Goal: Task Accomplishment & Management: Manage account settings

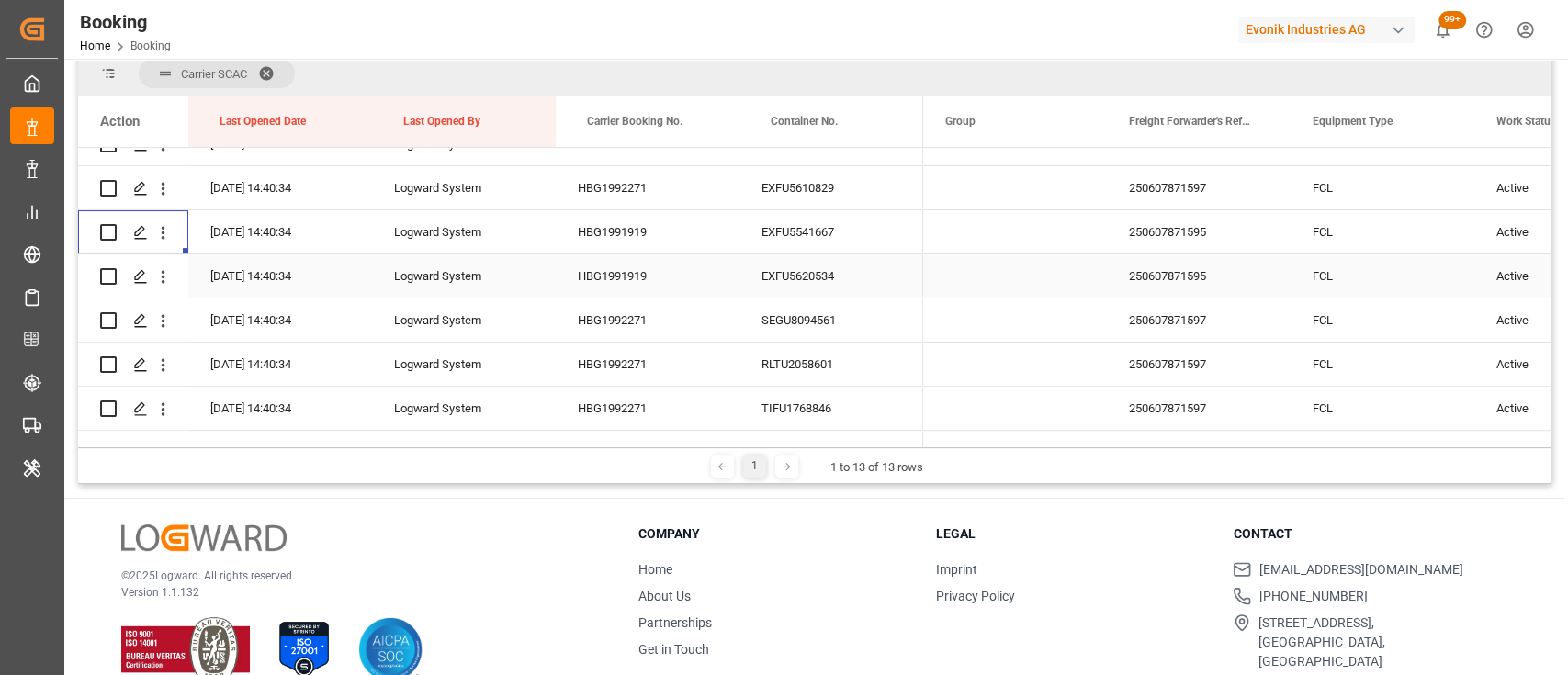
scroll to position [381, 0]
click at [160, 239] on icon "open menu" at bounding box center [163, 231] width 19 height 19
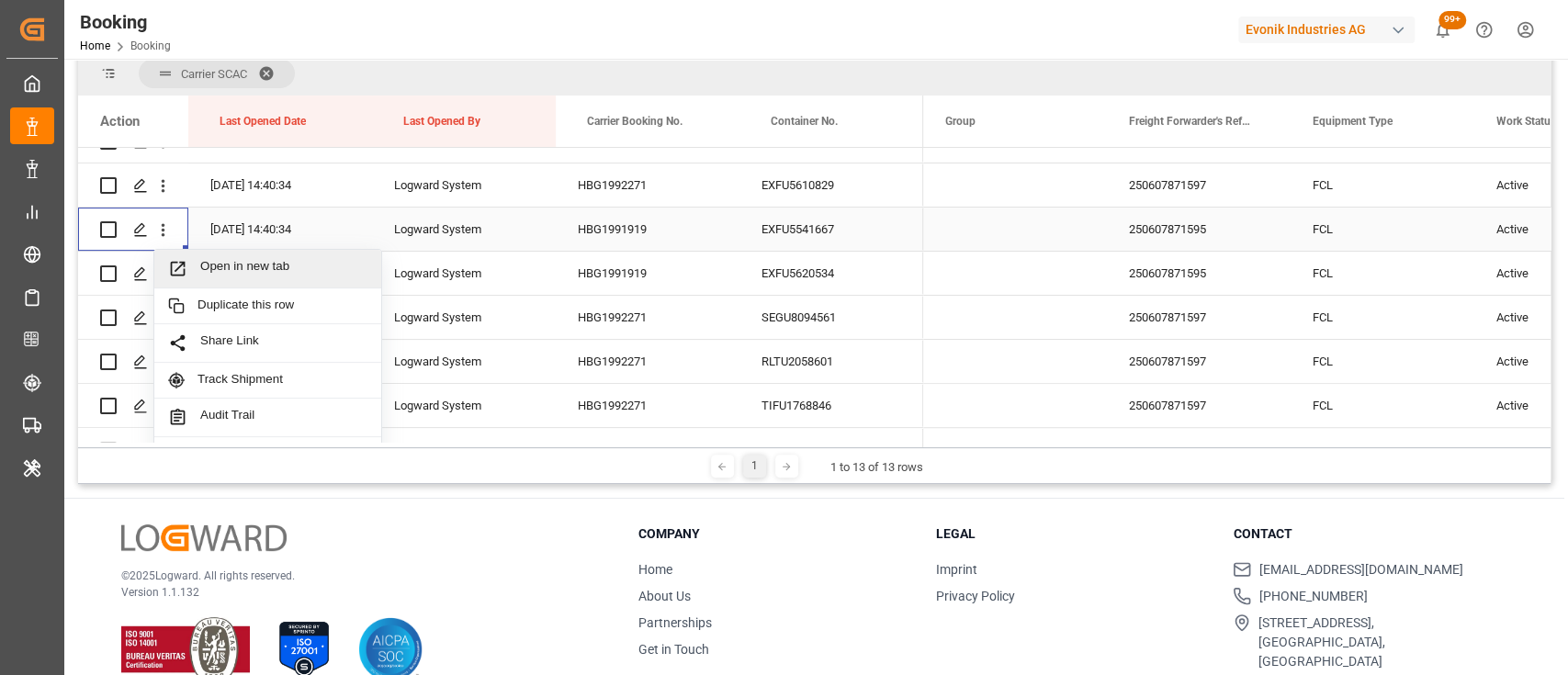
click at [239, 265] on span "Open in new tab" at bounding box center [284, 268] width 167 height 19
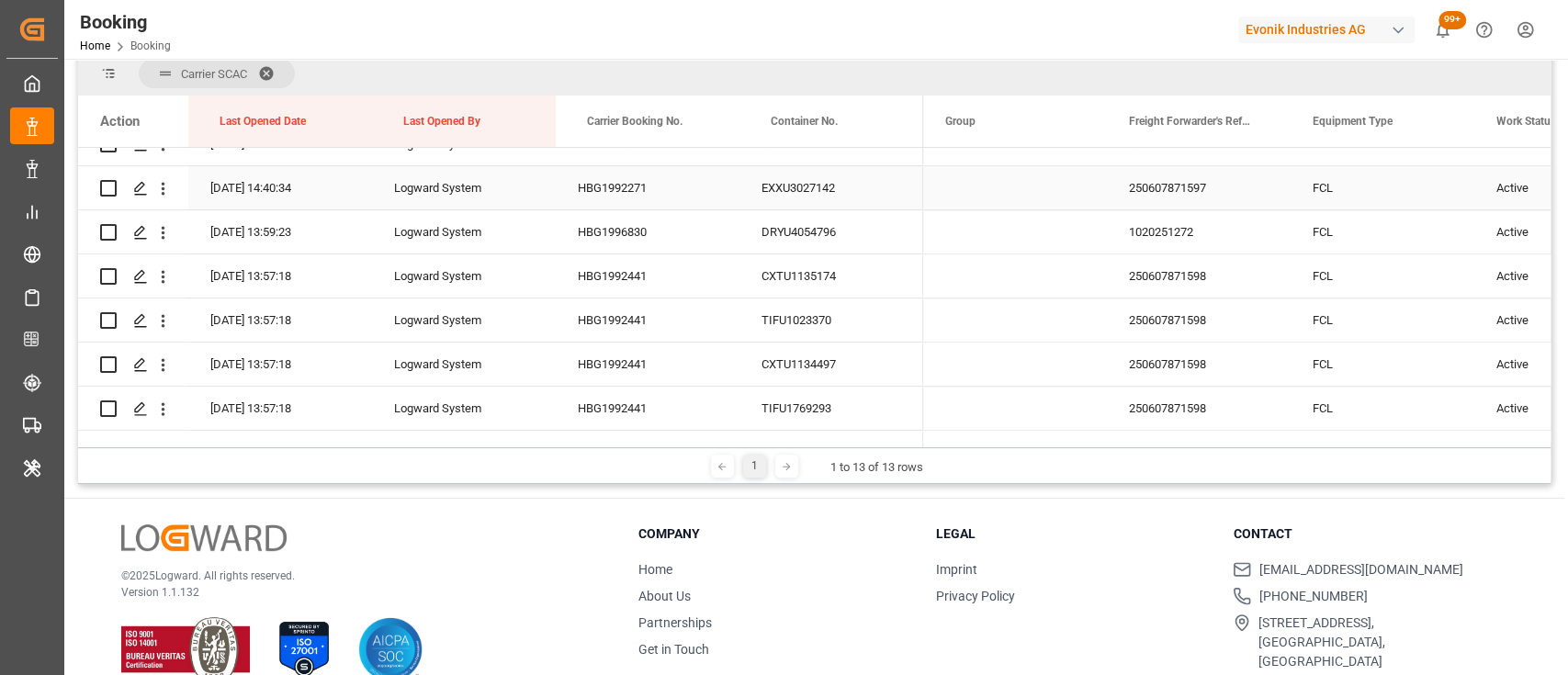
scroll to position [949, 0]
click at [159, 239] on icon "open menu" at bounding box center [163, 235] width 19 height 19
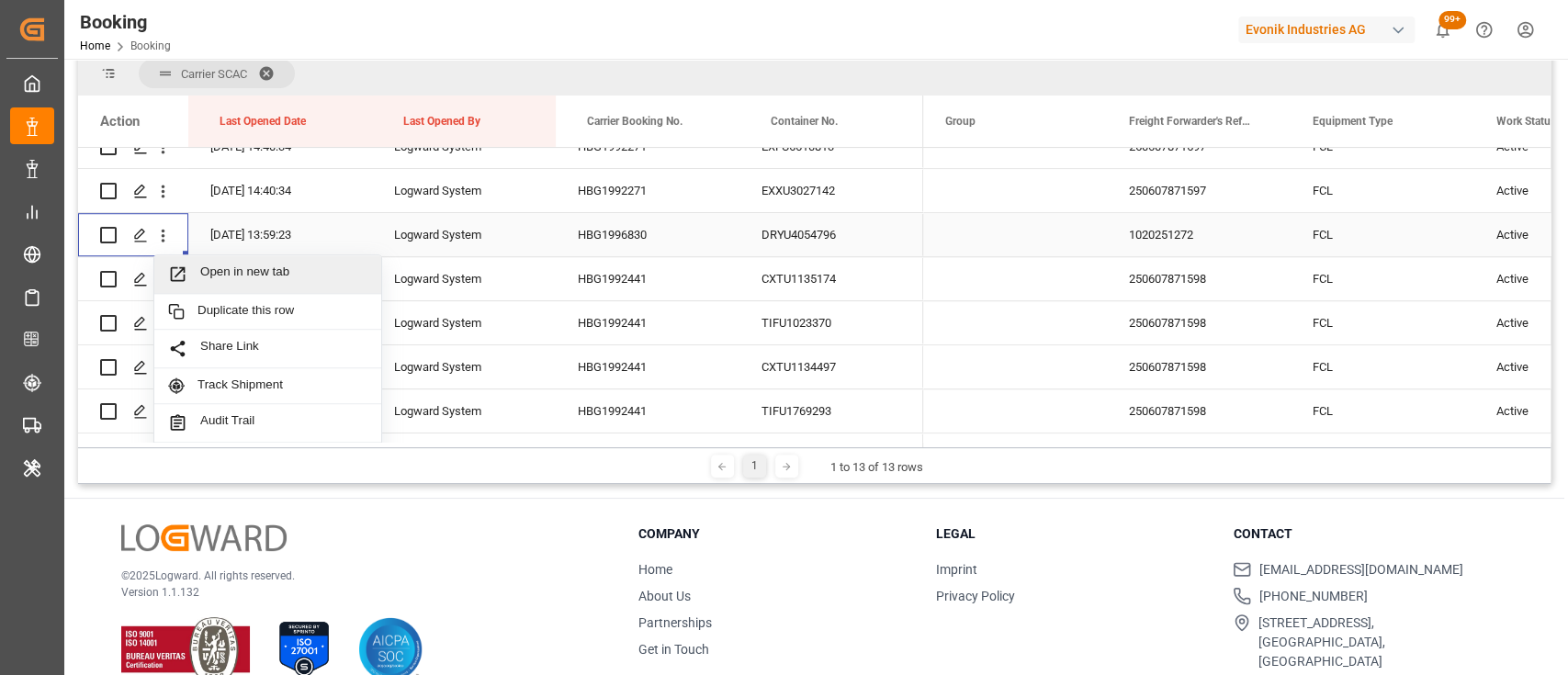
click at [250, 258] on div "Open in new tab" at bounding box center [267, 275] width 226 height 39
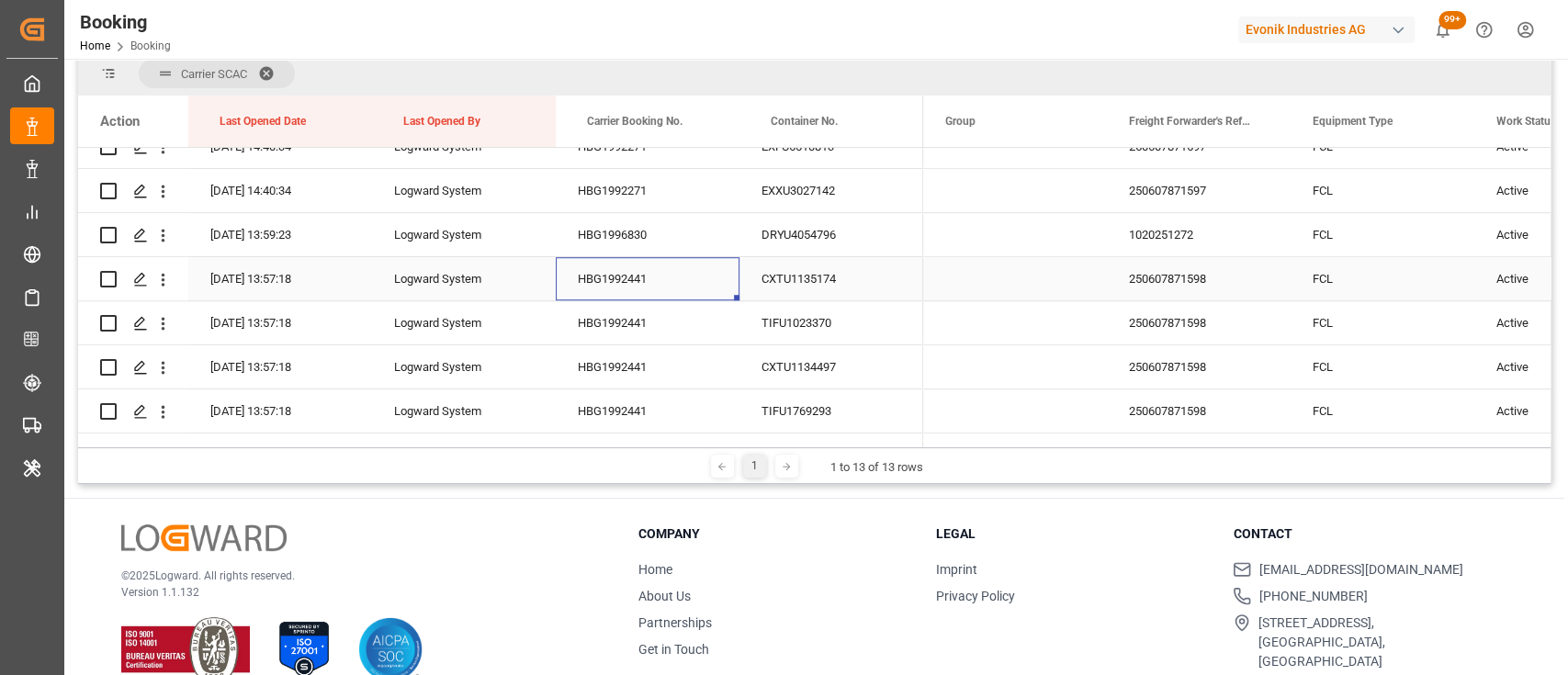
click at [610, 286] on div "HBG1992441" at bounding box center [647, 278] width 184 height 43
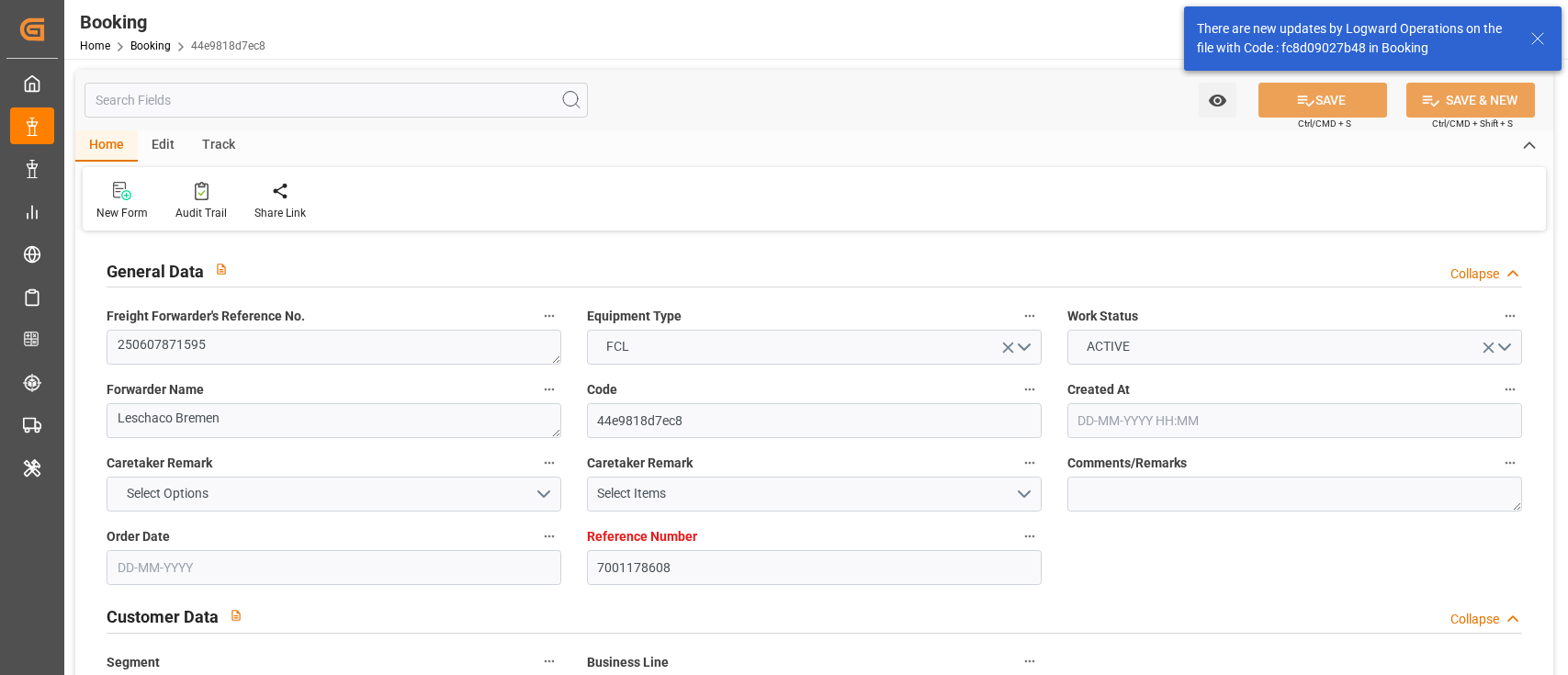
type input "26-05-2025 08:23"
type input "26-05-2025"
type input "08-08-2025"
type input "12-06-2025"
type input "12-06-2025 00:00"
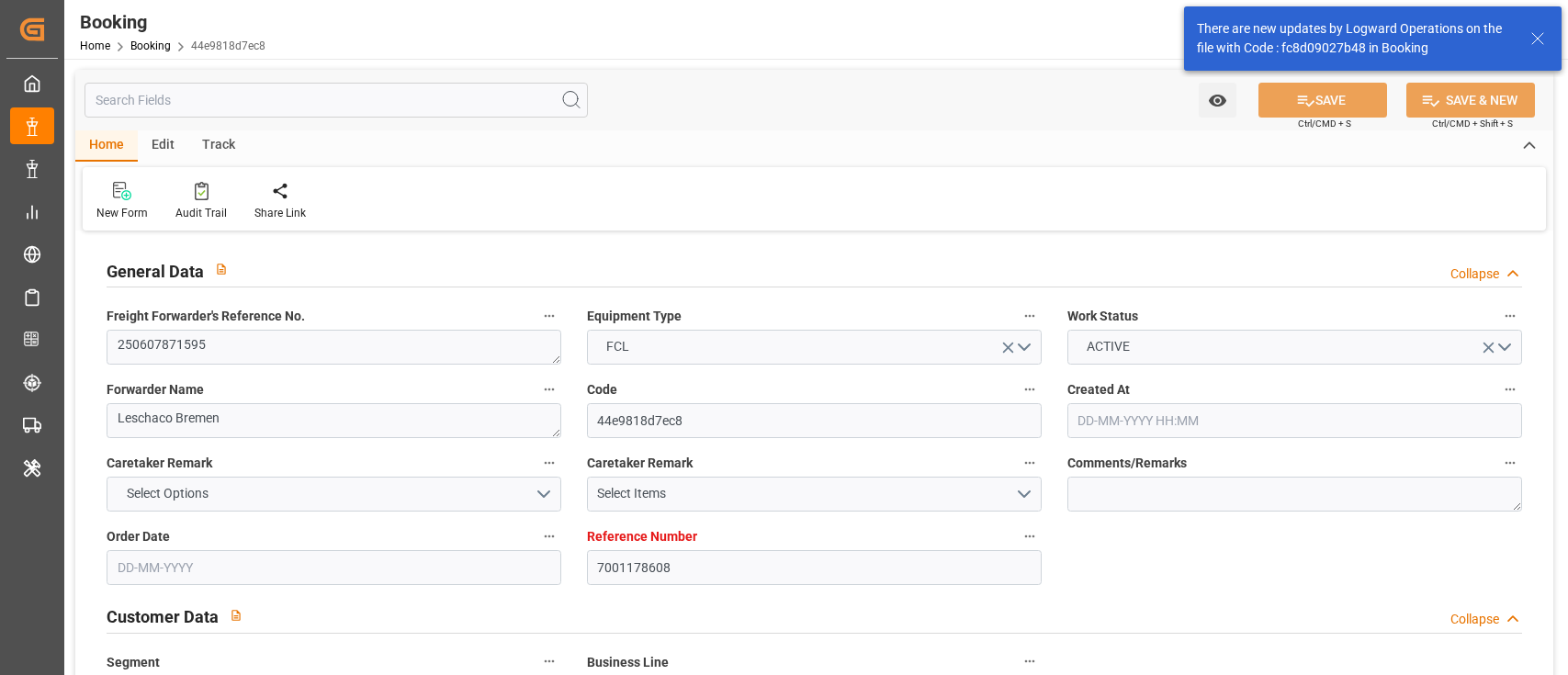
type input "12-06-2025 00:00"
type input "27-05-2025"
type input "19-06-2025 00:00"
type input "19-06-2025 15:04"
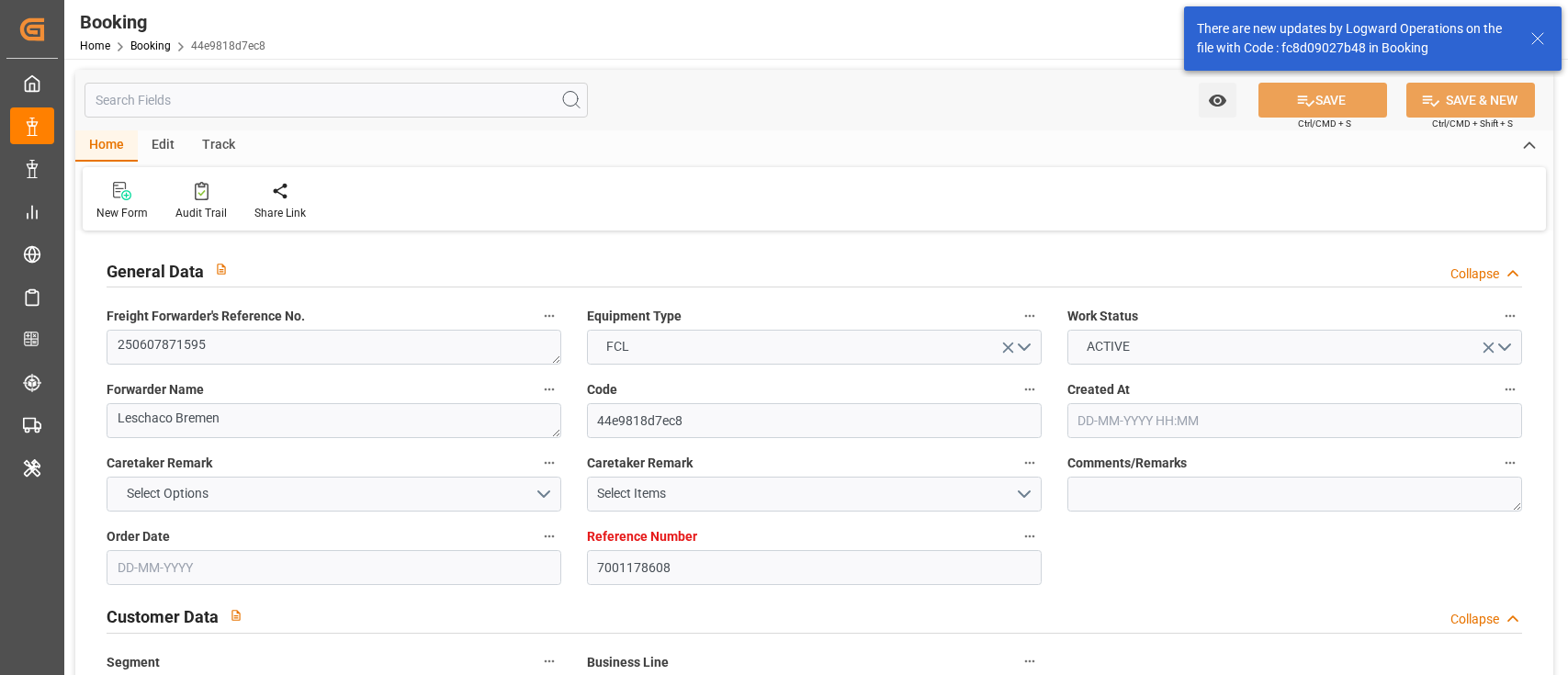
type input "12-06-2025 16:32"
type input "25-08-2025 09:00"
type input "08-08-2025 00:00"
type input "08-08-2025"
type input "04-08-2025 21:00"
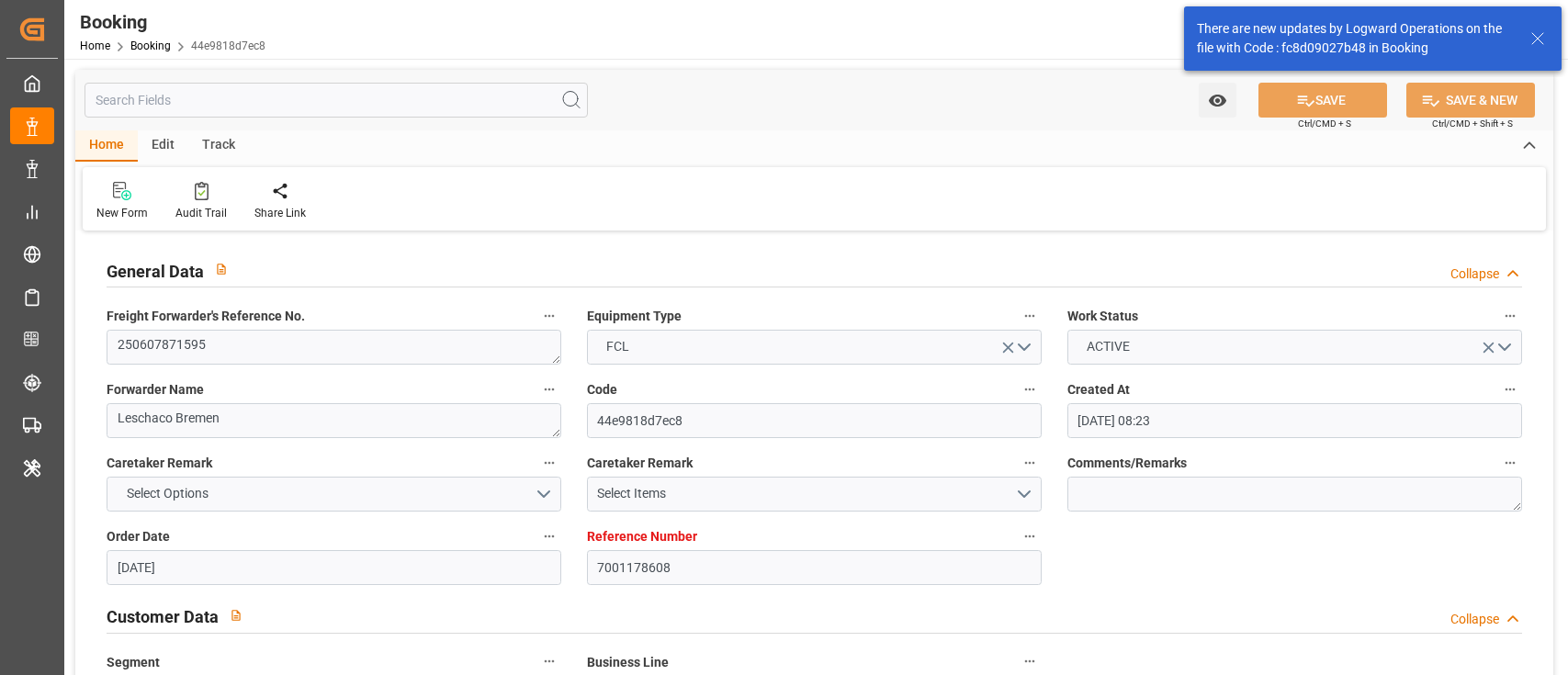
type input "04-08-2025 00:00"
type input "05-08-2025 04:02"
type input "08-08-2025 14:30"
type input "09-08-2025 00:00"
type input "08-08-2025 14:30"
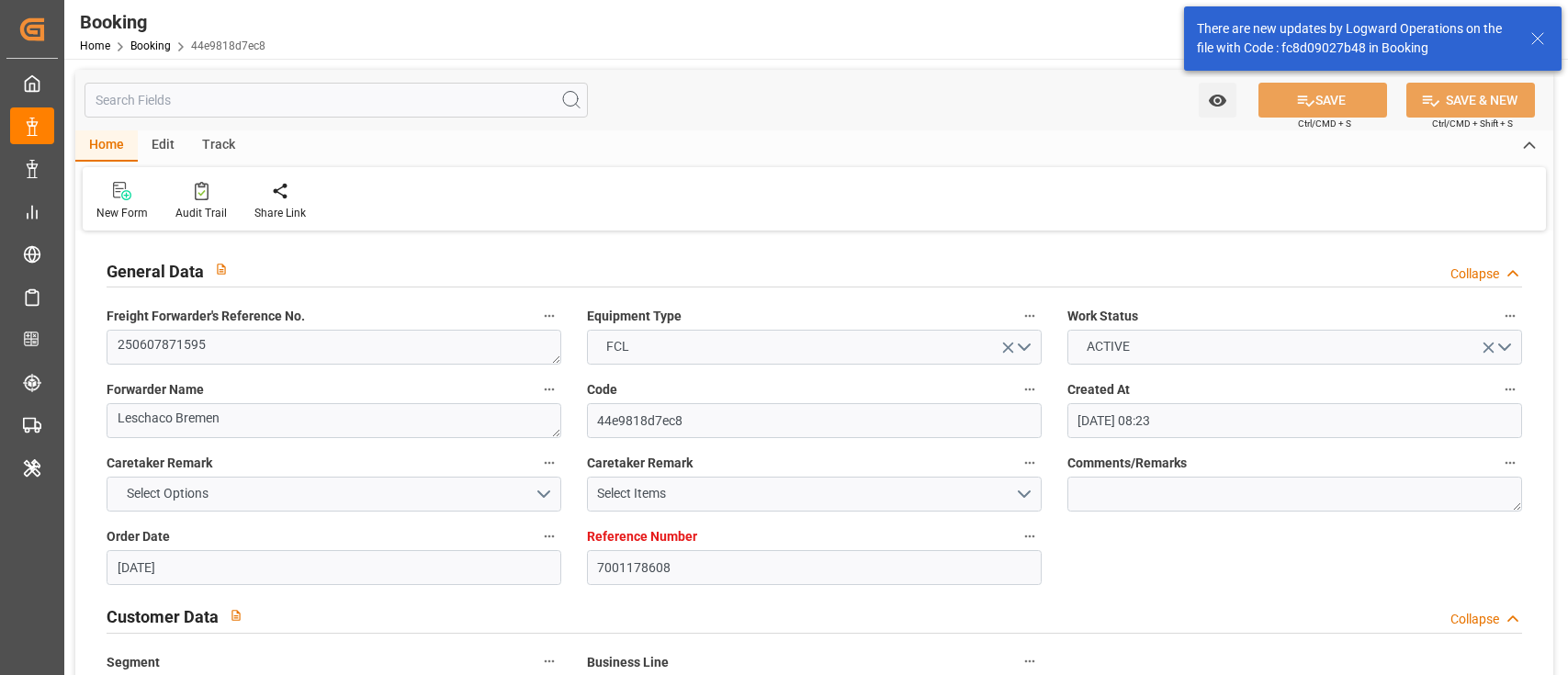
type input "10-08-2025 11:30"
type input "11-08-2025 00:00"
type input "10-08-2025 11:30"
type input "22-08-2025 06:00"
type input "16-08-2025 00:00"
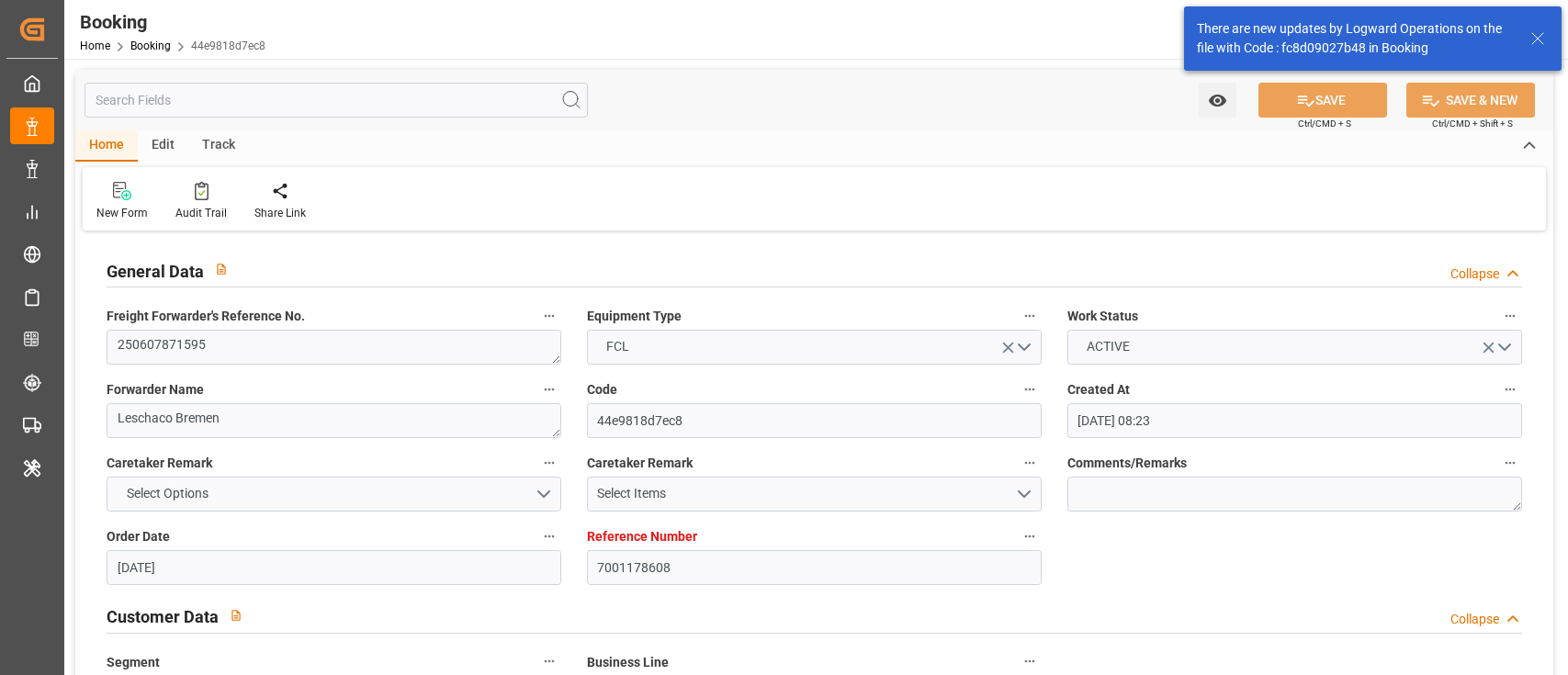
type input "22-08-2025 00:00"
type input "11-06-2025"
type input "21-09-2025 14:40"
type input "21-09-2025"
type input "18-06-2025 11:52"
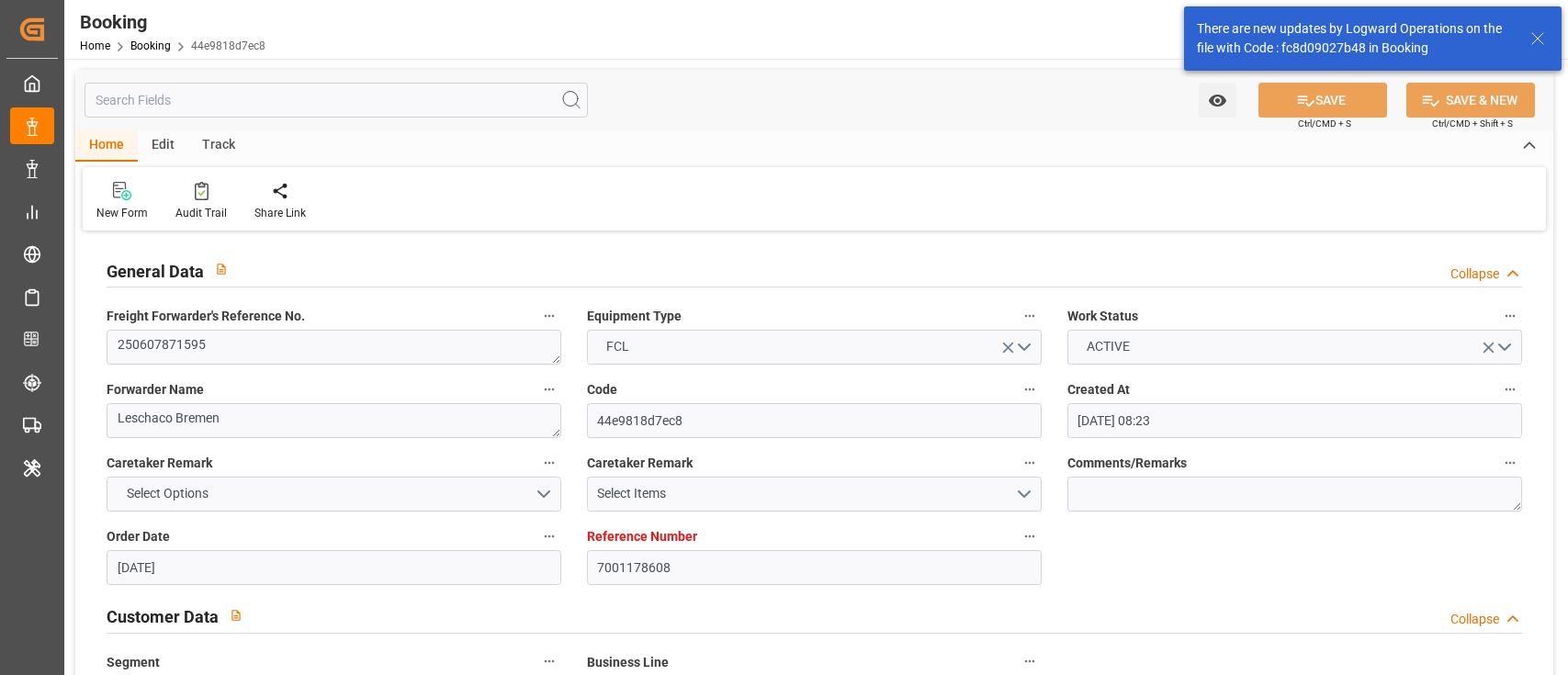
type input "19-06-2025 16:31"
type input "04-08-2025 16:00"
type input "04-08-2025 21:49"
type input "05-08-2025 07:34"
type input "05-08-2025 07:32"
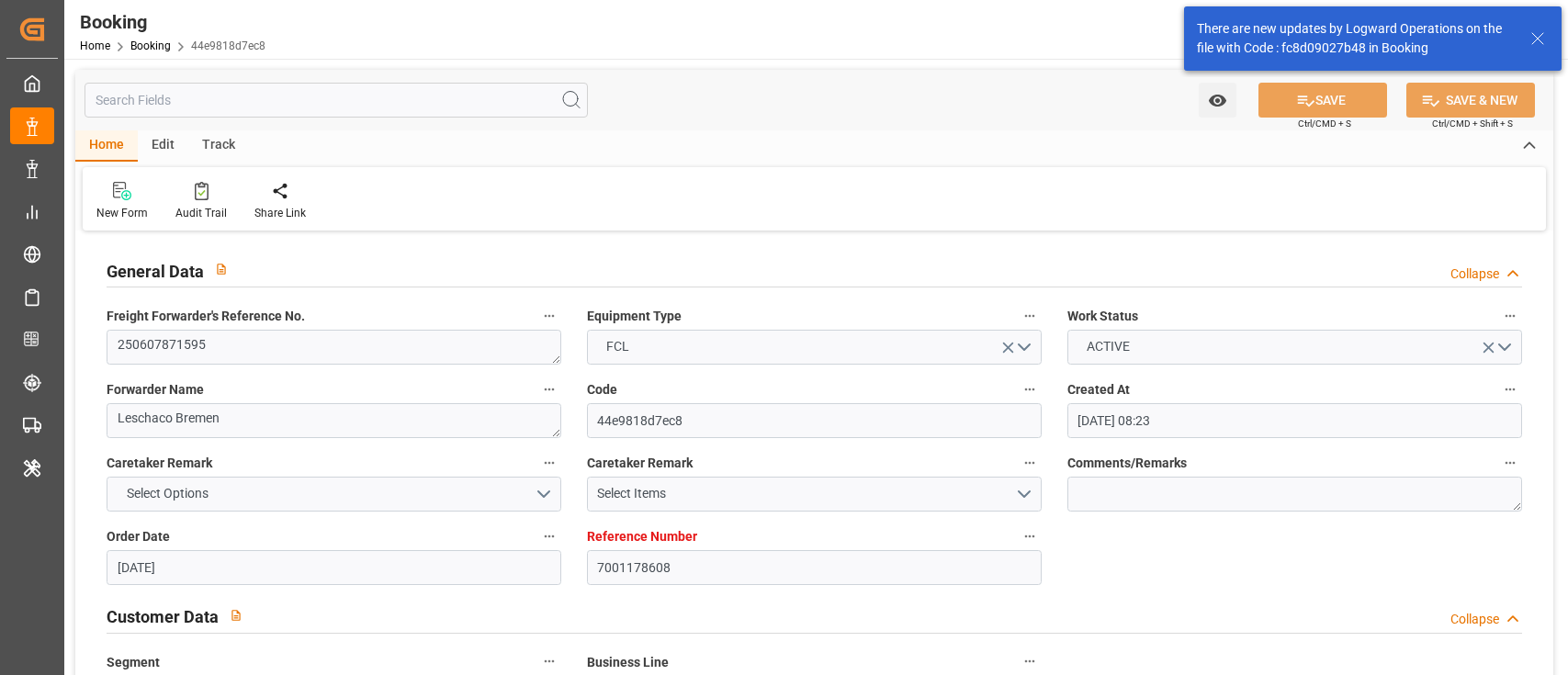
type input "08-08-2025 05:00"
type input "08-08-2025 14:30"
type input "08-08-2025 12:51"
type input "10-08-2025 11:30"
type input "10-08-2025 15:40"
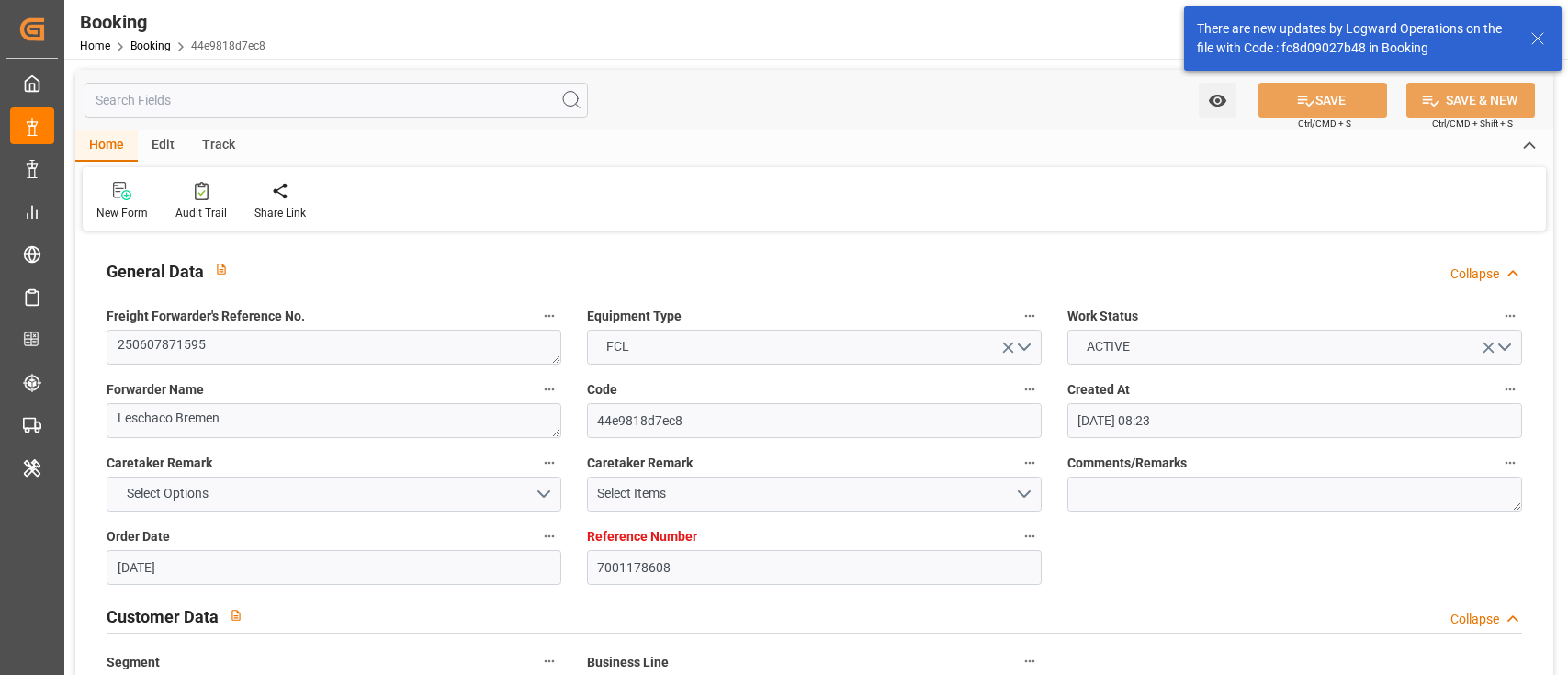
type input "11-08-2025 02:31"
type input "11-08-2025 01:14"
type input "22-08-2025 11:30"
type input "22-08-2025 06:00"
type input "25-08-2025 09:00"
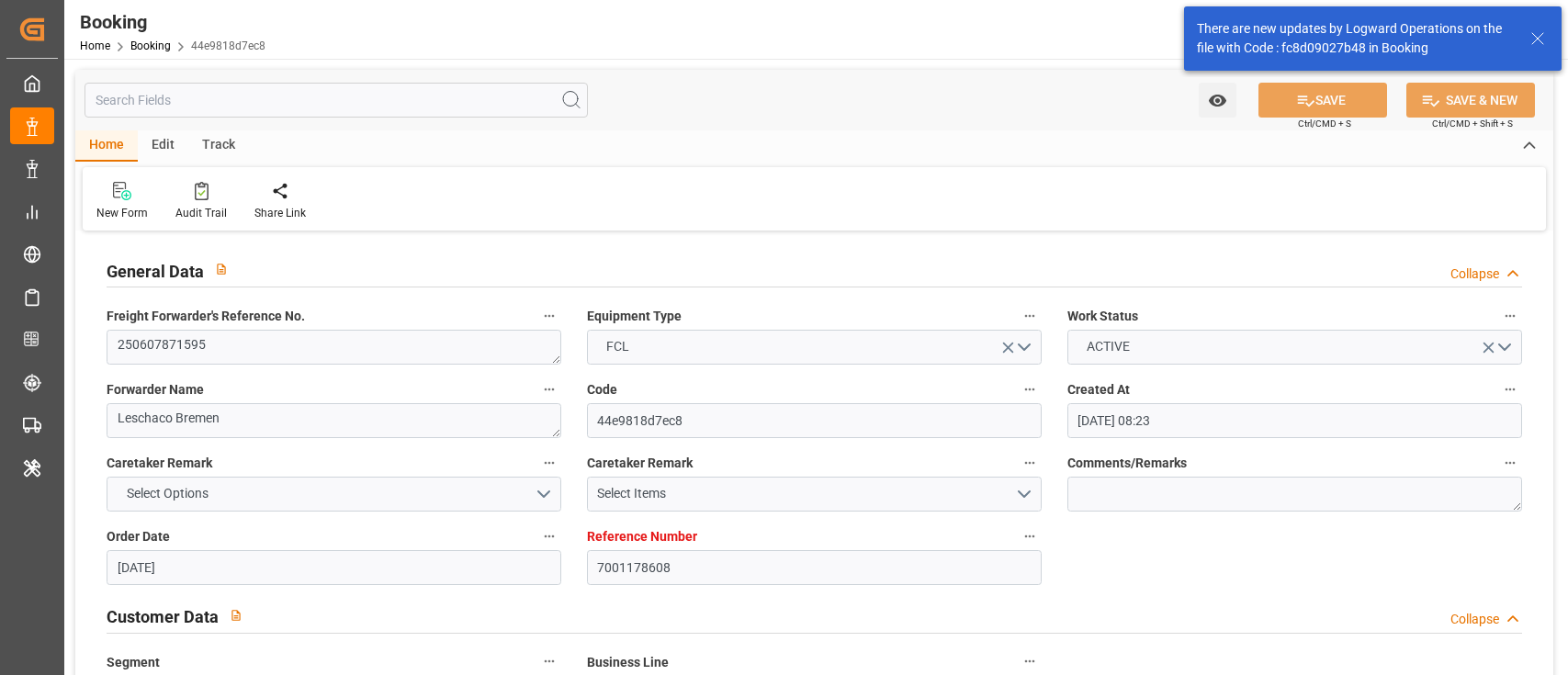
type input "25-08-2025 08:48"
type input "25-08-2025 14:40"
type input "29-08-2025 14:40"
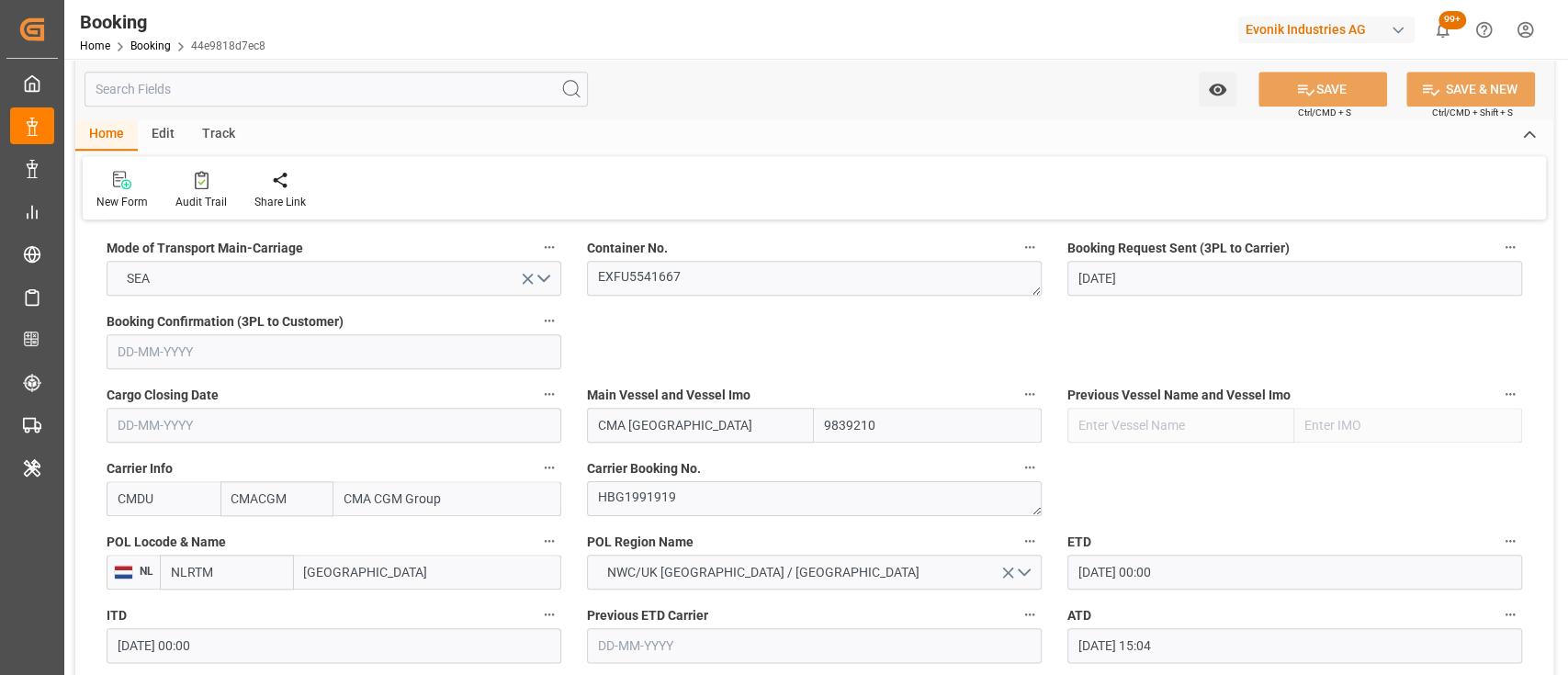
scroll to position [1181, 0]
click textarea "HBG1991919"
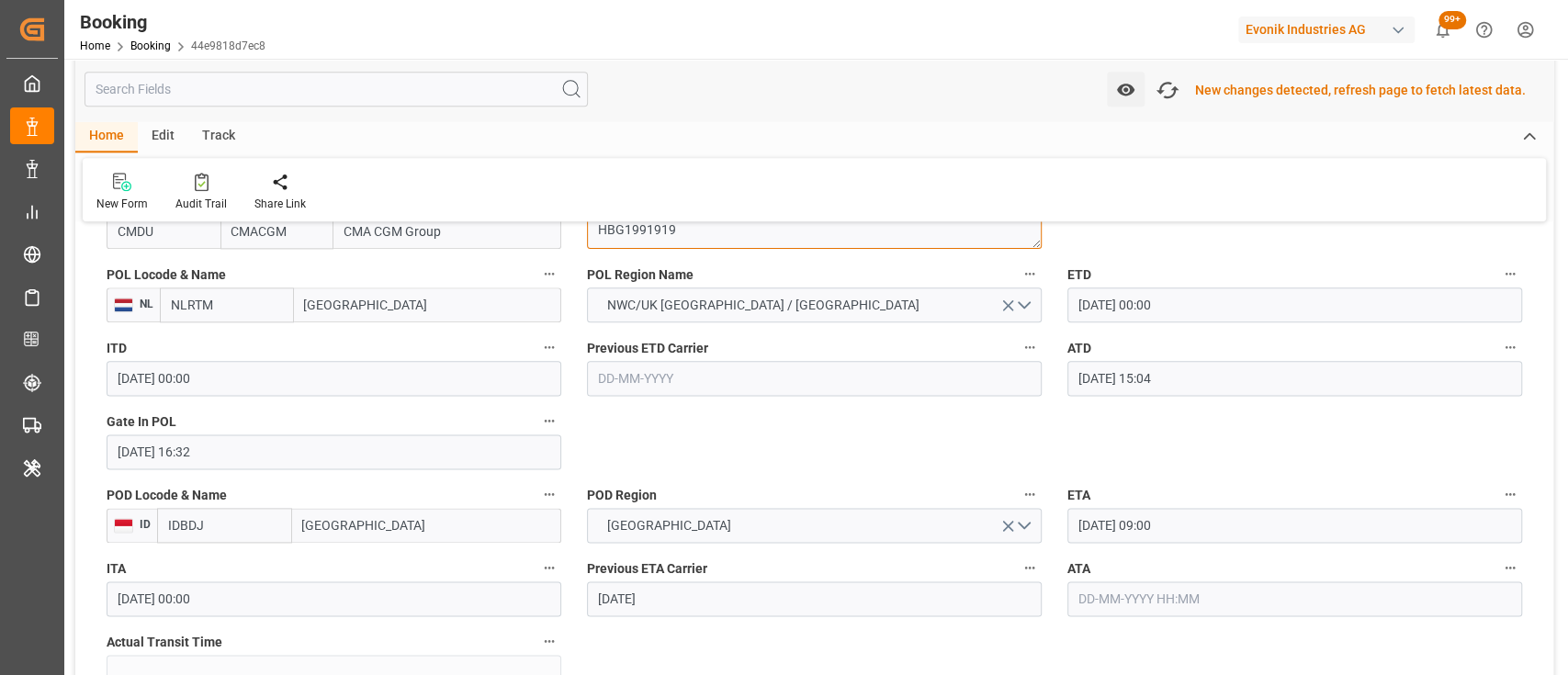
scroll to position [1452, 0]
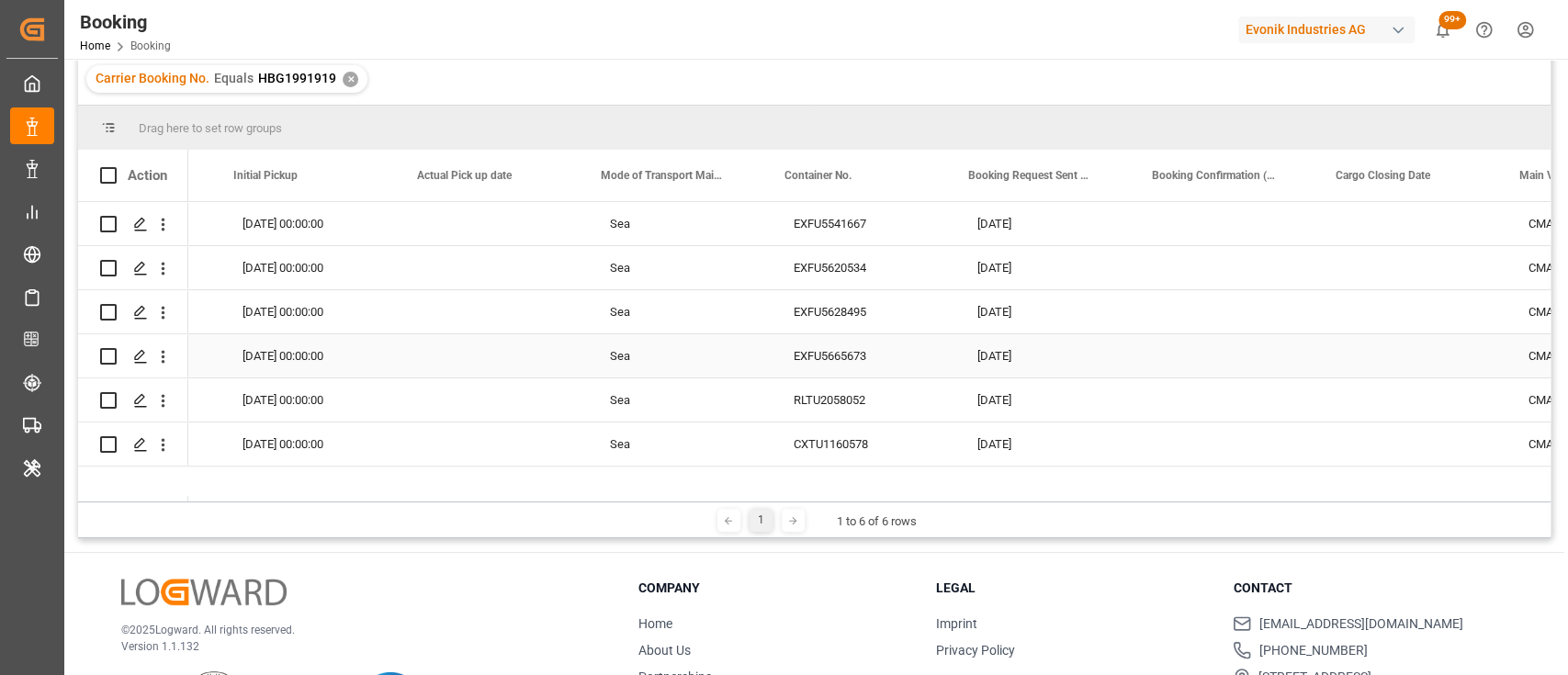
scroll to position [0, 5855]
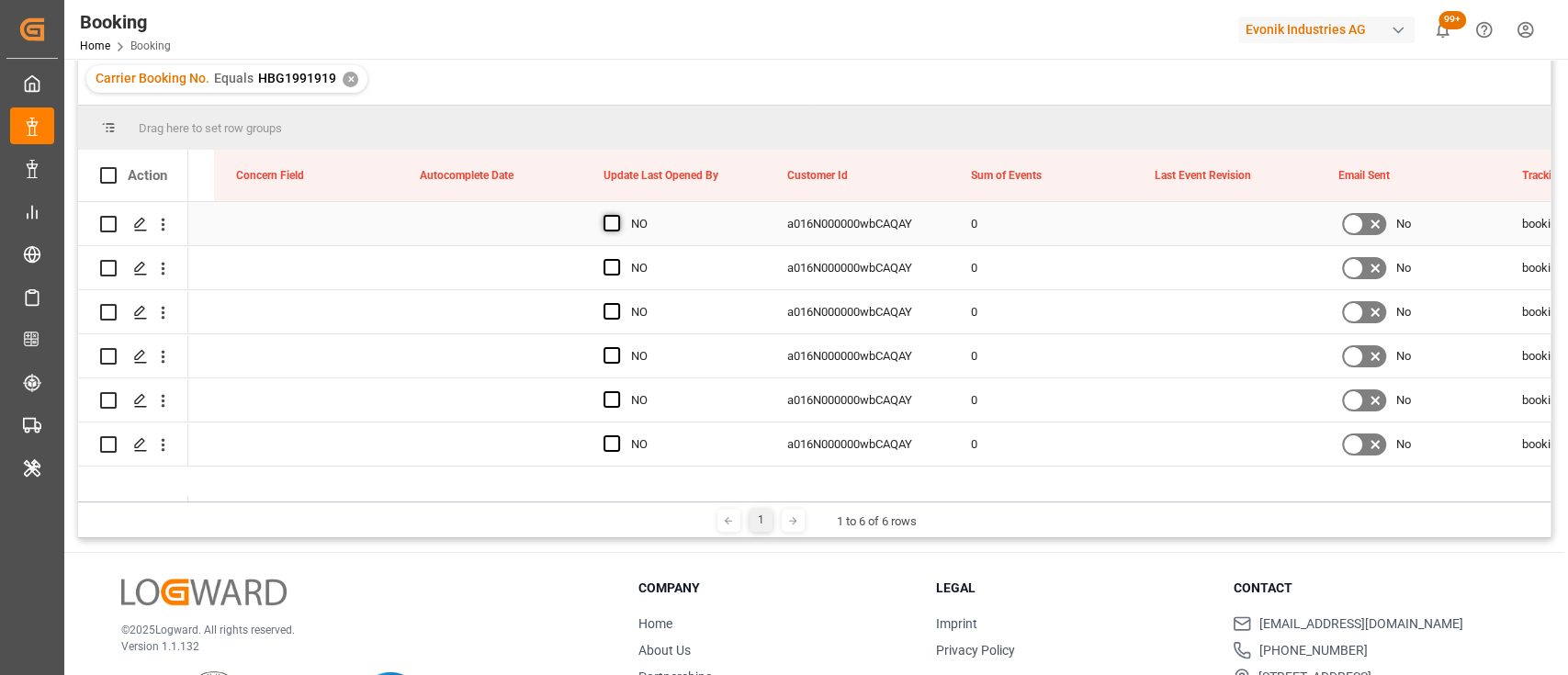
click at [606, 222] on span "Press SPACE to select this row." at bounding box center [611, 223] width 17 height 17
click at [617, 215] on input "Press SPACE to select this row." at bounding box center [617, 215] width 0 height 0
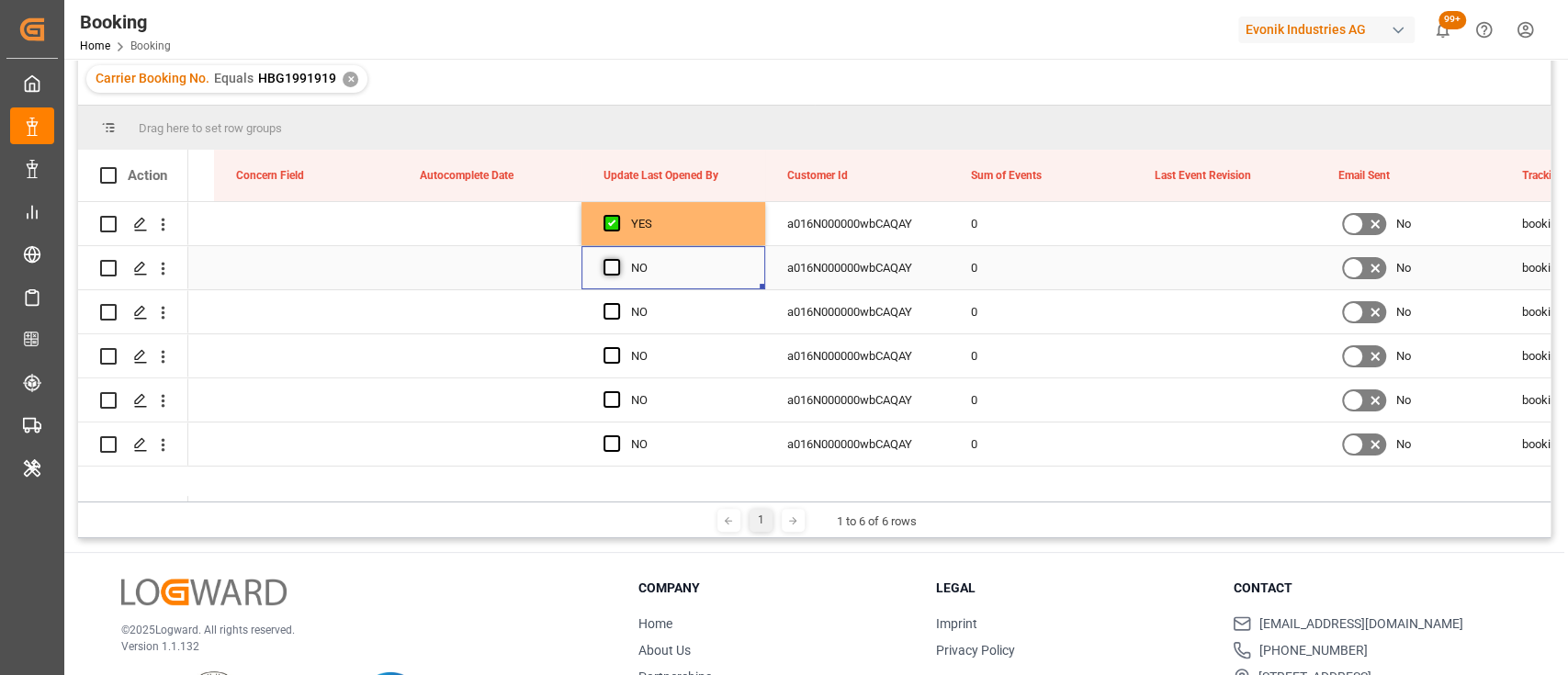
click at [609, 266] on span "Press SPACE to select this row." at bounding box center [611, 266] width 17 height 17
click at [617, 259] on input "Press SPACE to select this row." at bounding box center [617, 259] width 0 height 0
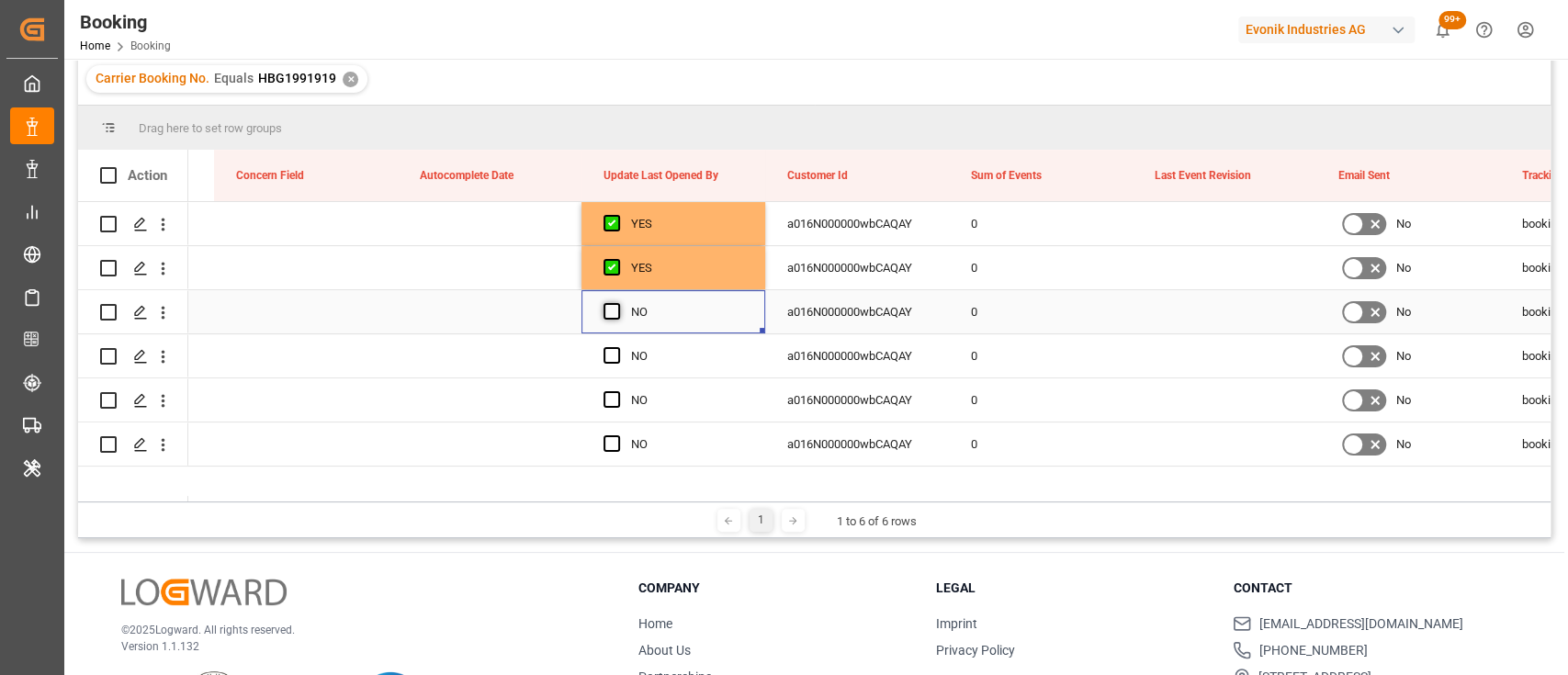
click at [618, 310] on span "Press SPACE to select this row." at bounding box center [611, 311] width 17 height 17
click at [617, 303] on input "Press SPACE to select this row." at bounding box center [617, 303] width 0 height 0
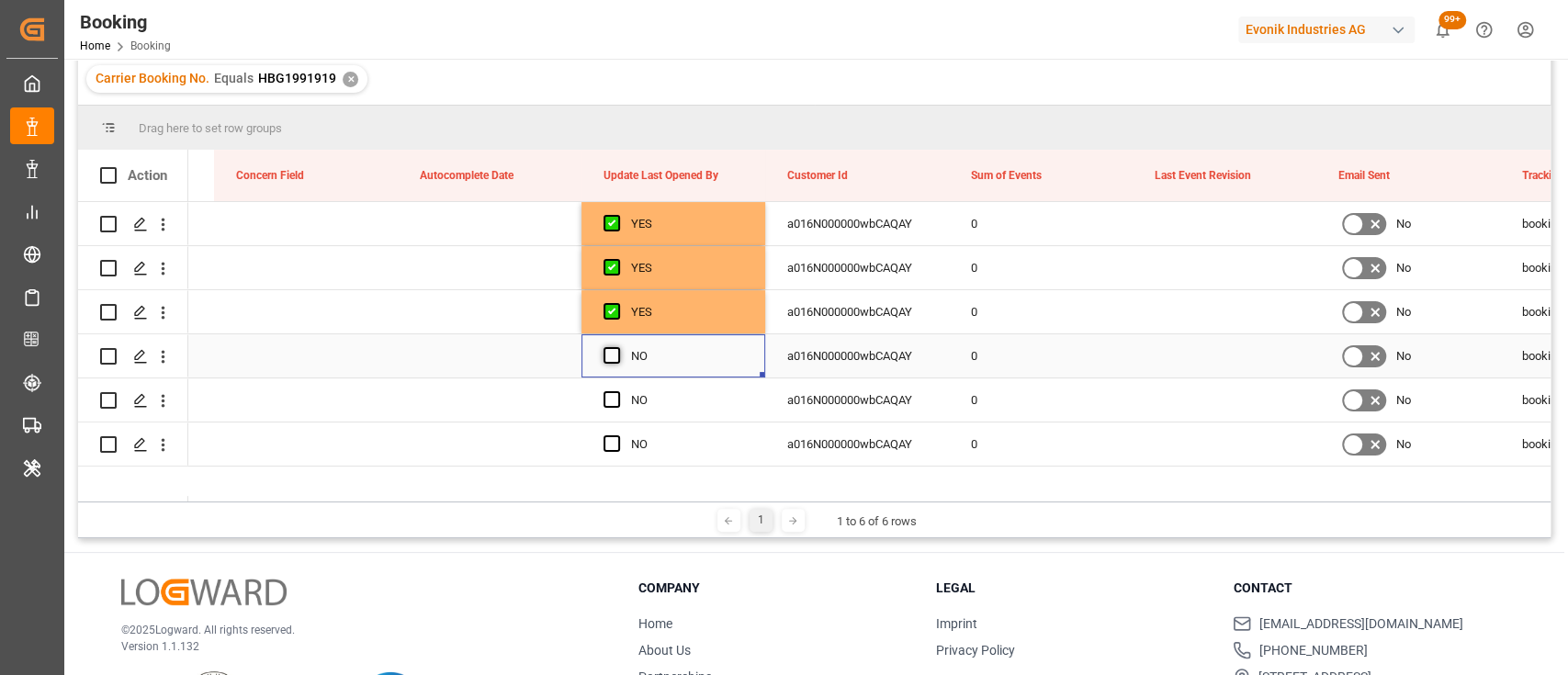
click at [617, 359] on span "Press SPACE to select this row." at bounding box center [611, 355] width 17 height 17
click at [617, 347] on input "Press SPACE to select this row." at bounding box center [617, 347] width 0 height 0
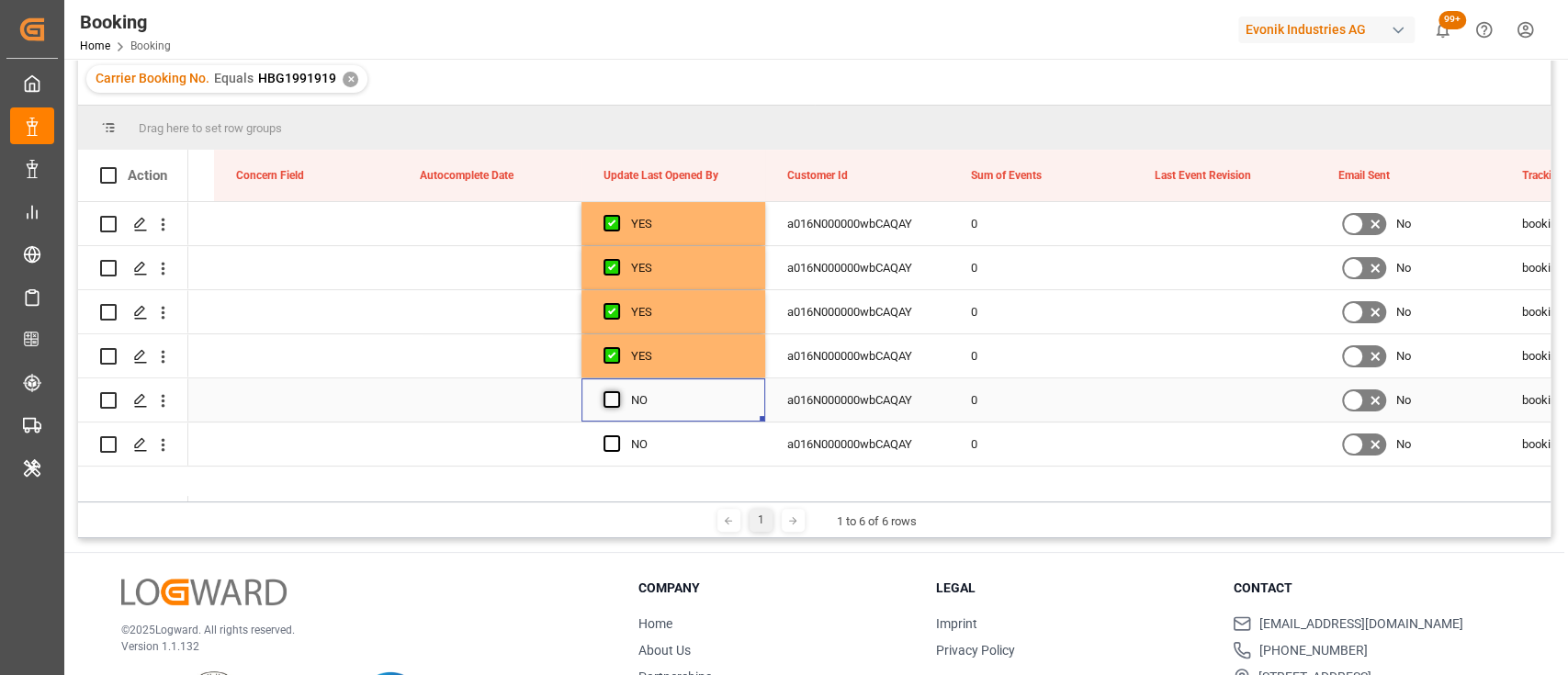
click at [604, 404] on span "Press SPACE to select this row." at bounding box center [611, 399] width 17 height 17
click at [617, 391] on input "Press SPACE to select this row." at bounding box center [617, 391] width 0 height 0
click at [612, 443] on span "Press SPACE to select this row." at bounding box center [611, 444] width 17 height 17
click at [617, 436] on input "Press SPACE to select this row." at bounding box center [617, 436] width 0 height 0
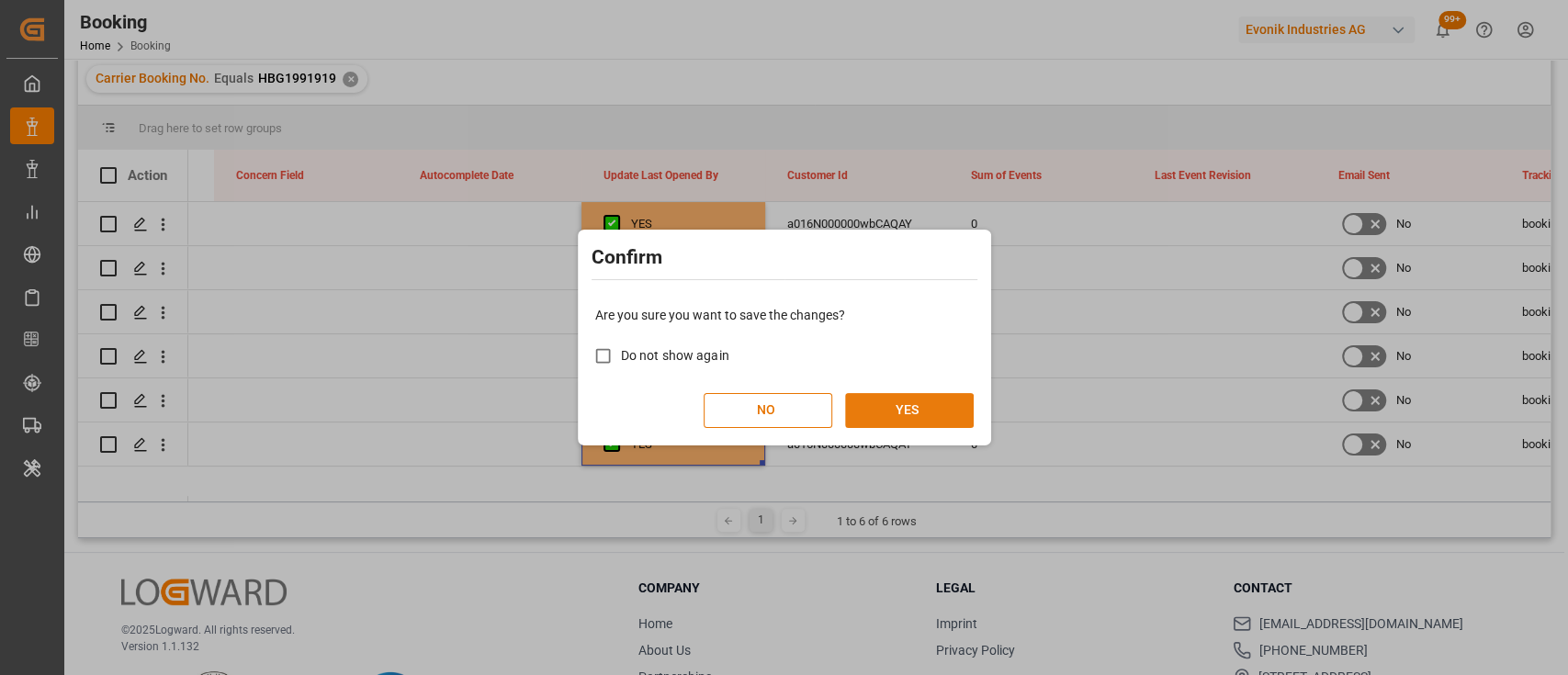
click at [926, 408] on button "YES" at bounding box center [909, 410] width 128 height 35
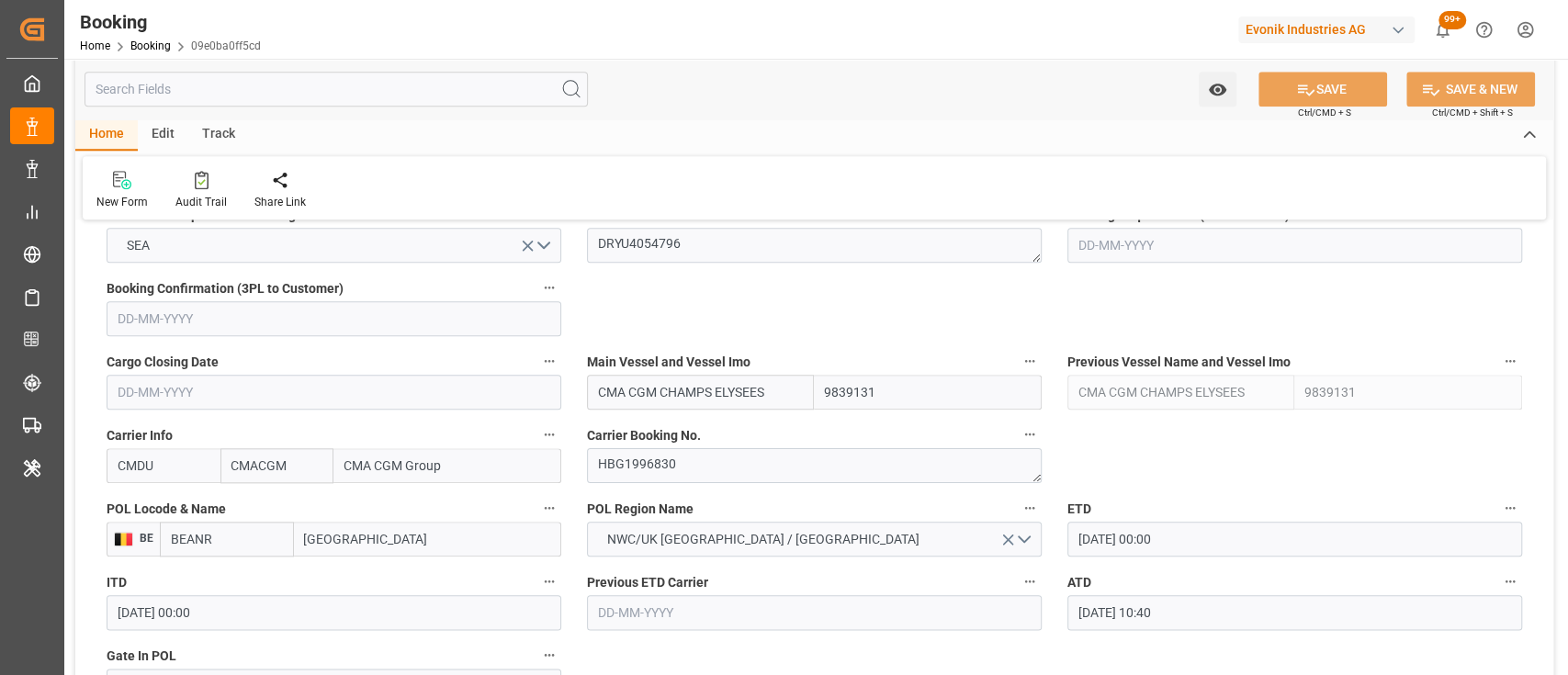
scroll to position [1214, 0]
click at [627, 470] on textarea "HBG1996830" at bounding box center [815, 465] width 455 height 35
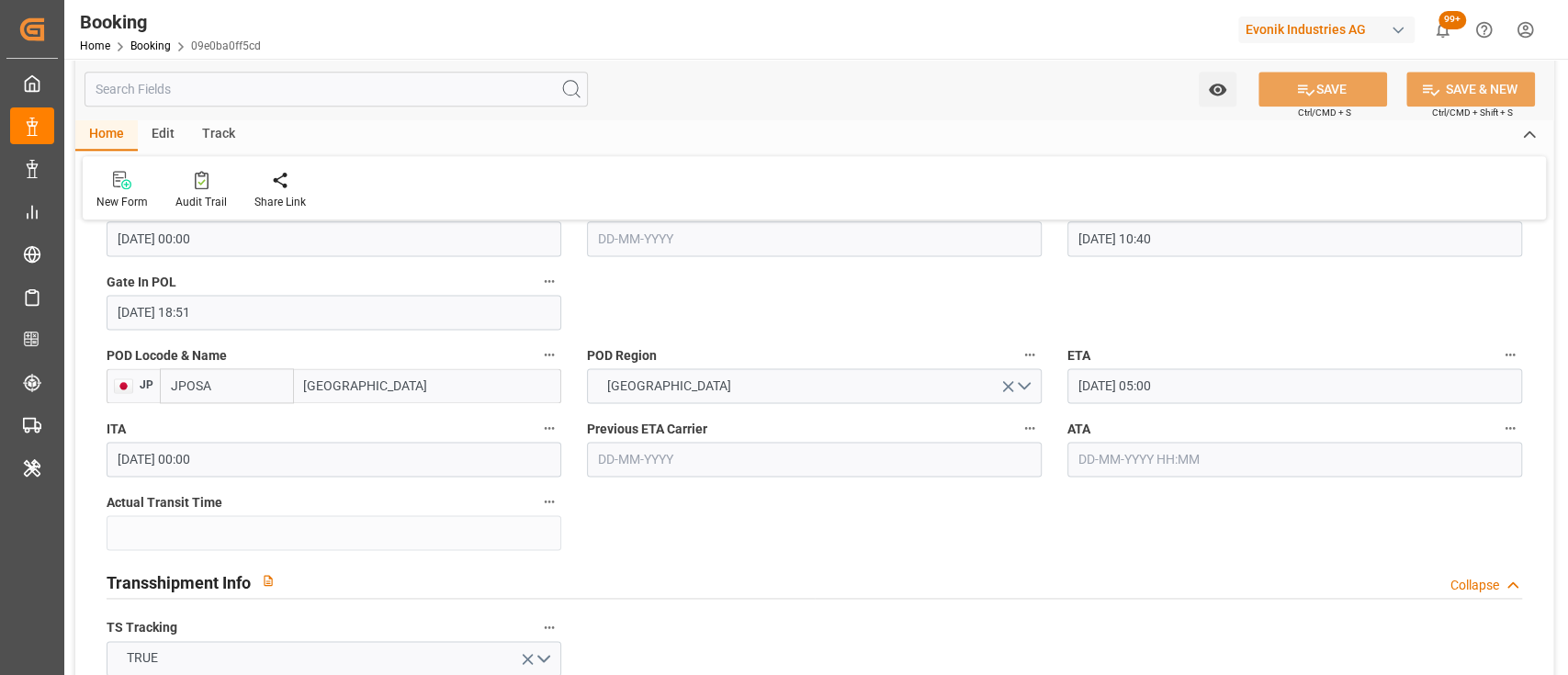
scroll to position [1603, 0]
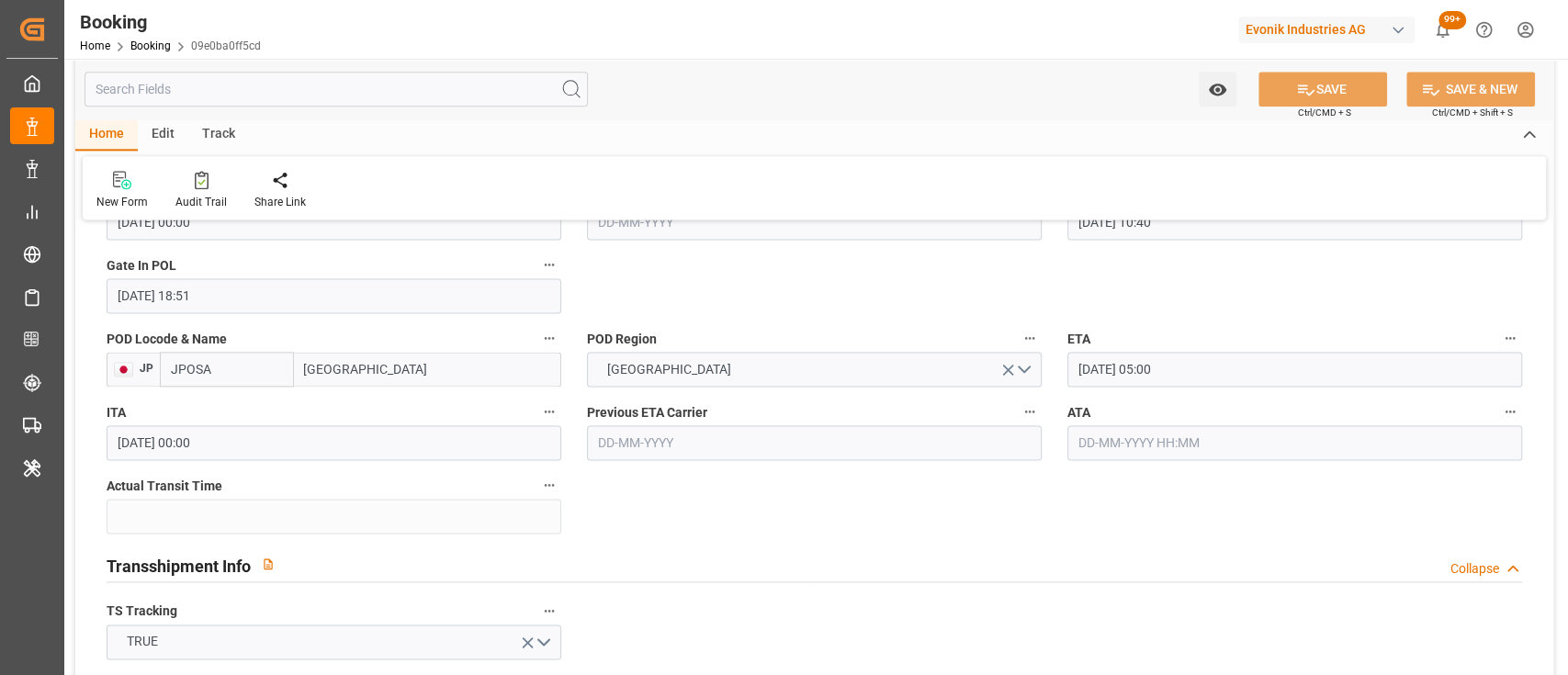
click at [1120, 450] on input "text" at bounding box center [1295, 443] width 455 height 35
type input "19-09-2025 00:00"
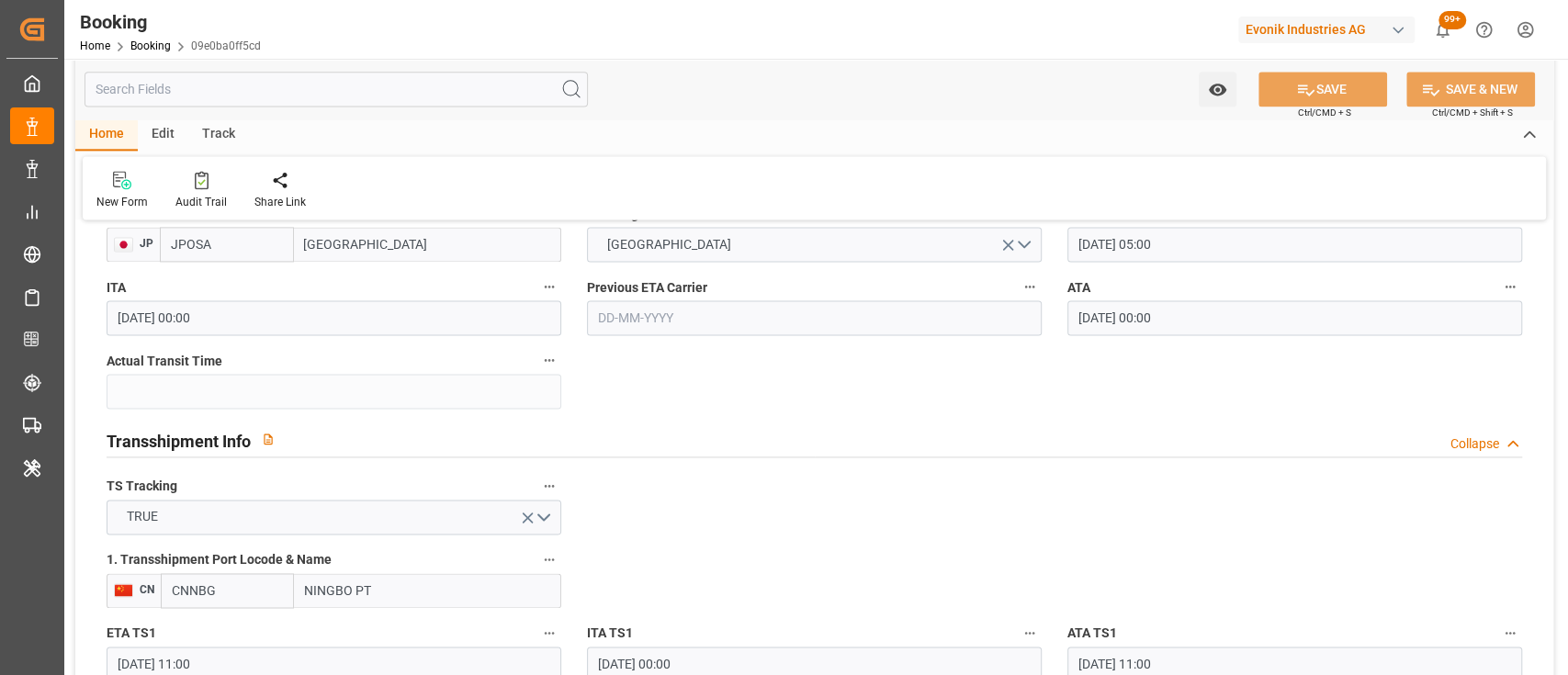
scroll to position [1746, 0]
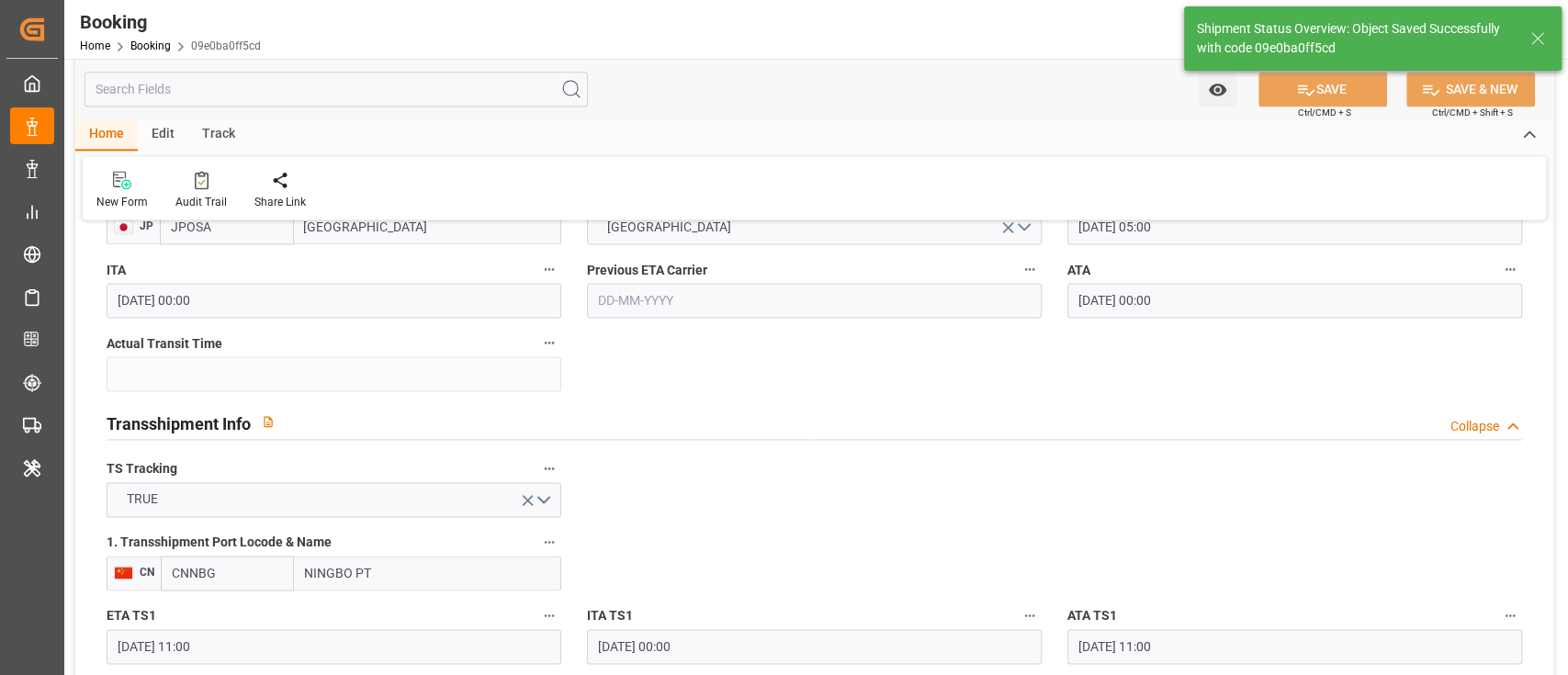
type textarea "shaini ghorai"
type input "61"
type input "22-09-2025 09:23"
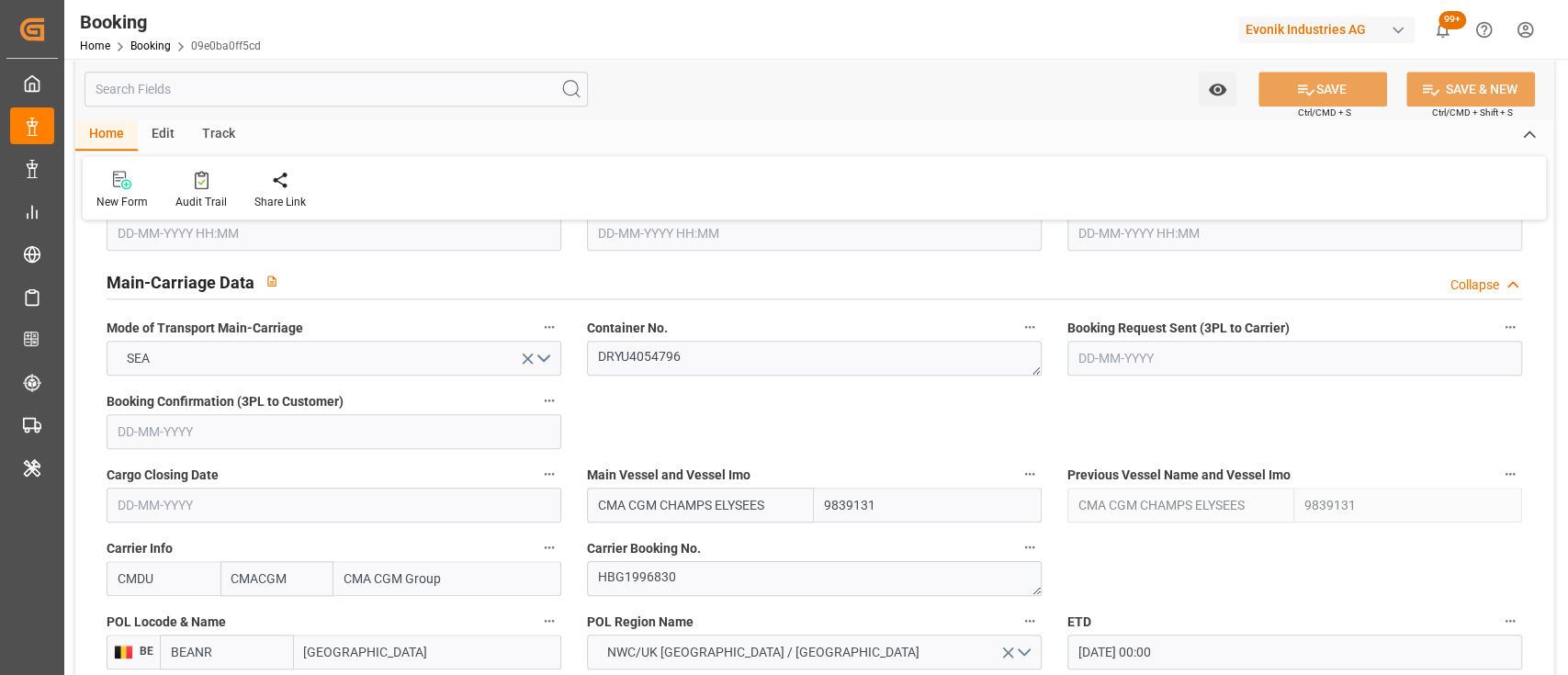
scroll to position [1099, 0]
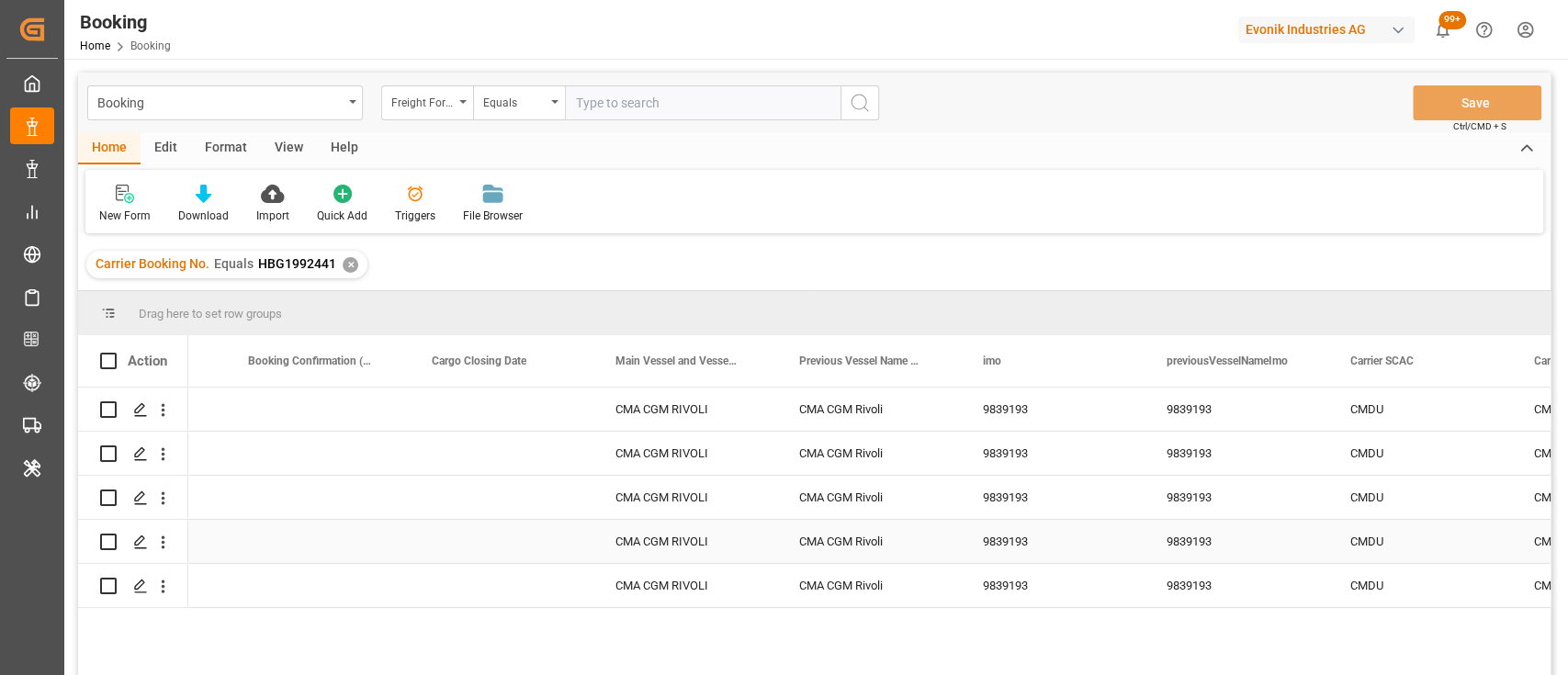
scroll to position [0, 7581]
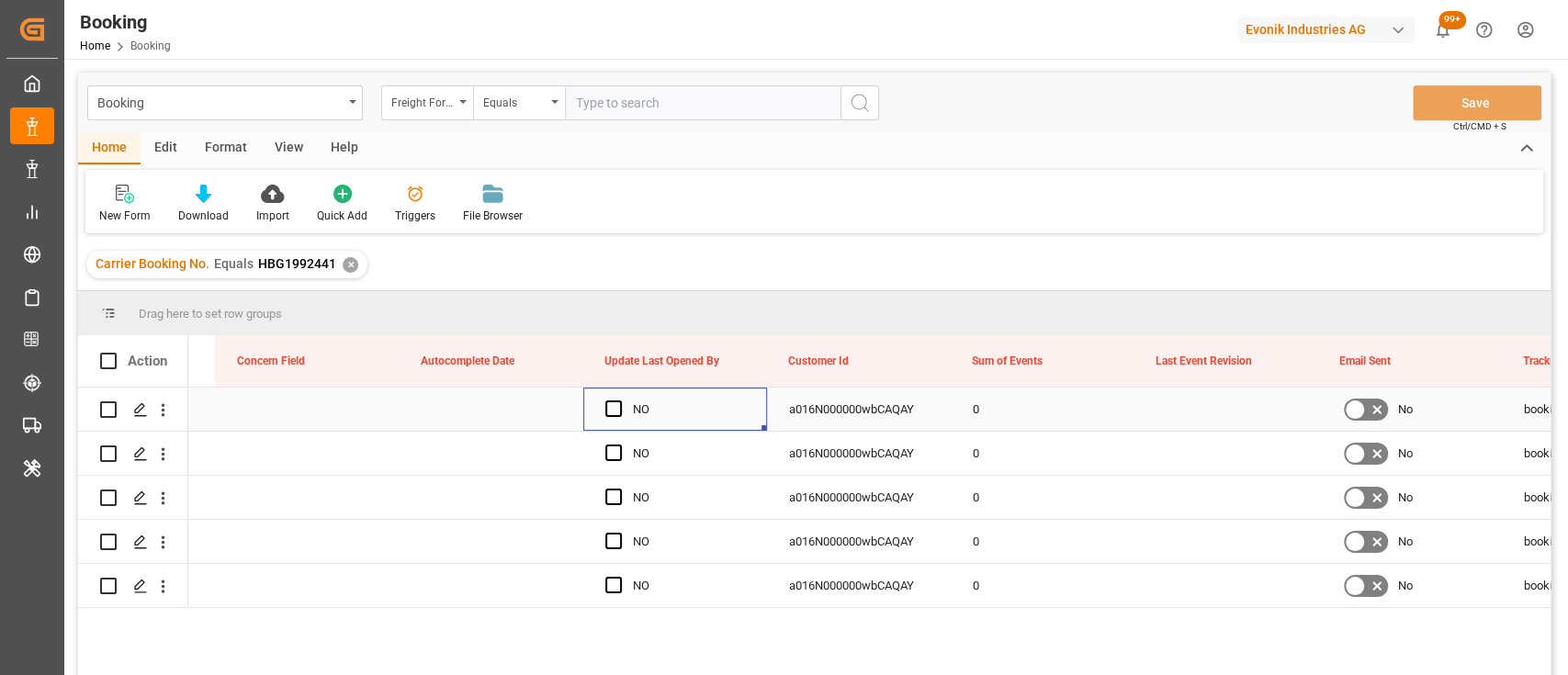
click at [602, 413] on div "NO" at bounding box center [675, 409] width 184 height 43
click at [608, 410] on span "Press SPACE to select this row." at bounding box center [613, 409] width 17 height 17
click at [619, 401] on input "Press SPACE to select this row." at bounding box center [619, 401] width 0 height 0
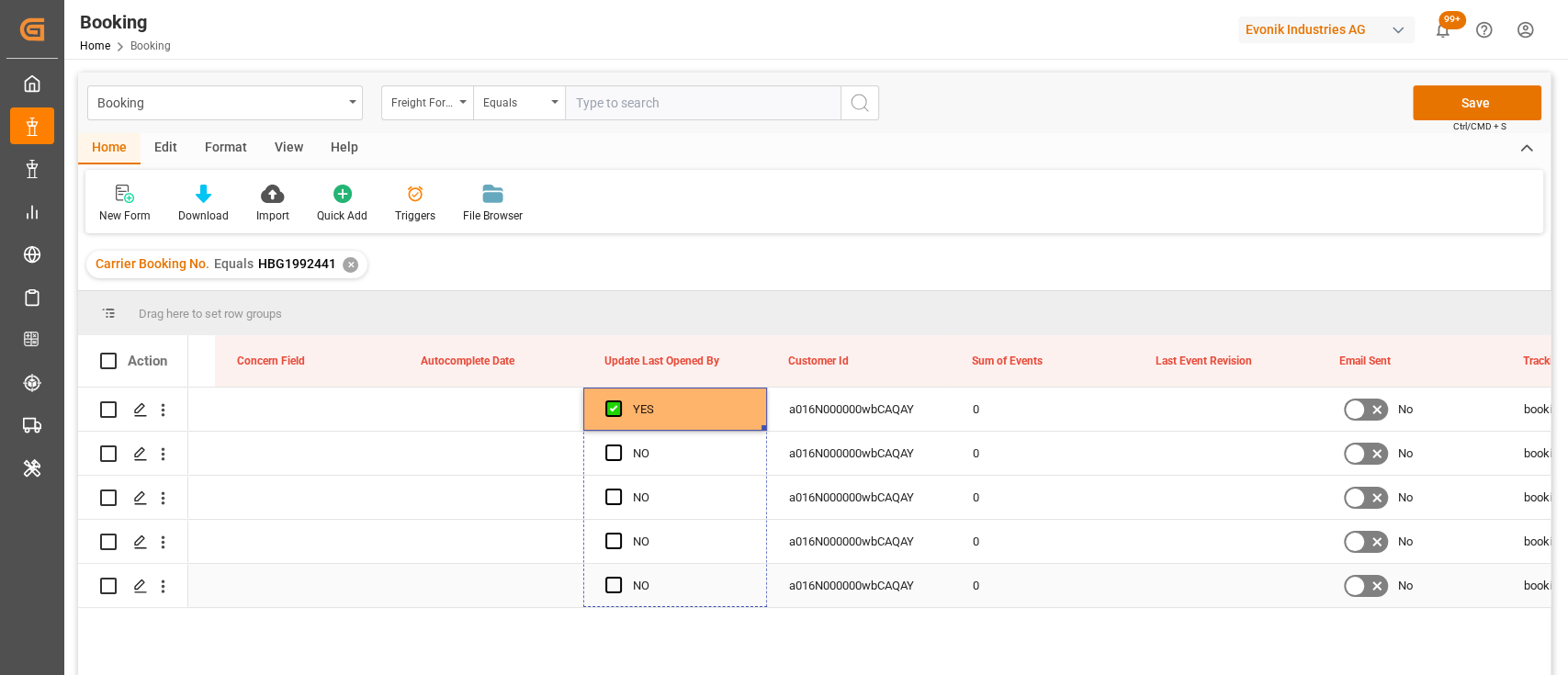
drag, startPoint x: 764, startPoint y: 428, endPoint x: 753, endPoint y: 576, distance: 148.4
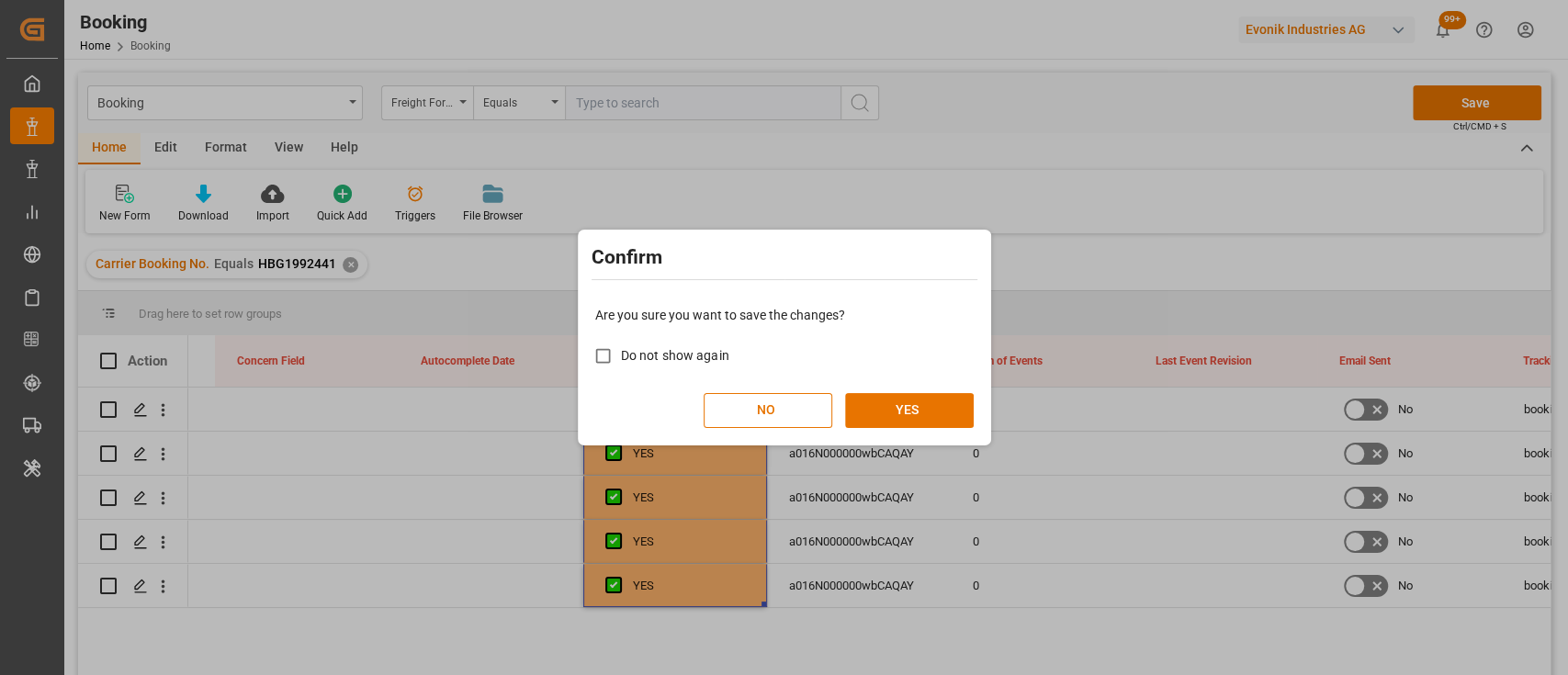
click at [885, 389] on div "Are you sure you want to save the changes? Do not show again NO YES" at bounding box center [784, 367] width 404 height 148
click at [914, 408] on button "YES" at bounding box center [909, 410] width 128 height 35
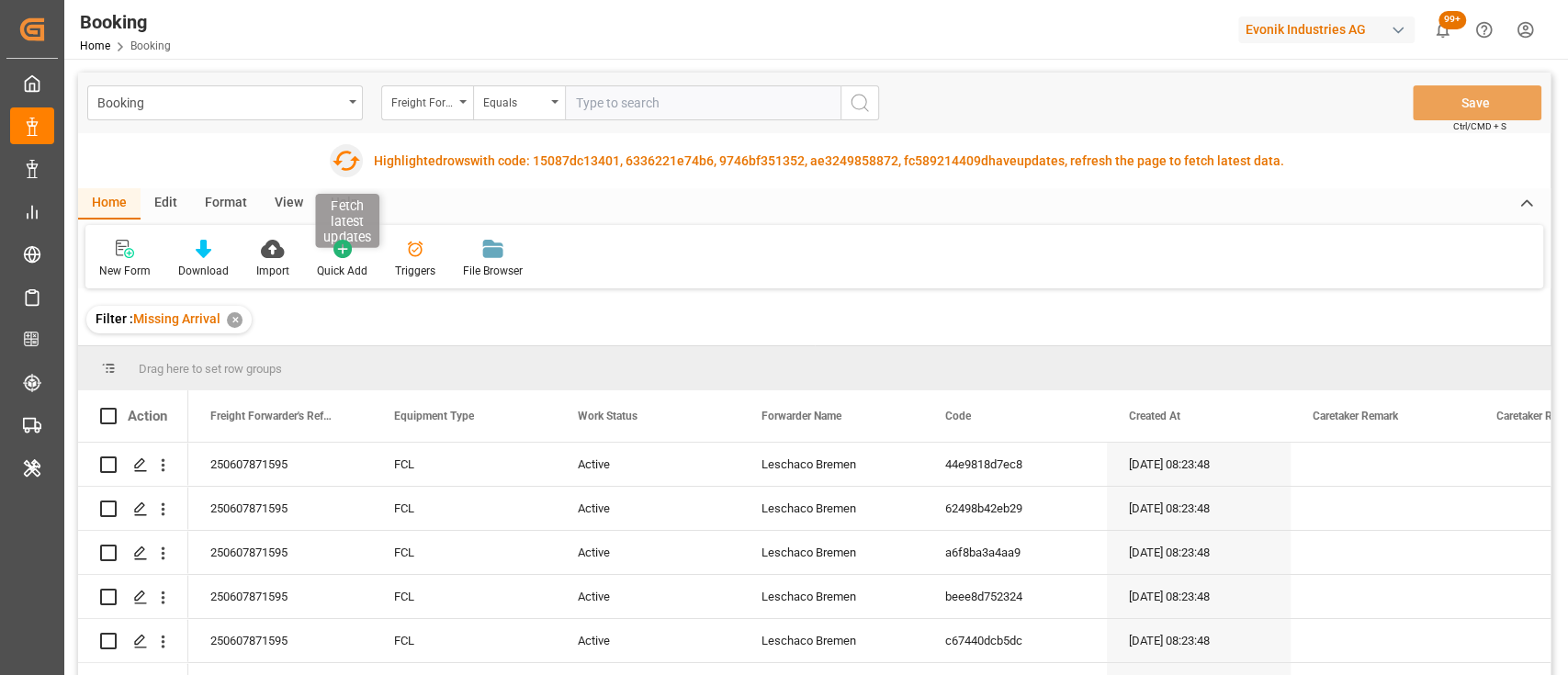
click at [347, 147] on icon "button" at bounding box center [346, 160] width 29 height 29
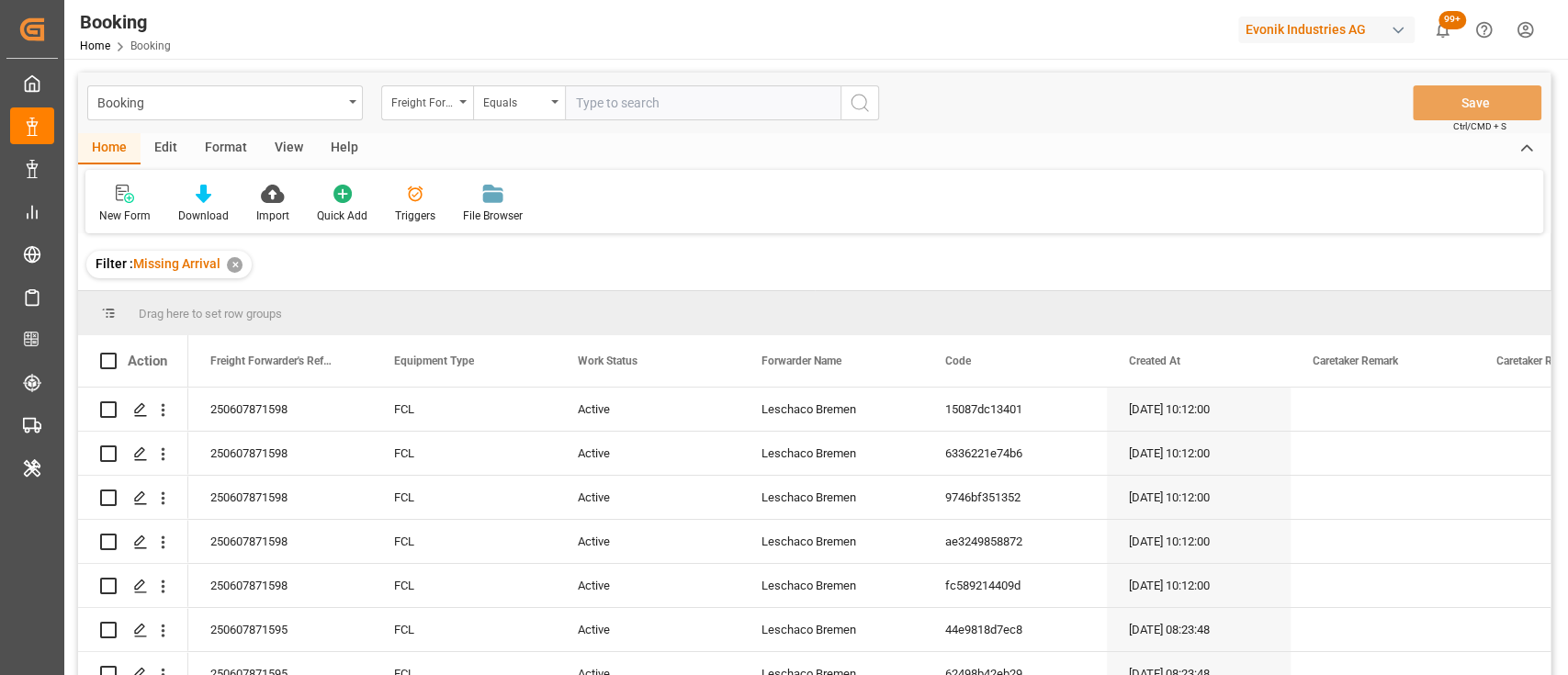
click at [288, 148] on div "View" at bounding box center [289, 149] width 56 height 31
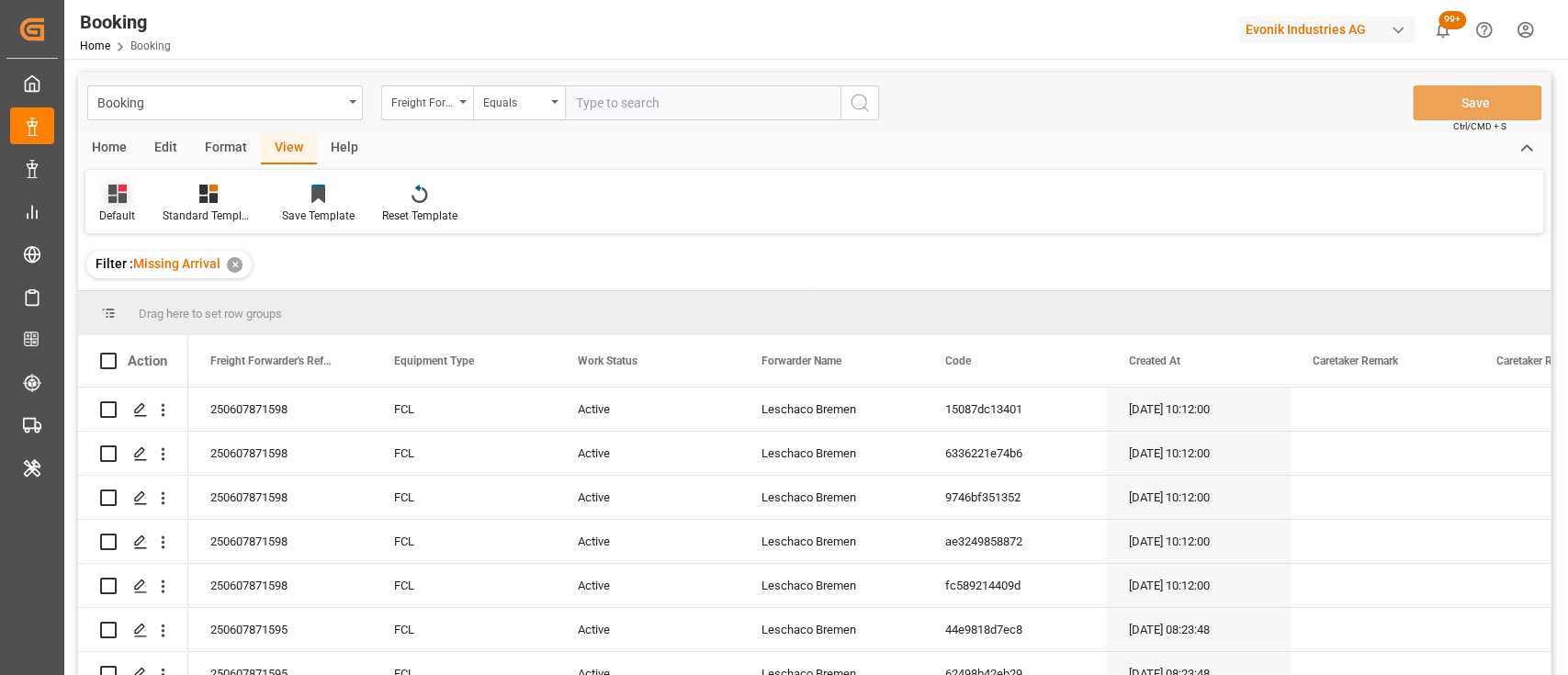
click at [118, 202] on icon at bounding box center [117, 194] width 18 height 18
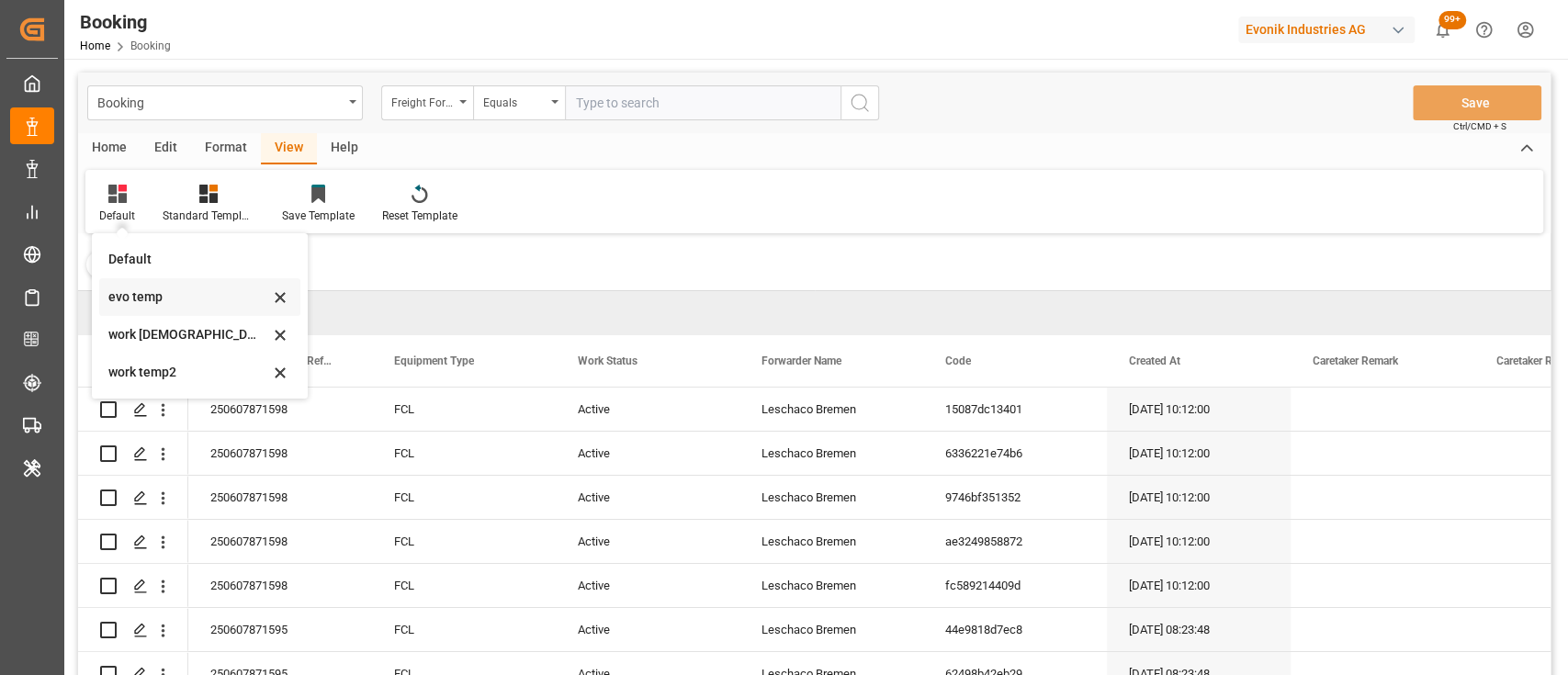
click at [126, 300] on div "evo temp" at bounding box center [188, 298] width 160 height 19
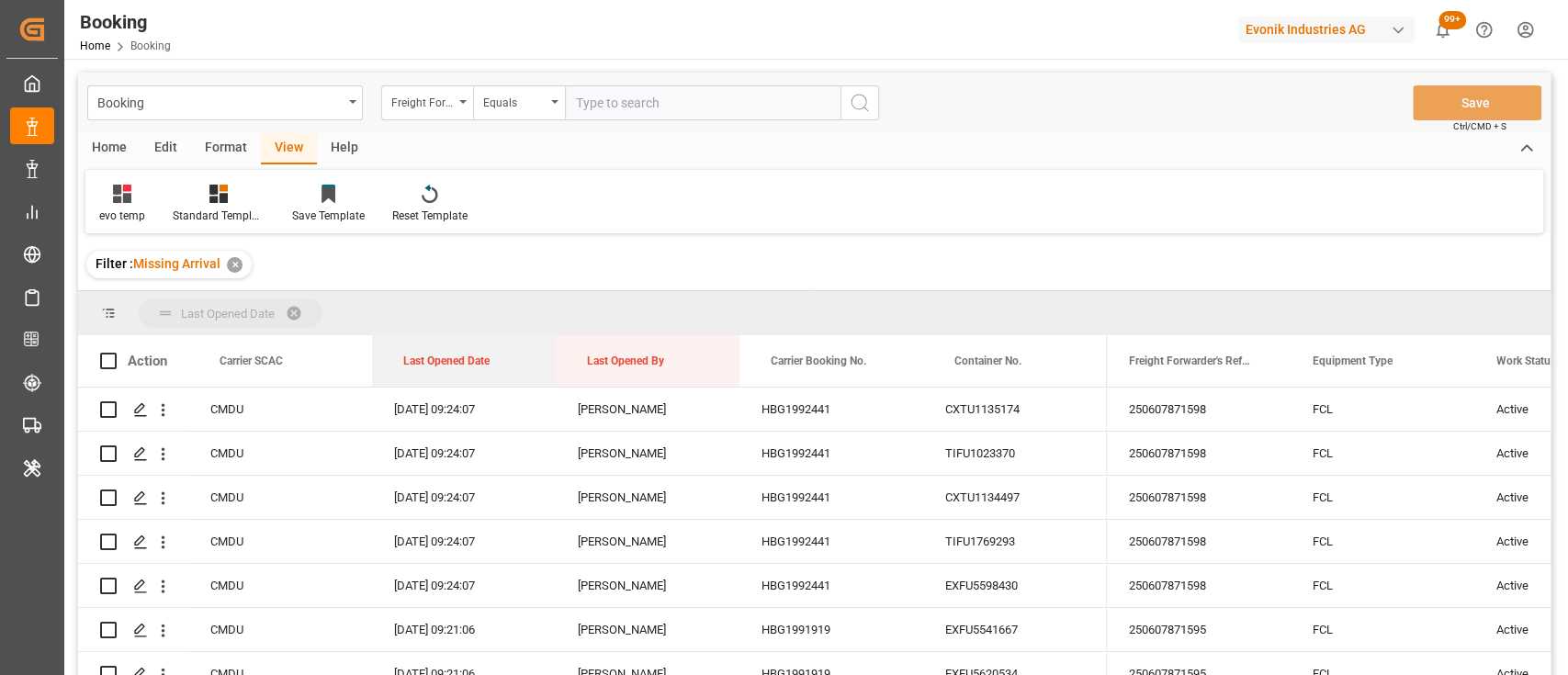
drag, startPoint x: 454, startPoint y: 373, endPoint x: 414, endPoint y: 318, distance: 68.0
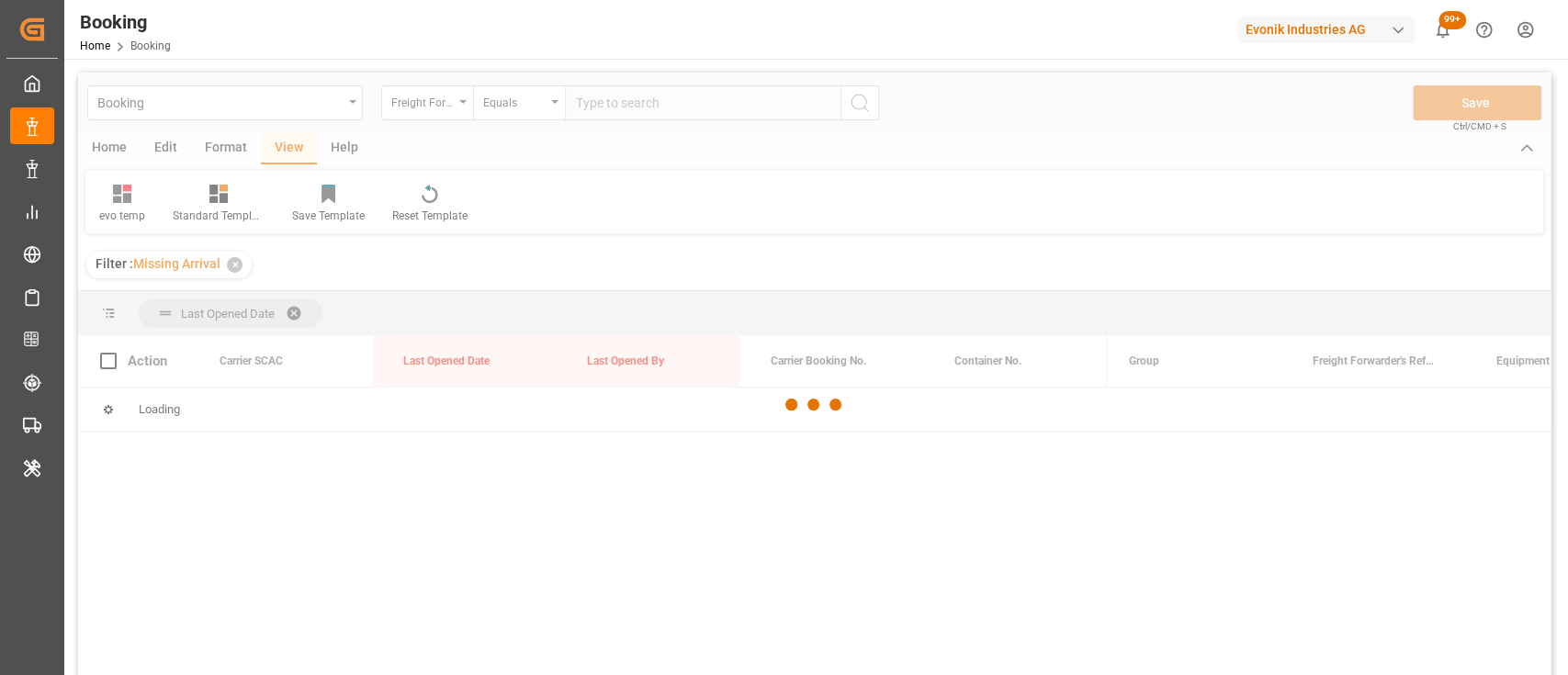
scroll to position [75, 0]
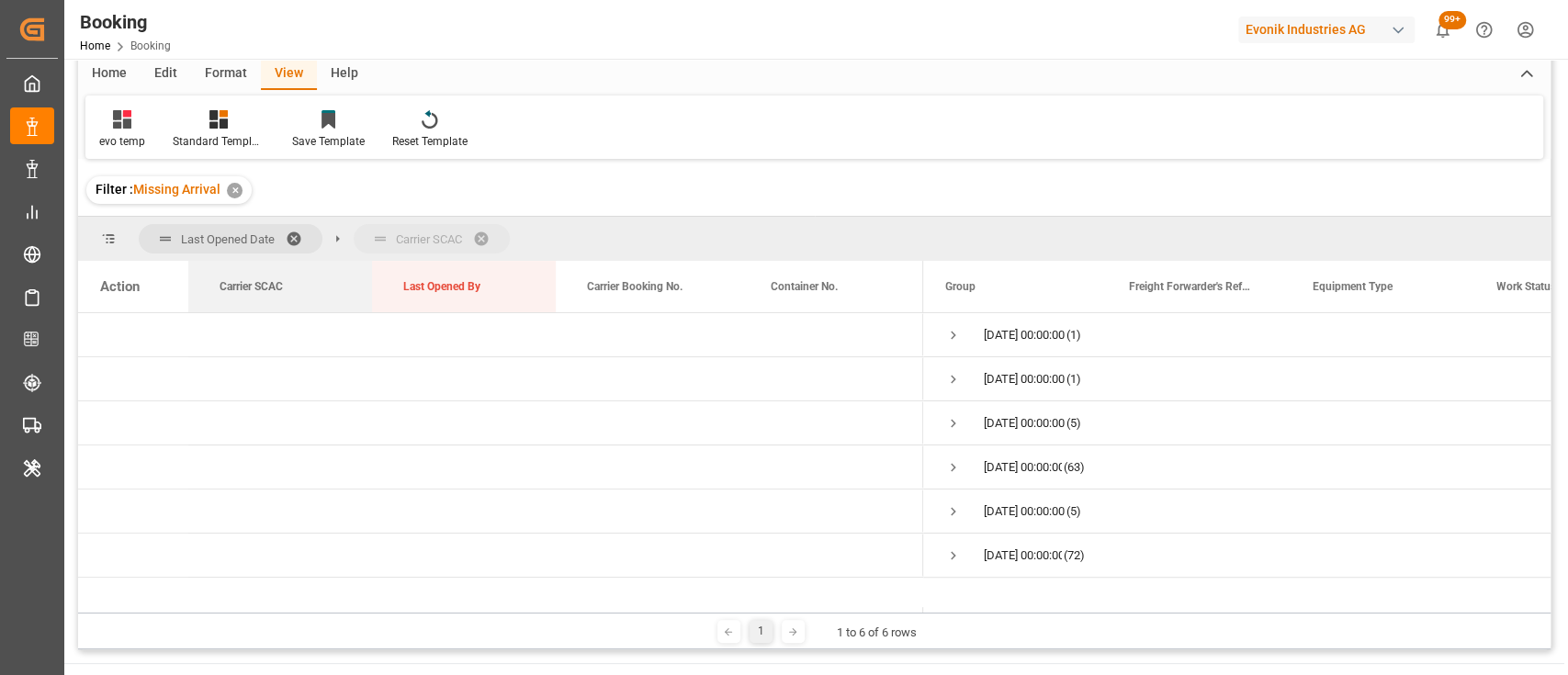
drag, startPoint x: 261, startPoint y: 286, endPoint x: 362, endPoint y: 255, distance: 105.7
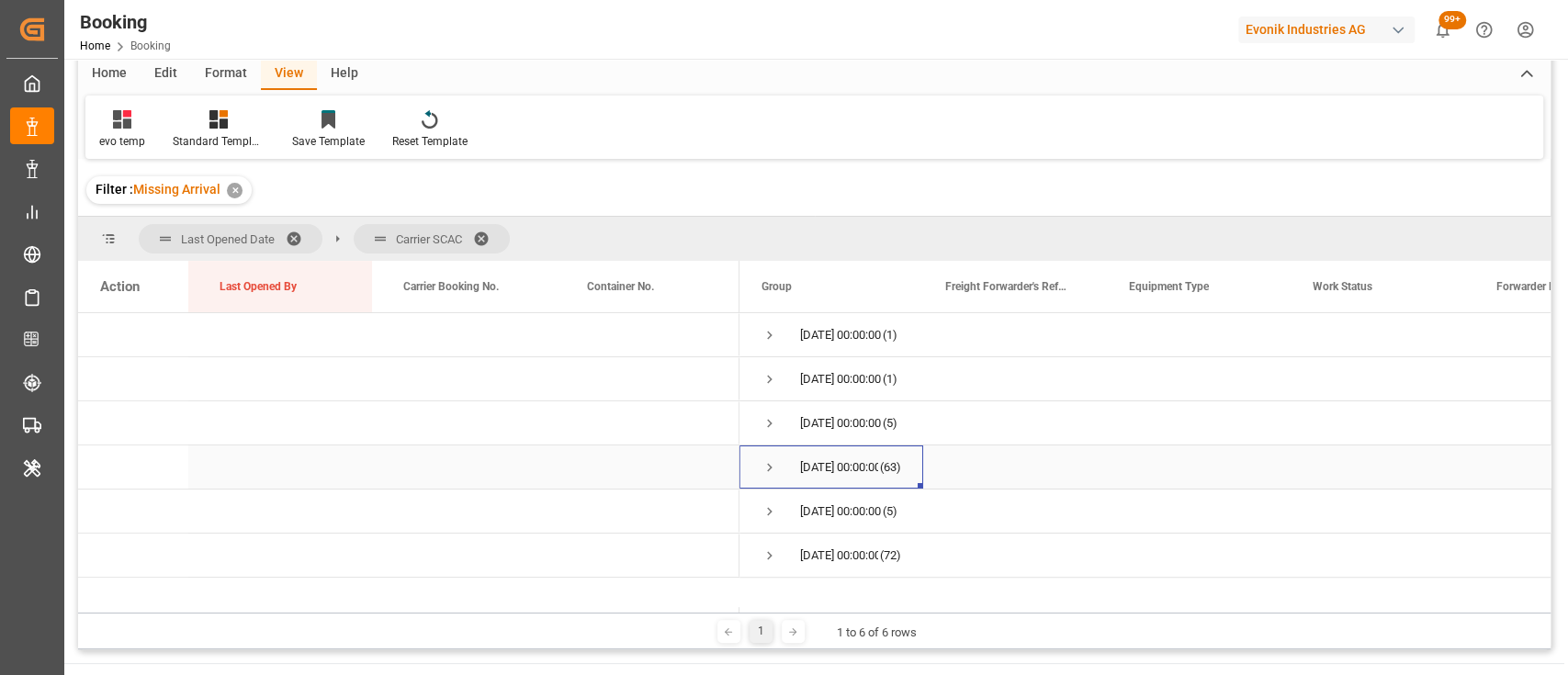
click at [763, 467] on span "Press SPACE to select this row." at bounding box center [769, 467] width 17 height 17
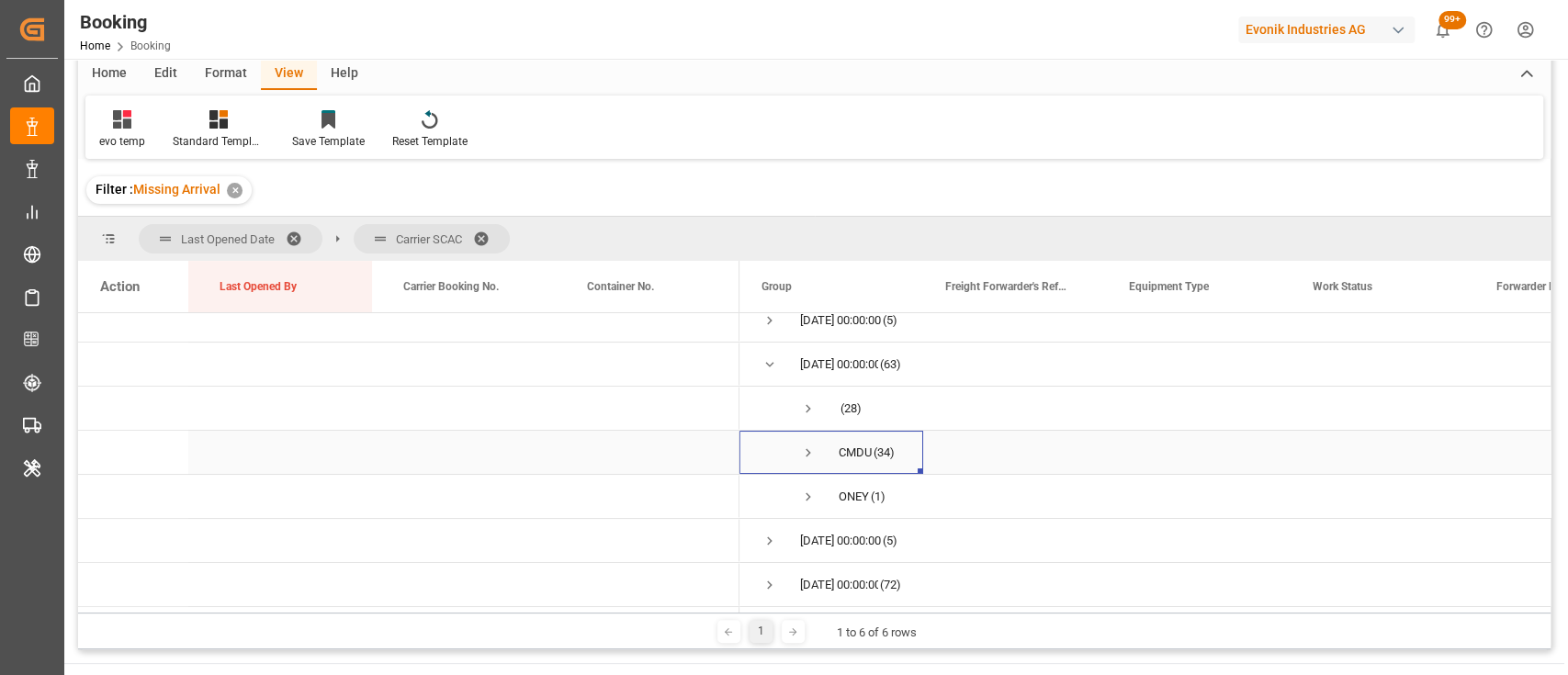
click at [810, 444] on span "Press SPACE to select this row." at bounding box center [808, 452] width 17 height 17
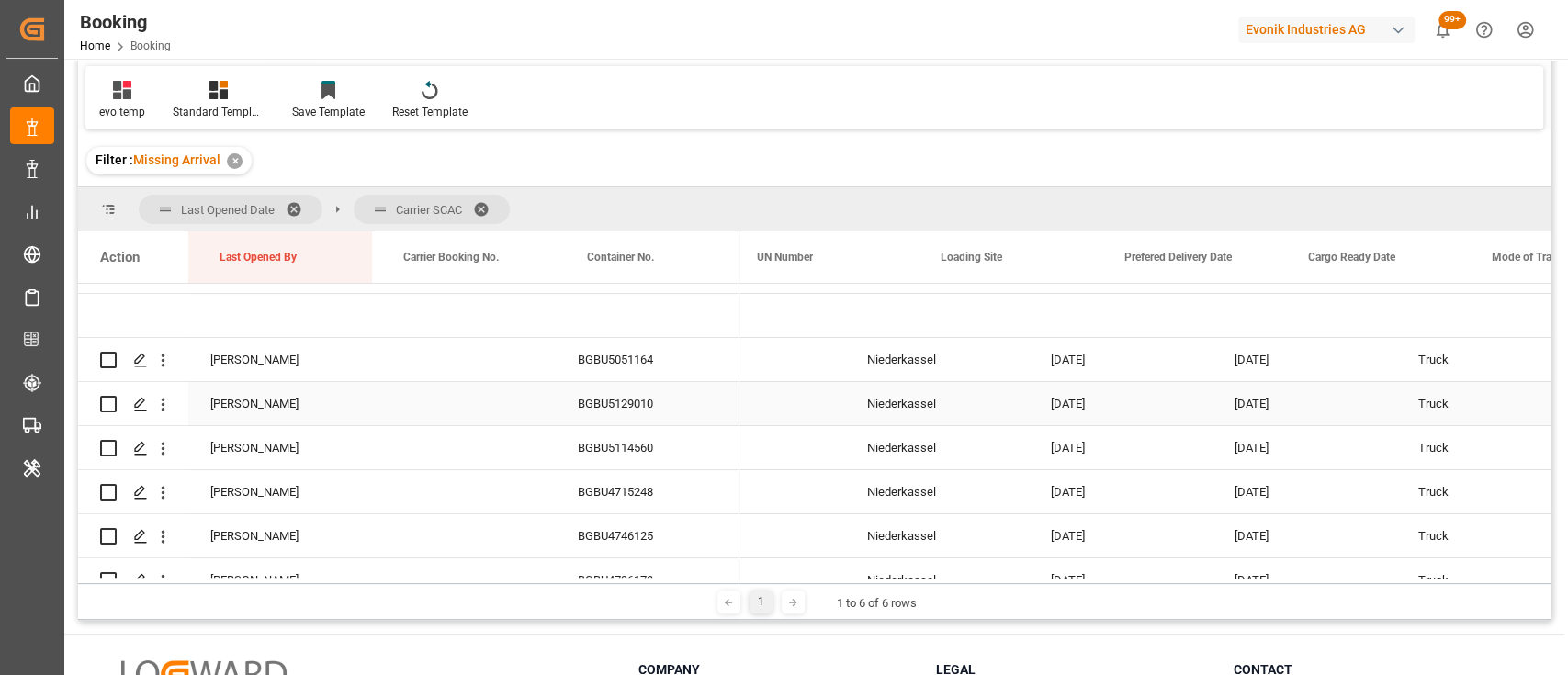
scroll to position [0, 4874]
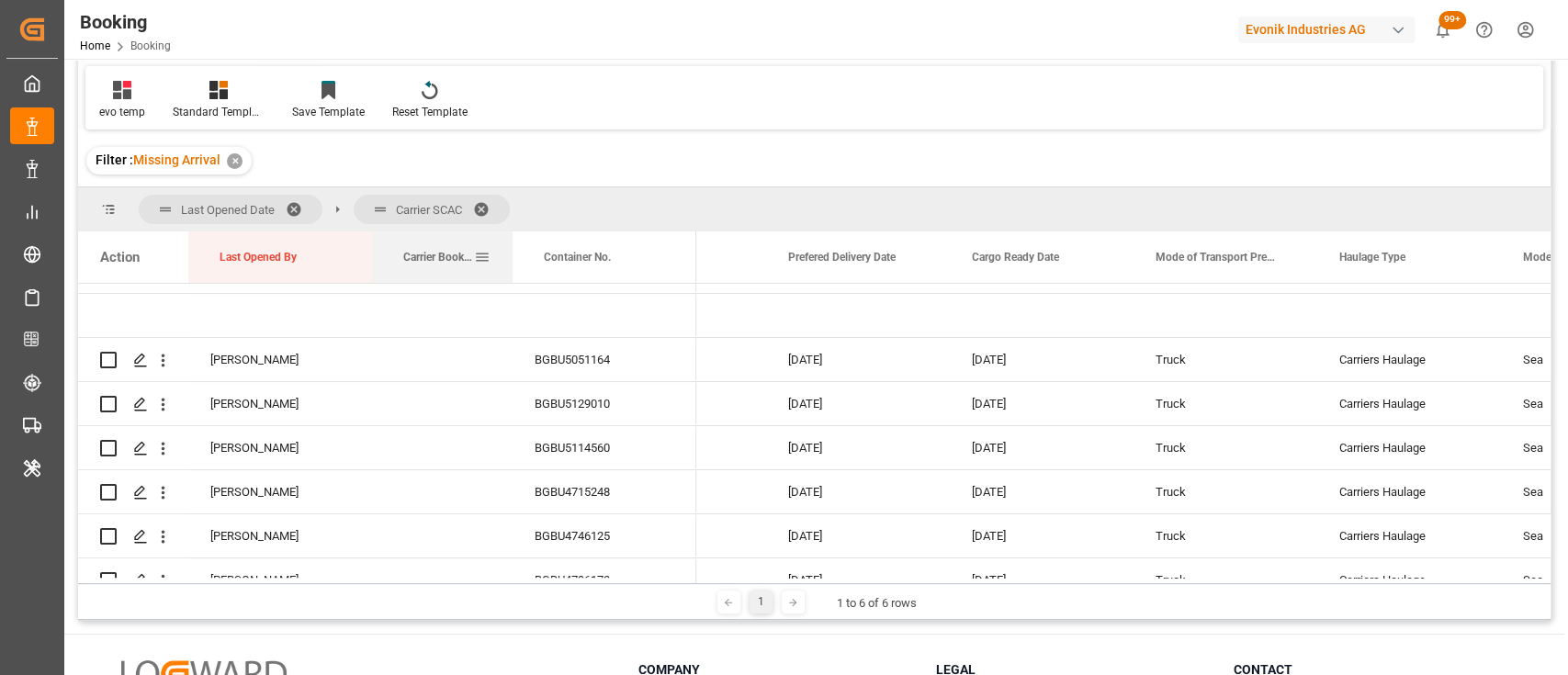
drag, startPoint x: 553, startPoint y: 275, endPoint x: 507, endPoint y: 274, distance: 46.0
click at [508, 274] on div at bounding box center [512, 257] width 8 height 52
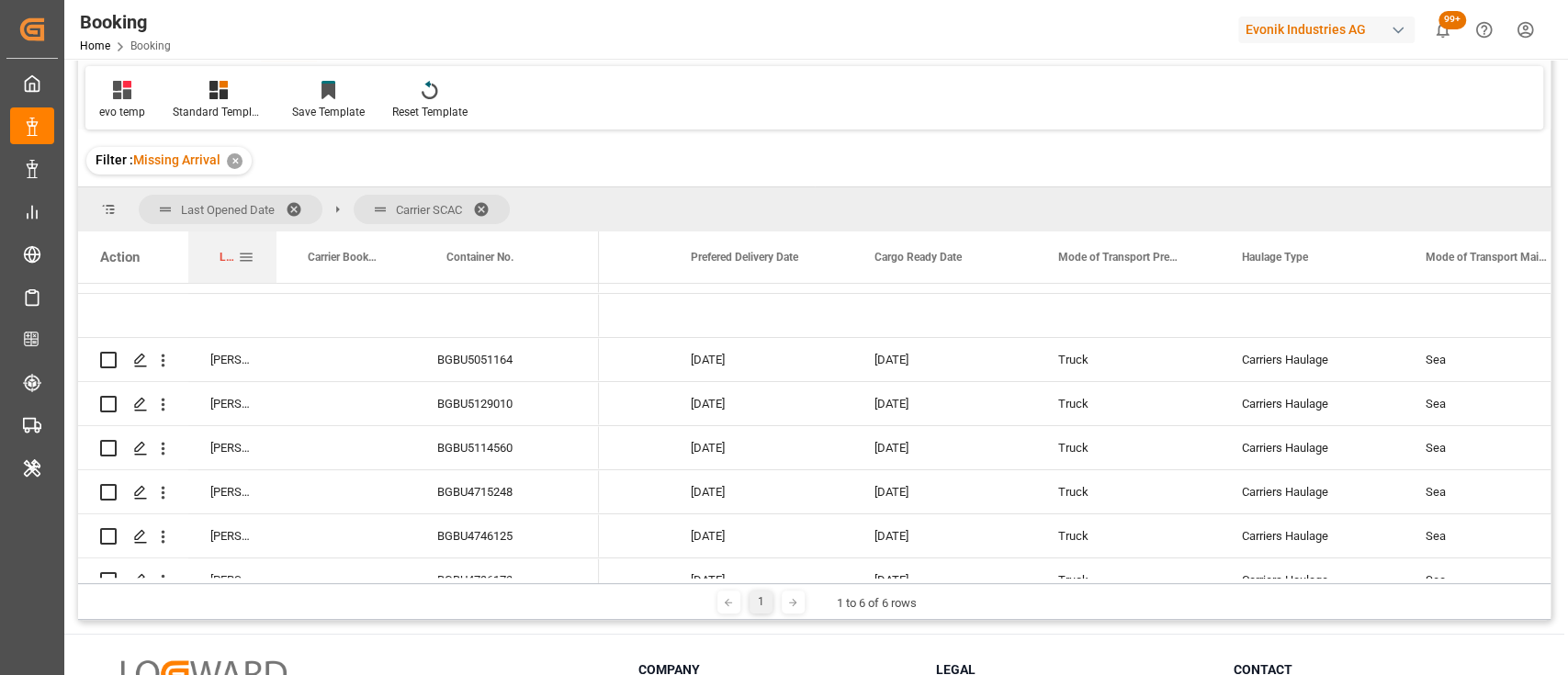
drag, startPoint x: 369, startPoint y: 263, endPoint x: 274, endPoint y: 247, distance: 96.3
click at [274, 247] on div at bounding box center [277, 257] width 8 height 52
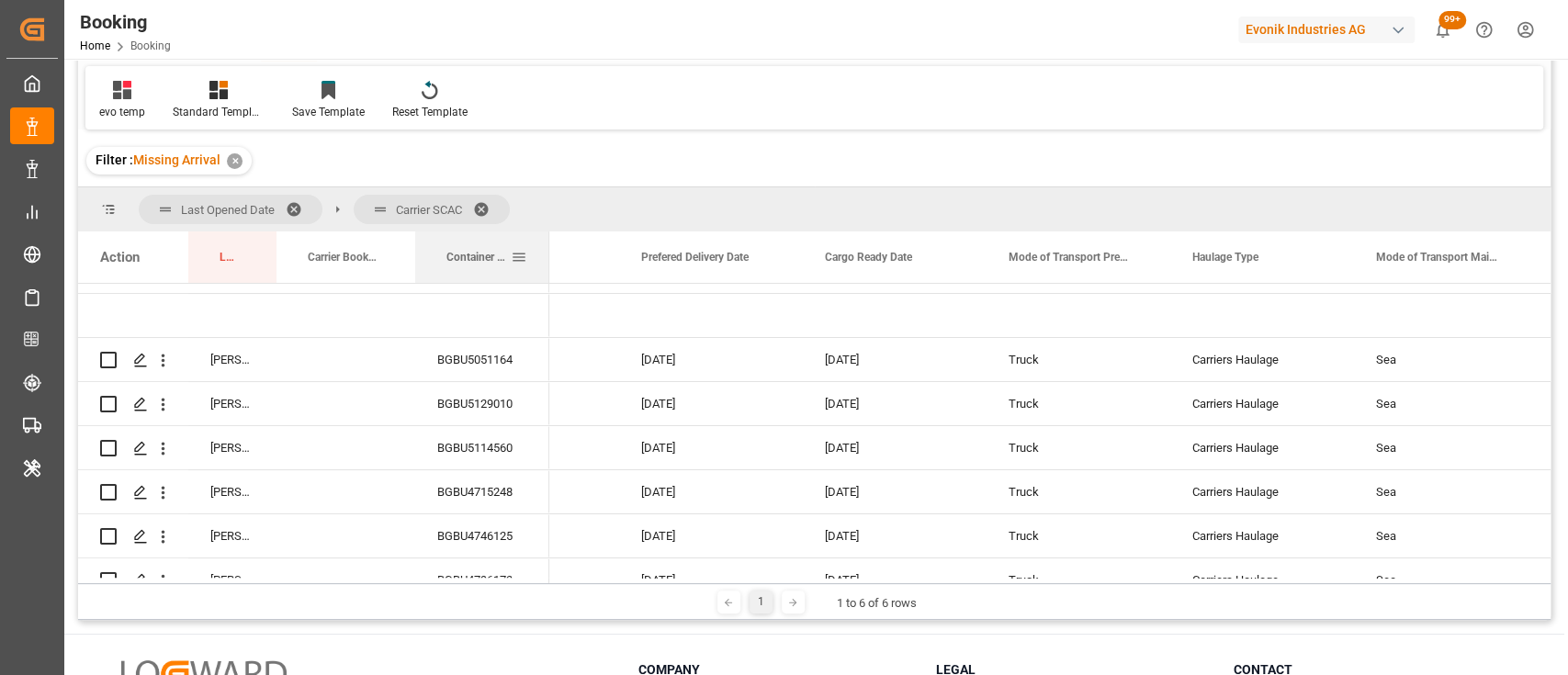
drag, startPoint x: 597, startPoint y: 261, endPoint x: 547, endPoint y: 251, distance: 51.0
click at [547, 251] on div at bounding box center [549, 257] width 8 height 52
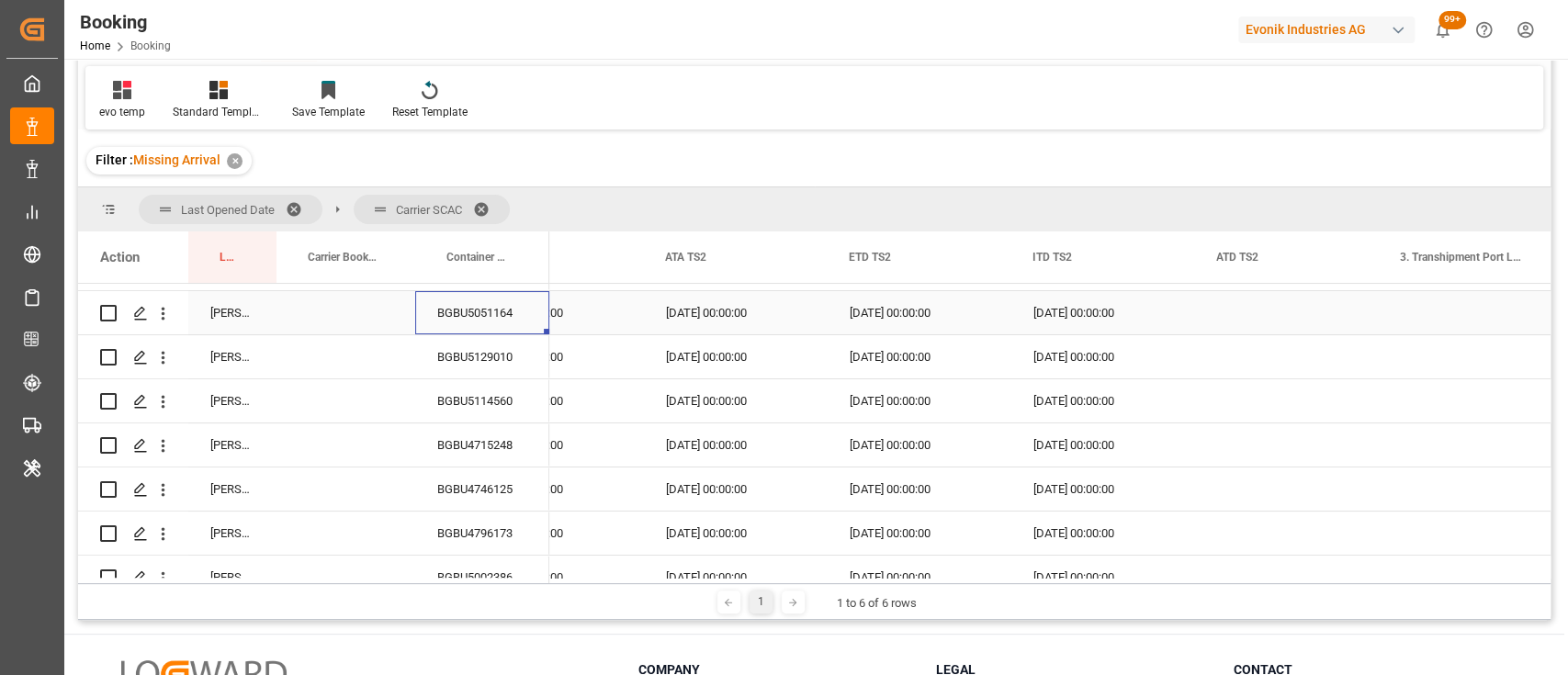
click at [492, 312] on div "BGBU5051164" at bounding box center [482, 312] width 134 height 43
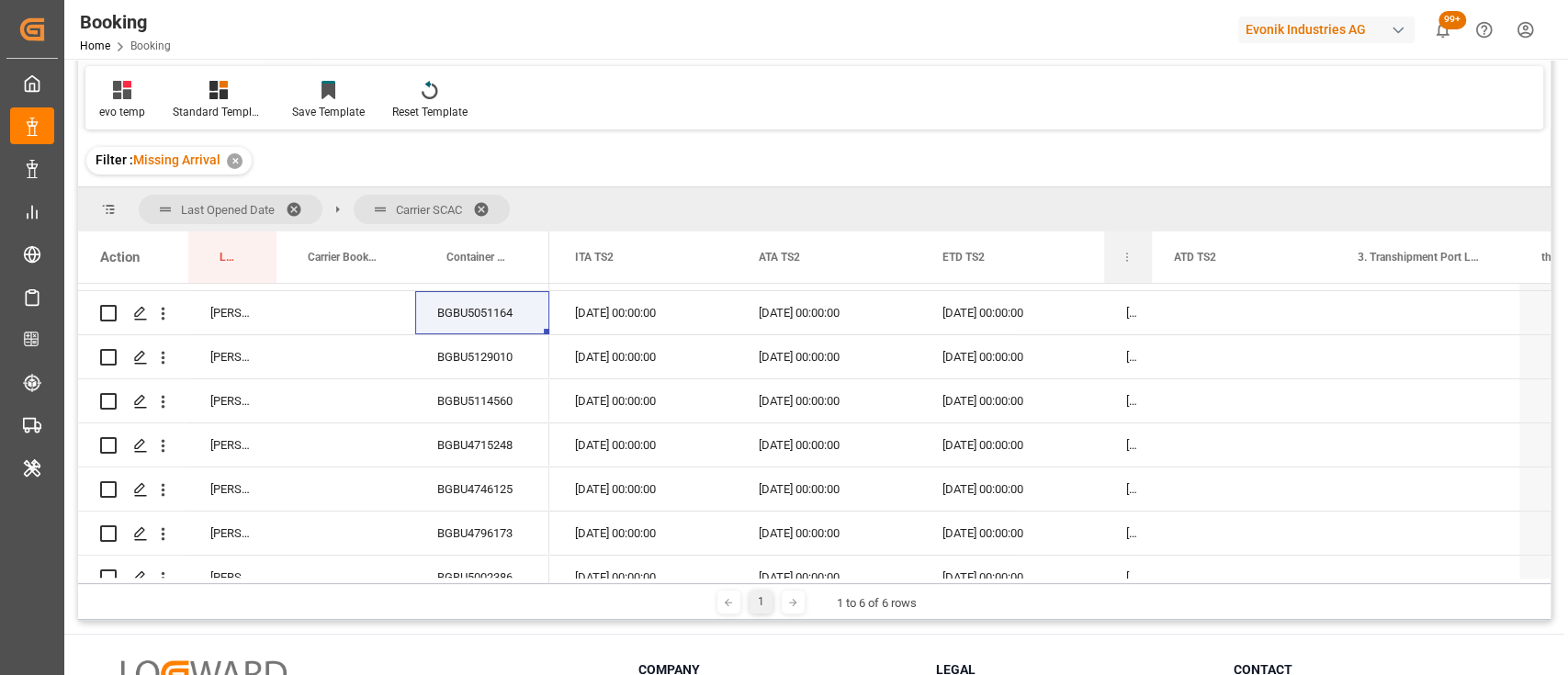
drag, startPoint x: 1285, startPoint y: 254, endPoint x: 1131, endPoint y: 239, distance: 154.7
click at [1131, 239] on div "ITD TS2" at bounding box center [1127, 257] width 48 height 52
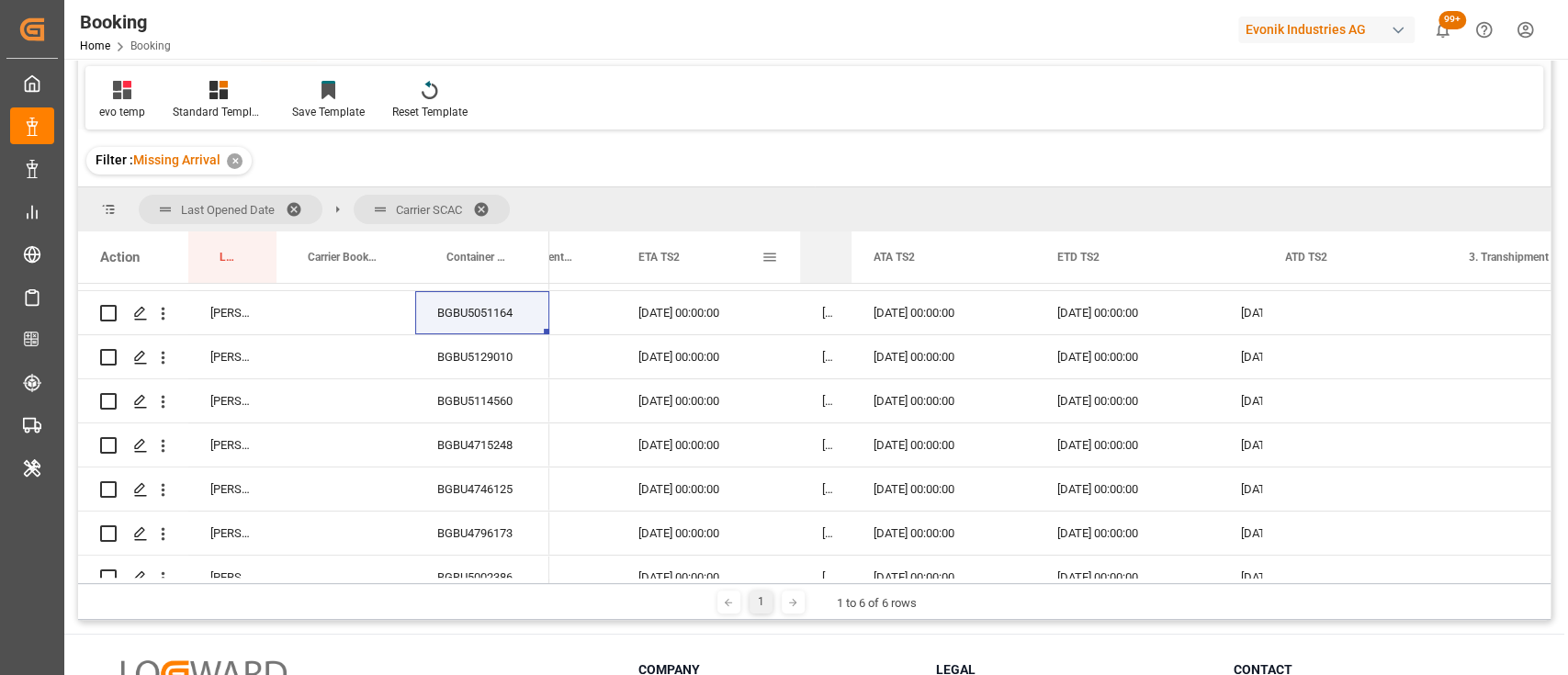
drag, startPoint x: 979, startPoint y: 271, endPoint x: 779, endPoint y: 252, distance: 200.9
drag, startPoint x: 848, startPoint y: 248, endPoint x: 799, endPoint y: 246, distance: 49.0
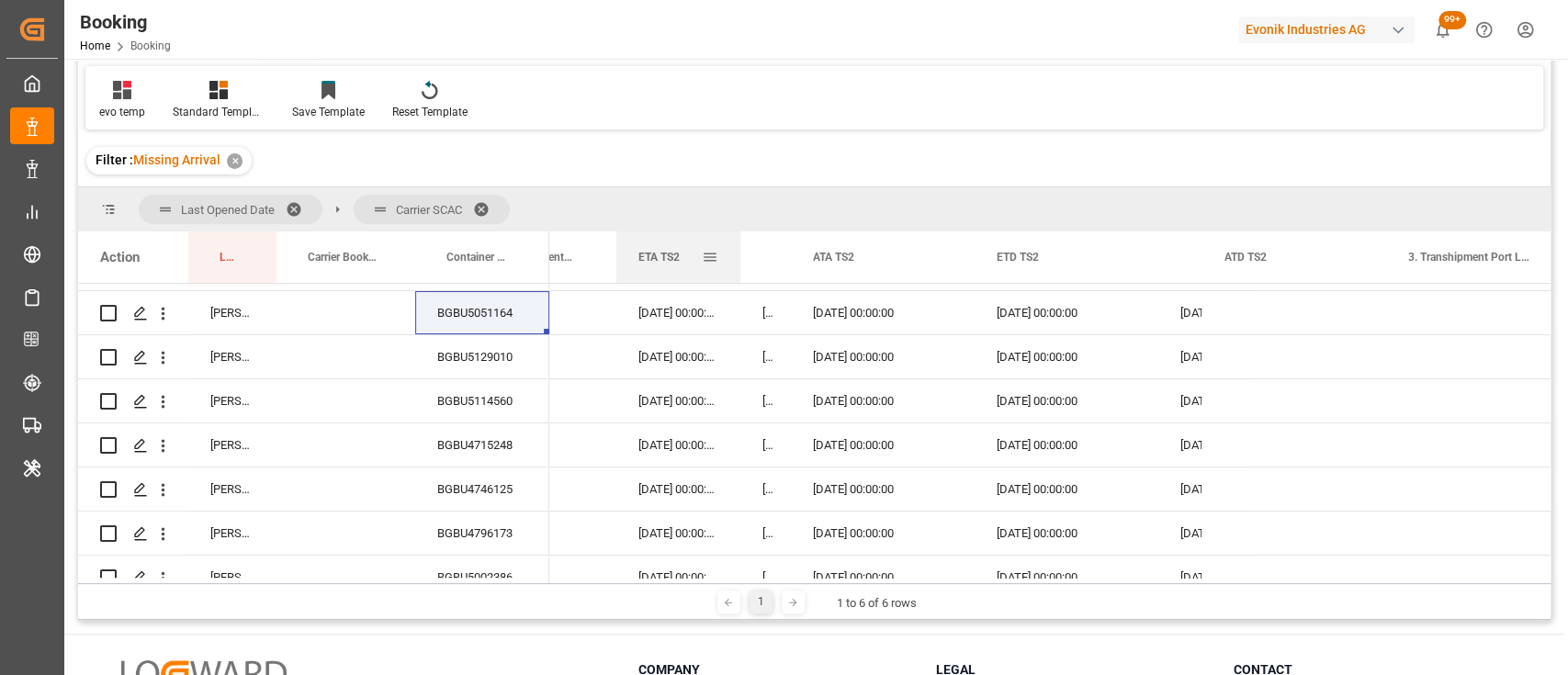
drag, startPoint x: 799, startPoint y: 246, endPoint x: 739, endPoint y: 239, distance: 60.4
click at [739, 239] on div at bounding box center [741, 257] width 8 height 52
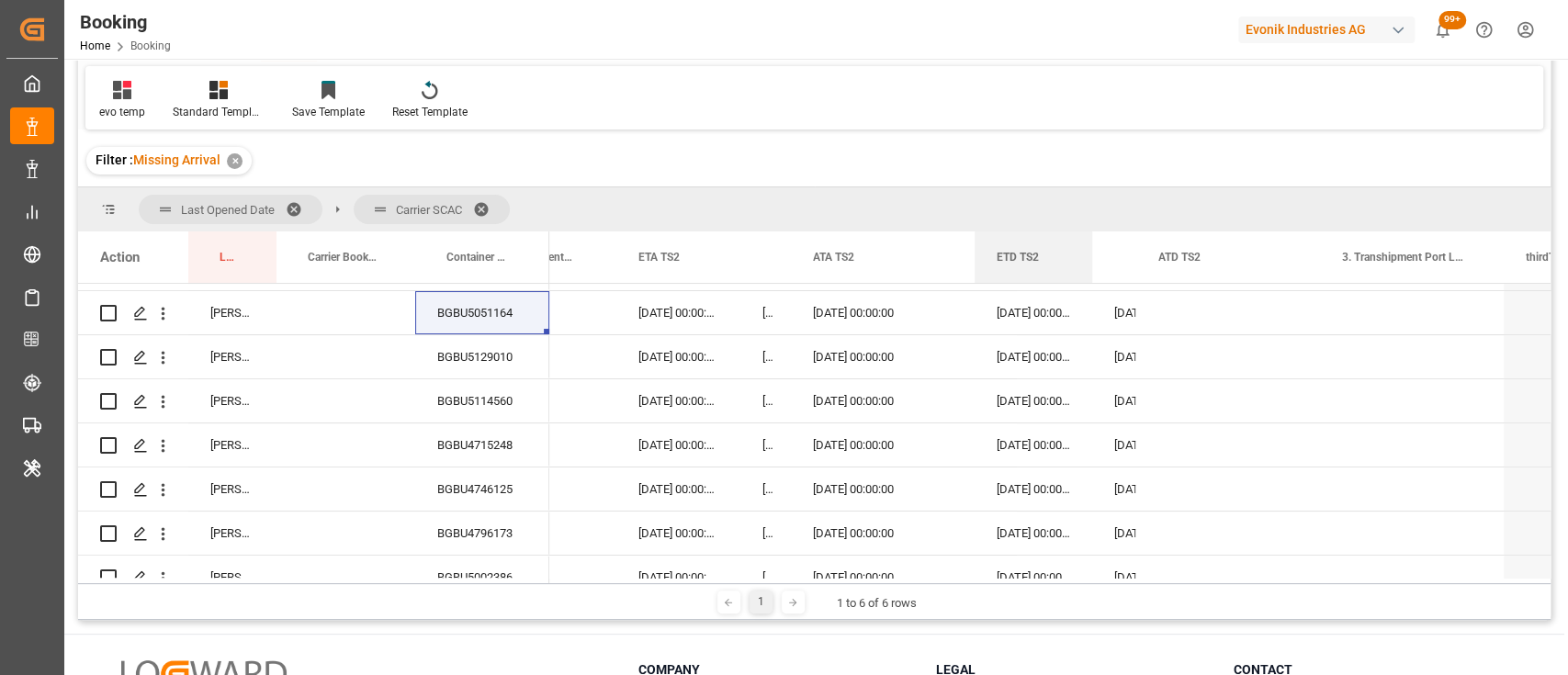
drag, startPoint x: 1153, startPoint y: 239, endPoint x: 1087, endPoint y: 227, distance: 67.1
click at [1087, 227] on div "Last Opened Date Carrier SCAC Drag here to set column labels Action Last Opened…" at bounding box center [814, 385] width 1472 height 396
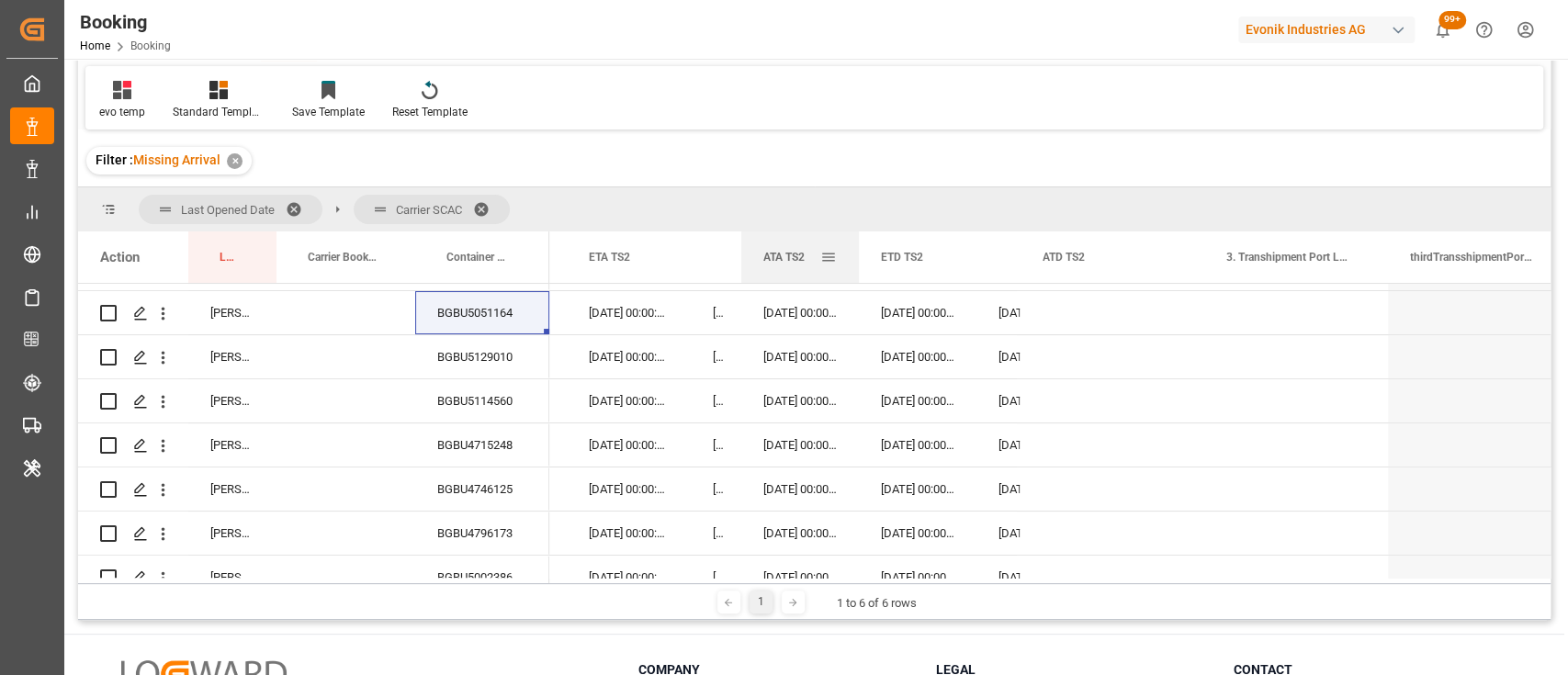
drag, startPoint x: 921, startPoint y: 257, endPoint x: 854, endPoint y: 251, distance: 67.3
click at [854, 251] on div at bounding box center [858, 257] width 8 height 52
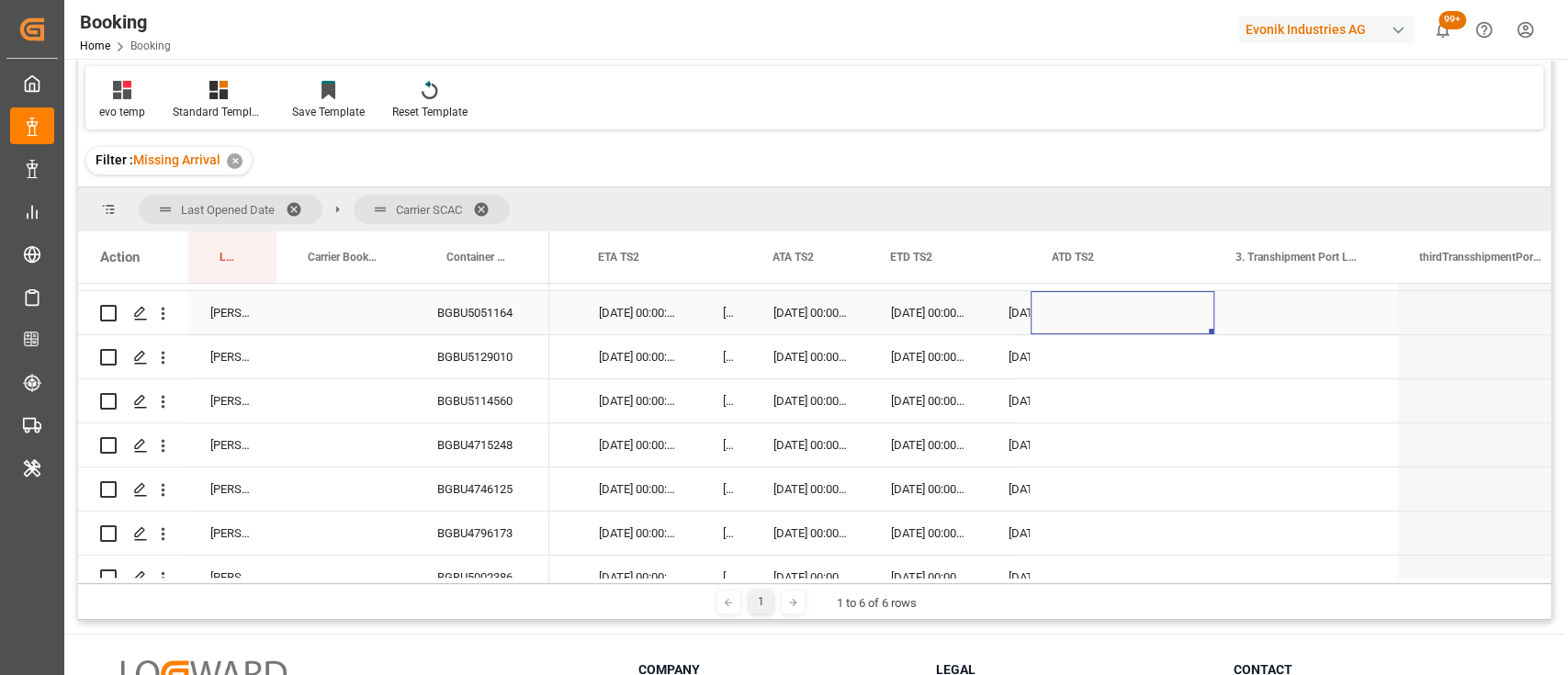
click at [1081, 312] on div "Press SPACE to select this row." at bounding box center [1122, 312] width 184 height 43
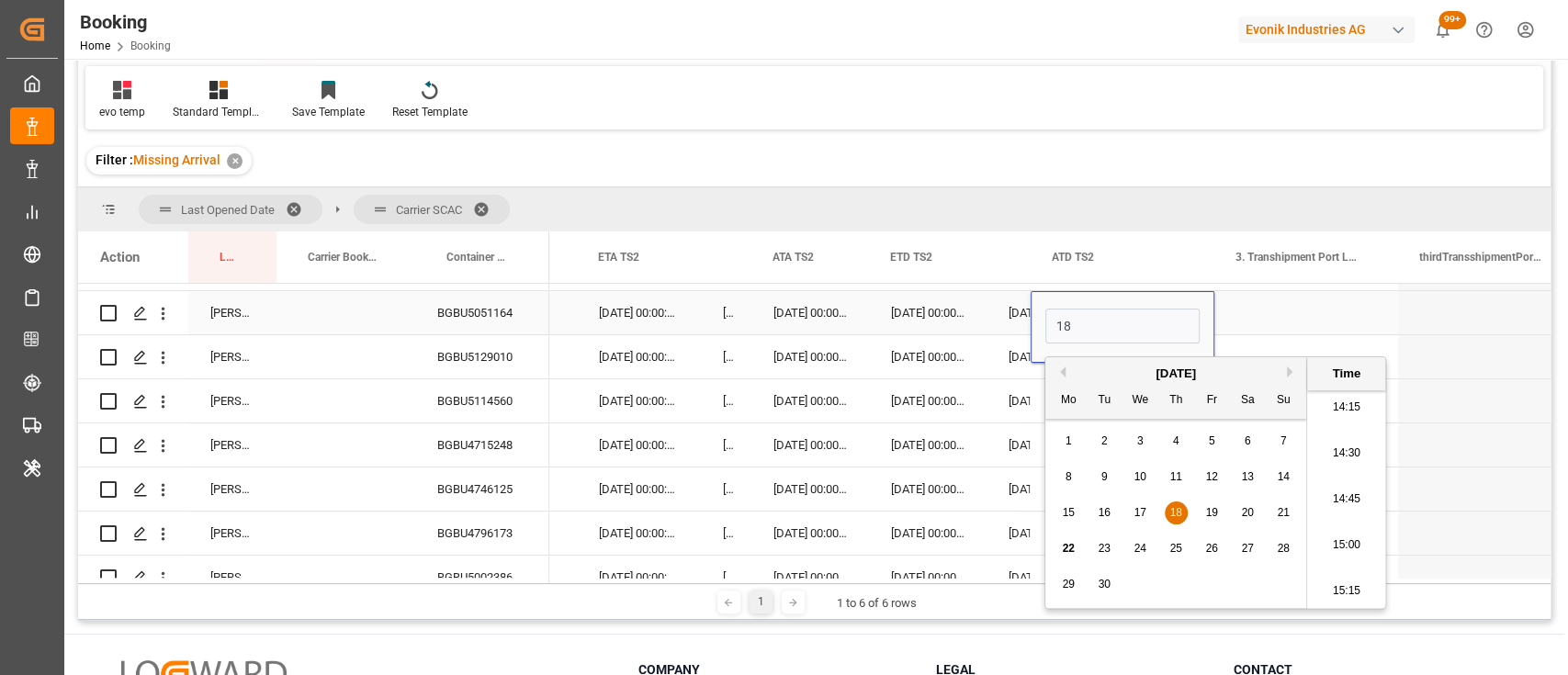
type input "[DATE] 00:00"
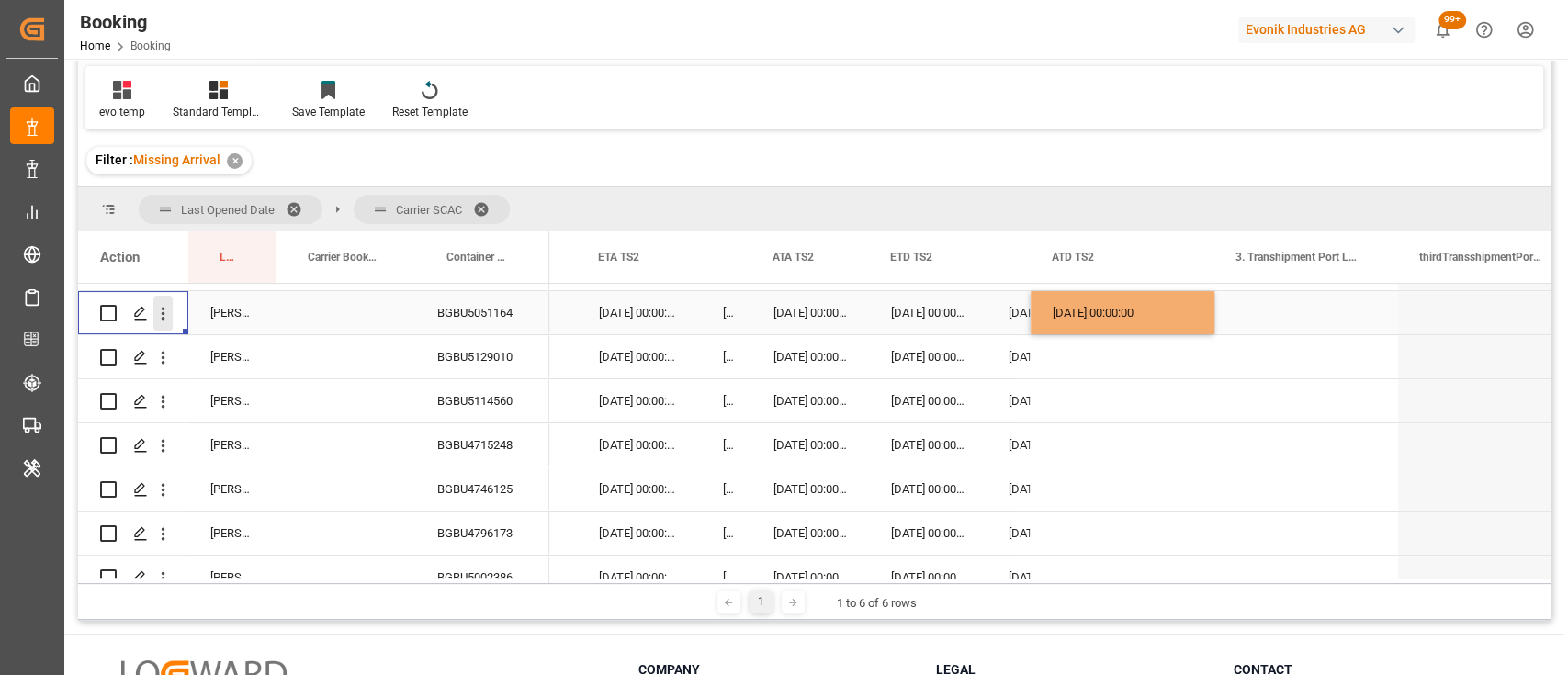
click at [155, 312] on icon "open menu" at bounding box center [163, 314] width 19 height 19
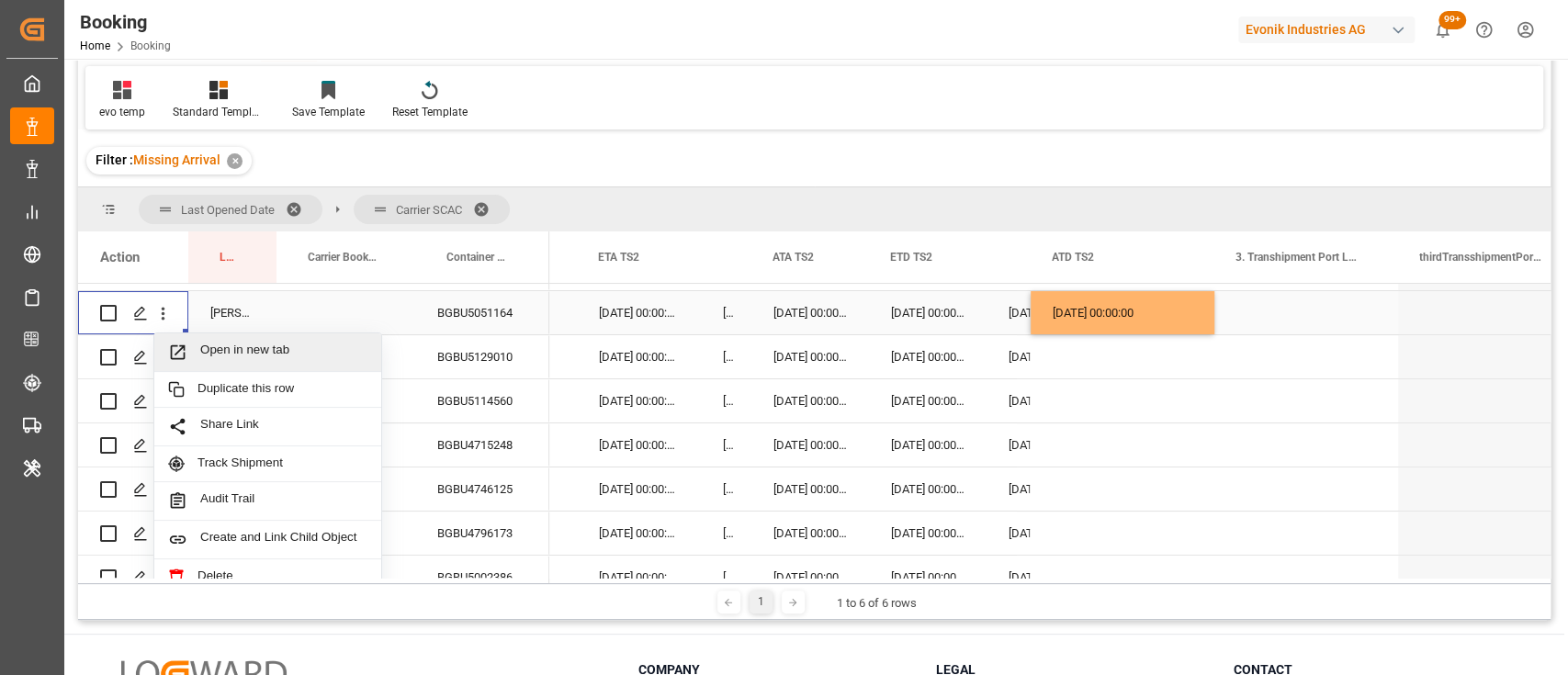
click at [247, 357] on span "Open in new tab" at bounding box center [284, 352] width 167 height 19
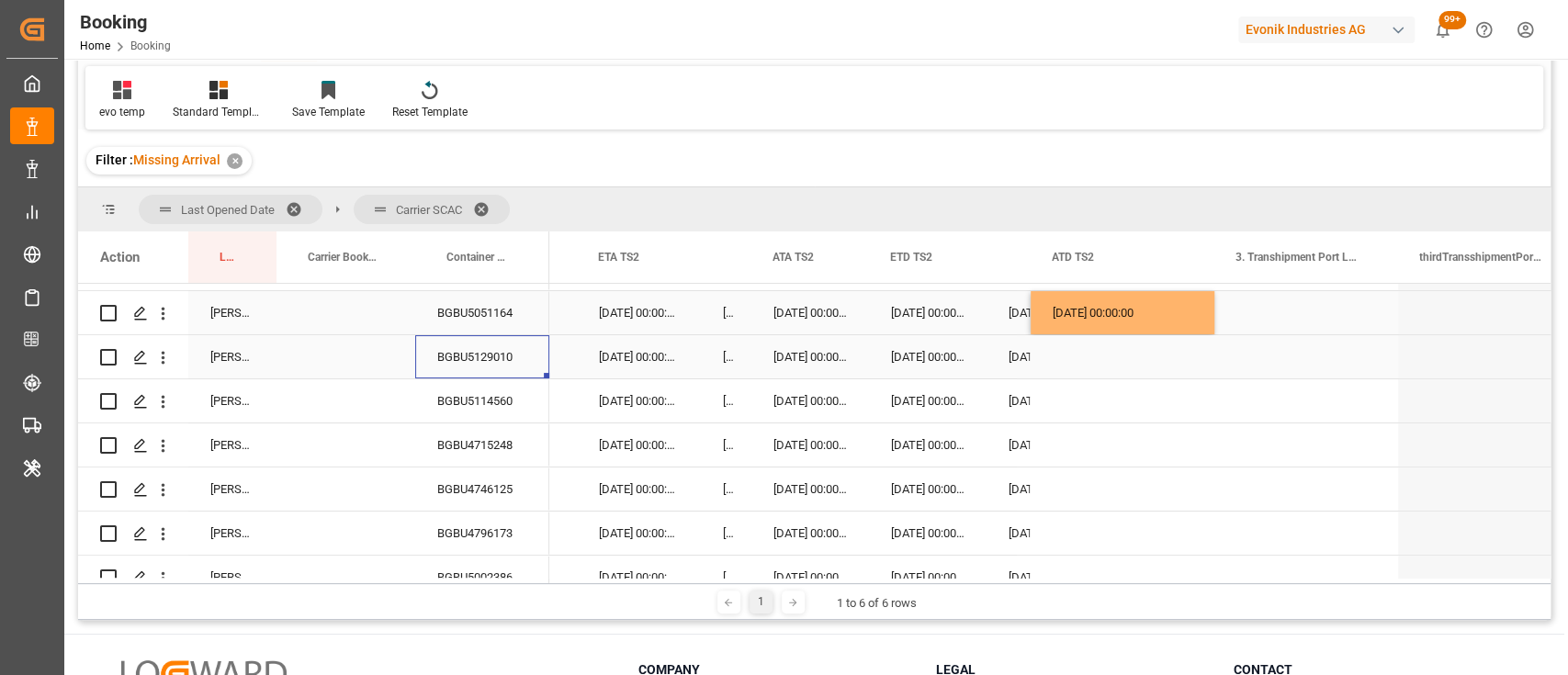
click at [474, 344] on div "BGBU5129010" at bounding box center [482, 357] width 134 height 43
click at [1073, 344] on div "Press SPACE to select this row." at bounding box center [1122, 357] width 184 height 43
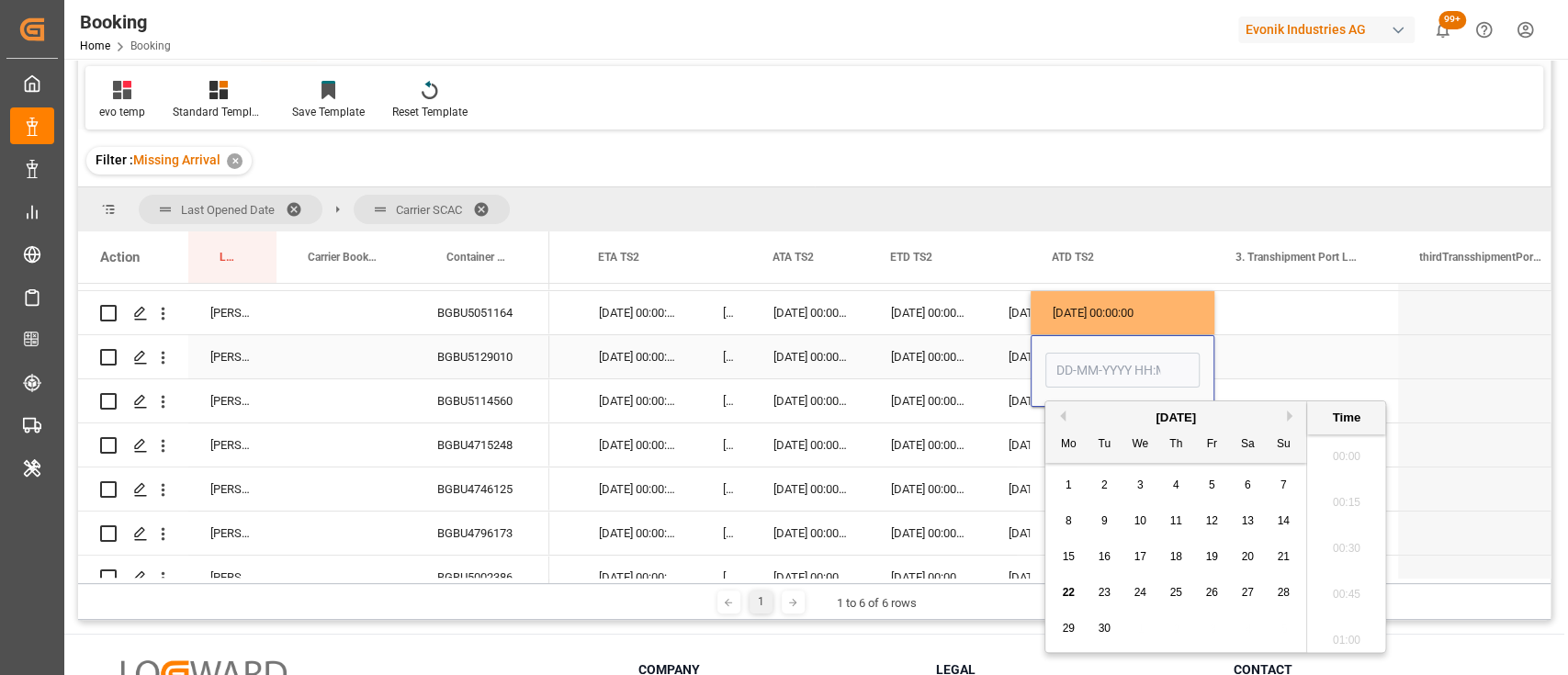
scroll to position [2670, 0]
type input "[DATE] 00:00"
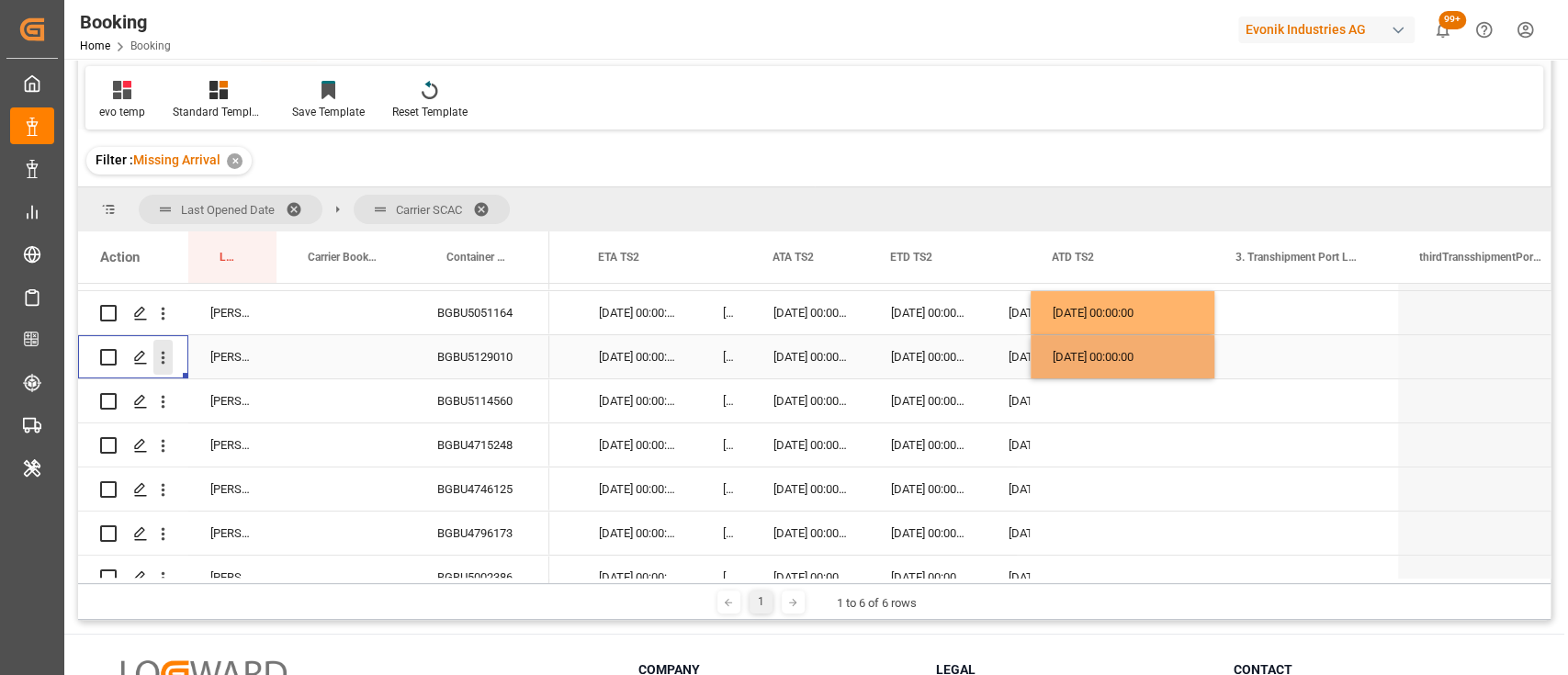
click at [168, 354] on icon "open menu" at bounding box center [163, 358] width 19 height 19
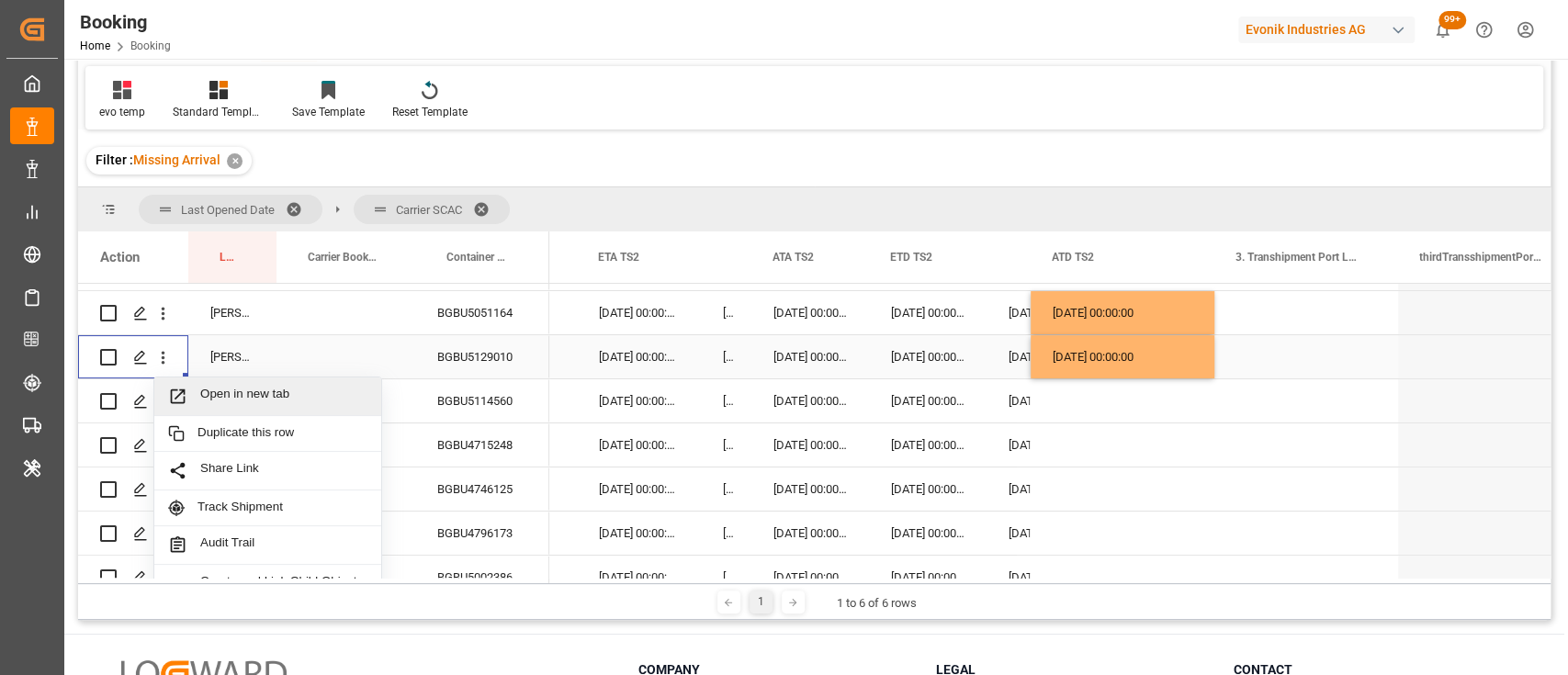
click at [238, 401] on span "Open in new tab" at bounding box center [284, 397] width 167 height 19
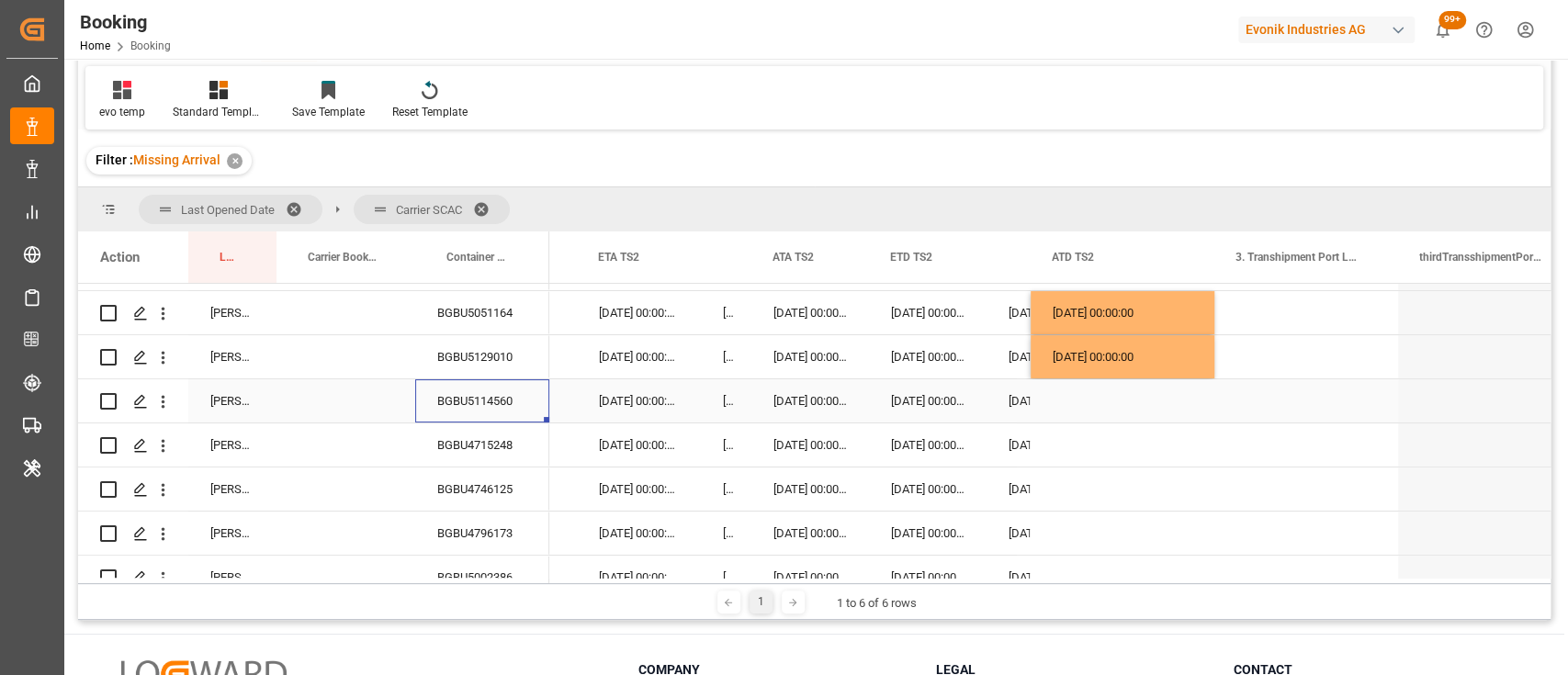
click at [506, 408] on div "BGBU5114560" at bounding box center [482, 401] width 134 height 43
click at [1071, 398] on div "Press SPACE to select this row." at bounding box center [1122, 401] width 184 height 43
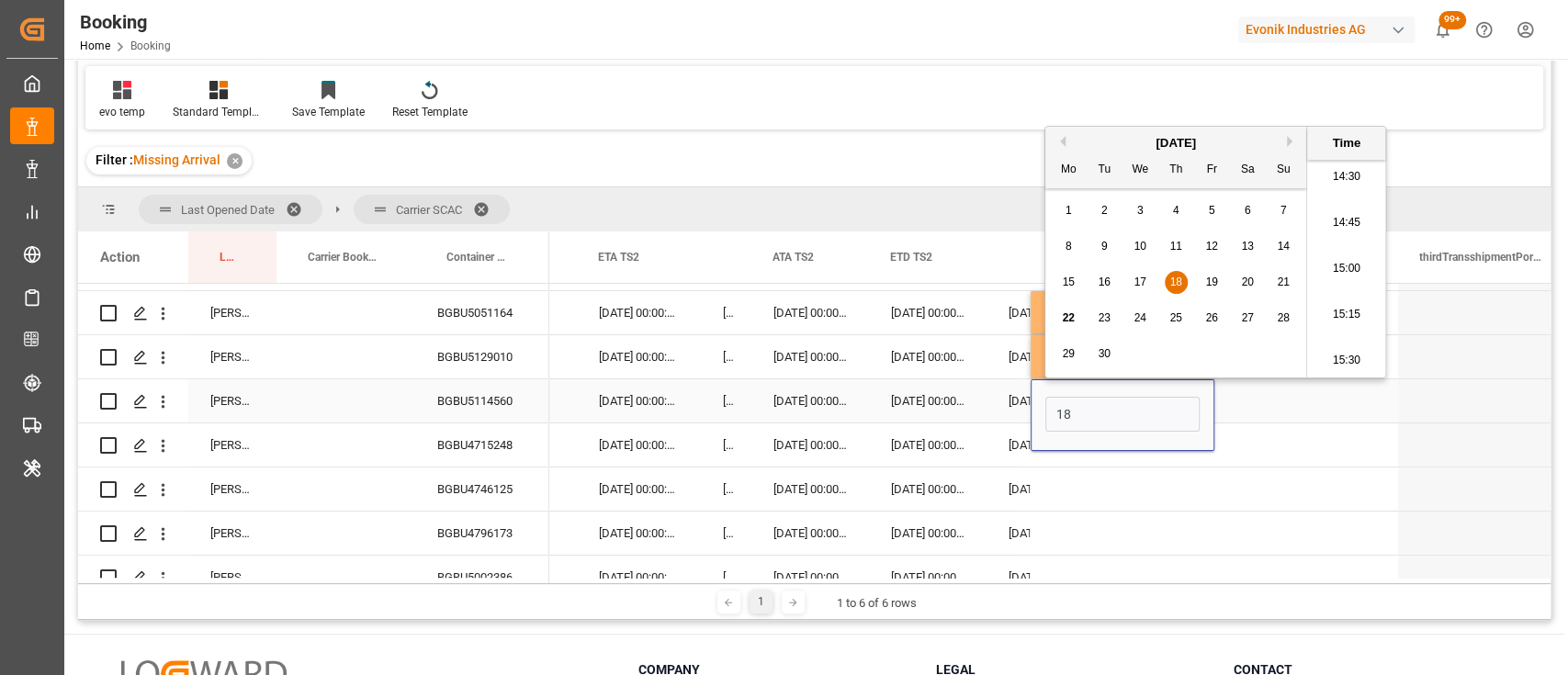
type input "18-09-2025 00:00"
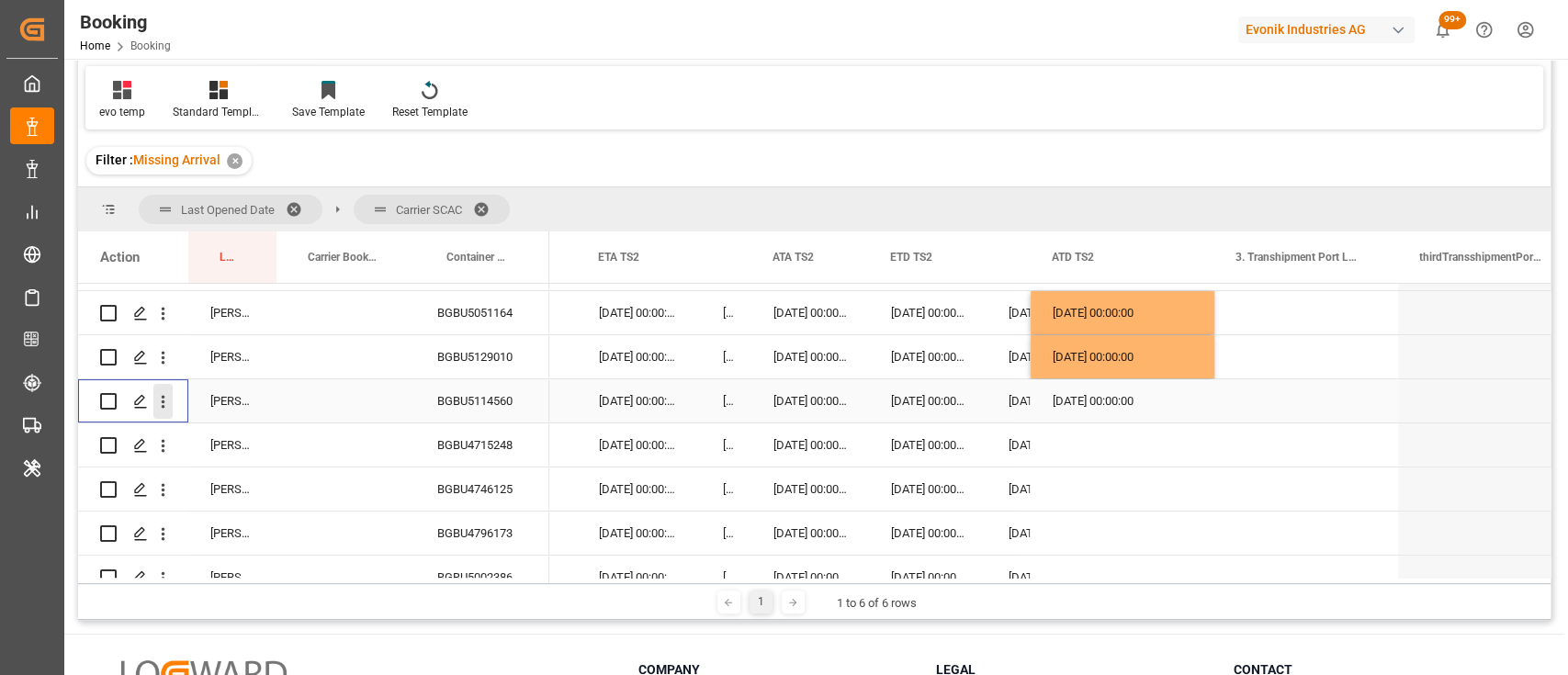
click at [164, 407] on icon "open menu" at bounding box center [163, 402] width 19 height 19
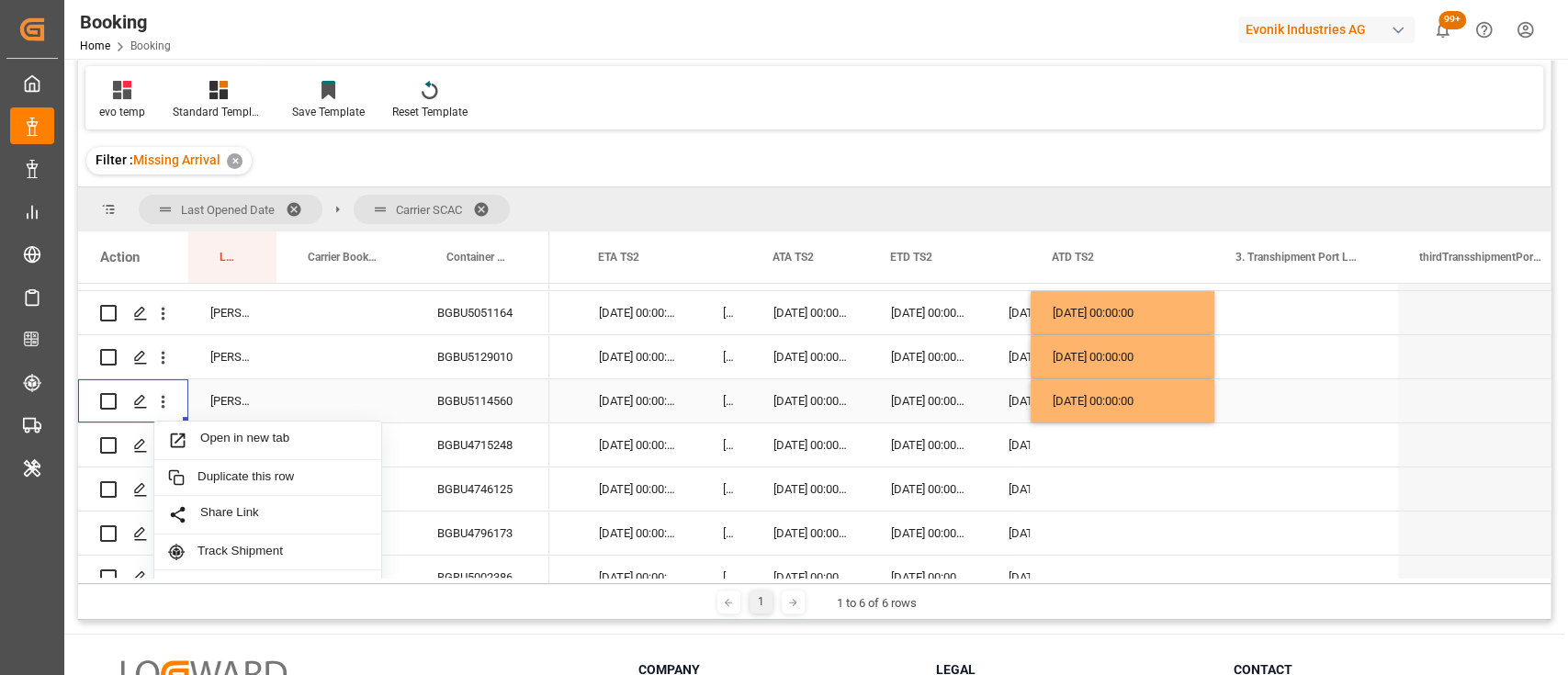
click at [227, 437] on span "Open in new tab" at bounding box center [284, 441] width 167 height 19
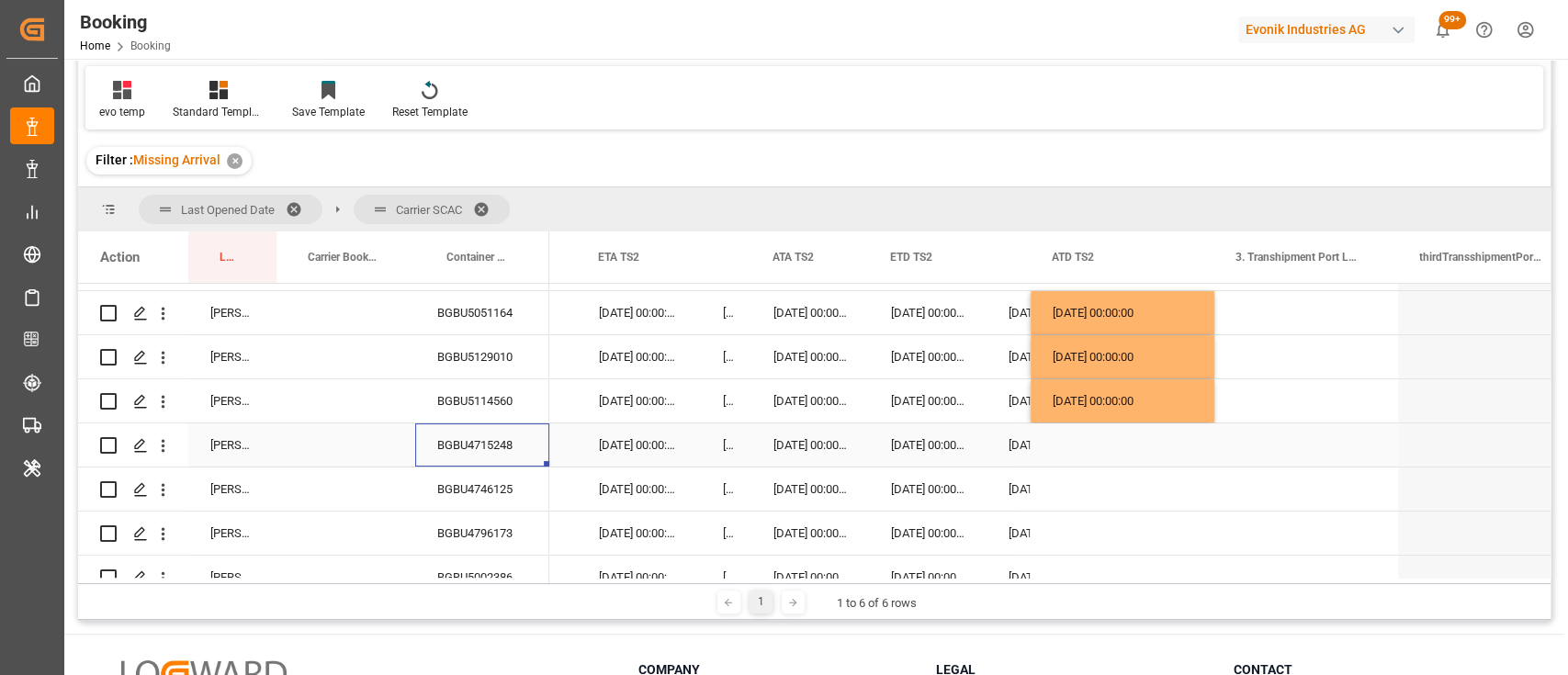
click at [465, 442] on div "BGBU4715248" at bounding box center [482, 444] width 134 height 43
click at [1114, 458] on div "Press SPACE to select this row." at bounding box center [1122, 444] width 184 height 43
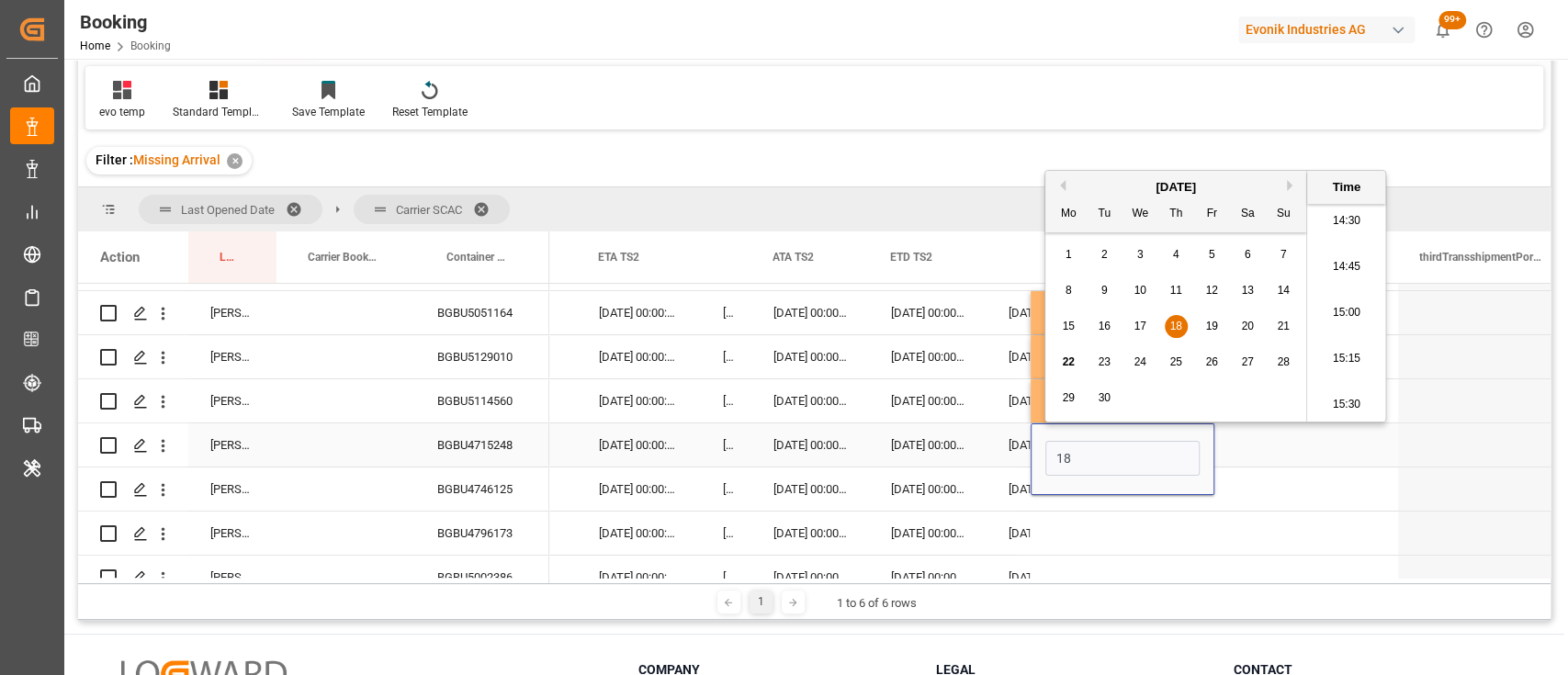
type input "18-09-2025 00:00"
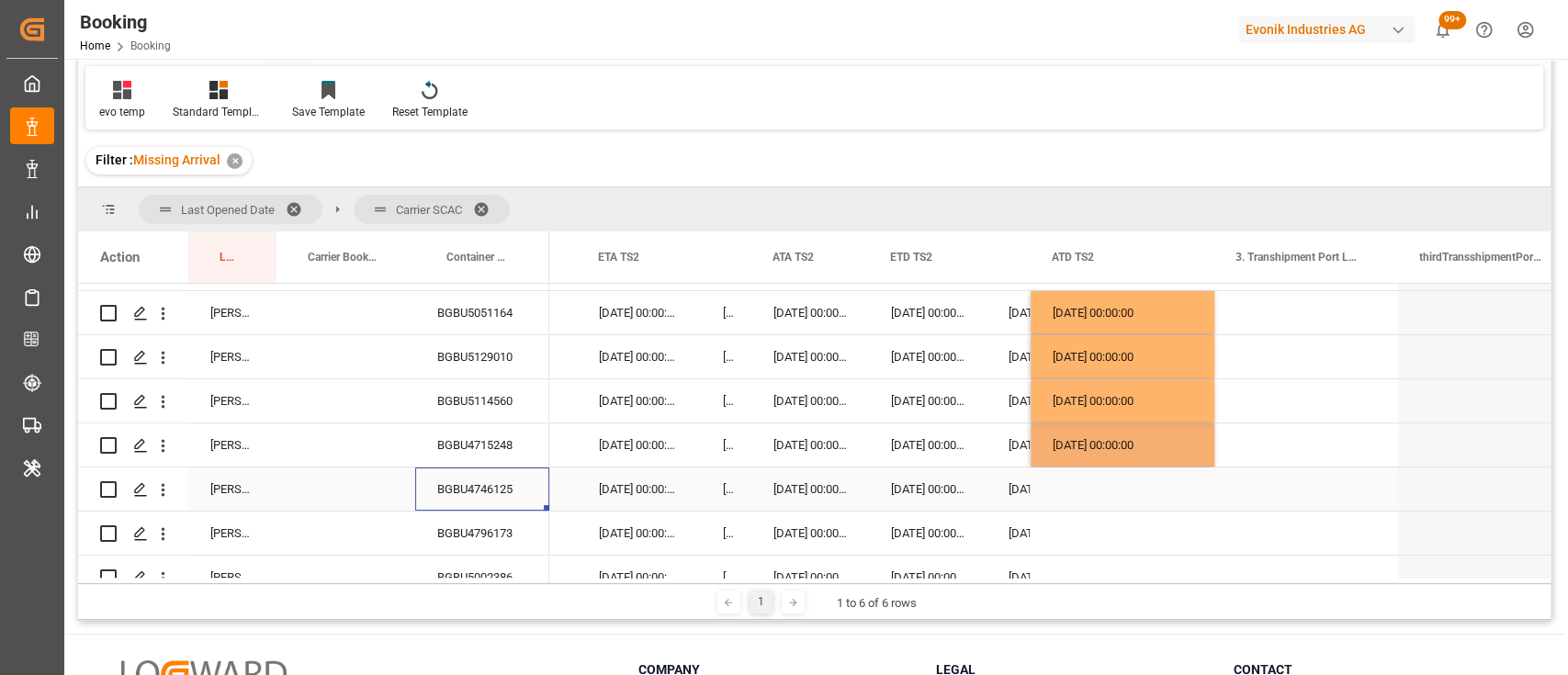
click at [452, 500] on div "BGBU4746125" at bounding box center [482, 489] width 134 height 43
click at [167, 449] on icon "open menu" at bounding box center [163, 446] width 19 height 19
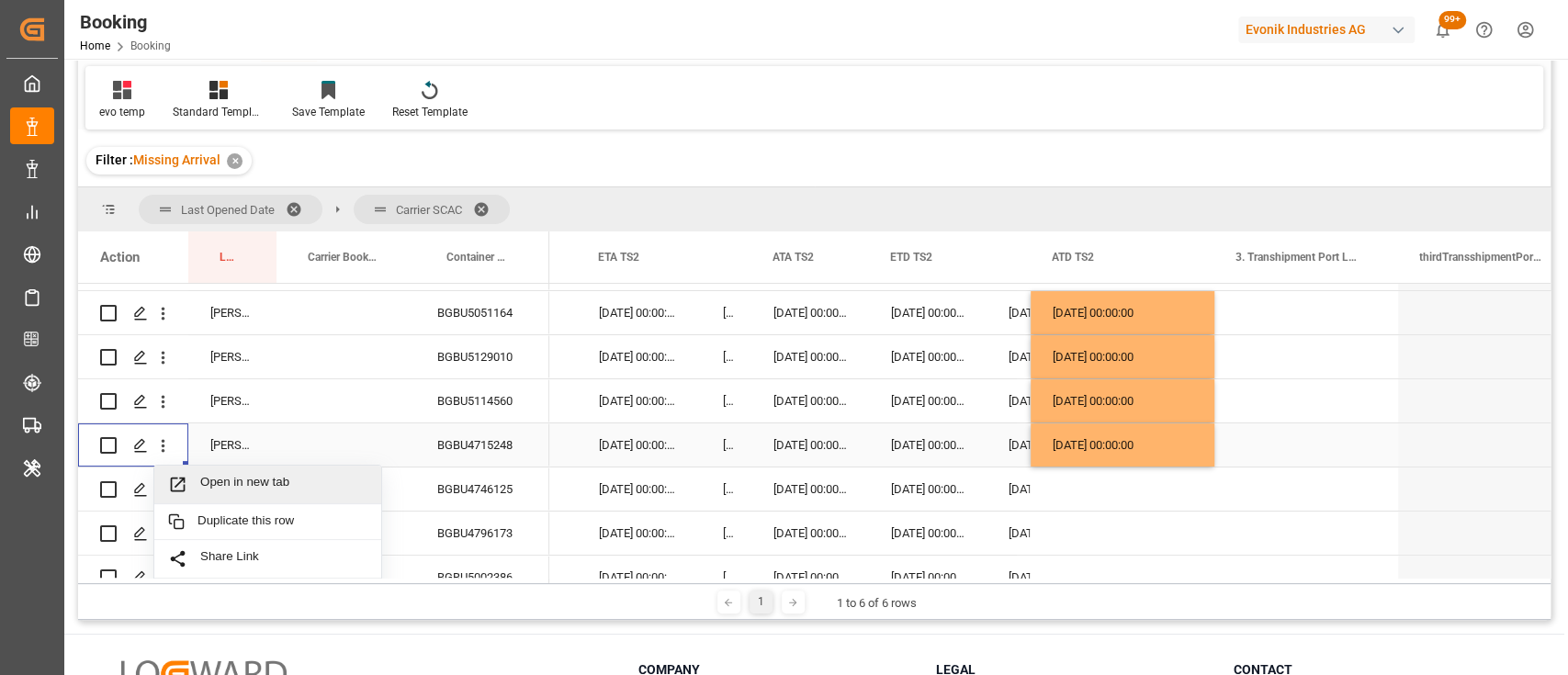
click at [226, 475] on span "Open in new tab" at bounding box center [284, 484] width 167 height 19
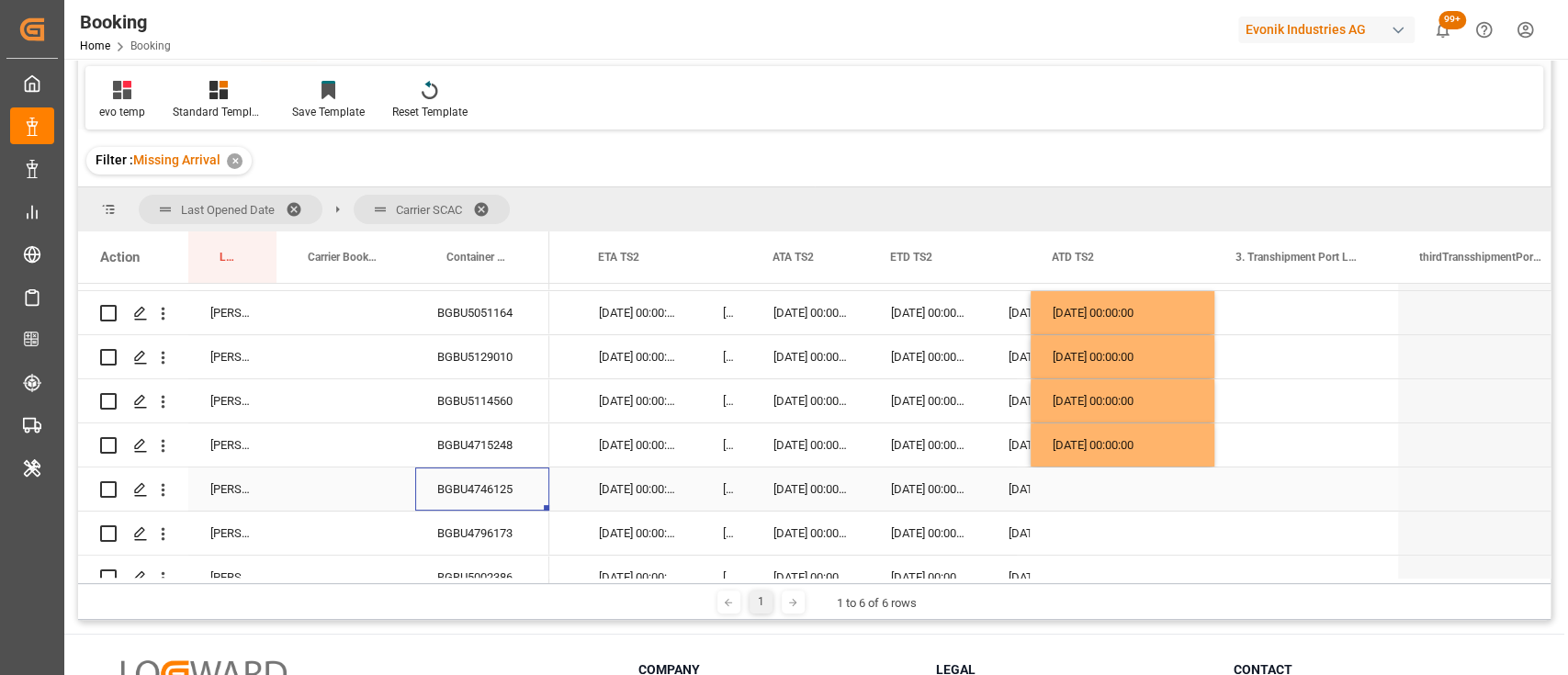
click at [495, 489] on div "BGBU4746125" at bounding box center [482, 489] width 134 height 43
click at [169, 500] on button "open menu" at bounding box center [163, 490] width 19 height 35
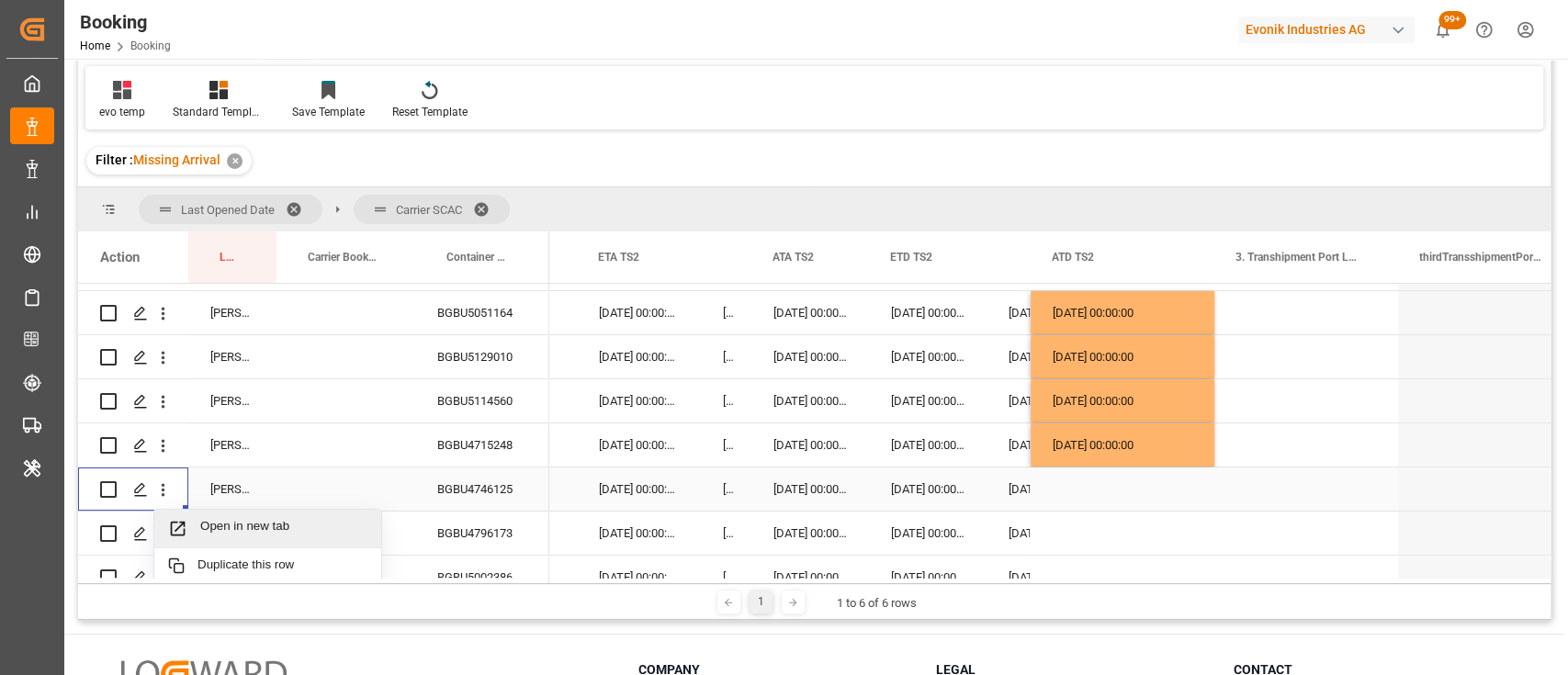
click at [221, 525] on span "Open in new tab" at bounding box center [284, 529] width 167 height 19
click at [1110, 471] on div "Press SPACE to select this row." at bounding box center [1122, 489] width 184 height 43
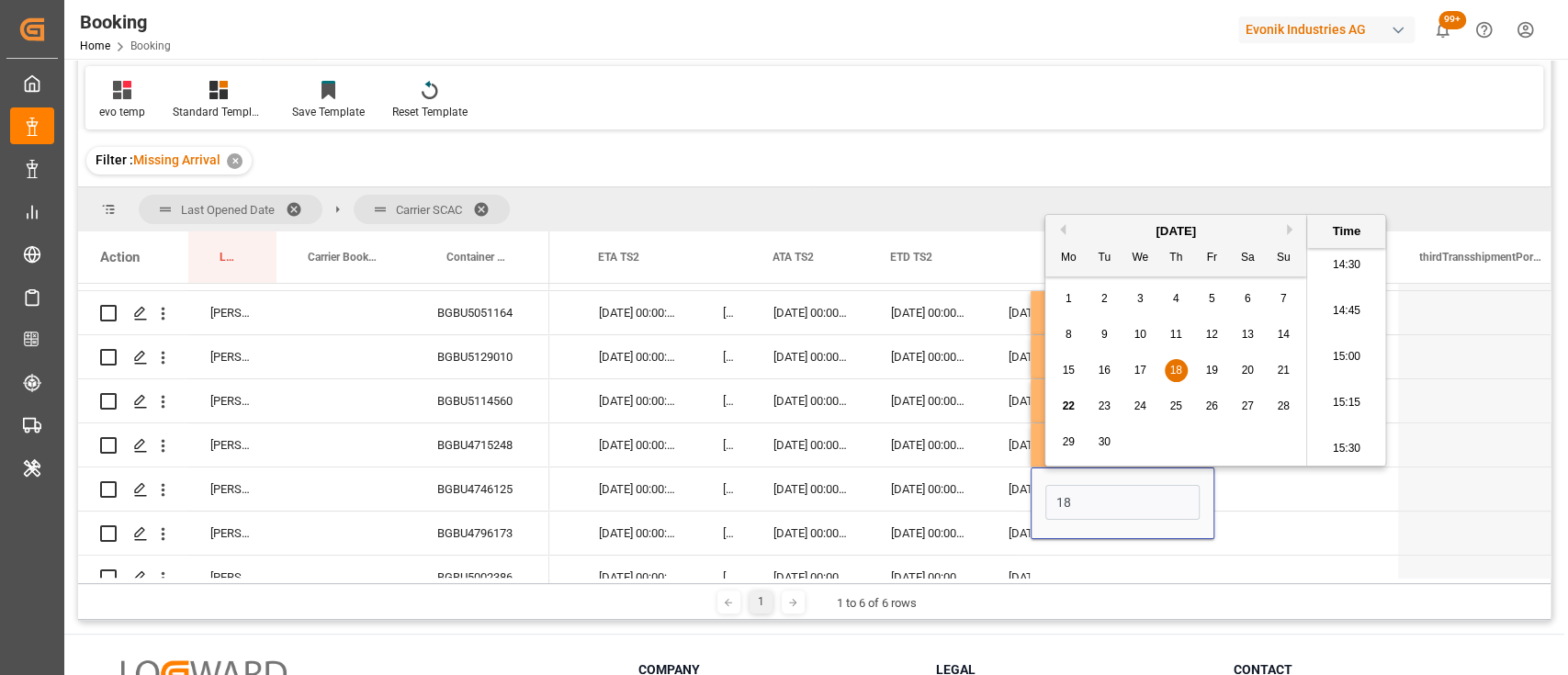
type input "18-09-2025 00:00"
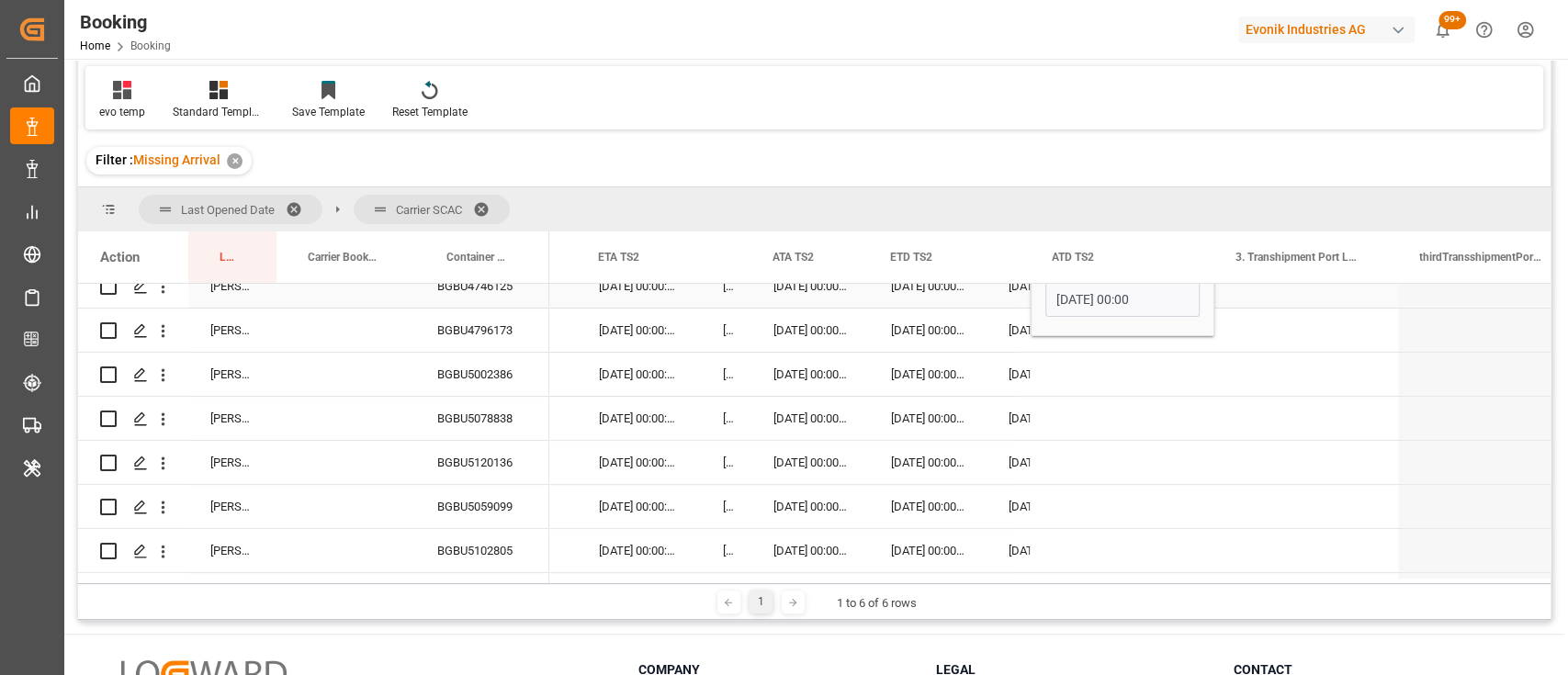
scroll to position [463, 0]
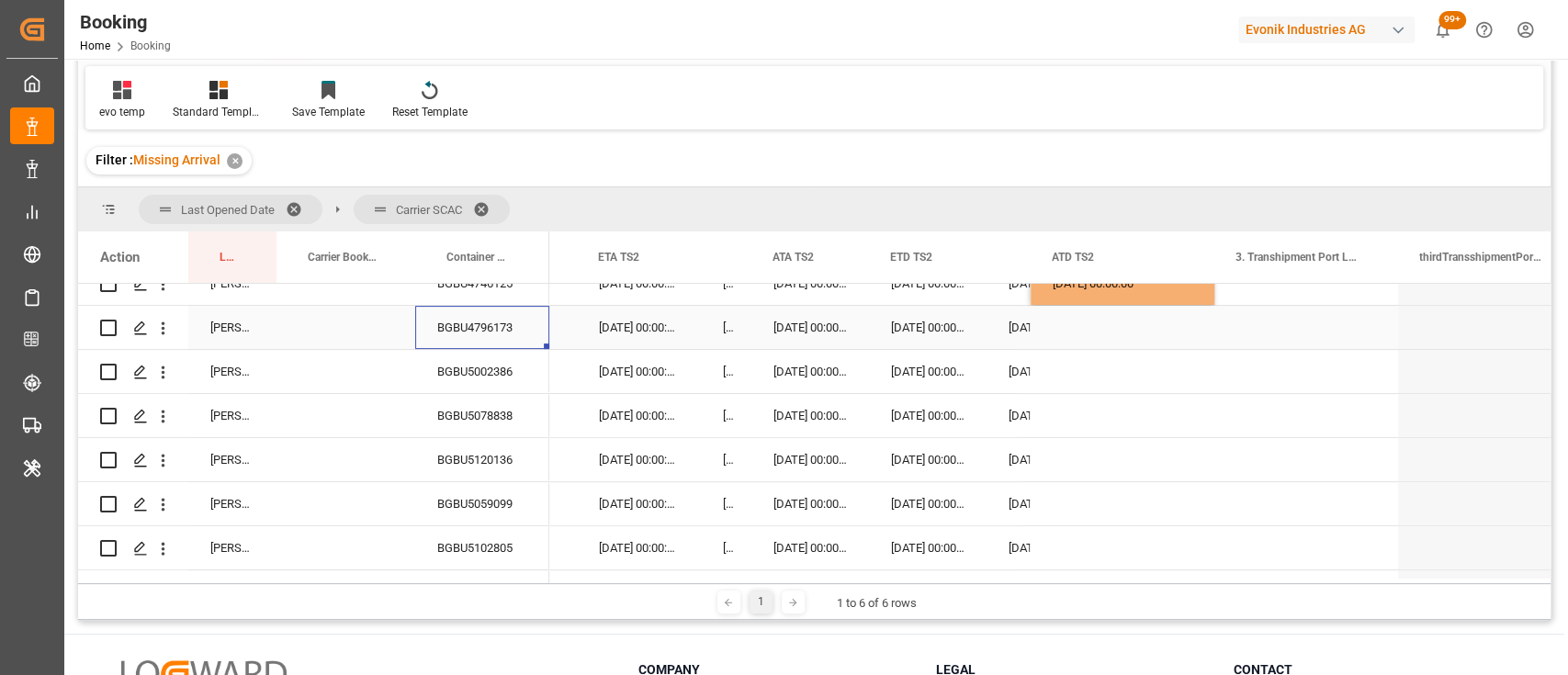
click at [476, 330] on div "BGBU4796173" at bounding box center [482, 328] width 134 height 43
click at [1121, 313] on div "Press SPACE to select this row." at bounding box center [1122, 328] width 184 height 43
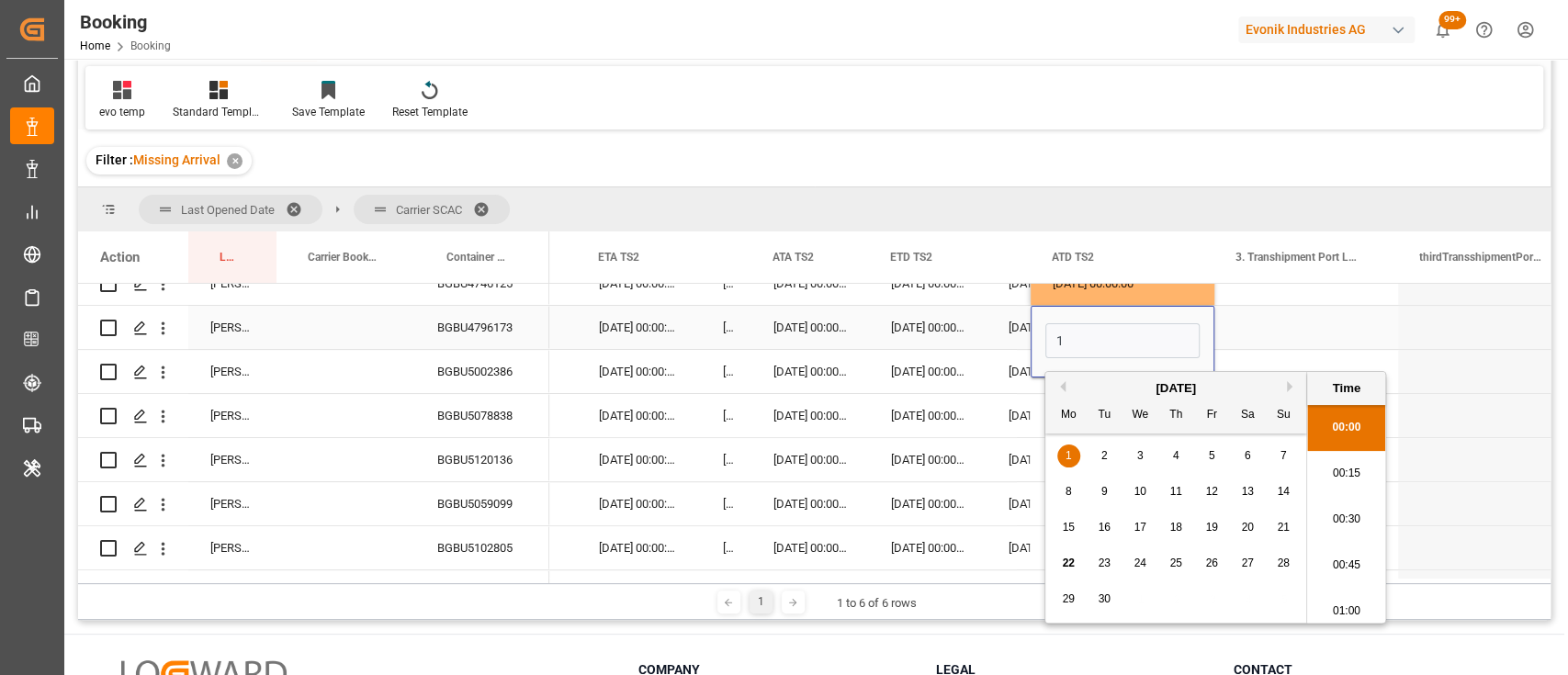
scroll to position [2670, 0]
type input "18-09-2025 00:00"
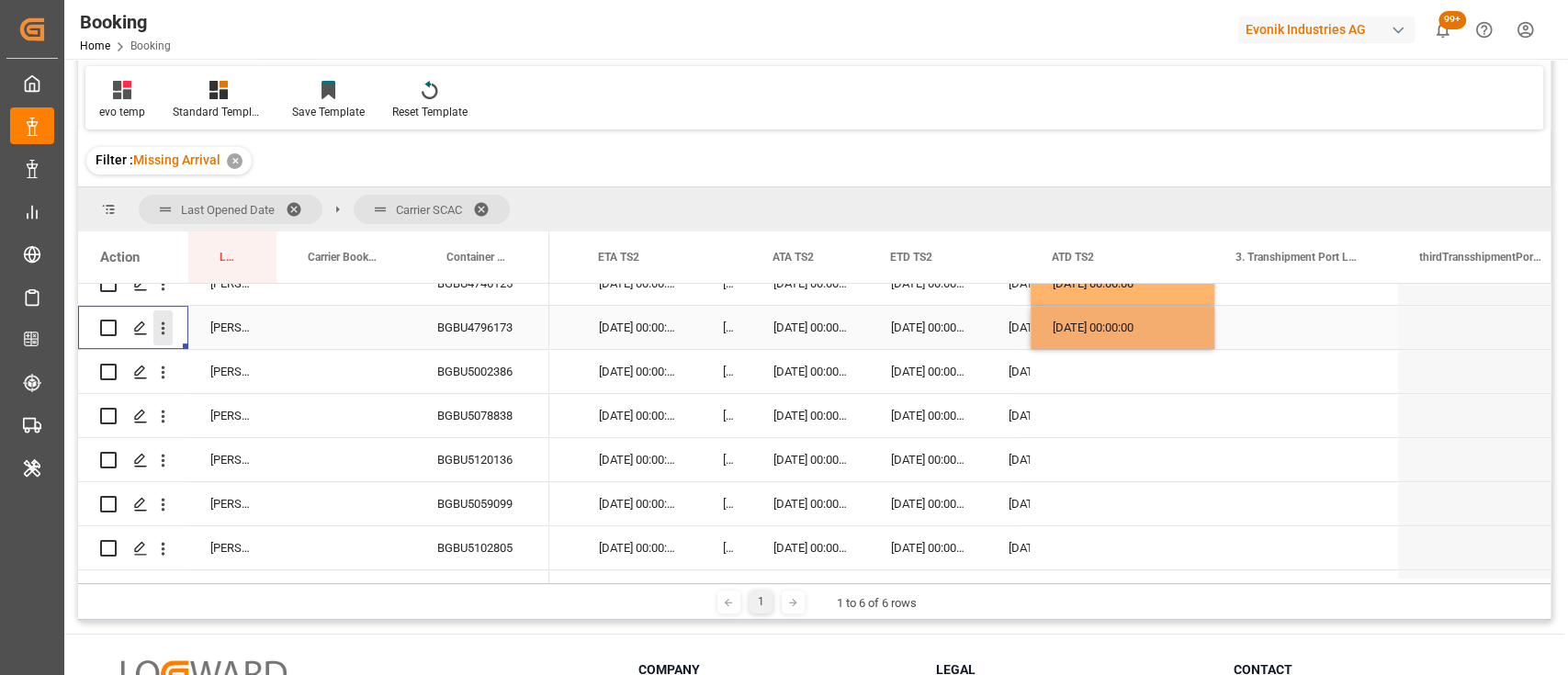
click at [164, 329] on icon "open menu" at bounding box center [163, 329] width 19 height 19
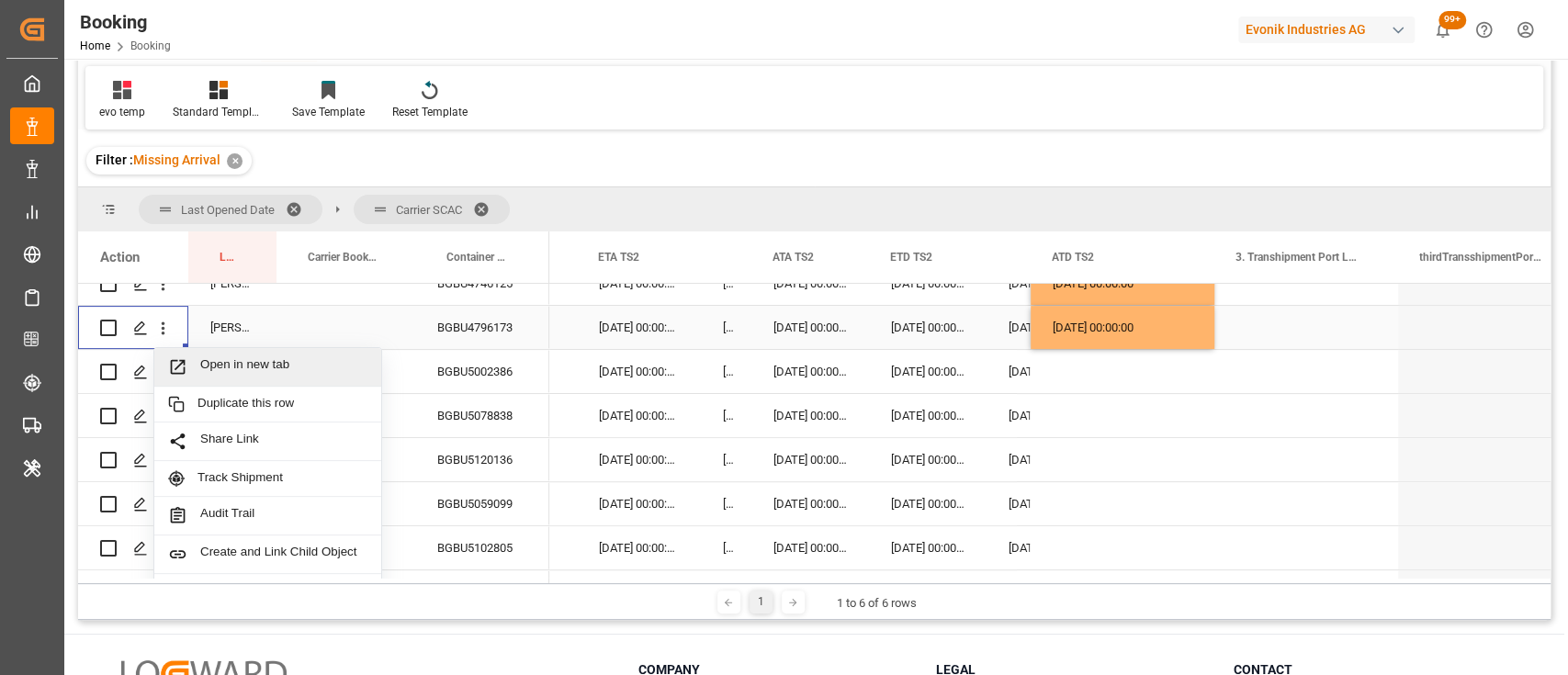
click at [272, 369] on span "Open in new tab" at bounding box center [284, 367] width 167 height 19
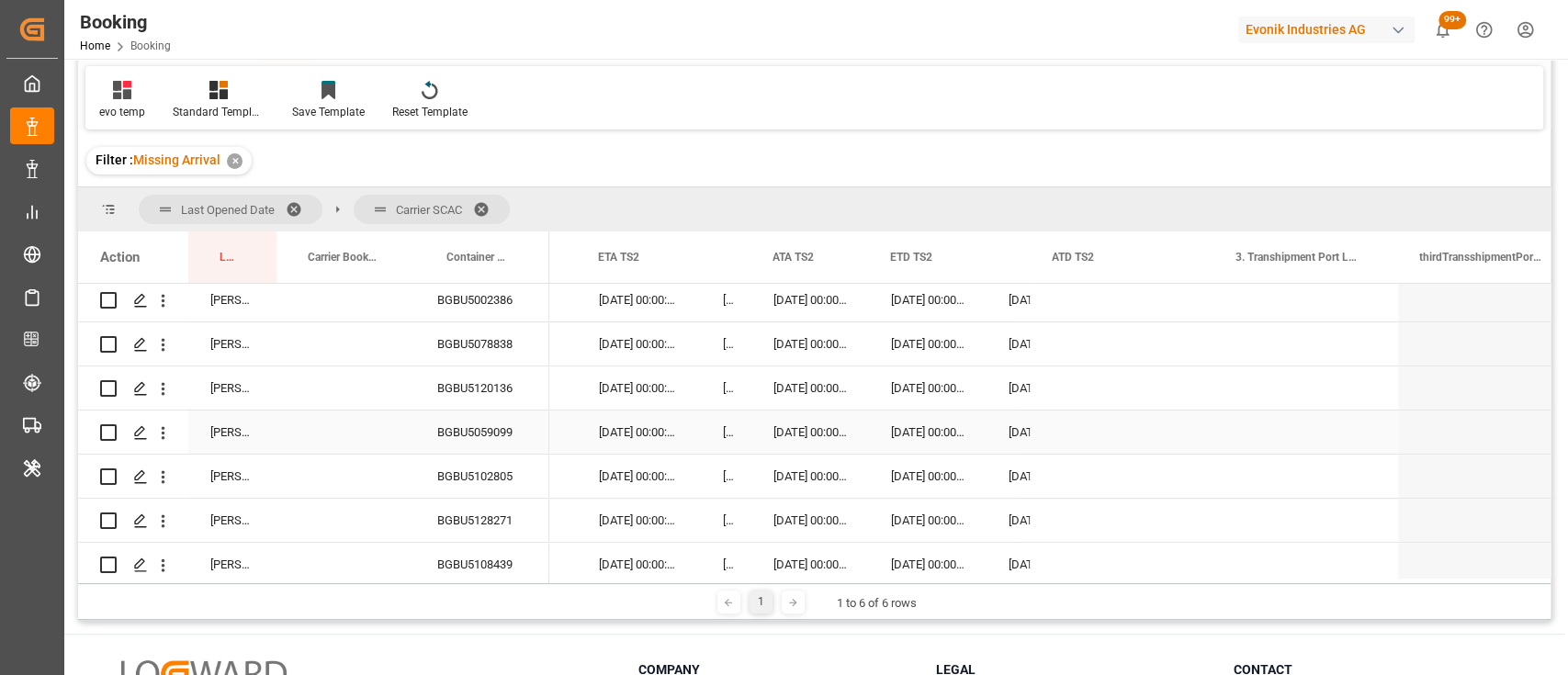
scroll to position [537, 0]
click at [478, 291] on div "BGBU5002386" at bounding box center [482, 298] width 134 height 43
click at [166, 300] on icon "open menu" at bounding box center [163, 300] width 19 height 19
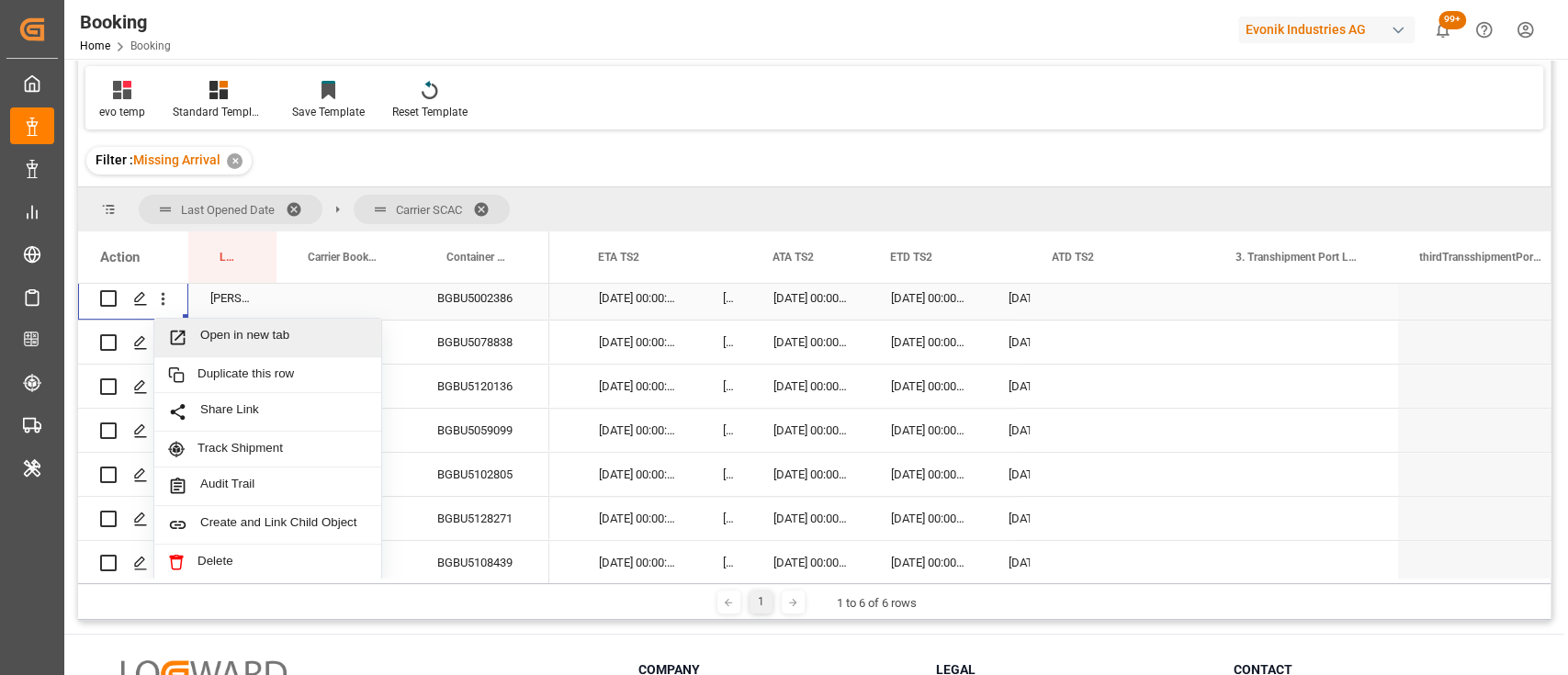
click at [281, 351] on div "Open in new tab" at bounding box center [267, 338] width 226 height 39
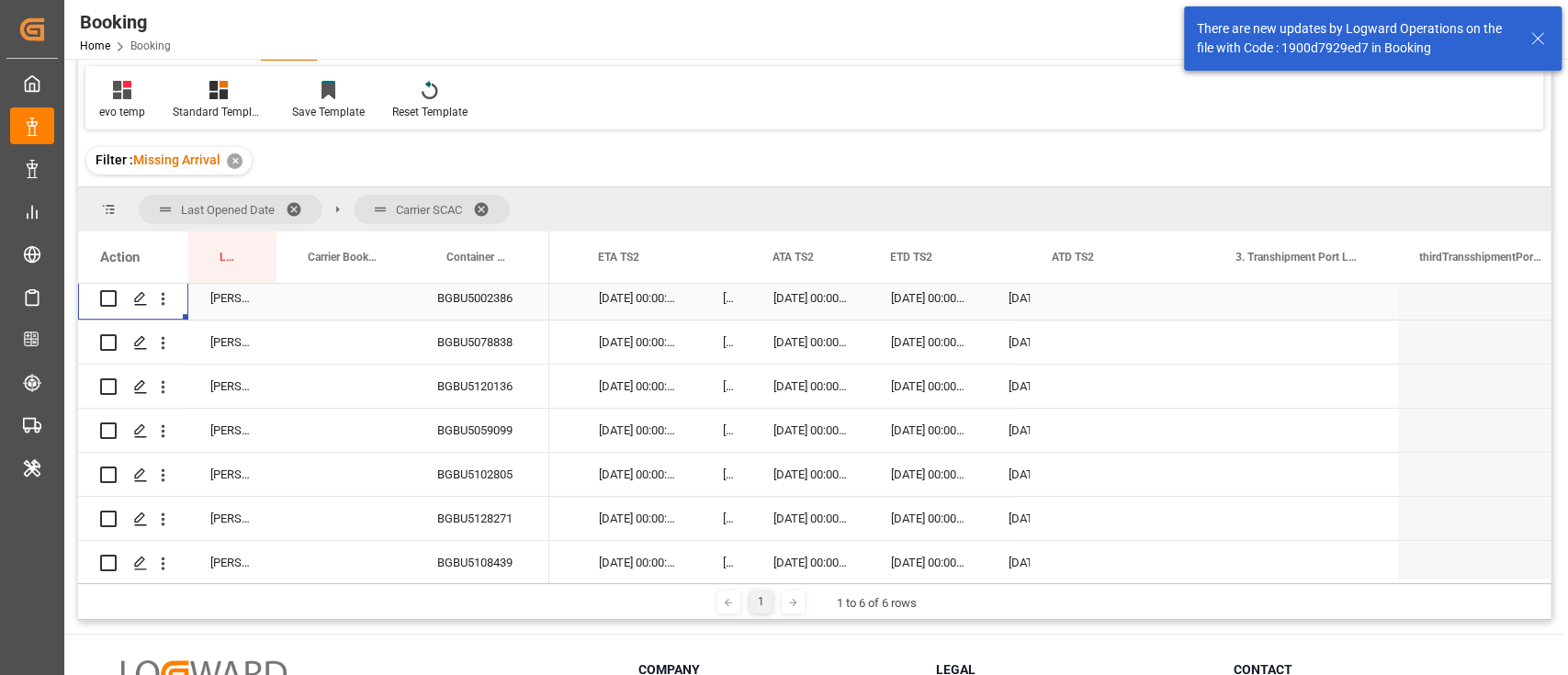
click at [1060, 306] on div "Press SPACE to select this row." at bounding box center [1122, 298] width 184 height 43
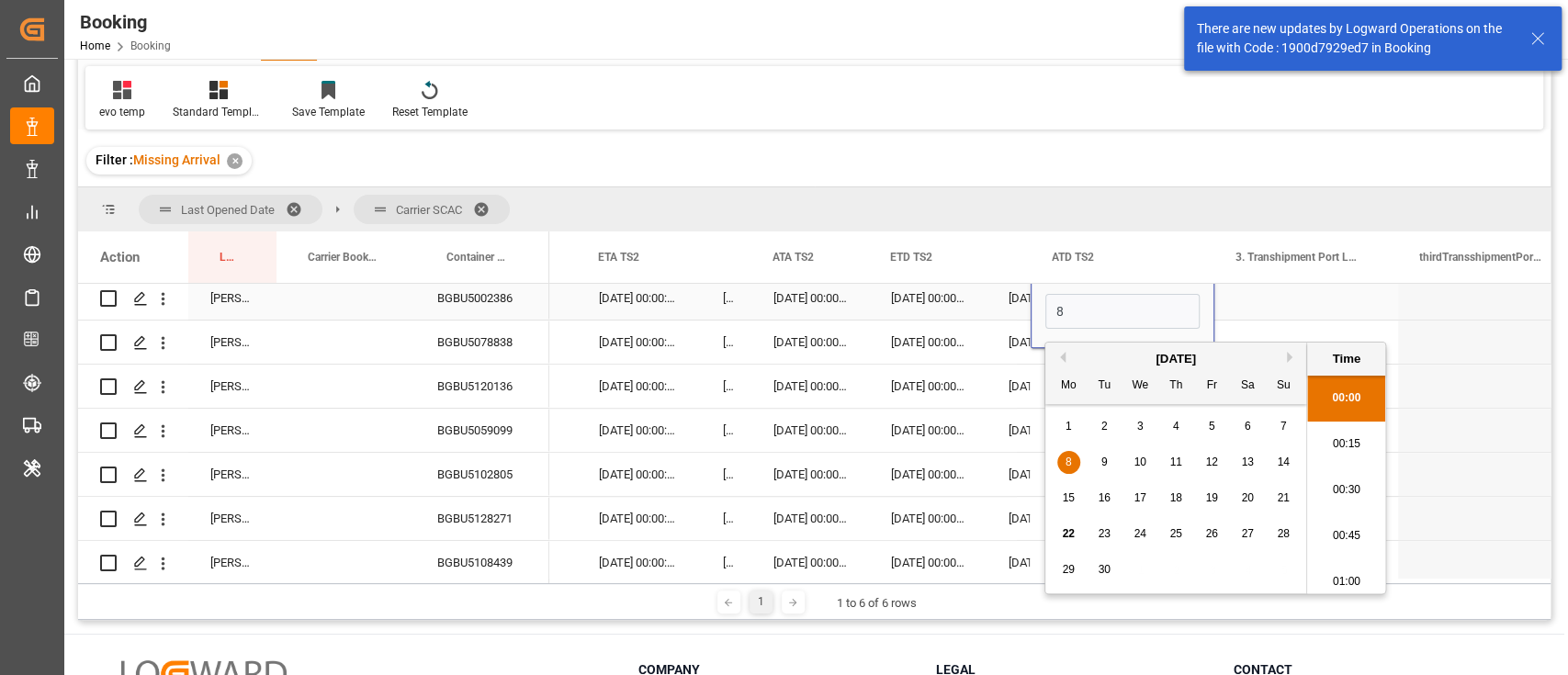
scroll to position [2670, 0]
type input "18-09-2025 00:00"
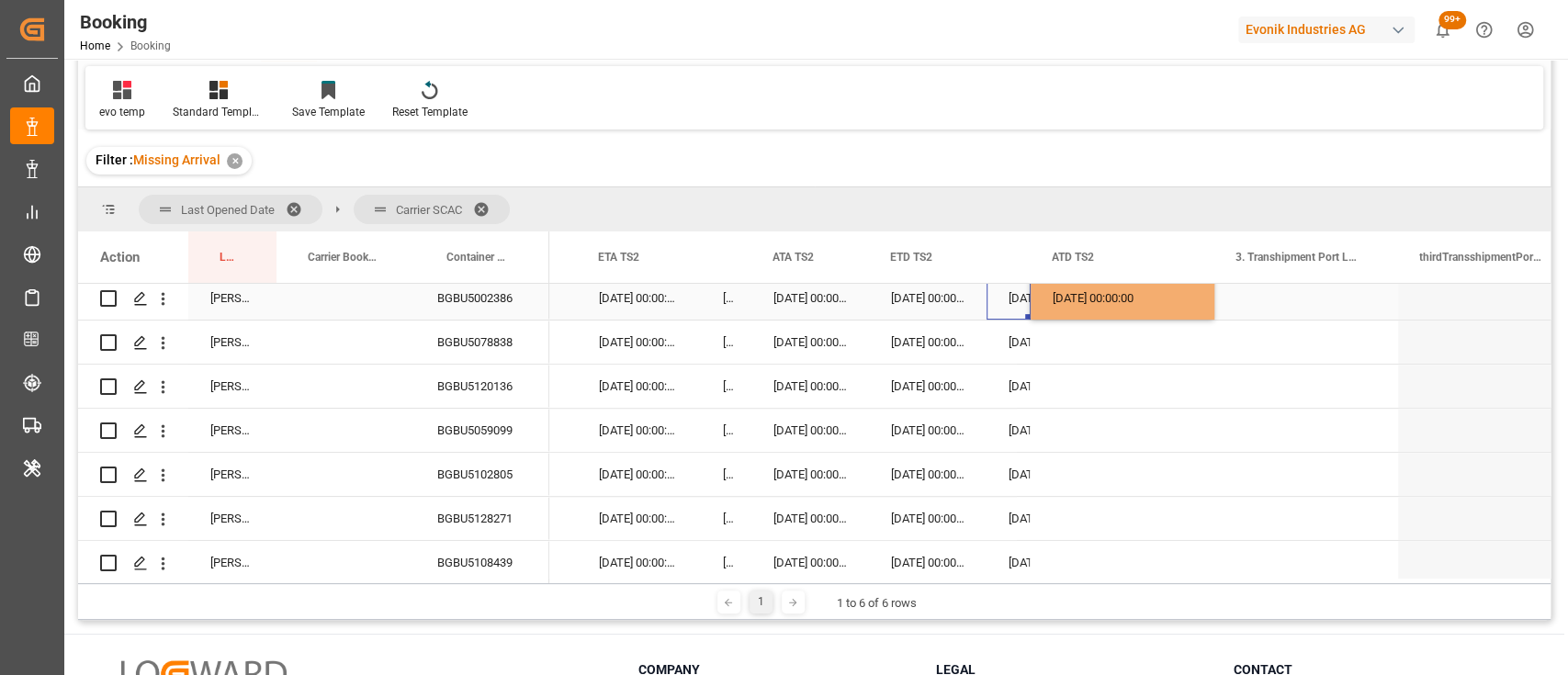
click at [988, 302] on div "06-09-2025 00:00:00" at bounding box center [1008, 298] width 44 height 43
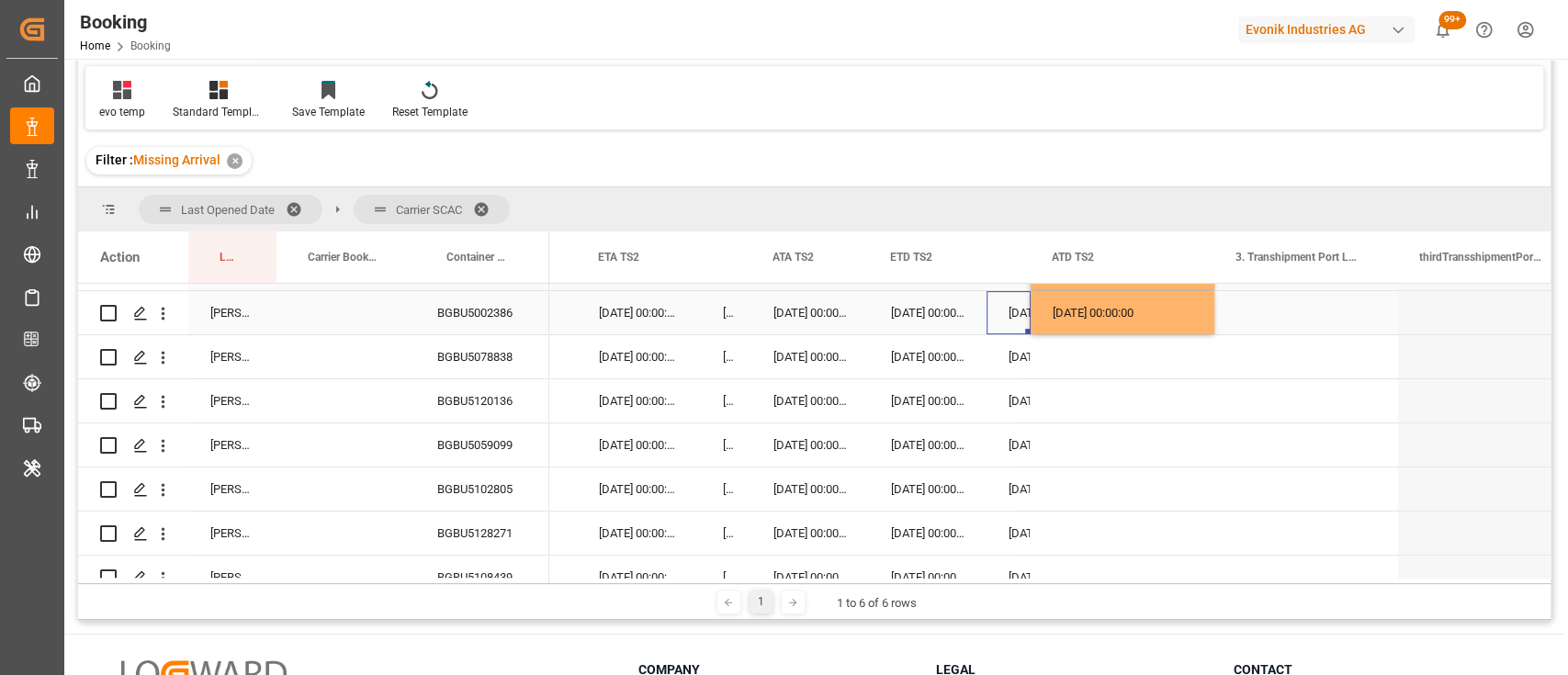
scroll to position [542, 0]
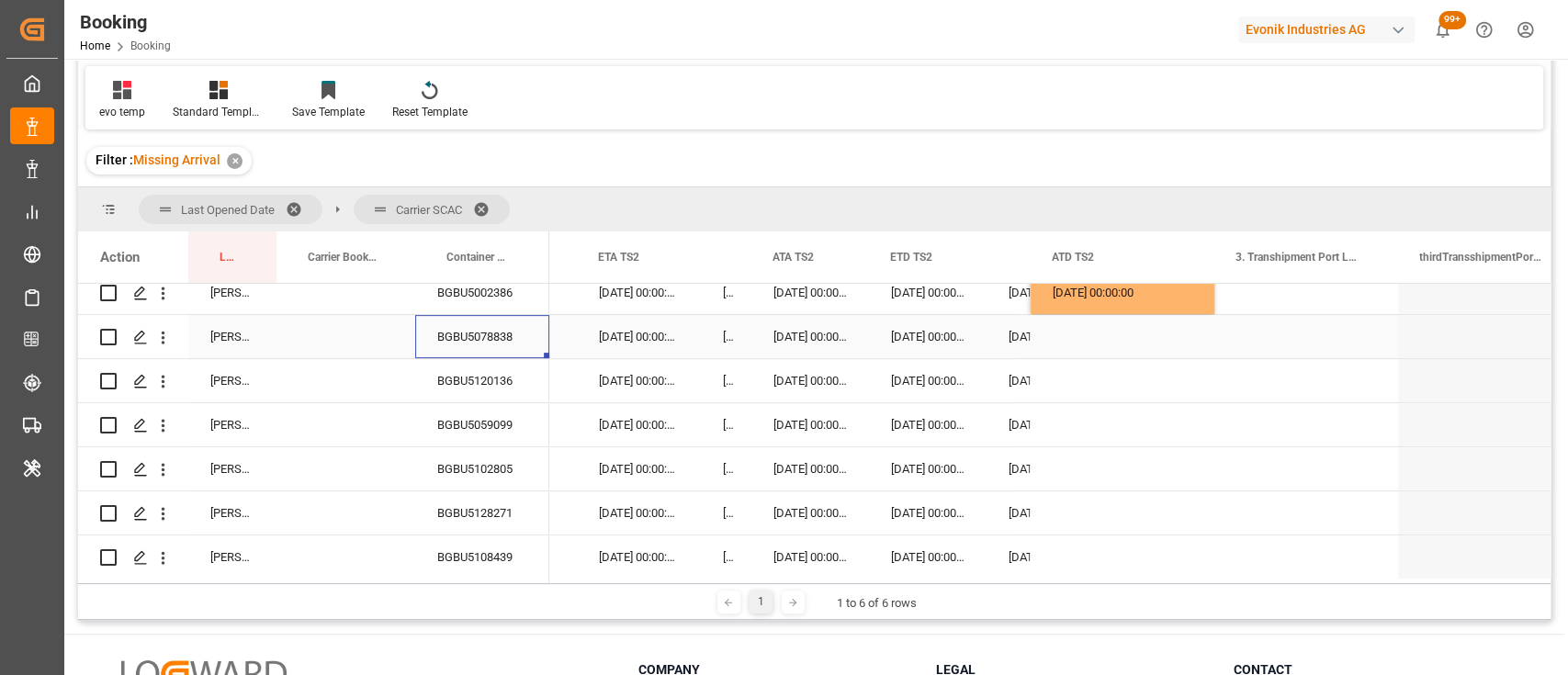
click at [484, 341] on div "BGBU5078838" at bounding box center [482, 337] width 134 height 43
click at [1060, 326] on div "Press SPACE to select this row." at bounding box center [1122, 337] width 184 height 43
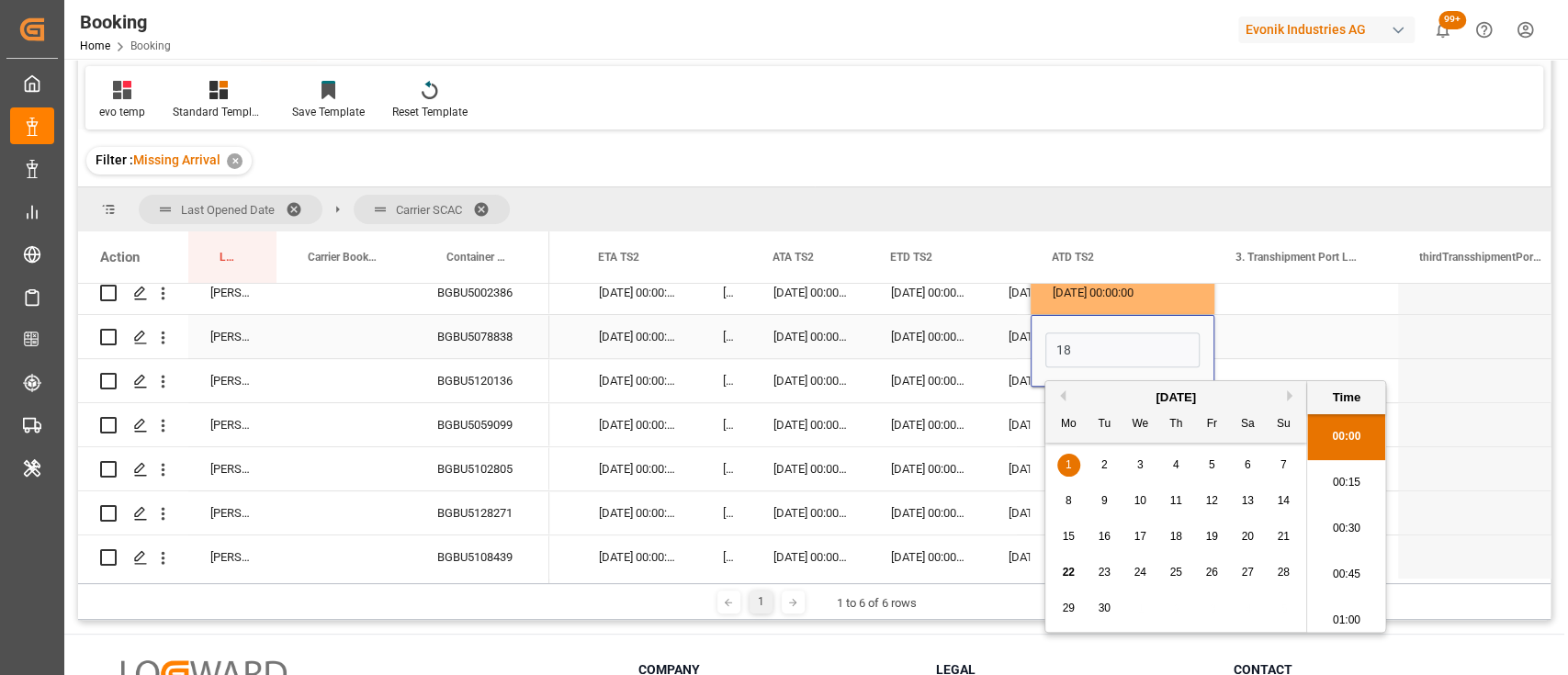
scroll to position [2670, 0]
type input "18-09-2025 00:00"
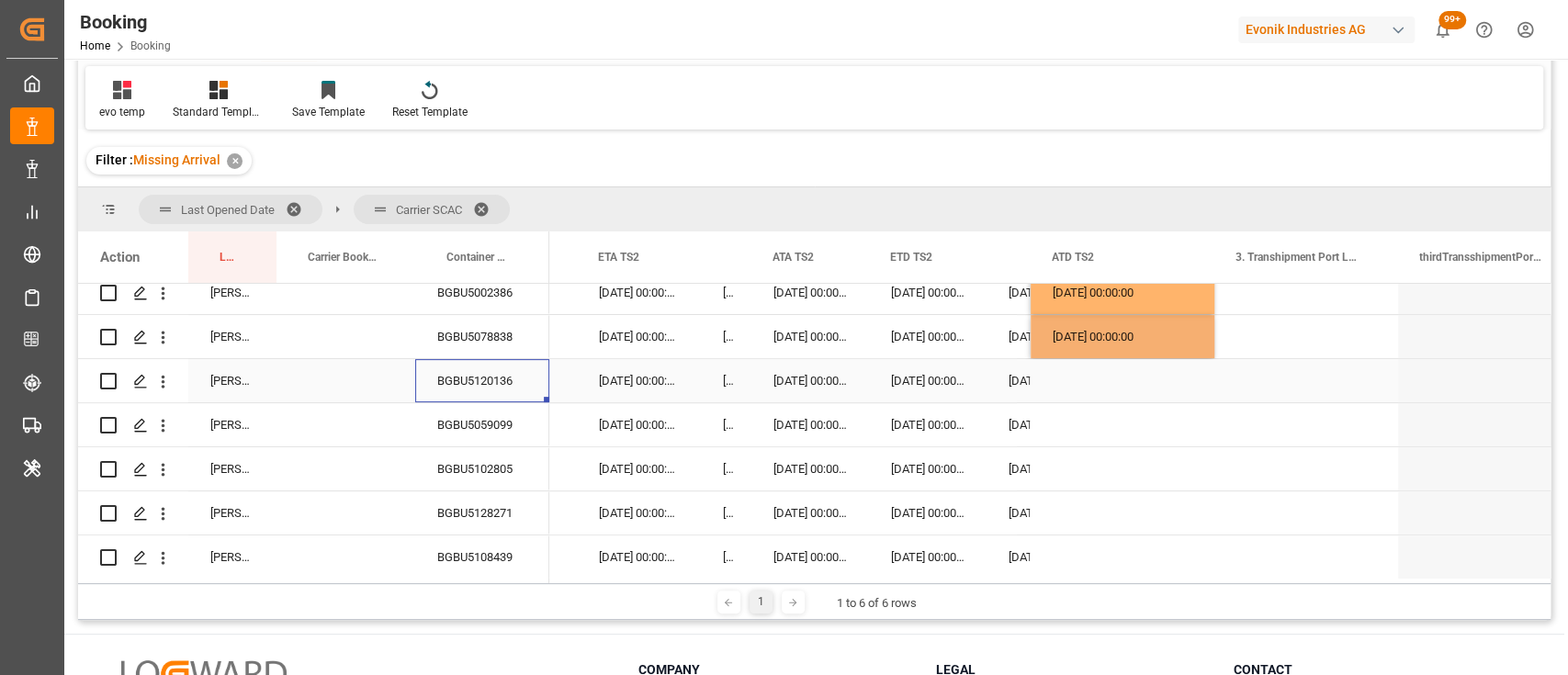
click at [483, 373] on div "BGBU5120136" at bounding box center [482, 380] width 134 height 43
click at [1113, 372] on div "Press SPACE to select this row." at bounding box center [1122, 380] width 184 height 43
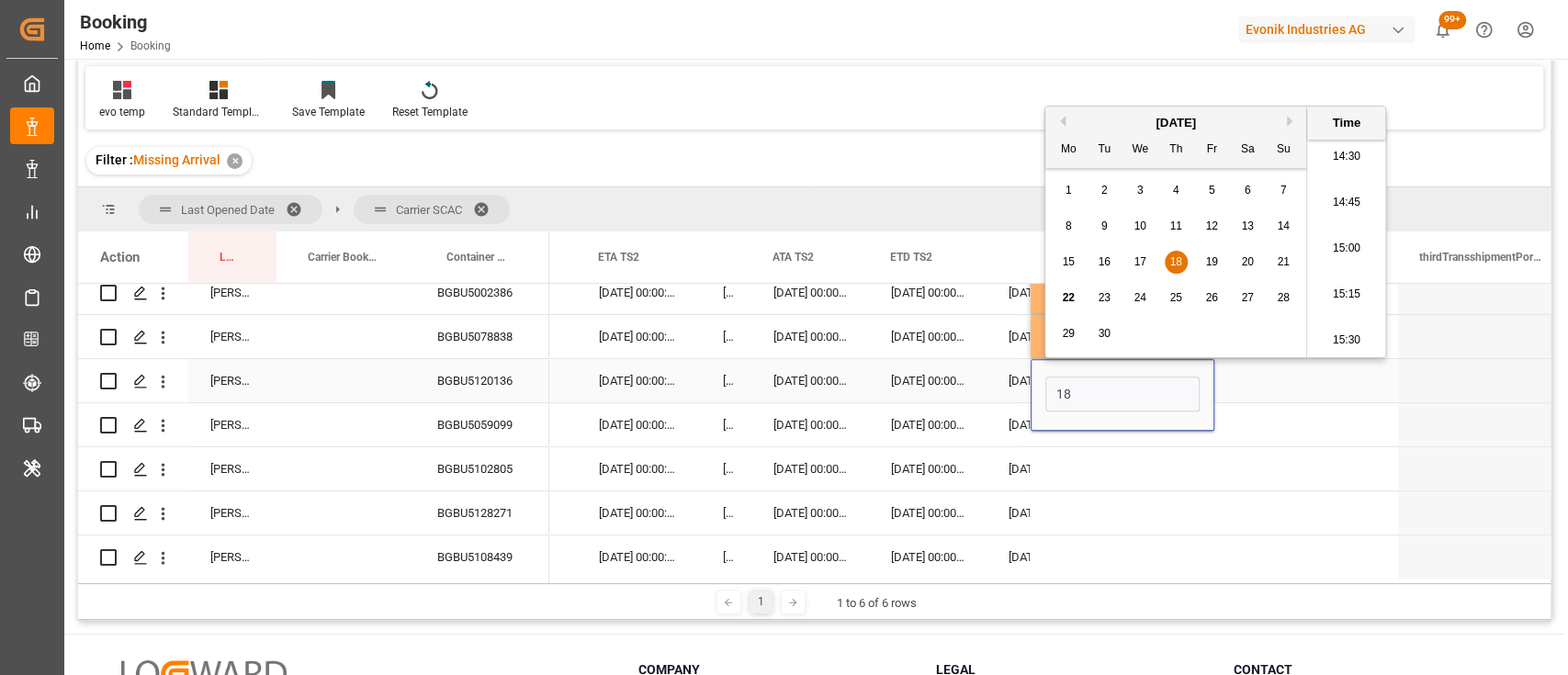
type input "18-09-2025 00:00"
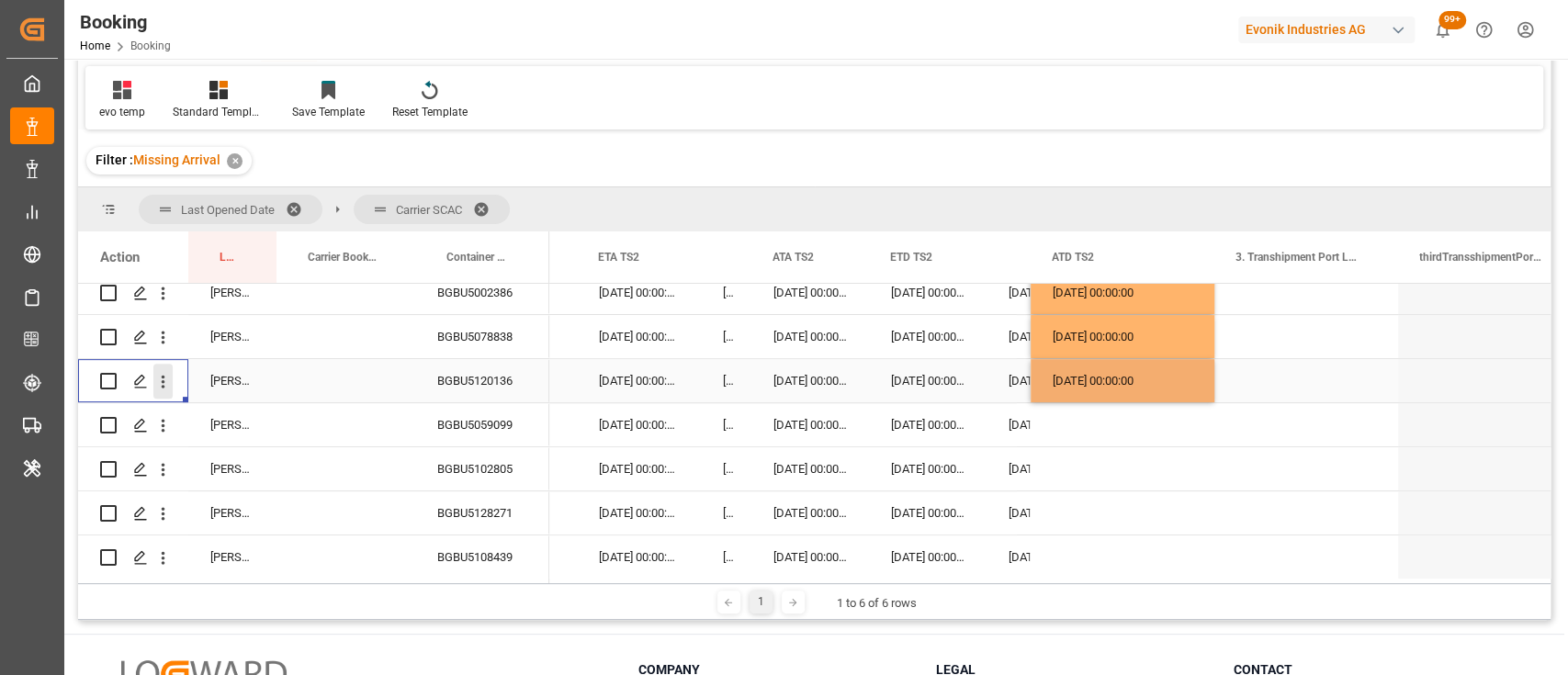
click at [168, 388] on icon "open menu" at bounding box center [163, 382] width 19 height 19
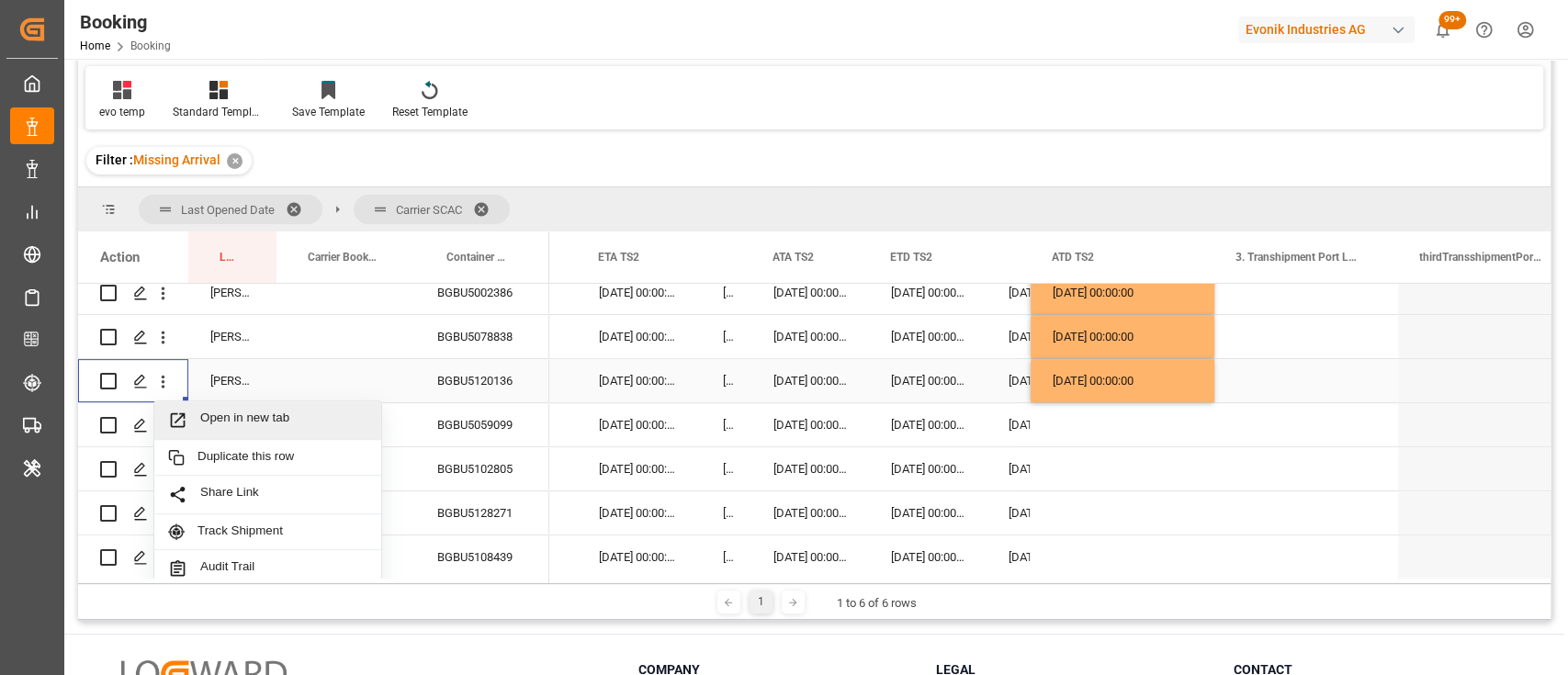
click at [280, 432] on div "Open in new tab" at bounding box center [267, 421] width 226 height 39
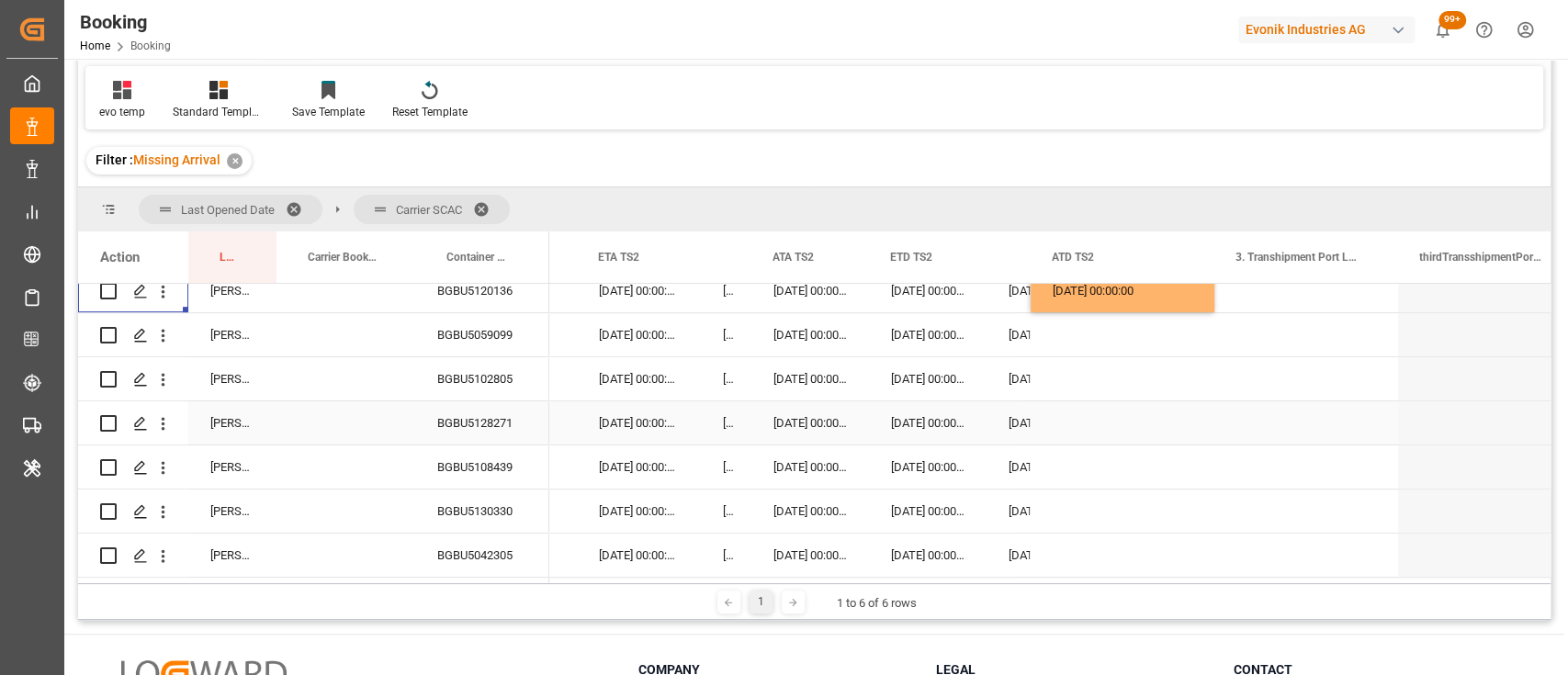
scroll to position [635, 0]
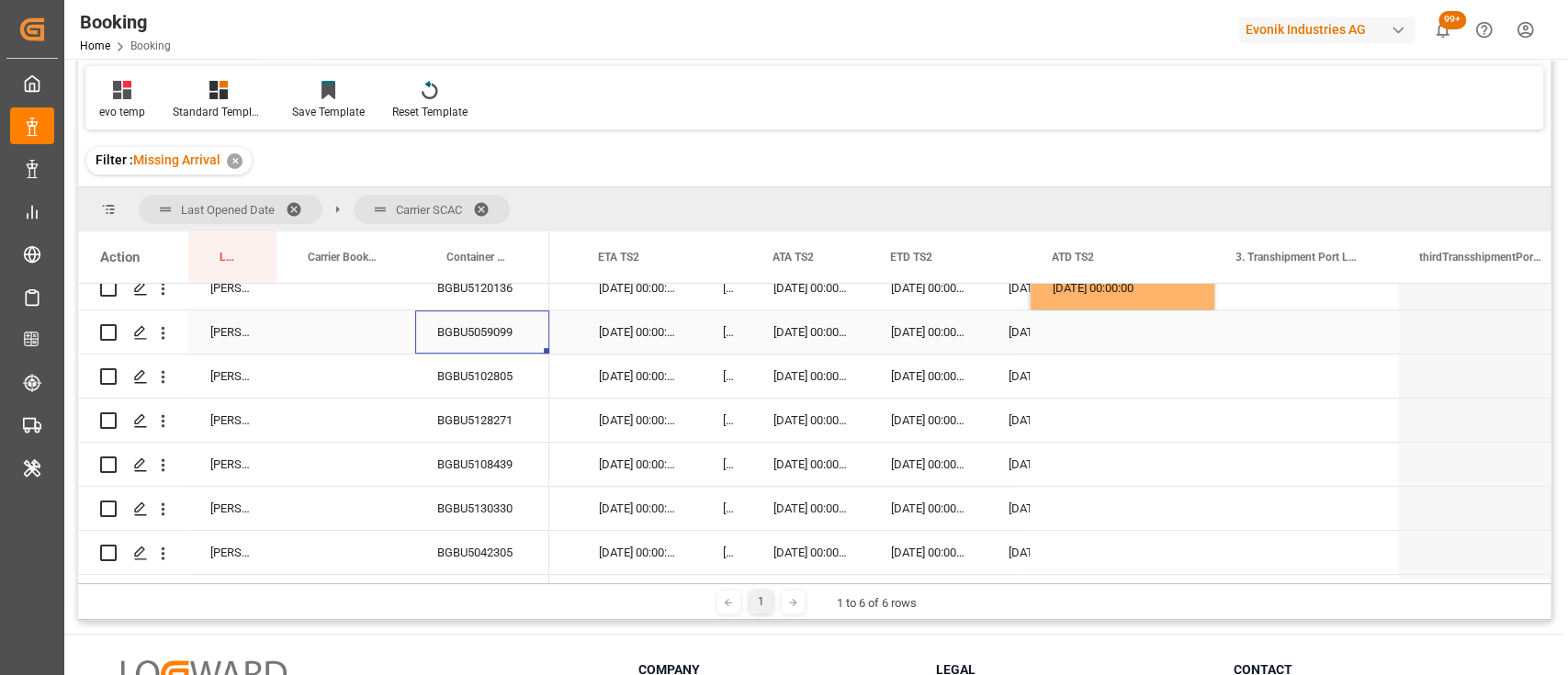
click at [505, 328] on div "BGBU5059099" at bounding box center [482, 332] width 134 height 43
click at [1080, 335] on div "Press SPACE to select this row." at bounding box center [1122, 332] width 184 height 43
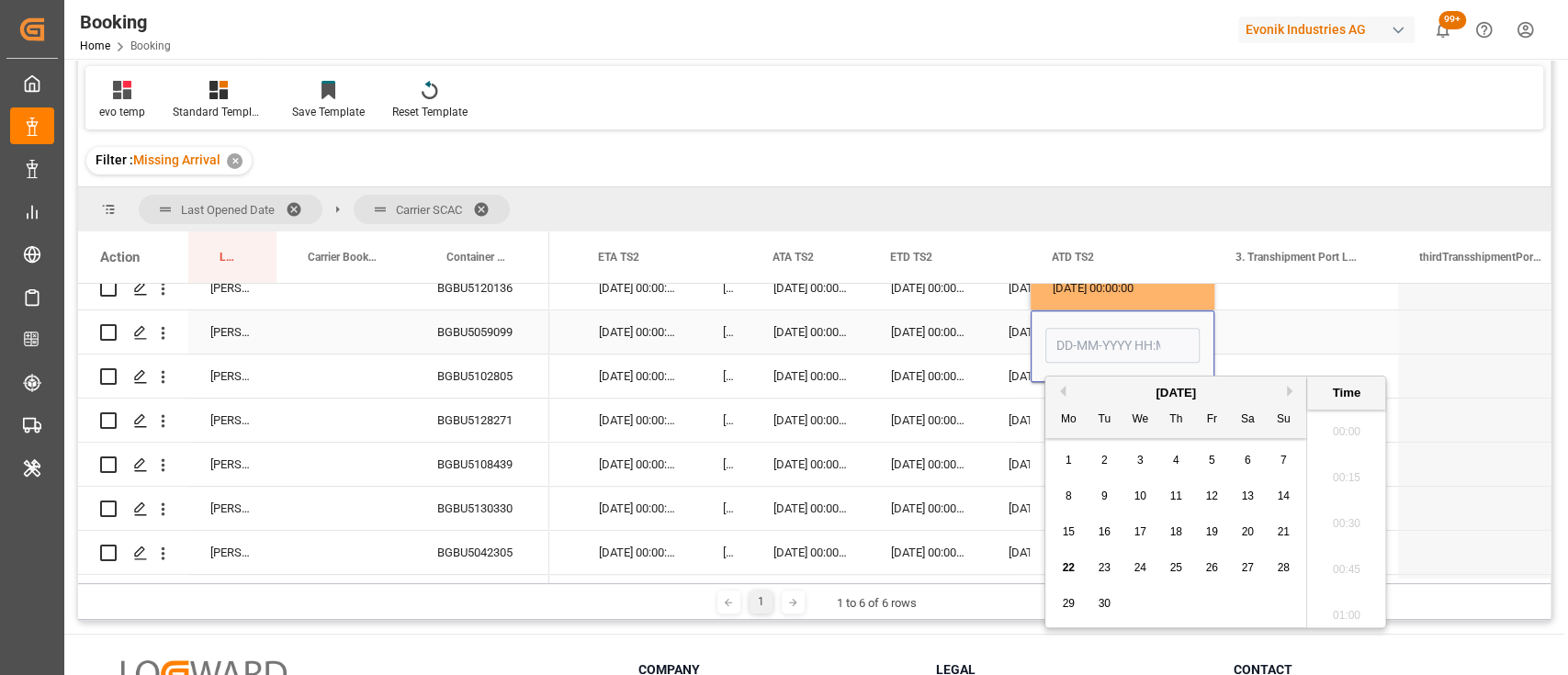
type input "8"
type input "18-09-2025 00:00"
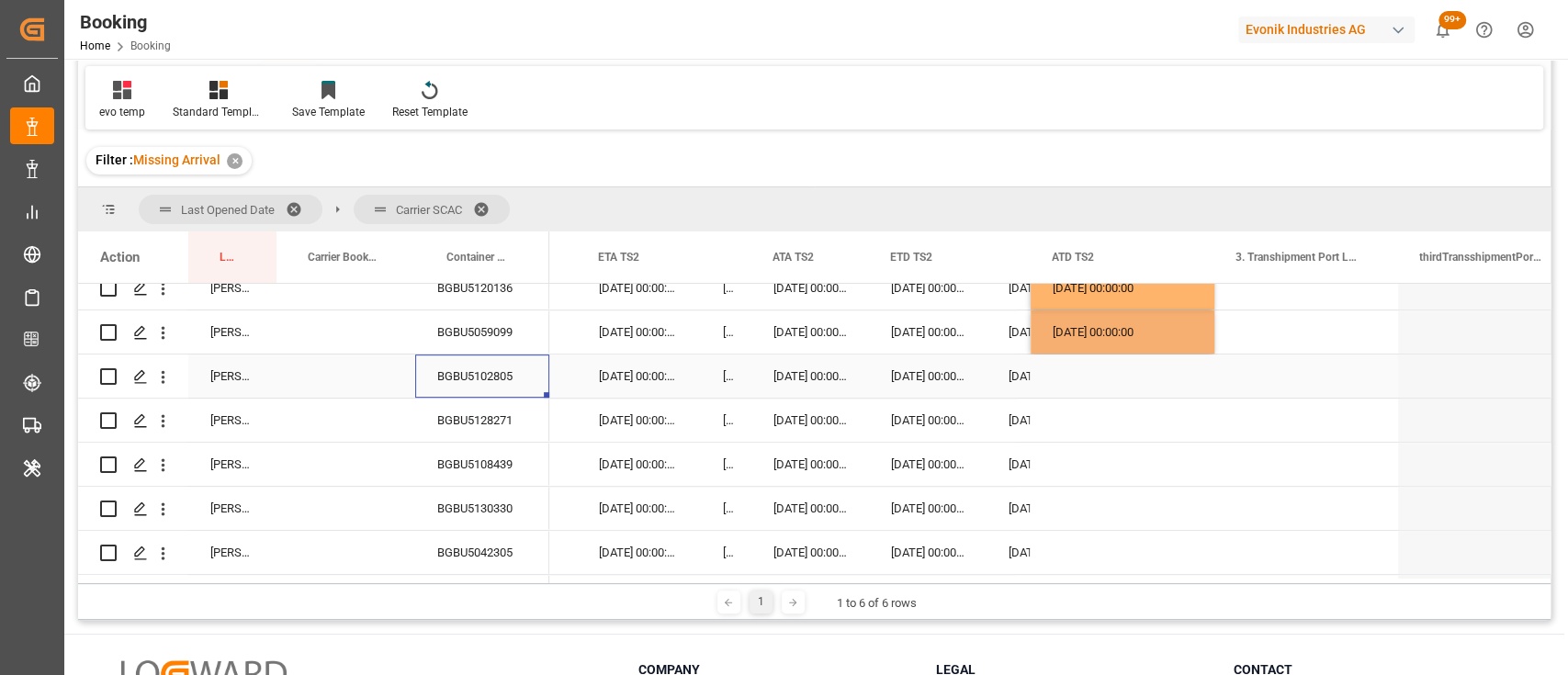
click at [478, 372] on div "BGBU5102805" at bounding box center [482, 376] width 134 height 43
click at [1093, 393] on div "Press SPACE to select this row." at bounding box center [1122, 376] width 184 height 43
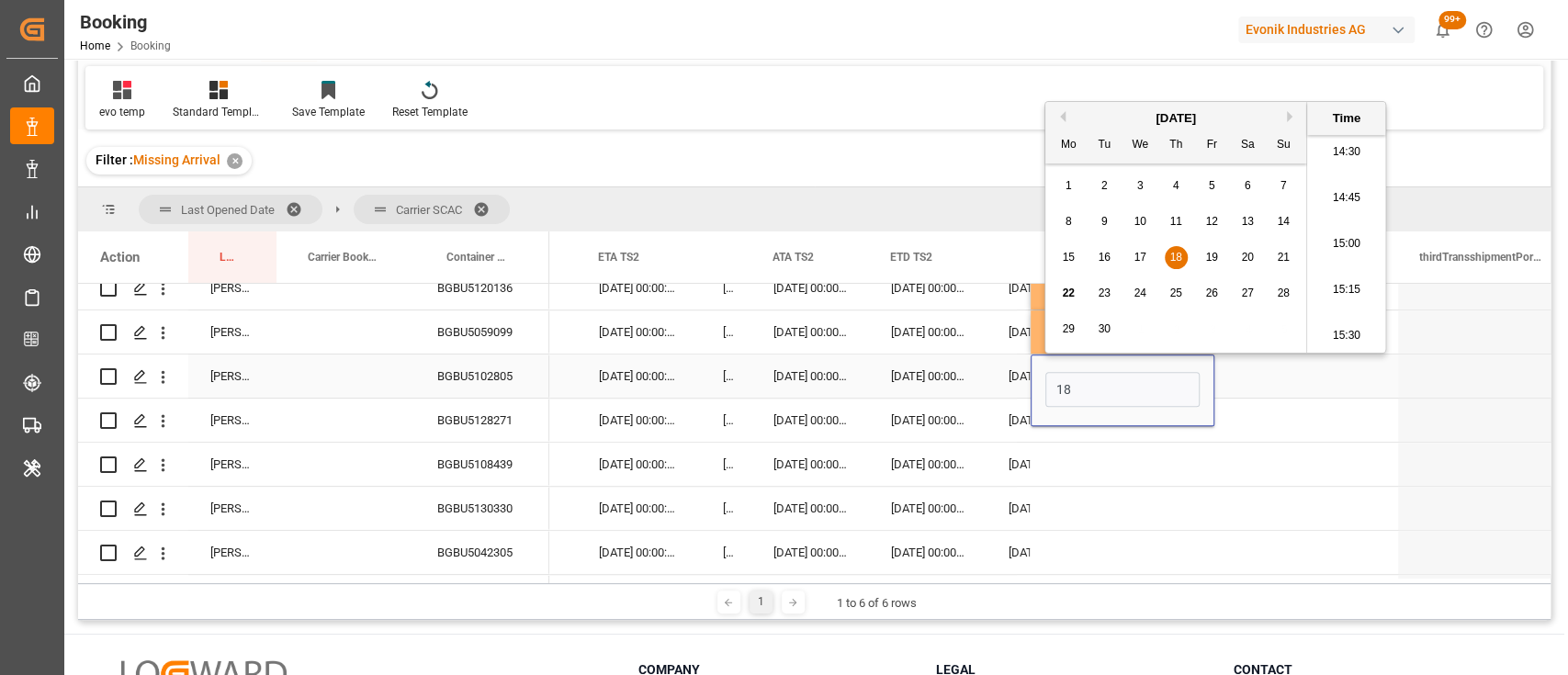
type input "18-09-2025 00:00"
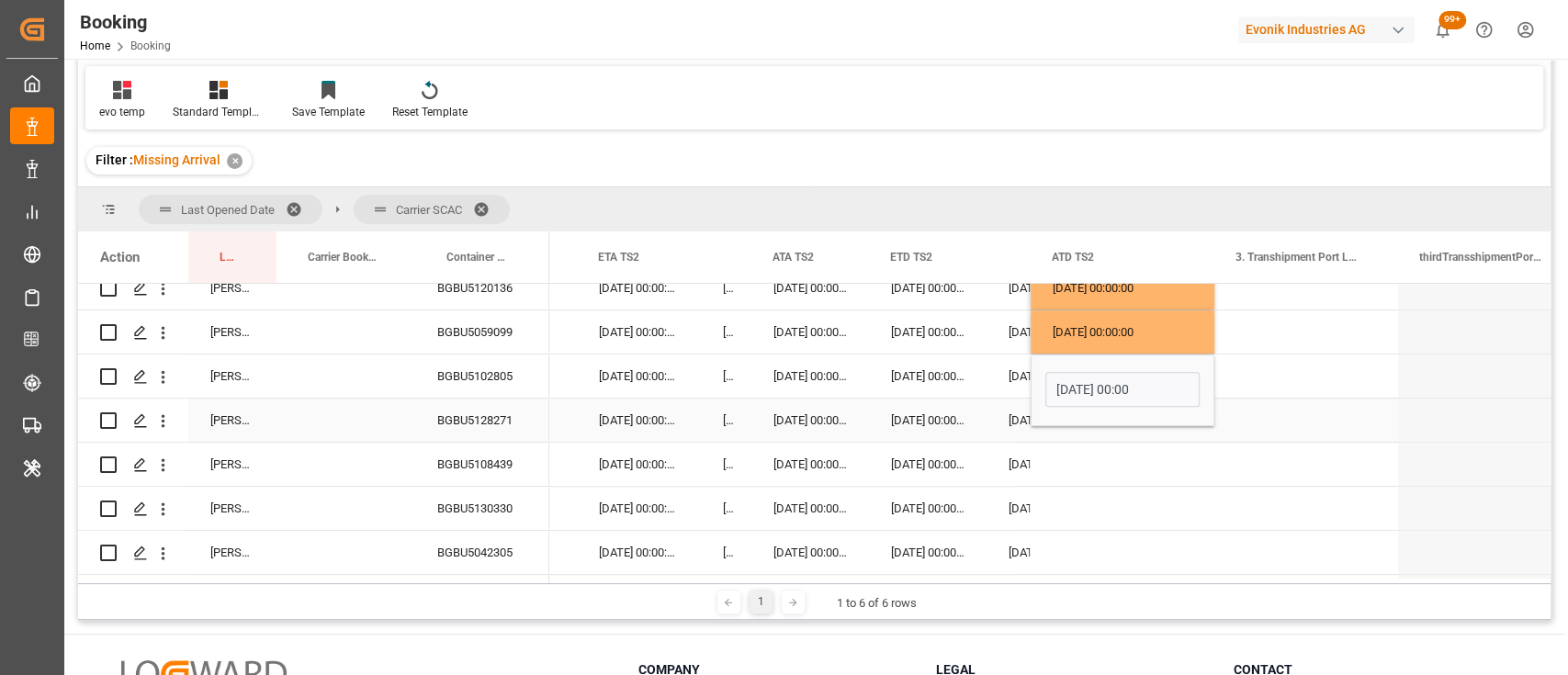
click at [505, 412] on div "BGBU5128271" at bounding box center [482, 420] width 134 height 43
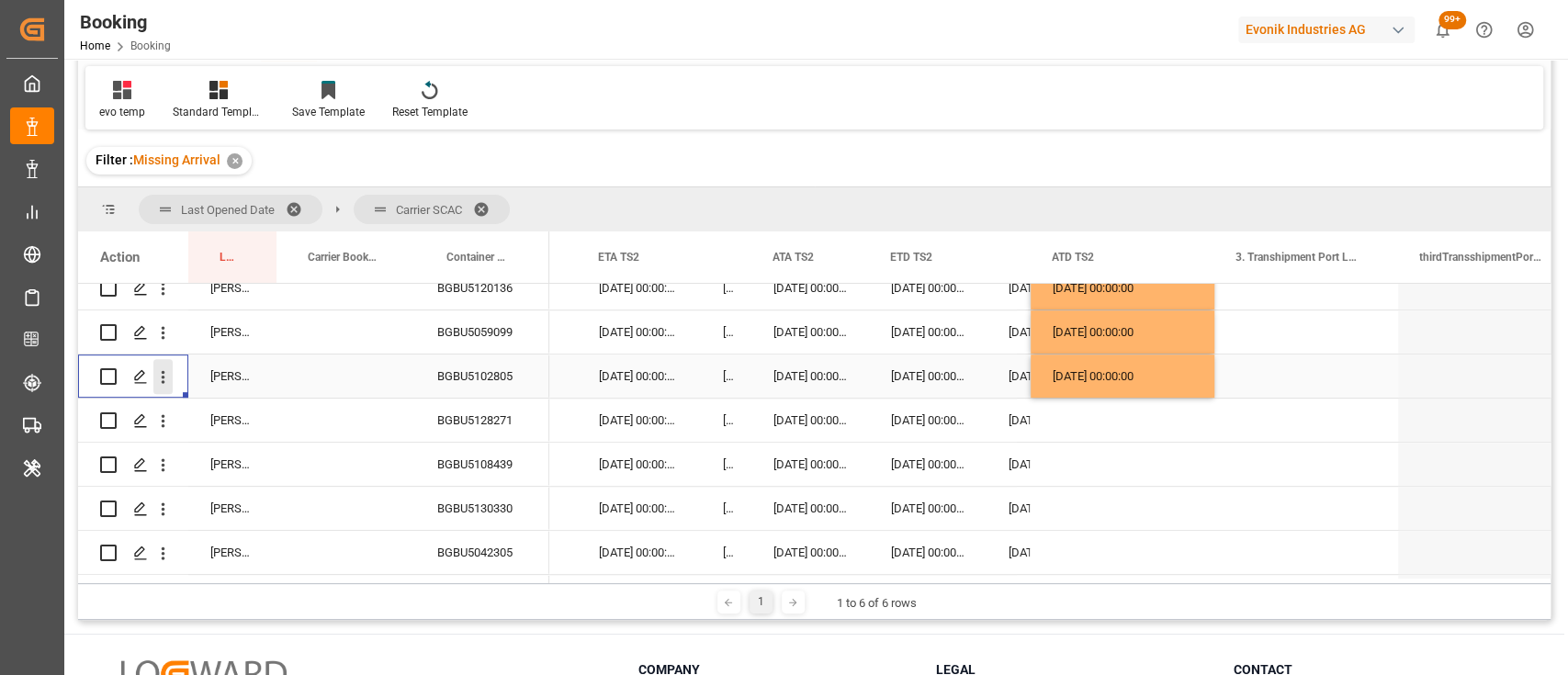
click at [161, 383] on icon "open menu" at bounding box center [163, 377] width 19 height 19
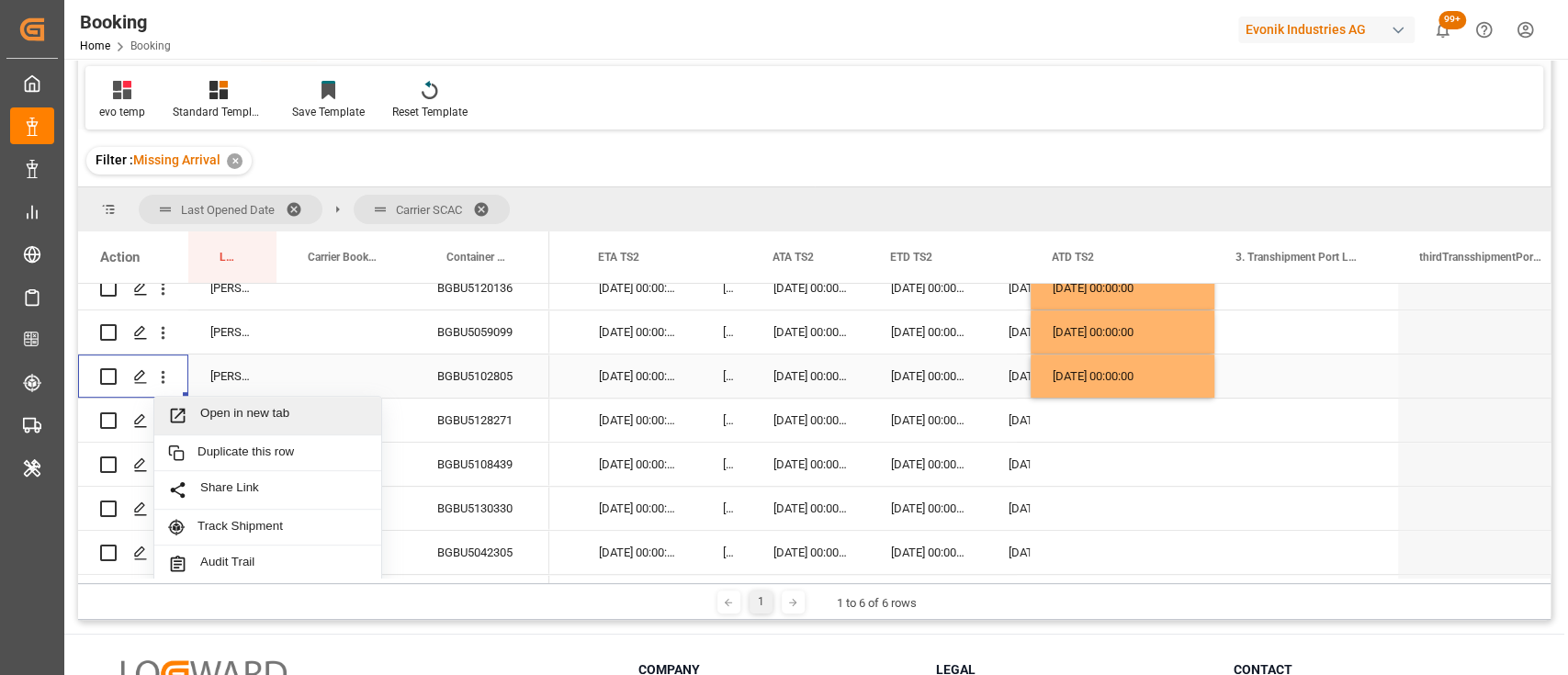
click at [257, 415] on span "Open in new tab" at bounding box center [284, 416] width 167 height 19
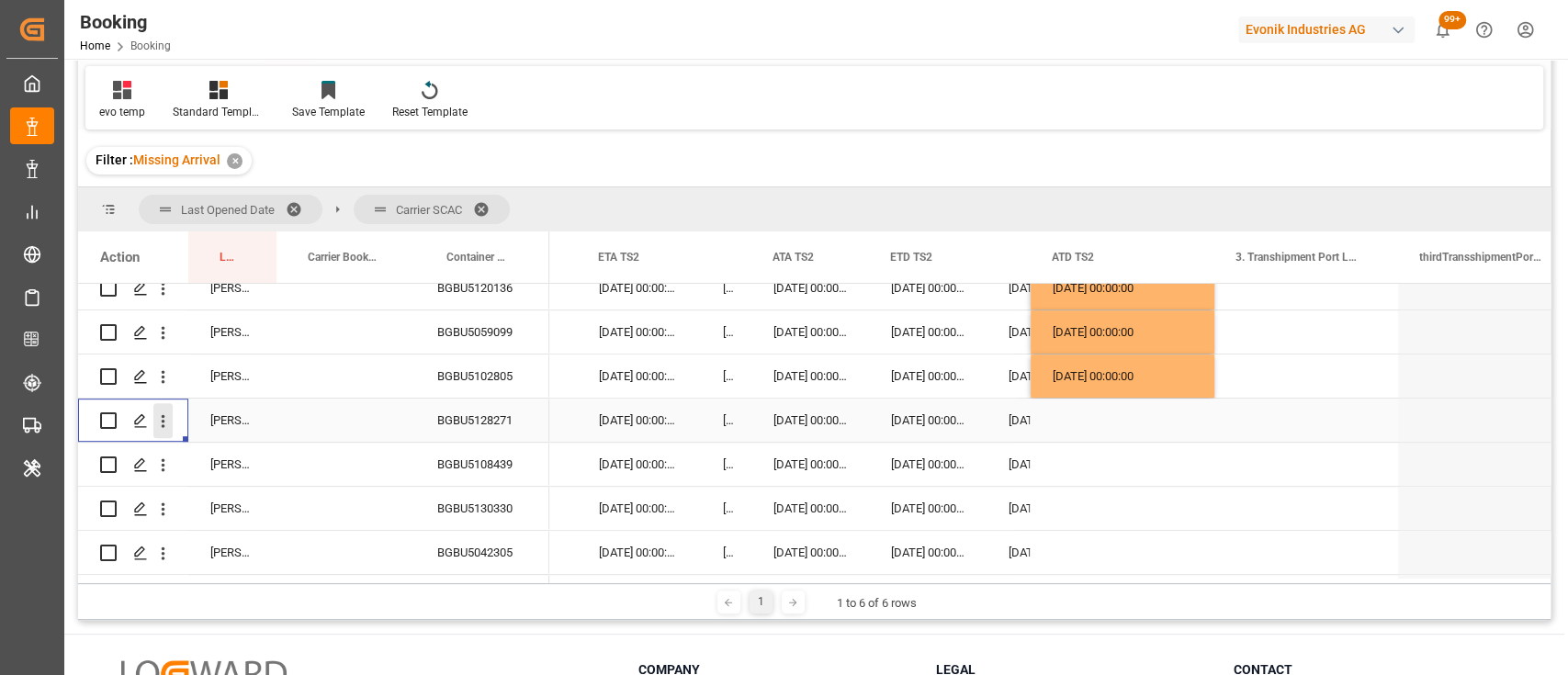
click at [164, 420] on icon "open menu" at bounding box center [163, 421] width 19 height 19
click at [230, 460] on span "Open in new tab" at bounding box center [284, 460] width 167 height 19
click at [1117, 410] on div "Press SPACE to select this row." at bounding box center [1122, 420] width 184 height 43
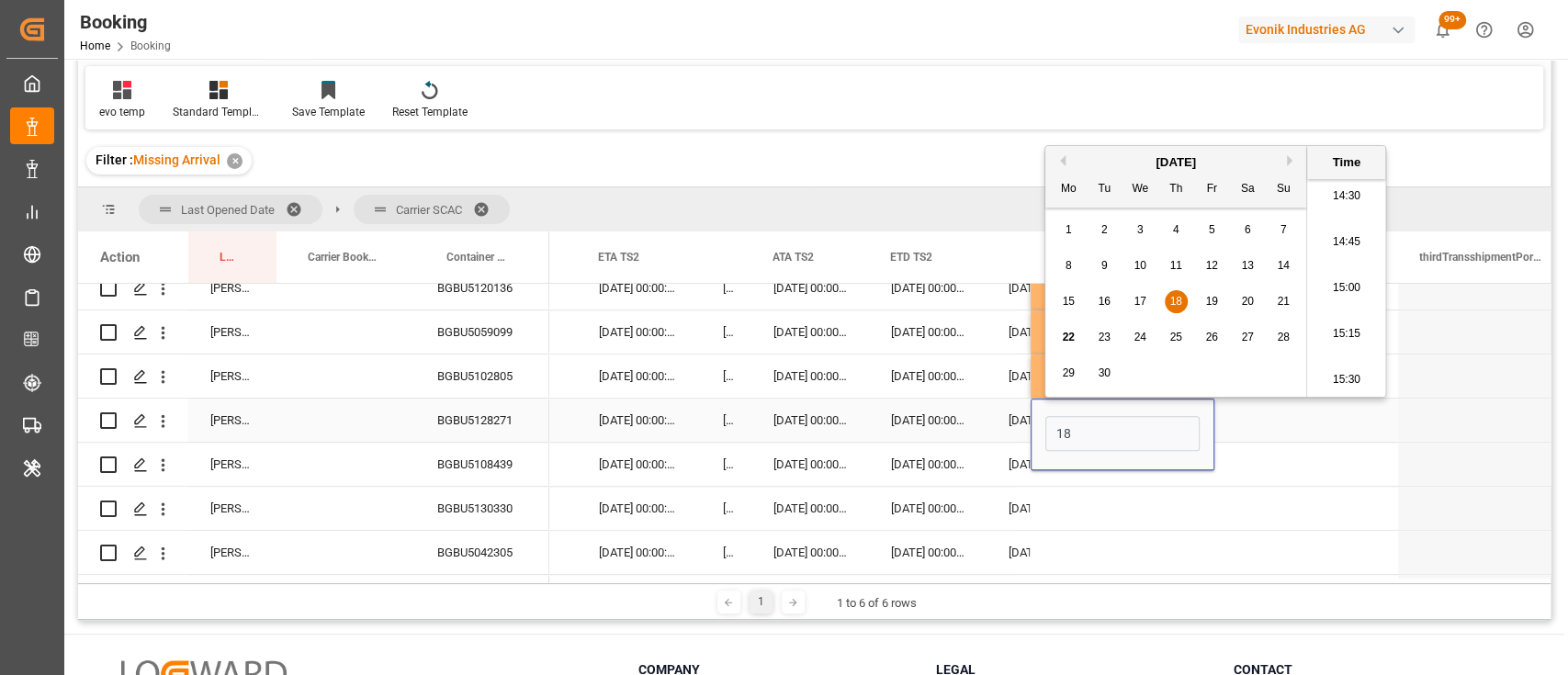
type input "[DATE] 00:00"
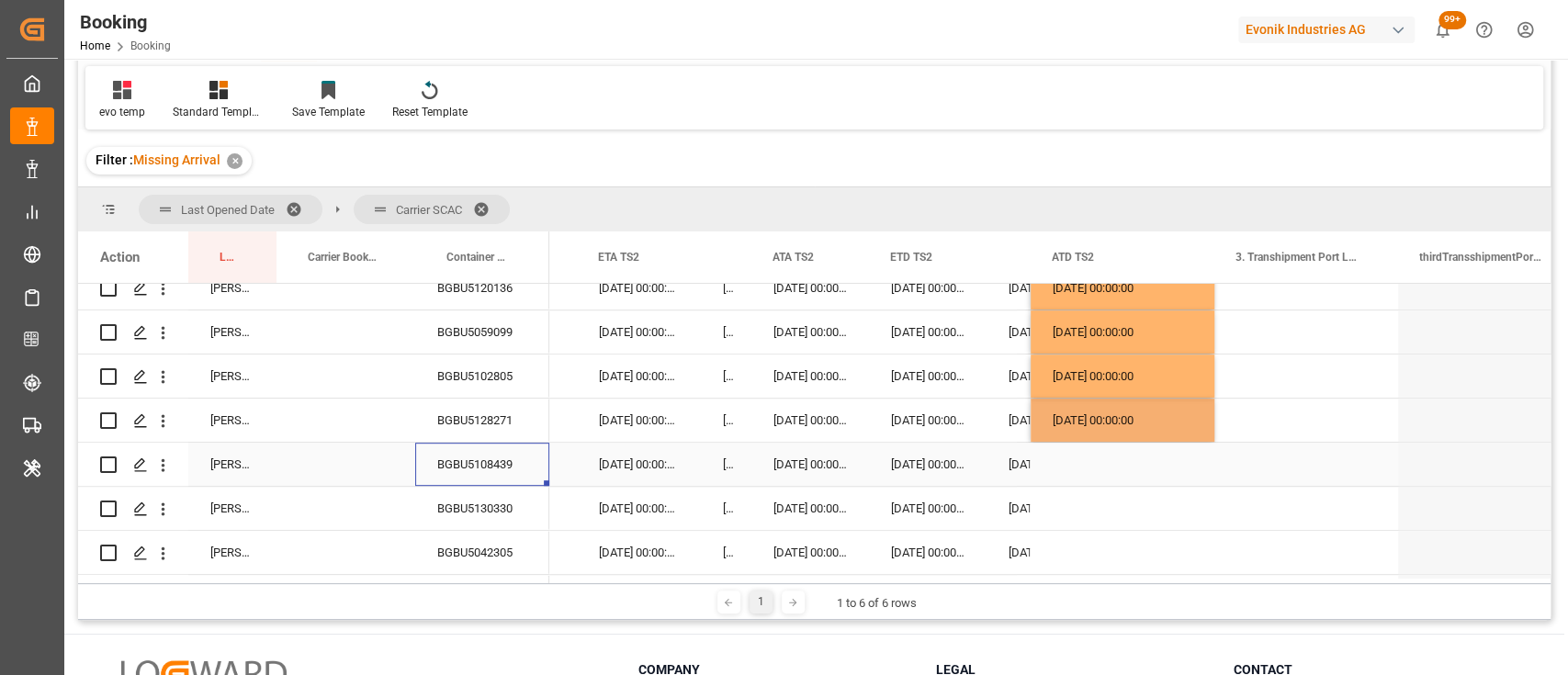
click at [475, 465] on div "BGBU5108439" at bounding box center [482, 464] width 134 height 43
click at [1072, 466] on div "Press SPACE to select this row." at bounding box center [1122, 464] width 184 height 43
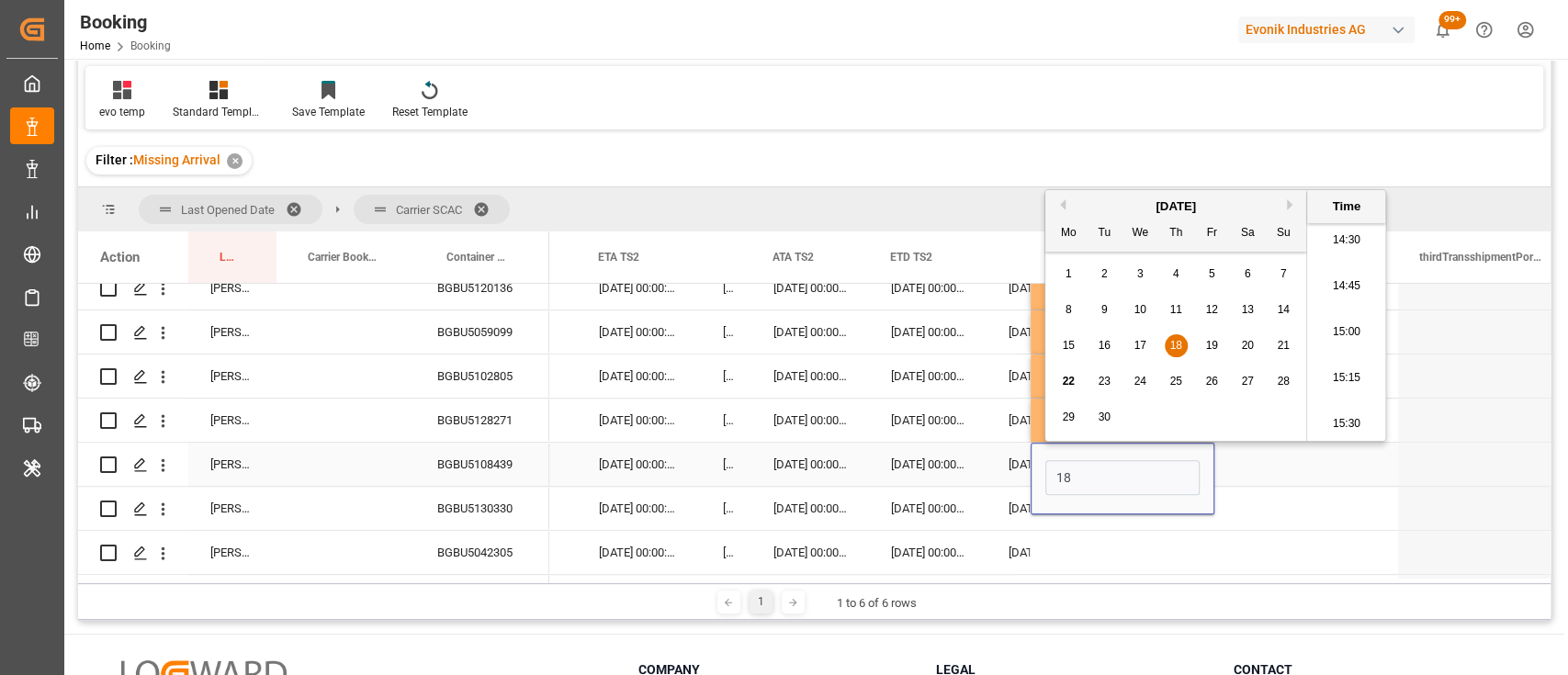
type input "[DATE] 00:00"
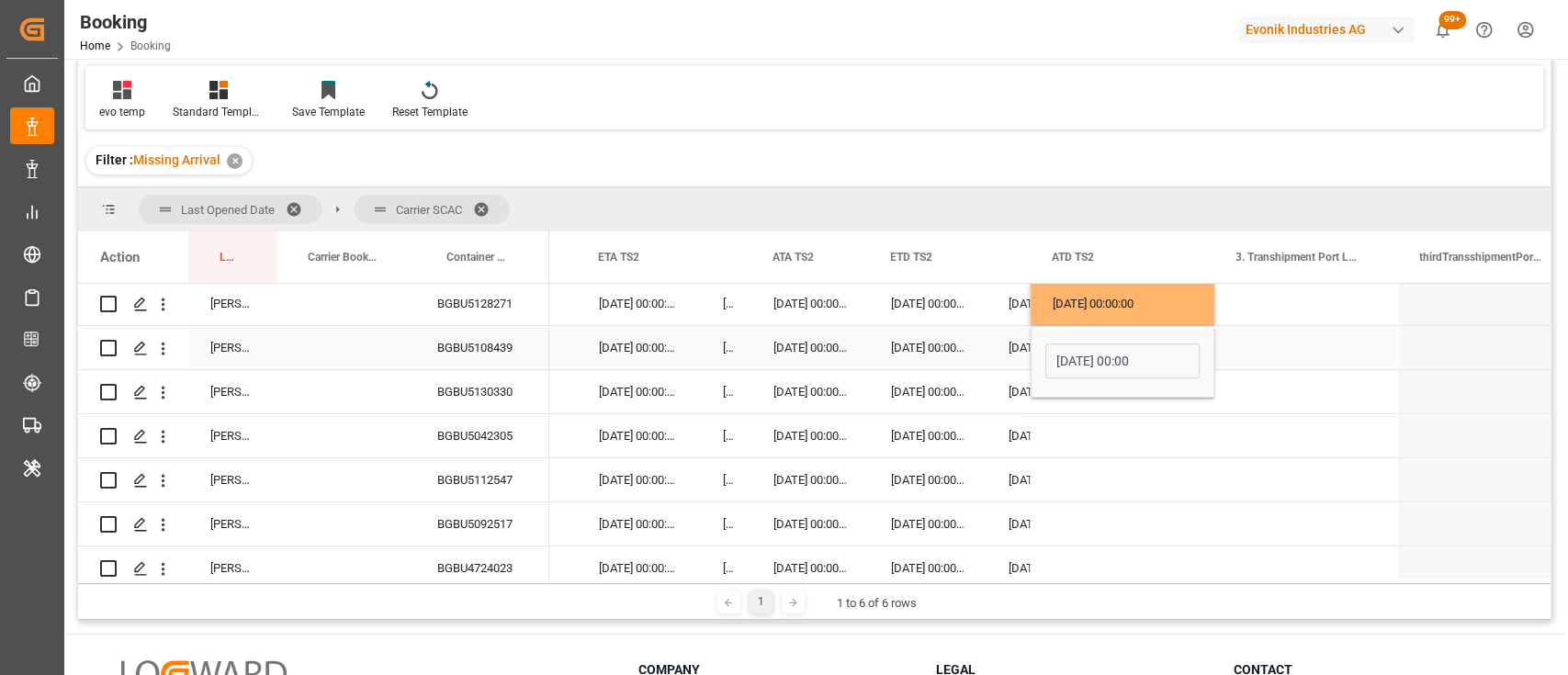
scroll to position [753, 0]
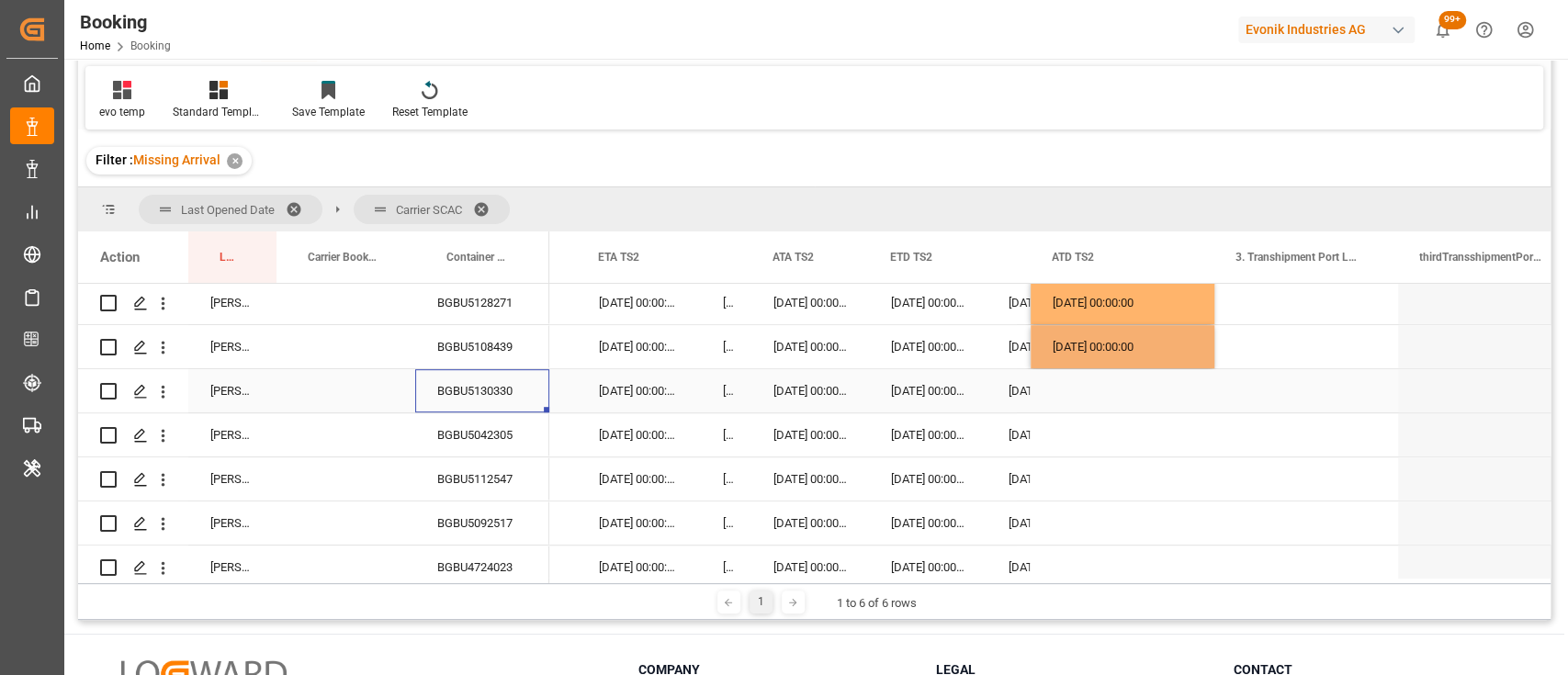
click at [495, 390] on div "BGBU5130330" at bounding box center [482, 391] width 134 height 43
click at [166, 357] on icon "open menu" at bounding box center [163, 348] width 19 height 19
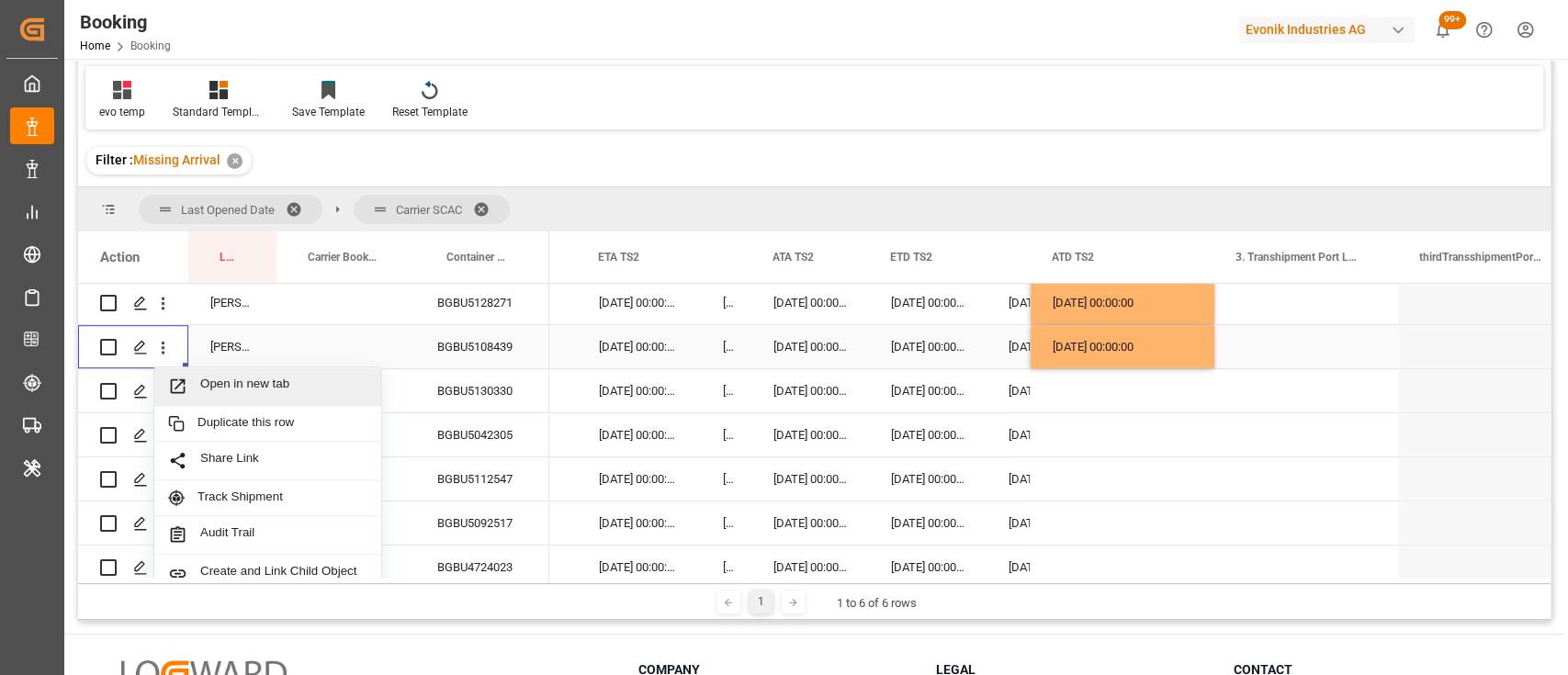
click at [239, 368] on div "Open in new tab" at bounding box center [267, 387] width 226 height 39
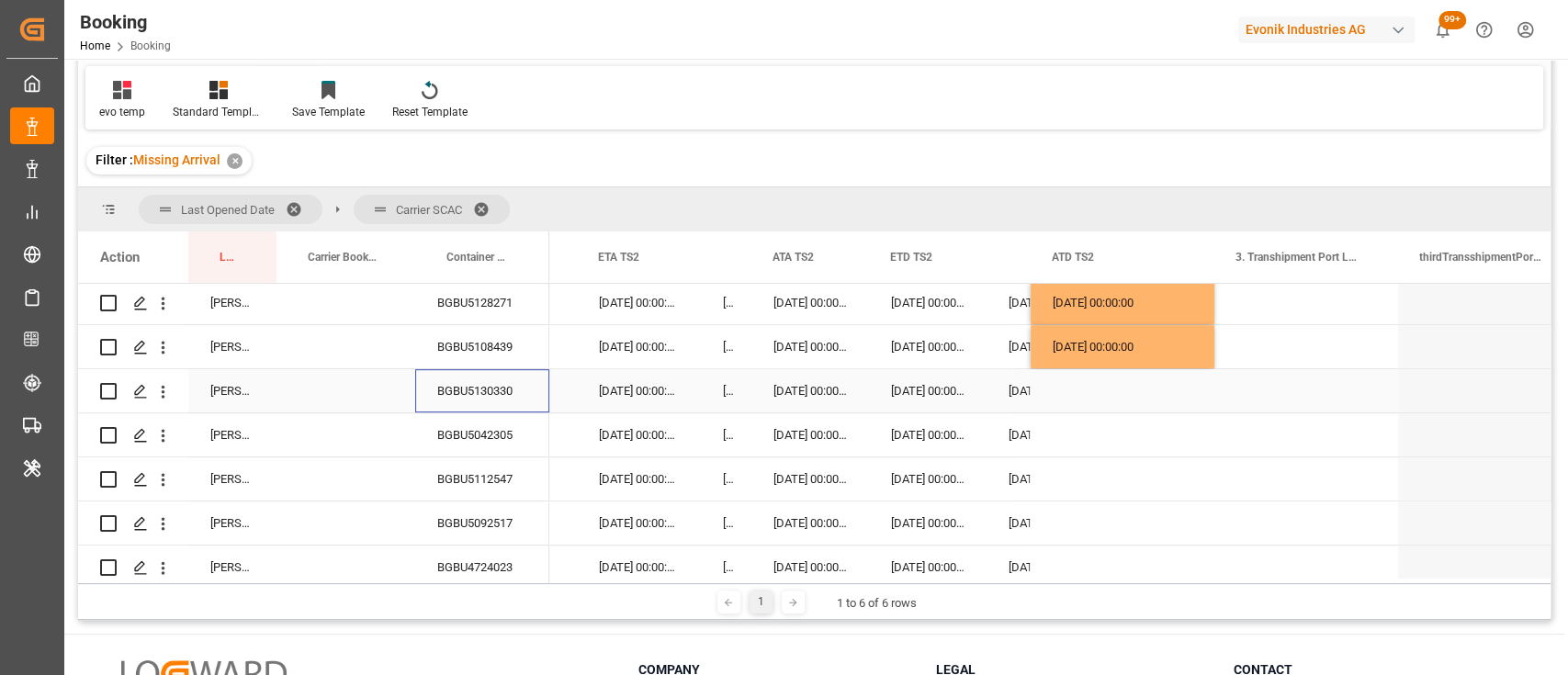
click at [502, 391] on div "BGBU5130330" at bounding box center [482, 391] width 134 height 43
click at [165, 399] on icon "open menu" at bounding box center [163, 392] width 19 height 19
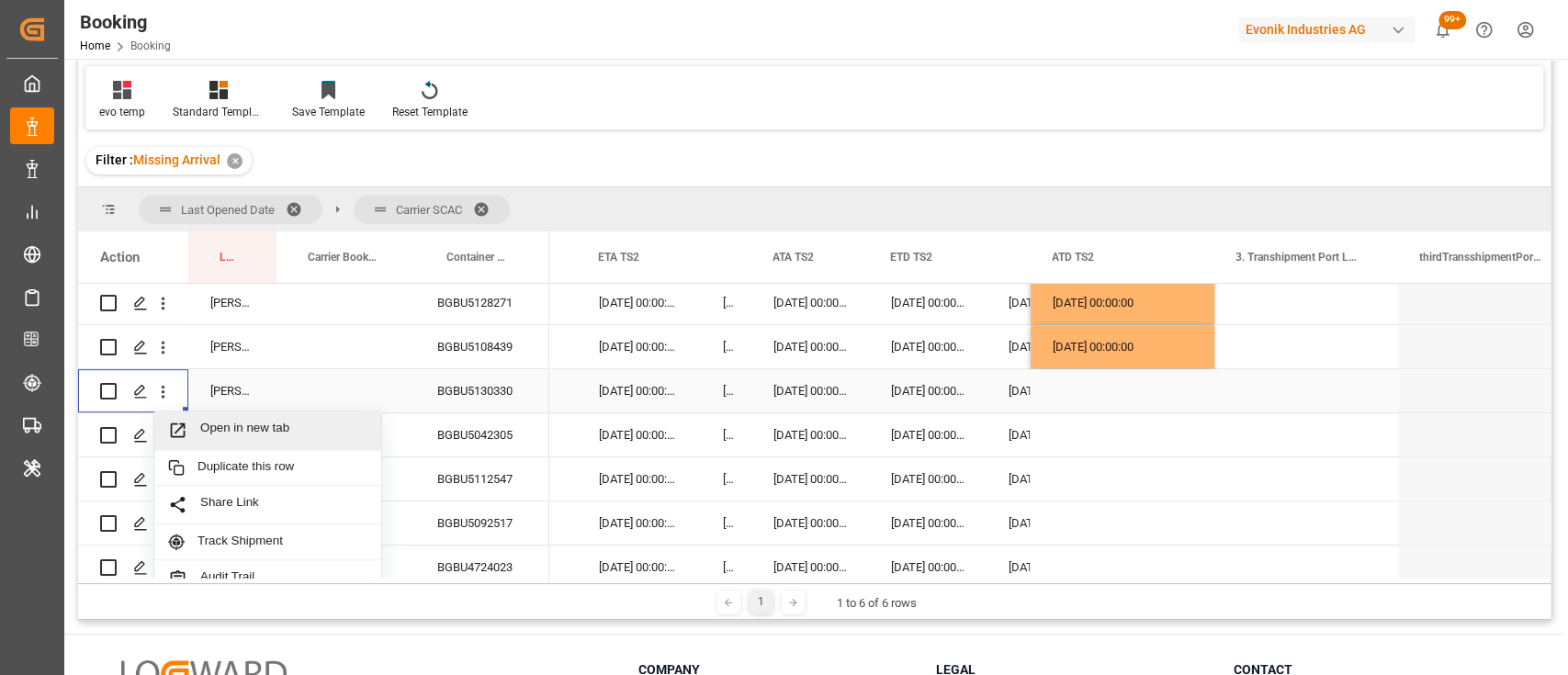
click at [218, 422] on span "Open in new tab" at bounding box center [284, 431] width 167 height 19
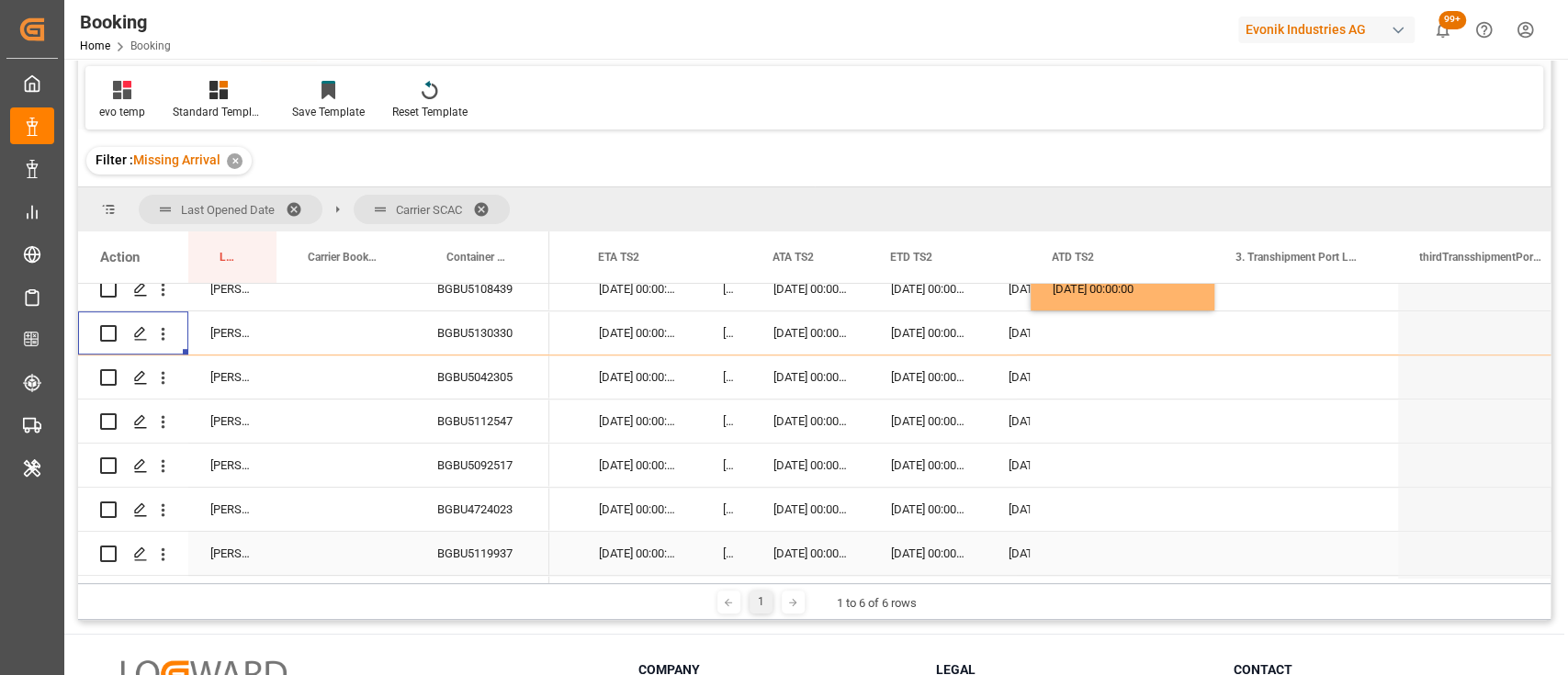
scroll to position [839, 0]
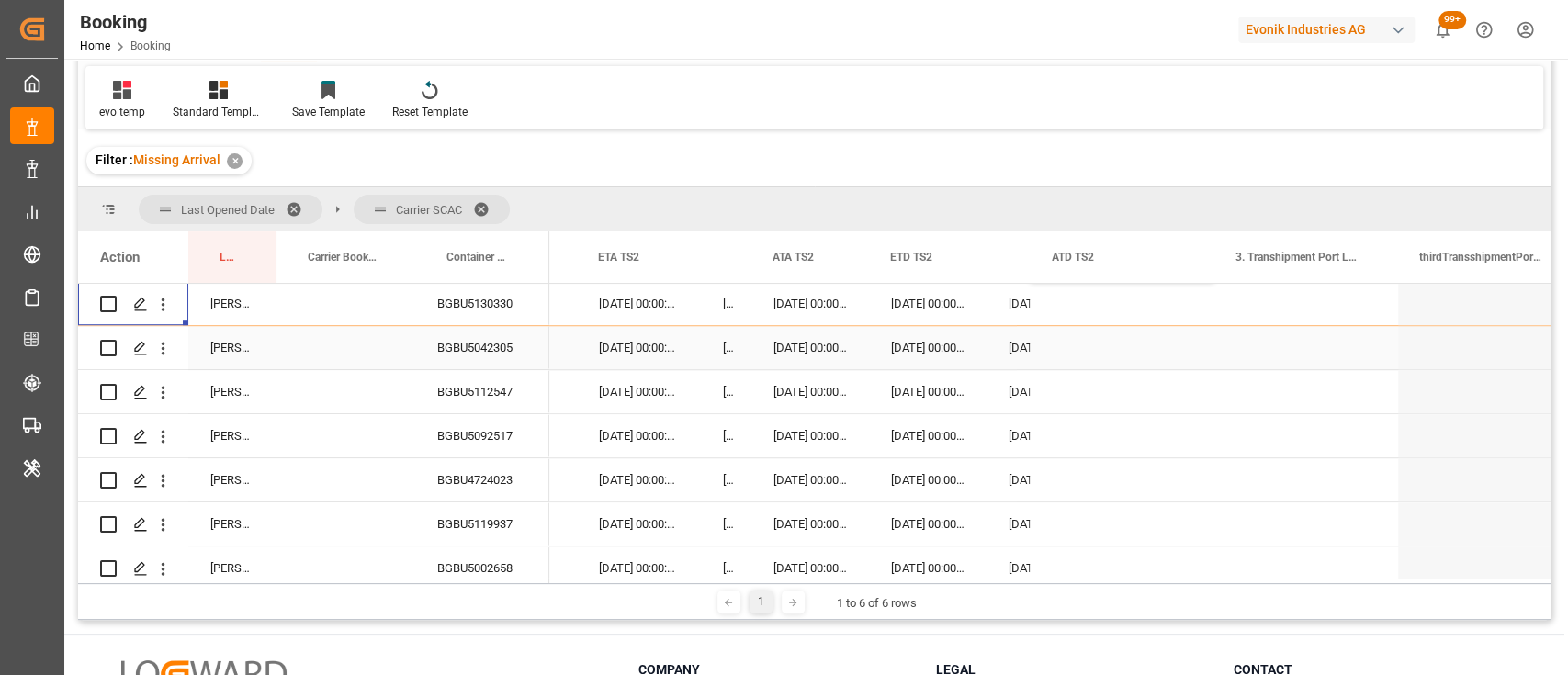
click at [475, 338] on div "BGBU5042305" at bounding box center [482, 347] width 134 height 43
click at [164, 351] on icon "open menu" at bounding box center [163, 349] width 19 height 19
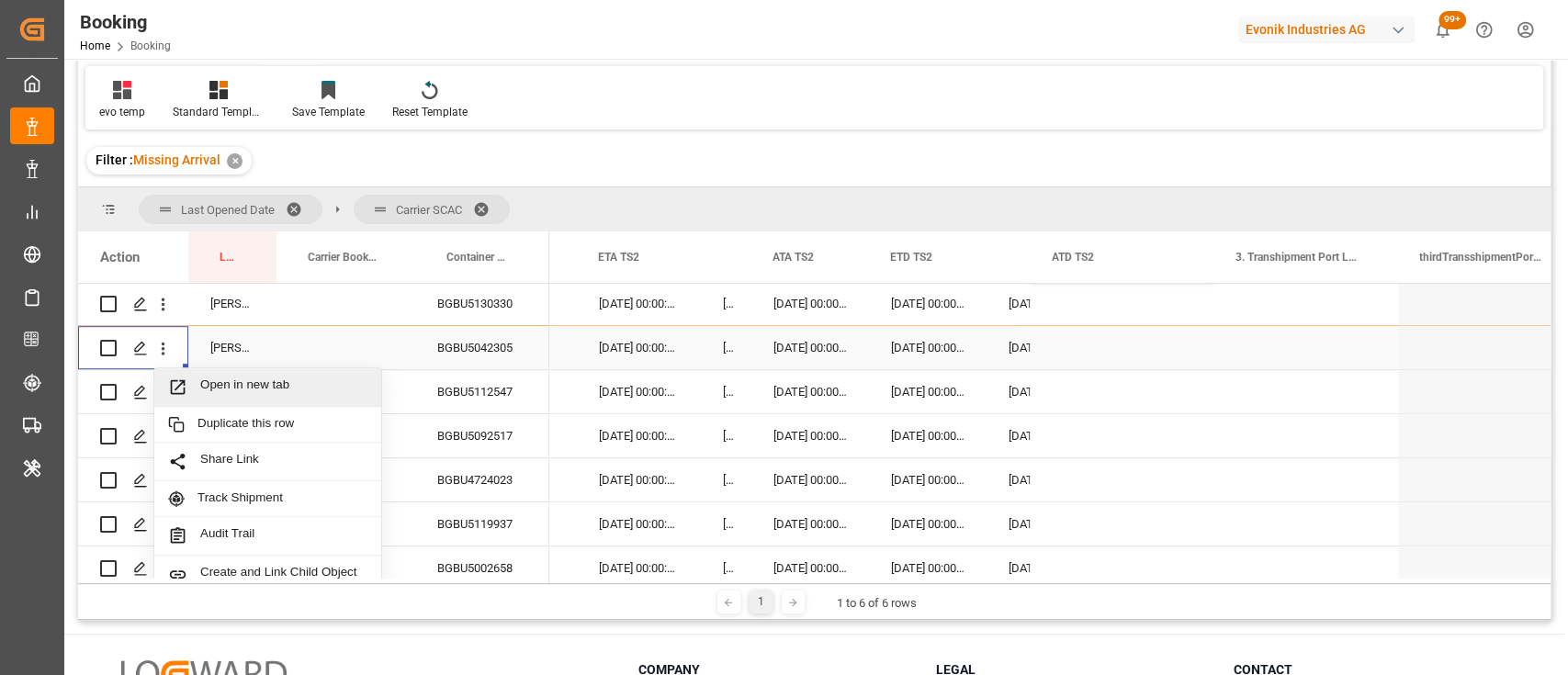
click at [258, 386] on span "Open in new tab" at bounding box center [284, 387] width 167 height 19
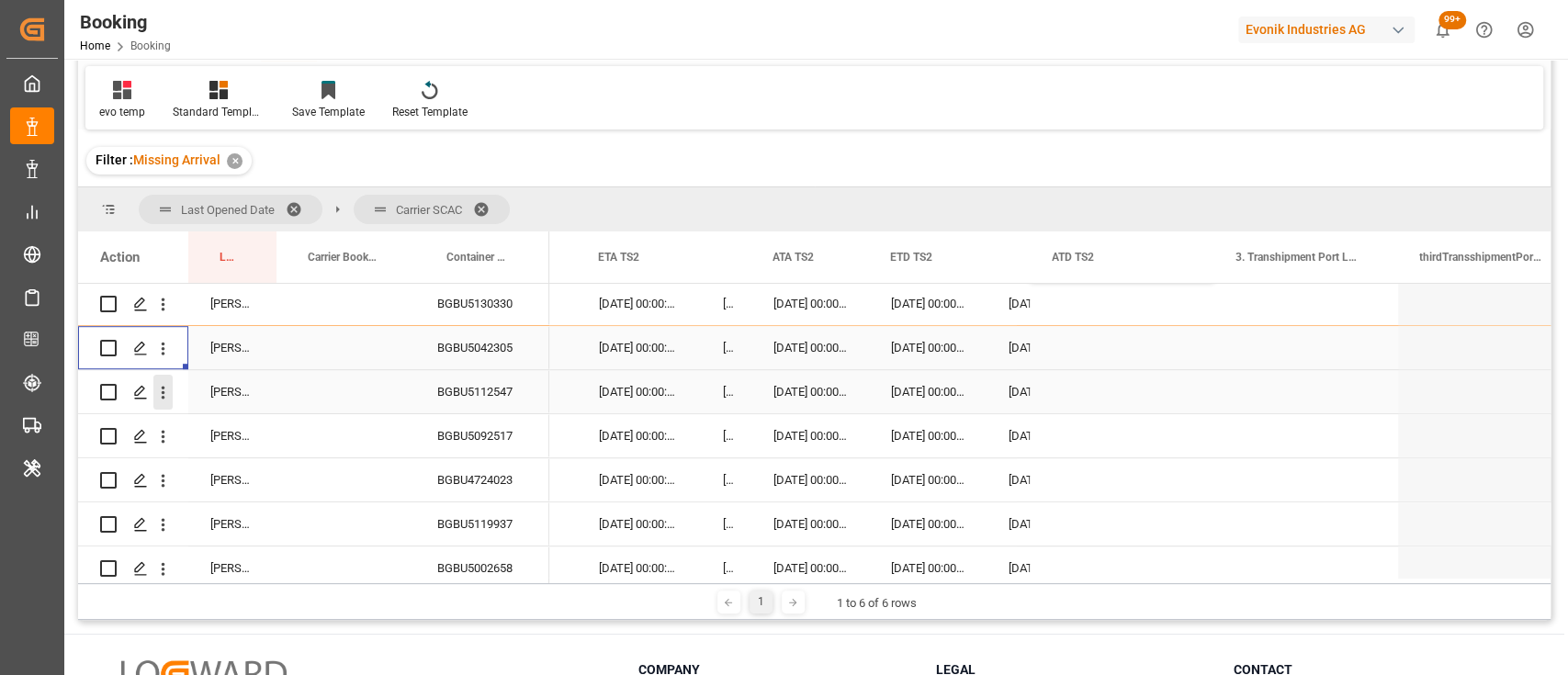
click at [157, 387] on icon "open menu" at bounding box center [163, 393] width 19 height 19
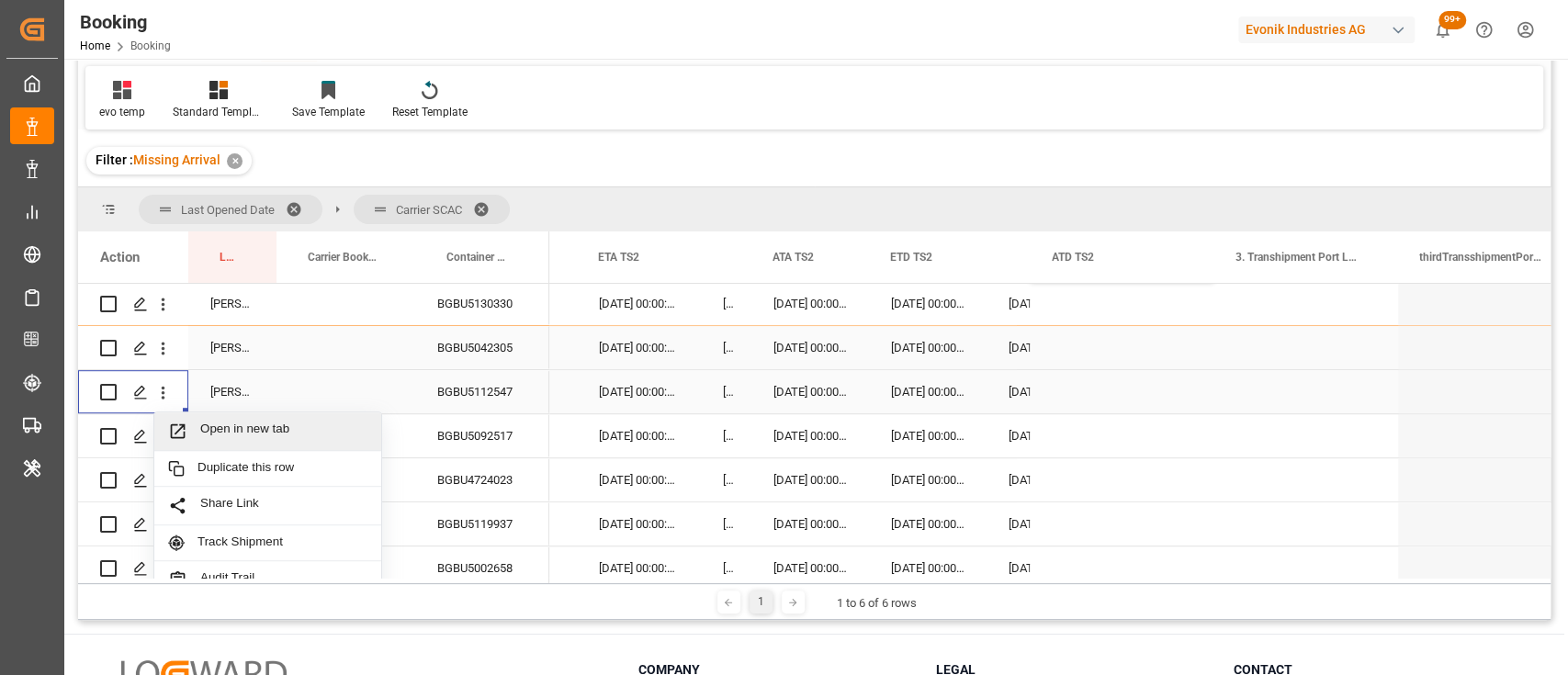
click at [235, 423] on span "Open in new tab" at bounding box center [284, 432] width 167 height 19
click at [168, 444] on icon "open menu" at bounding box center [163, 437] width 19 height 19
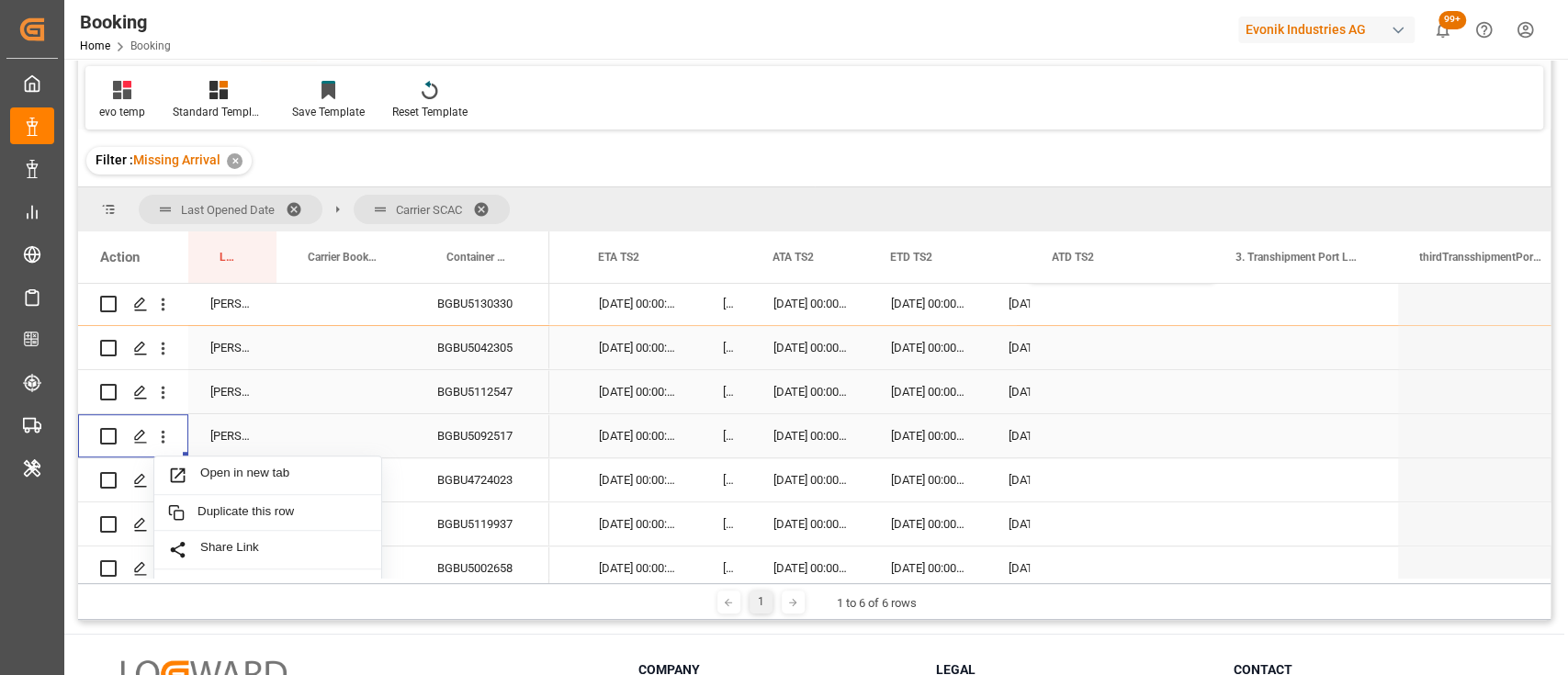
click at [246, 478] on span "Open in new tab" at bounding box center [284, 476] width 167 height 19
click at [167, 473] on icon "open menu" at bounding box center [163, 481] width 19 height 19
click at [233, 519] on span "Open in new tab" at bounding box center [284, 519] width 167 height 19
click at [164, 530] on icon "open menu" at bounding box center [163, 525] width 19 height 19
click at [202, 554] on span "Open in new tab" at bounding box center [284, 564] width 167 height 19
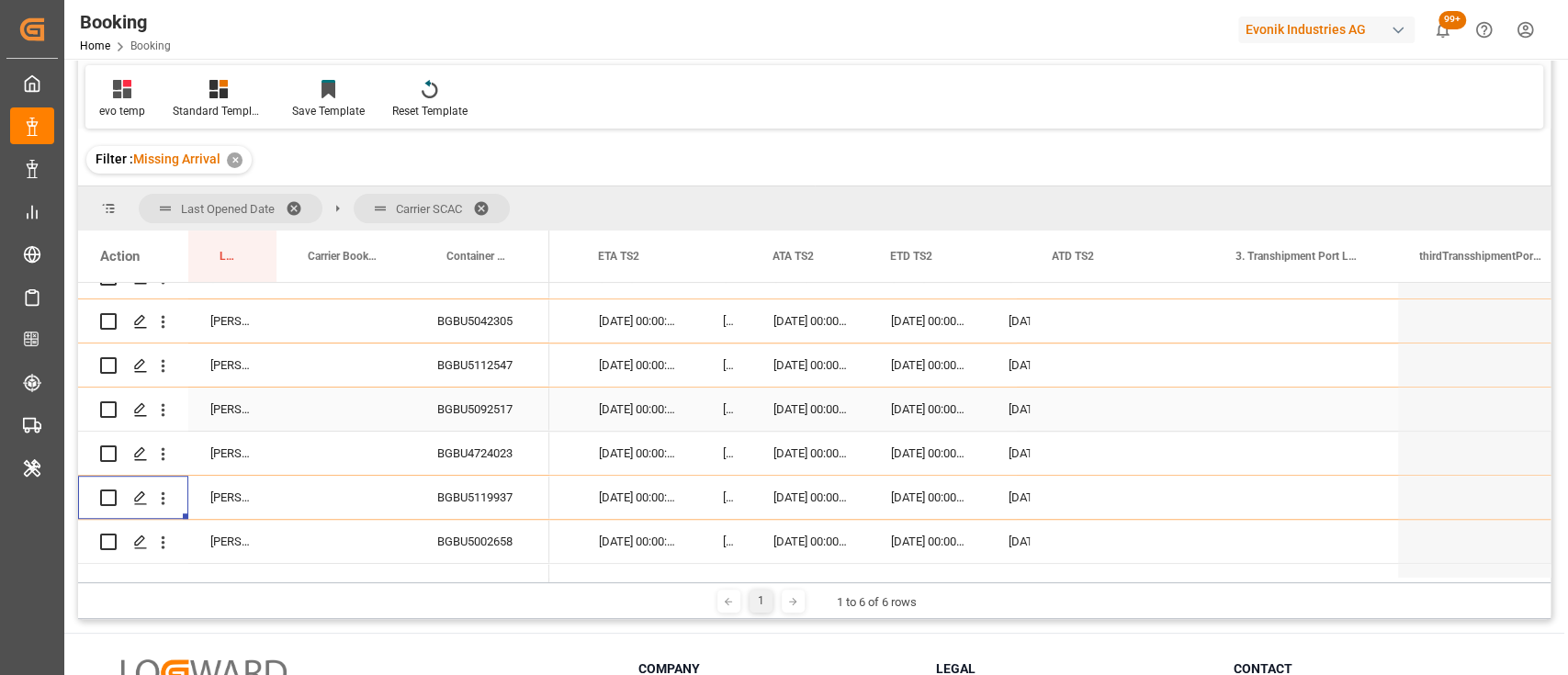
scroll to position [104, 0]
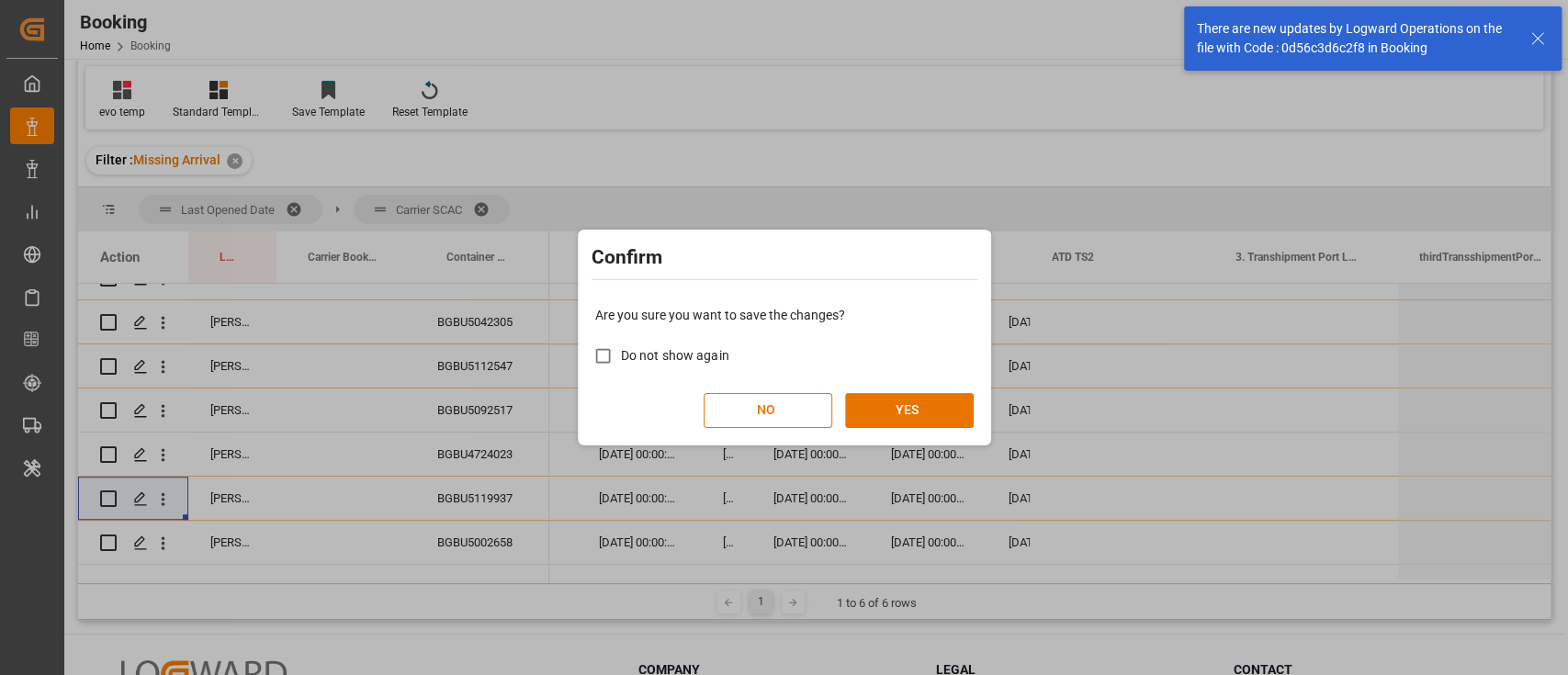
click at [887, 398] on button "YES" at bounding box center [909, 410] width 128 height 35
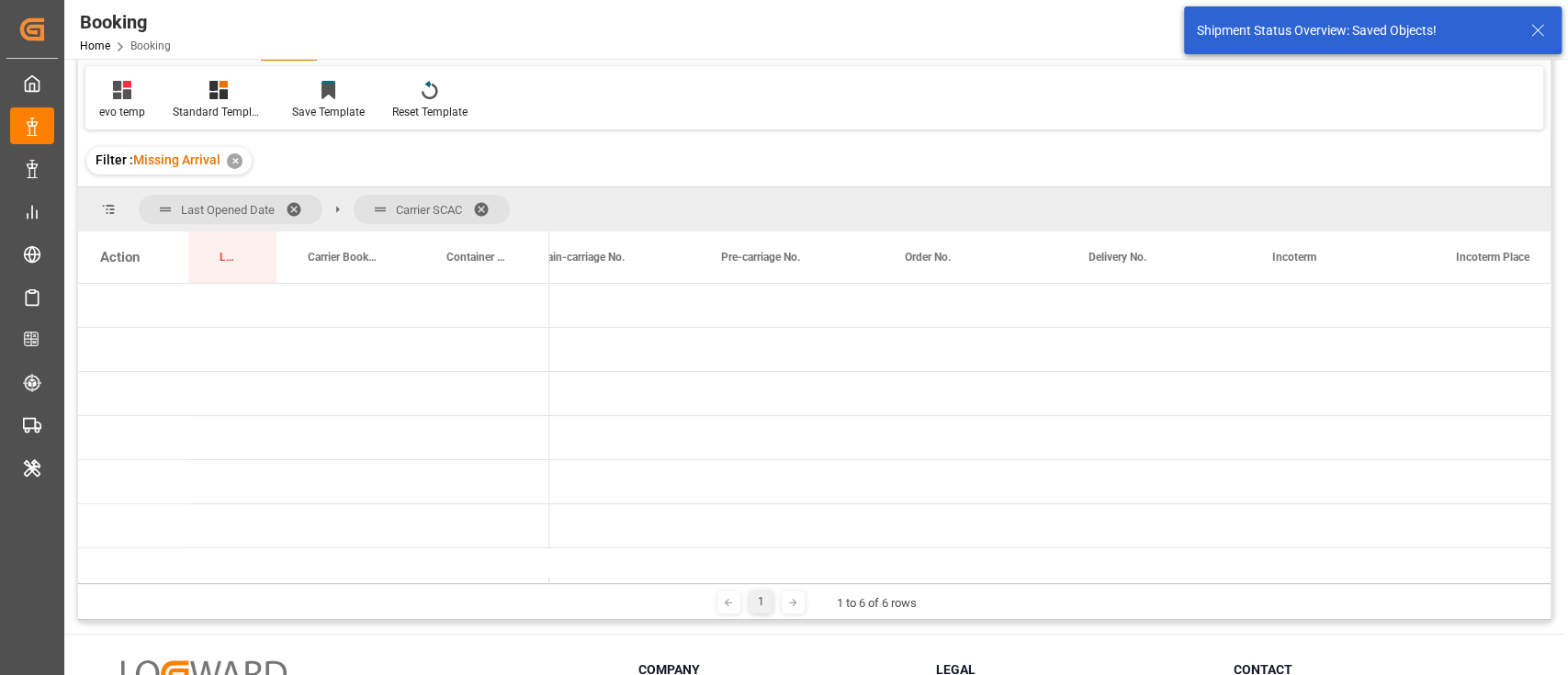
scroll to position [0, 0]
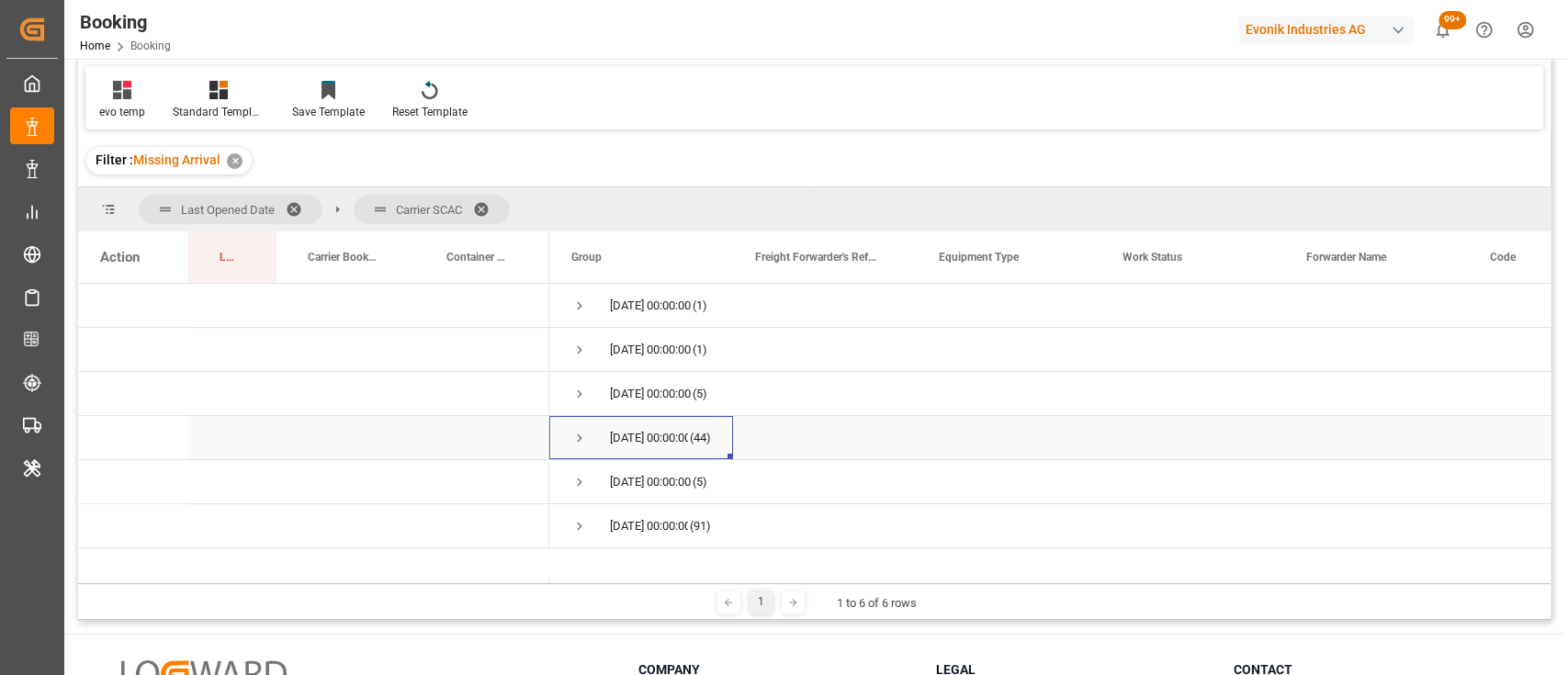
click at [575, 432] on span "Press SPACE to select this row." at bounding box center [579, 438] width 17 height 17
click at [617, 518] on span "Press SPACE to select this row." at bounding box center [617, 526] width 17 height 17
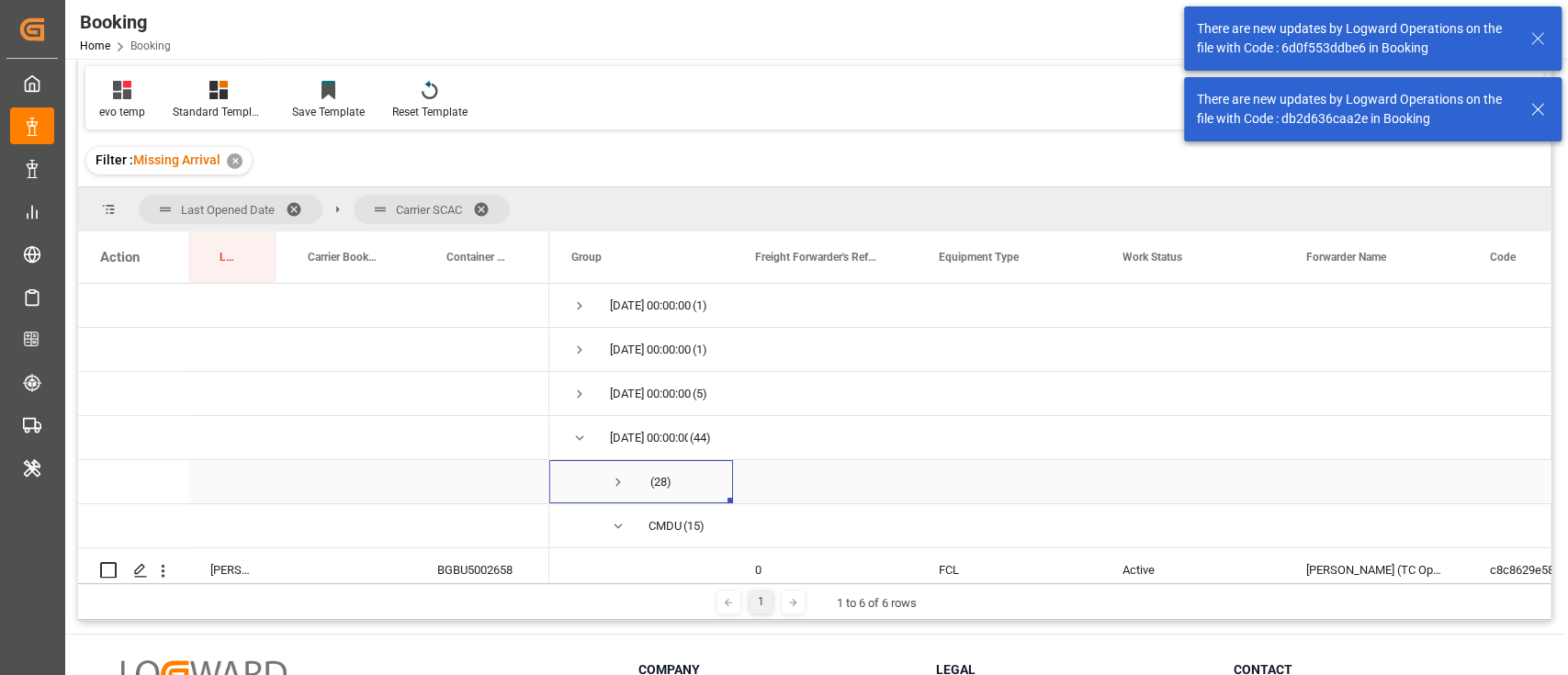
click at [612, 485] on span "Press SPACE to select this row." at bounding box center [617, 481] width 17 height 17
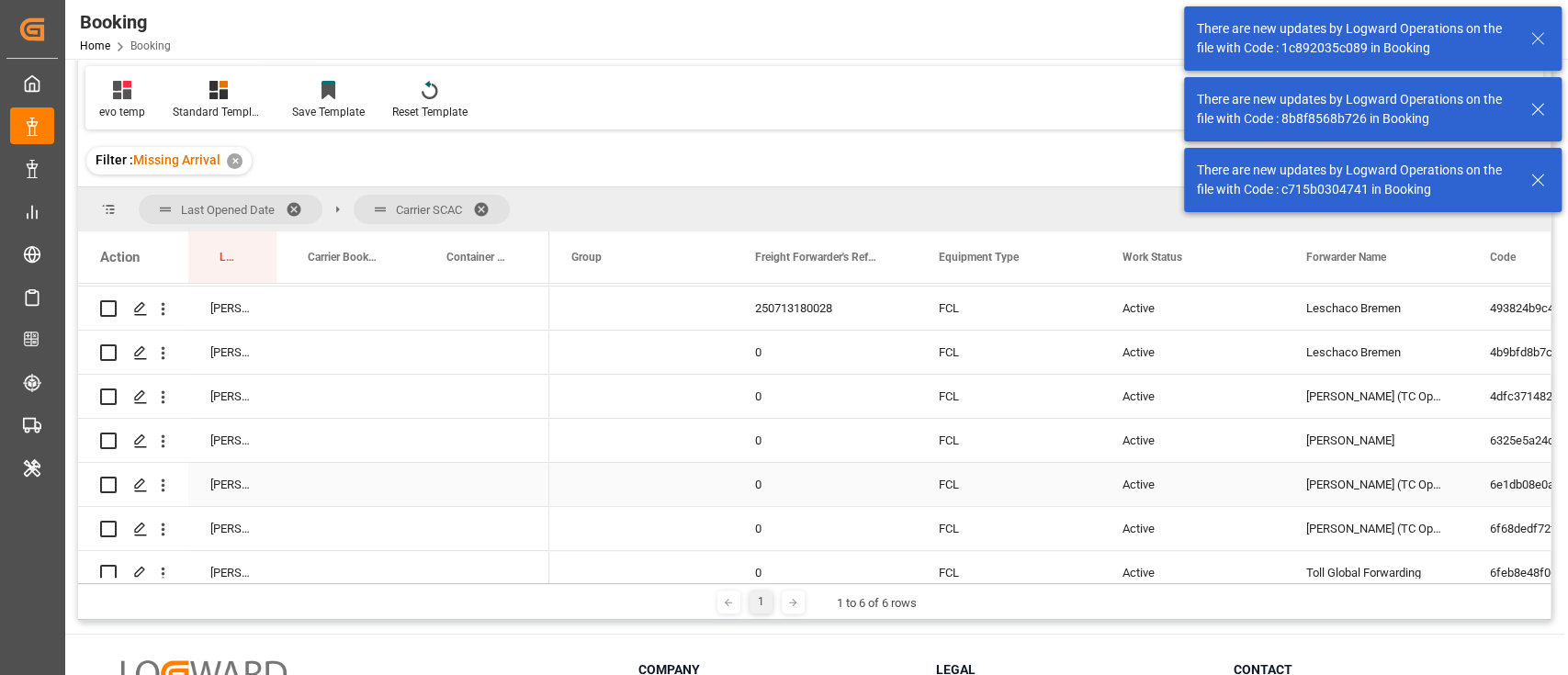
scroll to position [401, 0]
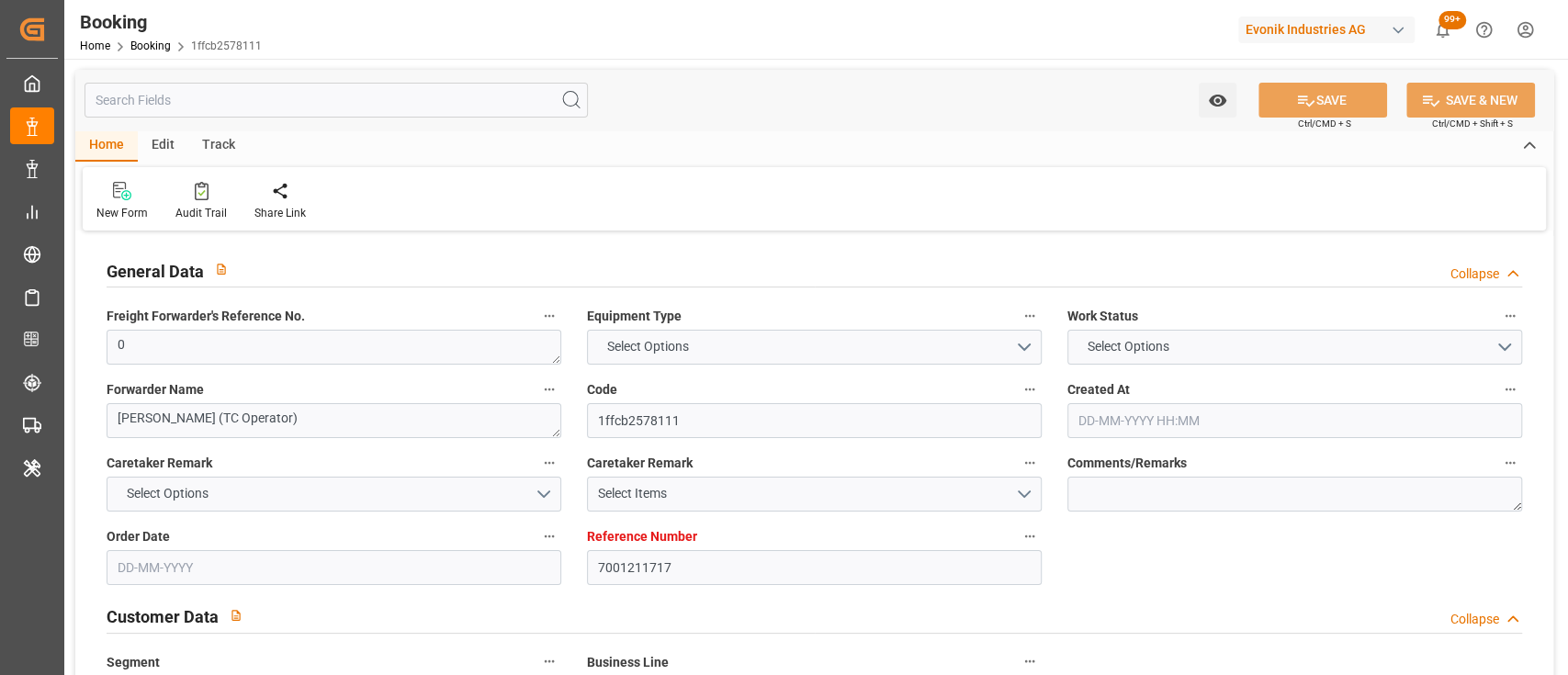
type textarea "0"
type textarea "[PERSON_NAME] (TC Operator)"
type input "1ffcb2578111"
type input "7001211717"
type textarea "CU-KA"
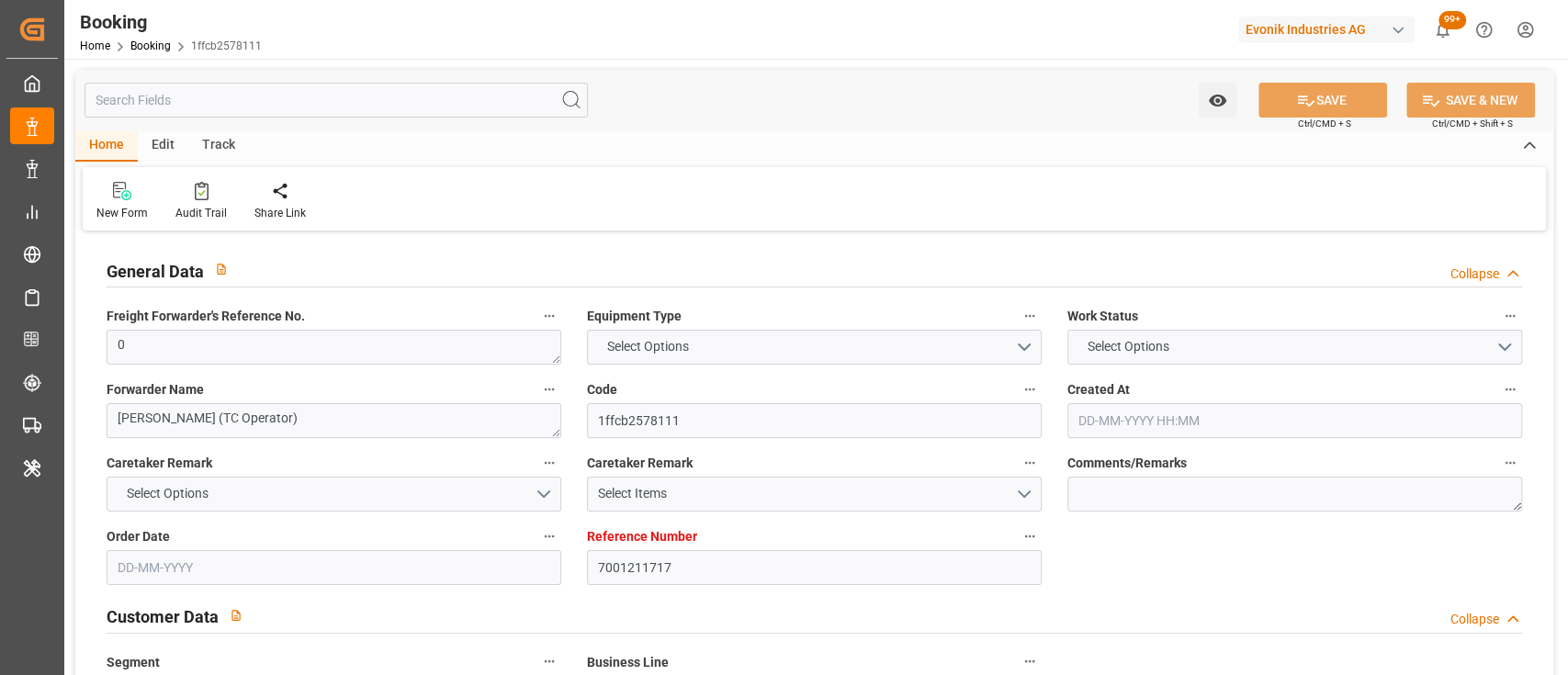
type input "7001211713"
type textarea "[EMAIL_ADDRESS][DOMAIN_NAME]"
type textarea "CIF"
type textarea "BANJARMASIN"
type textarea "3"
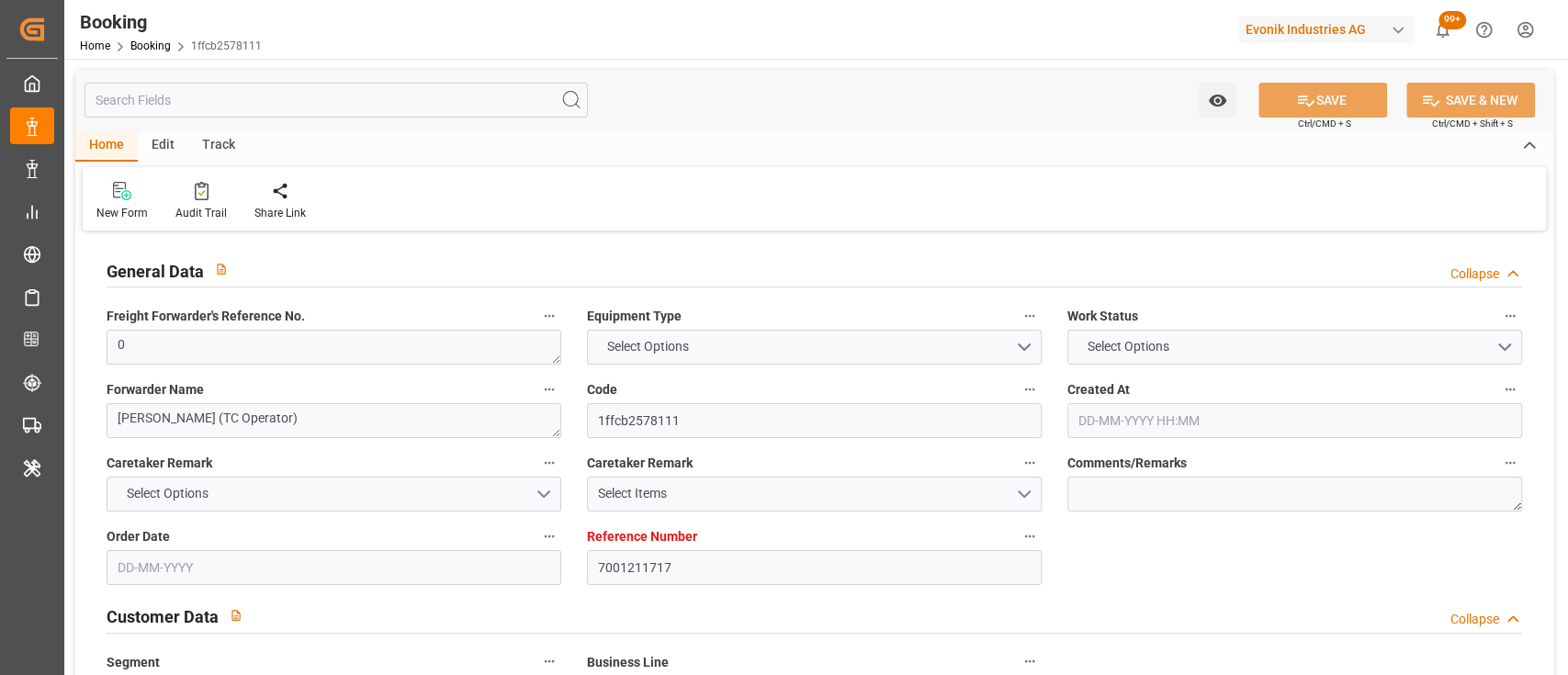
type textarea "Niederkassel"
type textarea "BGBU5051164"
type input "CMA CGM CONCORDE"
type input "CMDU"
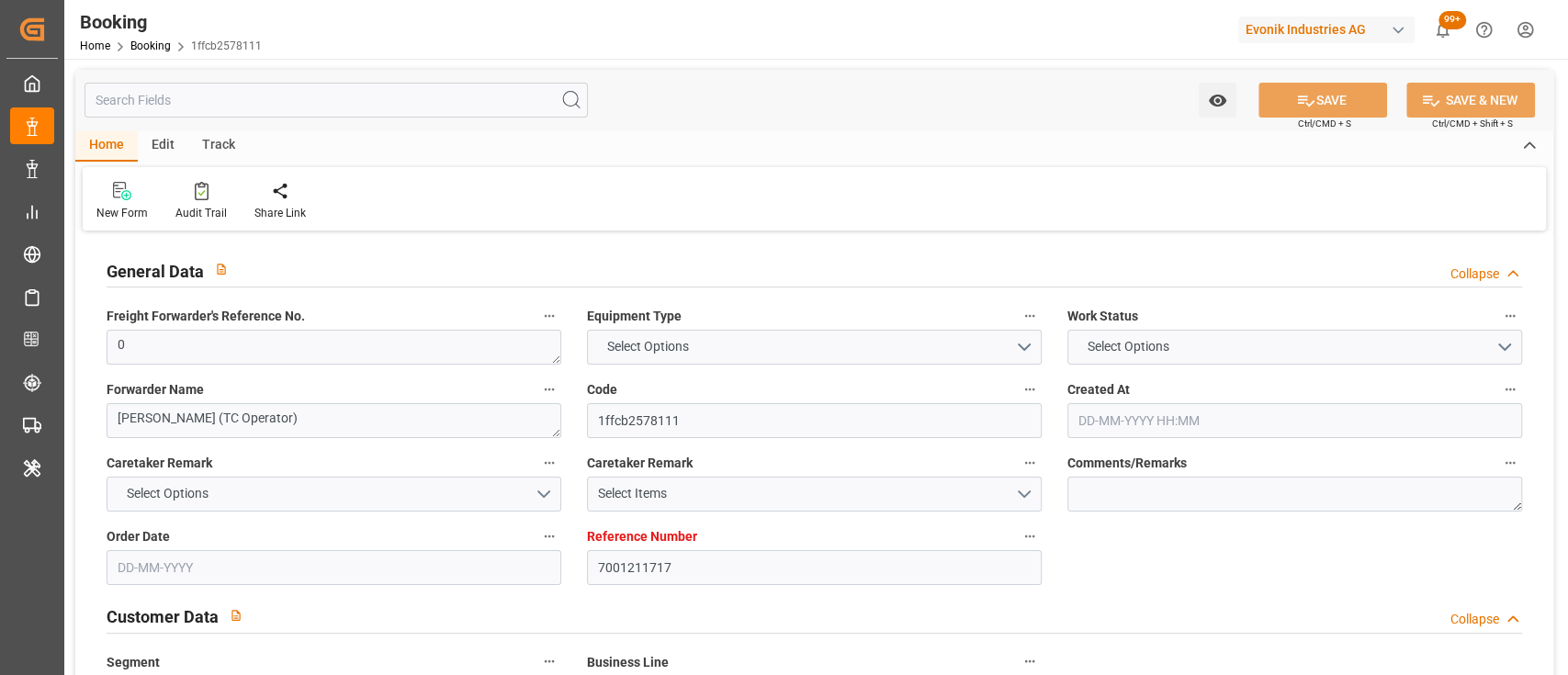
type input "[GEOGRAPHIC_DATA]"
type input "[GEOGRAPHIC_DATA] ([GEOGRAPHIC_DATA])"
type input "[GEOGRAPHIC_DATA], [GEOGRAPHIC_DATA]"
type textarea "vesselName etd eta"
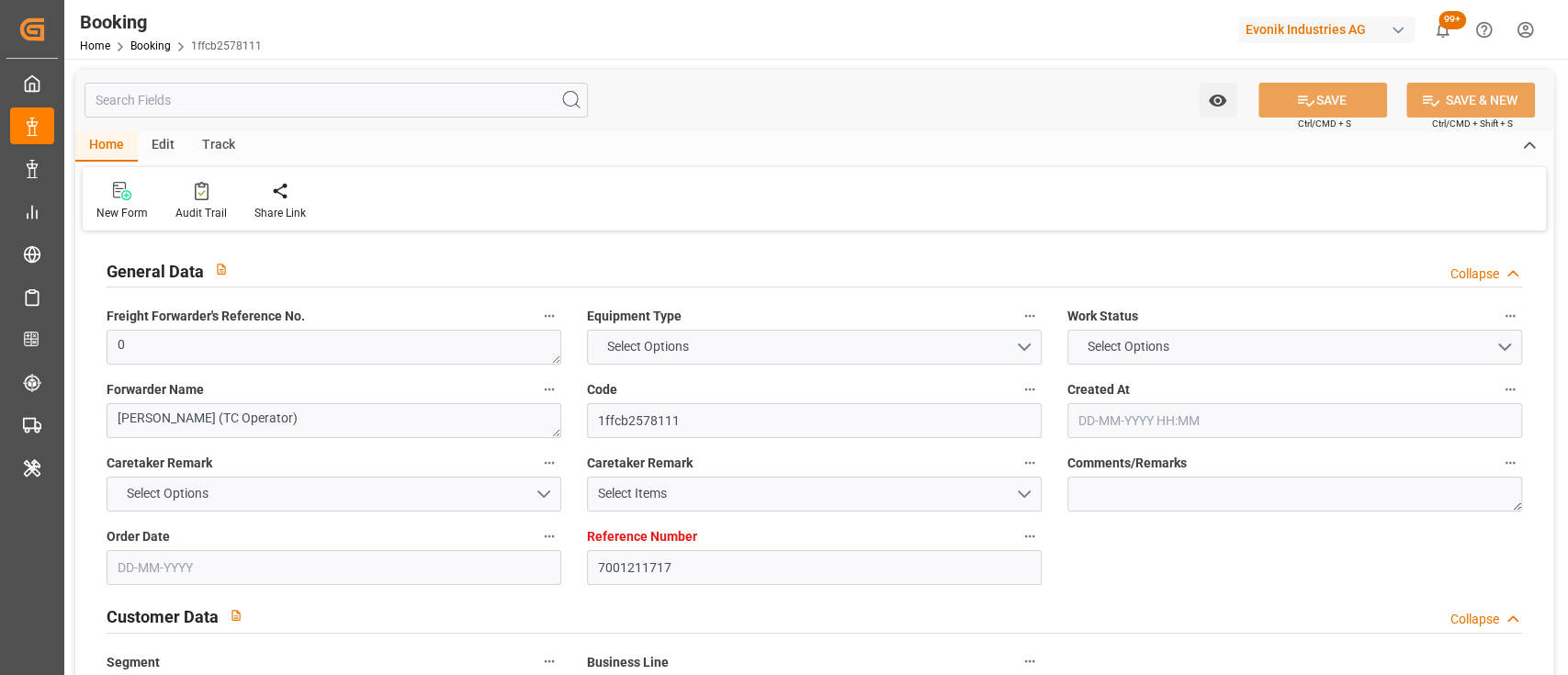
type textarea "INPUT_Evonik_Seeburger_IFTMIN_1003068541_20250819225408555.edi"
type textarea "NWC/[GEOGRAPHIC_DATA] [GEOGRAPHIC_DATA] Continent / [GEOGRAPHIC_DATA]-KA"
type textarea "INPUT_Evonik_Seeburger_IFTMIN_1002916525_20250702212515617.edi,INPUT_Evonik_See…"
type textarea "1003068541"
type textarea "[PERSON_NAME]"
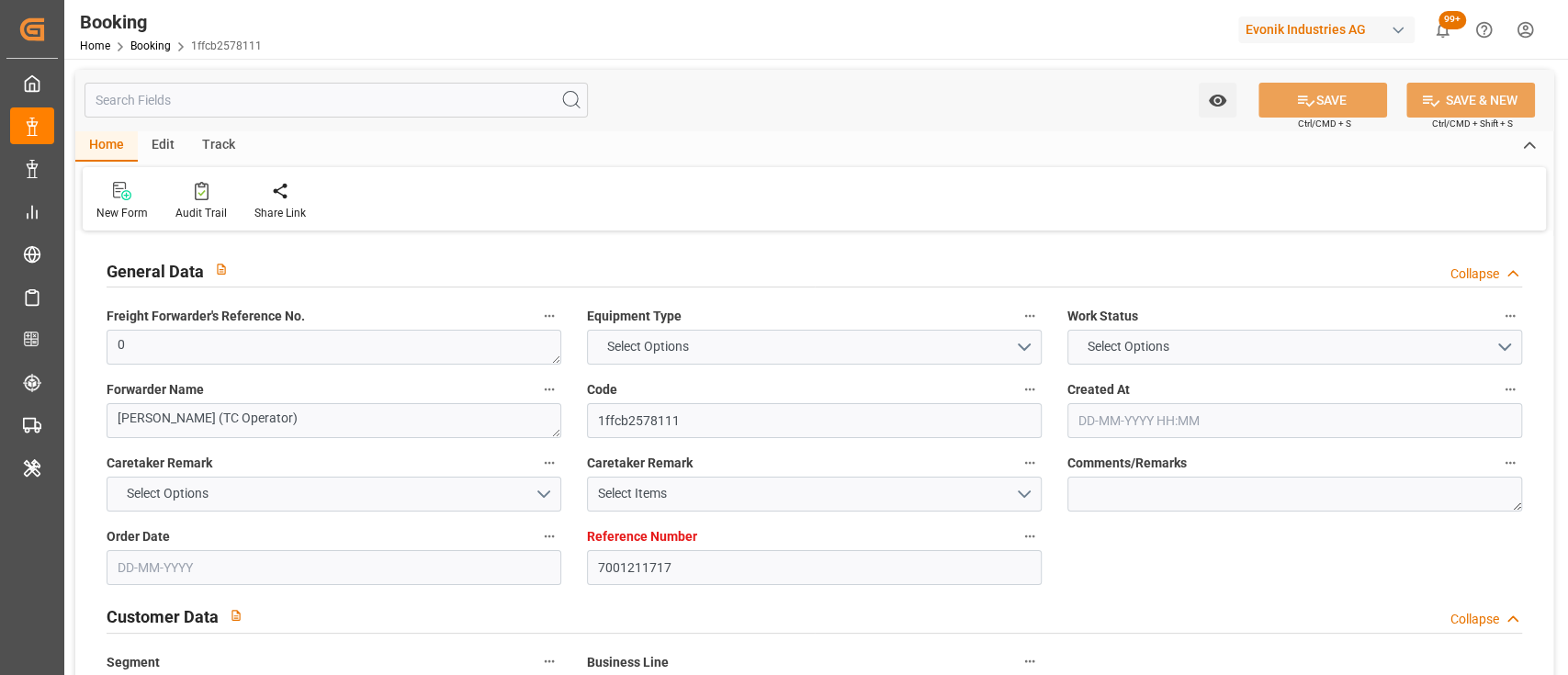
type textarea "Pod-businessDivision-businessLine-"
type textarea "IFTMIN"
type textarea "a011t00000LcJC5AAN"
type textarea "Yes"
type input "7001211717"
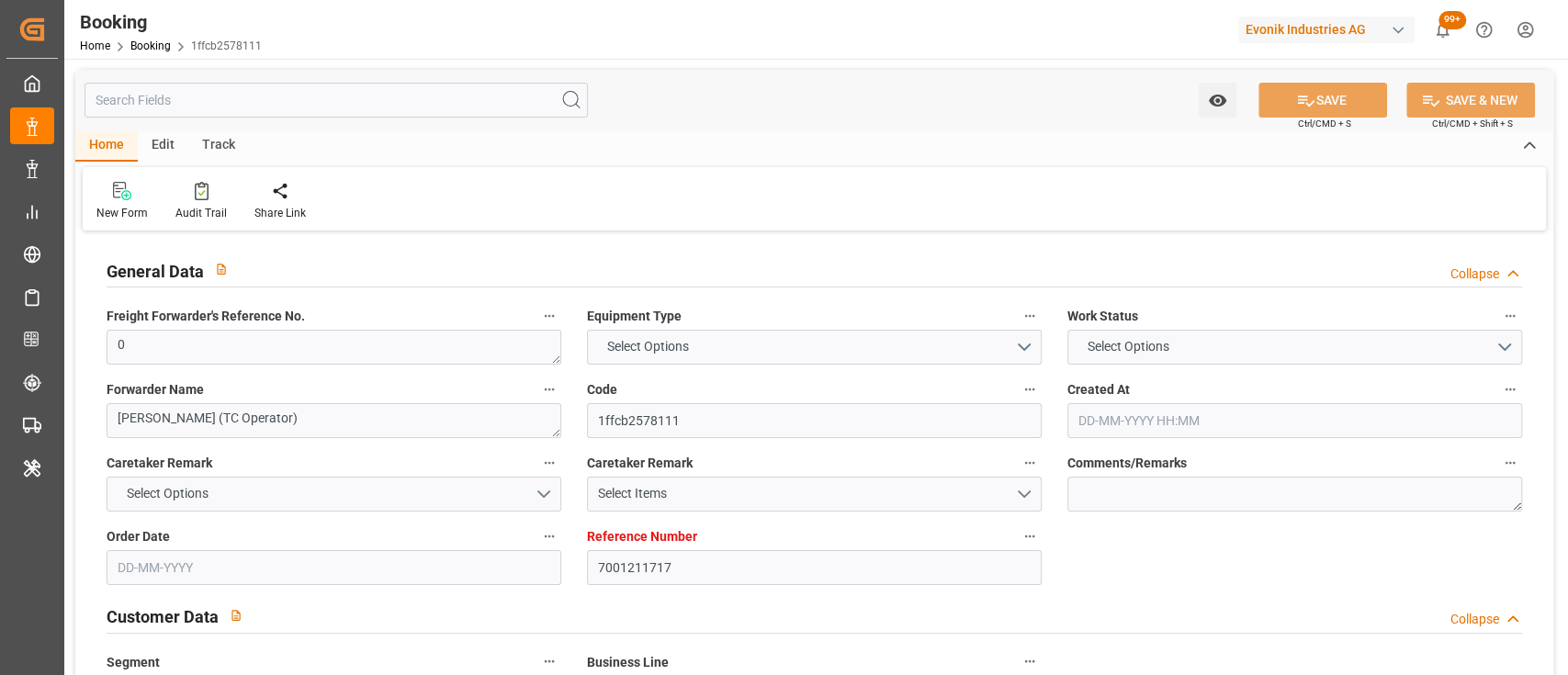
type input "9839208"
type input "CMACGM"
type input "CMA CGM Group"
type input "NLRTM"
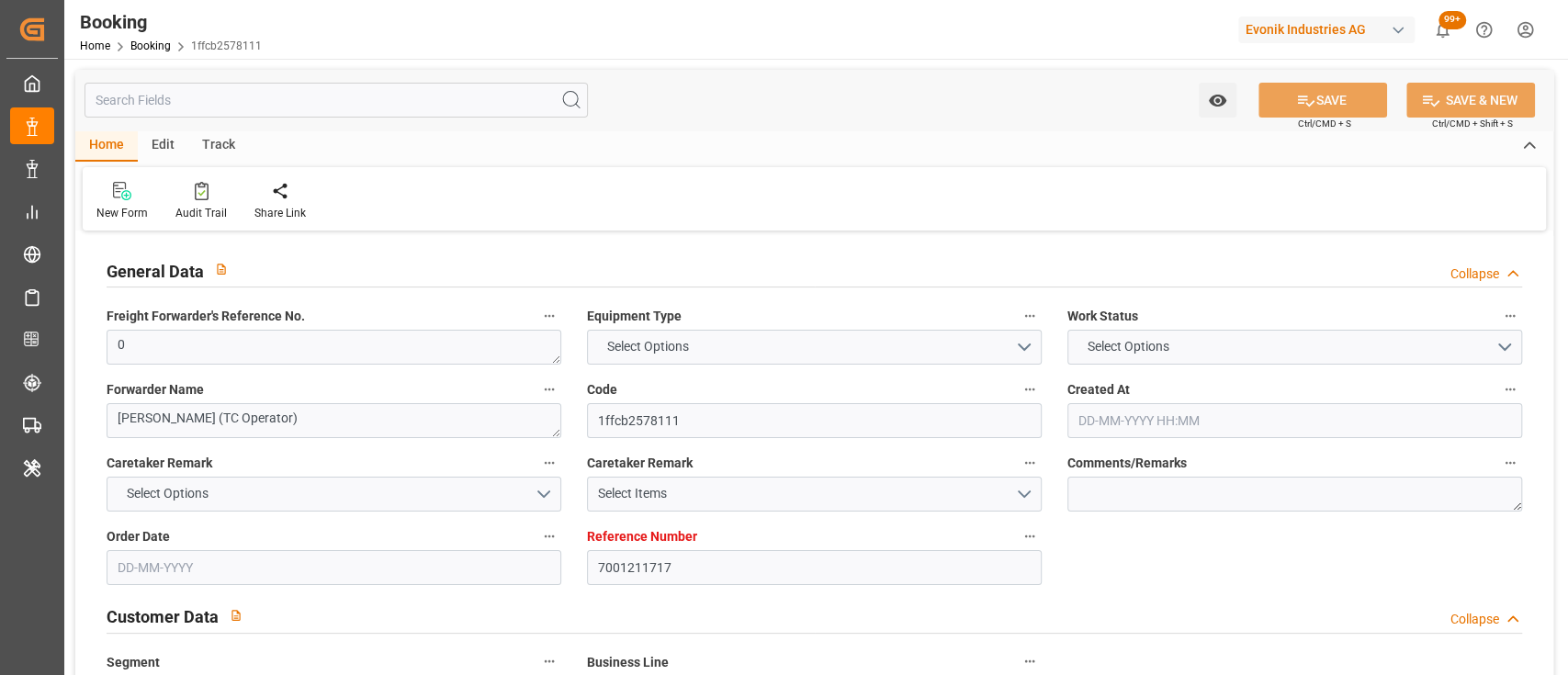
type input "IDBDJ"
type input "MYPKG"
type input "IDJKT"
type input "0"
type input "02-07-2025 19:26"
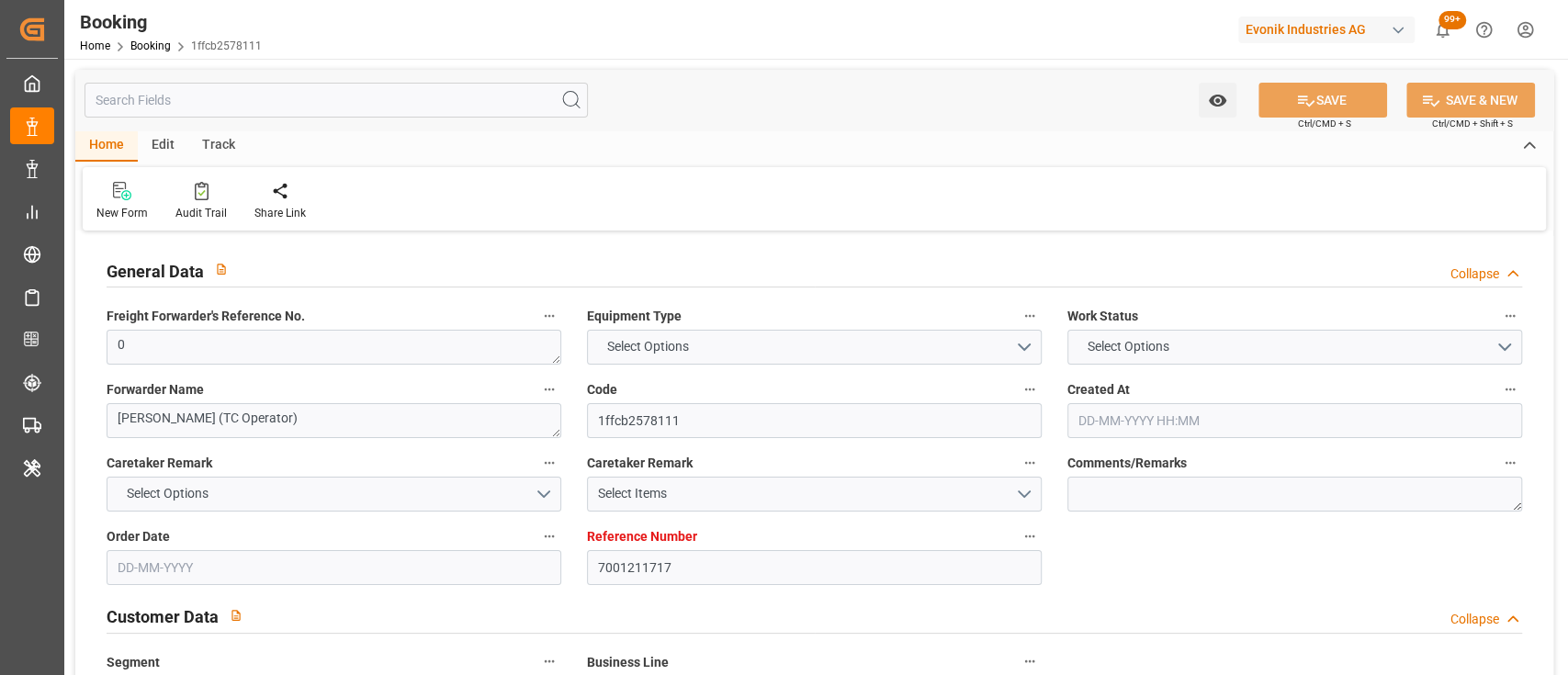
type input "[DATE]"
type input "15-09-2025"
type input "18-07-2025"
type input "[DATE] 00:00"
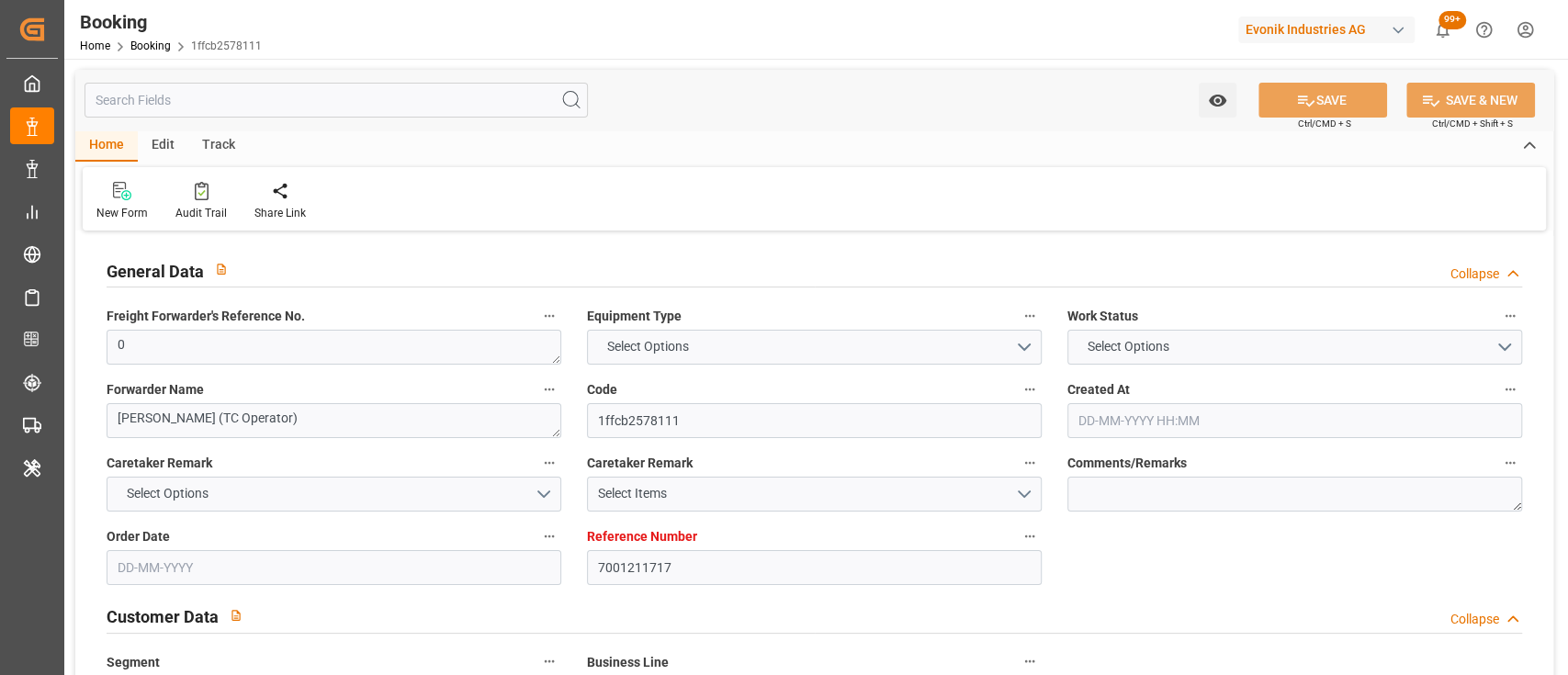
type input "[DATE] 00:00"
type input "22-07-2025 00:00"
type input "[DATE] 00:00"
type input "17-09-2025 00:00"
type input "[DATE] 00:00"
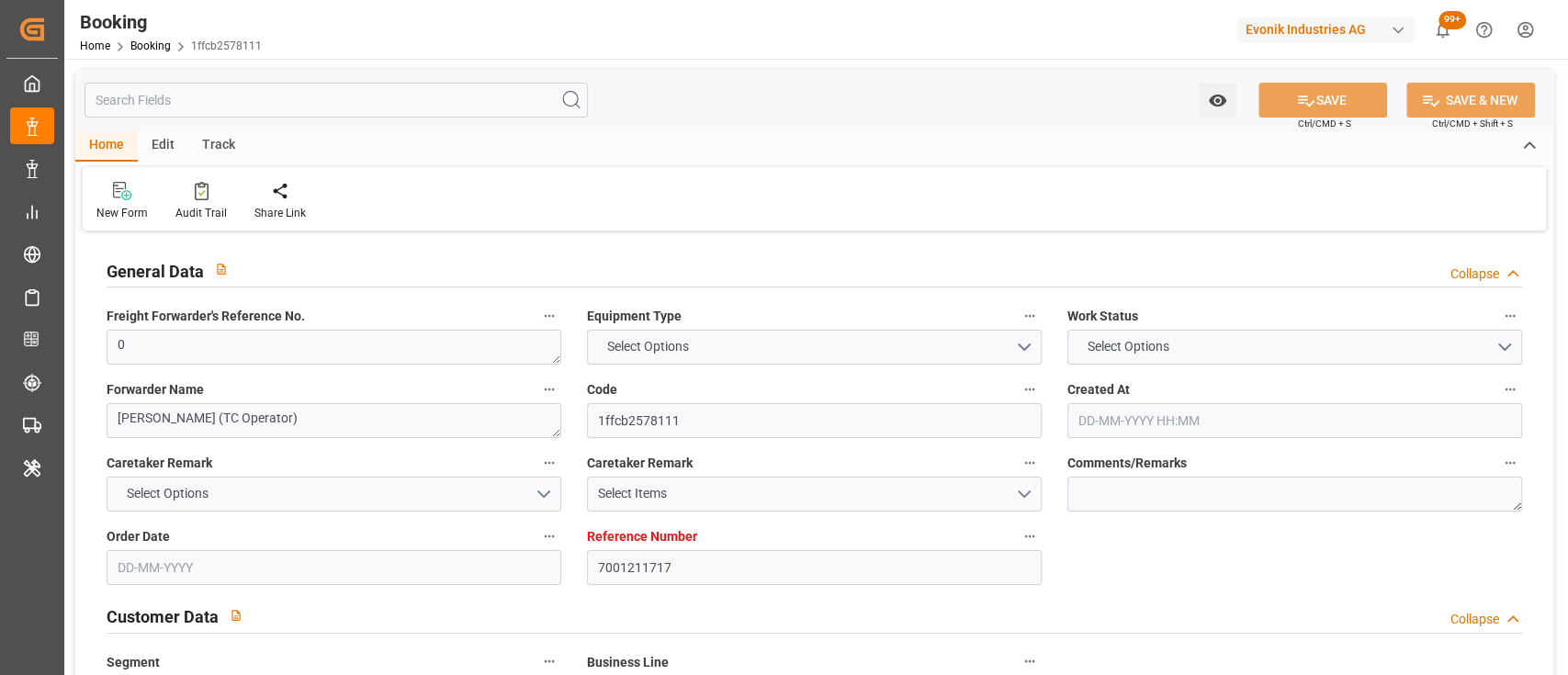
type input "[DATE] 00:00"
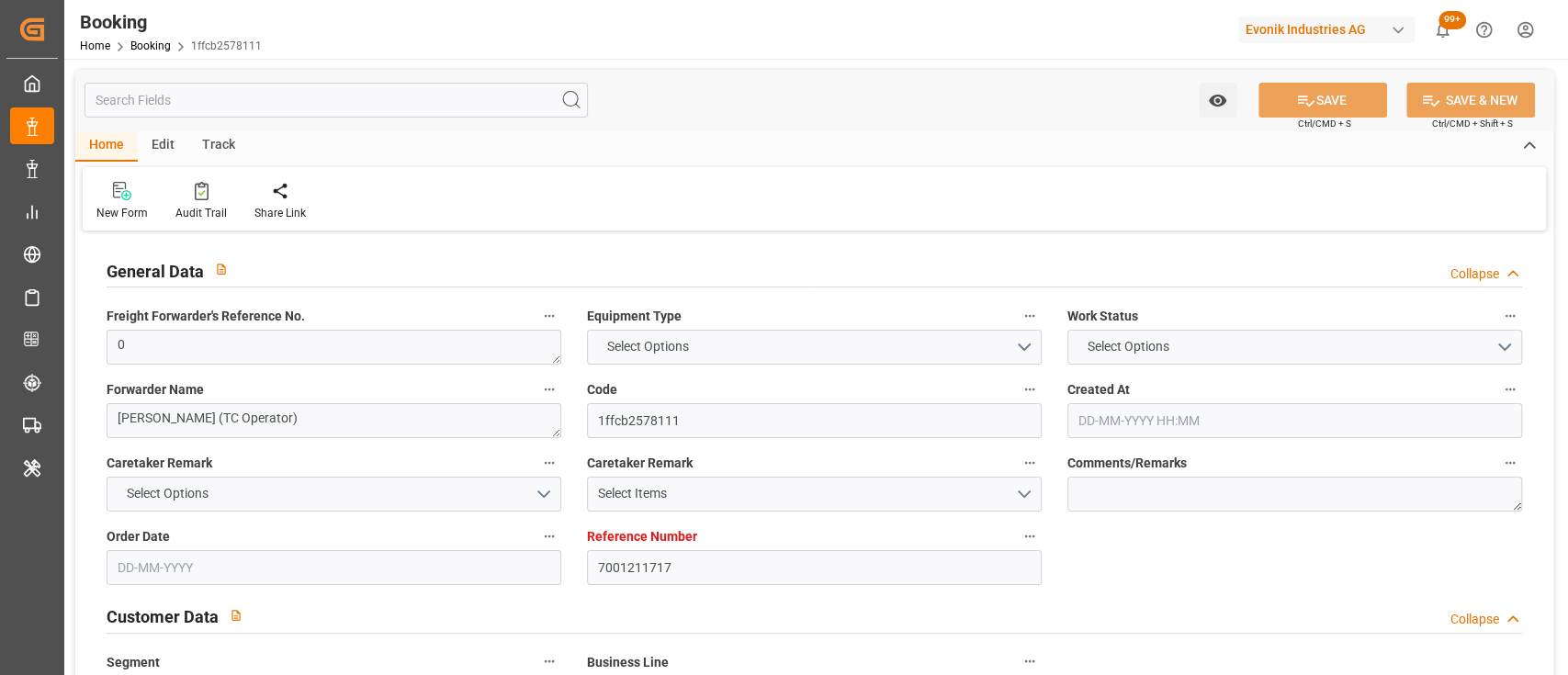
type input "[DATE] 00:00"
type input "14-09-2025 00:00"
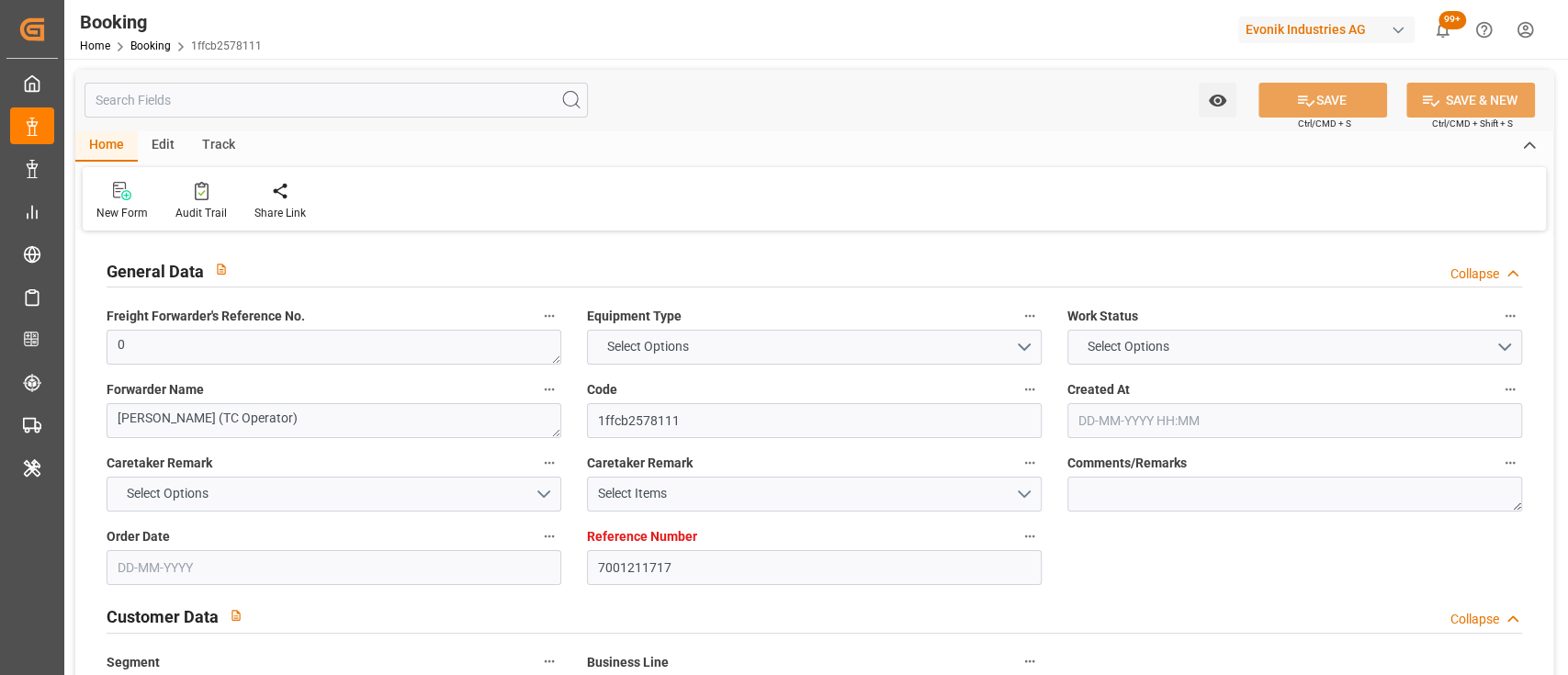
type input "[DATE]"
type input "[DATE] 09:59"
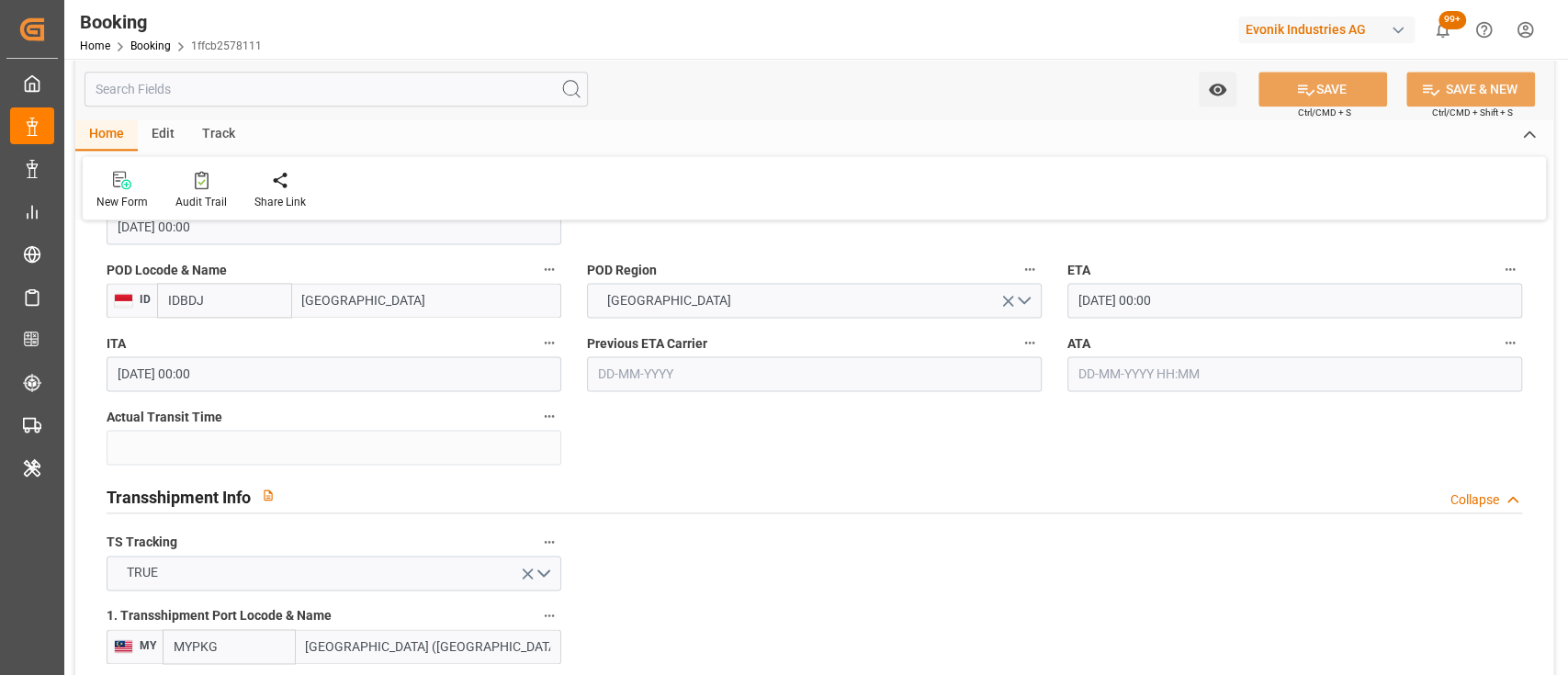
scroll to position [1596, 0]
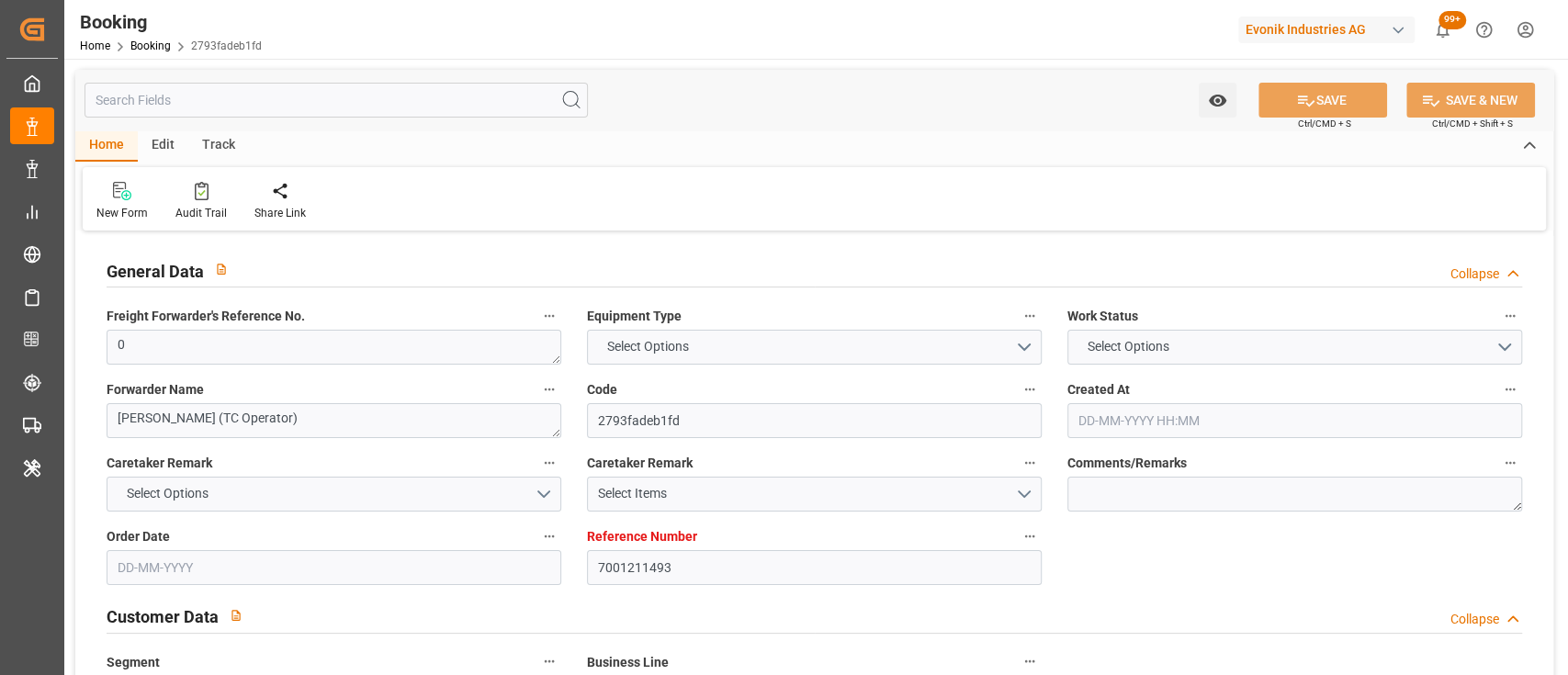
type input "7001211493"
type input "9839208"
type input "CMACGM"
type input "CMA CGM Group"
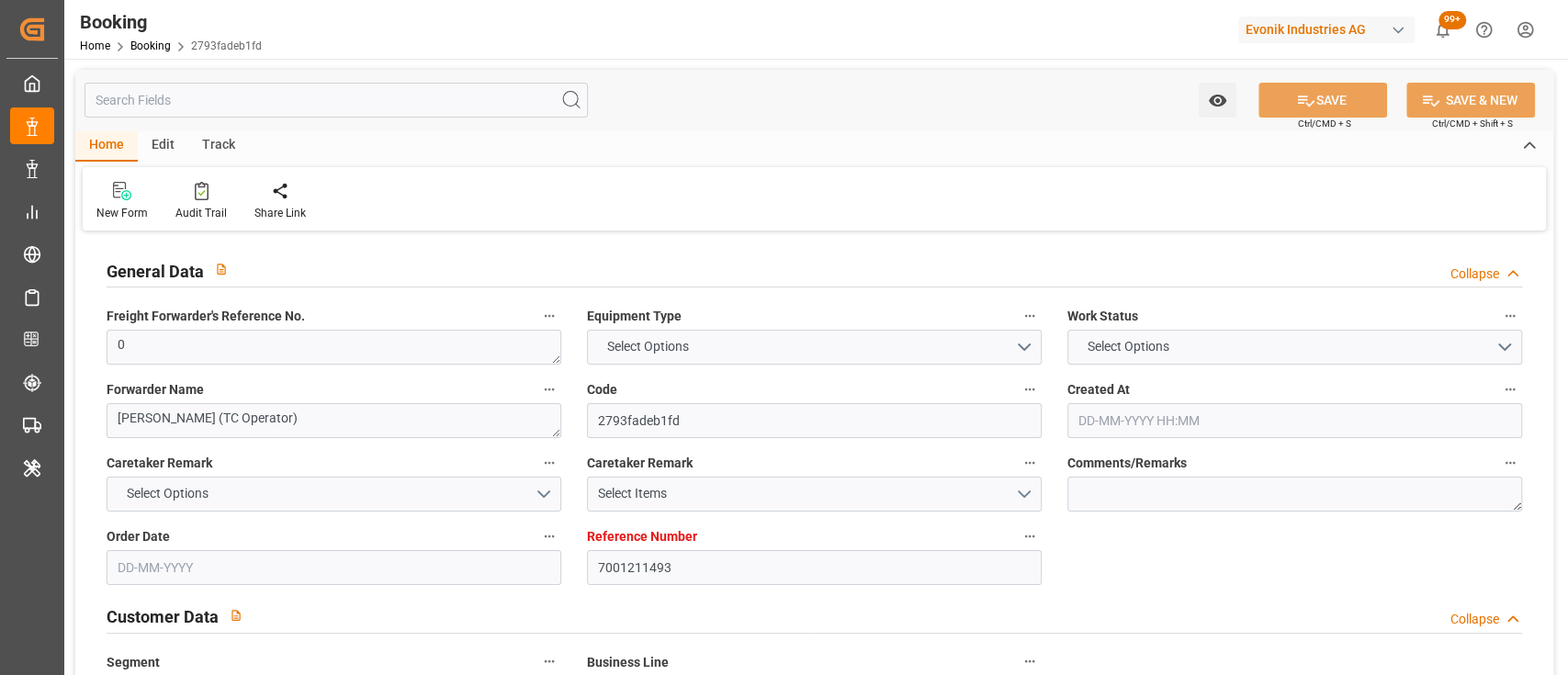
type input "NLRTM"
type input "IDBDJ"
type input "MYPKG"
type input "IDJKT"
type input "0"
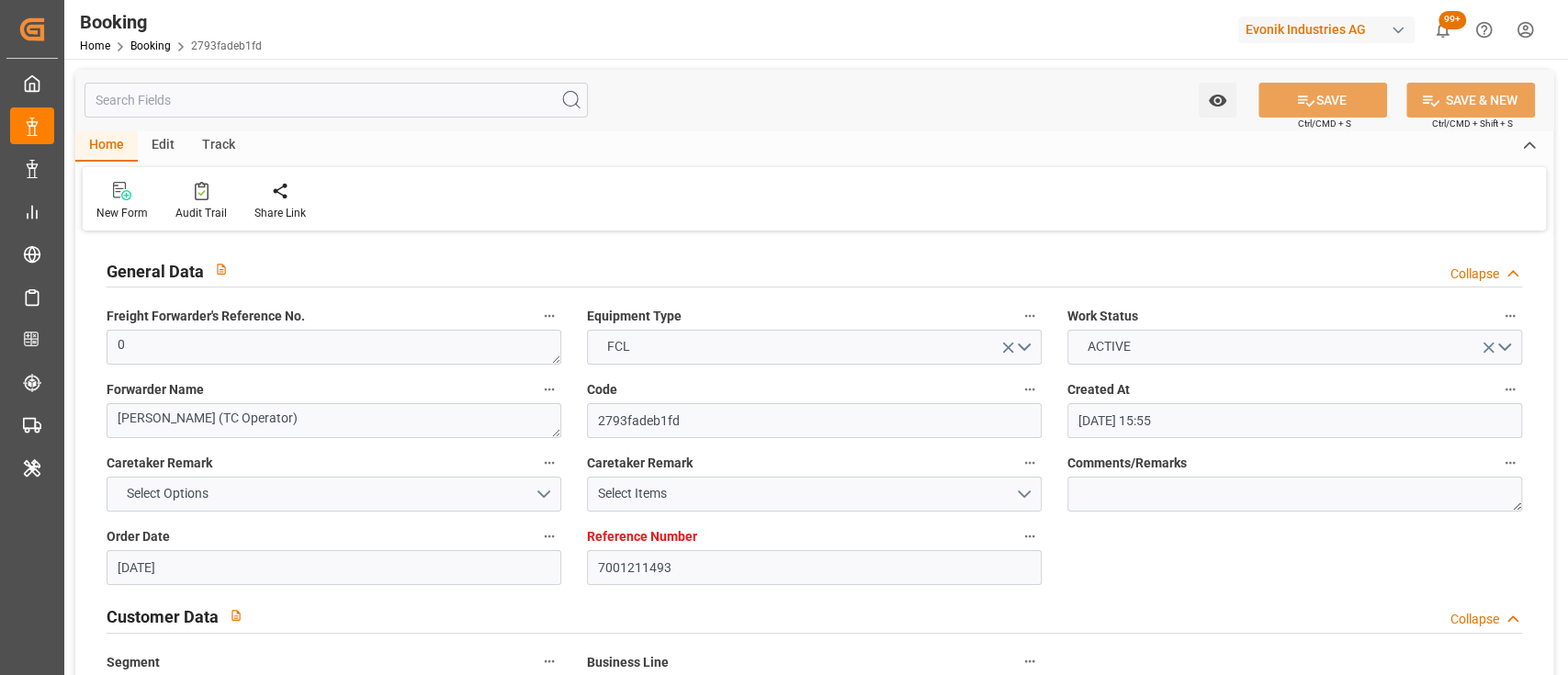
type input "[DATE] 15:55"
type input "[DATE]"
type input "[DATE] 00:00"
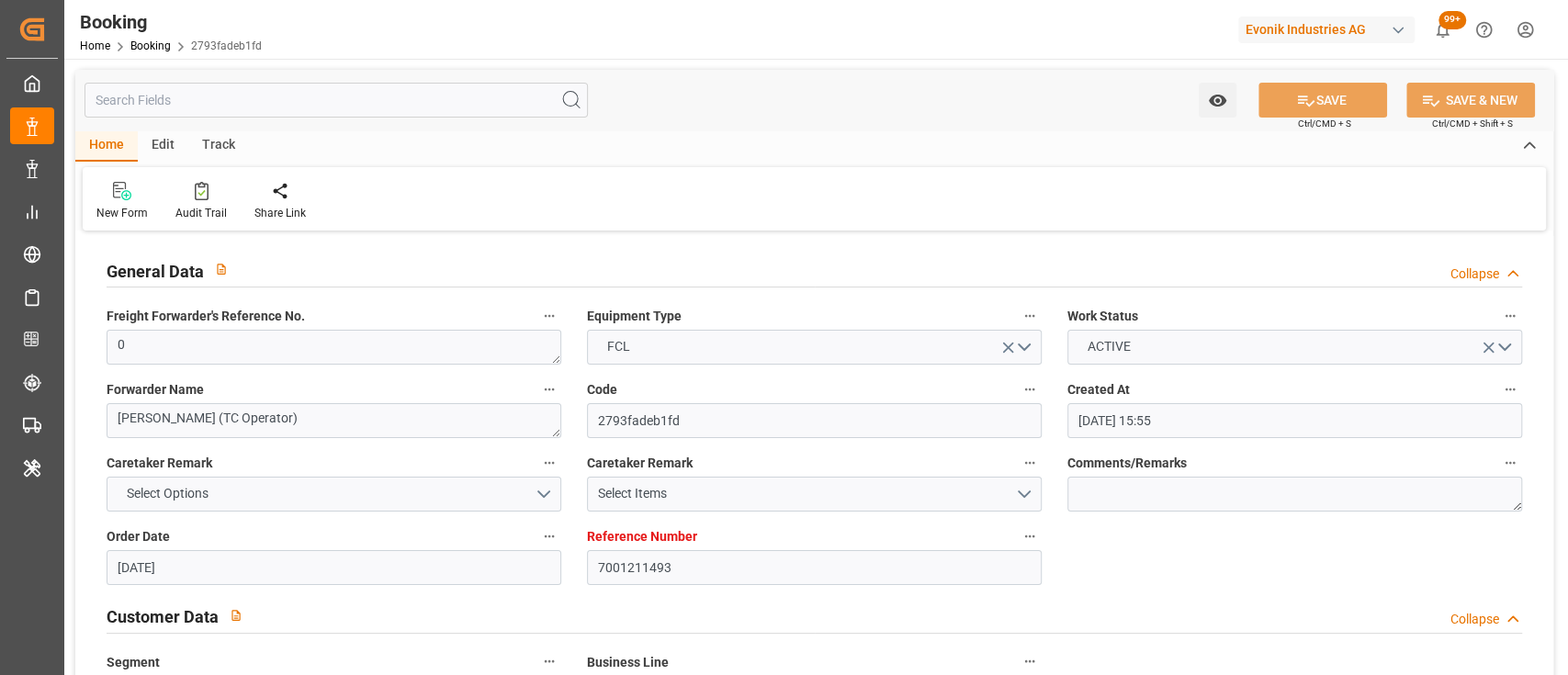
type input "[DATE] 00:00"
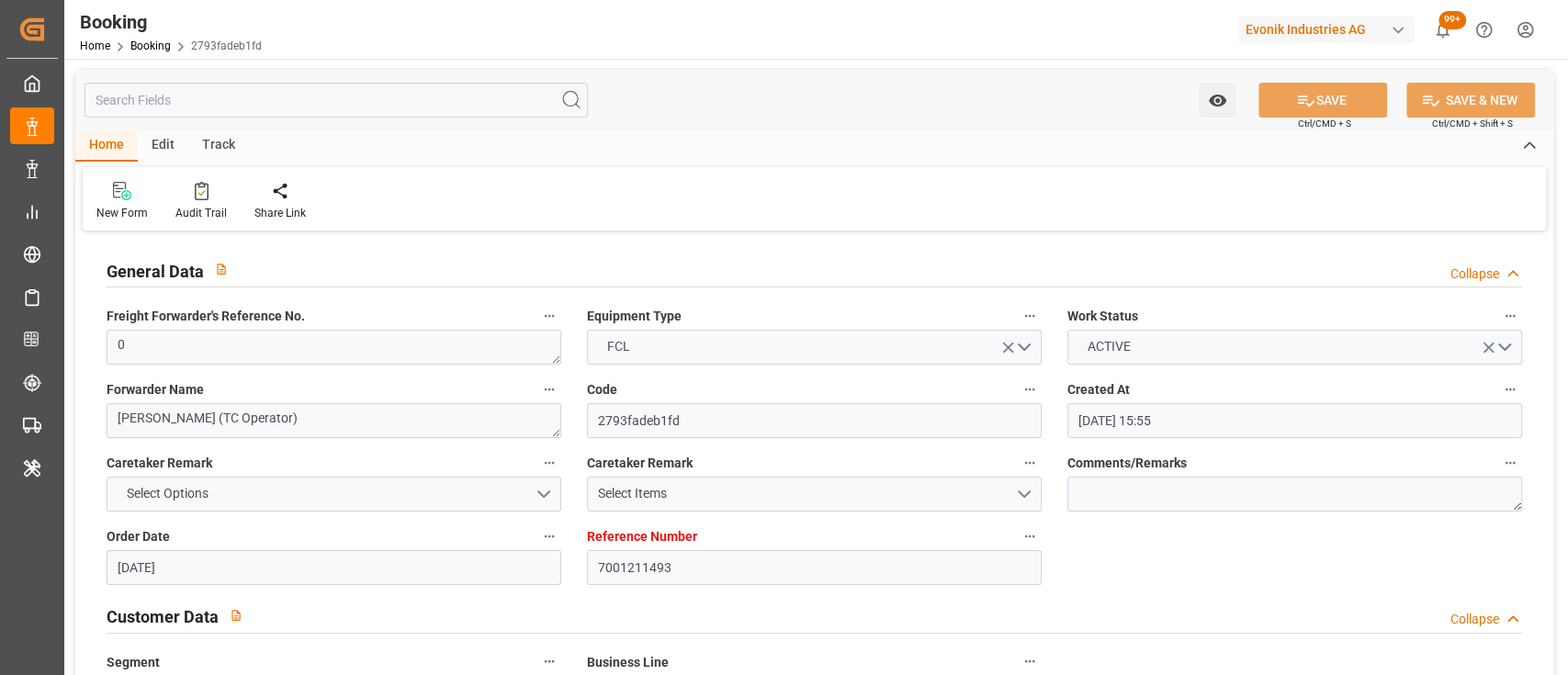
type input "[DATE] 00:00"
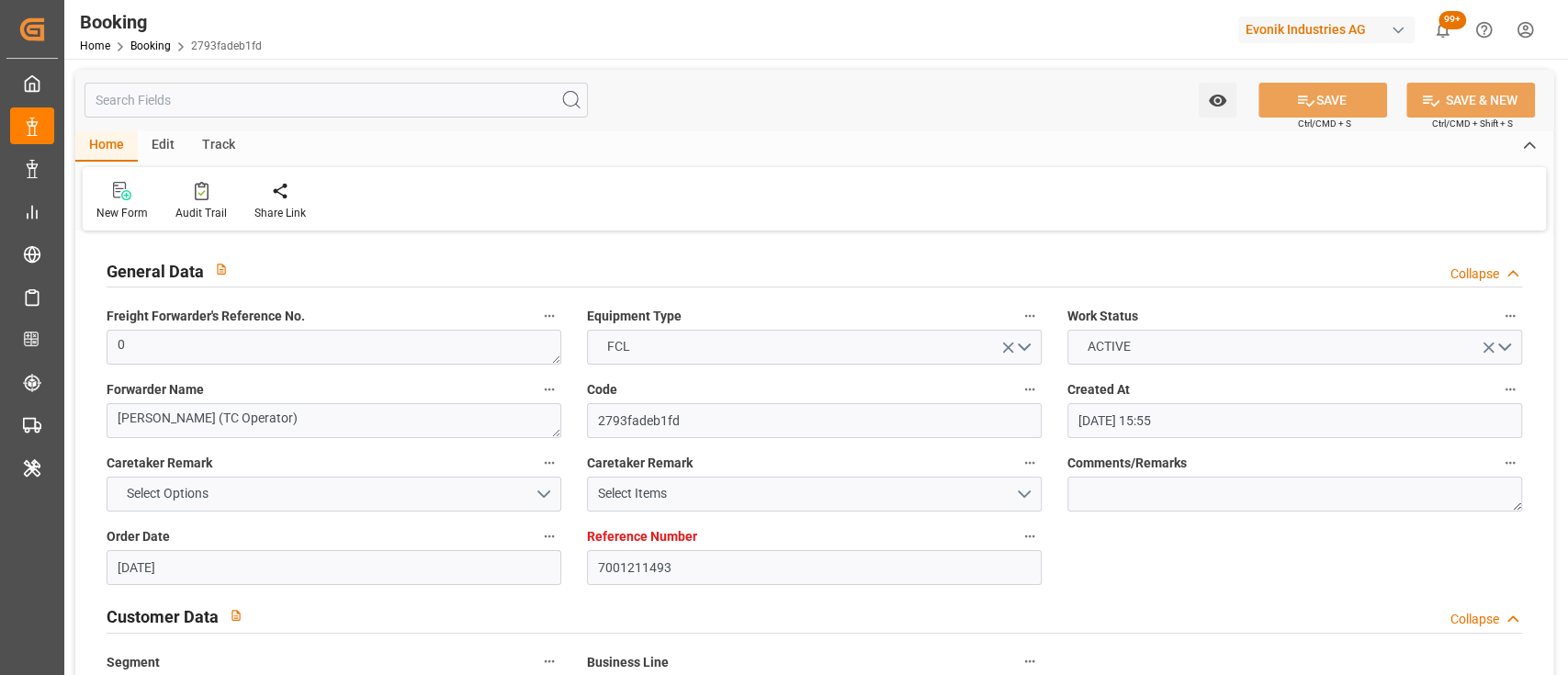
type input "[DATE] 00:00"
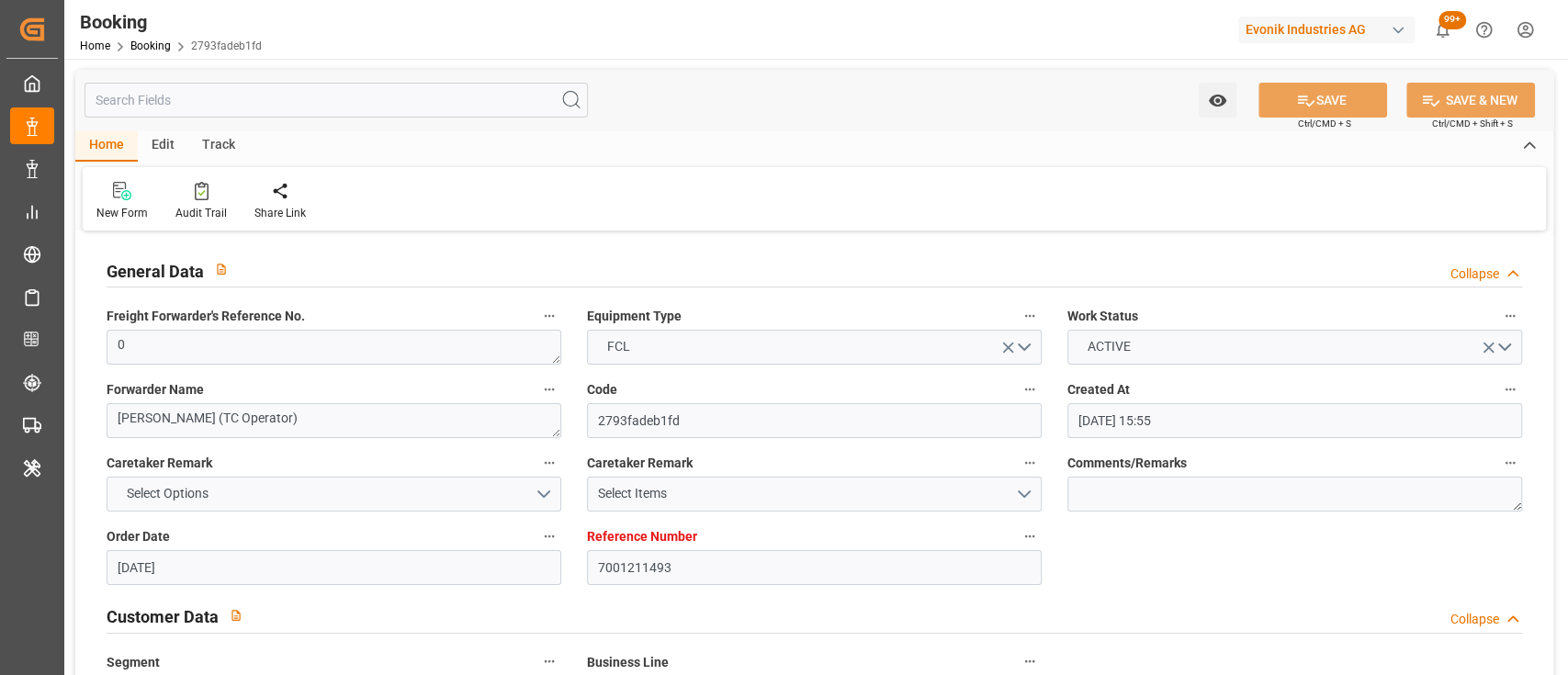
type input "[DATE] 00:00"
type input "[DATE]"
type input "[DATE] 09:59"
type textarea "0"
type textarea "[PERSON_NAME] (TC Operator)"
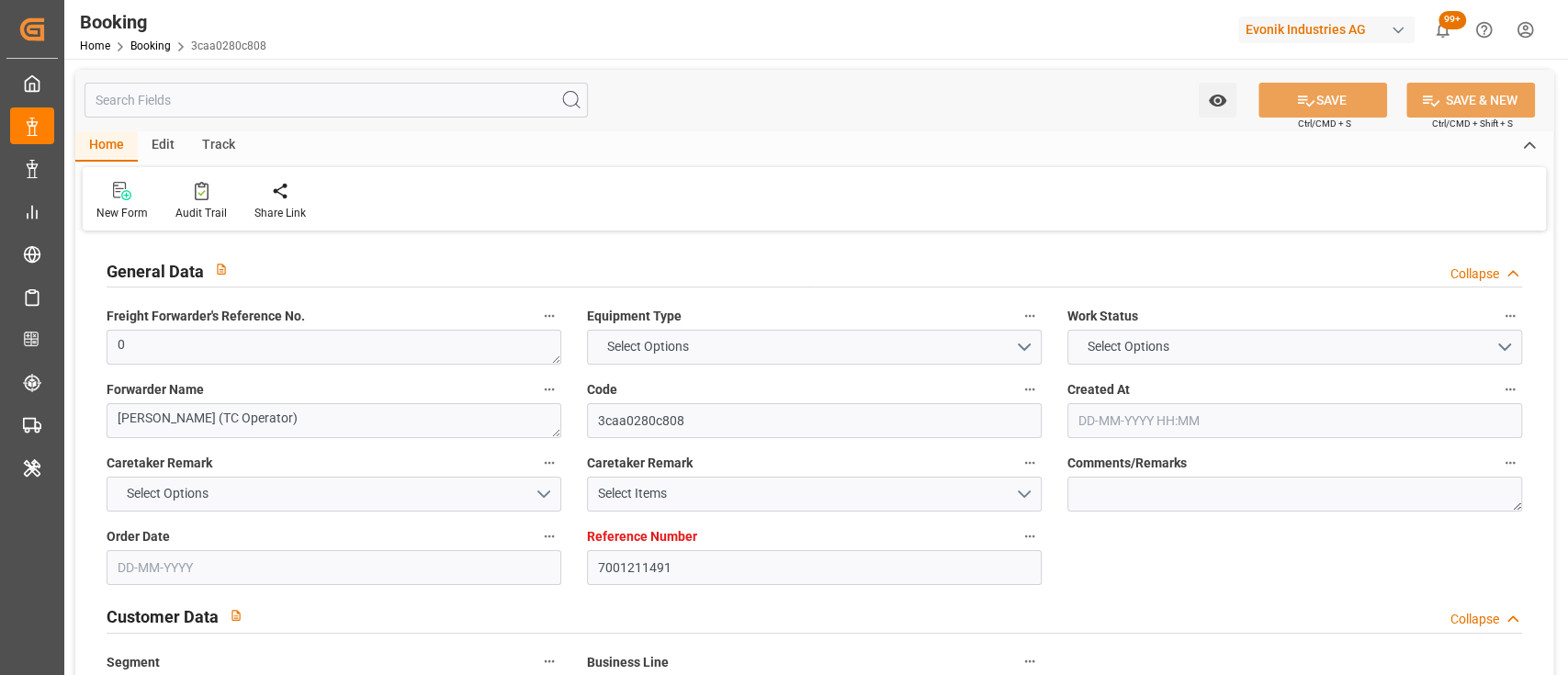
type input "3caa0280c808"
type input "7001211491"
type textarea "CU-KA"
type input "7001211486"
type textarea "[EMAIL_ADDRESS][DOMAIN_NAME]"
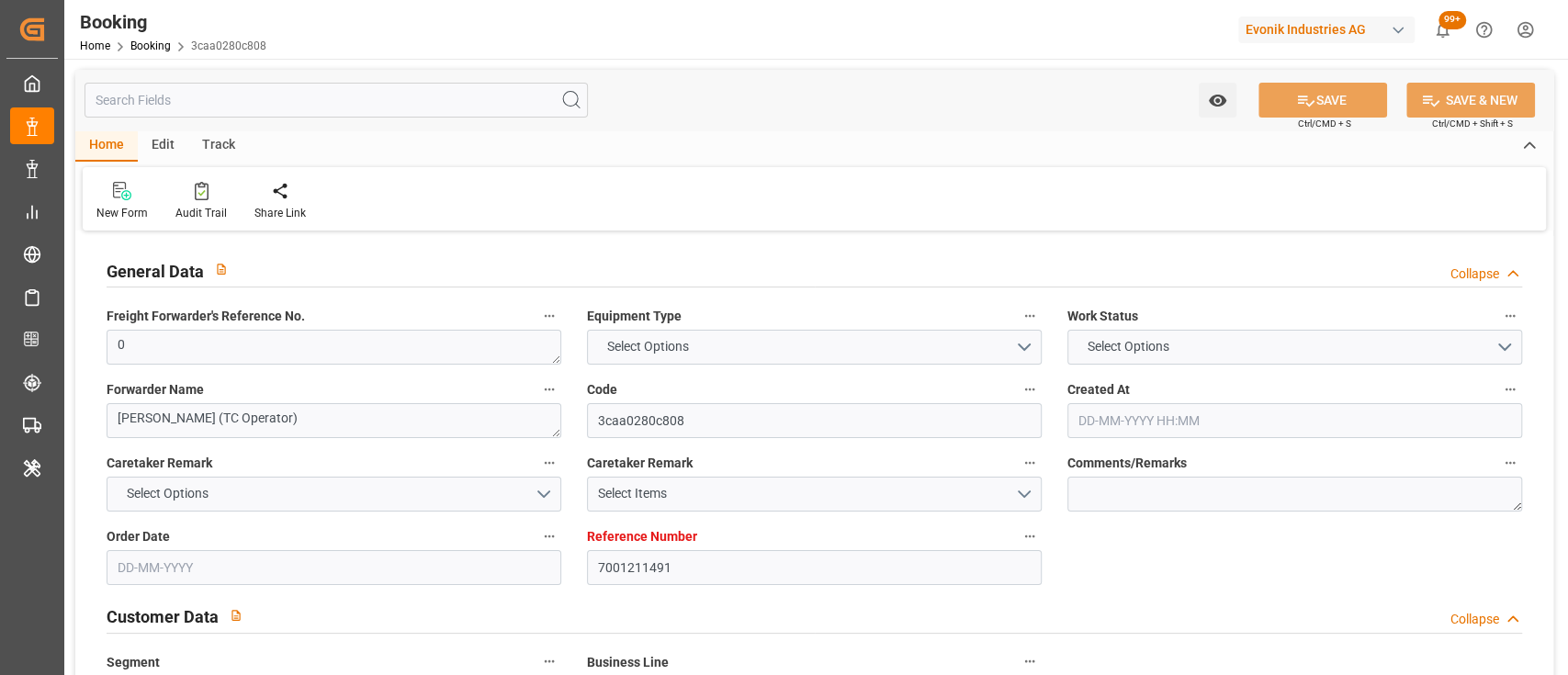
type textarea "CIF"
type textarea "BANJARMASIN"
type textarea "3"
type textarea "Niederkassel"
type textarea "BGBU5114560"
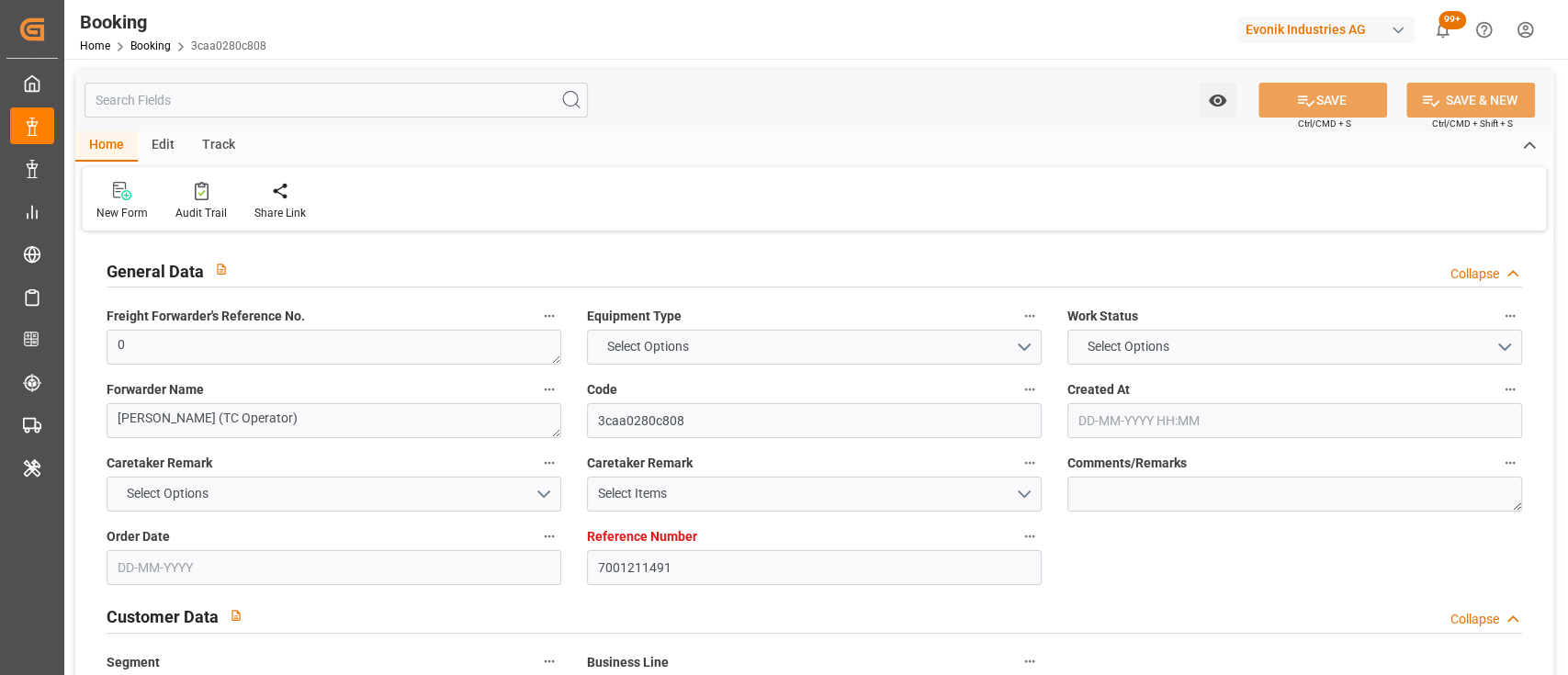
type input "CMA CGM CONCORDE"
type input "CMDU"
type input "[GEOGRAPHIC_DATA]"
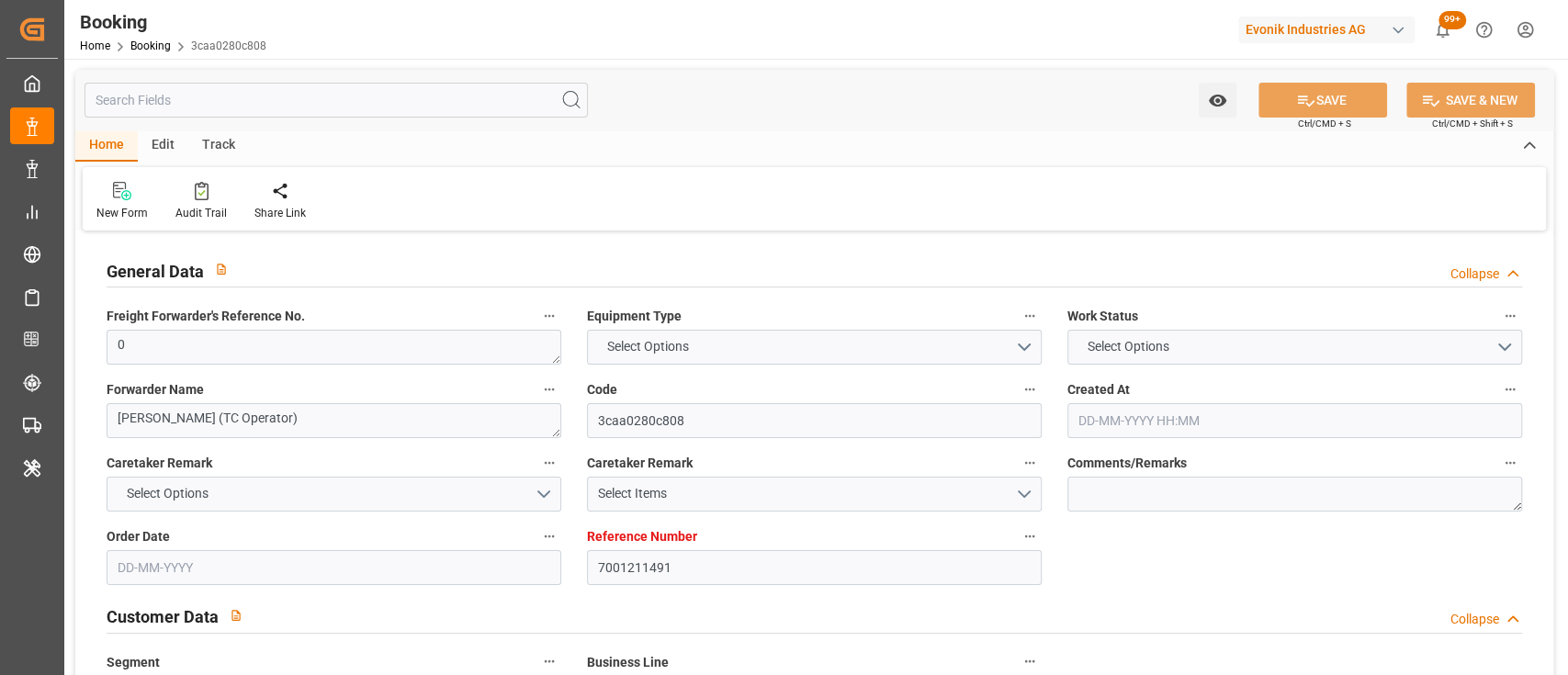
type input "[GEOGRAPHIC_DATA] ([GEOGRAPHIC_DATA])"
type input "[GEOGRAPHIC_DATA], [GEOGRAPHIC_DATA]"
type textarea "vesselName eta"
type textarea "INPUT_Evonik_Seeburger_IFTMIN_1003068537_20250819225229128.edi"
type textarea "NWC/[GEOGRAPHIC_DATA] [GEOGRAPHIC_DATA] Continent / [GEOGRAPHIC_DATA]-KA"
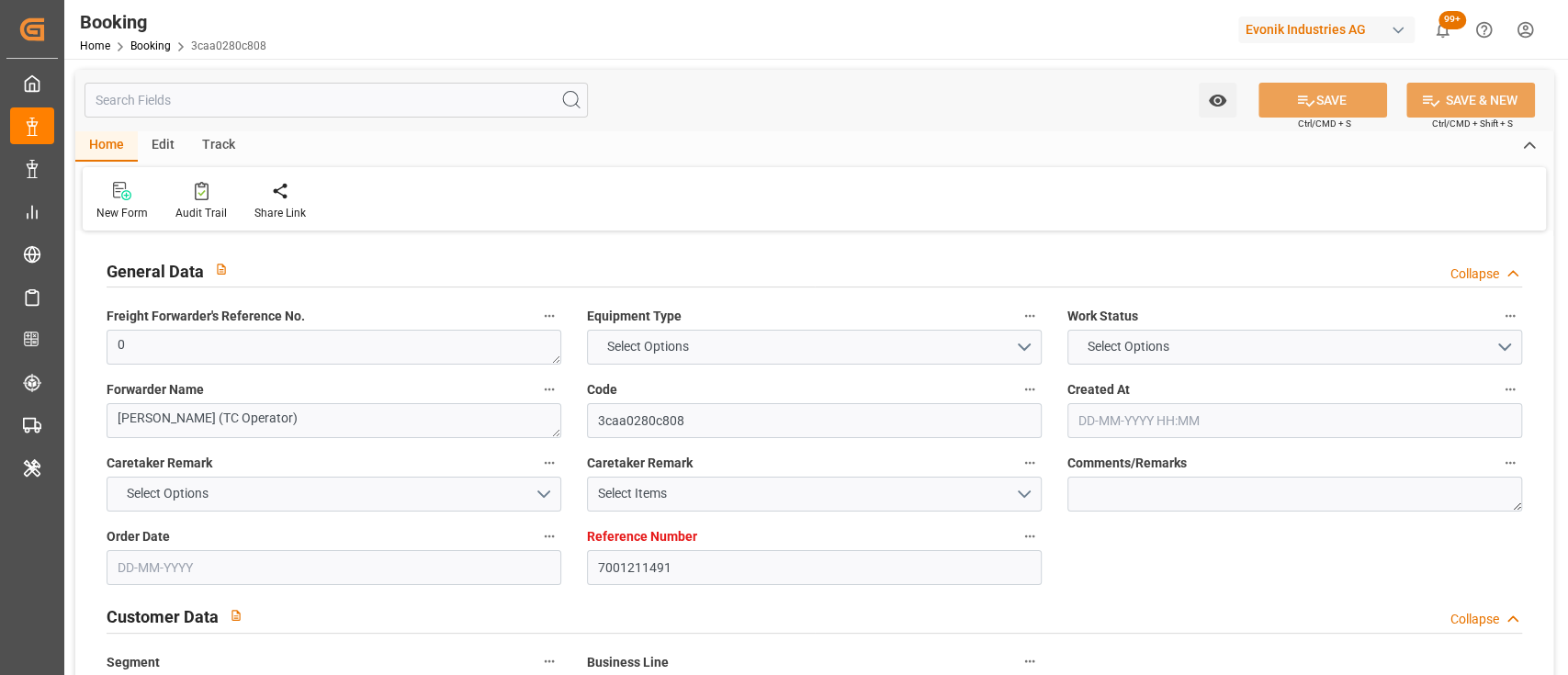
type textarea "INPUT_Evonik_Seeburger_IFTMIN_1002916270_20250702175518395.edi,INPUT_Evonik_See…"
type textarea "1003068537"
type textarea "[PERSON_NAME]"
type textarea "Pod-businessDivision-businessLine-"
type textarea "IFTMIN"
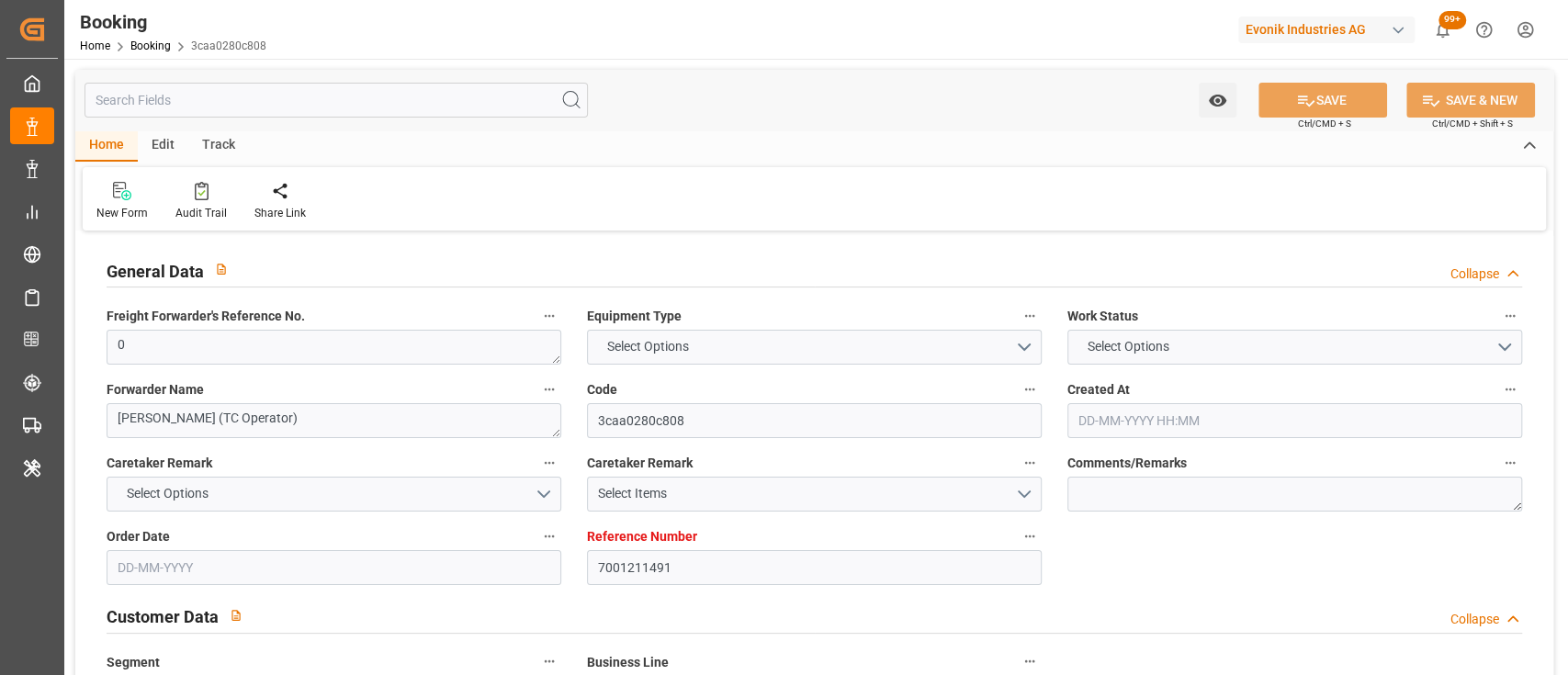
type textarea "a011t00000LcJC5AAN"
type textarea "Yes"
type input "7001211491"
type input "9839208"
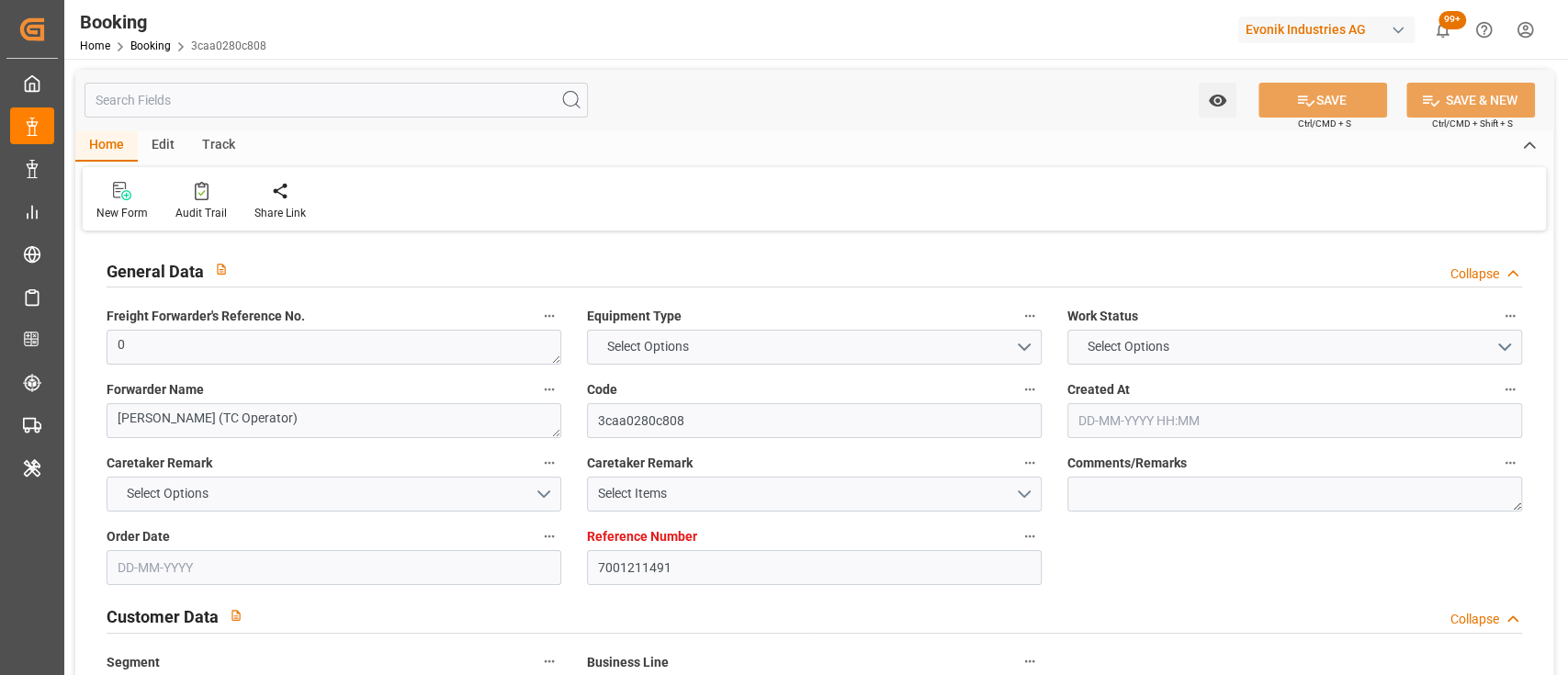
type input "CMACGM"
type input "CMA CGM Group"
type input "NLRTM"
type input "IDBDJ"
type input "MYPKG"
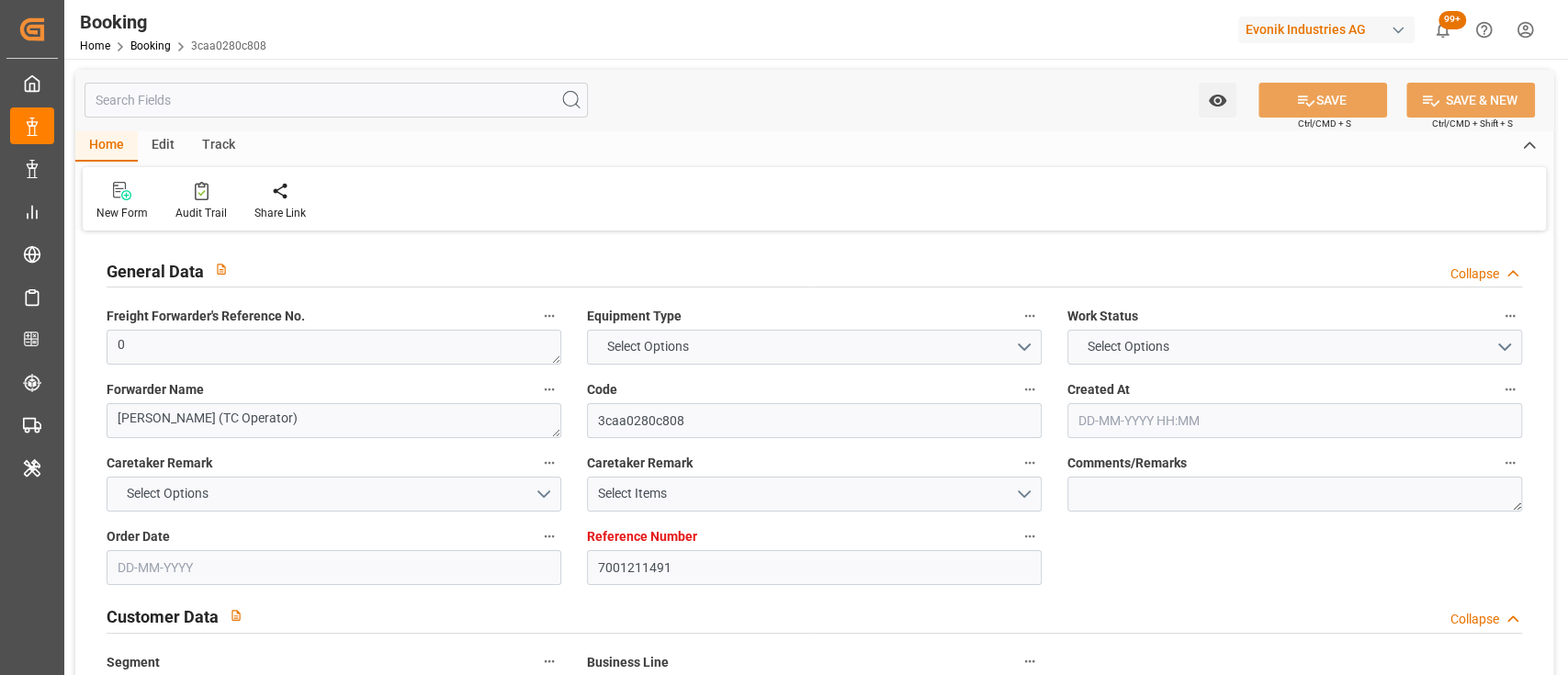
type input "IDJKT"
type input "0"
type input "[DATE] 15:55"
type input "[DATE]"
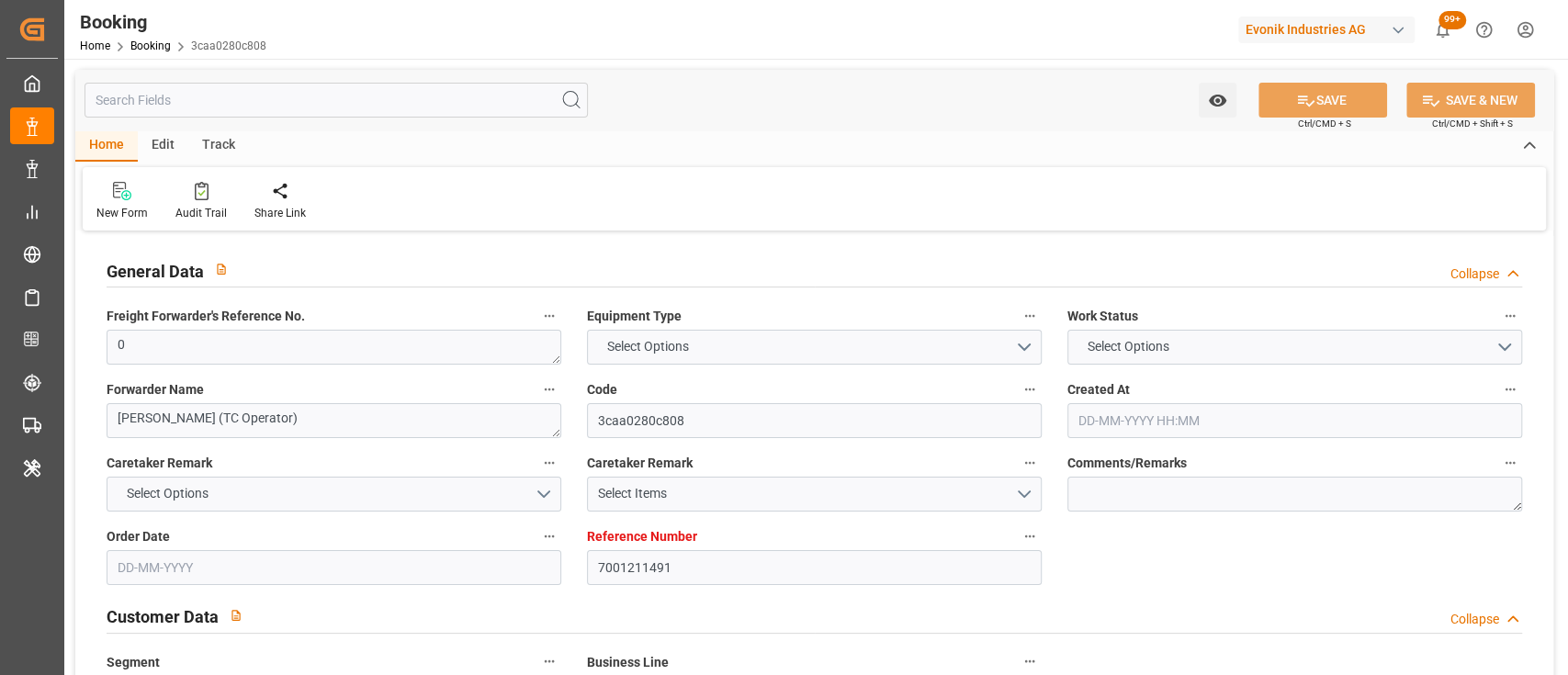
type input "[DATE]"
type input "[DATE] 00:00"
type input "17-07-2025 00:00"
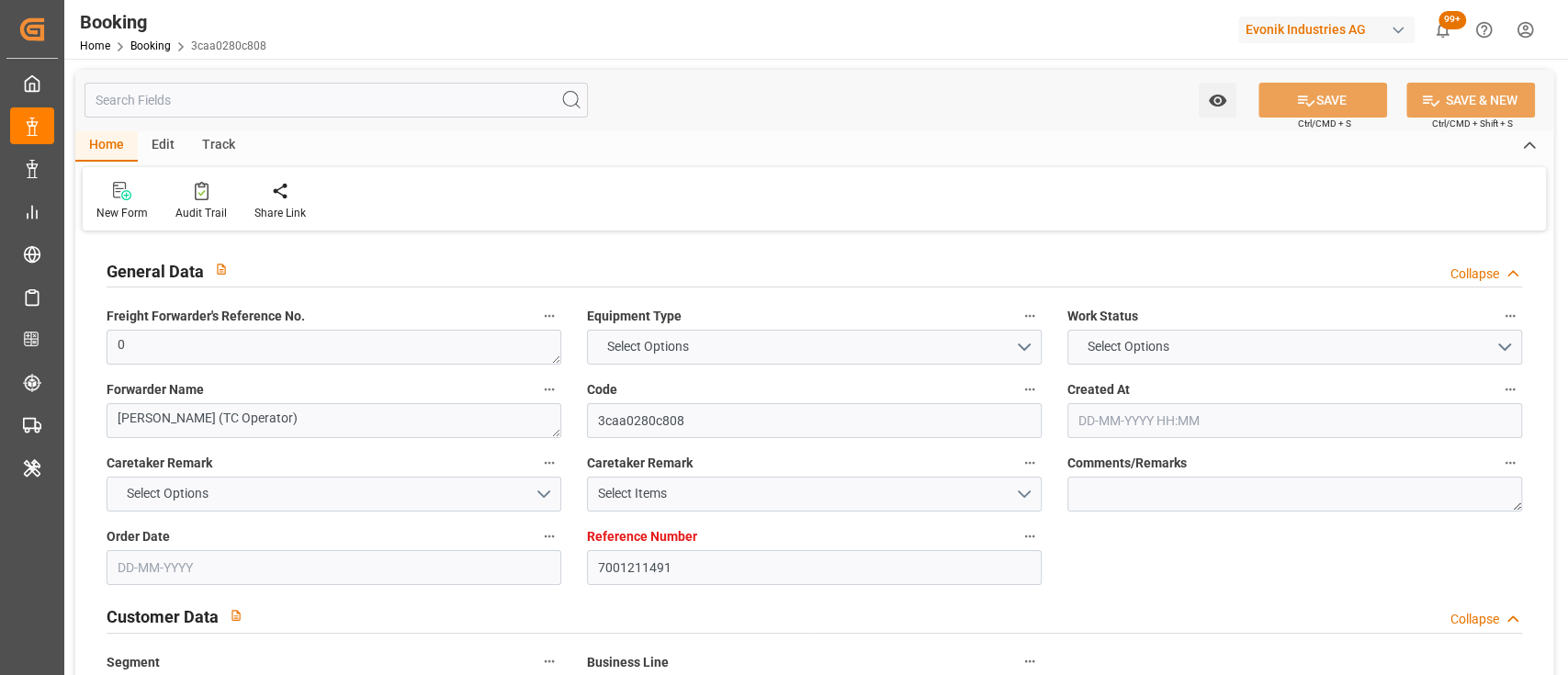
type input "[DATE] 00:00"
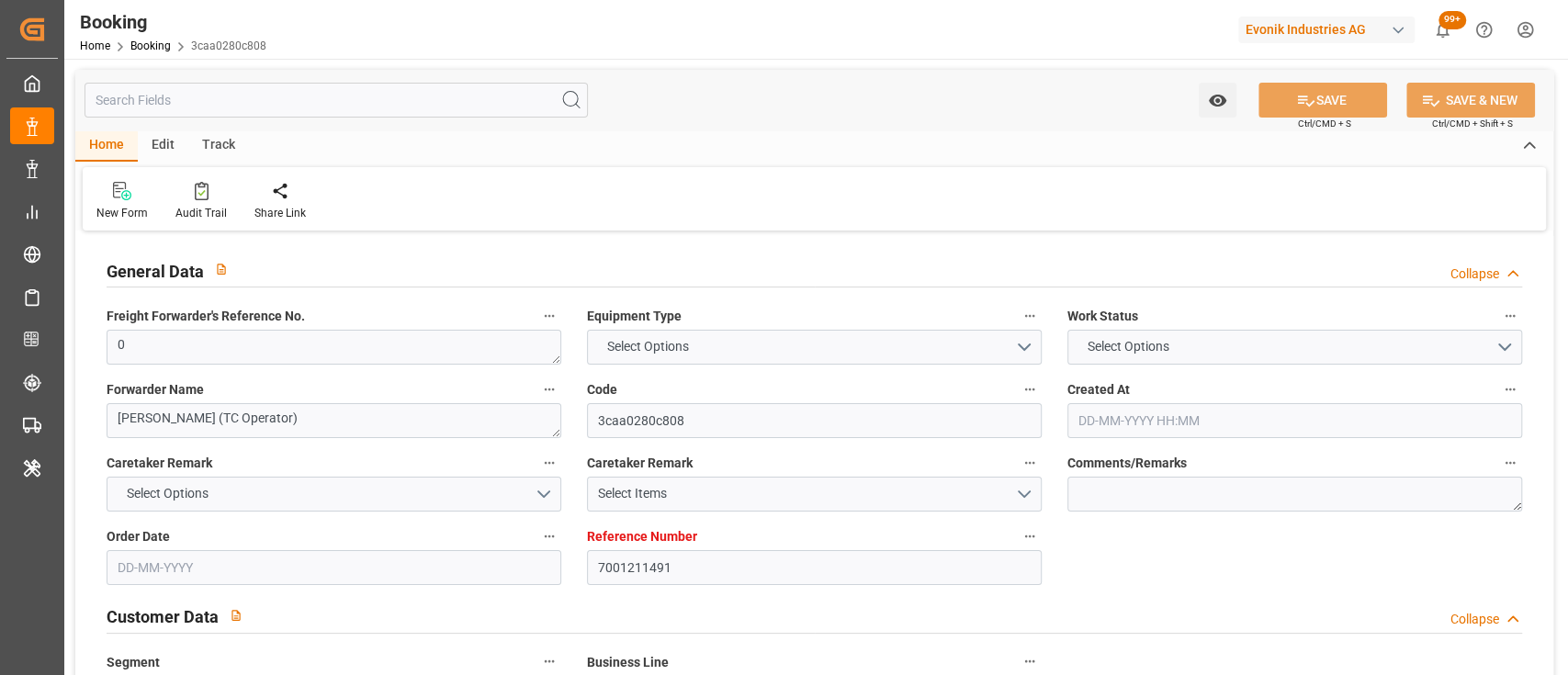
type input "[DATE] 00:00"
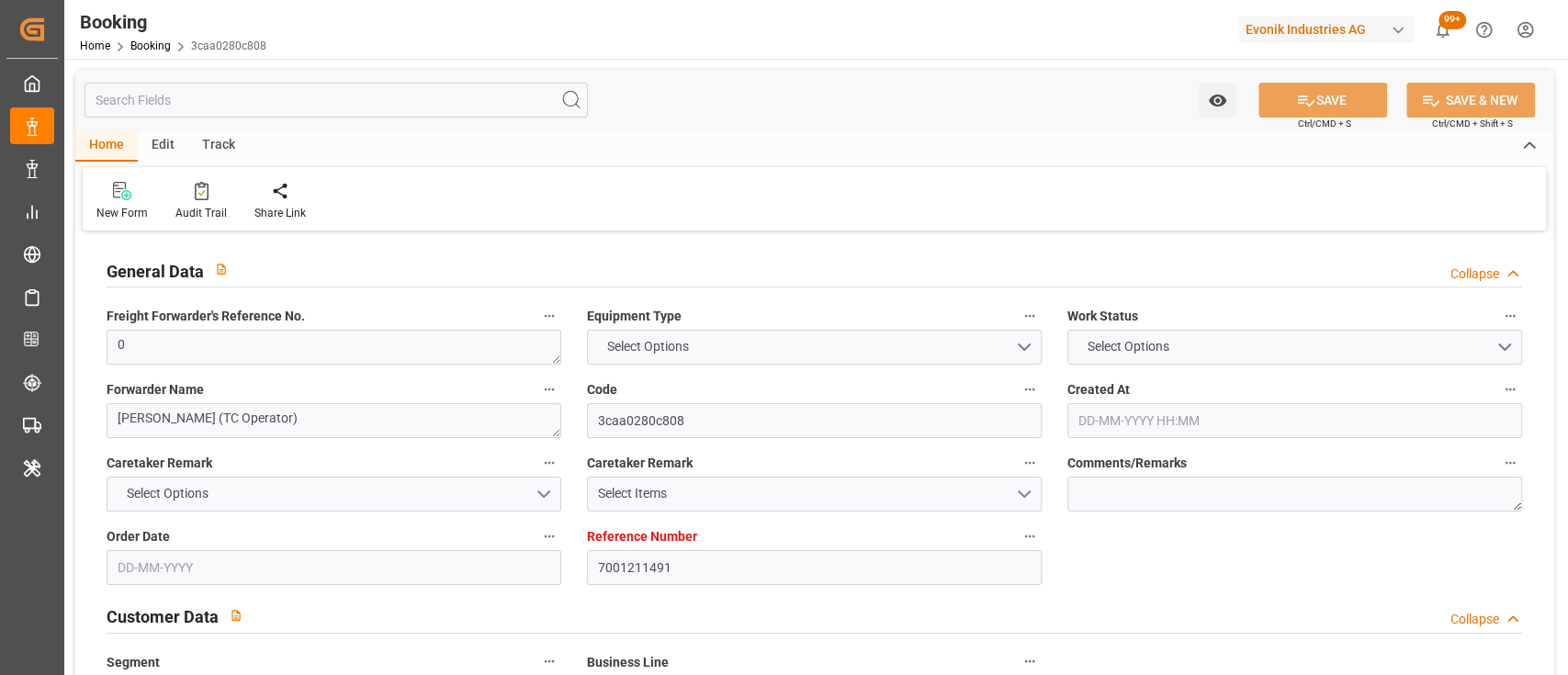
type input "[DATE] 00:00"
type input "[DATE]"
type input "[DATE] 09:59"
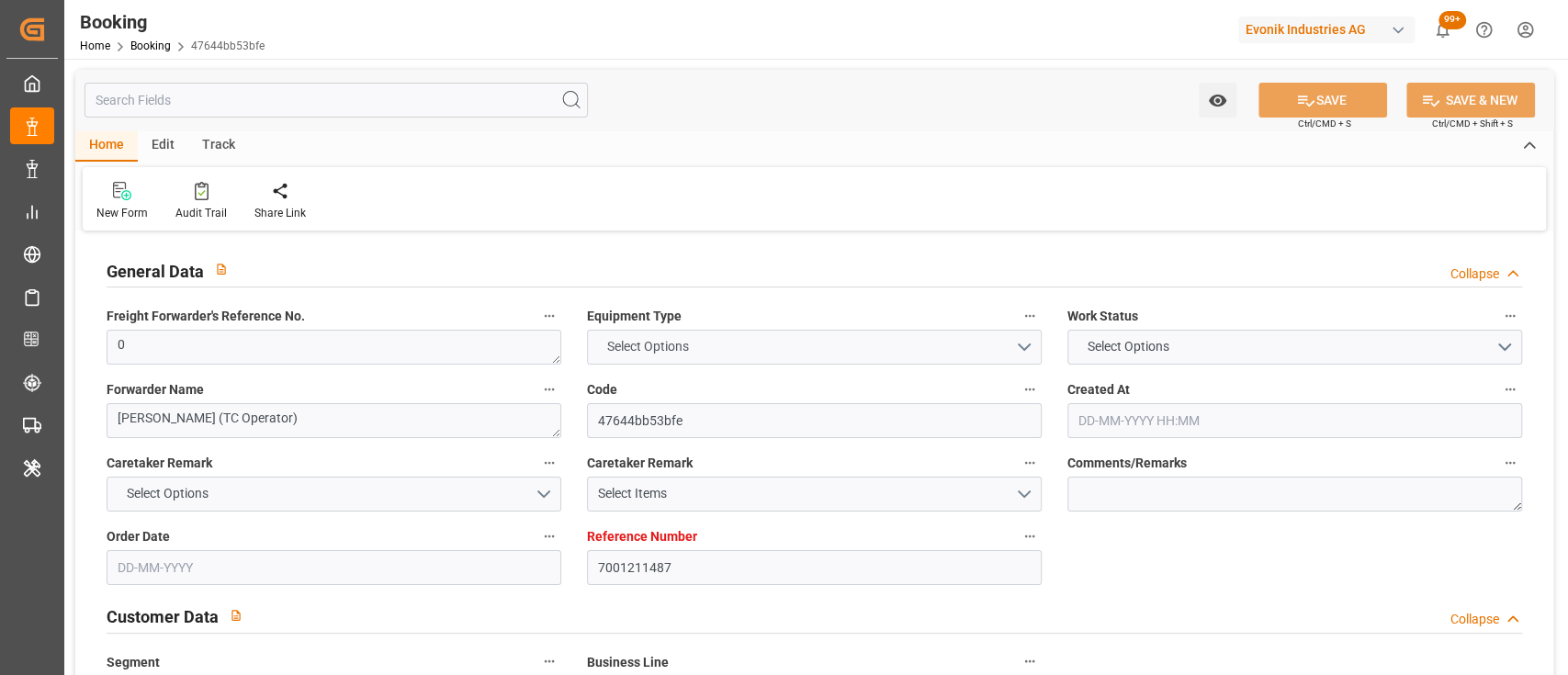
type input "7001211487"
type input "9839208"
type input "CMACGM"
type input "CMA CGM Group"
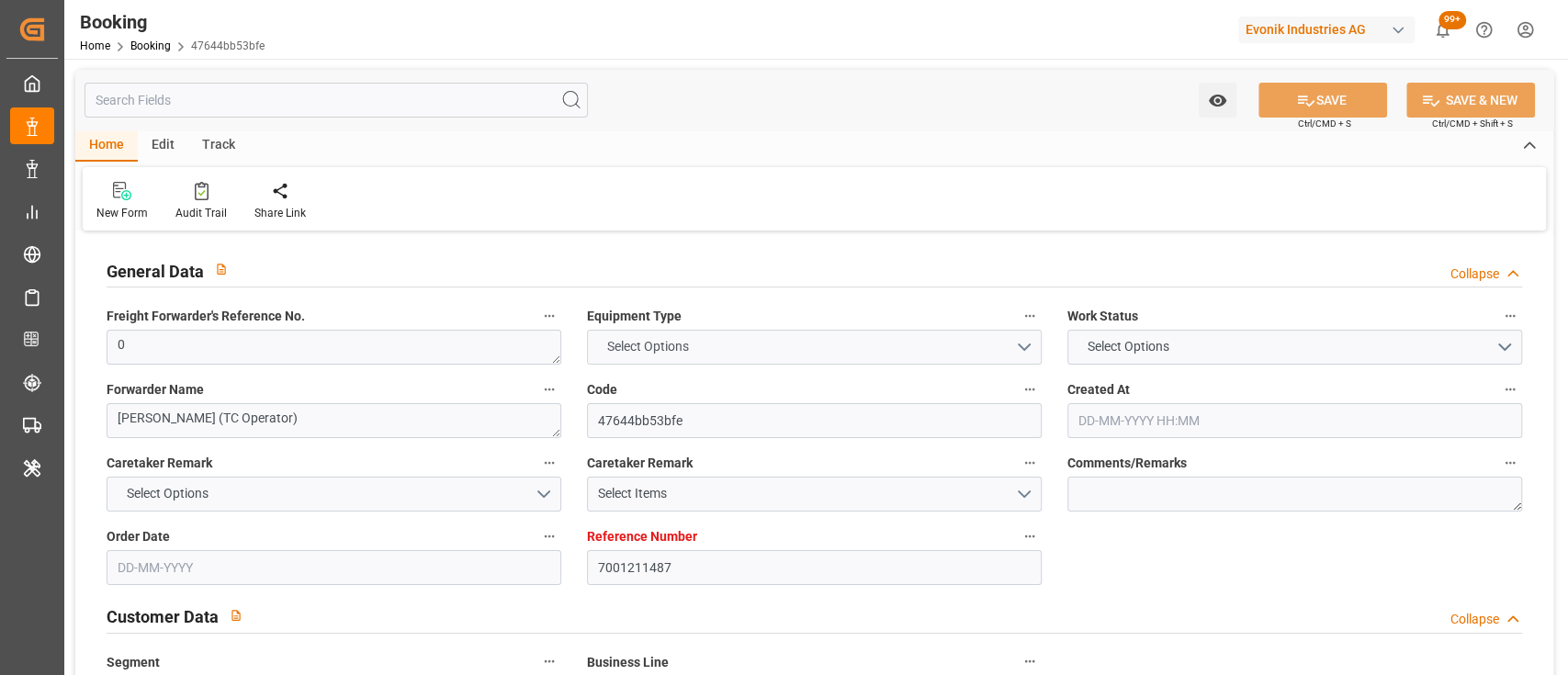
type input "NLRTM"
type input "IDBDJ"
type input "MYPKG"
type input "IDJKT"
type input "0"
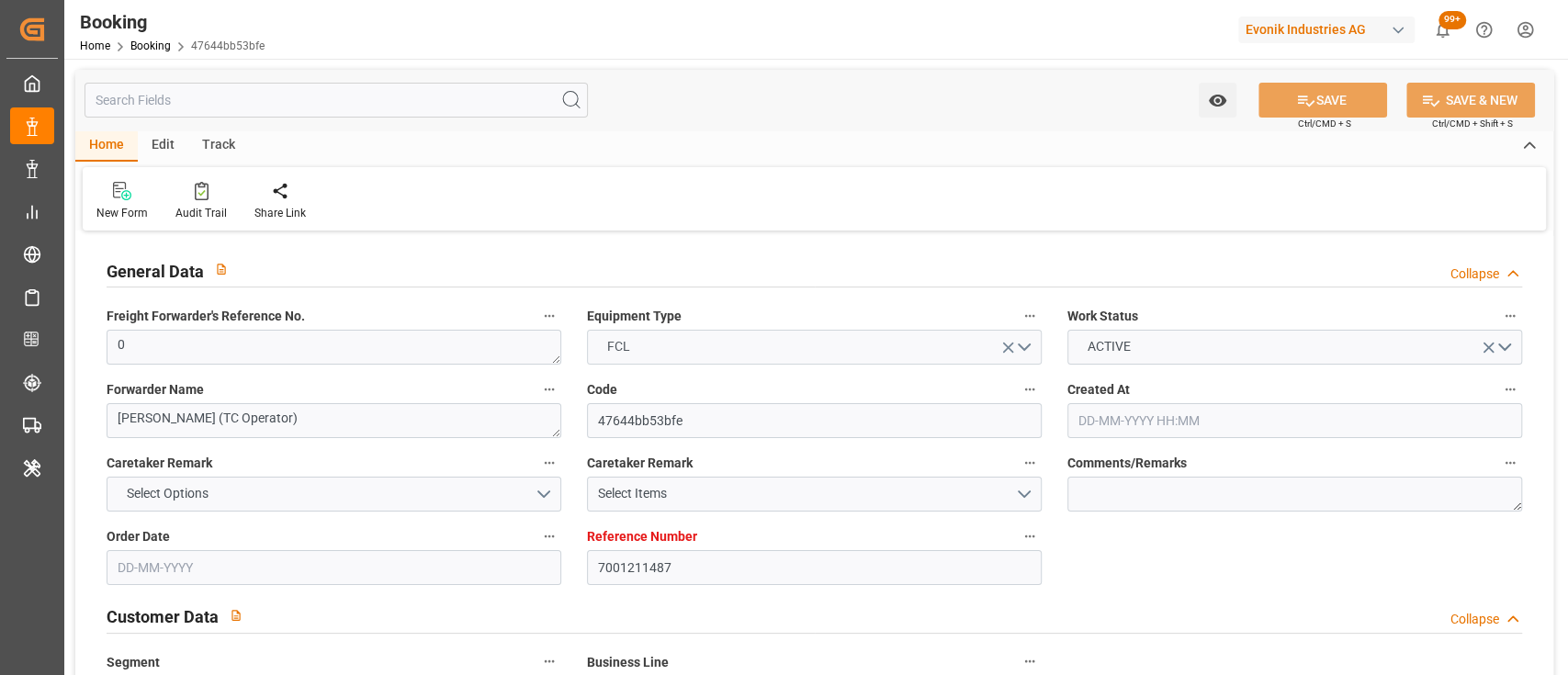
type input "02-07-2025 15:55"
type input "[DATE]"
type input "26-07-2025 00:00"
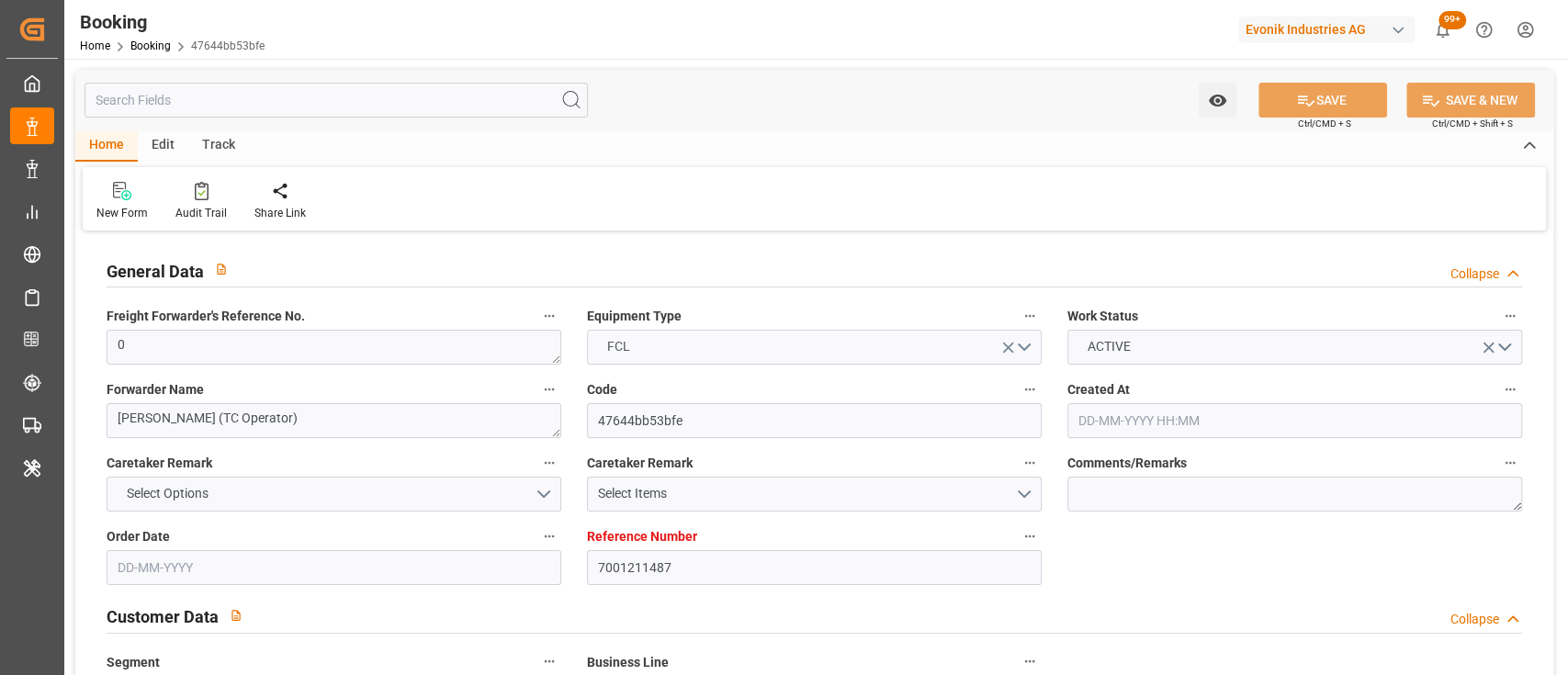
type input "26-07-2025 00:00"
type input "[DATE] 00:00"
type input "19-07-2025 00:00"
type input "[DATE] 00:00"
type input "13-08-2025 00:00"
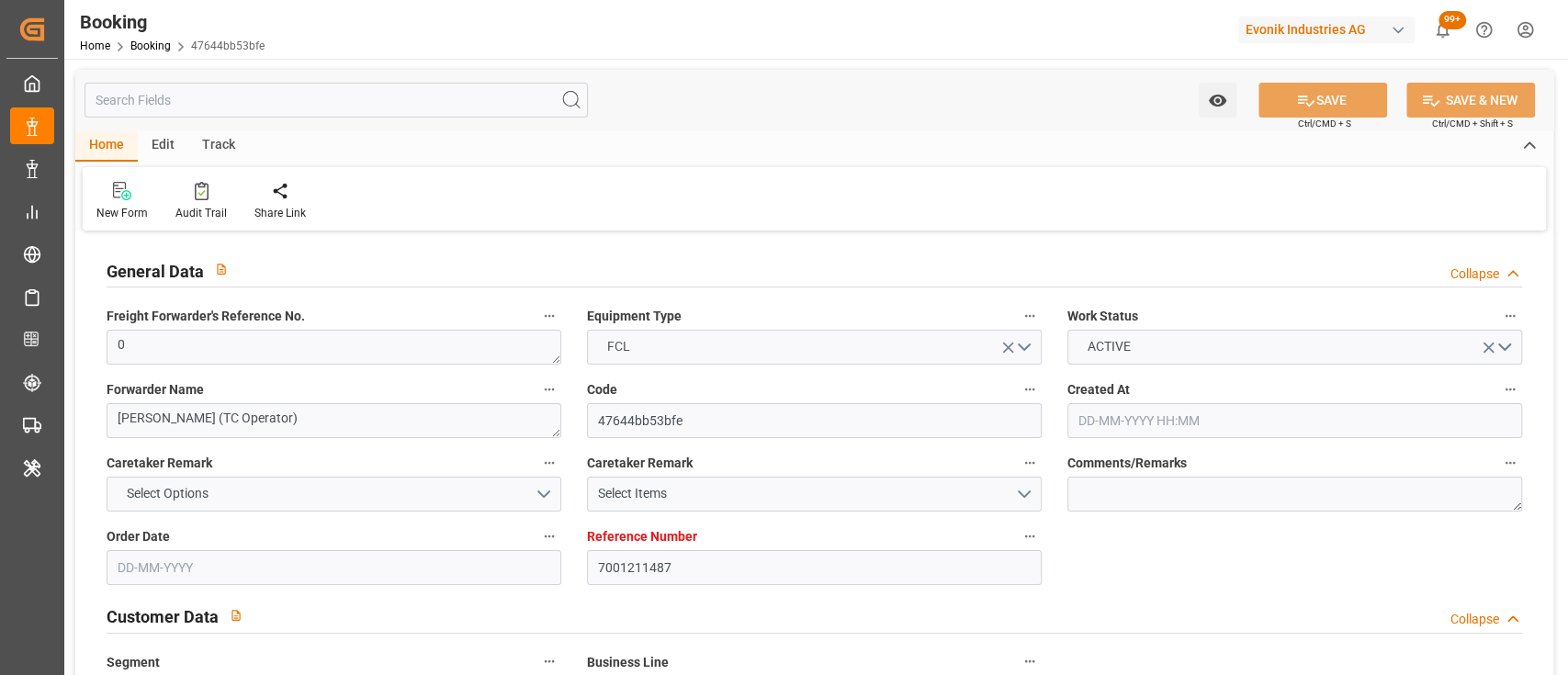
type input "[DATE] 00:00"
type input "10-09-2025 00:00"
type input "[DATE] 00:00"
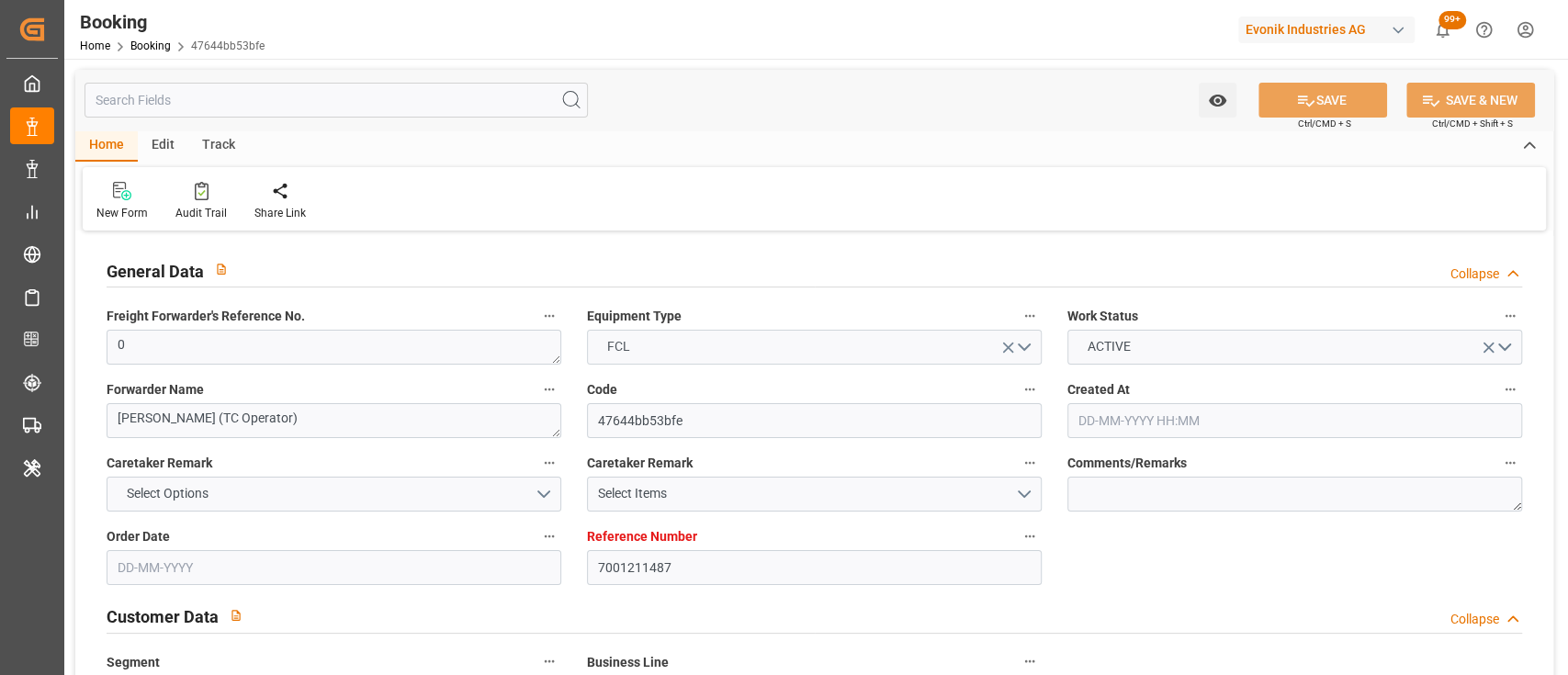
type input "[DATE] 00:00"
type input "15-09-2025 00:00"
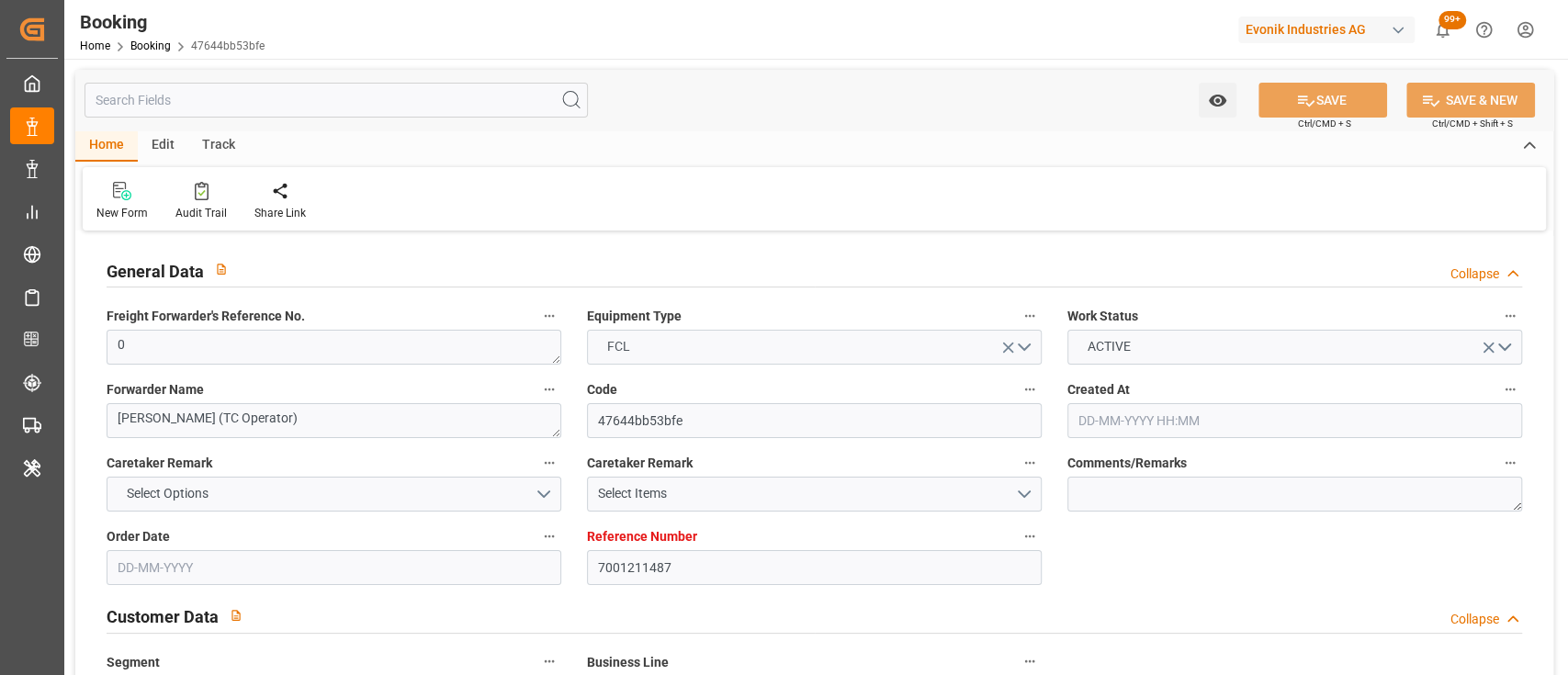
type input "08-09-2025 00:00"
type input "19-08-2025"
type input "19-09-2025 09:59"
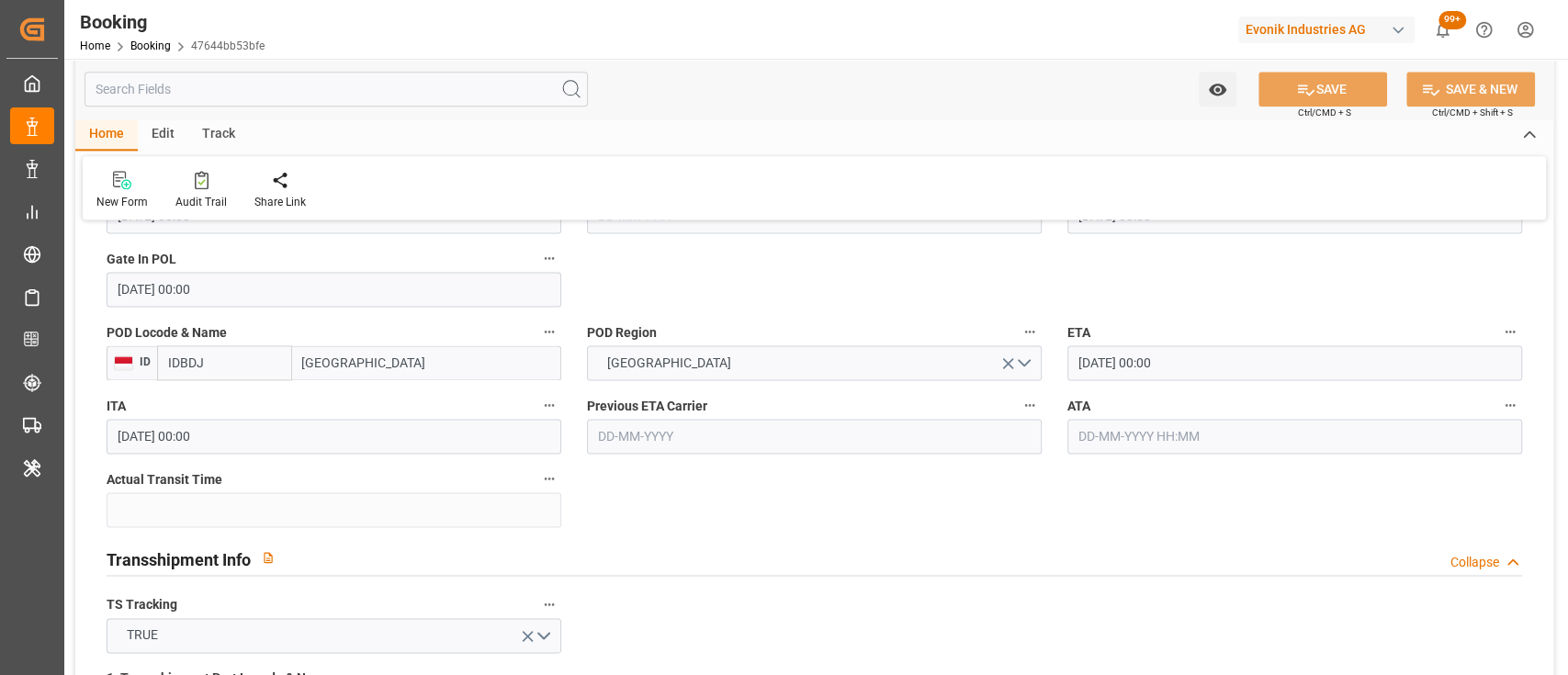
scroll to position [1611, 0]
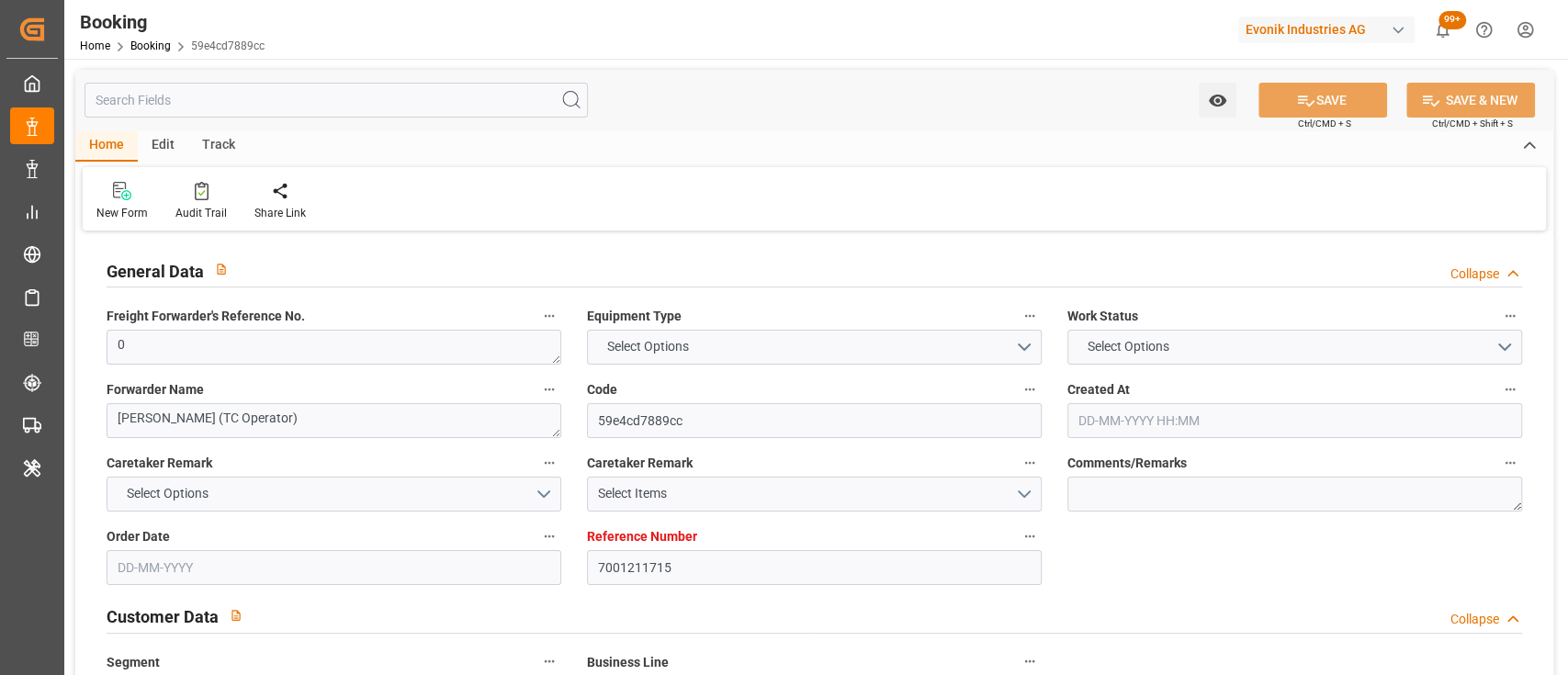
type input "7001211715"
type input "9839208"
type input "CMACGM"
type input "CMA CGM Group"
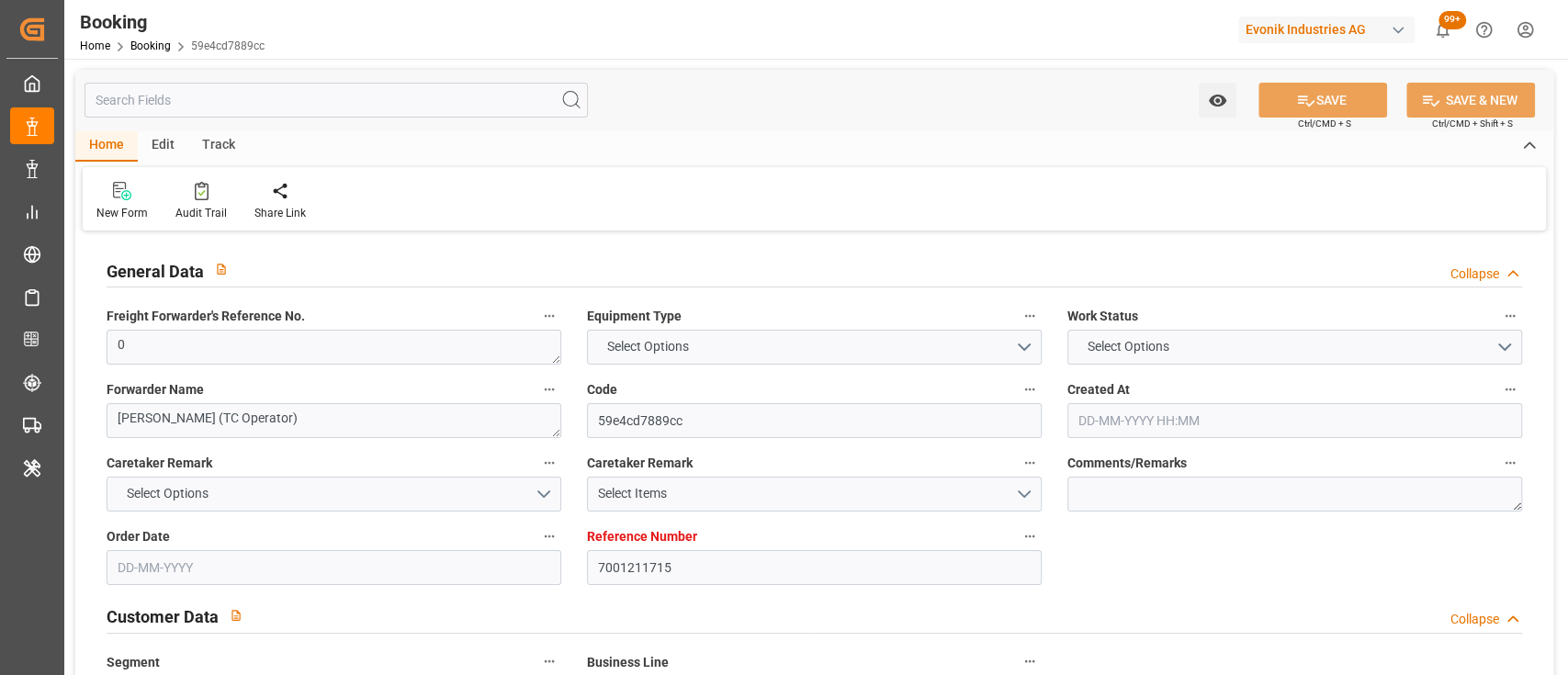
type input "NLRTM"
type input "IDBDJ"
type input "MYPKG"
type input "IDJKT"
type input "0"
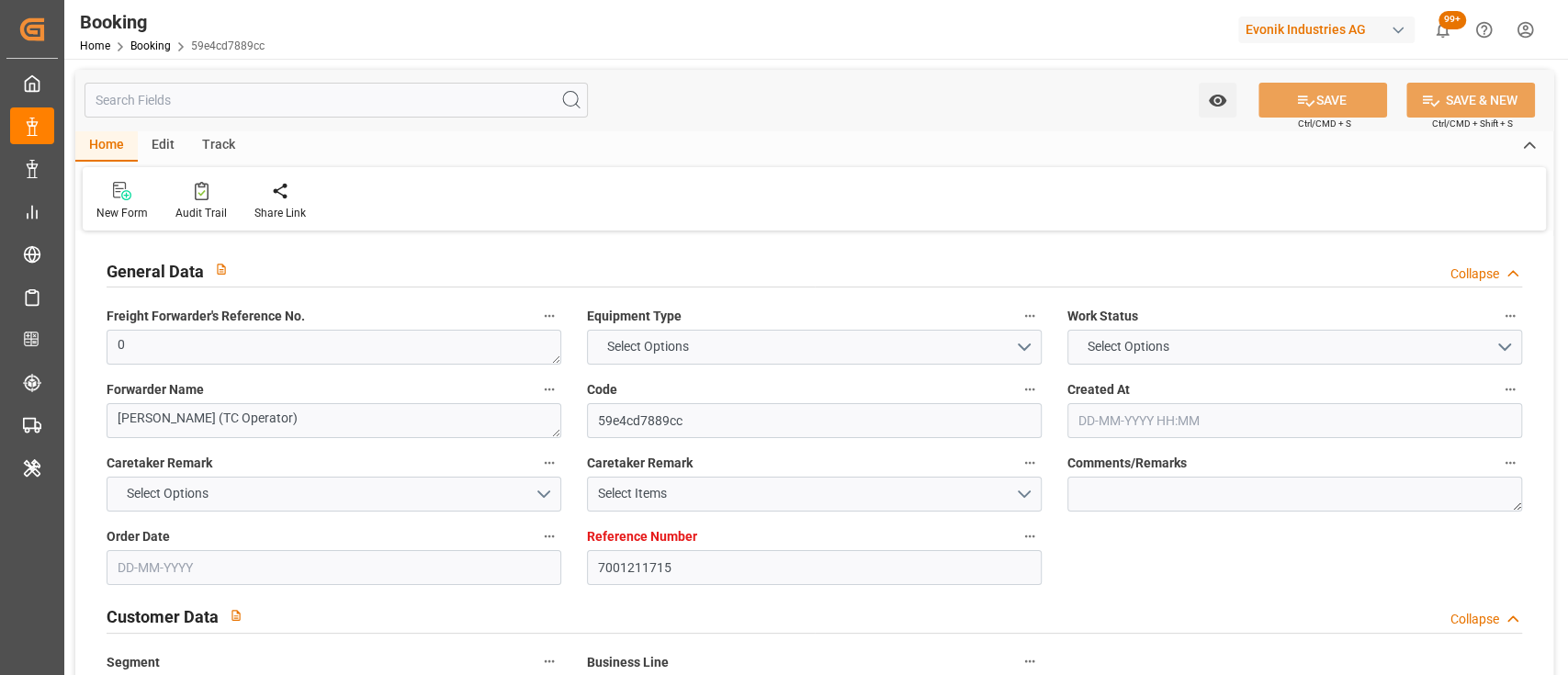
type input "[DATE] 19:26"
type input "[DATE]"
type input "[DATE] 00:00"
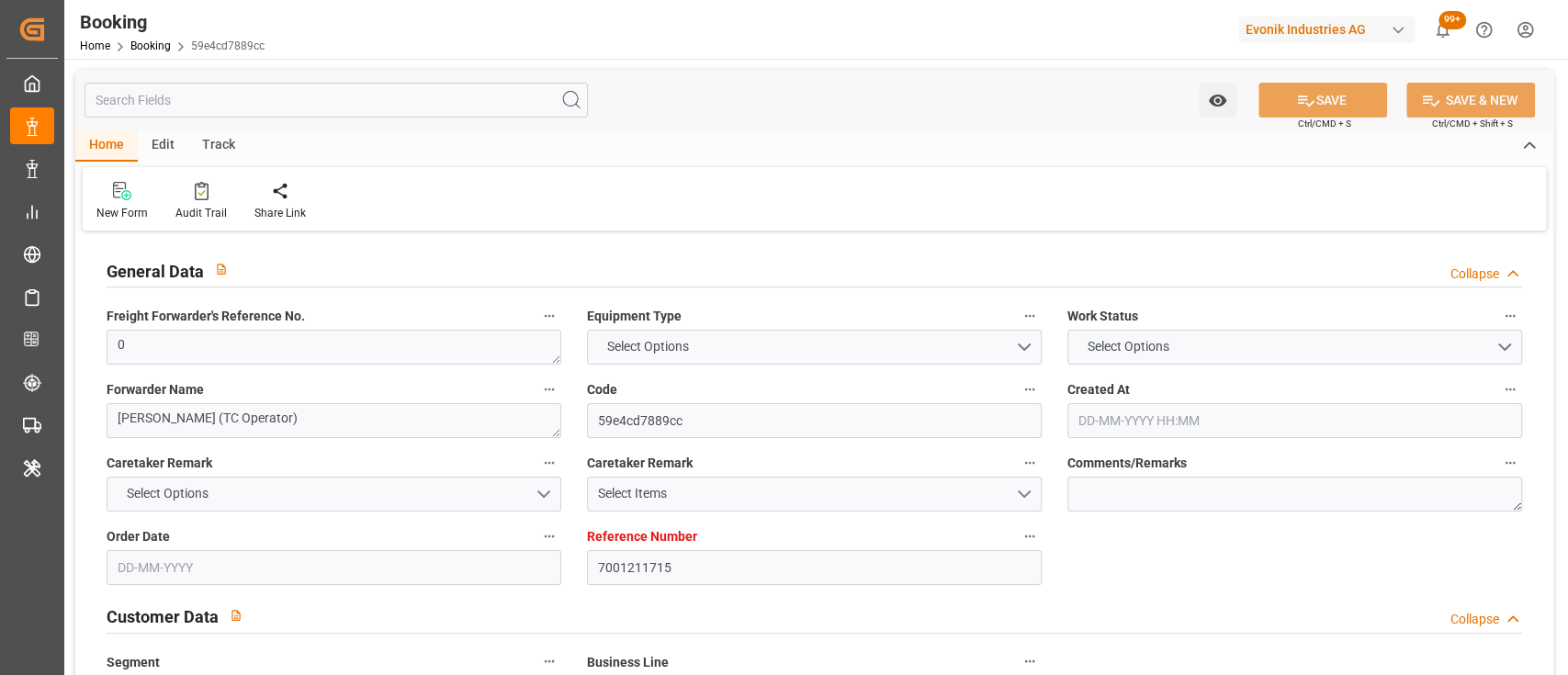
type input "[DATE] 00:00"
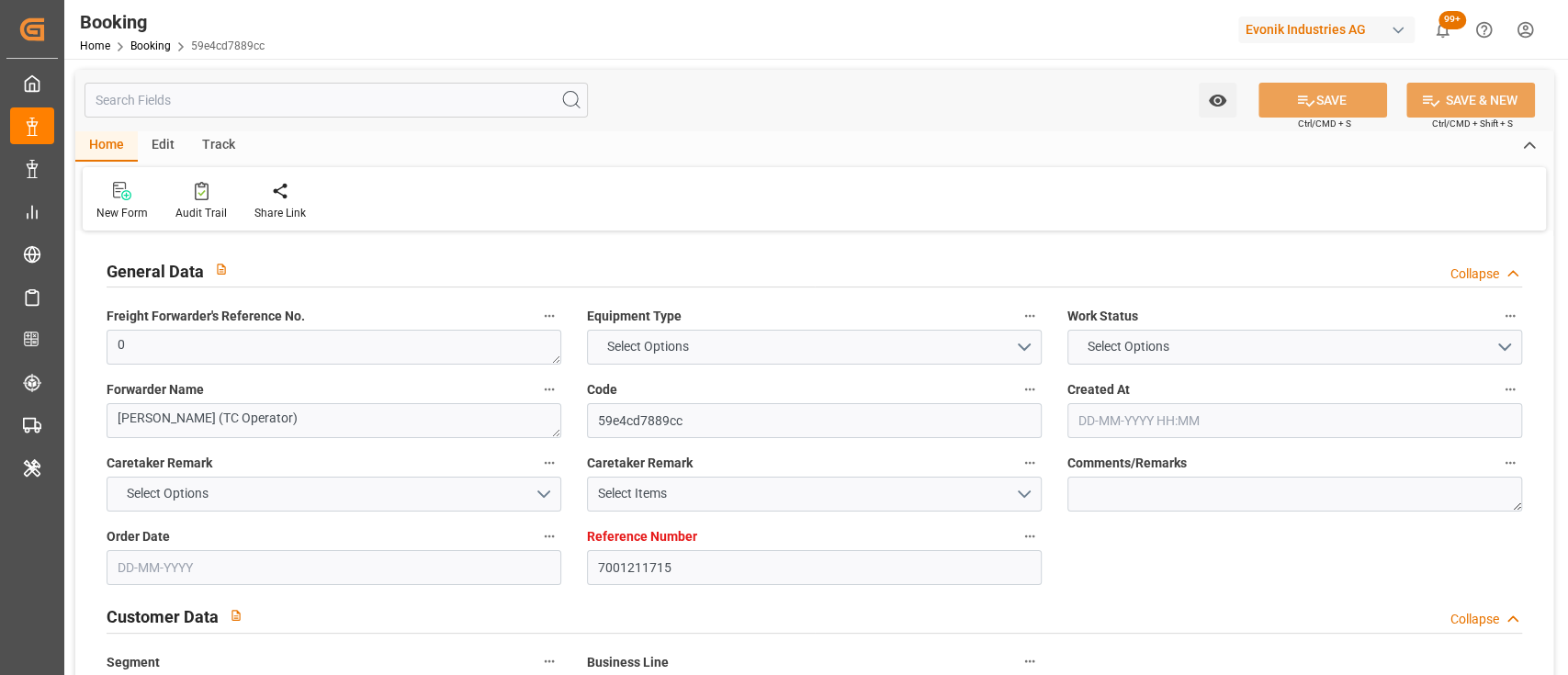
type input "[DATE] 00:00"
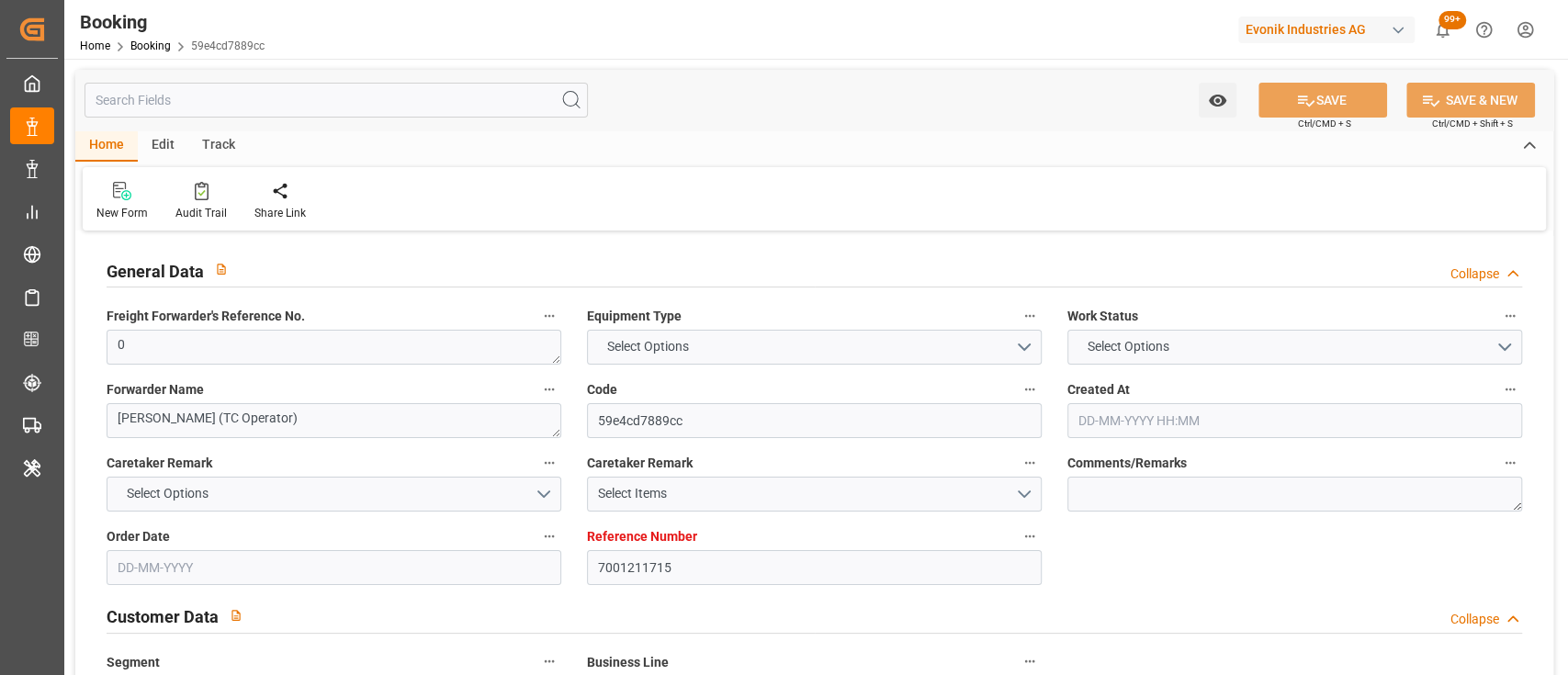
type input "[DATE] 00:00"
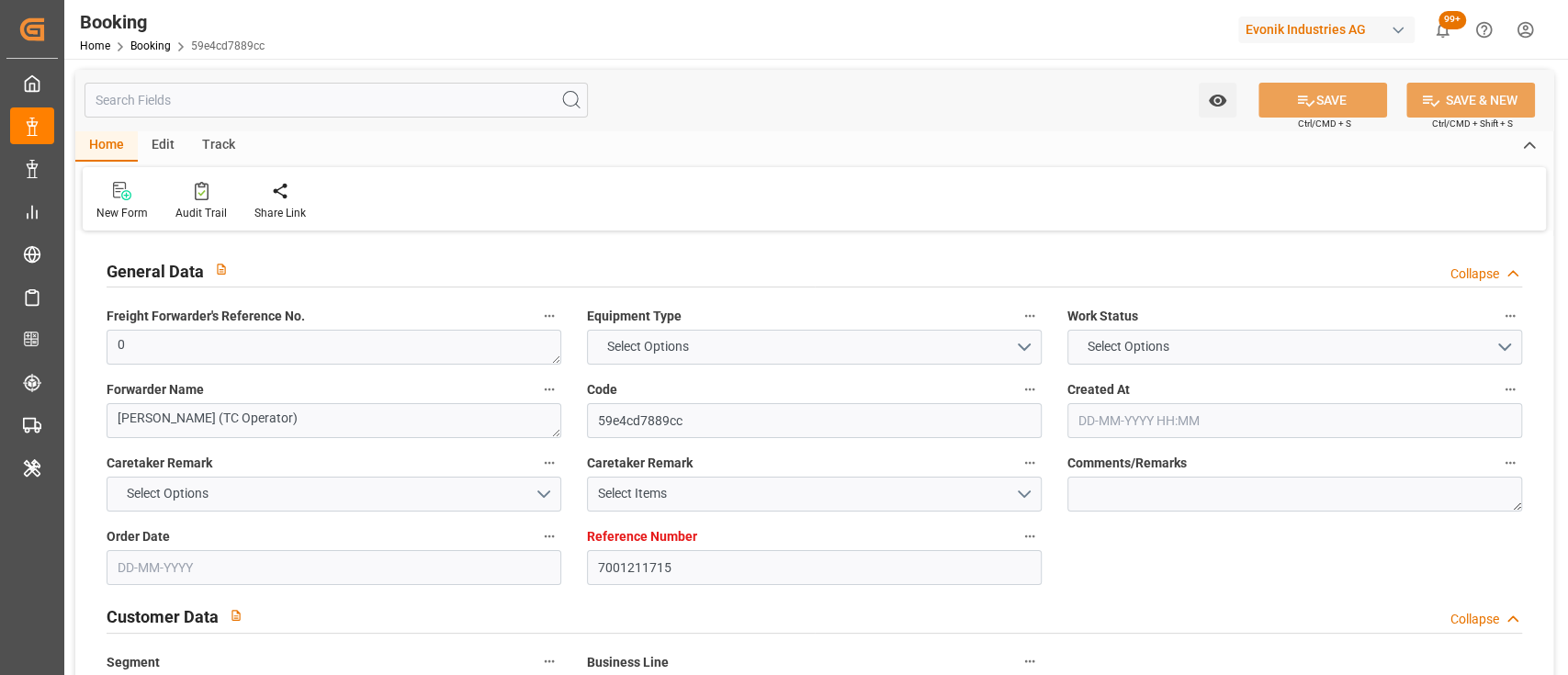
type input "[DATE] 00:00"
type input "[DATE]"
type input "[DATE] 09:59"
type input "7001211716"
type input "9839208"
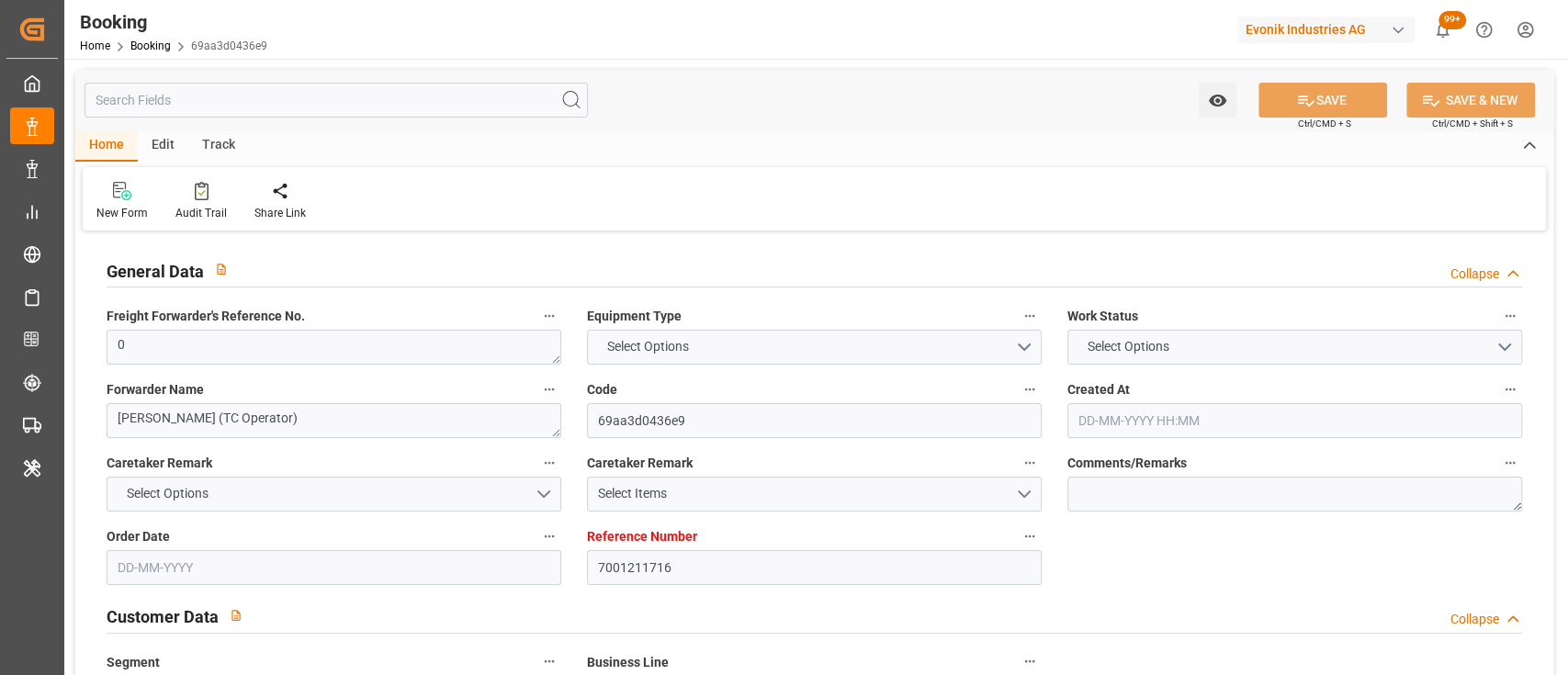
type input "9839208"
type input "CMACGM"
type input "CMA CGM Group"
type input "NLRTM"
type input "IDBDJ"
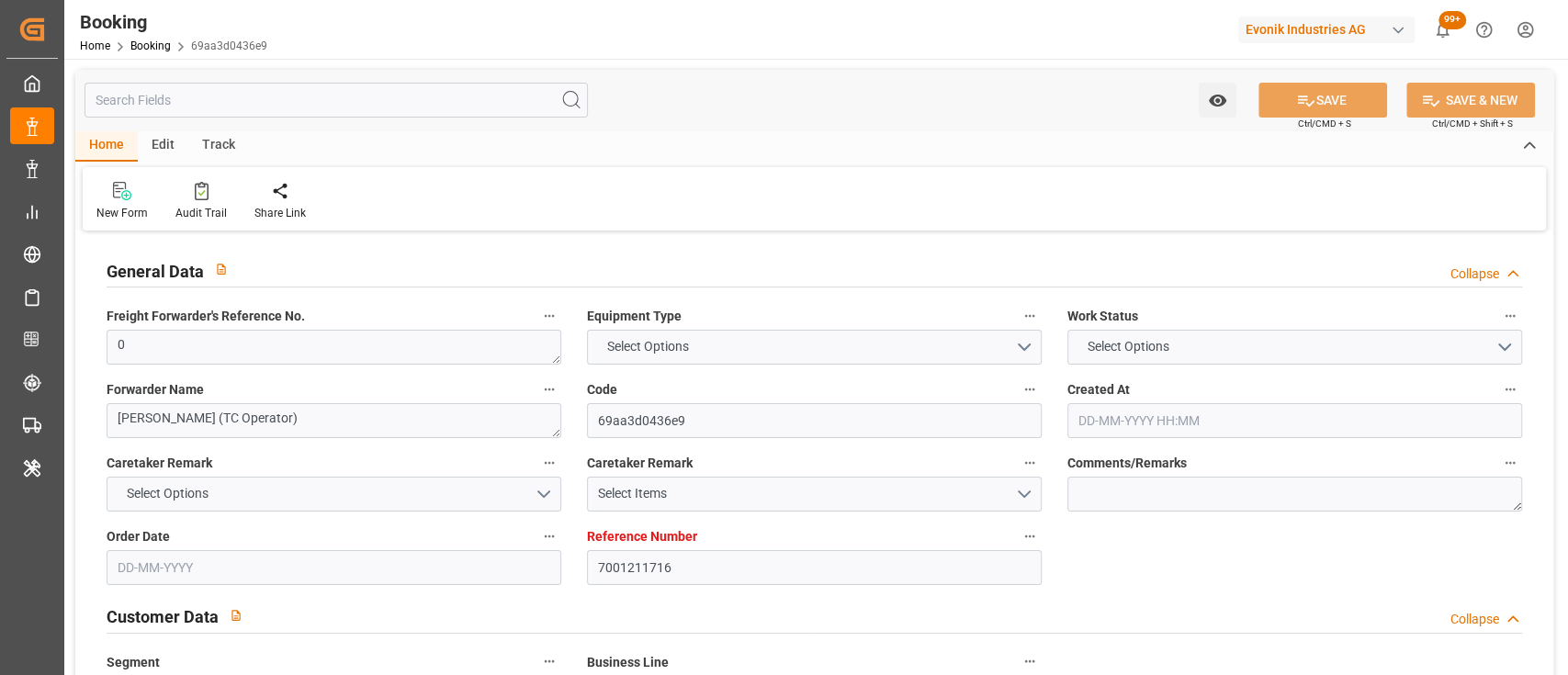
type input "MYPKG"
type input "IDJKT"
type input "0"
type input "02-07-2025 19:26"
type input "[DATE]"
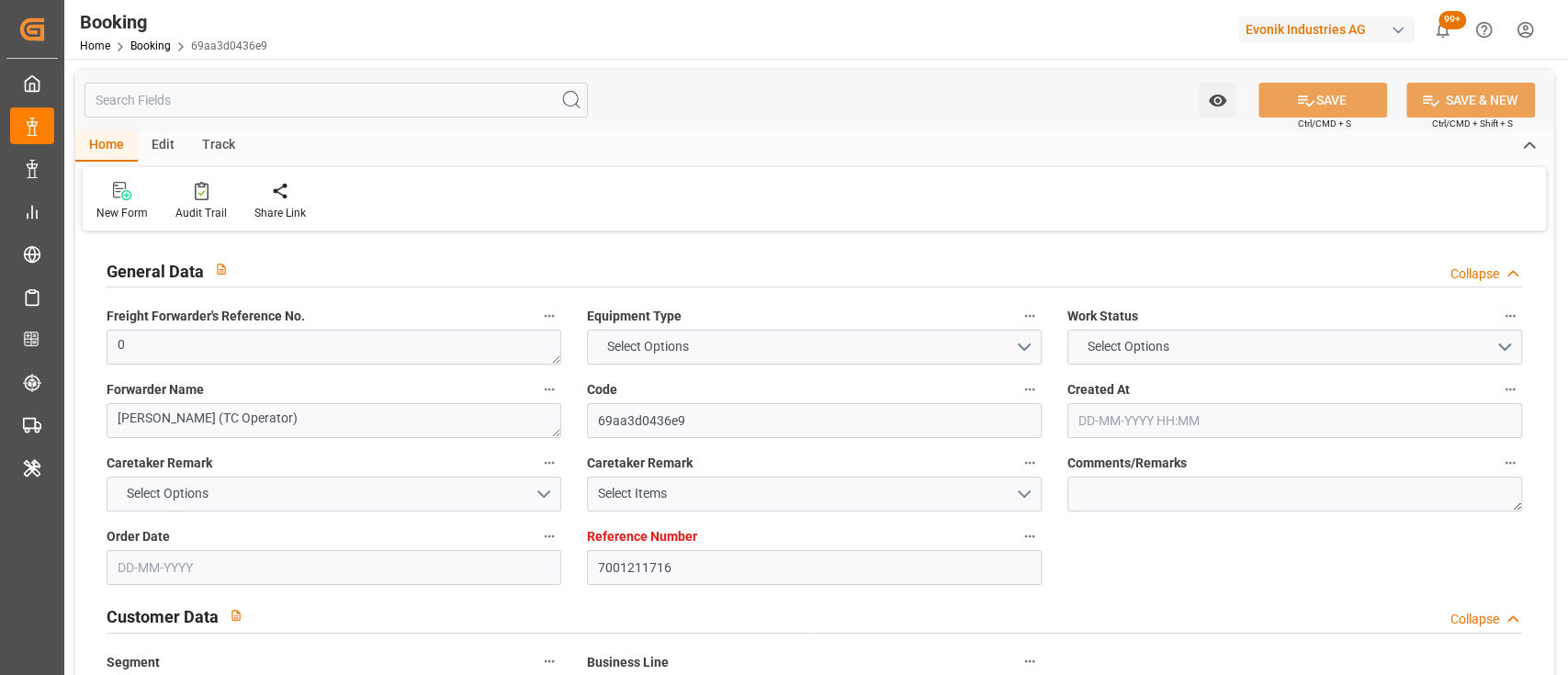
type input "15-09-2025"
type input "18-07-2025"
type input "[DATE] 00:00"
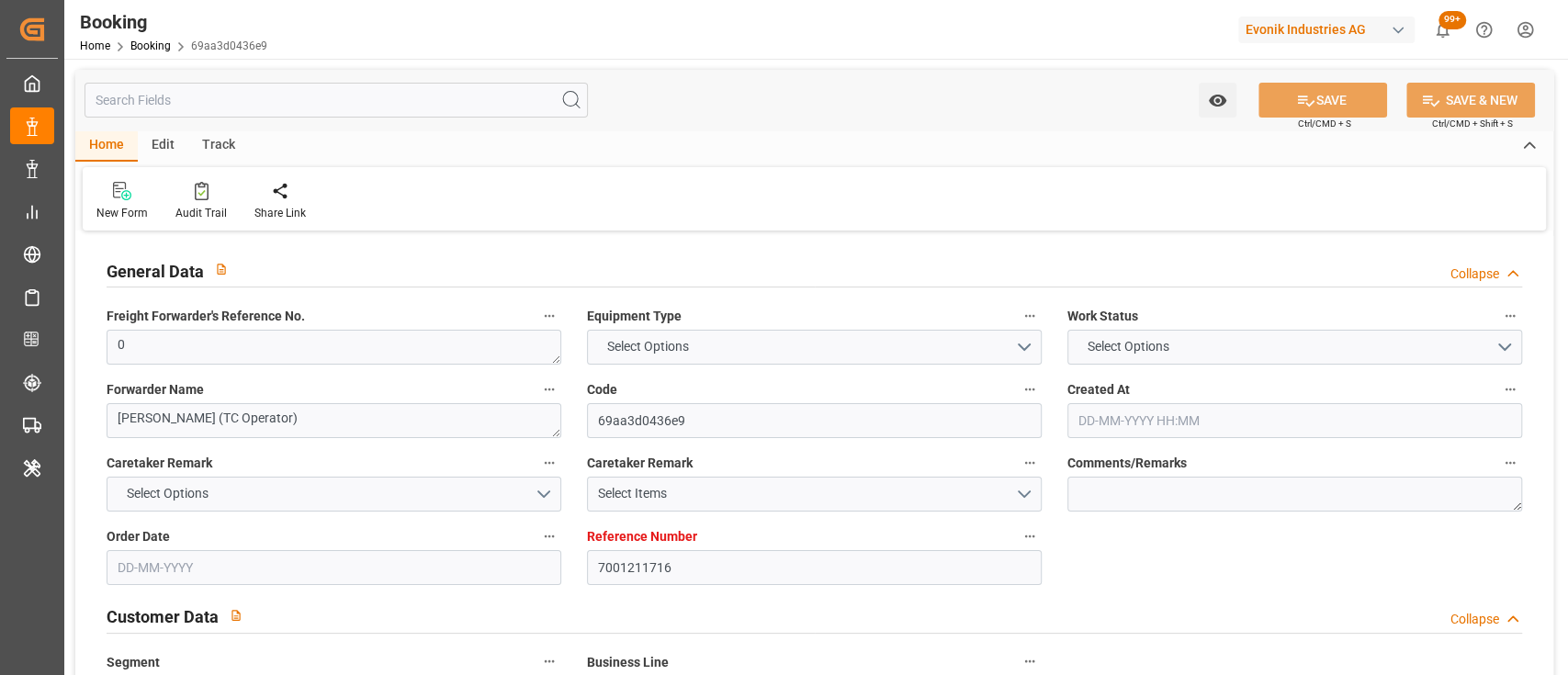
type input "22-07-2025 00:00"
type input "[DATE] 00:00"
type input "17-09-2025 00:00"
type input "[DATE] 00:00"
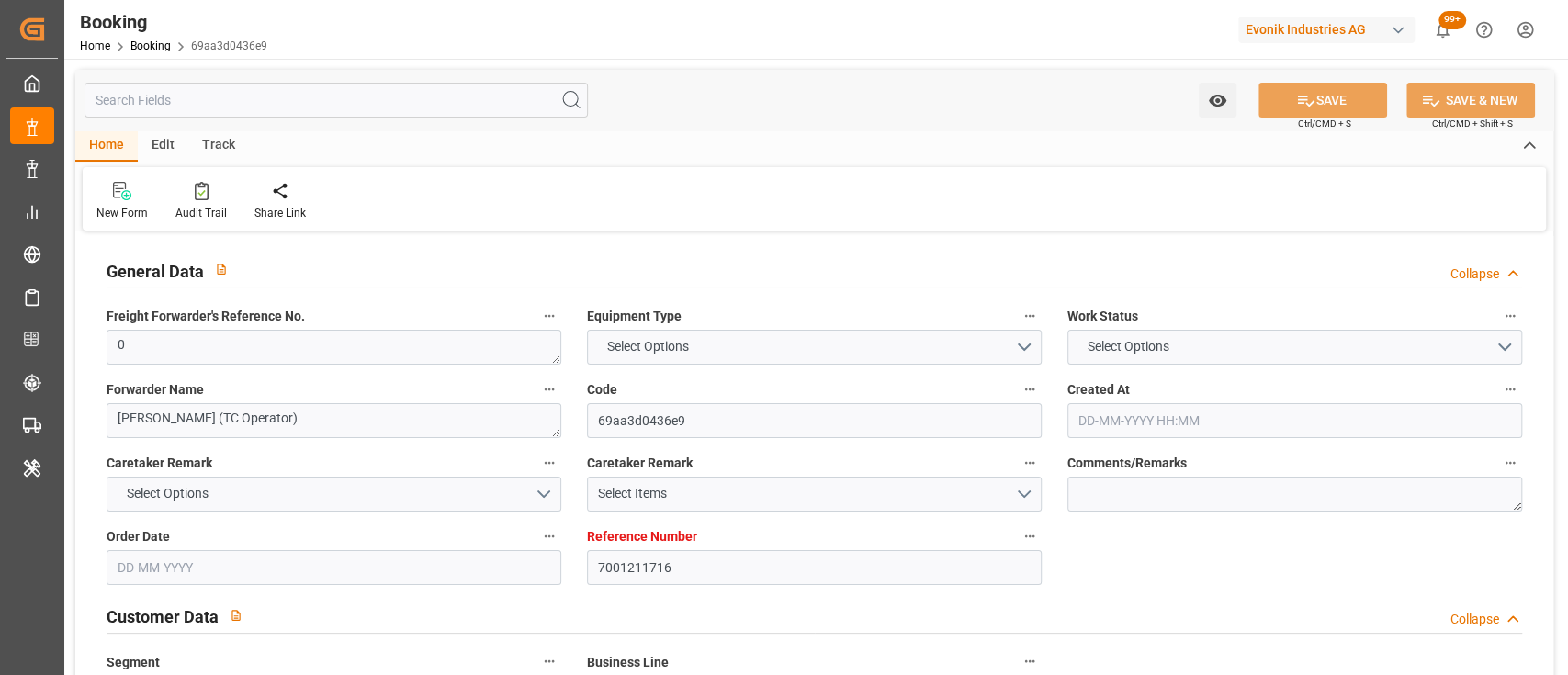
type input "[DATE] 00:00"
type input "04-09-2025 00:00"
type input "[DATE] 00:00"
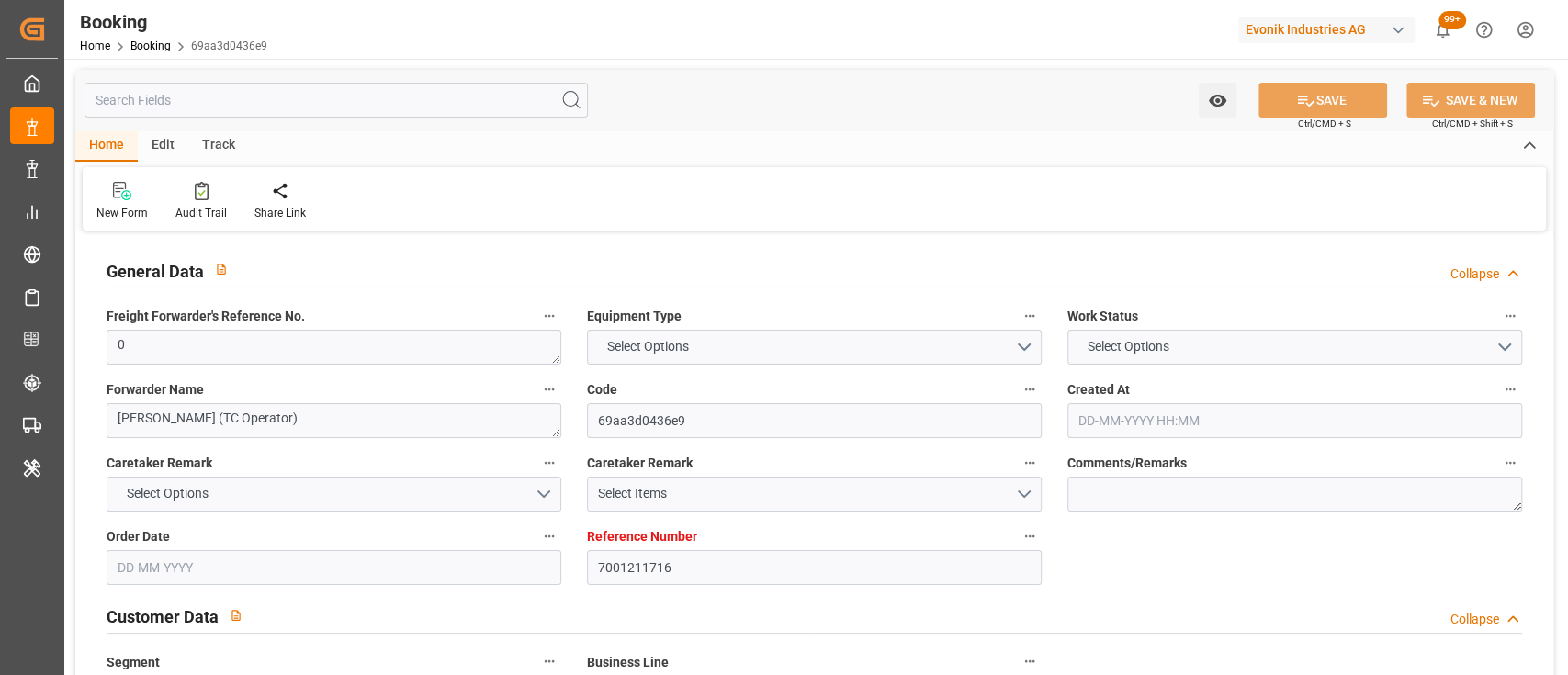
type input "[DATE] 00:00"
type input "18-09-2025 00:00"
type input "14-09-2025 00:00"
type input "[DATE]"
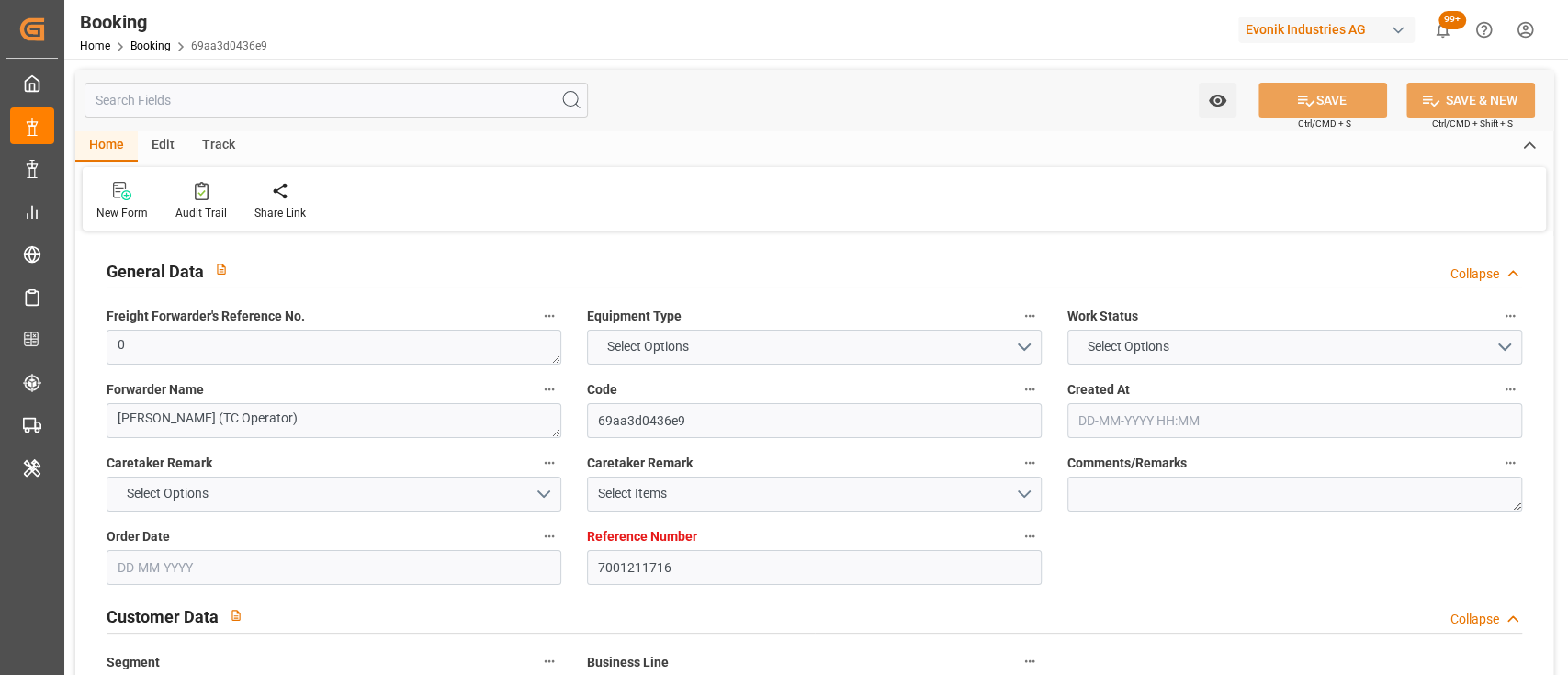
type input "[DATE] 09:59"
click at [776, 212] on div "New Form Audit Trail Share Link" at bounding box center [814, 198] width 1463 height 63
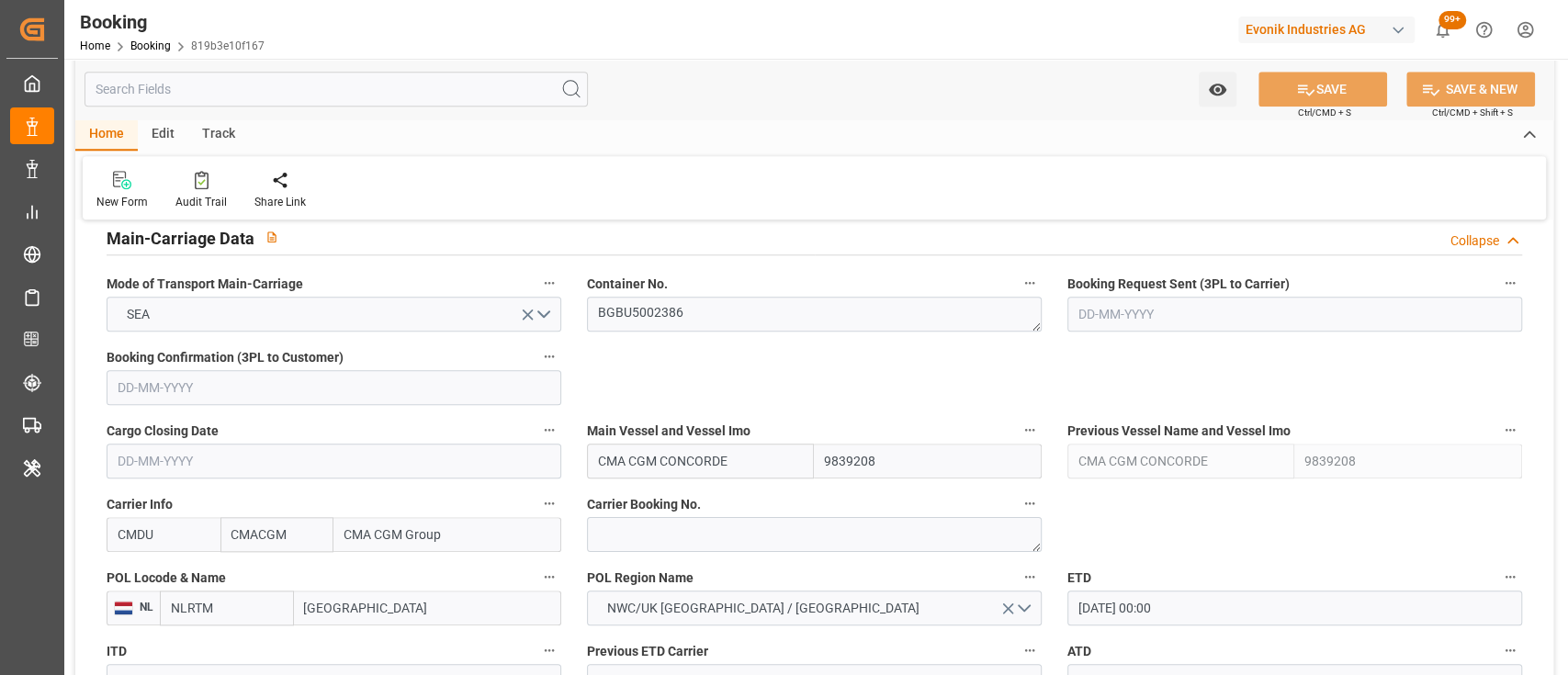
scroll to position [1222, 0]
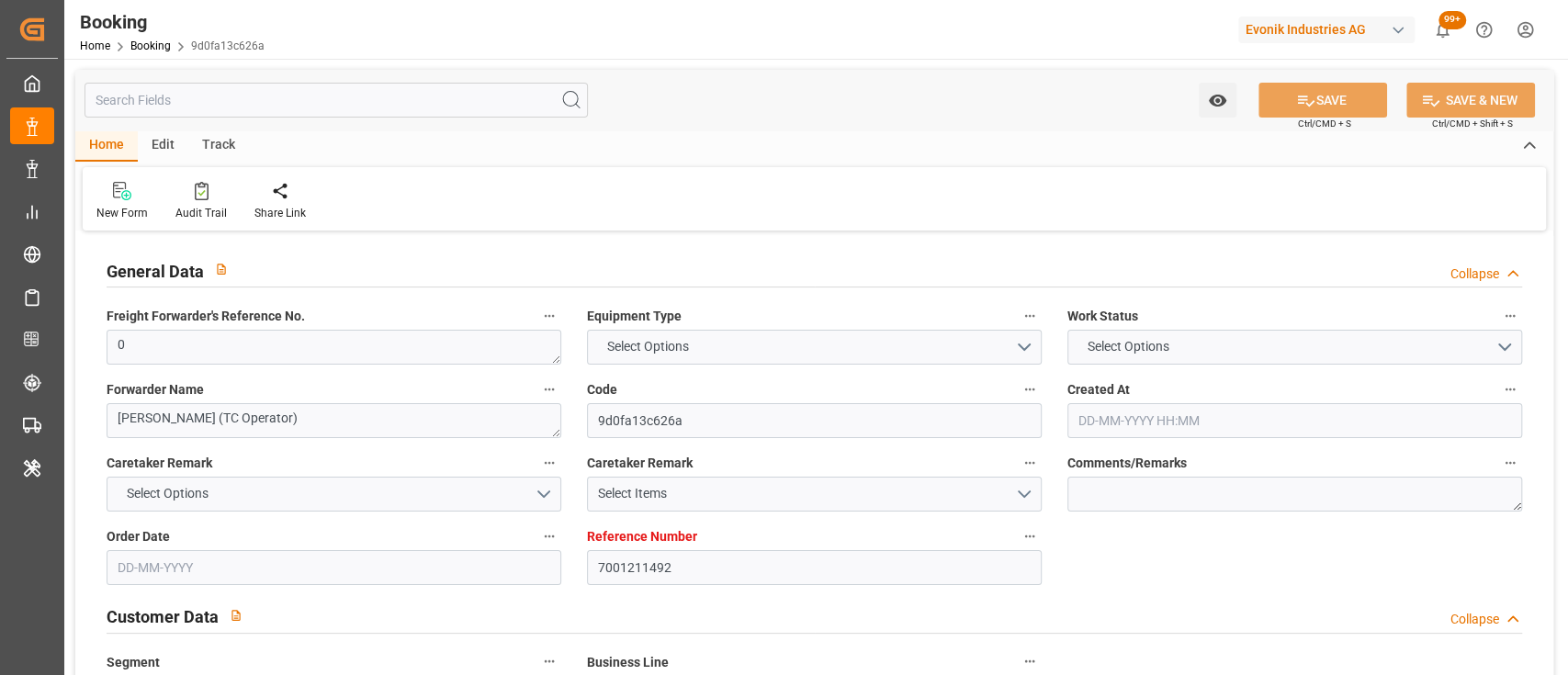
type textarea "0"
type textarea "[PERSON_NAME] (TC Operator)"
type input "9d0fa13c626a"
type input "7001211492"
type textarea "CU-KA"
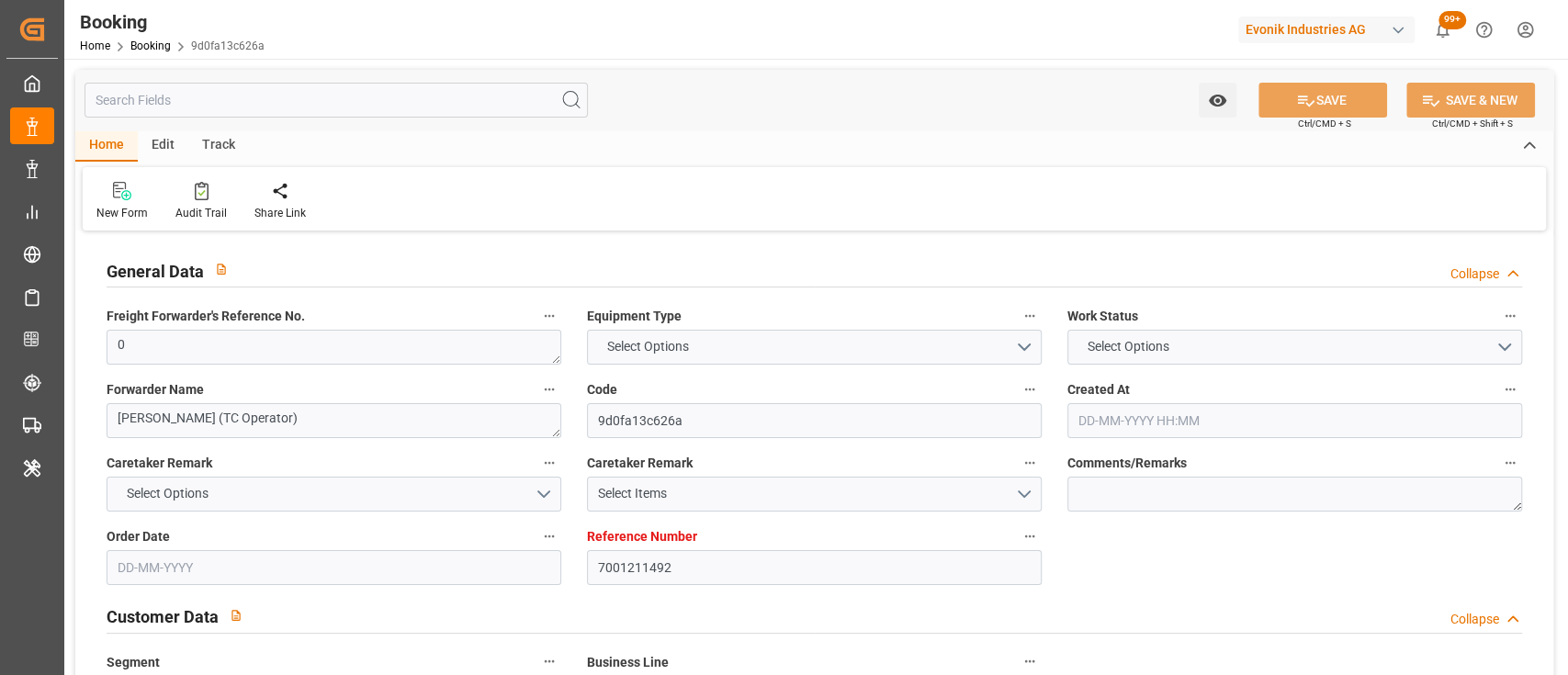
type input "7001211486"
type textarea "[EMAIL_ADDRESS][DOMAIN_NAME]"
type textarea "CIF"
type textarea "BANJARMASIN"
type textarea "3"
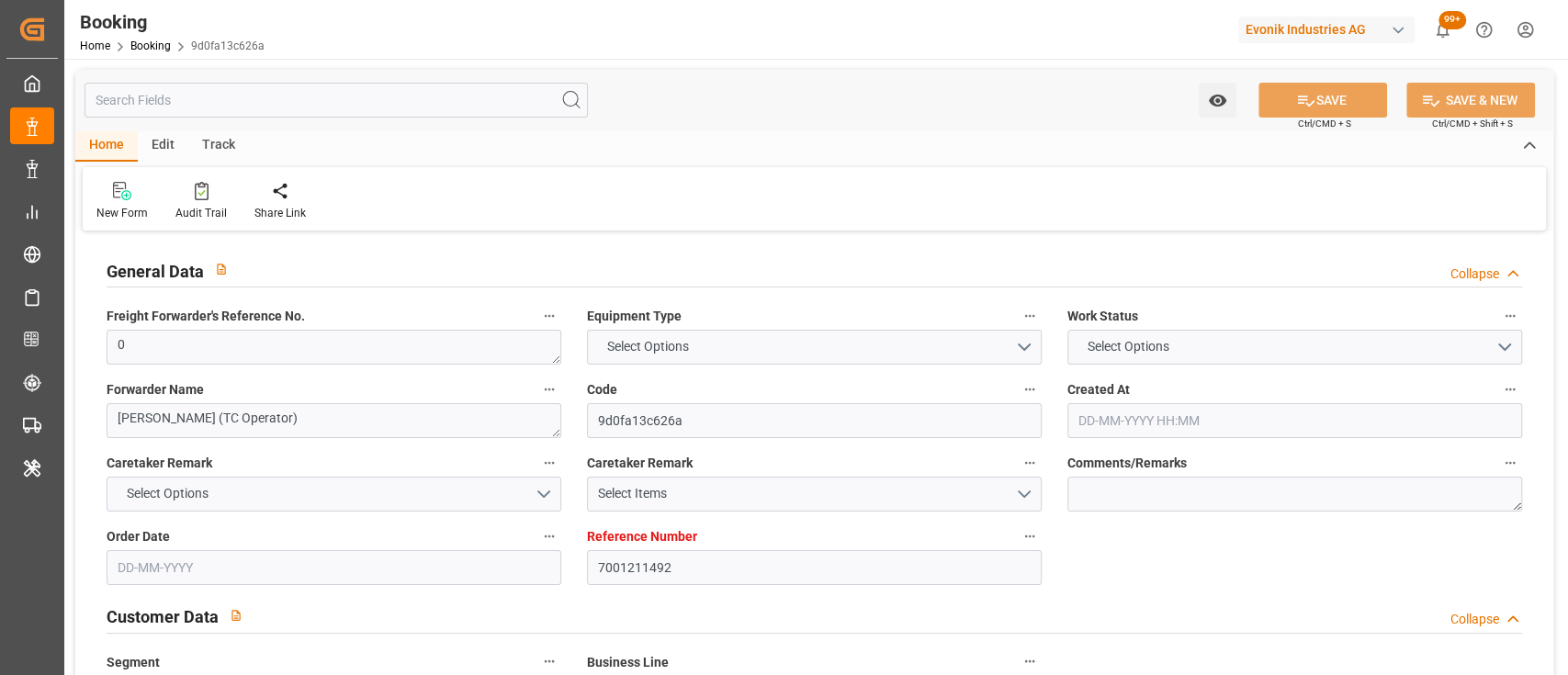
type textarea "Niederkassel"
type textarea "BGBU5120136"
type input "CMA CGM CONCORDE"
type input "CMDU"
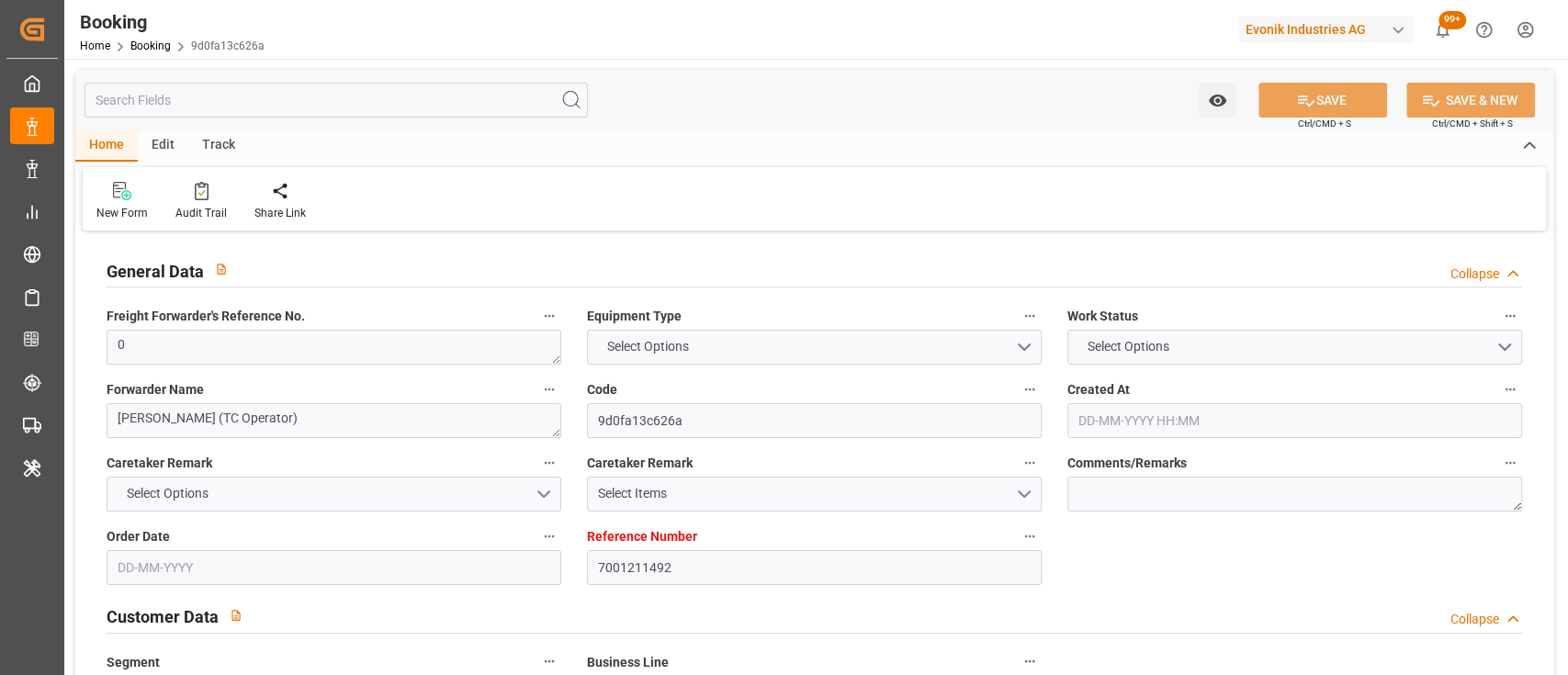
type input "[GEOGRAPHIC_DATA]"
type input "[GEOGRAPHIC_DATA] ([GEOGRAPHIC_DATA])"
type input "[GEOGRAPHIC_DATA], [GEOGRAPHIC_DATA]"
type textarea "vesselName eta"
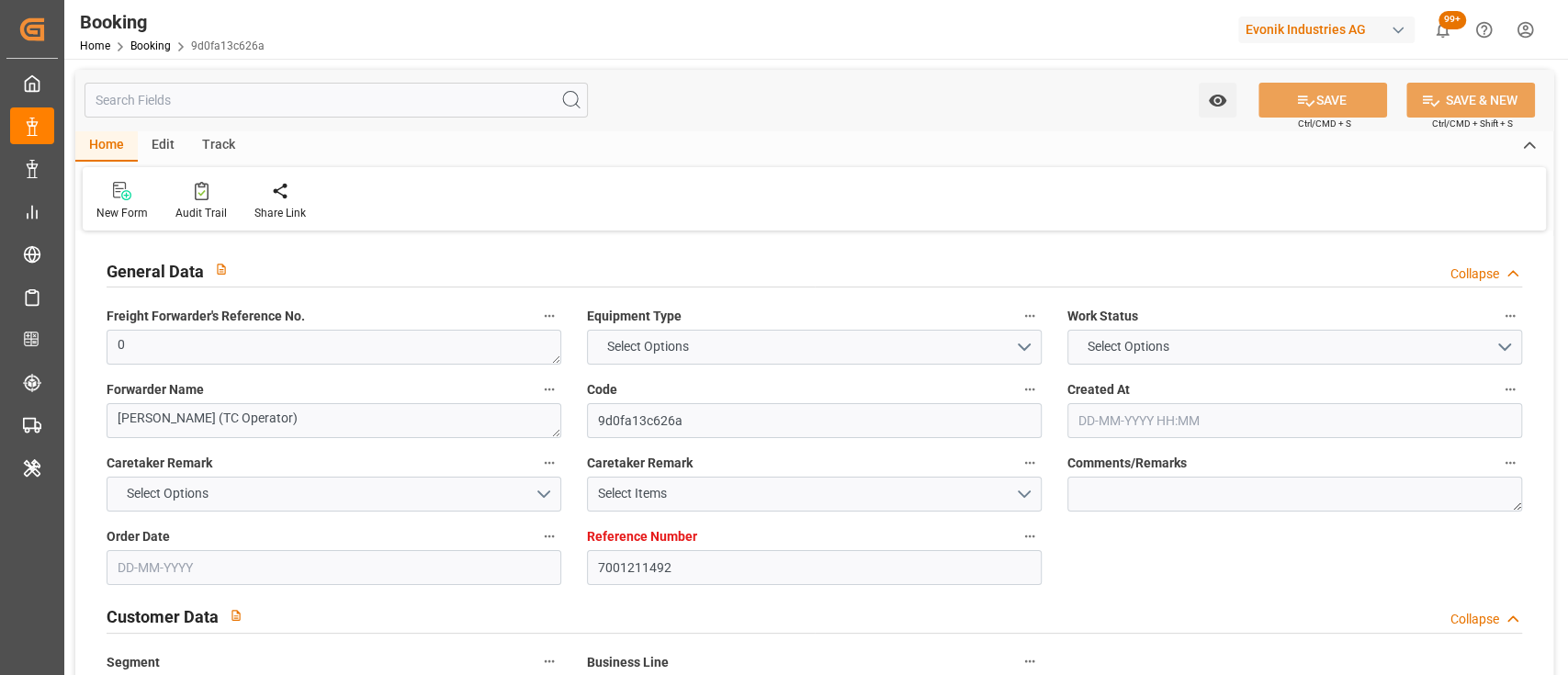
type textarea "INPUT_Evonik_Seeburger_IFTMIN_1003068537_20250819225229128.edi"
type textarea "NWC/[GEOGRAPHIC_DATA] [GEOGRAPHIC_DATA] Continent / [GEOGRAPHIC_DATA]-KA"
type textarea "INPUT_Evonik_Seeburger_IFTMIN_1002916270_20250702175518395.edi,INPUT_Evonik_See…"
type textarea "1003068537"
type textarea "Ruchika Prithwani"
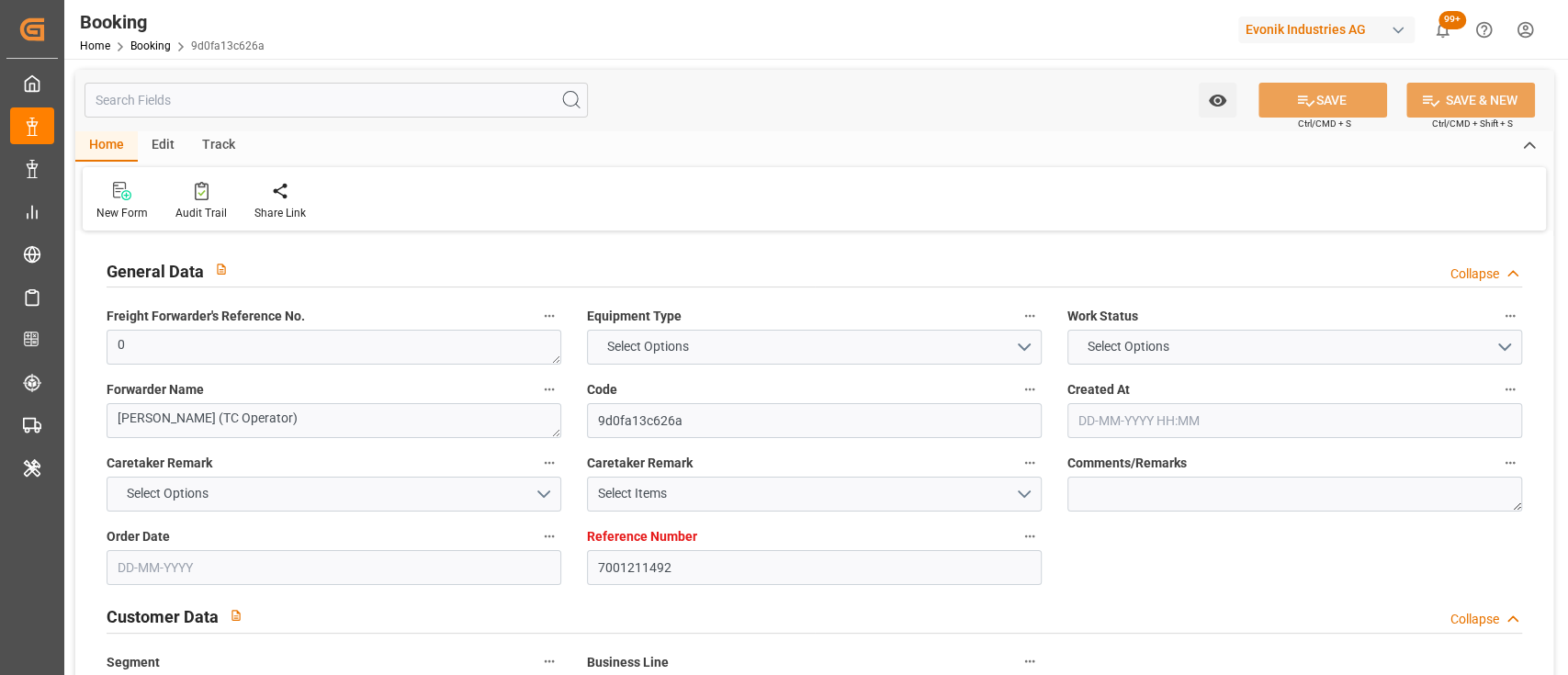
type textarea "Pod-businessDivision-businessLine-"
type textarea "IFTMIN"
type textarea "a011t00000LcJC5AAN"
type textarea "Yes"
type input "7001211492"
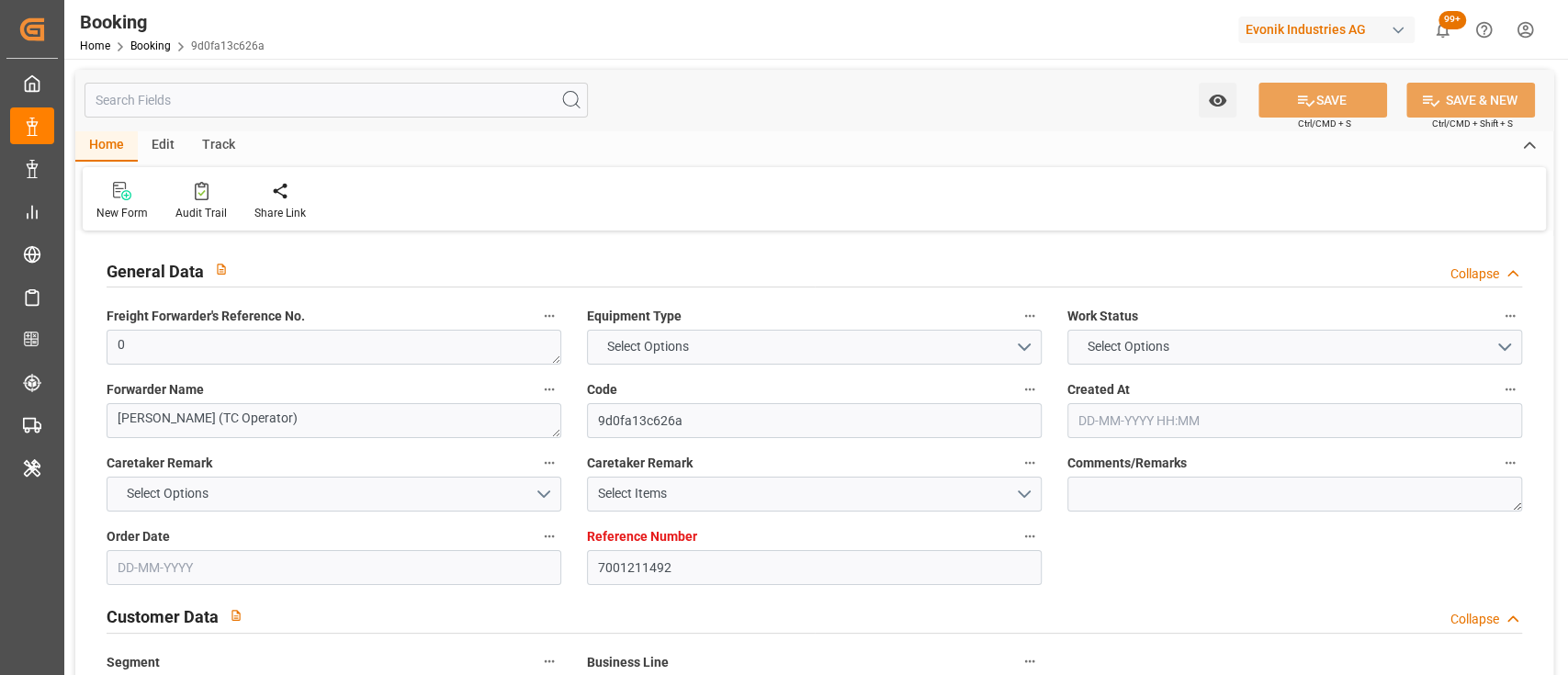
type input "9839208"
type input "CMACGM"
type input "CMA CGM Group"
type input "NLRTM"
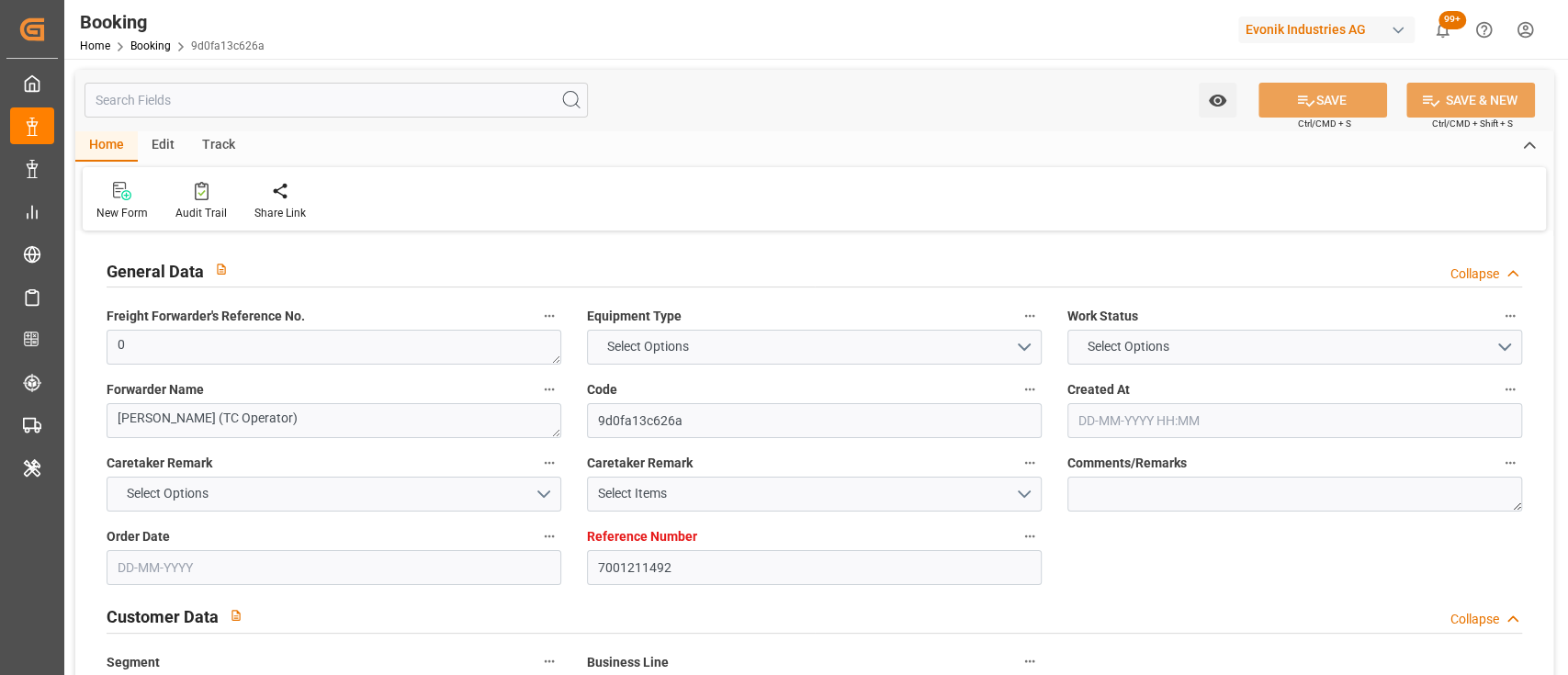
type input "IDBDJ"
type input "MYPKG"
type input "IDJKT"
type input "0"
type input "02-07-2025 15:55"
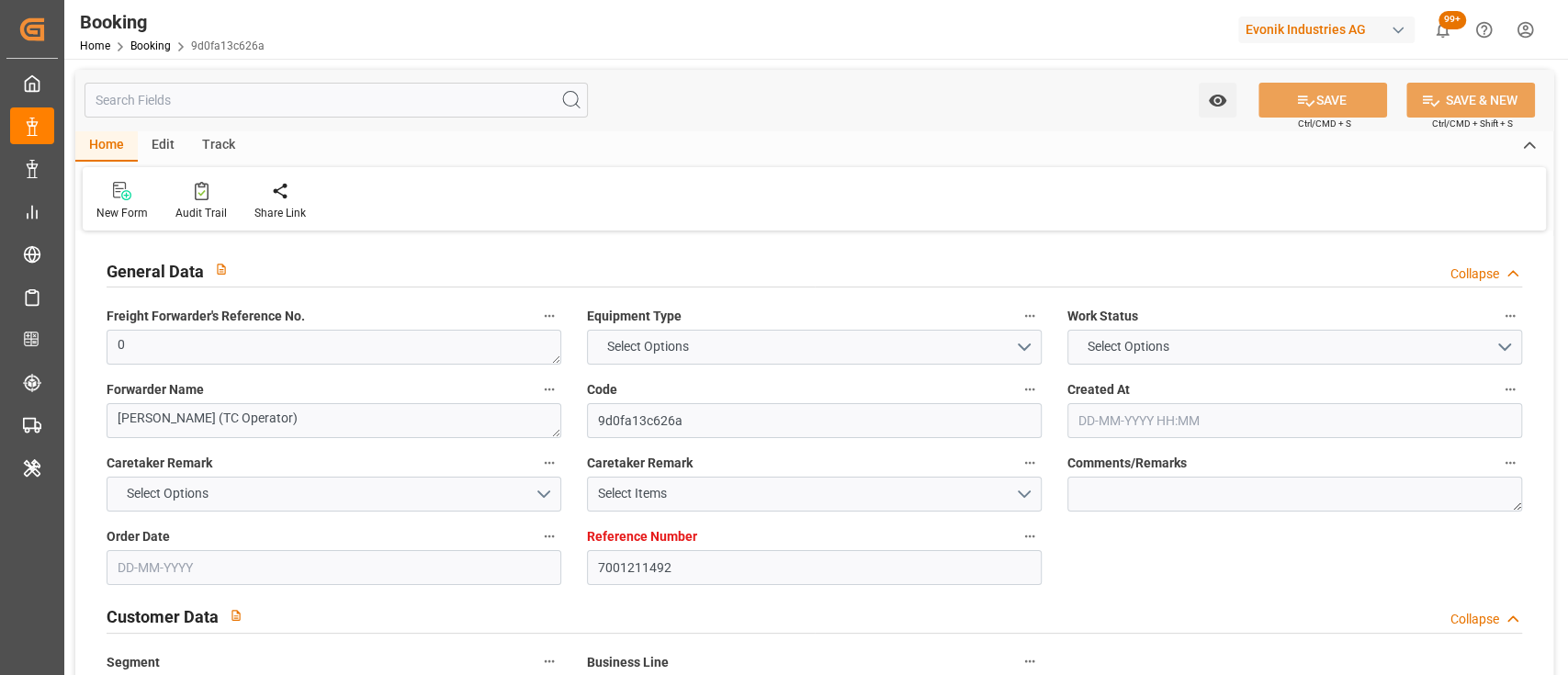
type input "02-07-2025"
type input "16-09-2025"
type input "15-07-2025"
type input "27-07-2025 00:00"
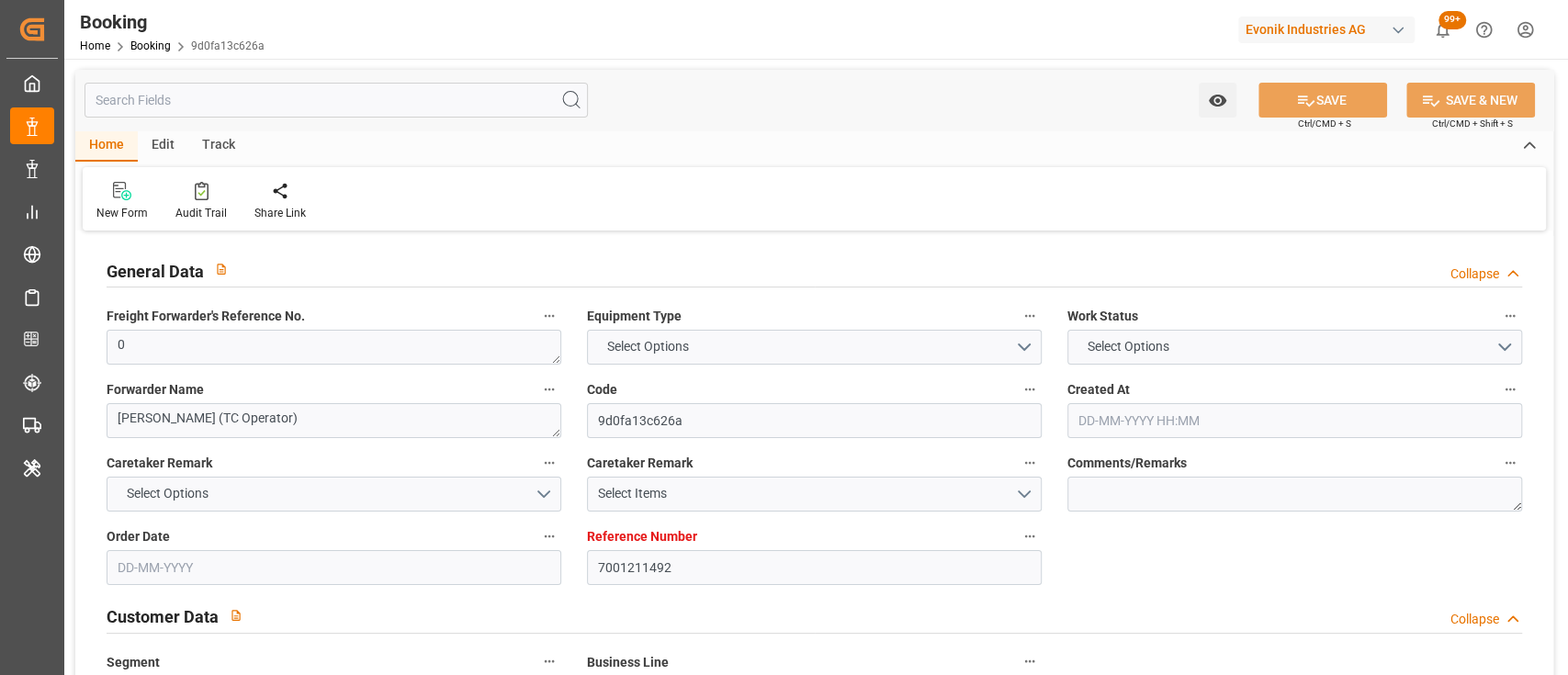
type input "27-07-2025 00:00"
type input "17-07-2025 00:00"
type input "21-09-2025 00:00"
type input "10-09-2025 00:00"
type input "05-09-2025 00:00"
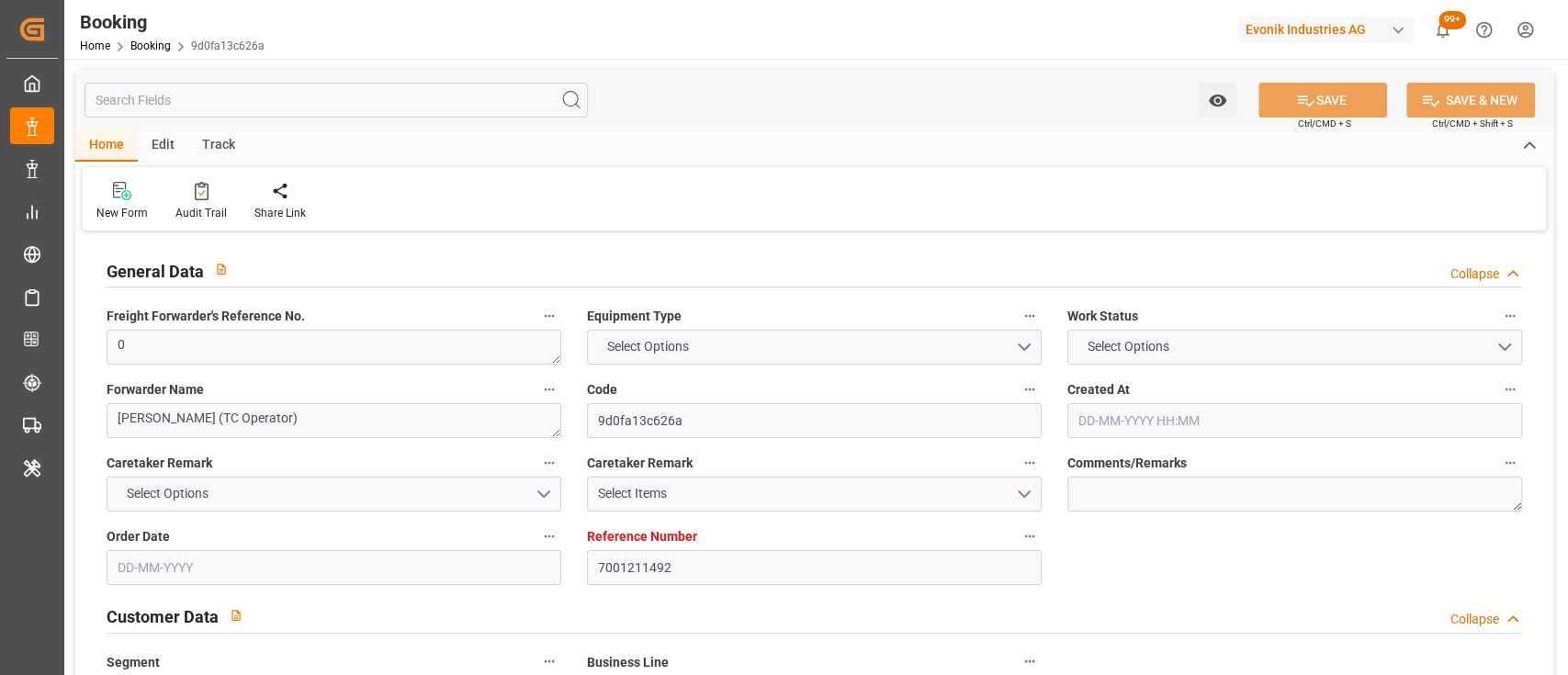
type input "02-09-2025 00:00"
type input "05-09-2025 00:00"
type input "09-09-2025 00:00"
type input "03-09-2025 00:00"
type input "[DATE] 00:00"
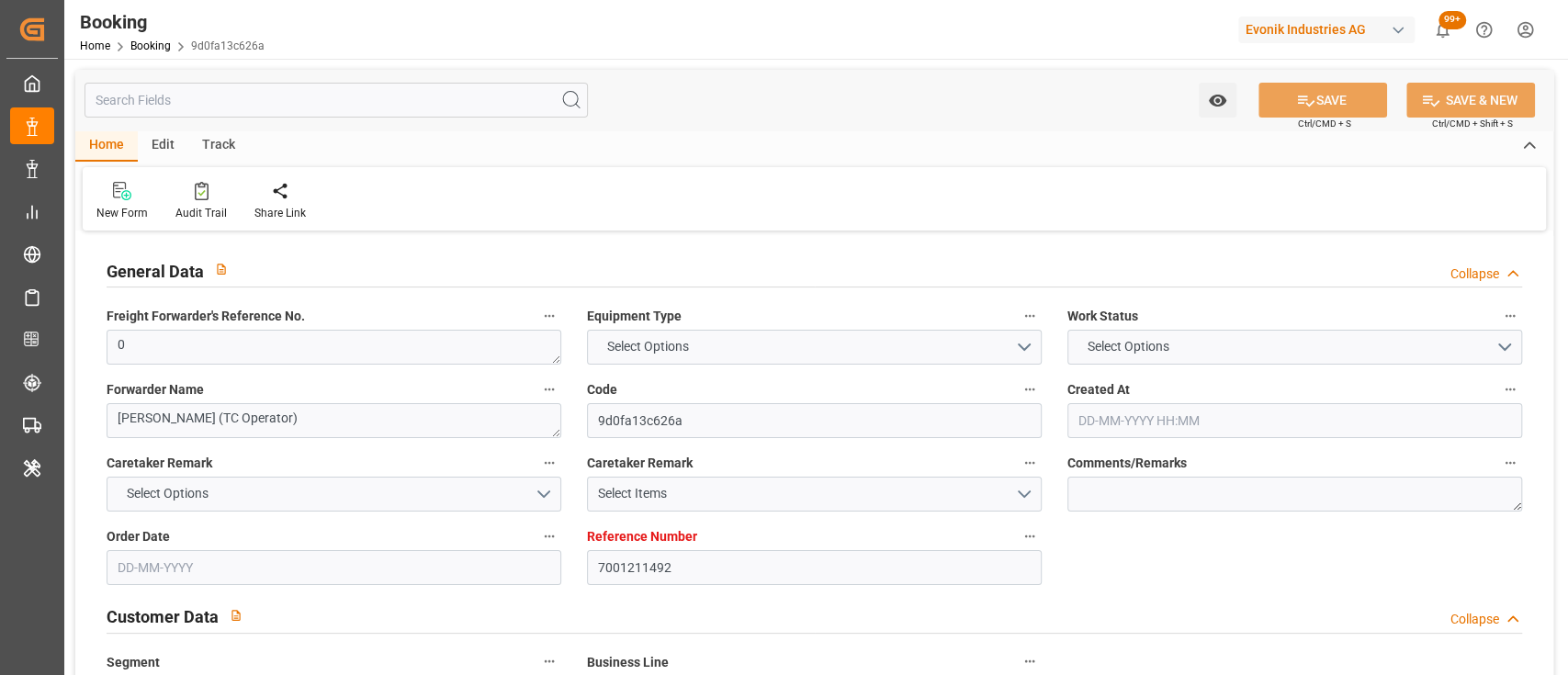
type input "[DATE] 00:00"
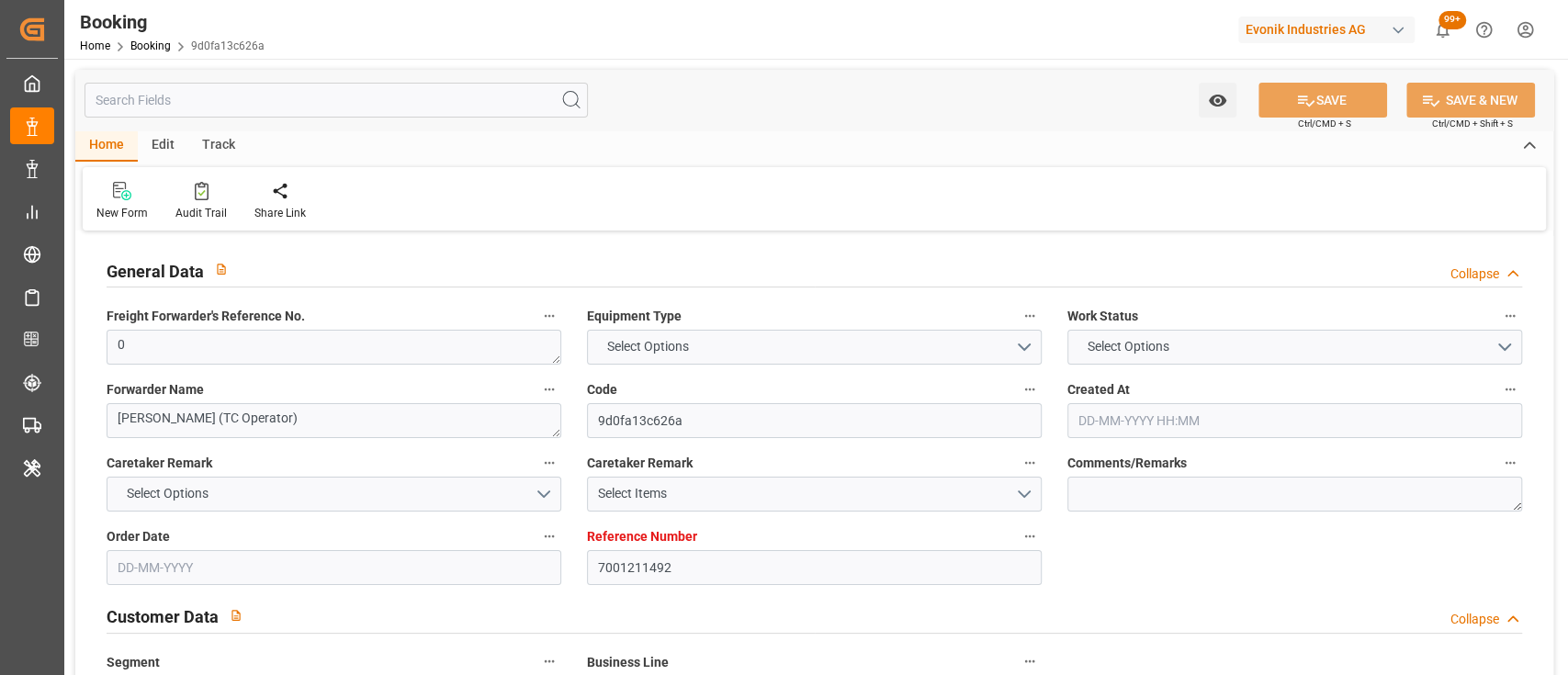
type input "19-08-2025"
type input "19-09-2025 09:59"
type input "7001211719"
type input "9839208"
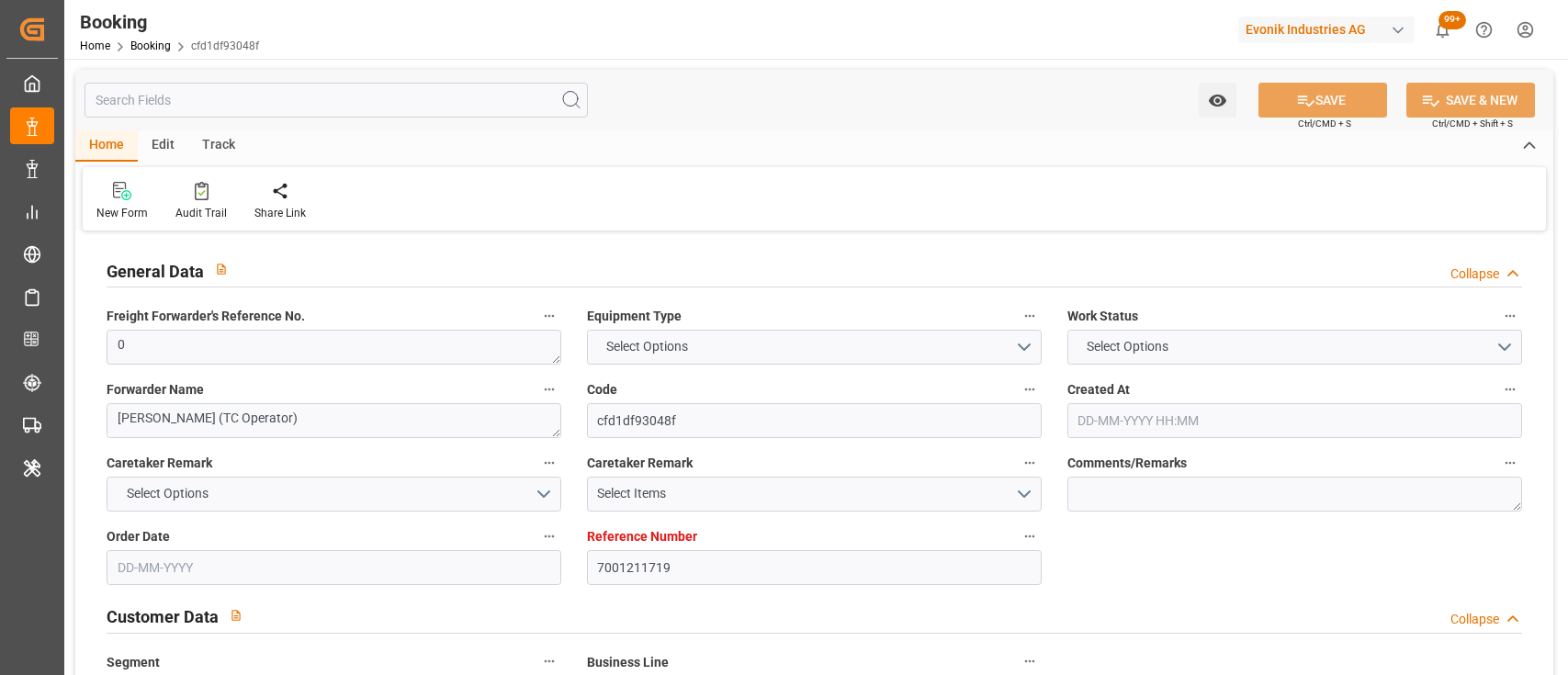
type input "CMACGM"
type input "CMA CGM Group"
type input "NLRTM"
type input "IDBDJ"
type input "MYPKG"
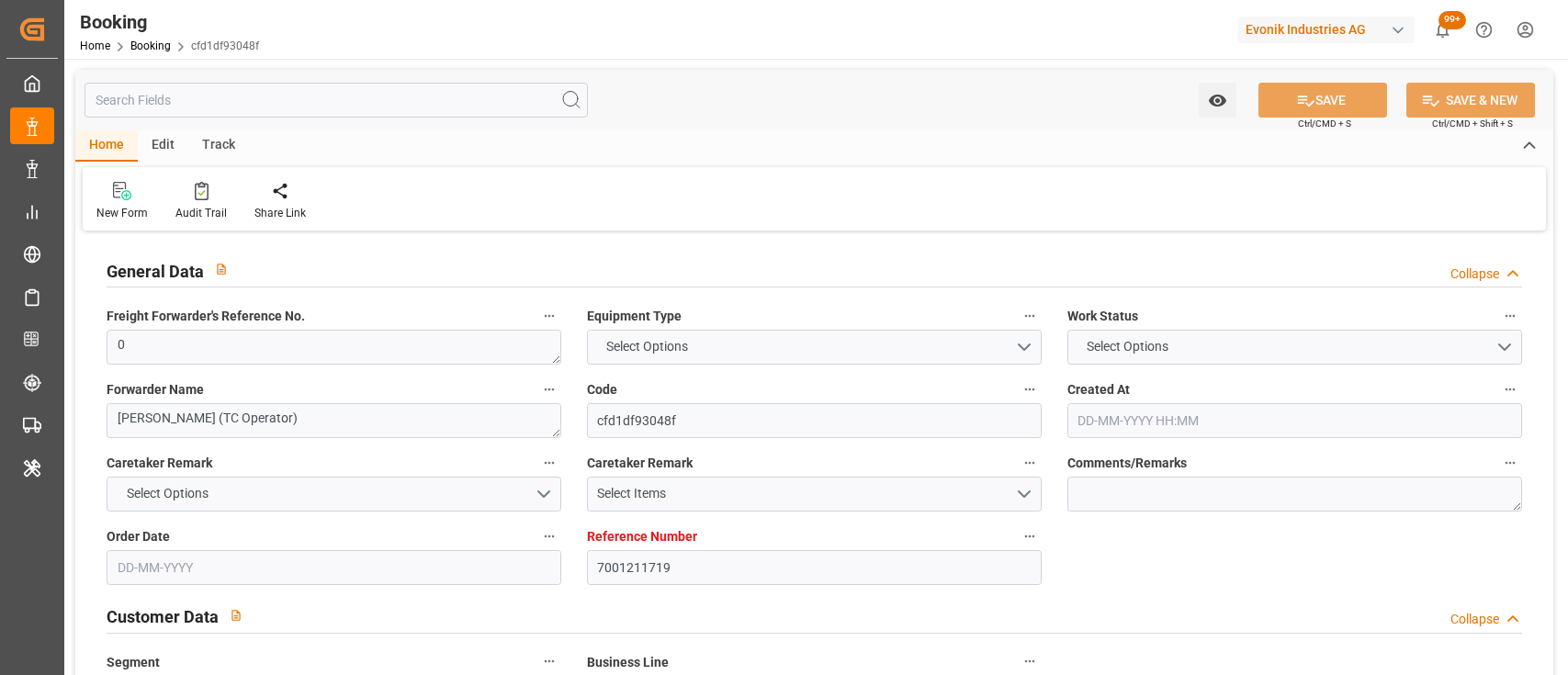
type input "IDJKT"
type input "0"
type input "[DATE] 19:26"
type input "[DATE]"
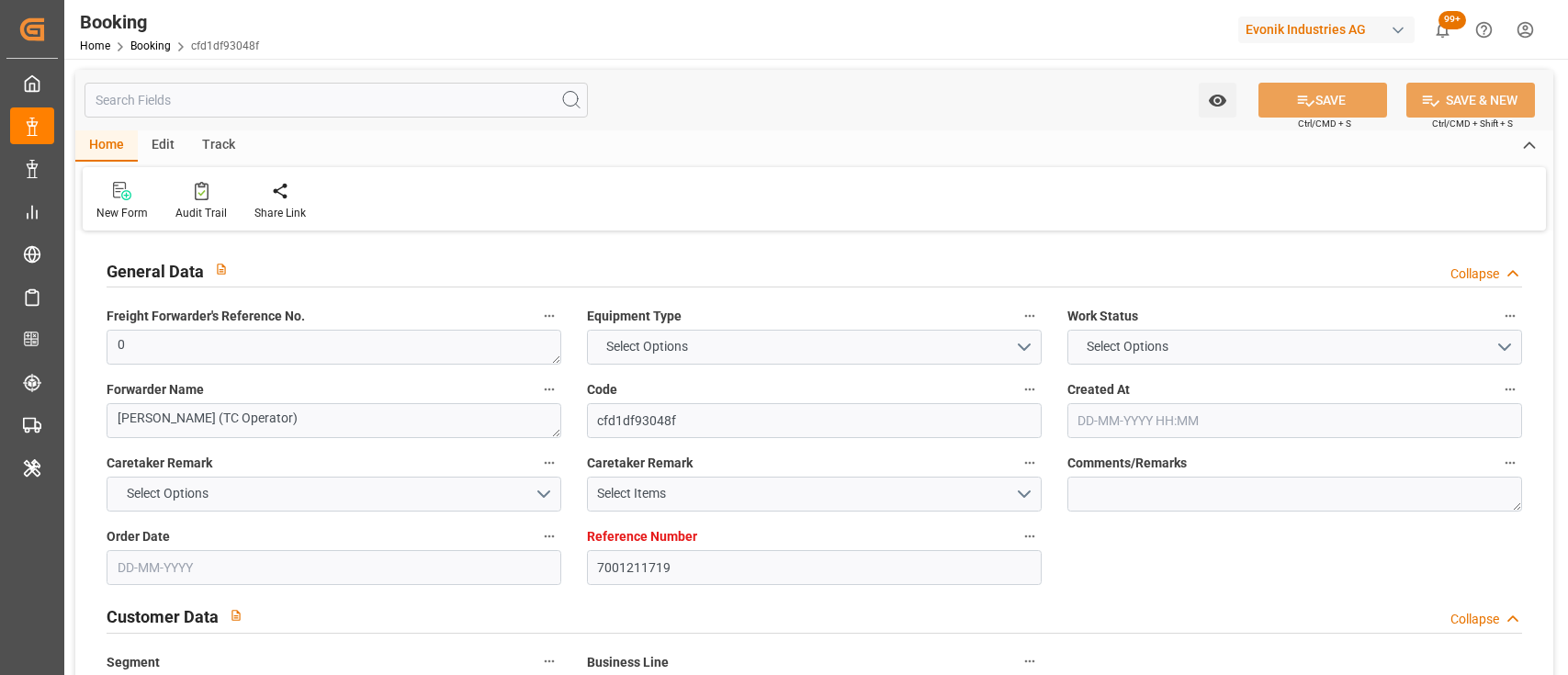
type input "[DATE]"
type input "[DATE] 00:00"
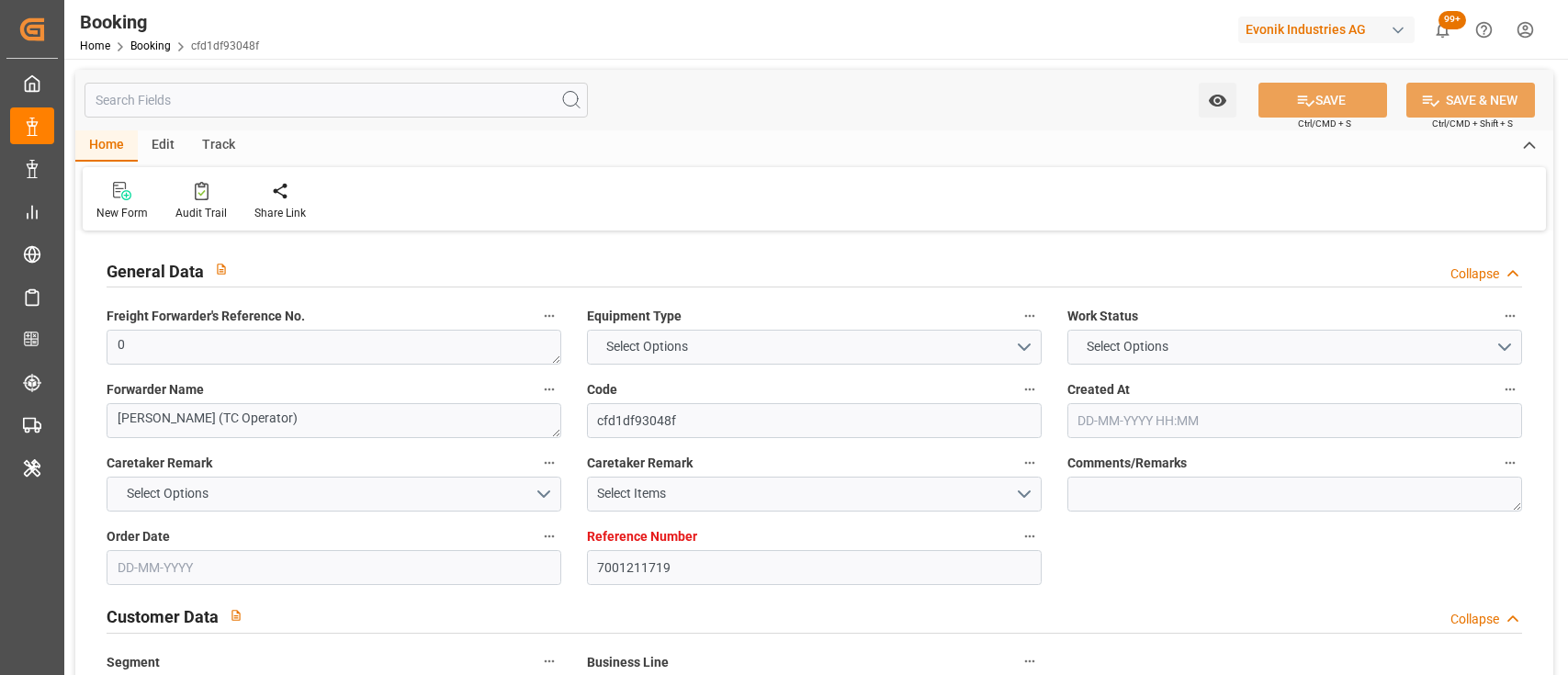
type input "[DATE] 00:00"
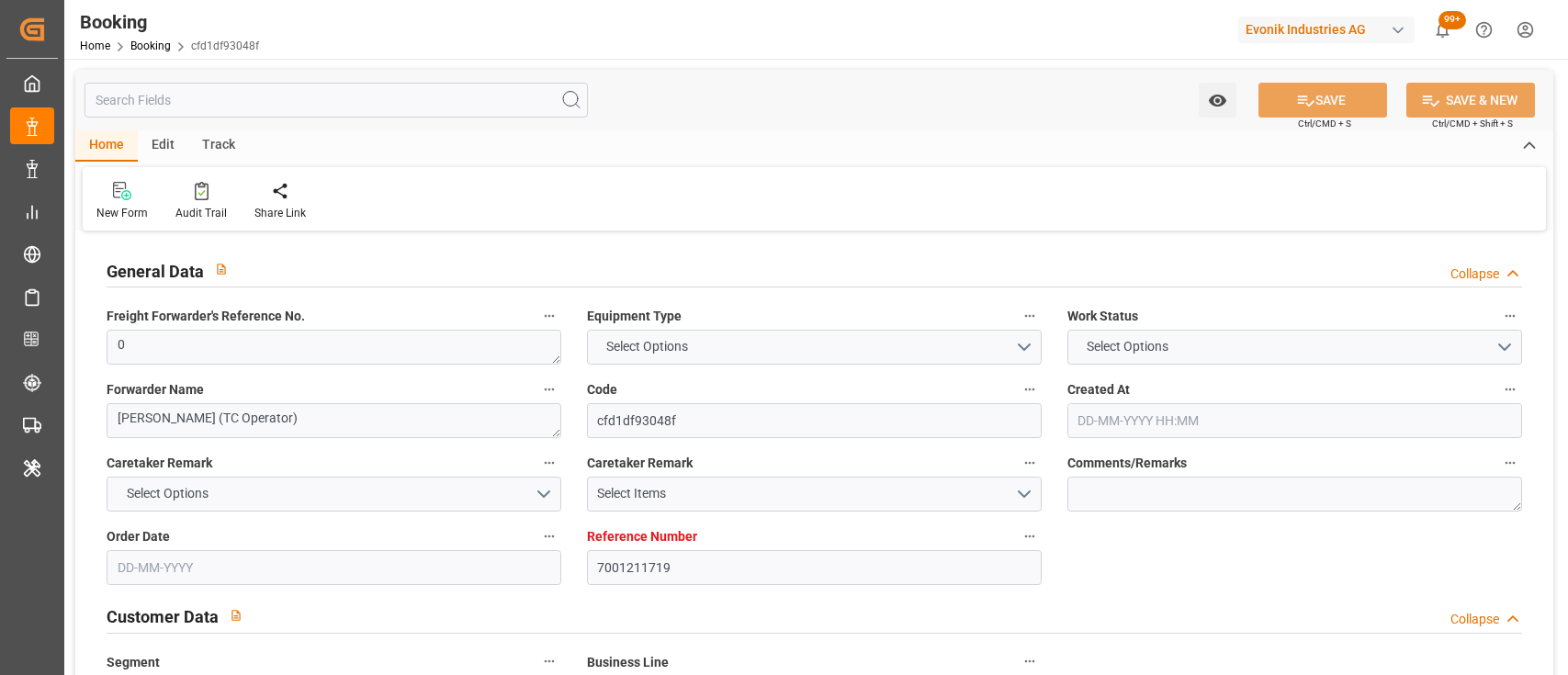
type input "[DATE] 00:00"
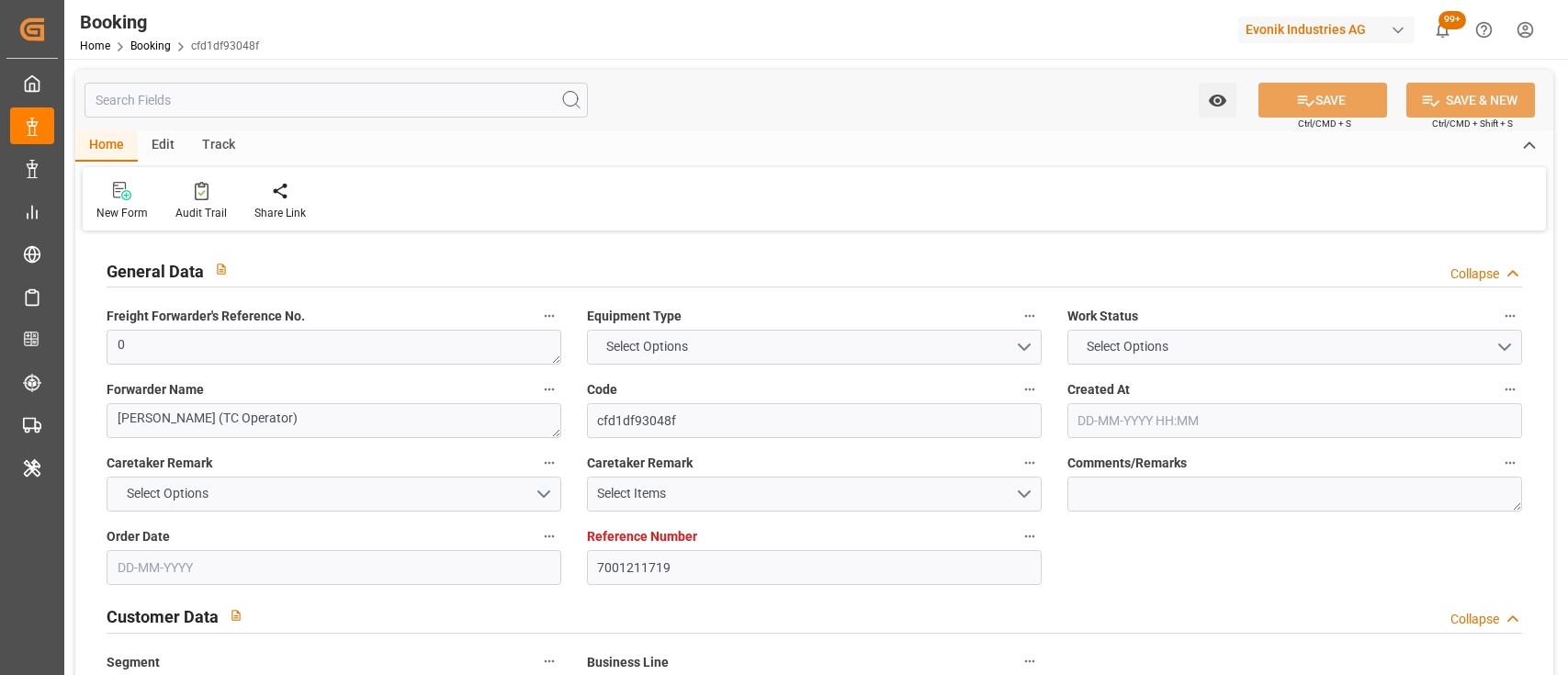
type input "[DATE] 00:00"
type input "[DATE]"
type input "[DATE] 09:59"
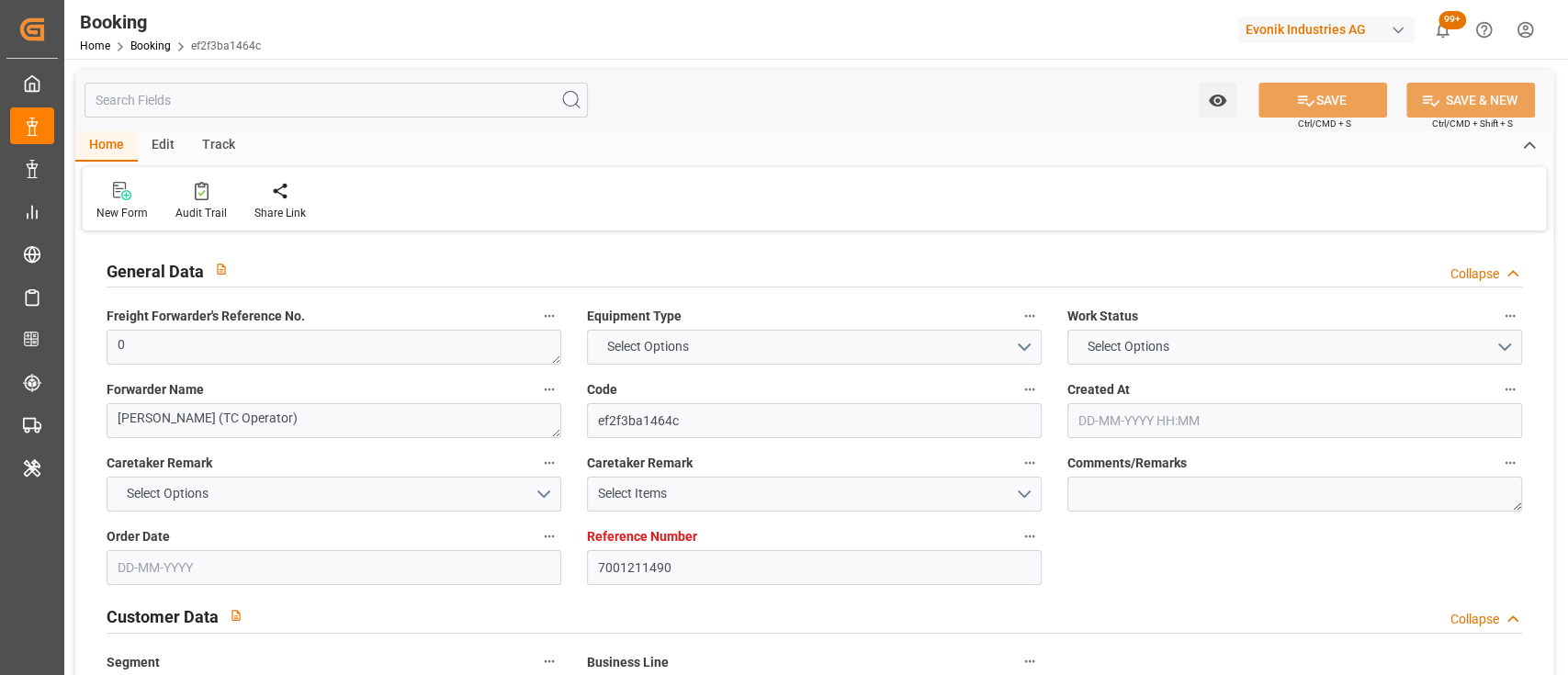
type input "7001211490"
type input "9839208"
type input "CMACGM"
type input "CMA CGM Group"
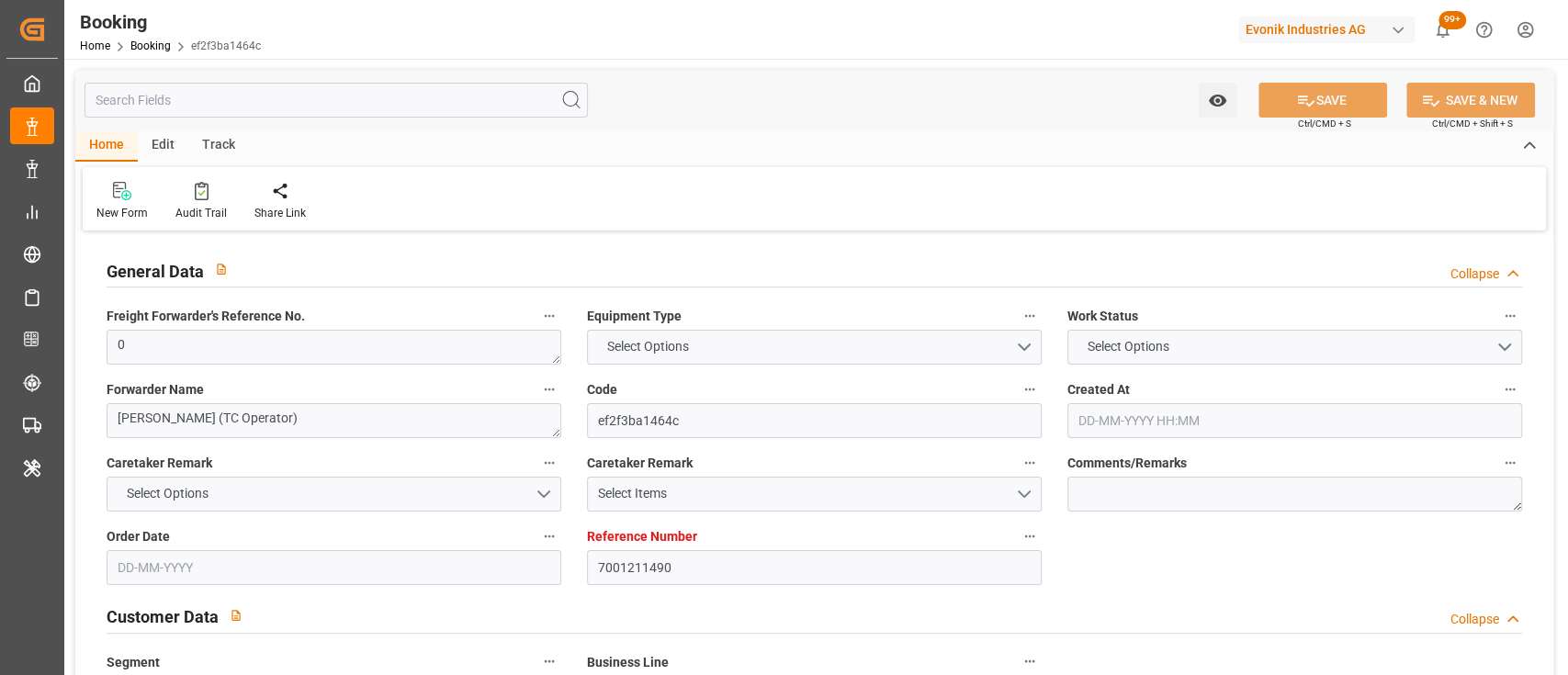
type input "NLRTM"
type input "IDBDJ"
type input "MYPKG"
type input "IDJKT"
type input "0"
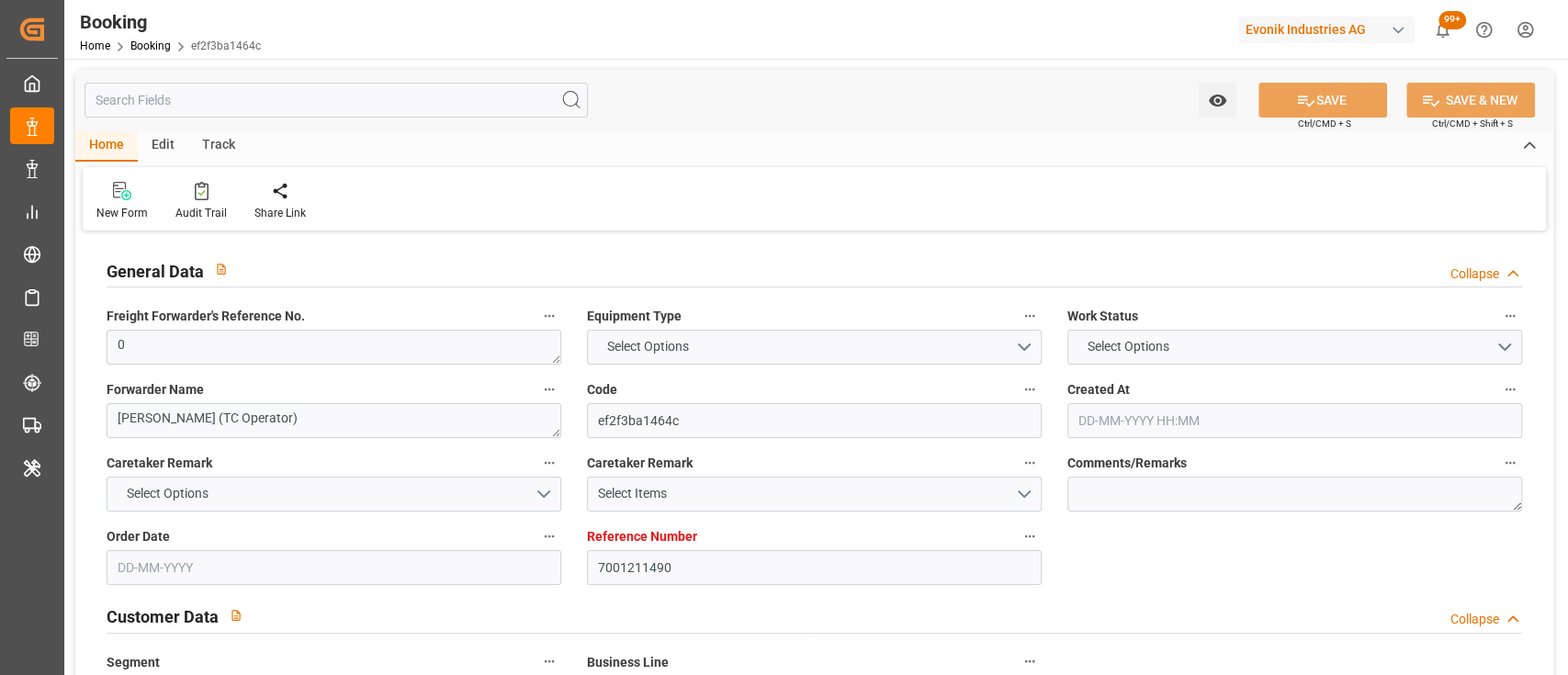
type input "[DATE] 15:55"
type input "[DATE]"
type input "10-09-2025"
type input "15-07-2025"
type input "27-07-2025 00:00"
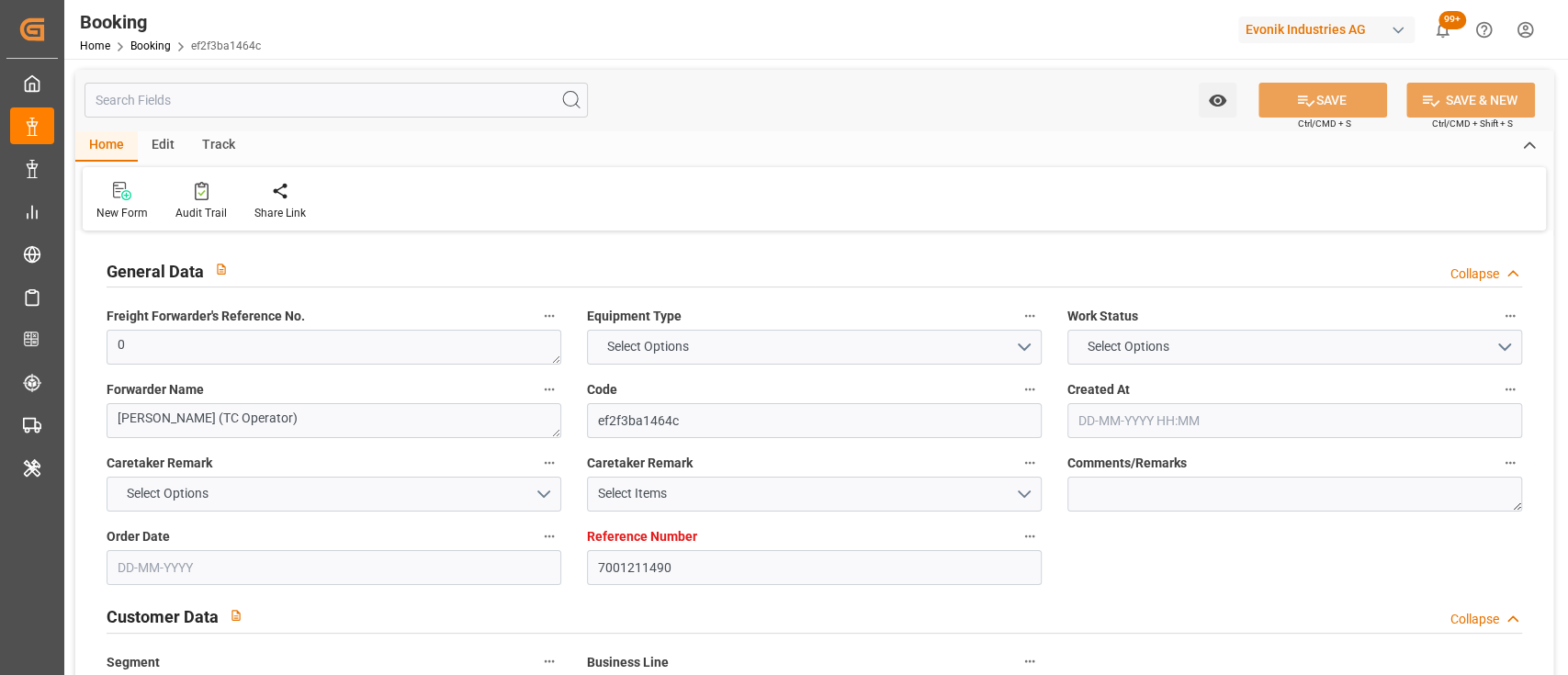
type input "27-07-2025 00:00"
type input "19-07-2025 00:00"
type input "21-09-2025 00:00"
type input "10-09-2025 00:00"
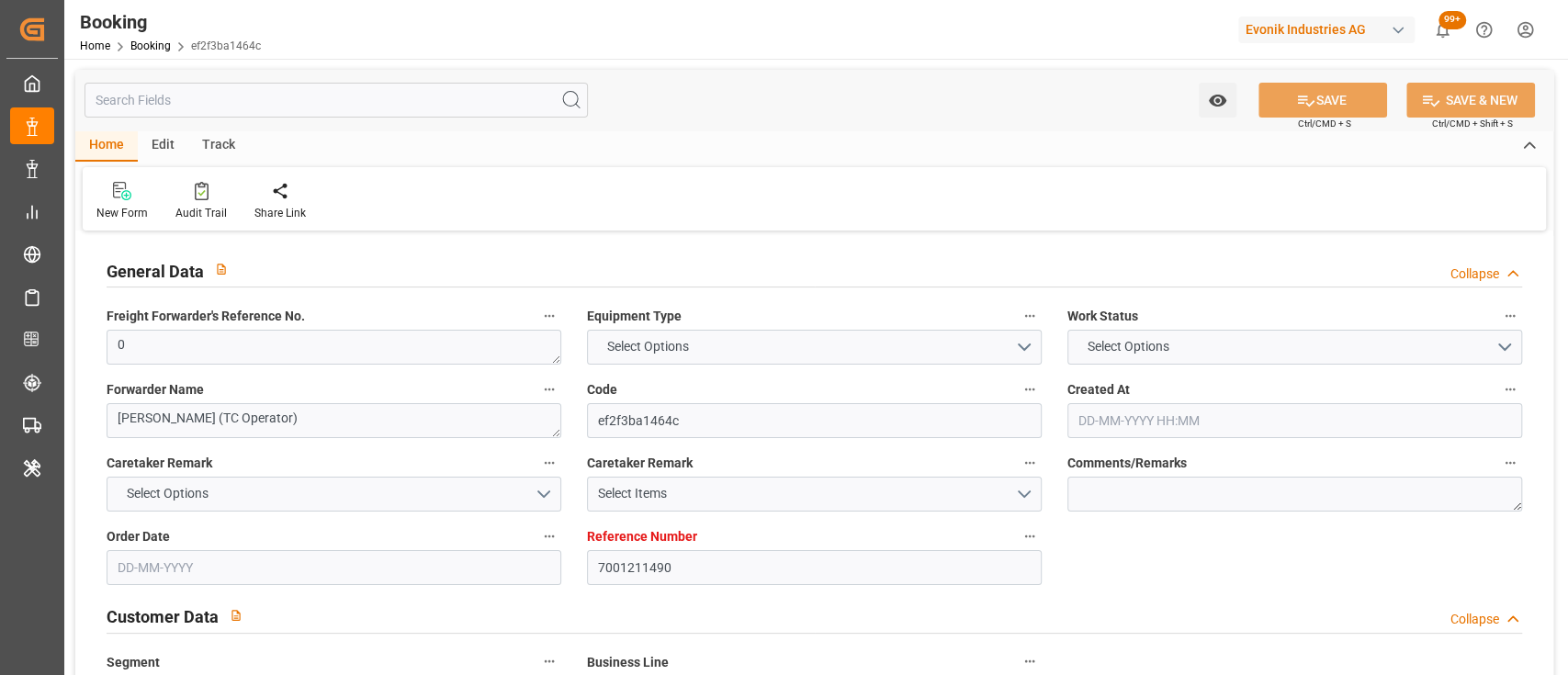
type input "05-09-2025 00:00"
type input "02-09-2025 00:00"
type input "05-09-2025 00:00"
type input "09-09-2025 00:00"
type input "03-09-2025 00:00"
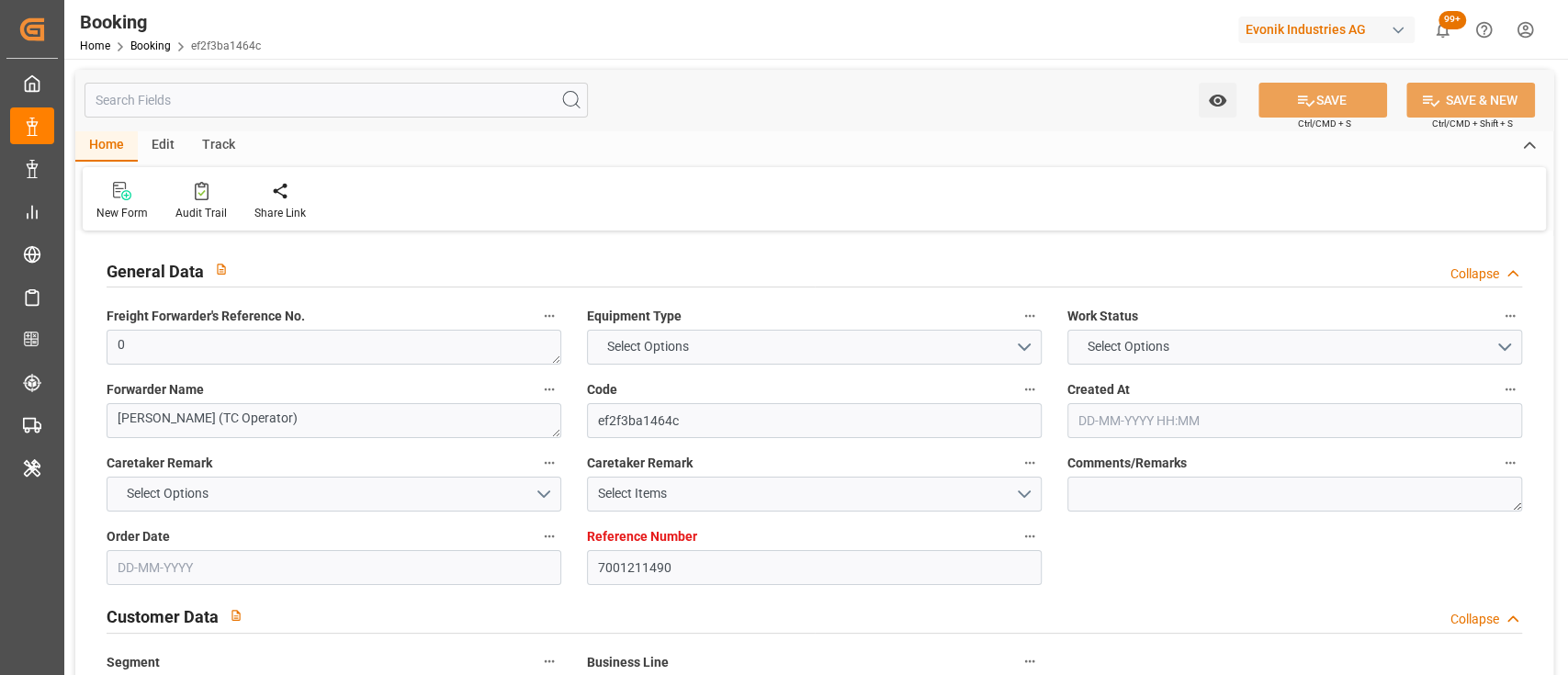
type input "09-09-2025 00:00"
type input "12-09-2025 00:00"
type input "04-09-2025 00:00"
type input "12-09-2025 00:00"
type input "18-09-2025 00:00"
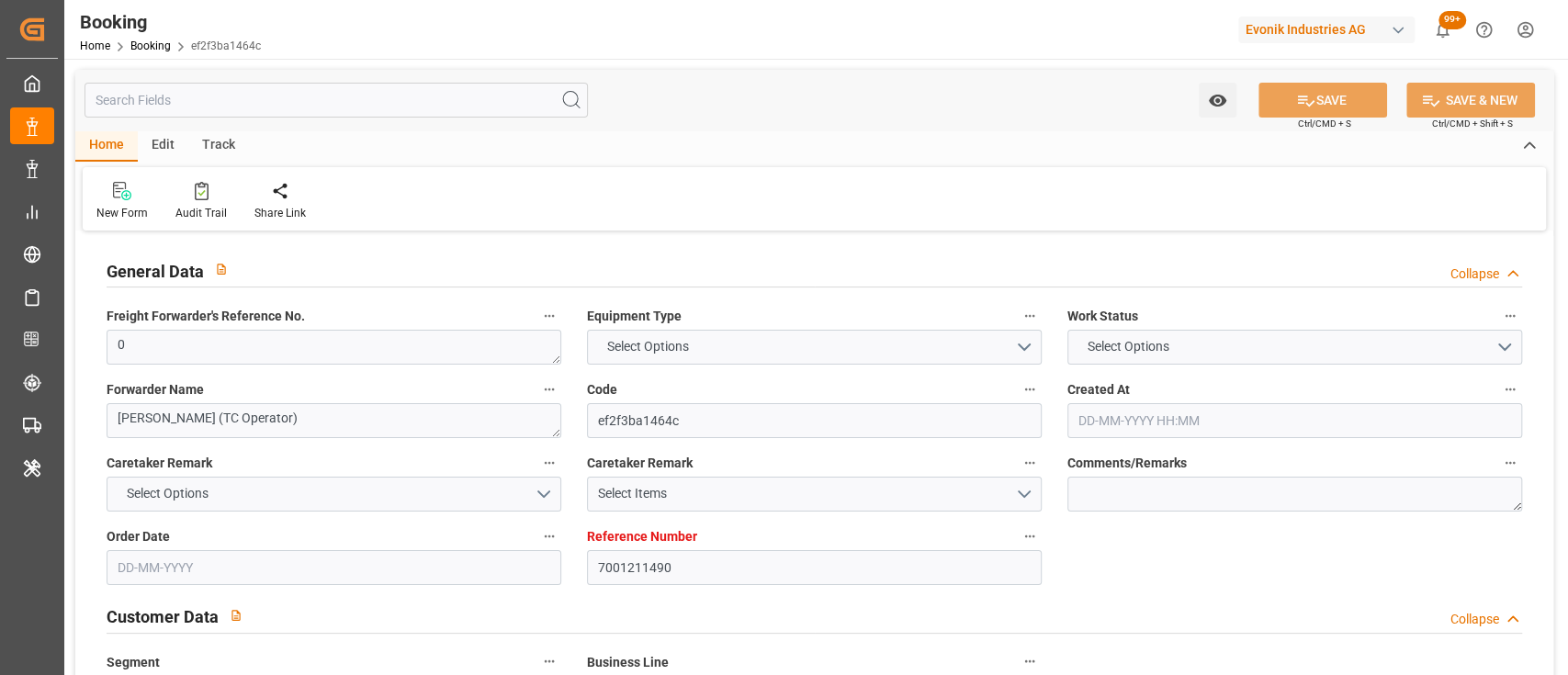
type input "05-09-2025 00:00"
type input "19-08-2025"
type input "19-09-2025 09:59"
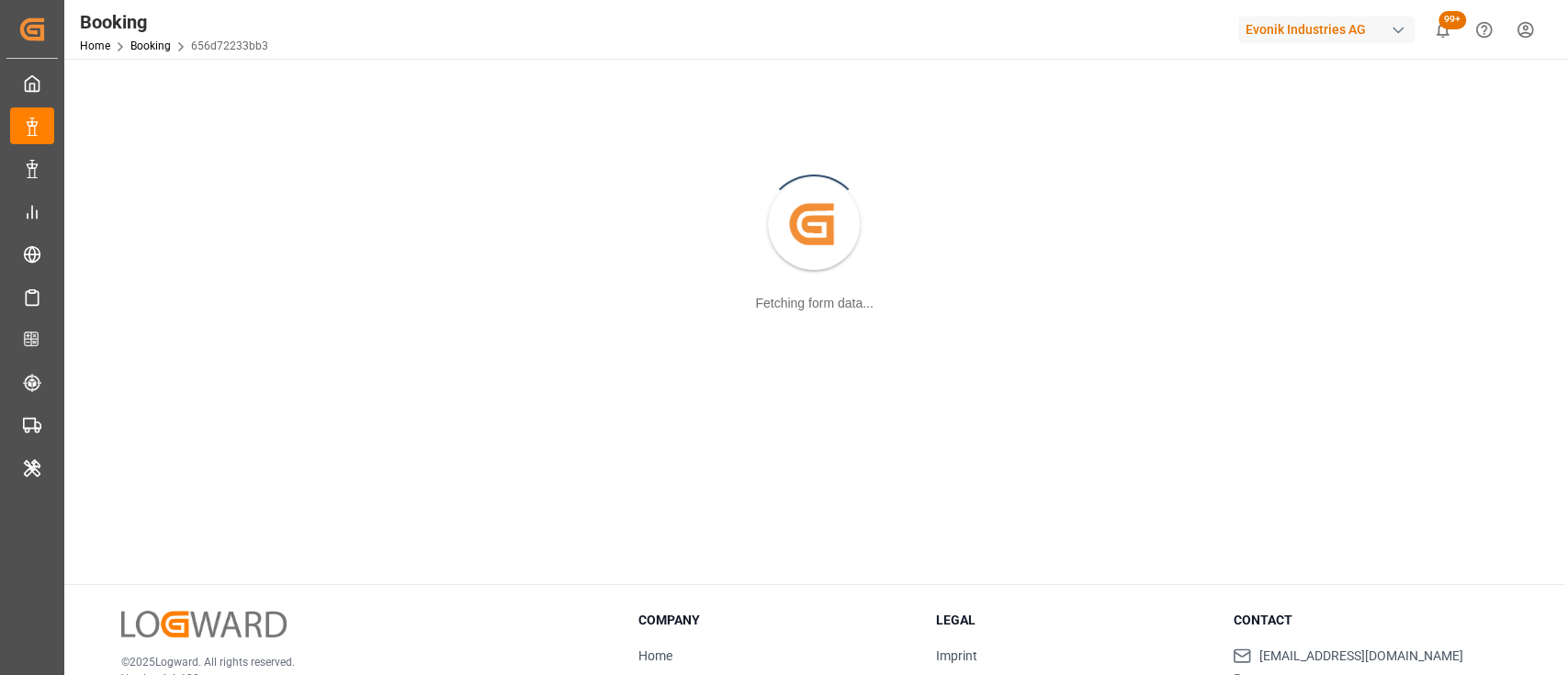
scroll to position [86, 0]
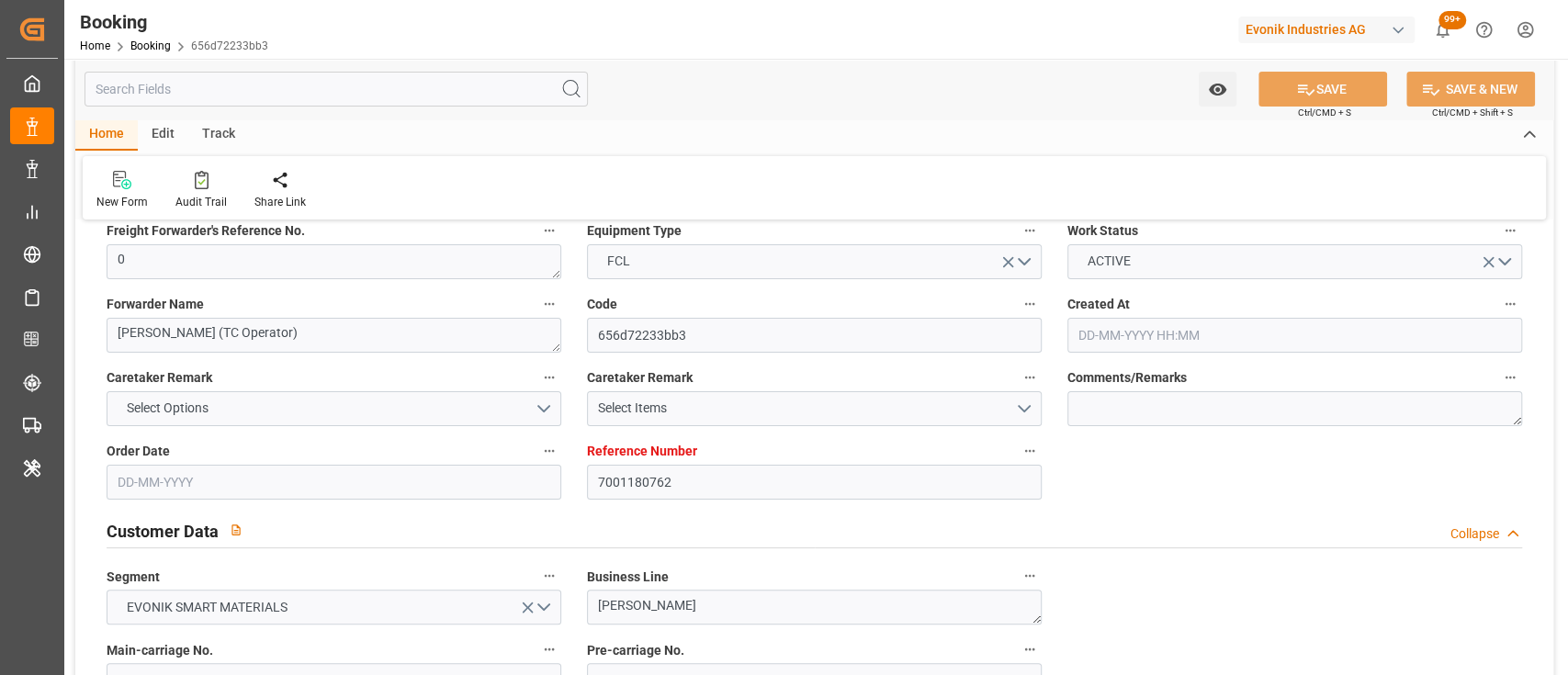
type input "7001180762"
type input "9839210"
type input "CMACGM"
type input "CMA CGM Group"
type input "NLRTM"
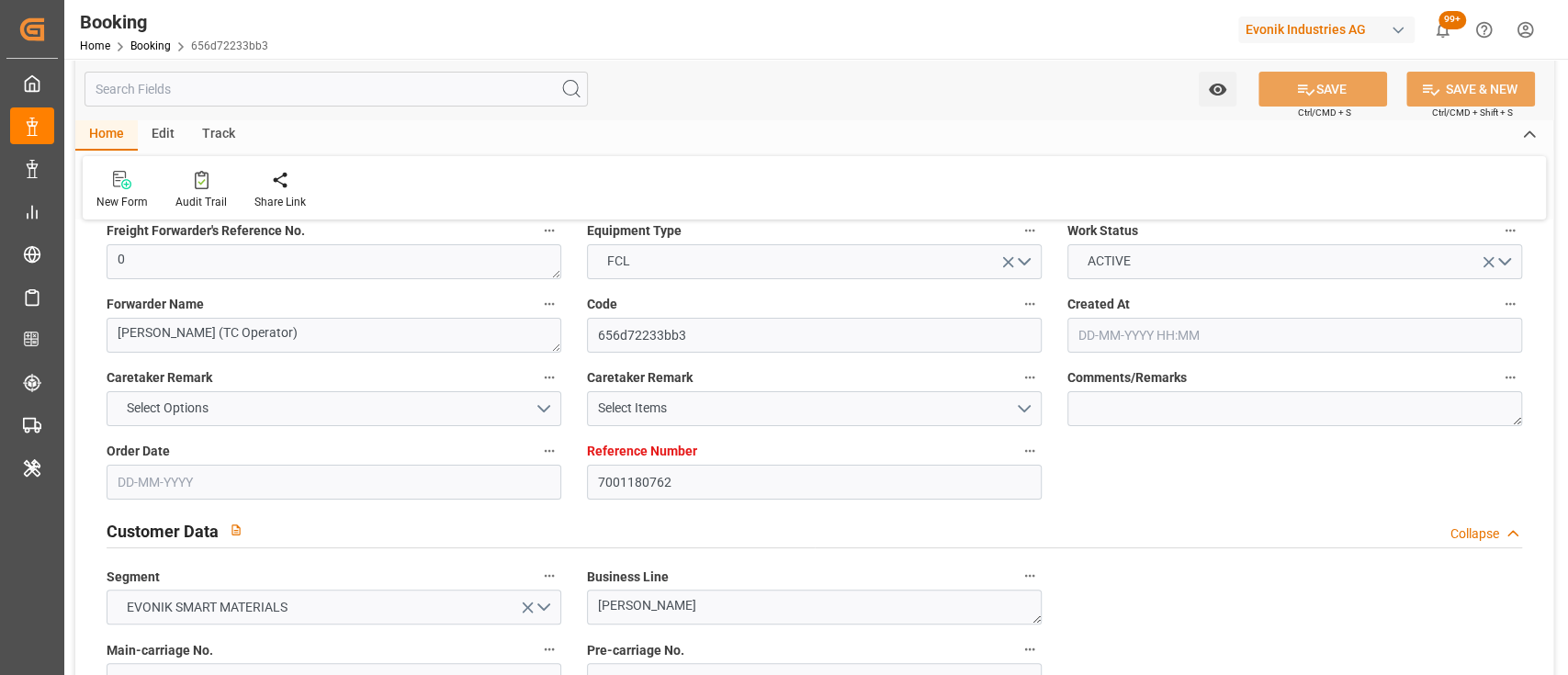
type input "IDBDJ"
type input "MYPKG"
type input "IDJKT"
type input "49"
type input "0"
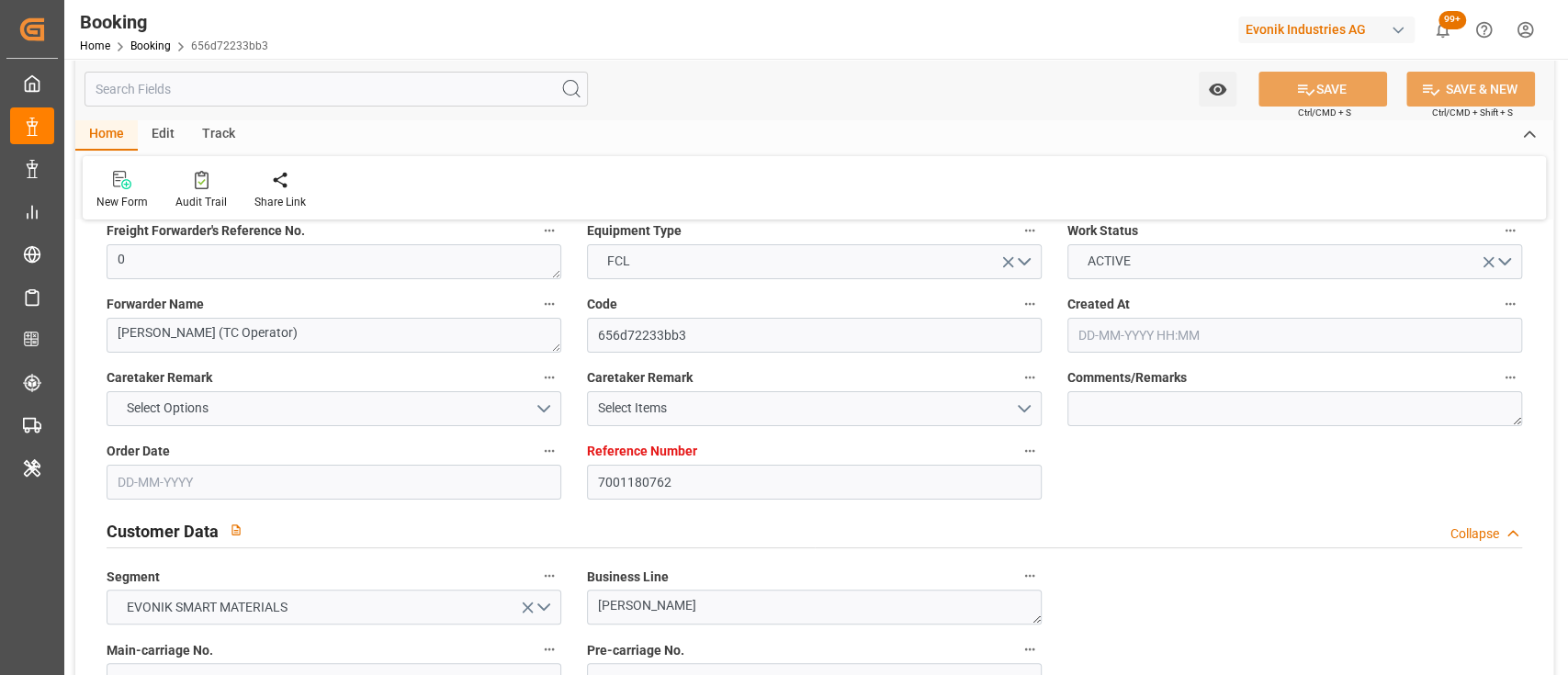
type input "[DATE] 12:52"
type input "[DATE]"
type input "[DATE] 00:00"
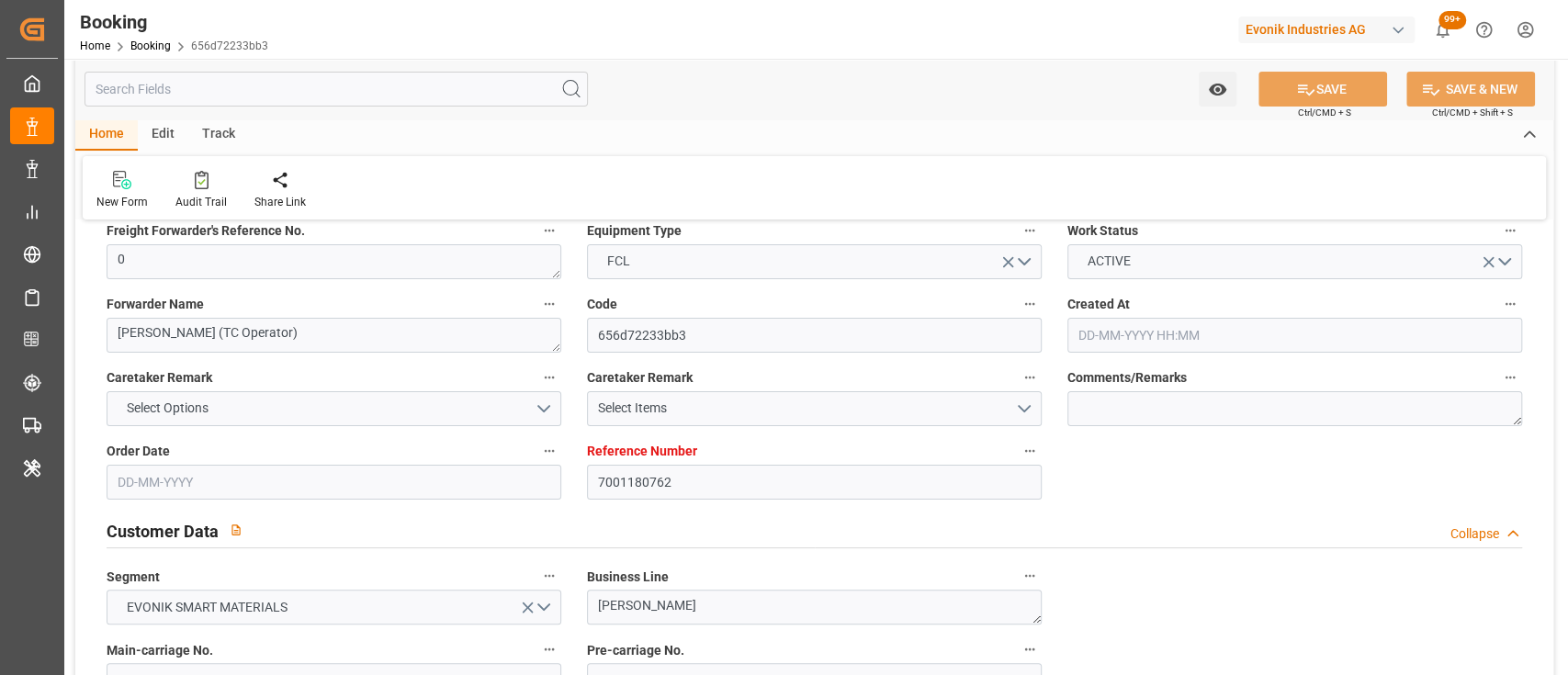
type input "[DATE] 00:00"
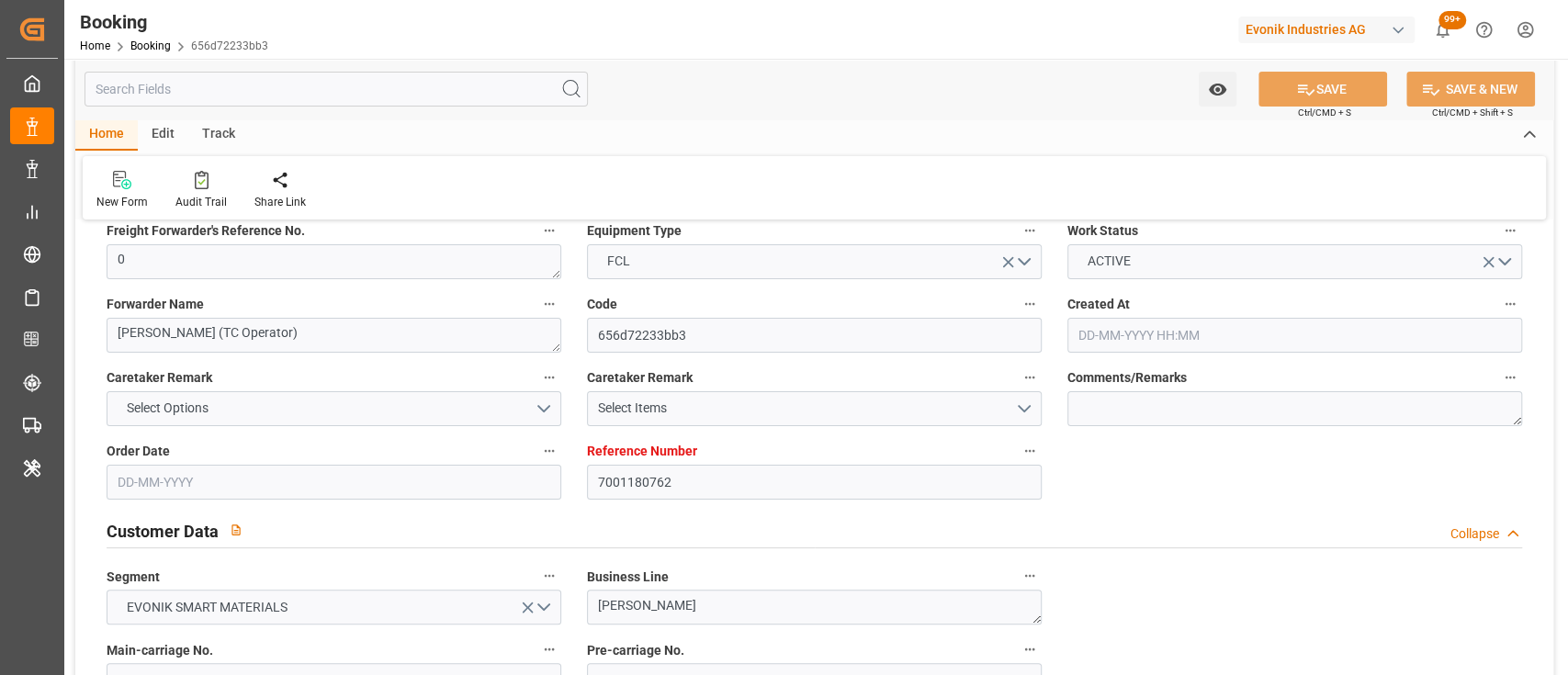
type input "[DATE] 00:00"
type input "15-08-2025 00:00"
type input "04-08-2025 00:00"
type input "03-08-2025 00:00"
type input "05-08-2025 00:00"
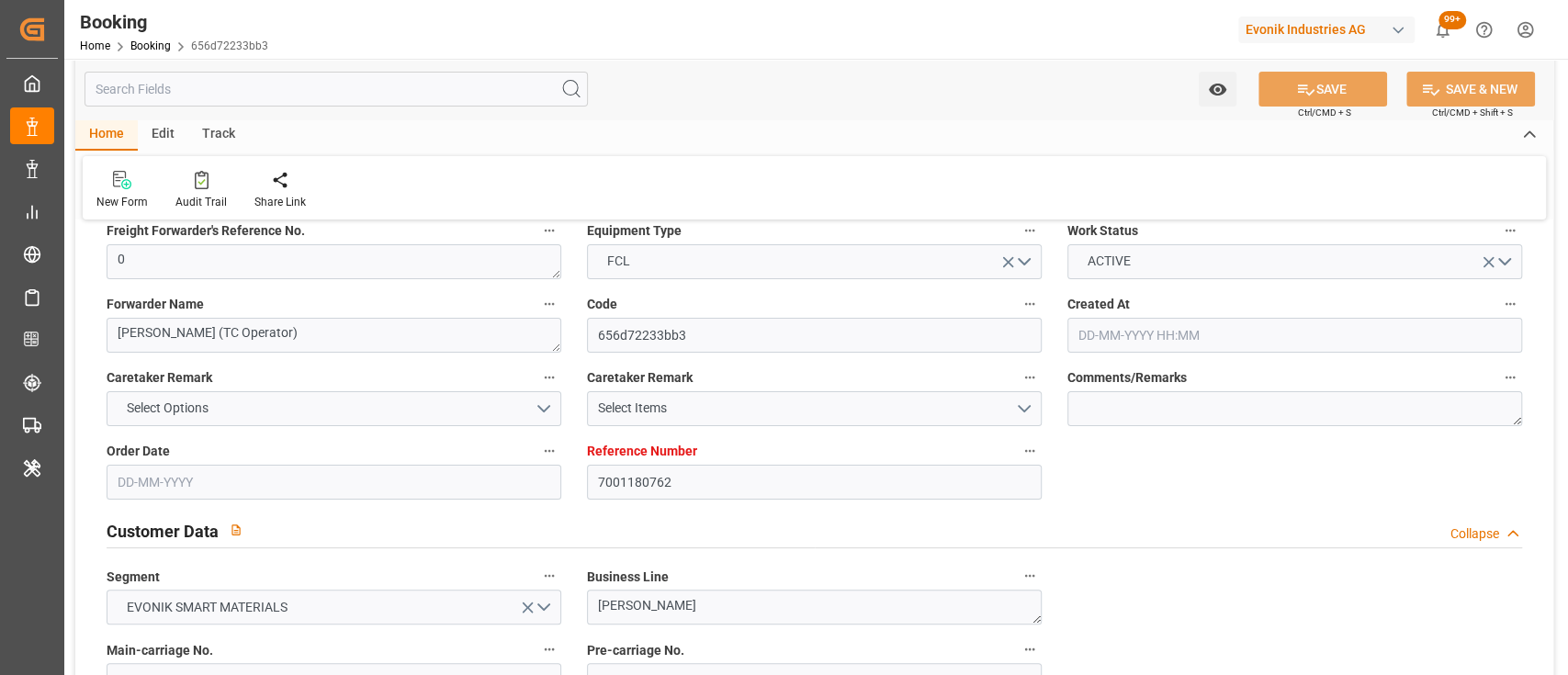
type input "09-08-2025 00:00"
type input "06-08-2025 00:00"
type input "08-08-2025 00:00"
type input "10-08-2025 00:00"
type input "08-08-2025 00:00"
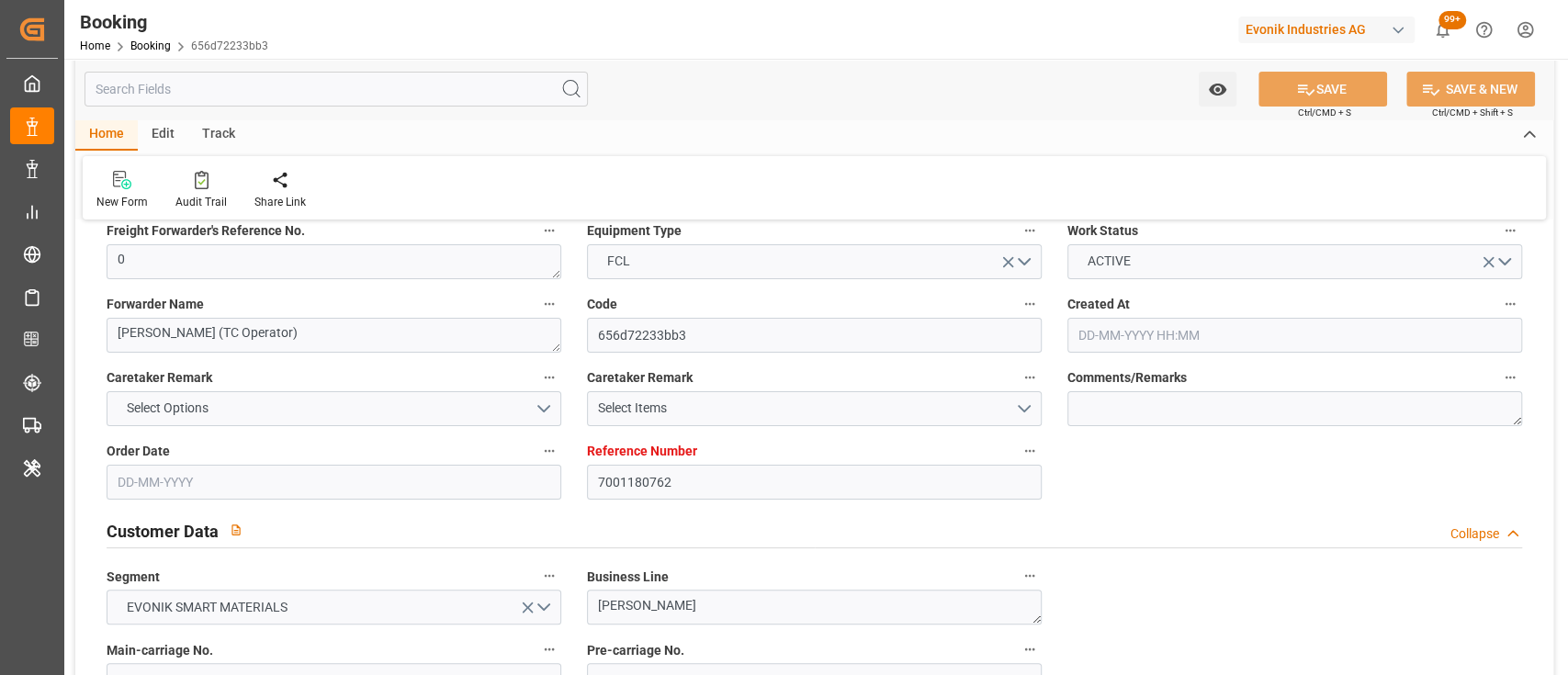
type input "10-08-2025 00:00"
type input "22-09-2025 00:00"
type input "19-09-2025 00:00"
type input "13-06-2025"
type input "19-09-2025 06:12"
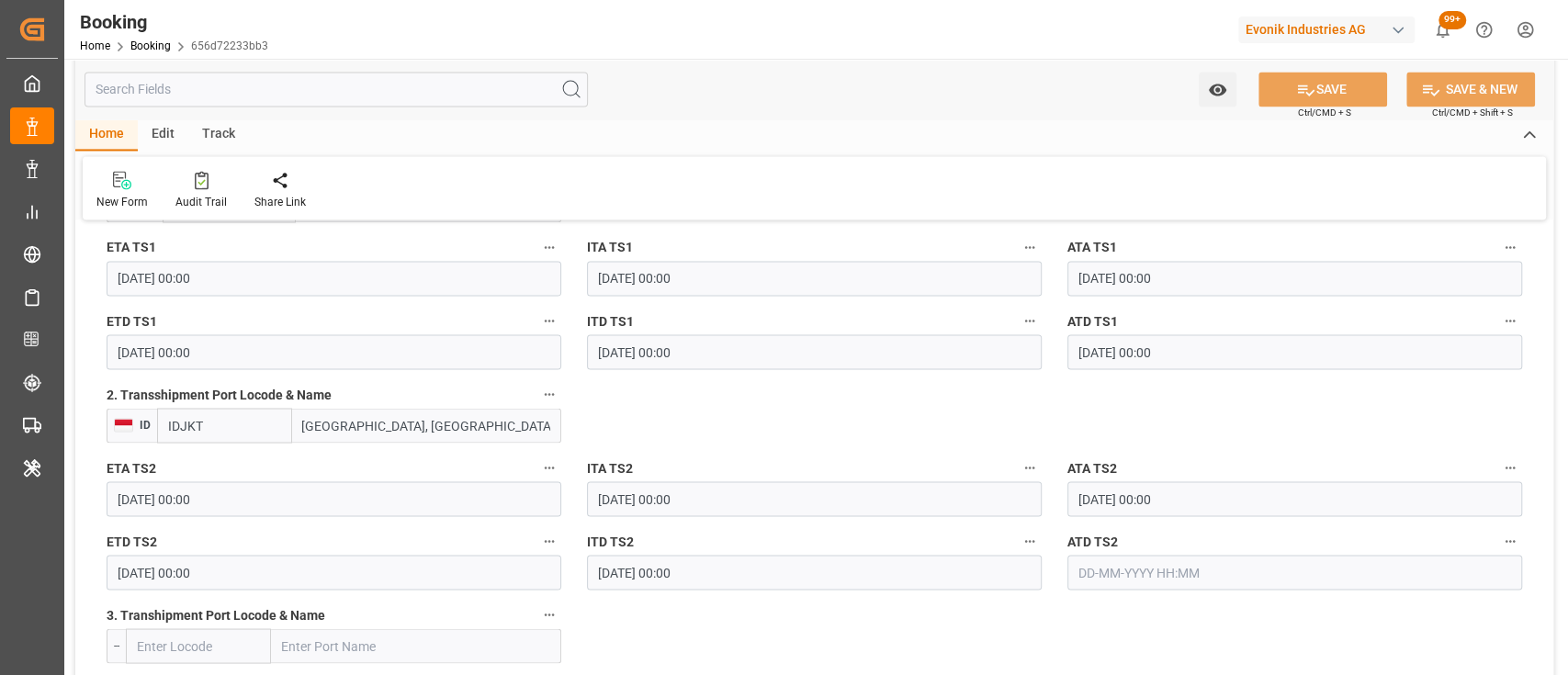
scroll to position [2116, 0]
click at [147, 565] on input "22-09-2025 00:00" at bounding box center [334, 571] width 455 height 35
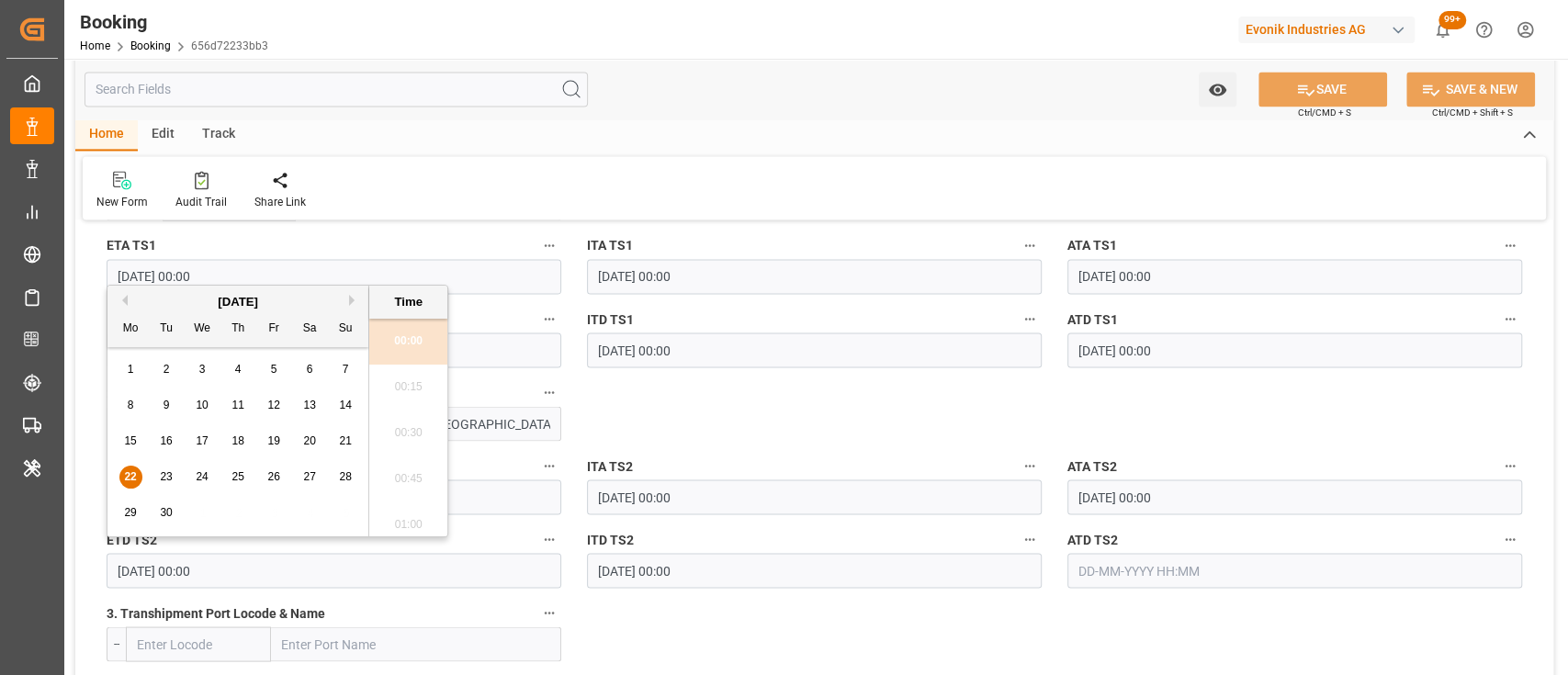
type input "22-08-2025 00:00"
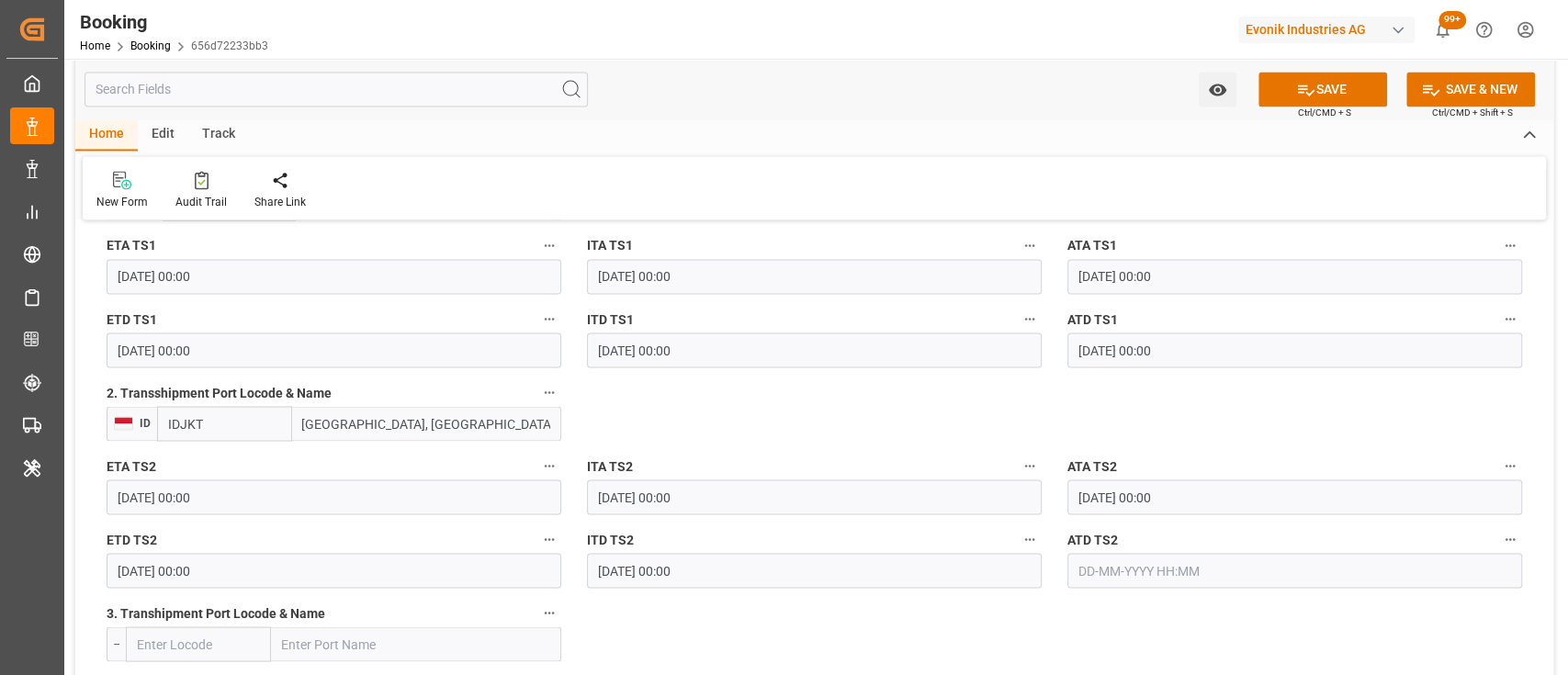
click at [1103, 562] on input "text" at bounding box center [1295, 571] width 455 height 35
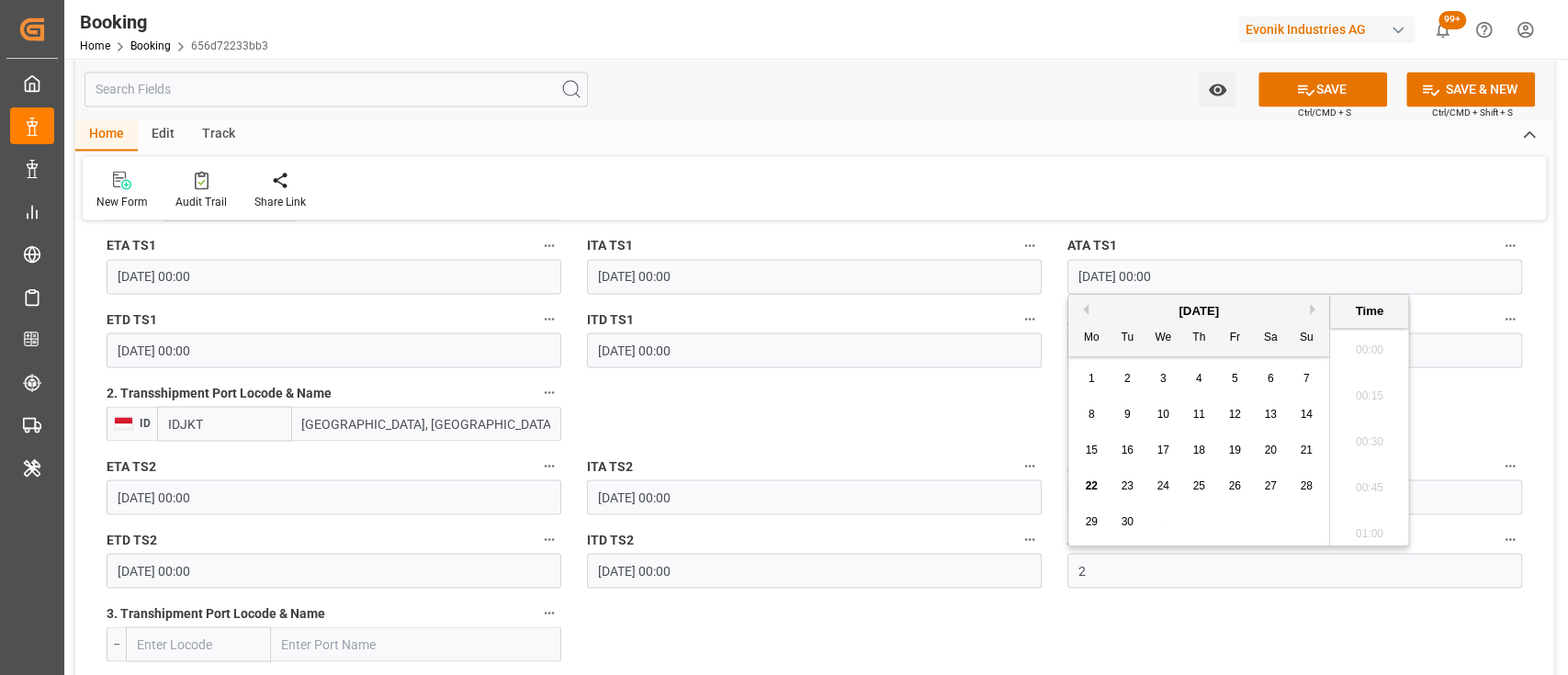
scroll to position [2670, 0]
type input "22-08-2025 00:00"
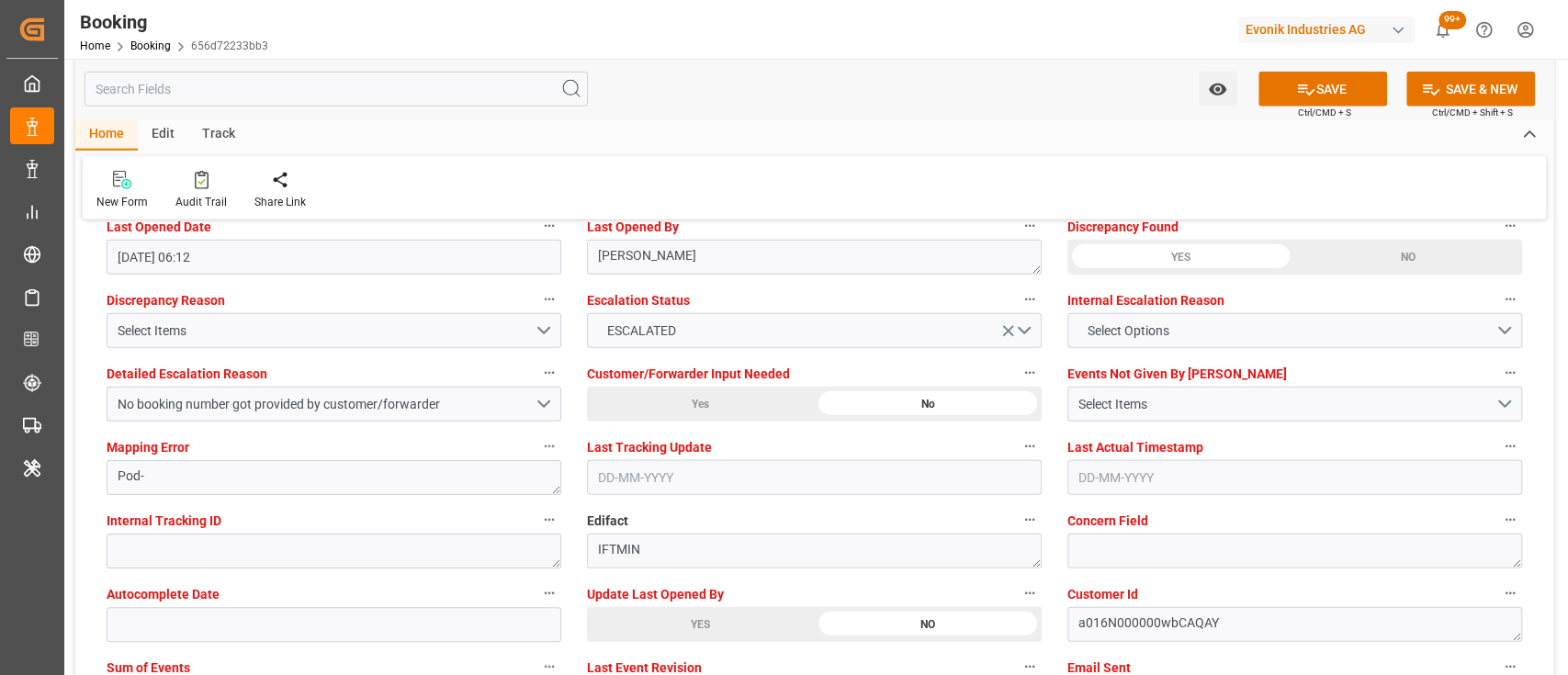
scroll to position [3316, 0]
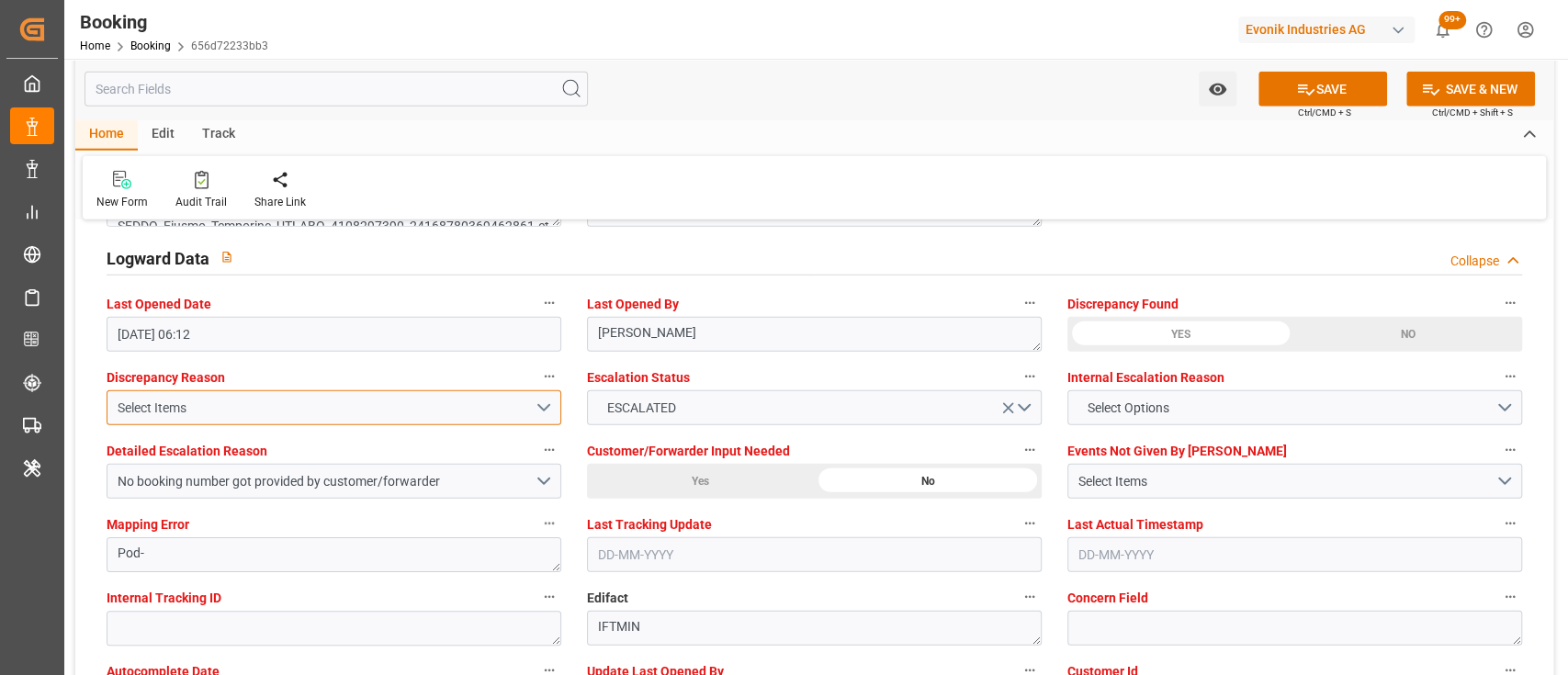
click at [441, 399] on div "Select Items" at bounding box center [326, 409] width 417 height 19
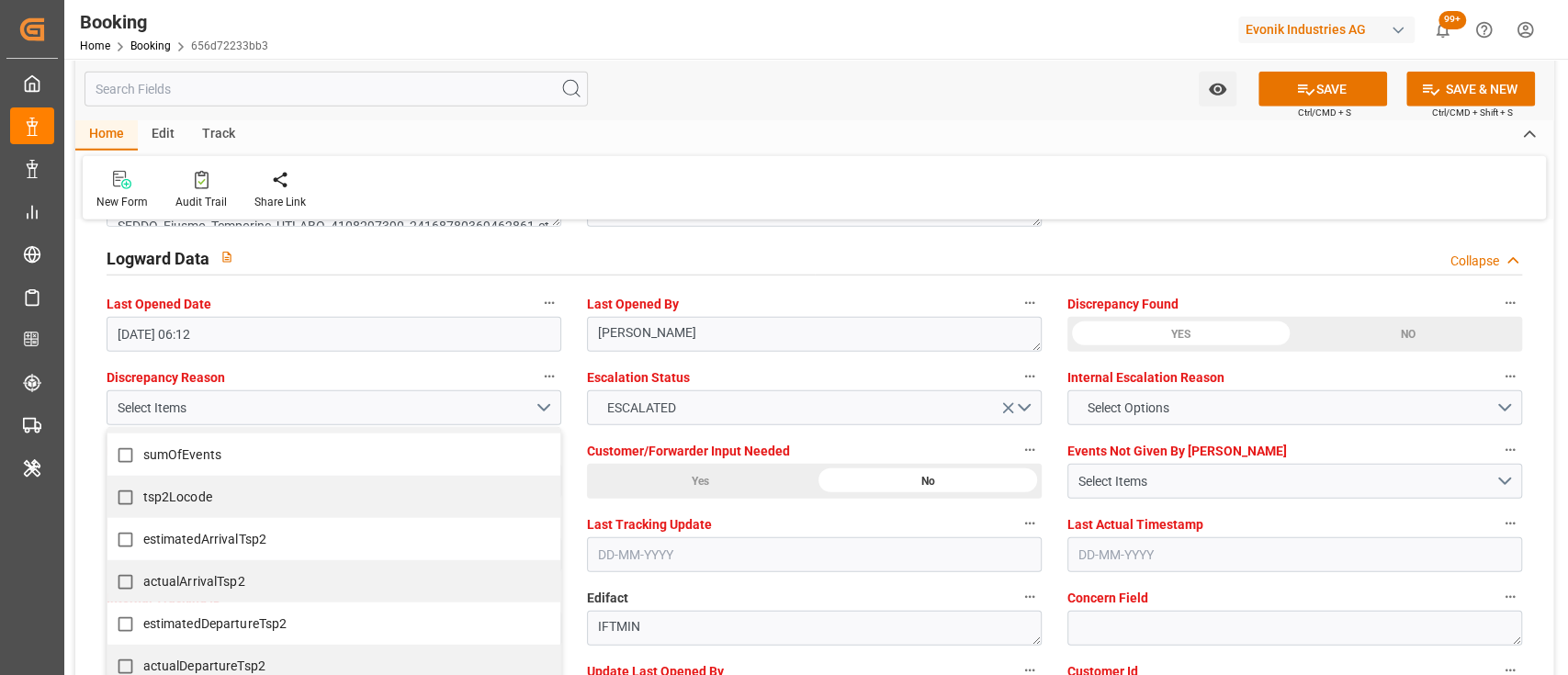
scroll to position [869, 0]
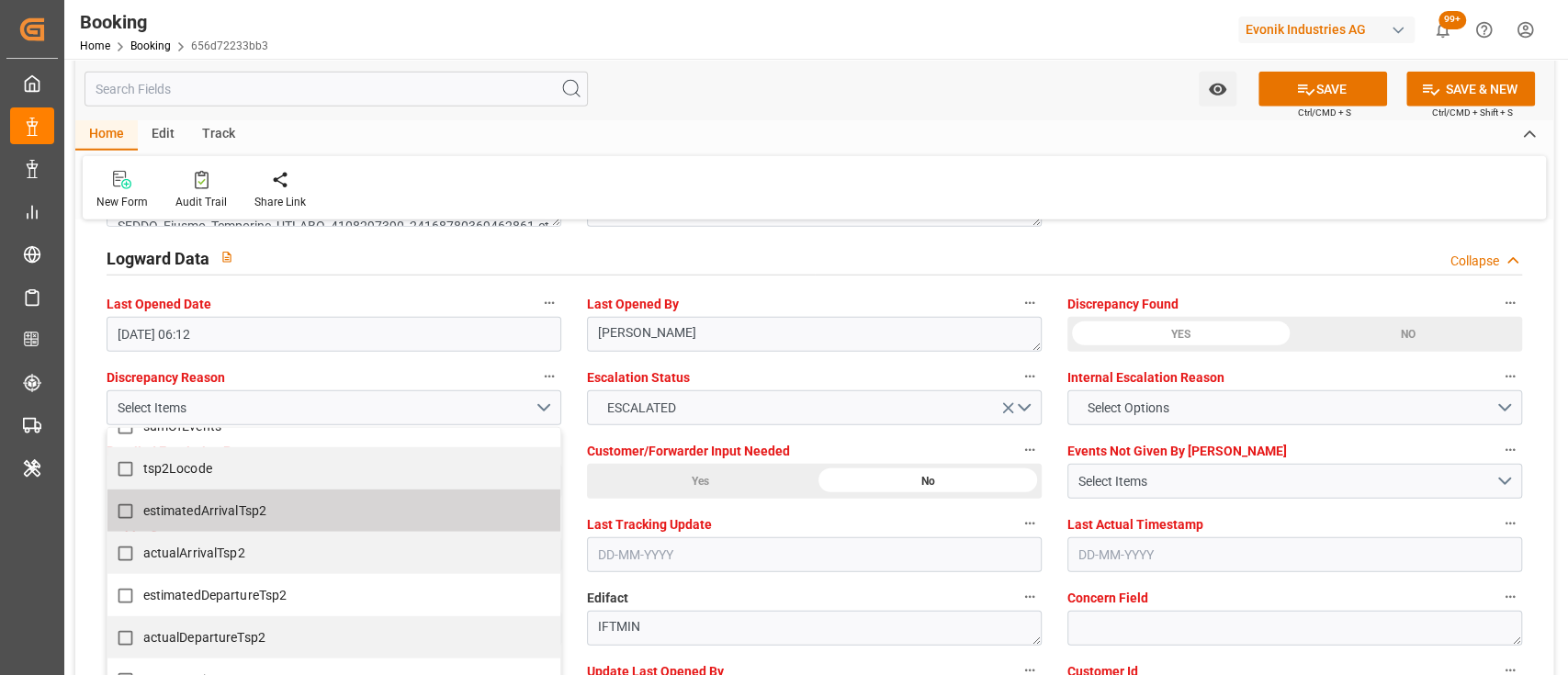
click at [188, 510] on span "estimatedArrivalTsp2" at bounding box center [205, 511] width 124 height 15
checkbox input "true"
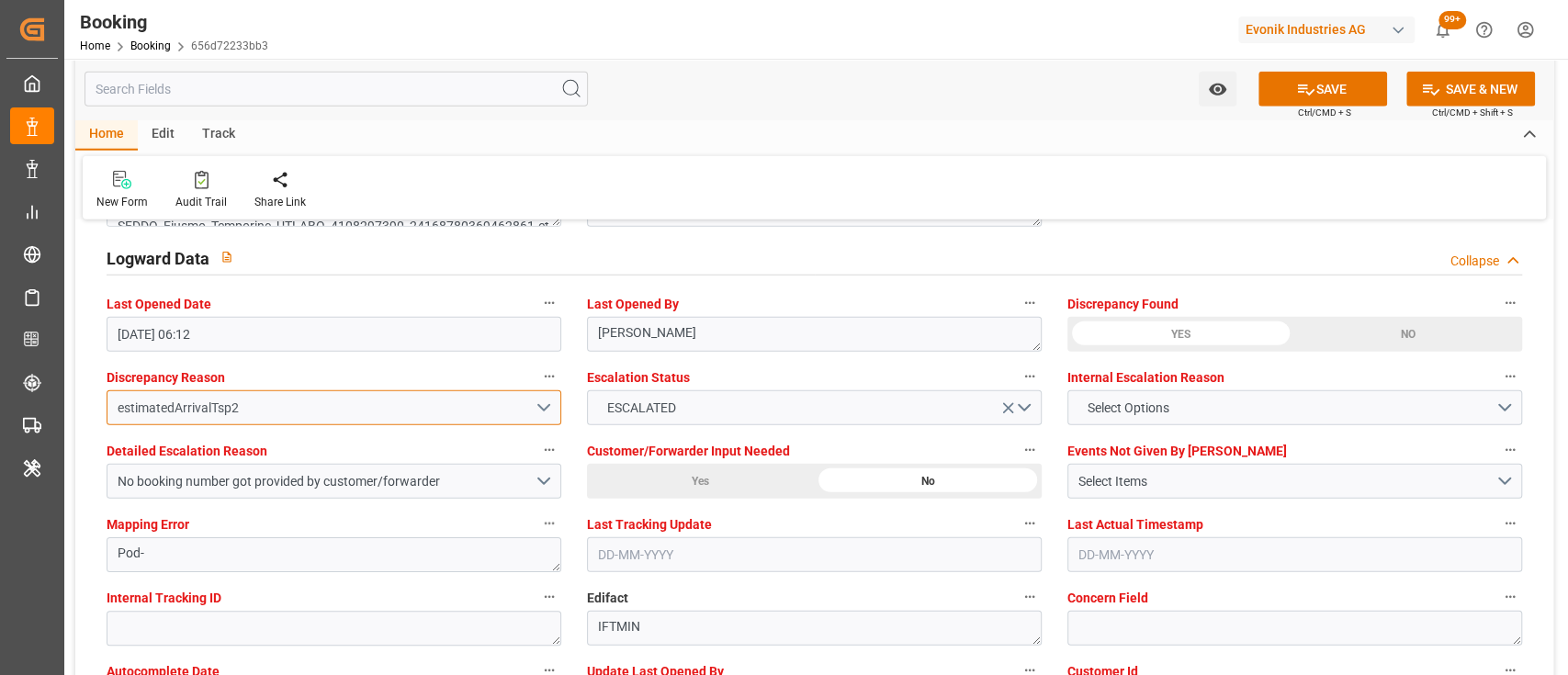
click at [257, 412] on div "estimatedArrivalTsp2" at bounding box center [326, 409] width 417 height 19
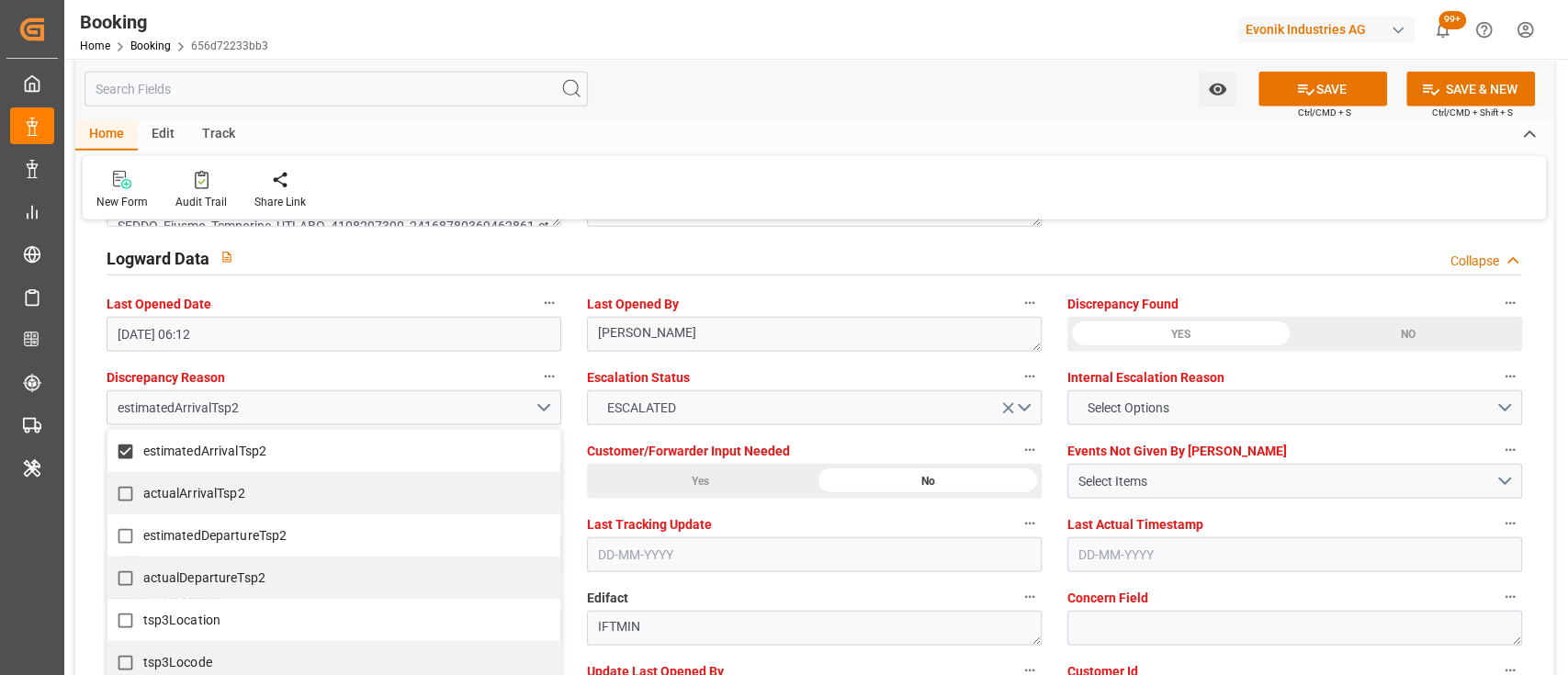
scroll to position [926, 0]
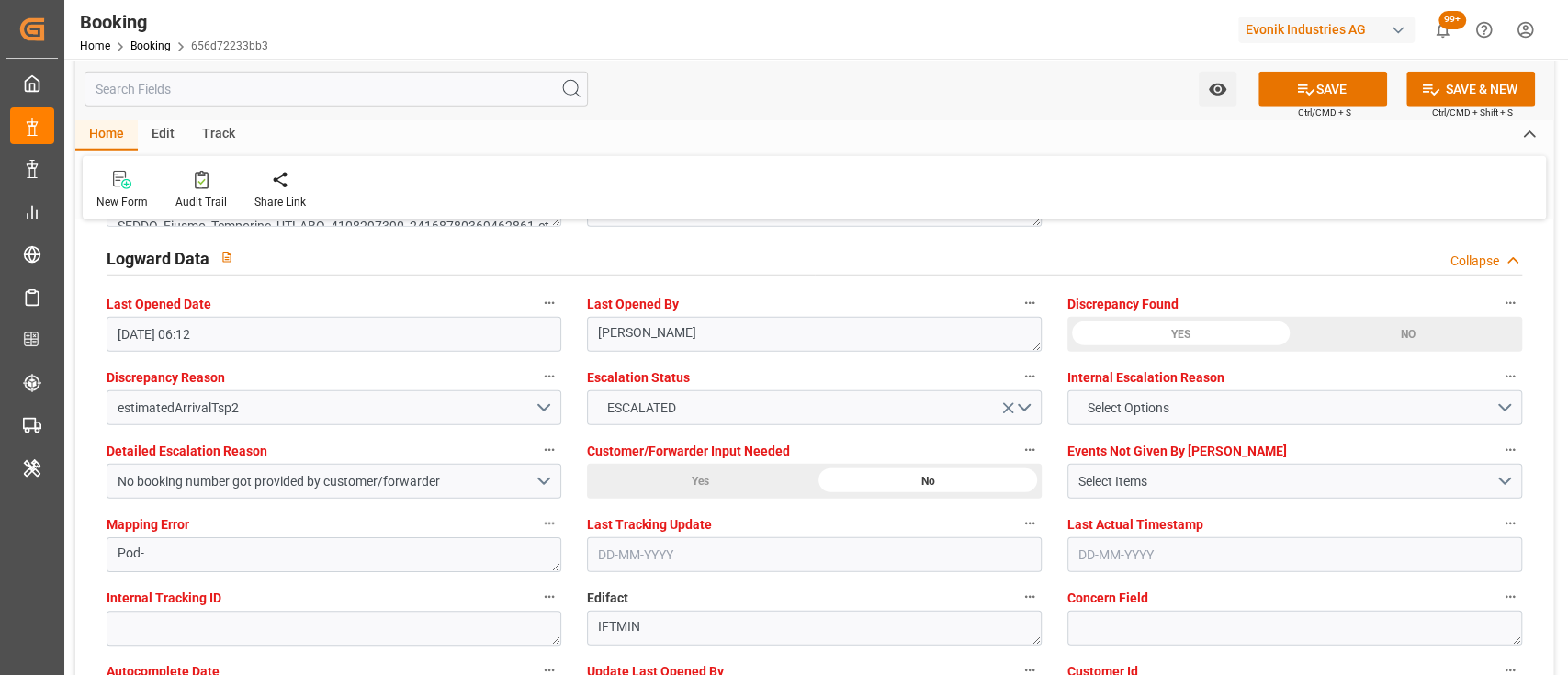
click at [261, 426] on div "Discrepancy Reason estimatedArrivalTsp2" at bounding box center [333, 395] width 480 height 74
click at [228, 411] on div "estimatedArrivalTsp2" at bounding box center [326, 409] width 417 height 19
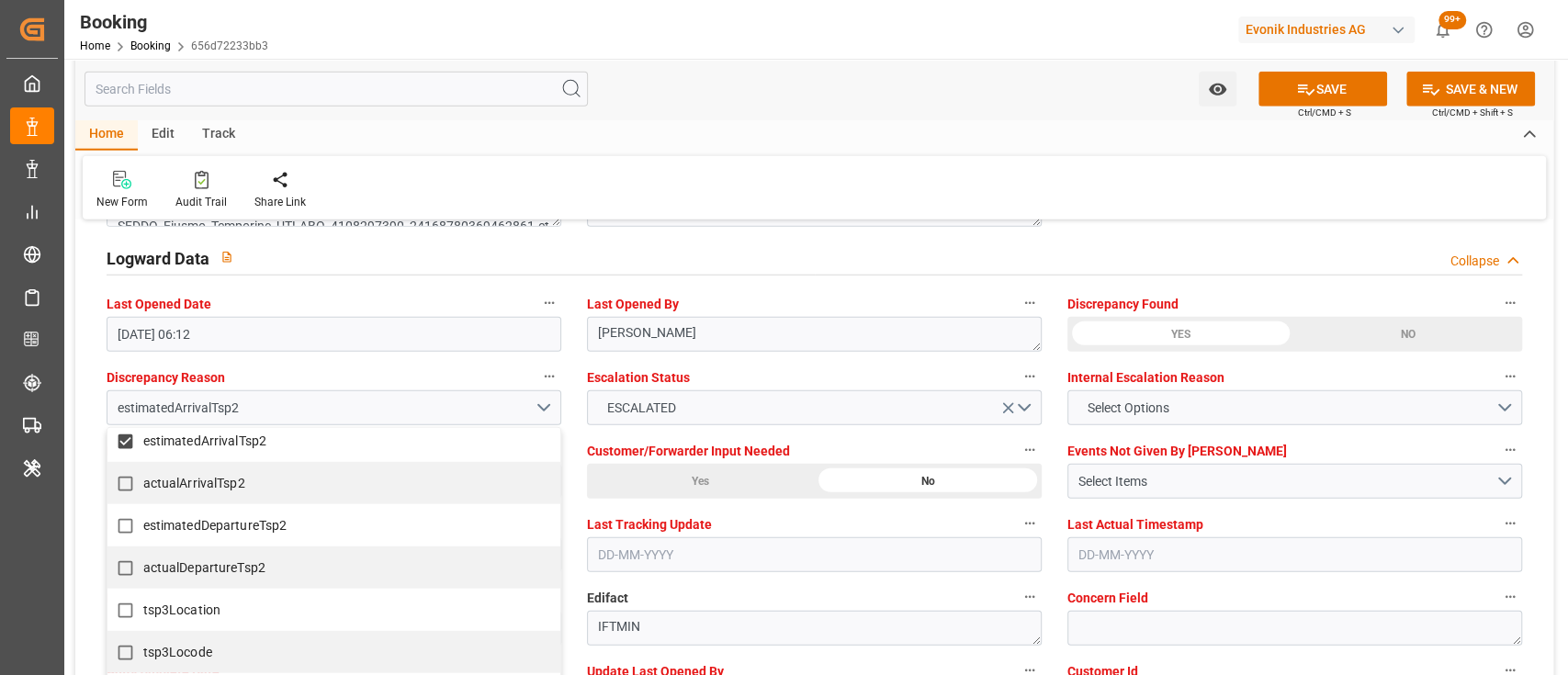
scroll to position [940, 0]
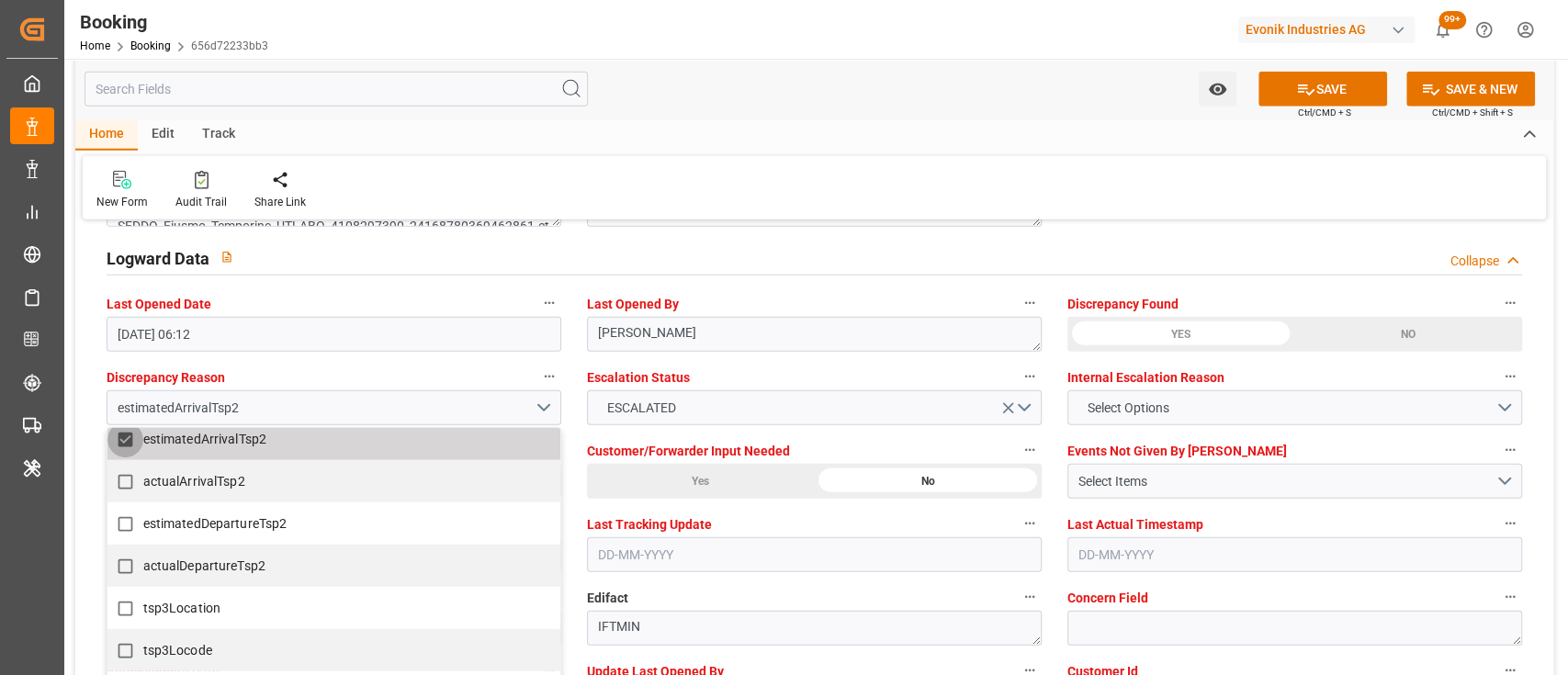
click at [123, 434] on input "estimatedArrivalTsp2" at bounding box center [125, 440] width 36 height 36
checkbox input "false"
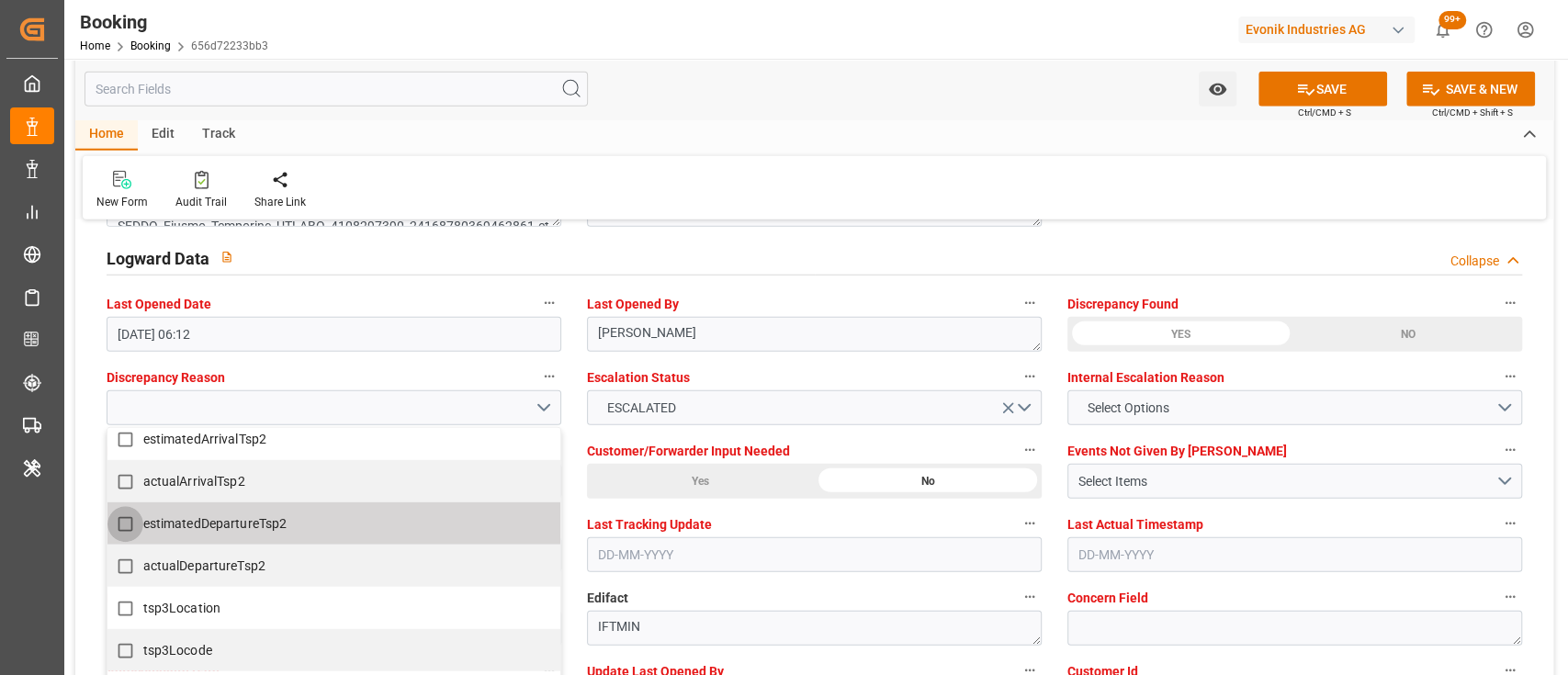
click at [122, 518] on input "estimatedDepartureTsp2" at bounding box center [125, 523] width 36 height 36
checkbox input "true"
click at [735, 151] on div "Home Edit Track New Form Audit Trail Share Link" at bounding box center [814, 169] width 1478 height 100
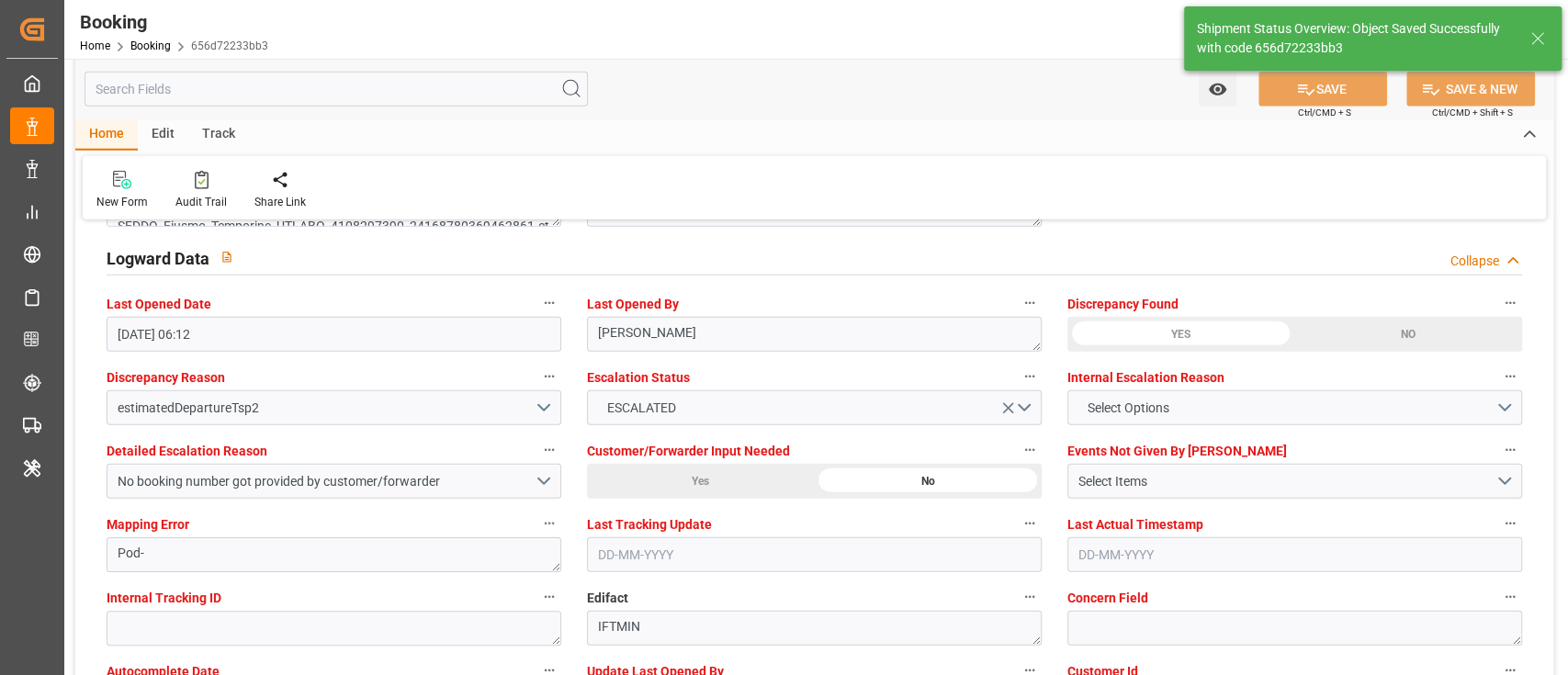
type textarea "[PERSON_NAME]"
type input "22-09-2025 09:38"
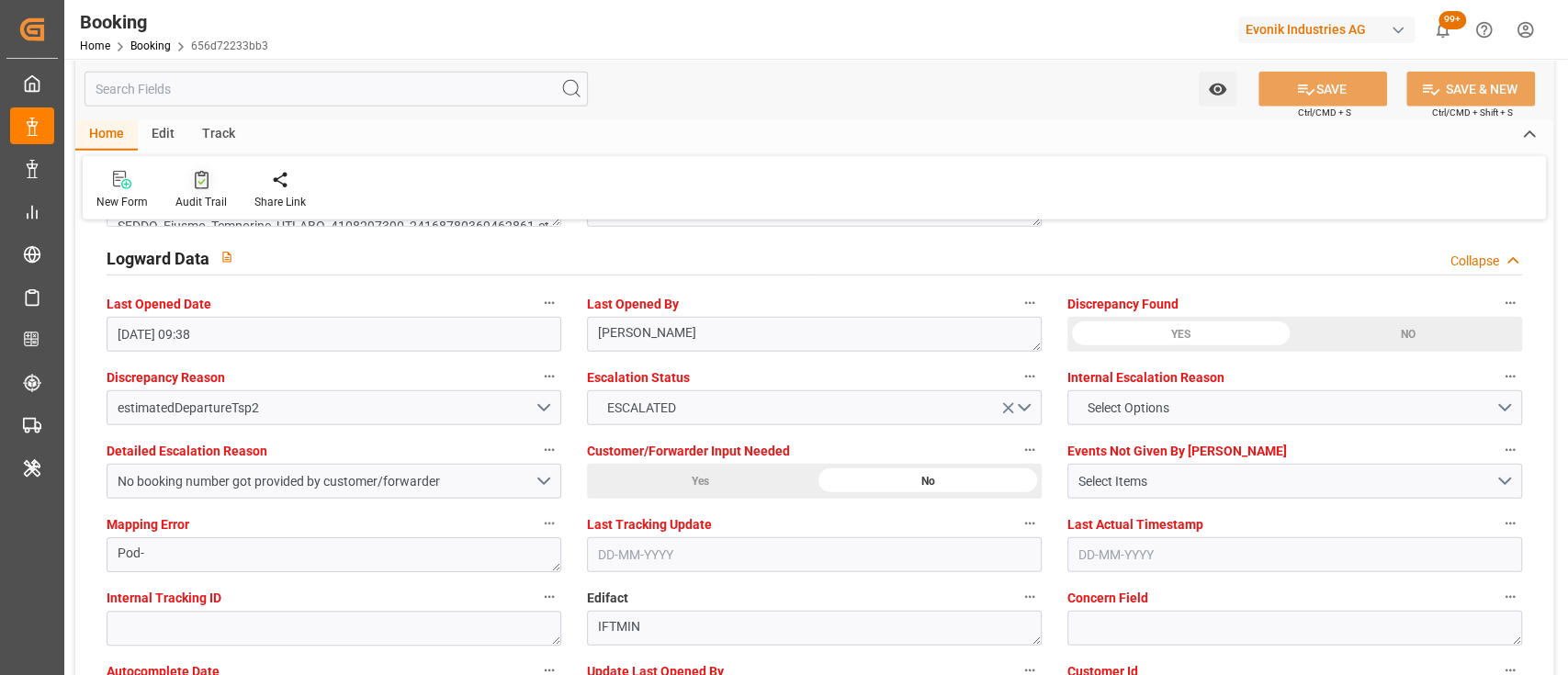
click at [196, 192] on div "Audit Trail" at bounding box center [200, 191] width 79 height 41
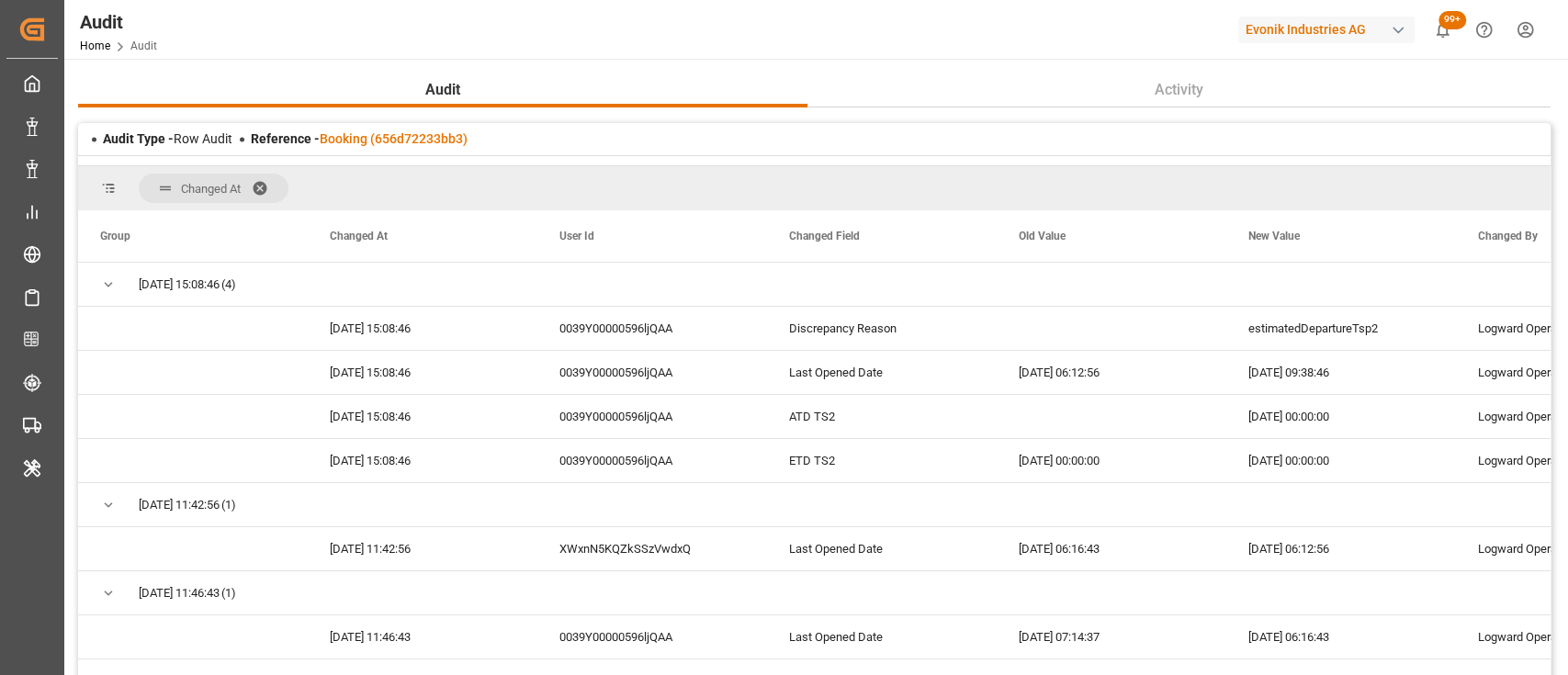
click at [259, 188] on span at bounding box center [266, 188] width 29 height 17
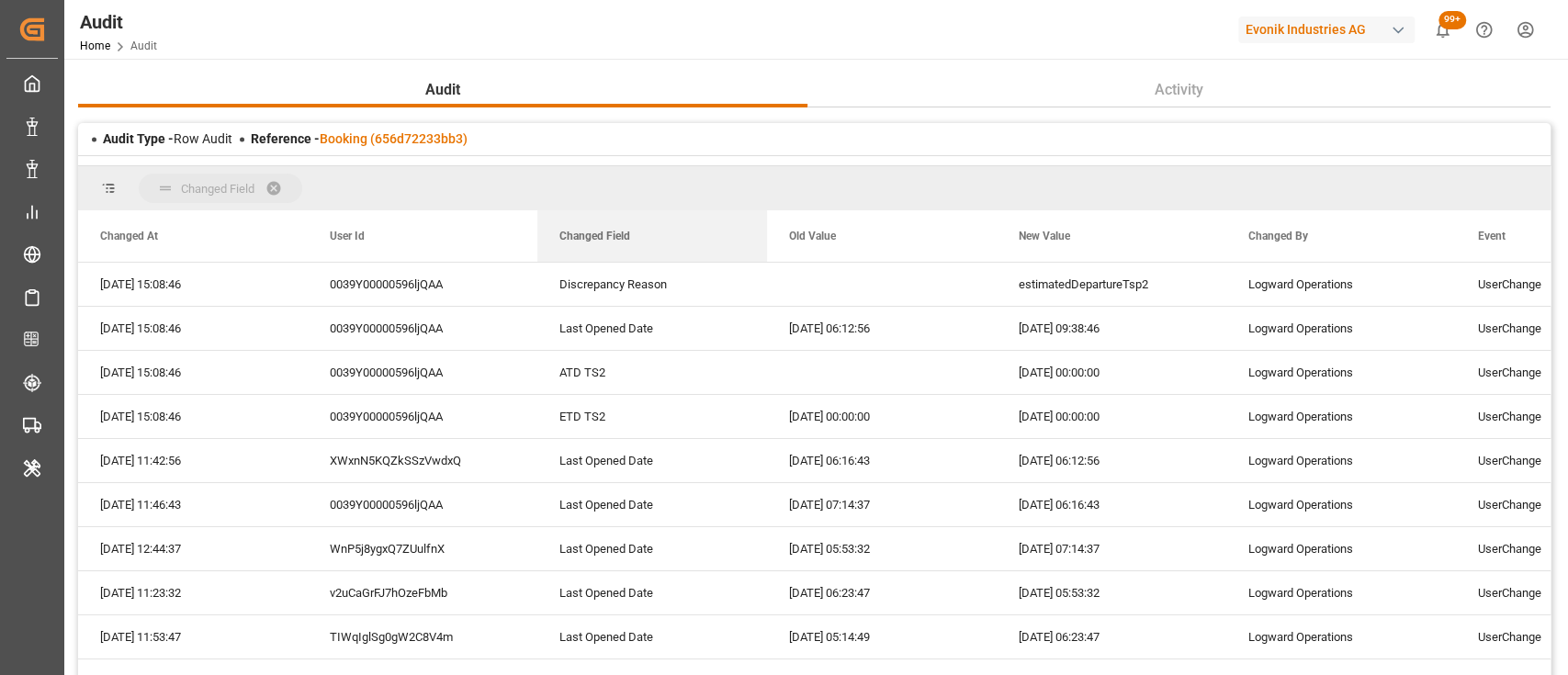
drag, startPoint x: 639, startPoint y: 238, endPoint x: 612, endPoint y: 178, distance: 65.8
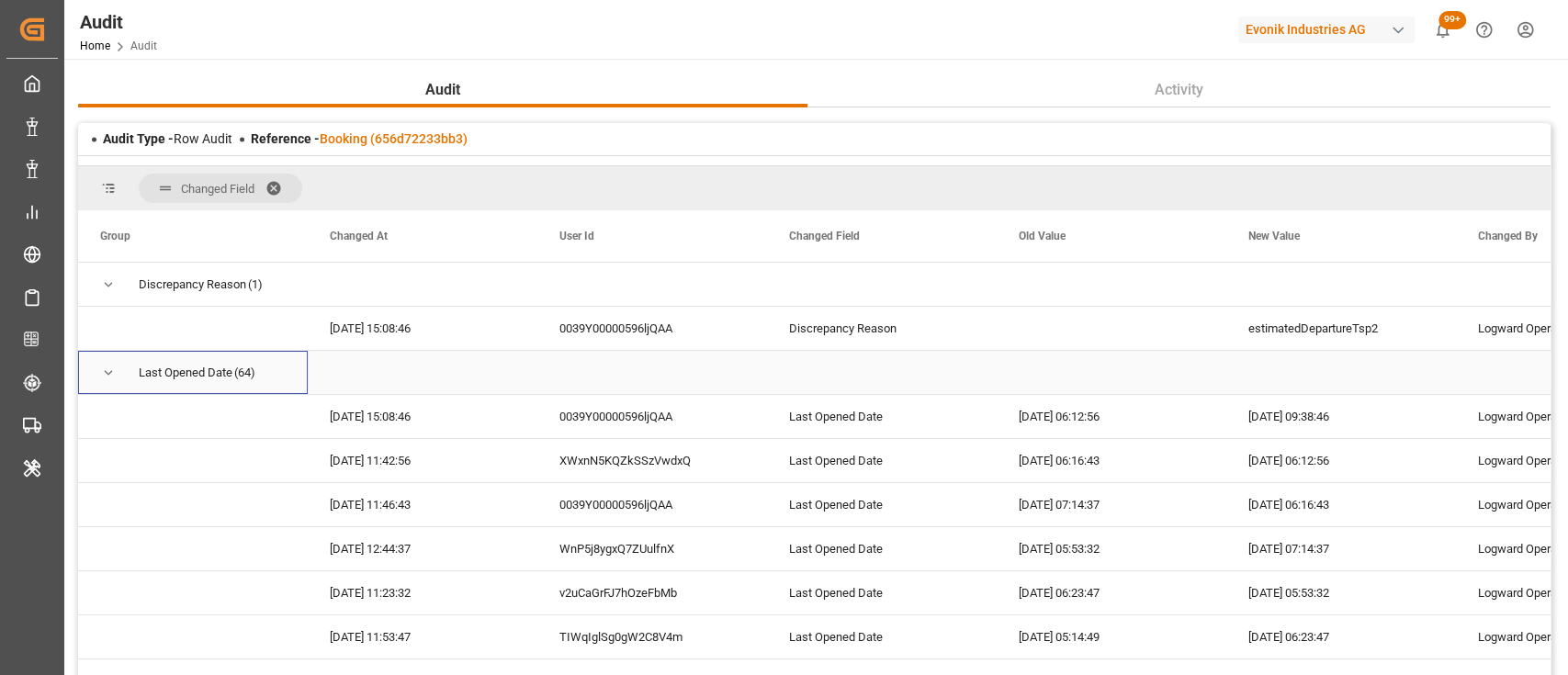
click at [110, 369] on span "Press SPACE to select this row." at bounding box center [108, 373] width 17 height 17
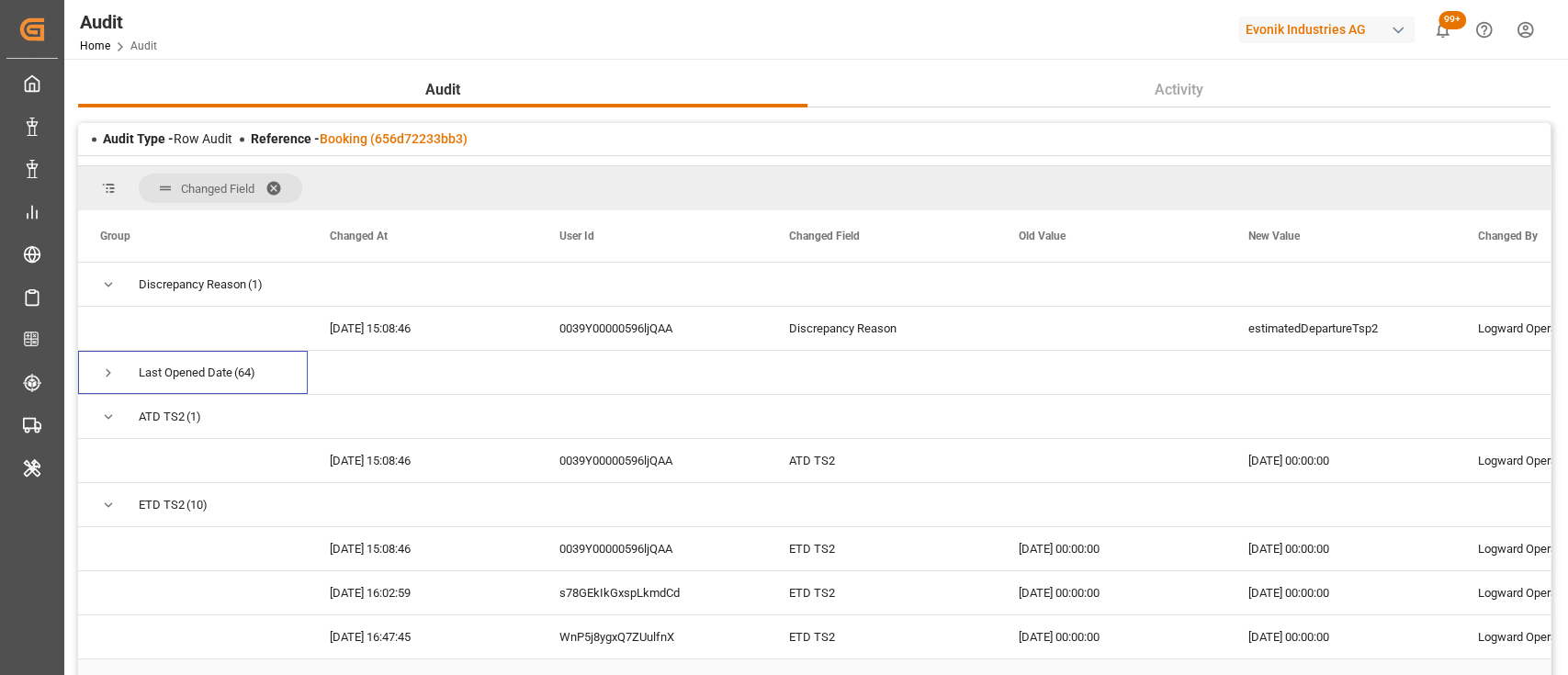
scroll to position [195, 0]
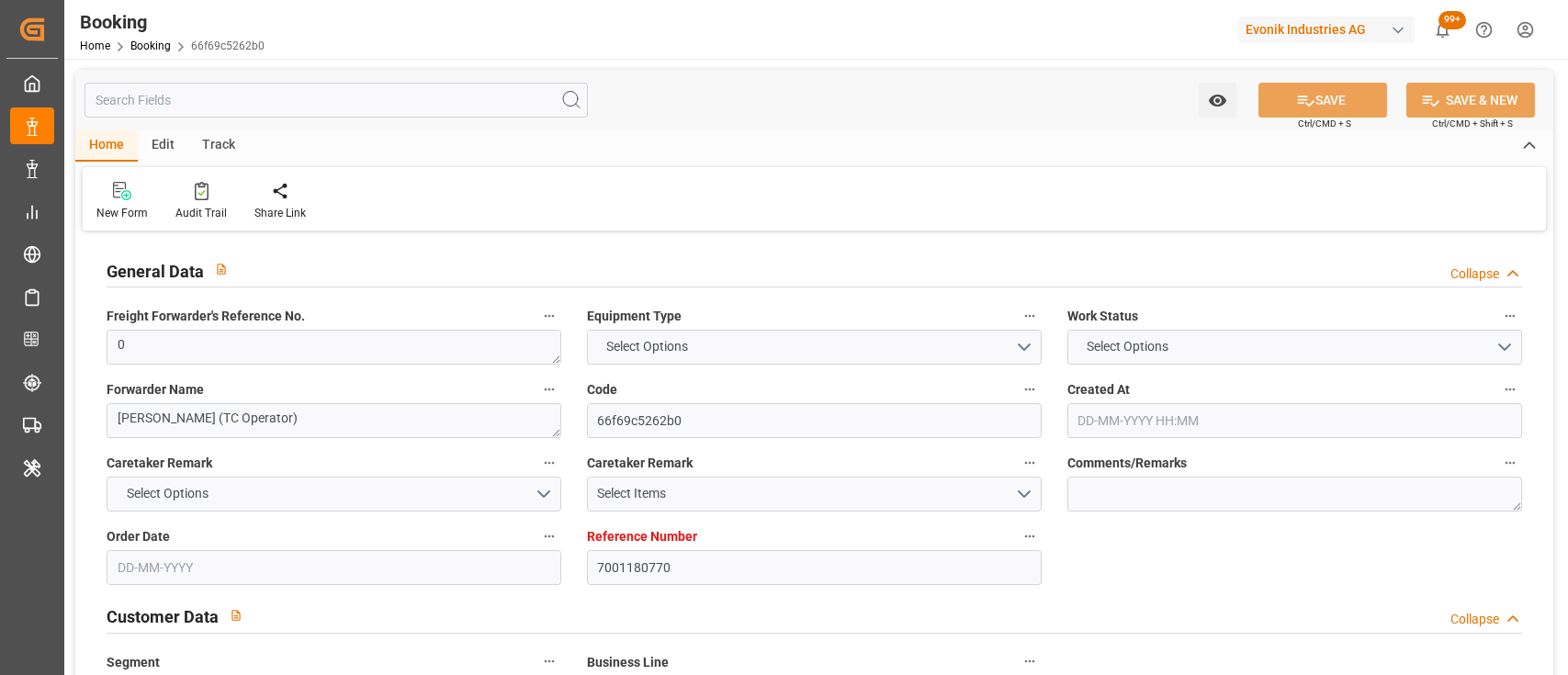
type input "7001180770"
type input "9839210"
type input "CMACGM"
type input "CMA CGM Group"
type input "NLRTM"
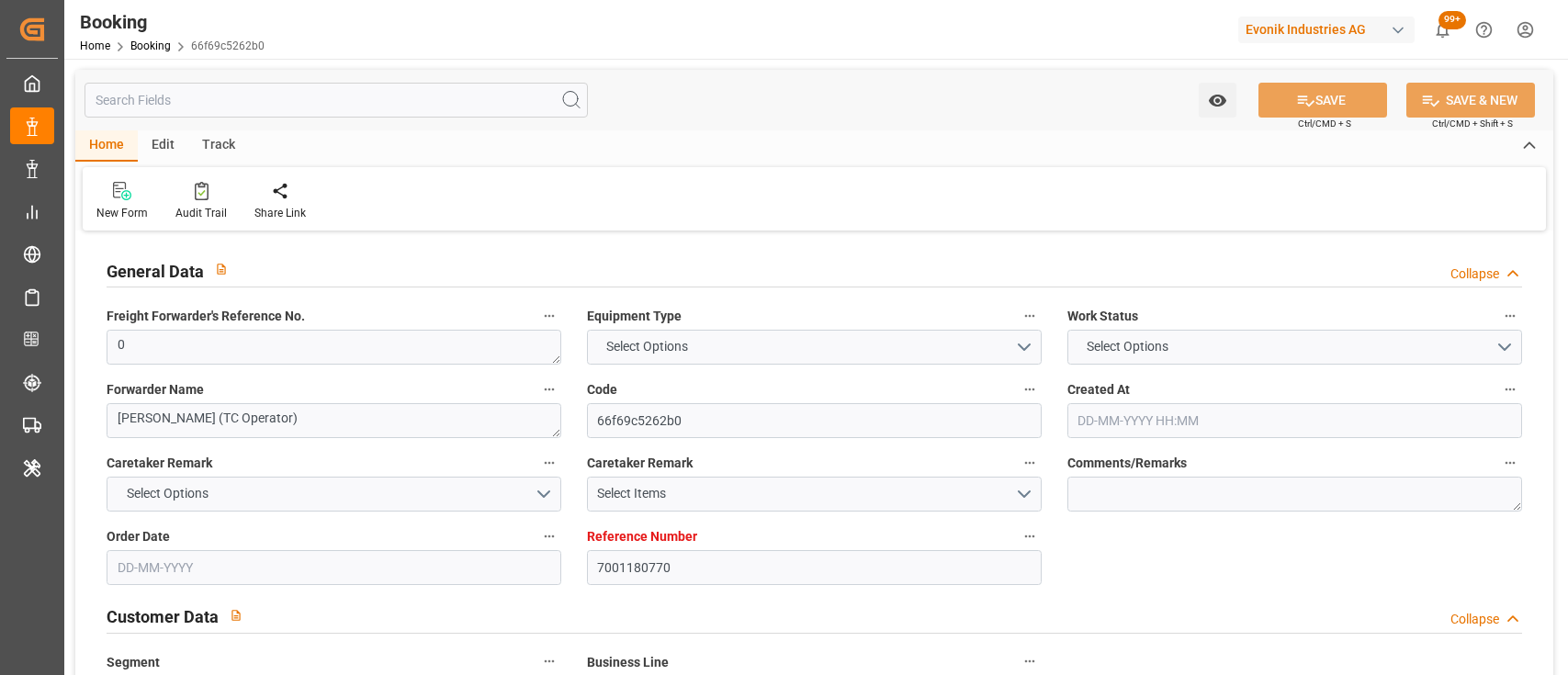
type input "IDBDJ"
type input "MYPKG"
type input "IDJKT"
type input "49"
type input "0"
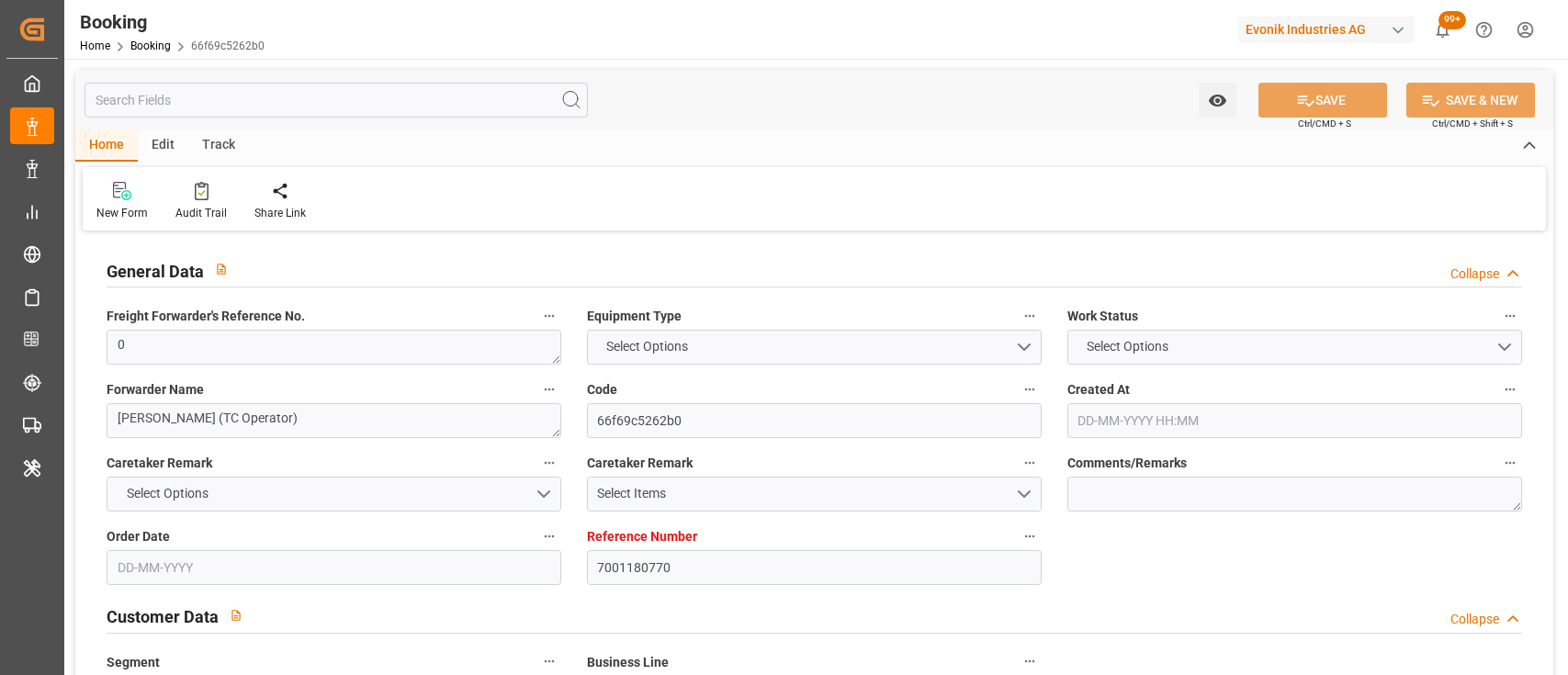
type input "[DATE] 12:52"
type input "[DATE]"
type input "[DATE] 00:00"
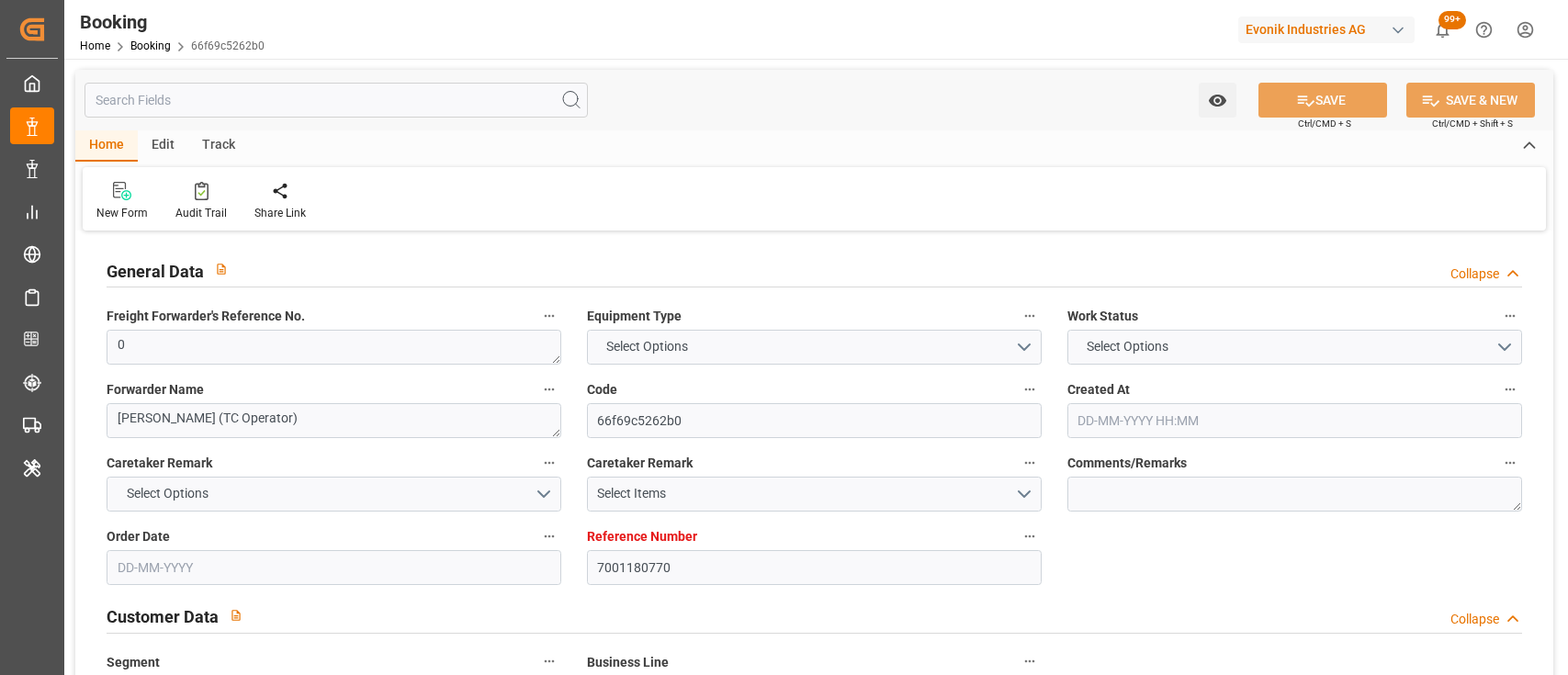
type input "[DATE] 00:00"
type input "16-06-2025 00:00"
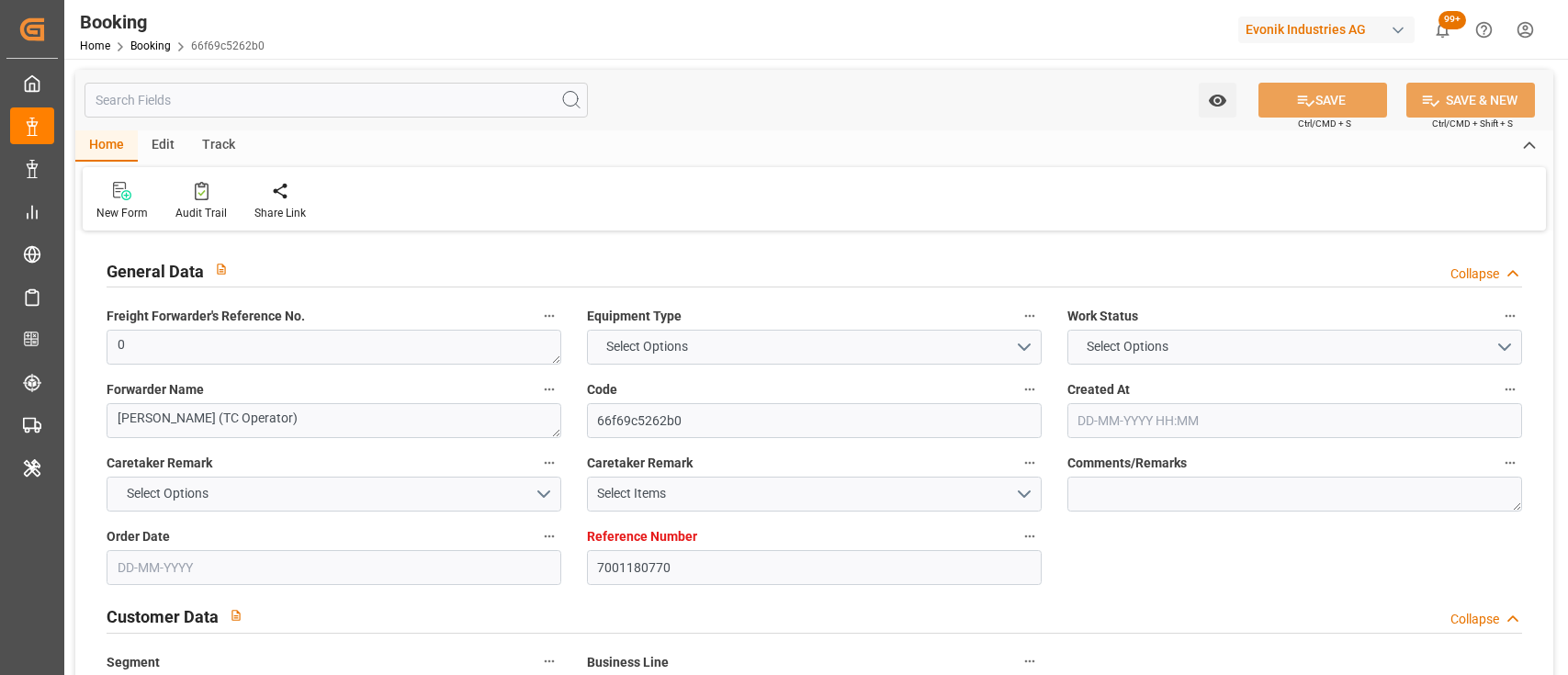
type input "[DATE] 00:00"
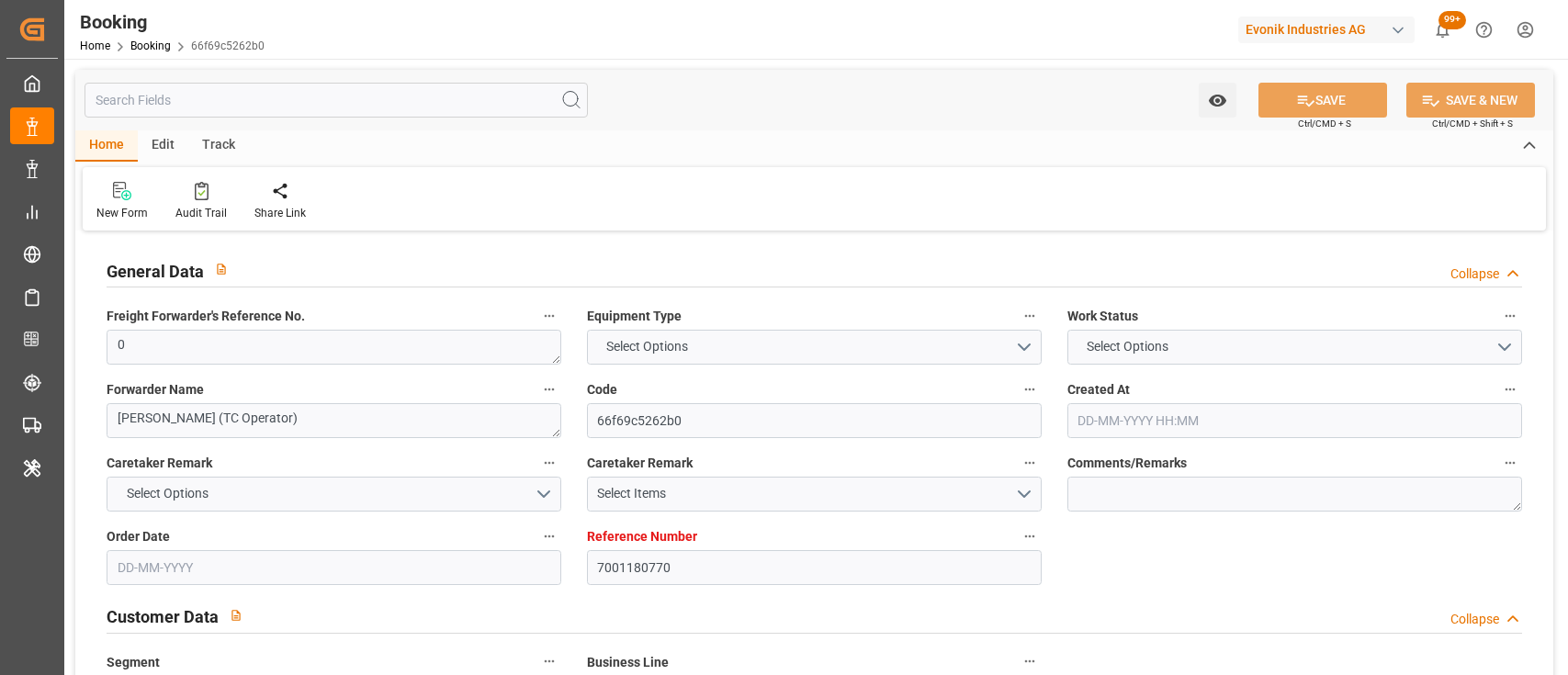
type input "[DATE] 00:00"
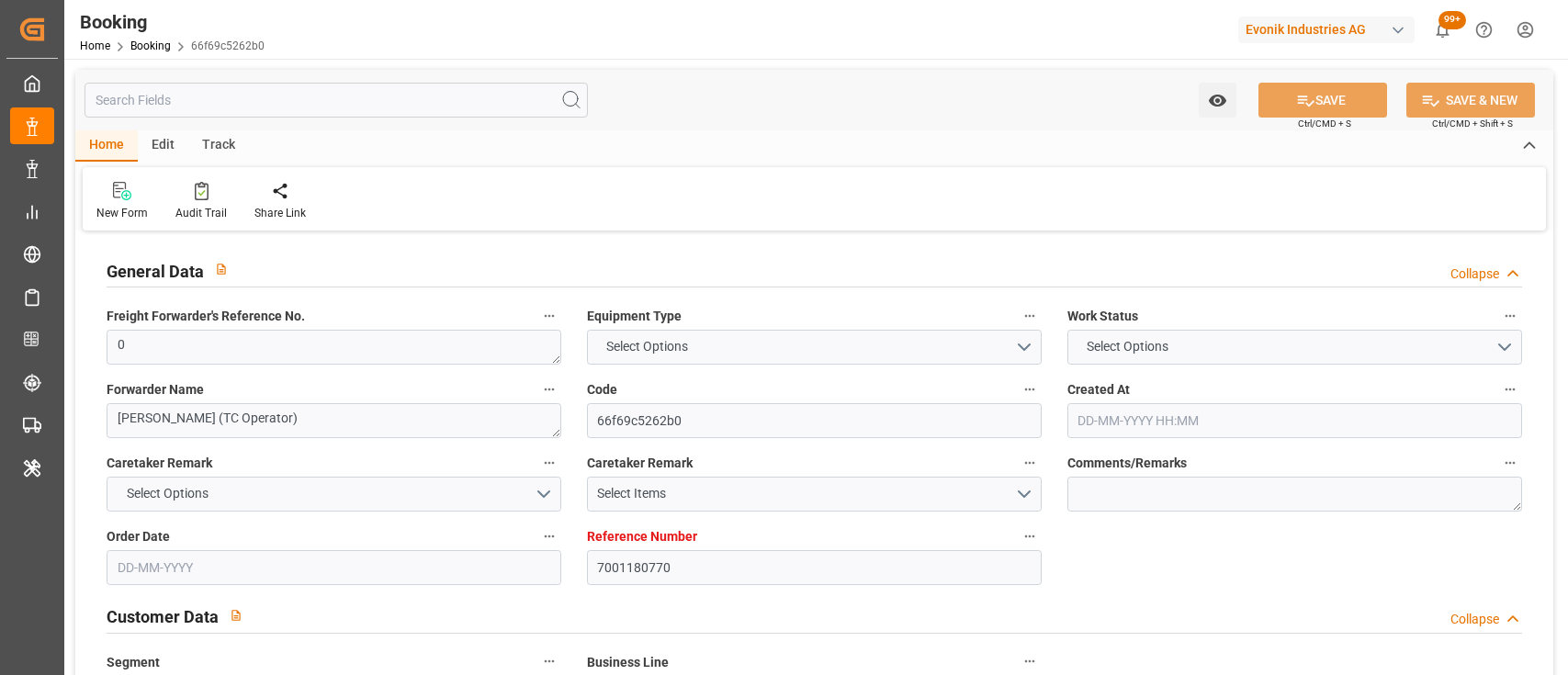
type input "[DATE] 00:00"
type input "[DATE]"
type input "[DATE] 06:12"
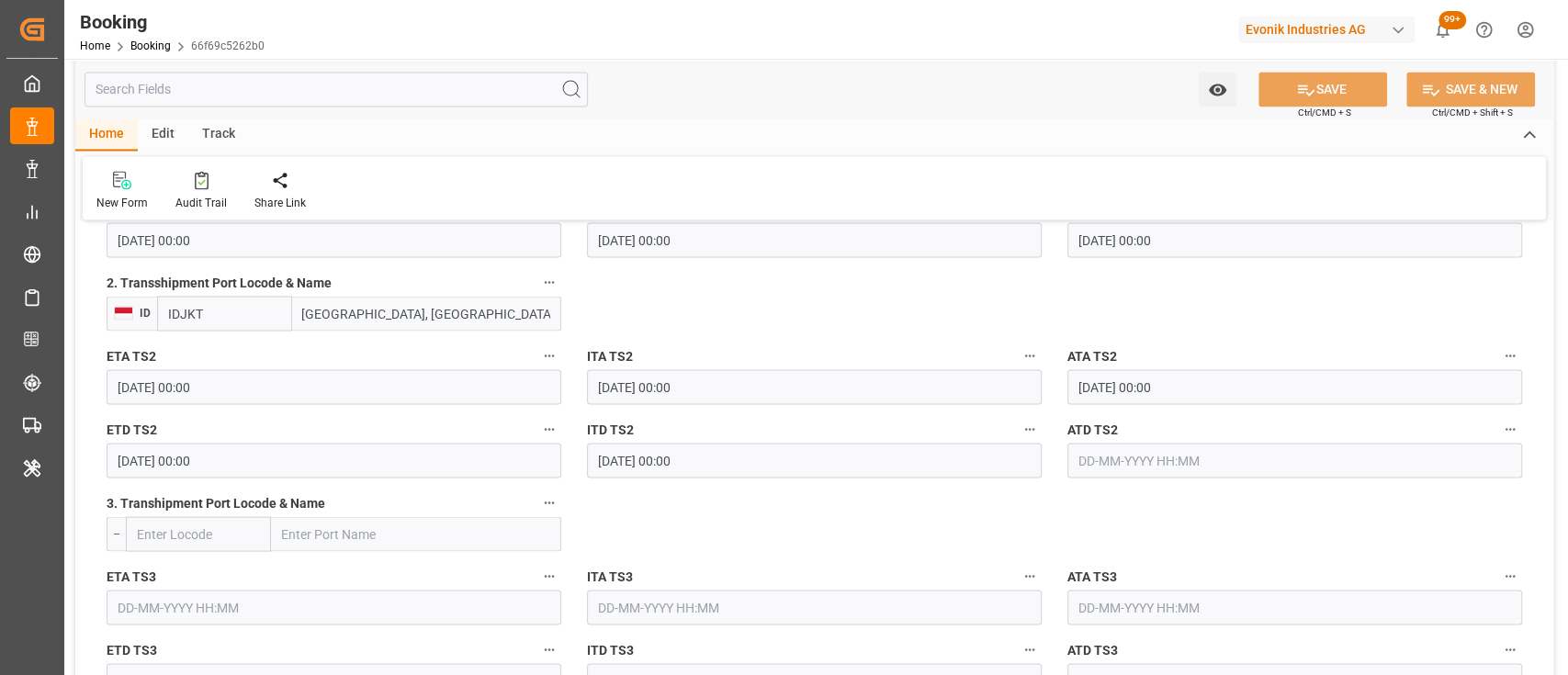
scroll to position [2227, 0]
click at [153, 461] on input "[DATE] 00:00" at bounding box center [334, 459] width 455 height 35
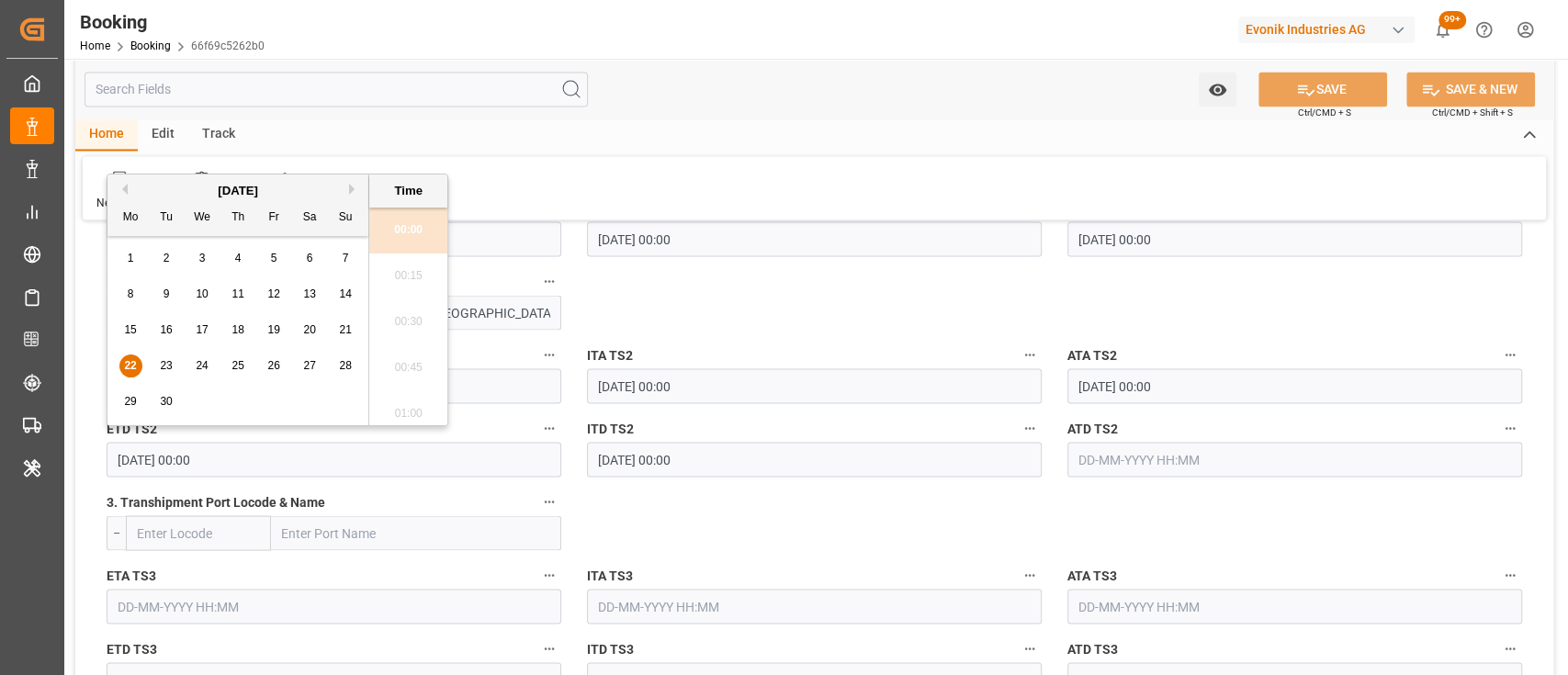
type input "[DATE] 00:00"
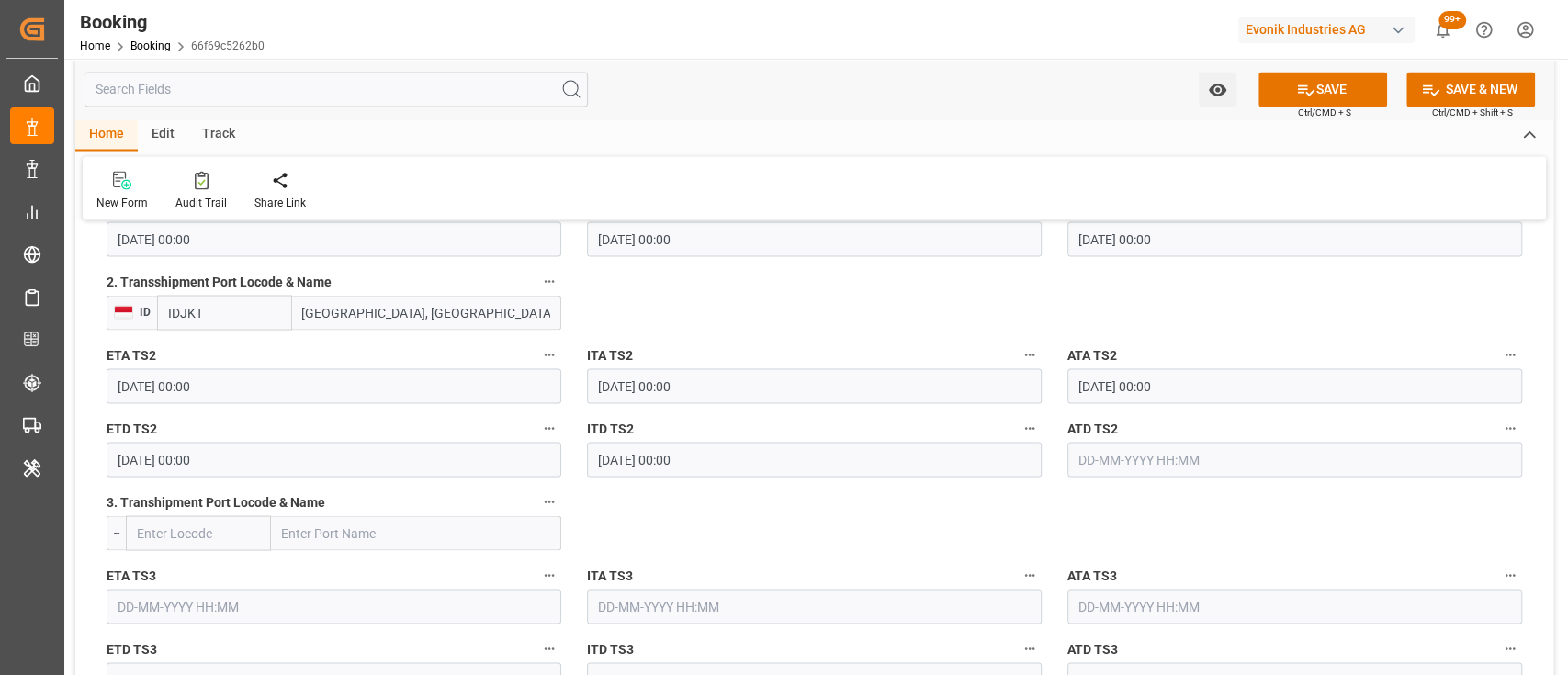
click at [1140, 454] on input "text" at bounding box center [1295, 459] width 455 height 35
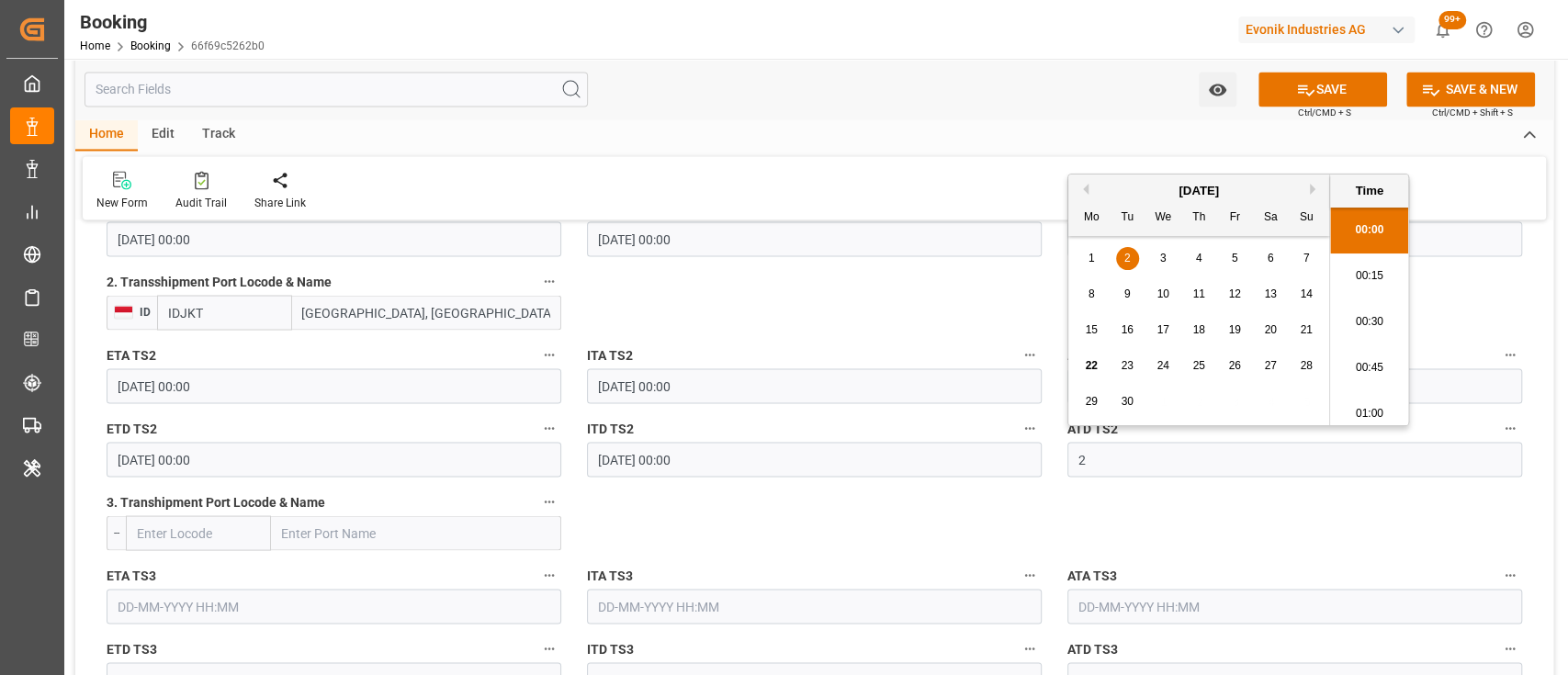
scroll to position [2670, 0]
click at [1109, 463] on input "[DATE] 00:00" at bounding box center [1295, 459] width 455 height 35
type input "[DATE] 00:00"
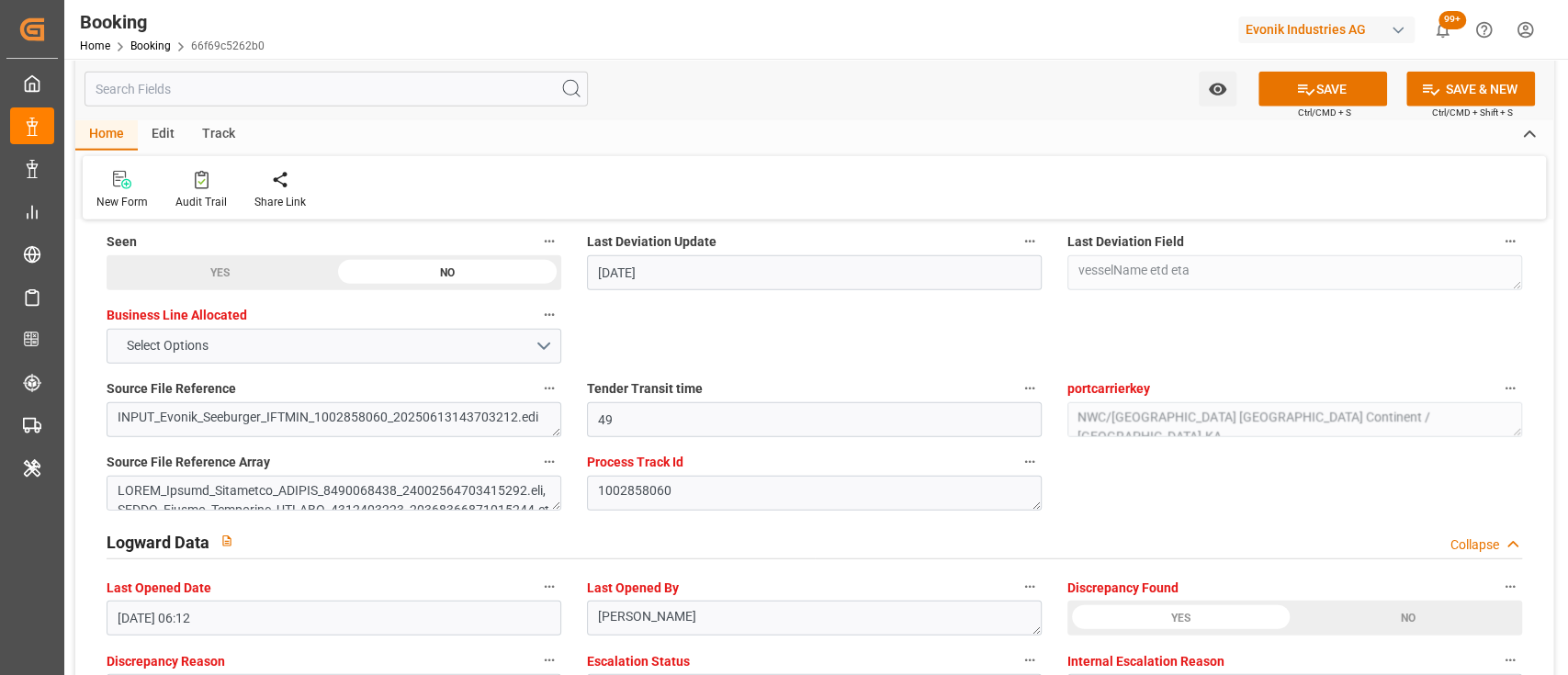
scroll to position [3294, 0]
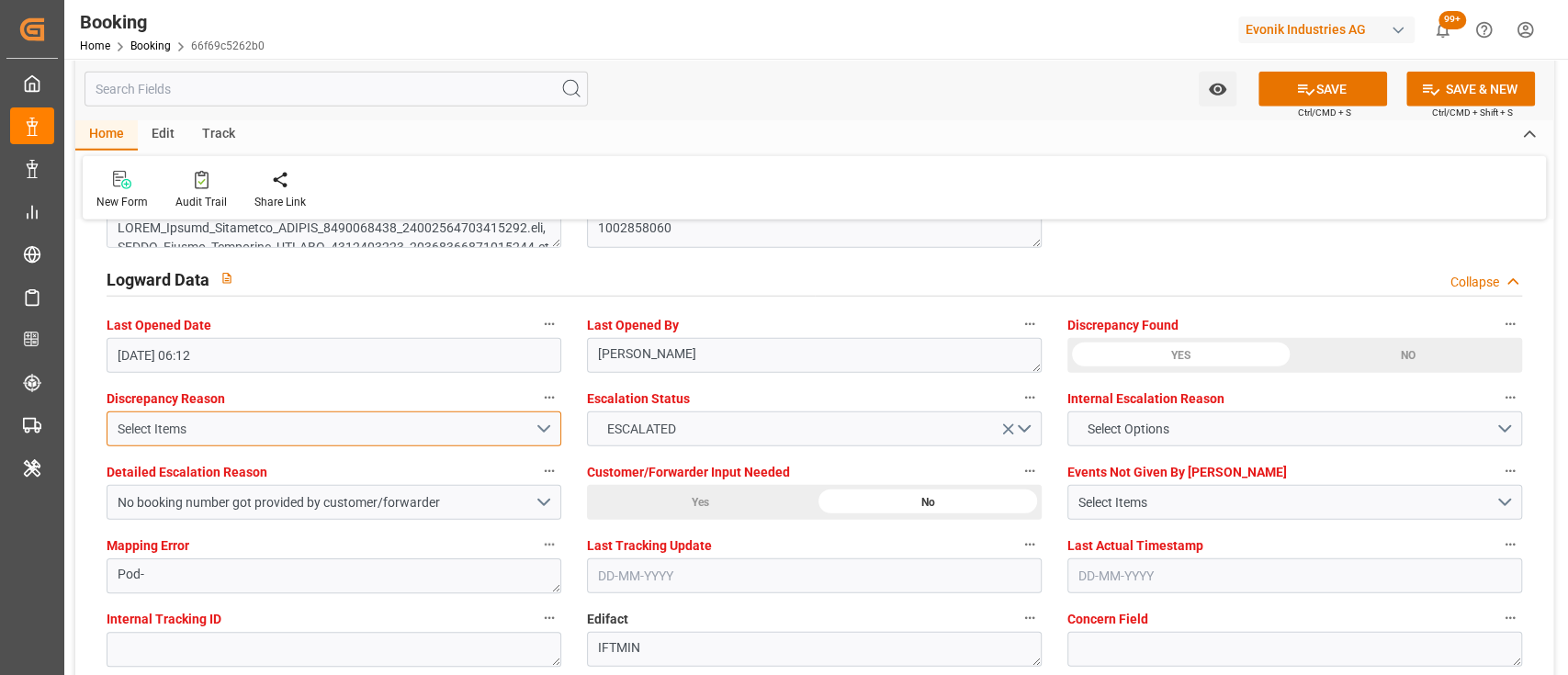
click at [523, 440] on button "Select Items" at bounding box center [334, 429] width 455 height 35
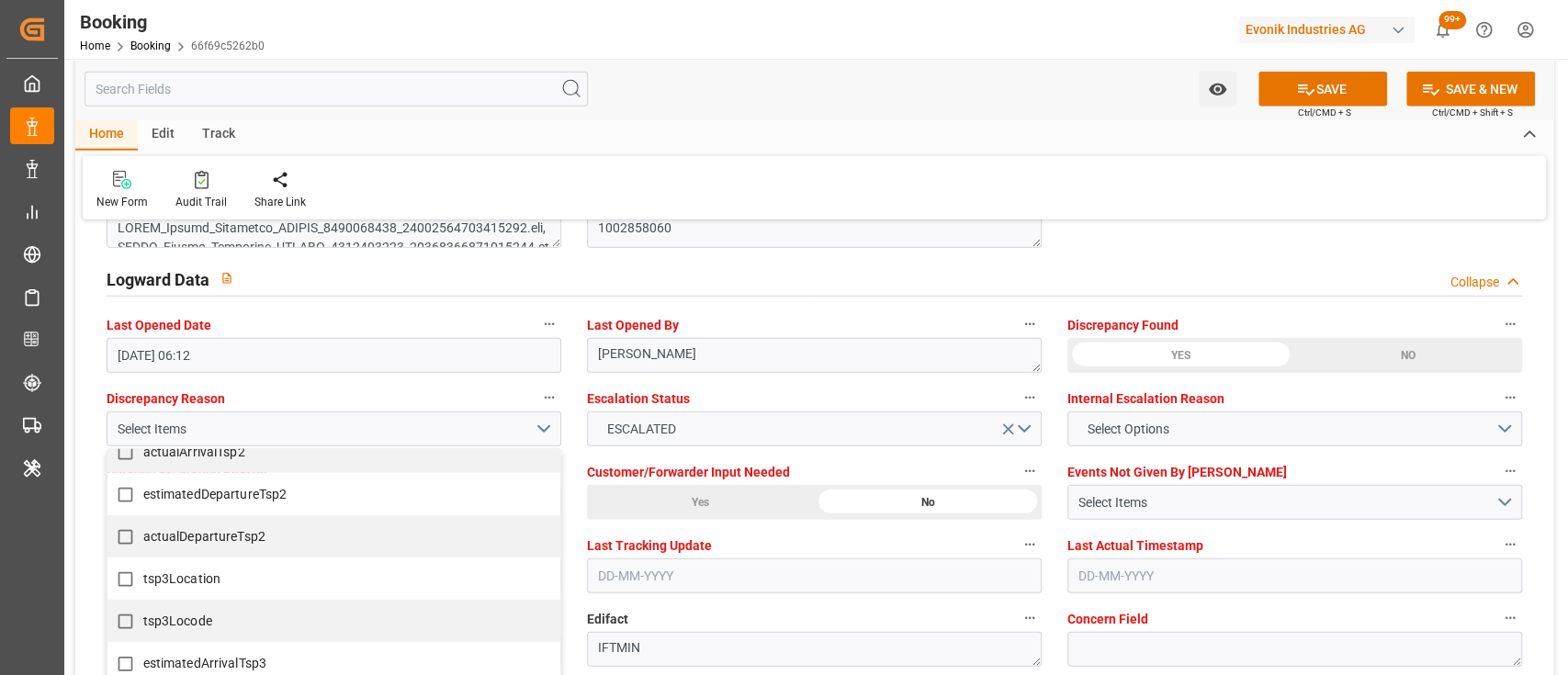
scroll to position [991, 0]
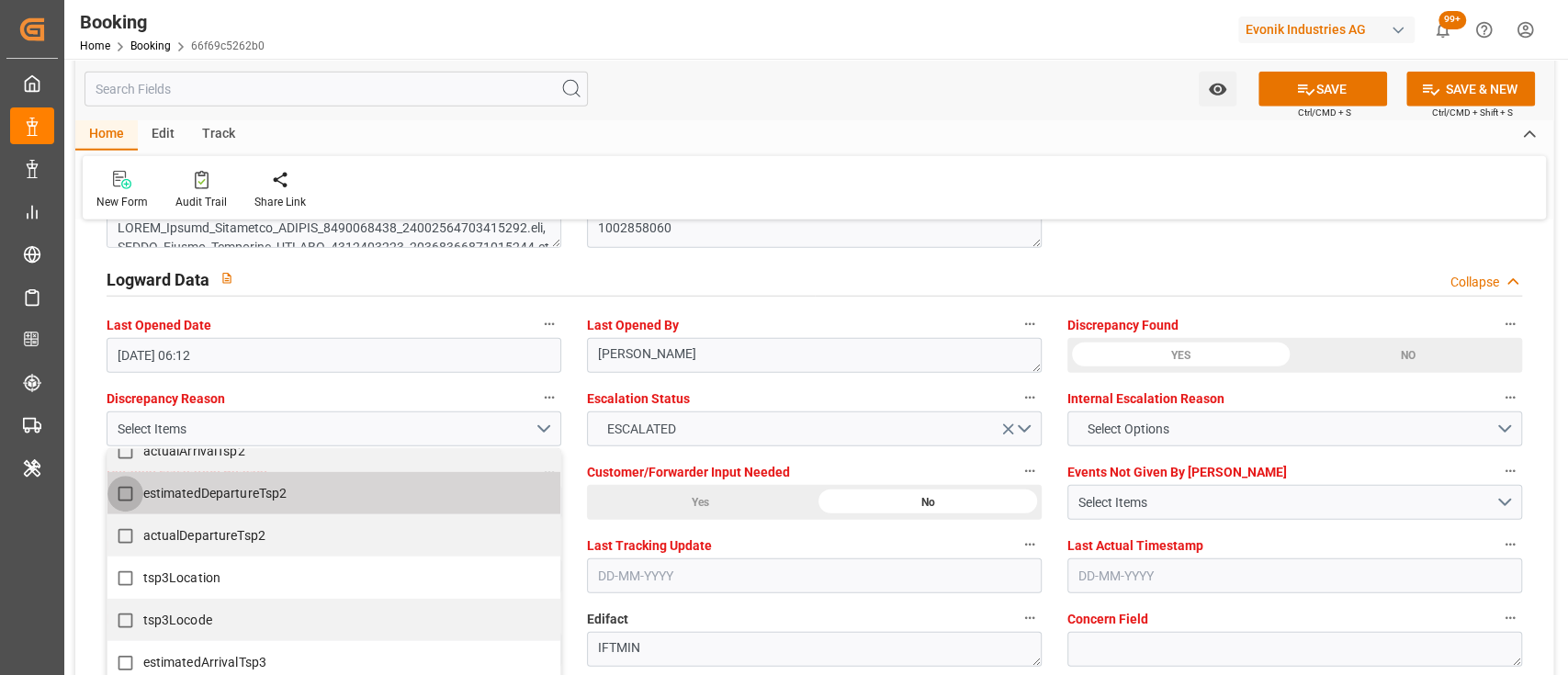
click at [127, 489] on input "estimatedDepartureTsp2" at bounding box center [125, 493] width 36 height 36
checkbox input "false"
click at [914, 124] on div "Home Edit Track" at bounding box center [814, 135] width 1478 height 31
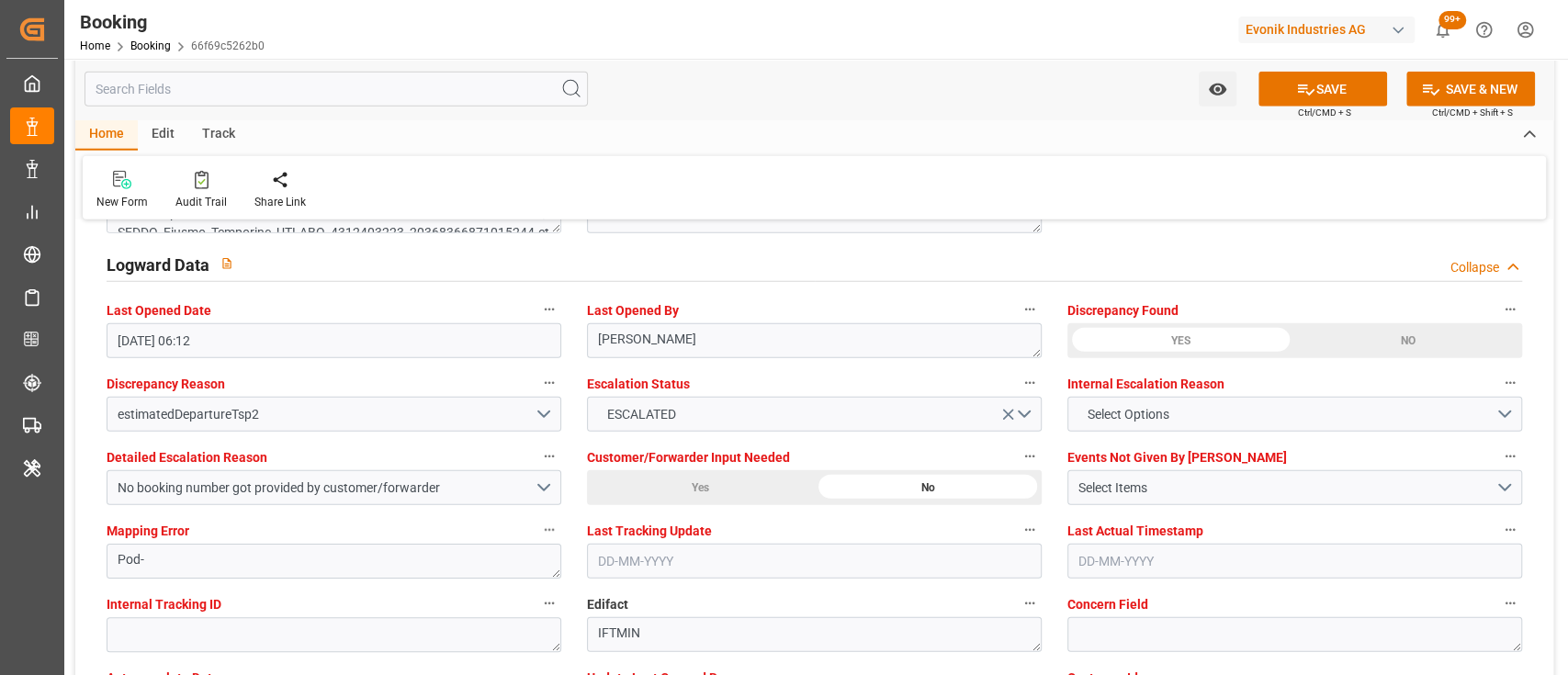
scroll to position [3302, 0]
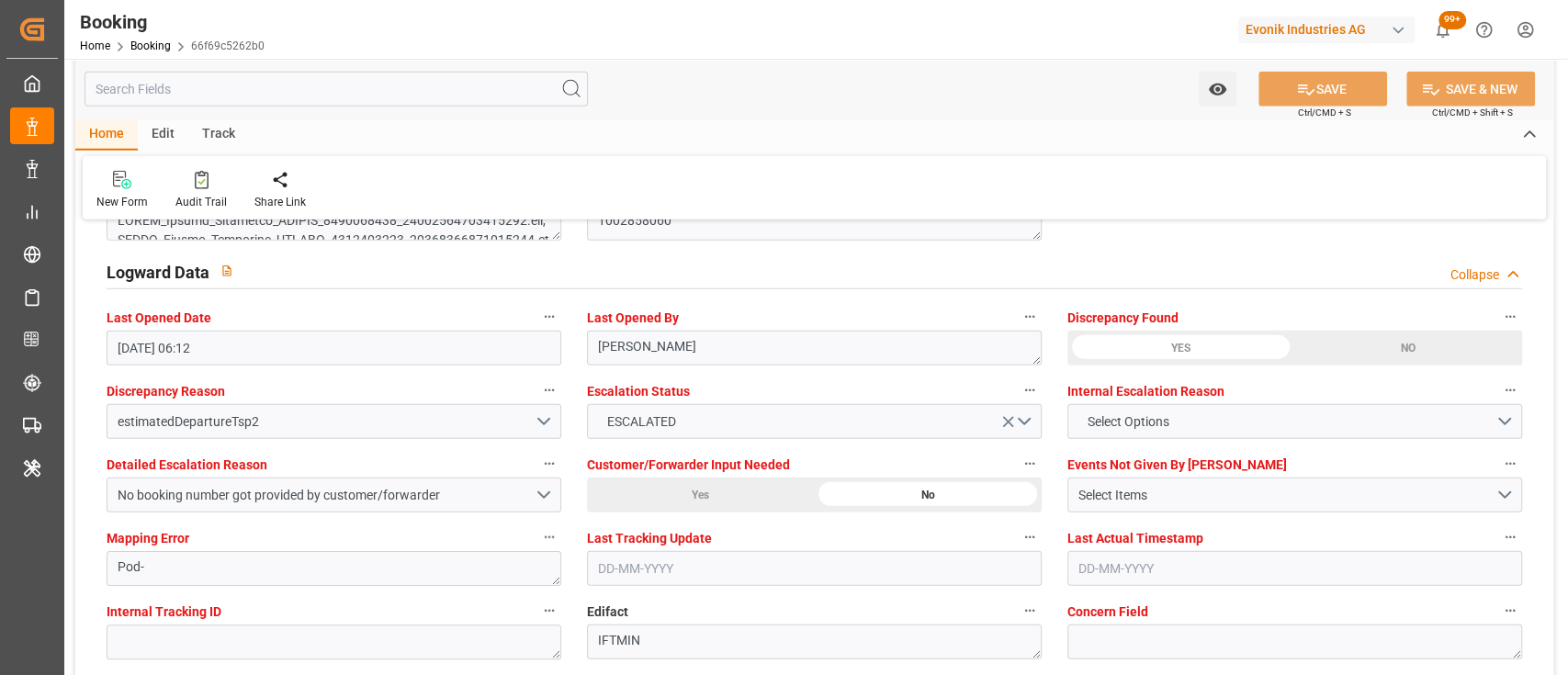
type textarea "[PERSON_NAME]"
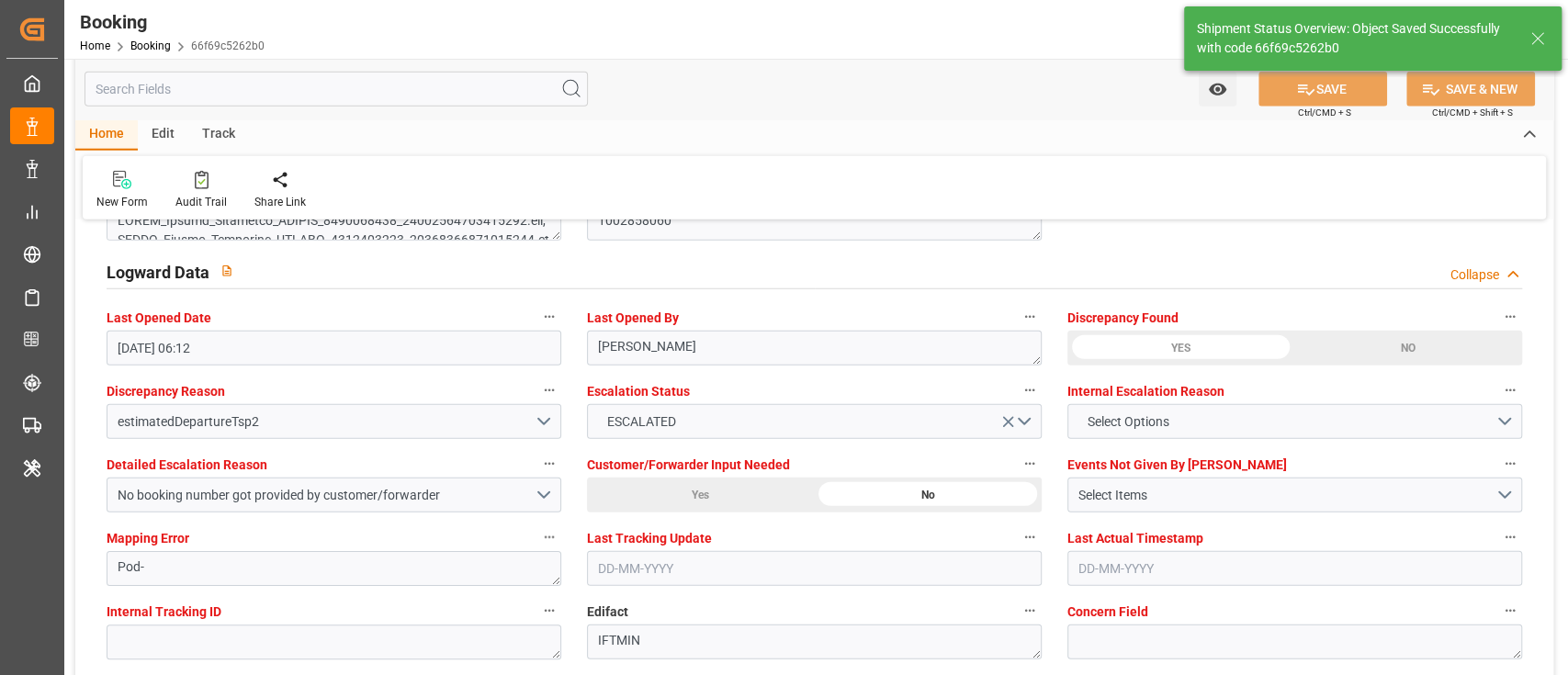
type input "22-09-2025 09:43"
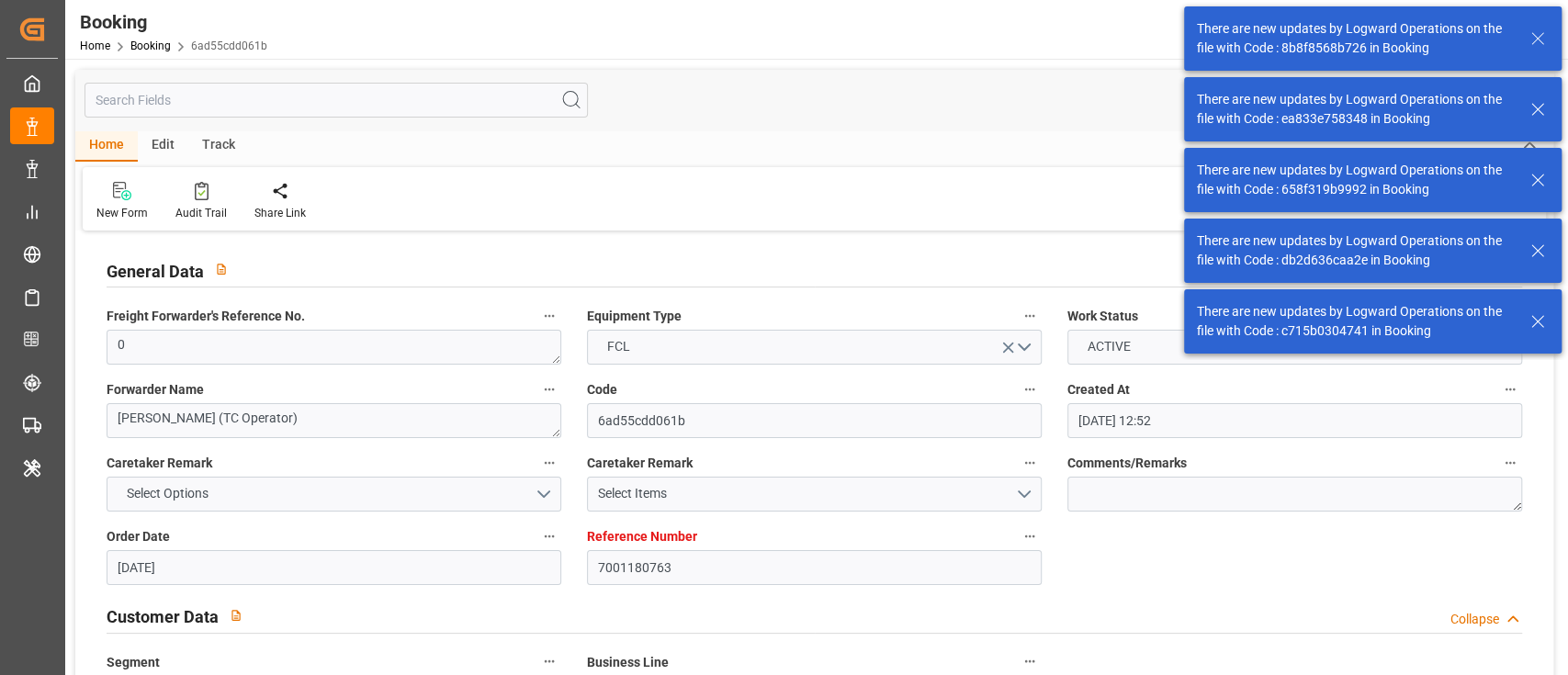
scroll to position [1910, 0]
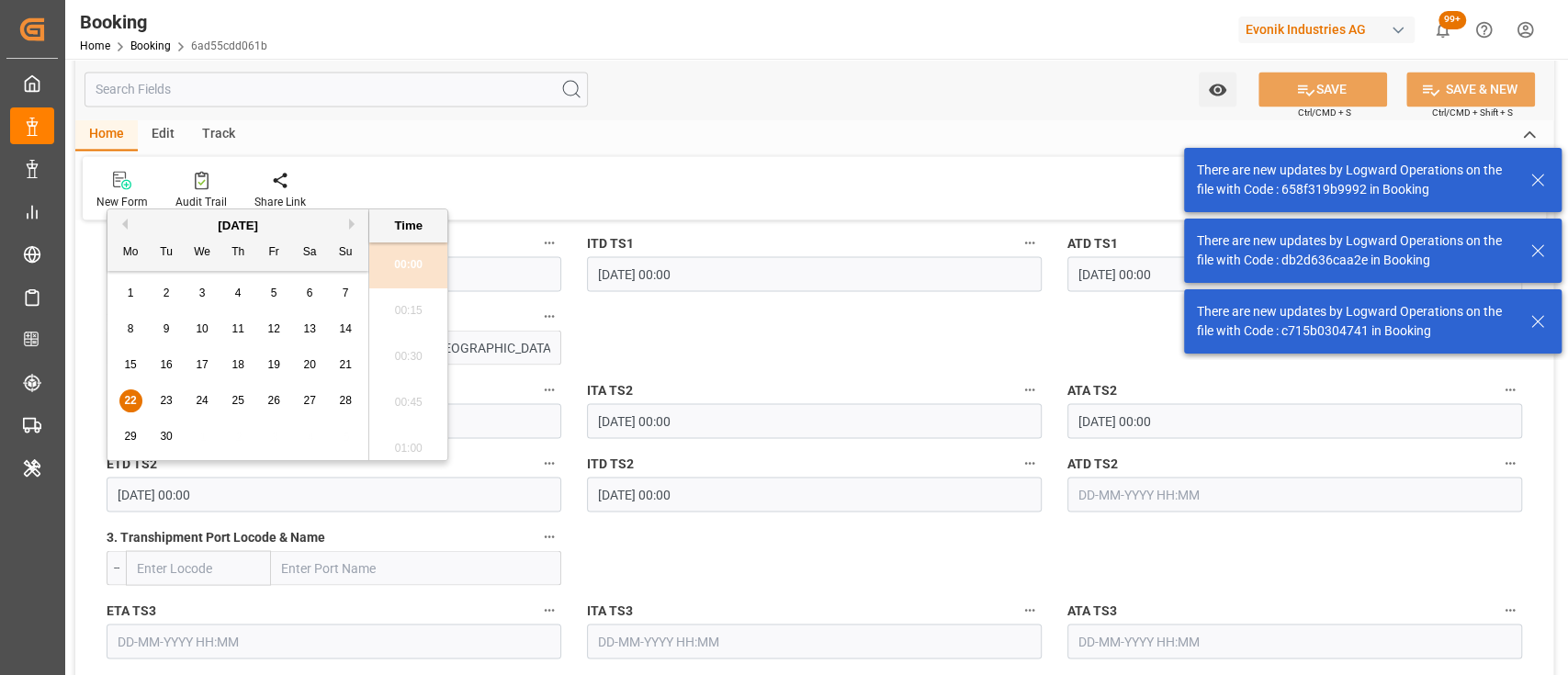
type input "[DATE] 00:00"
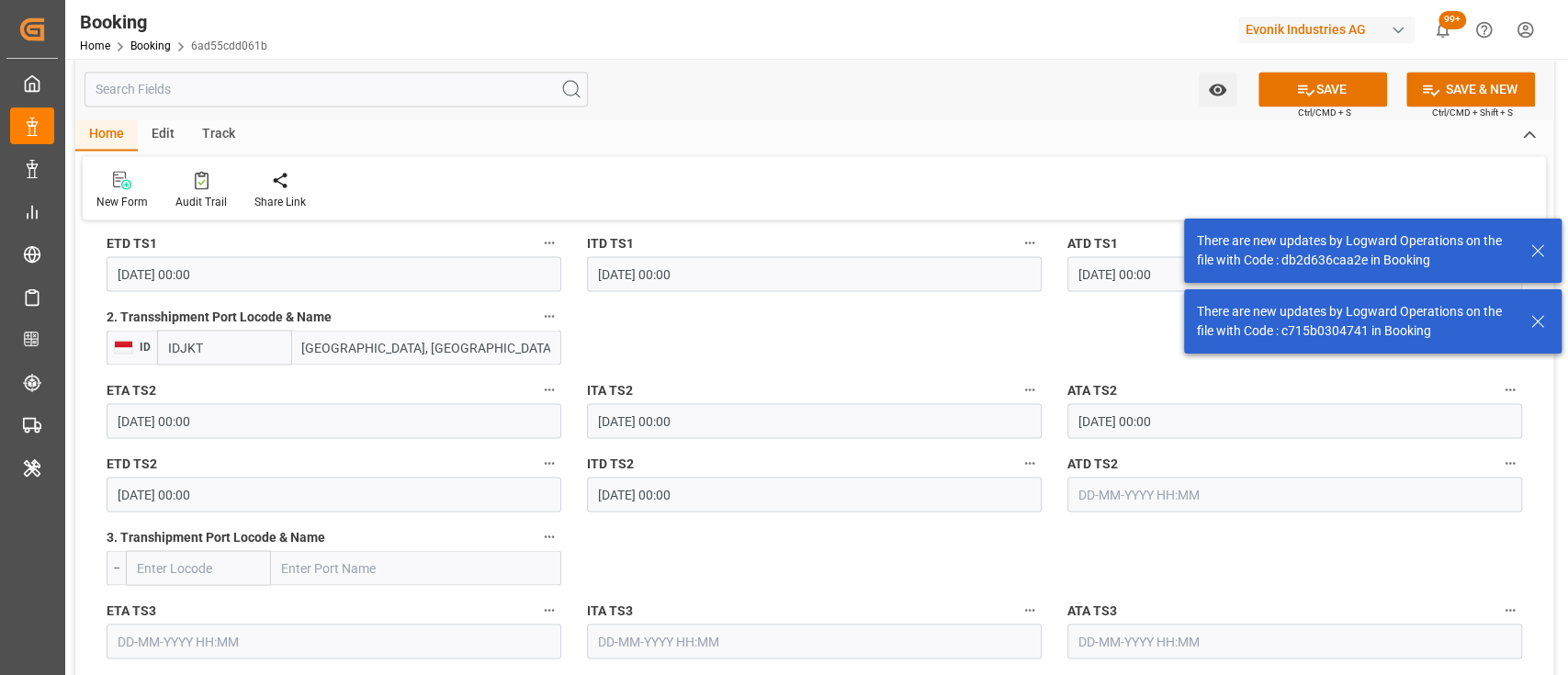
click at [1105, 494] on input "text" at bounding box center [1295, 494] width 455 height 35
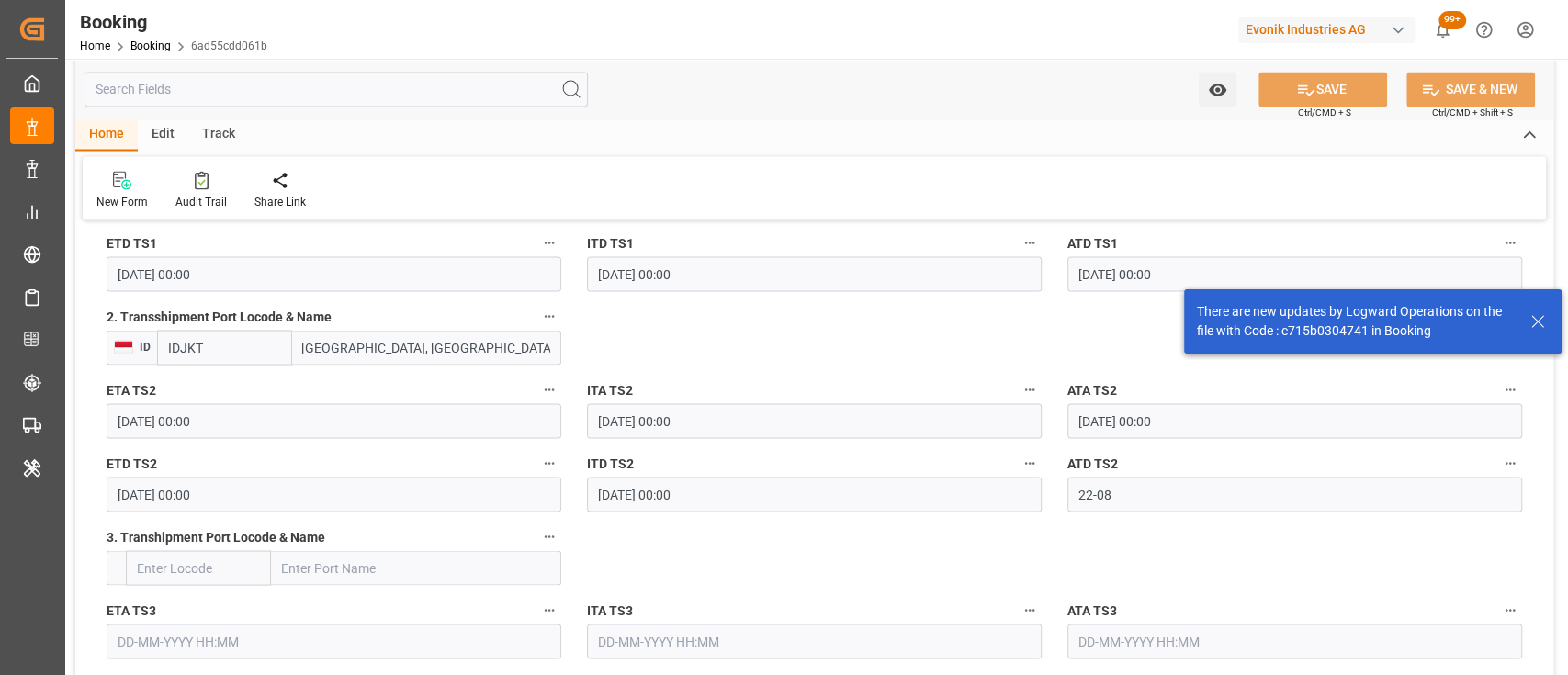
type input "[DATE] 00:00"
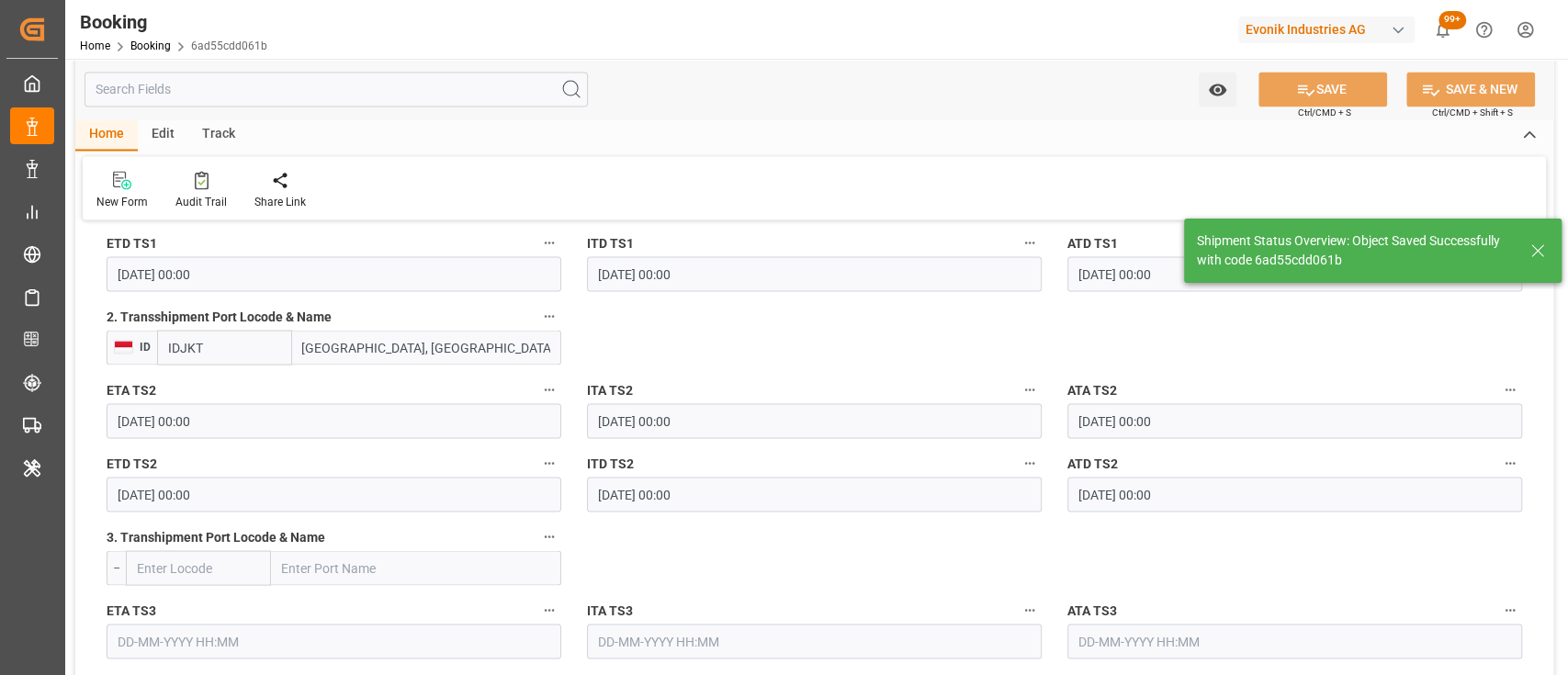
scroll to position [3329, 0]
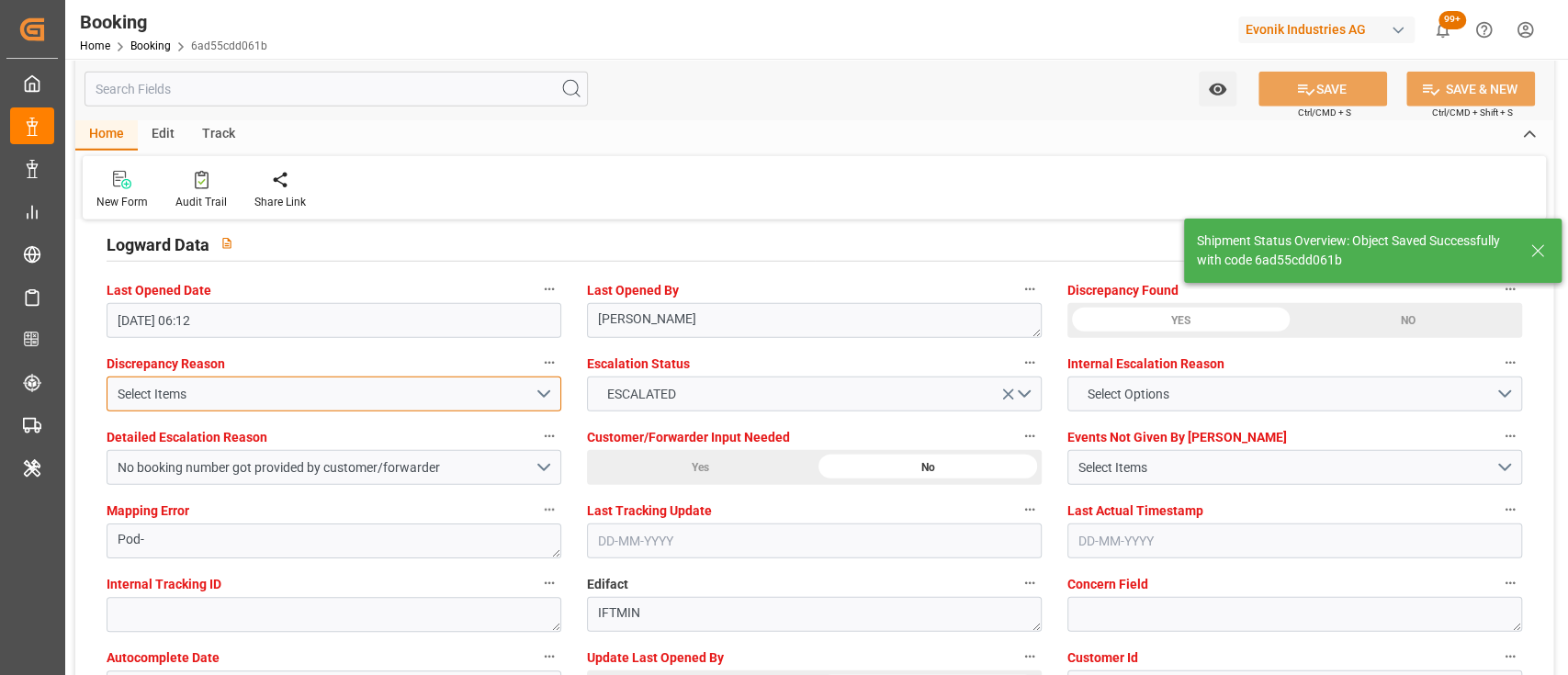
type textarea "[PERSON_NAME]"
type input "[DATE] 09:43"
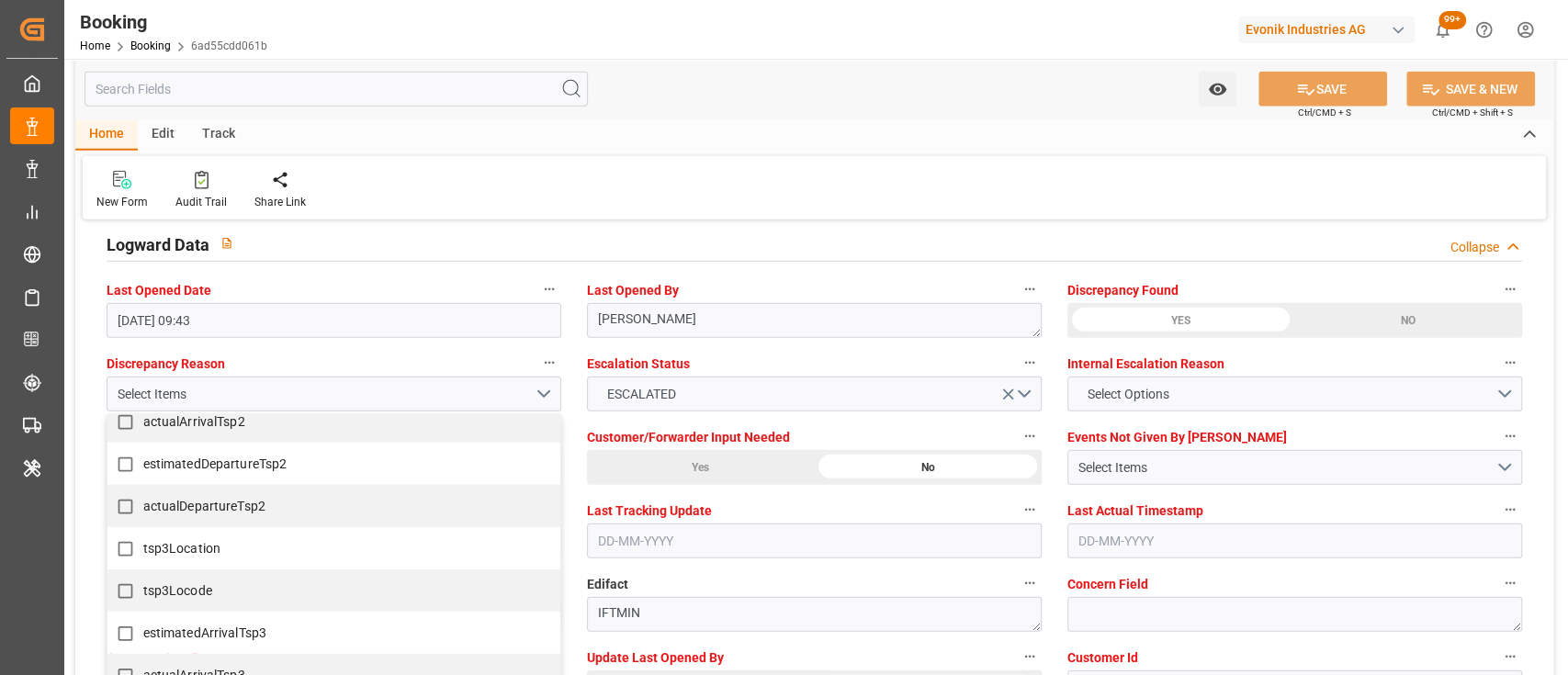
scroll to position [987, 0]
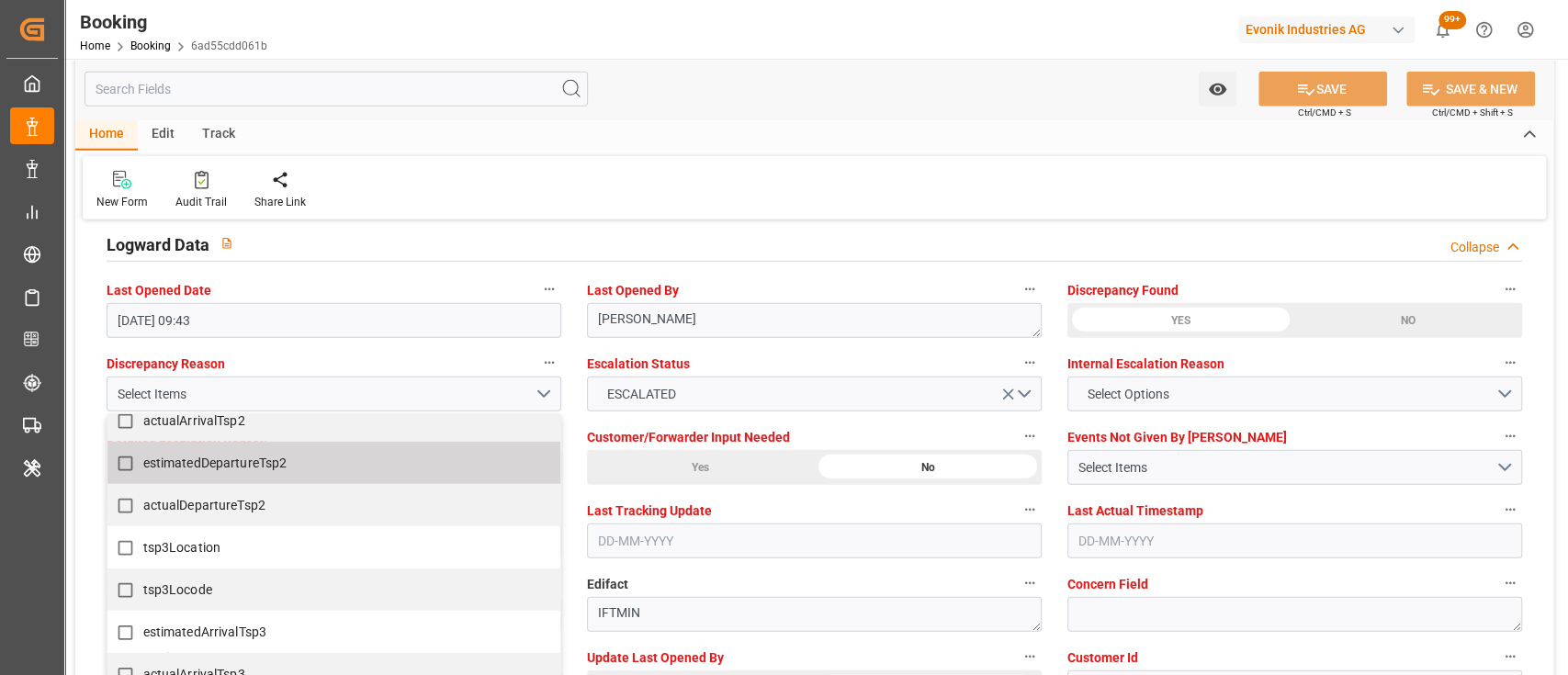
click at [220, 469] on span "estimatedDepartureTsp2" at bounding box center [215, 463] width 144 height 15
checkbox input "true"
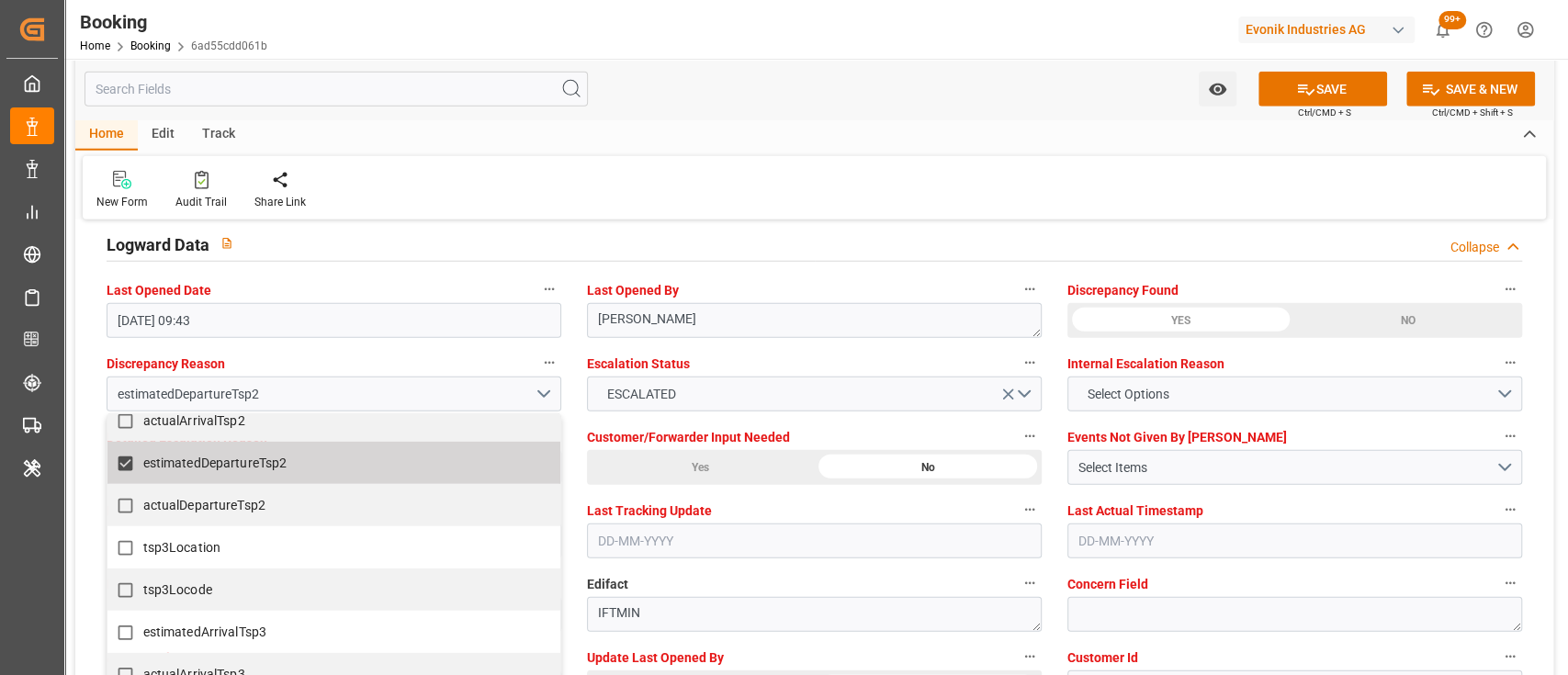
click at [738, 190] on div "New Form Audit Trail Share Link" at bounding box center [814, 188] width 1463 height 63
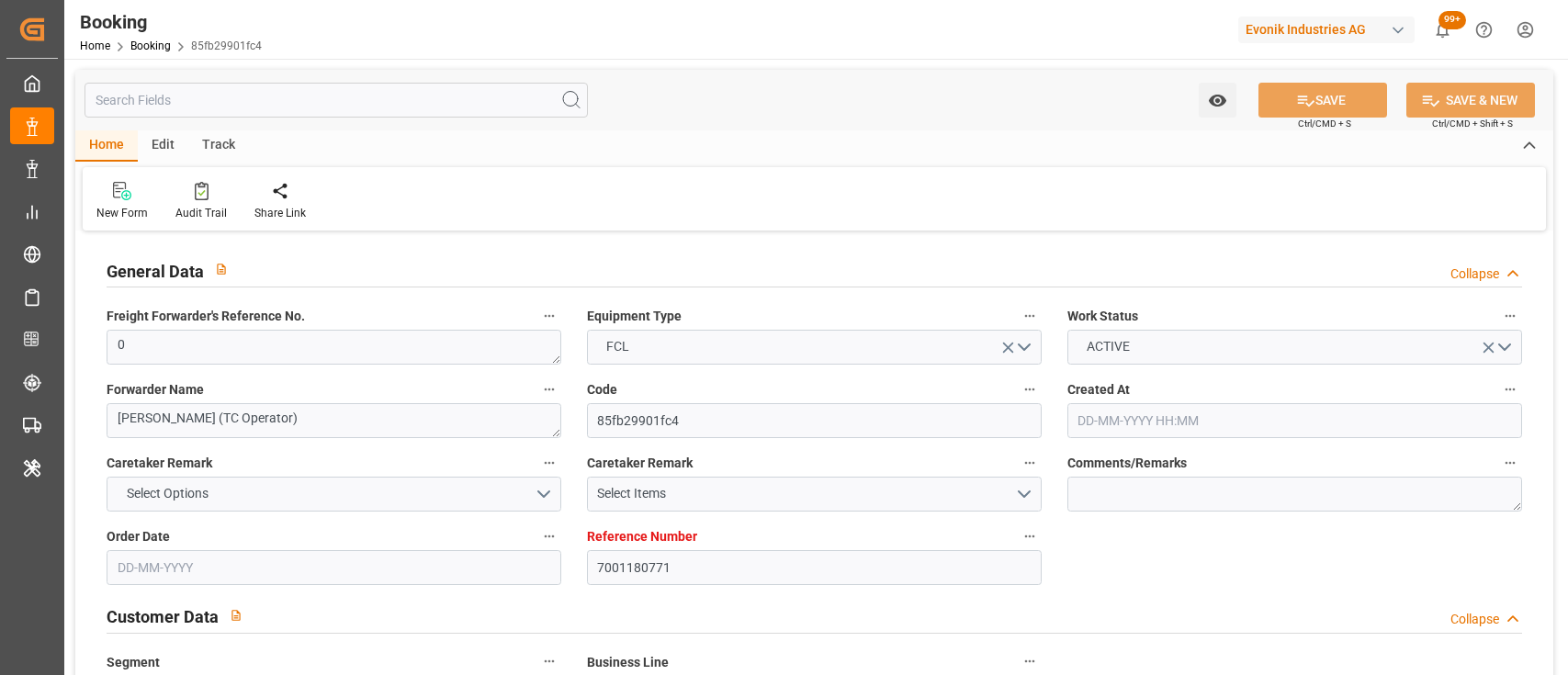
type input "[DATE] 12:52"
type input "[DATE]"
type input "[DATE] 00:00"
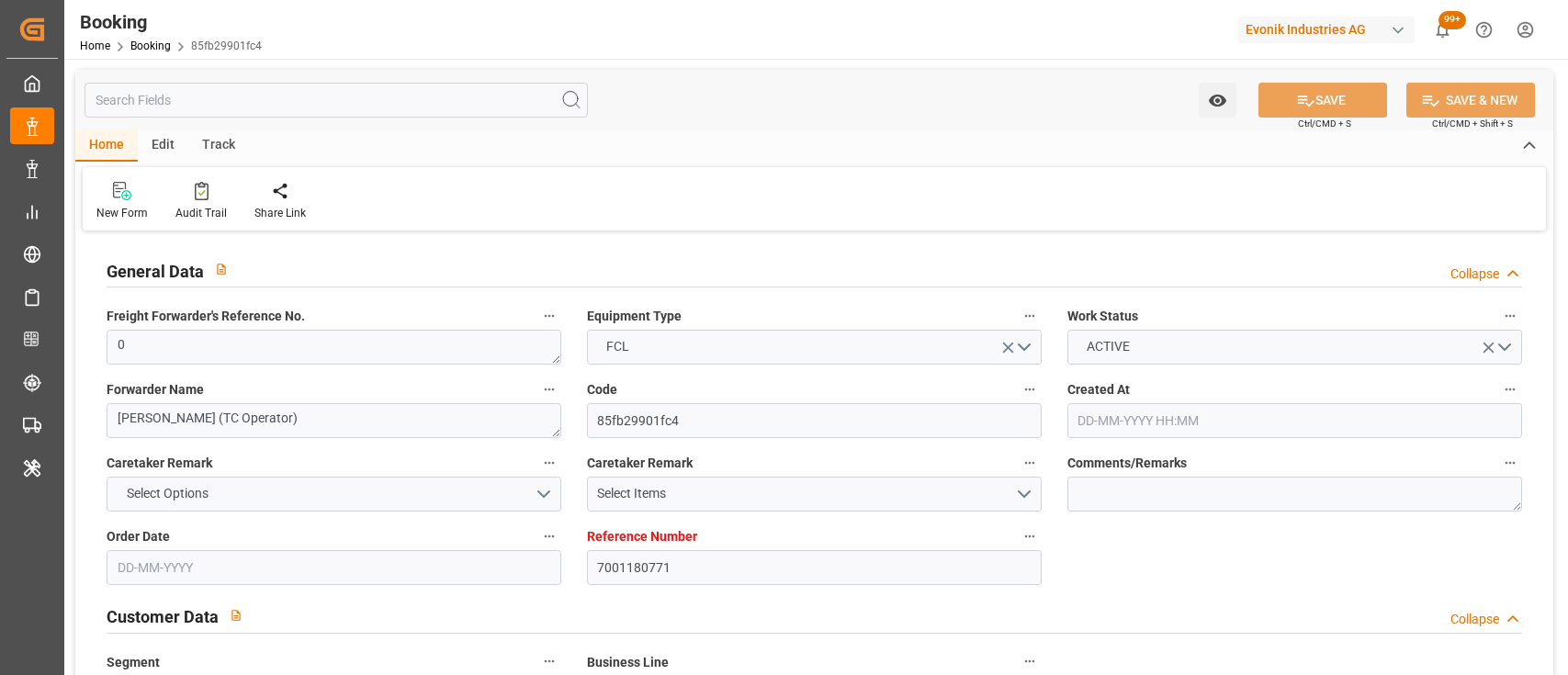
type input "[DATE] 00:00"
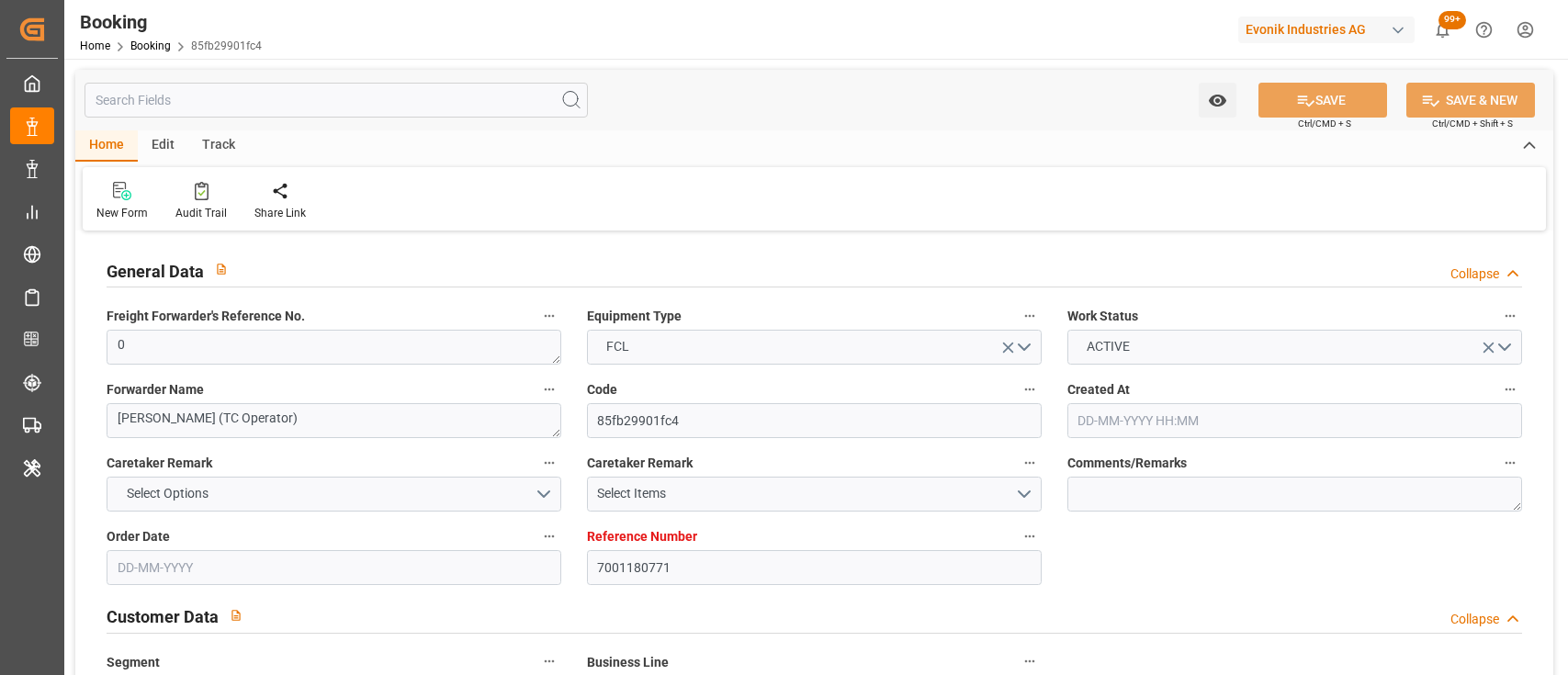
type input "[DATE] 00:00"
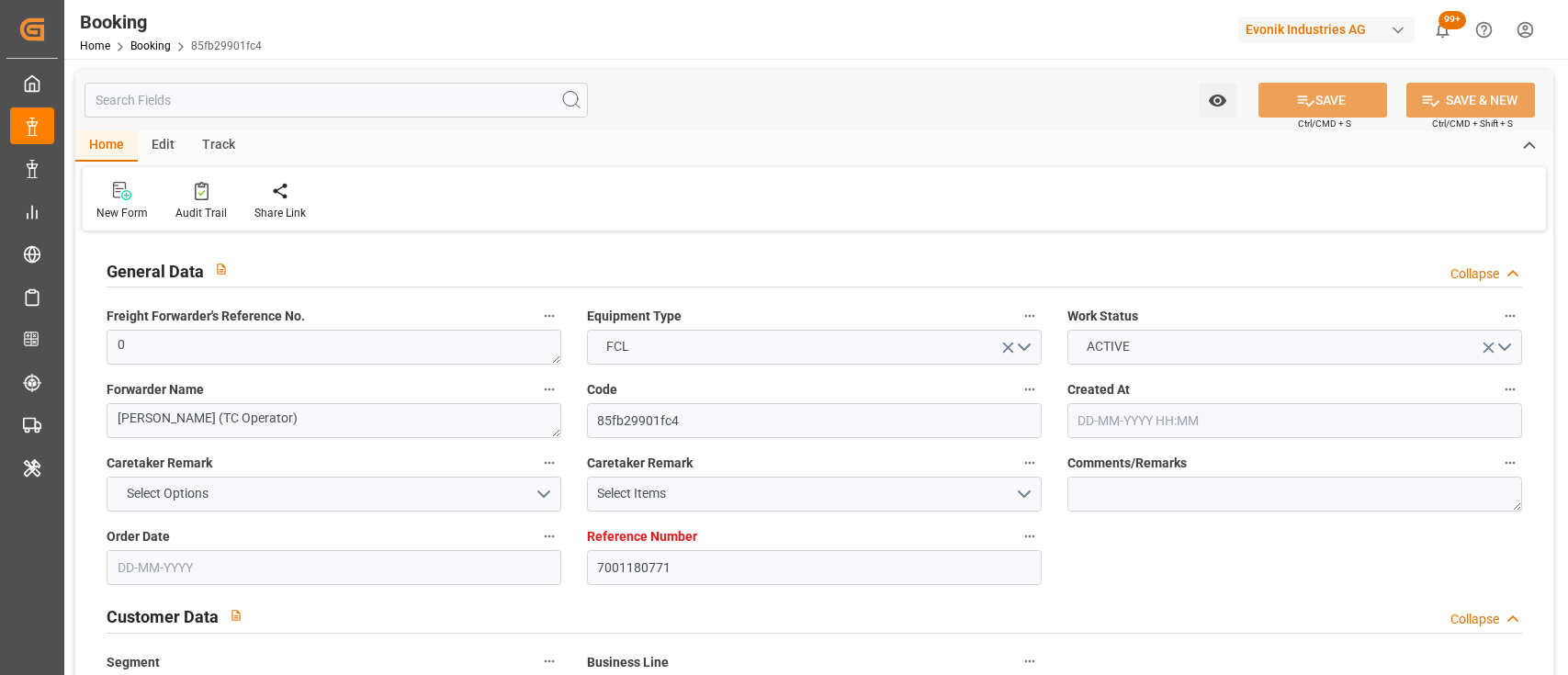
type input "[DATE] 00:00"
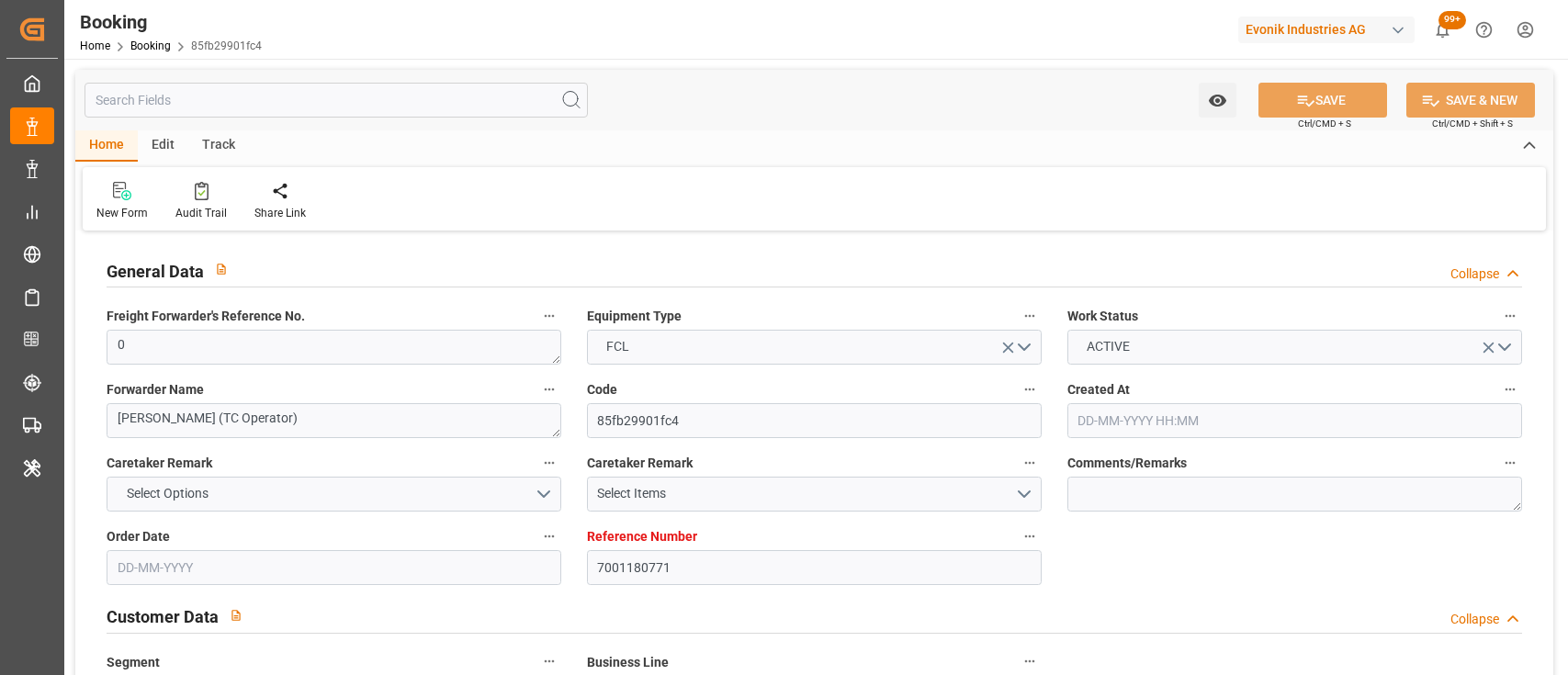
type input "[DATE] 00:00"
type input "[DATE]"
type input "[DATE] 06:12"
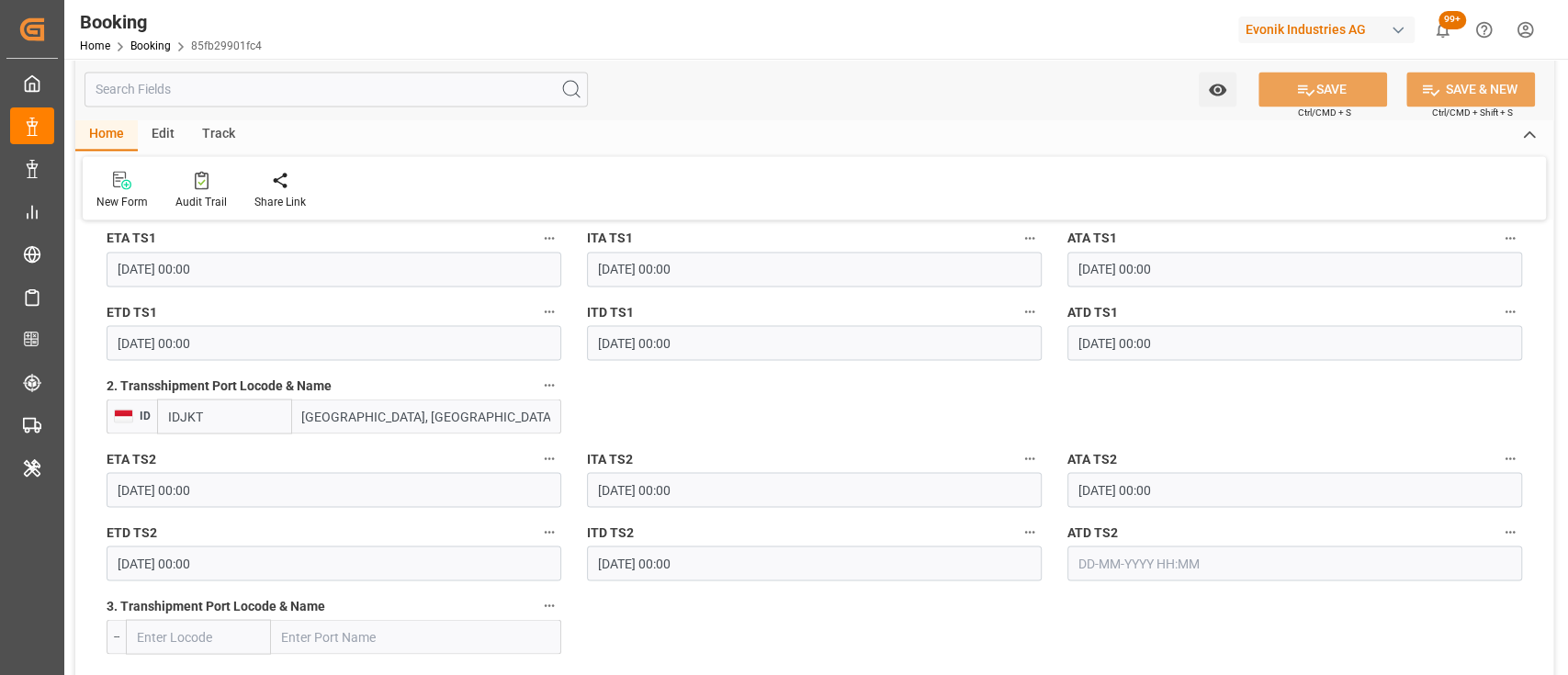
scroll to position [2124, 0]
click at [143, 564] on input "[DATE] 00:00" at bounding box center [334, 562] width 455 height 35
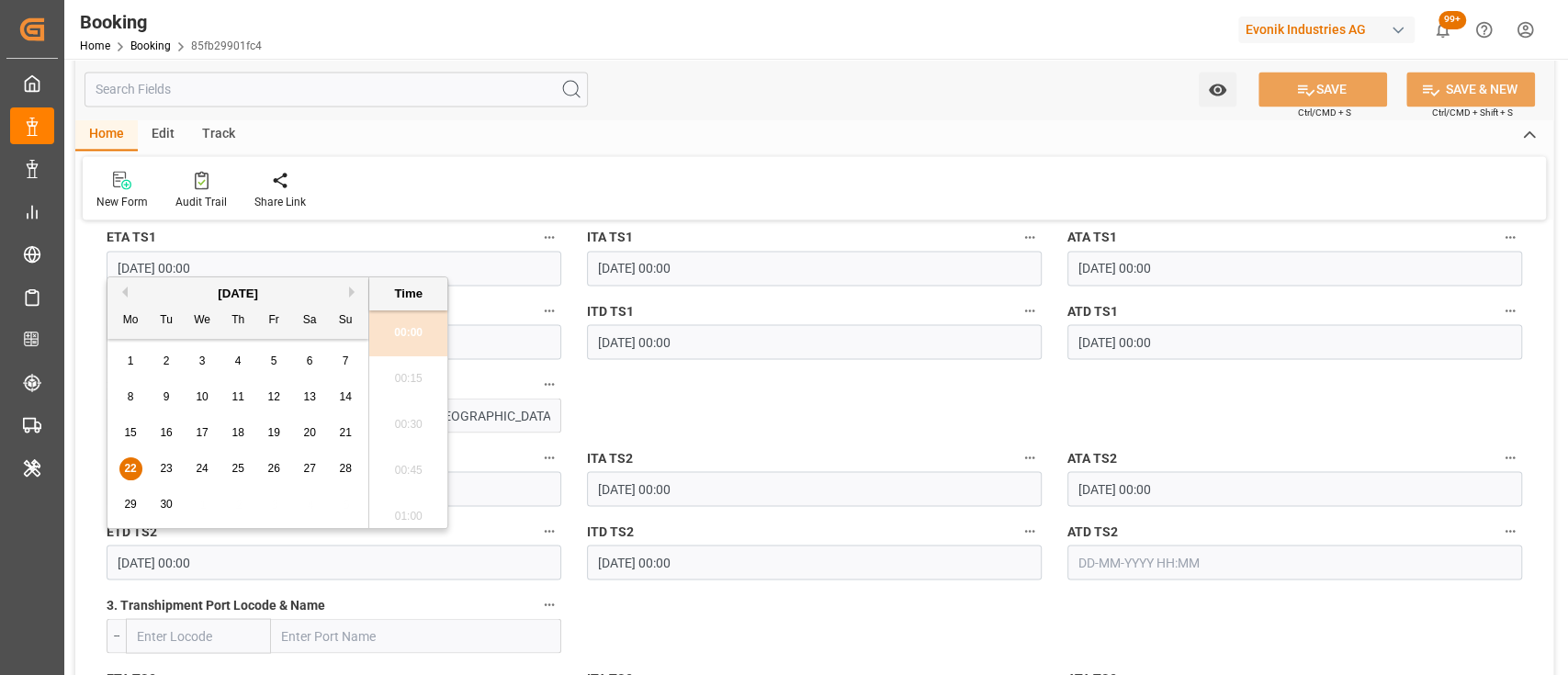
type input "[DATE] 00:00"
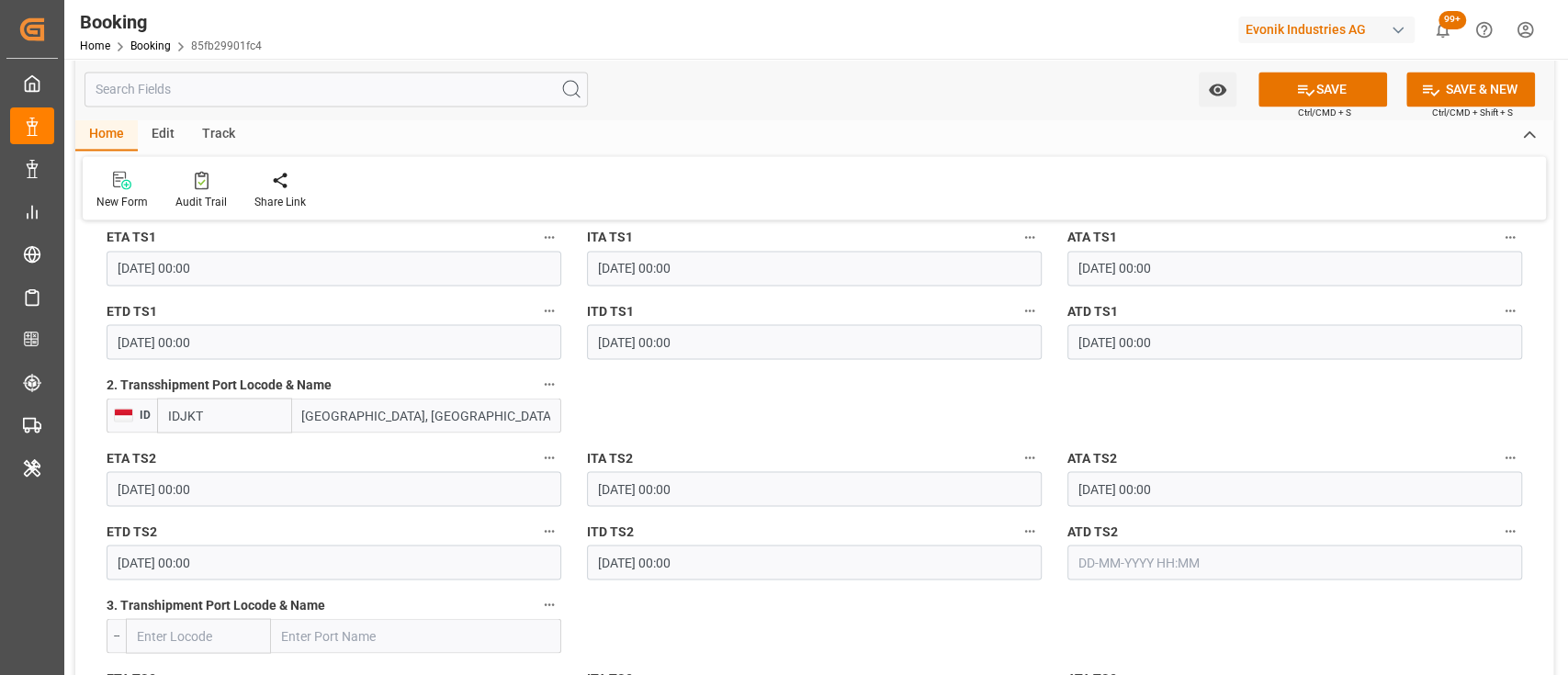
click at [1134, 571] on input "text" at bounding box center [1295, 562] width 455 height 35
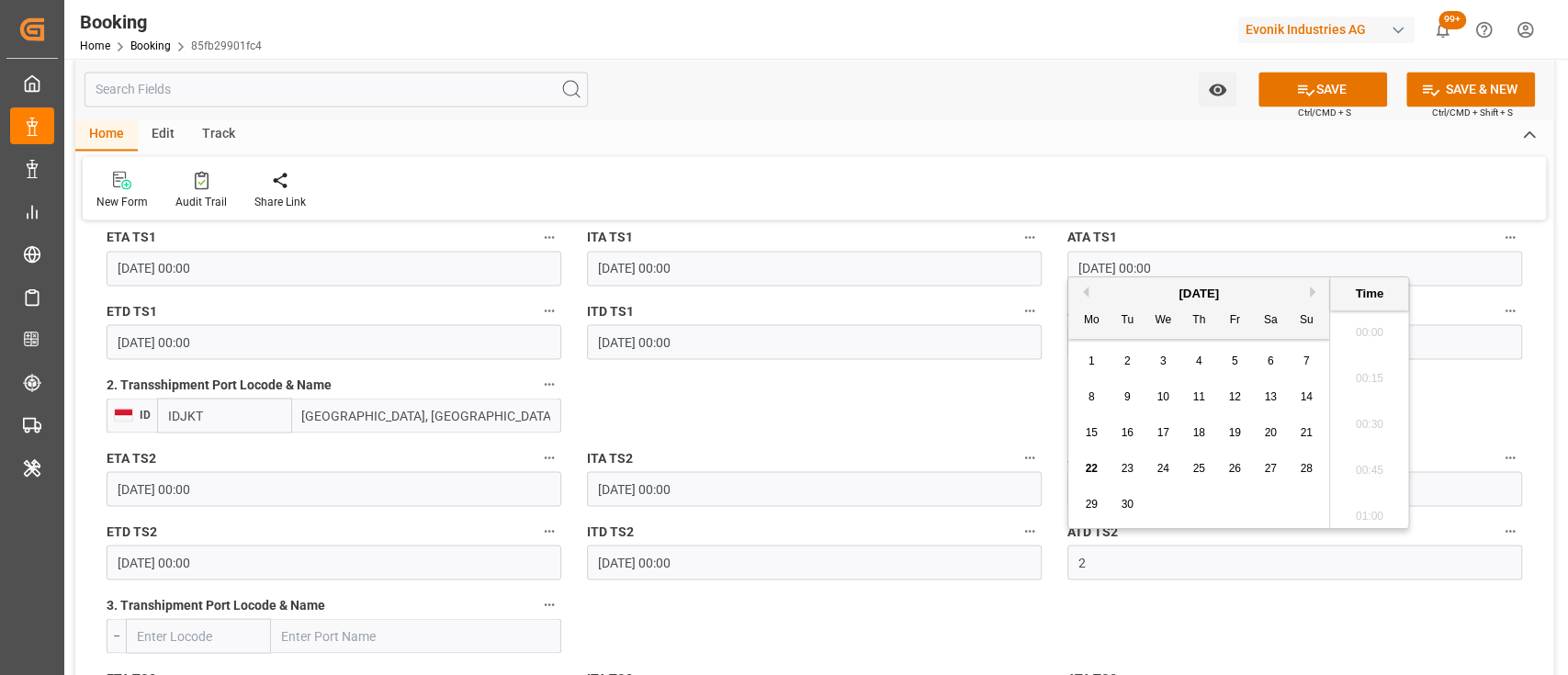
scroll to position [2716, 0]
type input "[DATE] 00:00"
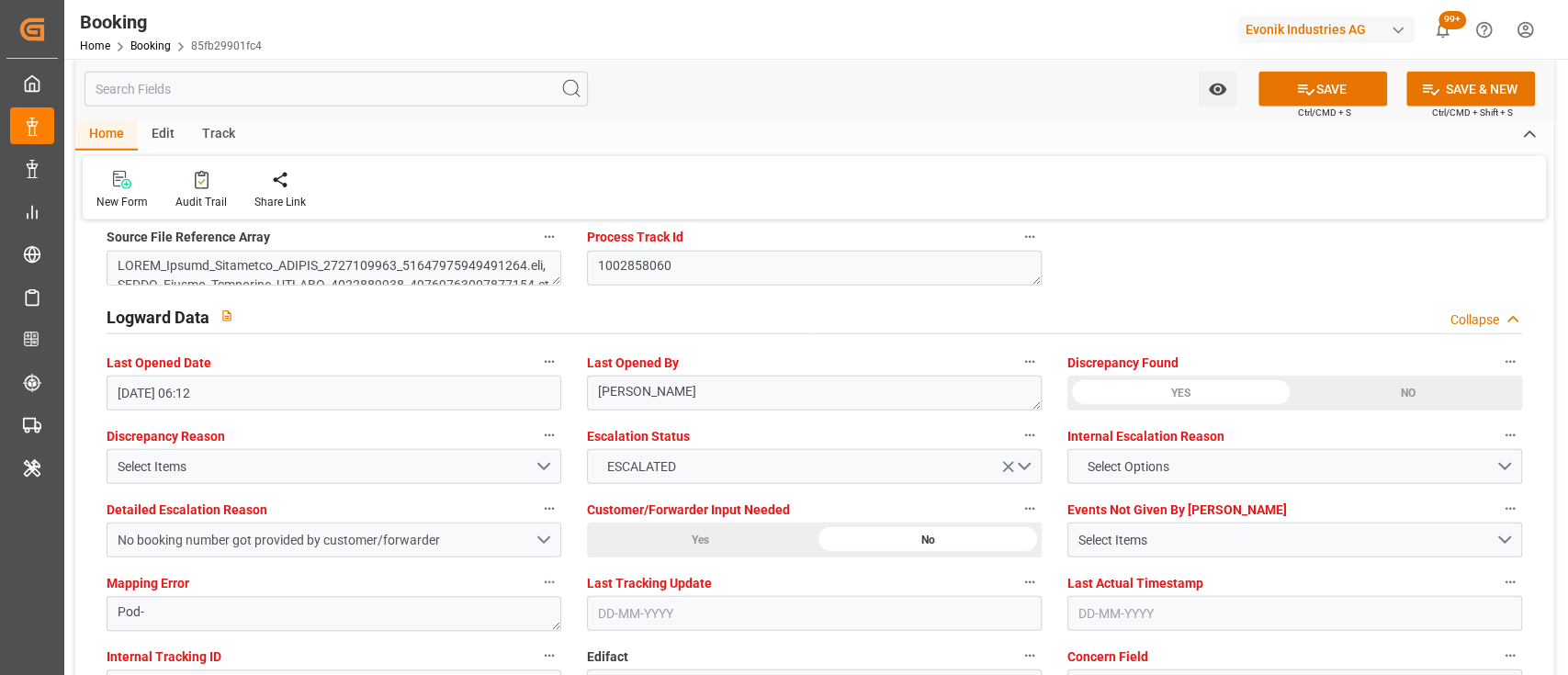
scroll to position [3258, 0]
click at [495, 470] on div "Select Items" at bounding box center [326, 466] width 417 height 19
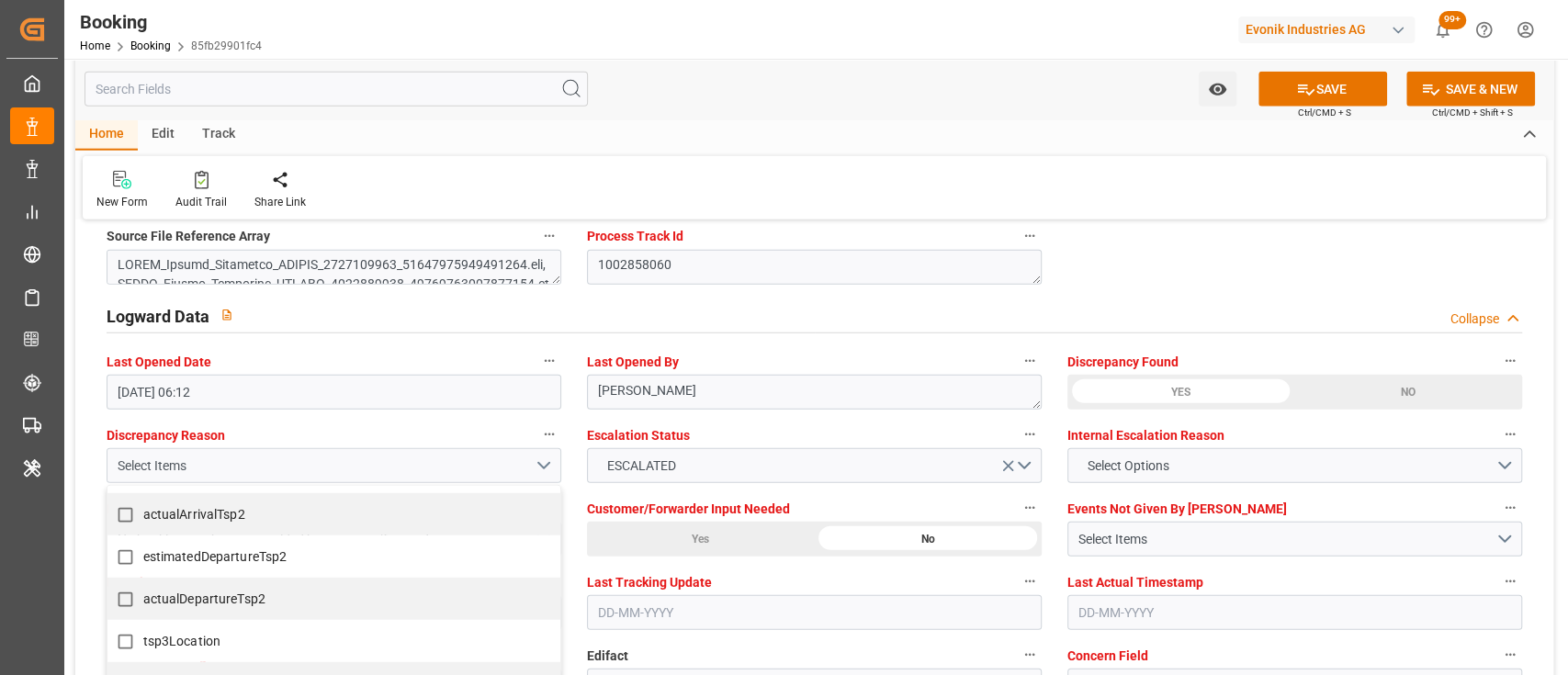
scroll to position [987, 0]
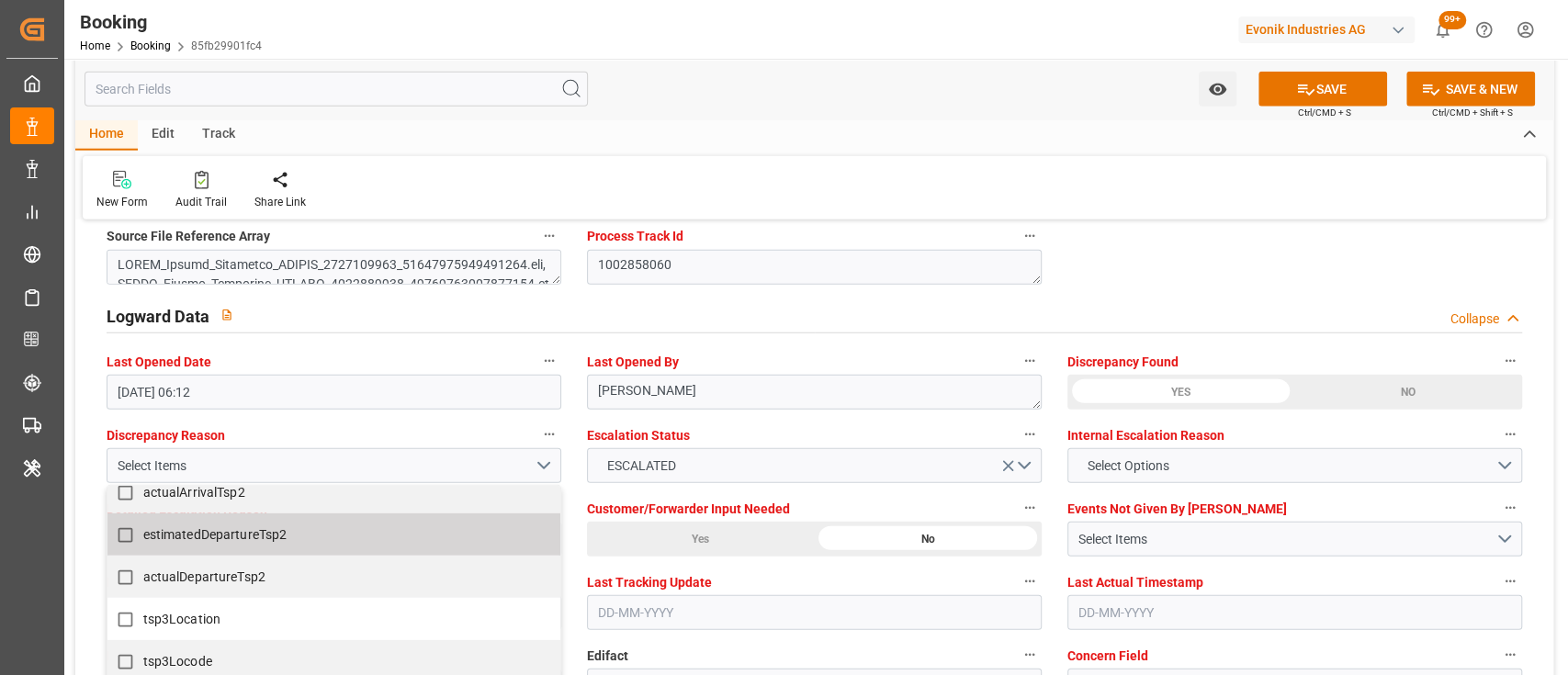
click at [233, 532] on span "estimatedDepartureTsp2" at bounding box center [215, 534] width 144 height 15
checkbox input "true"
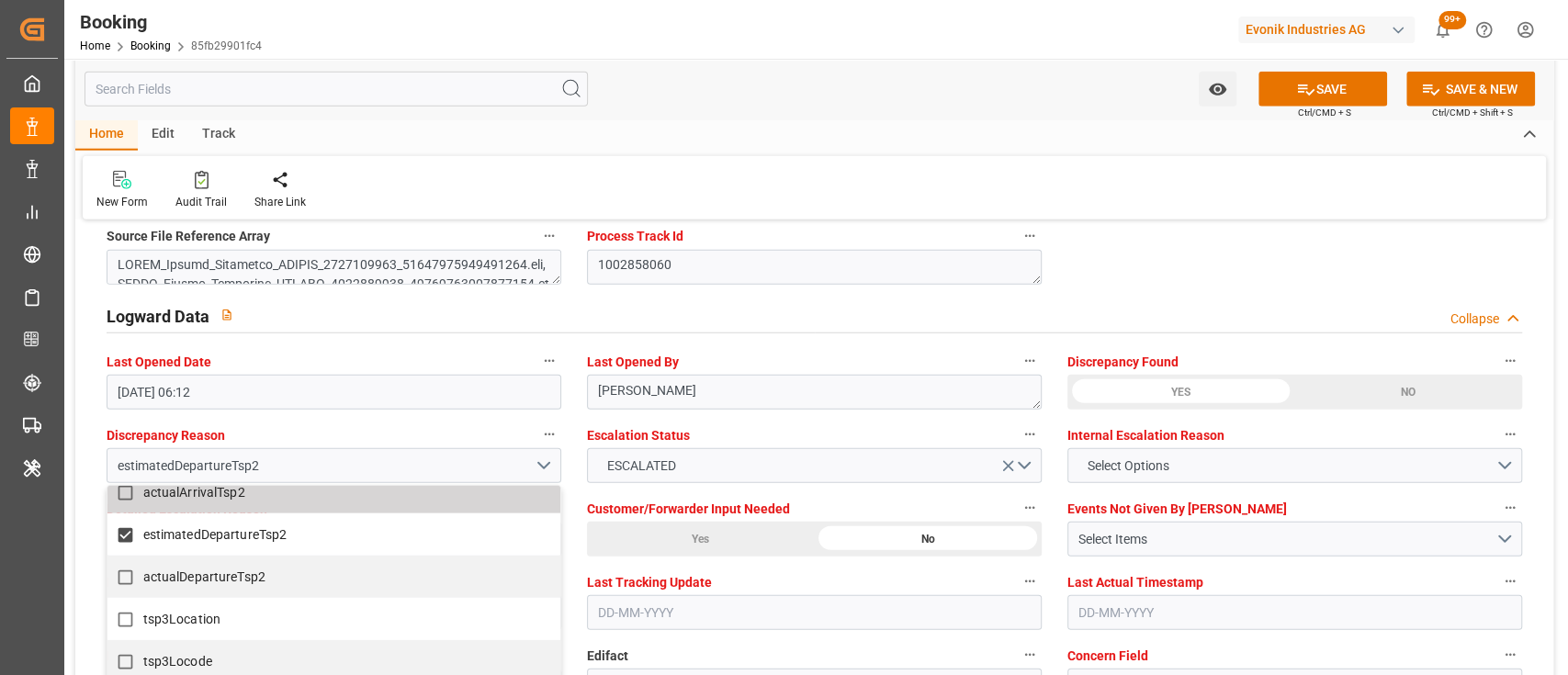
click at [877, 159] on div "New Form Audit Trail Share Link" at bounding box center [814, 188] width 1463 height 63
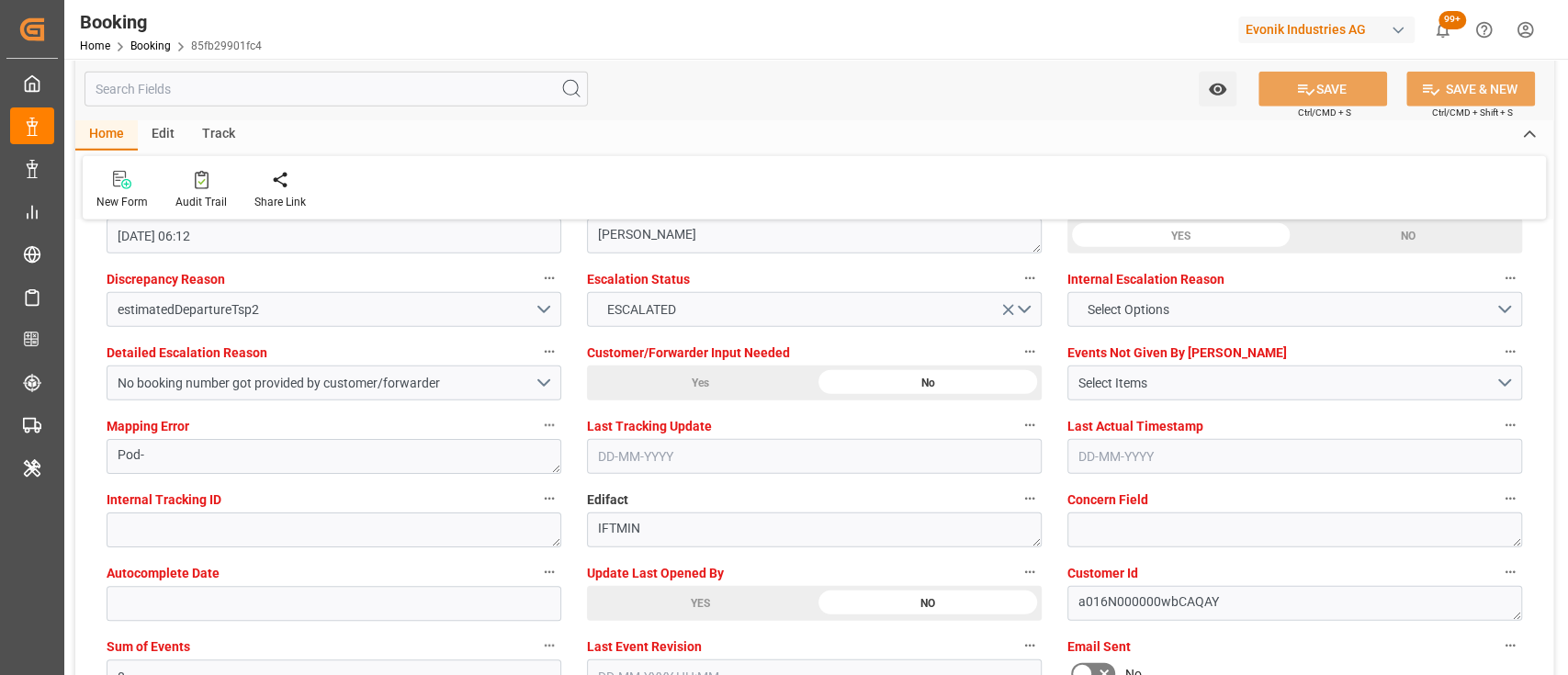
scroll to position [3429, 0]
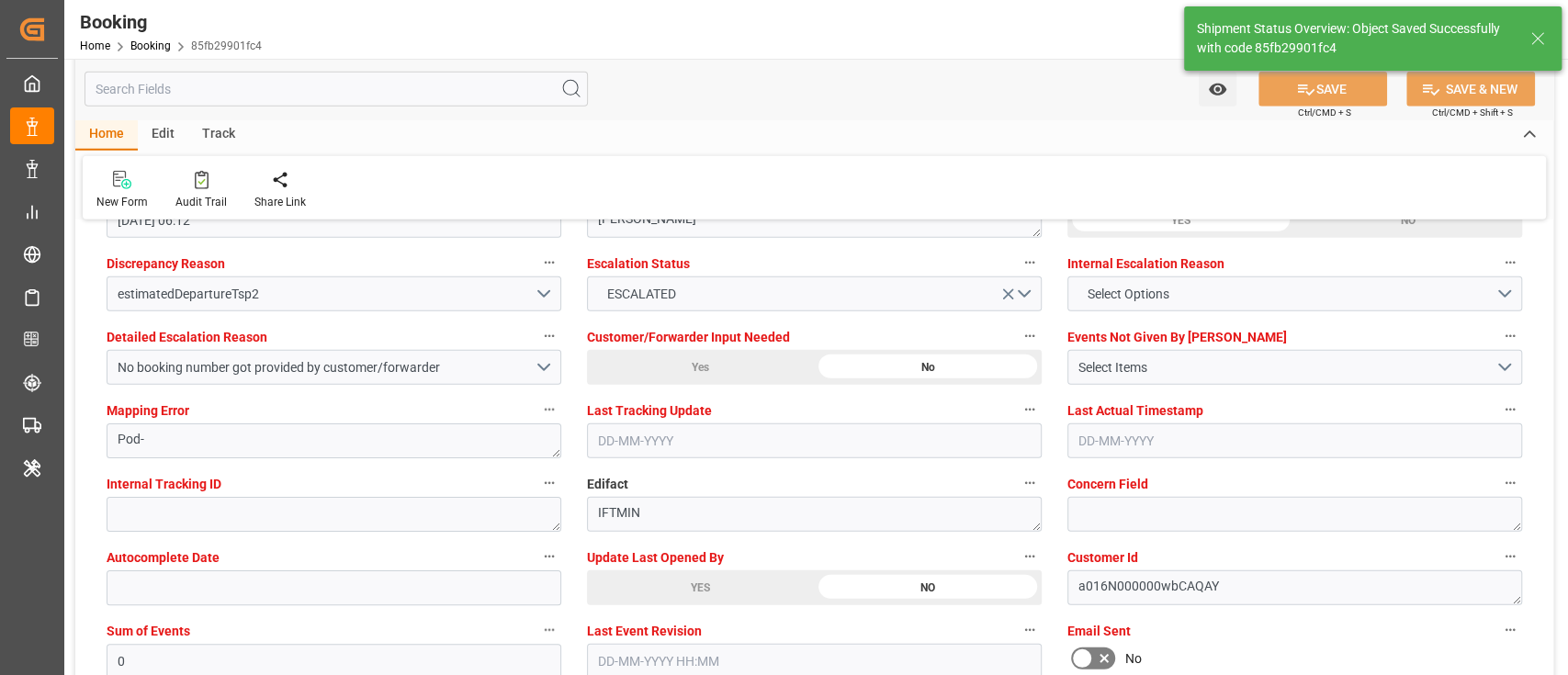
type textarea "[PERSON_NAME]"
type input "[DATE] 09:44"
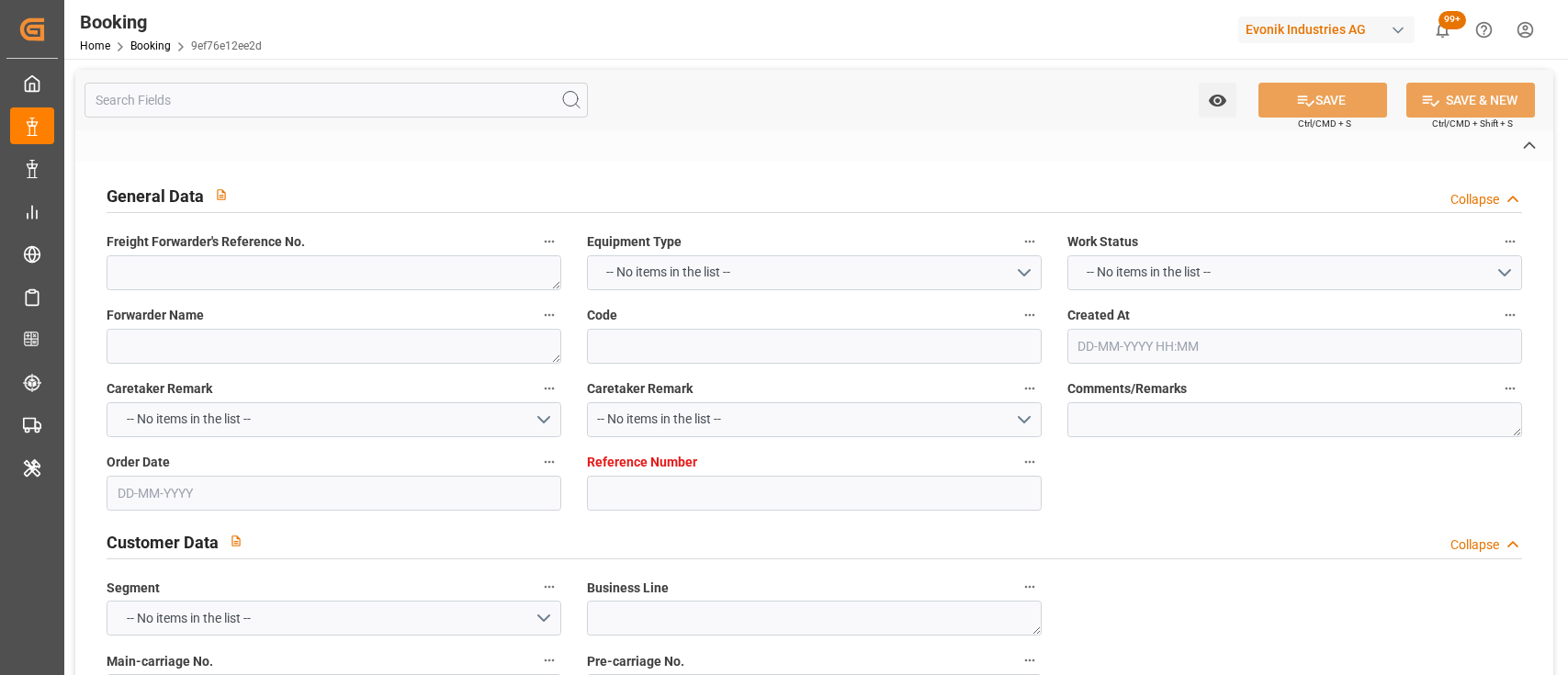
type textarea "0"
type textarea "[PERSON_NAME] (TC Operator)"
type input "9ef76e12ee2d"
type input "7001180767"
type textarea "[PERSON_NAME]"
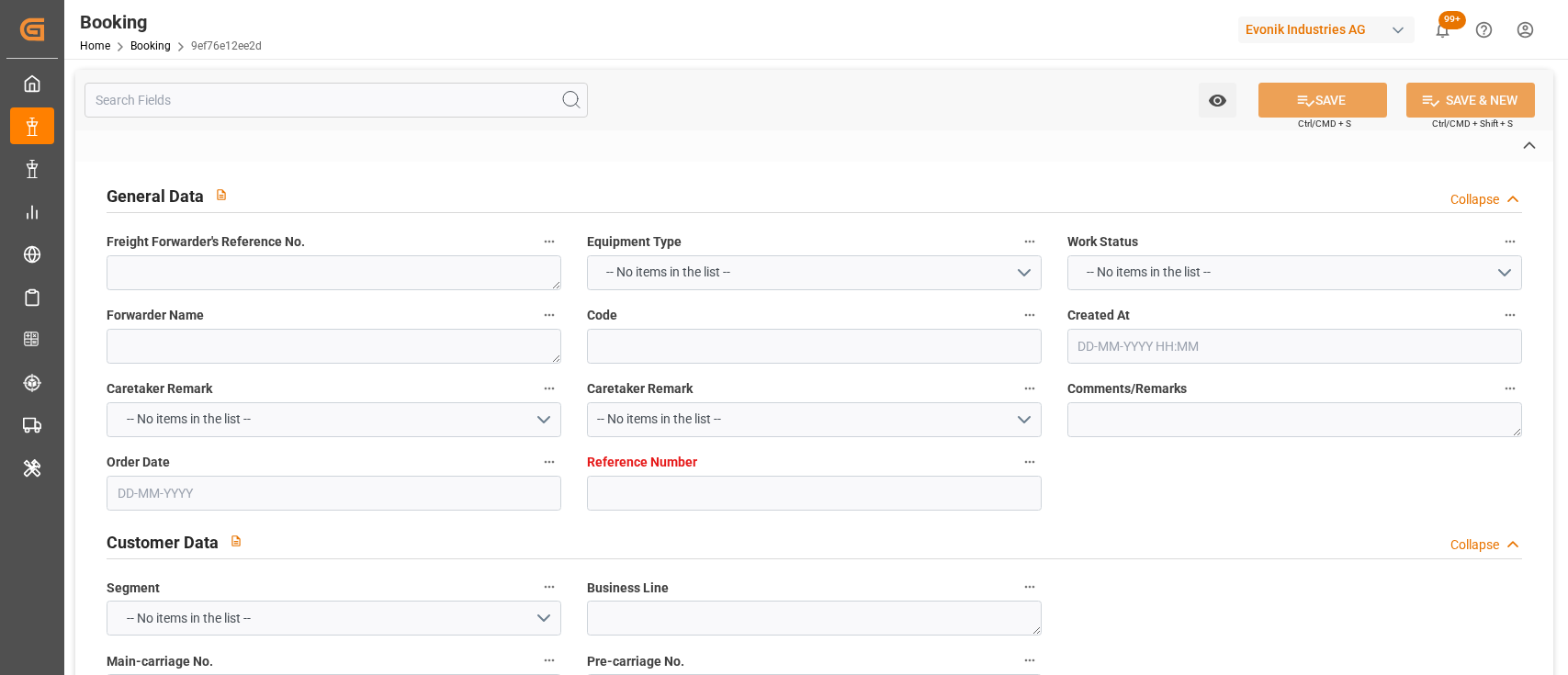
type input "7001180761"
type textarea "[EMAIL_ADDRESS][DOMAIN_NAME]"
type textarea "CIF"
type textarea "BANJARMASIN"
type textarea "3"
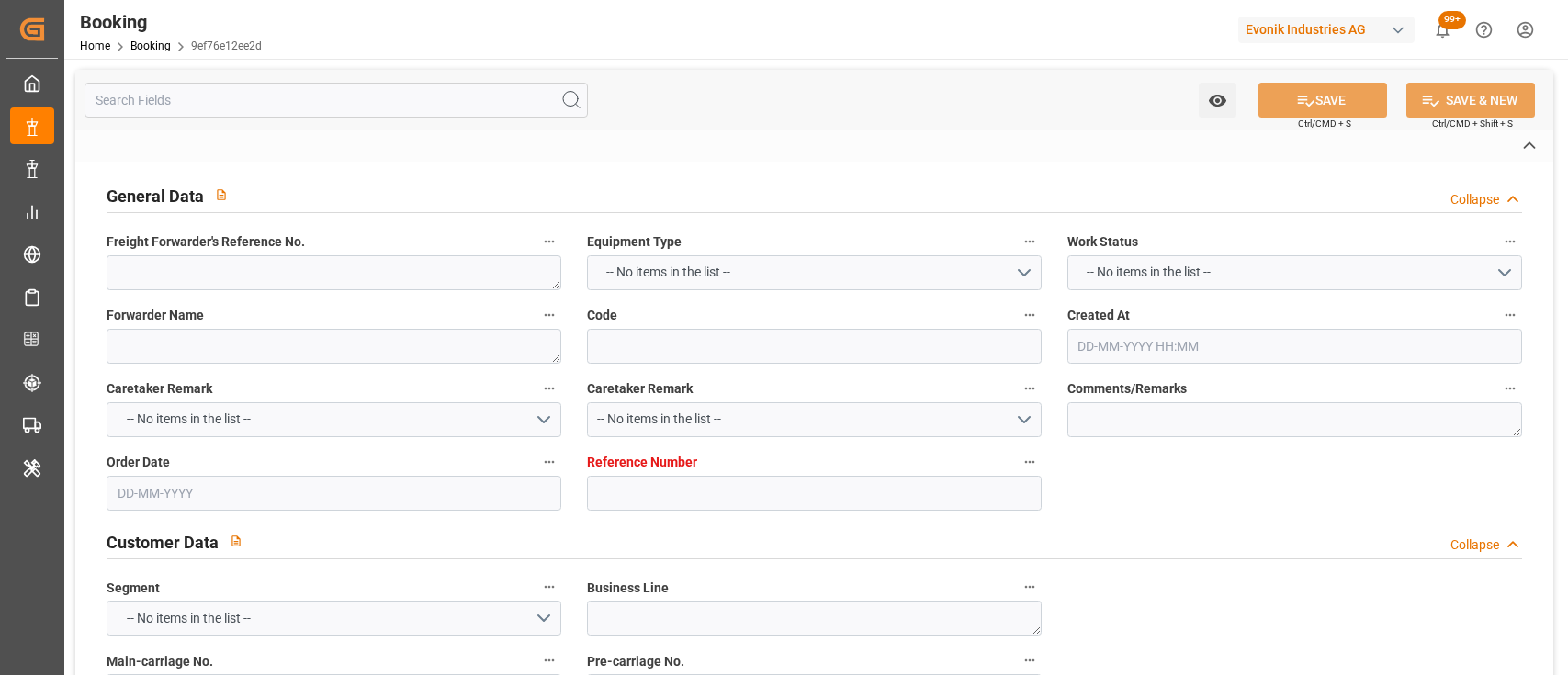
type textarea "Niederkassel"
type textarea "BGBU4724023"
type input "CMA [GEOGRAPHIC_DATA]"
type input "CMDU"
type input "[GEOGRAPHIC_DATA]"
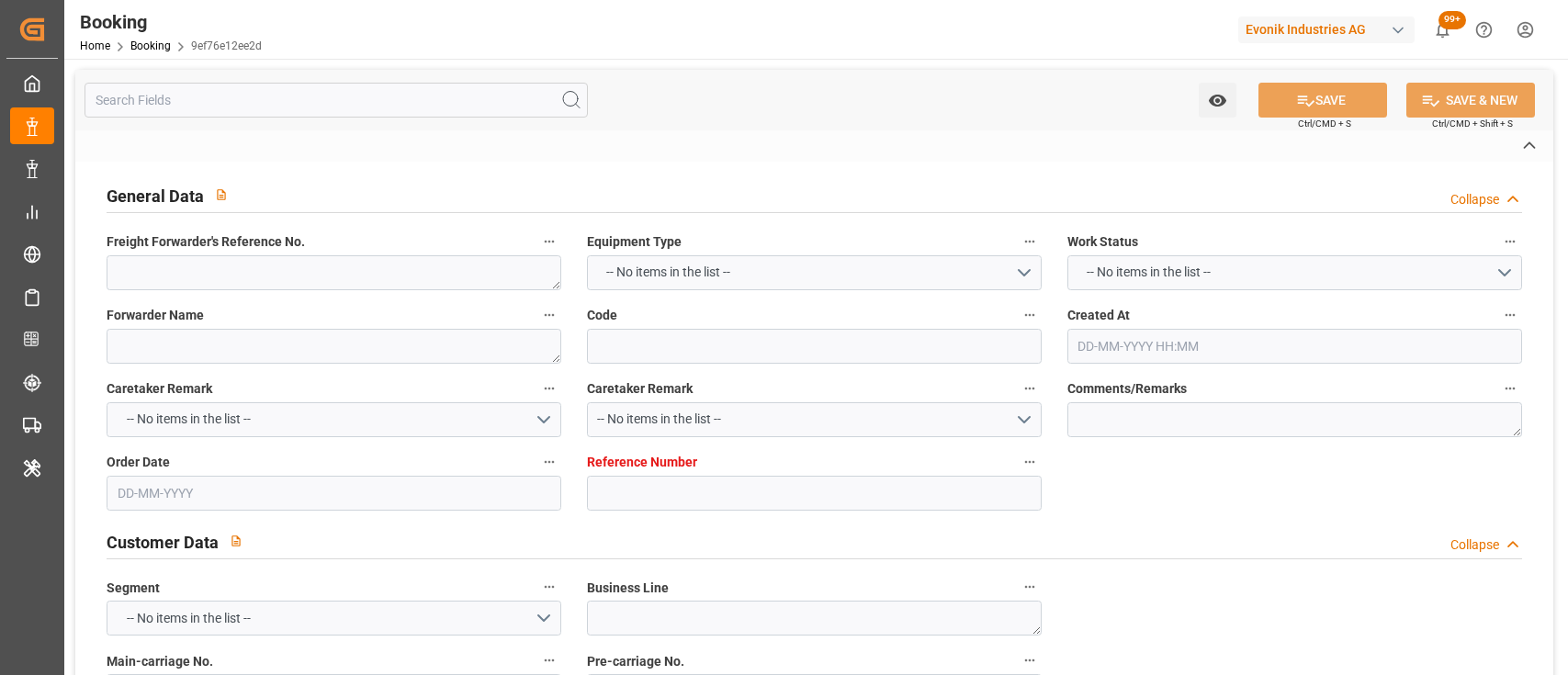
type input "[GEOGRAPHIC_DATA]"
type input "[GEOGRAPHIC_DATA] ([GEOGRAPHIC_DATA])"
type input "[GEOGRAPHIC_DATA], [GEOGRAPHIC_DATA]"
type textarea "vesselName etd eta"
type textarea "INPUT_Evonik_Seeburger_IFTMIN_1002858060_20250613143703212.edi"
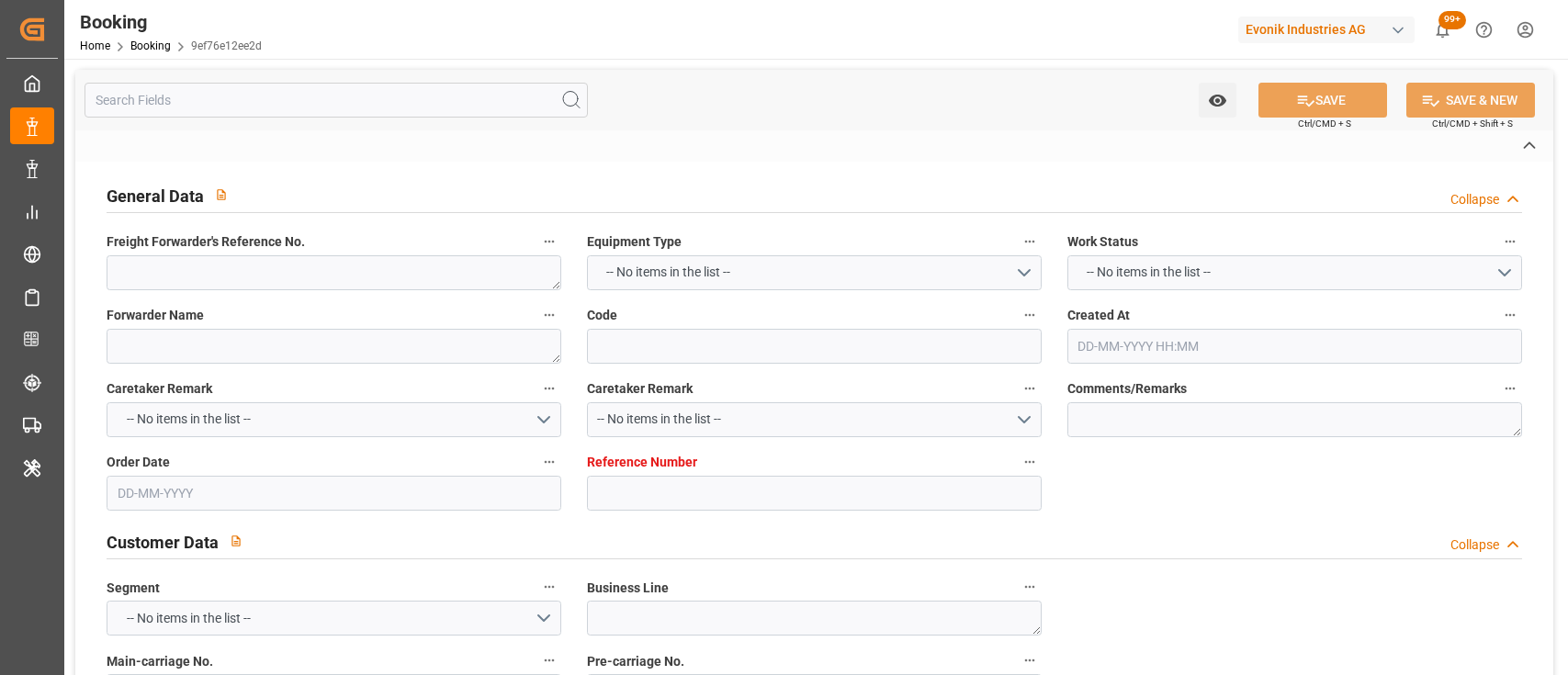
type textarea "NWC/[GEOGRAPHIC_DATA] [GEOGRAPHIC_DATA] Continent / [GEOGRAPHIC_DATA]-KA"
type textarea "INPUT_Evonik_Seeburger_IFTMIN_1002803407_20250527145036128.edi,INPUT_Evonik_See…"
type textarea "1002858060"
type textarea "[PERSON_NAME]"
type textarea "Pod-"
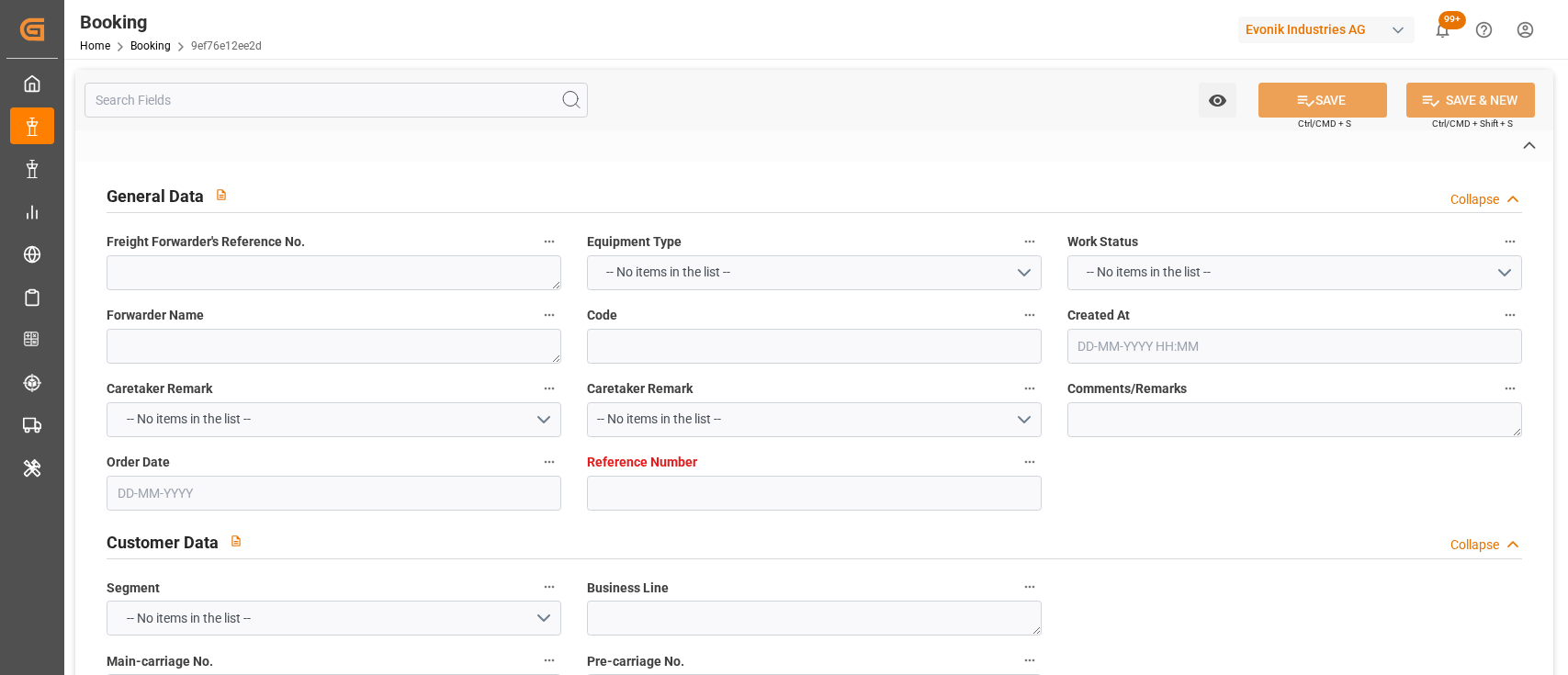
type textarea "IFTMIN"
type textarea "a016N000000wbCAQAY"
type textarea "Yes"
type input "7001180767"
type input "9839210"
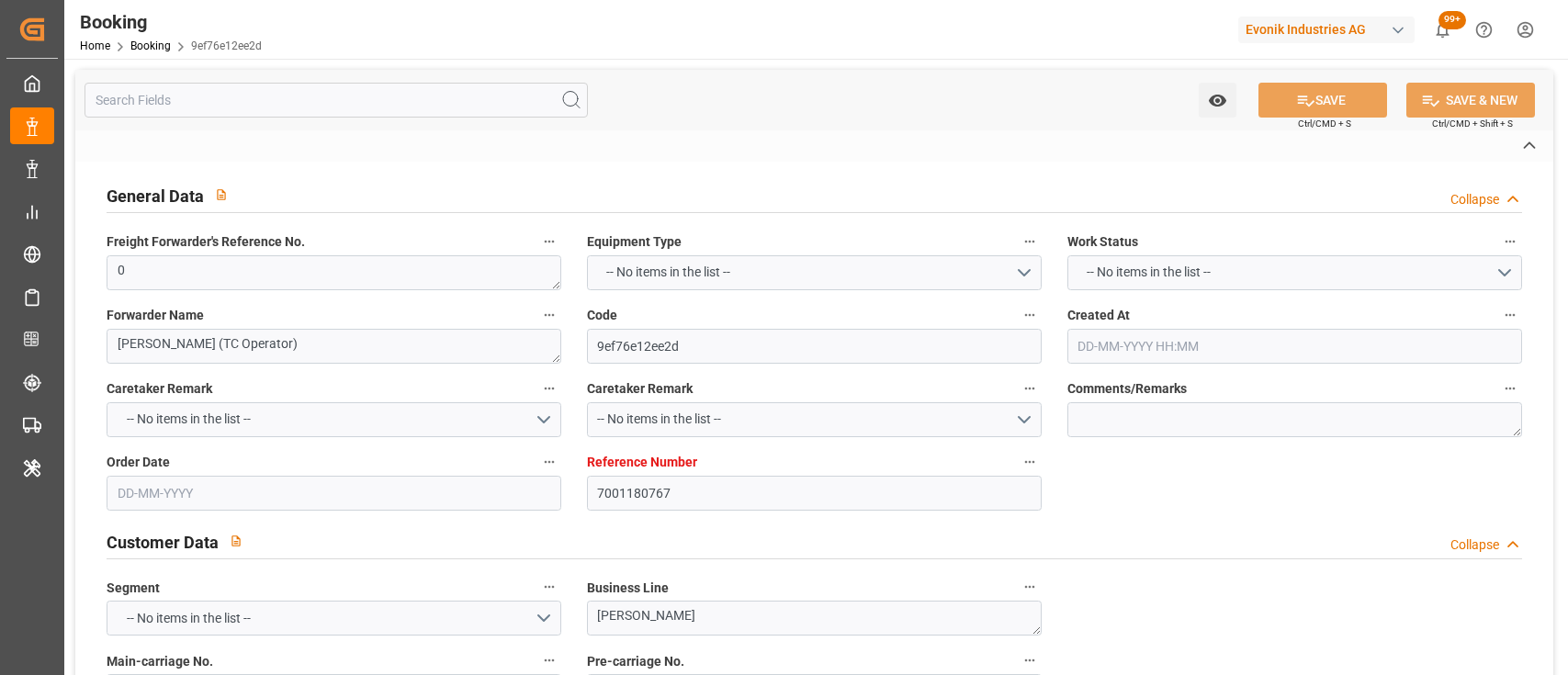
type input "CMACGM"
type input "CMA CGM Group"
type input "NLRTM"
type input "IDBDJ"
type input "MYPKG"
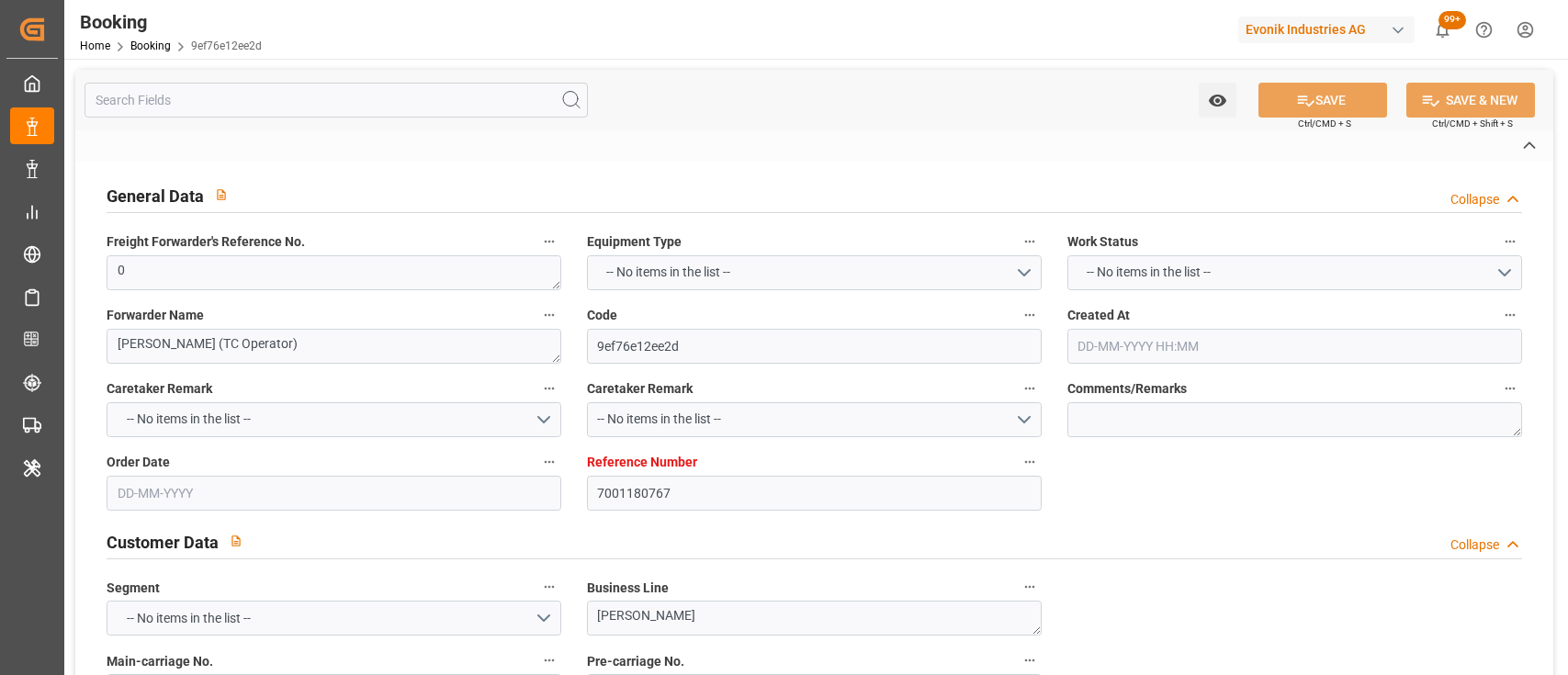
type input "IDJKT"
type input "49"
type input "0"
type input "[DATE] 12:52"
type input "[DATE]"
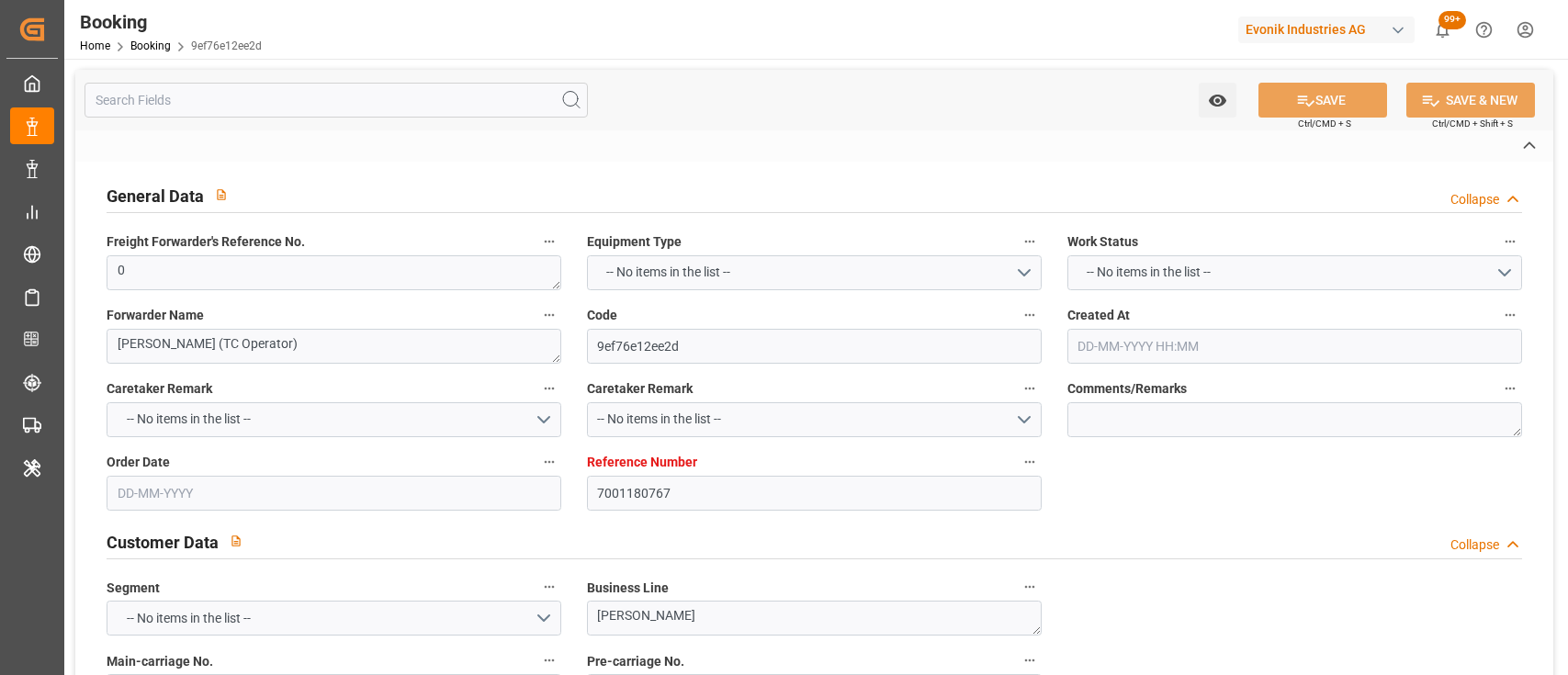
type input "[DATE]"
type input "[DATE] 00:00"
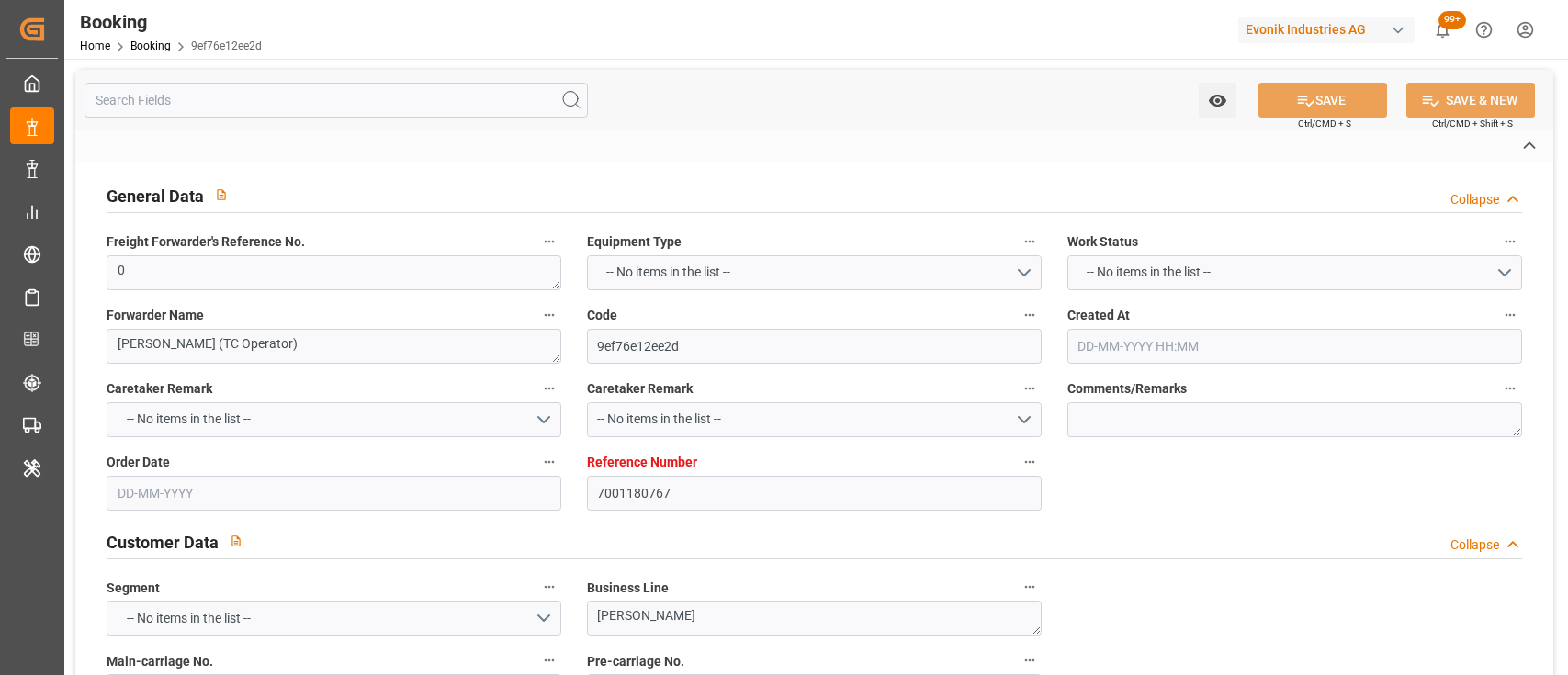
type input "[DATE] 00:00"
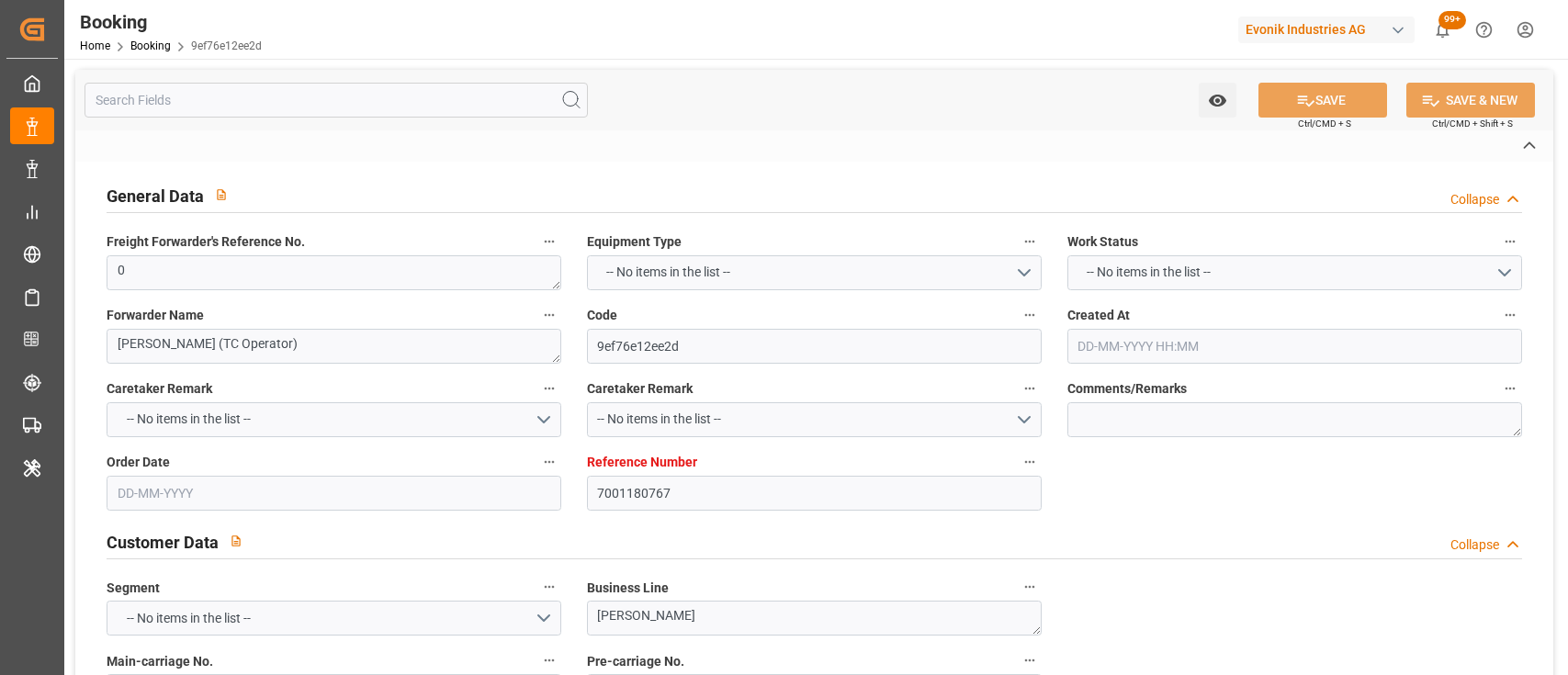
type input "[DATE] 00:00"
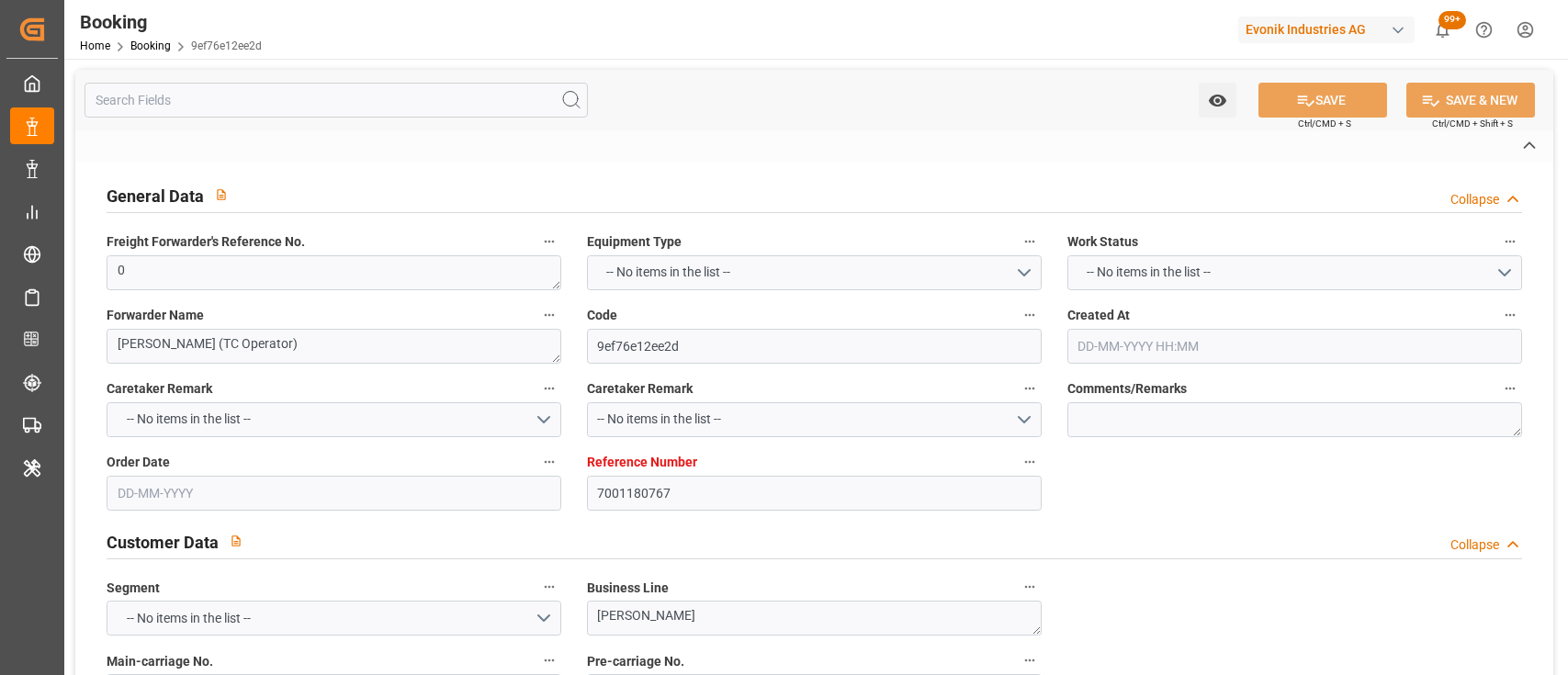
type input "[DATE] 00:00"
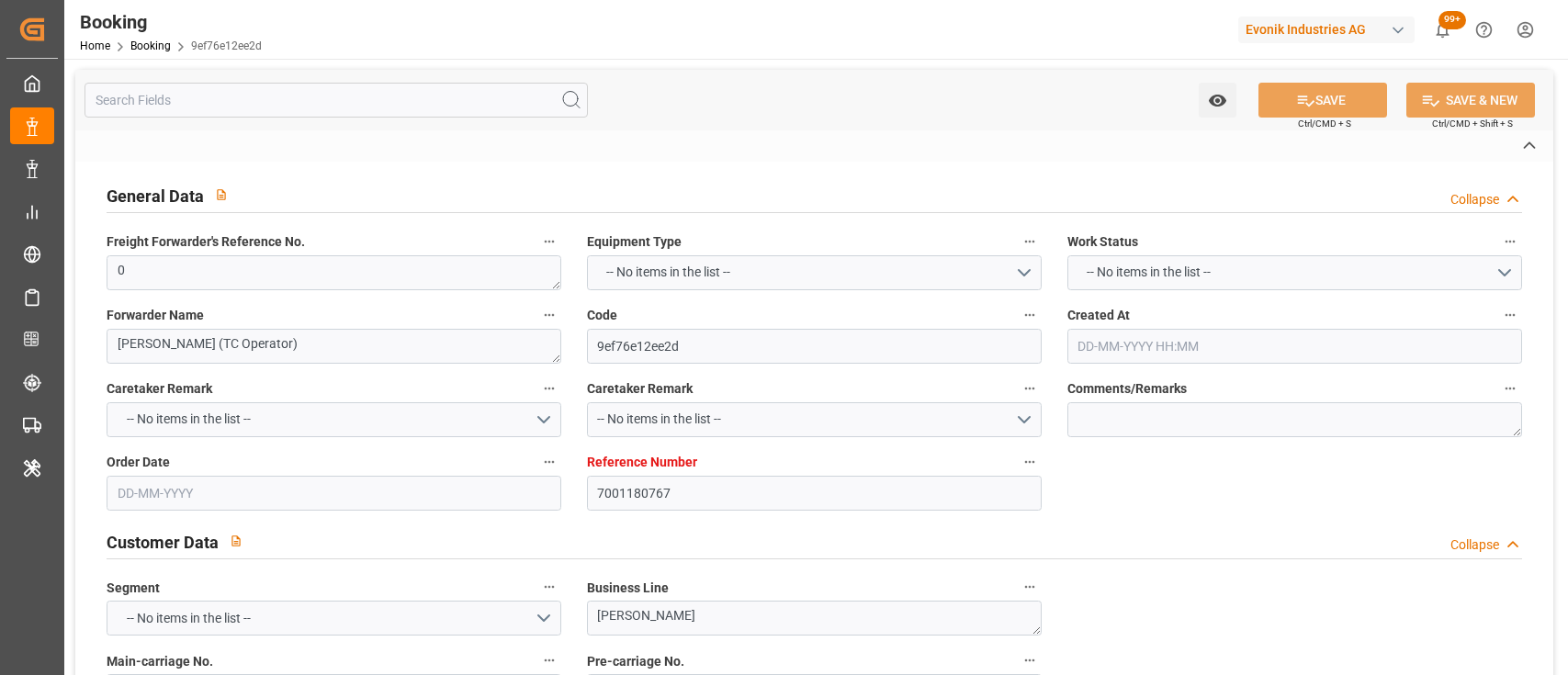
type input "[DATE] 00:00"
type input "[DATE]"
type input "[DATE] 06:12"
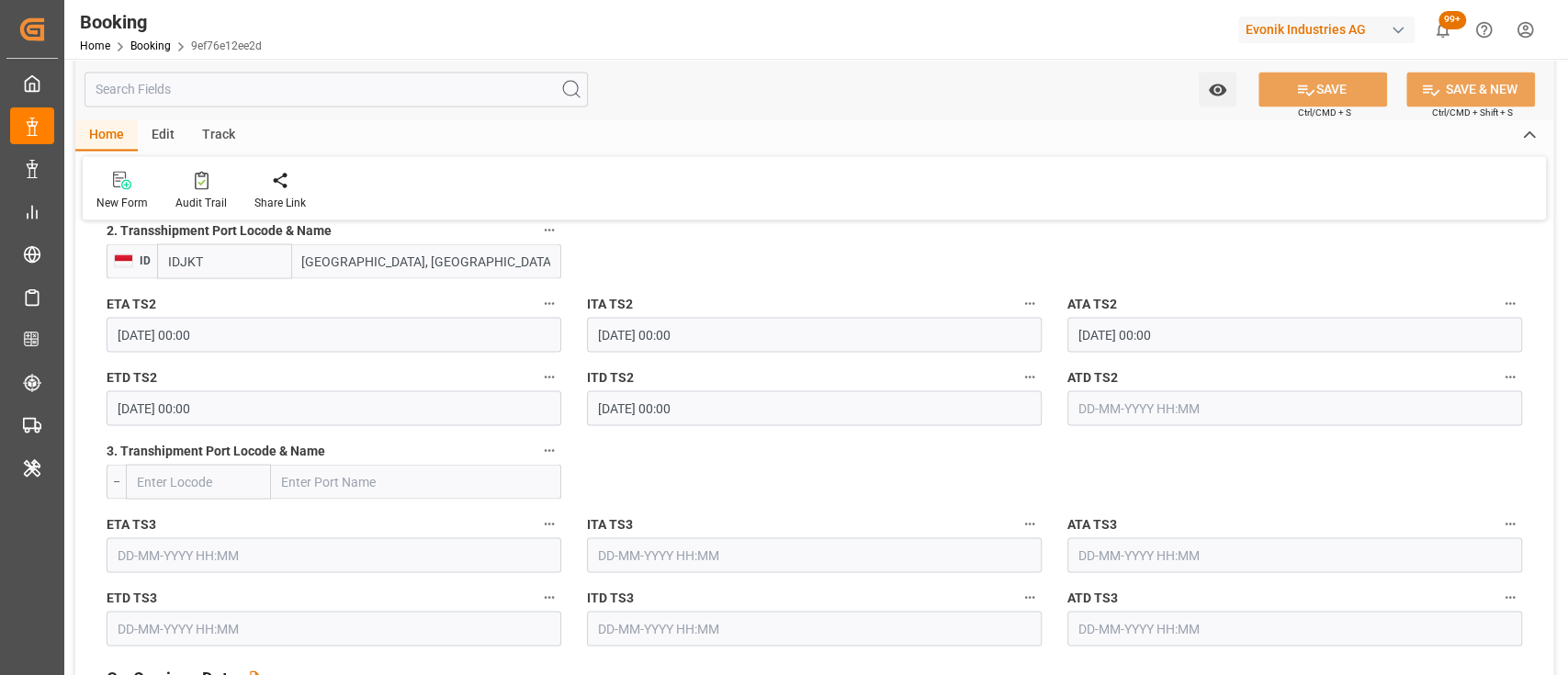
scroll to position [2284, 0]
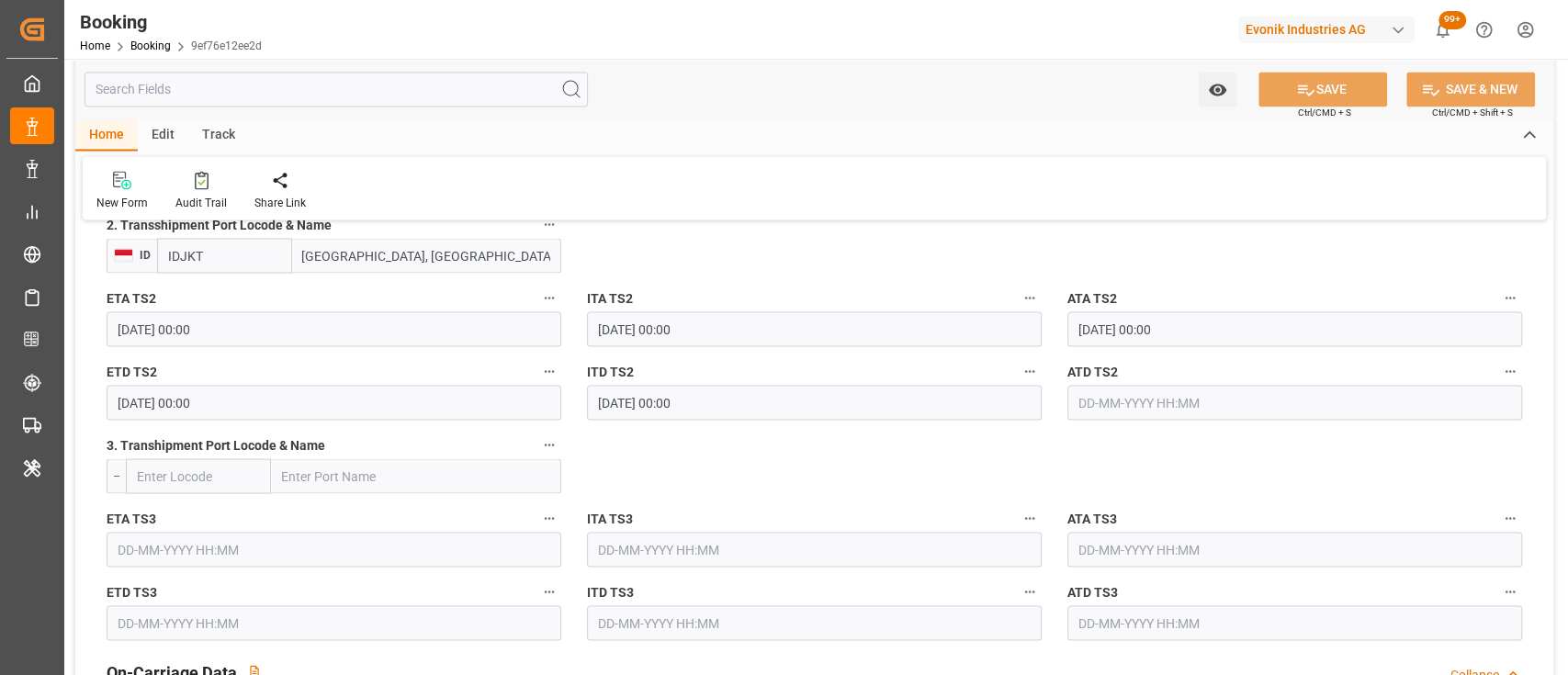
click at [142, 406] on input "[DATE] 00:00" at bounding box center [334, 403] width 455 height 35
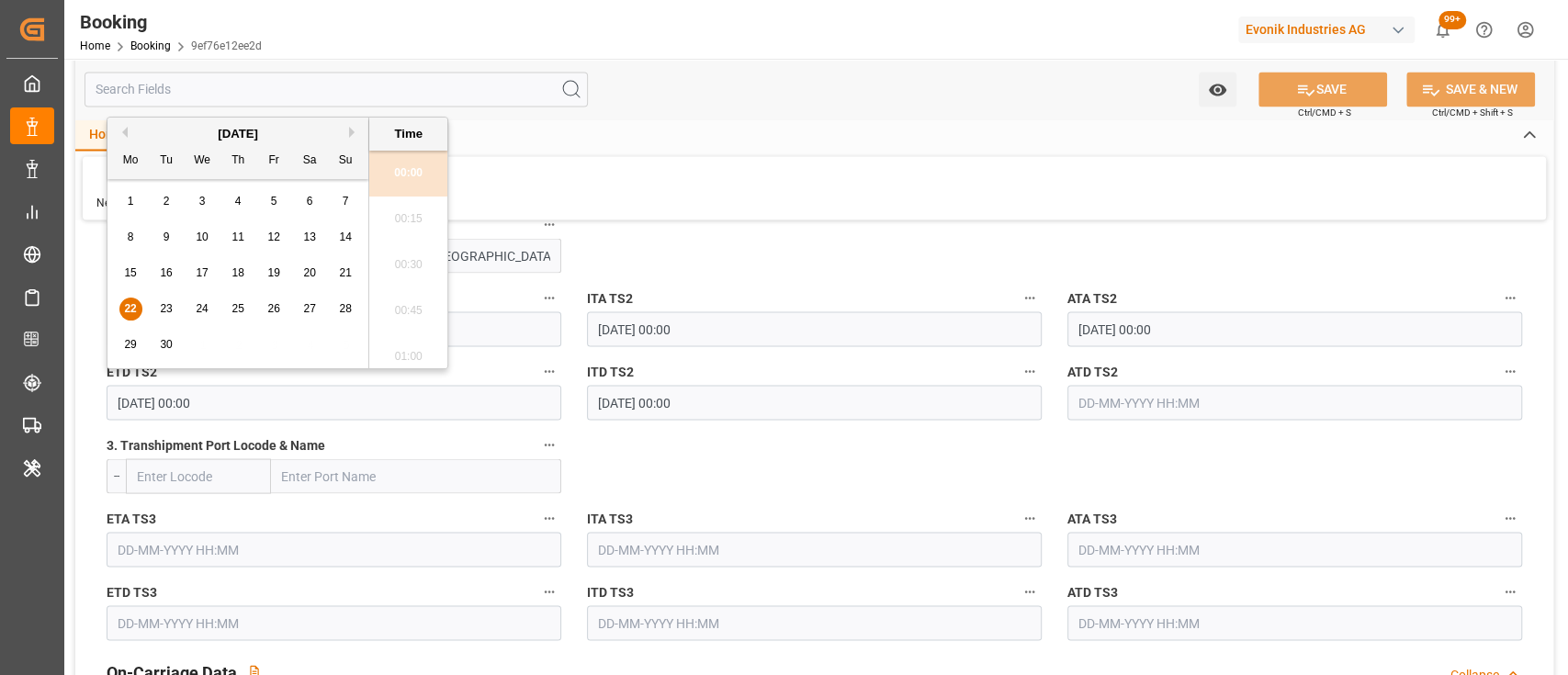
type input "[DATE] 00:00"
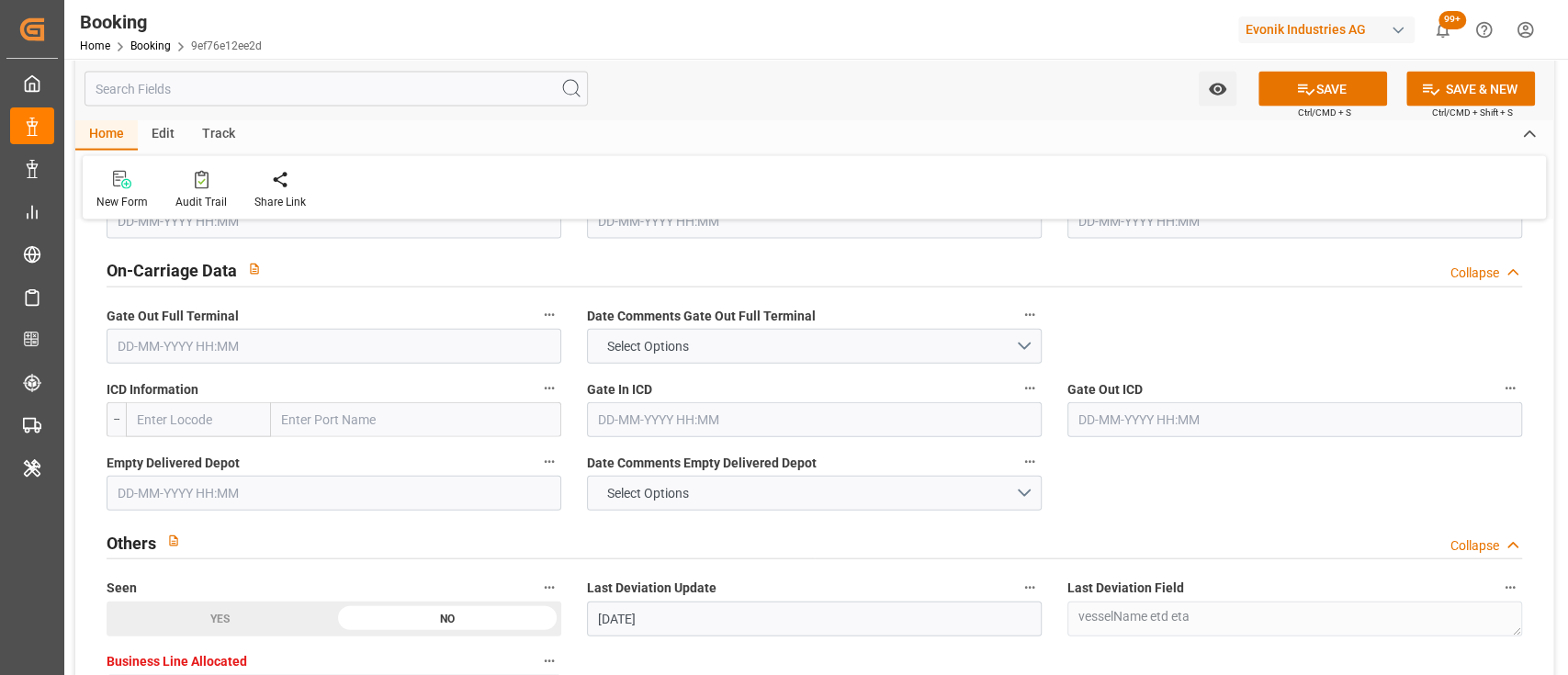
scroll to position [2571, 0]
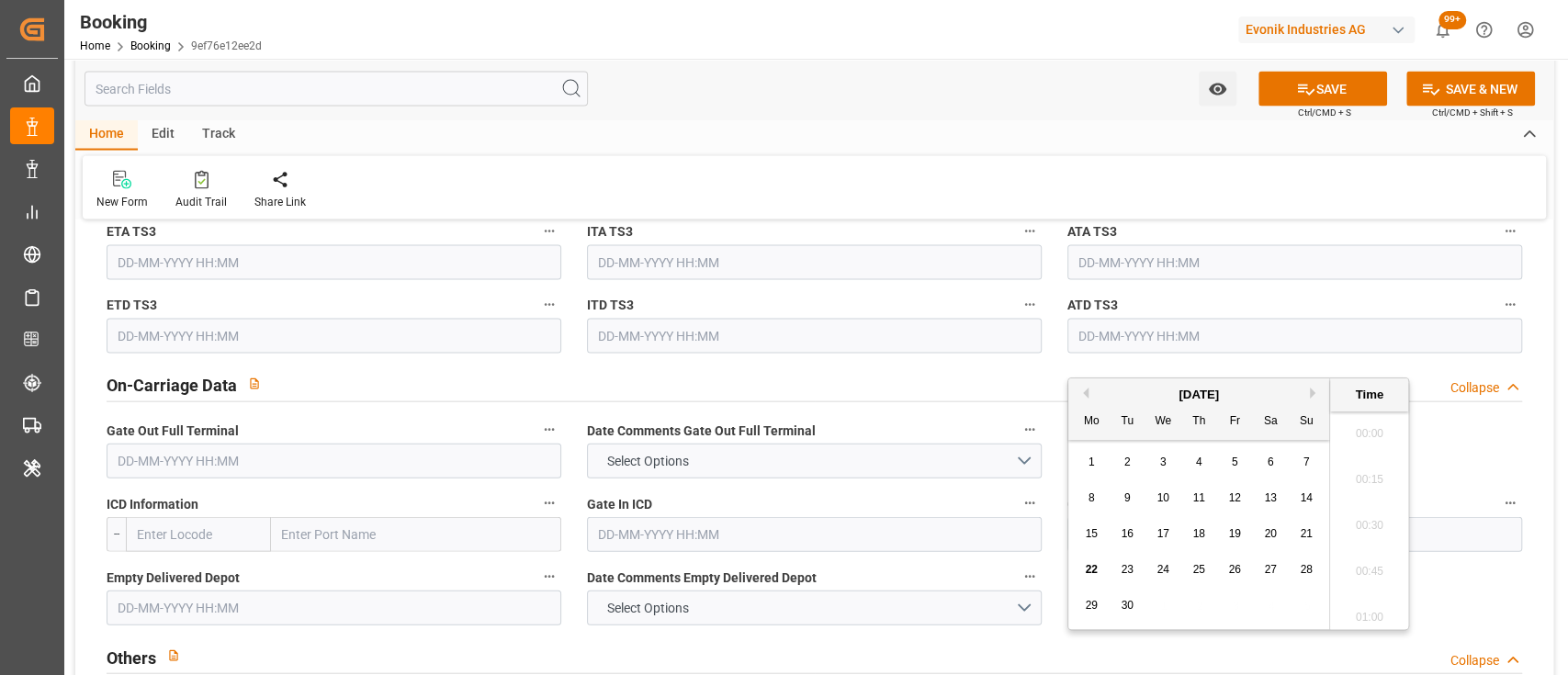
click at [1126, 133] on input "text" at bounding box center [1295, 116] width 455 height 35
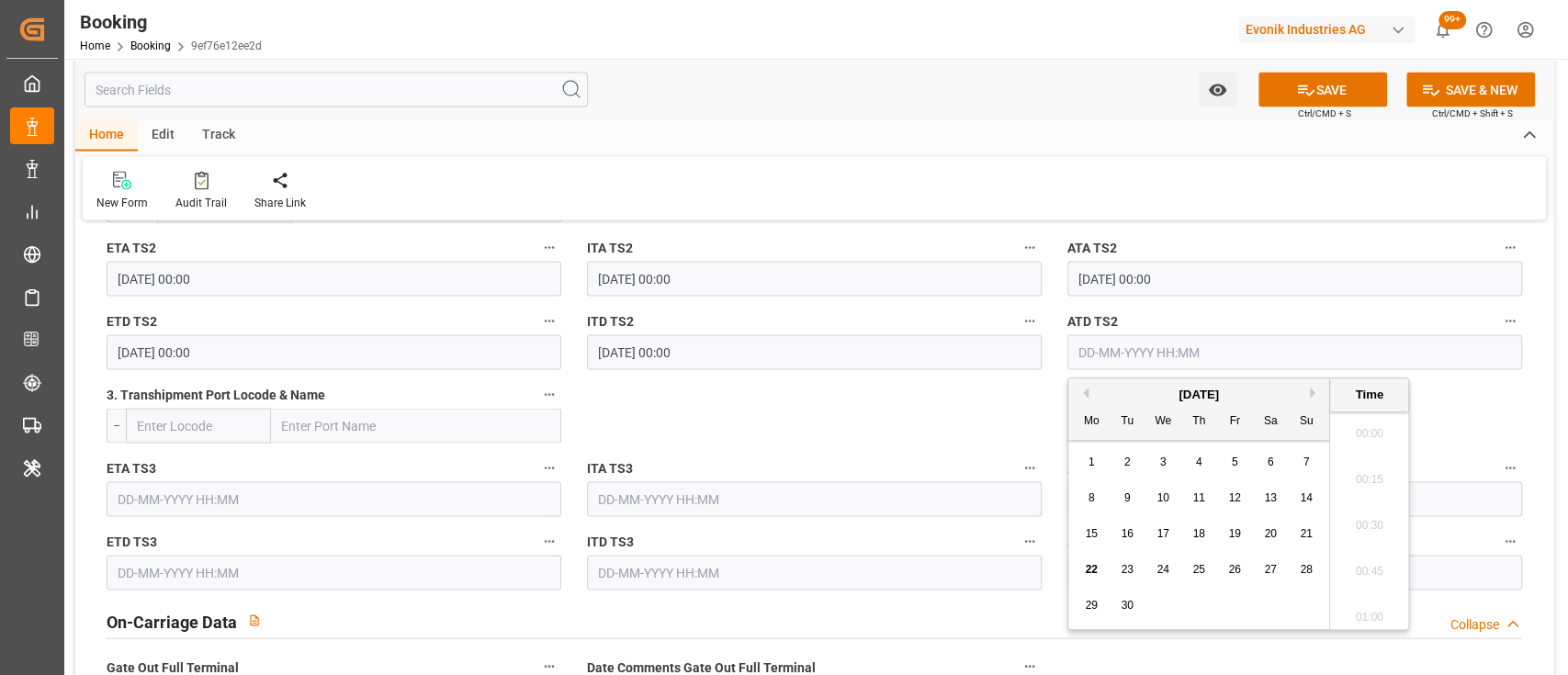
scroll to position [2716, 0]
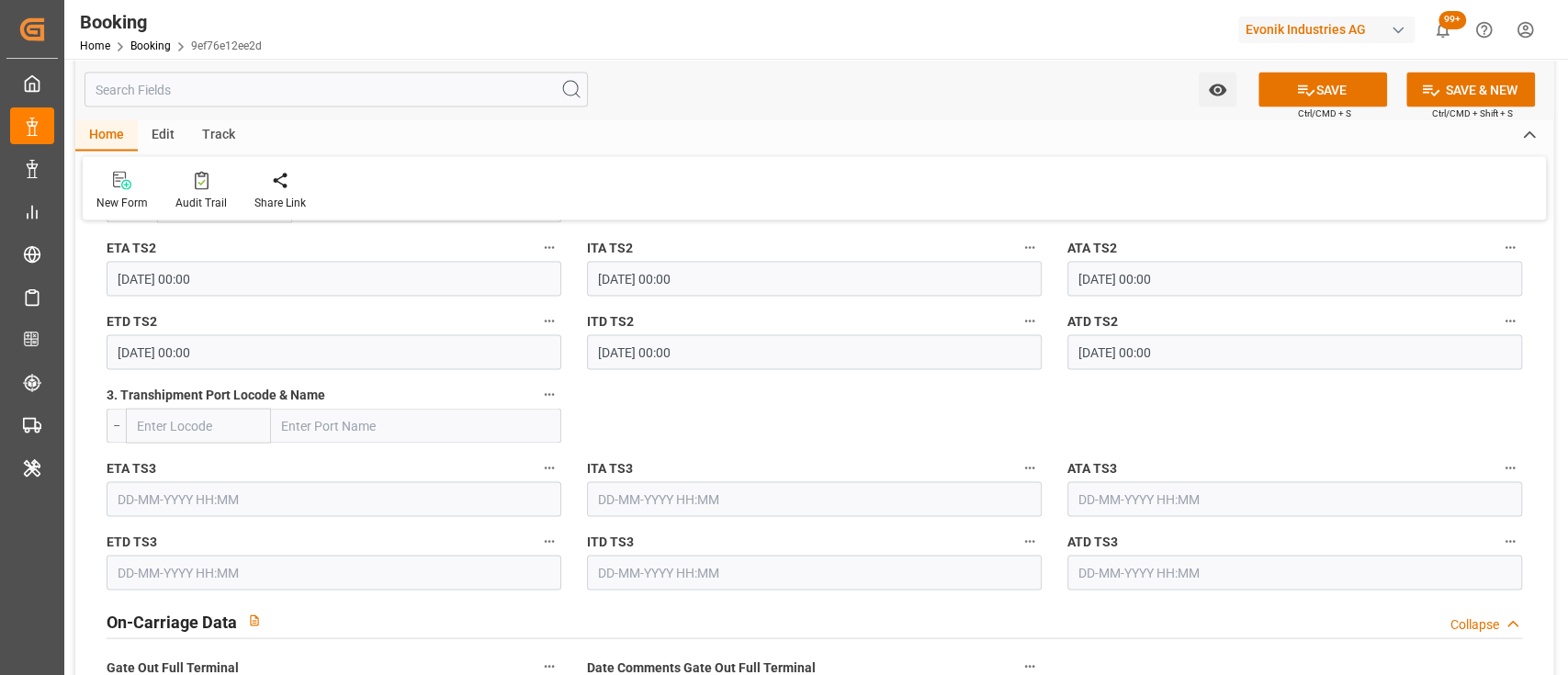
click at [1106, 341] on input "[DATE] 00:00" at bounding box center [1295, 352] width 455 height 35
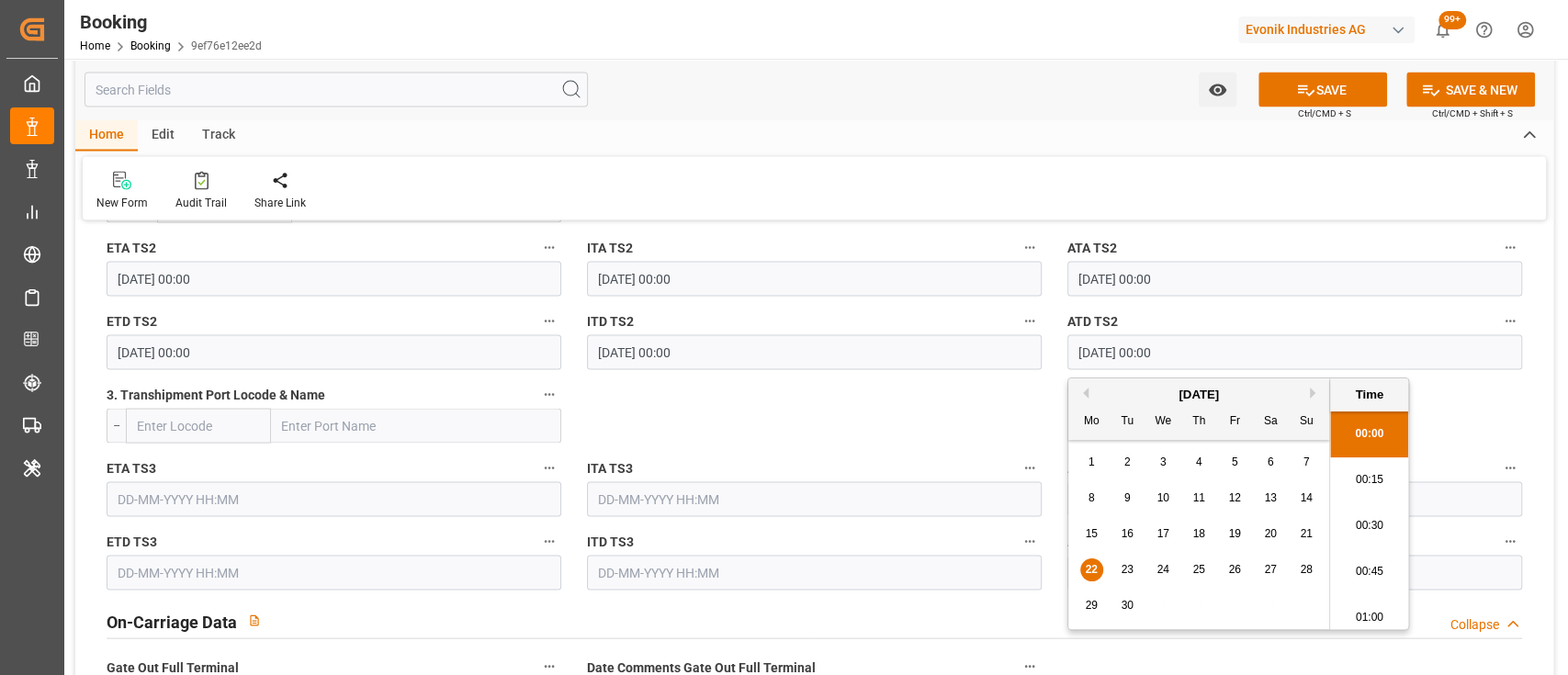
type input "[DATE] 00:00"
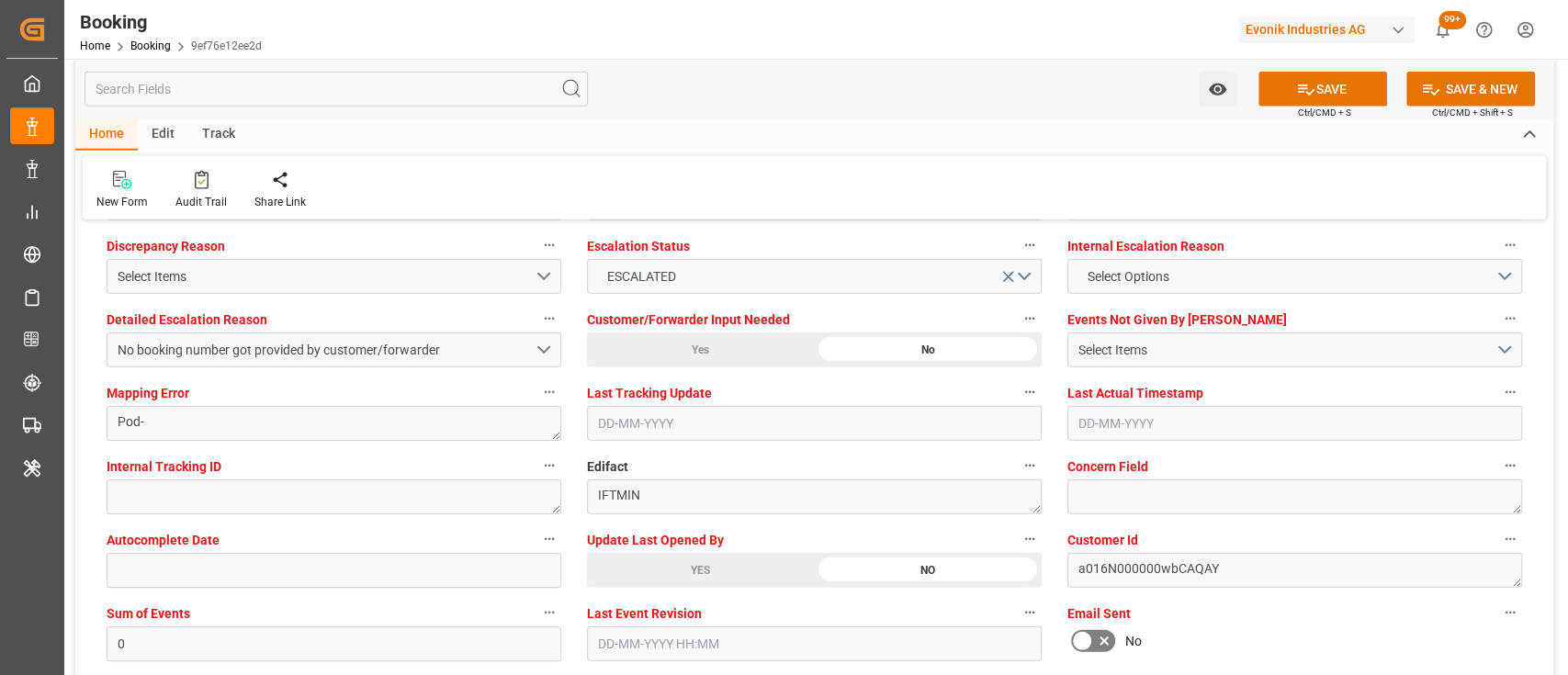
scroll to position [3455, 0]
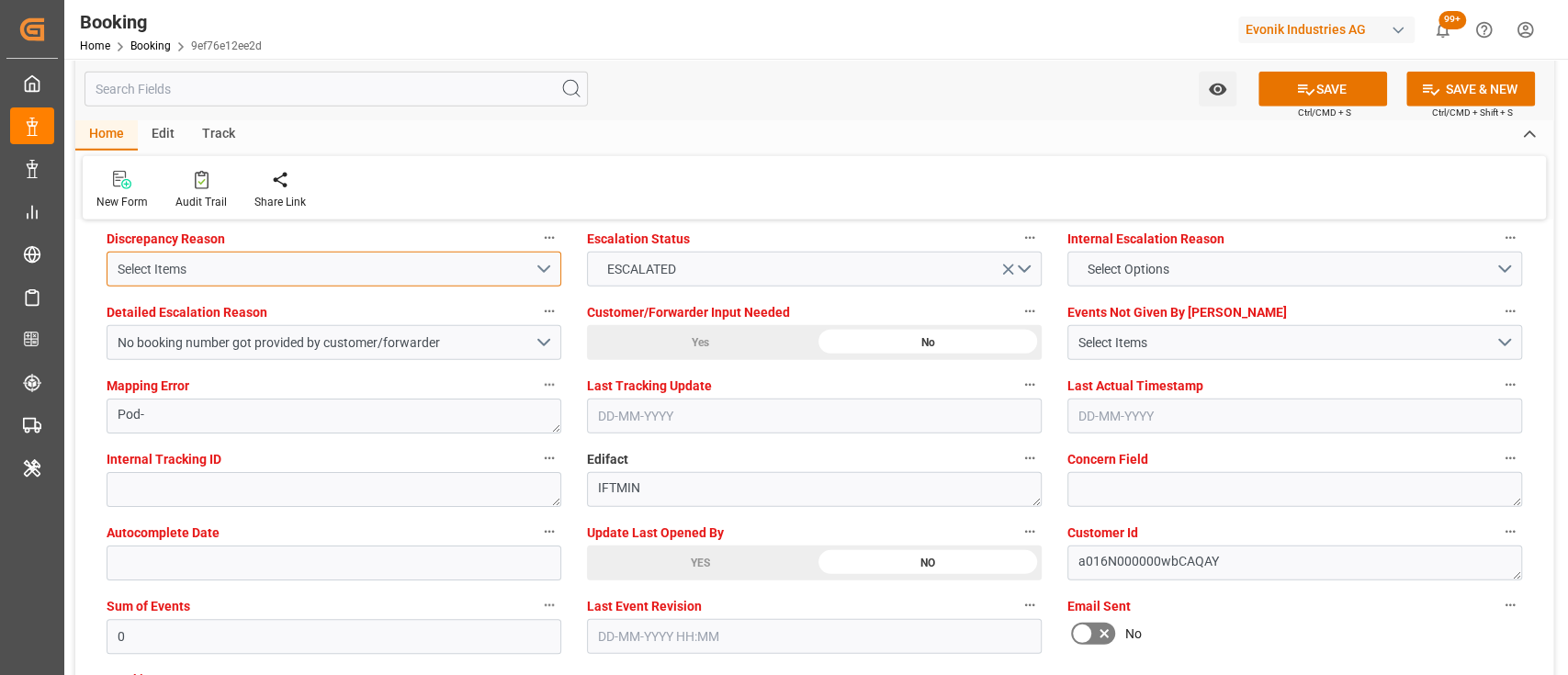
click at [422, 261] on div "Select Items" at bounding box center [326, 269] width 417 height 19
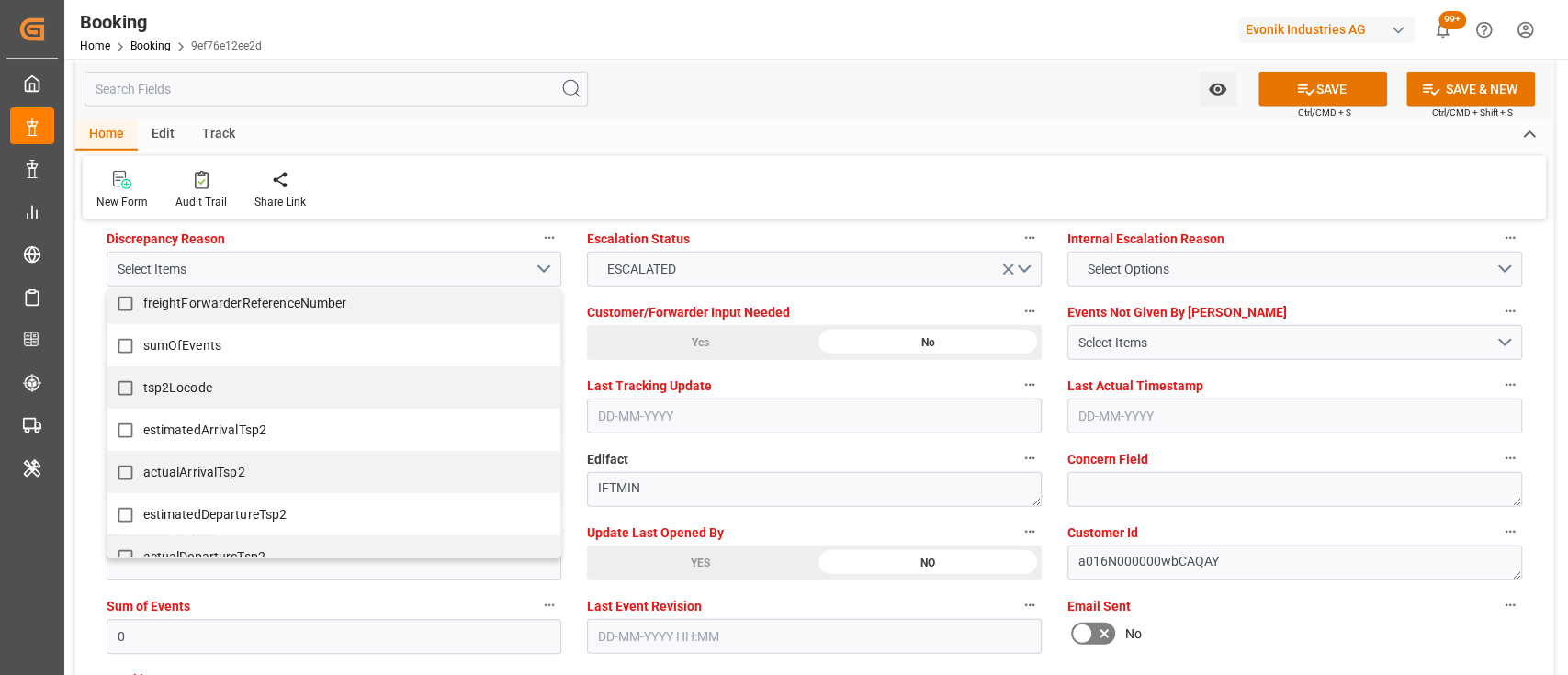
scroll to position [867, 0]
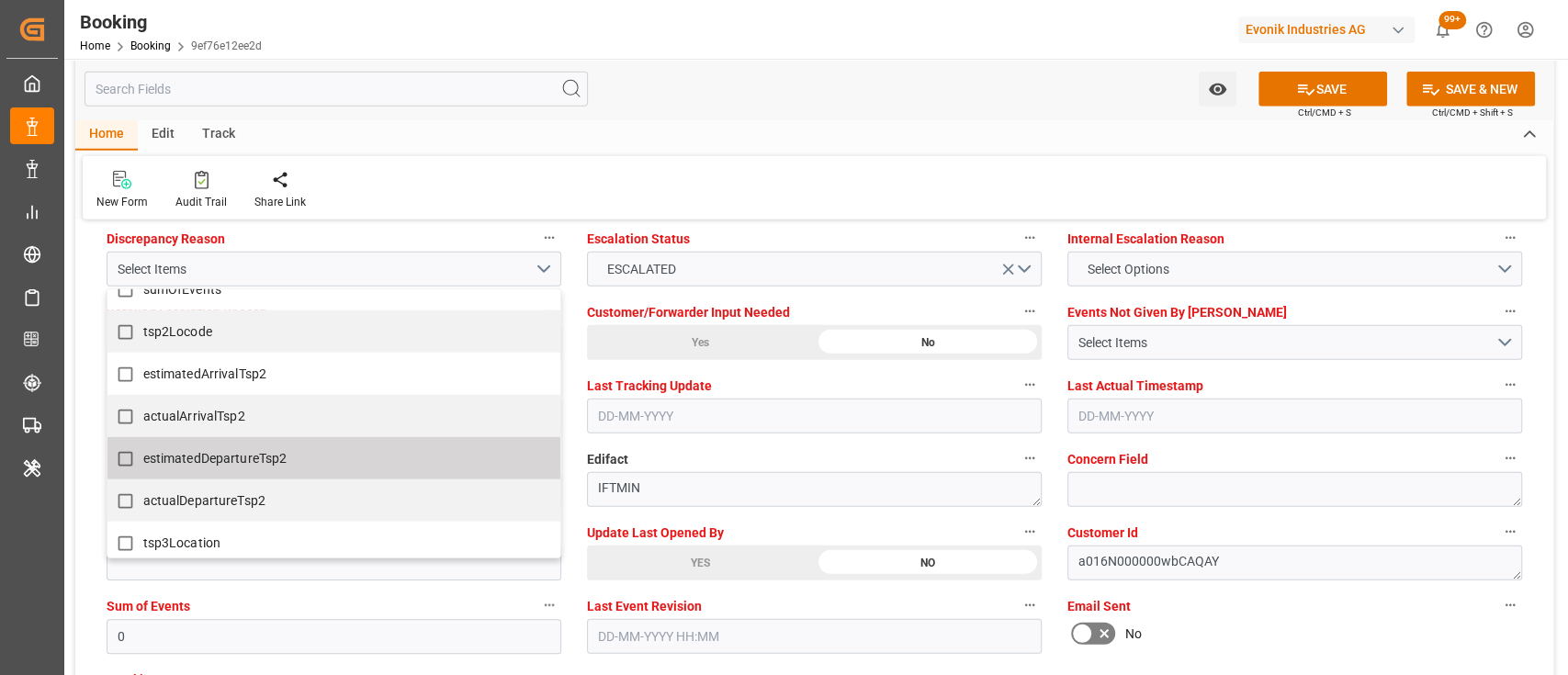
click at [205, 457] on span "estimatedDepartureTsp2" at bounding box center [215, 458] width 144 height 15
checkbox input "true"
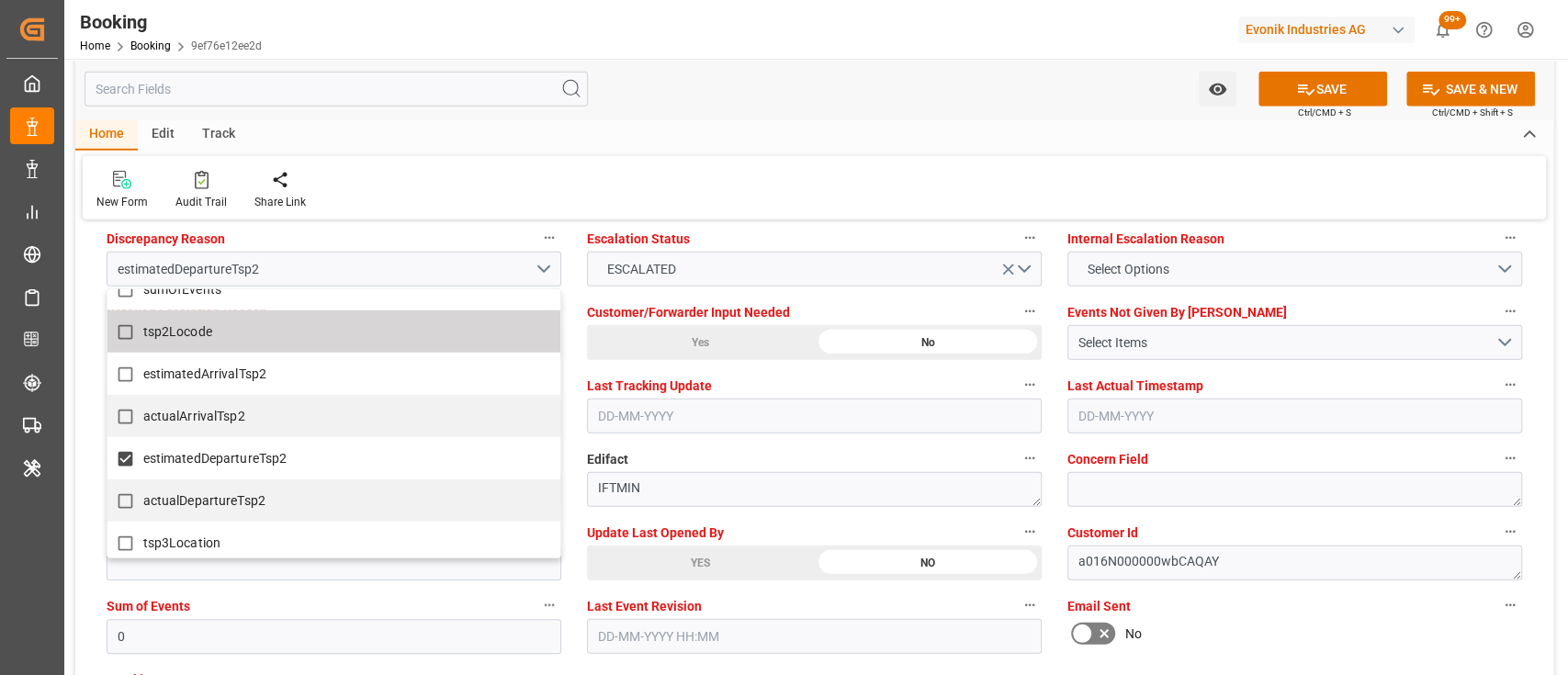
click at [705, 152] on div "Home Edit Track New Form Audit Trail Share Link" at bounding box center [814, 169] width 1478 height 100
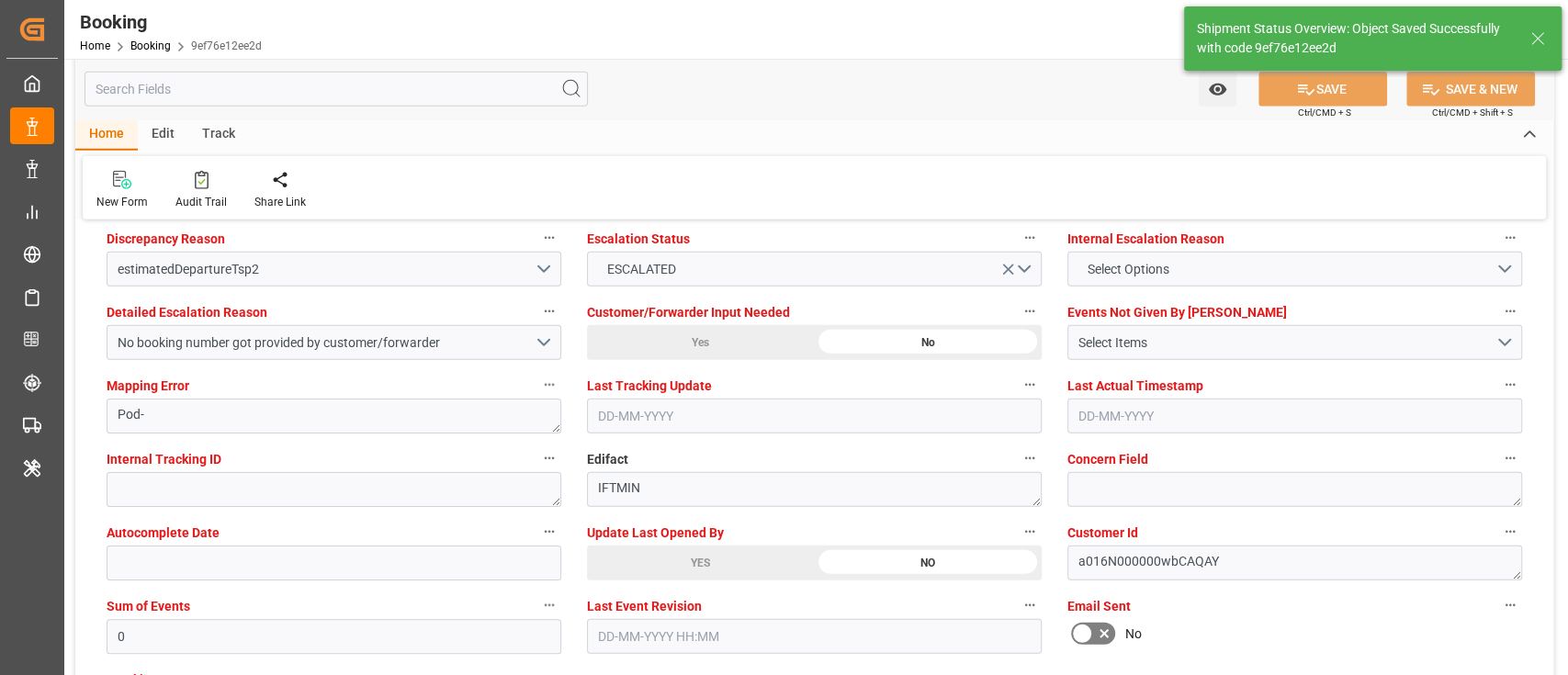
type textarea "[PERSON_NAME]"
type input "22-09-2025 09:44"
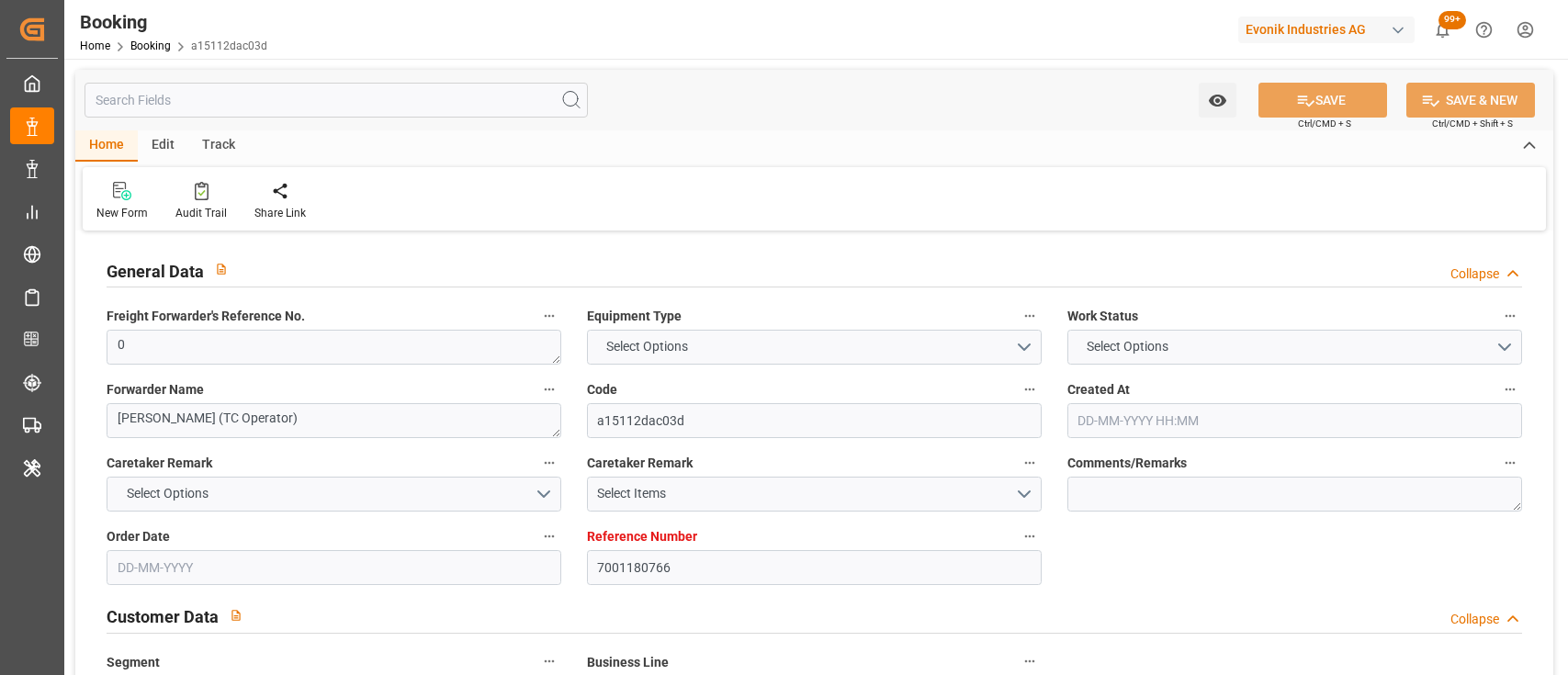
type input "7001180766"
type input "9839210"
type input "CMACGM"
type input "CMA CGM Group"
type input "NLRTM"
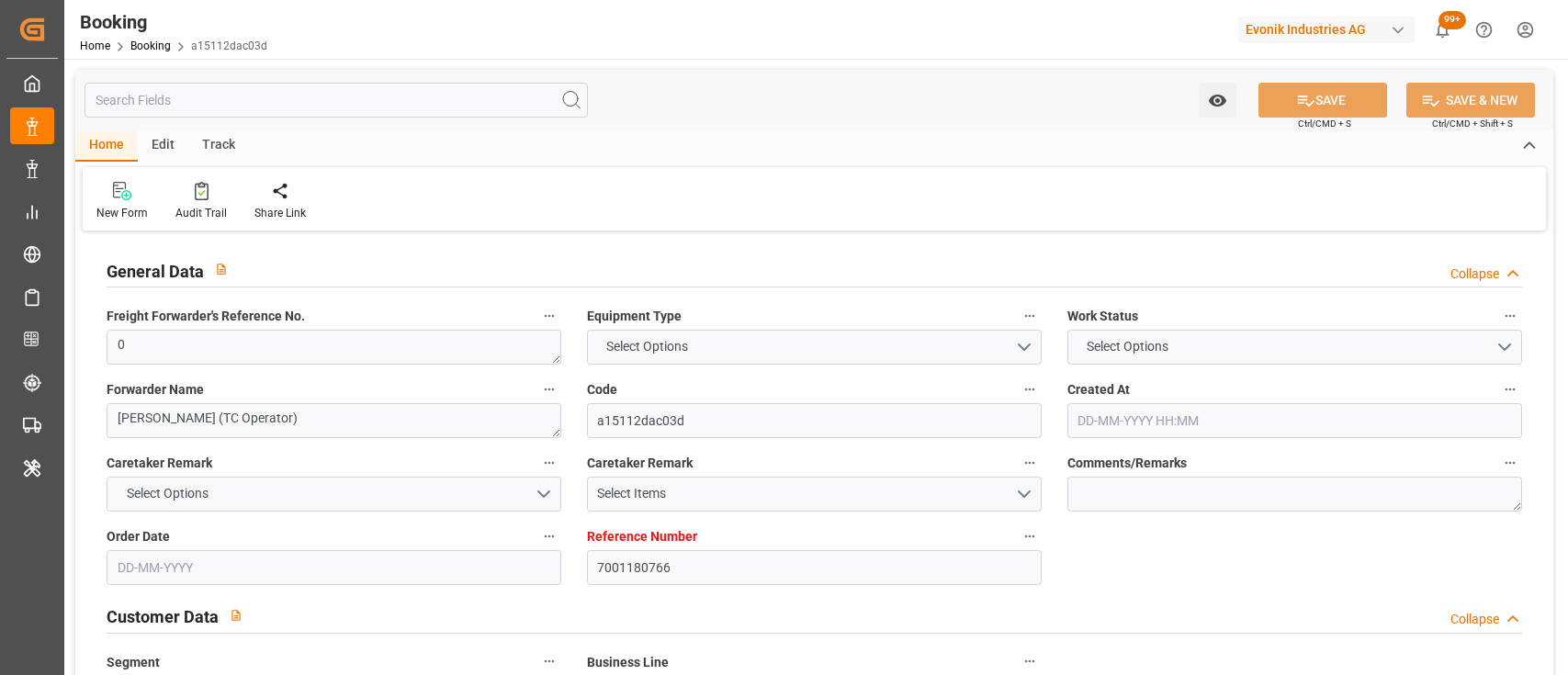
type input "IDBDJ"
type input "MYPKG"
type input "IDJKT"
type input "49"
type input "0"
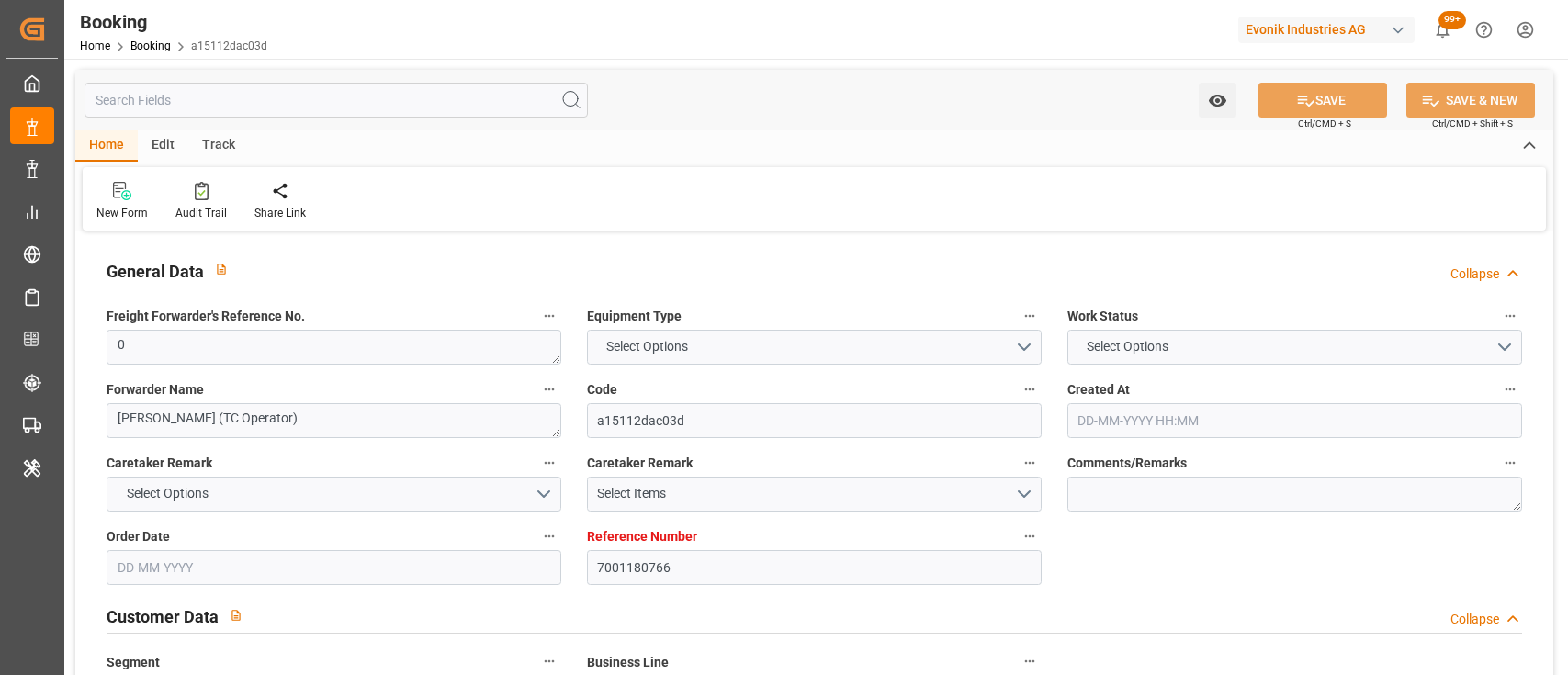
type input "[DATE] 12:52"
type input "[DATE]"
type input "[DATE] 00:00"
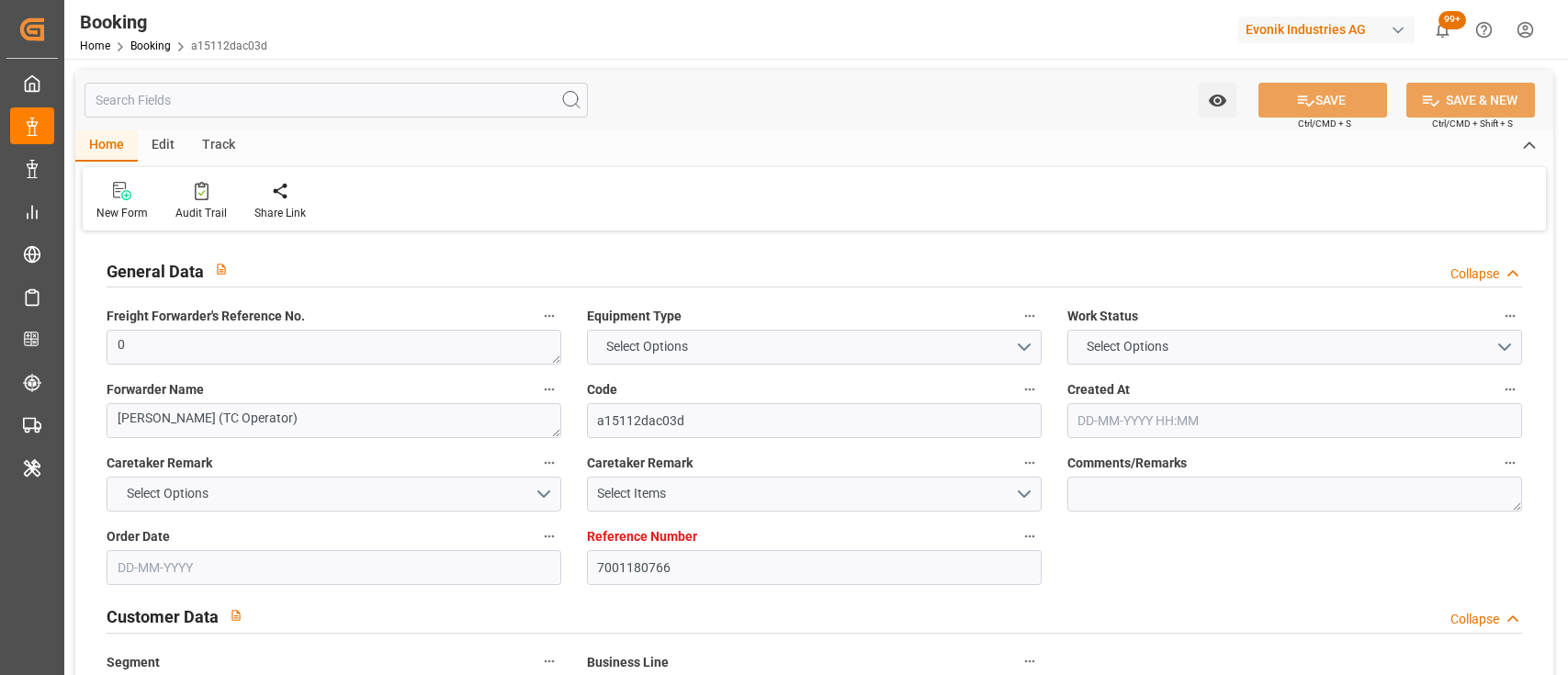
type input "[DATE] 00:00"
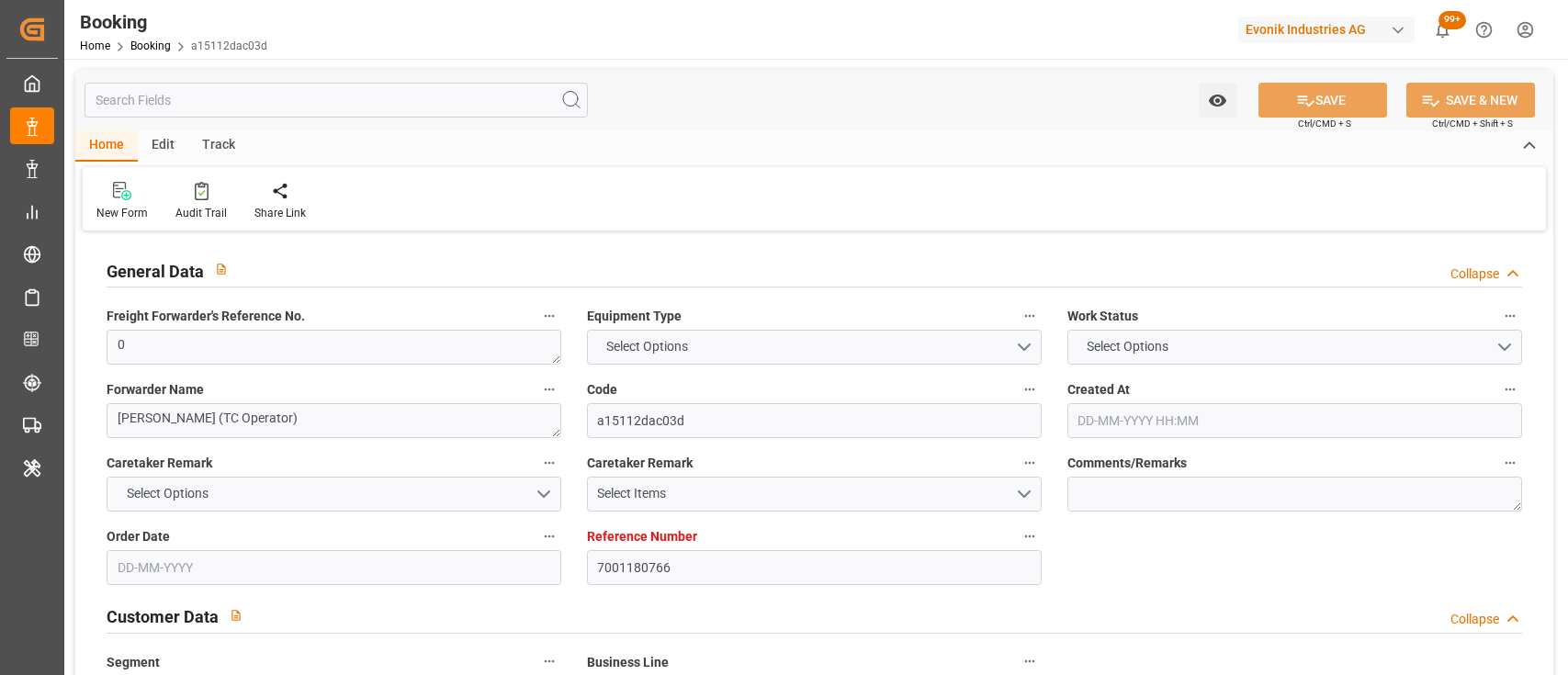
type input "[DATE] 00:00"
type input "04-08-2025 00:00"
type input "03-08-2025 00:00"
type input "05-08-2025 00:00"
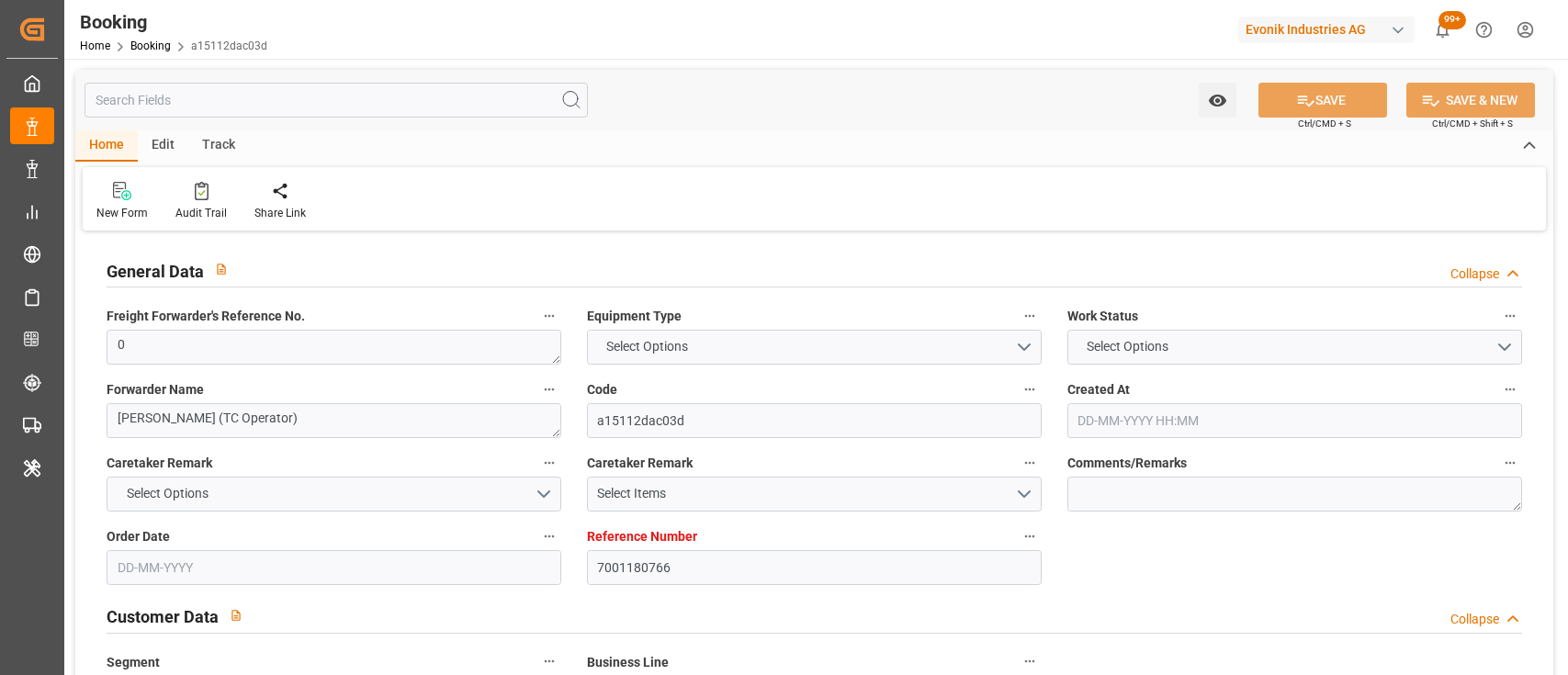
type input "09-08-2025 00:00"
type input "06-08-2025 00:00"
type input "08-08-2025 00:00"
type input "10-08-2025 00:00"
type input "08-08-2025 00:00"
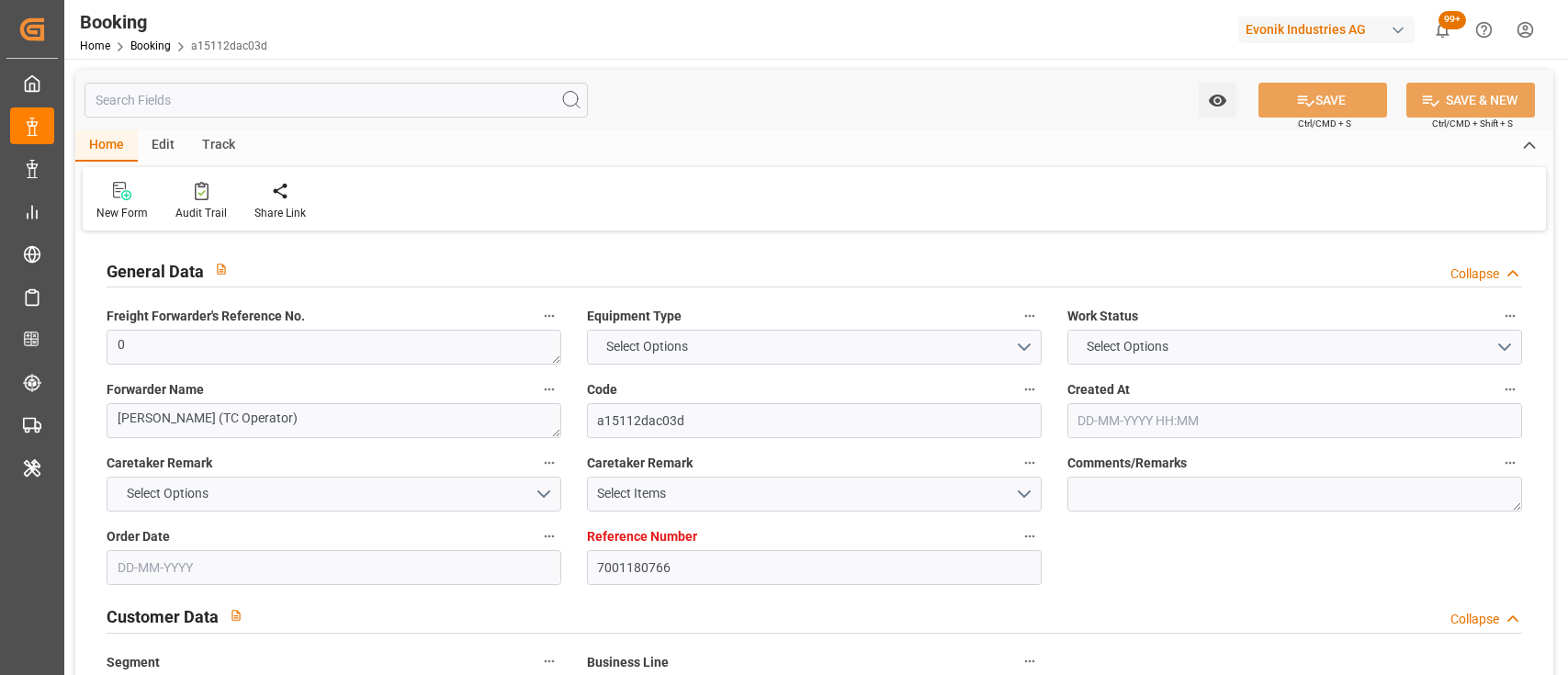
type input "10-08-2025 00:00"
type input "22-09-2025 00:00"
type input "19-09-2025 00:00"
type input "[DATE]"
type input "19-09-2025 06:12"
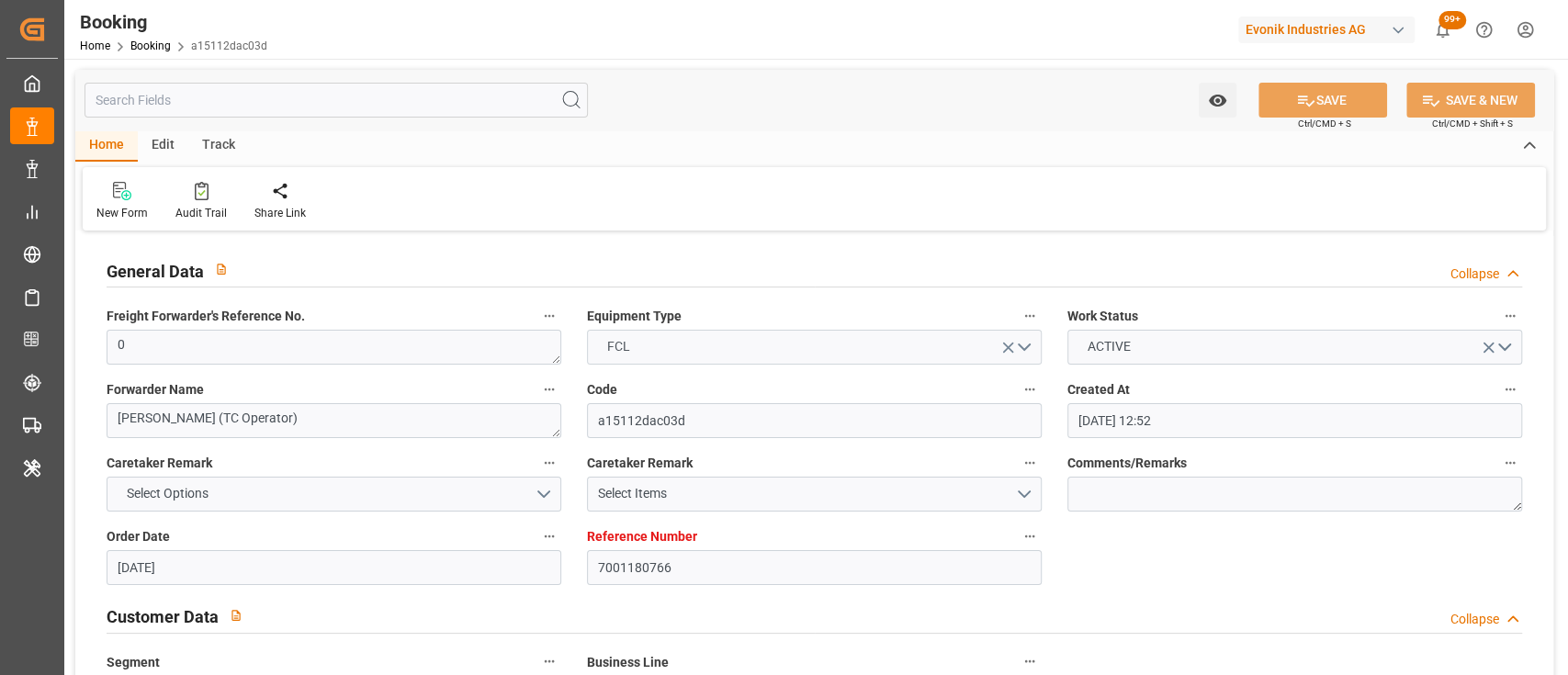
scroll to position [2219, 0]
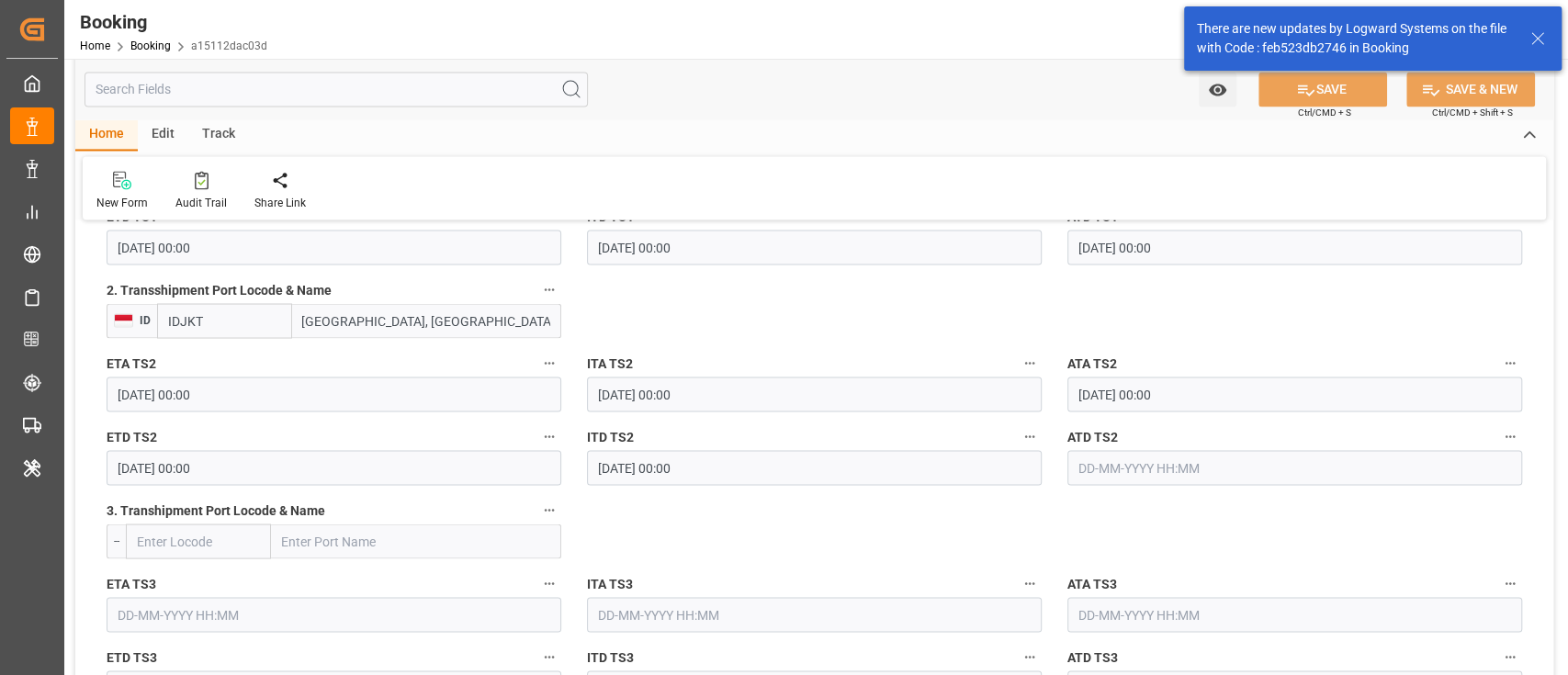
click at [146, 450] on input "22-09-2025 00:00" at bounding box center [334, 468] width 455 height 35
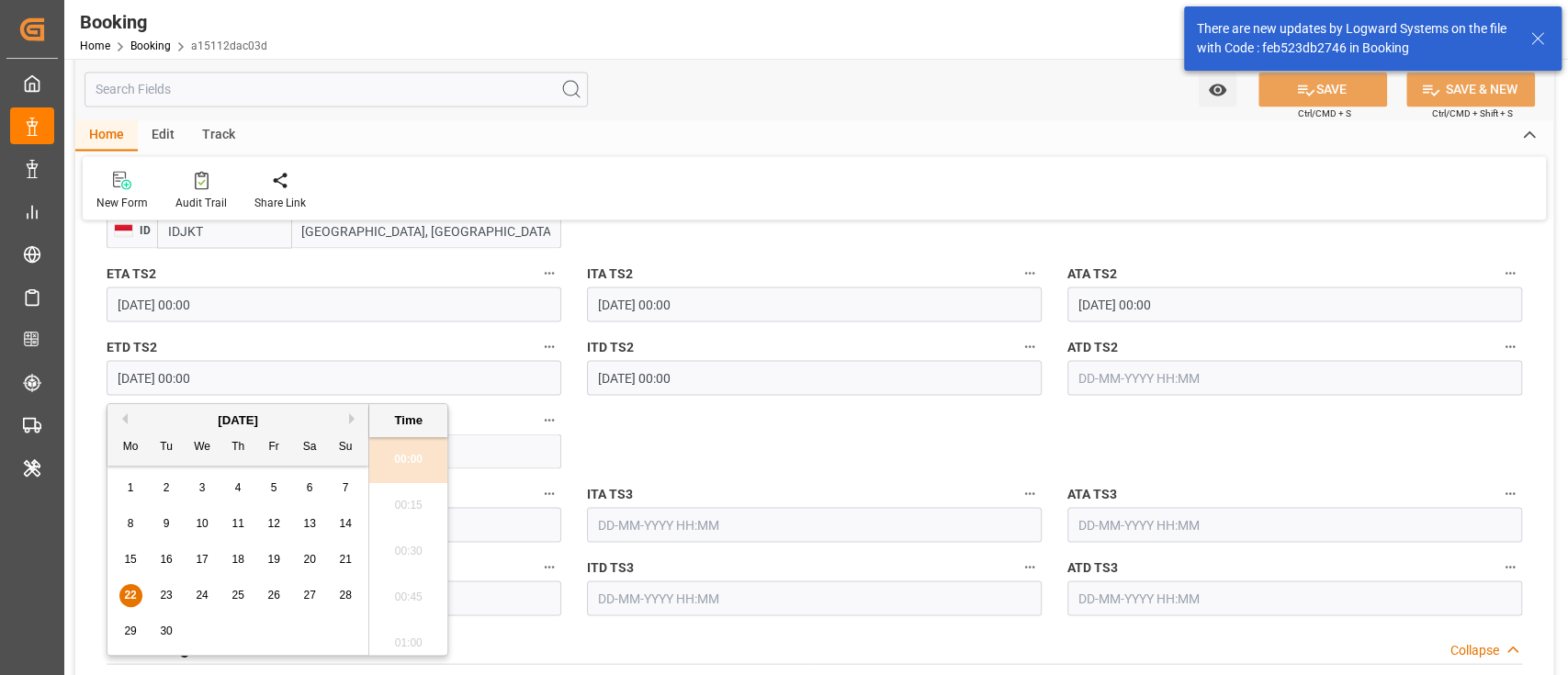
type input "22-08-2025 00:00"
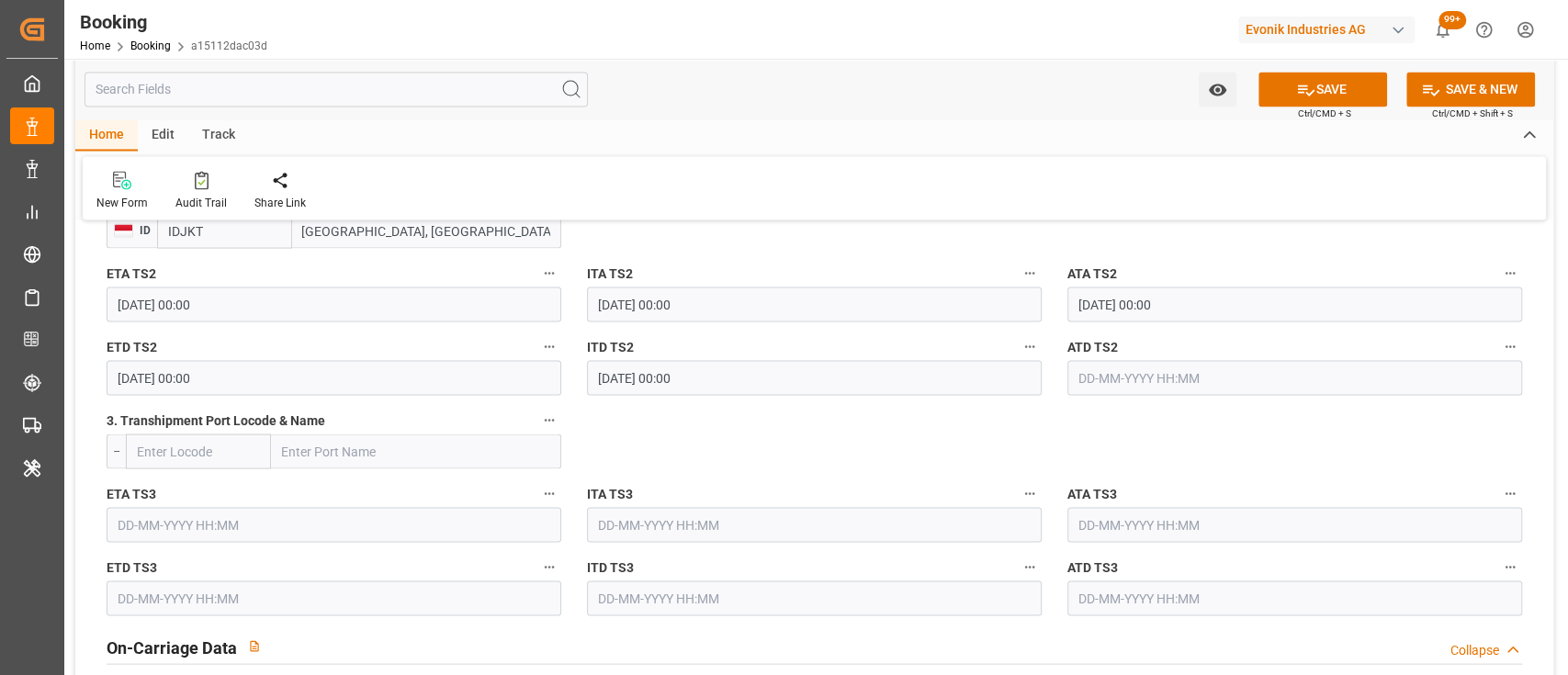
click at [1138, 367] on input "text" at bounding box center [1295, 377] width 455 height 35
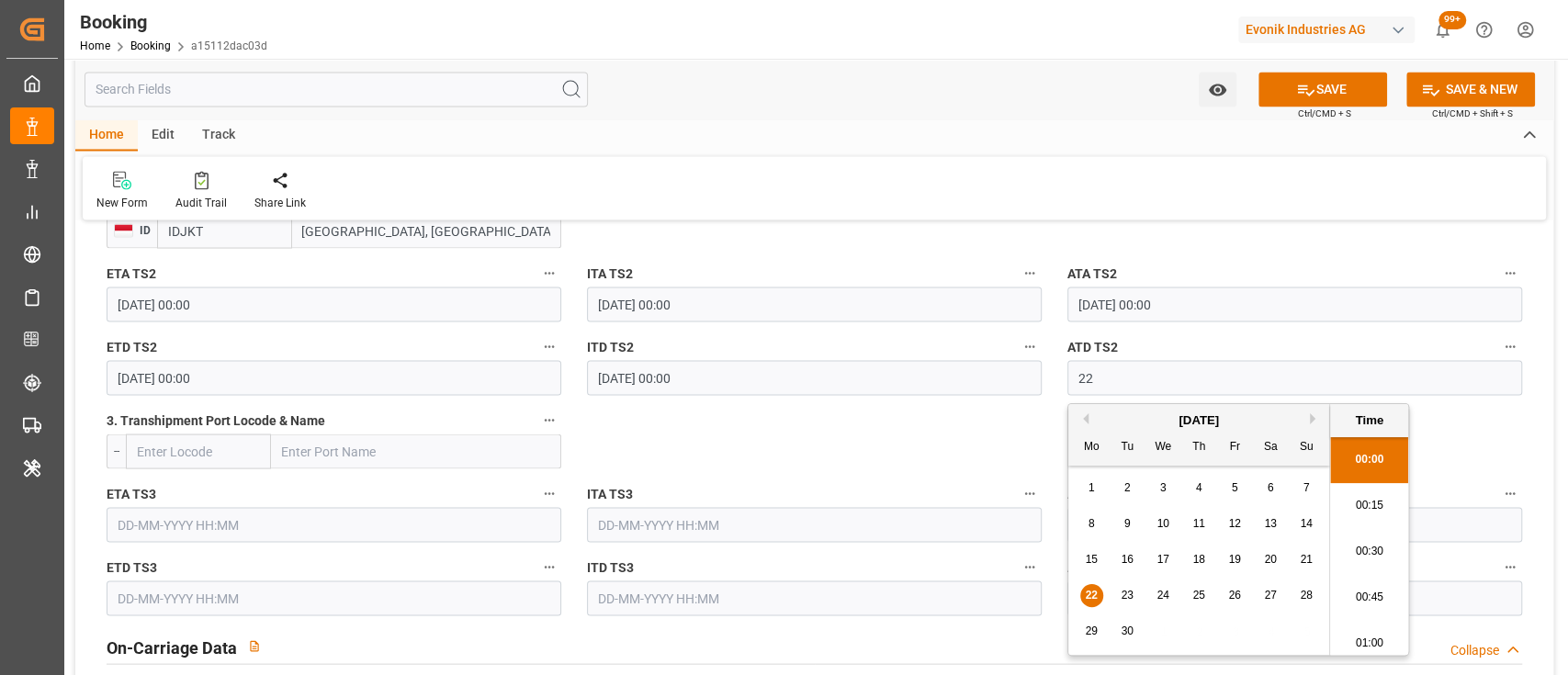
scroll to position [2716, 0]
type input "22-08-2025 00:00"
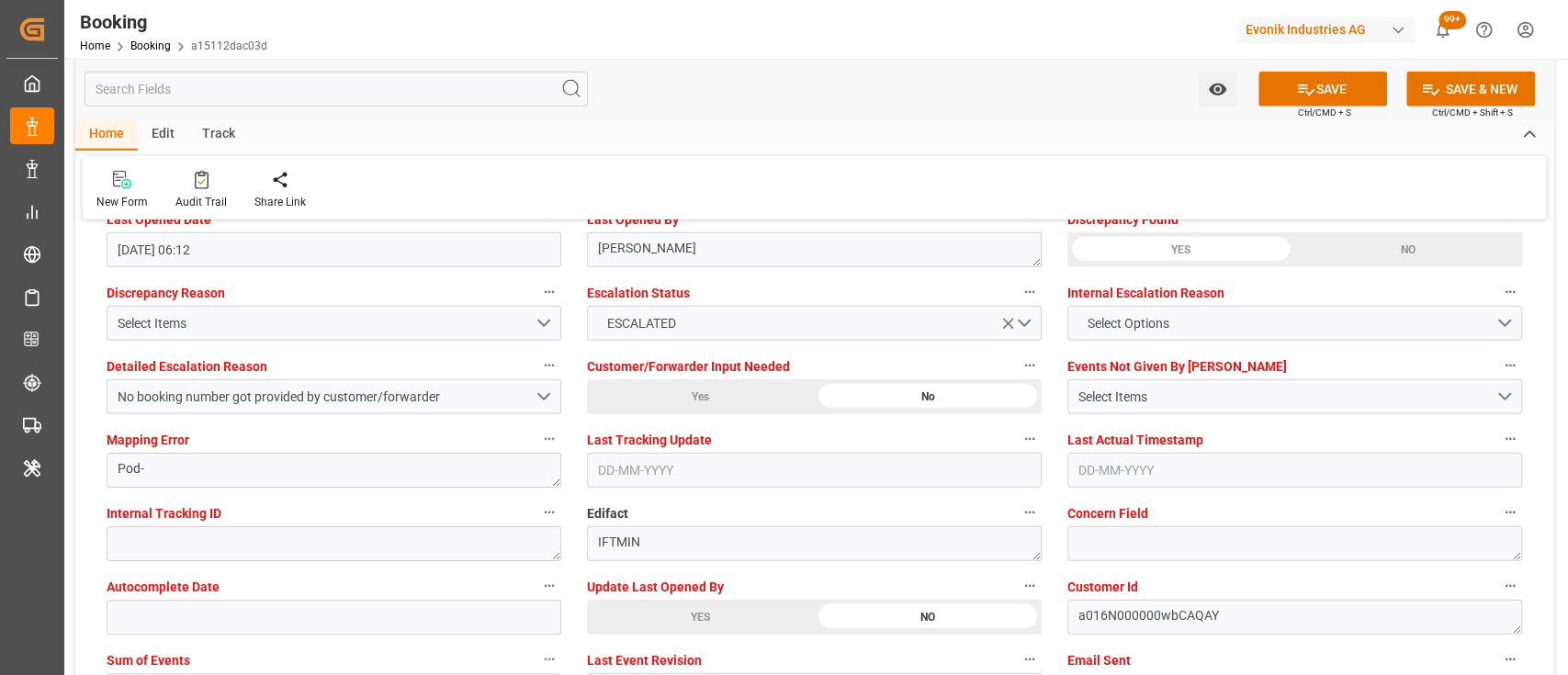
scroll to position [3402, 0]
click at [550, 320] on button "Select Items" at bounding box center [334, 322] width 455 height 35
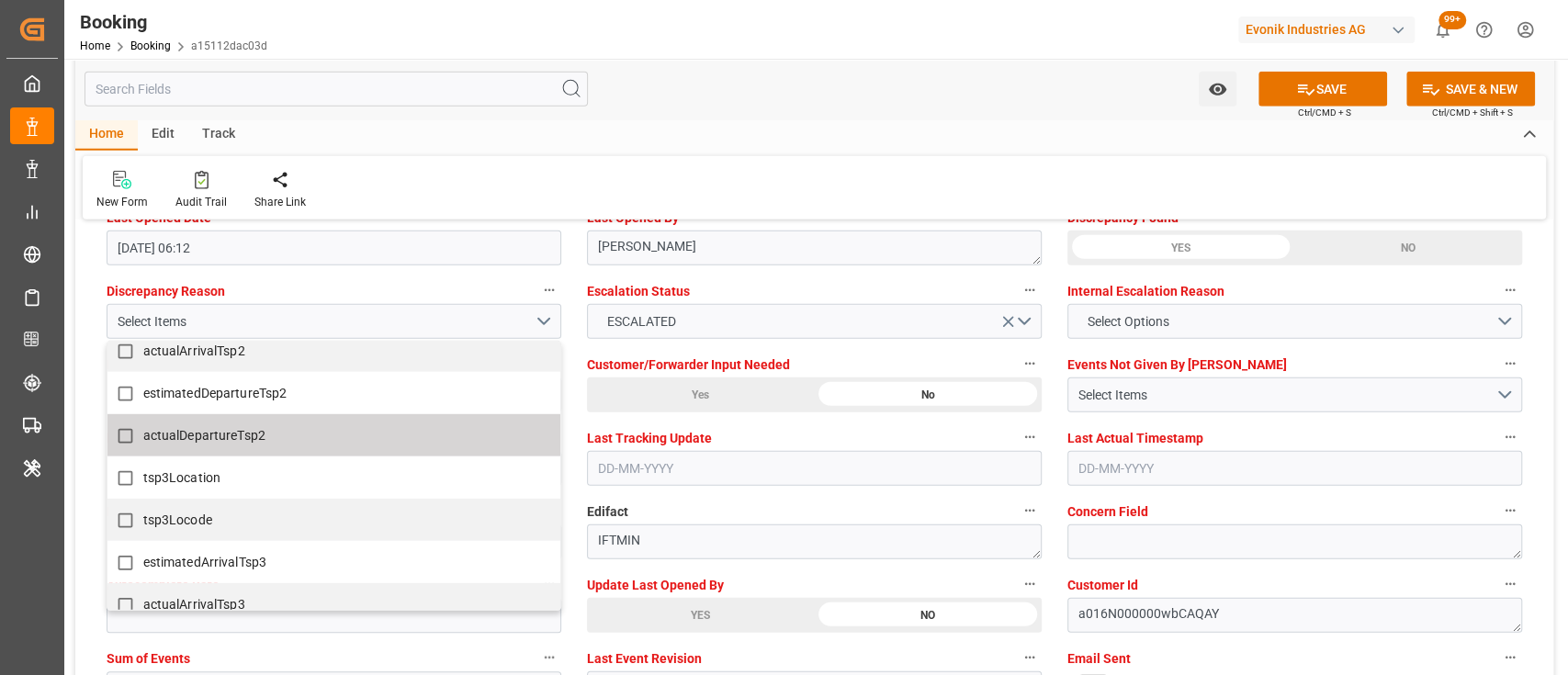
scroll to position [996, 0]
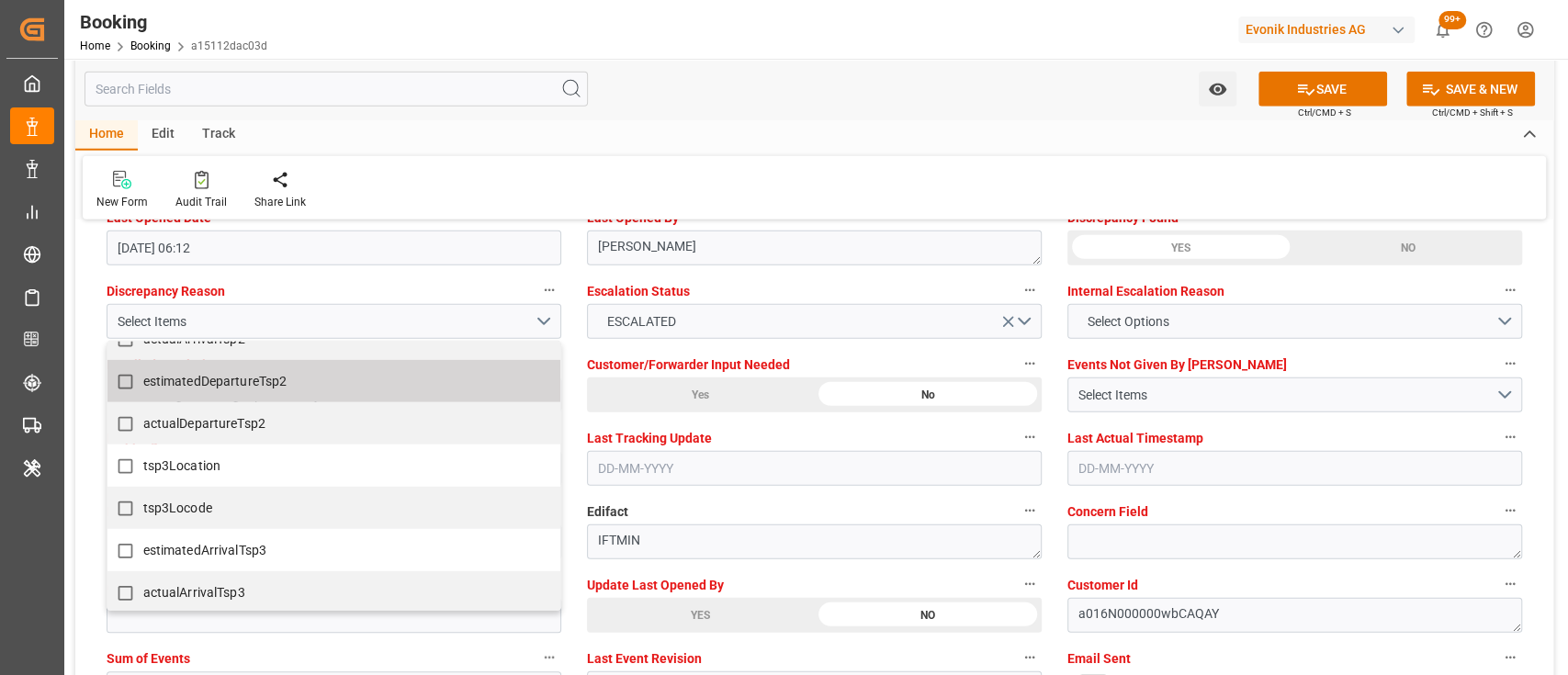
click at [176, 375] on span "estimatedDepartureTsp2" at bounding box center [215, 380] width 144 height 15
checkbox input "true"
click at [738, 91] on div "Watch Option SAVE Ctrl/CMD + S SAVE & NEW Ctrl/CMD + Shift + S" at bounding box center [814, 89] width 1478 height 60
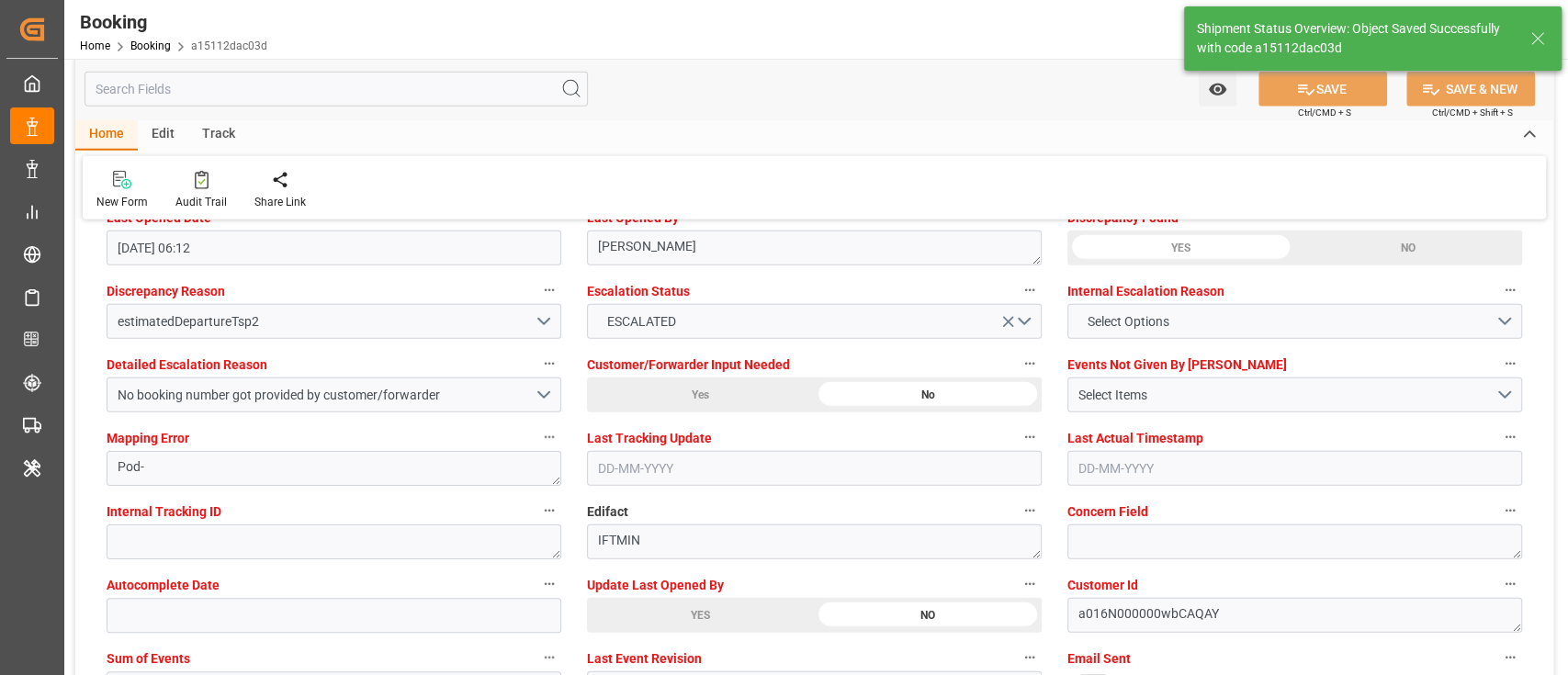
type textarea "[PERSON_NAME]"
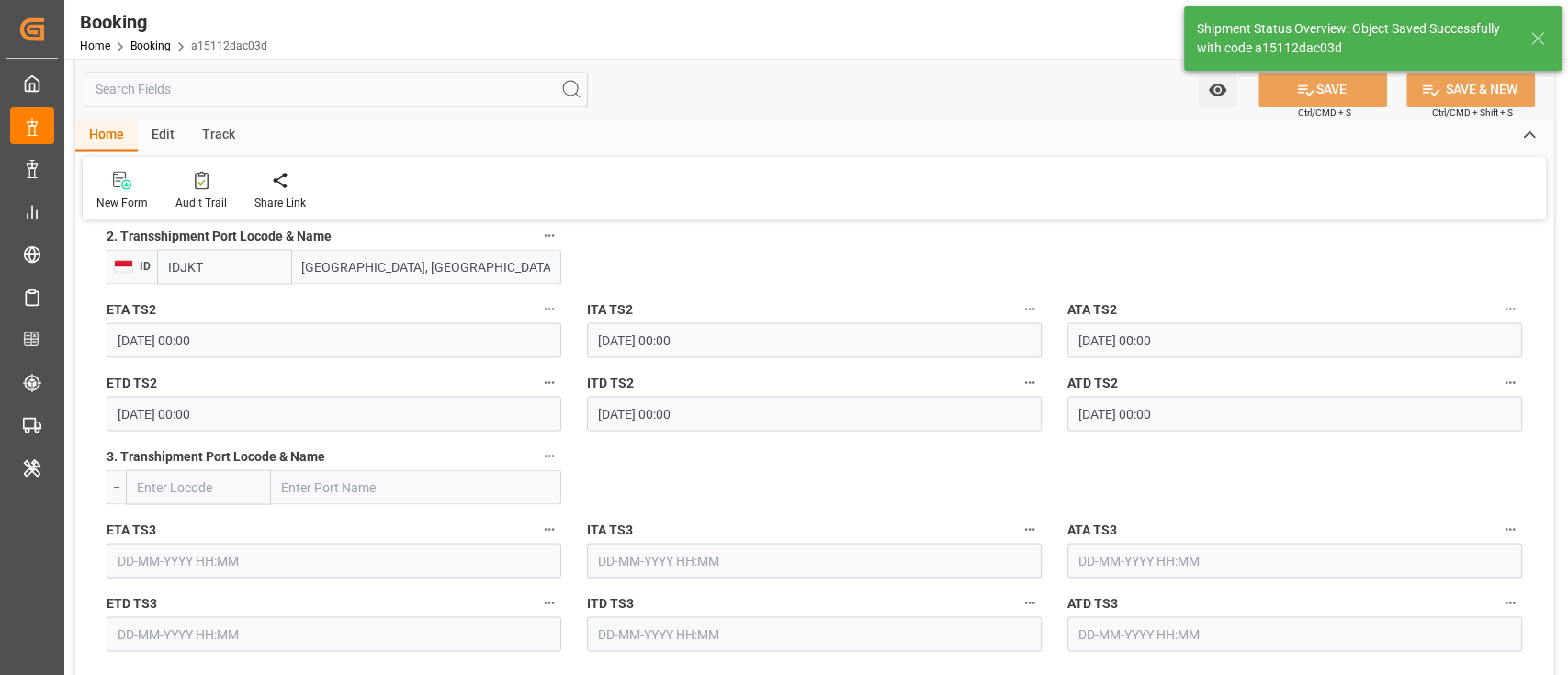
type input "22-09-2025 09:45"
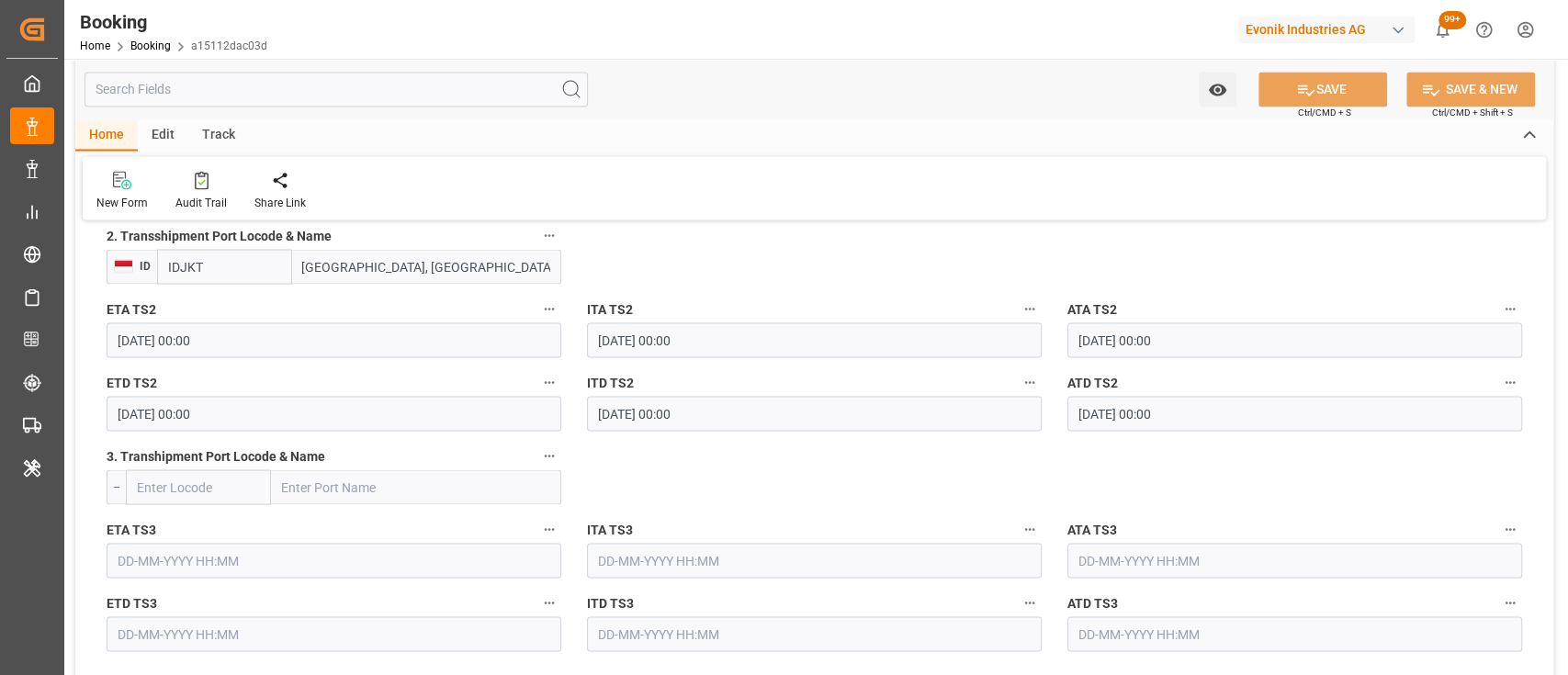
click at [1517, 196] on div "New Form Audit Trail Share Link" at bounding box center [814, 188] width 1463 height 63
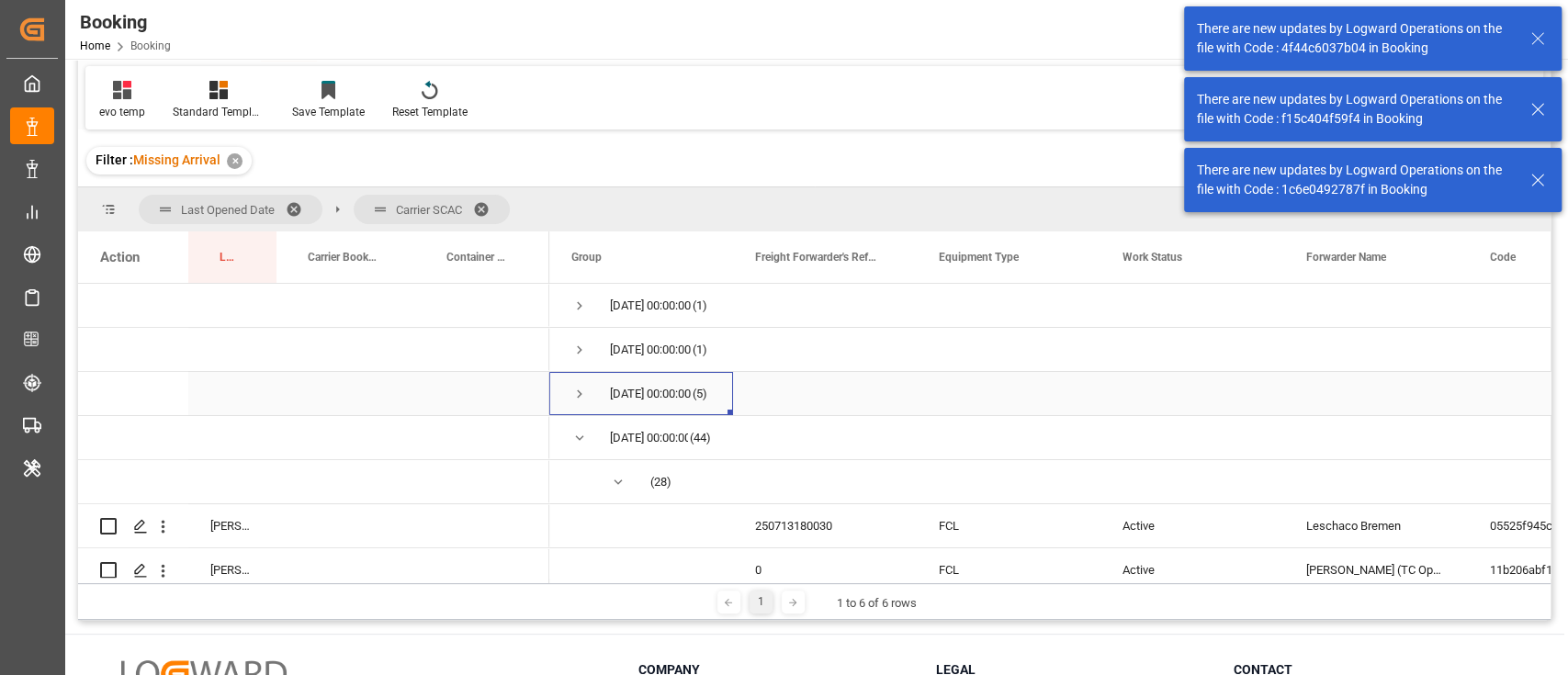
click at [577, 390] on span "Press SPACE to select this row." at bounding box center [579, 394] width 17 height 17
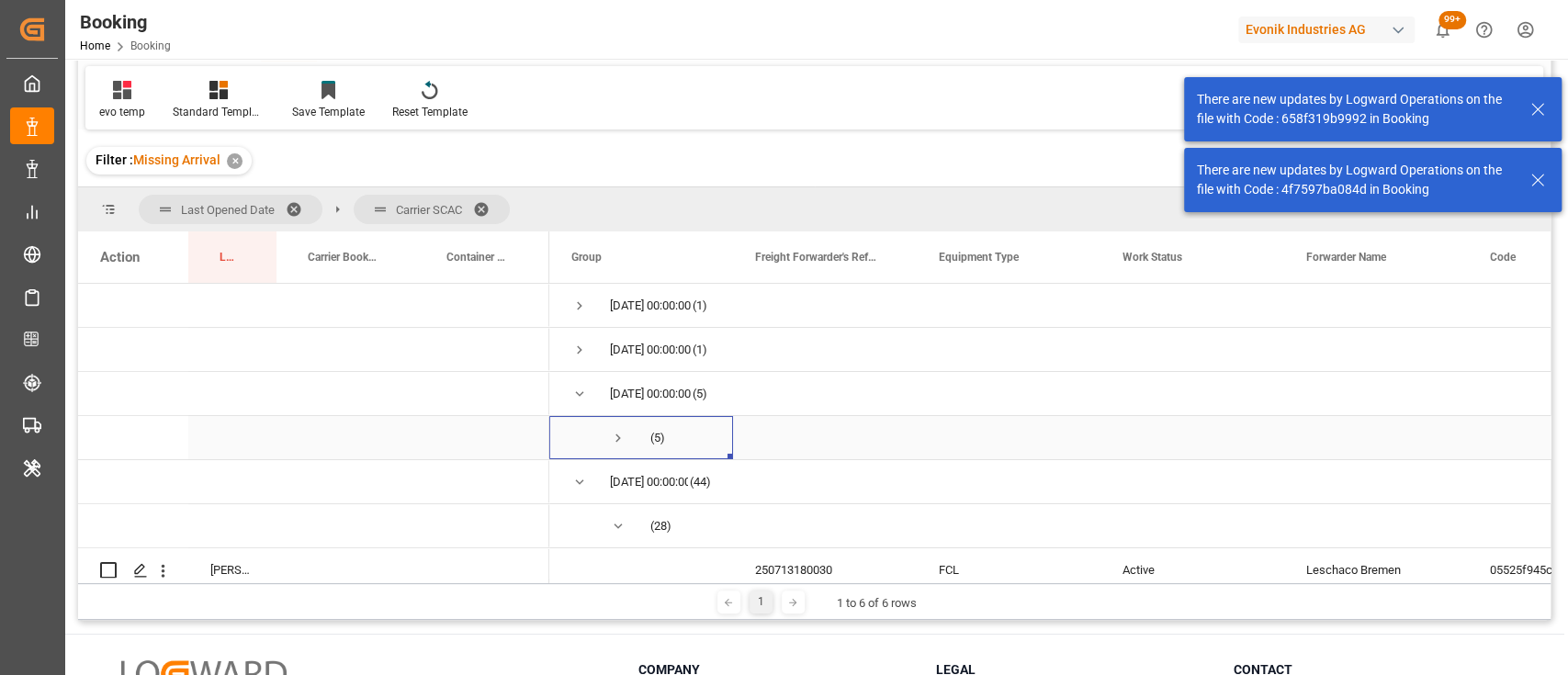
click at [613, 433] on span "Press SPACE to select this row." at bounding box center [617, 438] width 17 height 17
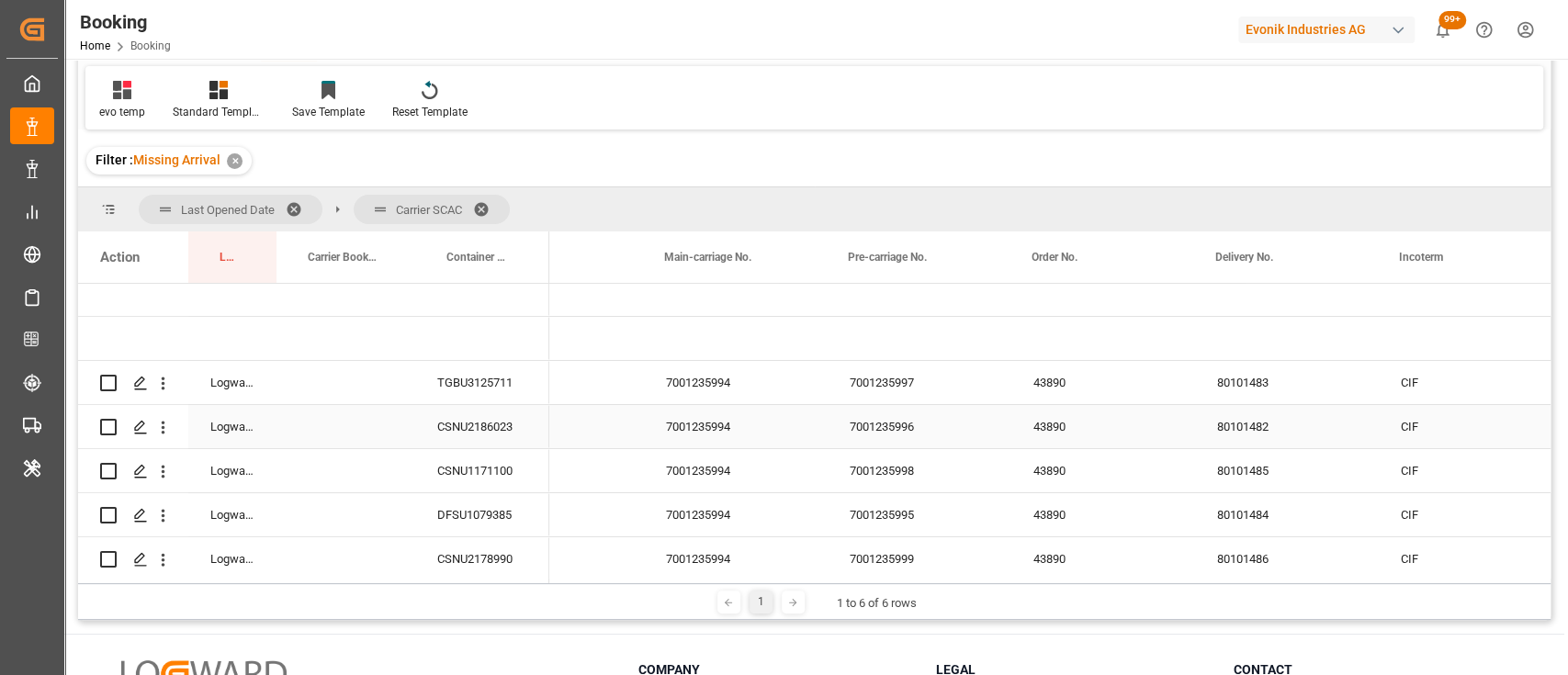
scroll to position [0, 2478]
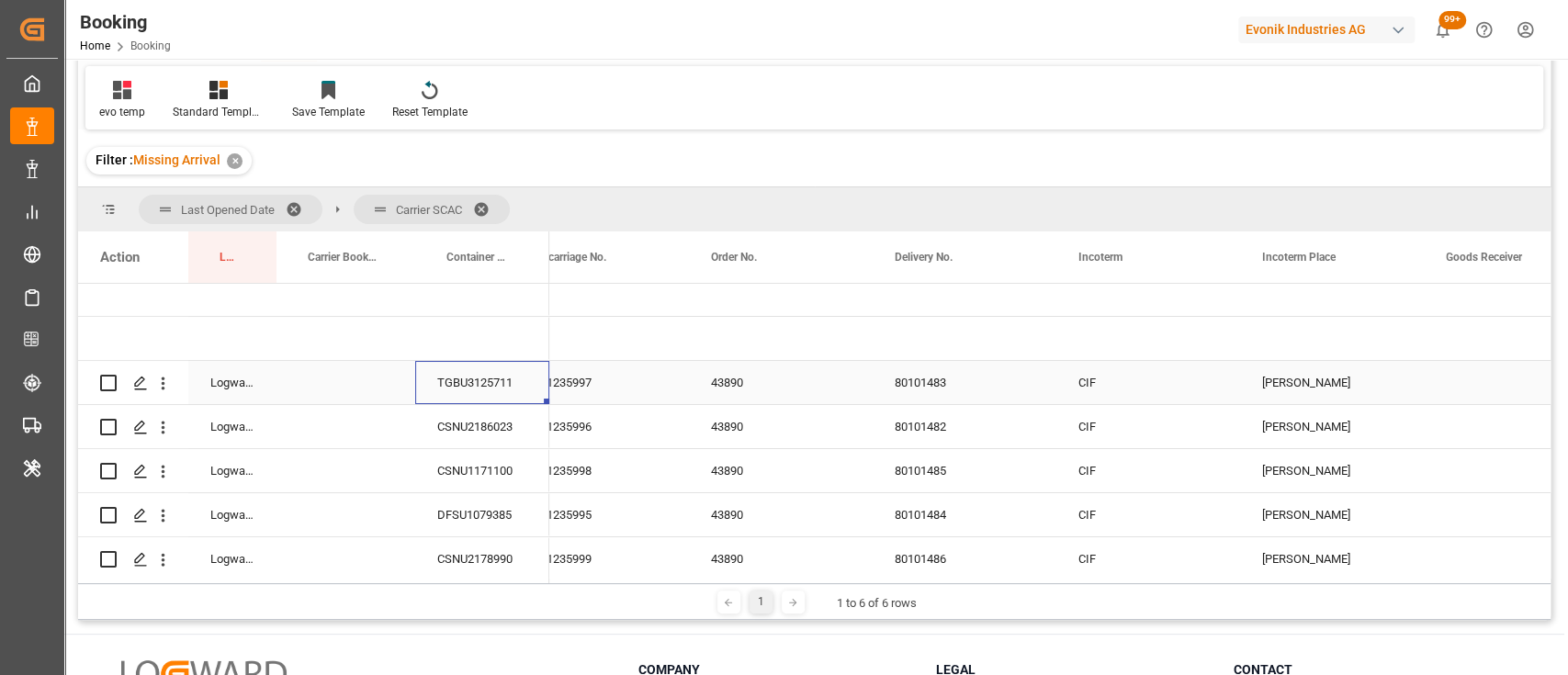
click at [437, 373] on div "TGBU3125711" at bounding box center [482, 382] width 134 height 43
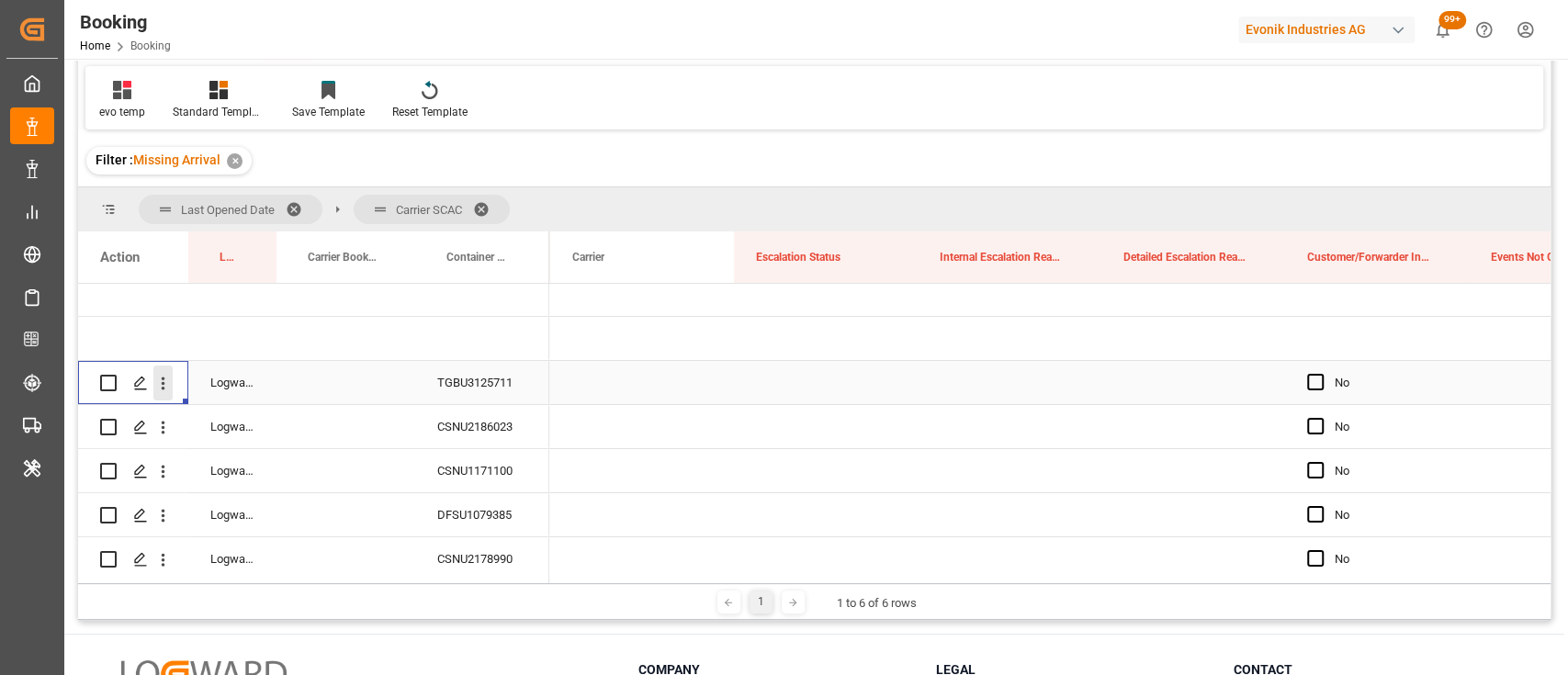
click at [165, 390] on icon "open menu" at bounding box center [163, 383] width 19 height 19
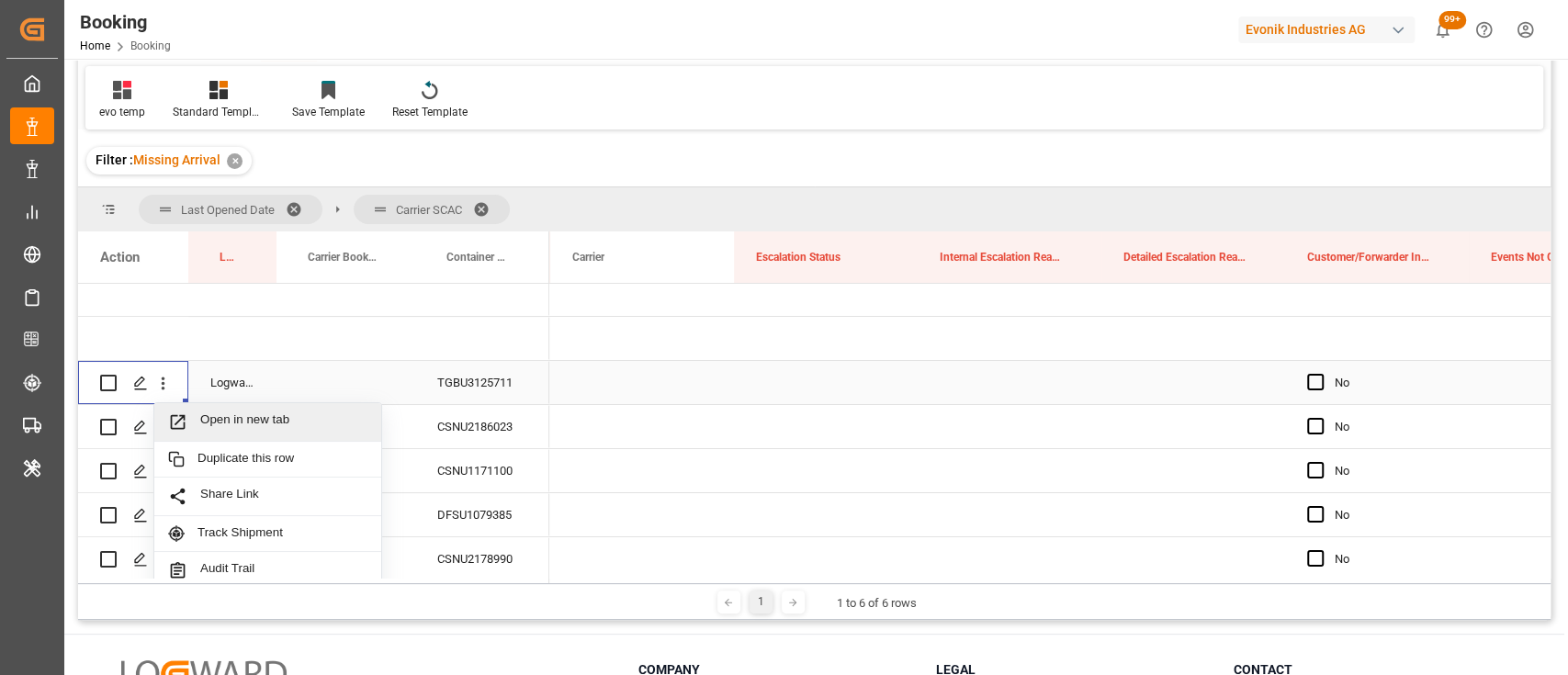
click at [253, 423] on span "Open in new tab" at bounding box center [284, 422] width 167 height 19
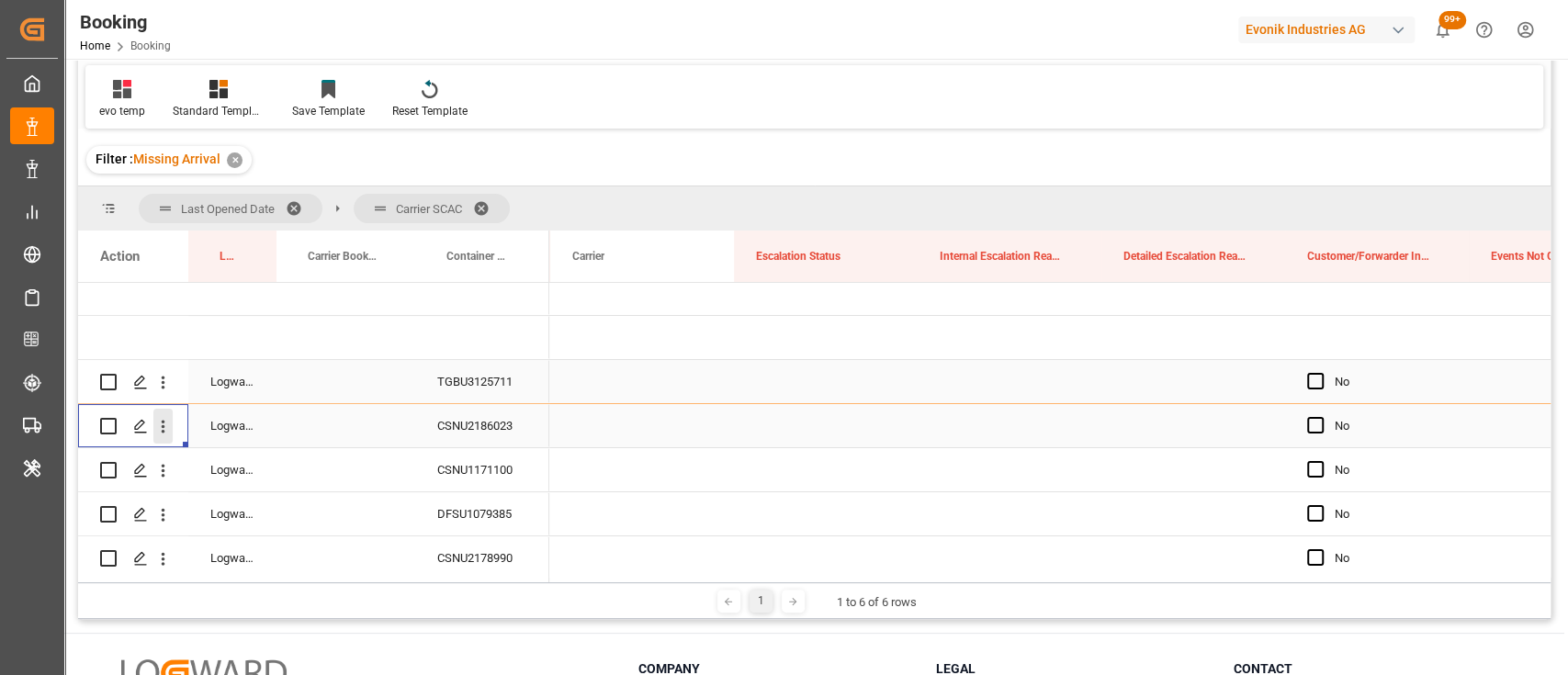
click at [160, 431] on icon "open menu" at bounding box center [163, 427] width 19 height 19
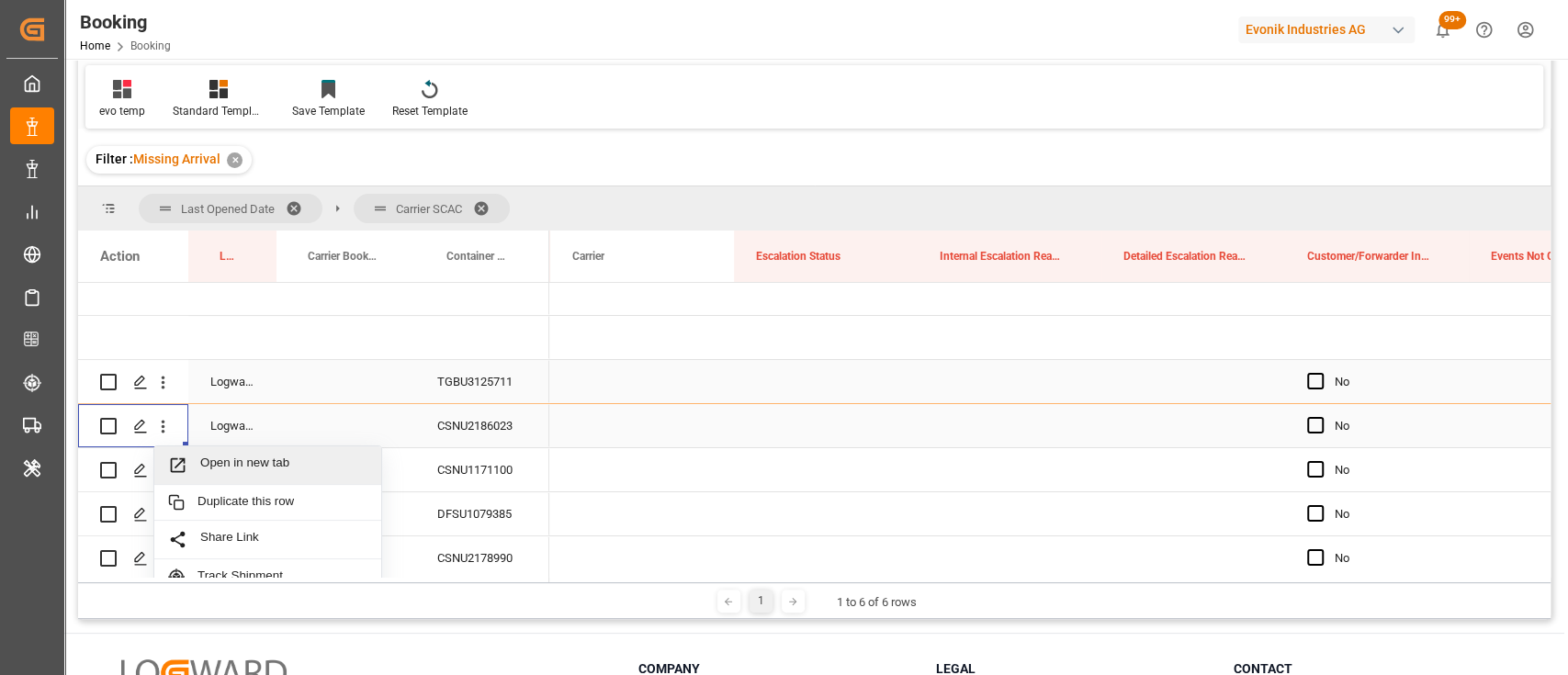
click at [296, 463] on span "Open in new tab" at bounding box center [284, 466] width 167 height 19
click at [163, 474] on icon "open menu" at bounding box center [163, 471] width 4 height 13
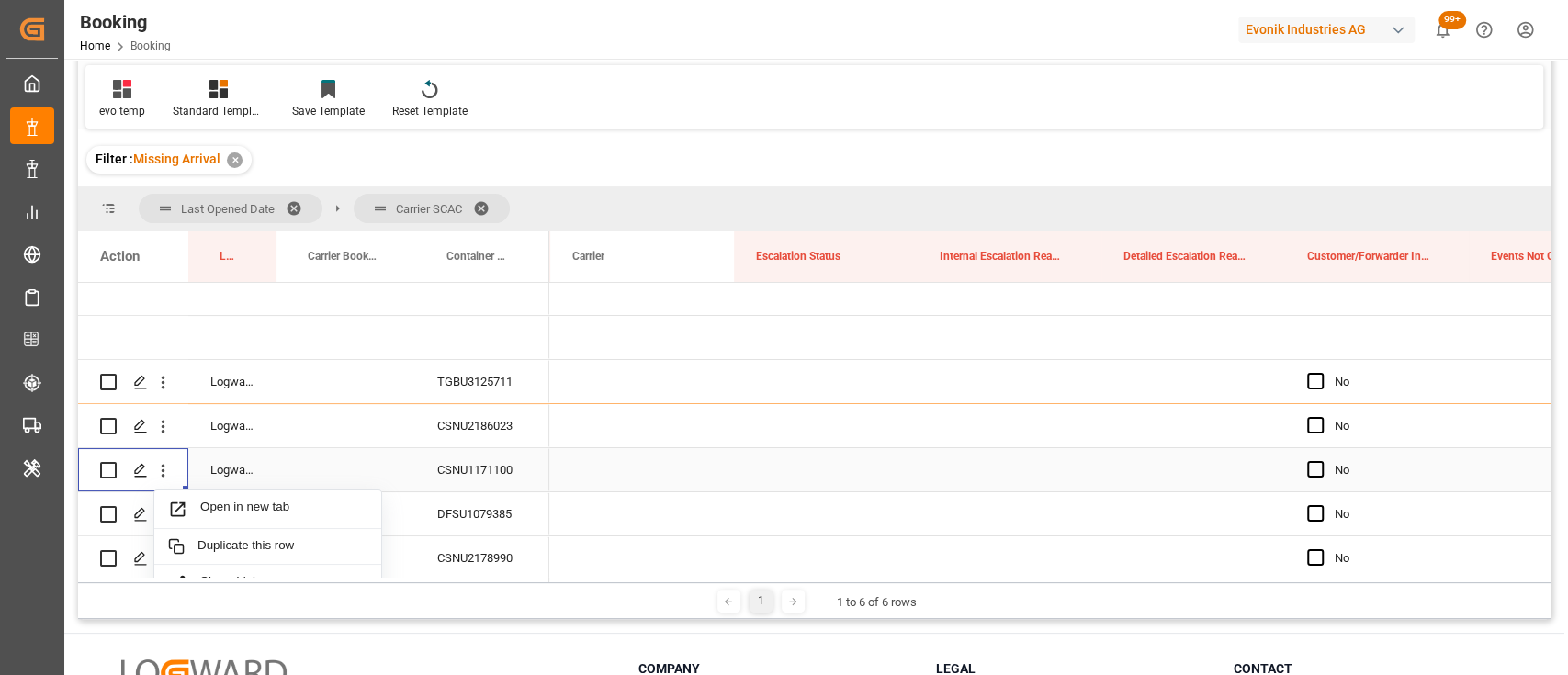
click at [257, 518] on div "Open in new tab" at bounding box center [267, 510] width 226 height 39
click at [165, 509] on icon "open menu" at bounding box center [163, 515] width 19 height 19
click at [235, 540] on div "Open in new tab" at bounding box center [267, 555] width 226 height 39
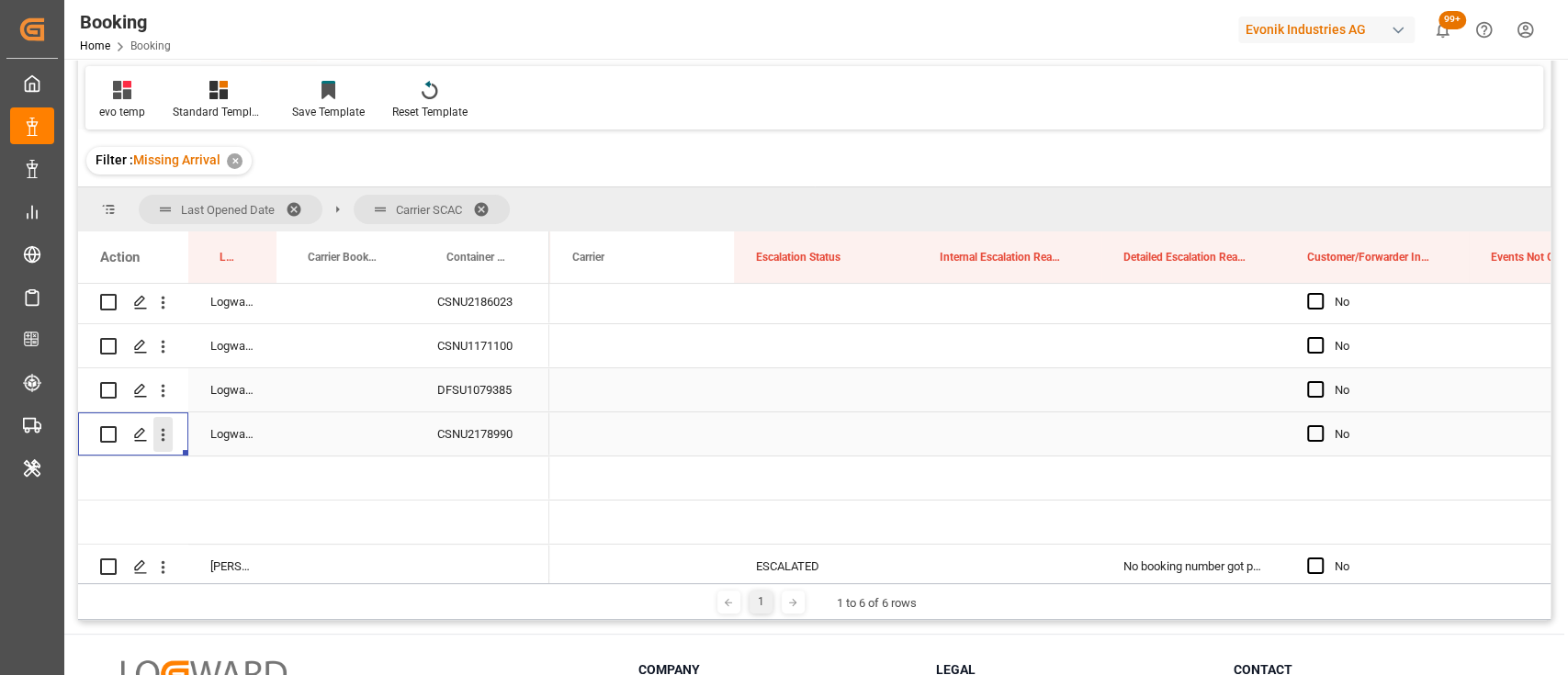
click at [161, 439] on icon "open menu" at bounding box center [163, 435] width 4 height 13
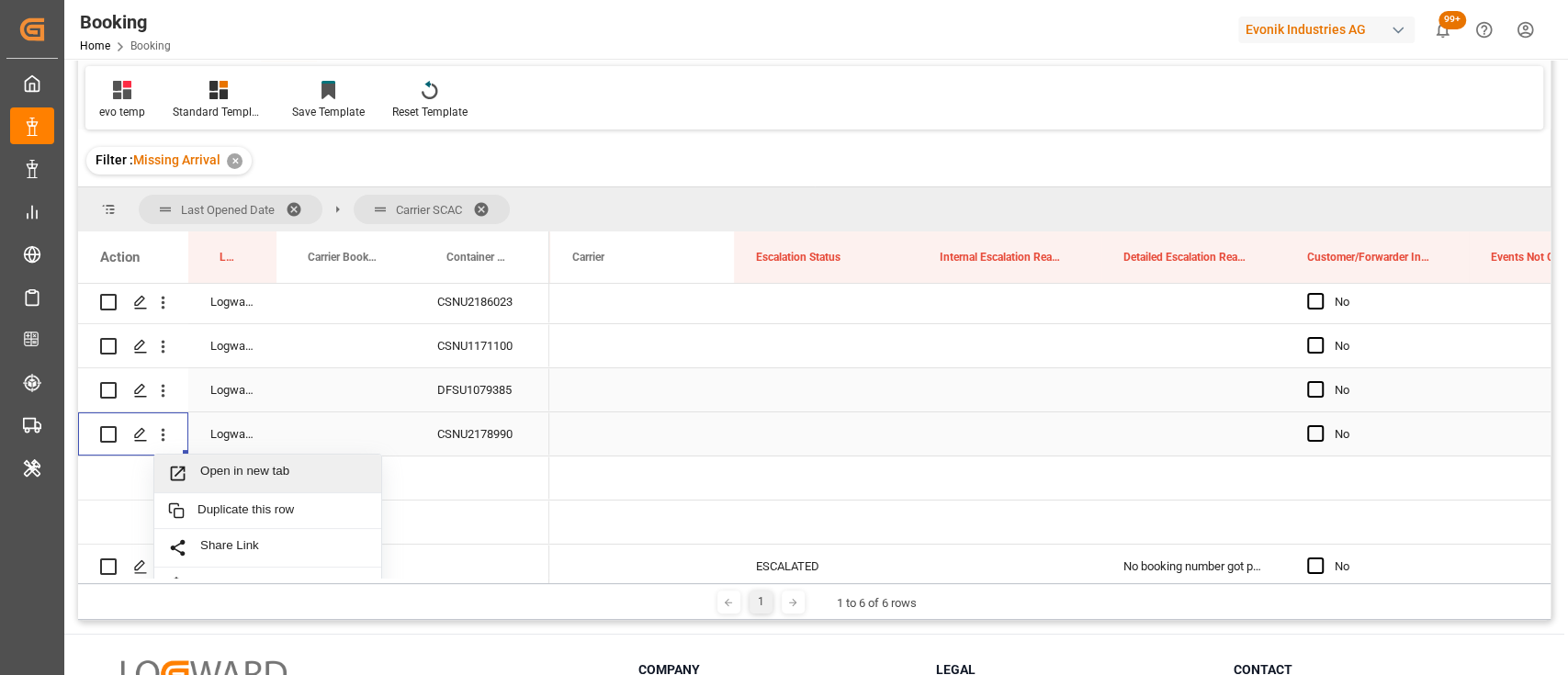
click at [264, 456] on div "Open in new tab" at bounding box center [267, 475] width 226 height 39
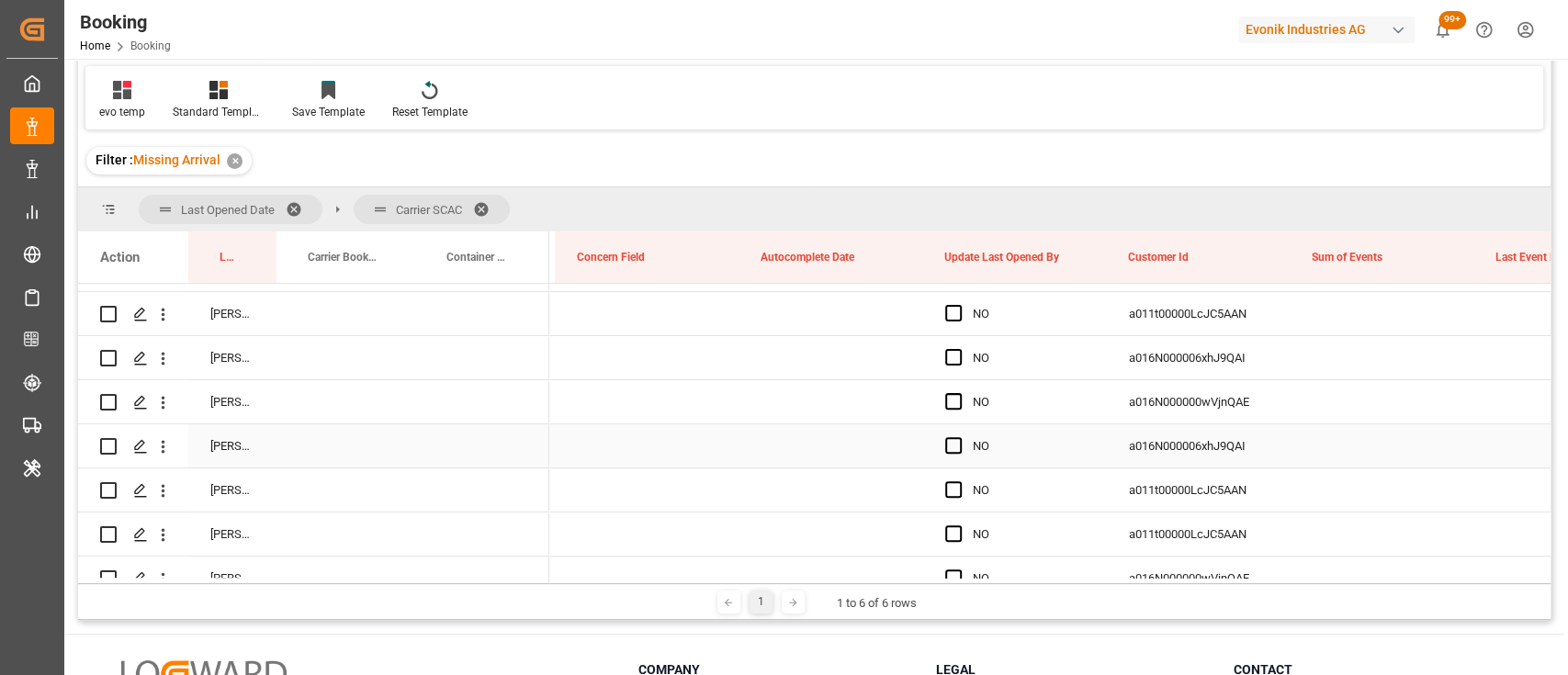
scroll to position [474, 0]
click at [955, 324] on div "Press SPACE to select this row." at bounding box center [958, 316] width 27 height 42
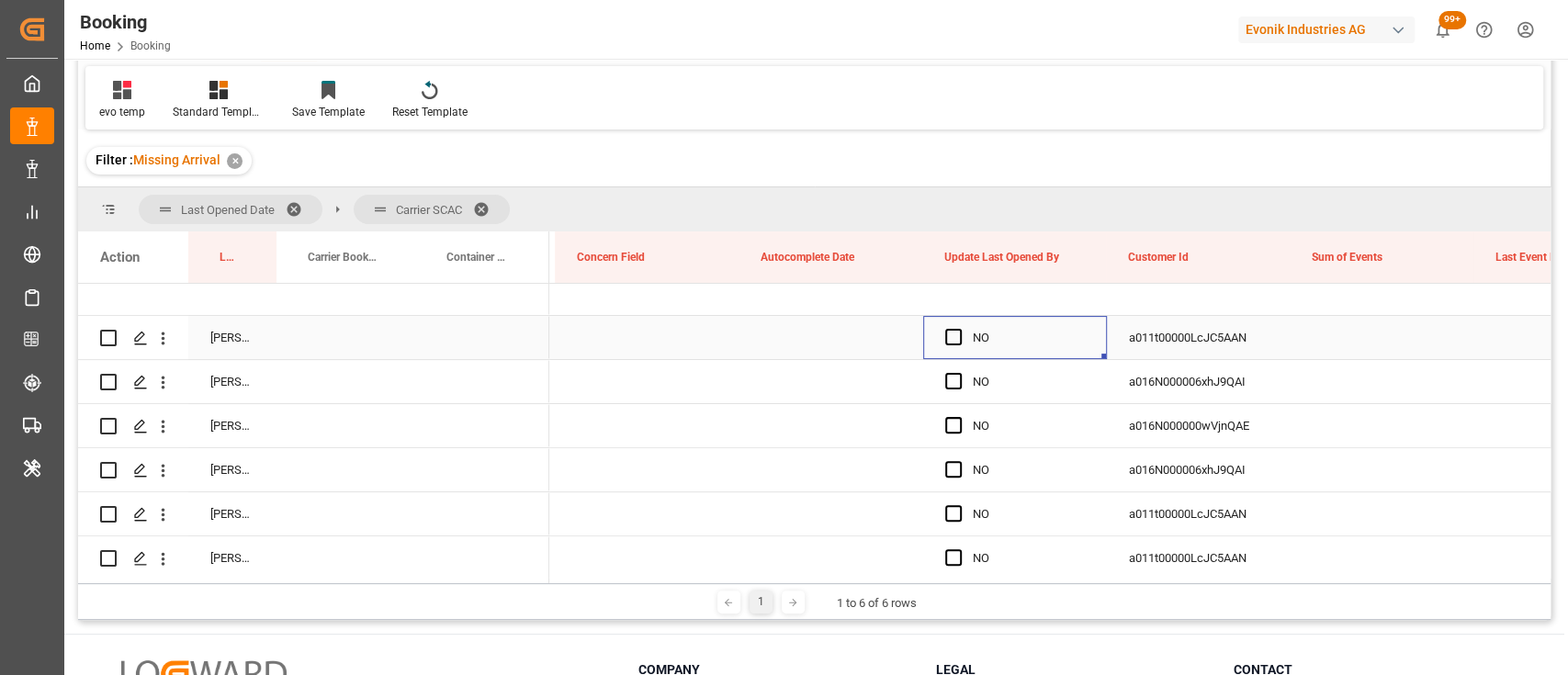
scroll to position [472, 0]
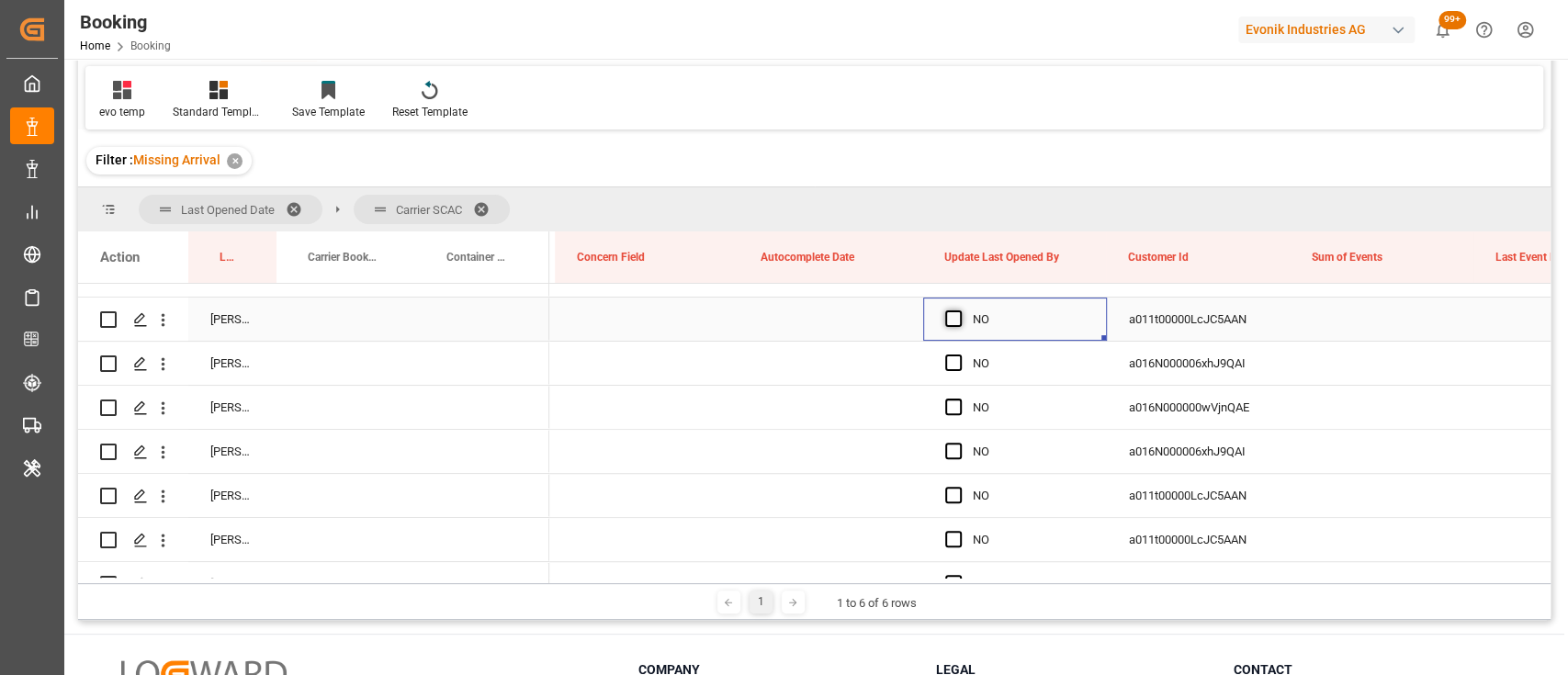
click at [953, 321] on span "Press SPACE to select this row." at bounding box center [953, 318] width 17 height 17
click at [958, 310] on input "Press SPACE to select this row." at bounding box center [958, 310] width 0 height 0
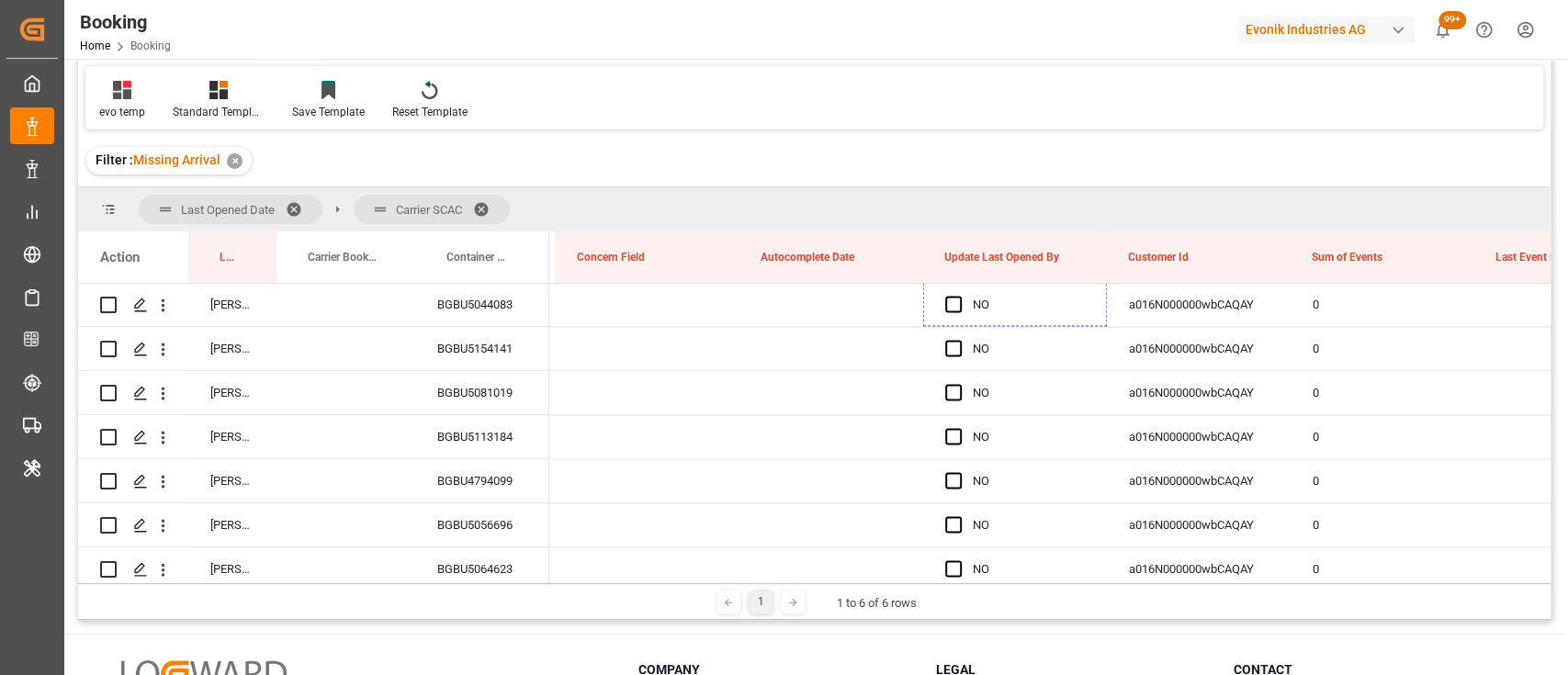
drag, startPoint x: 1101, startPoint y: 338, endPoint x: 1006, endPoint y: 422, distance: 126.8
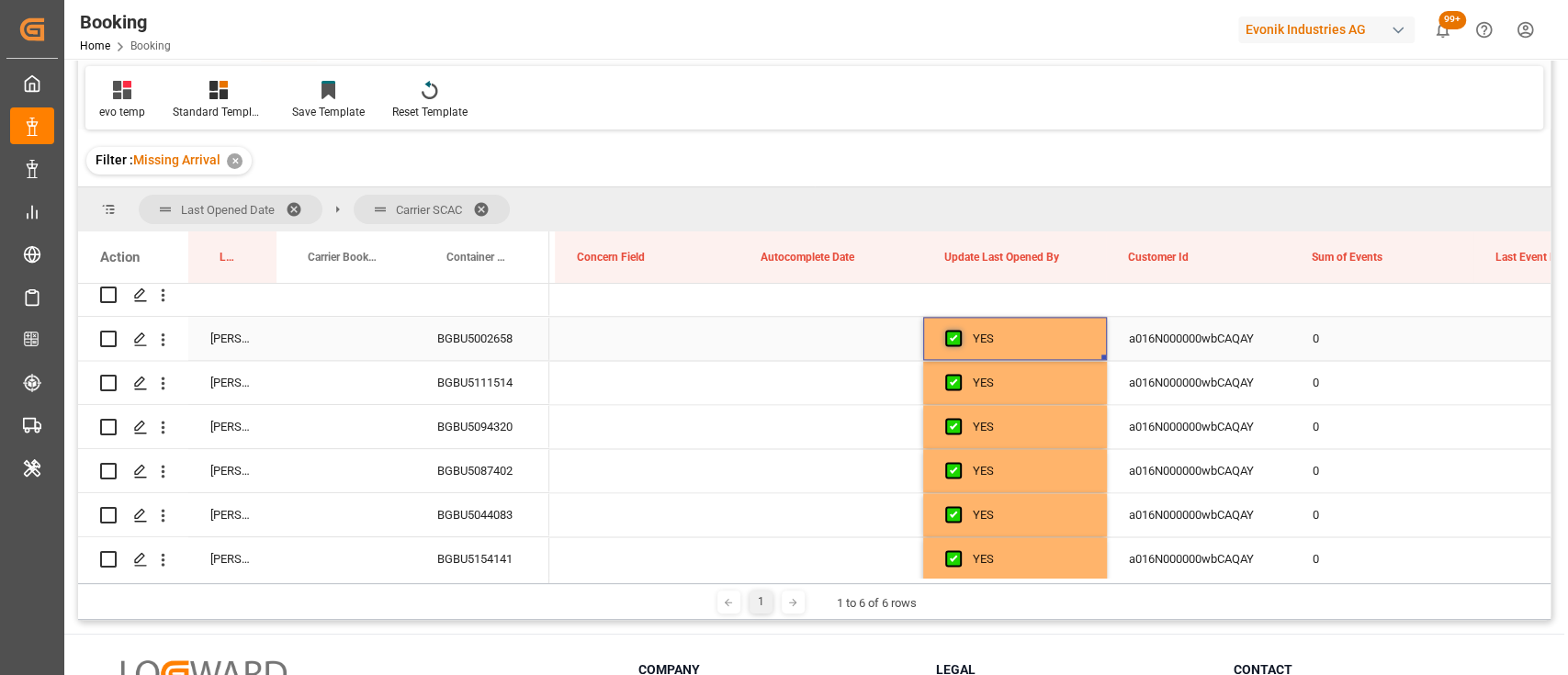
click at [954, 339] on span "Press SPACE to select this row." at bounding box center [953, 338] width 17 height 17
click at [958, 330] on input "Press SPACE to select this row." at bounding box center [958, 330] width 0 height 0
drag, startPoint x: 1102, startPoint y: 354, endPoint x: 1090, endPoint y: 619, distance: 265.3
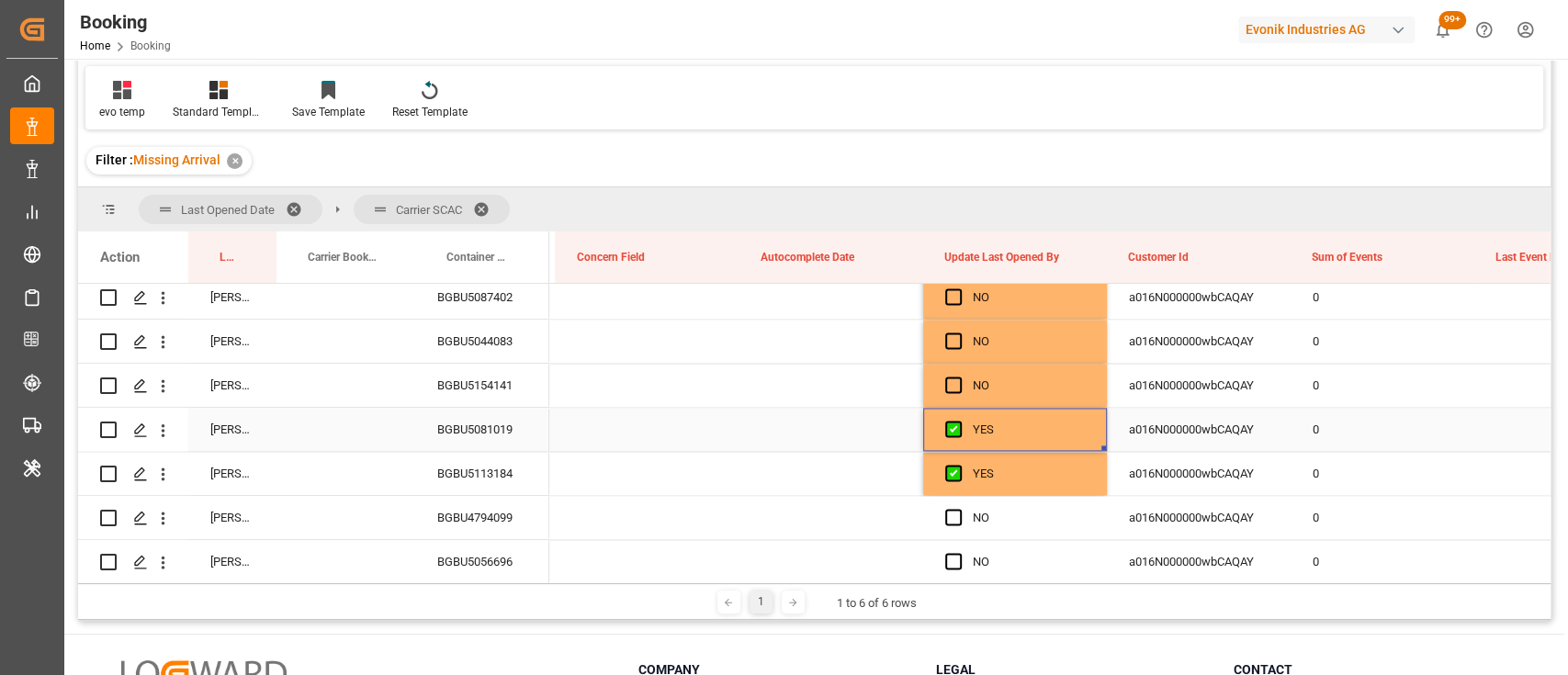
click at [950, 418] on div "Press SPACE to select this row." at bounding box center [958, 429] width 27 height 42
click at [948, 427] on span "Press SPACE to select this row." at bounding box center [953, 429] width 17 height 17
click at [958, 421] on input "Press SPACE to select this row." at bounding box center [958, 421] width 0 height 0
click at [952, 465] on span "Press SPACE to select this row." at bounding box center [953, 473] width 17 height 17
click at [958, 465] on input "Press SPACE to select this row." at bounding box center [958, 465] width 0 height 0
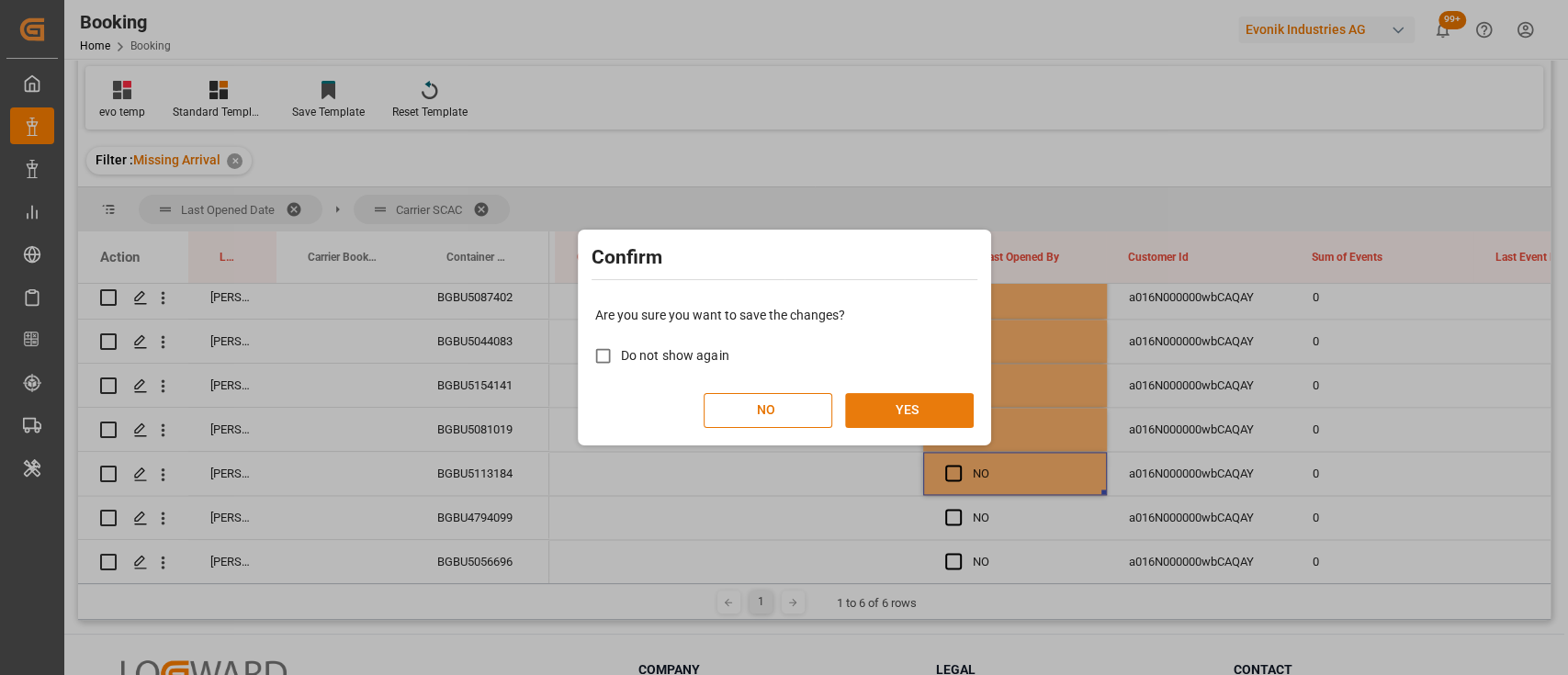
click at [887, 405] on button "YES" at bounding box center [909, 410] width 128 height 35
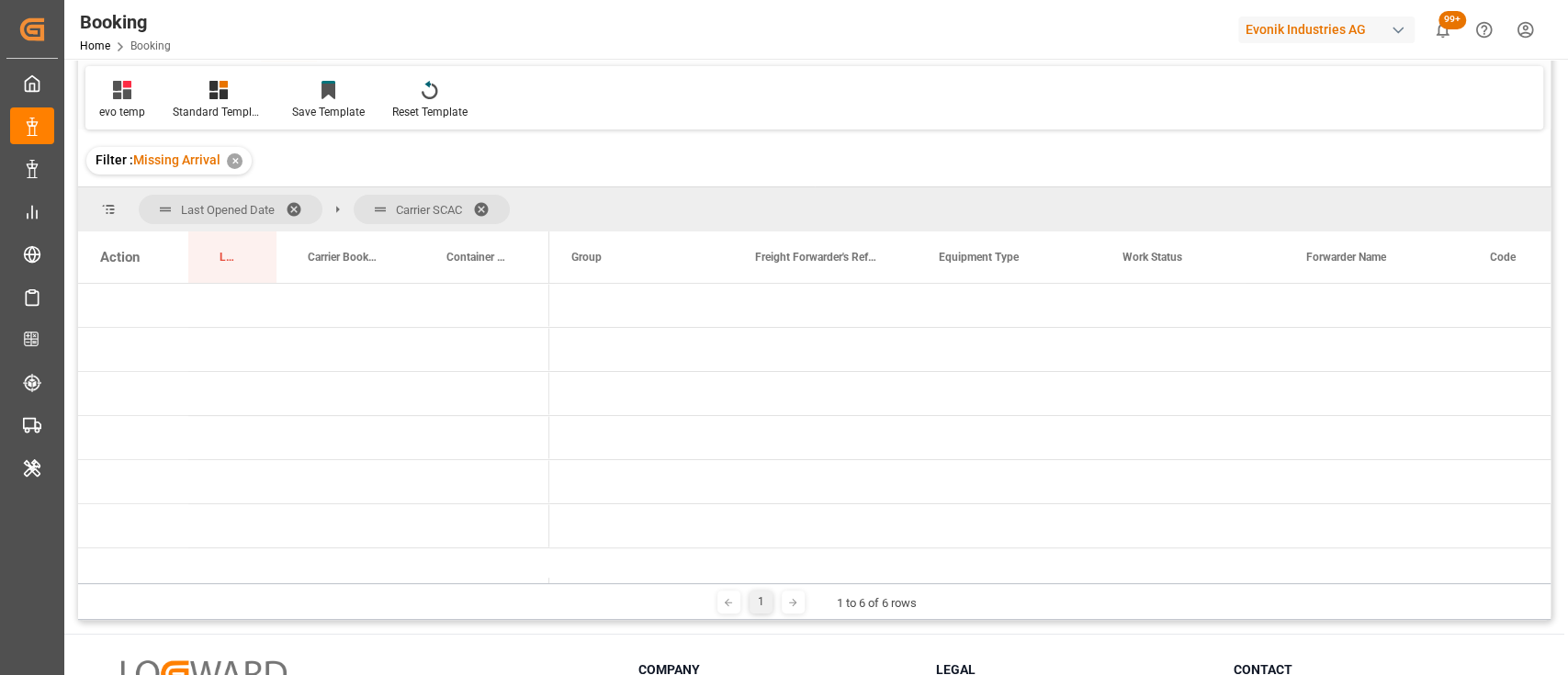
scroll to position [0, 0]
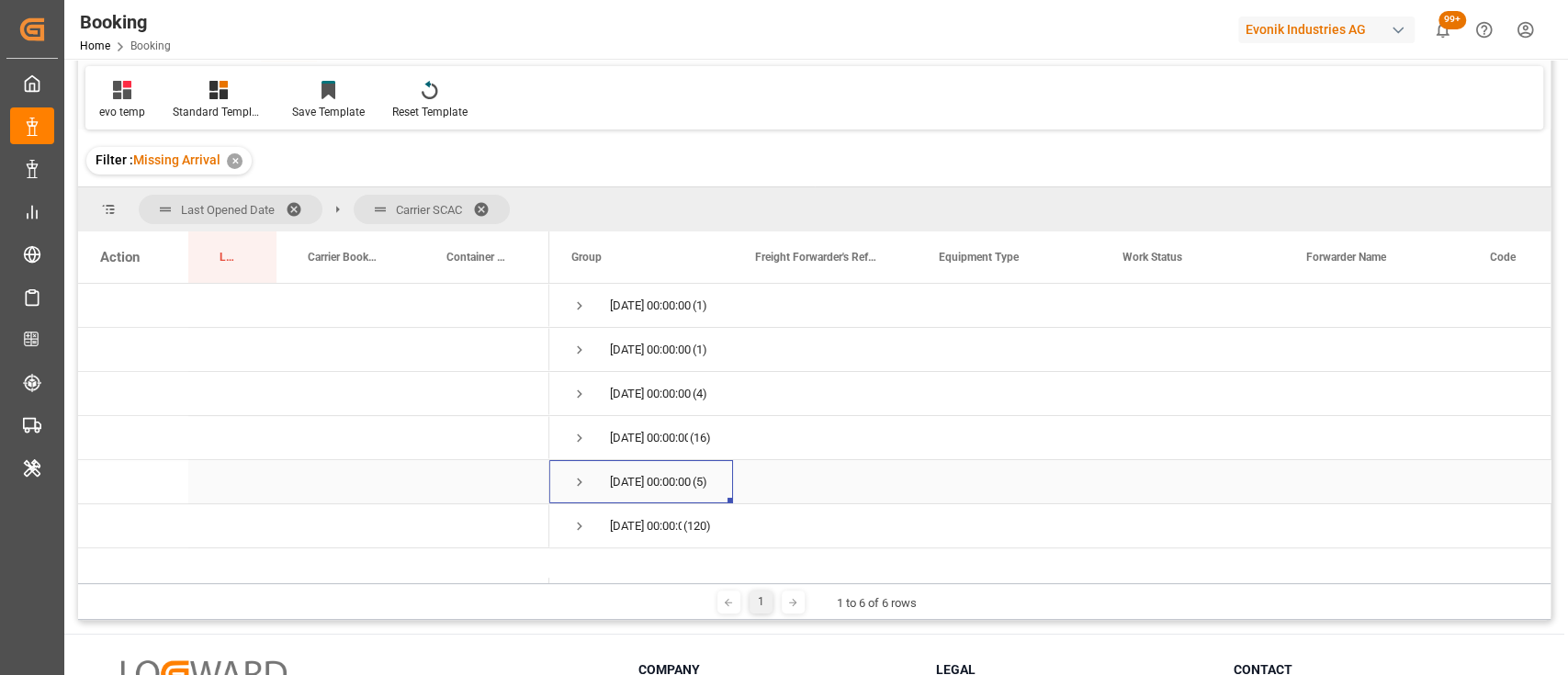
click at [573, 475] on span "Press SPACE to select this row." at bounding box center [579, 481] width 17 height 17
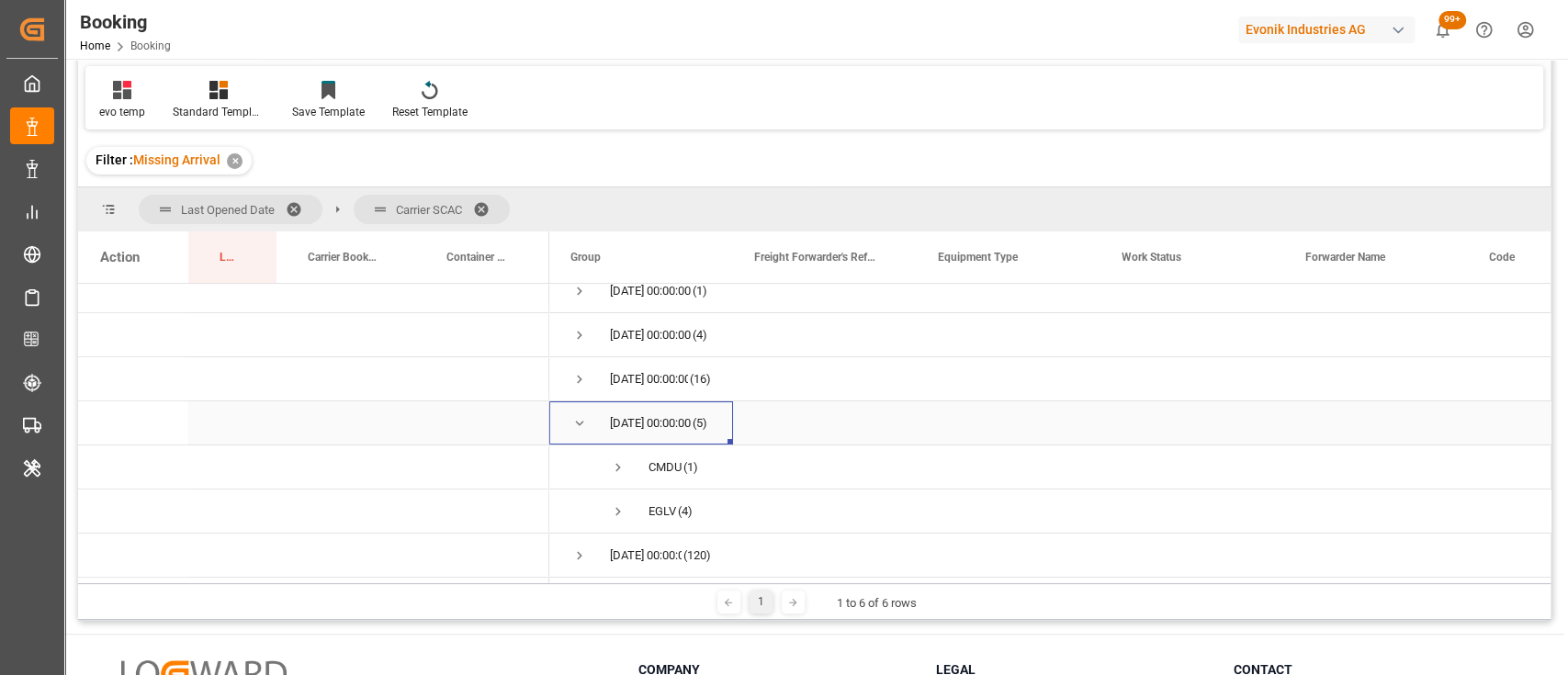
scroll to position [58, 0]
click at [575, 430] on span "Press SPACE to select this row." at bounding box center [579, 423] width 17 height 17
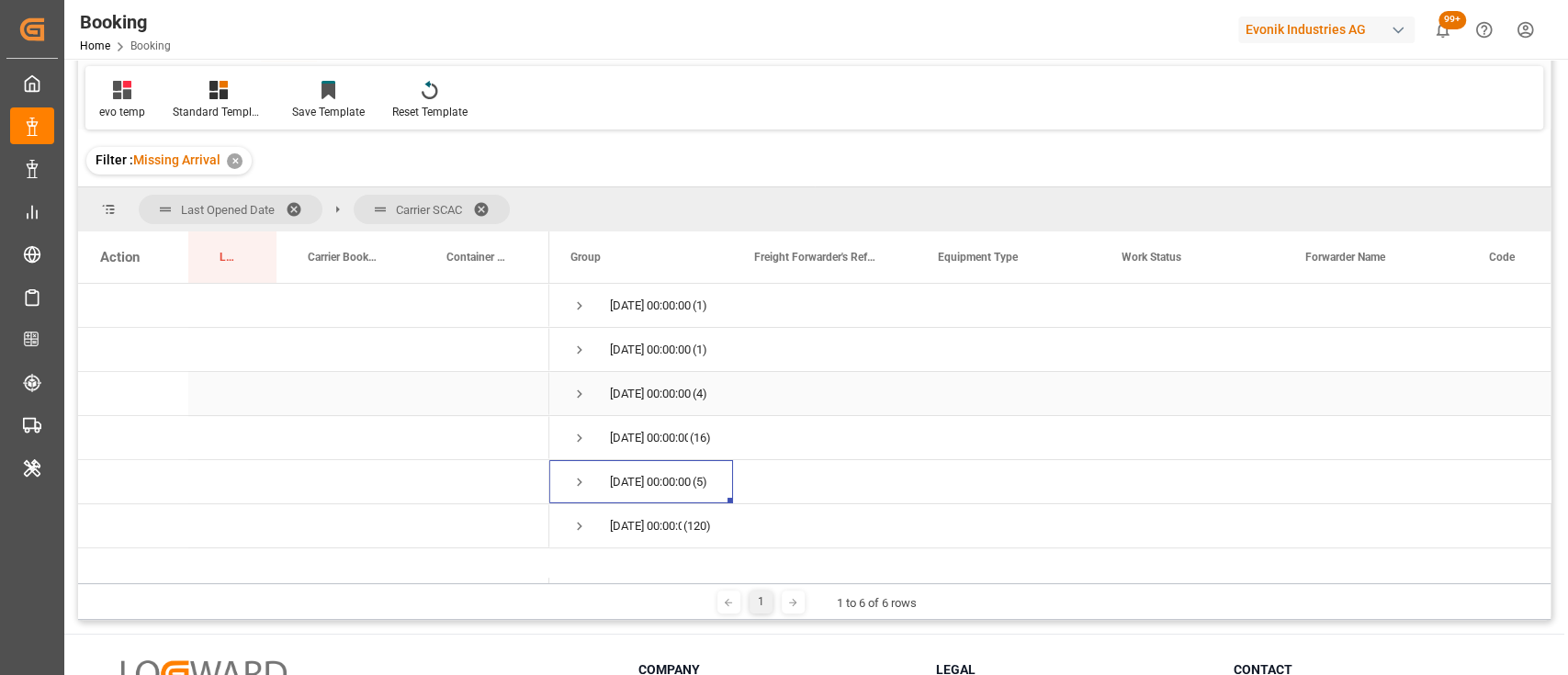
scroll to position [0, 0]
click at [573, 395] on span "Press SPACE to select this row." at bounding box center [579, 394] width 17 height 17
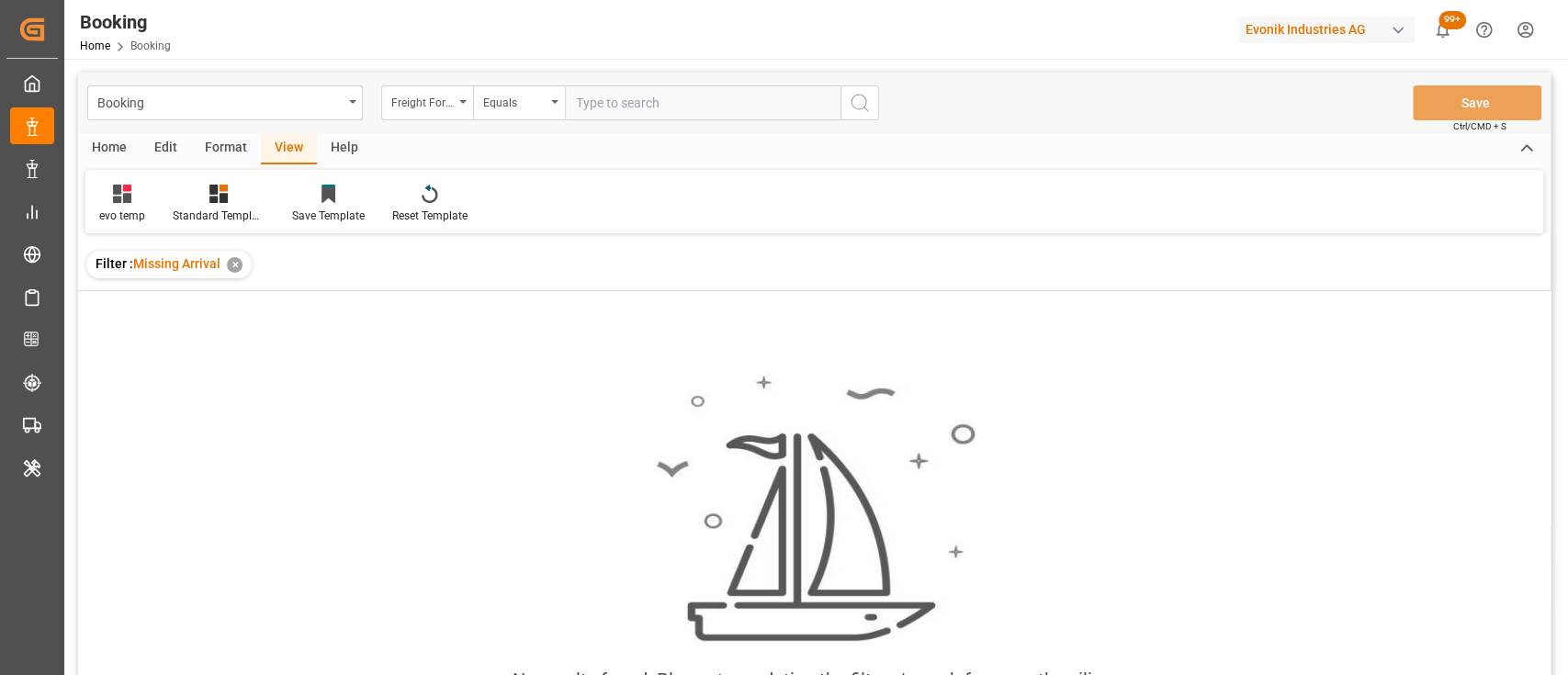
click at [234, 270] on div "✕" at bounding box center [234, 265] width 16 height 16
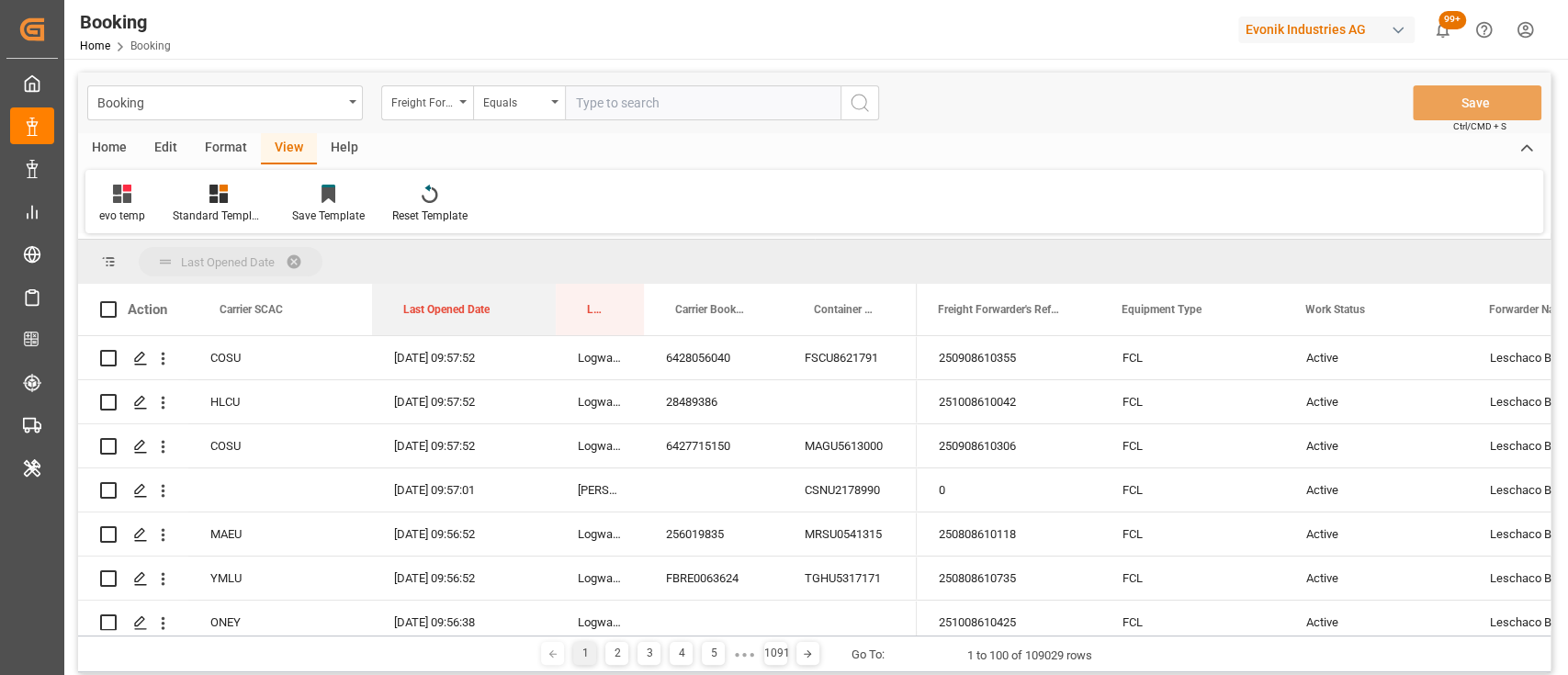
drag, startPoint x: 430, startPoint y: 311, endPoint x: 423, endPoint y: 273, distance: 38.6
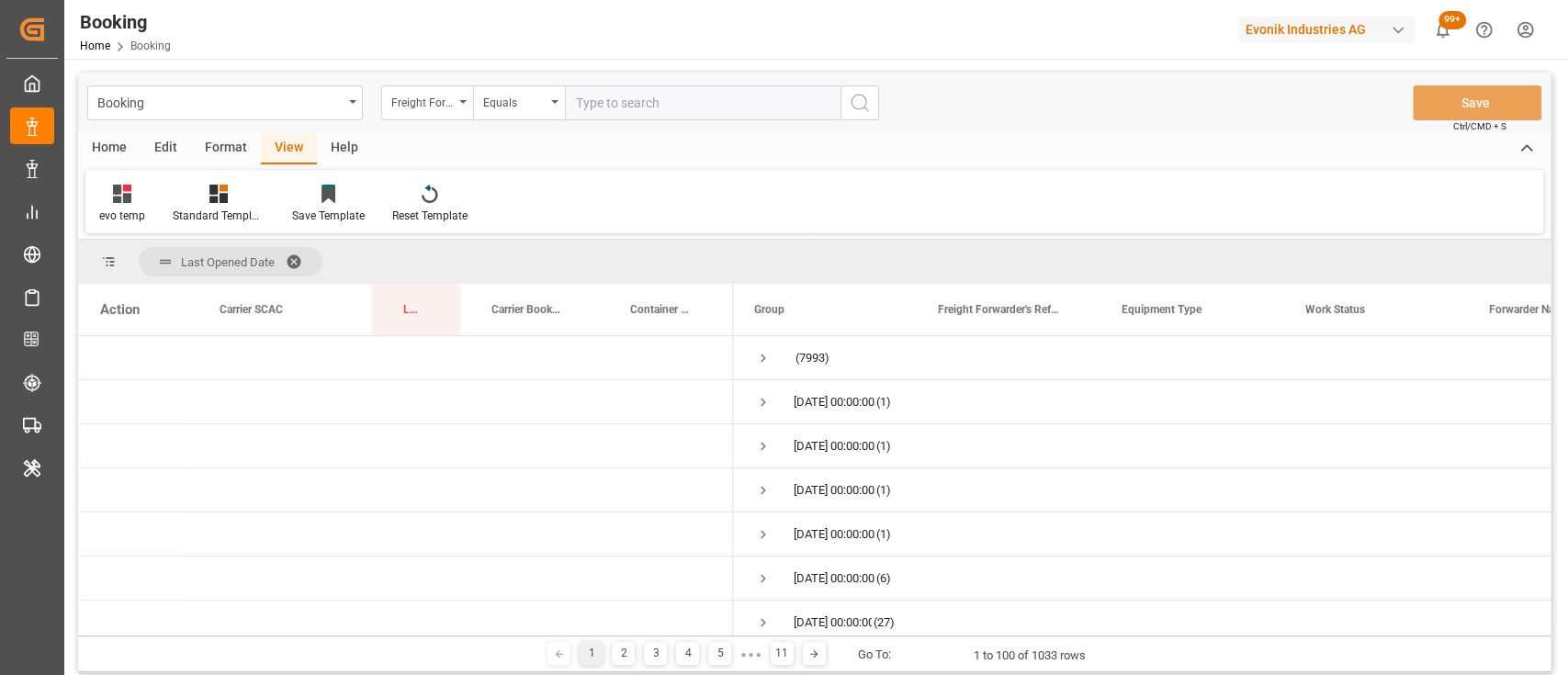
click at [210, 140] on div "Format" at bounding box center [226, 149] width 70 height 31
click at [126, 206] on div "Filter Rows" at bounding box center [126, 204] width 82 height 41
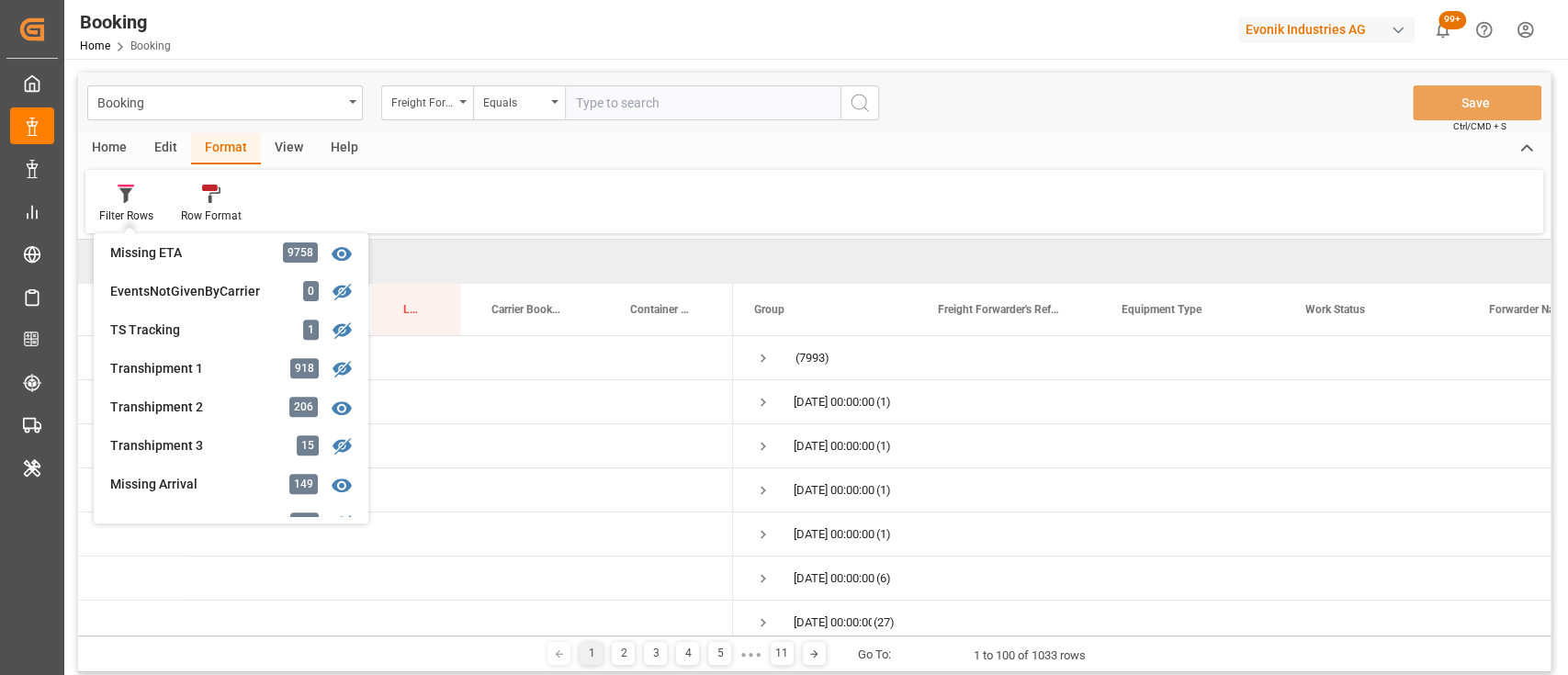
scroll to position [556, 0]
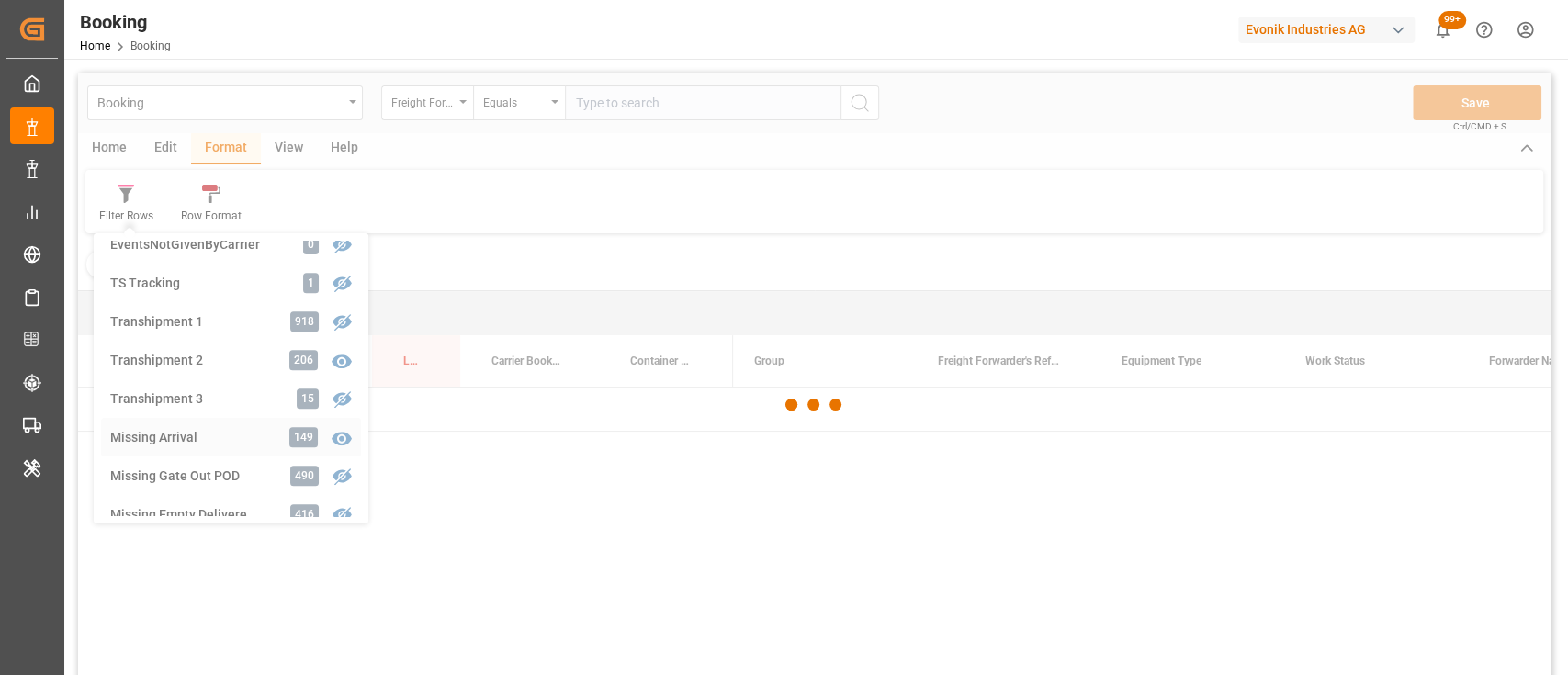
click at [169, 430] on div "Booking Freight Forwarder's Reference No. Equals Save Ctrl/CMD + S Home Edit Fo…" at bounding box center [814, 399] width 1472 height 652
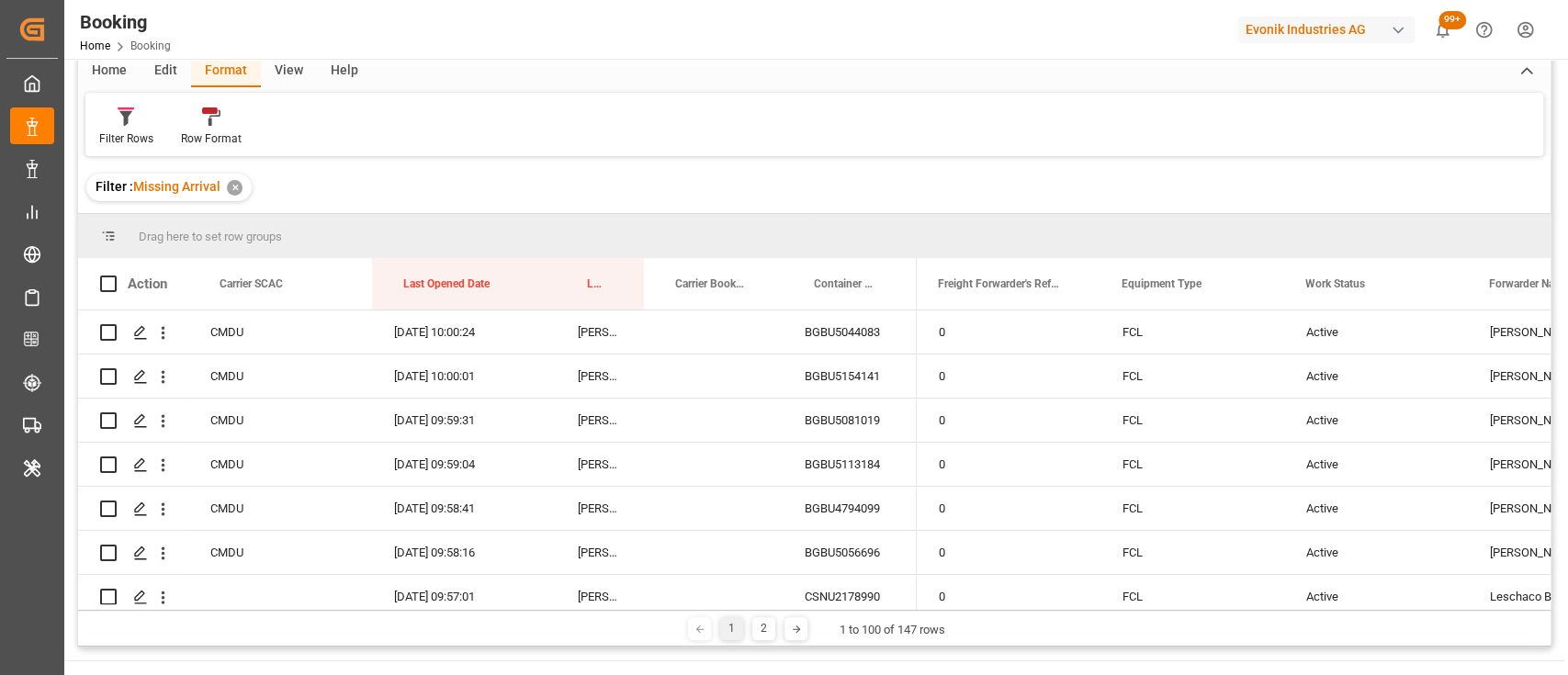
scroll to position [75, 0]
drag, startPoint x: 425, startPoint y: 284, endPoint x: 404, endPoint y: 239, distance: 49.7
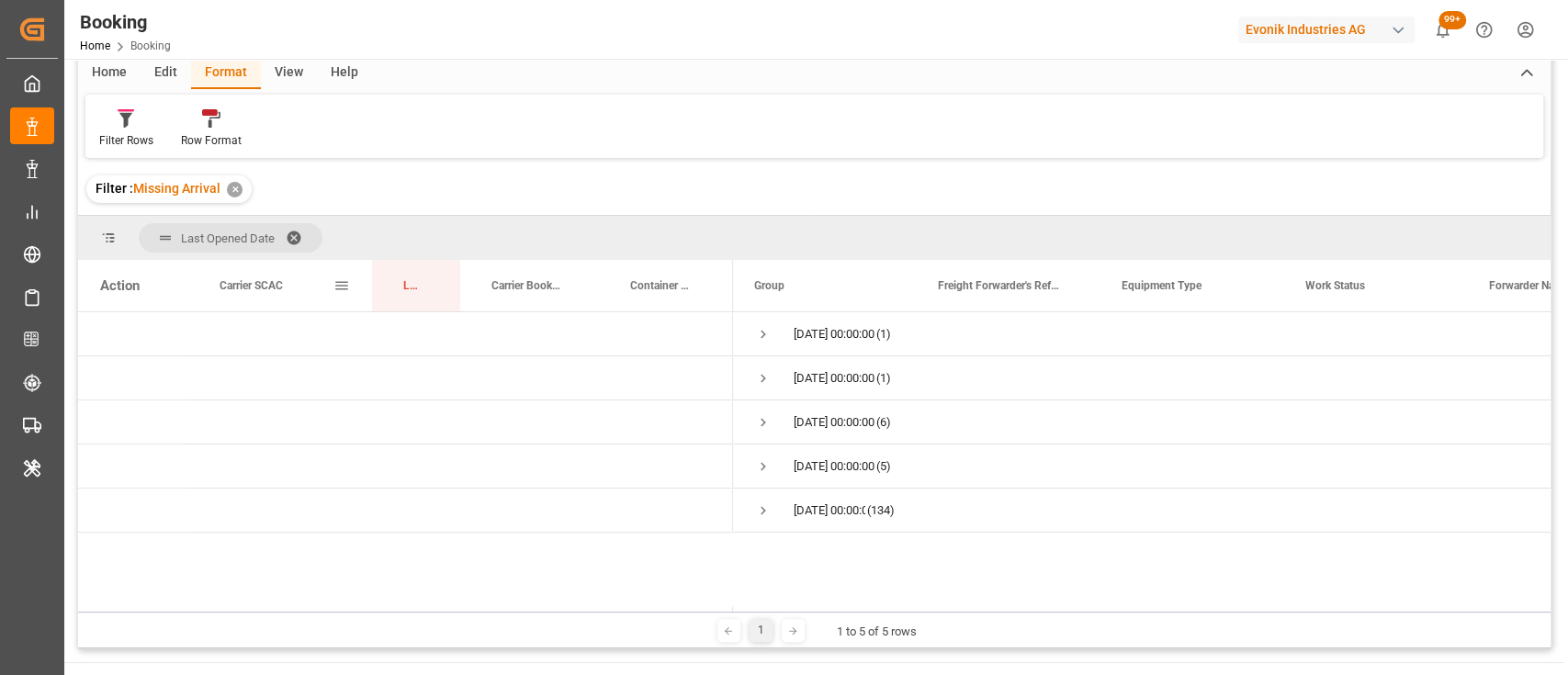
drag, startPoint x: 206, startPoint y: 283, endPoint x: 293, endPoint y: 284, distance: 87.0
click at [293, 284] on div "Carrier SCAC" at bounding box center [280, 285] width 184 height 52
drag, startPoint x: 293, startPoint y: 284, endPoint x: 360, endPoint y: 251, distance: 74.7
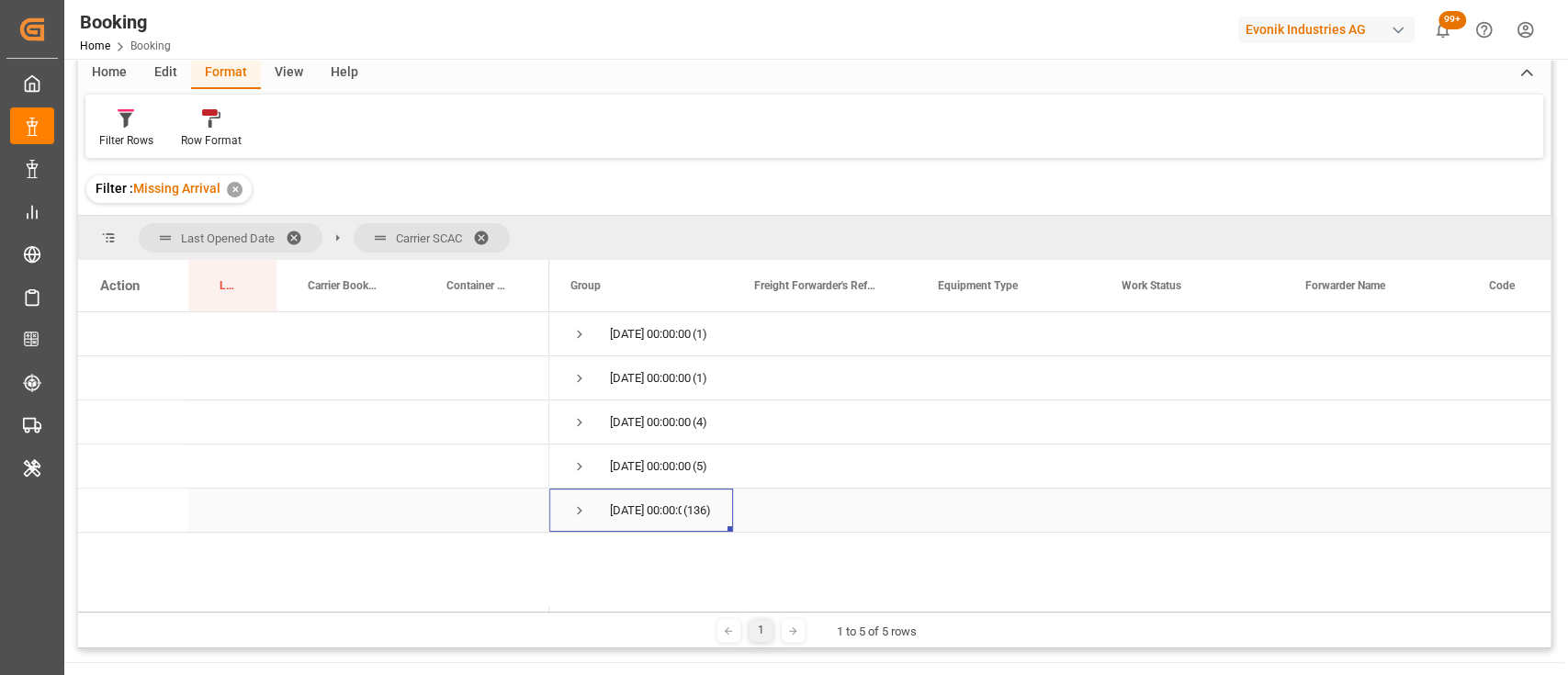
click at [576, 512] on span "Press SPACE to select this row." at bounding box center [579, 511] width 17 height 17
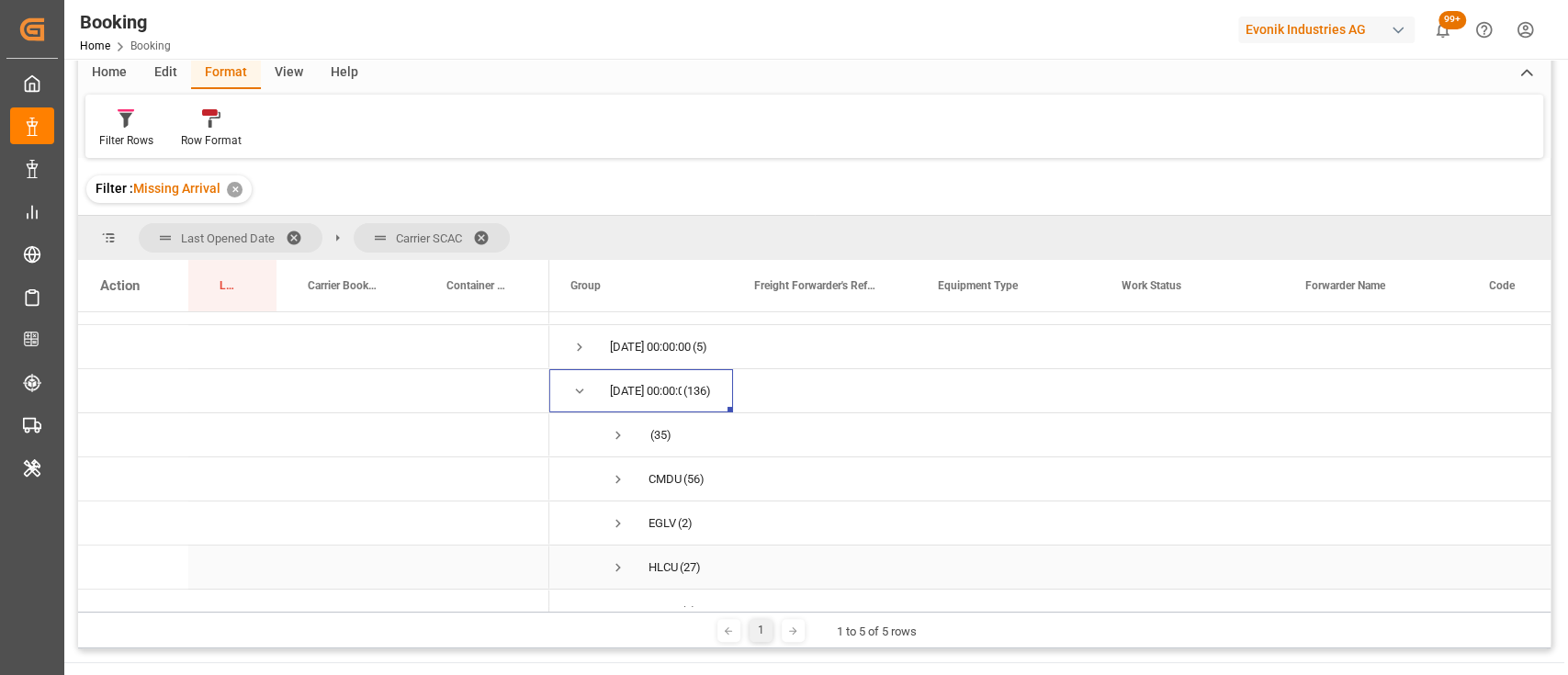
scroll to position [115, 0]
click at [579, 398] on span "Press SPACE to select this row." at bounding box center [579, 396] width 17 height 17
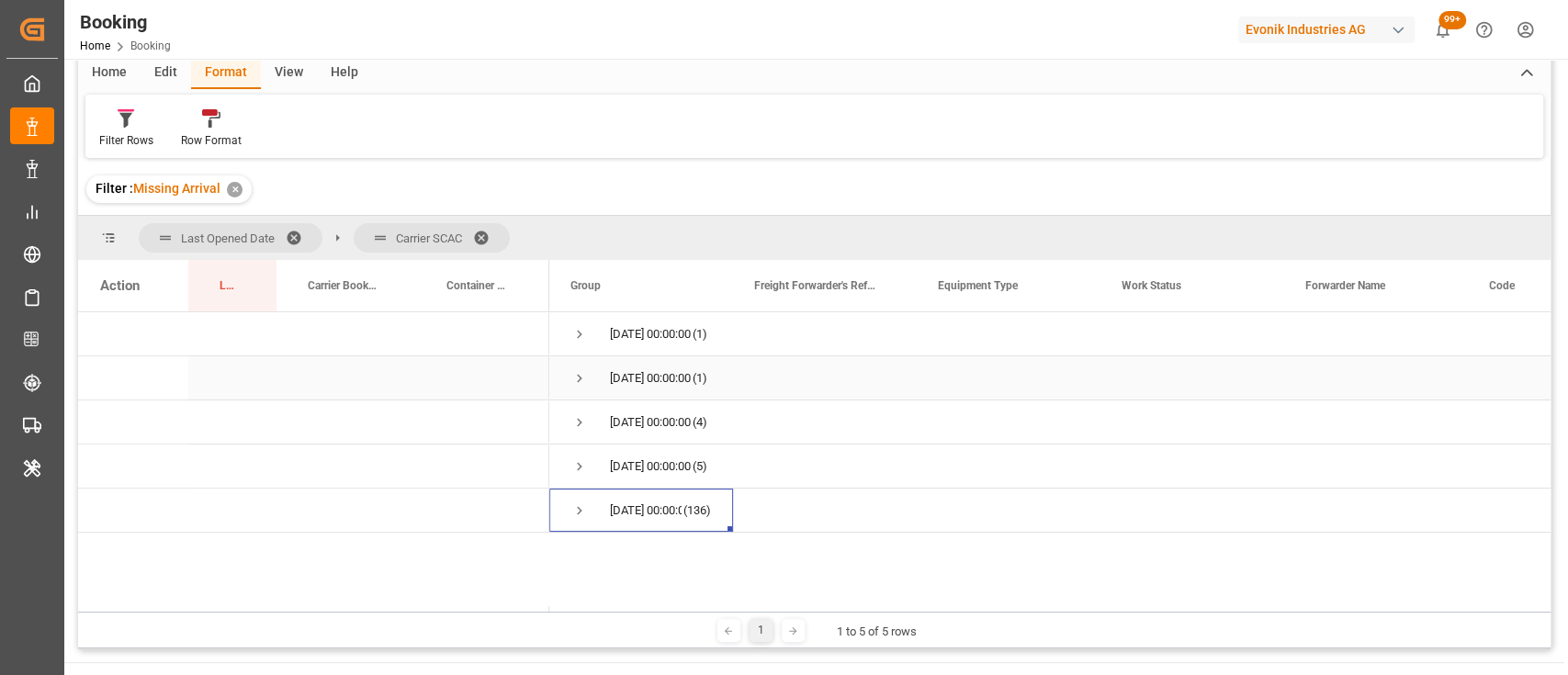
scroll to position [0, 0]
click at [573, 466] on span "Press SPACE to select this row." at bounding box center [579, 466] width 17 height 17
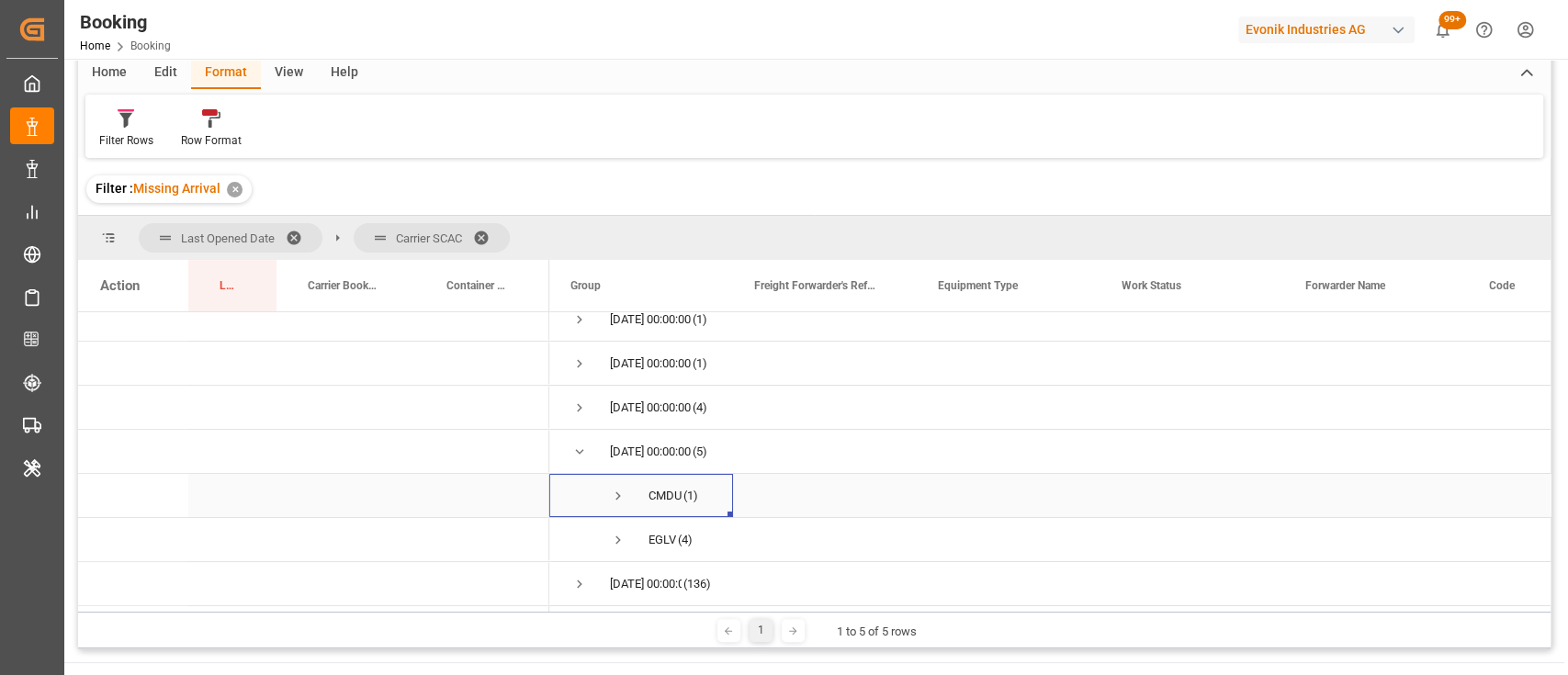
click at [610, 491] on span "Press SPACE to select this row." at bounding box center [617, 496] width 17 height 17
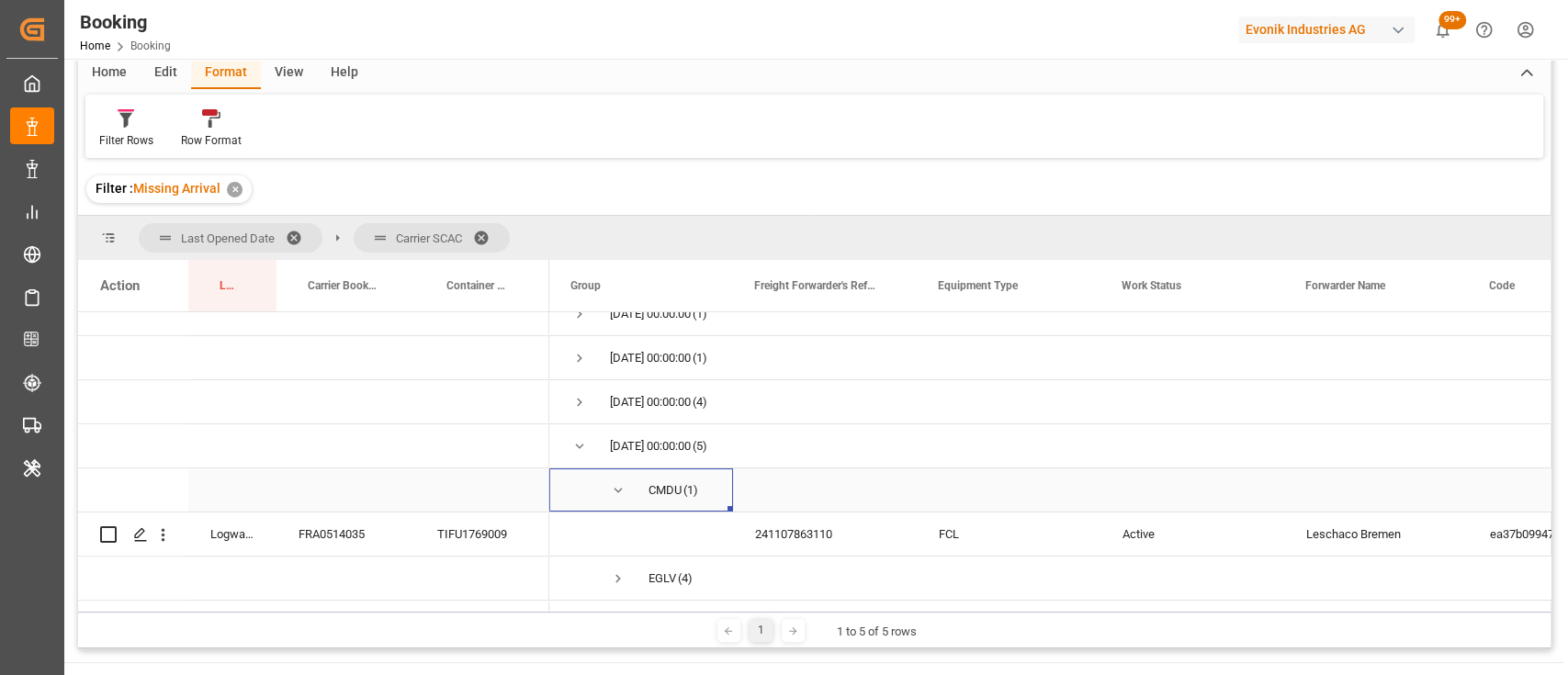
scroll to position [64, 0]
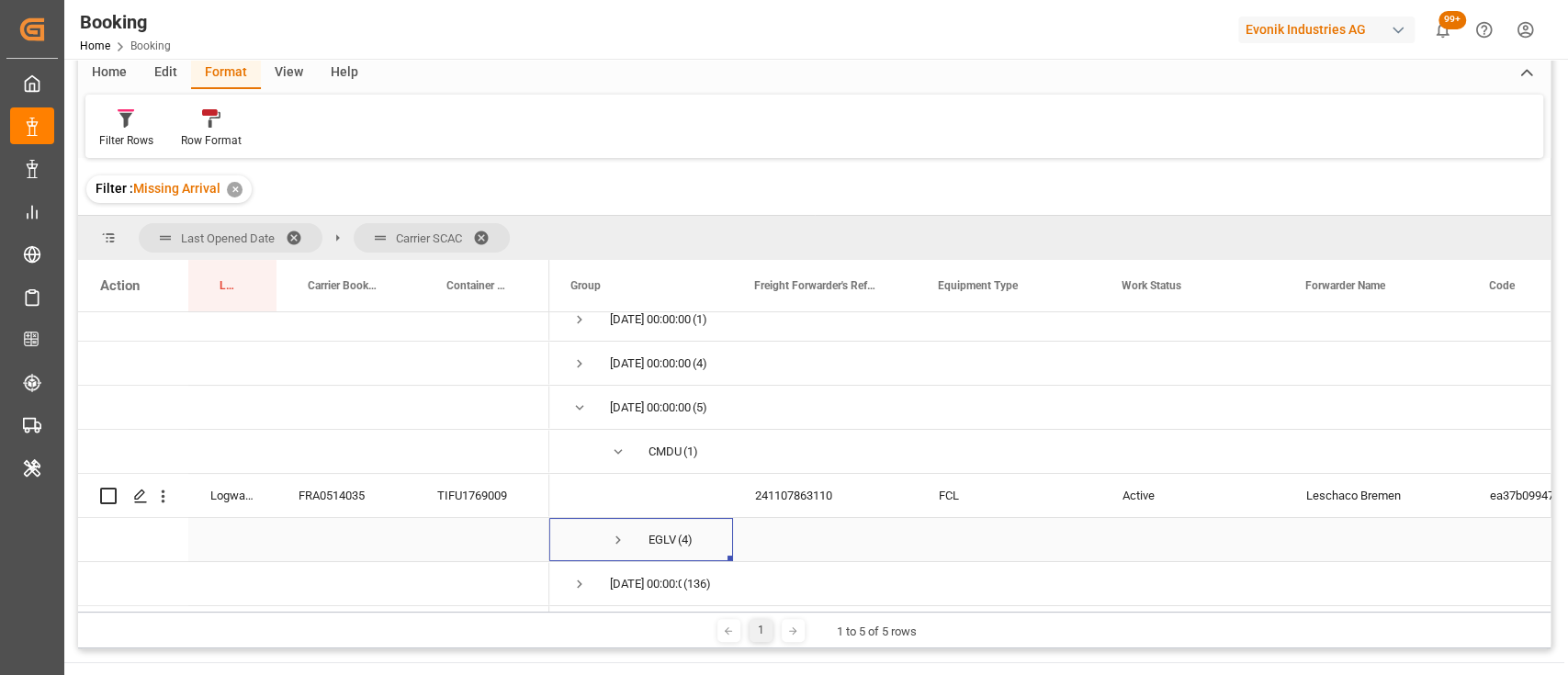
click at [611, 534] on span "Press SPACE to select this row." at bounding box center [617, 540] width 17 height 17
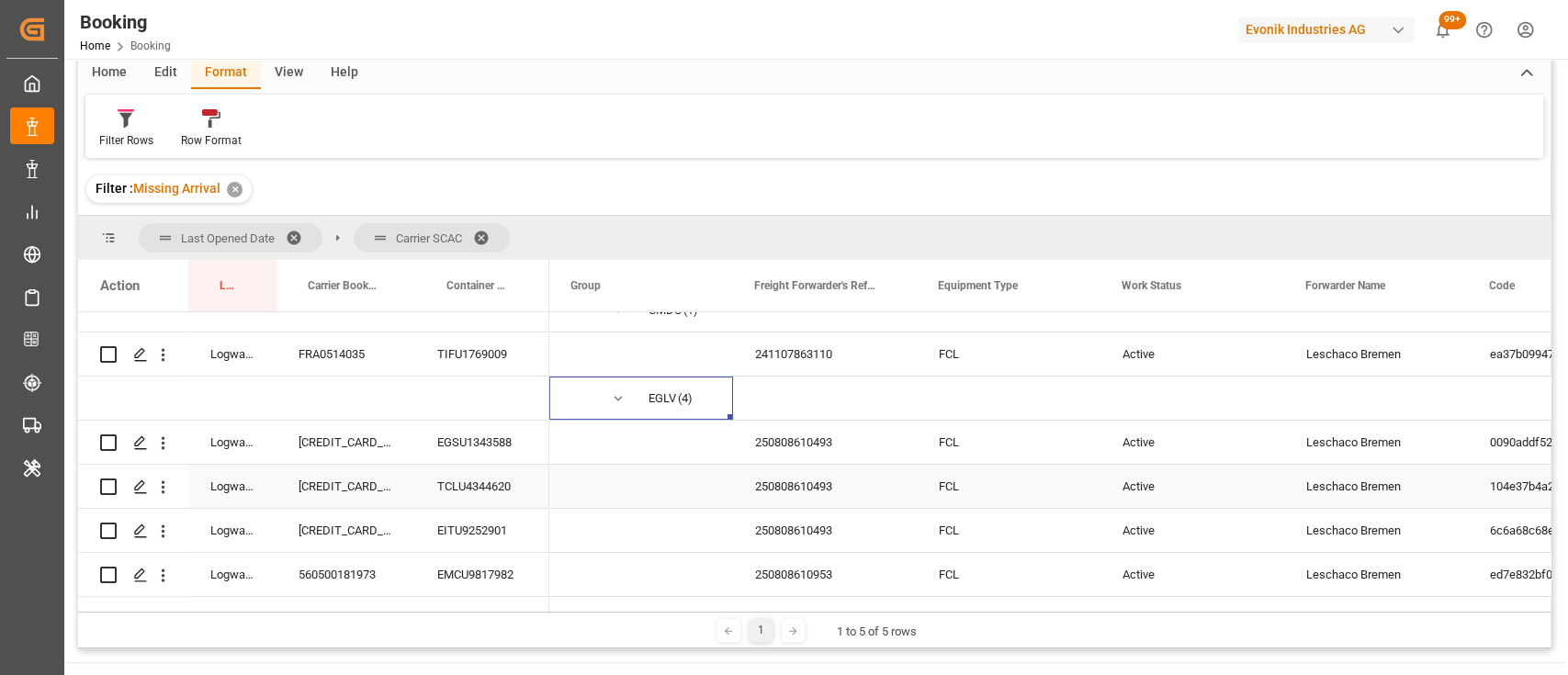
scroll to position [240, 0]
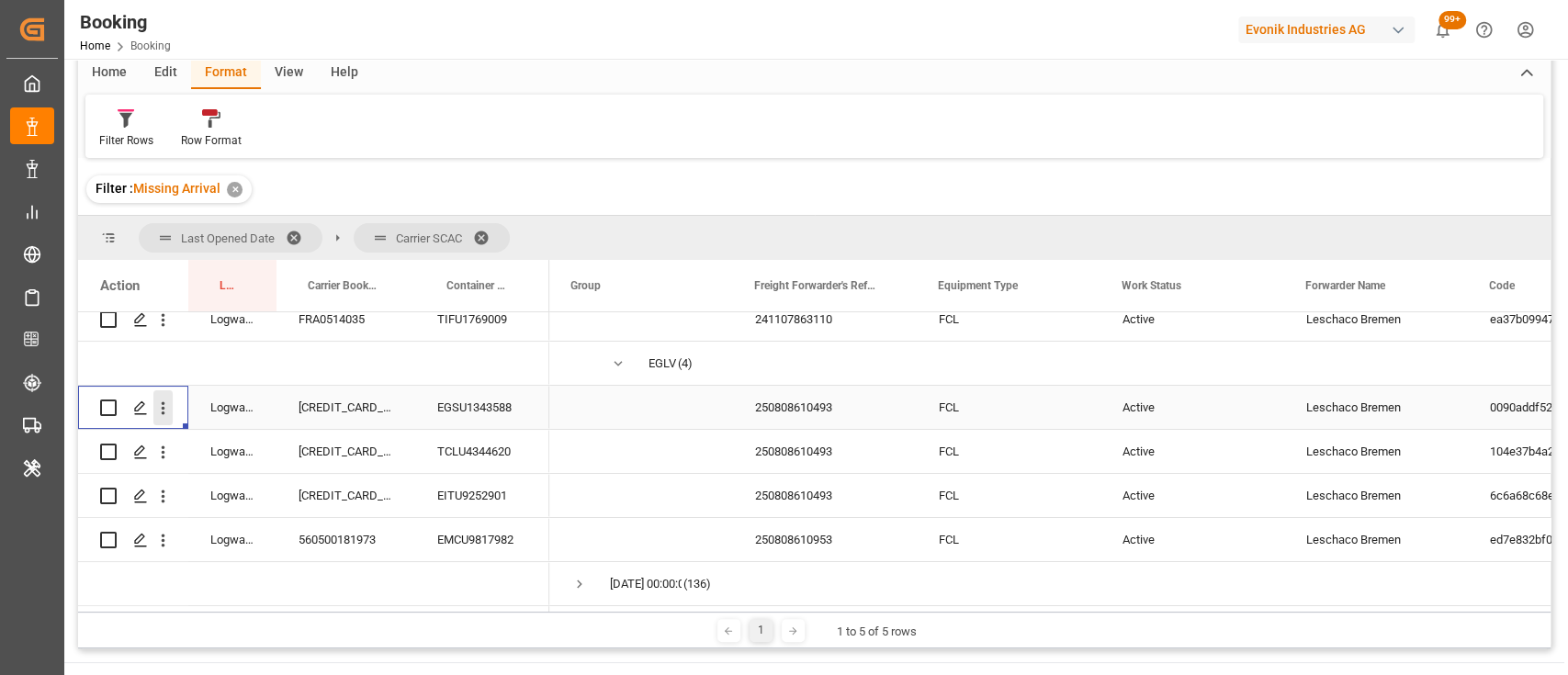
click at [160, 403] on icon "open menu" at bounding box center [163, 409] width 19 height 19
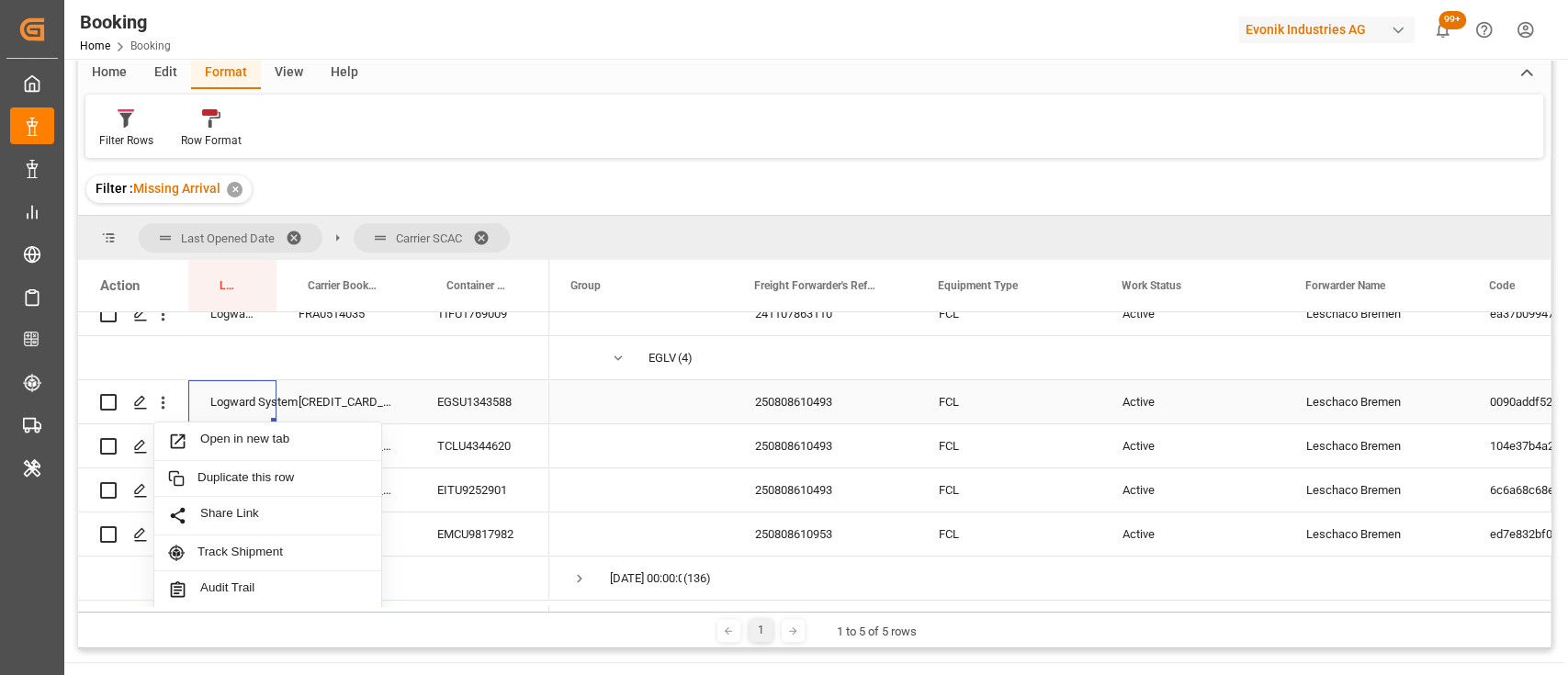
click at [222, 417] on div "Logward System" at bounding box center [232, 402] width 88 height 43
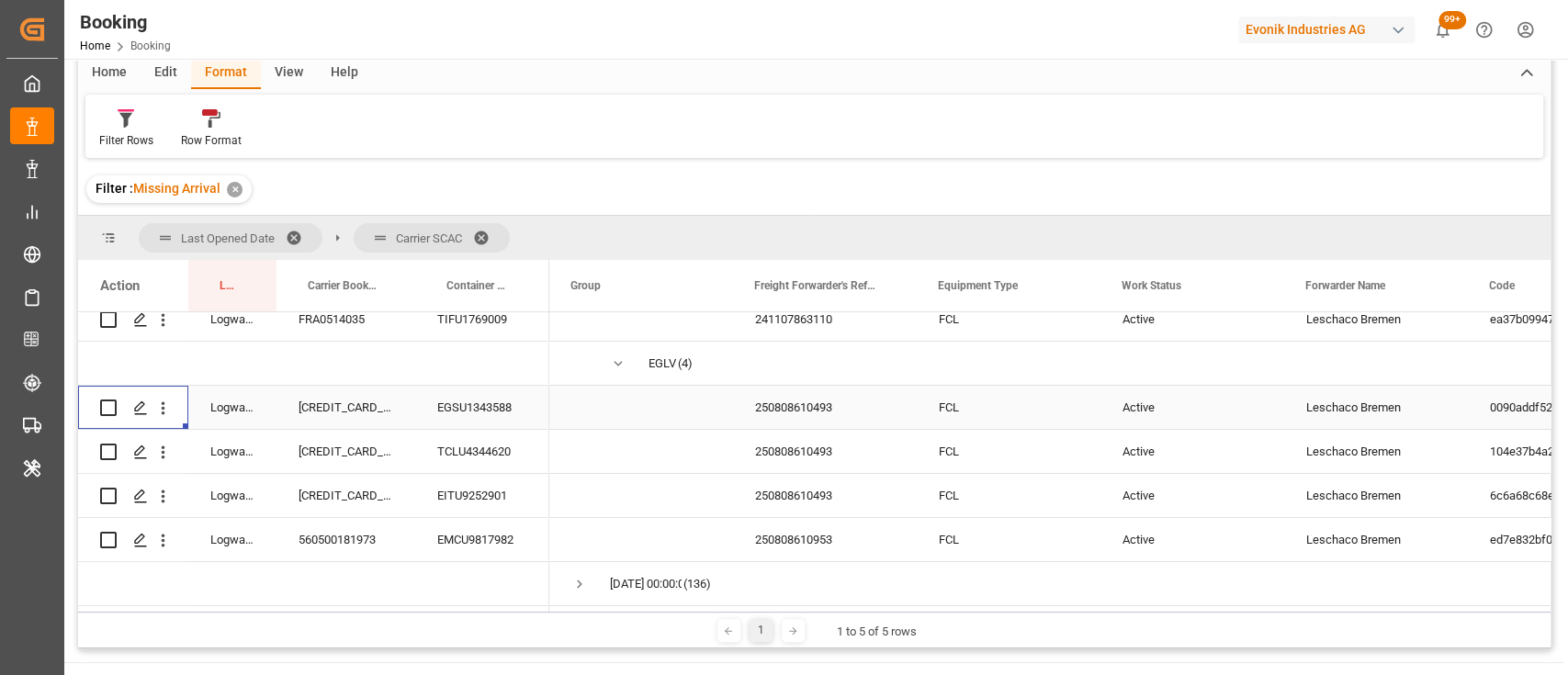
click at [173, 405] on div "Press SPACE to select this row." at bounding box center [163, 408] width 47 height 35
click at [161, 409] on icon "open menu" at bounding box center [163, 409] width 19 height 19
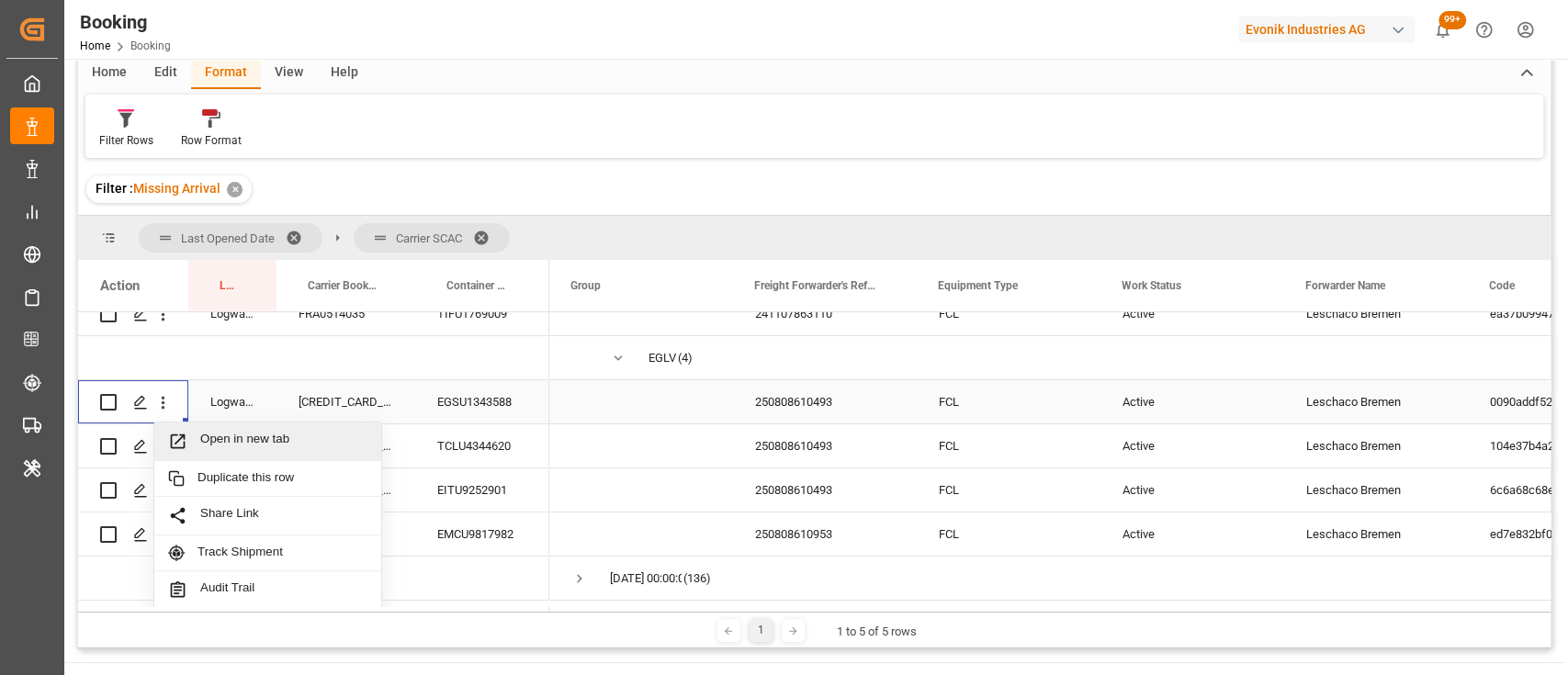
click at [254, 442] on span "Open in new tab" at bounding box center [284, 442] width 167 height 19
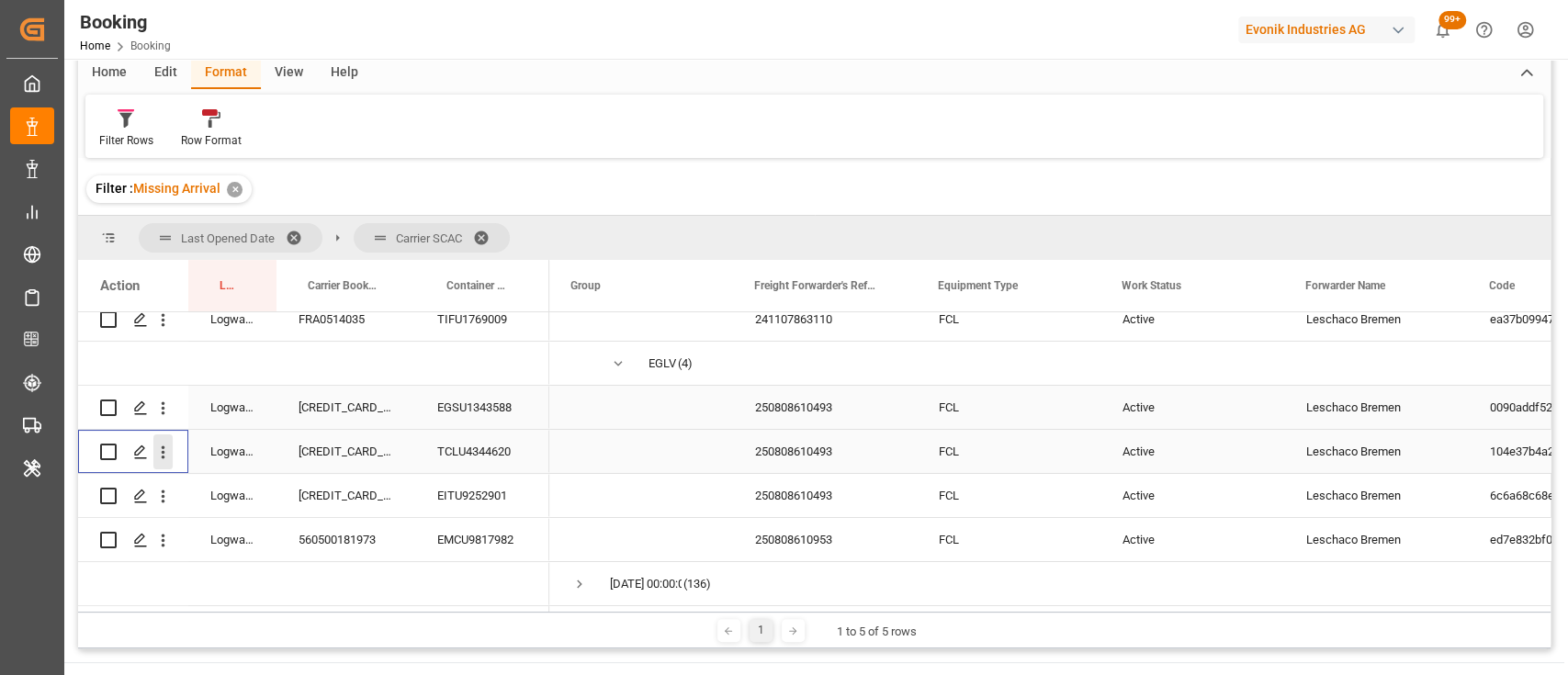
click at [162, 452] on icon "open menu" at bounding box center [163, 452] width 4 height 13
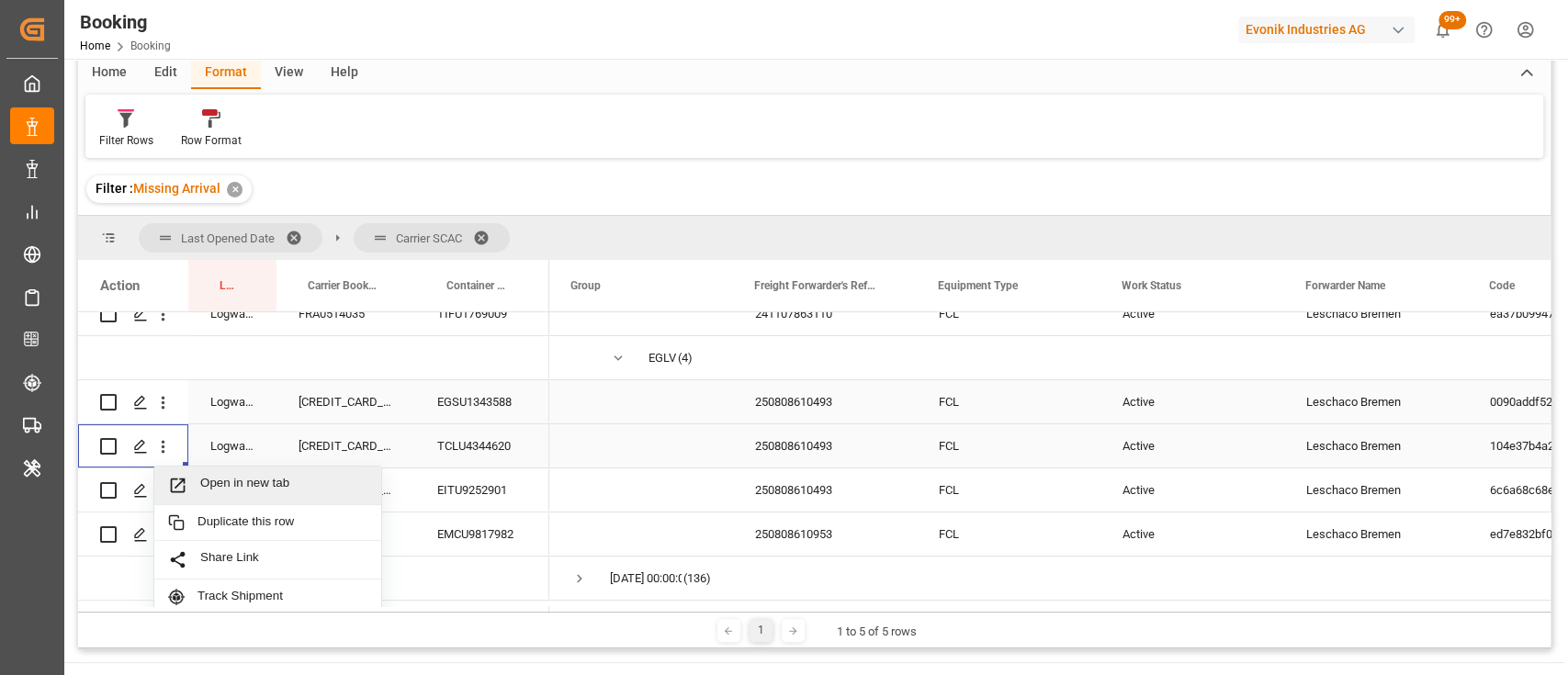
click at [259, 489] on span "Open in new tab" at bounding box center [284, 485] width 167 height 19
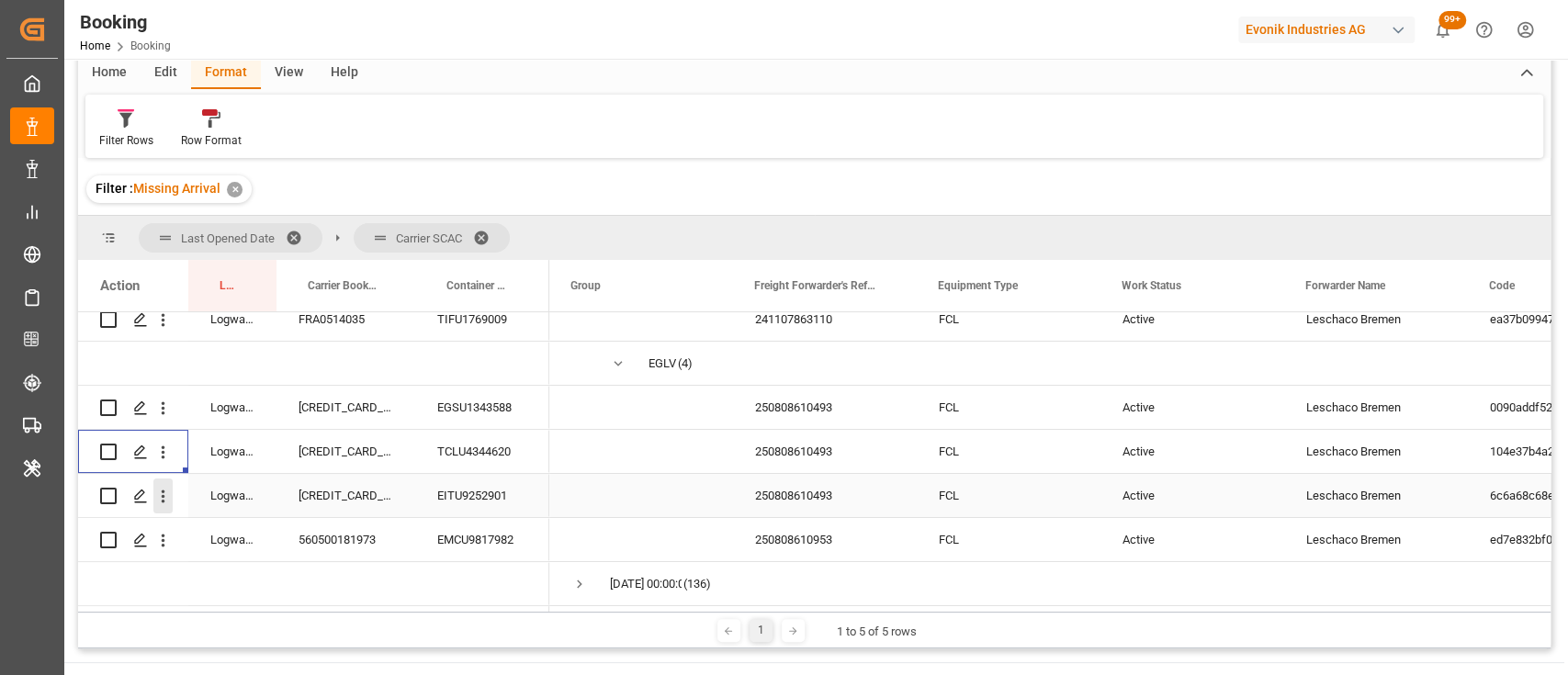
click at [163, 492] on icon "open menu" at bounding box center [163, 497] width 19 height 19
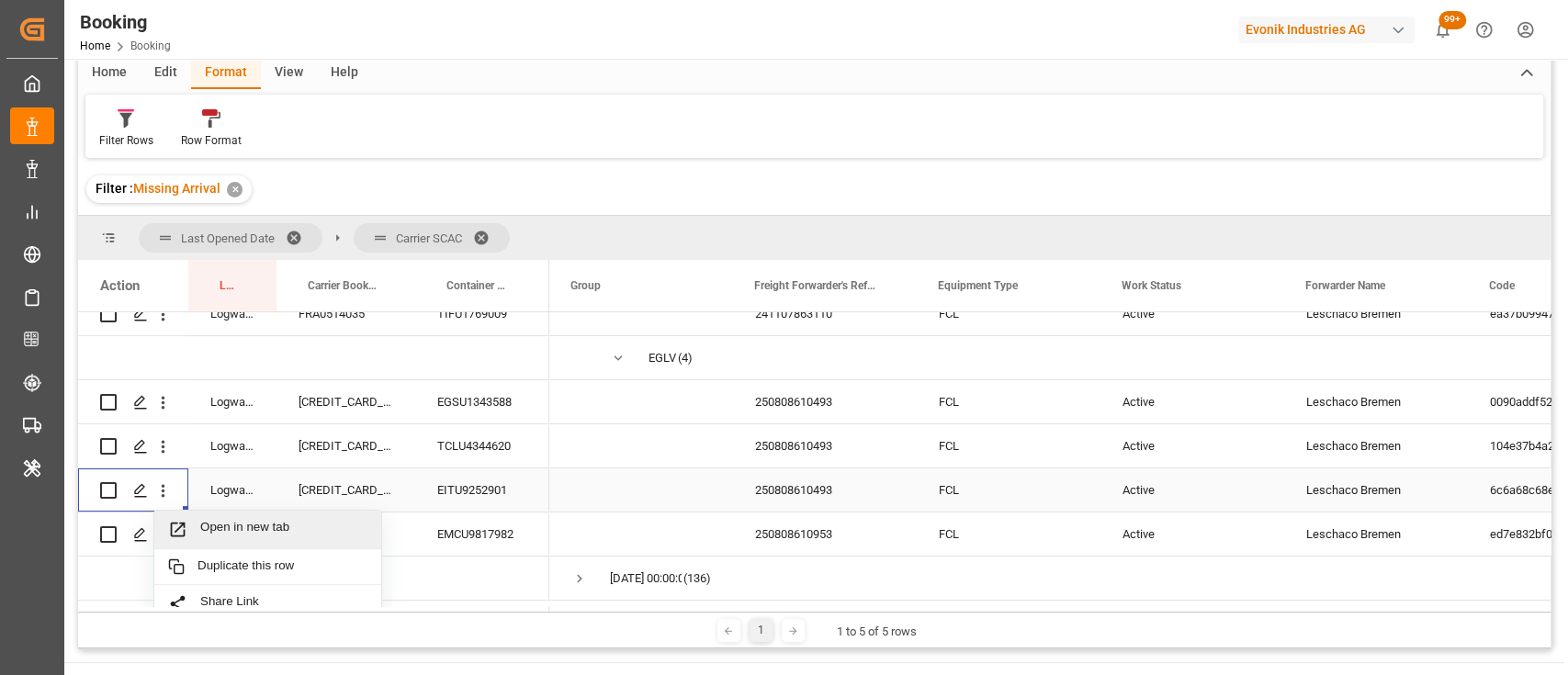
click at [228, 527] on span "Open in new tab" at bounding box center [284, 530] width 167 height 19
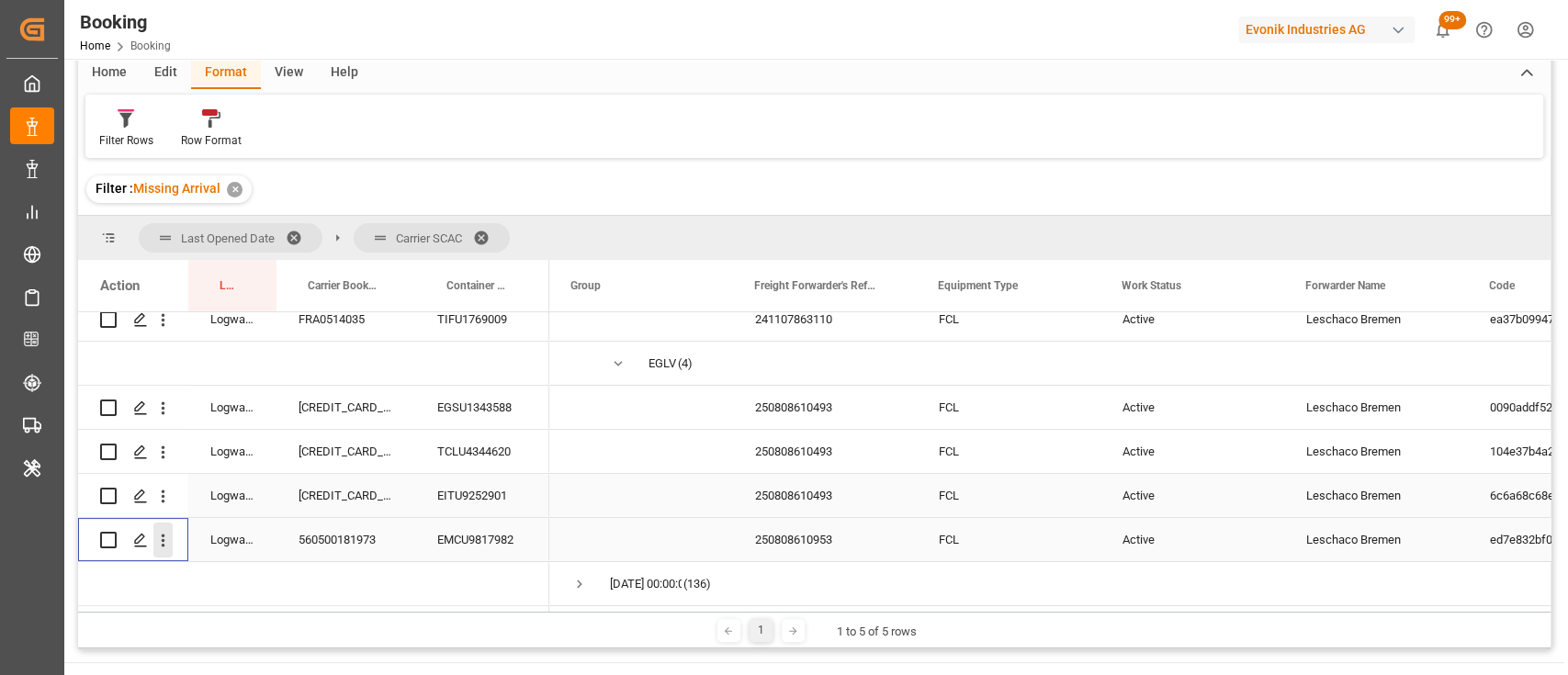
click at [162, 540] on icon "open menu" at bounding box center [163, 541] width 4 height 13
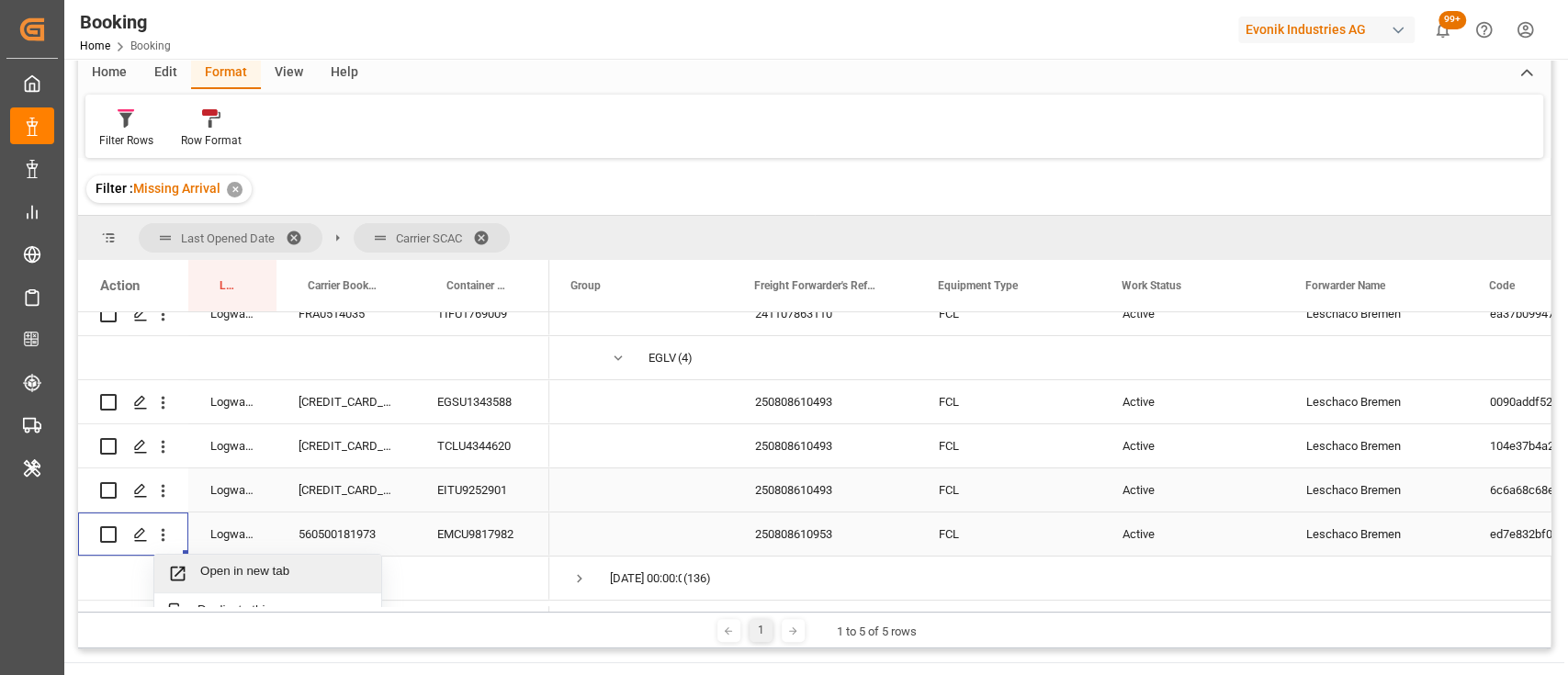
click at [216, 570] on span "Open in new tab" at bounding box center [284, 574] width 167 height 19
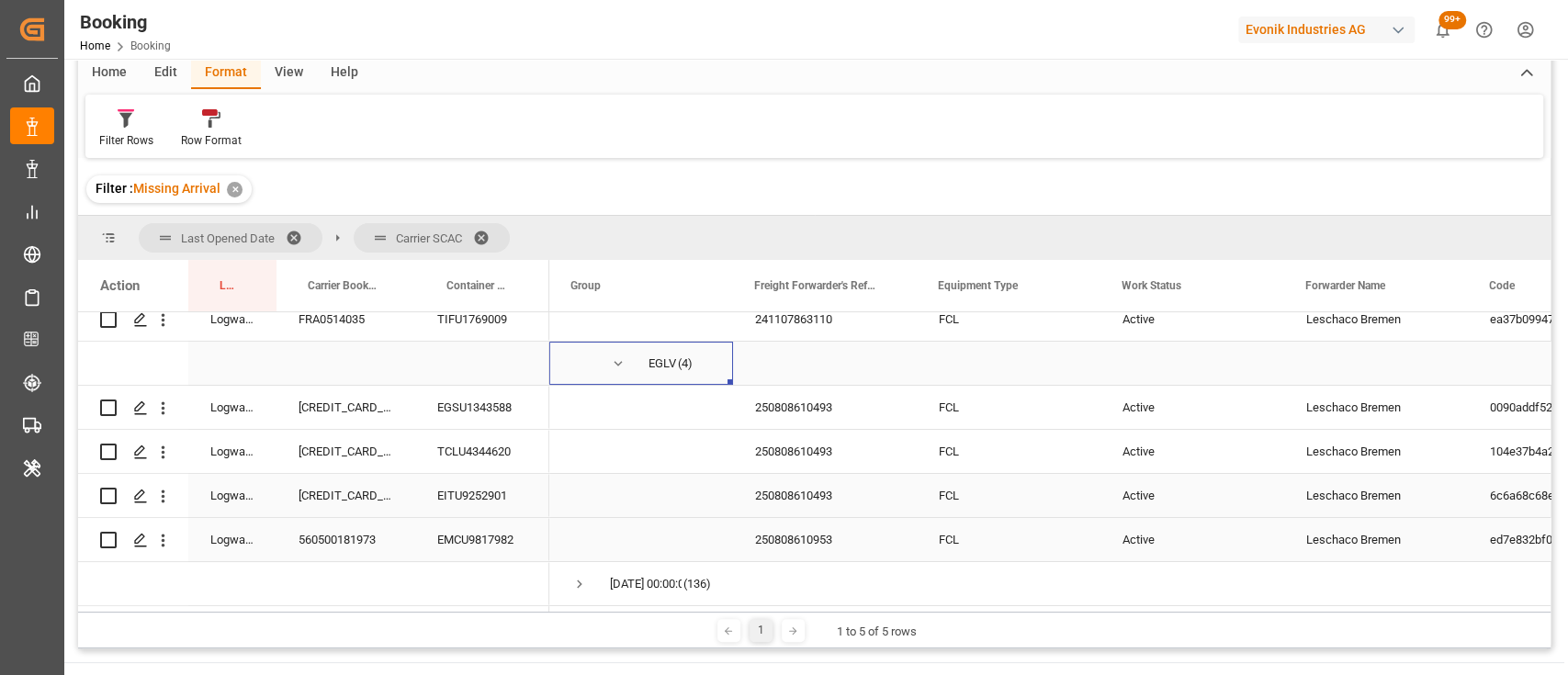
click at [617, 365] on span "Press SPACE to select this row." at bounding box center [617, 364] width 17 height 17
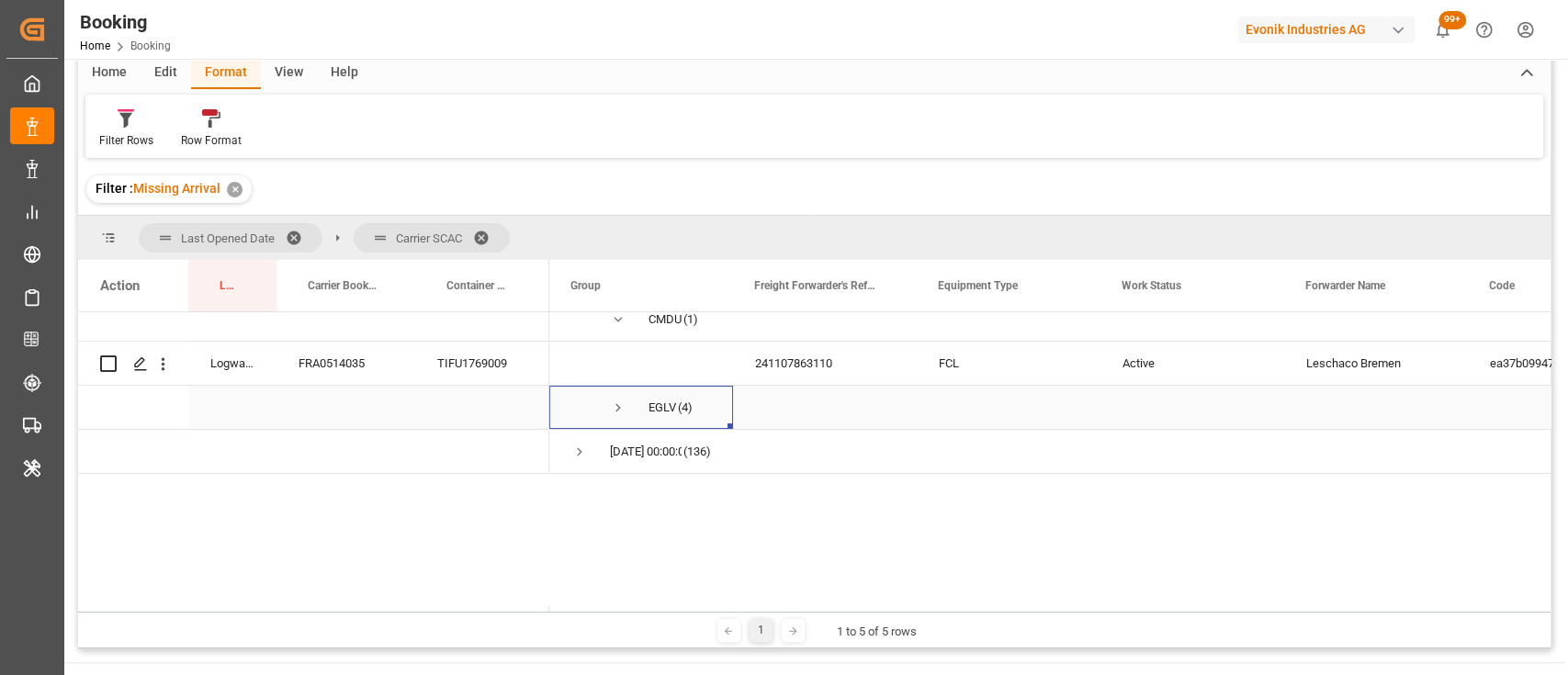
scroll to position [64, 0]
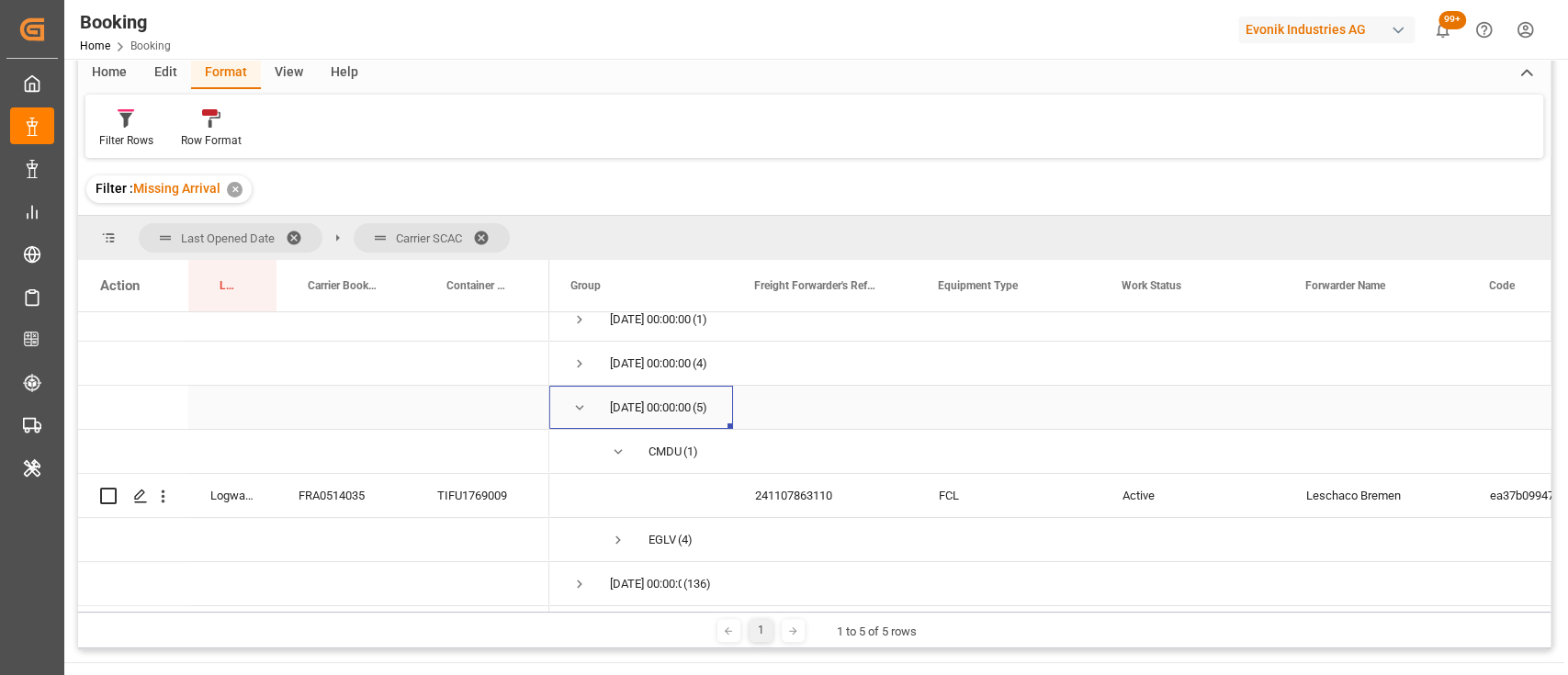
click at [573, 400] on span "Press SPACE to select this row." at bounding box center [579, 408] width 17 height 17
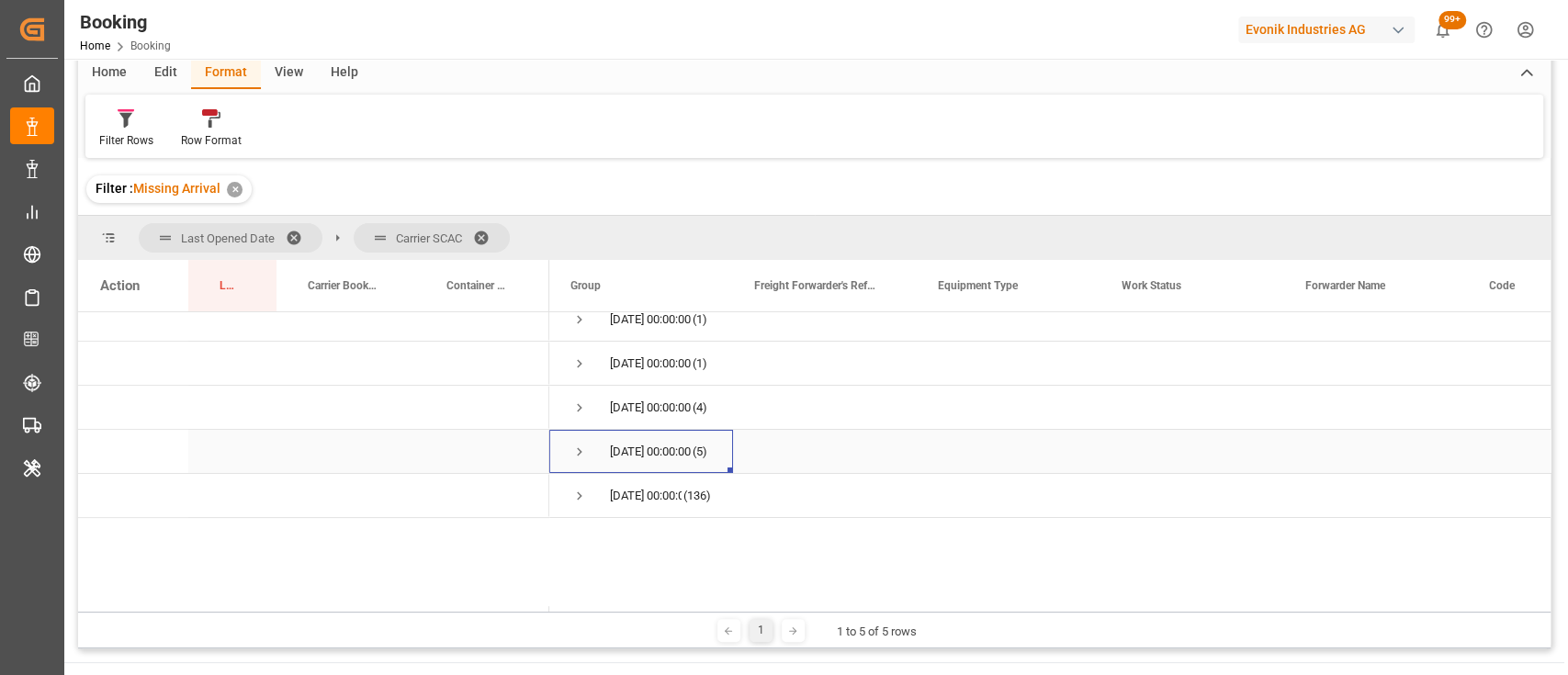
scroll to position [0, 0]
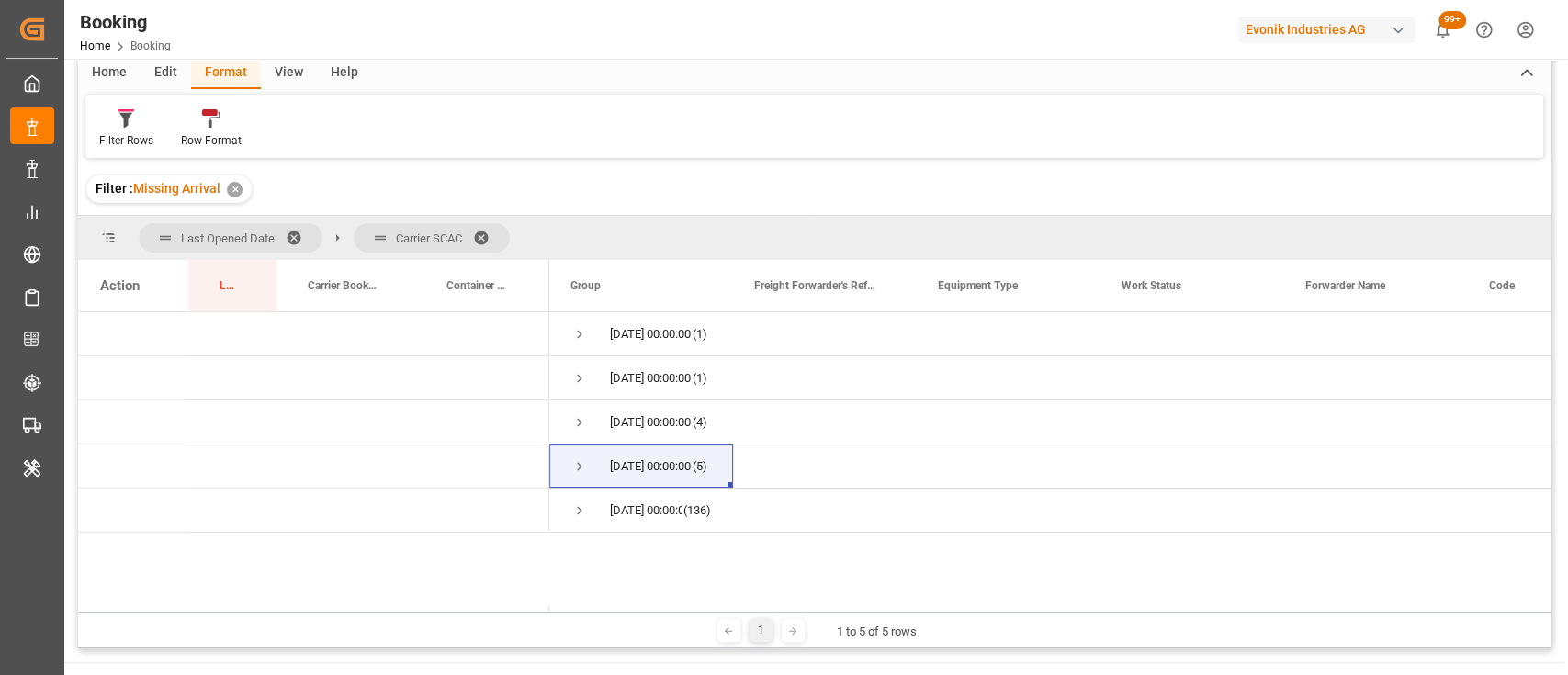
click at [487, 239] on span at bounding box center [487, 237] width 29 height 17
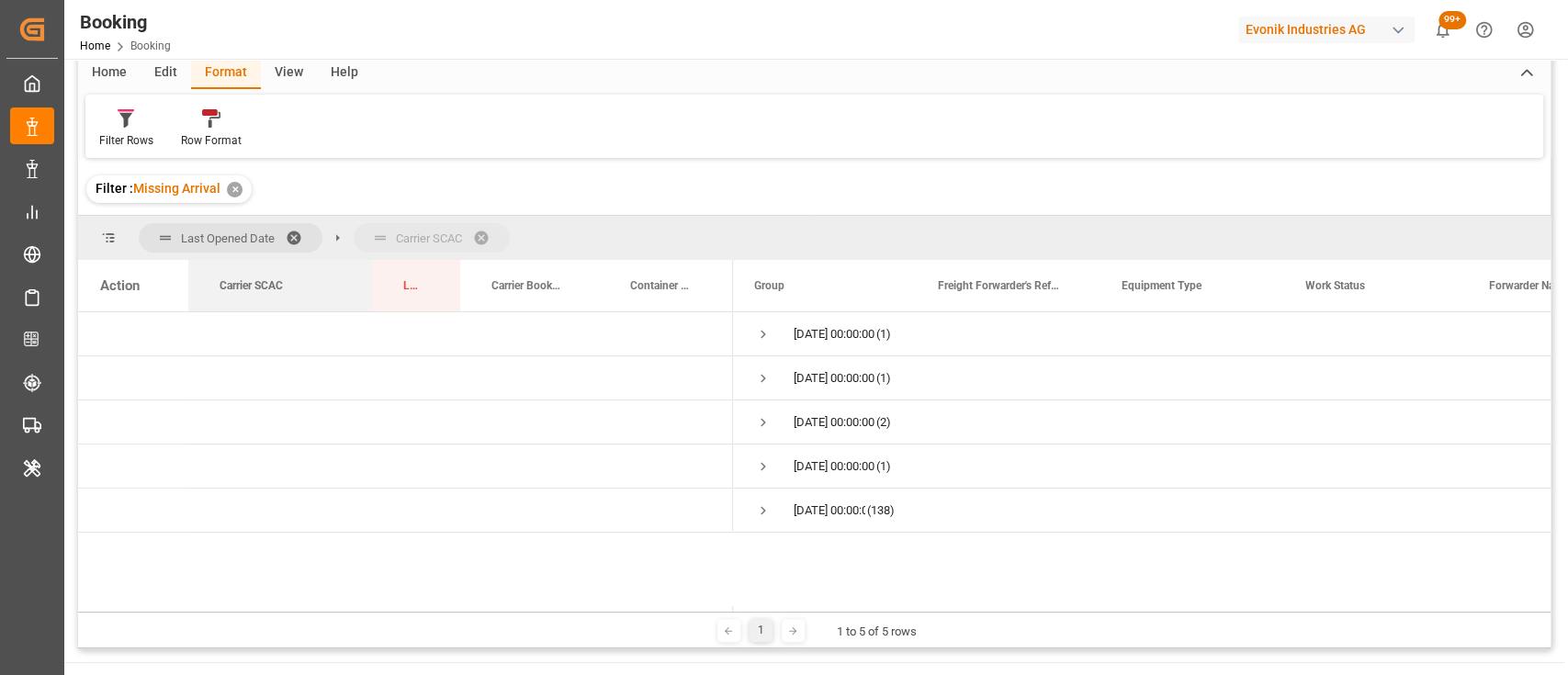
drag, startPoint x: 264, startPoint y: 289, endPoint x: 347, endPoint y: 249, distance: 92.1
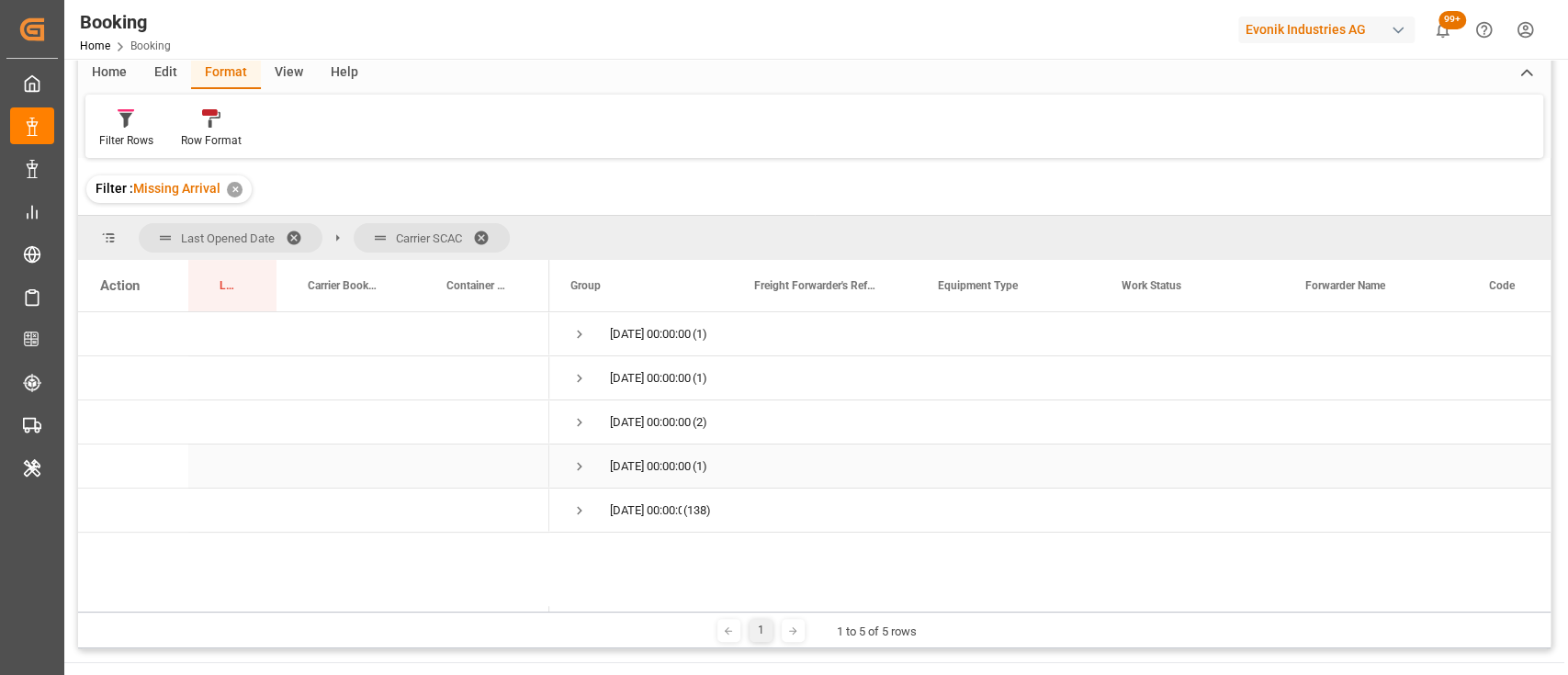
click at [577, 467] on span "Press SPACE to select this row." at bounding box center [579, 466] width 17 height 17
click at [578, 430] on span "Press SPACE to select this row." at bounding box center [579, 422] width 17 height 17
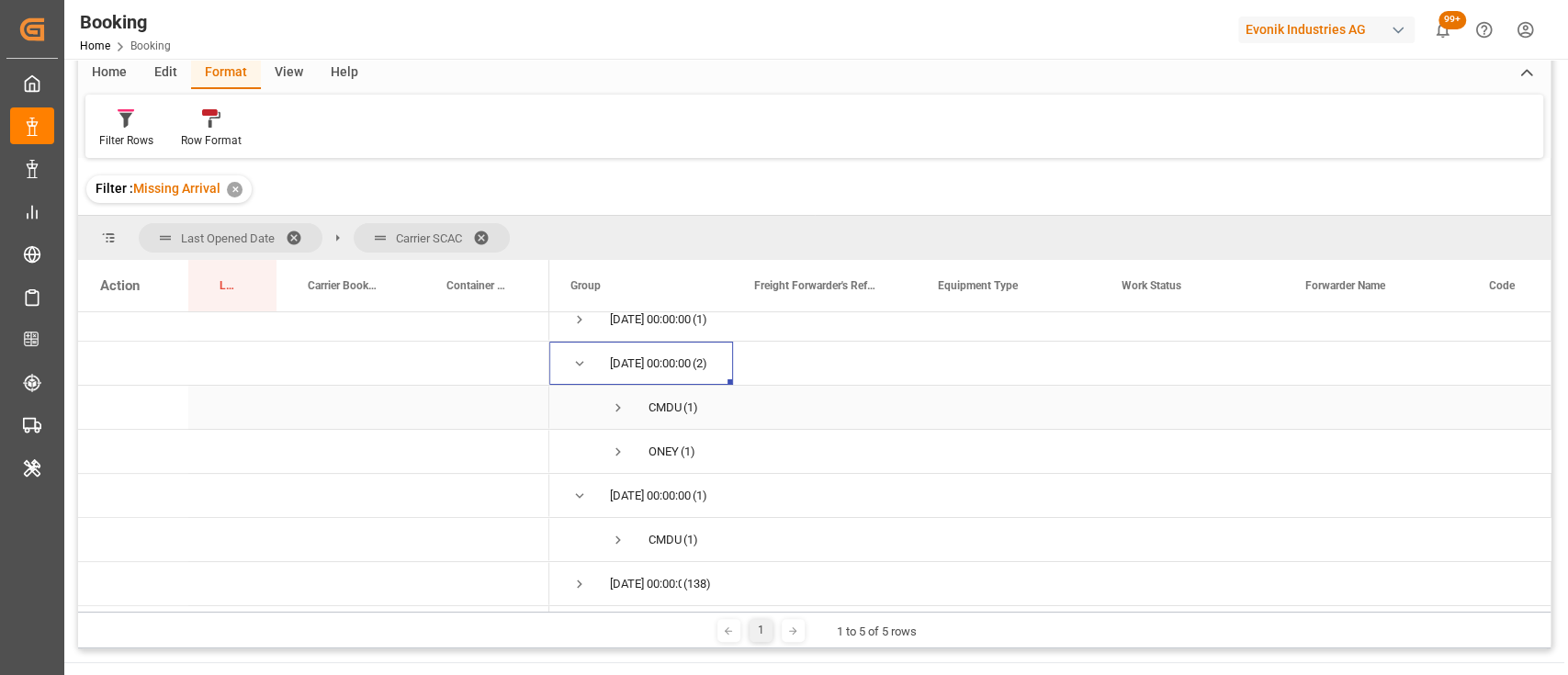
scroll to position [64, 0]
click at [617, 533] on span "Press SPACE to select this row." at bounding box center [617, 540] width 17 height 17
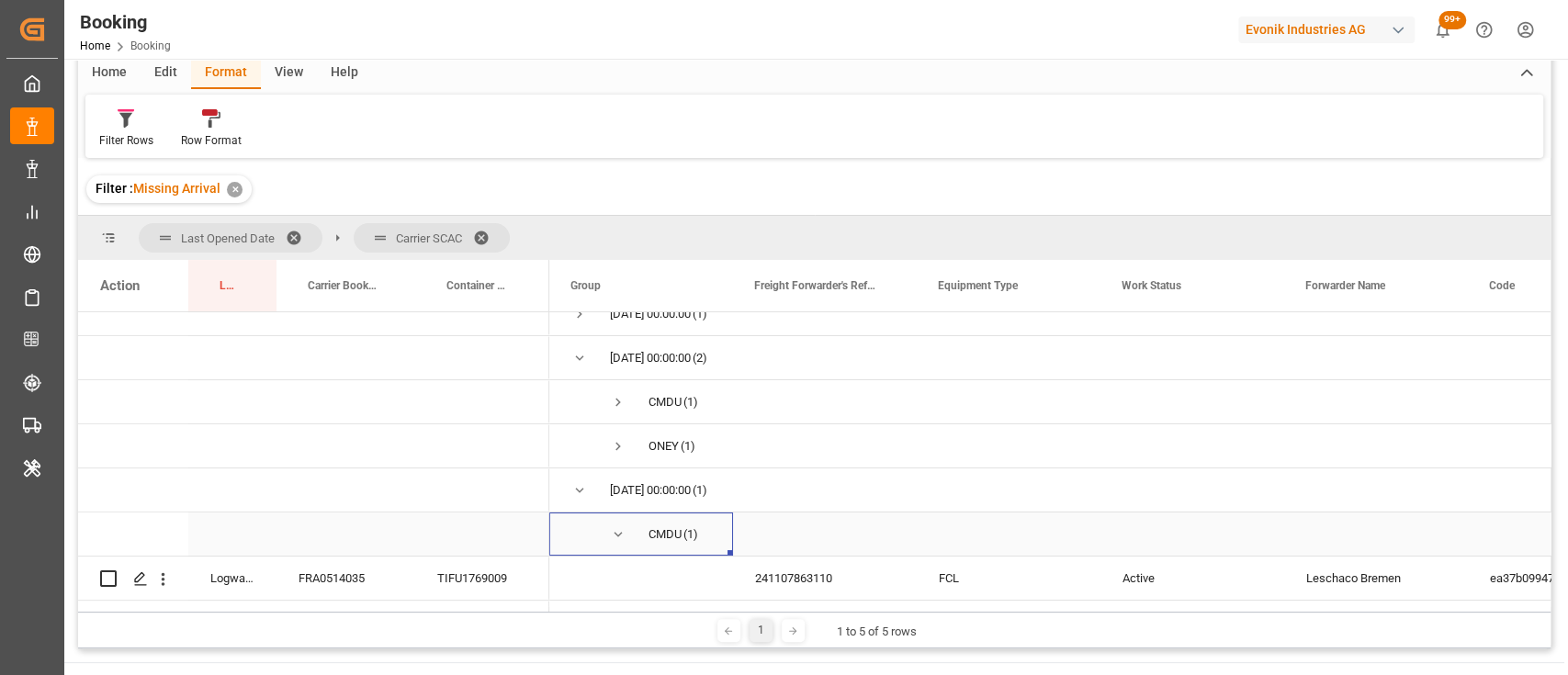
scroll to position [108, 0]
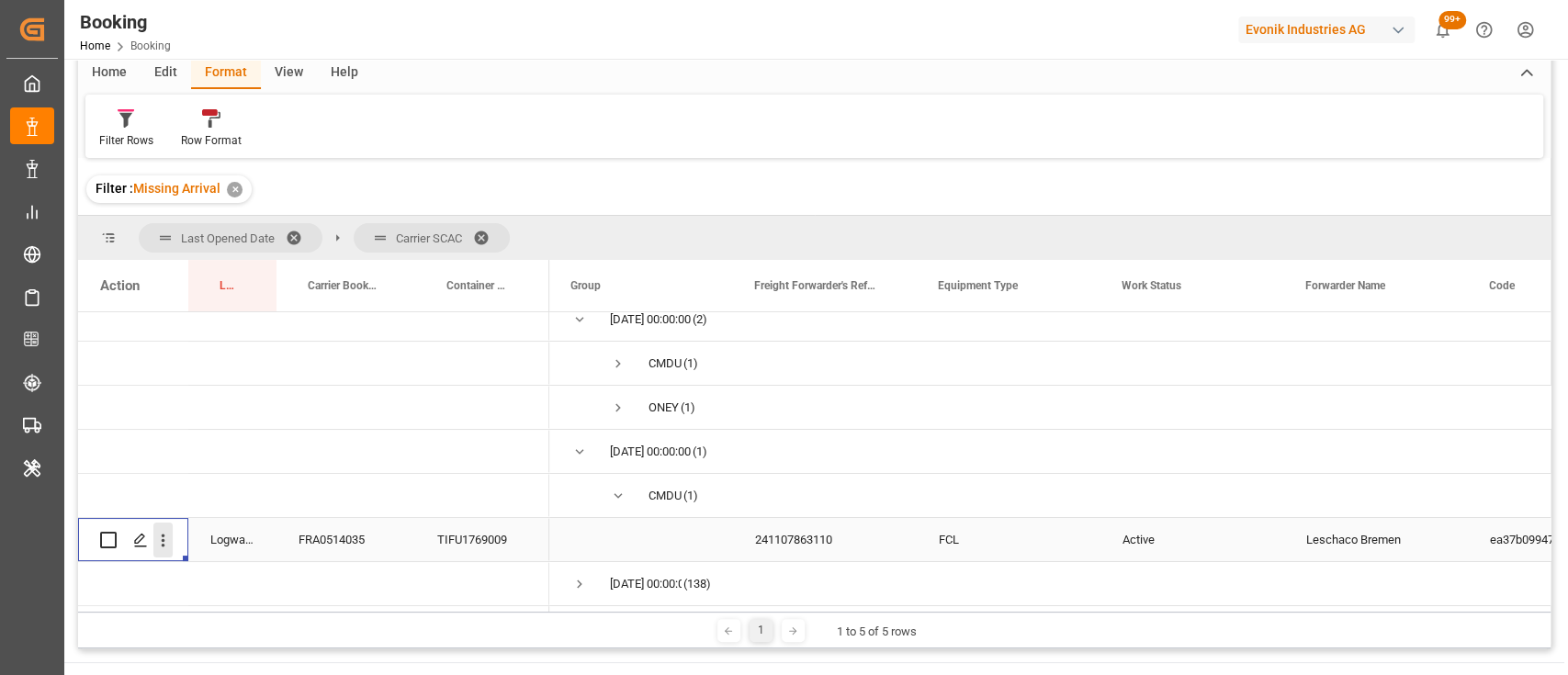
click at [172, 535] on icon "open menu" at bounding box center [163, 541] width 19 height 19
click at [257, 574] on span "Open in new tab" at bounding box center [284, 574] width 167 height 19
click at [610, 356] on span "Press SPACE to select this row." at bounding box center [617, 364] width 17 height 17
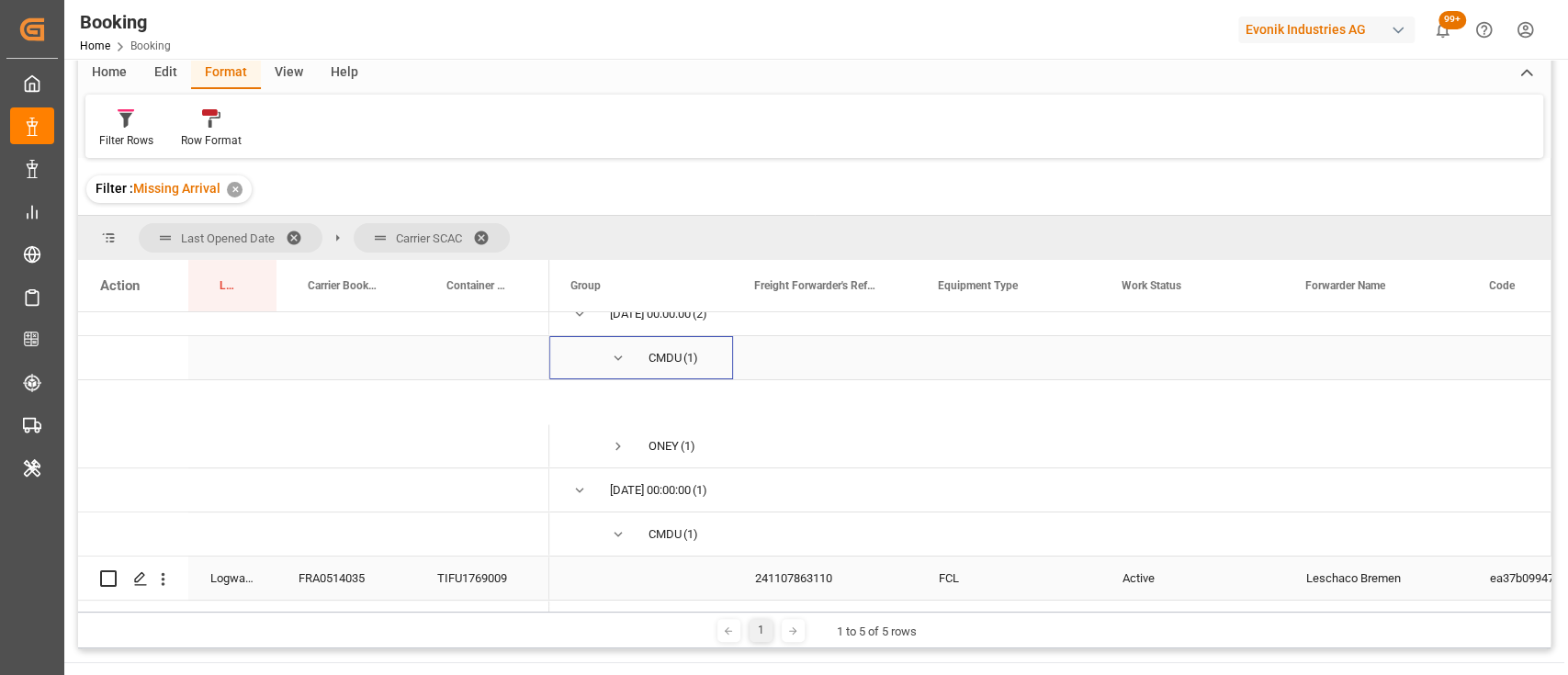
click at [623, 353] on span "Press SPACE to select this row." at bounding box center [617, 358] width 17 height 17
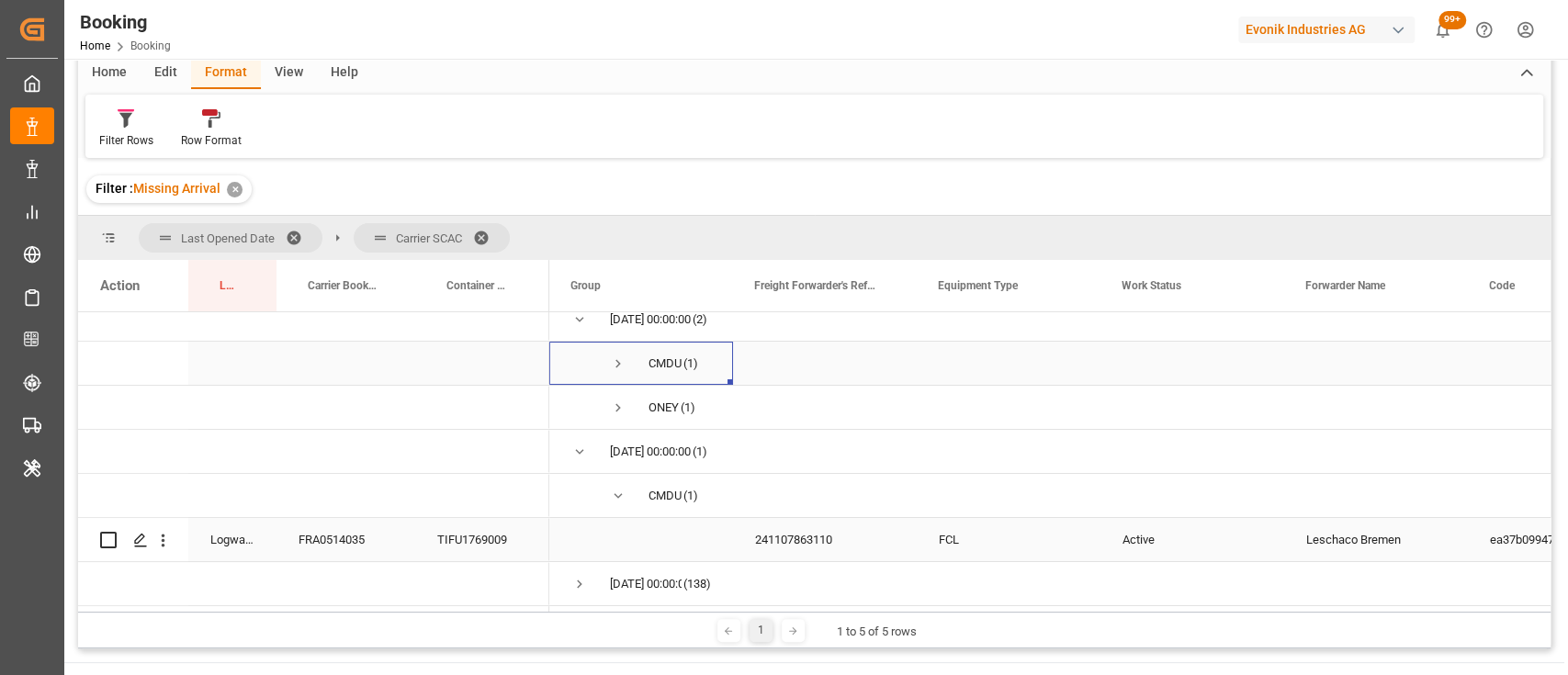
click at [614, 356] on span "Press SPACE to select this row." at bounding box center [617, 364] width 17 height 17
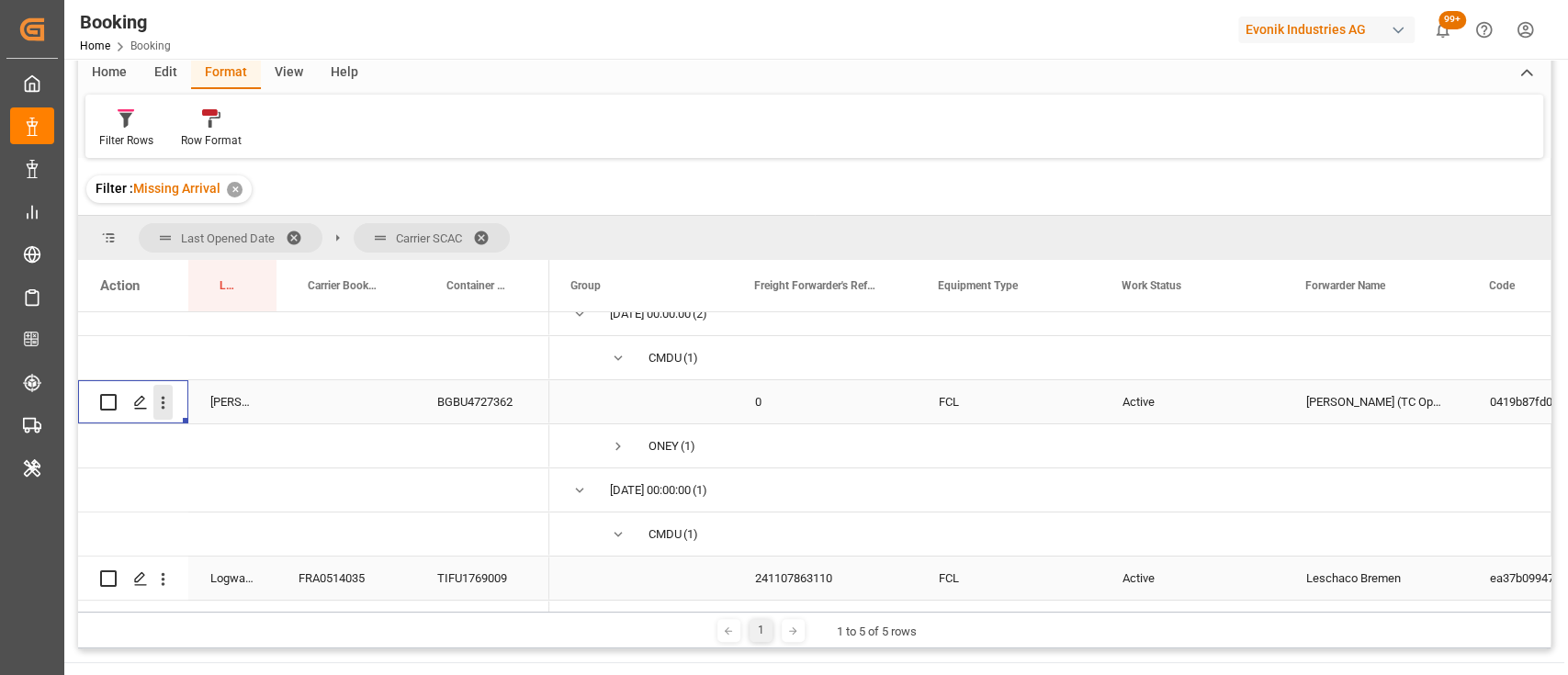
click at [164, 407] on icon "open menu" at bounding box center [163, 403] width 19 height 19
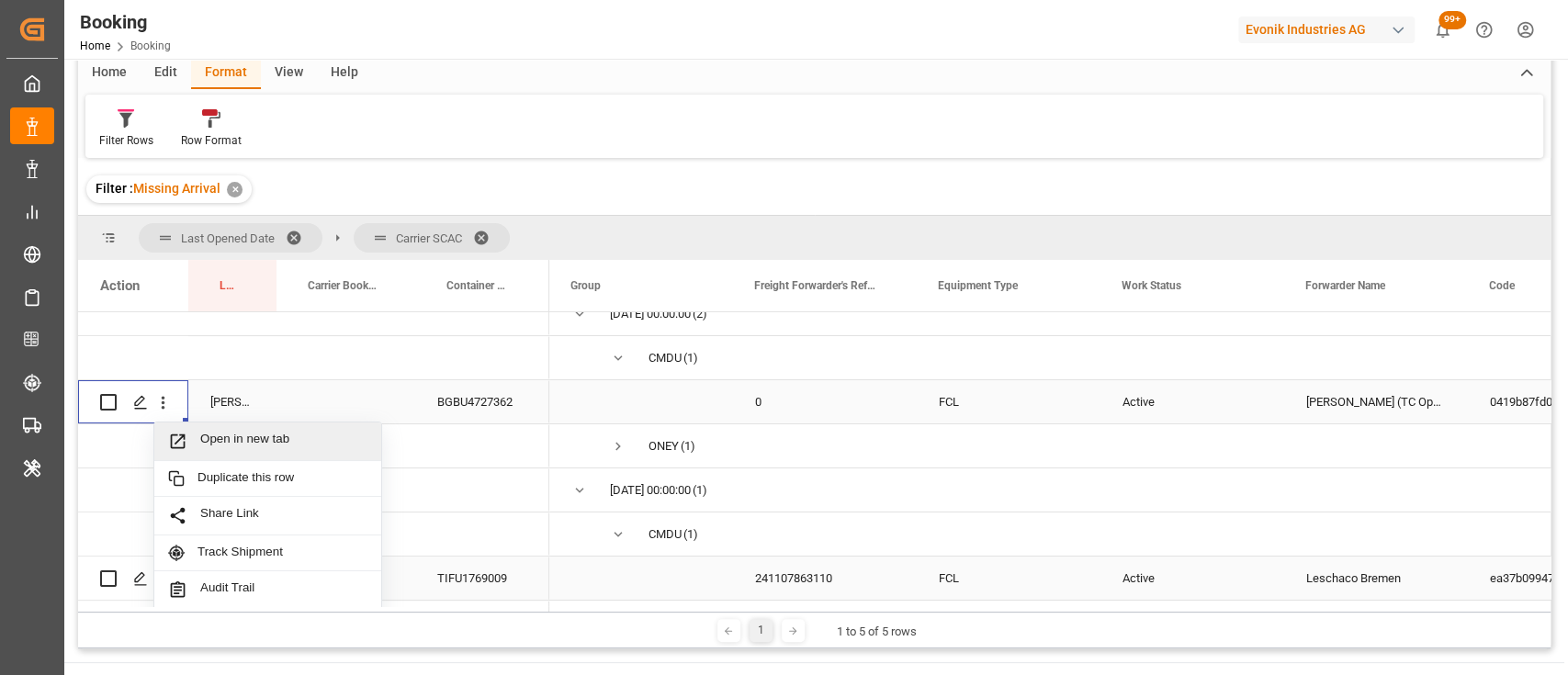
click at [239, 438] on span "Open in new tab" at bounding box center [284, 442] width 167 height 19
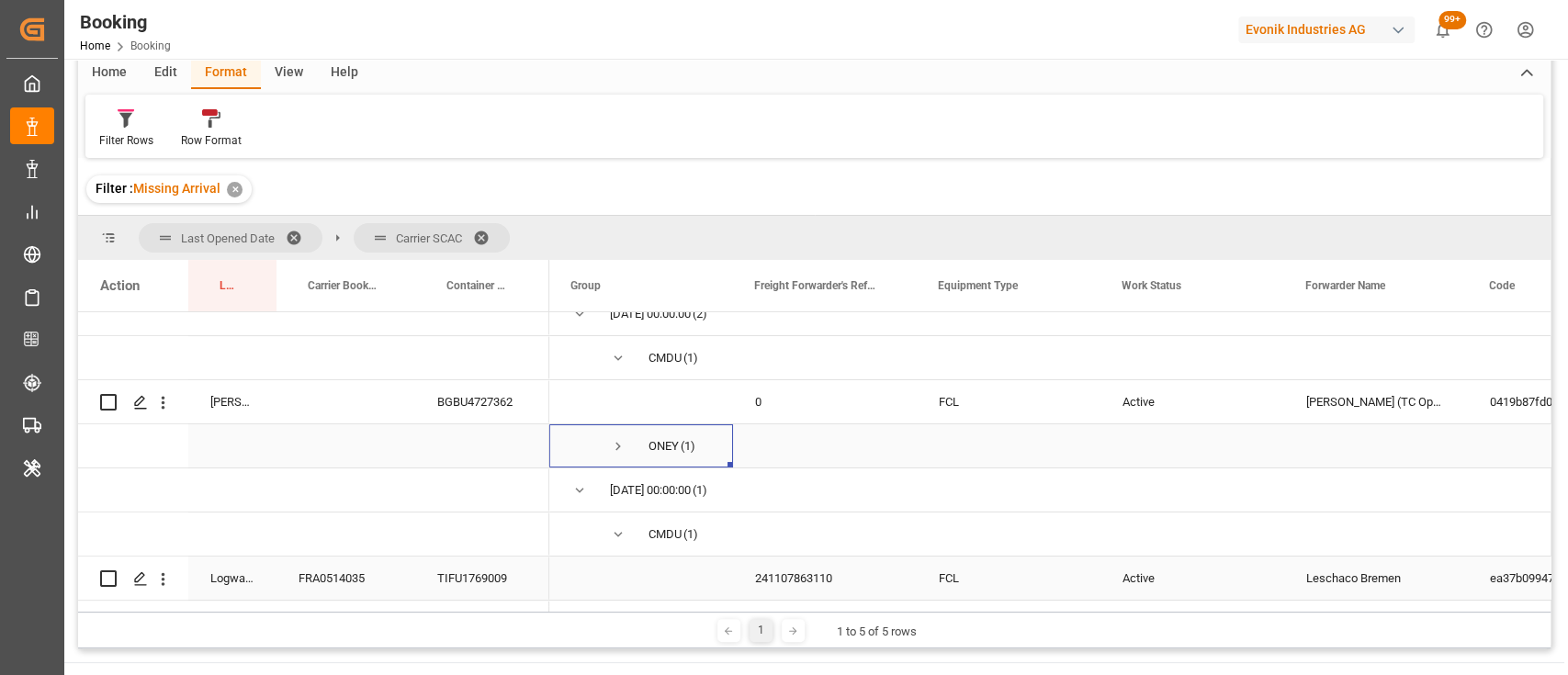
click at [613, 439] on span "Press SPACE to select this row." at bounding box center [617, 446] width 17 height 17
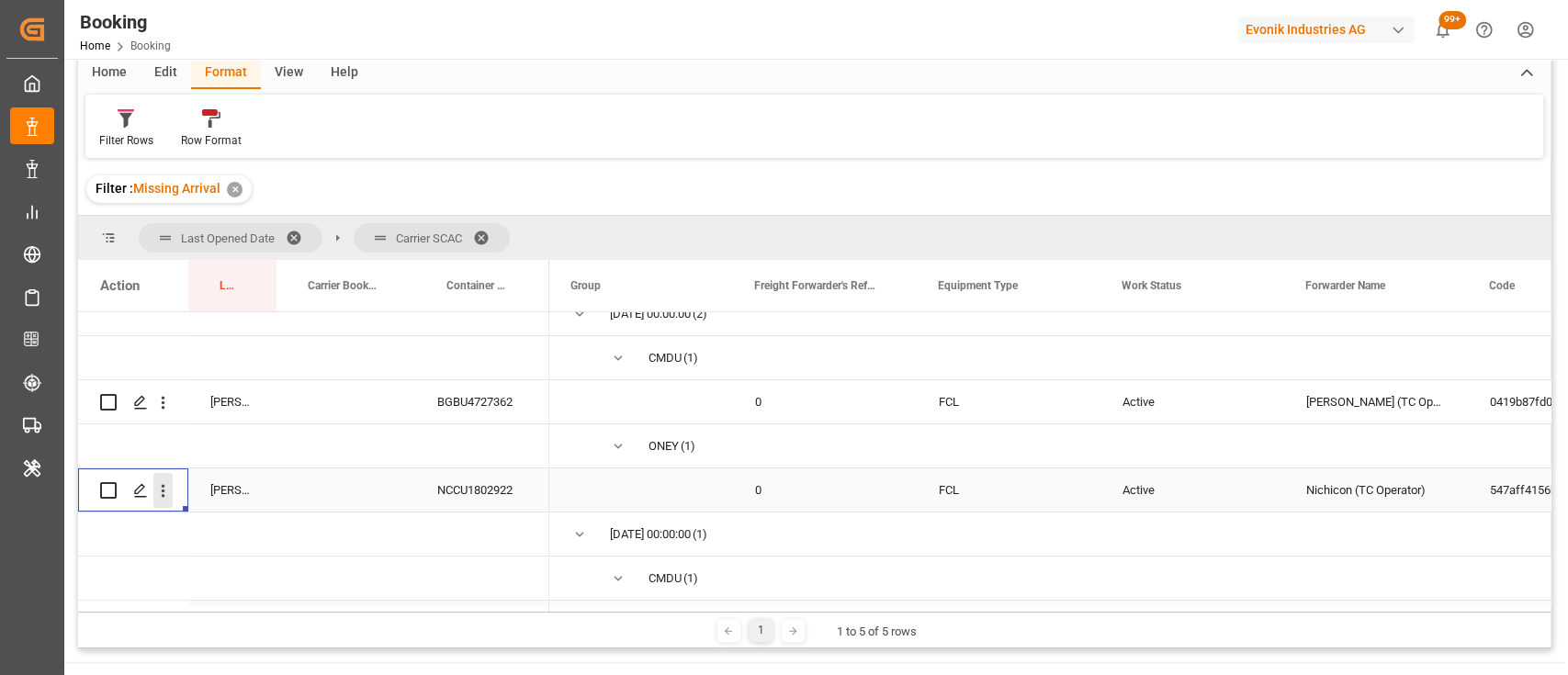
click at [157, 499] on icon "open menu" at bounding box center [163, 491] width 19 height 19
click at [226, 525] on span "Open in new tab" at bounding box center [284, 530] width 167 height 19
click at [487, 230] on span at bounding box center [487, 237] width 29 height 17
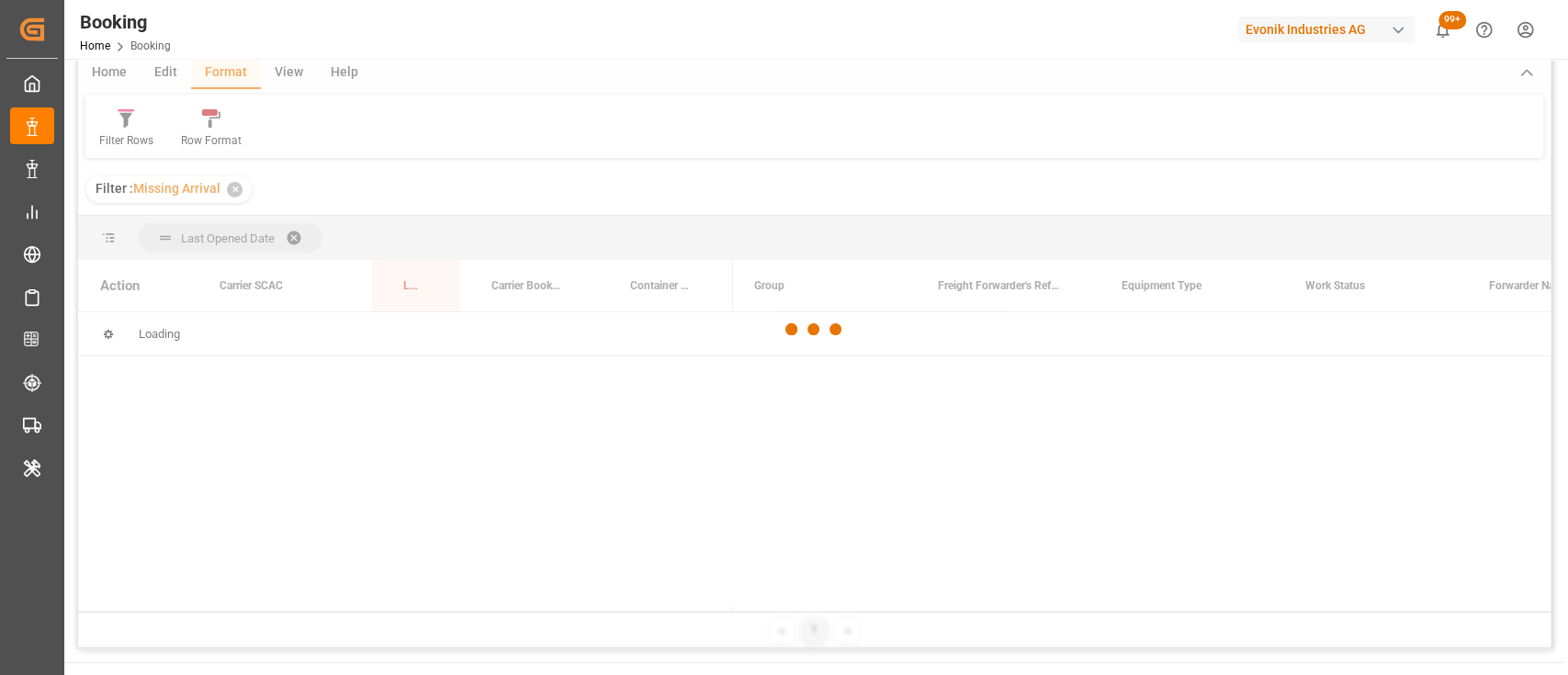
scroll to position [0, 0]
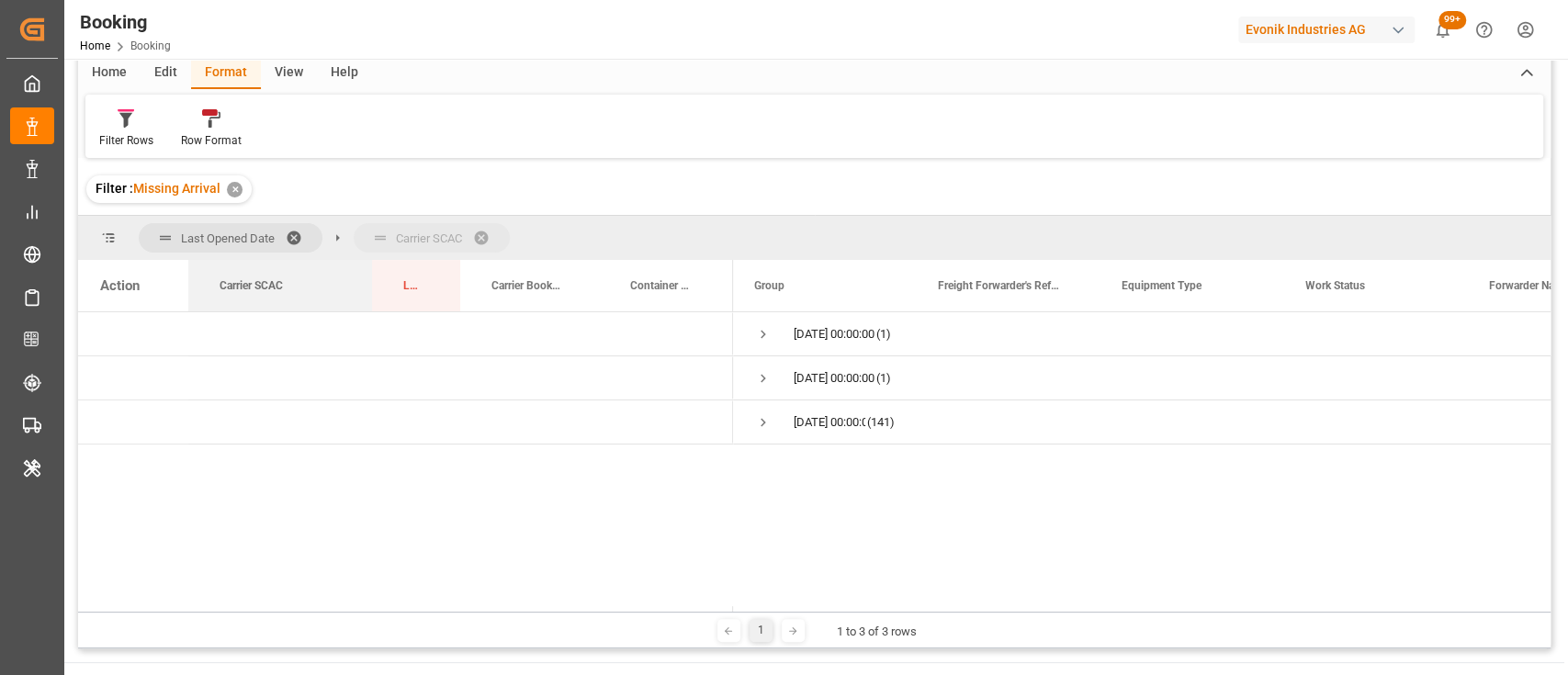
drag, startPoint x: 266, startPoint y: 283, endPoint x: 307, endPoint y: 246, distance: 55.2
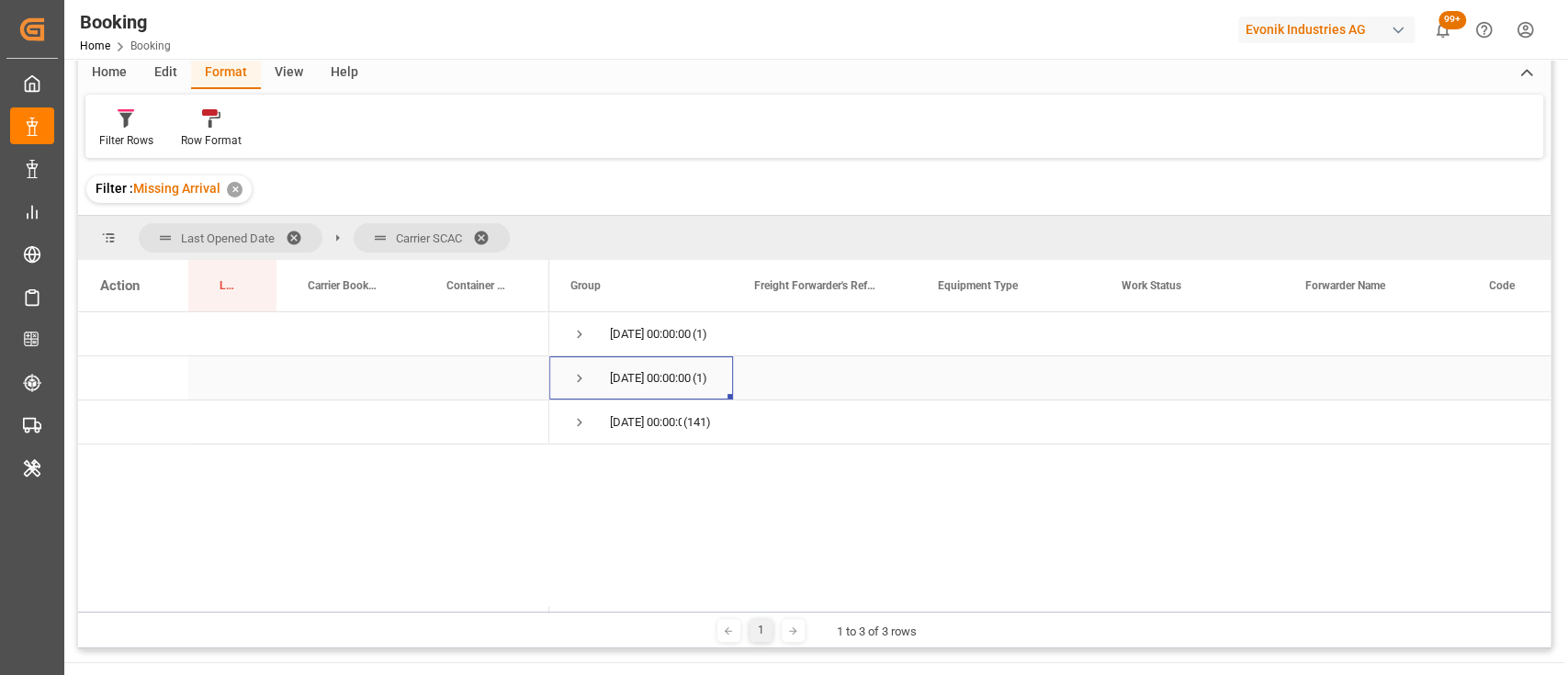
click at [582, 373] on span "Press SPACE to select this row." at bounding box center [579, 378] width 17 height 17
click at [573, 326] on span "Press SPACE to select this row." at bounding box center [579, 334] width 17 height 17
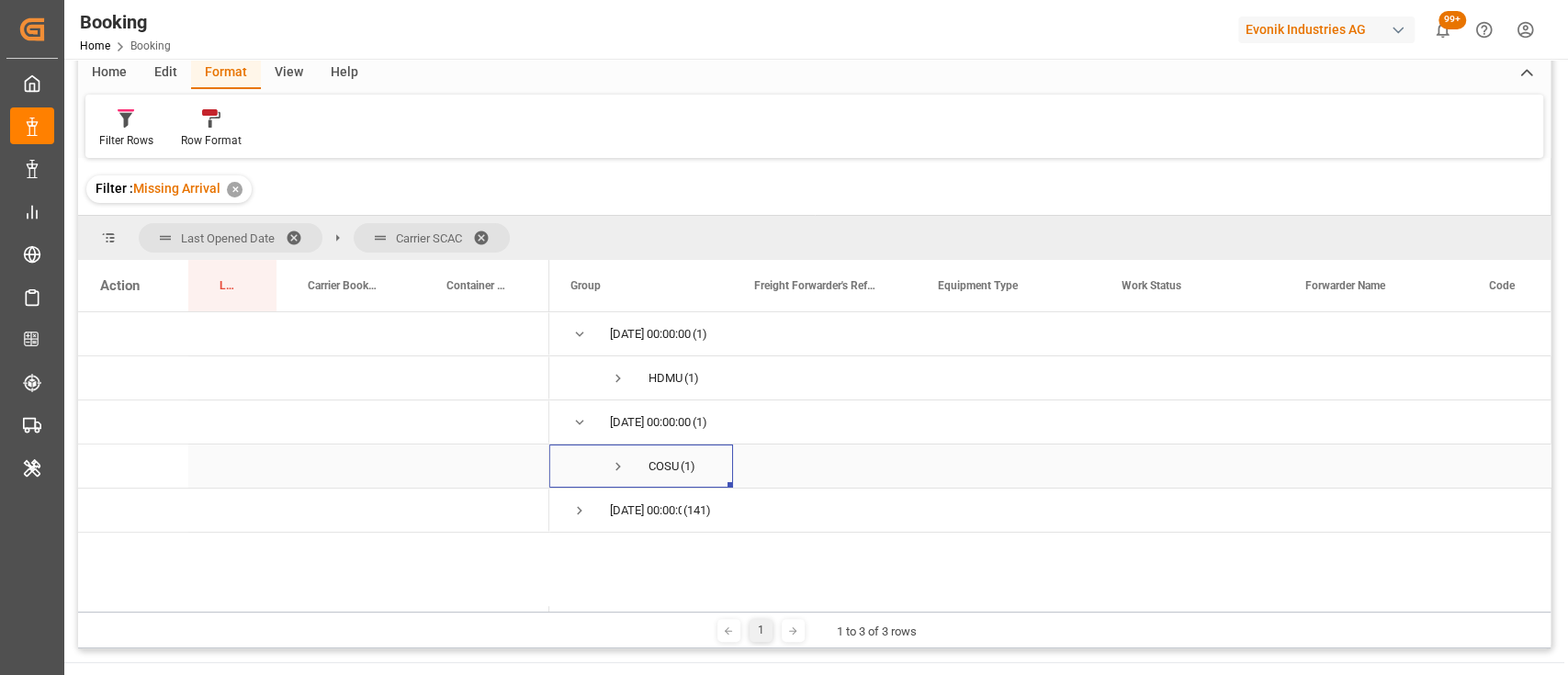
click at [612, 467] on span "Press SPACE to select this row." at bounding box center [617, 466] width 17 height 17
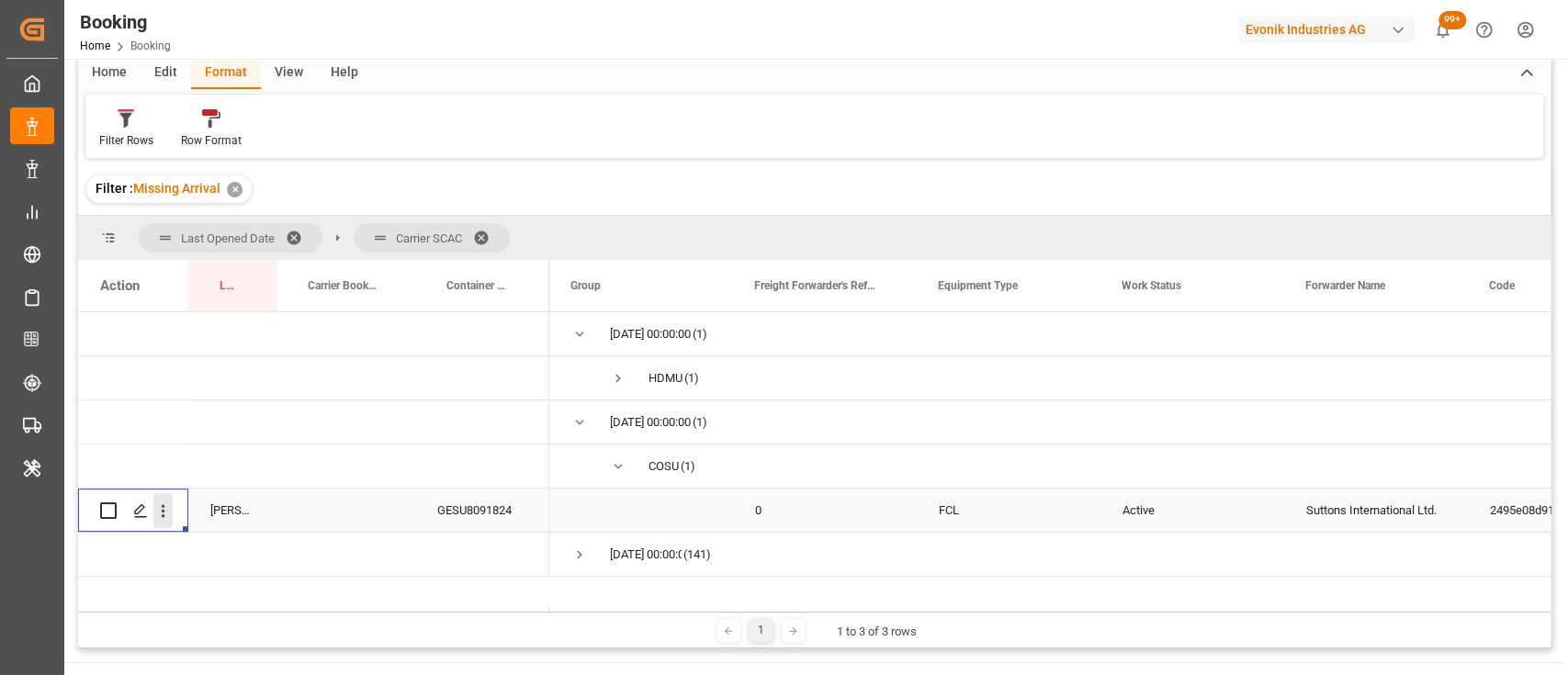
click at [162, 523] on button "open menu" at bounding box center [163, 511] width 19 height 35
click at [237, 542] on span "Open in new tab" at bounding box center [284, 550] width 167 height 19
click at [619, 372] on span "Press SPACE to select this row." at bounding box center [617, 378] width 17 height 17
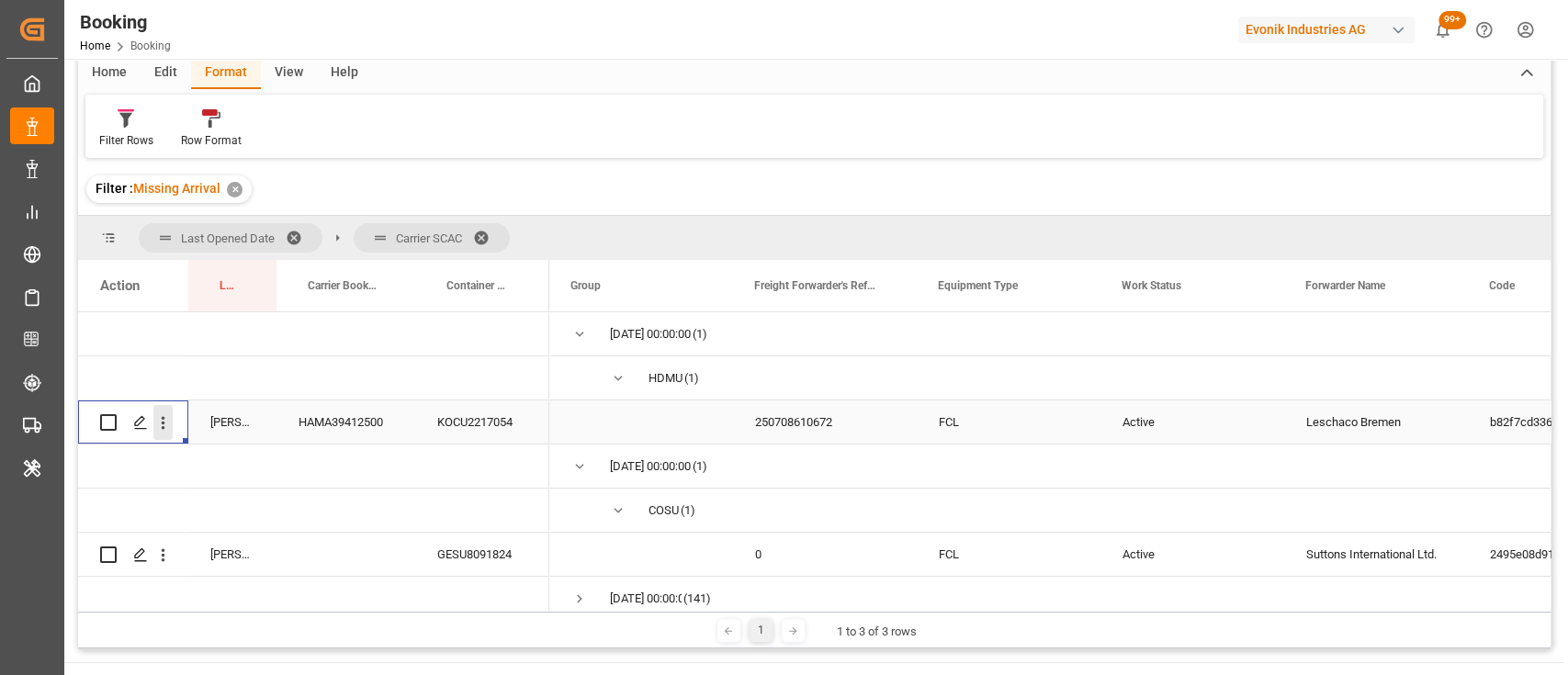
click at [161, 430] on icon "open menu" at bounding box center [163, 423] width 19 height 19
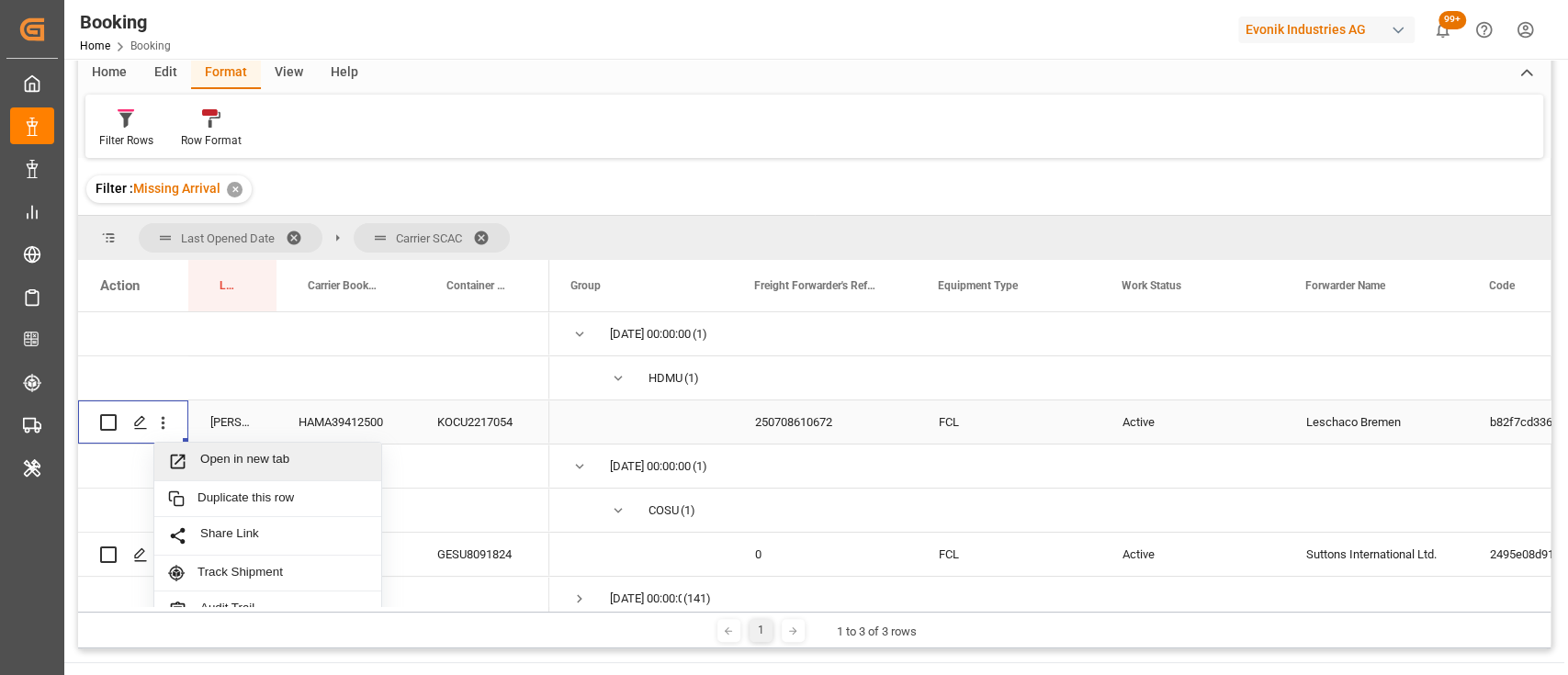
click at [235, 456] on span "Open in new tab" at bounding box center [284, 462] width 167 height 19
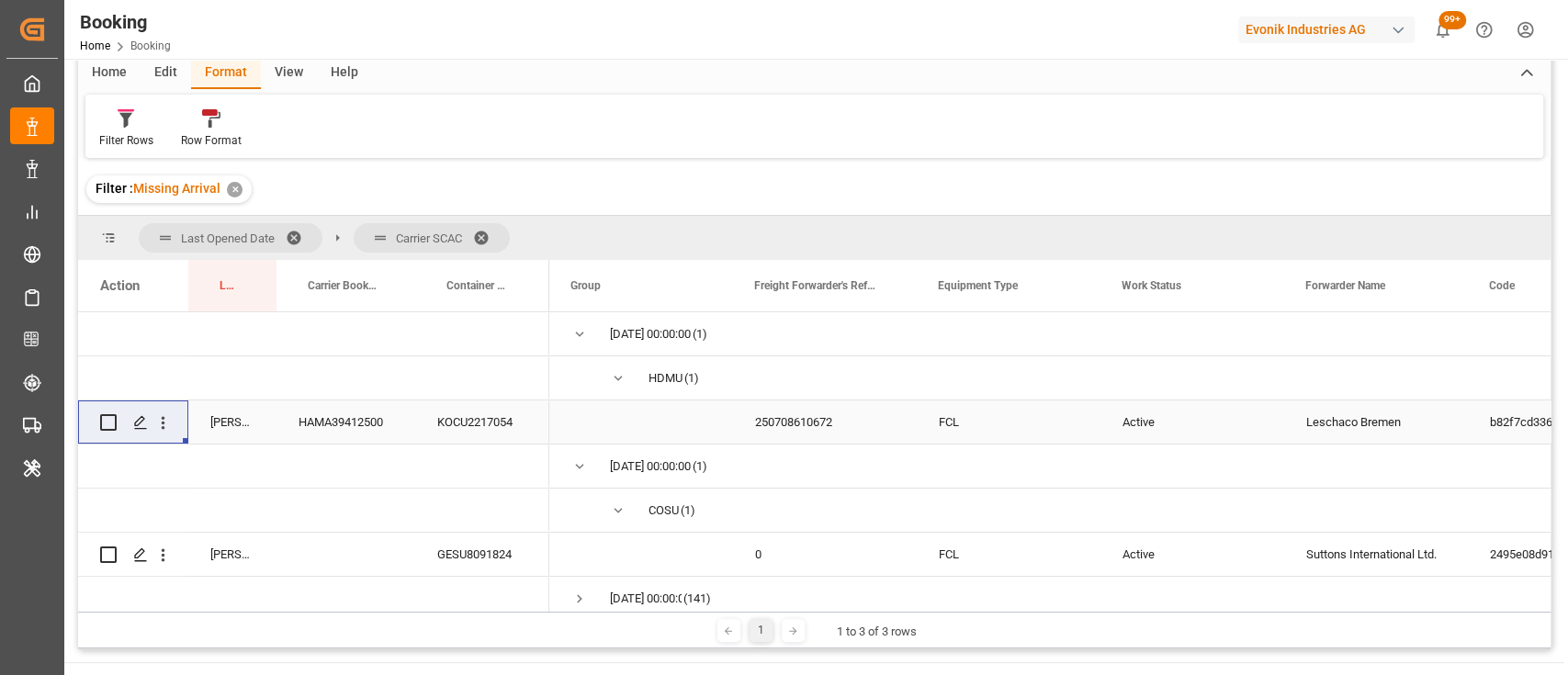
click at [485, 236] on span at bounding box center [487, 237] width 29 height 17
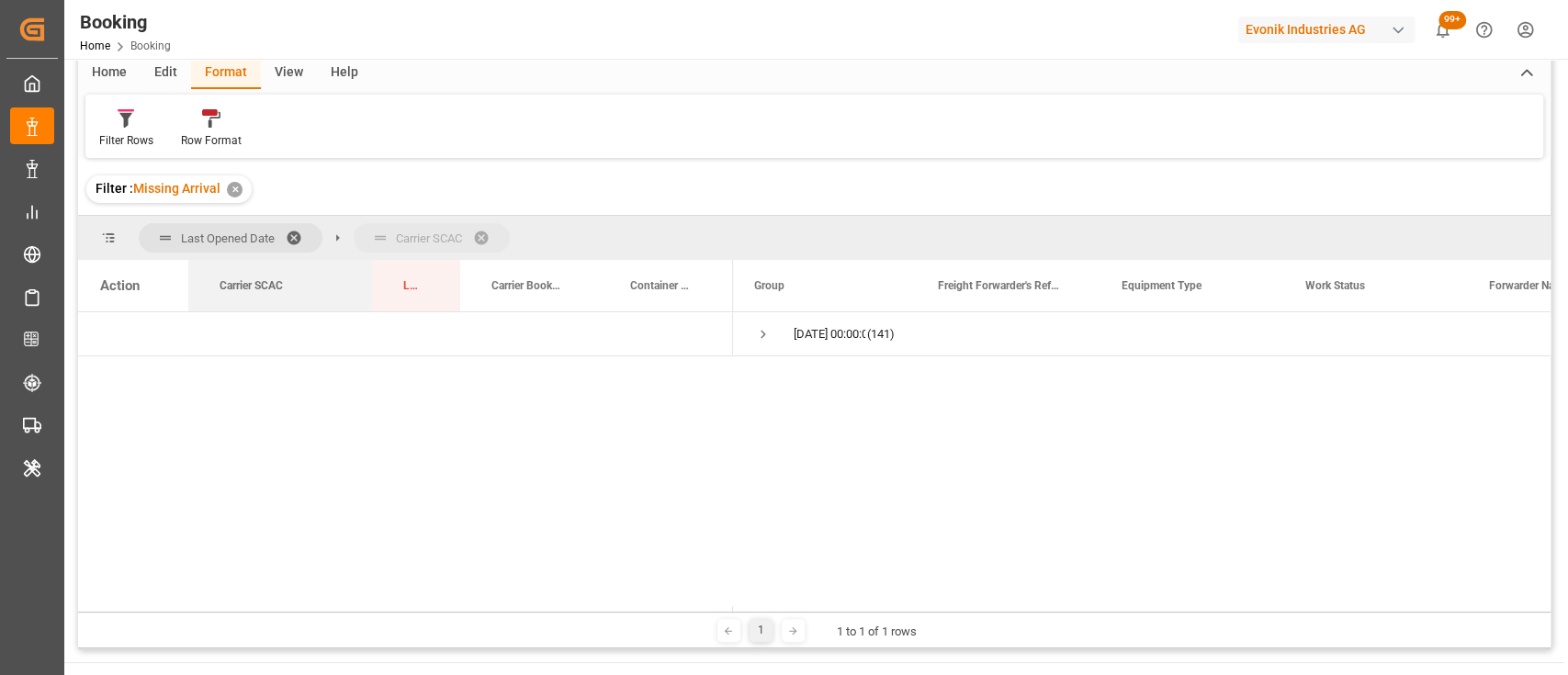
drag, startPoint x: 246, startPoint y: 291, endPoint x: 368, endPoint y: 252, distance: 128.1
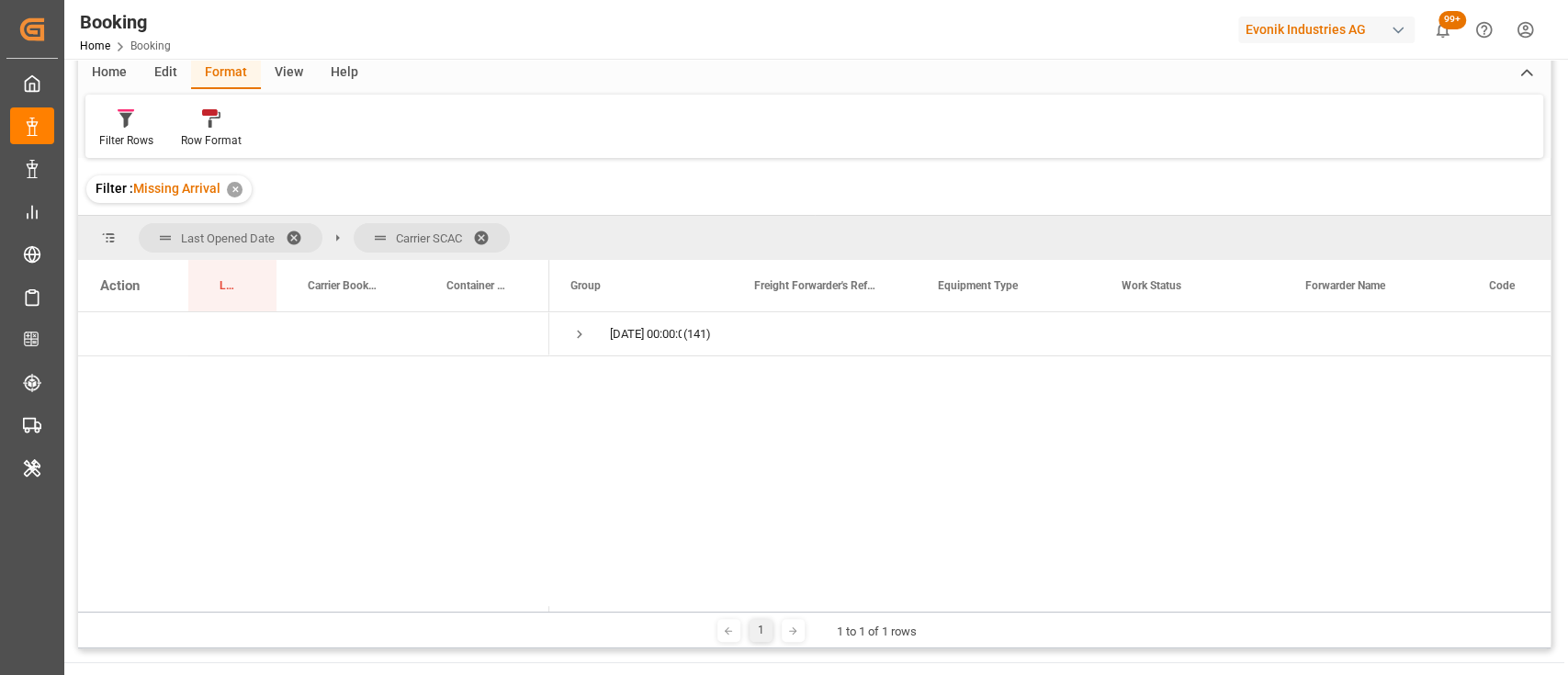
click at [478, 235] on span at bounding box center [487, 237] width 29 height 17
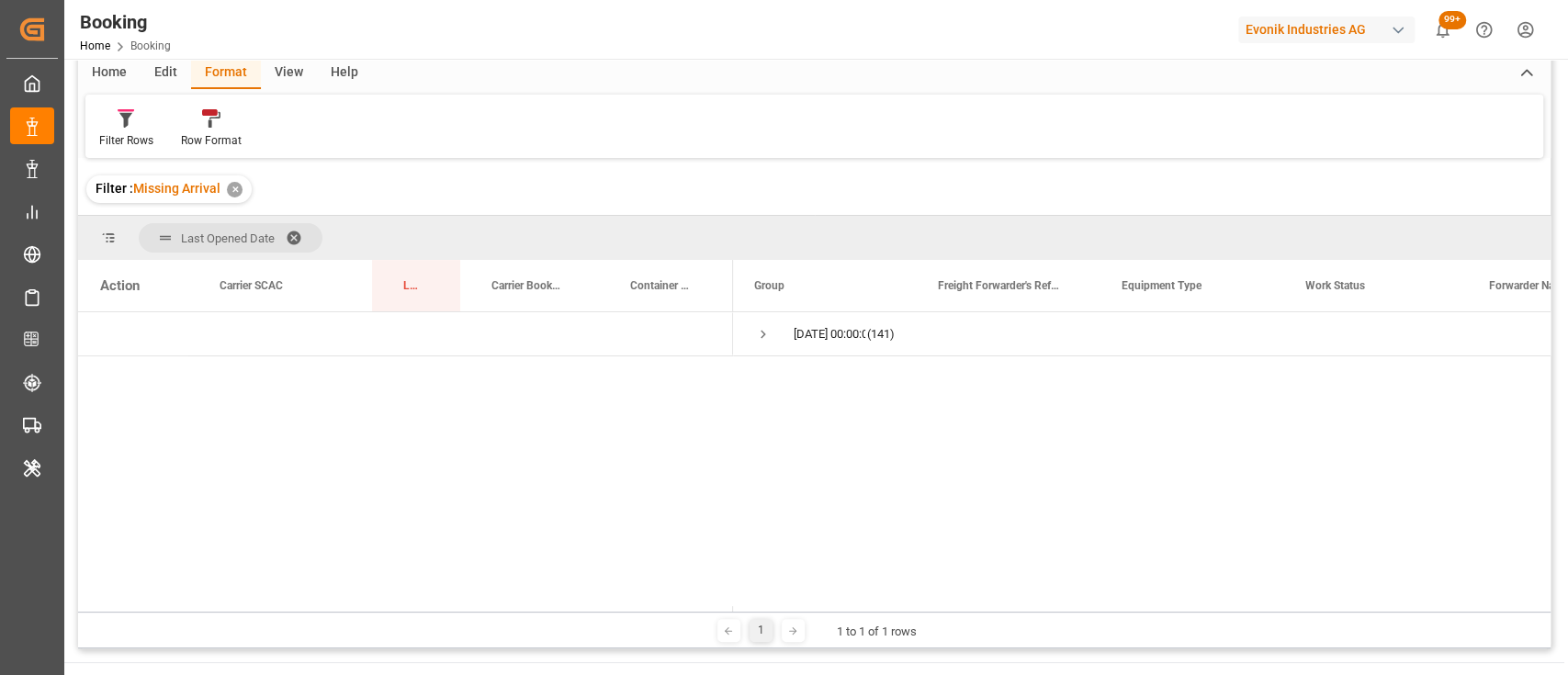
drag, startPoint x: 387, startPoint y: 283, endPoint x: 385, endPoint y: 237, distance: 46.0
click at [385, 237] on div "Last Opened Date Drag here to set column labels Action Carrier SCAC Last Opened…" at bounding box center [814, 413] width 1472 height 396
drag, startPoint x: 420, startPoint y: 278, endPoint x: 413, endPoint y: 245, distance: 33.7
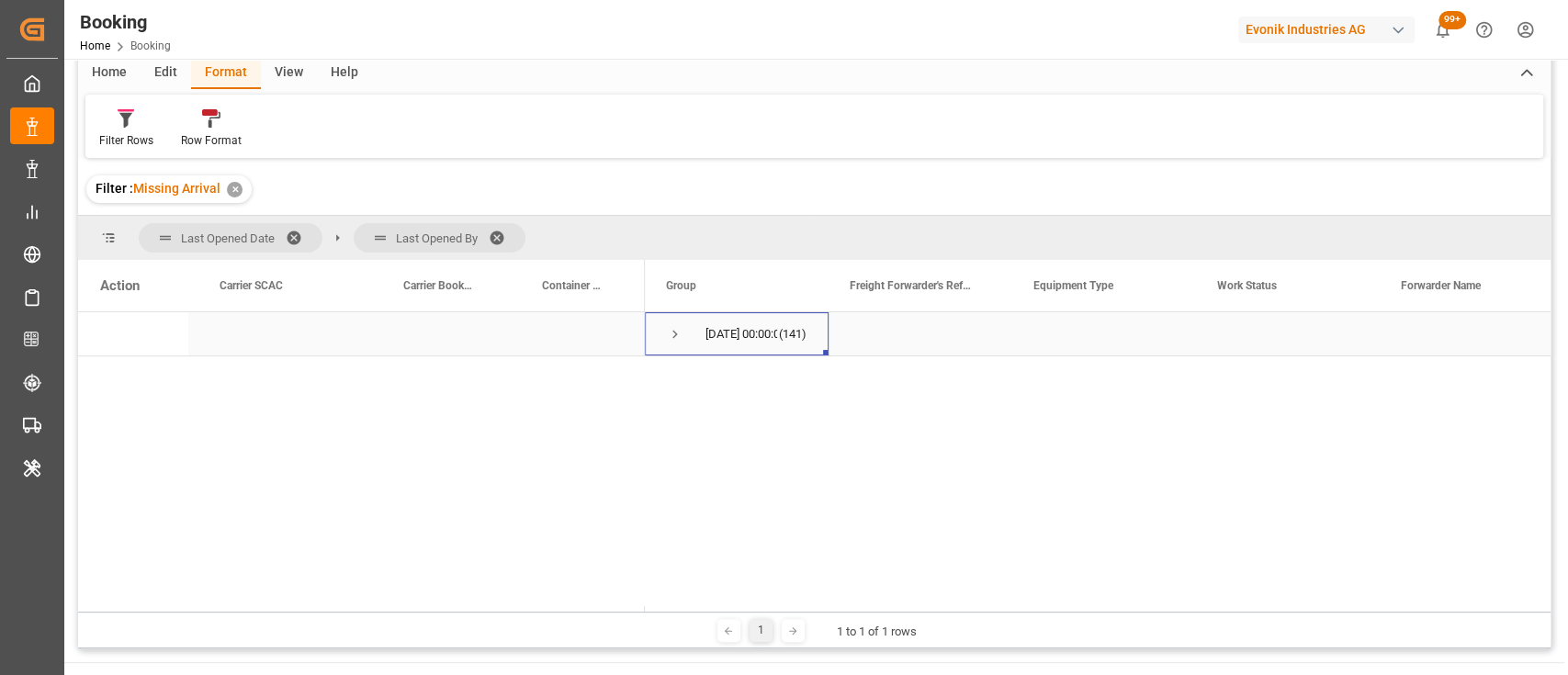
click at [677, 326] on span "Press SPACE to select this row." at bounding box center [675, 334] width 17 height 17
click at [719, 381] on span "Press SPACE to select this row." at bounding box center [713, 378] width 17 height 17
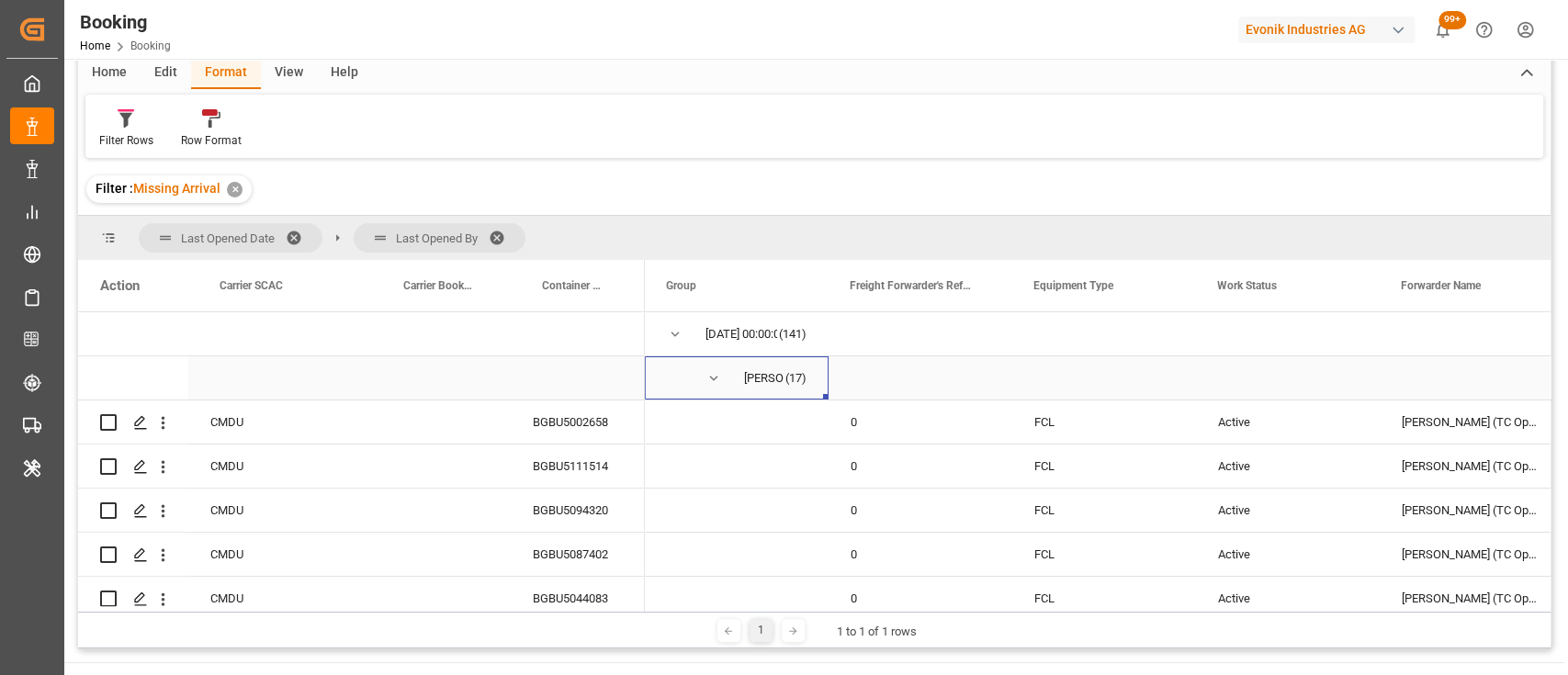
click at [710, 378] on span "Press SPACE to select this row." at bounding box center [713, 378] width 17 height 17
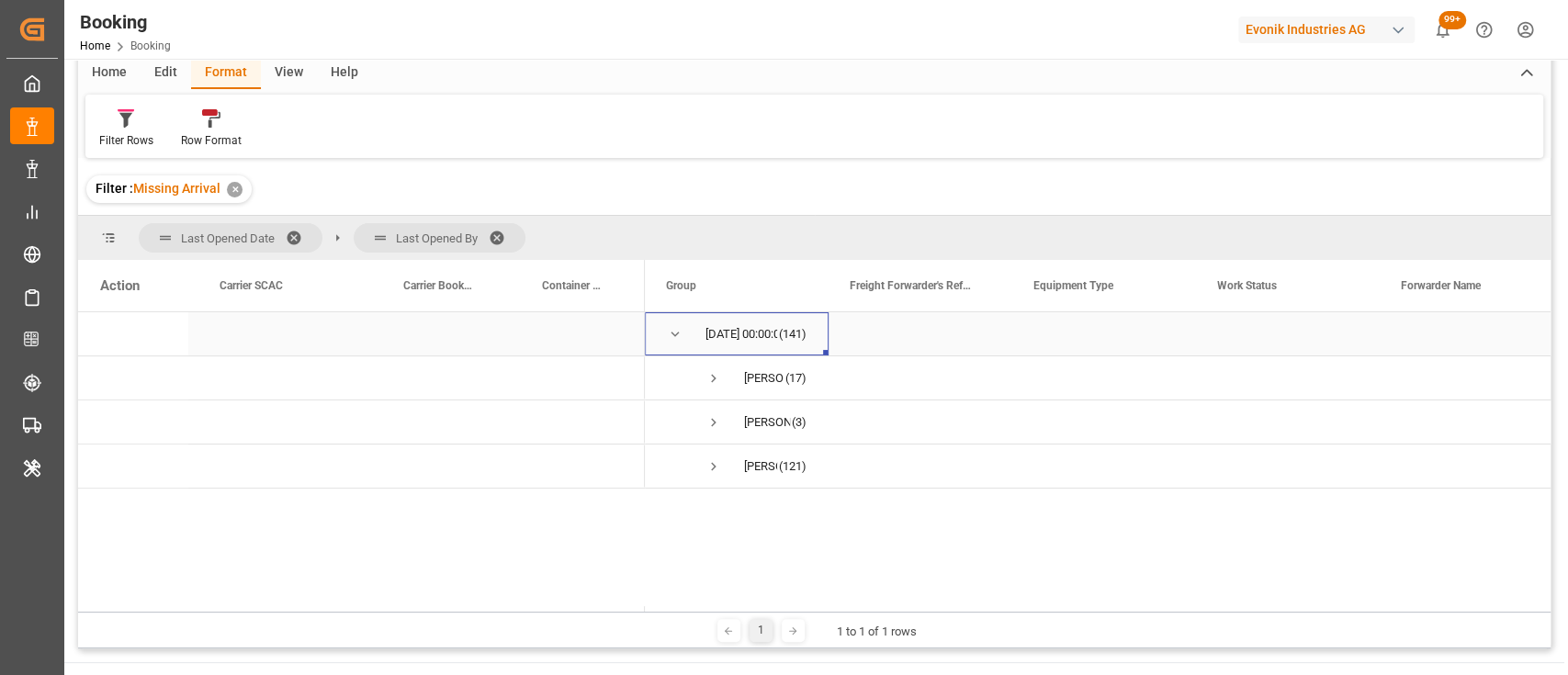
click at [673, 338] on span "Press SPACE to select this row." at bounding box center [675, 334] width 17 height 17
click at [102, 123] on div at bounding box center [126, 118] width 54 height 19
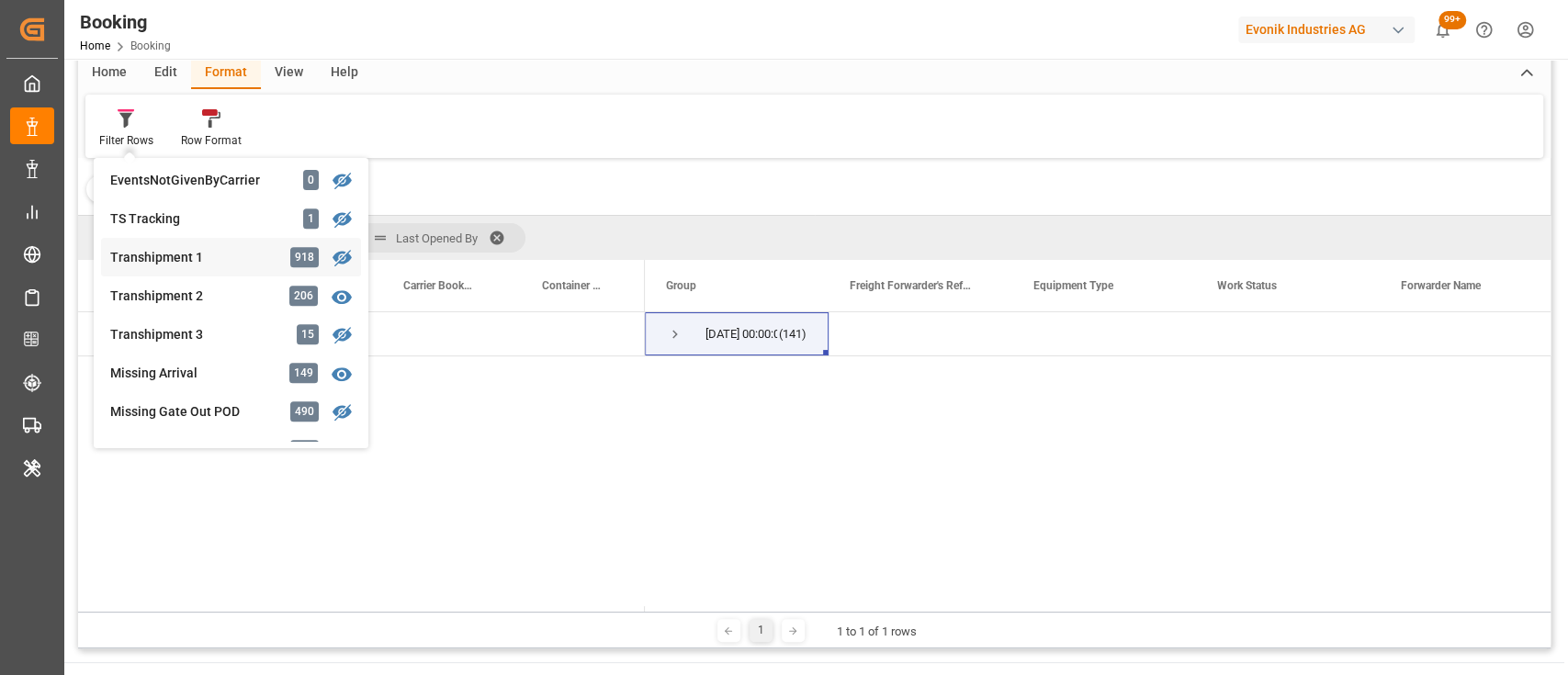
scroll to position [555, 0]
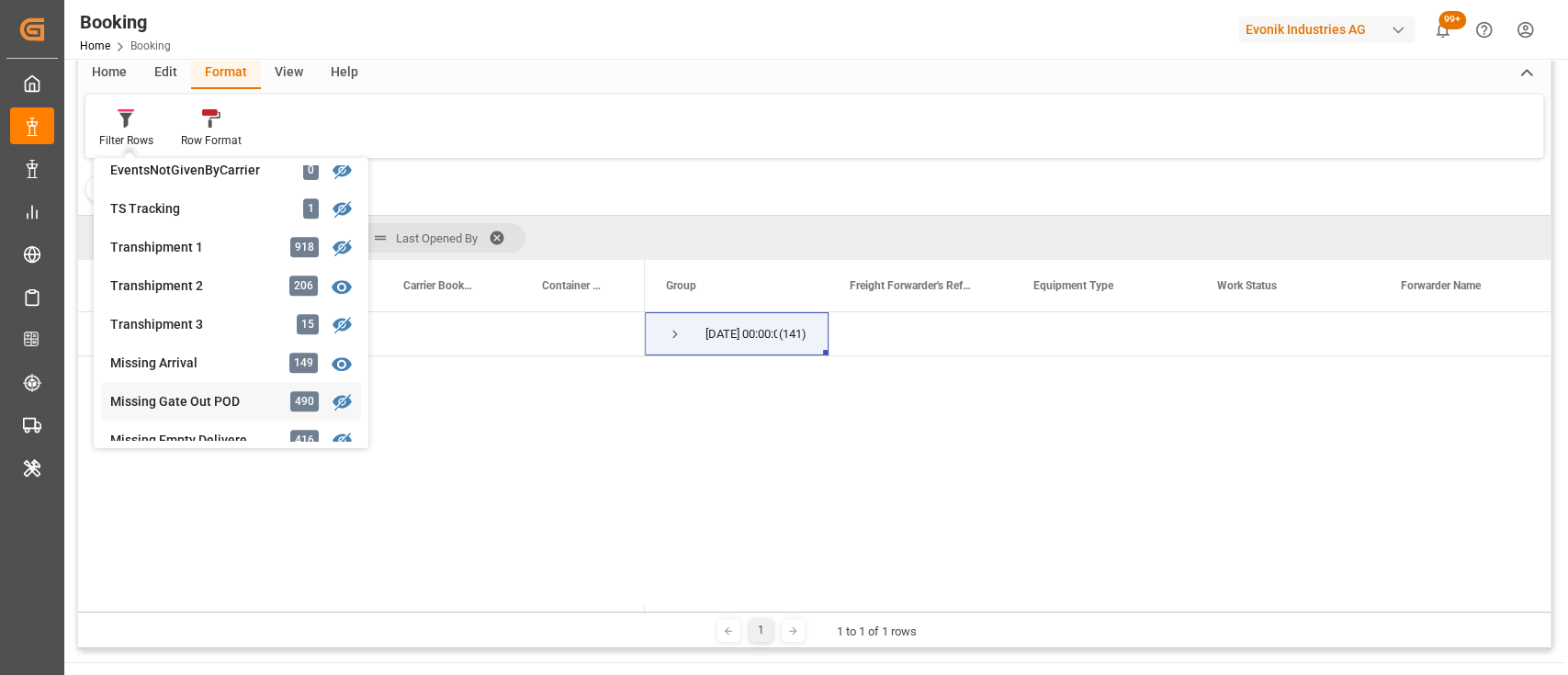
click at [188, 401] on div "Booking Freight Forwarder's Reference No. Equals Save Ctrl/CMD + S Home Edit Fo…" at bounding box center [814, 323] width 1472 height 652
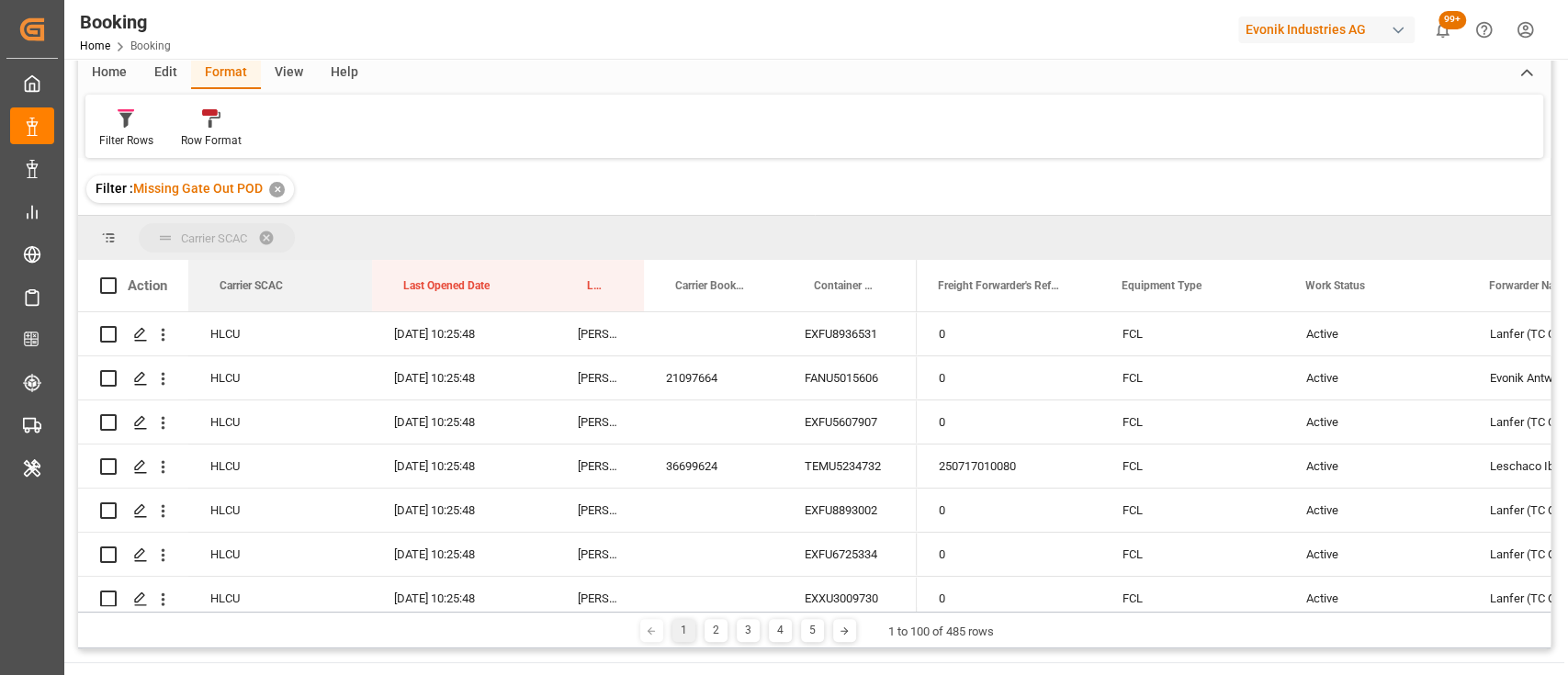
drag, startPoint x: 235, startPoint y: 280, endPoint x: 218, endPoint y: 250, distance: 34.5
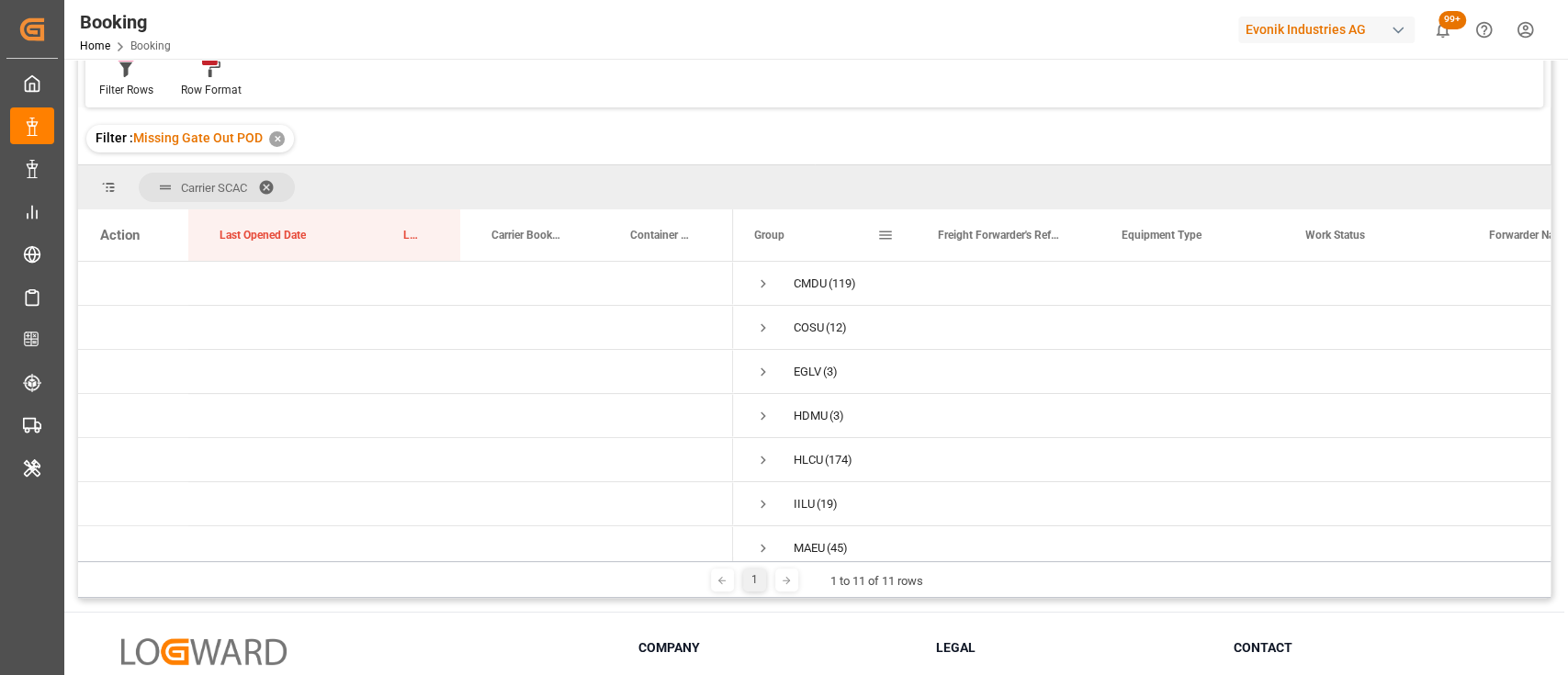
scroll to position [126, 0]
click at [1469, 576] on div "1 1 to 11 of 11 rows" at bounding box center [814, 579] width 1472 height 37
click at [764, 335] on span "Press SPACE to select this row." at bounding box center [762, 327] width 17 height 17
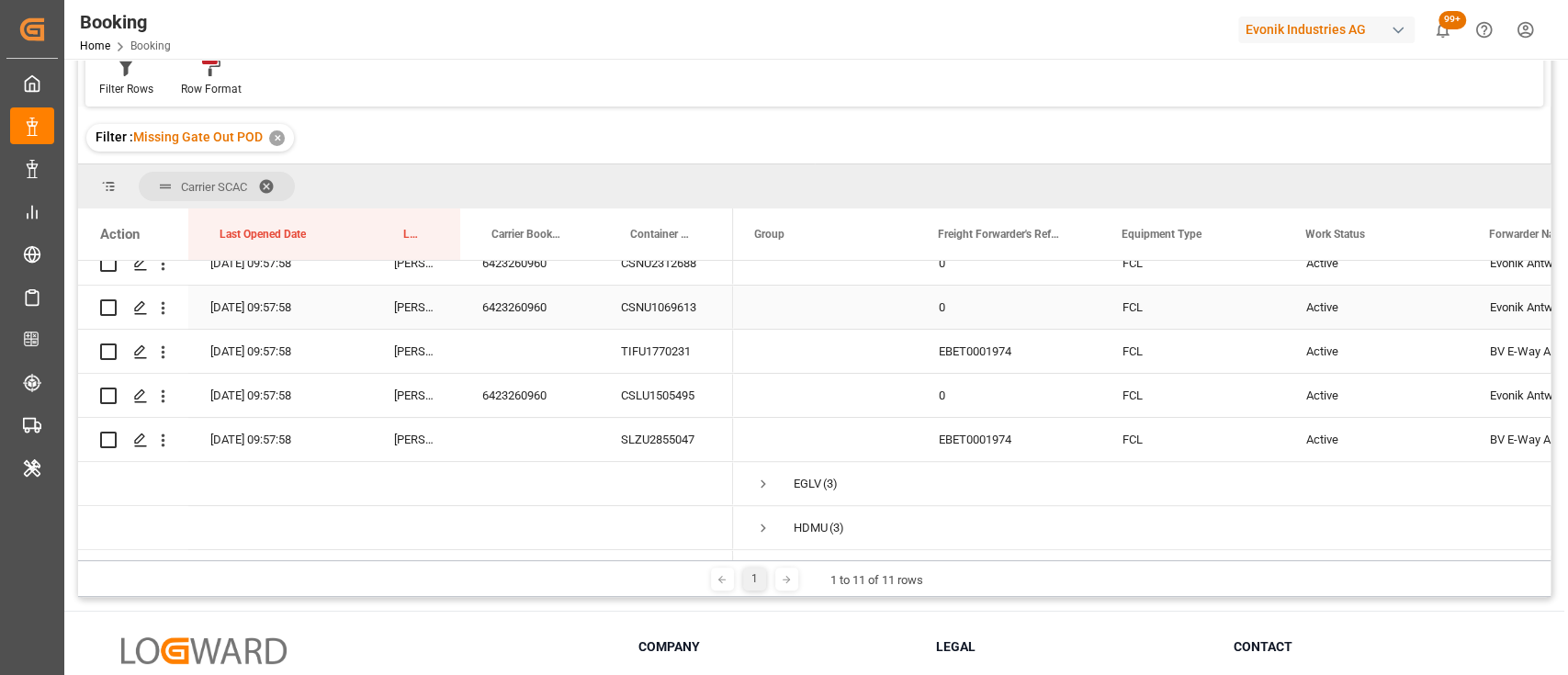
scroll to position [419, 0]
click at [757, 474] on span "Press SPACE to select this row." at bounding box center [762, 480] width 17 height 17
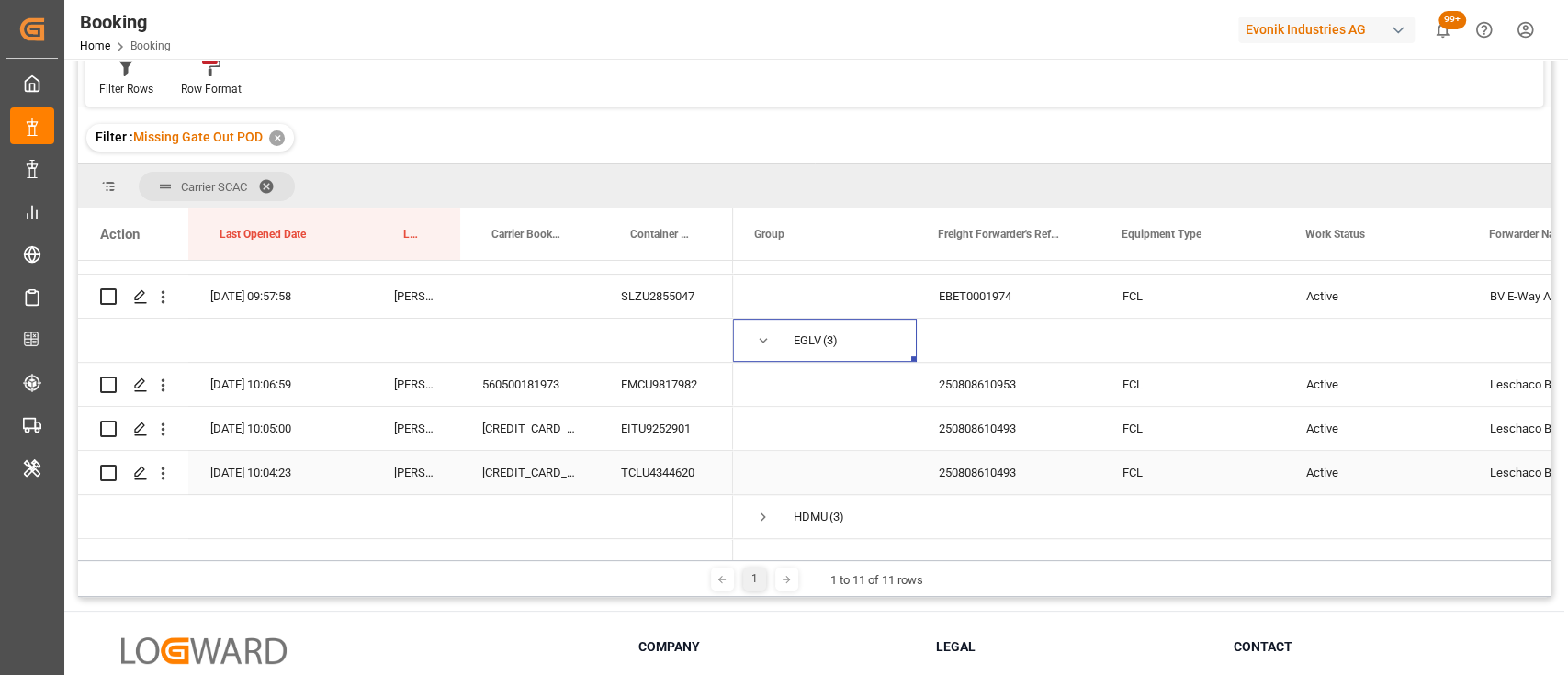
scroll to position [556, 0]
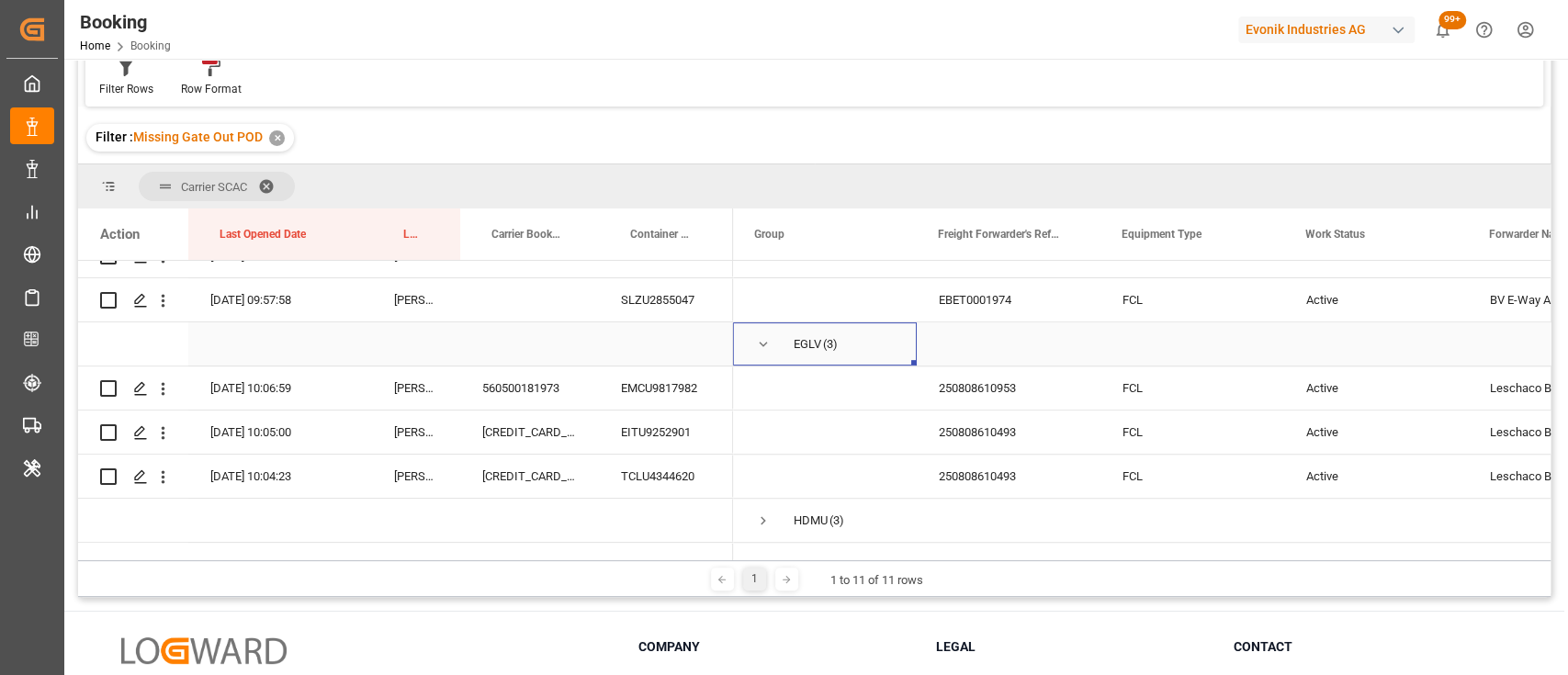
click at [765, 346] on span "Press SPACE to select this row." at bounding box center [762, 344] width 17 height 17
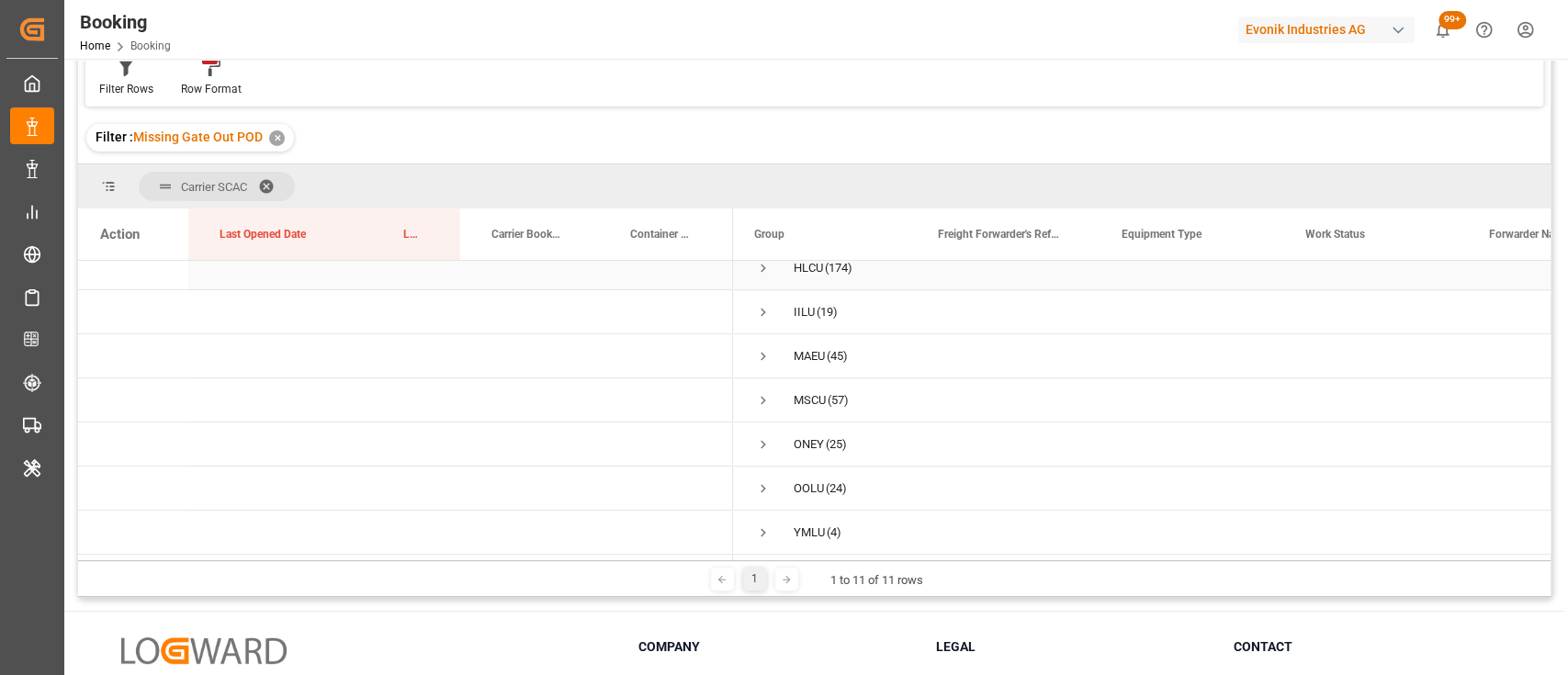
scroll to position [725, 0]
click at [761, 308] on span "Press SPACE to select this row." at bounding box center [762, 312] width 17 height 17
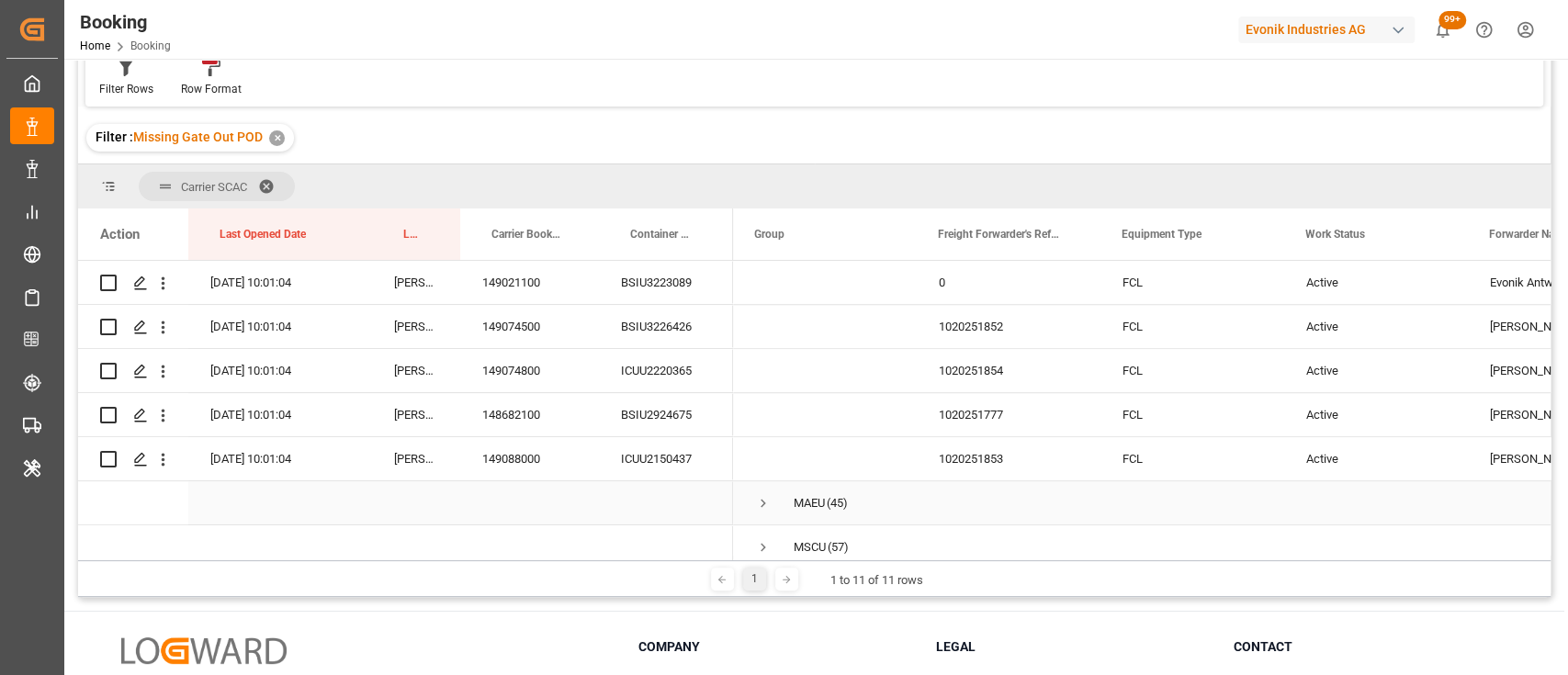
scroll to position [1564, 0]
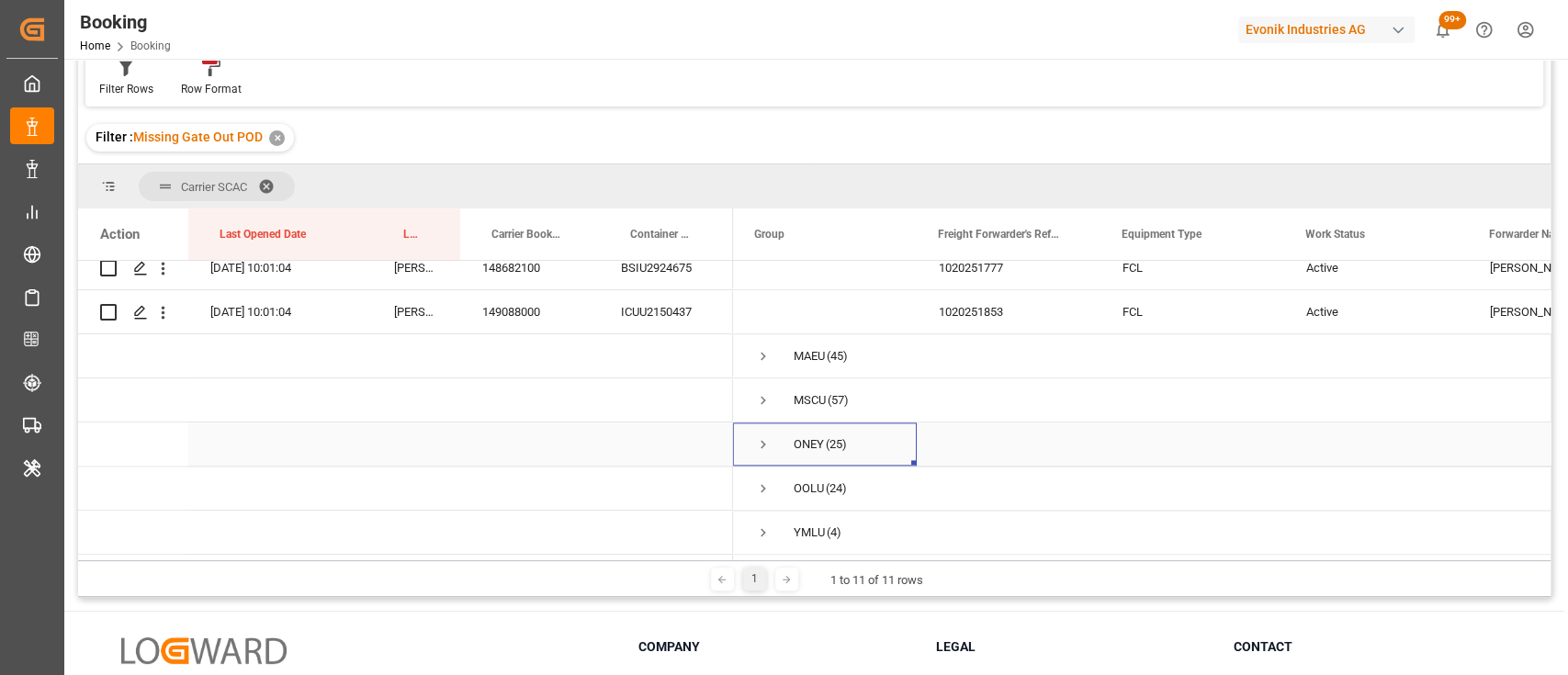
click at [760, 438] on span "Press SPACE to select this row." at bounding box center [762, 444] width 17 height 17
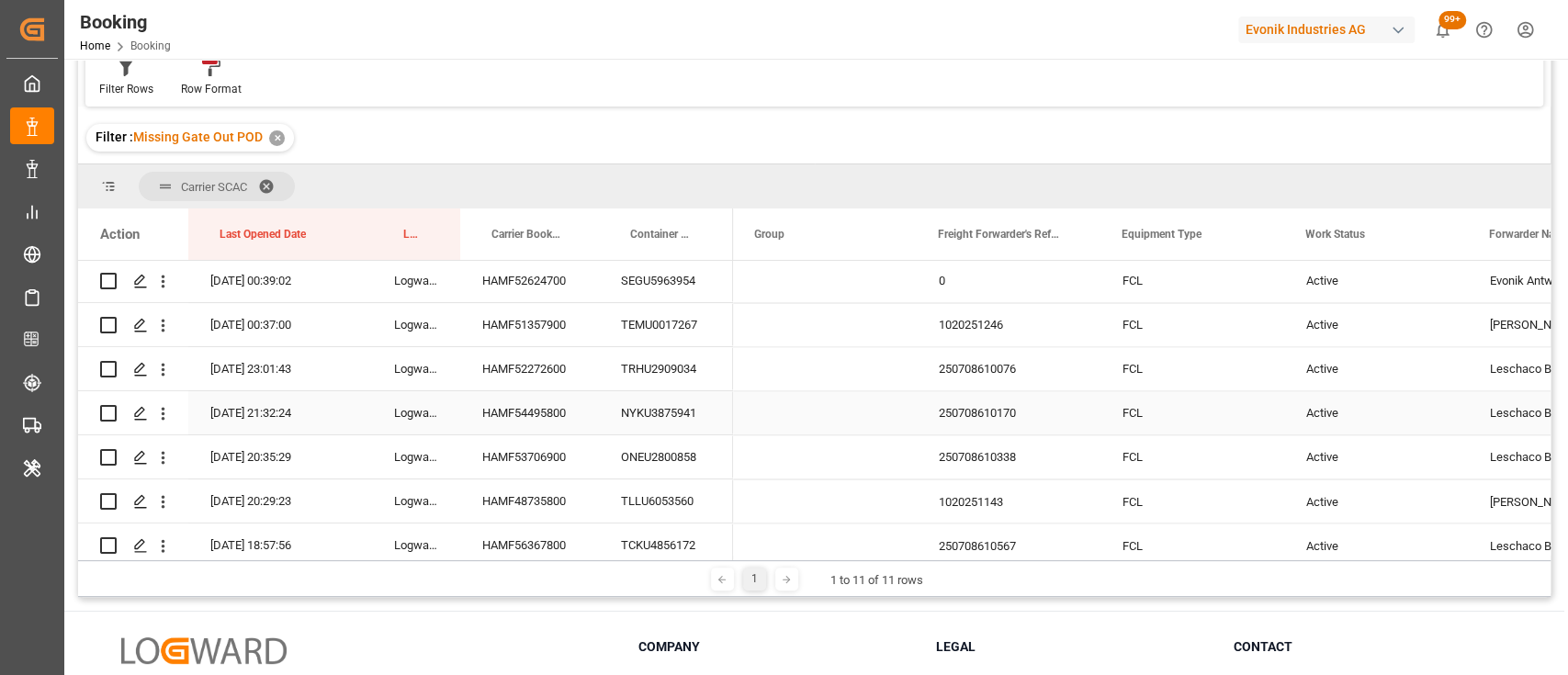
scroll to position [2058, 0]
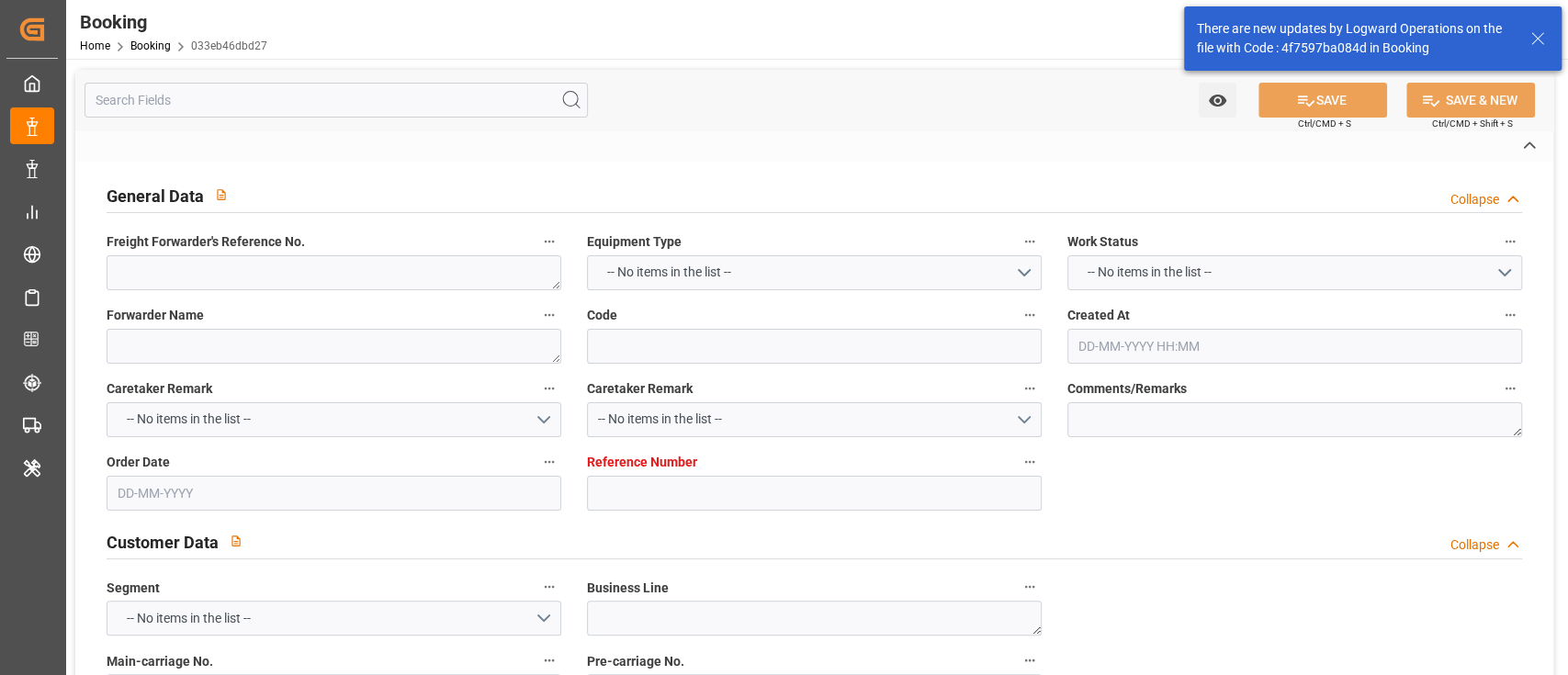
type textarea "0"
type textarea "Leschaco Bremen"
type input "033eb46dbd27"
type input "7001235997"
type input "7001235994"
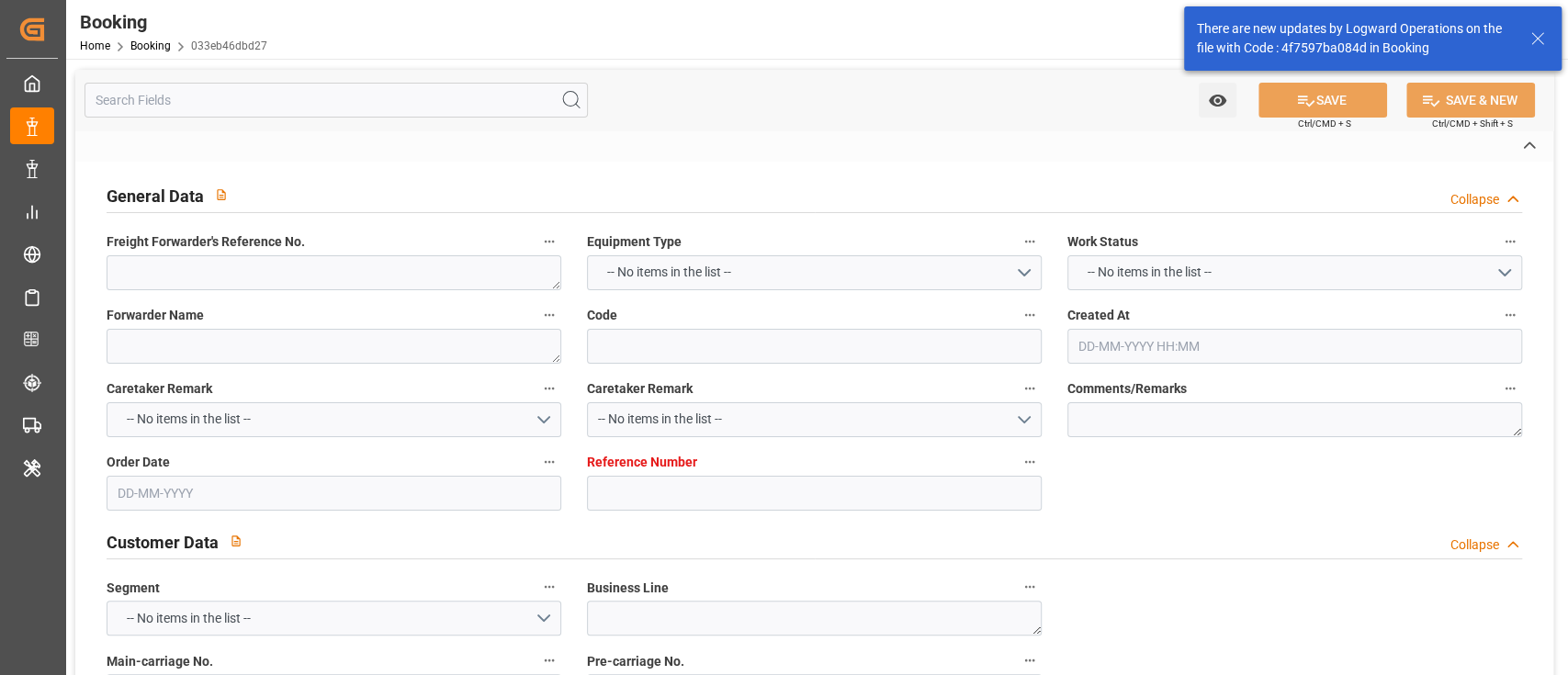
type textarea "CIF"
type textarea "[PERSON_NAME]"
type textarea "8"
type textarea "Wesseling"
type textarea "TGBU3125711"
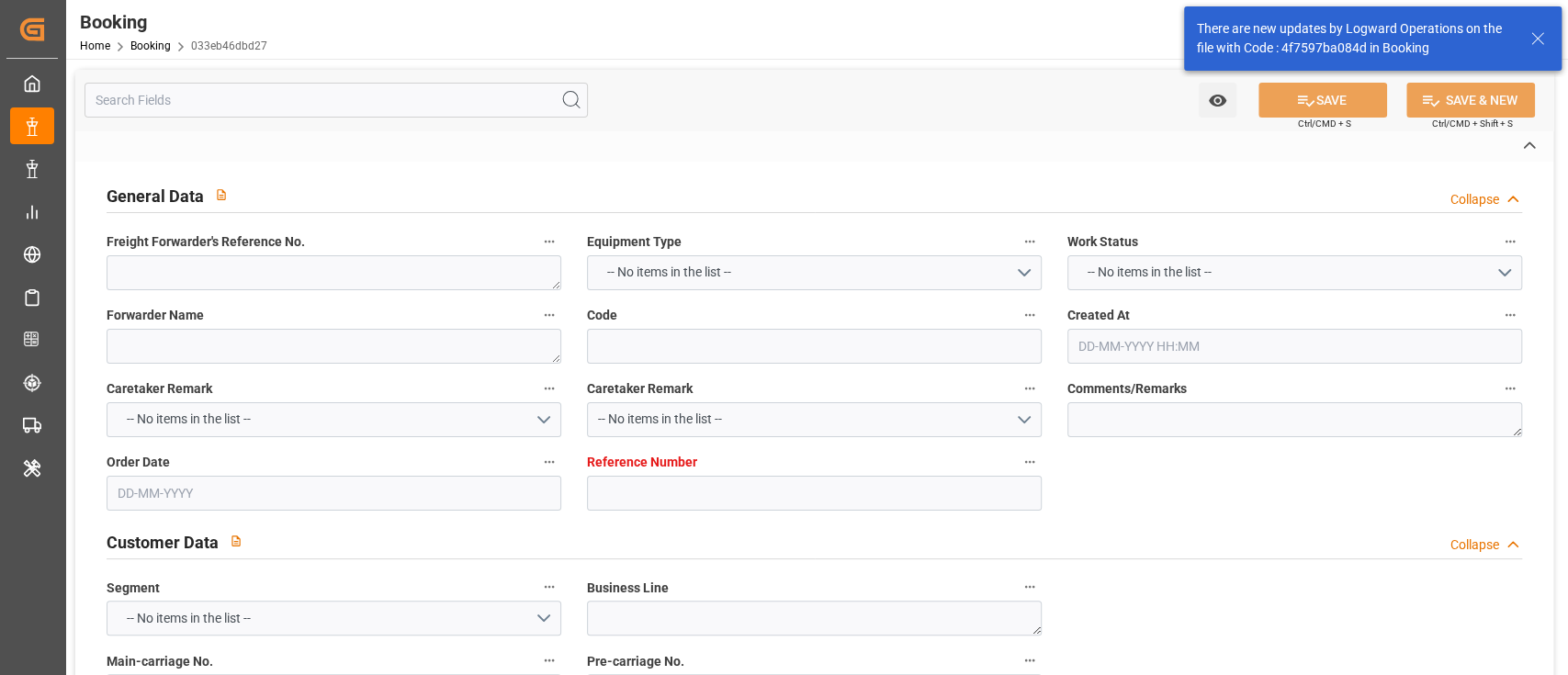
type input "NWC / EU"
type input "[PERSON_NAME] ([PERSON_NAME])"
type textarea "eta"
type textarea "INPUT_Evonik_Seeburger_IFTMIN_1003097230_20250829065350947.edi"
type textarea "INPUT_Evonik_Seeburger_IFTMIN_1003024723_20250806071218772.edi,INPUT_Evonik_See…"
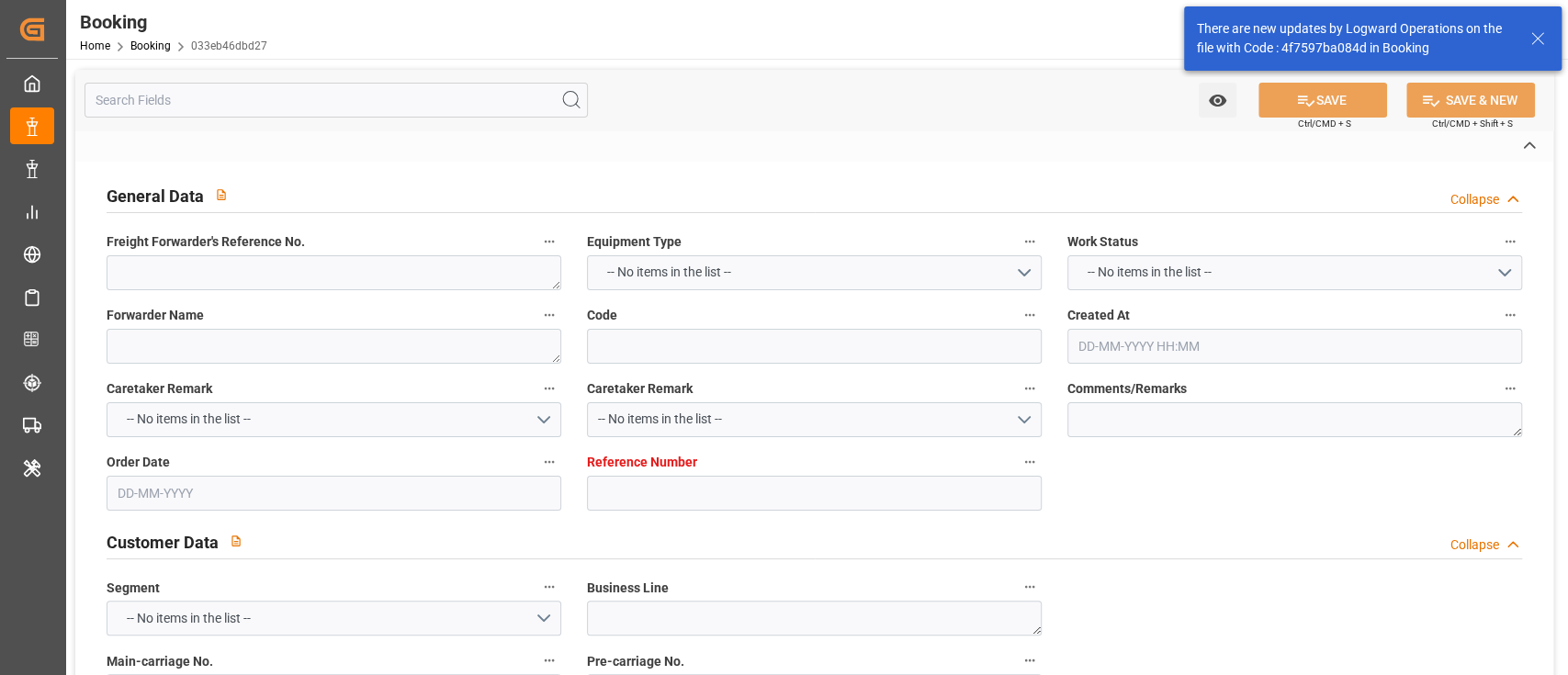
type textarea "1003097230"
type textarea "Logward System"
type textarea "Pol-PodRegionName-"
type textarea "IFTMIN"
type textarea "a011t00000LcJC5AAN"
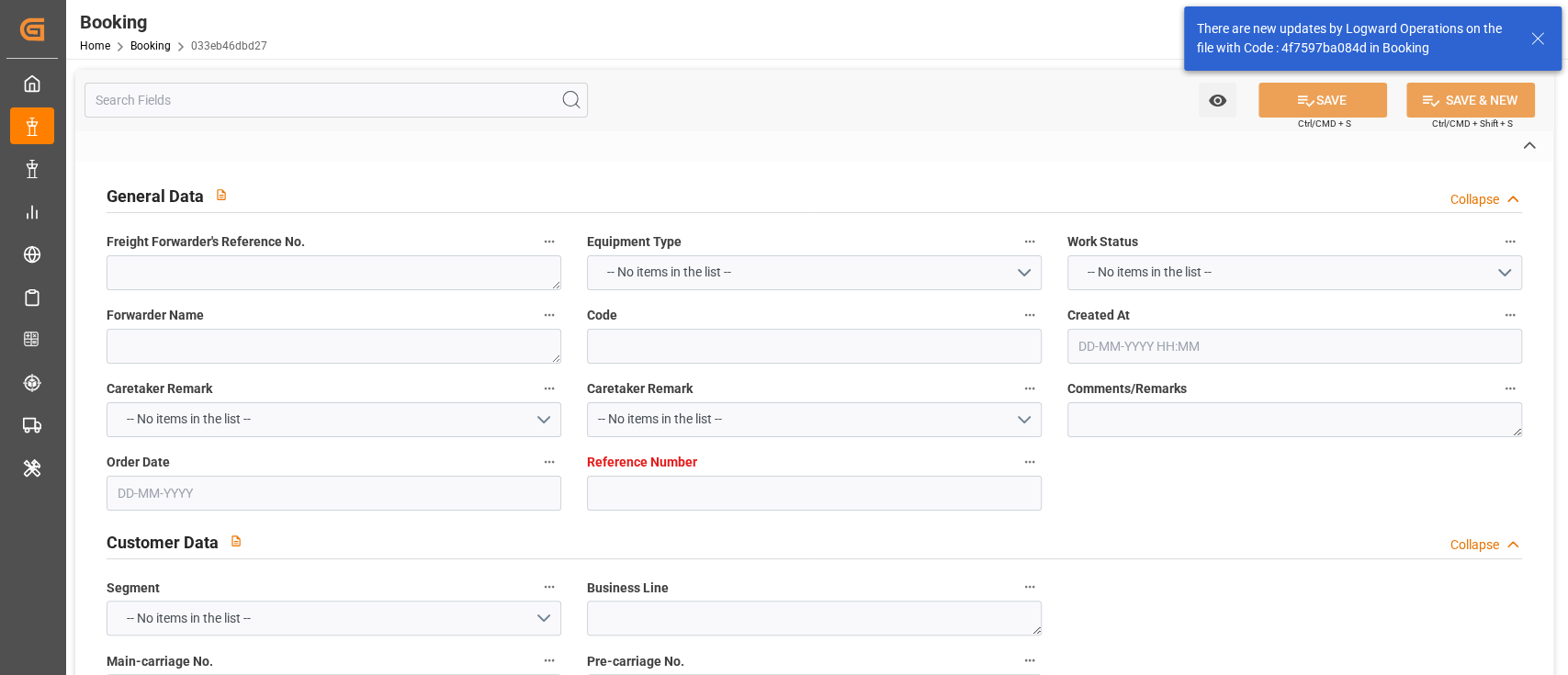
type textarea "No"
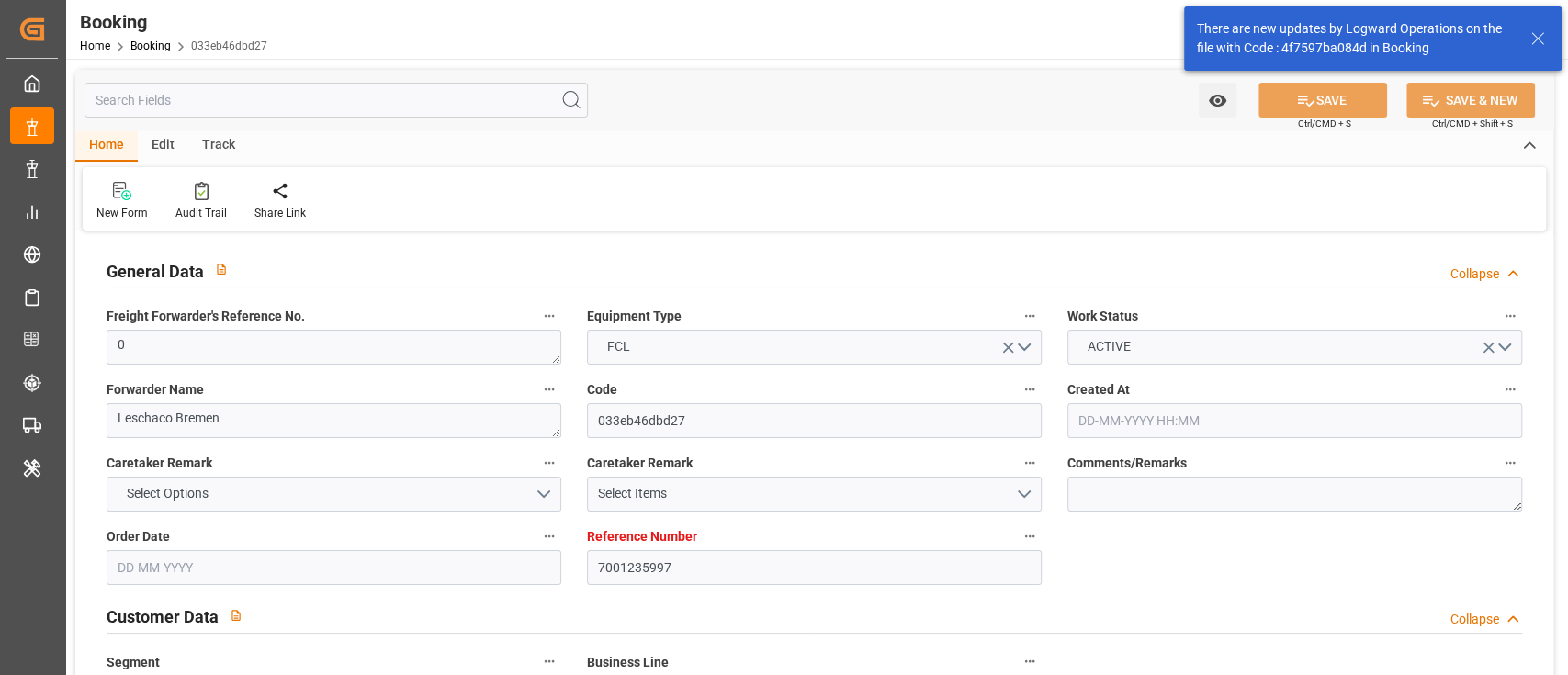
type input "7001235997"
type input "EUNWC"
type input "INNSA"
type input "[DATE] 05:15"
type input "[DATE]"
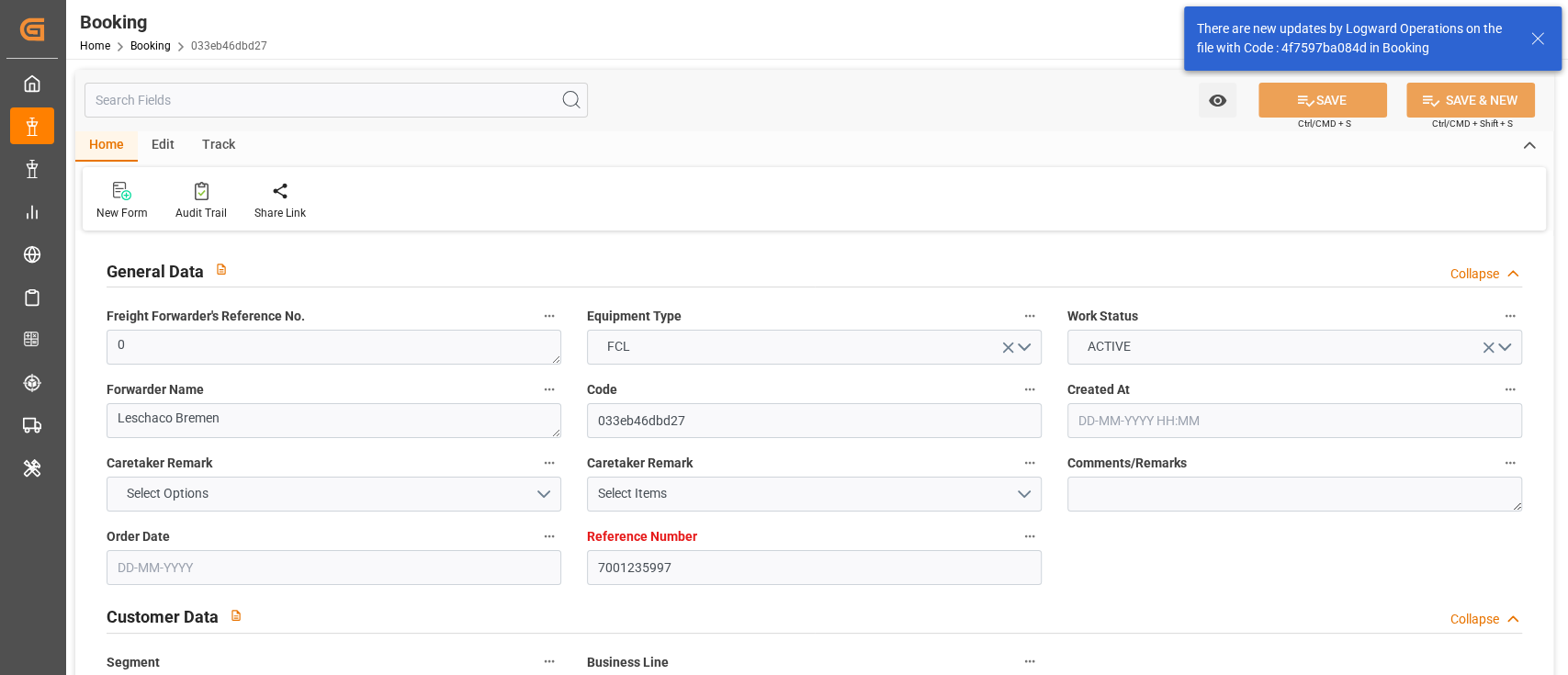
type input "[DATE] 00:00"
type input "[DATE]"
type input "[DATE] 05:45"
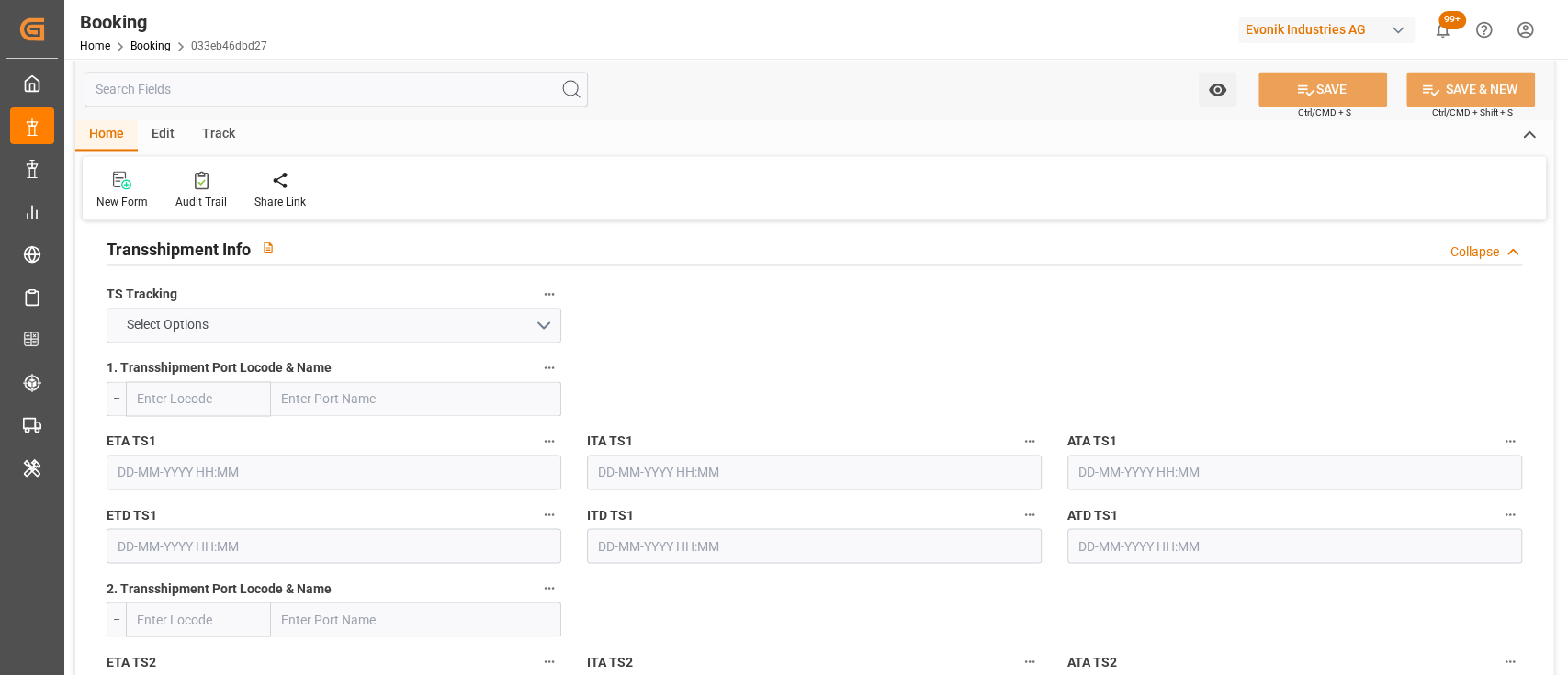
scroll to position [1919, 0]
click at [538, 316] on button "Select Options" at bounding box center [334, 326] width 455 height 35
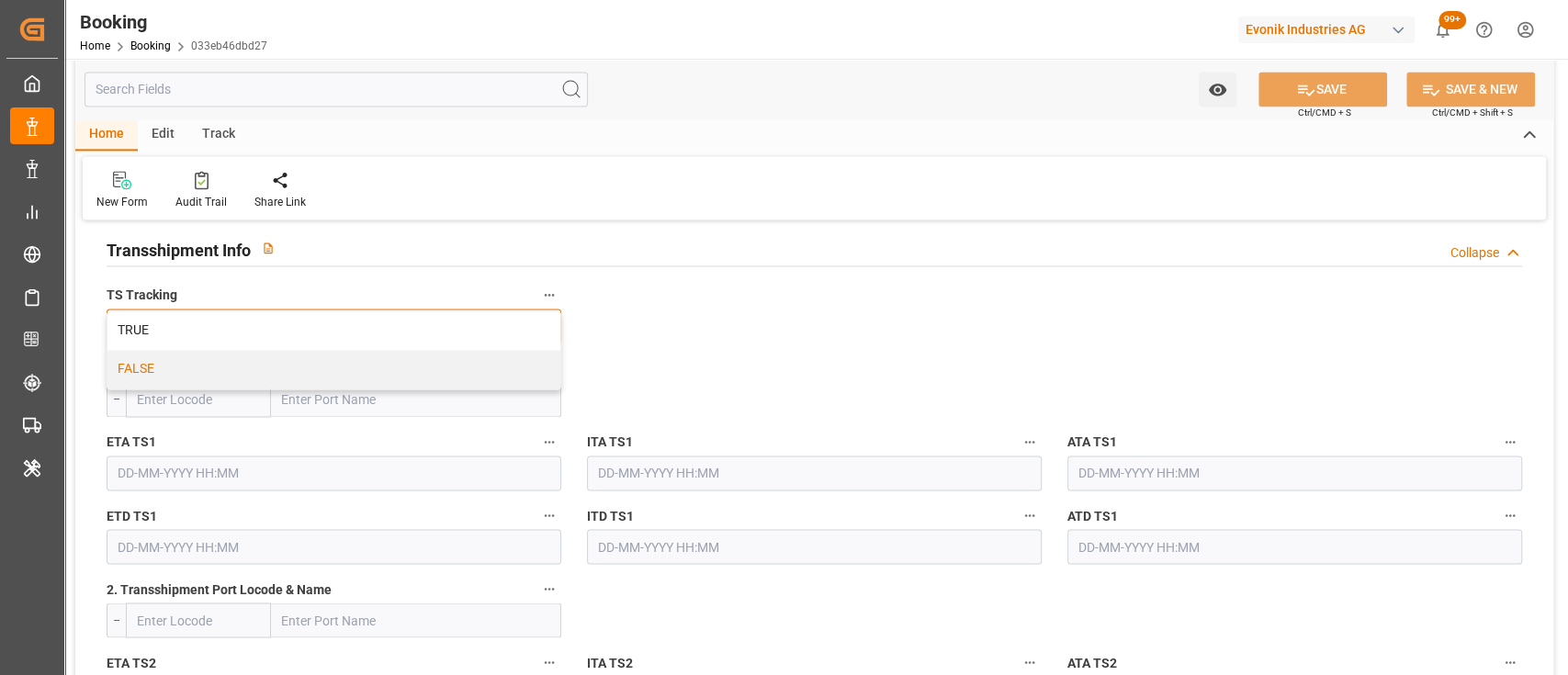
click at [502, 373] on div "FALSE" at bounding box center [334, 370] width 453 height 39
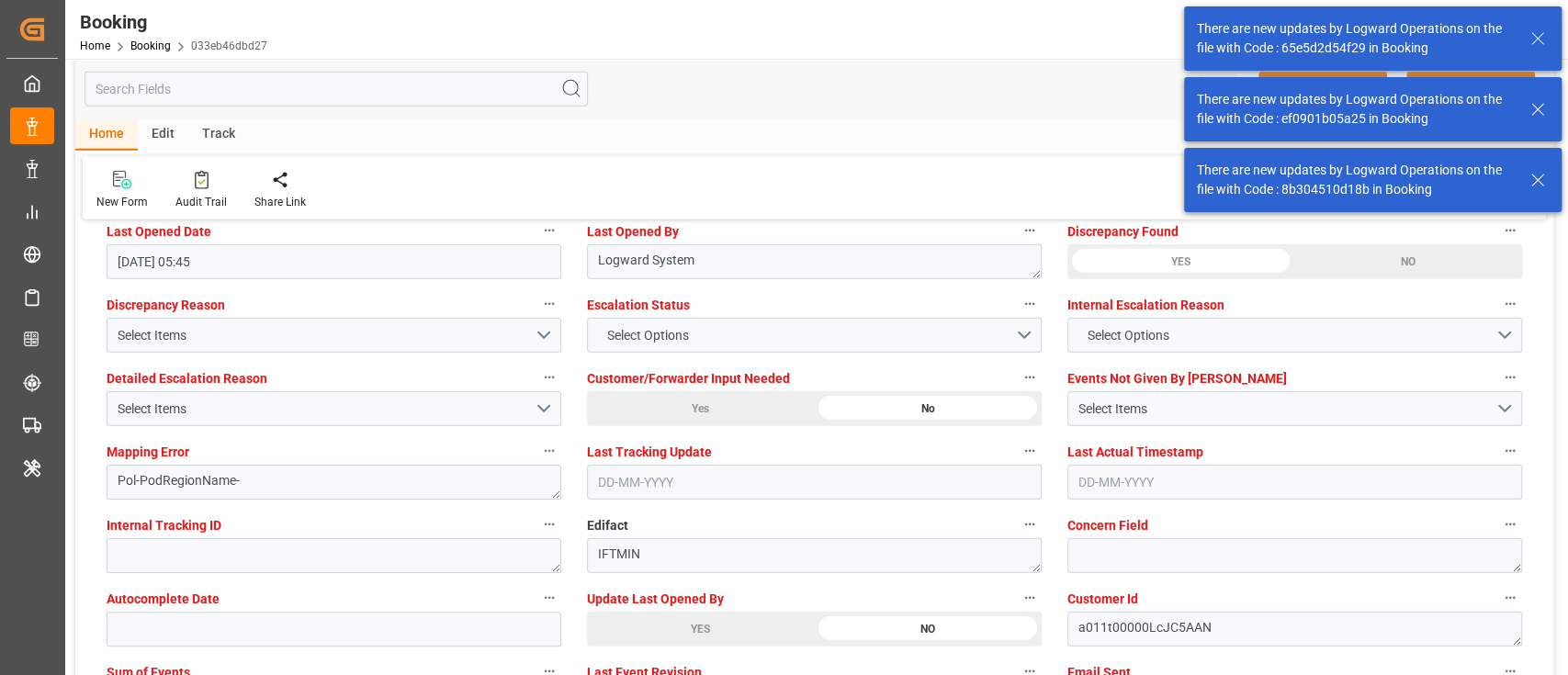
scroll to position [3393, 0]
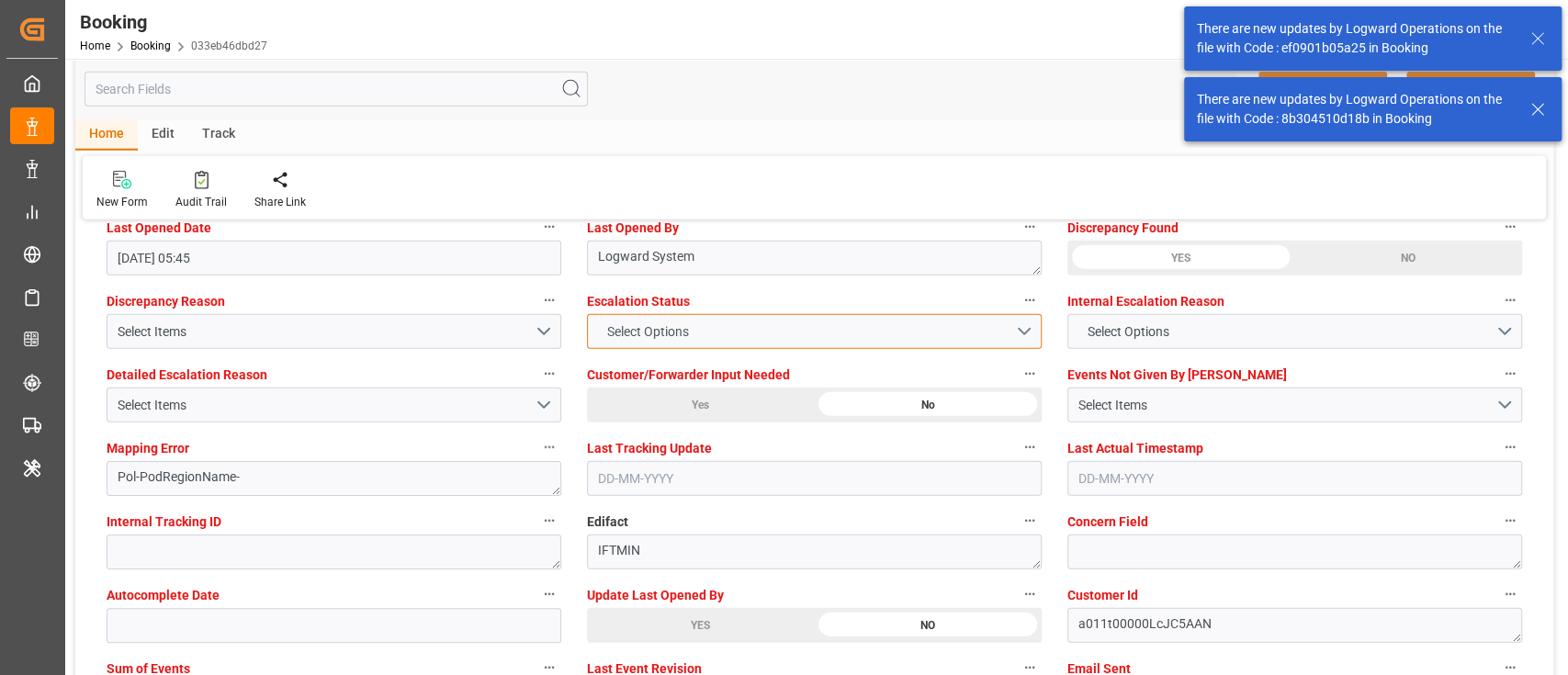
click at [674, 333] on span "Select Options" at bounding box center [646, 333] width 100 height 19
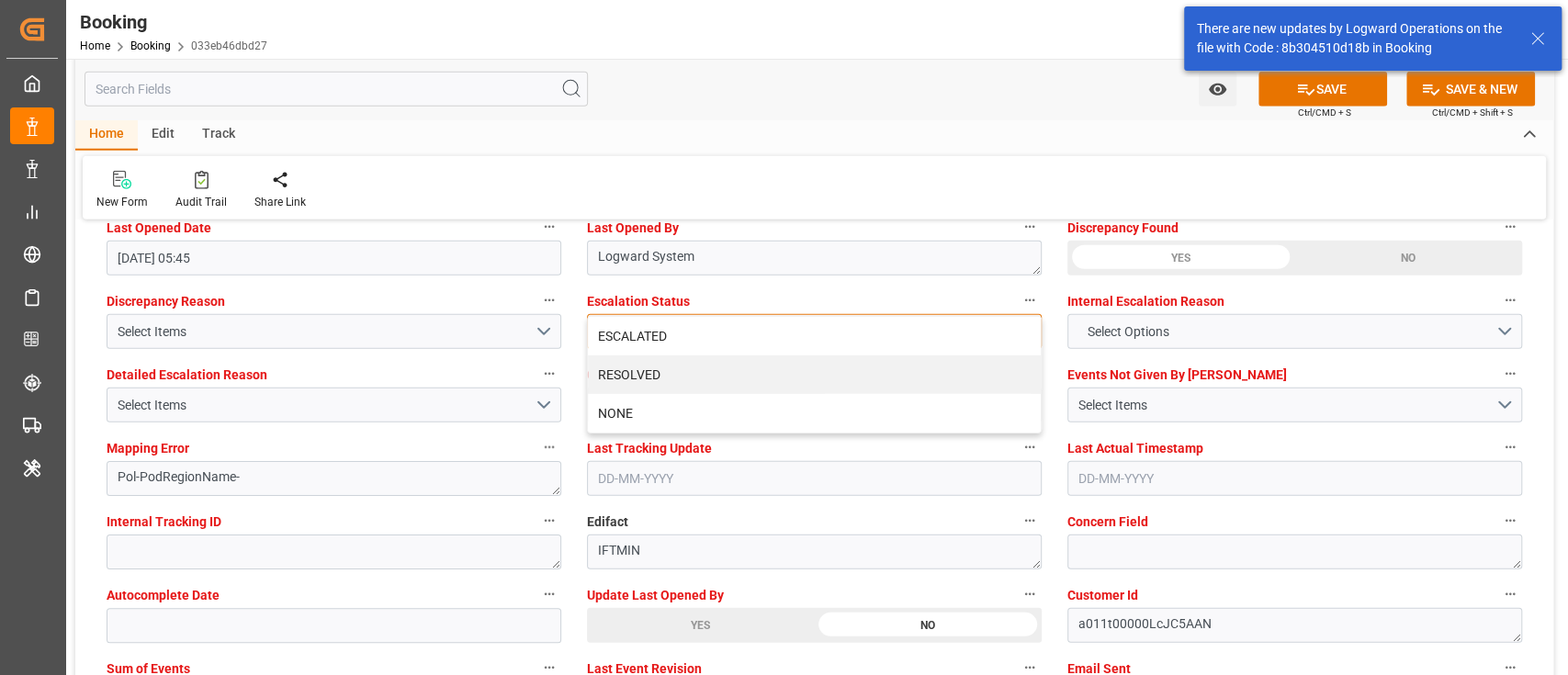
click at [674, 333] on div "ESCALATED" at bounding box center [815, 337] width 453 height 39
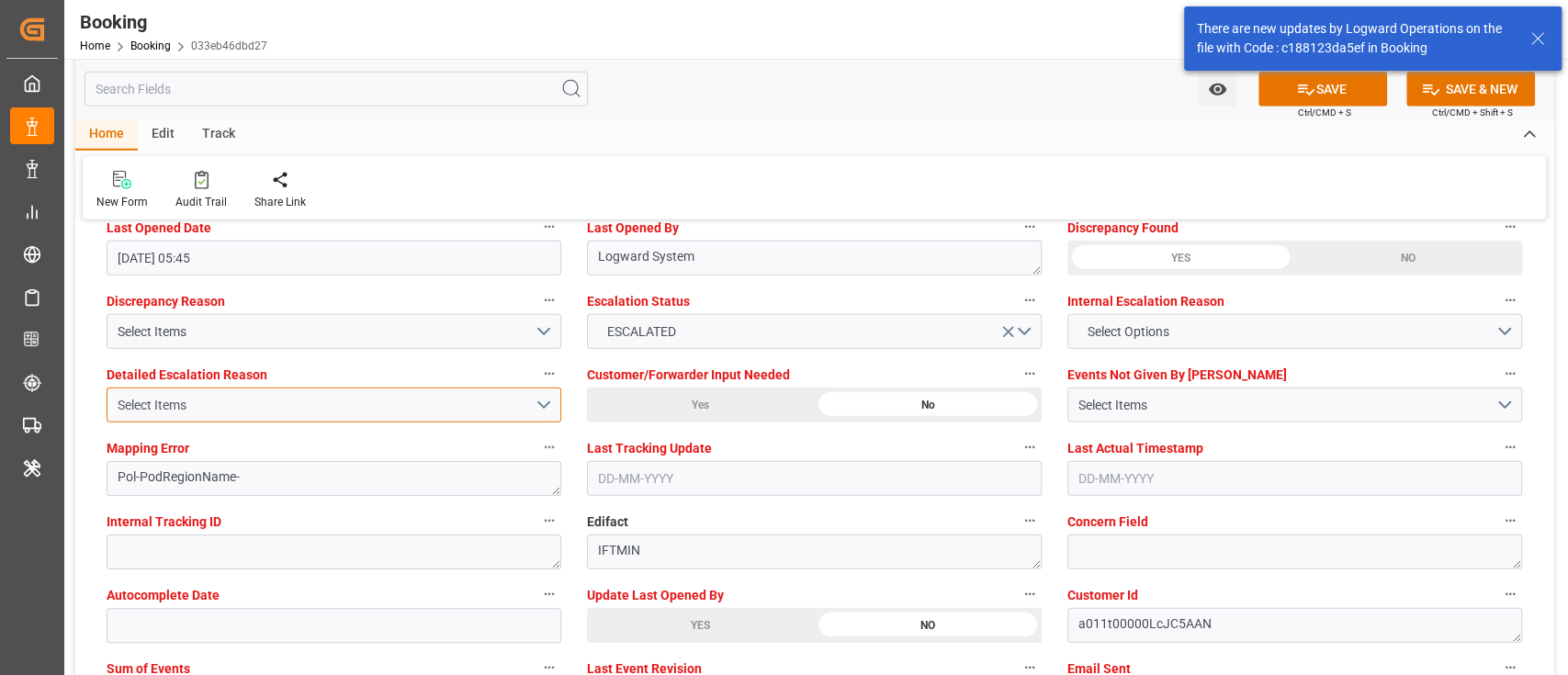
click at [530, 407] on div "Select Items" at bounding box center [326, 406] width 417 height 19
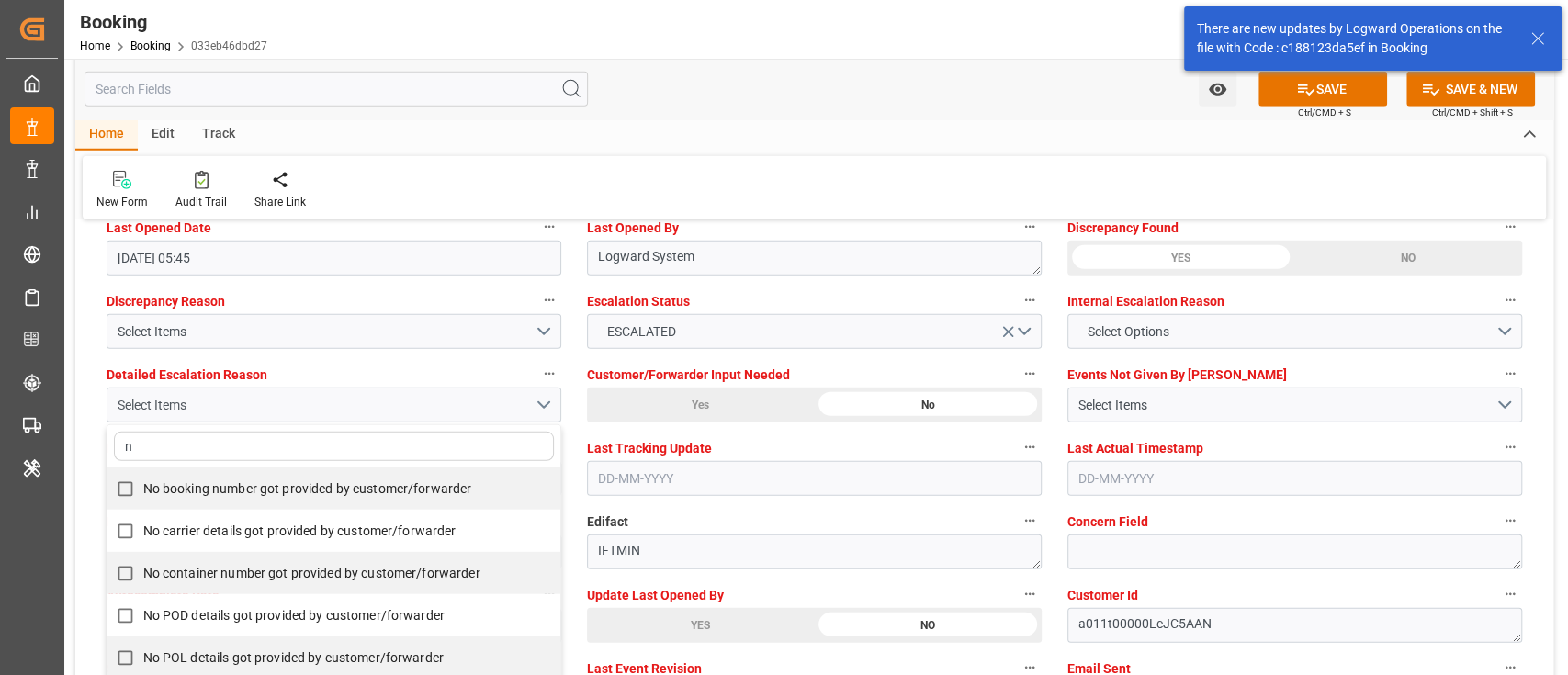
type input "no"
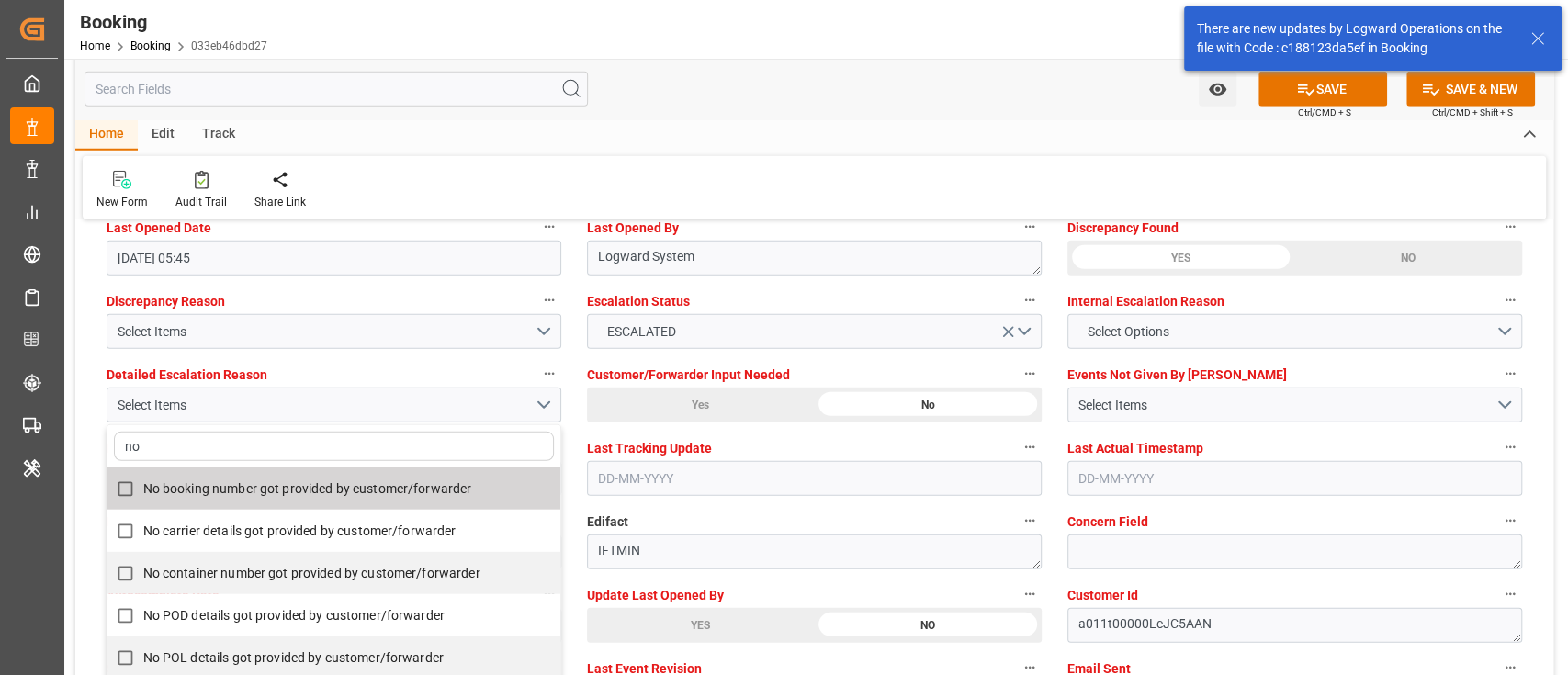
click at [420, 492] on span "No booking number got provided by customer/forwarder" at bounding box center [307, 488] width 329 height 15
checkbox input "true"
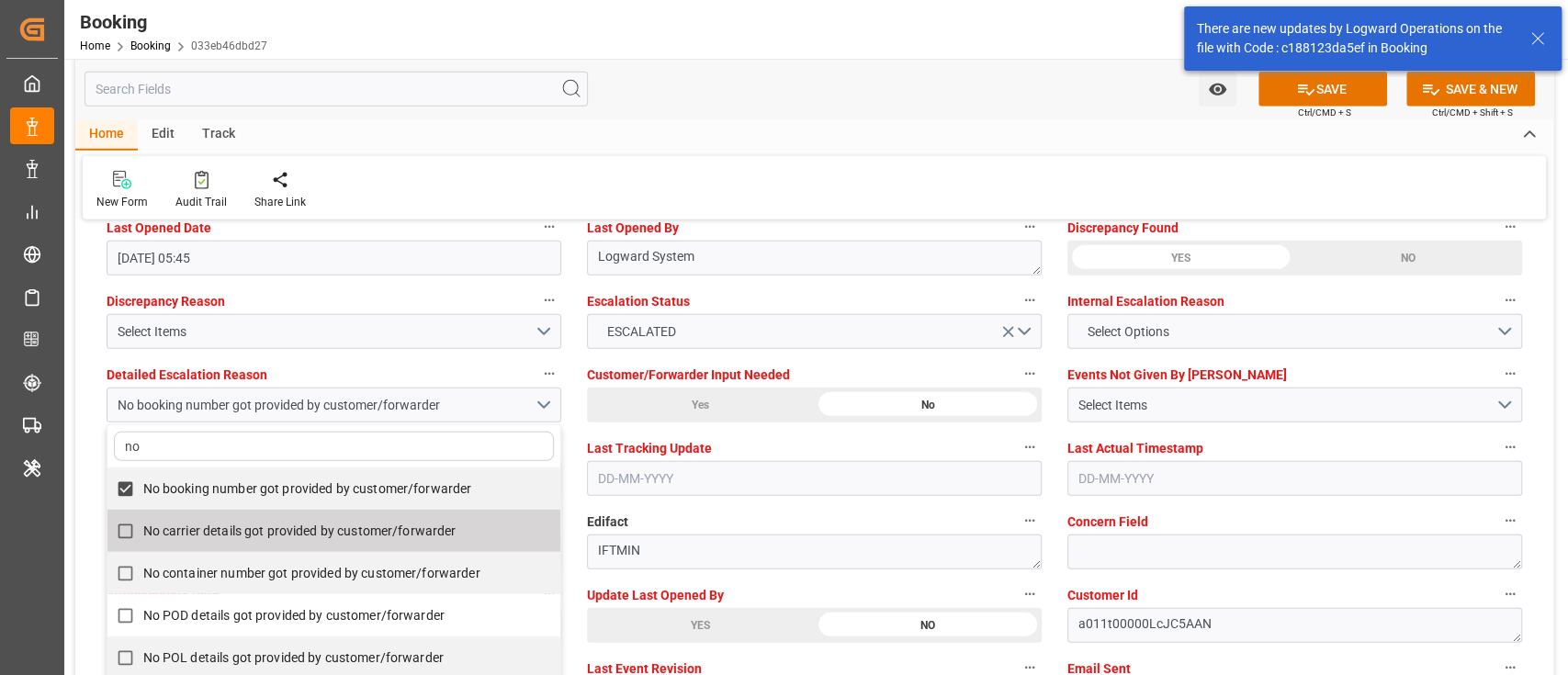
click at [475, 518] on label "No carrier details got provided by customer/forwarder" at bounding box center [325, 531] width 434 height 36
checkbox input "true"
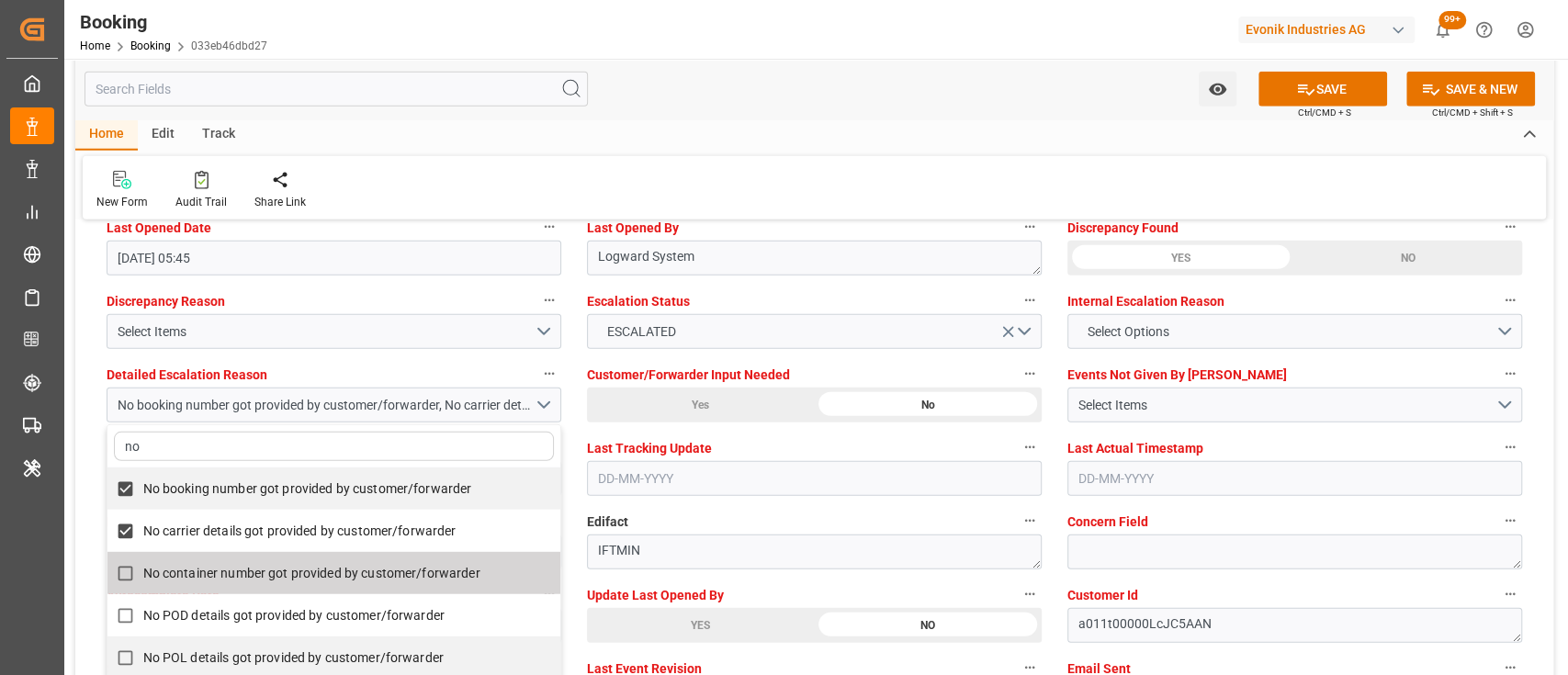
click at [508, 571] on label "No container number got provided by customer/forwarder" at bounding box center [325, 574] width 434 height 36
checkbox input "true"
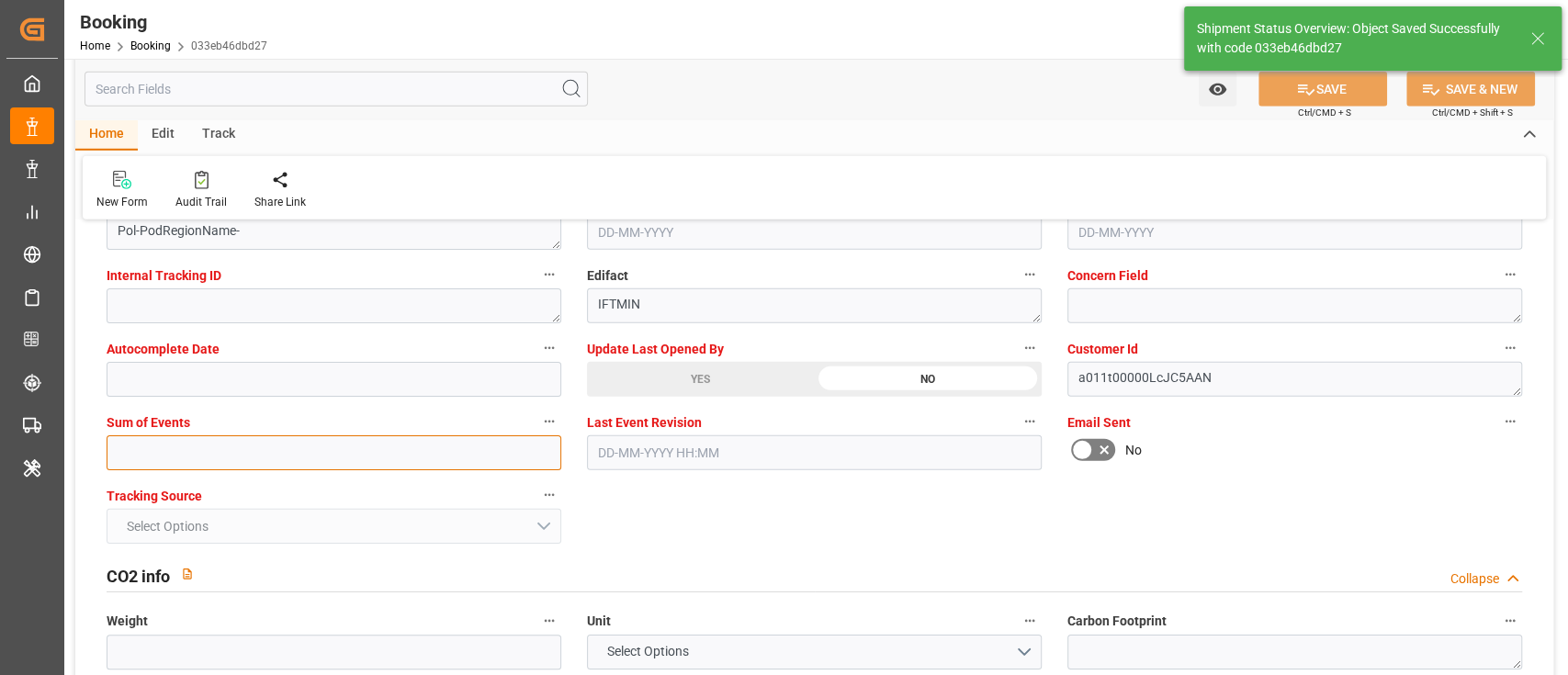
click at [456, 436] on input "text" at bounding box center [334, 453] width 455 height 35
type input "0"
type textarea "[PERSON_NAME]"
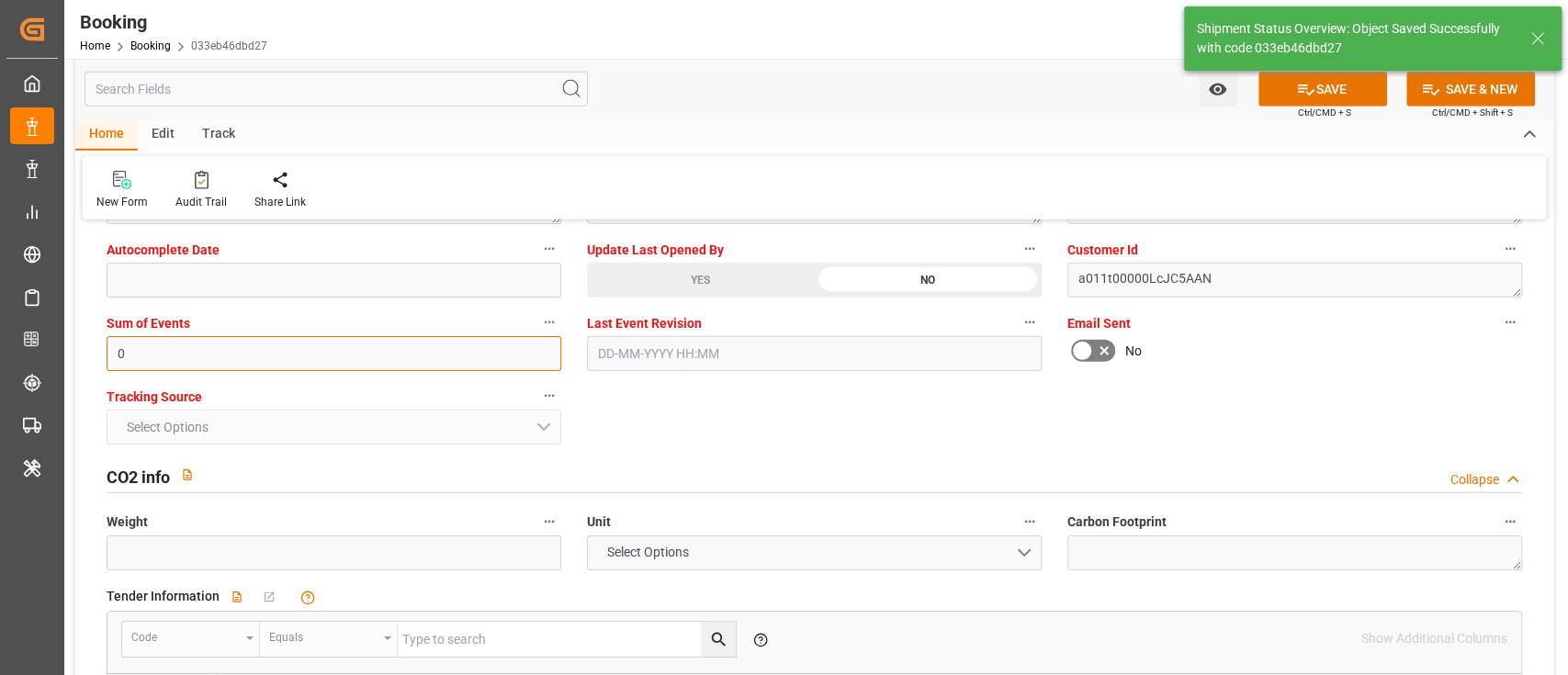
type input "[DATE] 09:47"
type input "0"
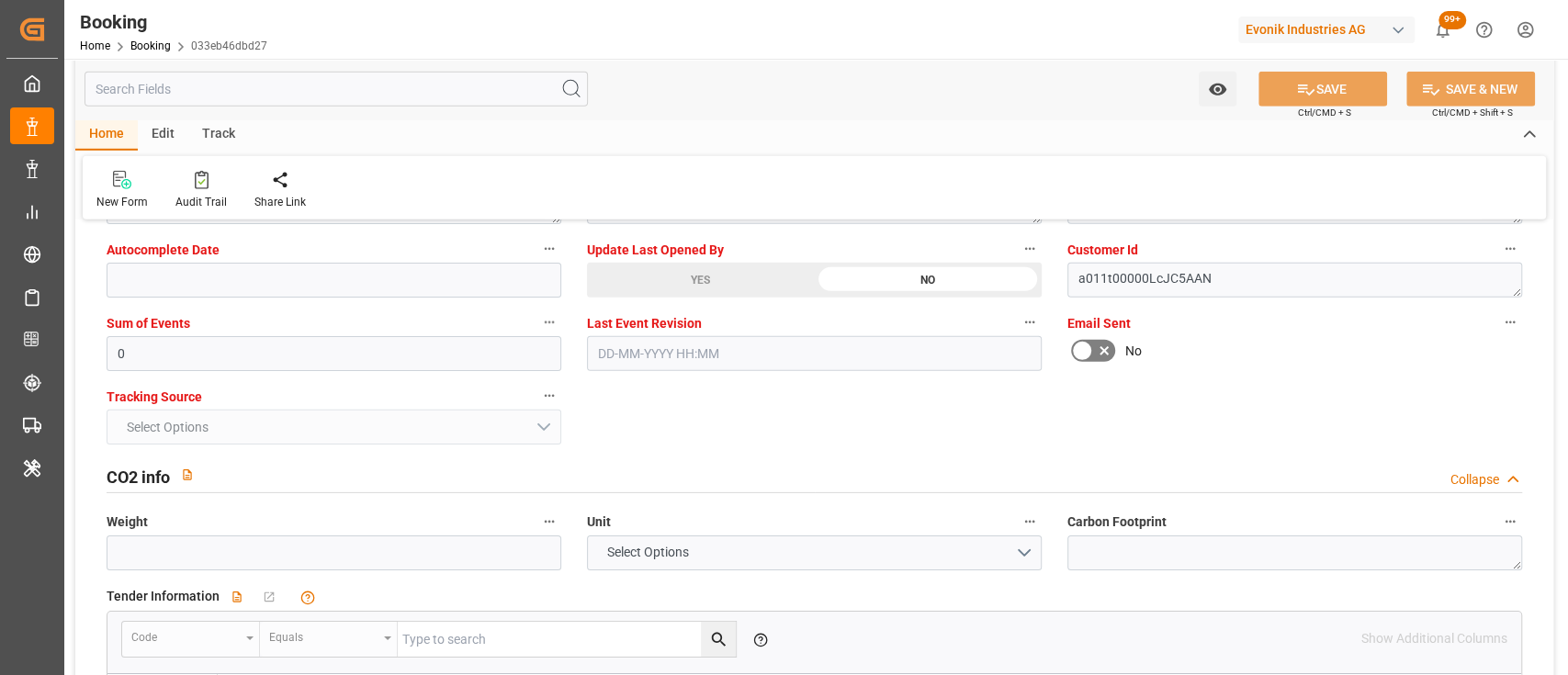
scroll to position [3308, 0]
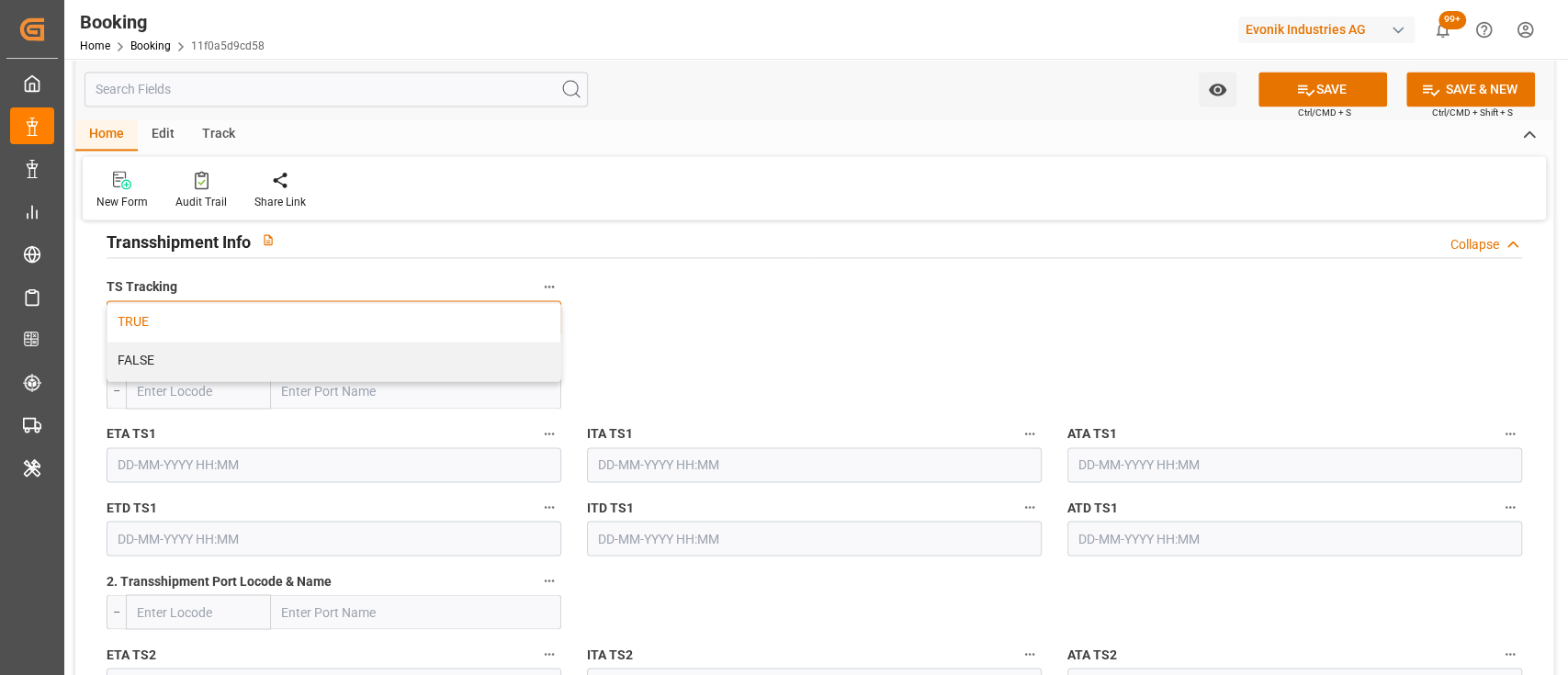
click at [473, 357] on div "FALSE" at bounding box center [334, 361] width 453 height 39
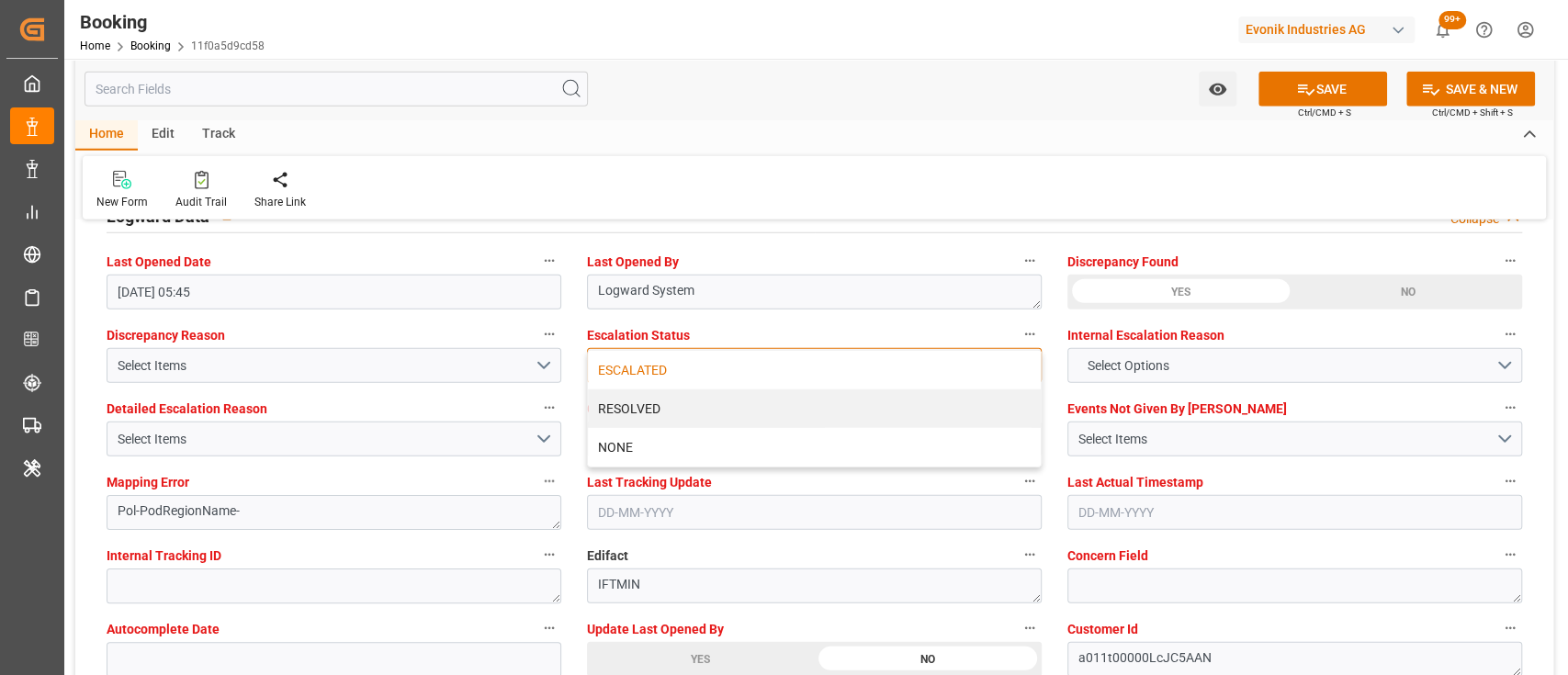
click at [610, 361] on div "ESCALATED" at bounding box center [815, 371] width 453 height 39
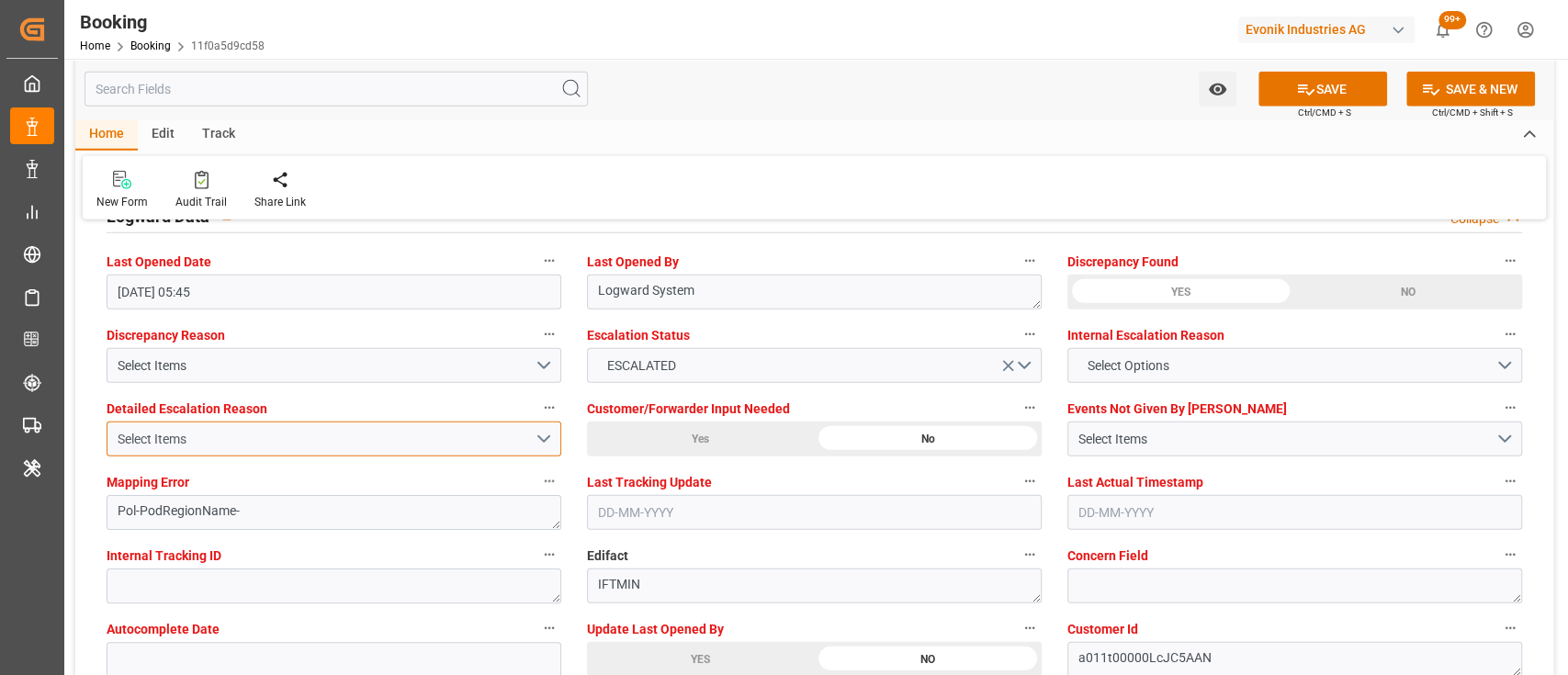
click at [544, 443] on button "Select Items" at bounding box center [334, 440] width 455 height 35
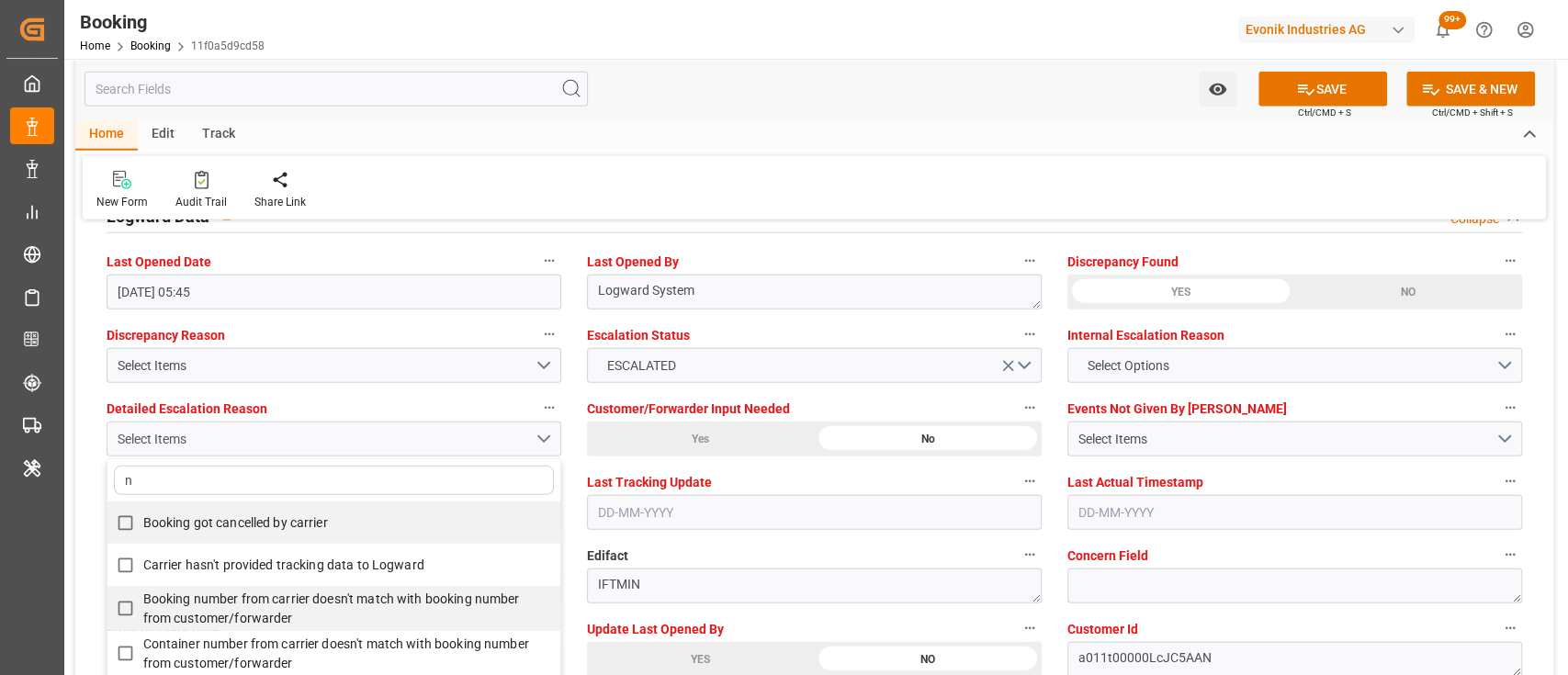
type input "no"
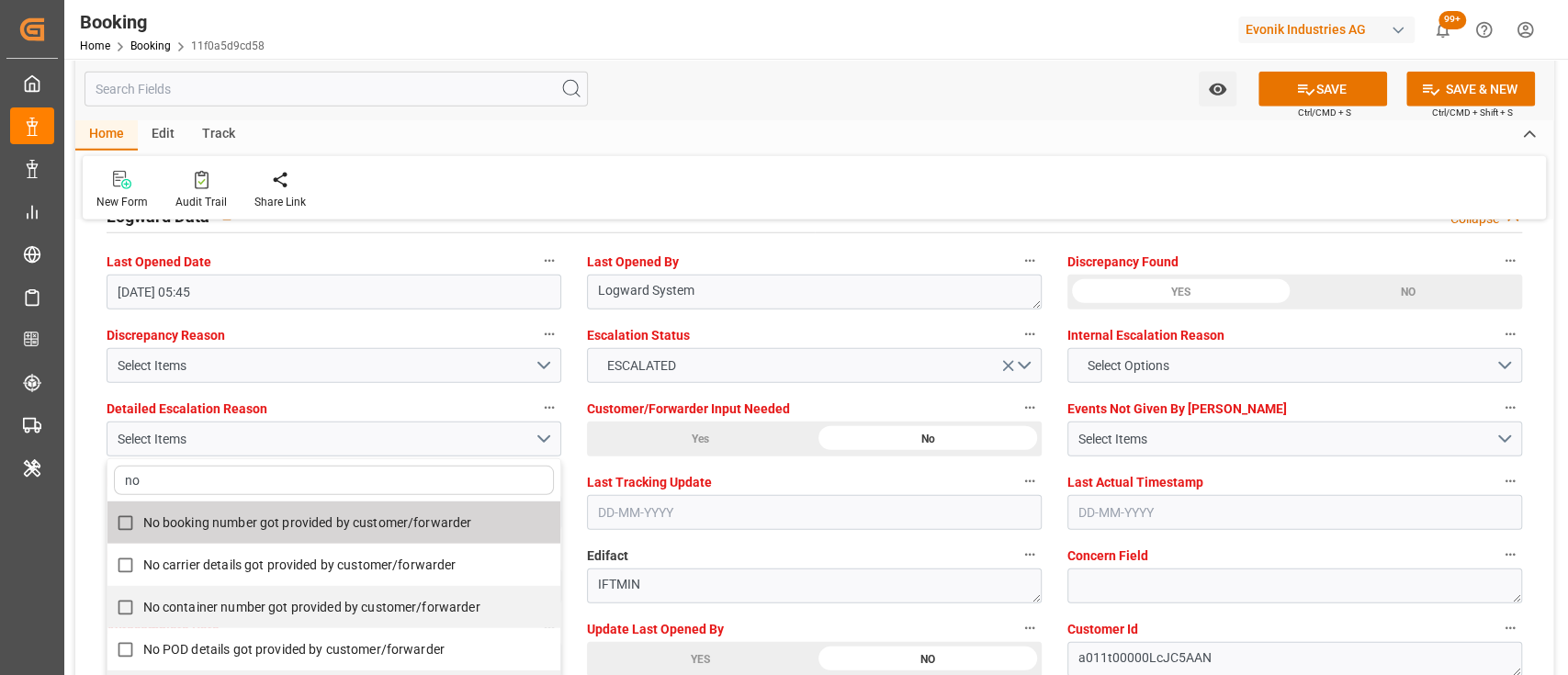
click at [321, 524] on span "No booking number got provided by customer/forwarder" at bounding box center [307, 522] width 329 height 15
checkbox input "true"
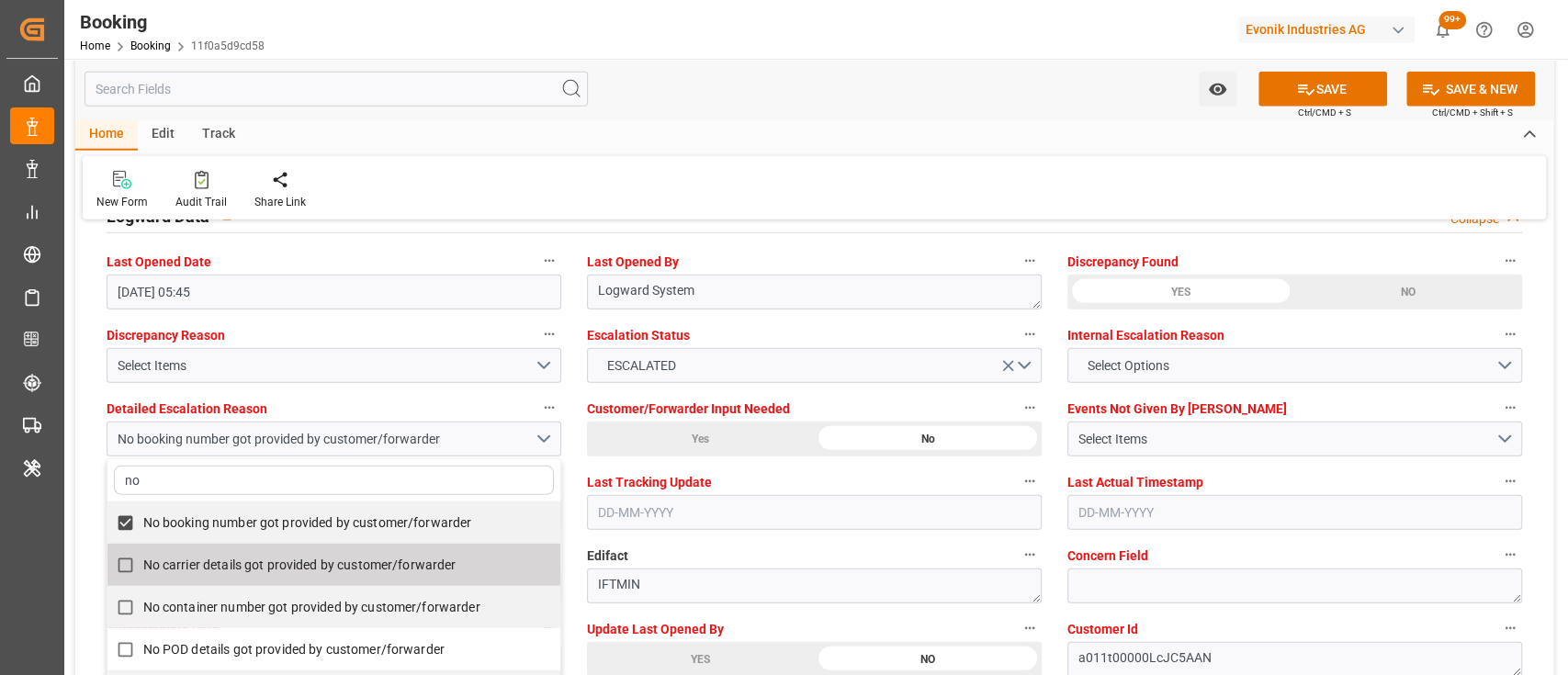
click at [340, 571] on span "No carrier details got provided by customer/forwarder" at bounding box center [299, 564] width 313 height 15
checkbox input "true"
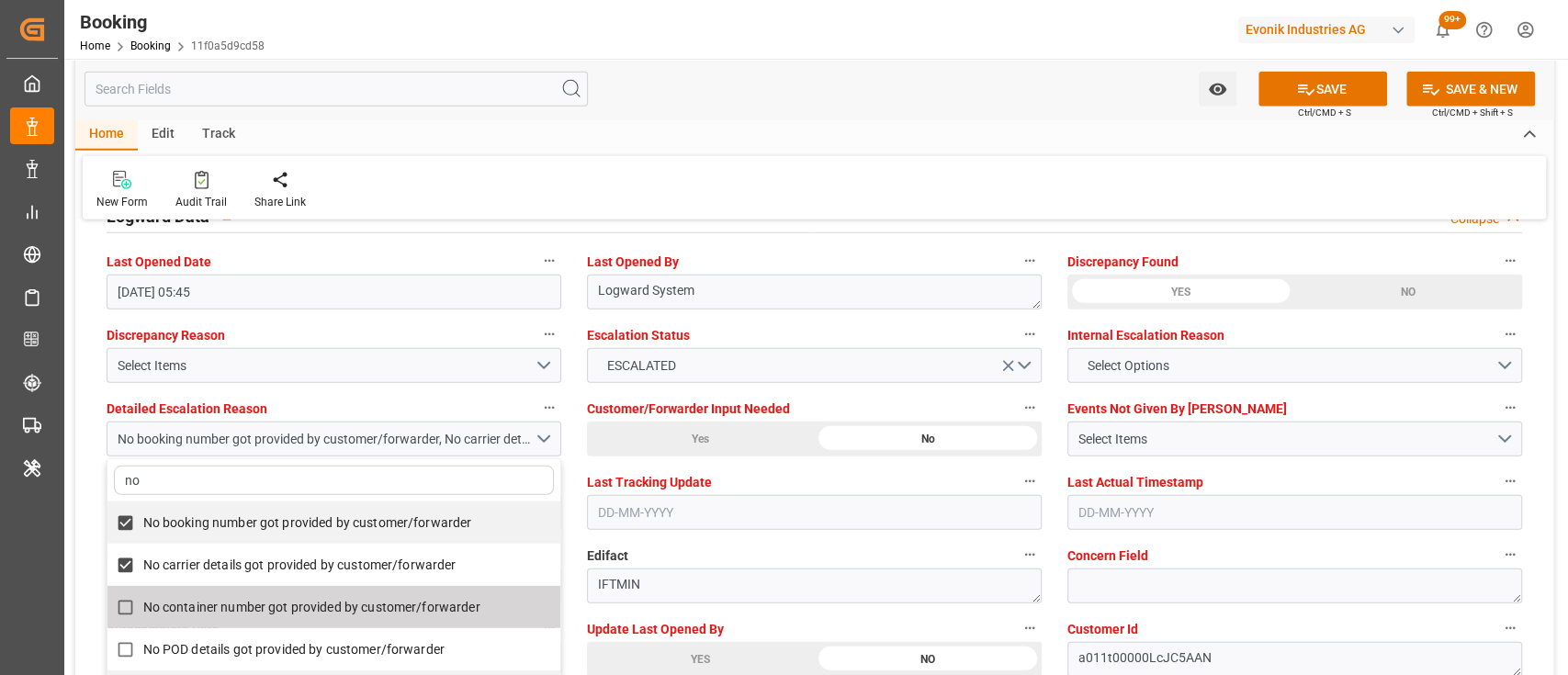
click at [406, 595] on label "No container number got provided by customer/forwarder" at bounding box center [325, 607] width 434 height 36
checkbox input "true"
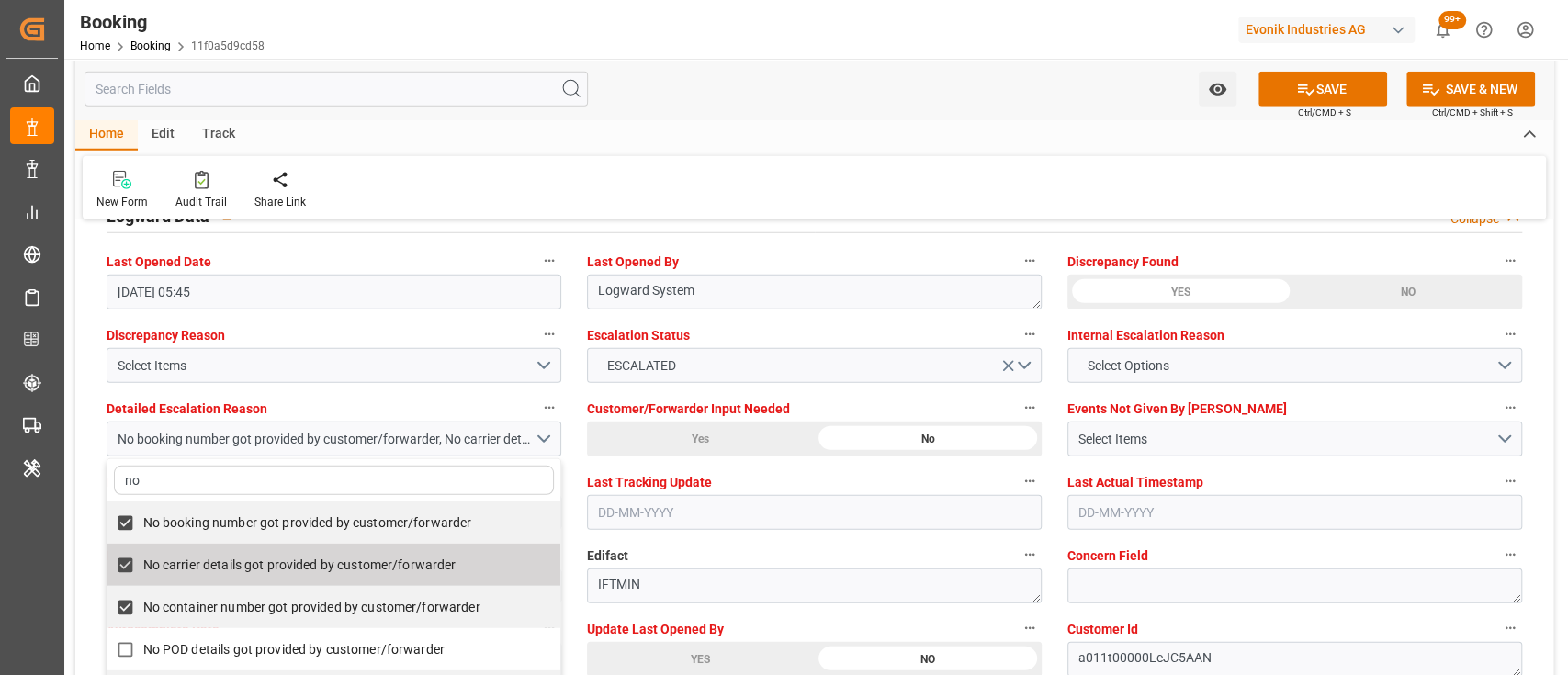
type input "no"
click at [707, 164] on div "New Form Audit Trail Share Link" at bounding box center [814, 188] width 1463 height 63
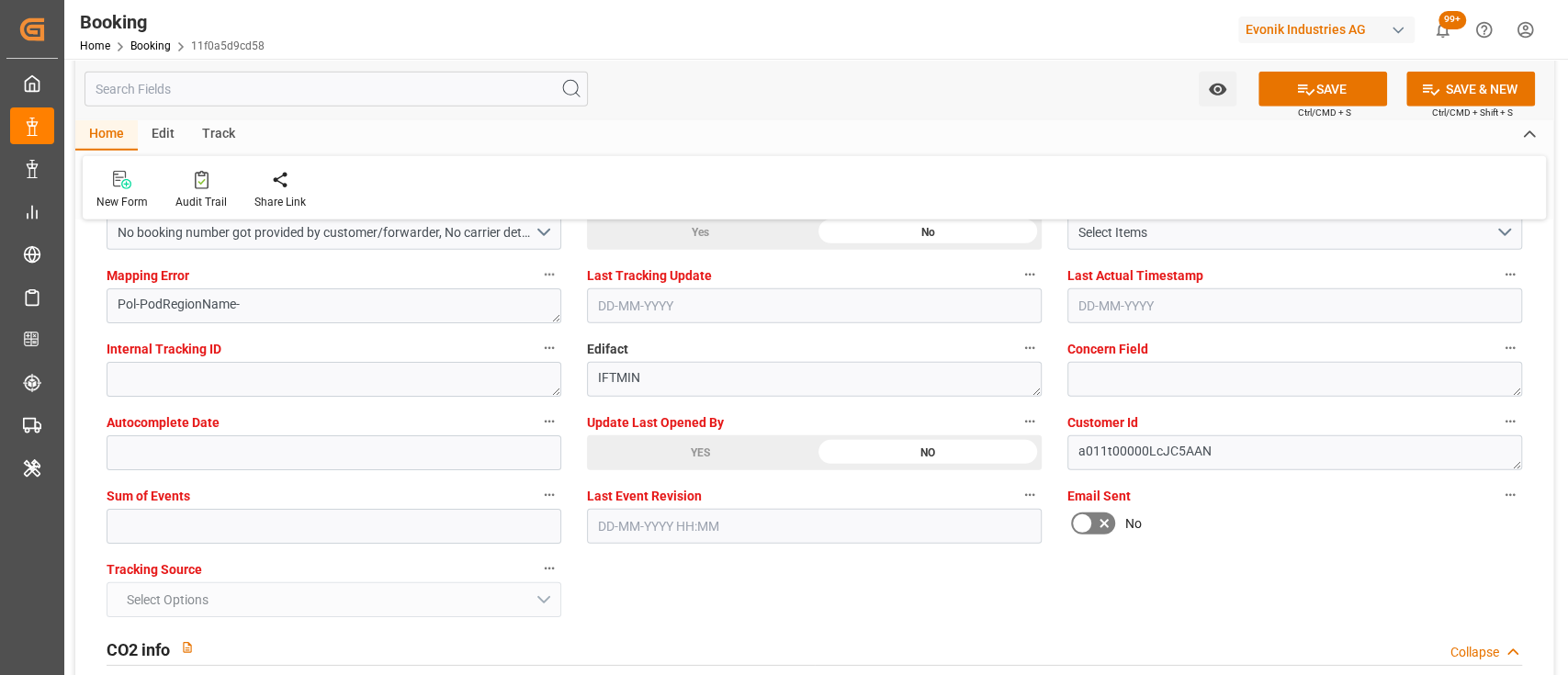
scroll to position [3566, 0]
click at [399, 517] on input "text" at bounding box center [334, 525] width 455 height 35
type input "0"
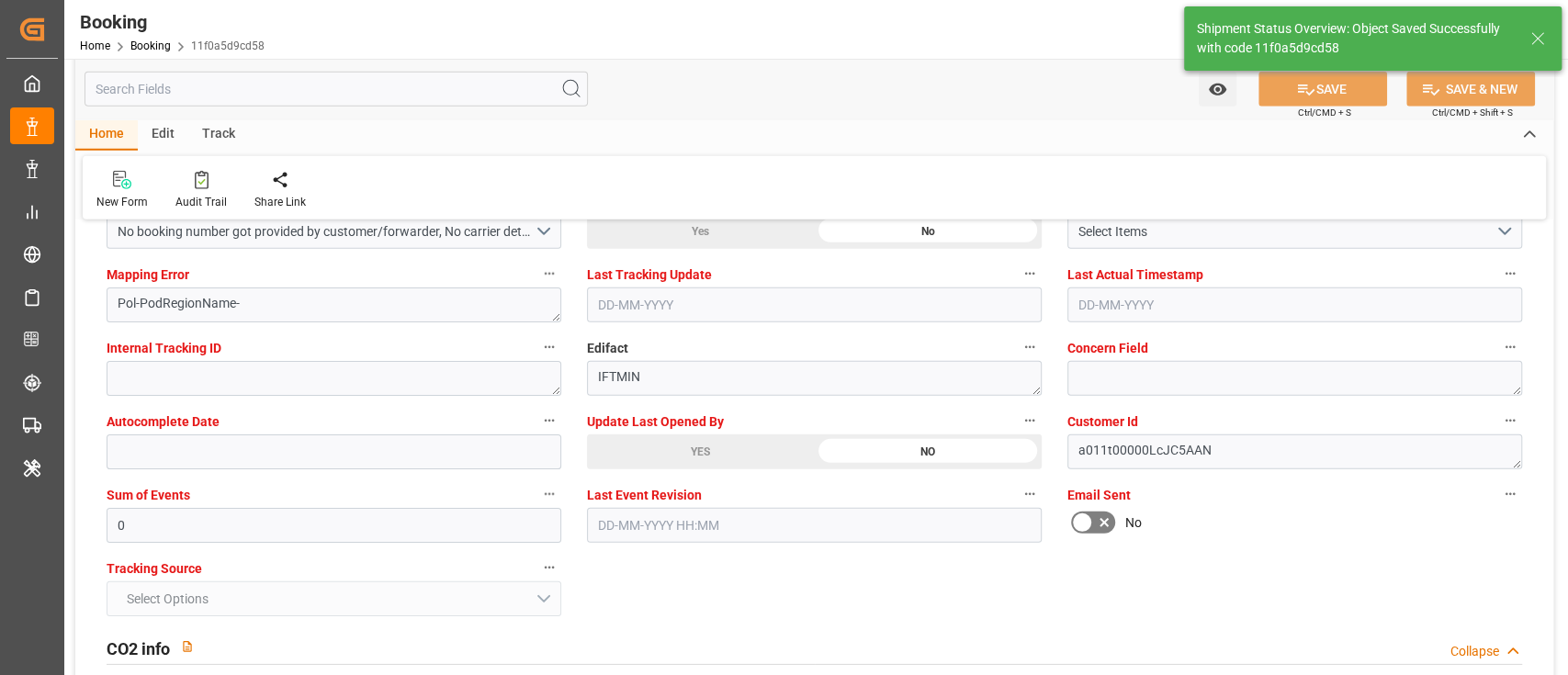
type textarea "[PERSON_NAME]"
type input "22-09-2025 09:49"
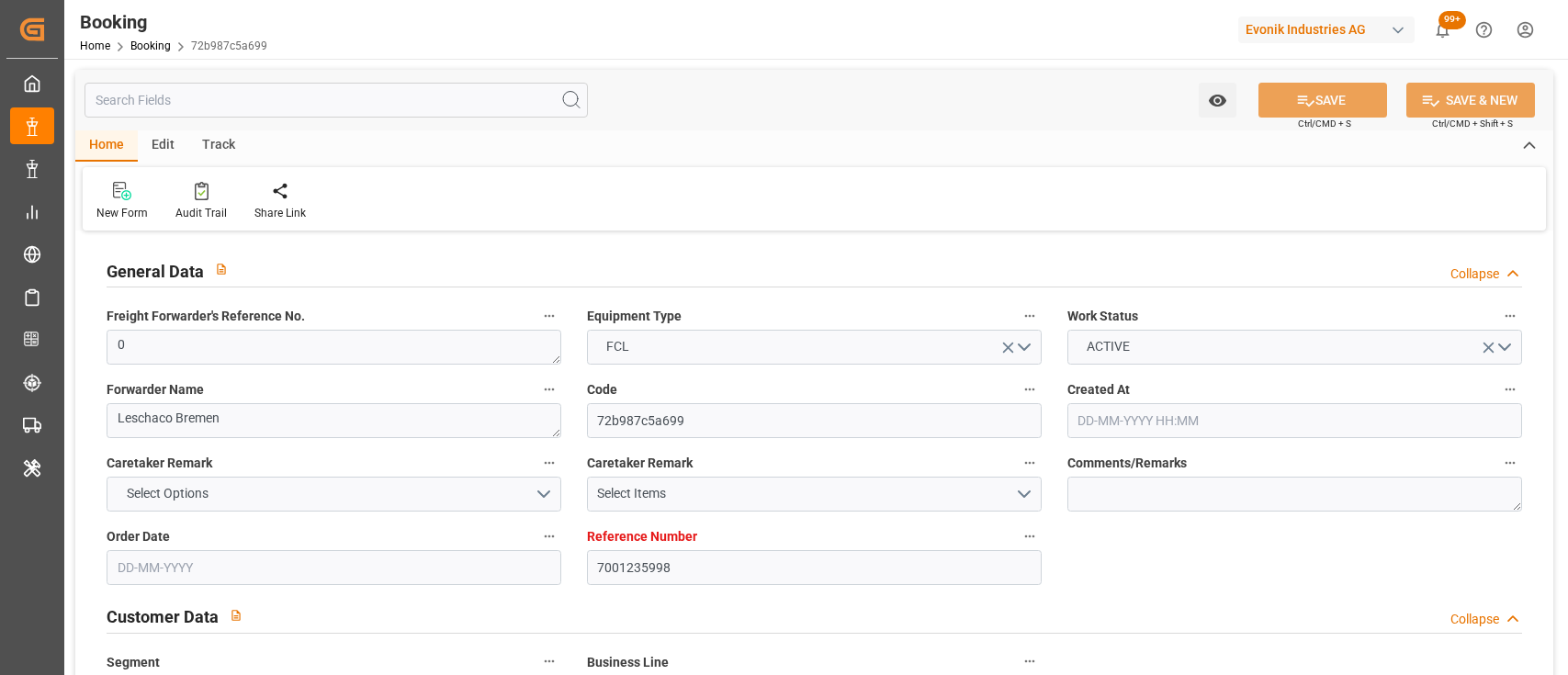
type input "[DATE] 05:15"
type input "[DATE]"
type input "[DATE] 00:00"
type input "[DATE]"
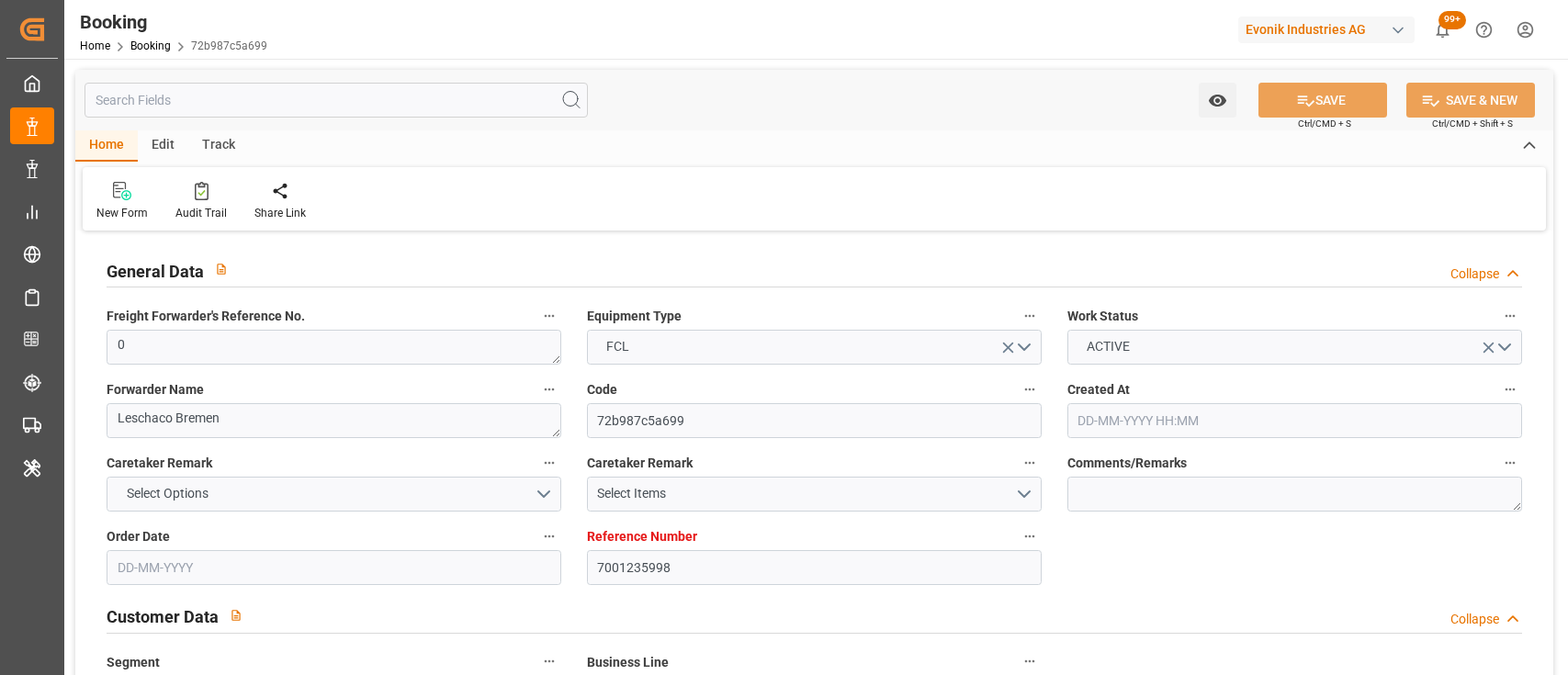
type input "[DATE] 05:45"
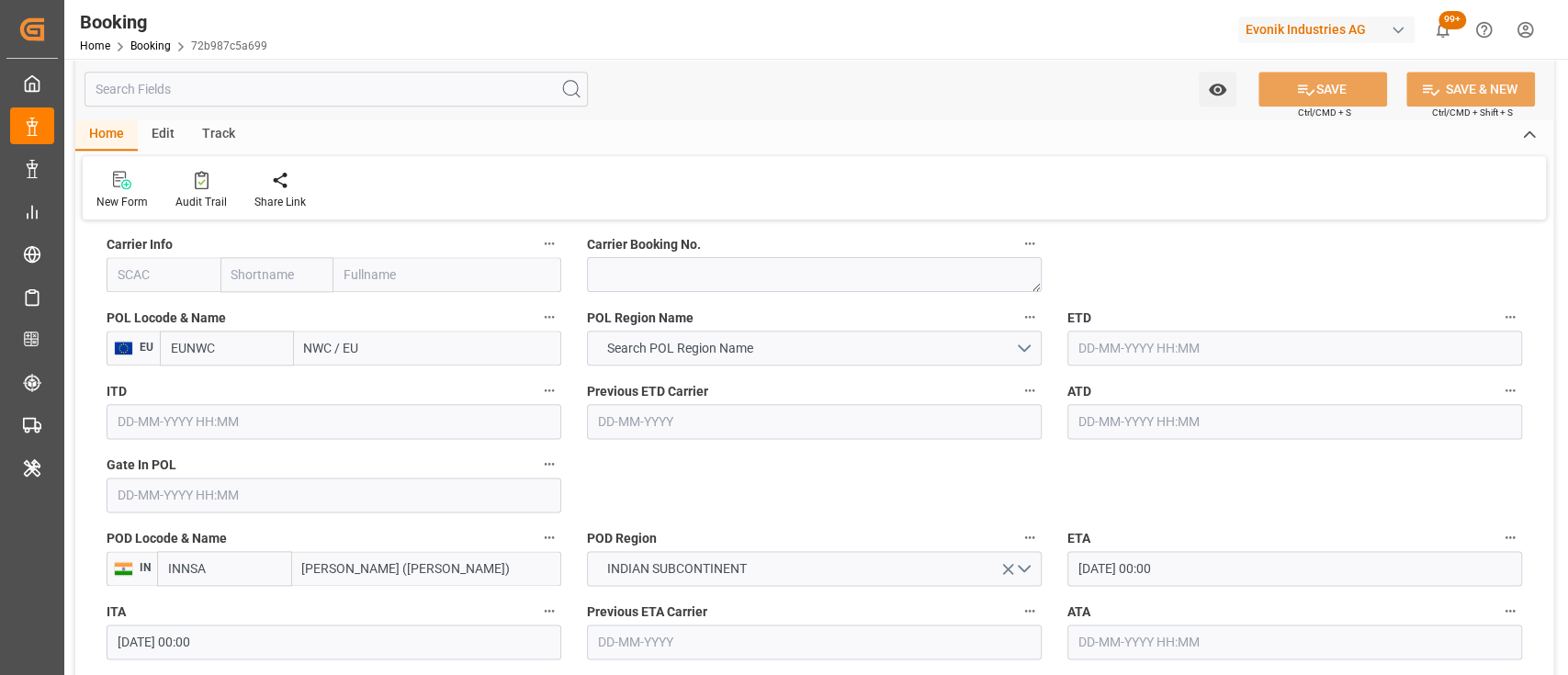
scroll to position [1767, 0]
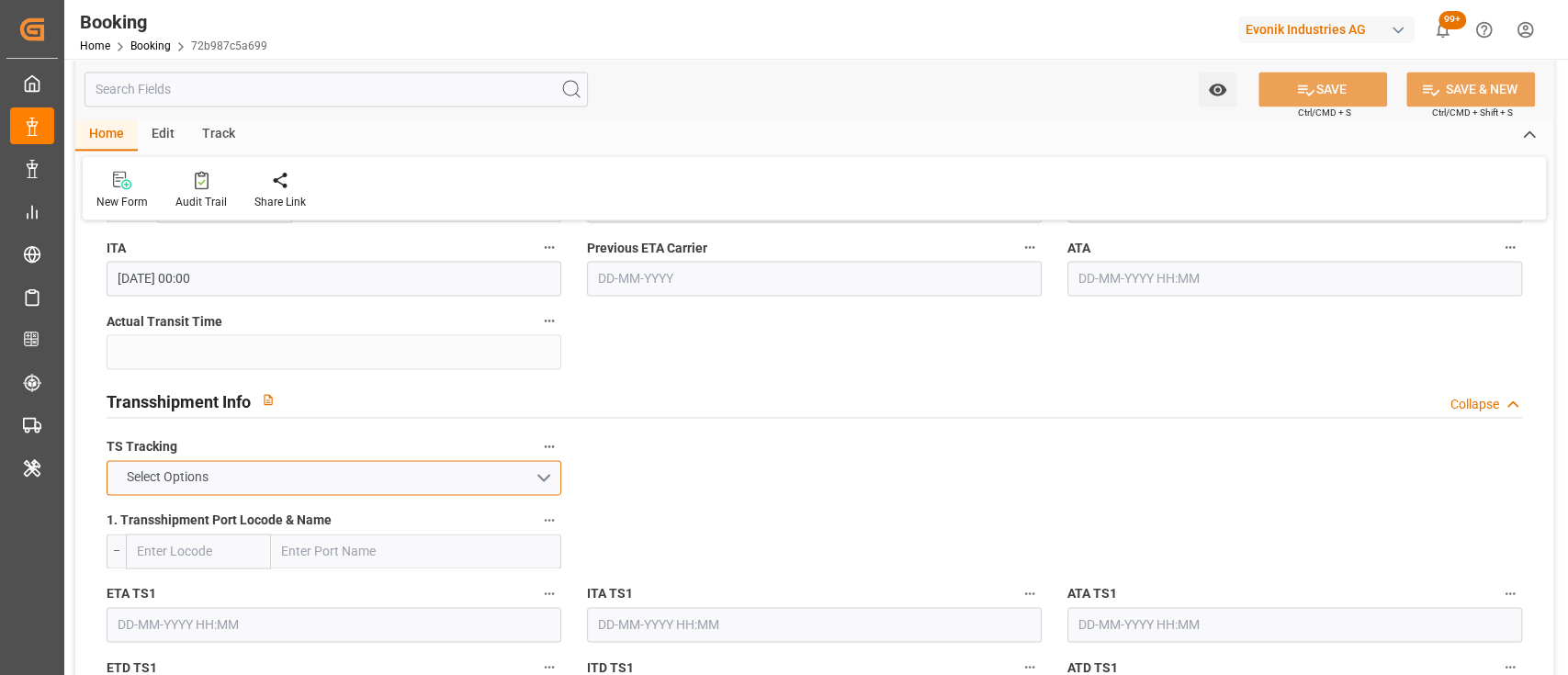
click at [537, 474] on button "Select Options" at bounding box center [334, 478] width 455 height 35
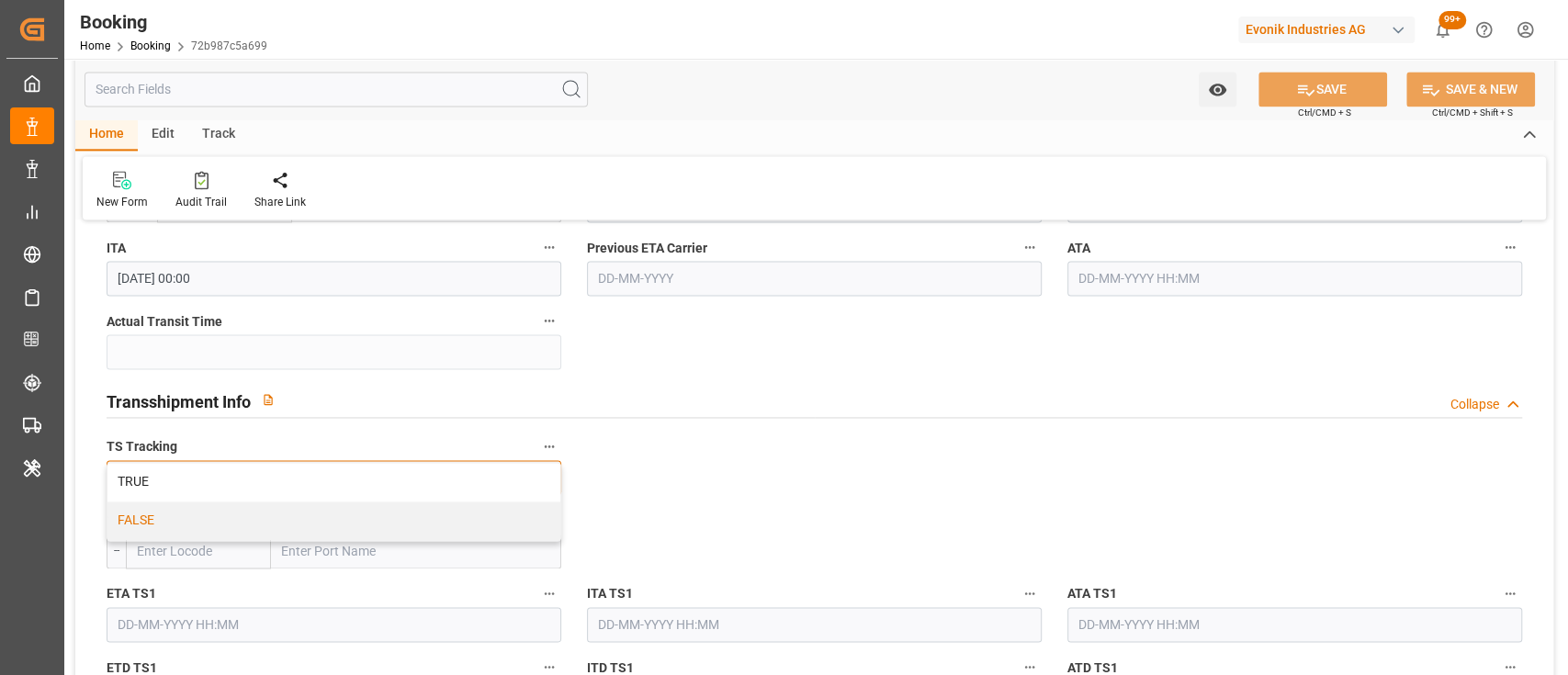
click at [459, 513] on div "FALSE" at bounding box center [334, 521] width 453 height 39
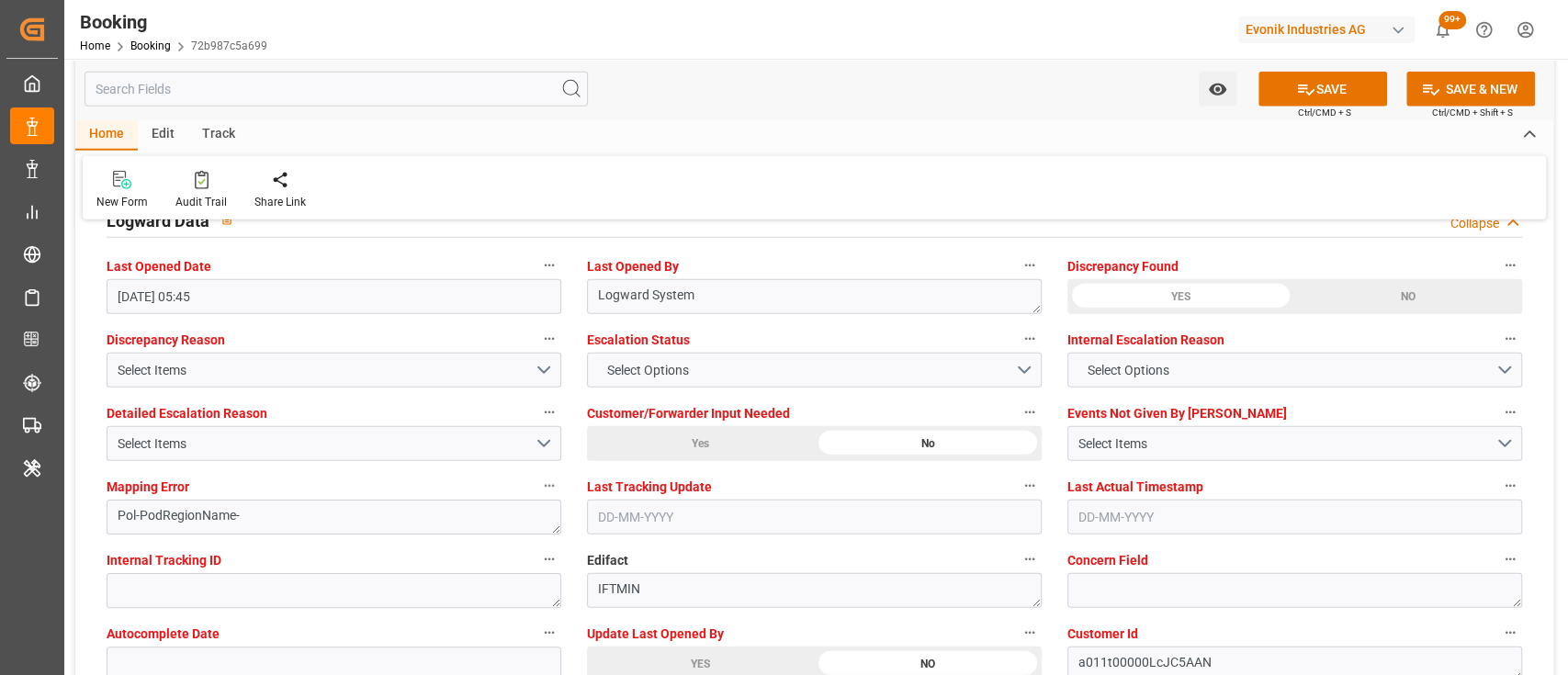
scroll to position [3356, 0]
click at [638, 375] on span "Select Options" at bounding box center [646, 369] width 100 height 19
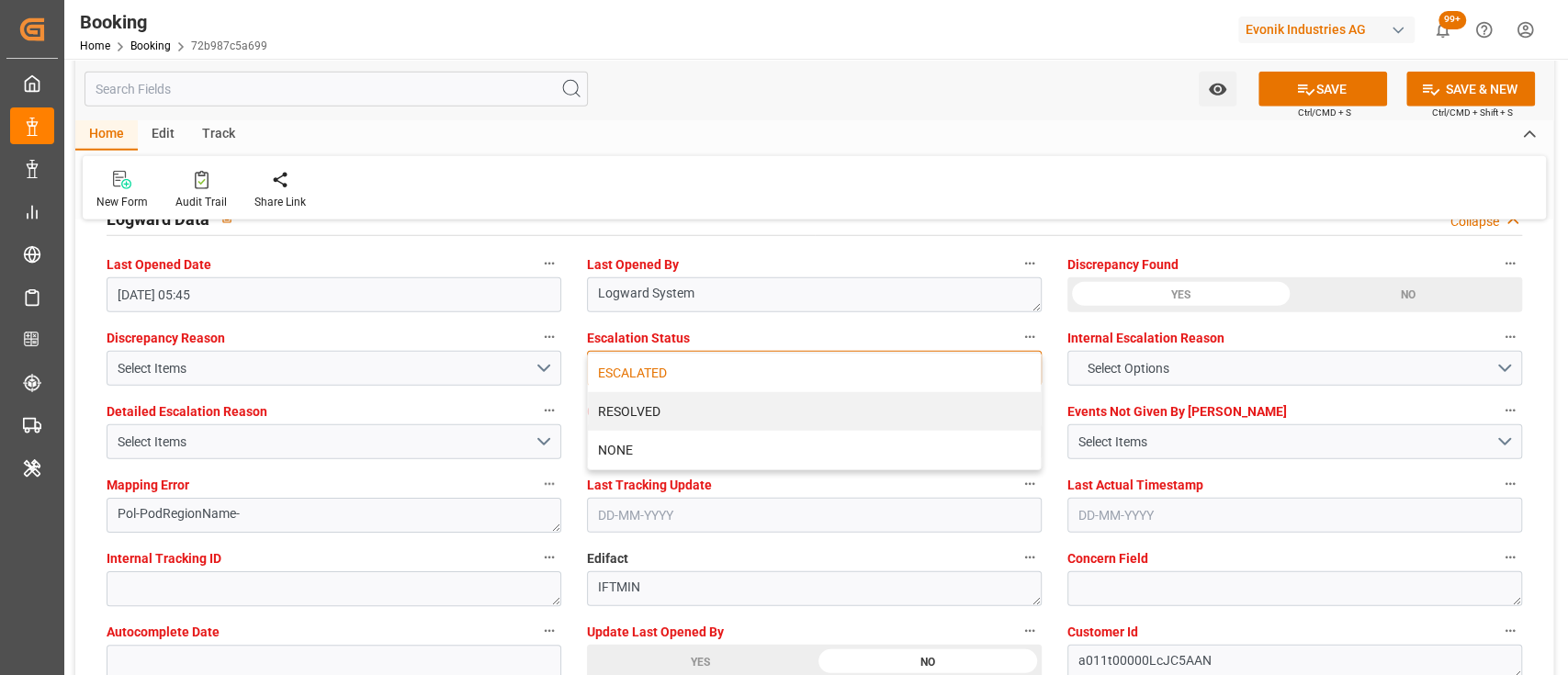
click at [632, 373] on div "ESCALATED" at bounding box center [815, 373] width 453 height 39
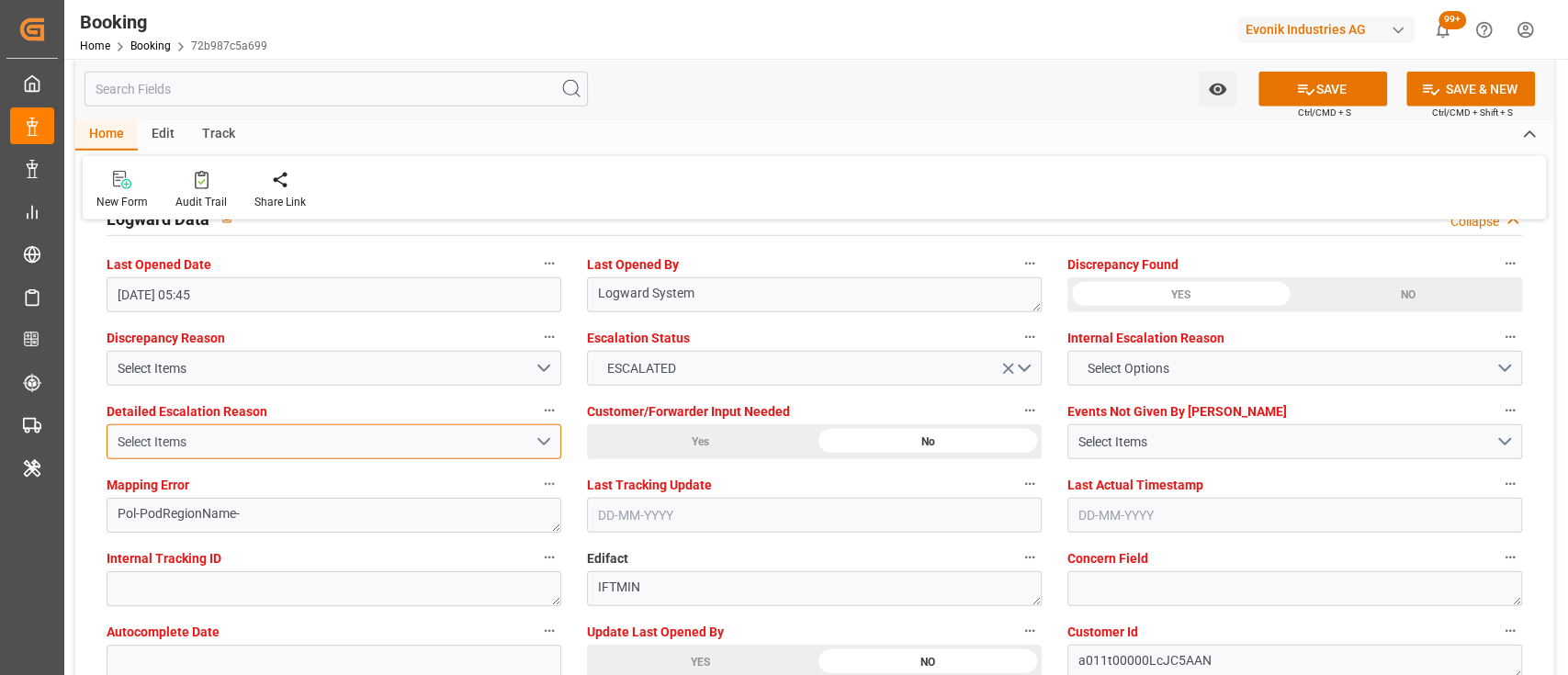
click at [530, 442] on div "Select Items" at bounding box center [326, 443] width 417 height 19
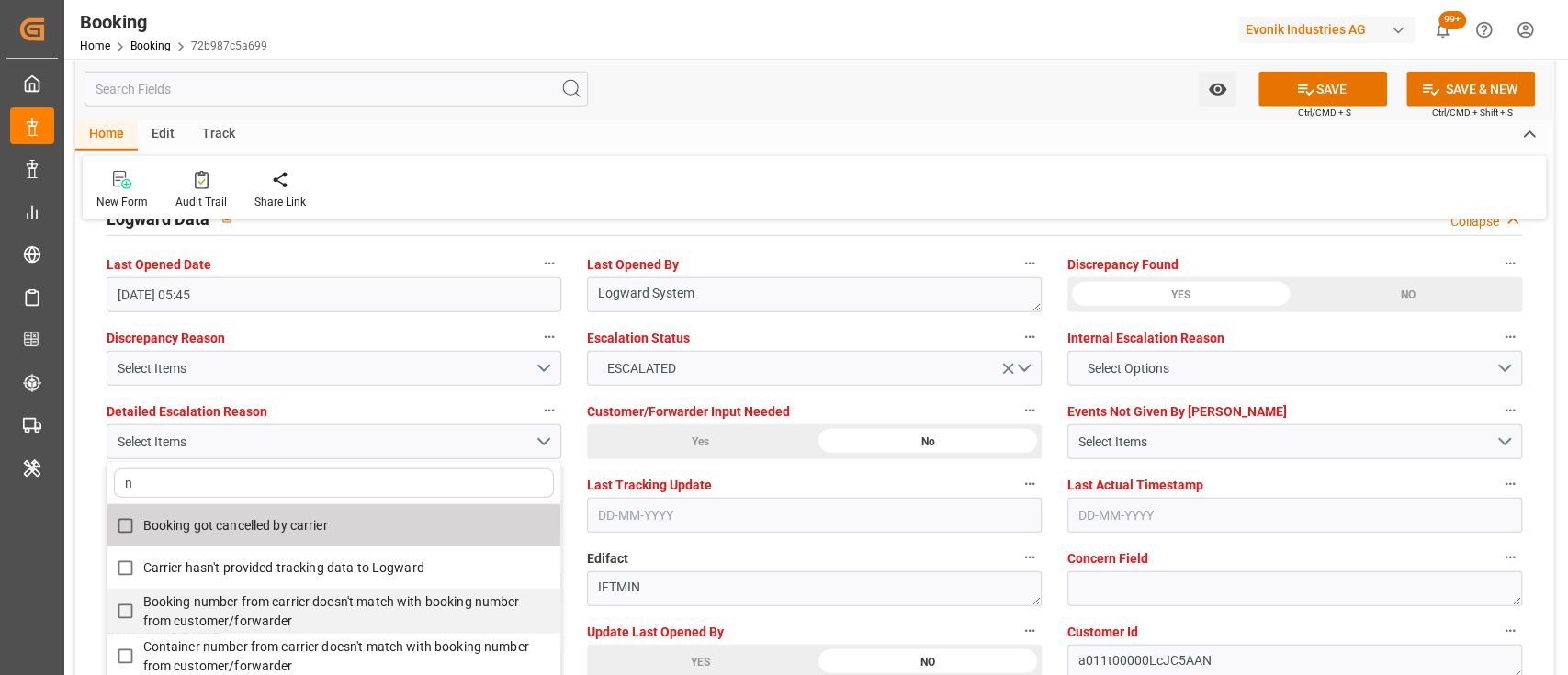
type input "no"
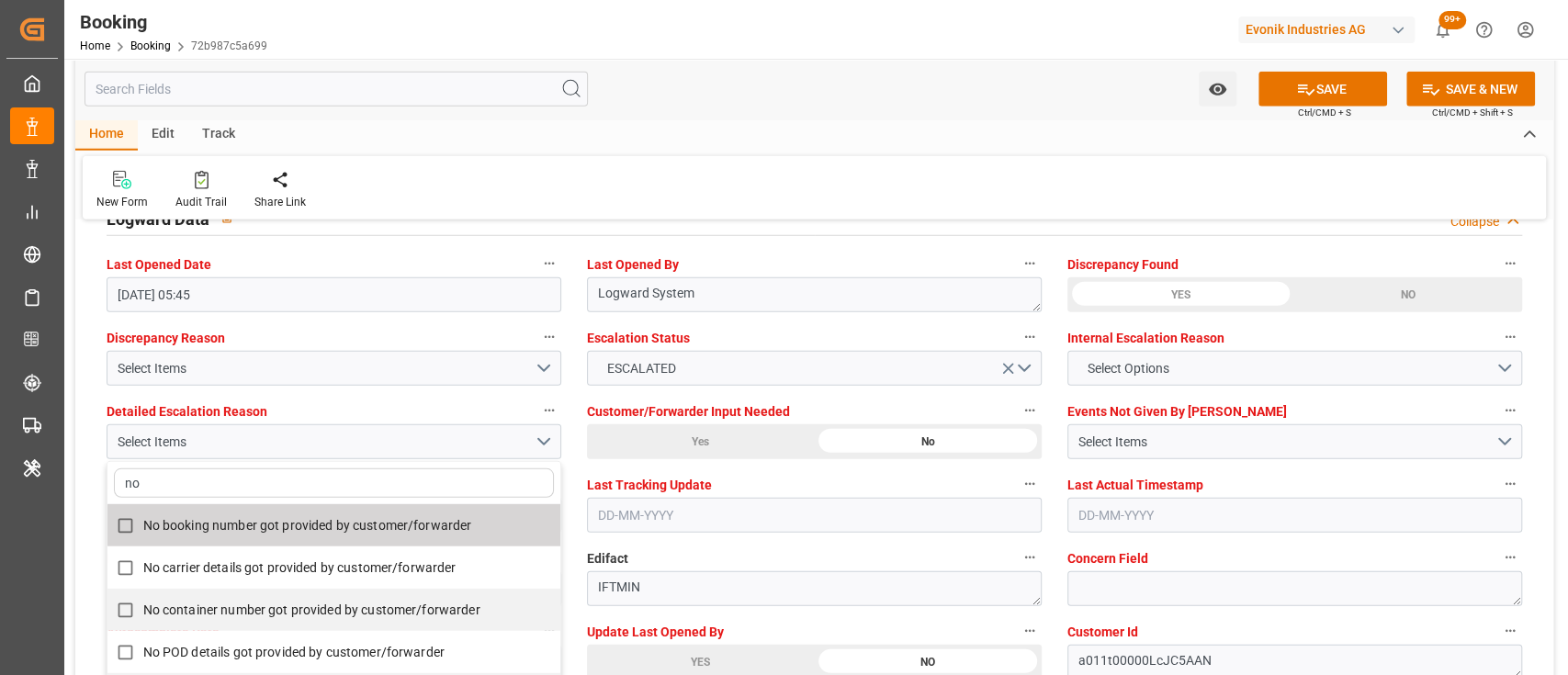
click at [397, 519] on span "No booking number got provided by customer/forwarder" at bounding box center [307, 525] width 329 height 15
checkbox input "true"
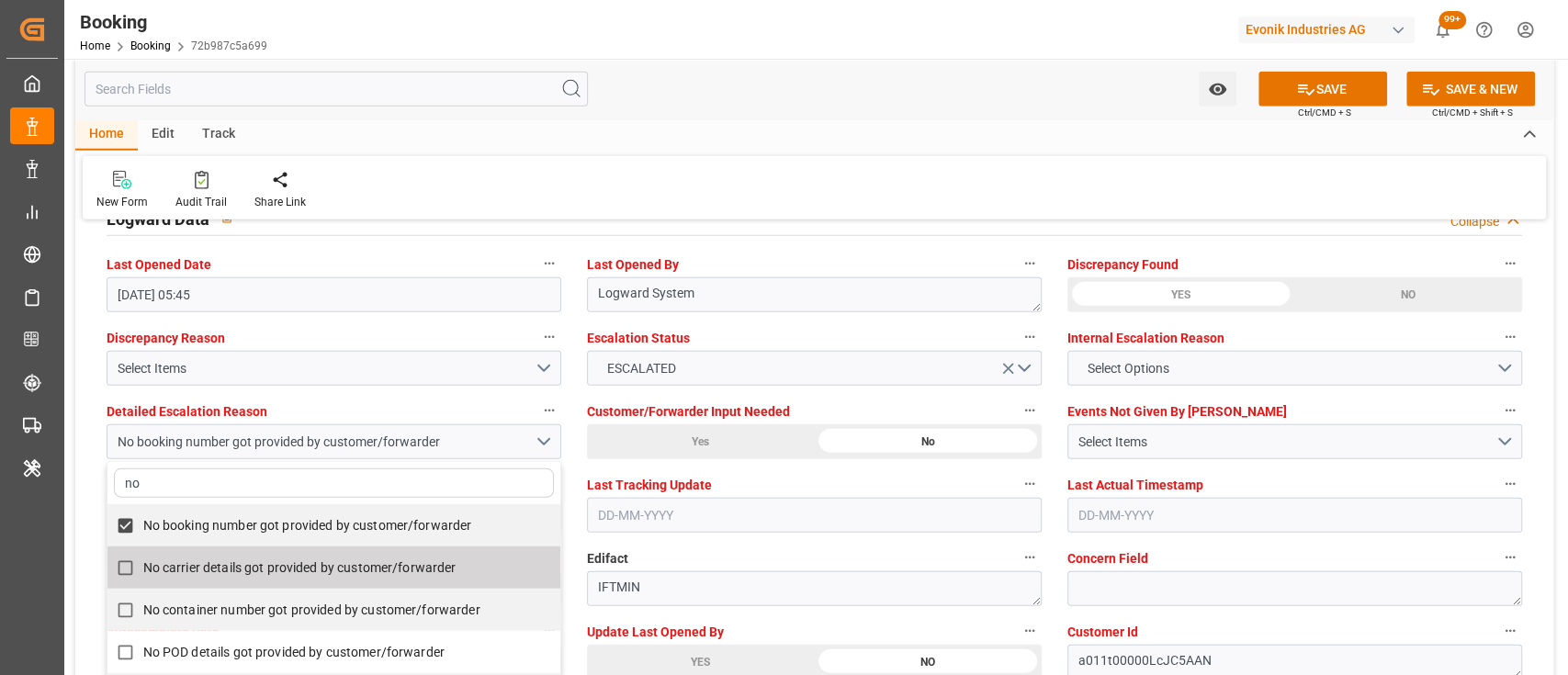
click at [415, 565] on span "No carrier details got provided by customer/forwarder" at bounding box center [299, 567] width 313 height 15
checkbox input "true"
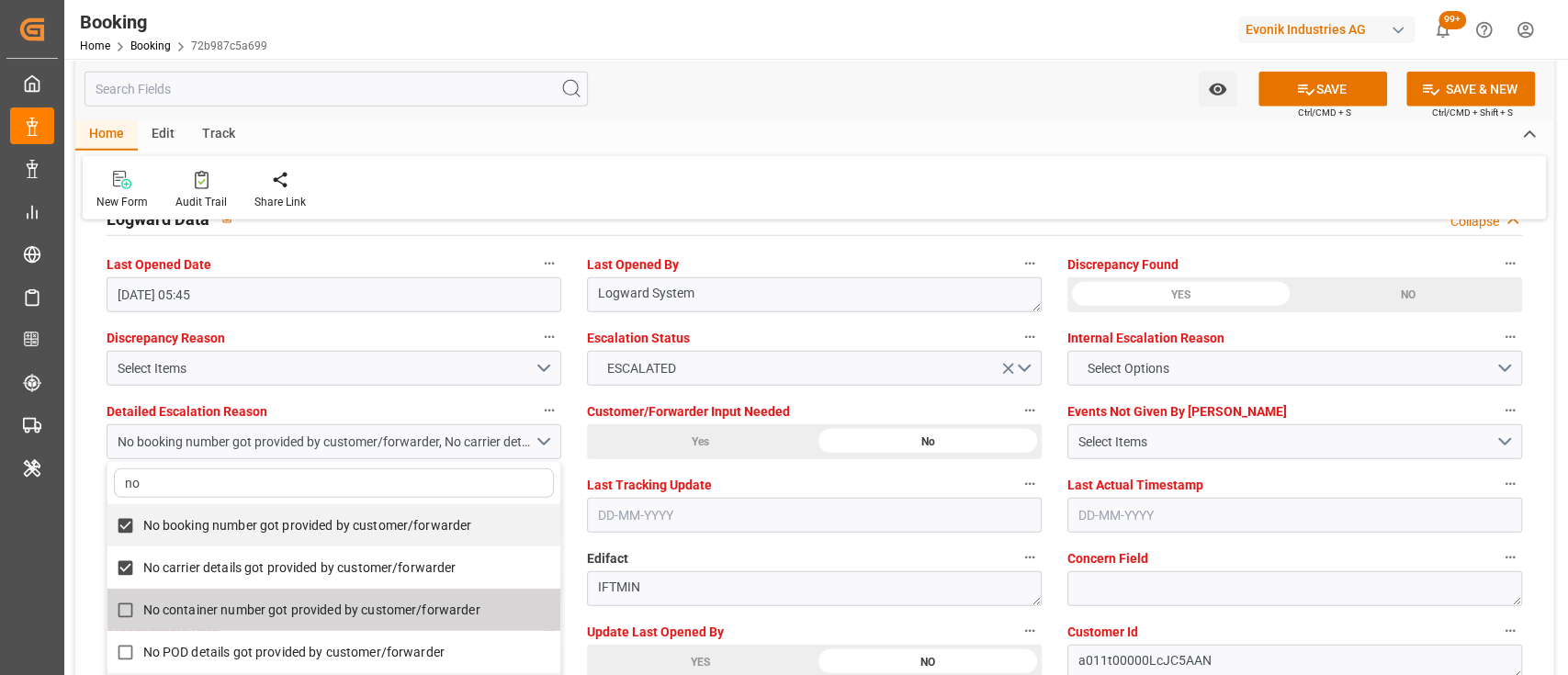
click at [470, 609] on span "No container number got provided by customer/forwarder" at bounding box center [311, 610] width 337 height 15
checkbox input "true"
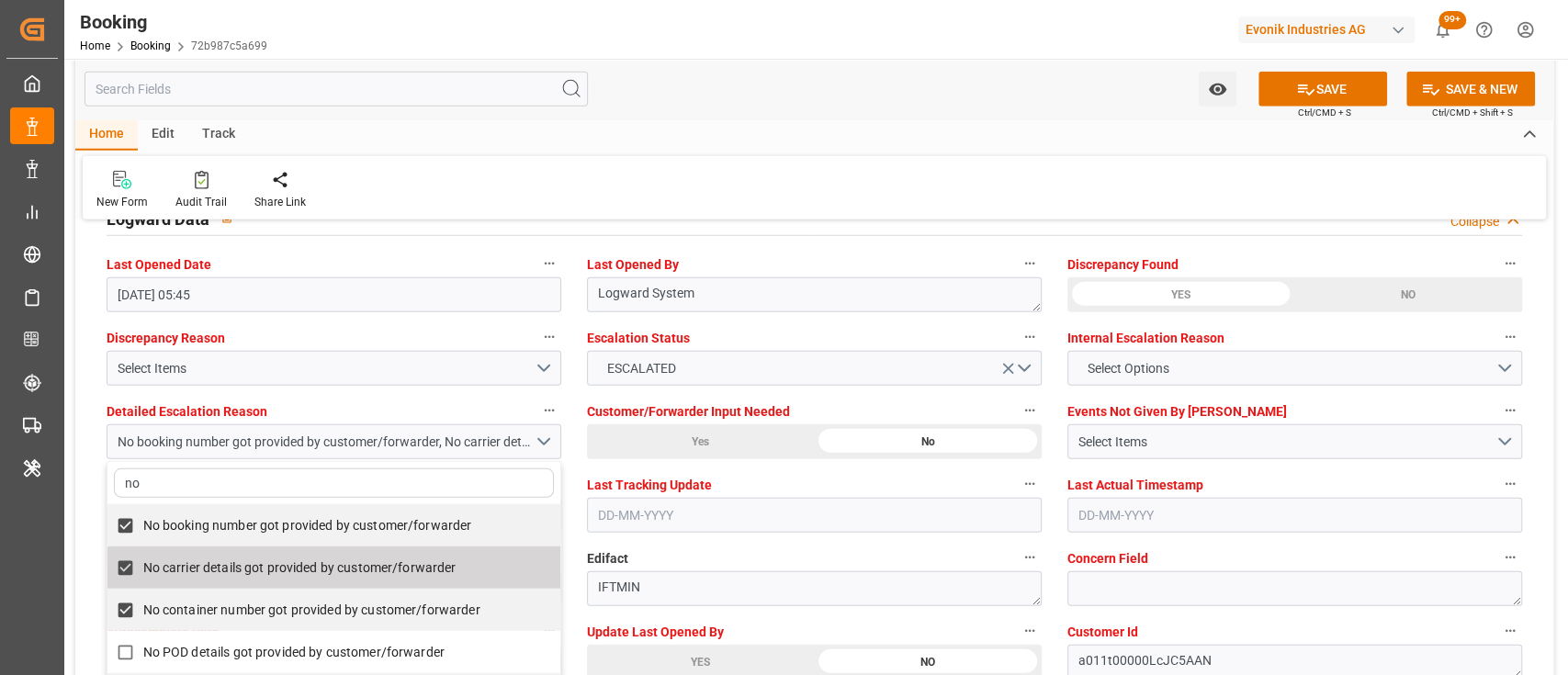
type input "no"
click at [745, 204] on div "New Form Audit Trail Share Link" at bounding box center [814, 188] width 1463 height 63
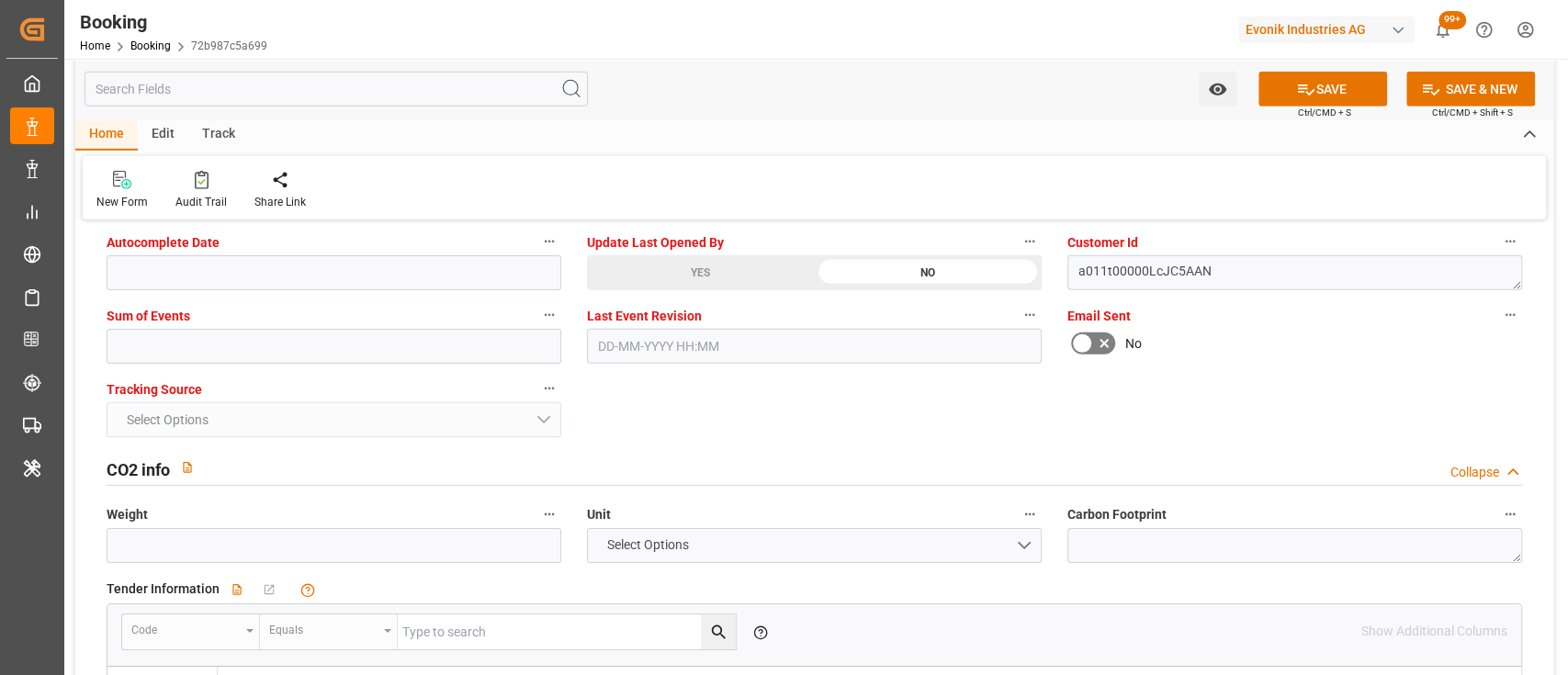
scroll to position [3746, 0]
click at [281, 335] on input "text" at bounding box center [334, 345] width 455 height 35
type input "0"
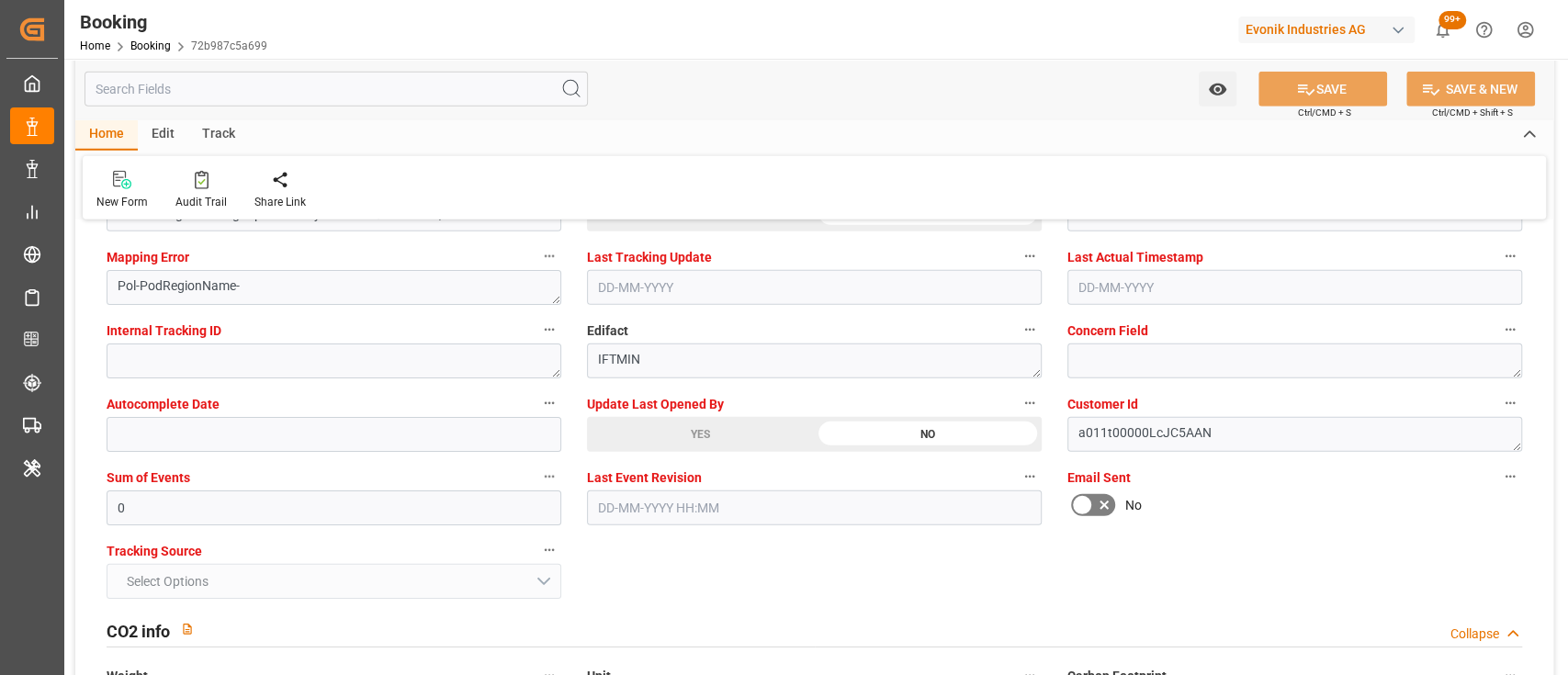
scroll to position [3510, 0]
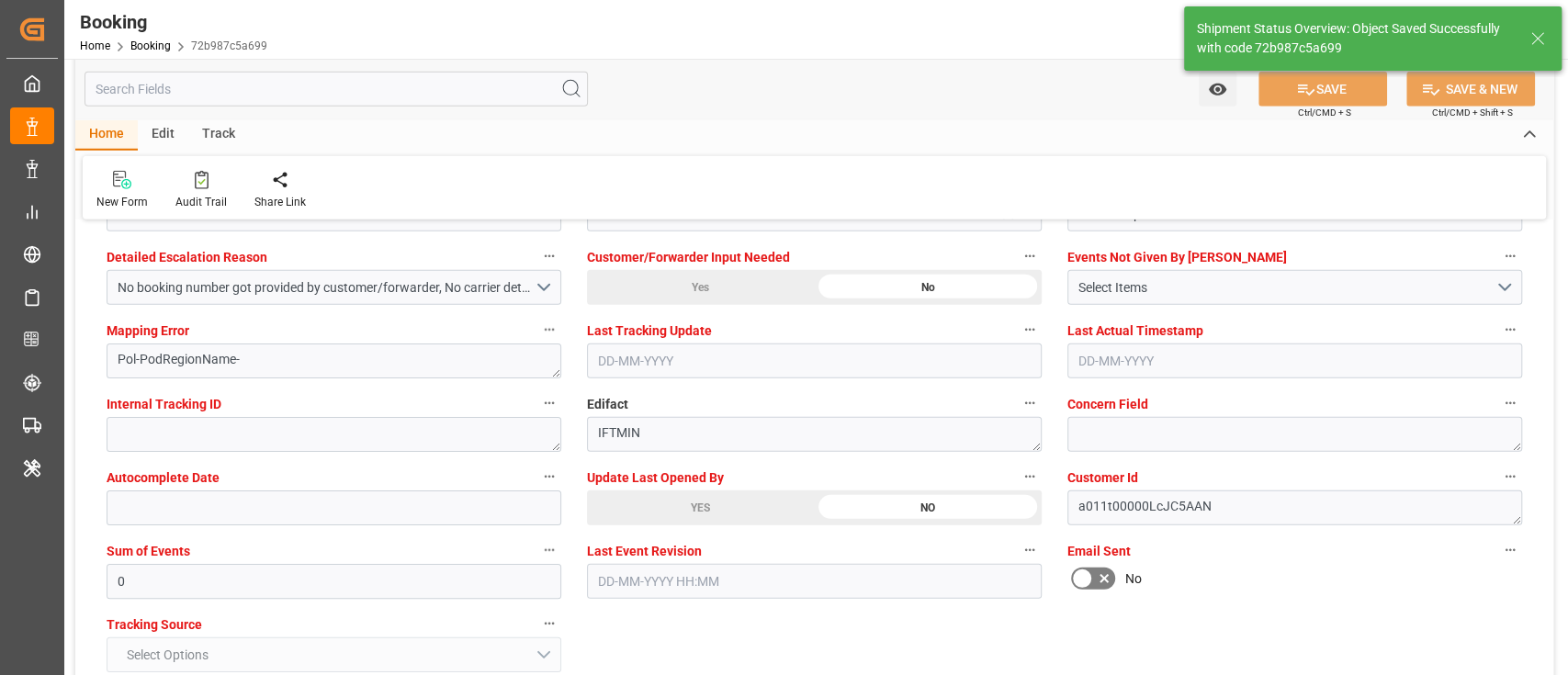
type textarea "[PERSON_NAME]"
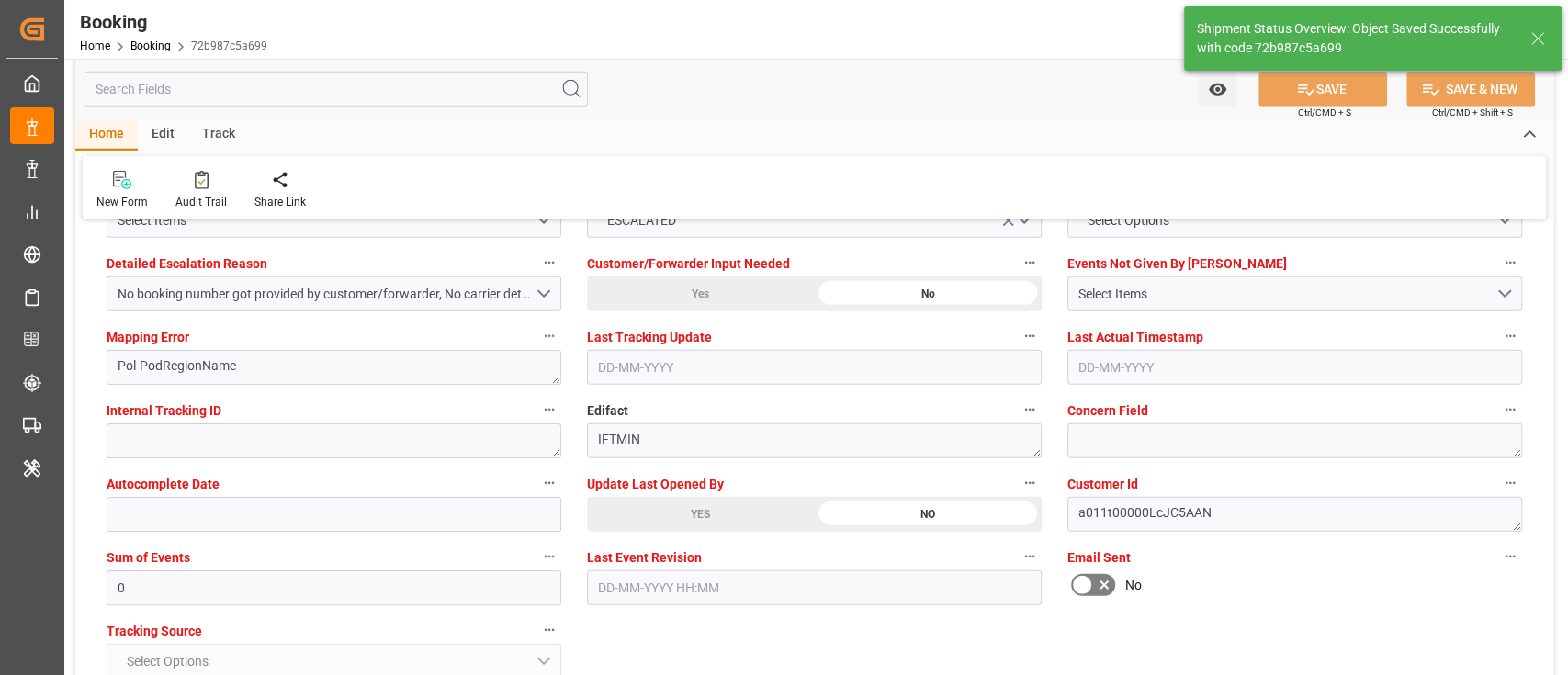
type input "[DATE] 09:55"
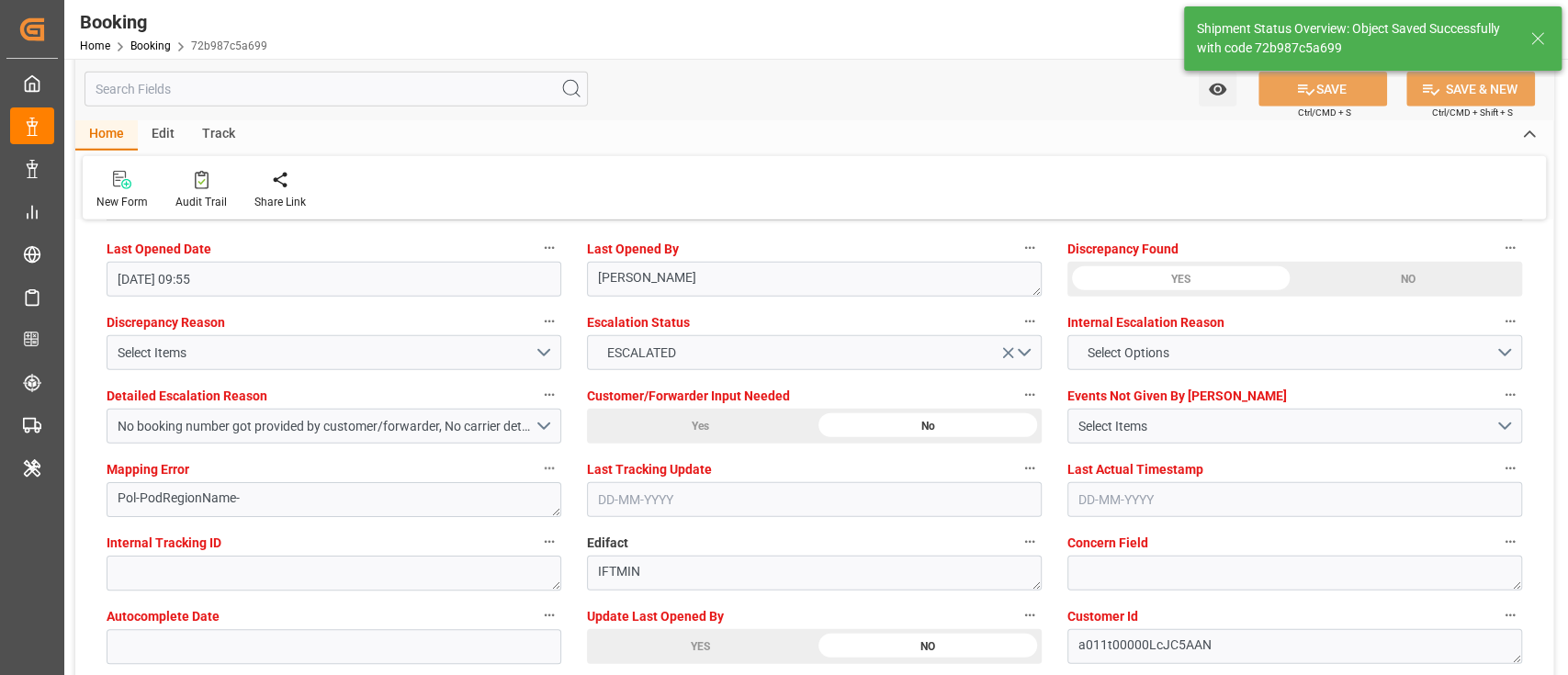
scroll to position [3370, 0]
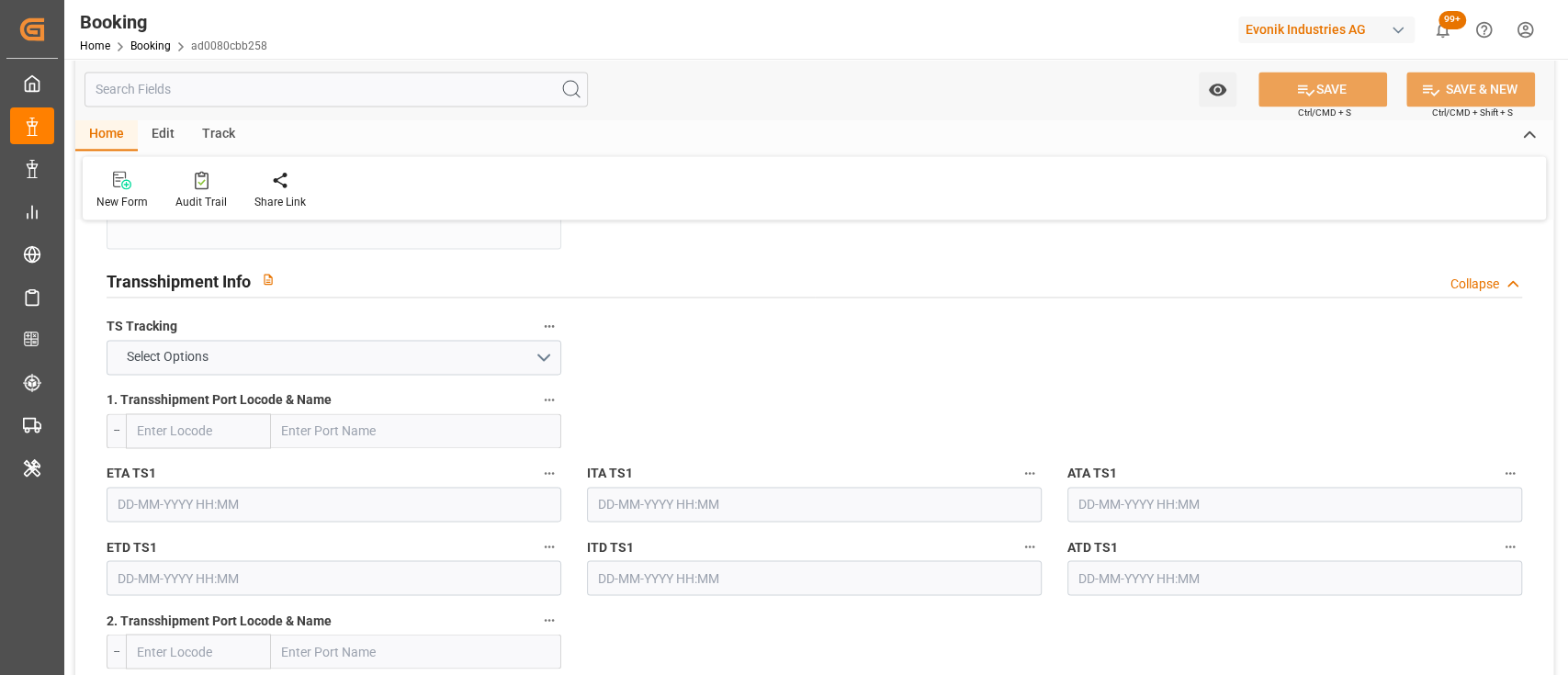
scroll to position [1889, 0]
click at [538, 358] on button "Select Options" at bounding box center [334, 357] width 455 height 35
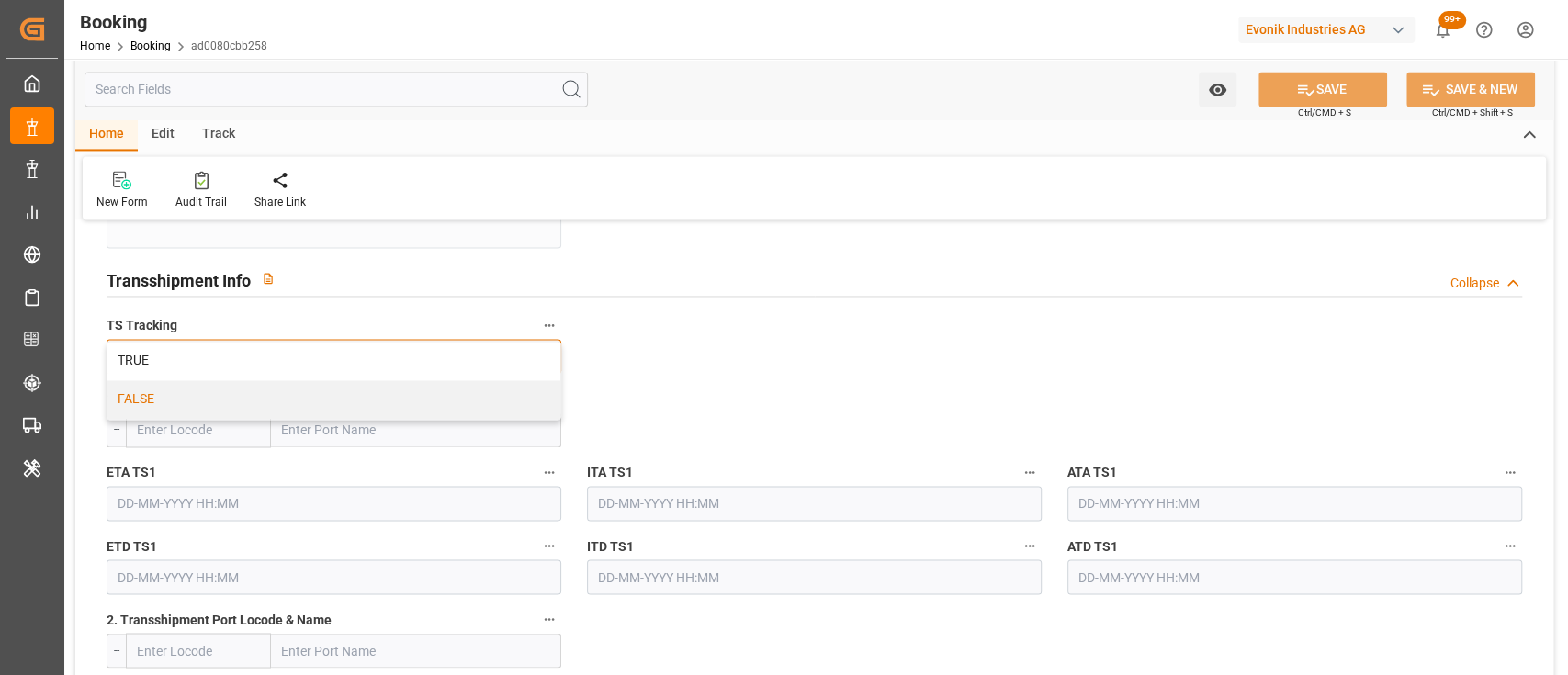
click at [489, 397] on div "FALSE" at bounding box center [334, 400] width 453 height 39
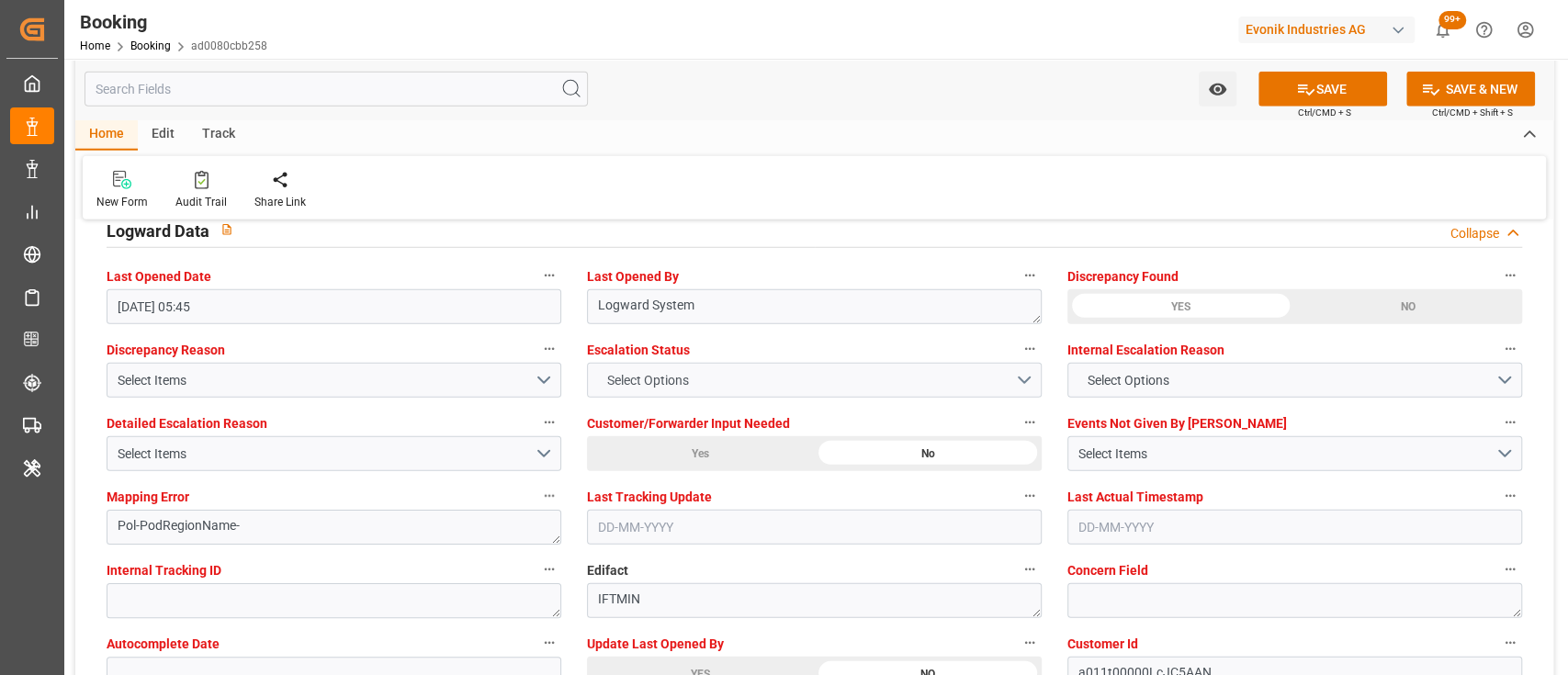
scroll to position [3344, 0]
click at [699, 386] on button "Select Options" at bounding box center [815, 379] width 455 height 35
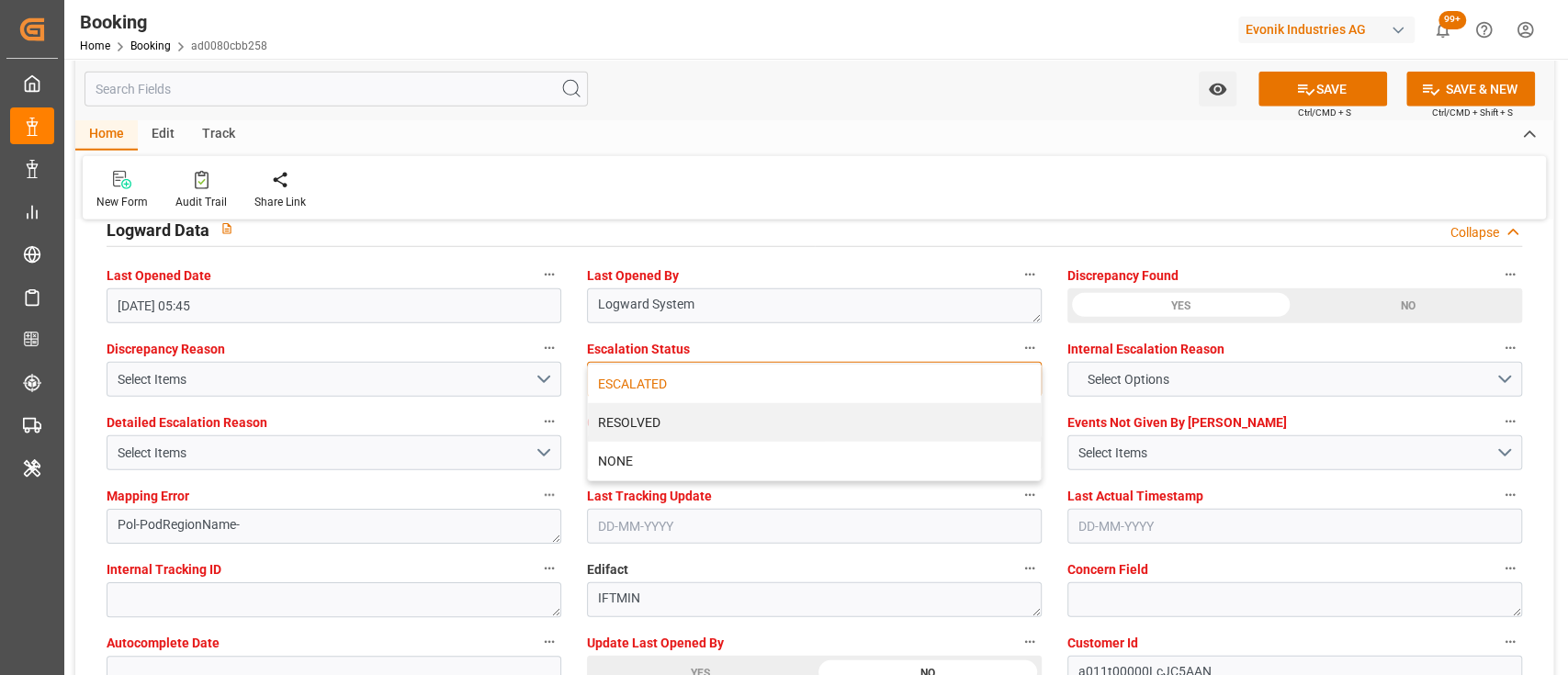
click at [632, 381] on div "ESCALATED" at bounding box center [815, 384] width 453 height 39
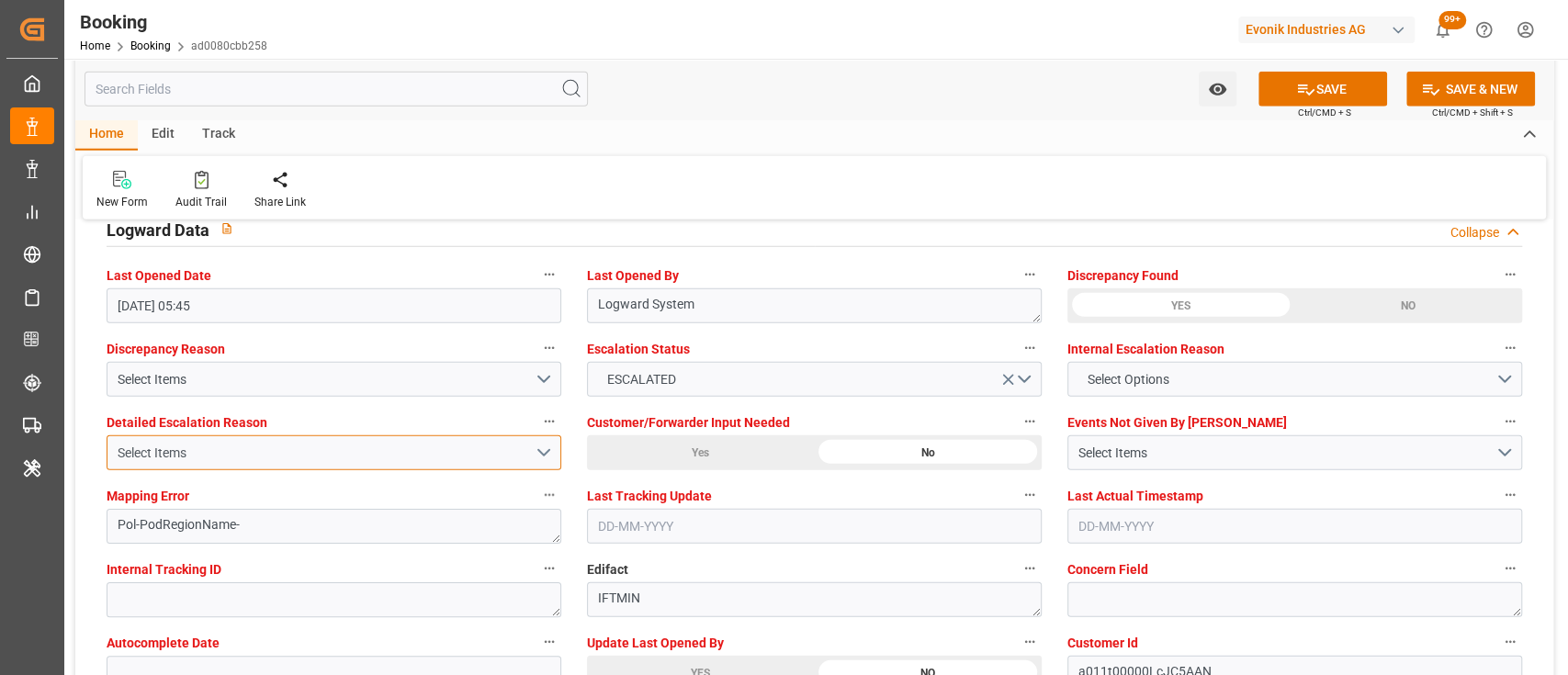
click at [513, 459] on div "Select Items" at bounding box center [326, 453] width 417 height 19
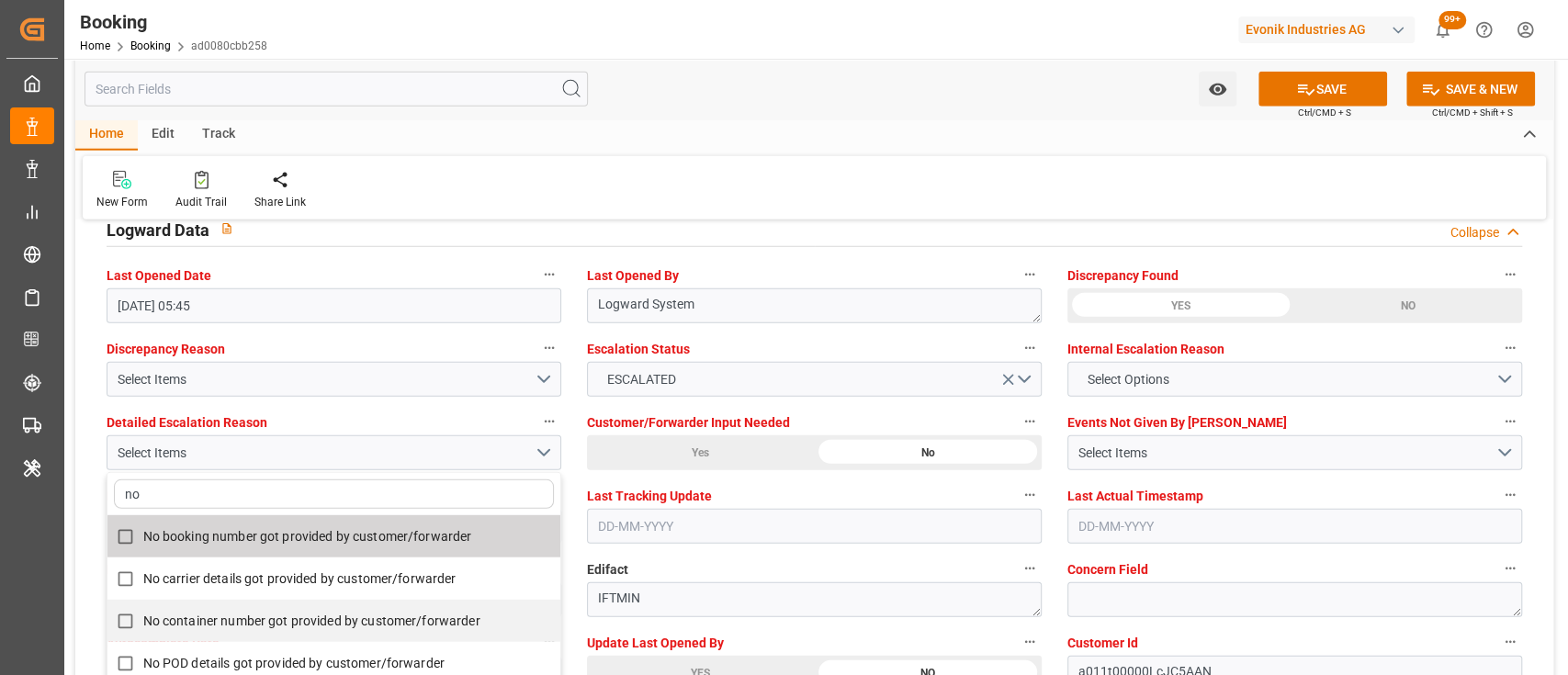
click at [438, 506] on label "No booking number got provided by customer/forwarder" at bounding box center [325, 537] width 434 height 36
checkbox input "true"
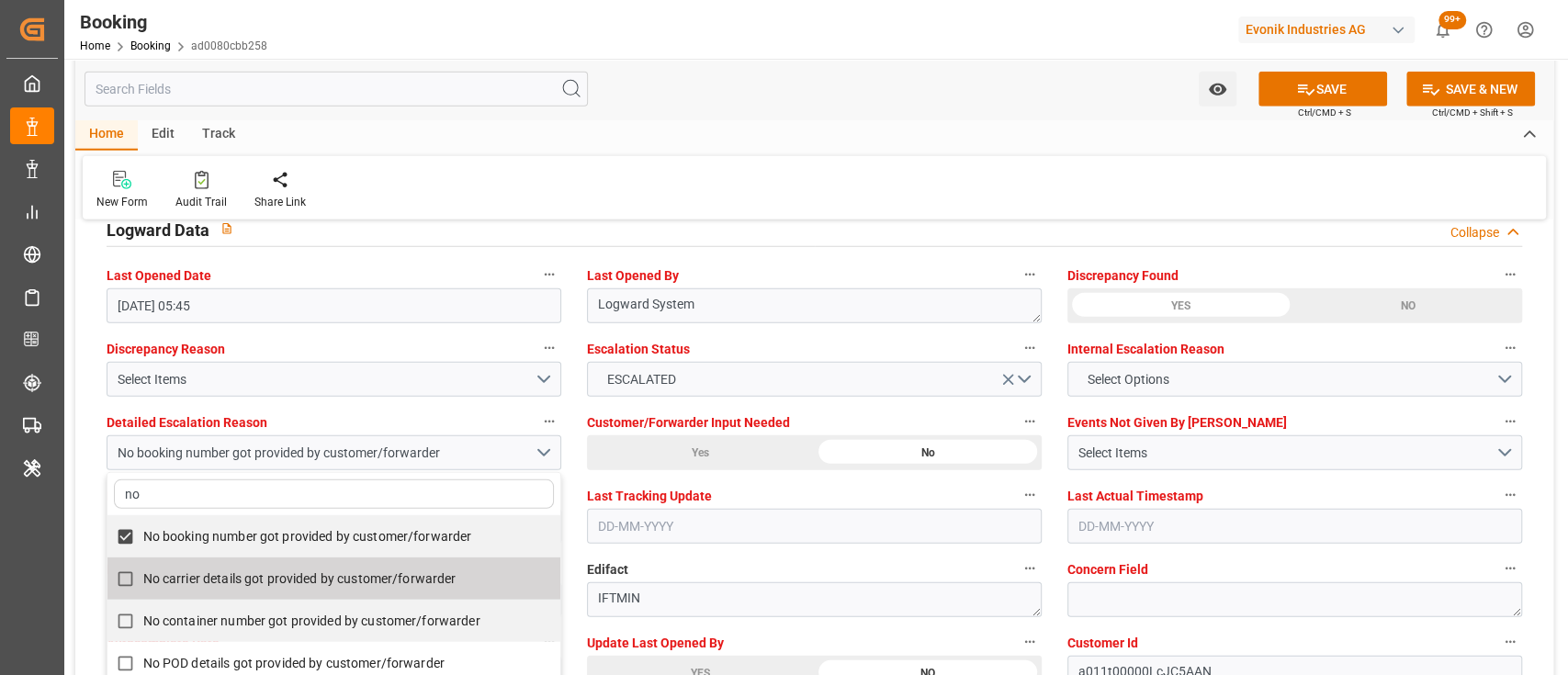
click at [475, 506] on label "No carrier details got provided by customer/forwarder" at bounding box center [325, 579] width 434 height 36
checkbox input "true"
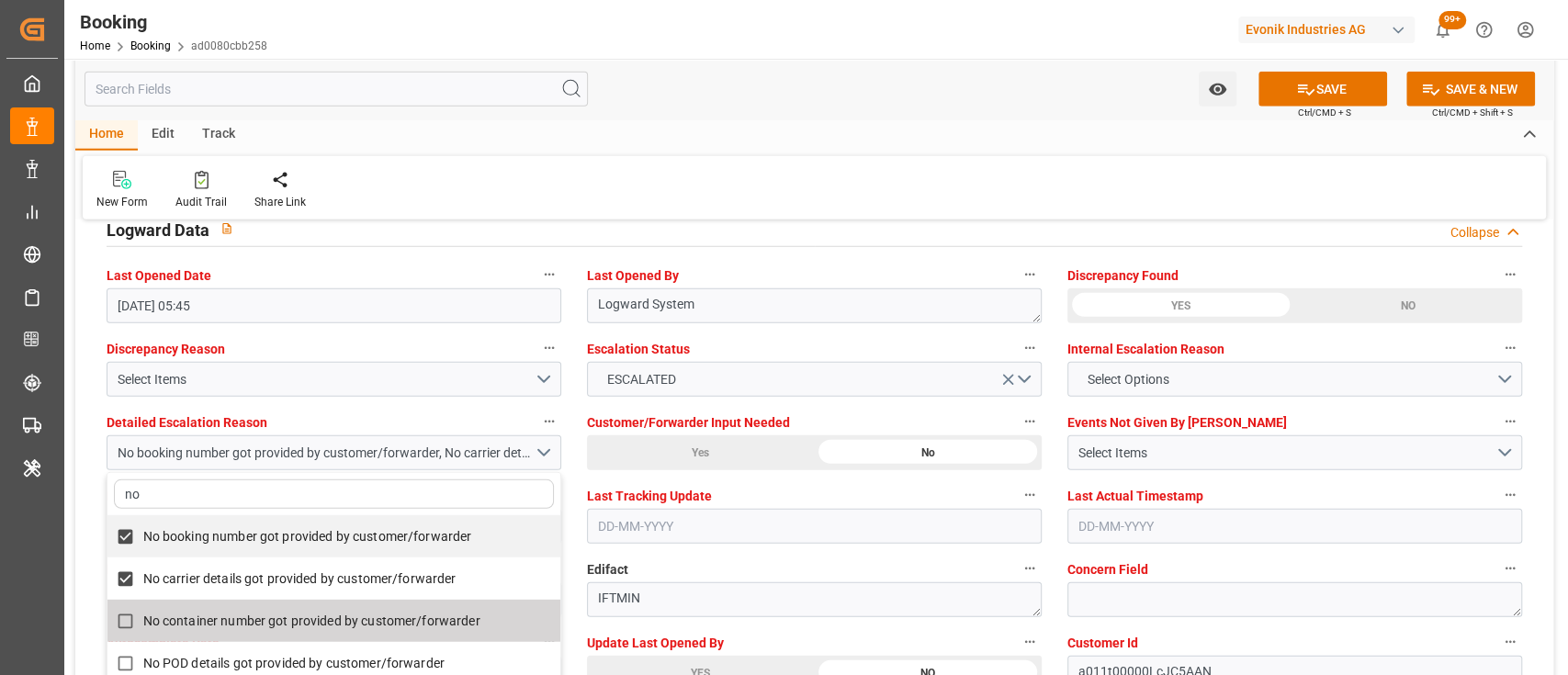
click at [419, 506] on span "No container number got provided by customer/forwarder" at bounding box center [311, 621] width 337 height 15
checkbox input "true"
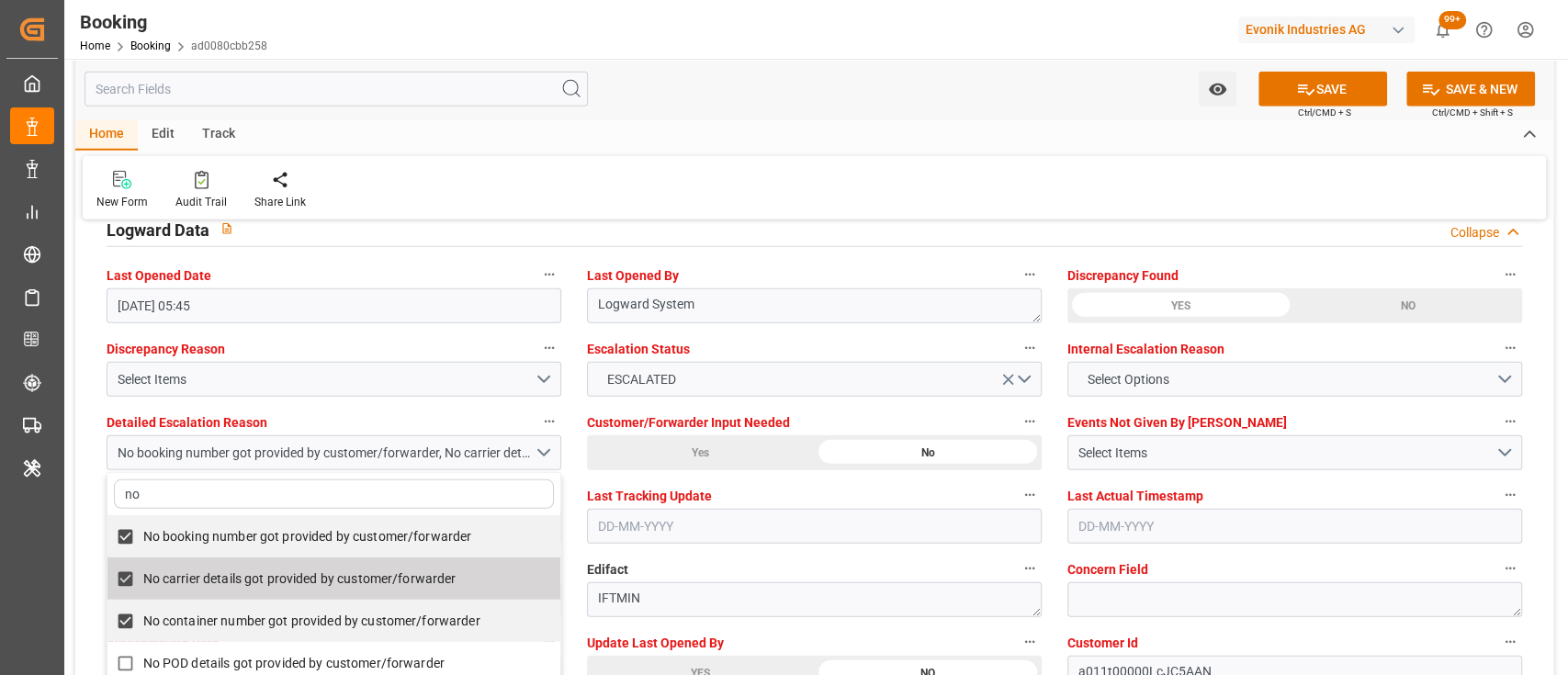
type input "no"
click at [839, 163] on div "New Form Audit Trail Share Link" at bounding box center [814, 188] width 1463 height 63
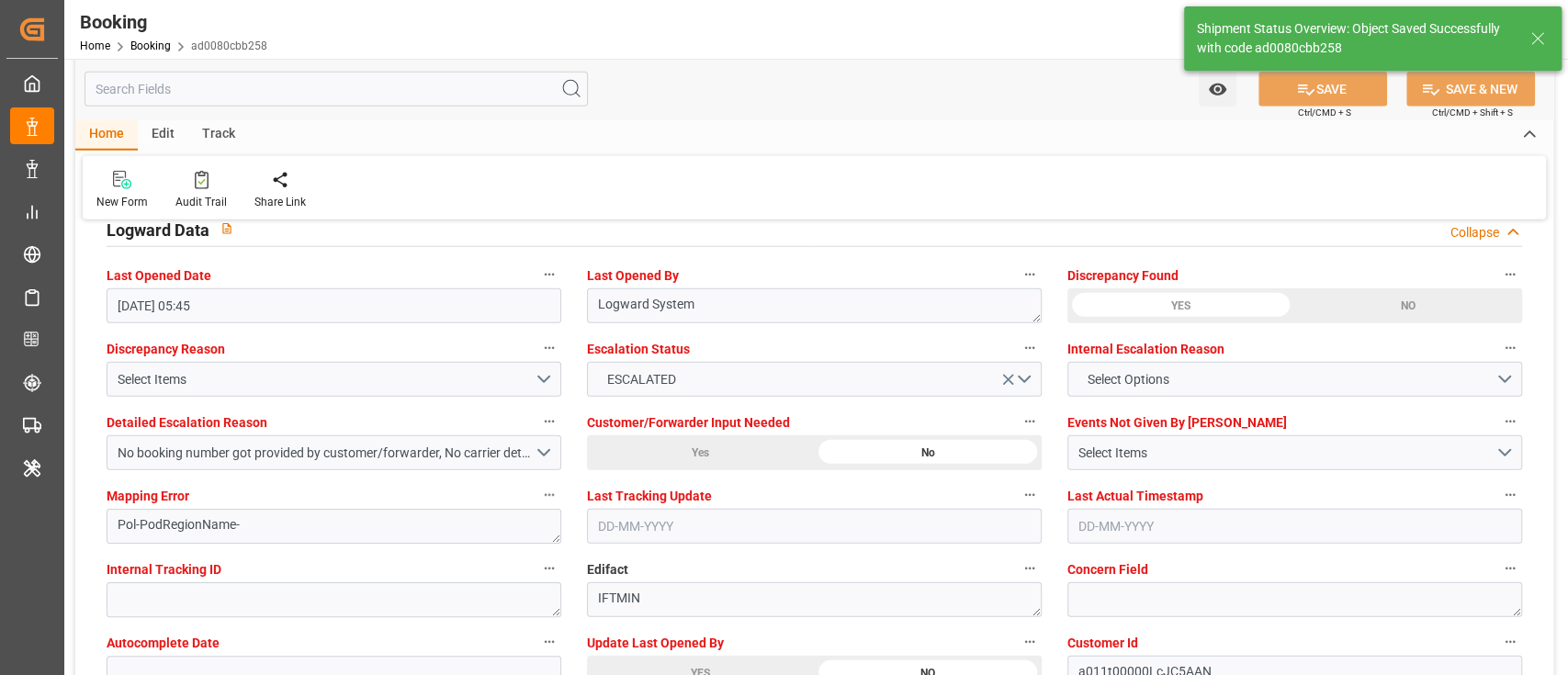
type textarea "[PERSON_NAME]"
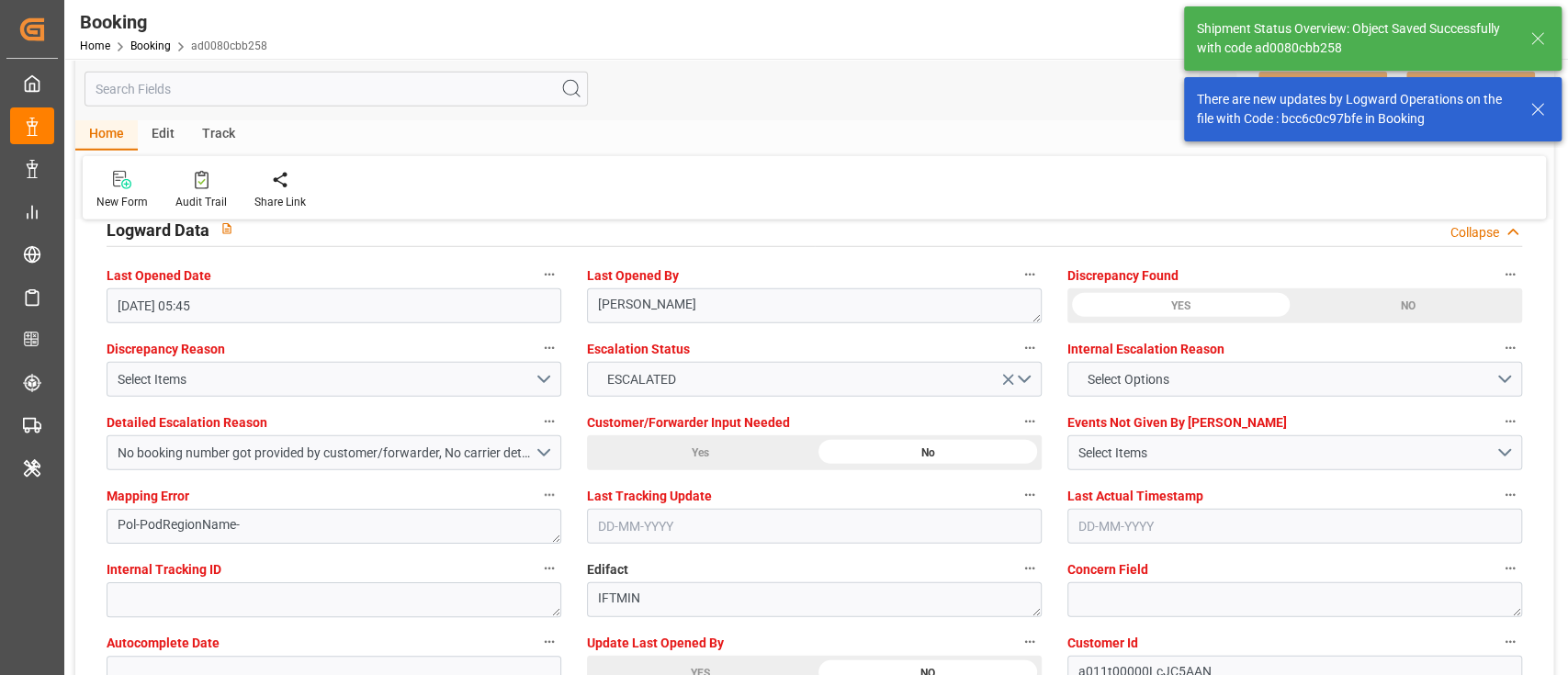
type input "22-09-2025 09:55"
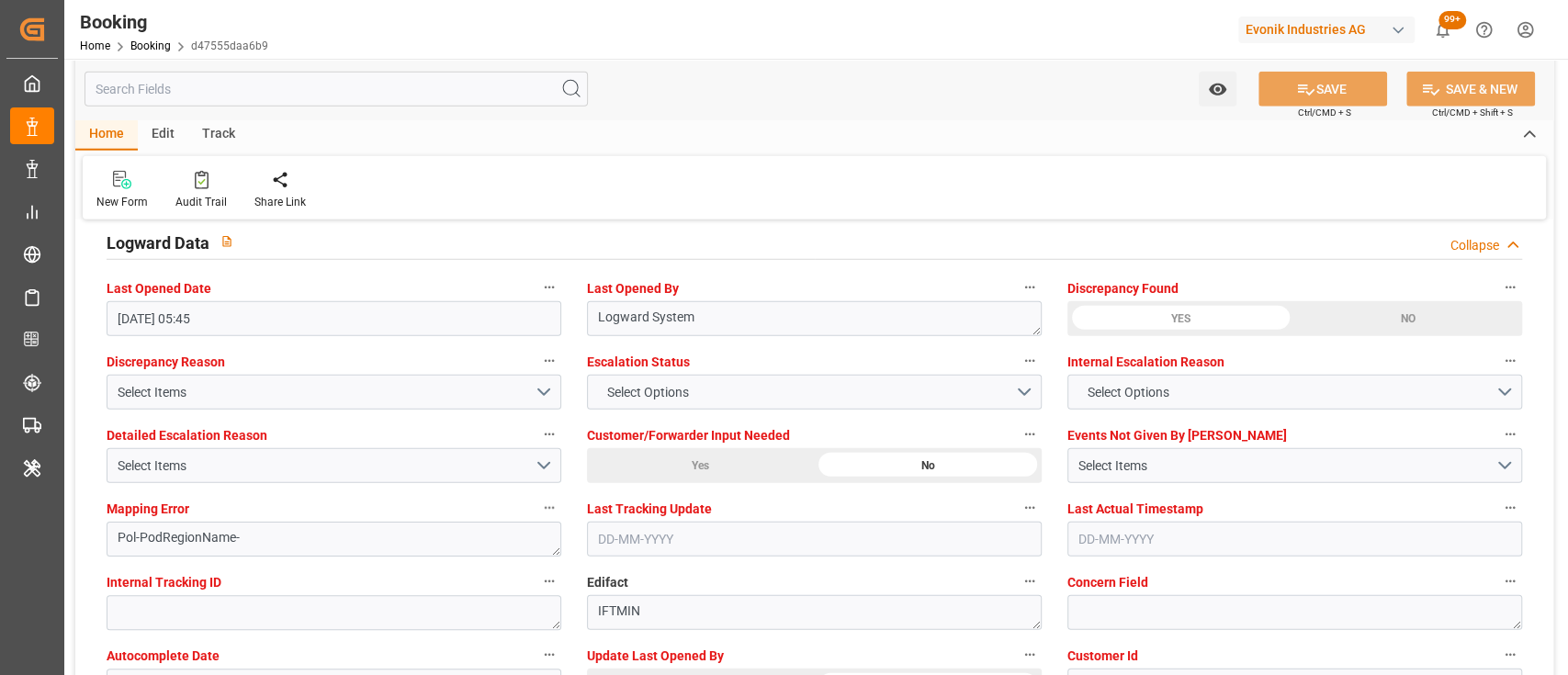
scroll to position [3336, 0]
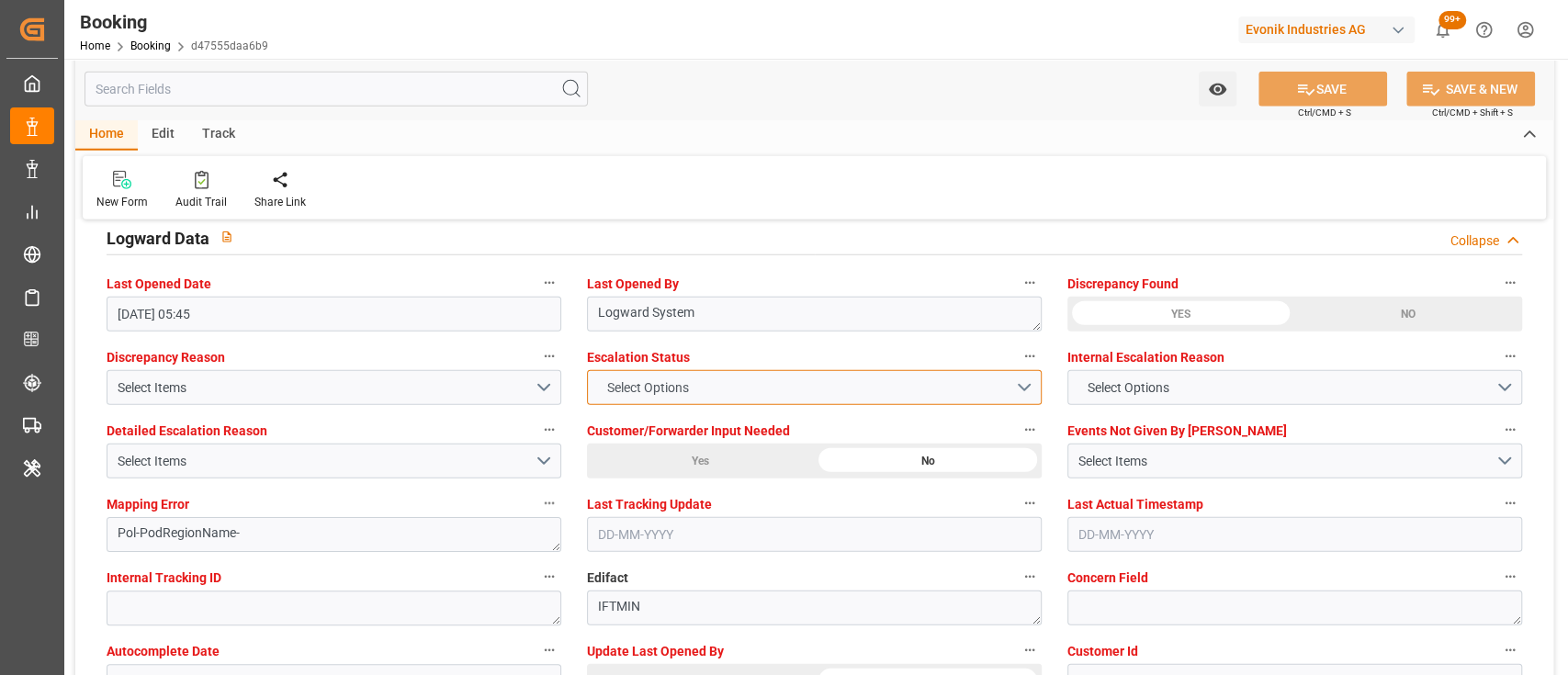
click at [684, 400] on button "Select Options" at bounding box center [815, 388] width 455 height 35
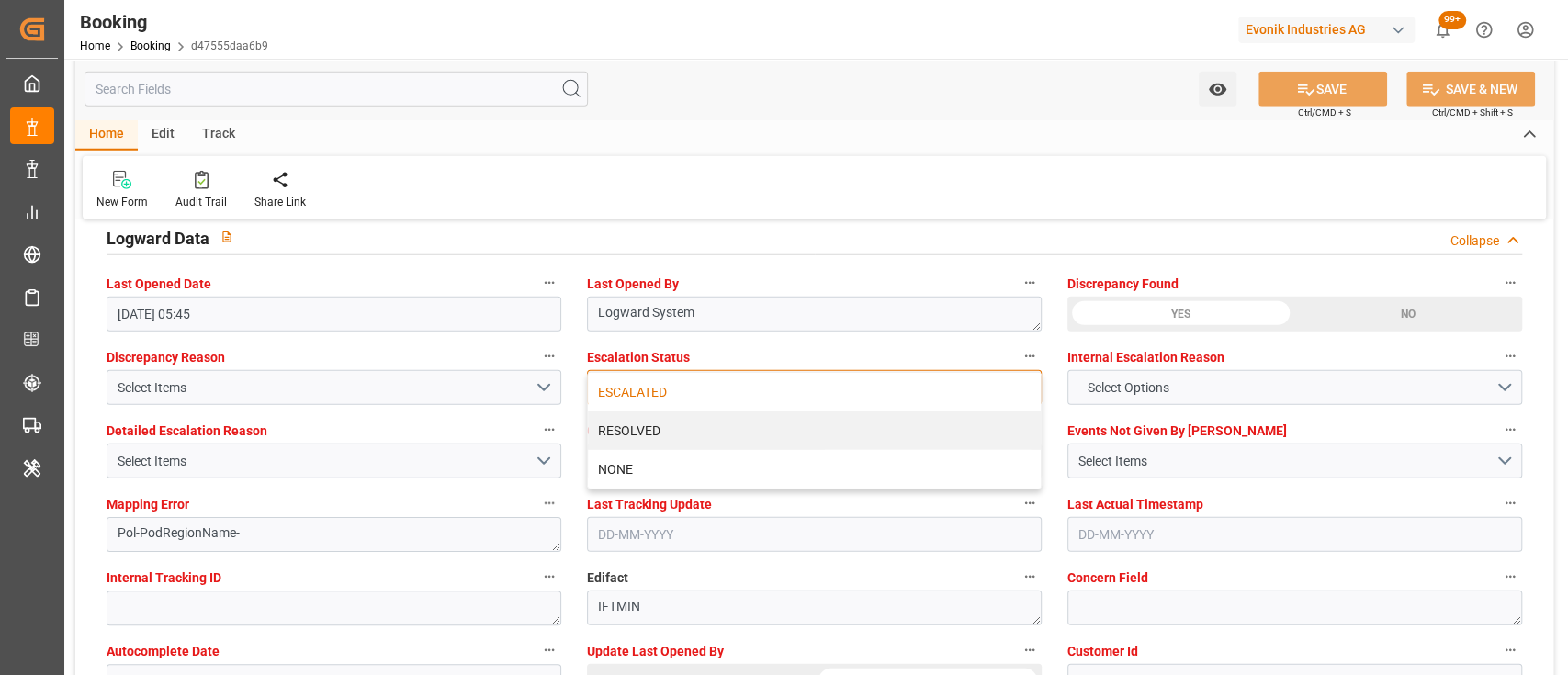
click at [657, 393] on div "ESCALATED" at bounding box center [815, 393] width 453 height 39
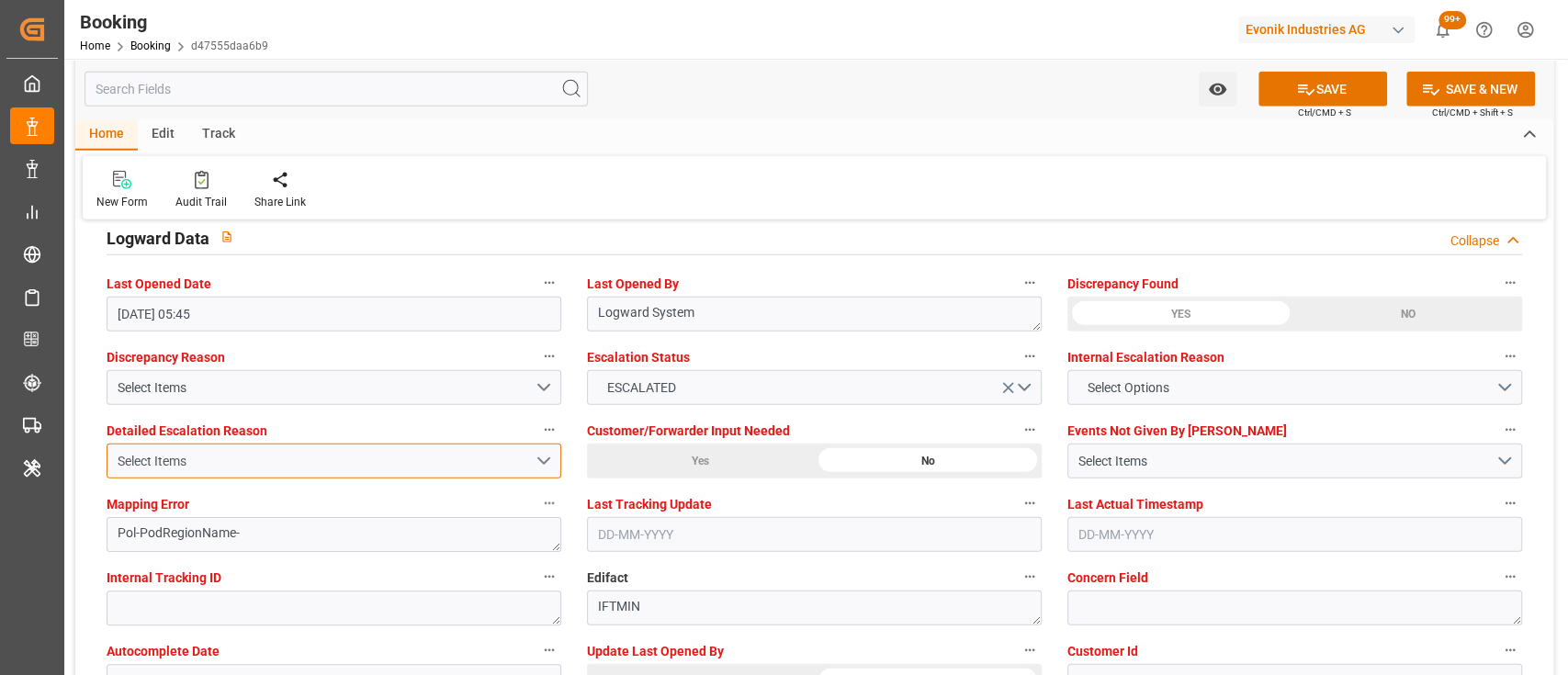
click at [531, 470] on div "Select Items" at bounding box center [326, 462] width 417 height 19
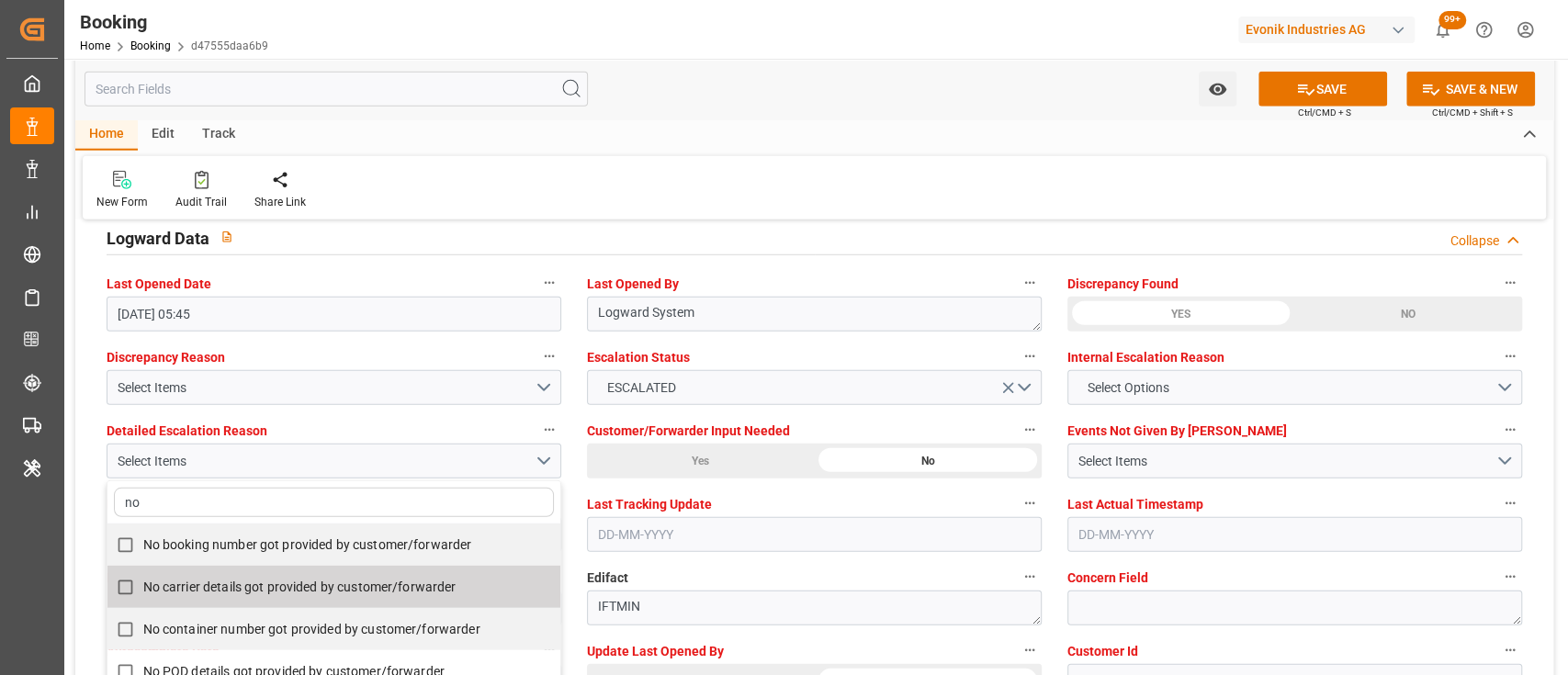
click at [502, 586] on label "No carrier details got provided by customer/forwarder" at bounding box center [325, 587] width 434 height 36
checkbox input "true"
type input "no"
click at [469, 609] on div "No container number got provided by customer/forwarder" at bounding box center [334, 628] width 453 height 42
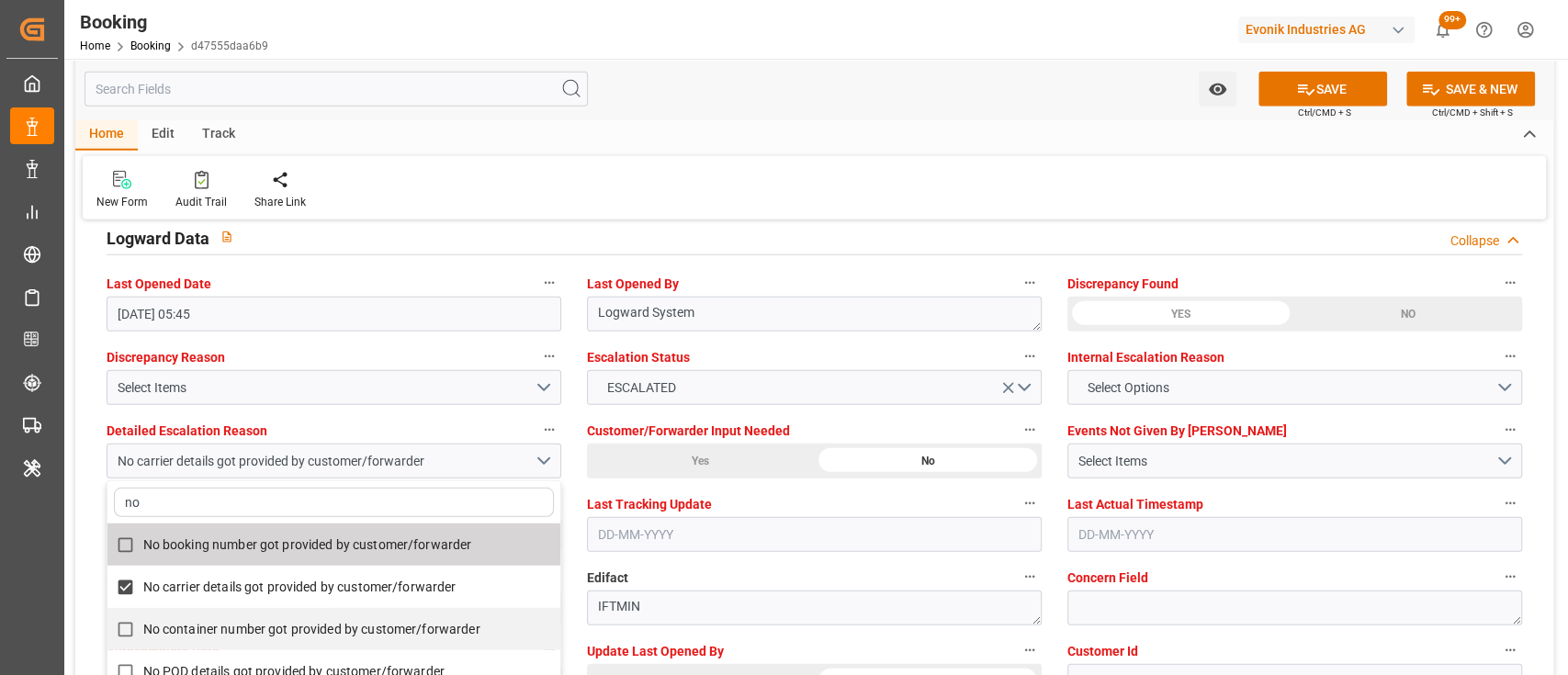
click at [370, 538] on span "No booking number got provided by customer/forwarder" at bounding box center [307, 545] width 329 height 15
checkbox input "true"
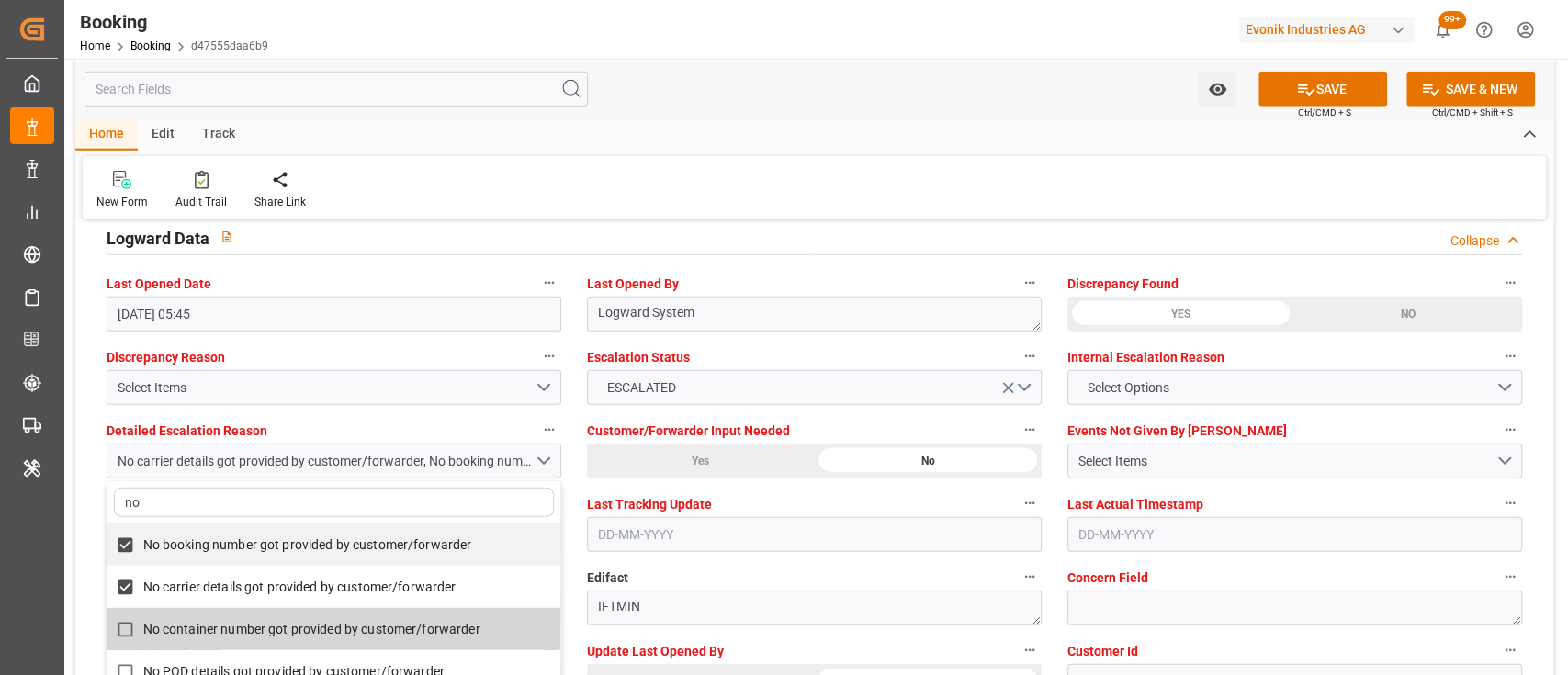
click at [434, 614] on label "No container number got provided by customer/forwarder" at bounding box center [325, 629] width 434 height 36
checkbox input "true"
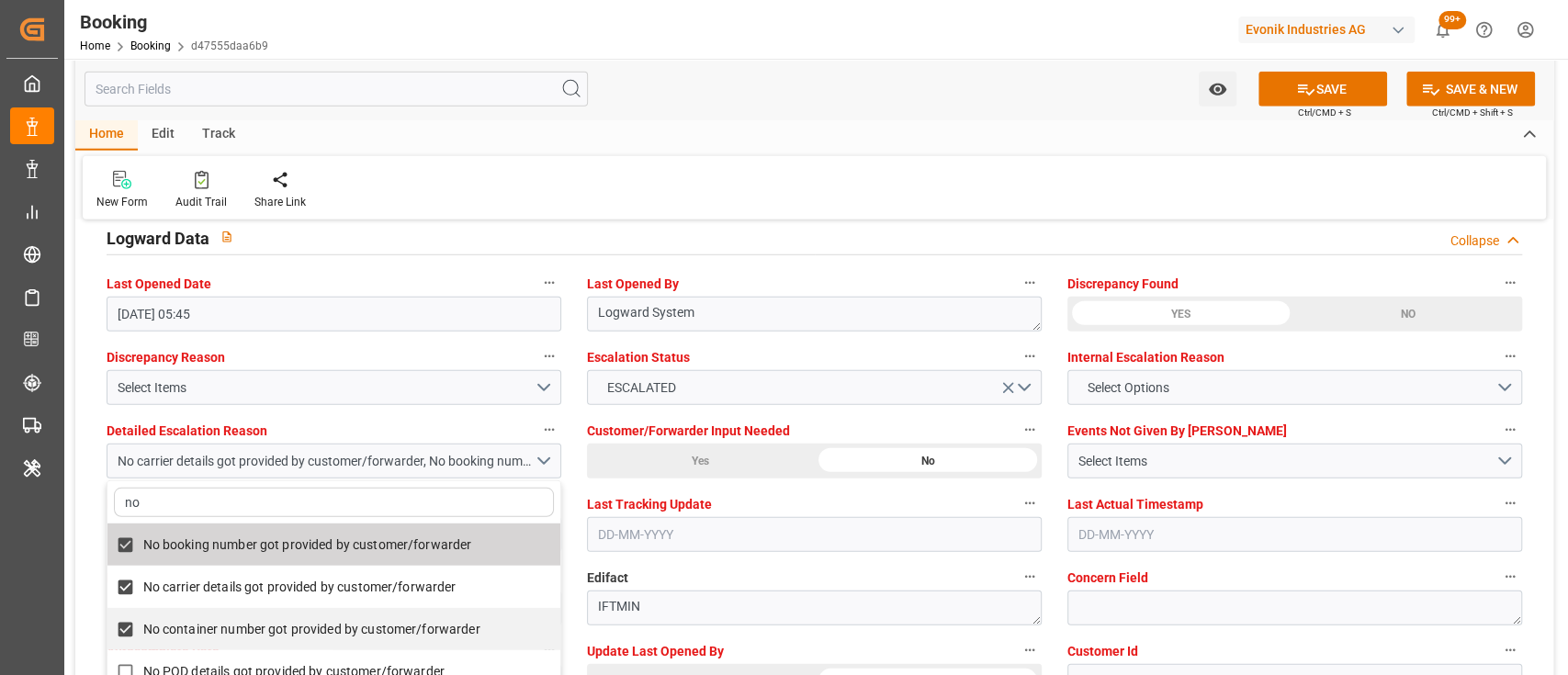
click at [803, 208] on div "New Form Audit Trail Share Link" at bounding box center [814, 188] width 1463 height 63
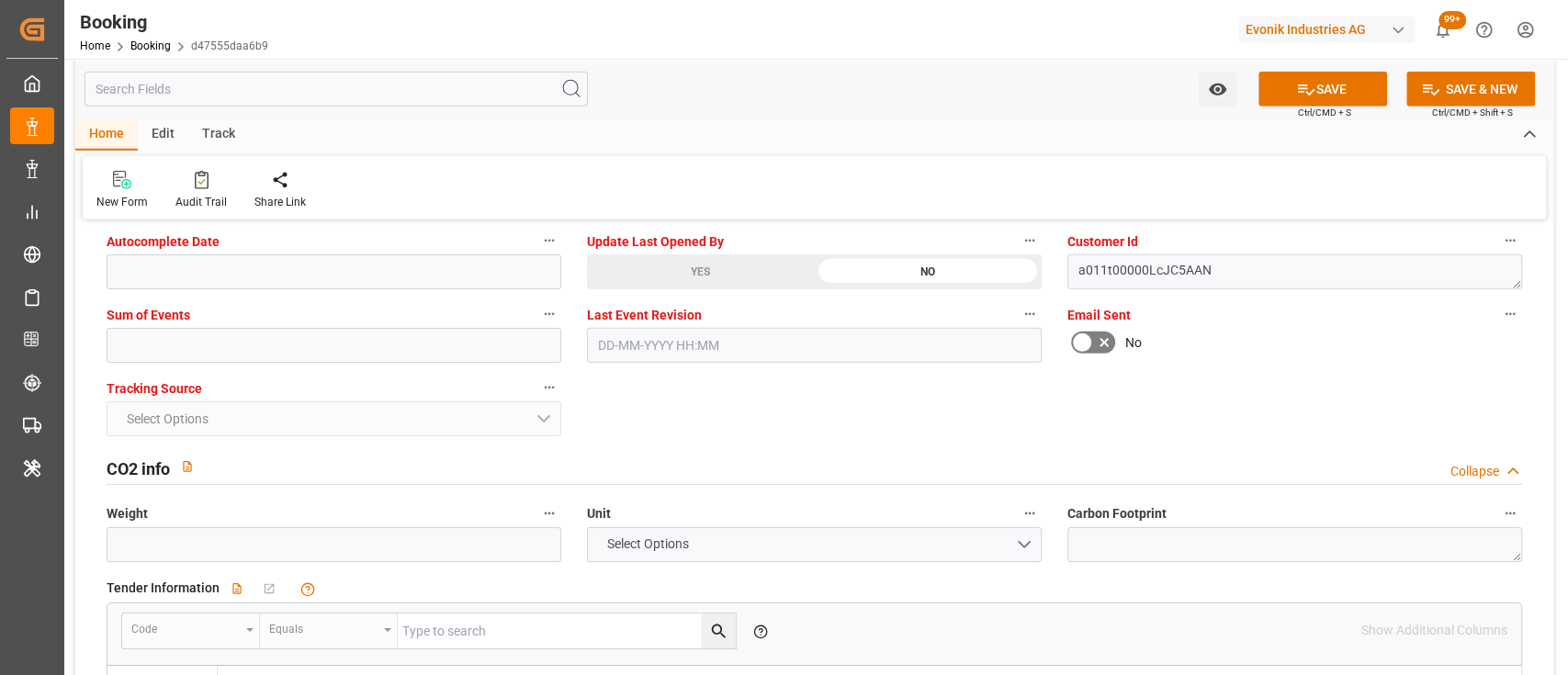
scroll to position [3748, 0]
click at [324, 357] on input "text" at bounding box center [334, 342] width 455 height 35
type input "0"
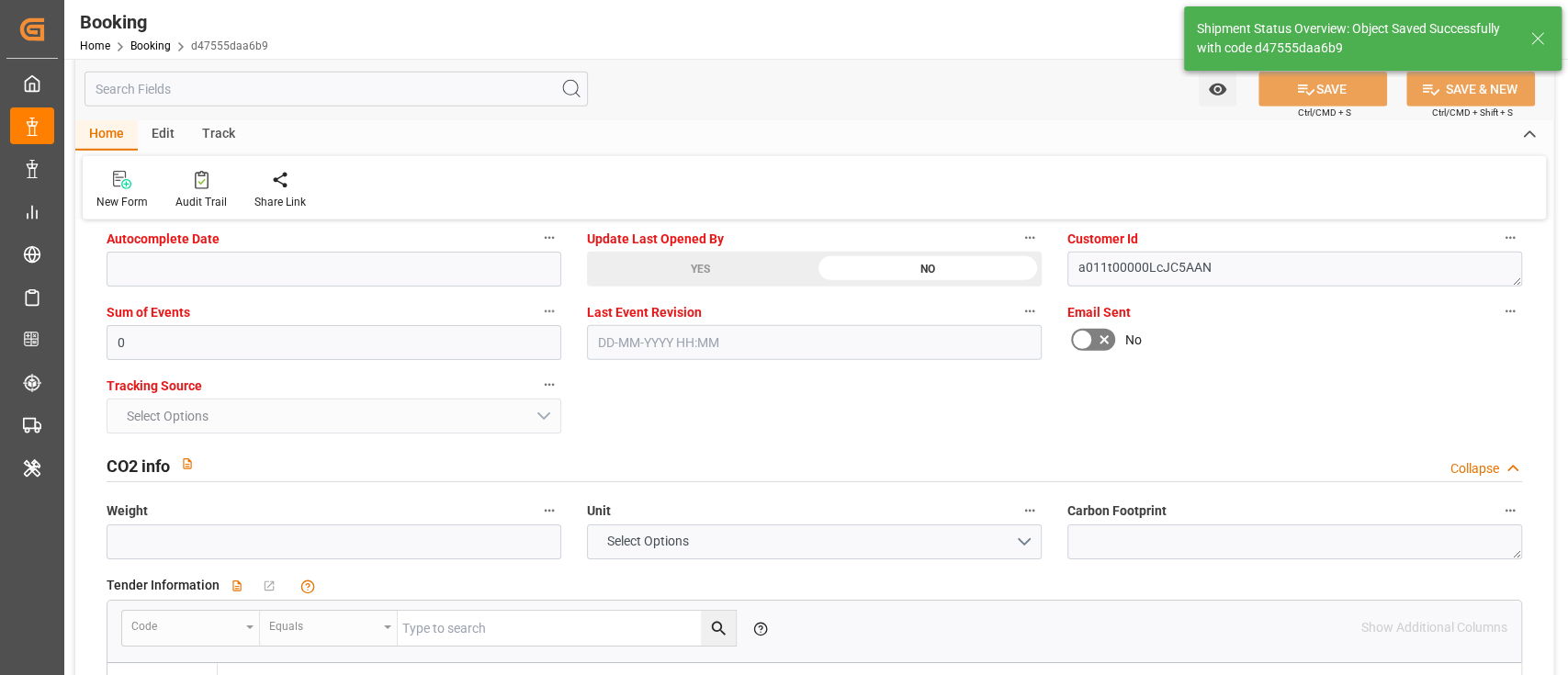
type input "[DATE] 09:57"
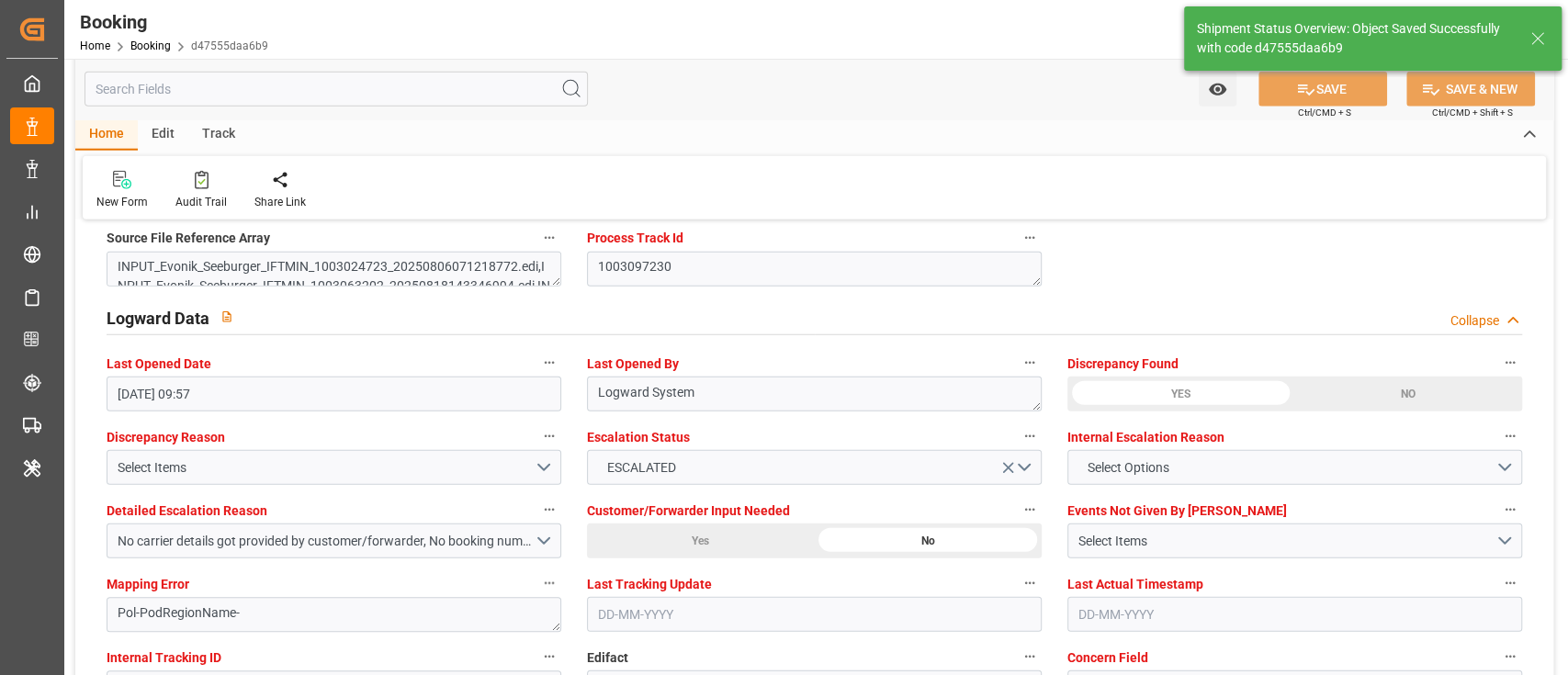
scroll to position [3253, 0]
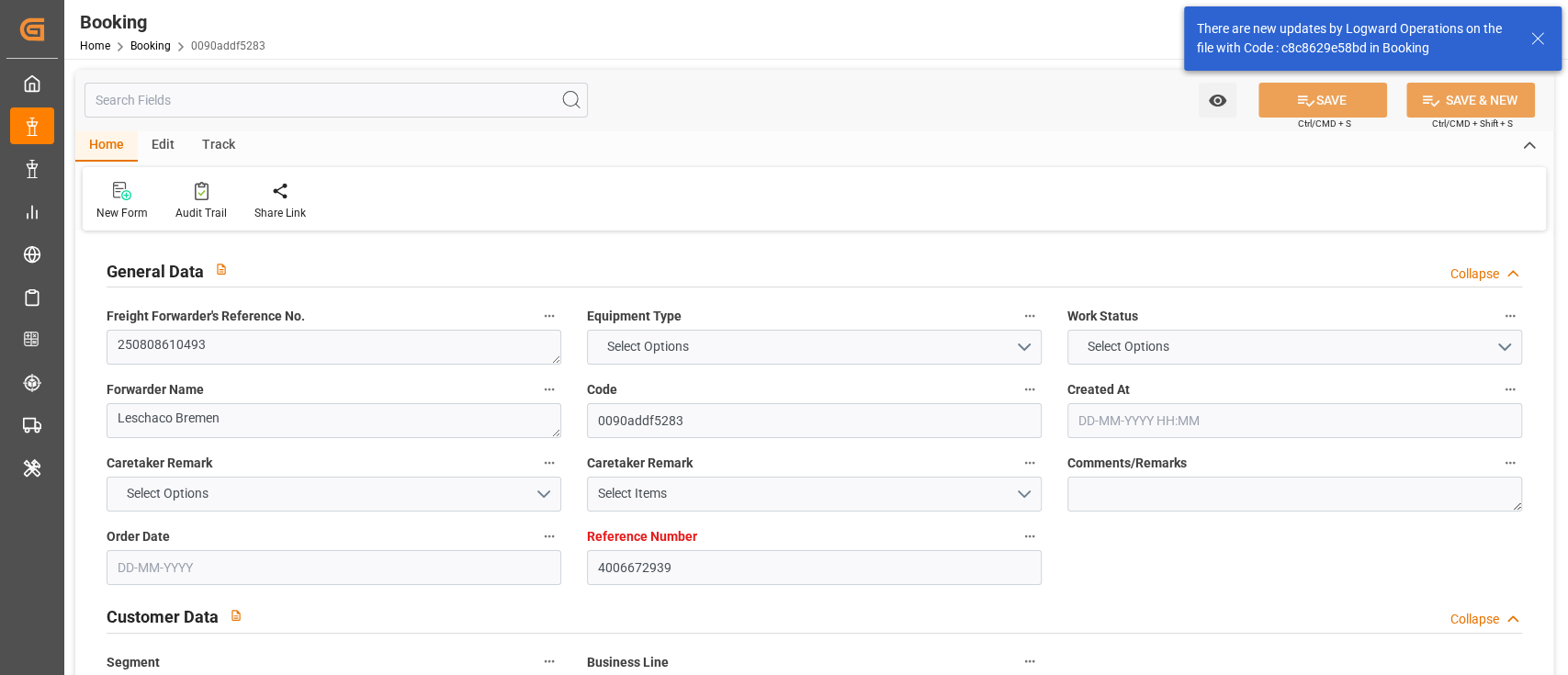
type input "4006672939"
type input "9850575"
type input "Evergreen"
type input "Evergreen Marine Corp."
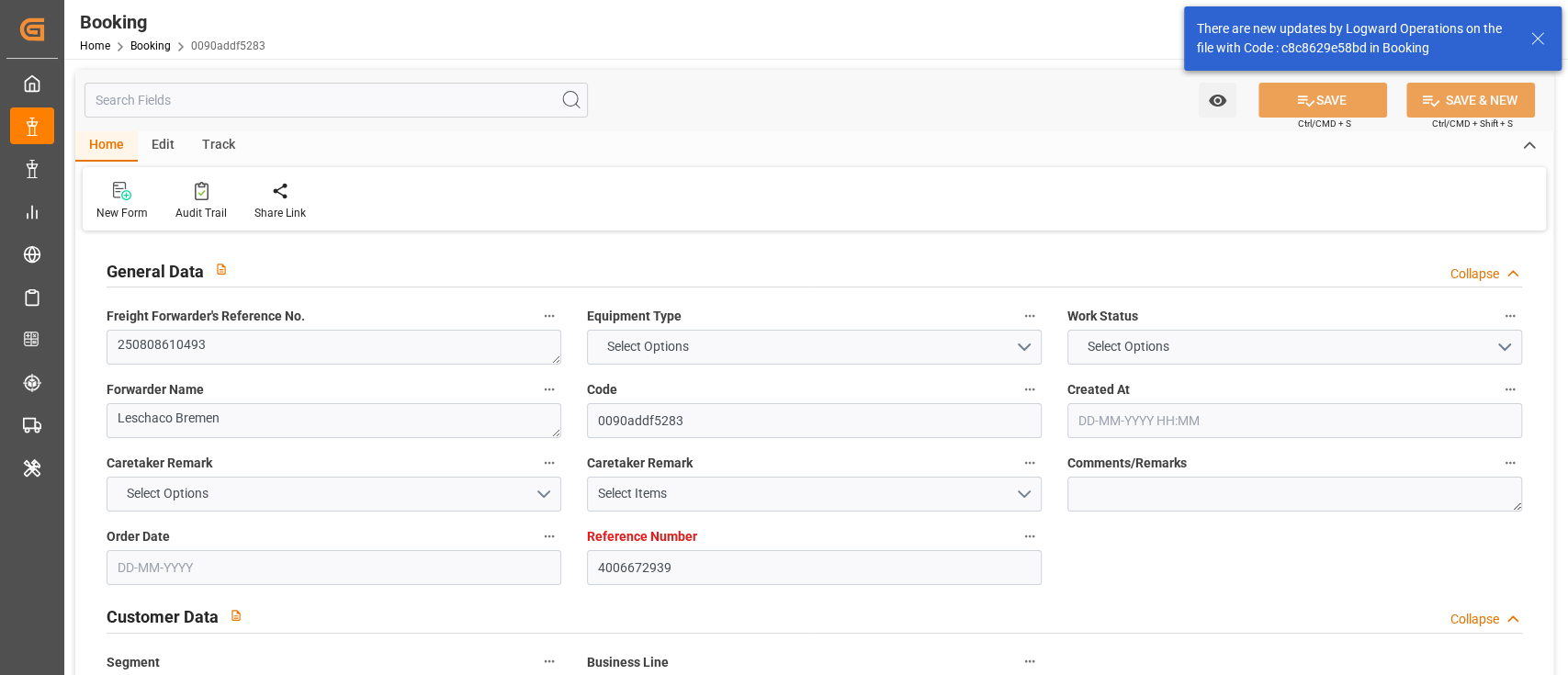
type input "DEBRV"
type input "USNYC"
type input "0"
type input "DEBRV"
type input "USNYC"
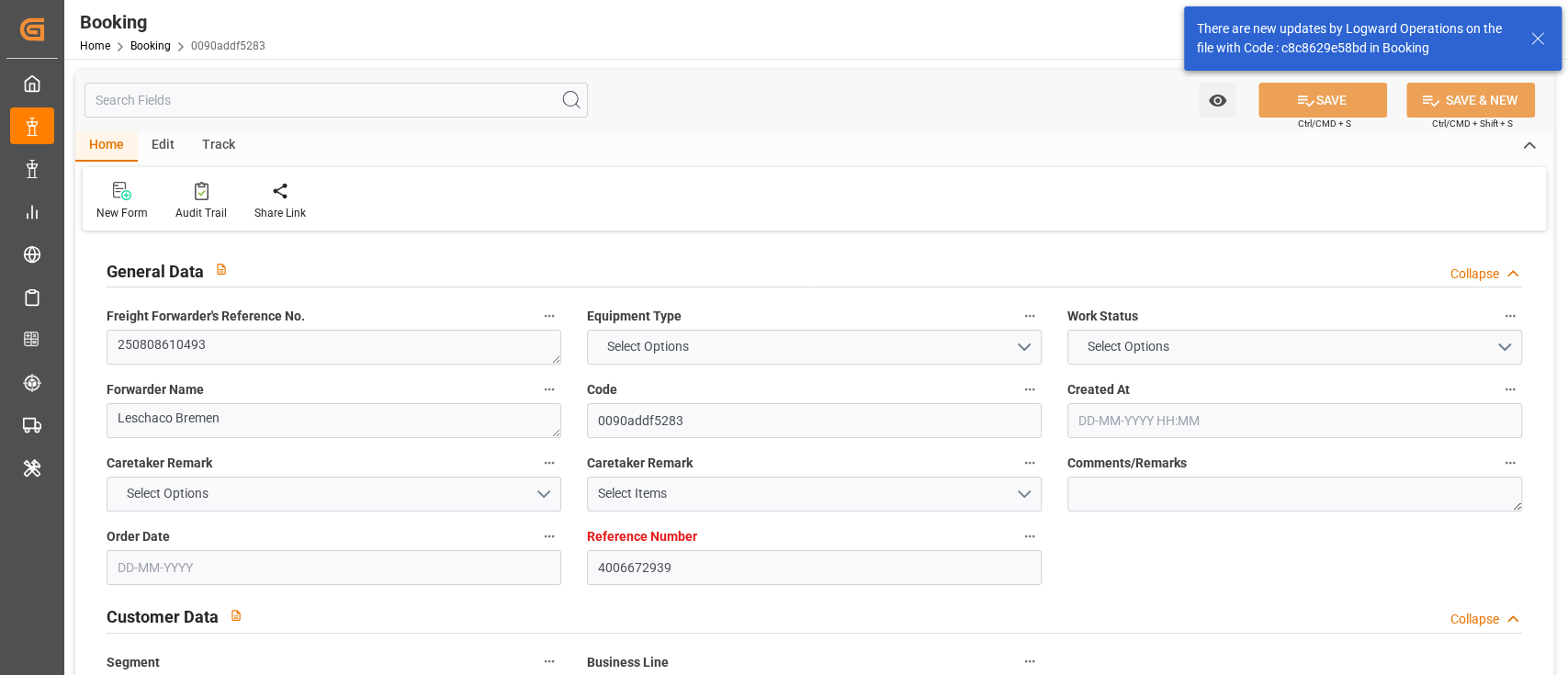
type input "9850575"
type input "[DATE] 08:59"
type input "[DATE]"
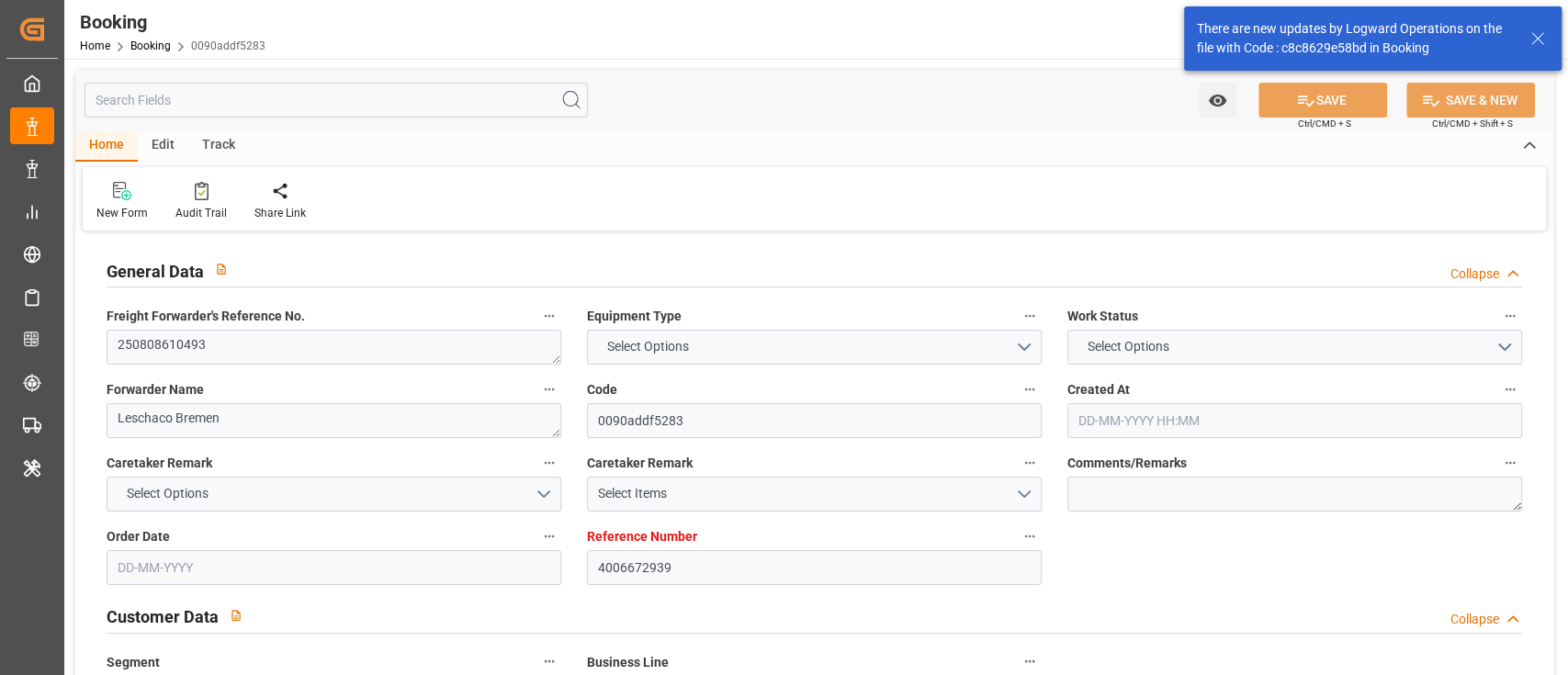
type input "[DATE]"
type input "[DATE] 00:01"
type input "[DATE] 00:00"
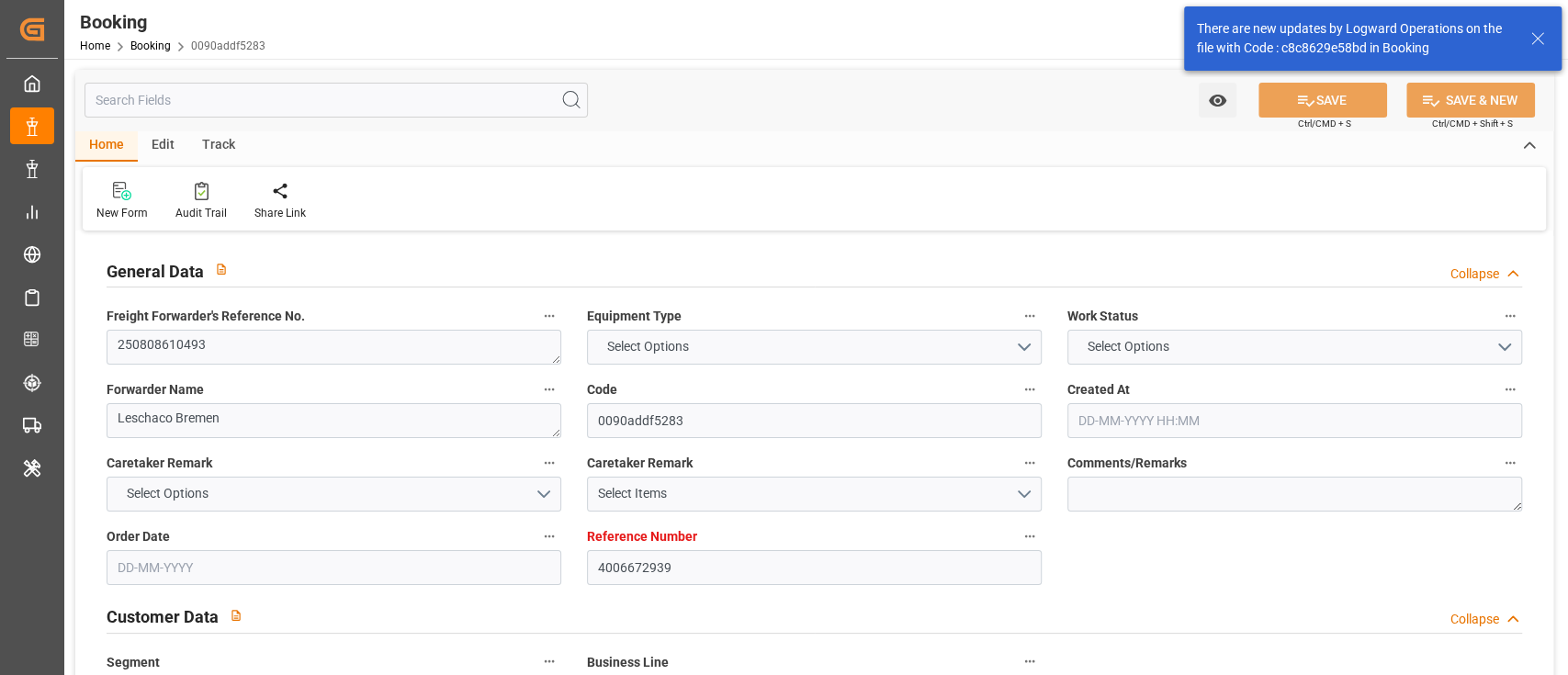
type input "[DATE] 12:00"
type input "[DATE] 00:00"
type input "[DATE] 23:59"
type input "[DATE]"
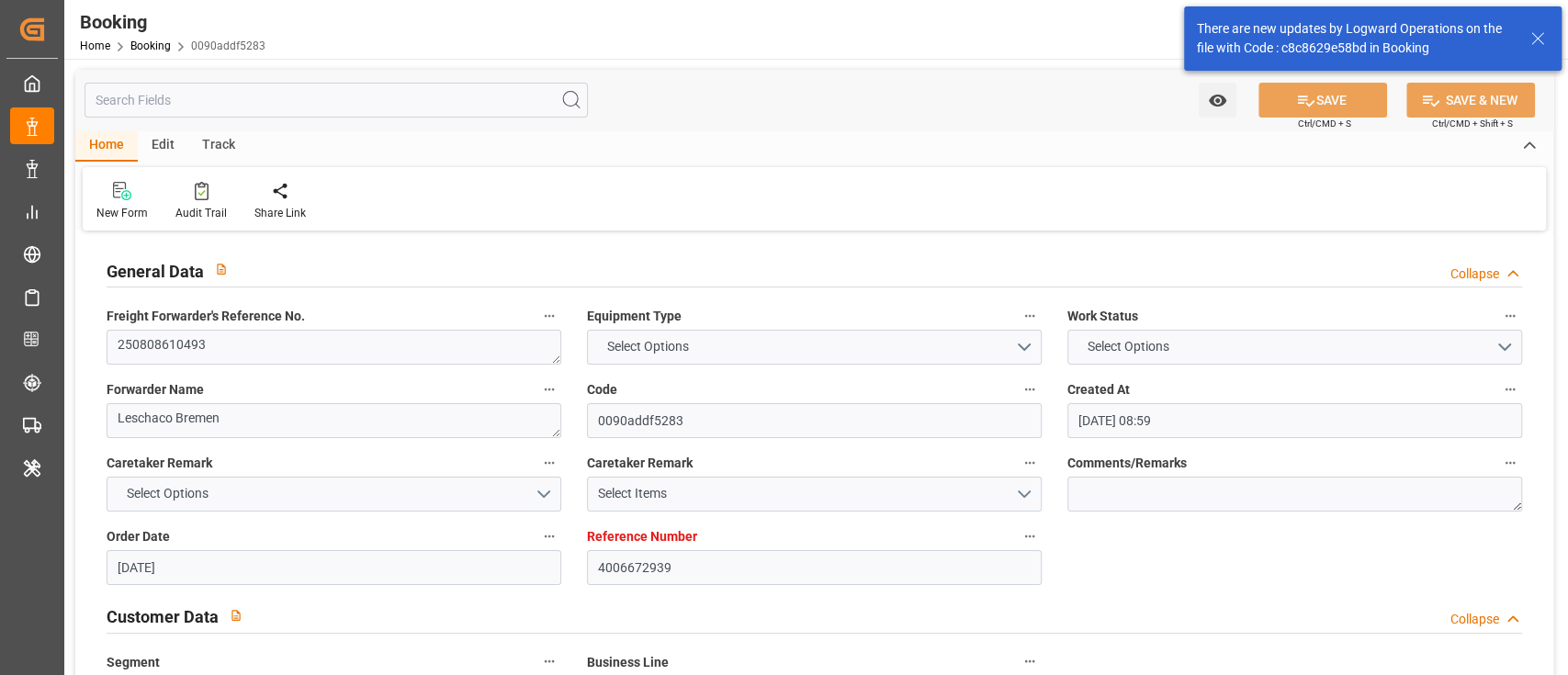
type input "[DATE] 14:13"
type input "[DATE]"
type input "[DATE] 12:00"
type input "[DATE] 00:02"
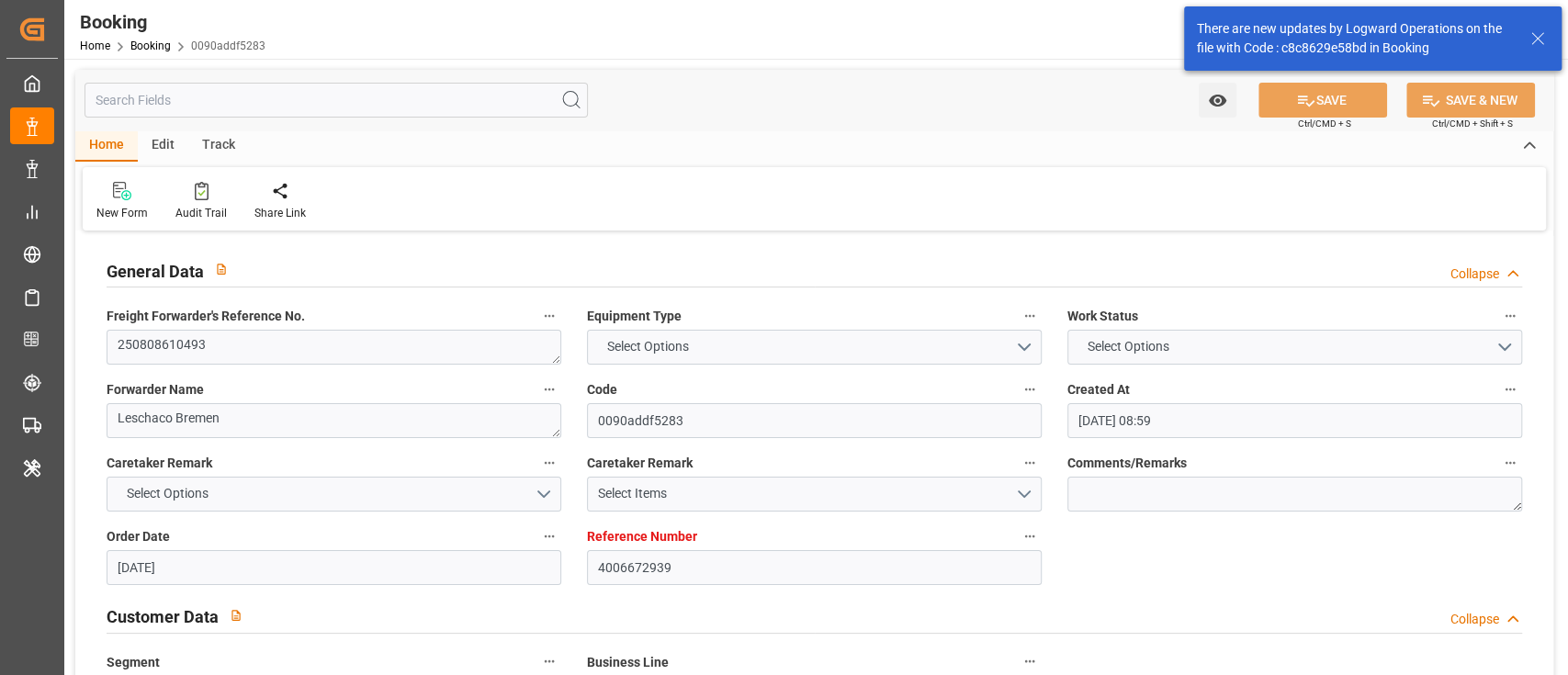
type input "[DATE] 00:01"
type input "[DATE] 04:48"
type input "[DATE] 12:00"
type input "[DATE] 19:55"
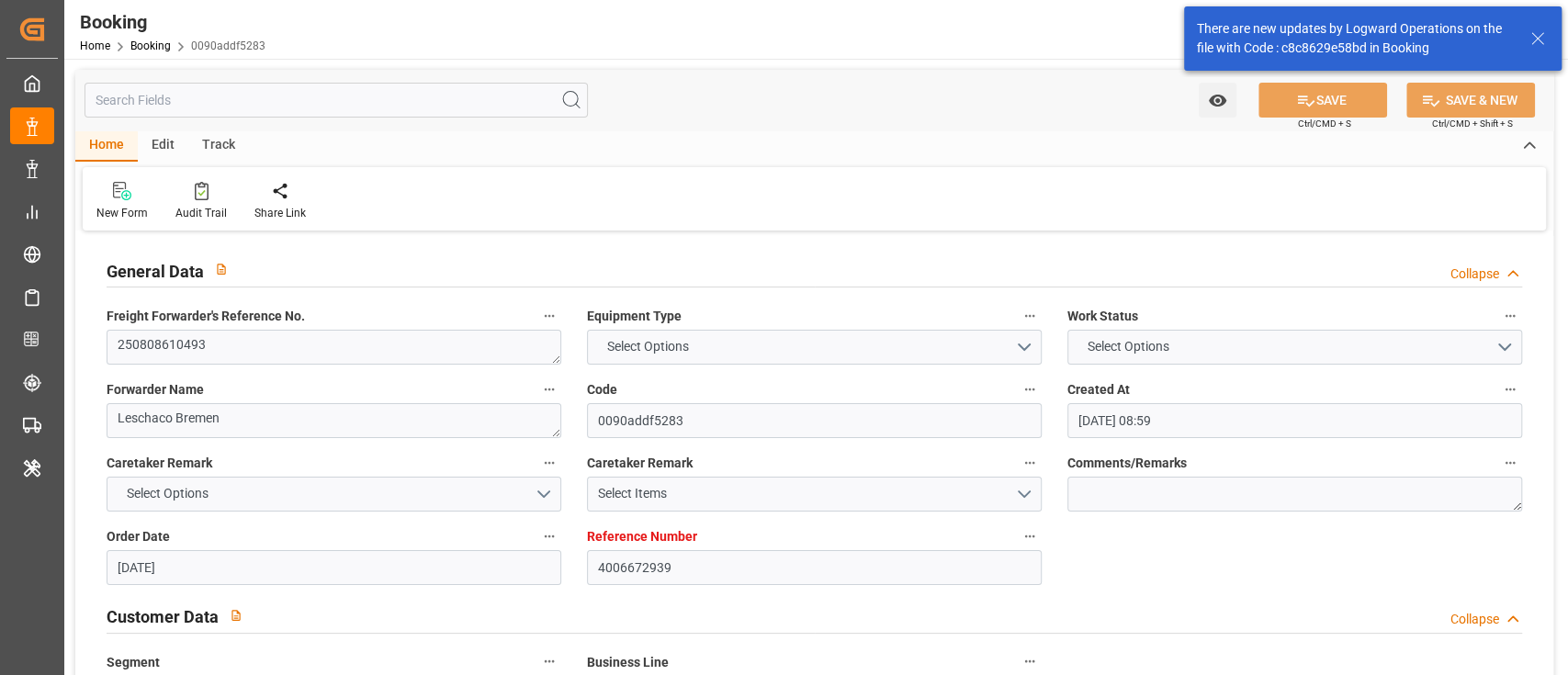
type input "[DATE] 06:18"
type input "[DATE] 23:59"
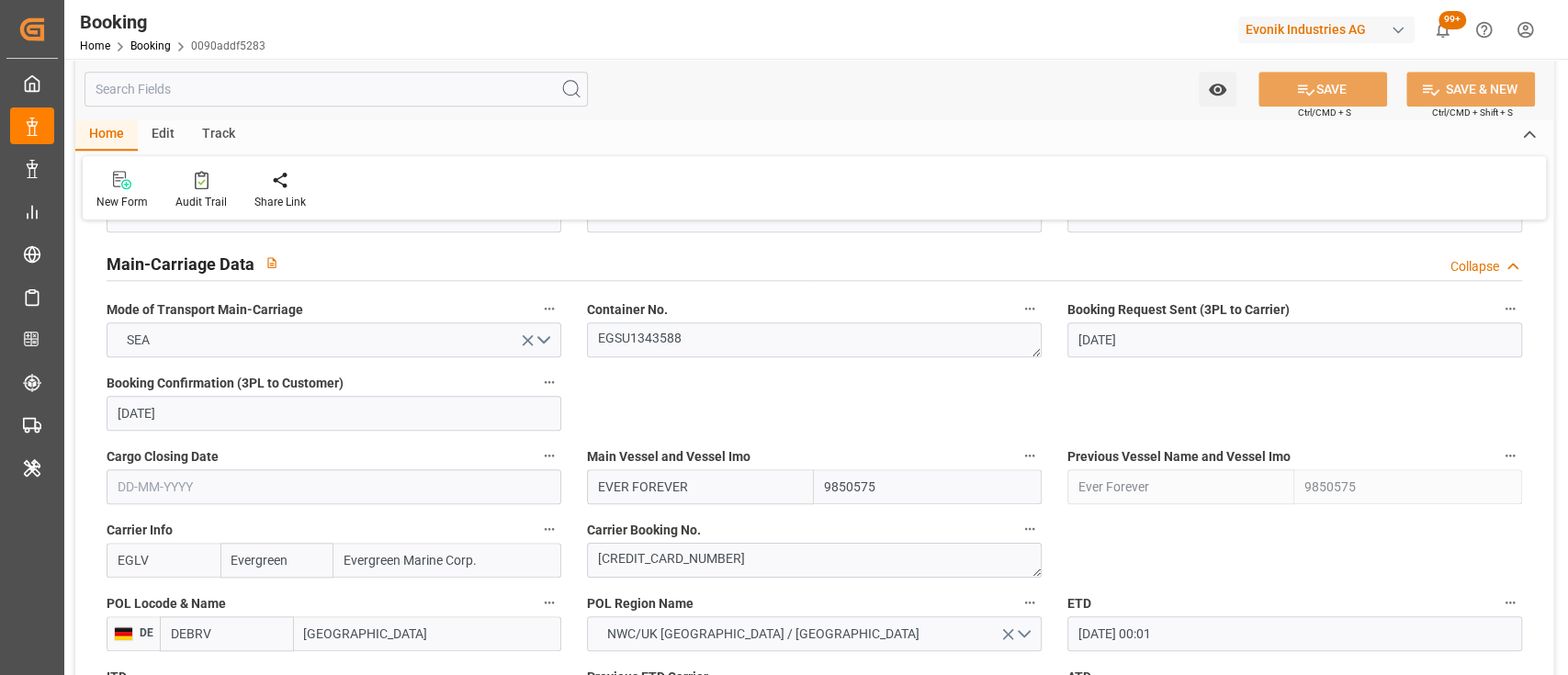
scroll to position [1125, 0]
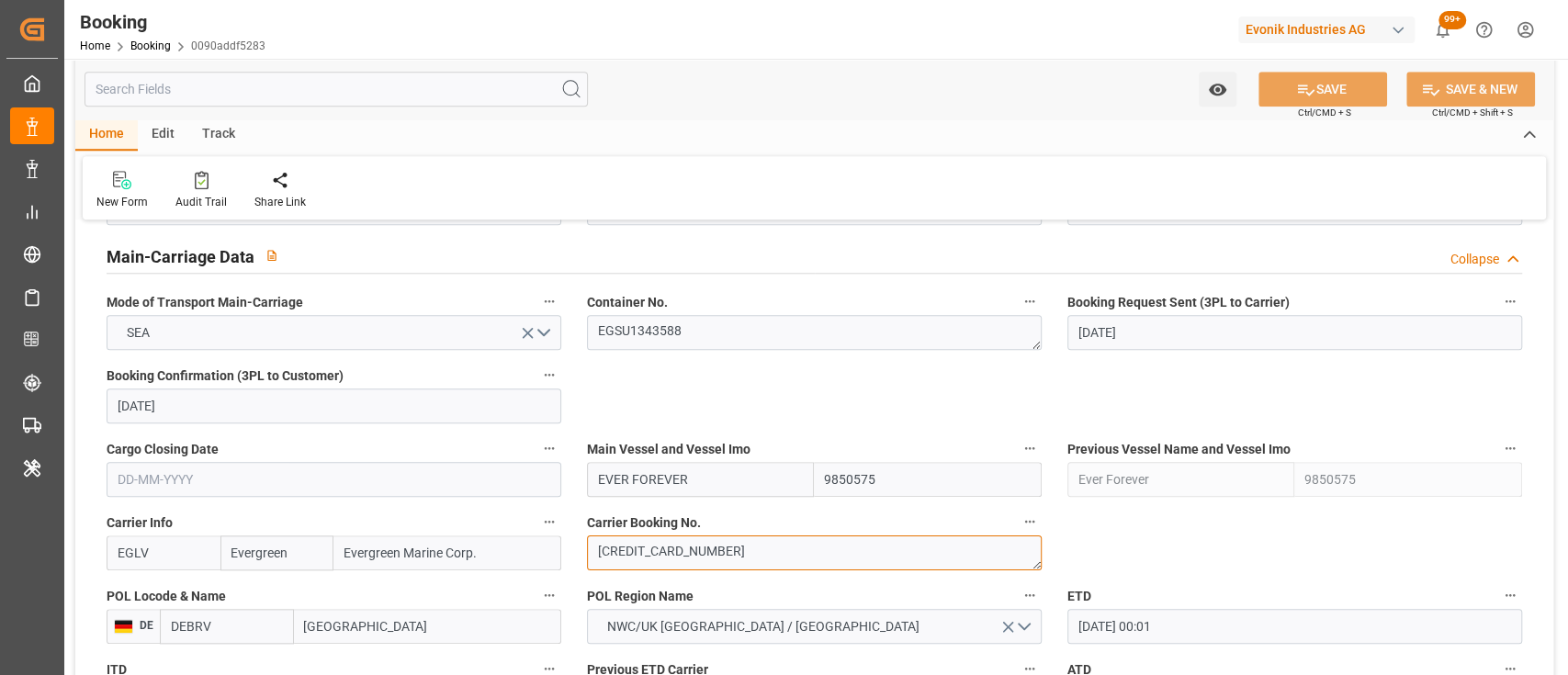
click at [675, 538] on textarea "[CREDIT_CARD_NUMBER]" at bounding box center [815, 553] width 455 height 35
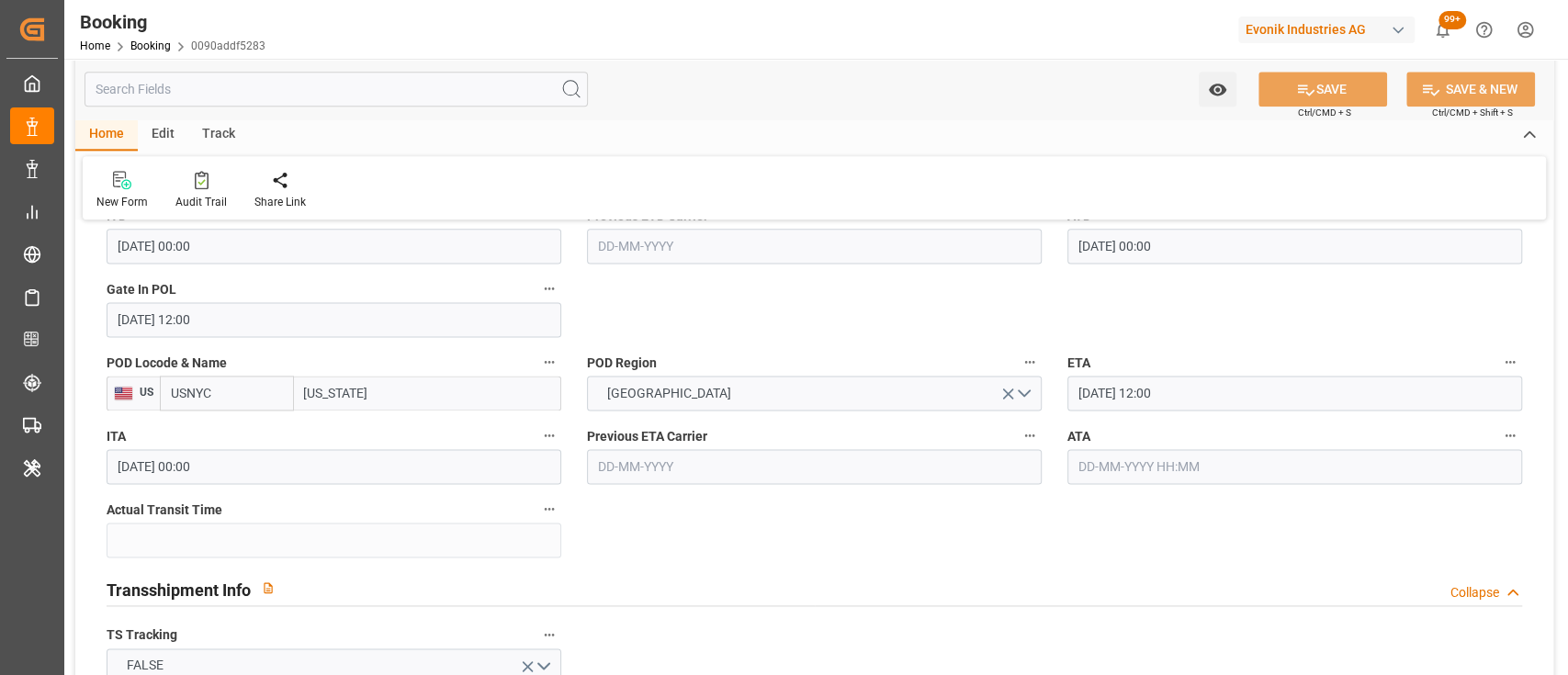
scroll to position [1581, 0]
click at [1091, 471] on input "text" at bounding box center [1295, 465] width 455 height 35
type input "[DATE] 00:00"
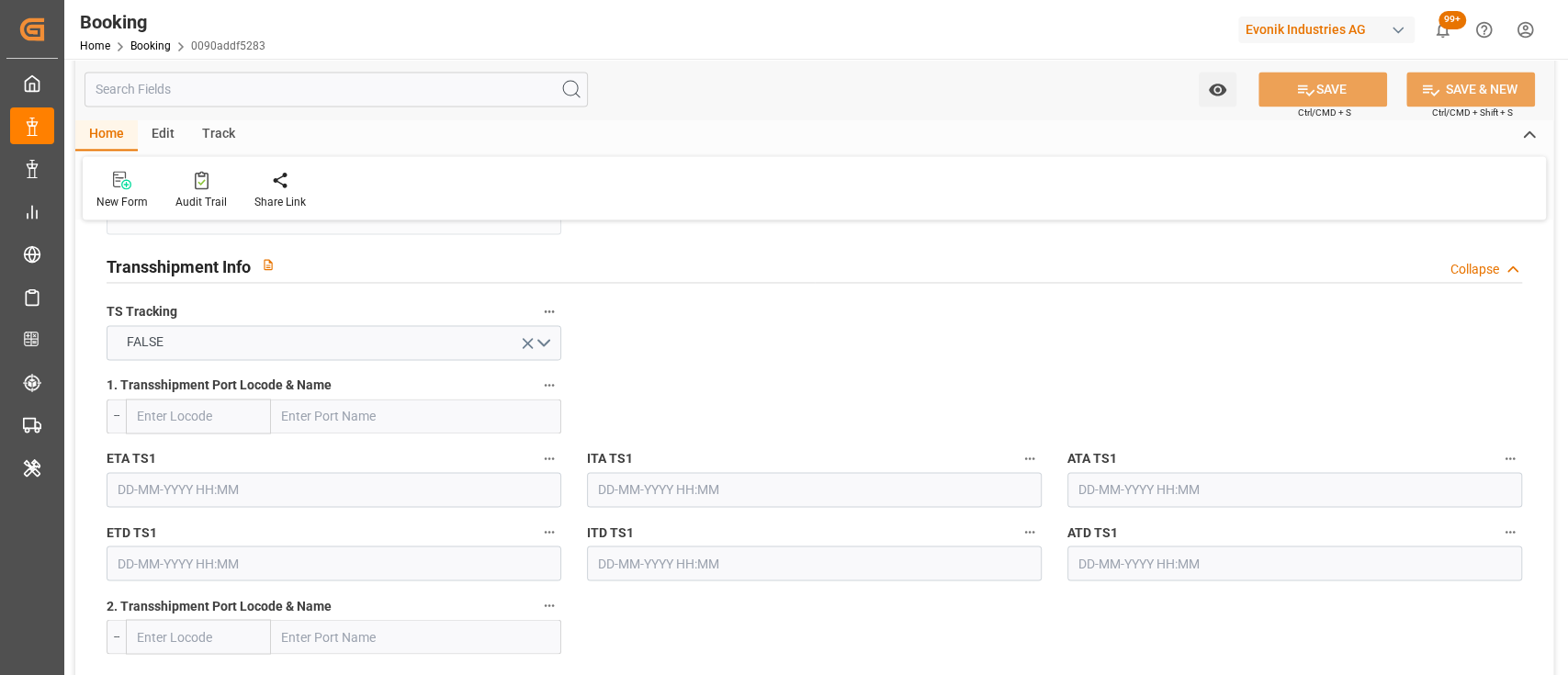
scroll to position [2410, 0]
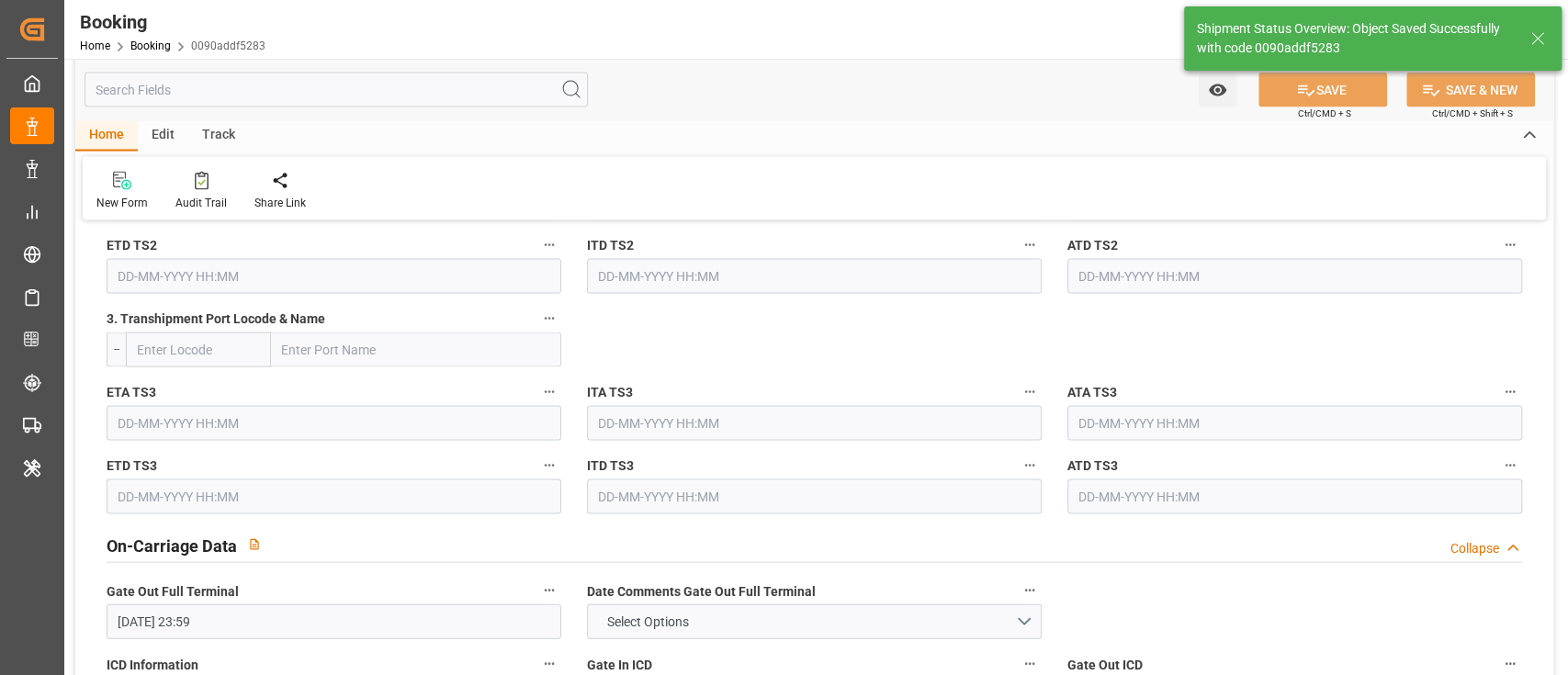
type textarea "[PERSON_NAME]"
type input "18"
type input "[DATE] 10:03"
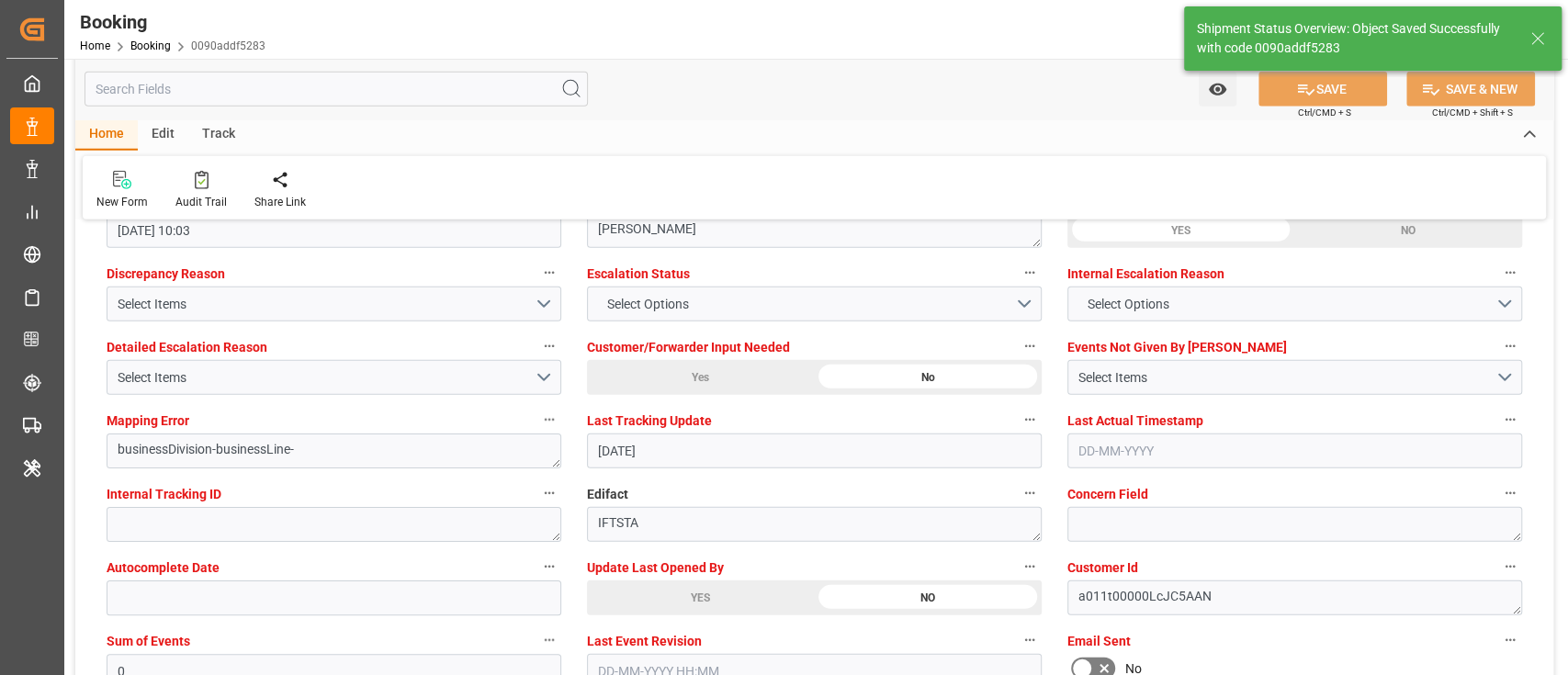
scroll to position [3301, 0]
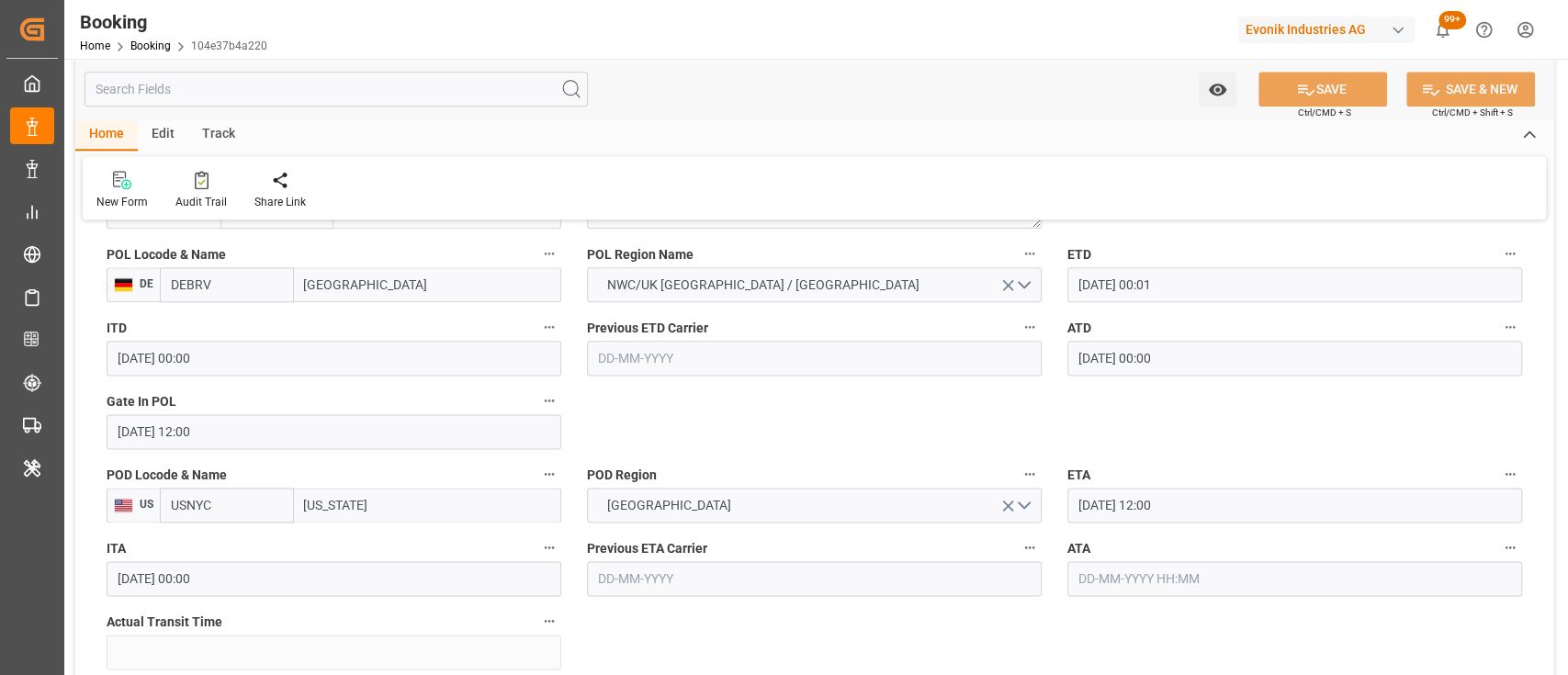
scroll to position [1469, 0]
click at [1144, 583] on input "text" at bounding box center [1295, 577] width 455 height 35
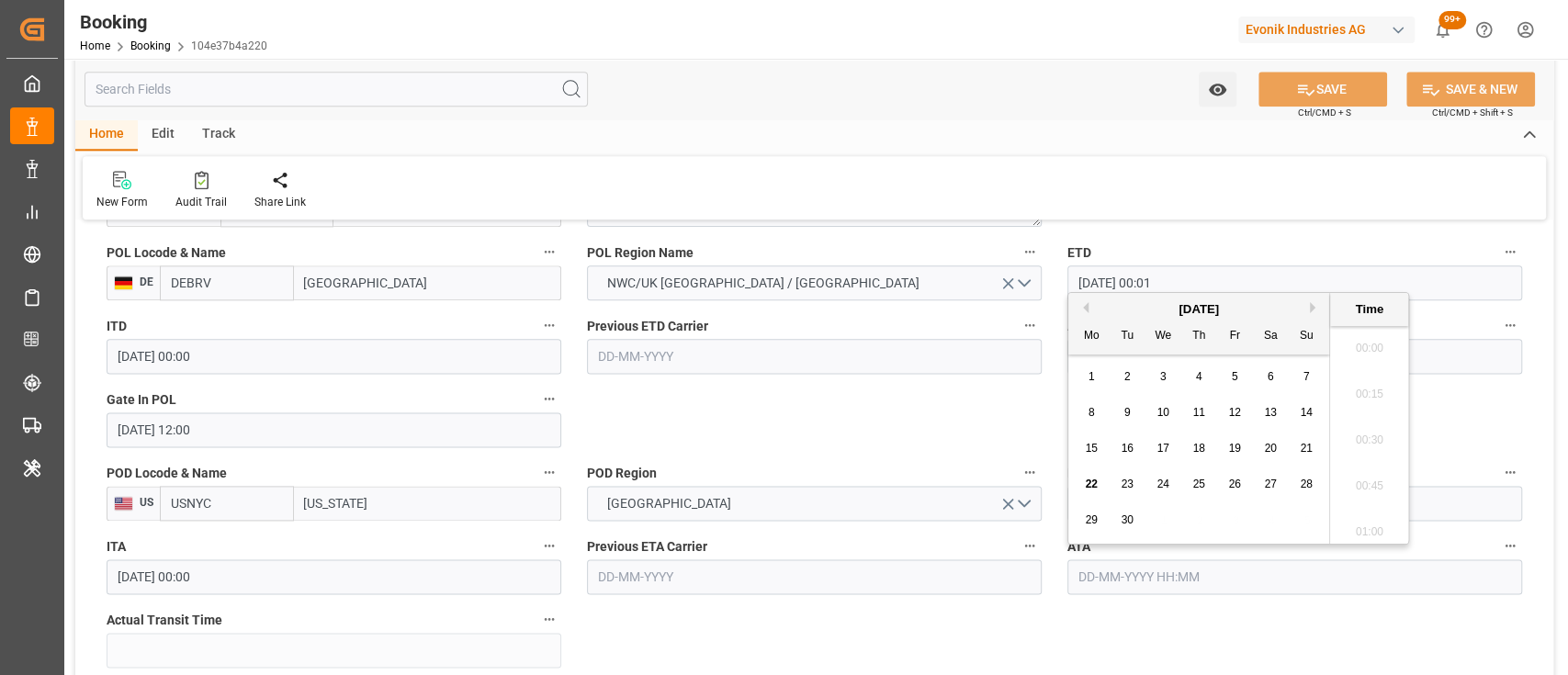
scroll to position [2762, 0]
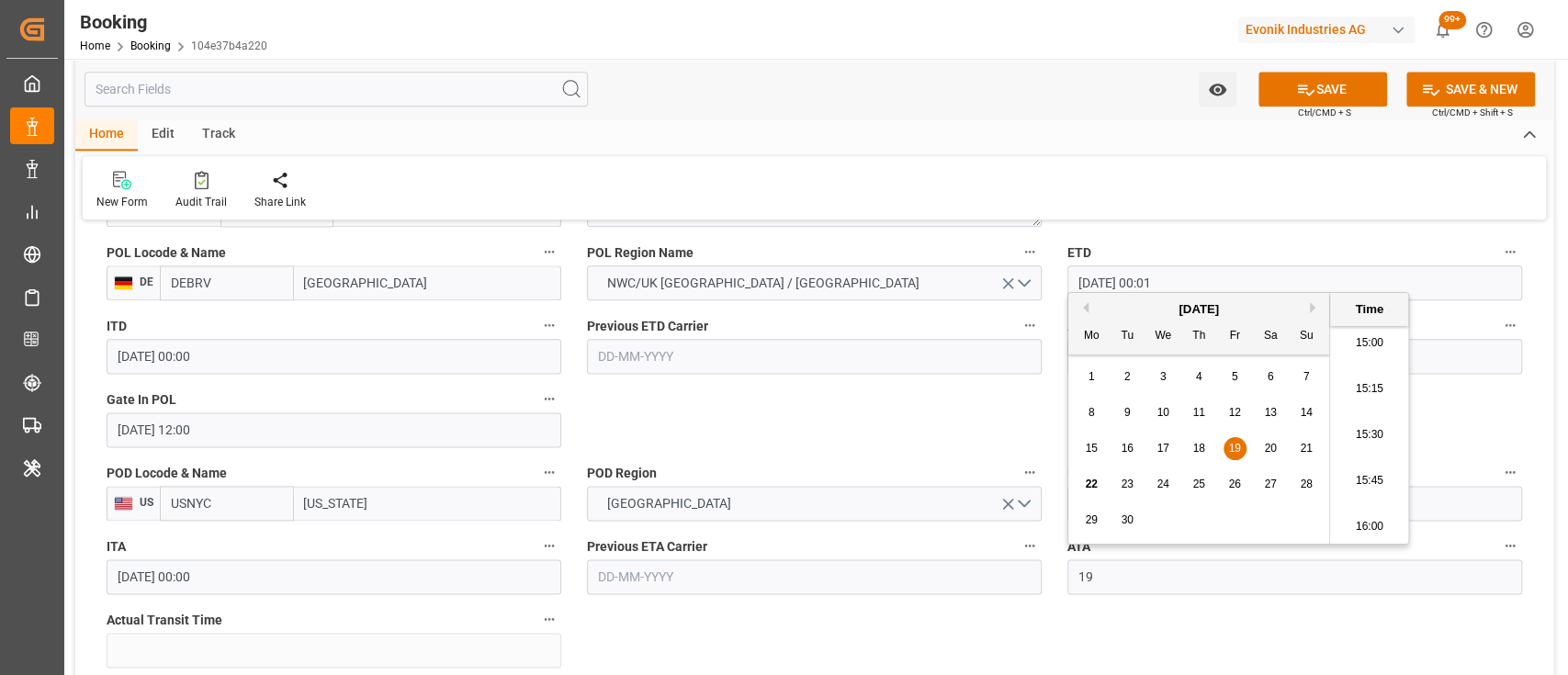
type input "[DATE] 00:00"
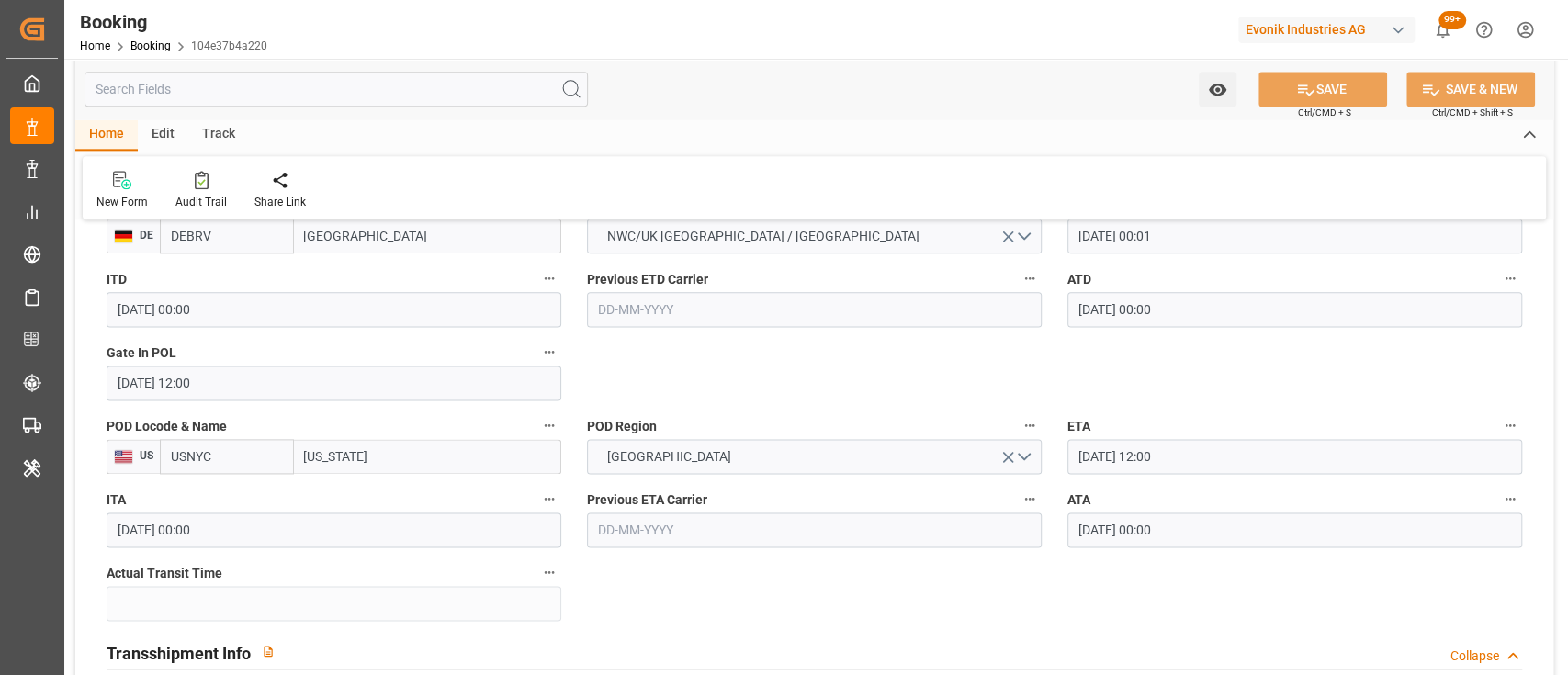
scroll to position [1521, 0]
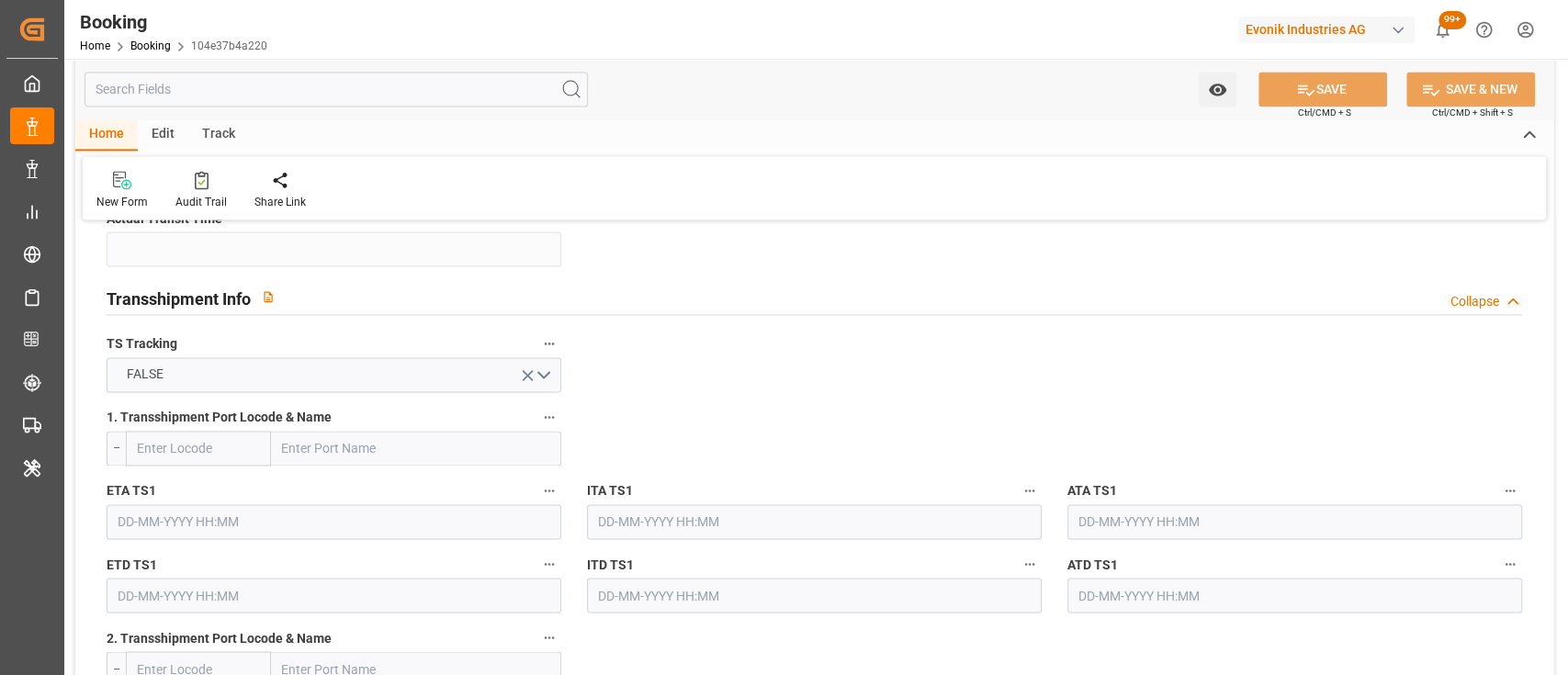
type textarea "[PERSON_NAME]"
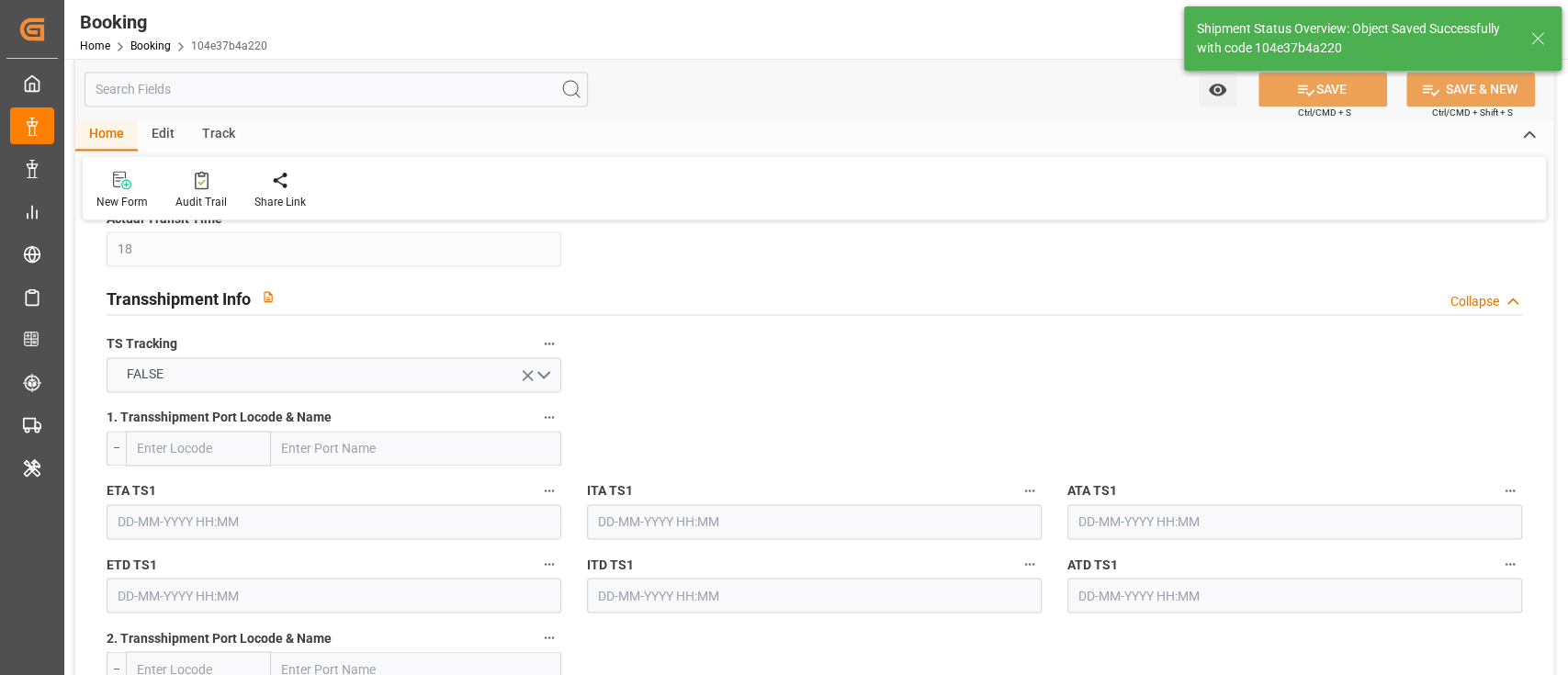
type input "18"
type input "[DATE] 10:04"
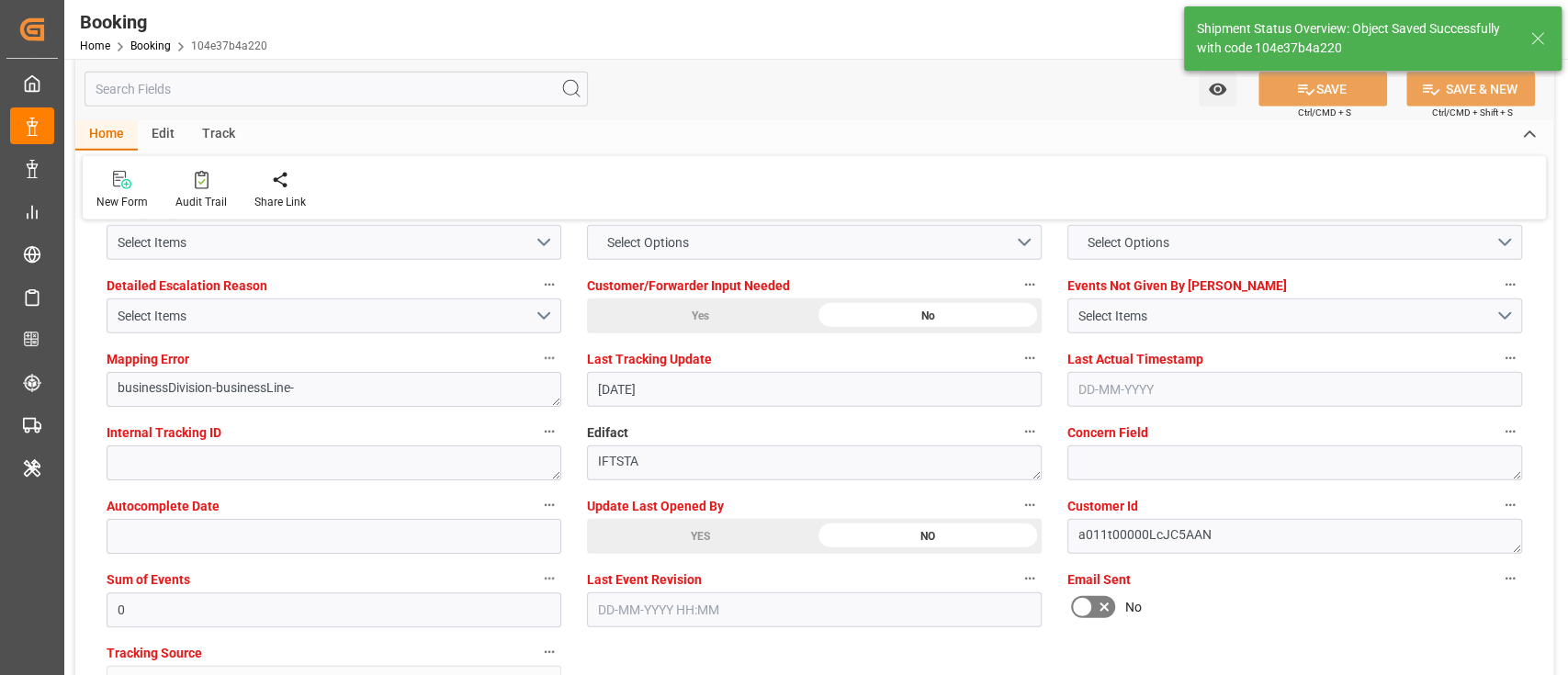
scroll to position [3484, 0]
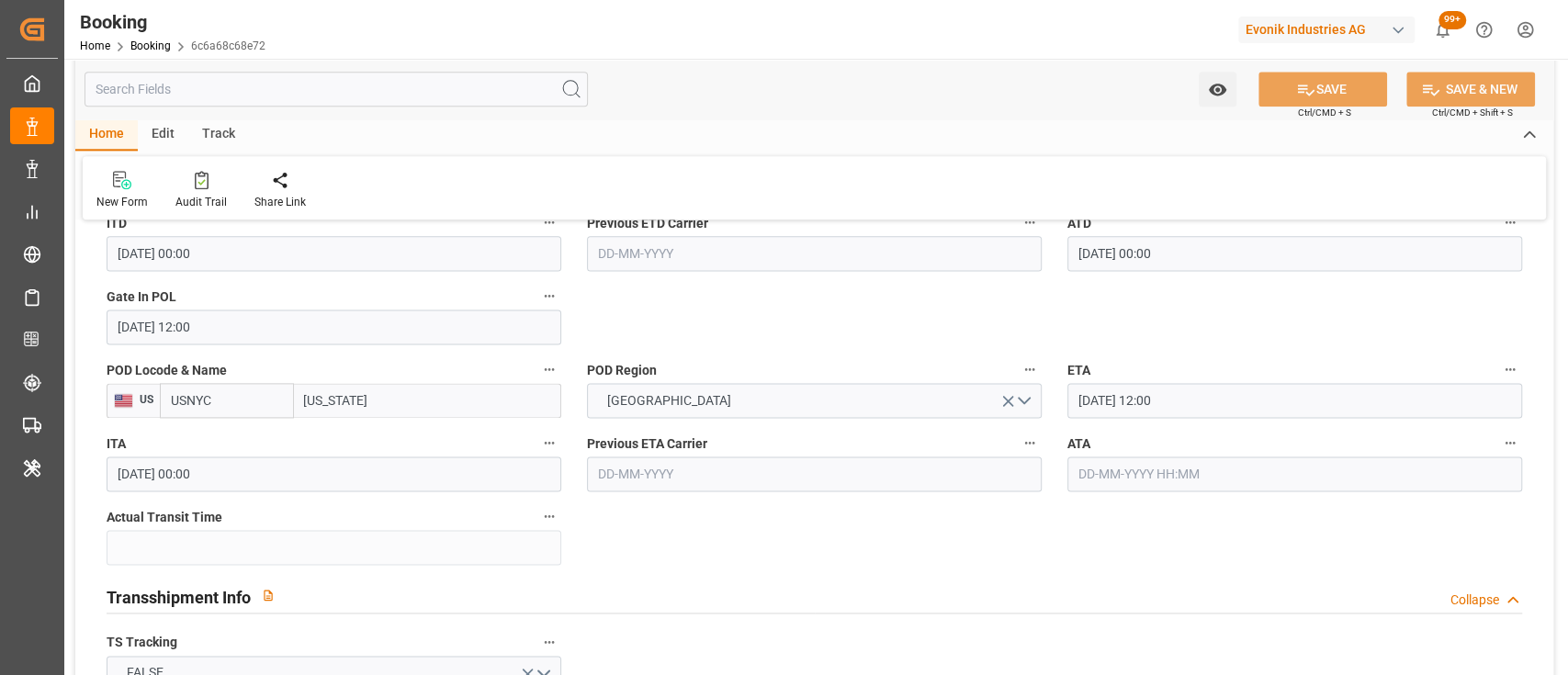
scroll to position [1573, 0]
click at [1136, 470] on input "text" at bounding box center [1295, 474] width 455 height 35
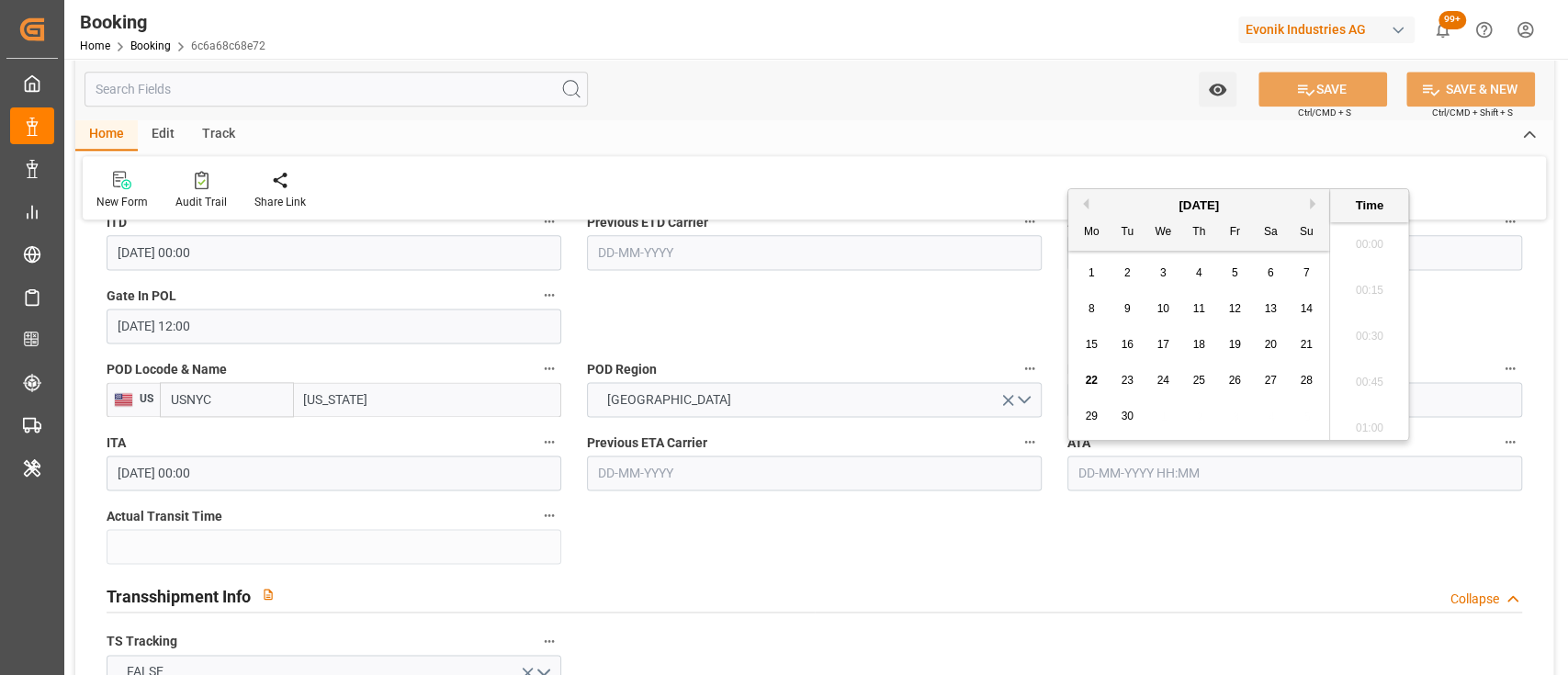
scroll to position [2762, 0]
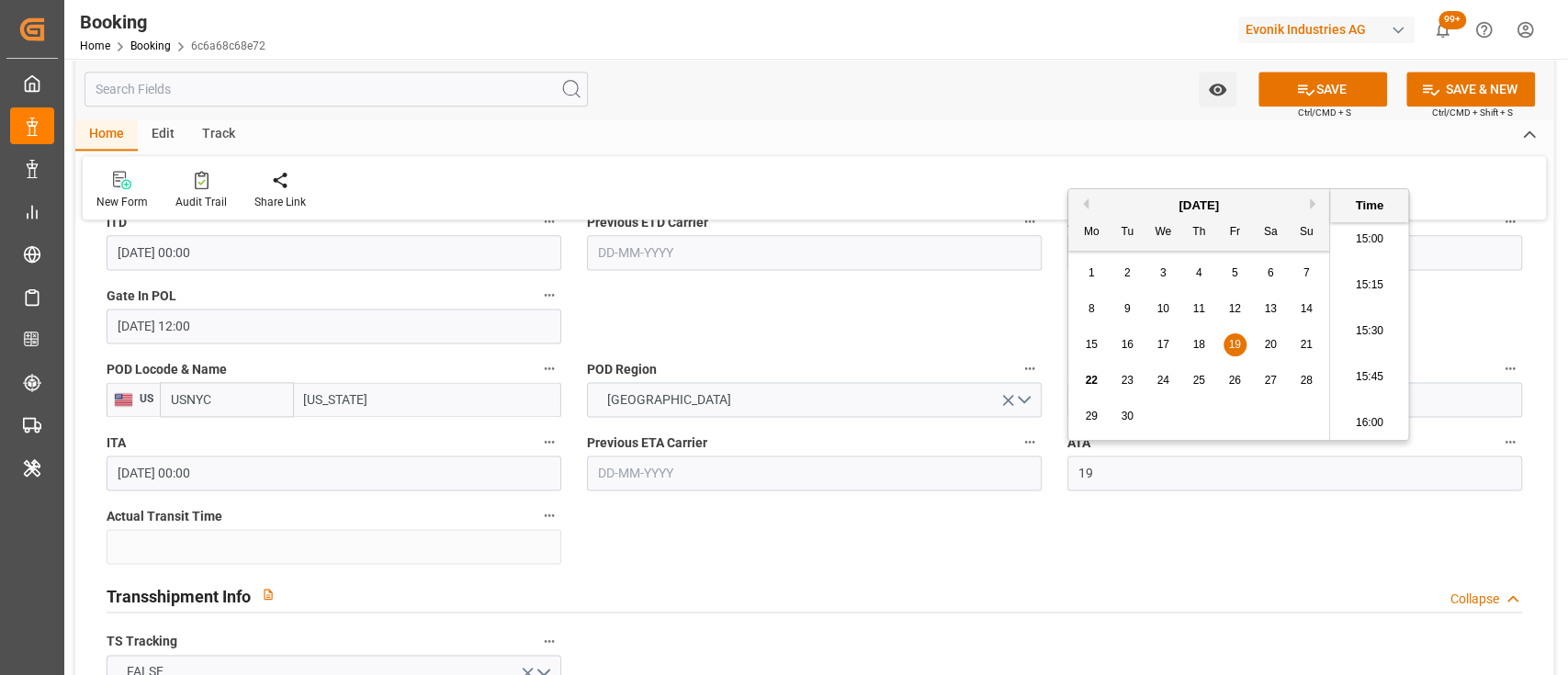
type input "[DATE] 00:00"
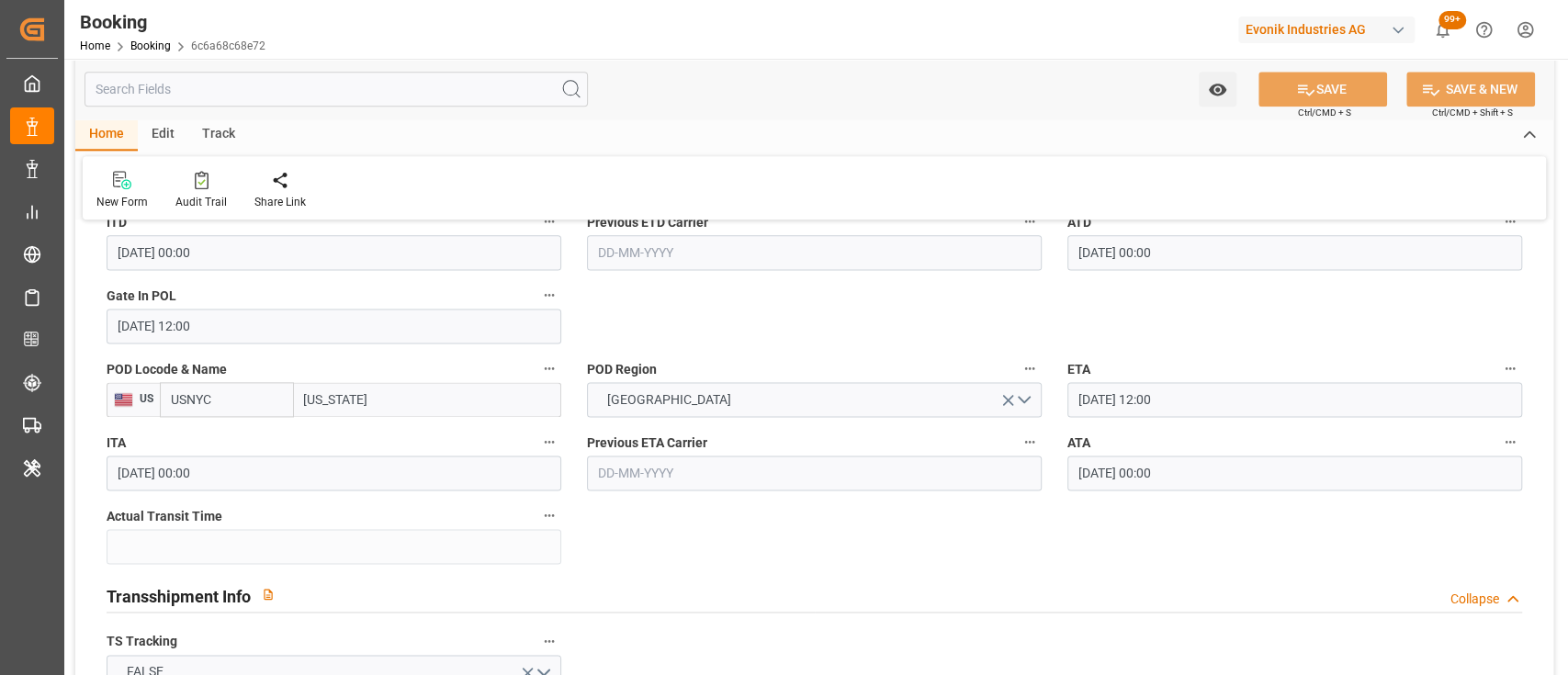
type textarea "[PERSON_NAME]"
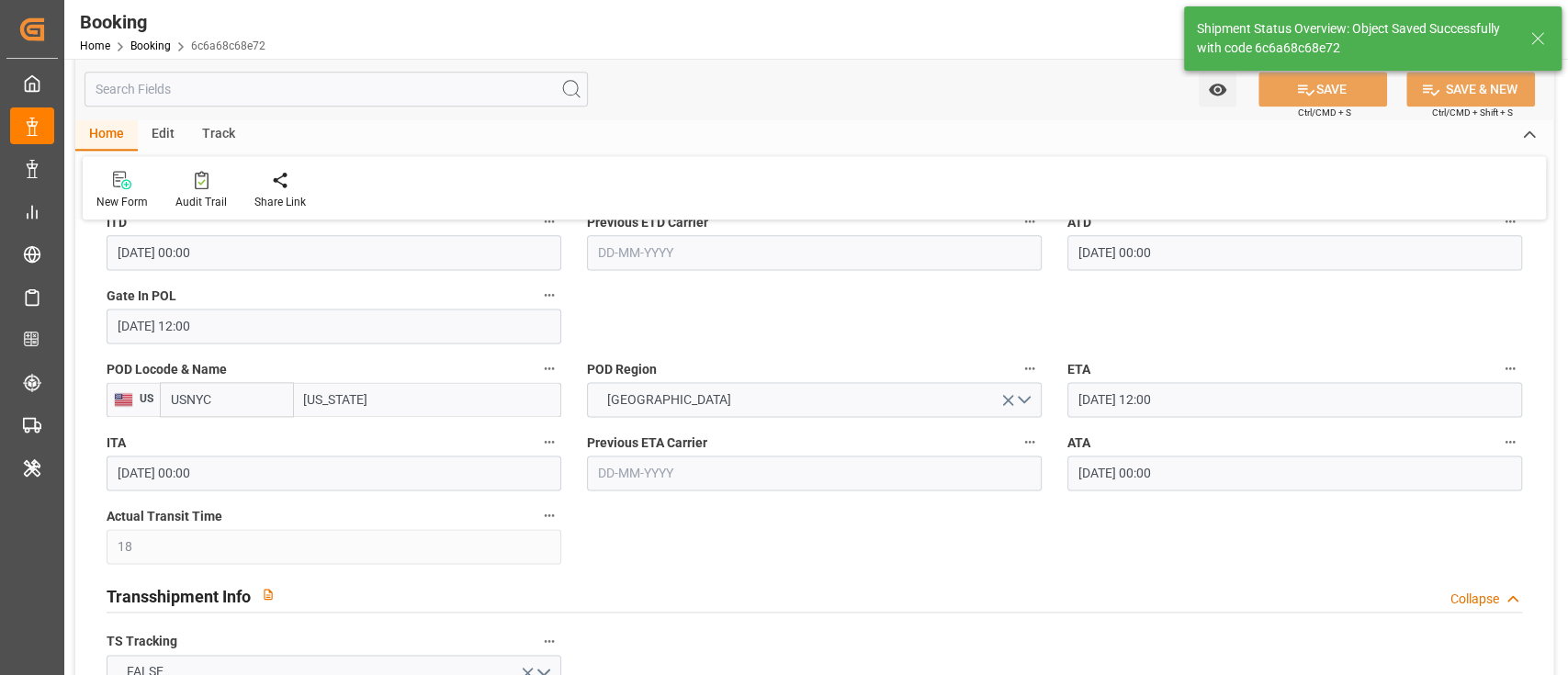
type input "18"
type input "[DATE] 10:05"
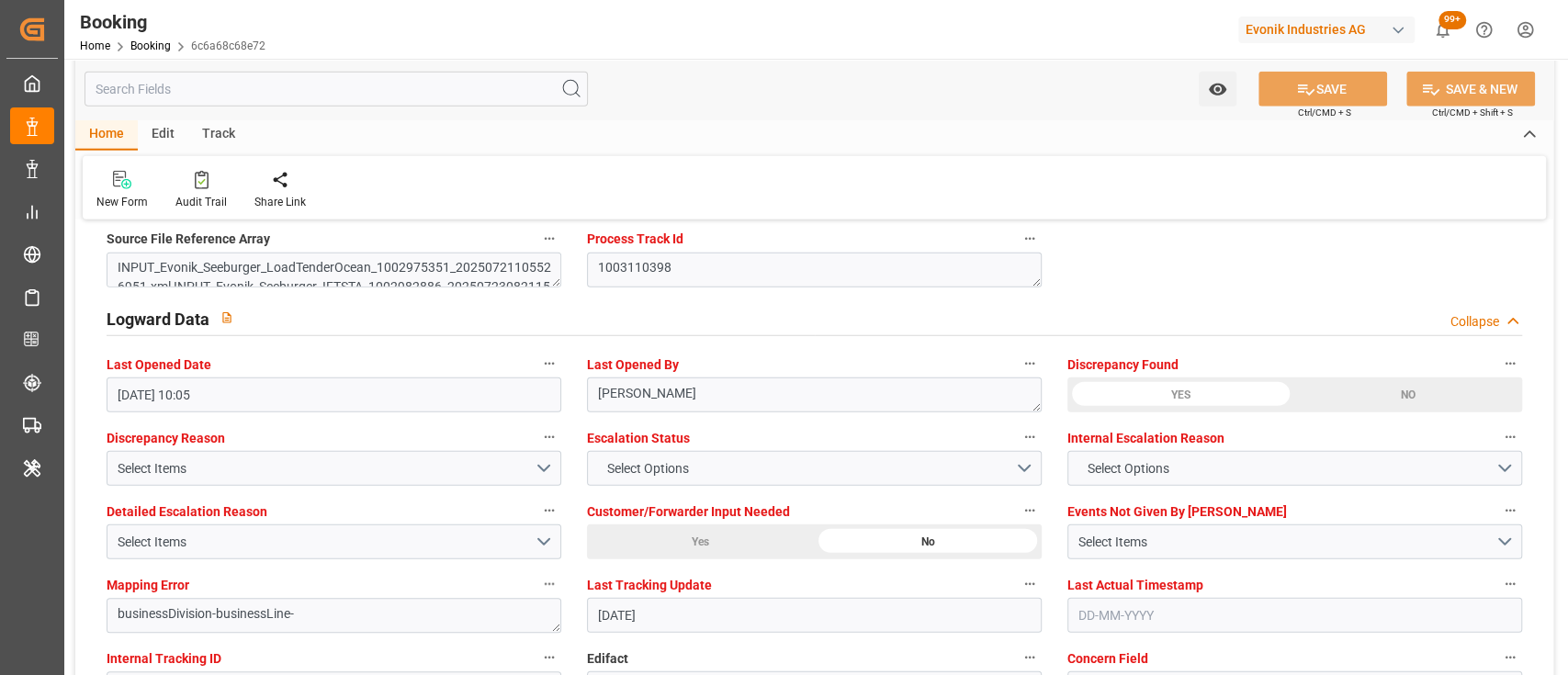
scroll to position [3271, 0]
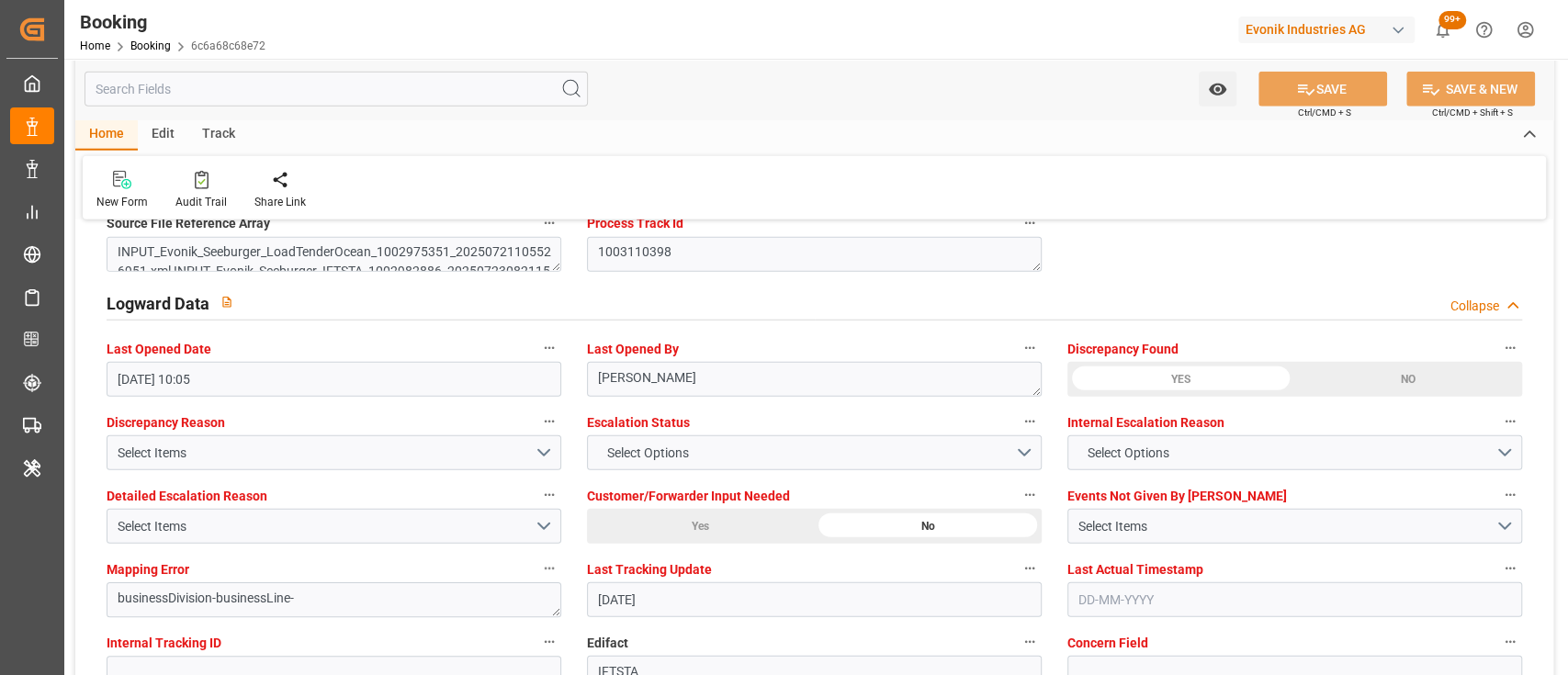
click at [921, 141] on div "Home Edit Track" at bounding box center [814, 135] width 1478 height 31
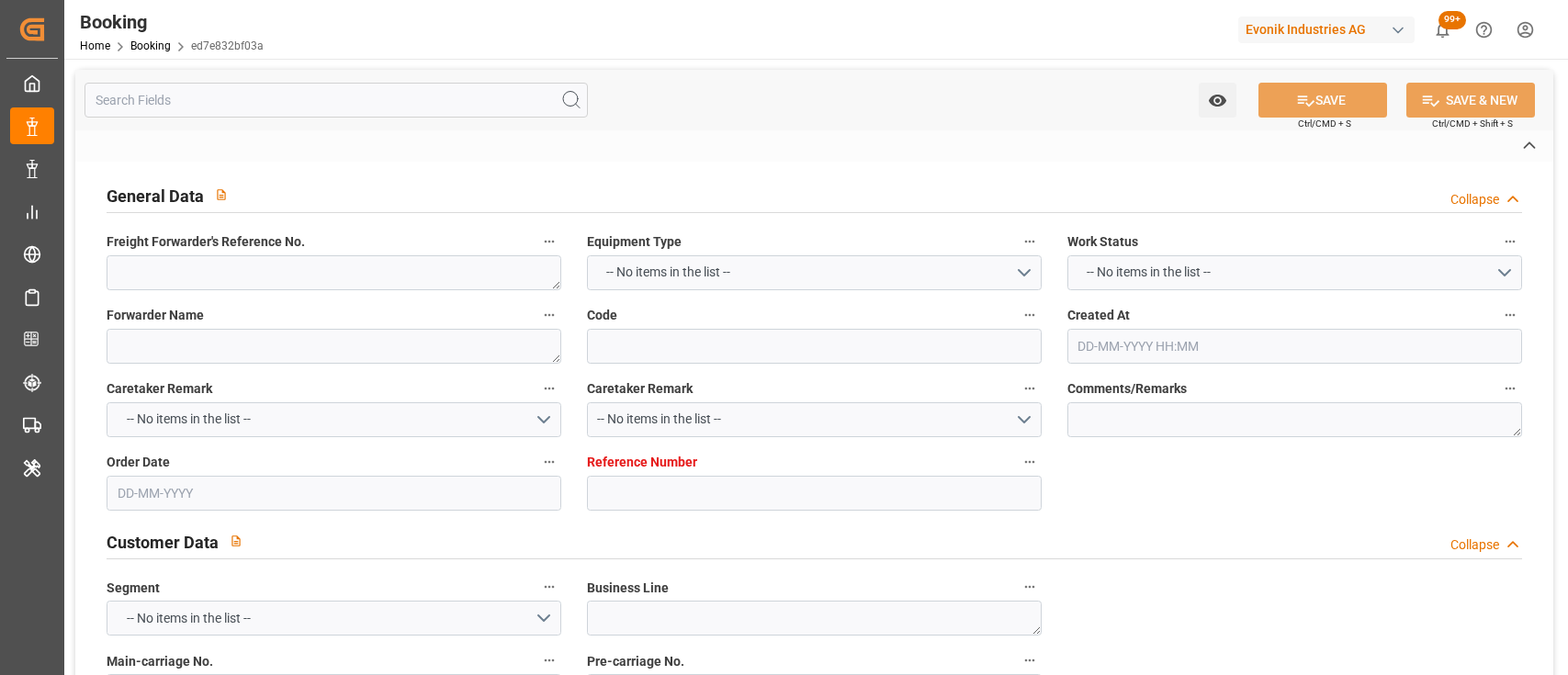
type textarea "250808610953"
type textarea "Leschaco Bremen"
type input "ed7e832bf03a"
type input "7001244166"
type textarea "CU-HC"
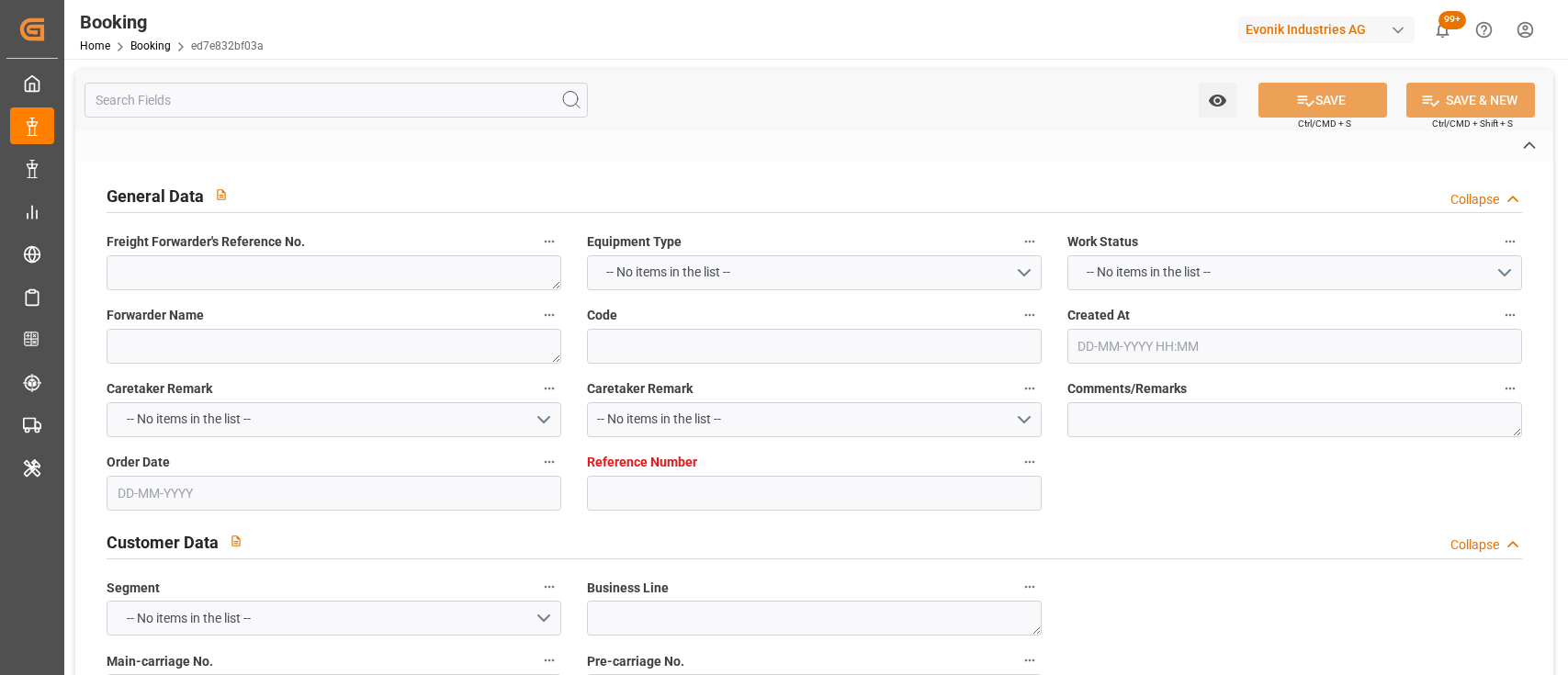
type input "7001244165"
type textarea "[PERSON_NAME][EMAIL_ADDRESS][DOMAIN_NAME]"
type textarea "CIF"
type textarea "[US_STATE][GEOGRAPHIC_DATA]"
type textarea "[GEOGRAPHIC_DATA]"
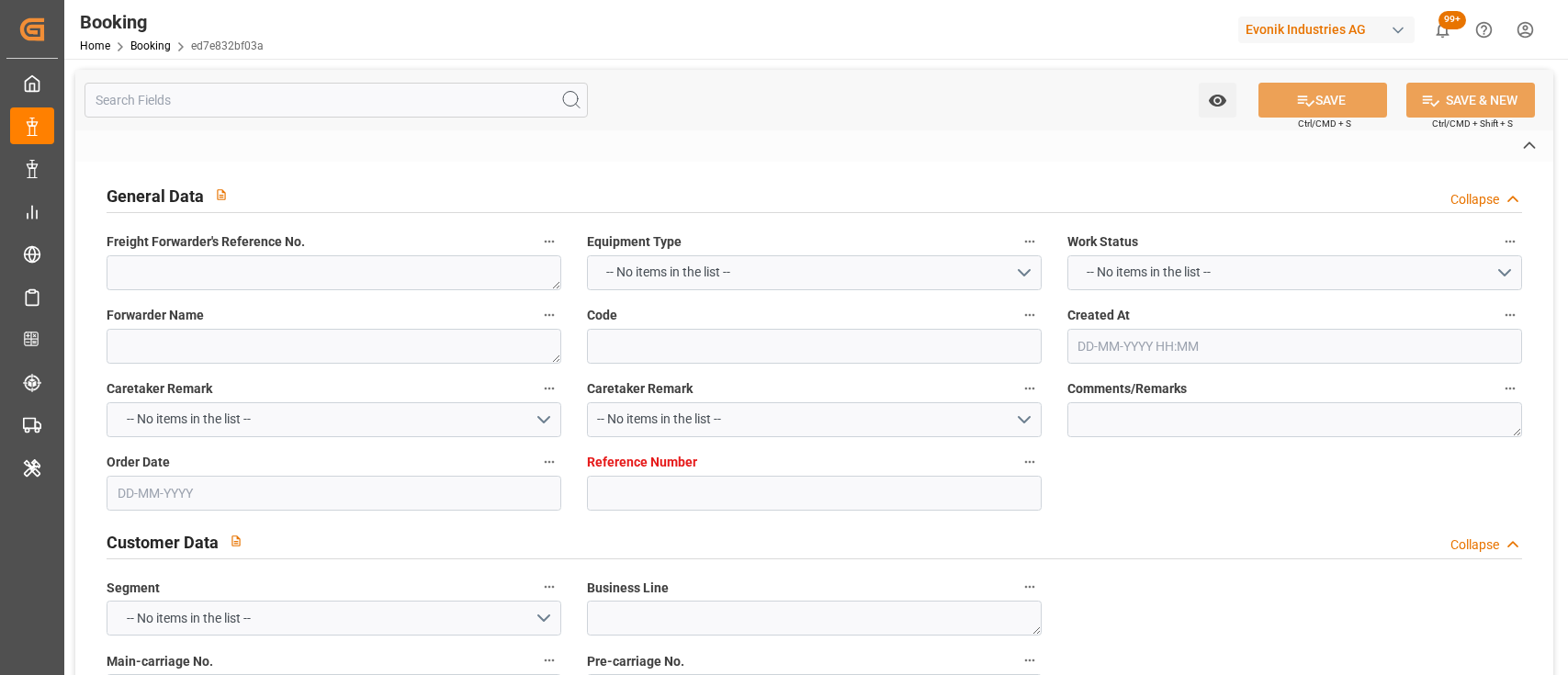
type textarea "EMCU9817982"
type input "EVER FOREVER"
type input "EGLV"
type textarea "560500181973"
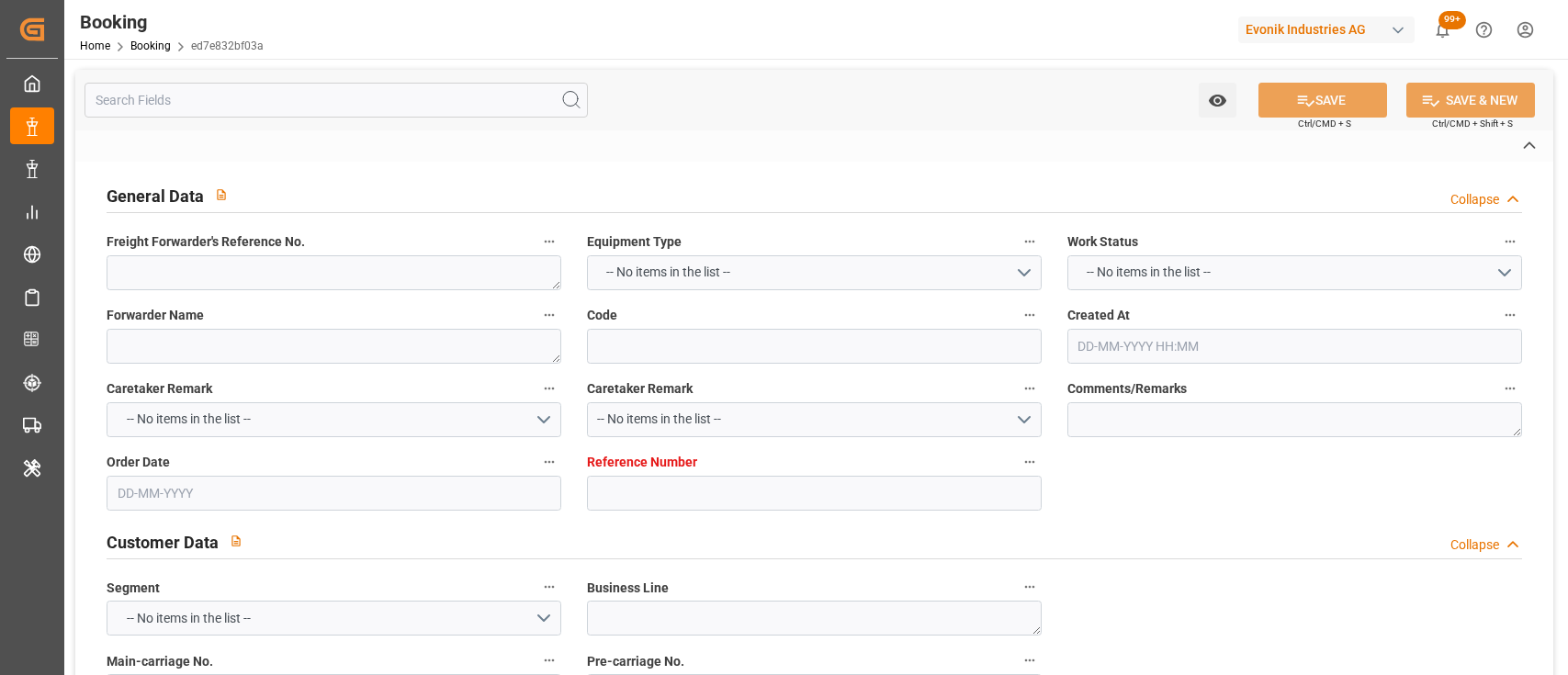
type input "[GEOGRAPHIC_DATA]"
type input "[US_STATE]"
type textarea "vesselName"
type textarea "INPUT_Evonik_Seeburger_IFTSTA_1003079314_20250822141527607.edi"
type textarea "NWC/[GEOGRAPHIC_DATA] [GEOGRAPHIC_DATA] Continent / [GEOGRAPHIC_DATA]-HC"
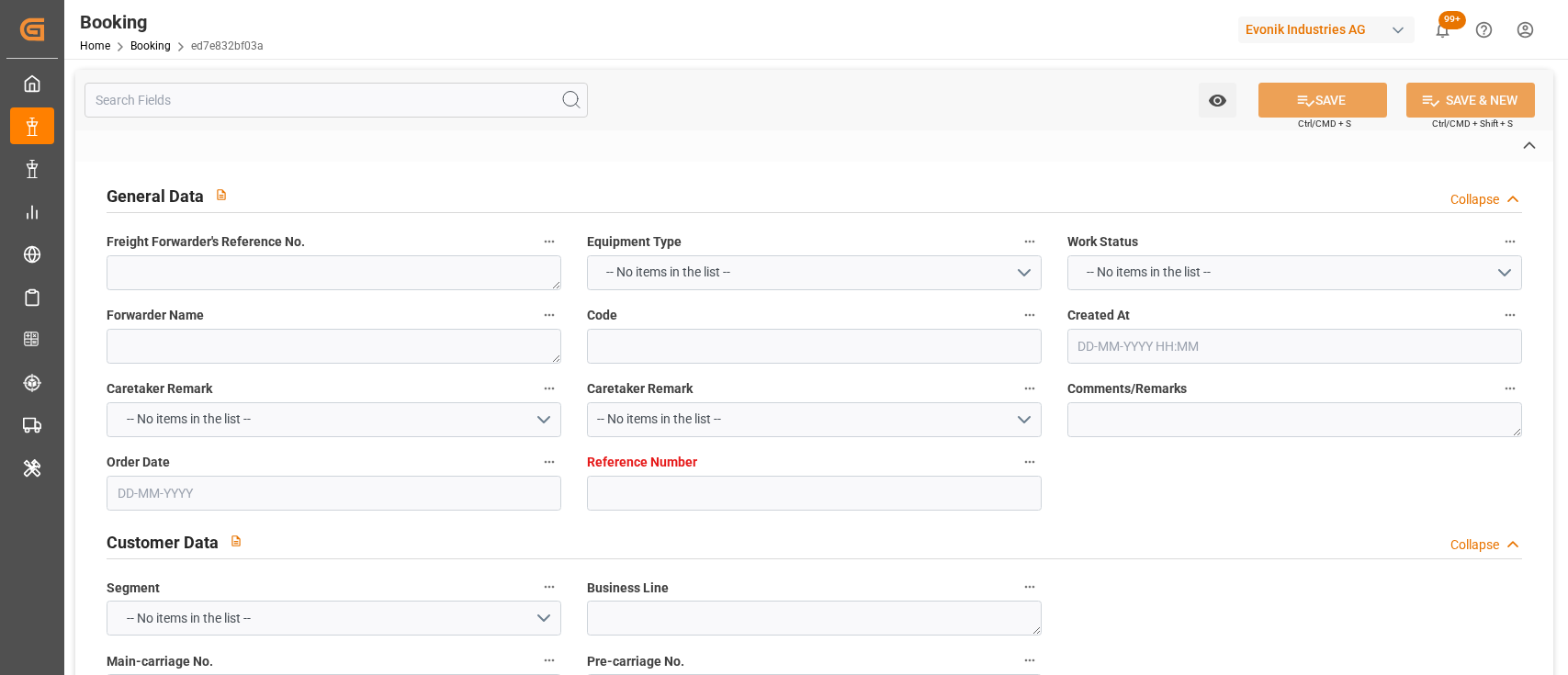
type textarea "INPUT_Evonik_Seeburger_IFTMIN_1003033464_20250808100533128.edi,INPUT_Evonik_See…"
type textarea "1003079314"
type textarea "Logward System"
type textarea "businessDivision-businessLine-"
type textarea "IFTSTA"
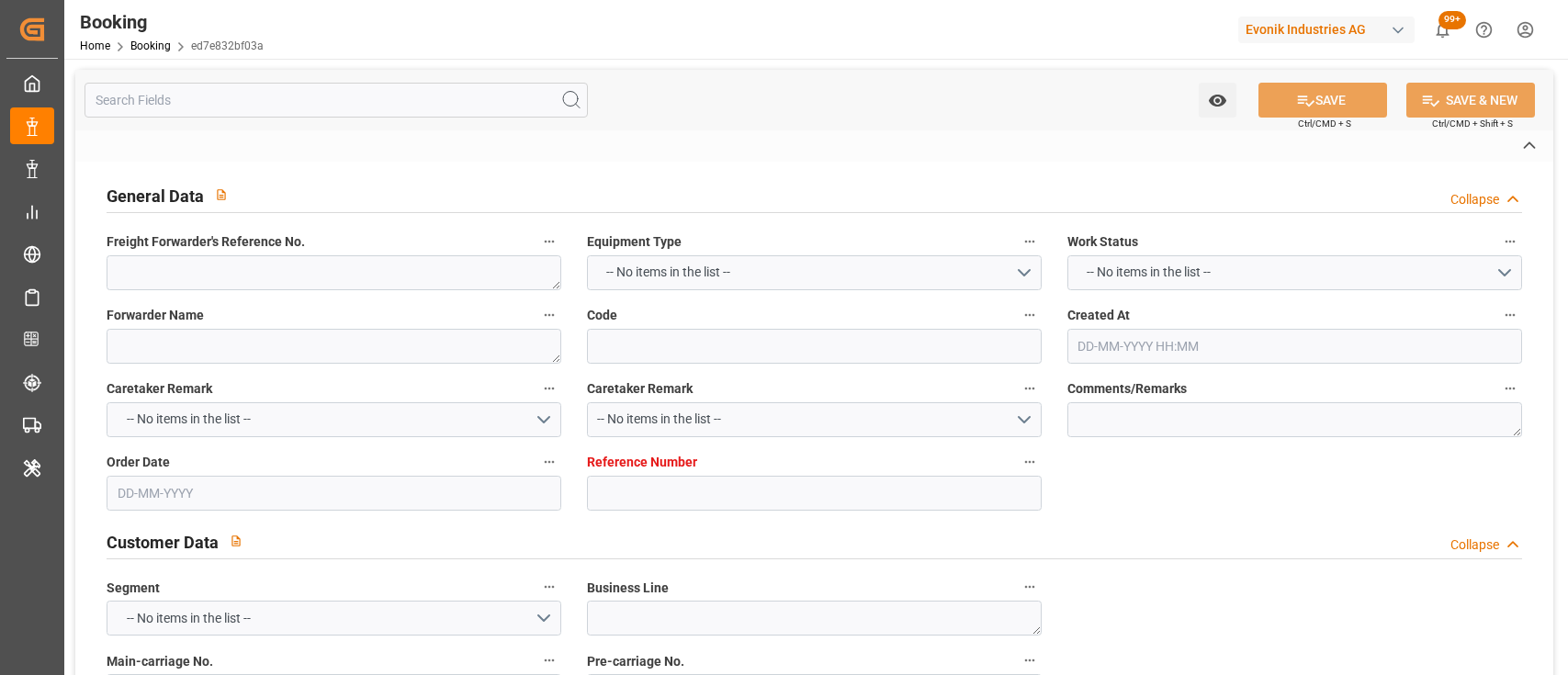
type textarea "a011t00000LcJC5AAN"
type textarea "No"
type input "[GEOGRAPHIC_DATA]"
type input "[US_STATE]"
type input "[GEOGRAPHIC_DATA]"
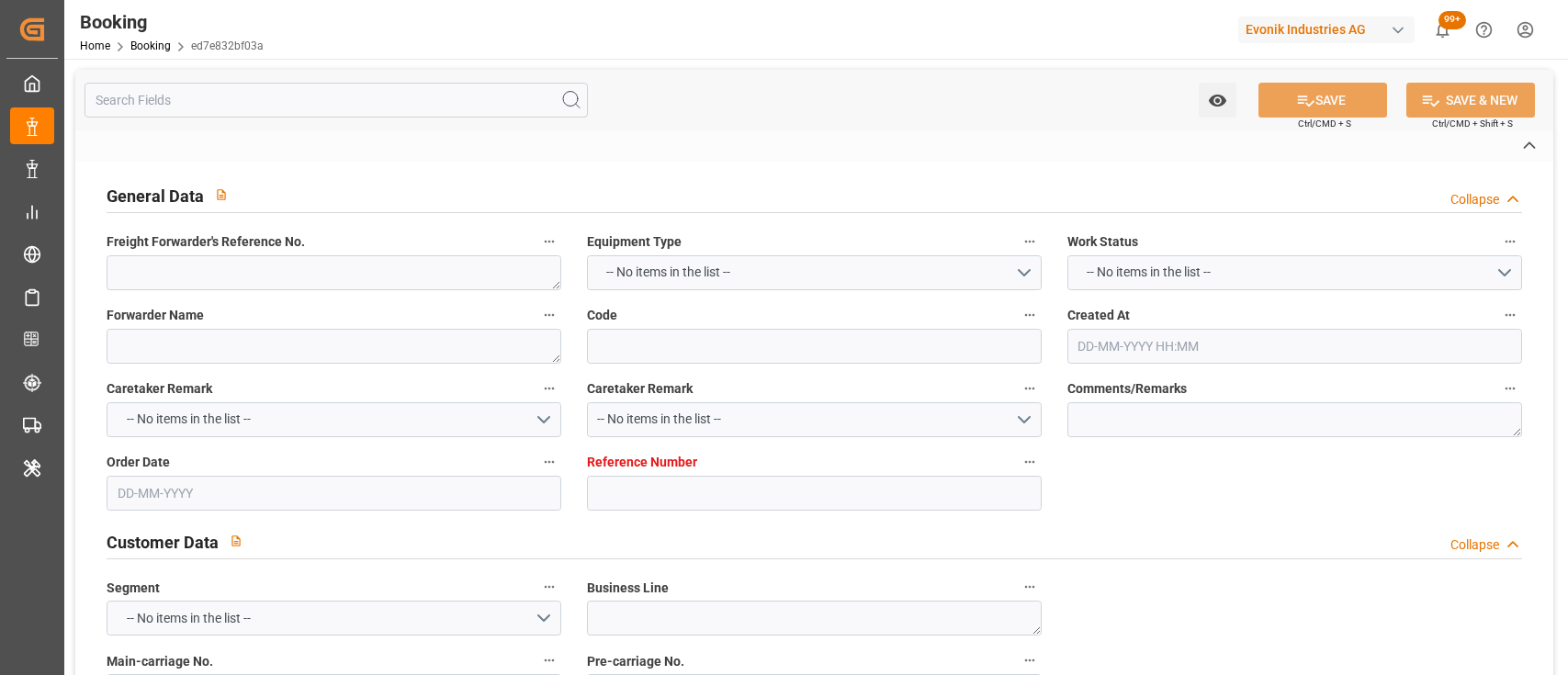
type input "DE"
type input "TRUCK"
type input "[GEOGRAPHIC_DATA]"
type input "DE"
type input "BARGE"
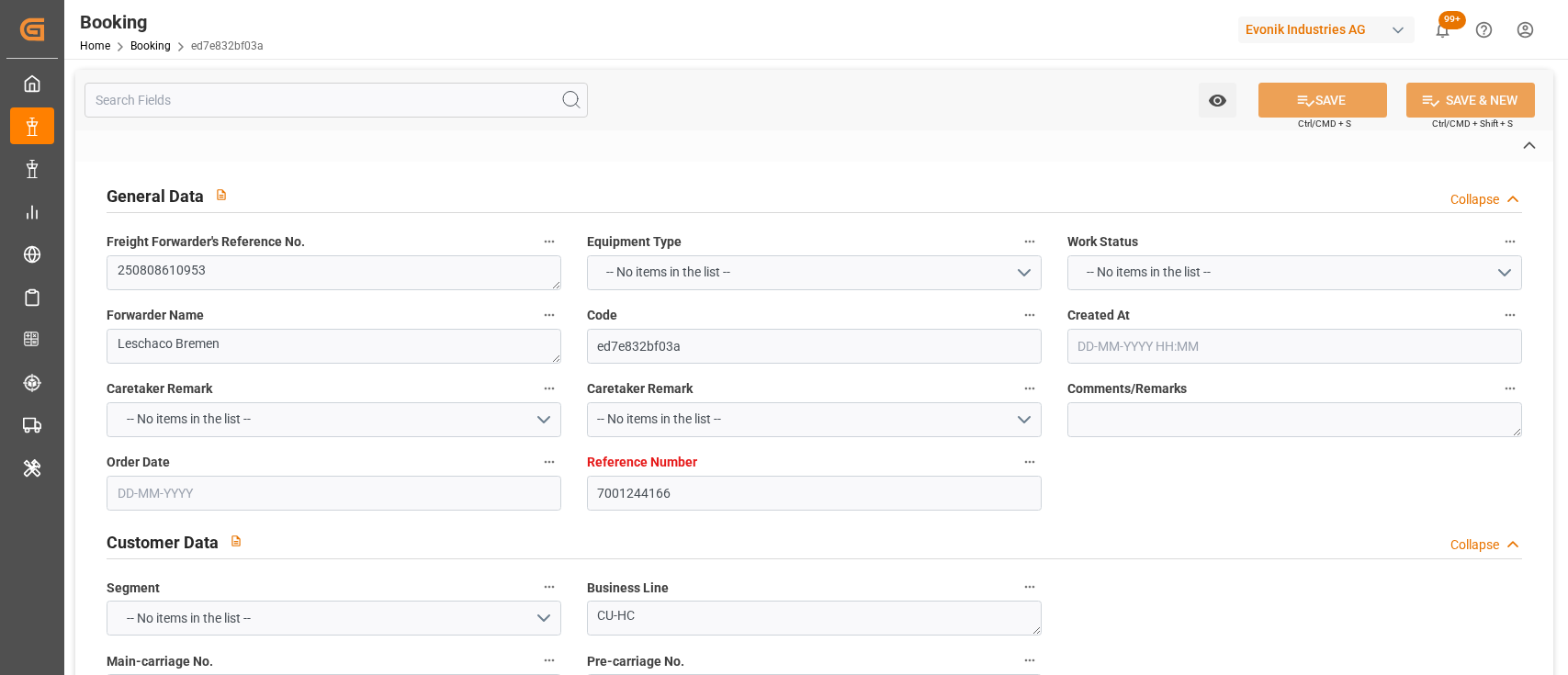
type input "029W"
type input "VESSEL"
type input "EVER FOREVER"
type input "TRUCK"
type input "7001244166"
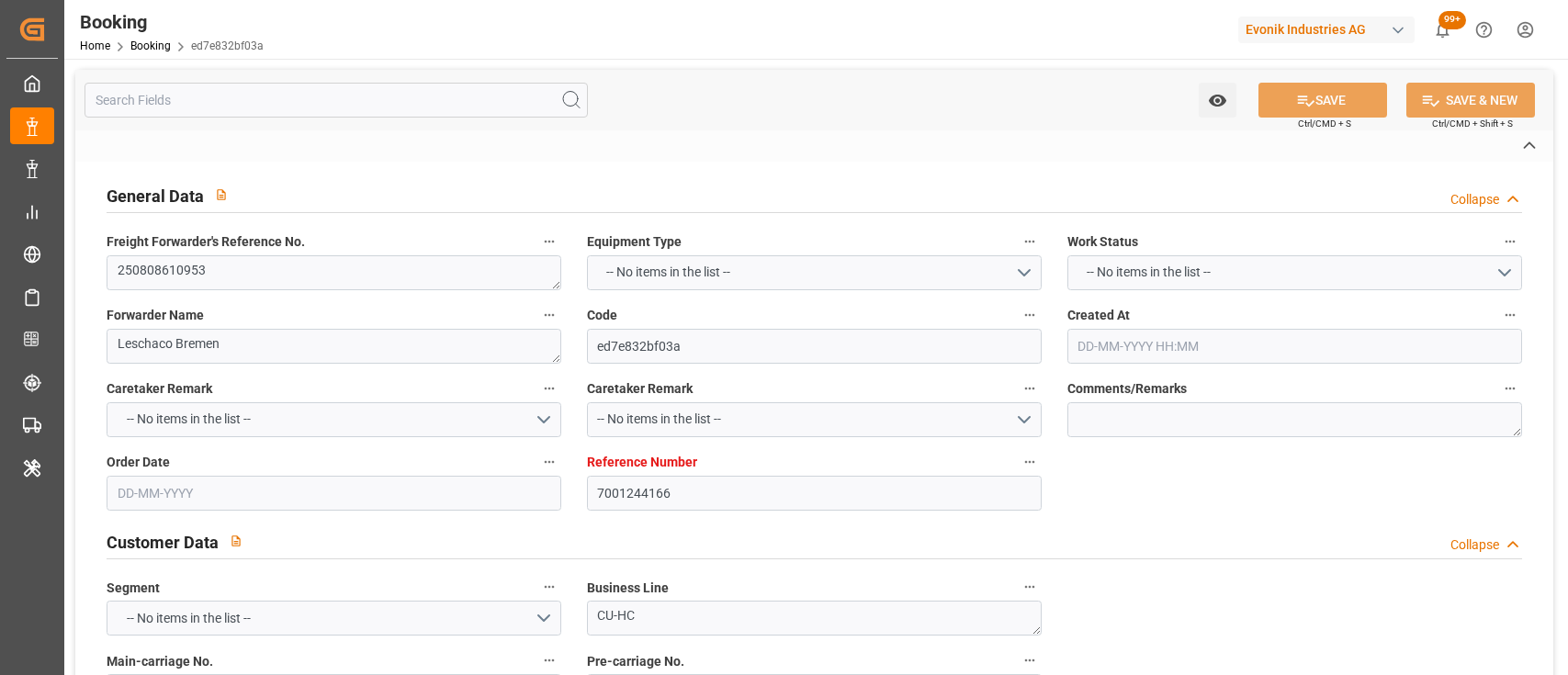
type input "9850575"
type input "Evergreen"
type input "Evergreen Marine Corp."
type input "NLRTM"
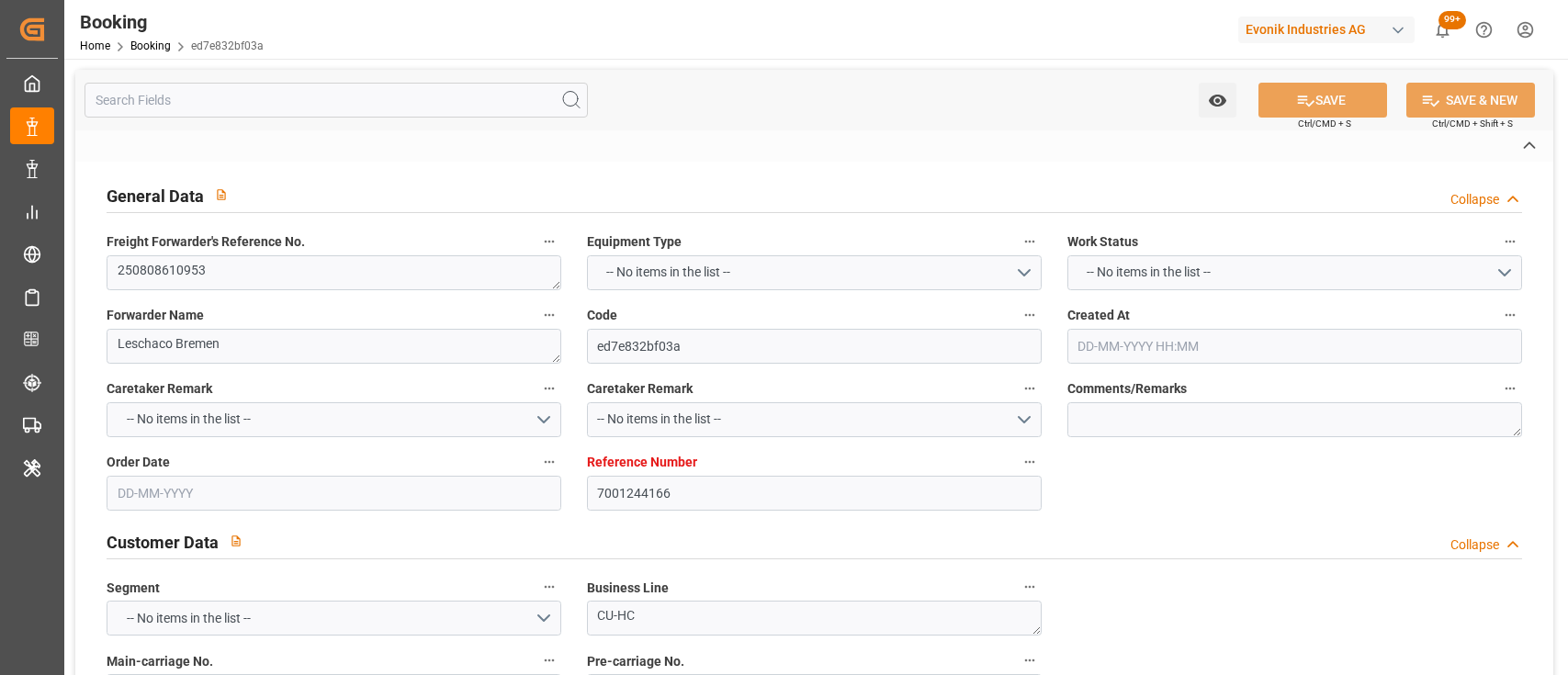
type input "USNYC"
type input "0"
type input "NLRTM"
type input "USNYC"
type input "9850575"
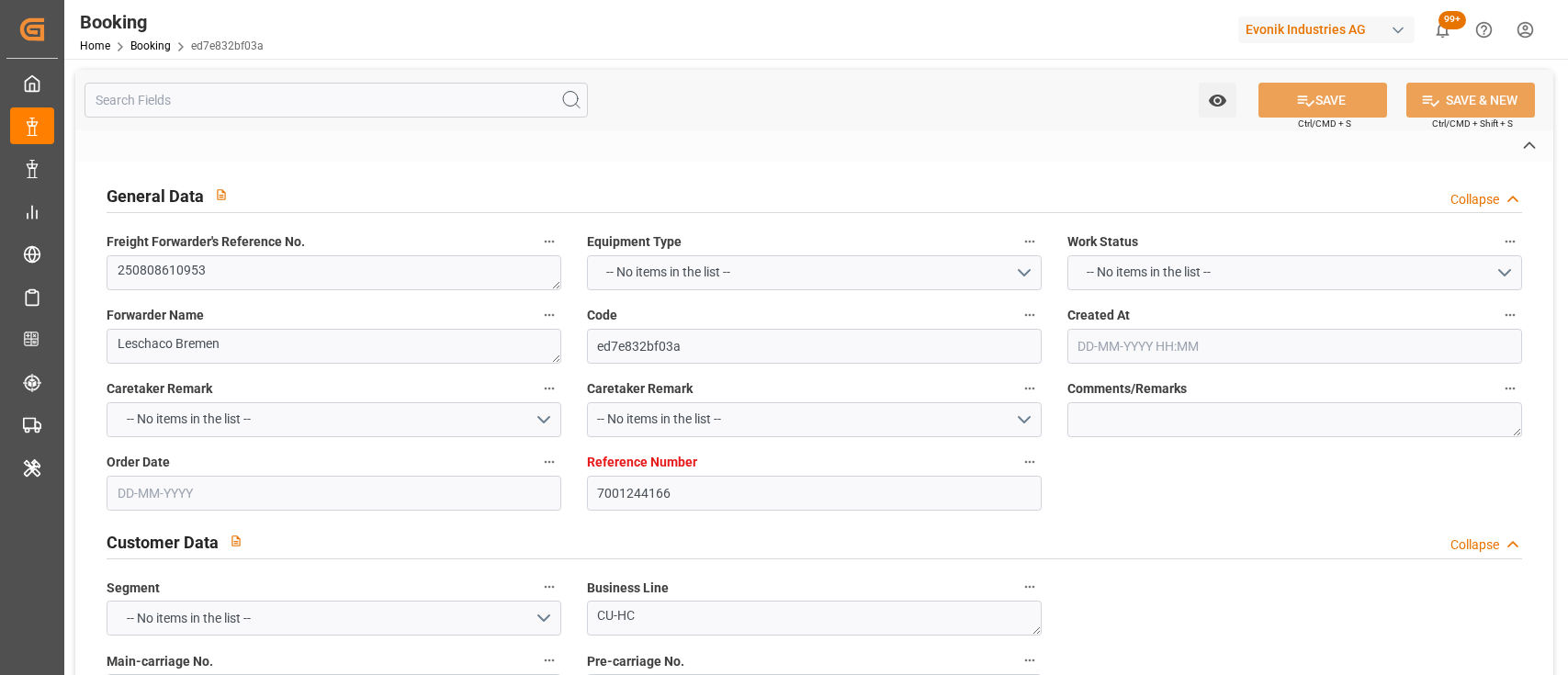
type input "[DATE] 08:06"
type input "[DATE]"
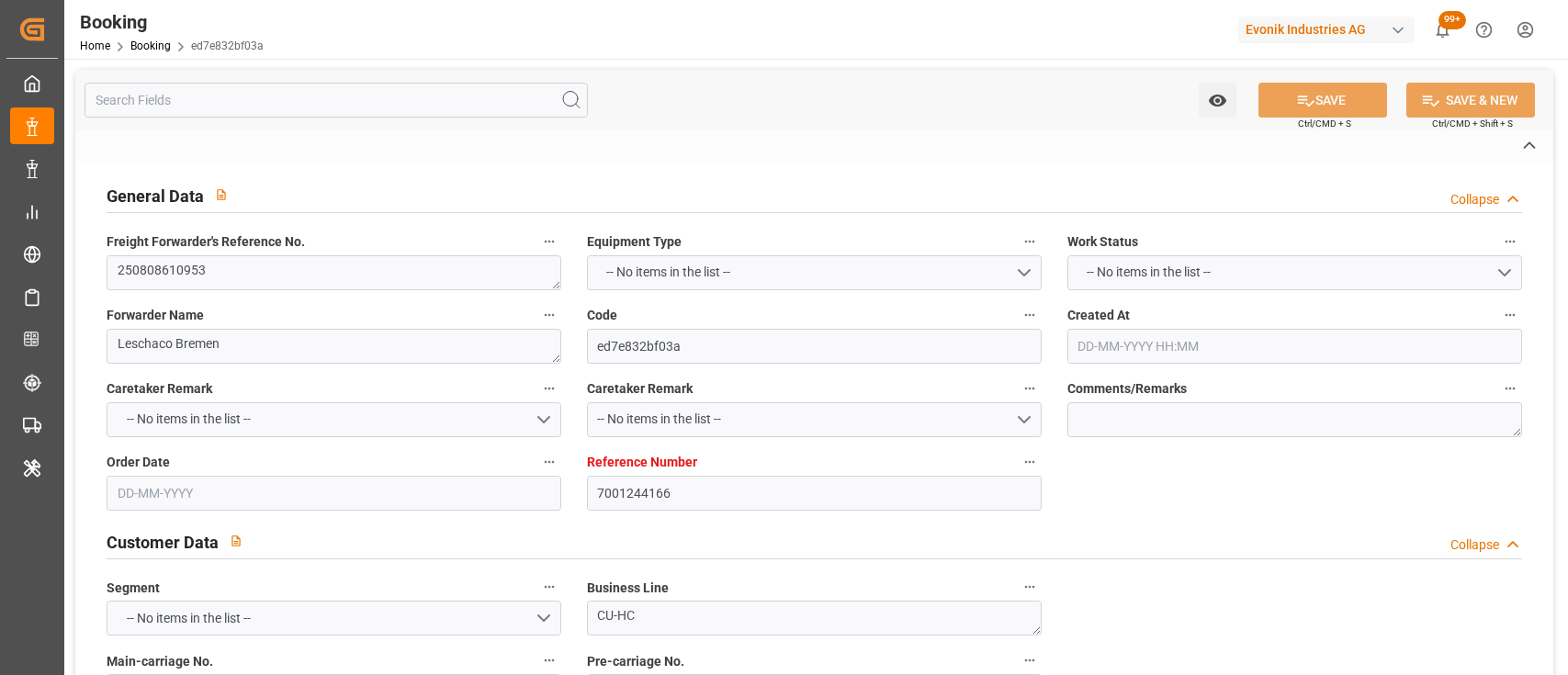
type input "[DATE]"
type input "[DATE] 00:01"
type input "[DATE] 00:00"
type input "28-08-2025 00:00"
type input "26-08-2025 12:00"
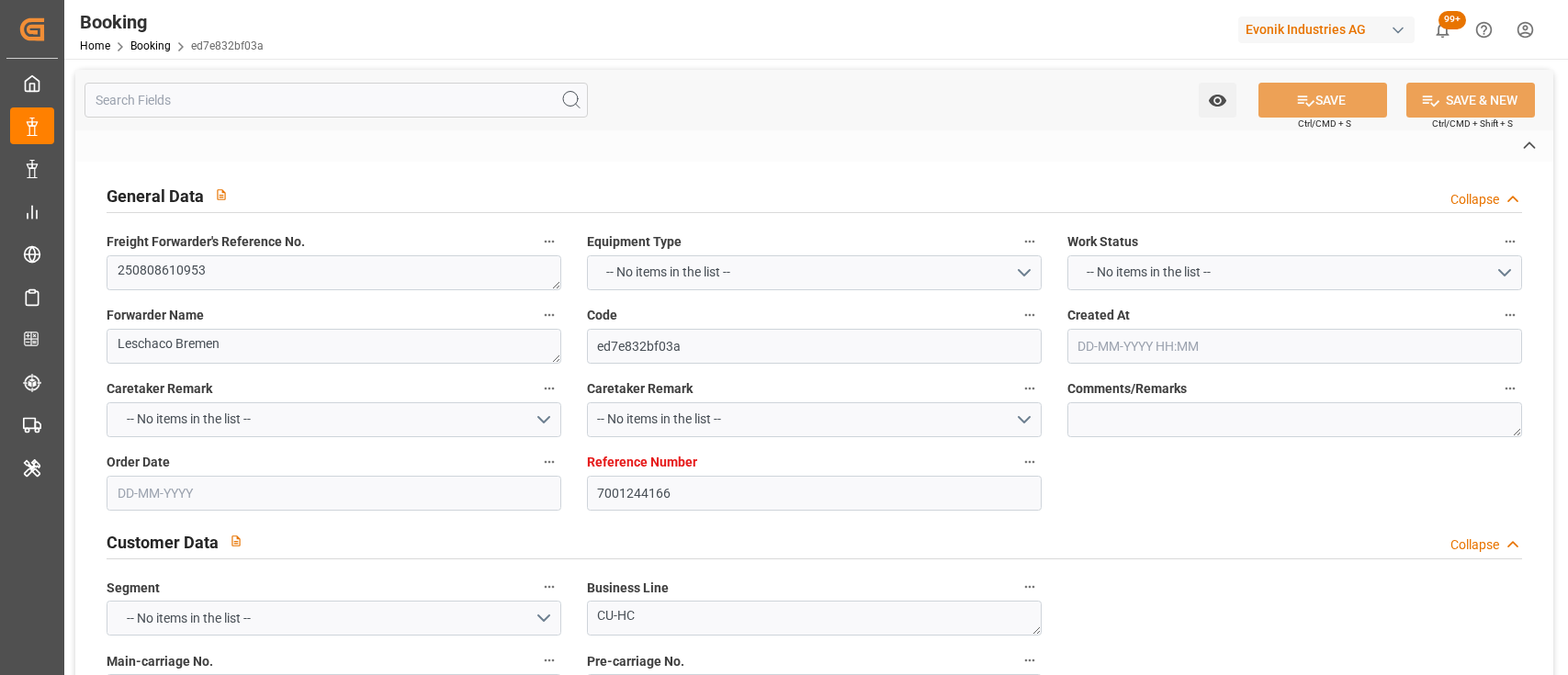
type input "19-09-2025 12:00"
type input "11-09-2025 00:00"
type input "22-08-2025"
type input "21-09-2025 13:36"
type input "[DATE]"
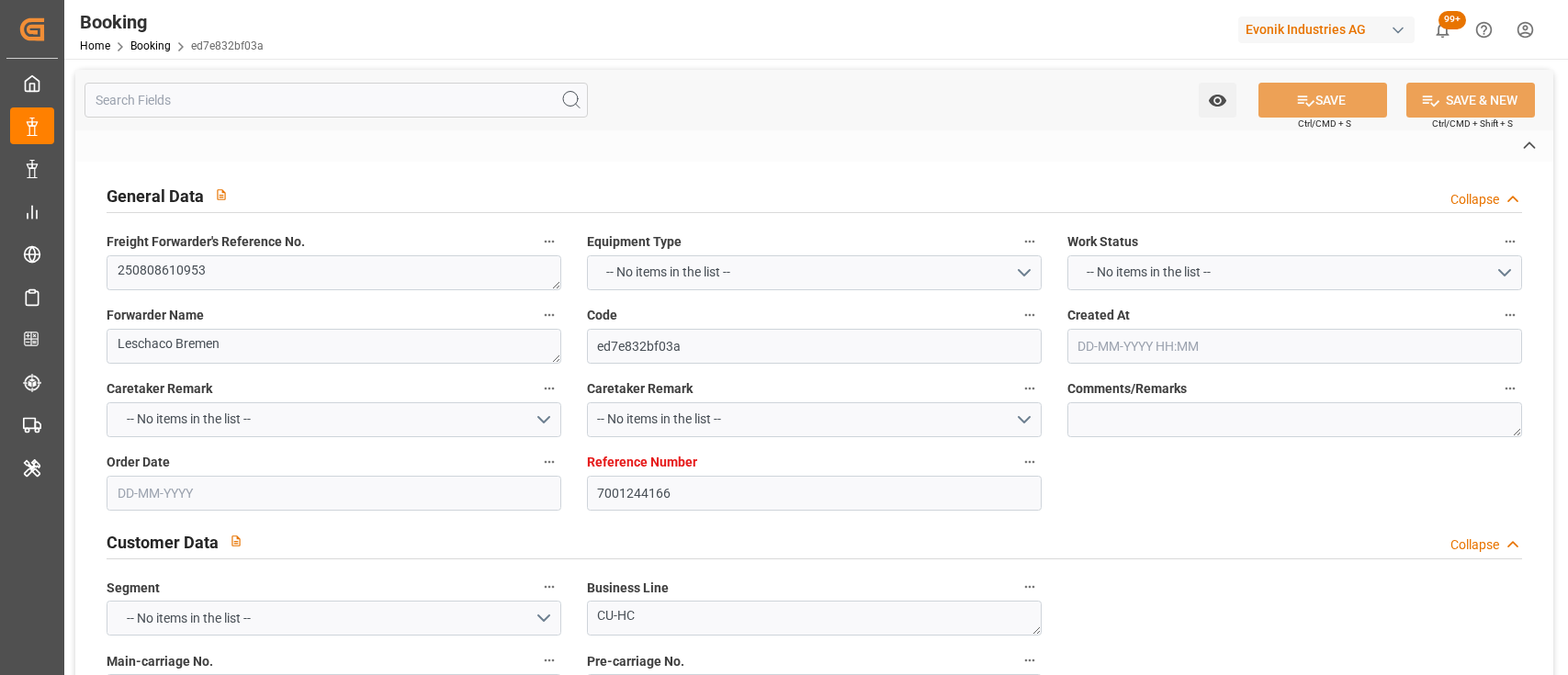
type input "21-08-2025 12:00"
type input "28-08-2025 00:02"
type input "28-08-2025 00:01"
type input "29-08-2025 07:30"
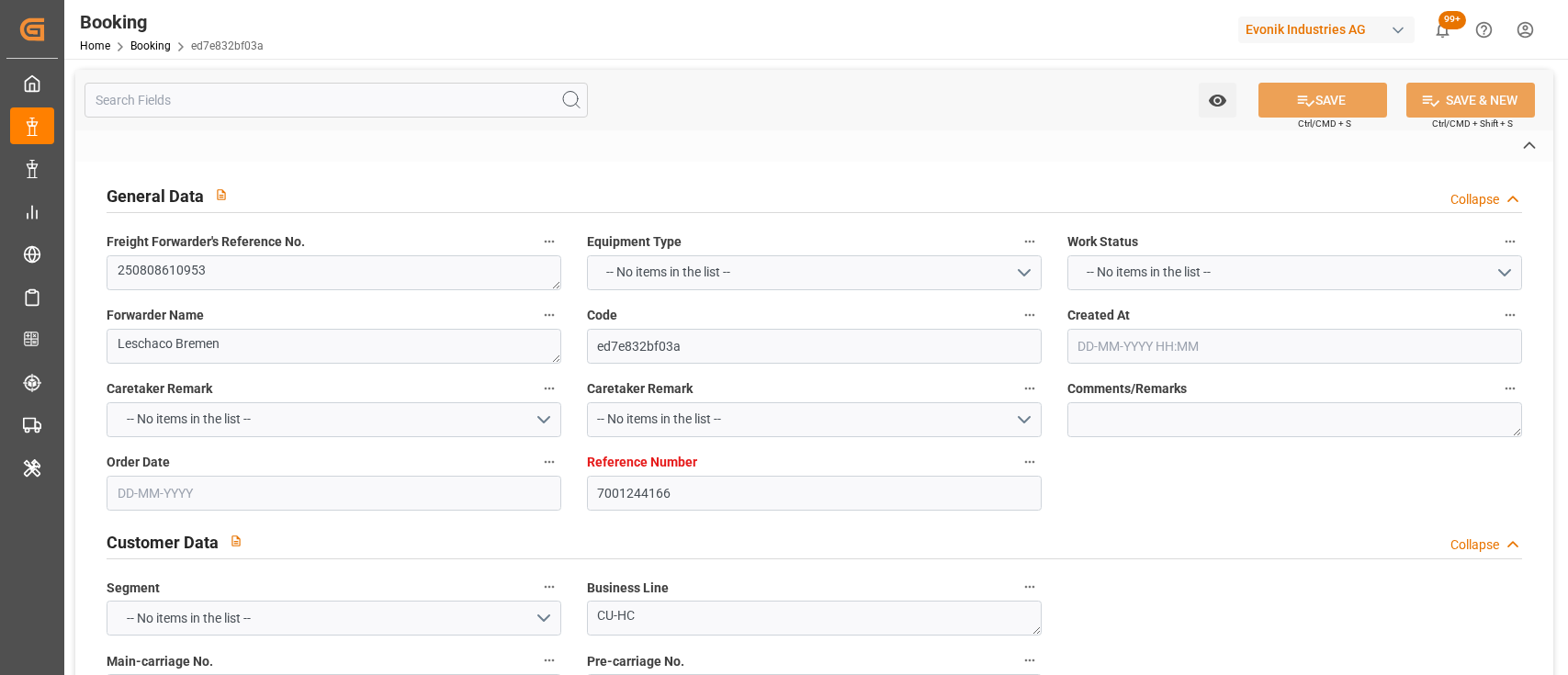
type input "29-08-2025 08:46"
type input "15-09-2025 03:59"
type input "18-09-2025 19:55"
type input "19-09-2025 14:14"
type input "19-09-2025 23:59"
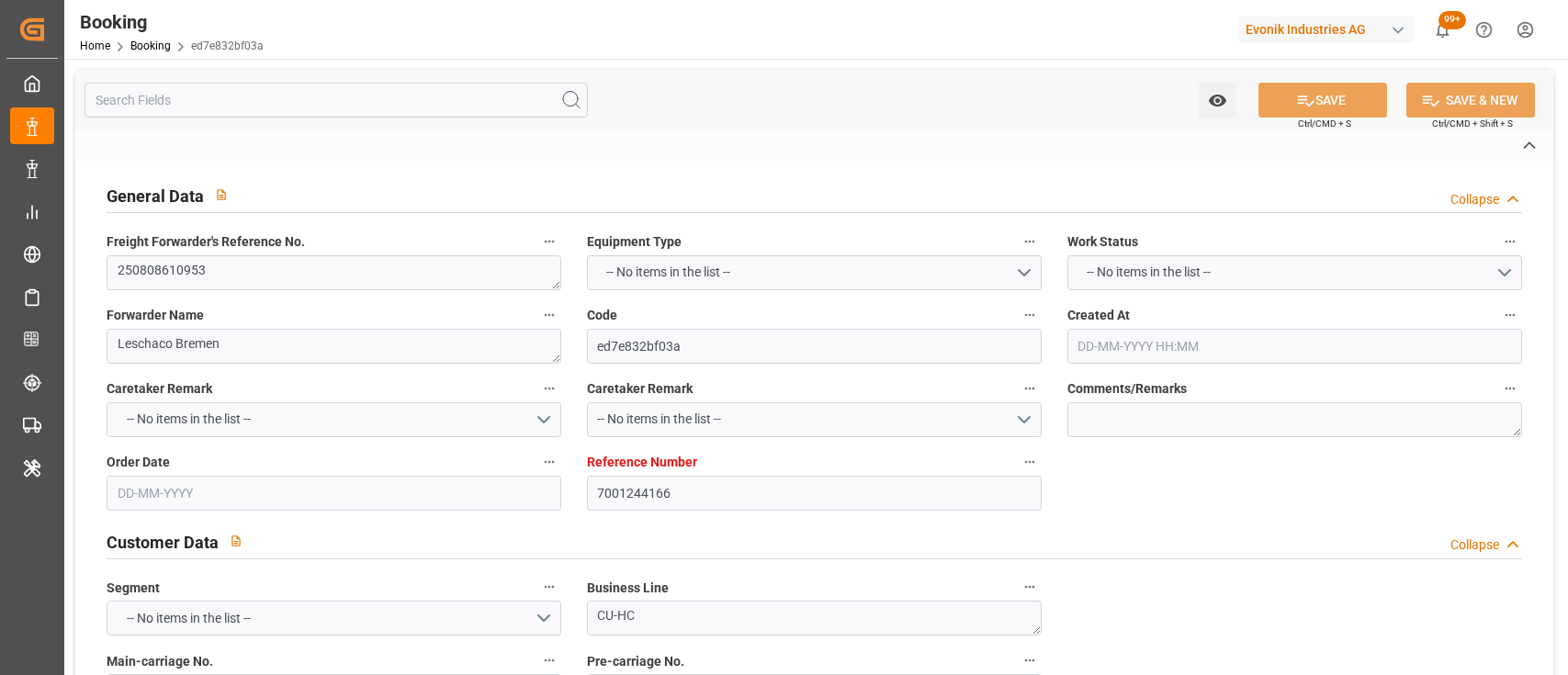
type input "23-09-2025 23:59"
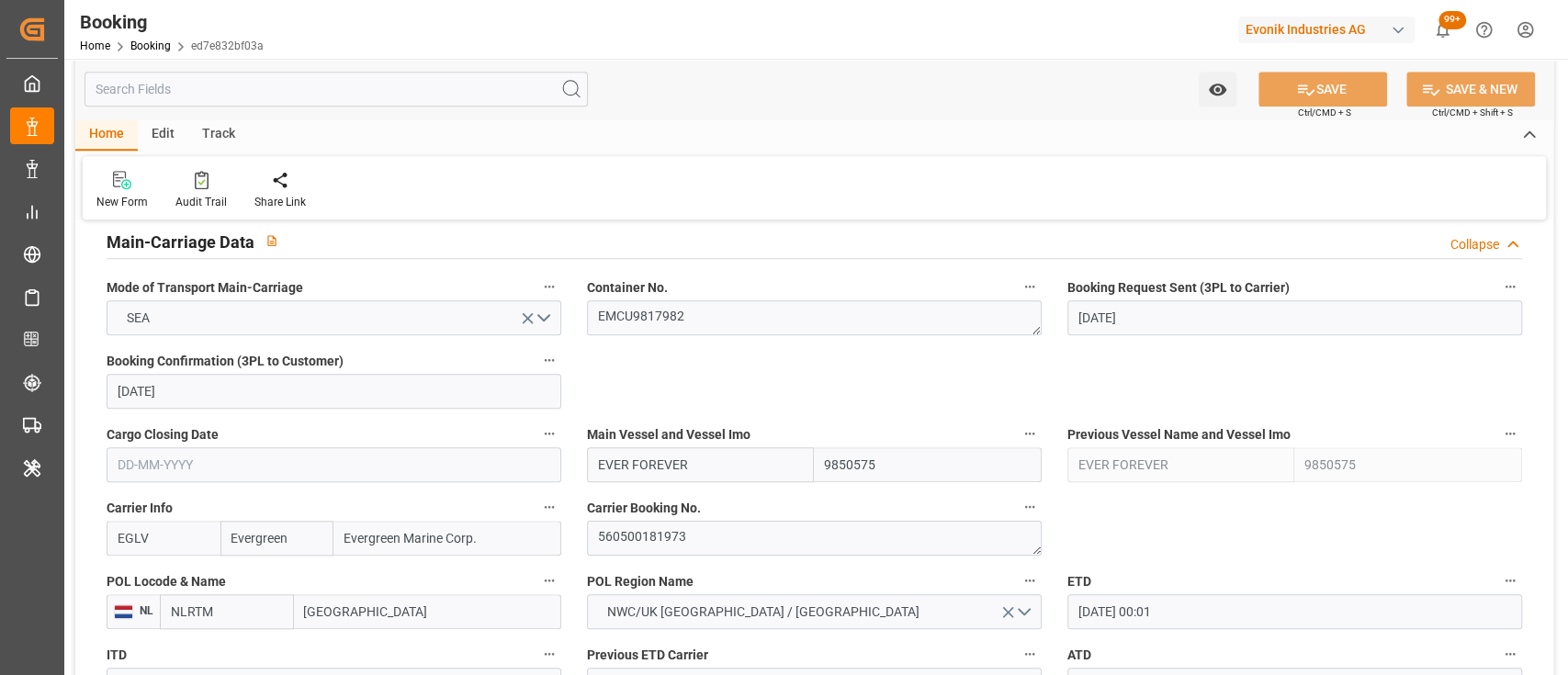
scroll to position [1141, 0]
click at [705, 520] on textarea "560500181973" at bounding box center [815, 538] width 455 height 35
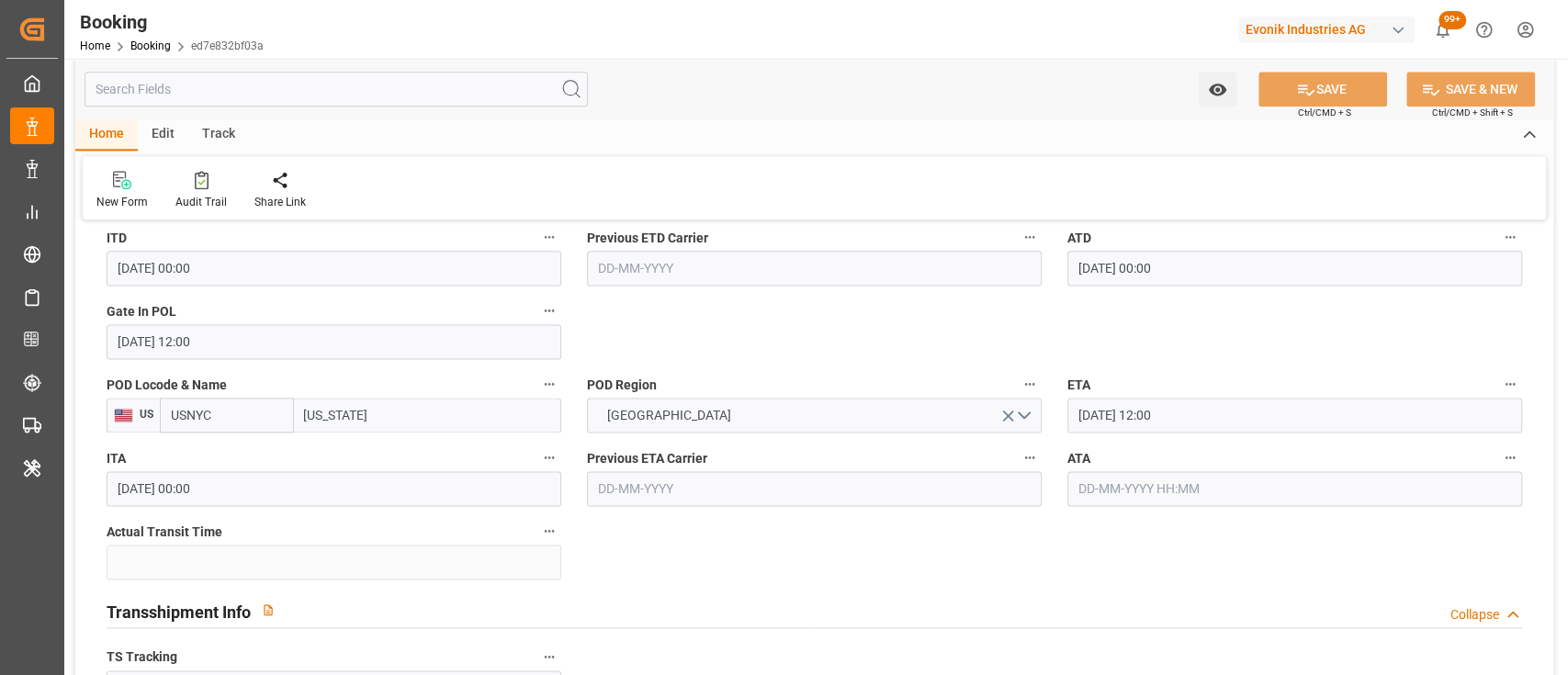
scroll to position [1558, 0]
click at [1095, 492] on input "text" at bounding box center [1295, 488] width 455 height 35
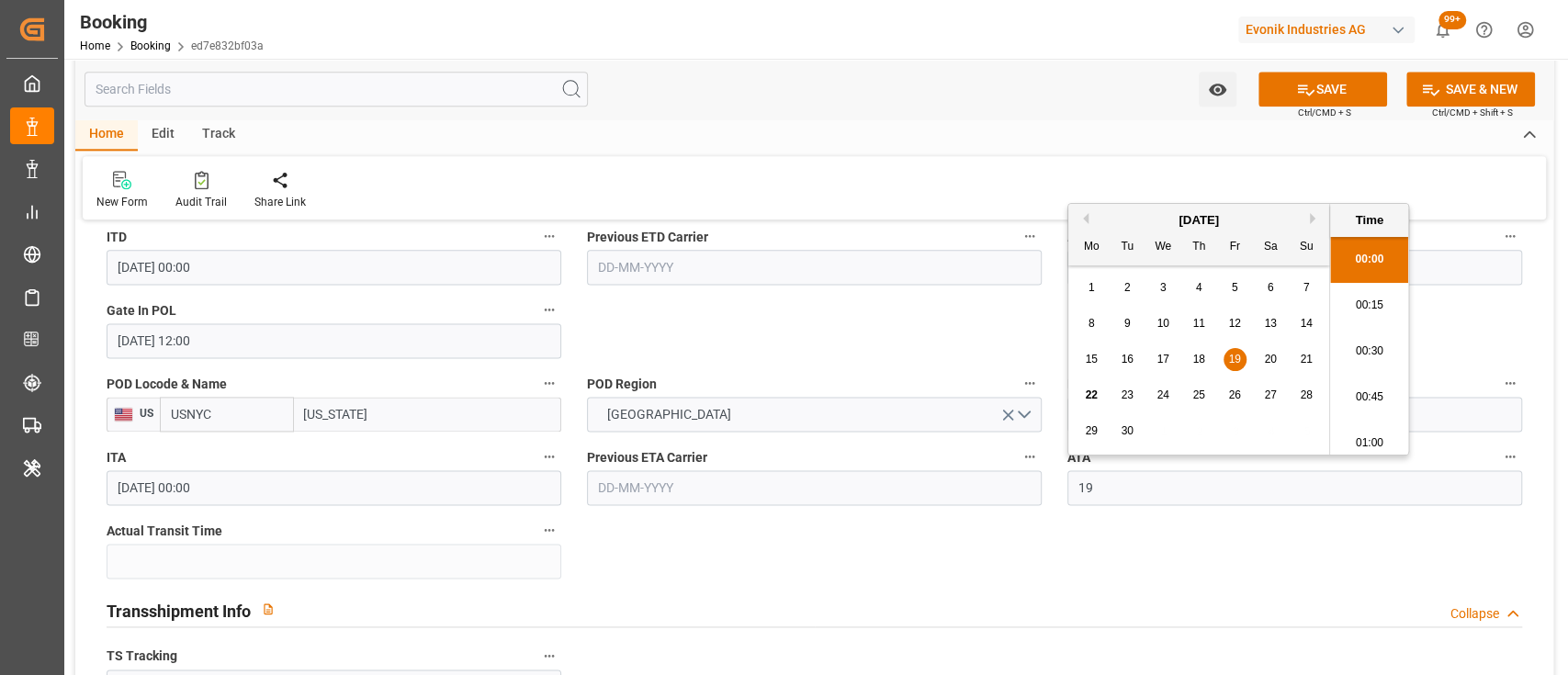
type input "19-09-2025 00:00"
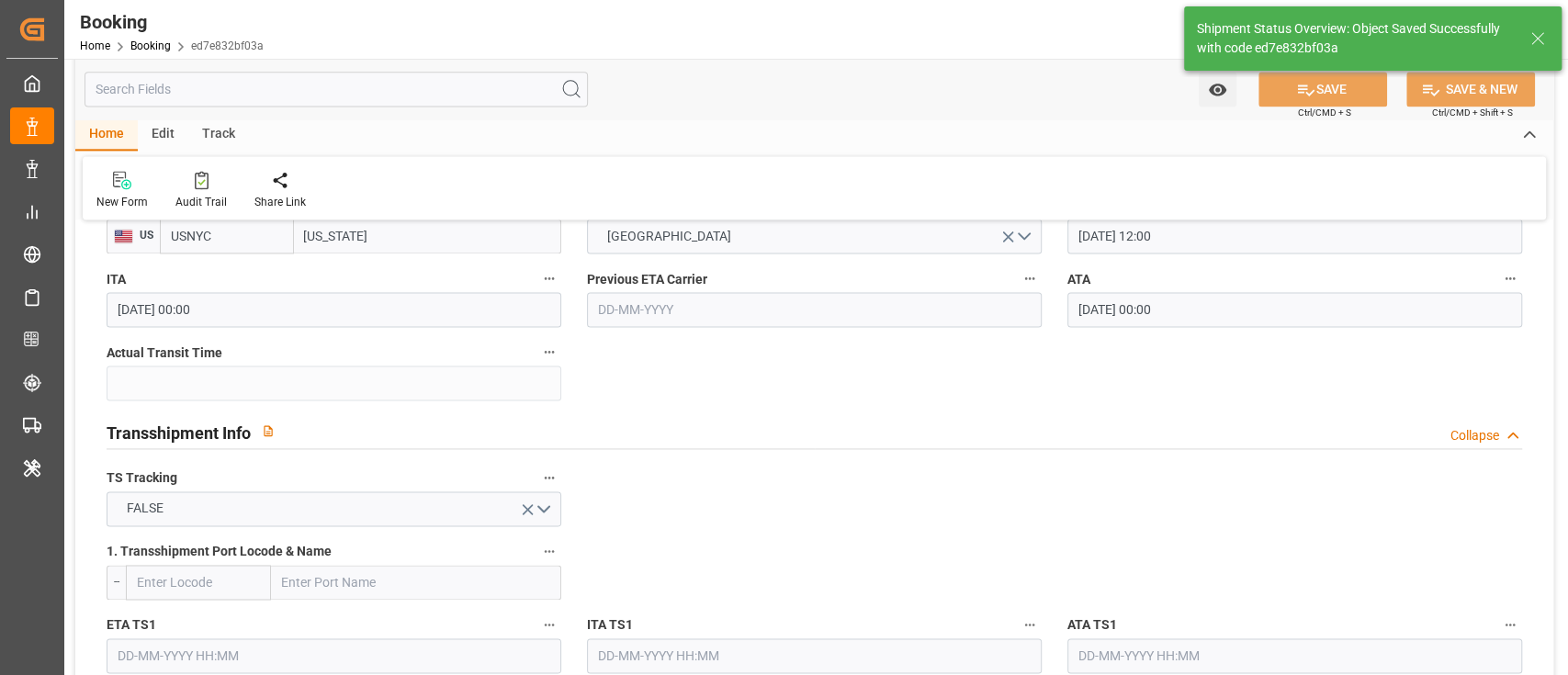
type textarea "[PERSON_NAME]"
type input "22"
type input "22-09-2025 10:06"
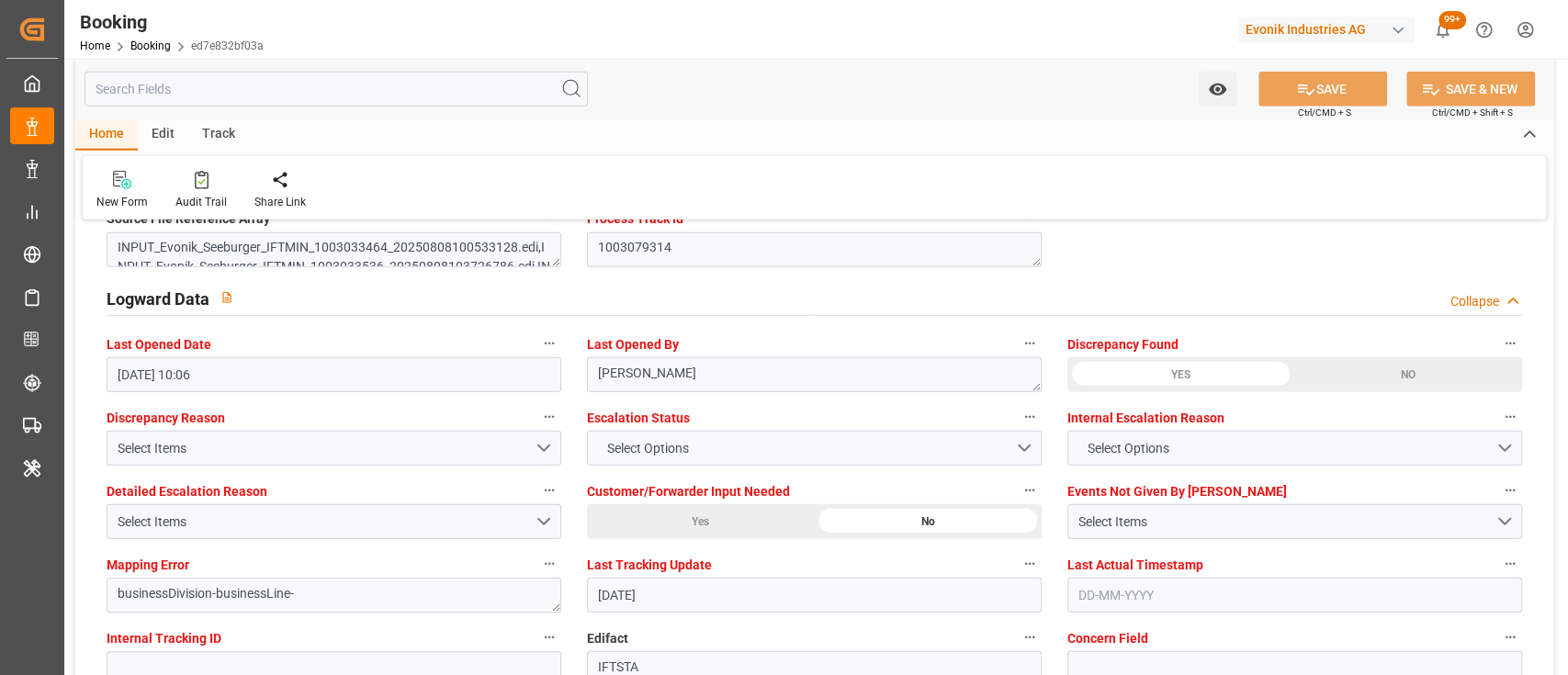
scroll to position [3278, 0]
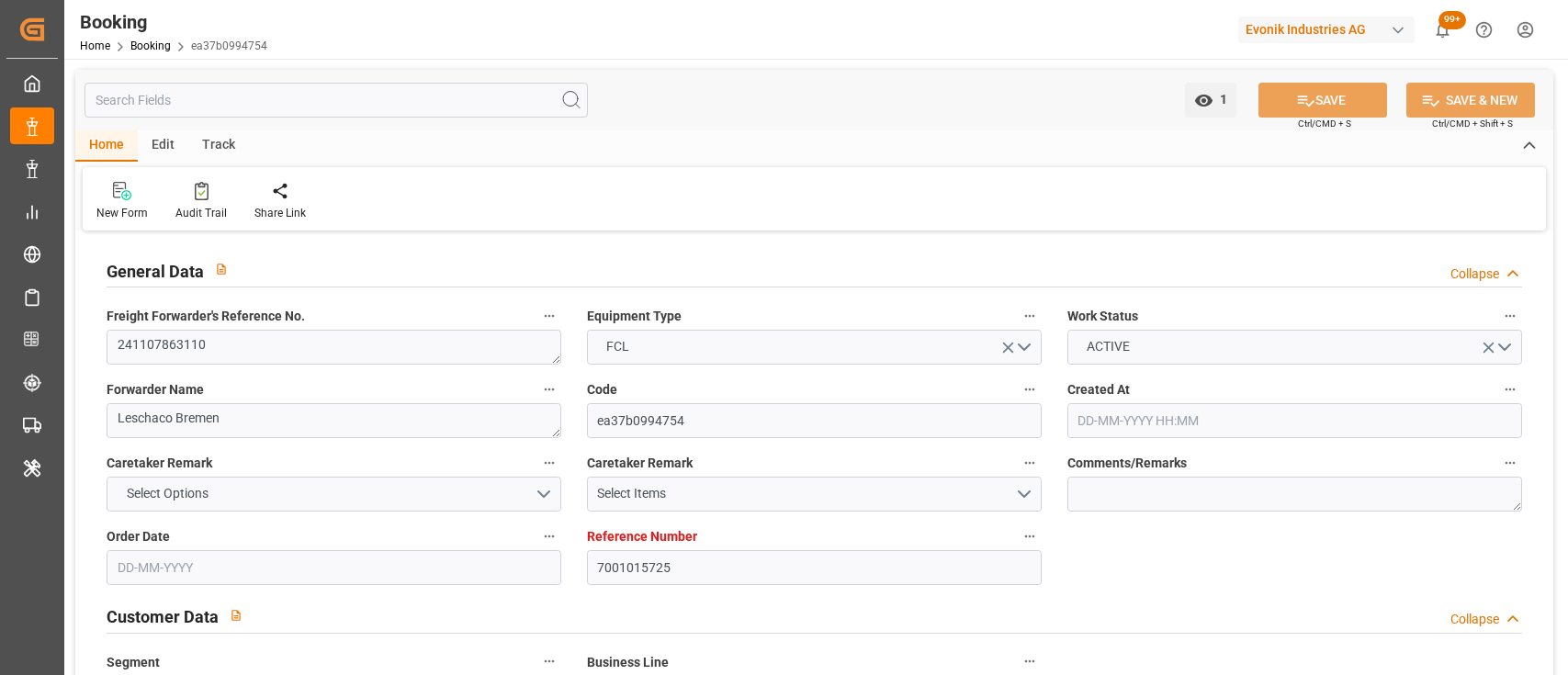
type input "[DATE] 07:49"
type input "[DATE]"
type input "[DATE] 00:00"
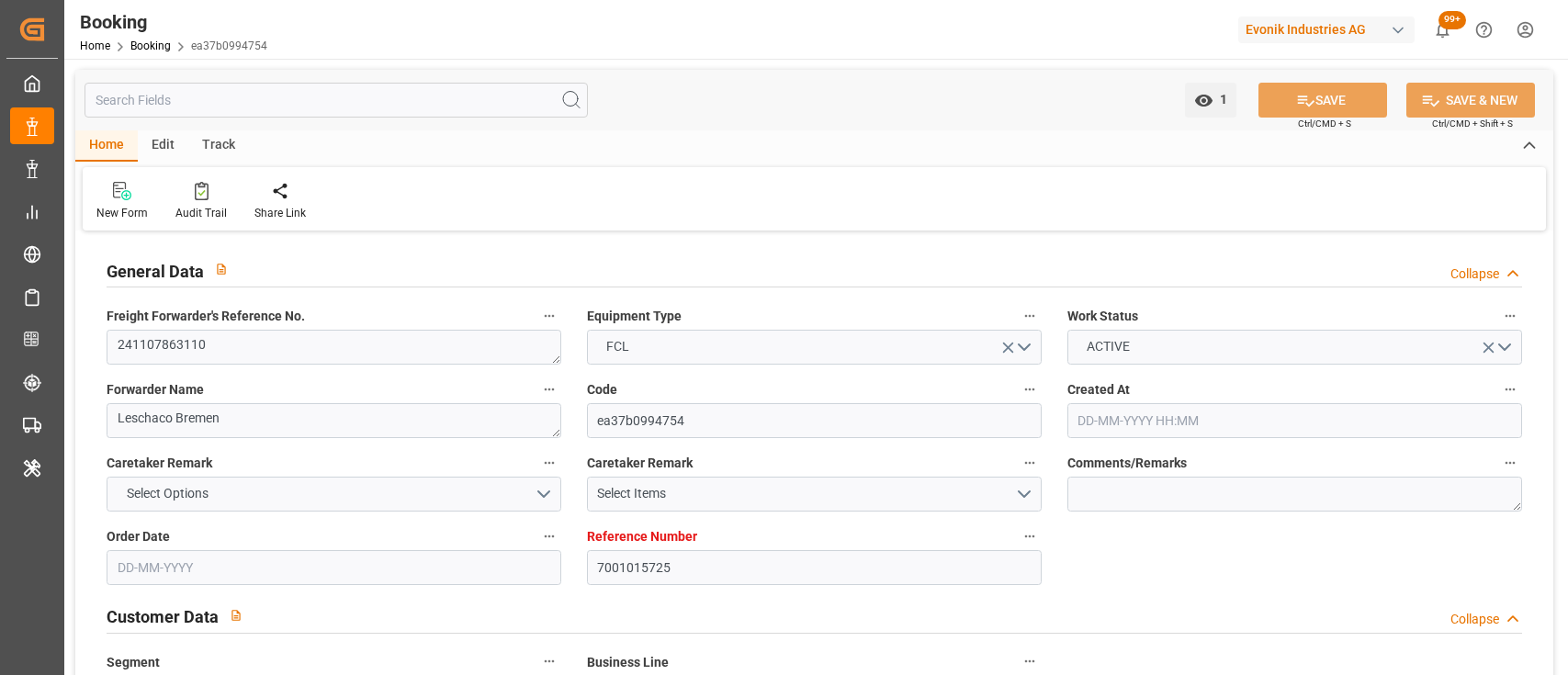
type input "[DATE] 00:00"
type input "[DATE] 20:08"
type input "[DATE] 00:00"
type input "[DATE]"
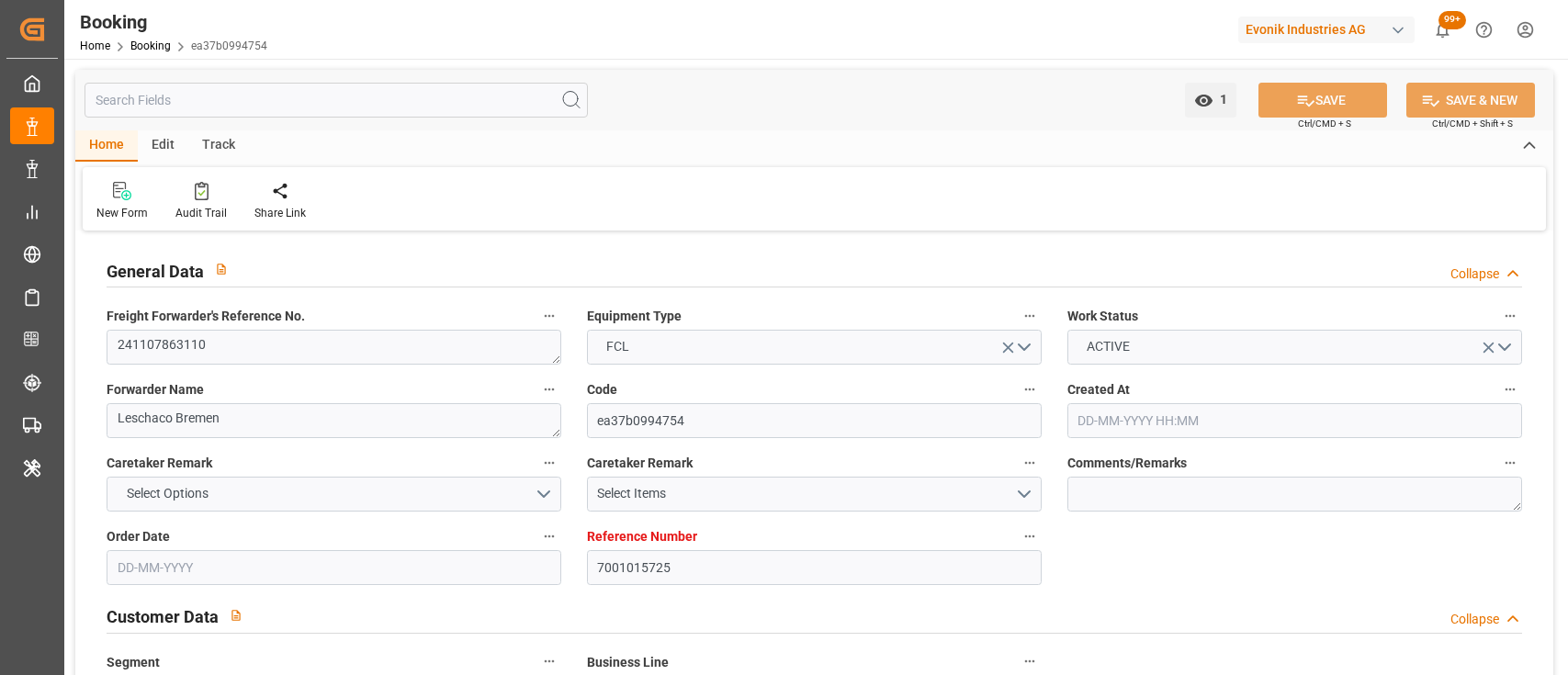
type input "[DATE] 21:08"
type input "[DATE] 17:08"
type input "[DATE] 00:00"
type input "[DATE]"
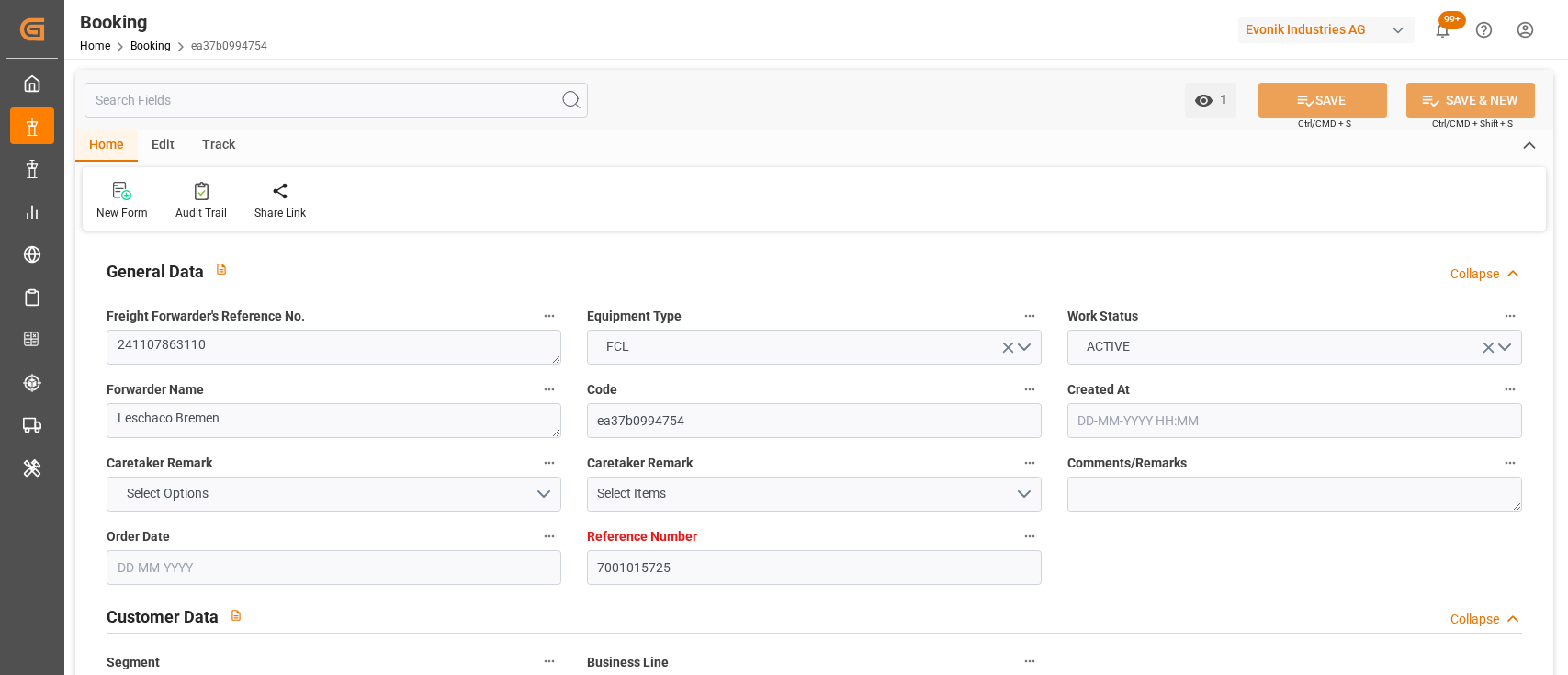
type input "[DATE] 00:00"
type input "[DATE] 09:55"
type input "[DATE] 00:00"
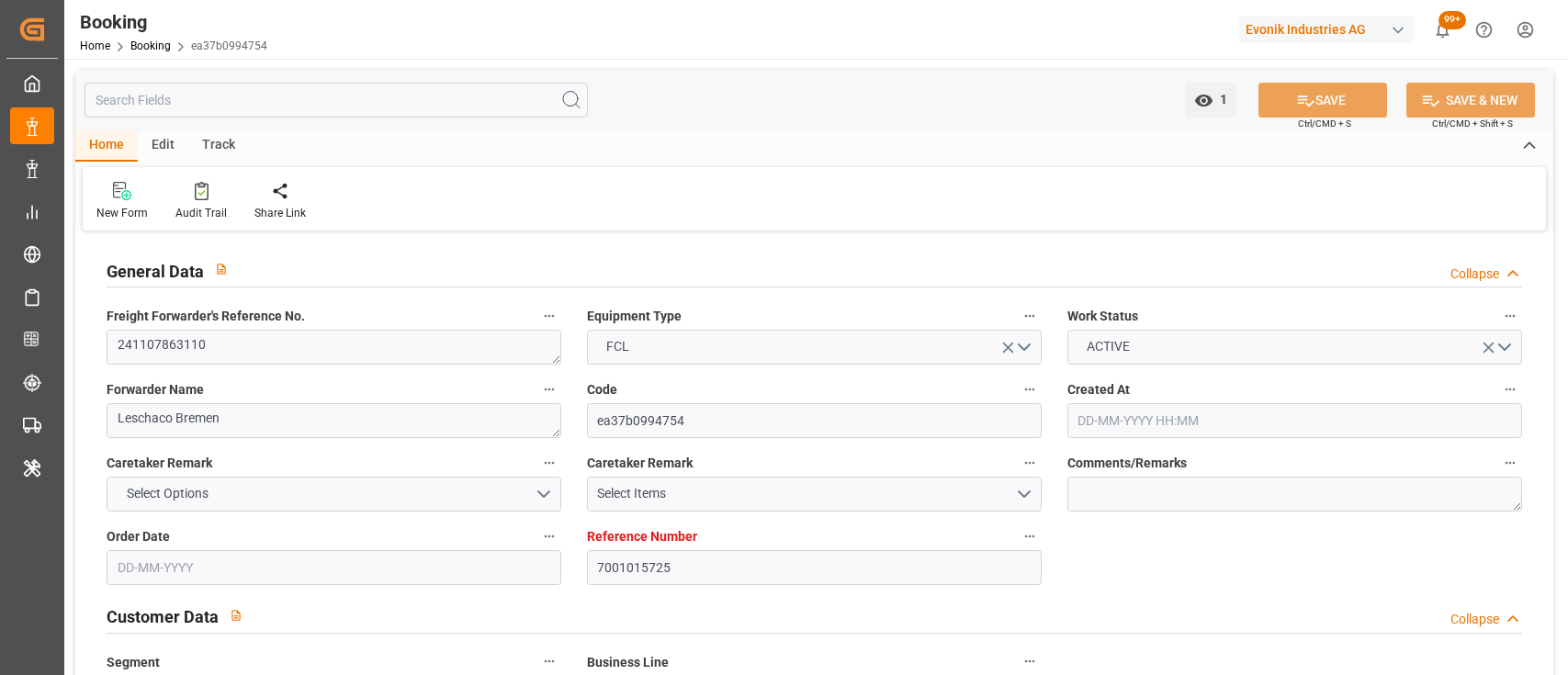
type input "[DATE] 05:42"
type input "[DATE] 00:00"
type input "[DATE] 07:00"
type input "[DATE] 00:00"
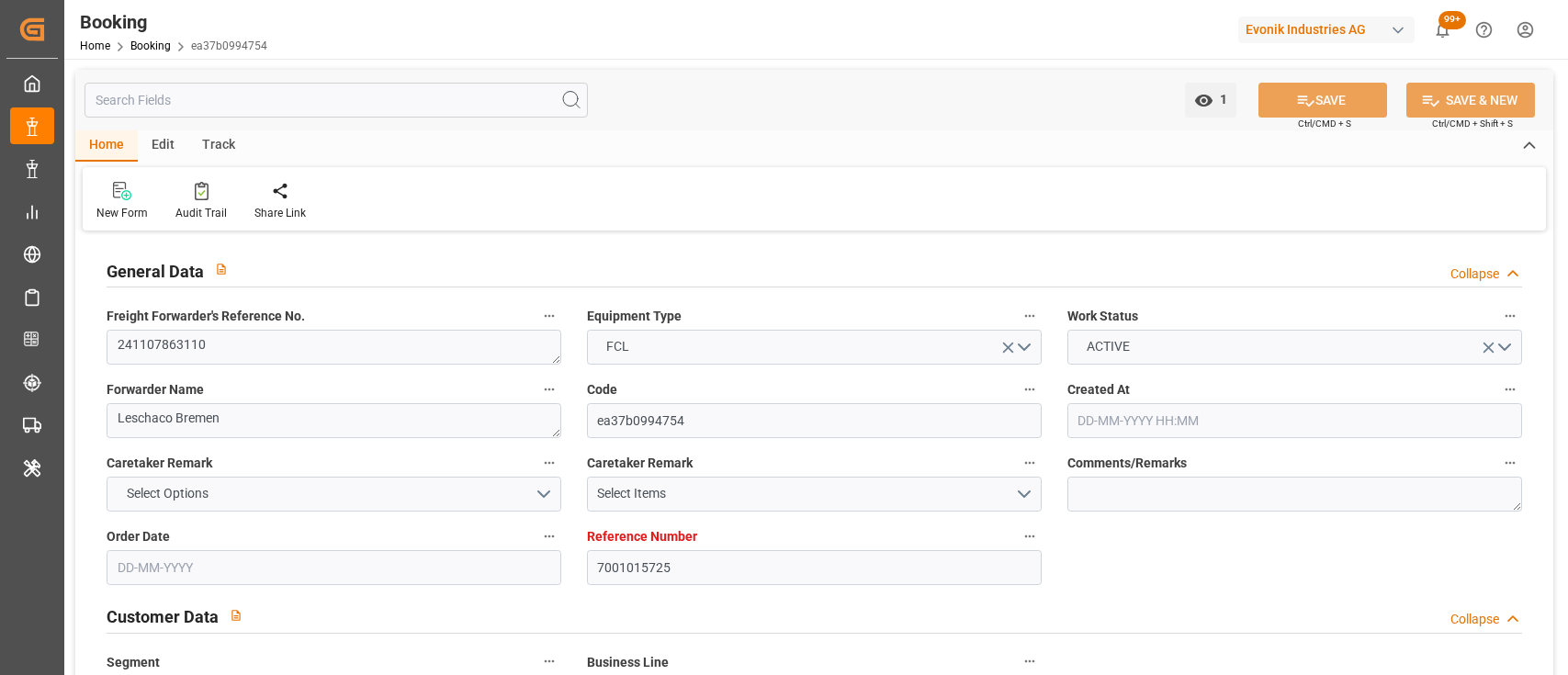
type input "[DATE] 00:00"
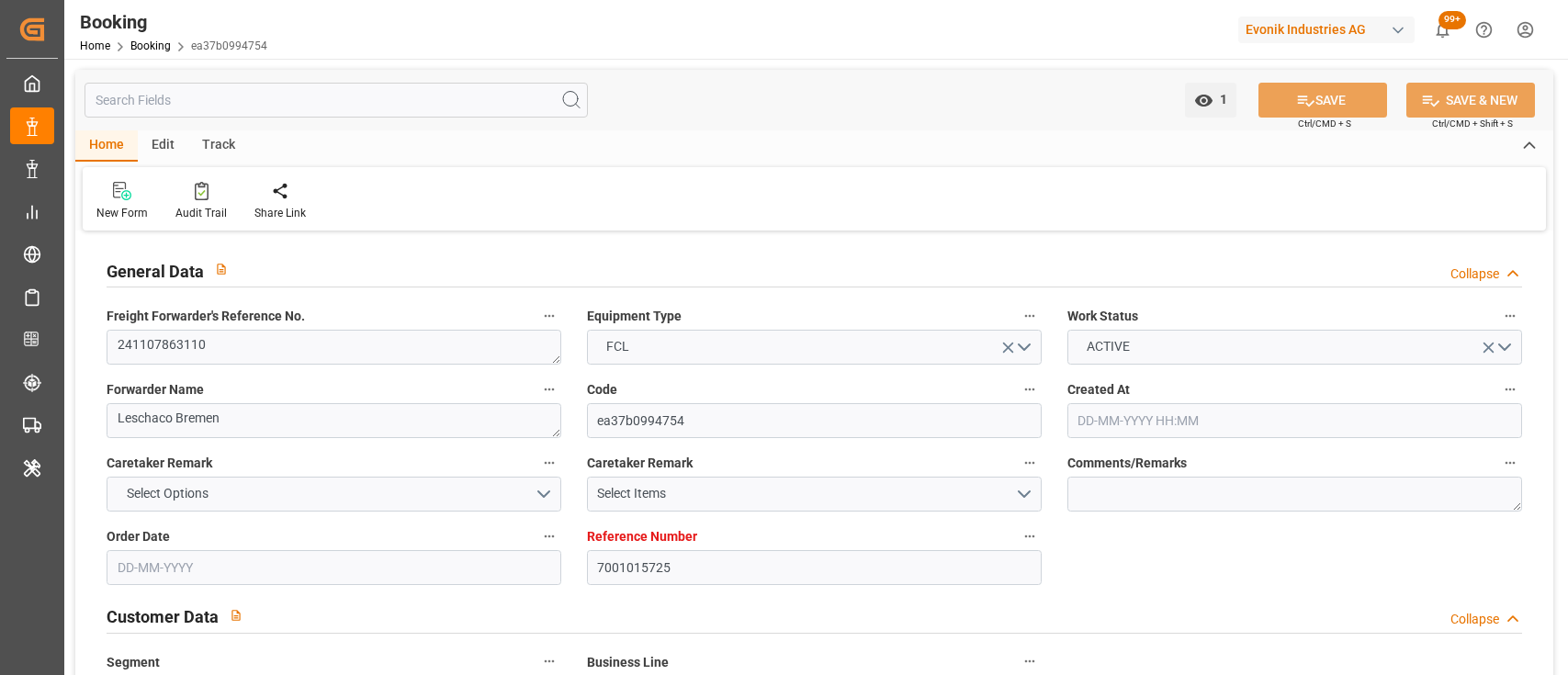
type input "[DATE] 00:00"
type input "[DATE]"
type input "[DATE] 12:40"
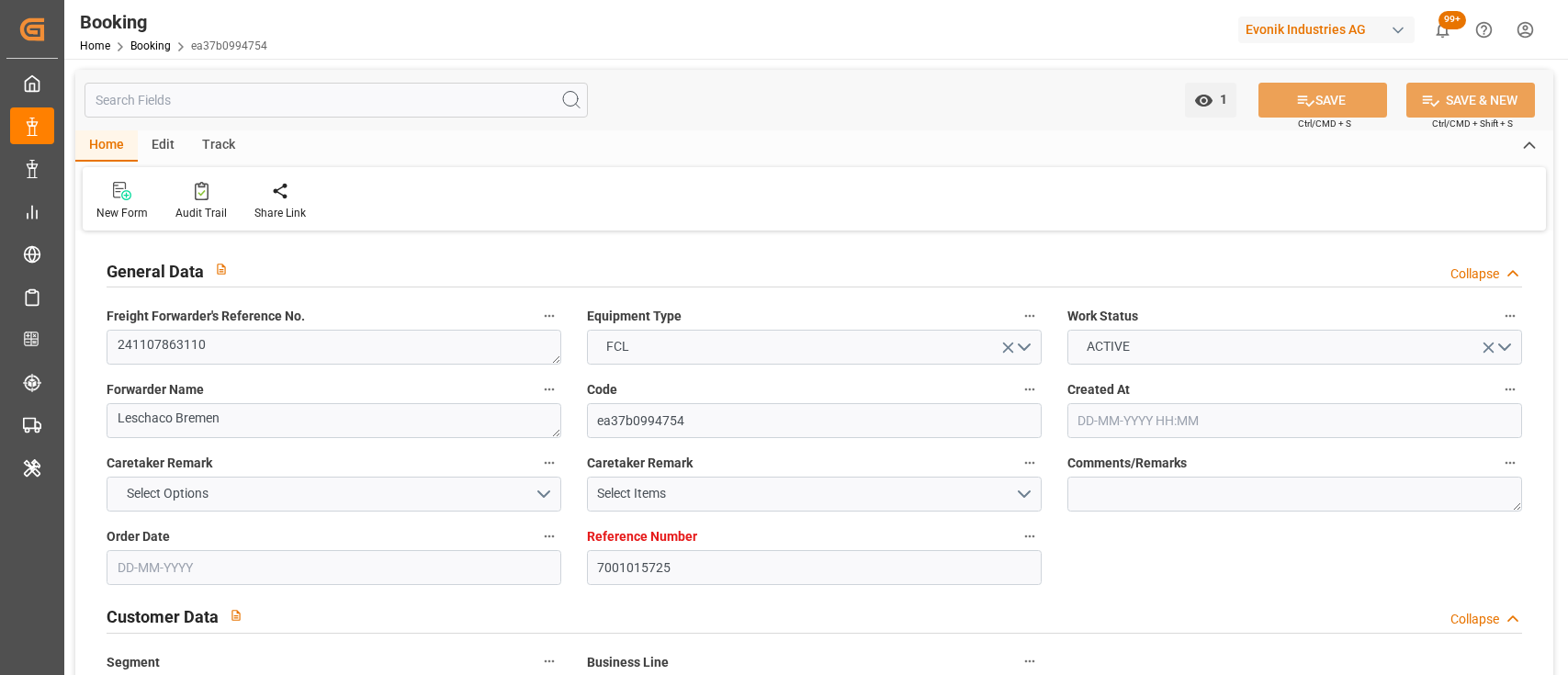
type input "[DATE]"
type input "[DATE] 22:44"
type input "[DATE] 09:12"
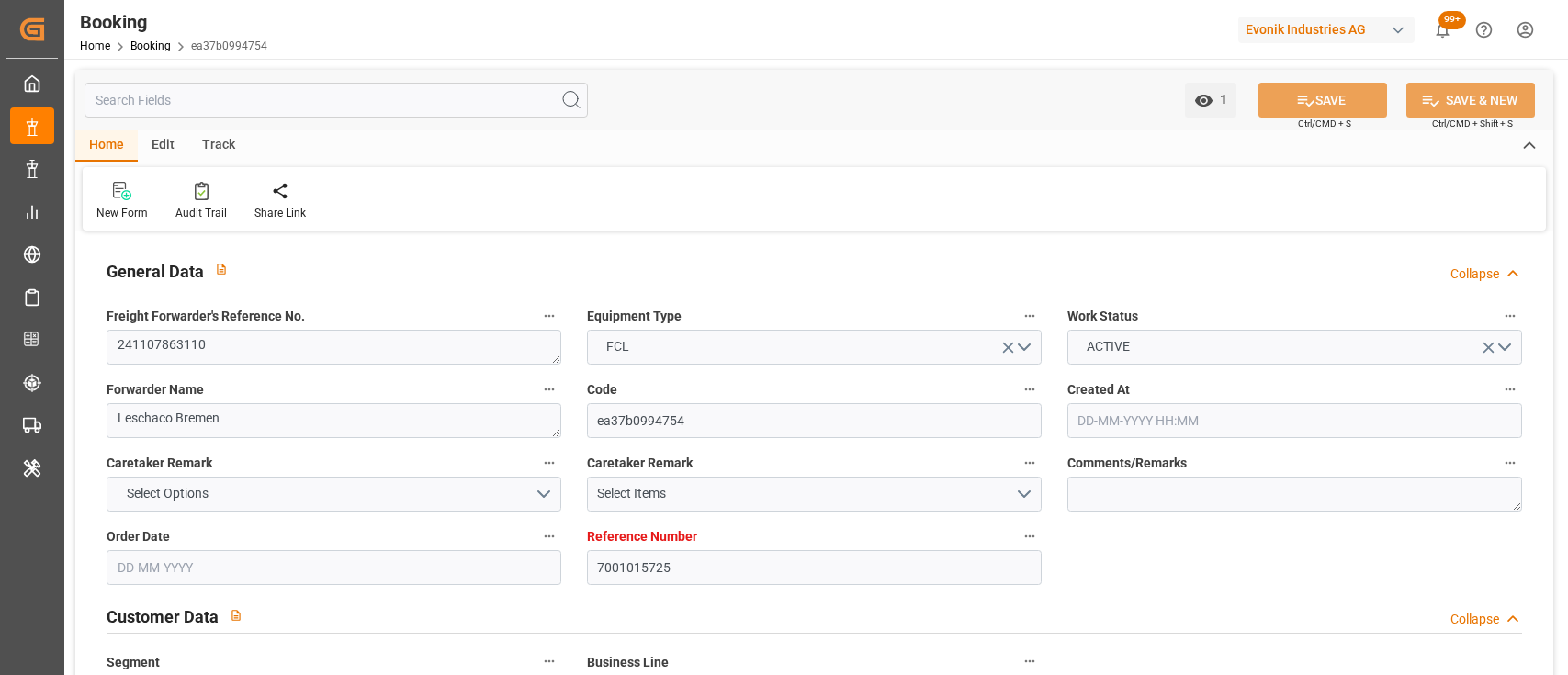
type input "[DATE] 05:46"
type input "[DATE] 06:37"
type input "[DATE] 08:56"
type input "[DATE] 17:09"
type input "[DATE] 12:52"
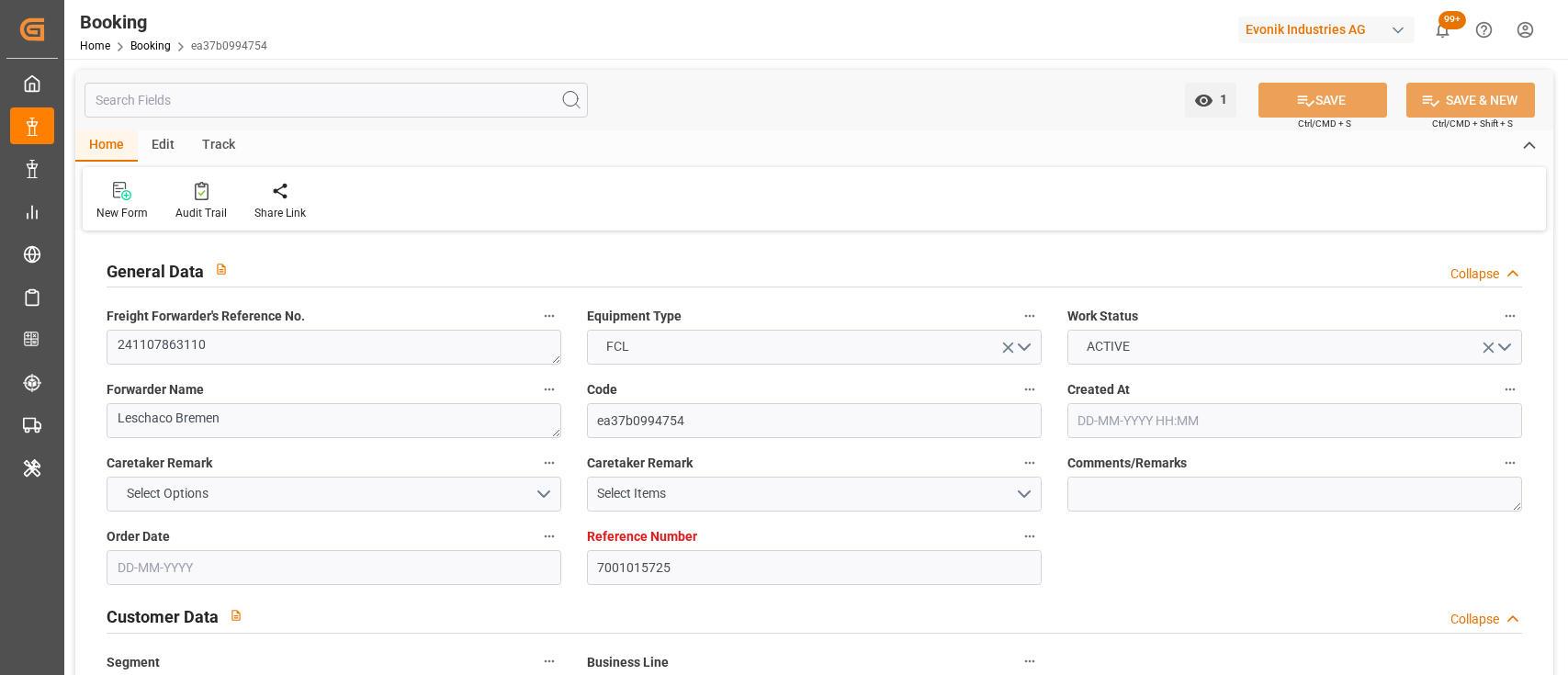
type input "[DATE] 23:34"
type input "[DATE] 12:01"
type input "[DATE] 17:10"
type input "[DATE] 07:30"
type input "[DATE] 04:17"
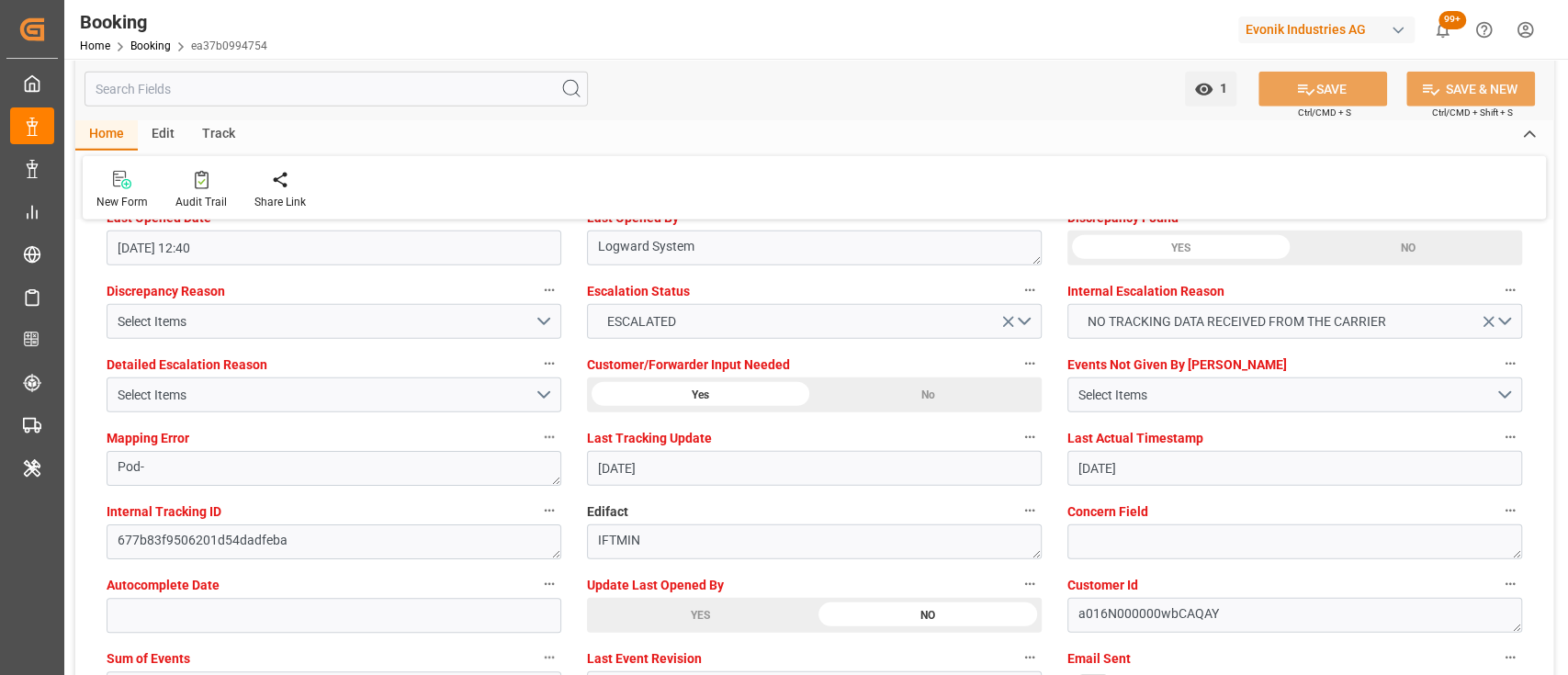
scroll to position [3403, 0]
click at [654, 622] on div "YES" at bounding box center [700, 615] width 226 height 35
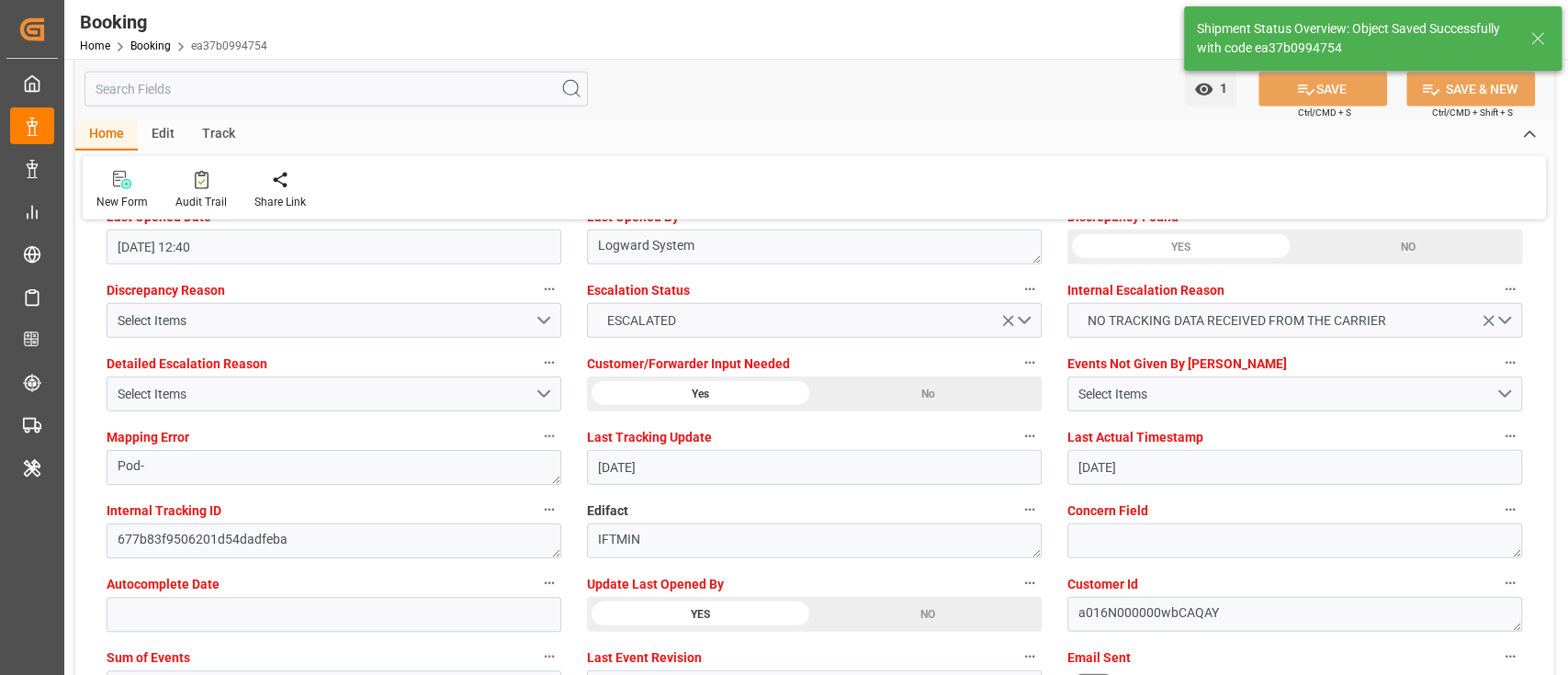
type textarea "[PERSON_NAME]"
type input "[DATE] 10:10"
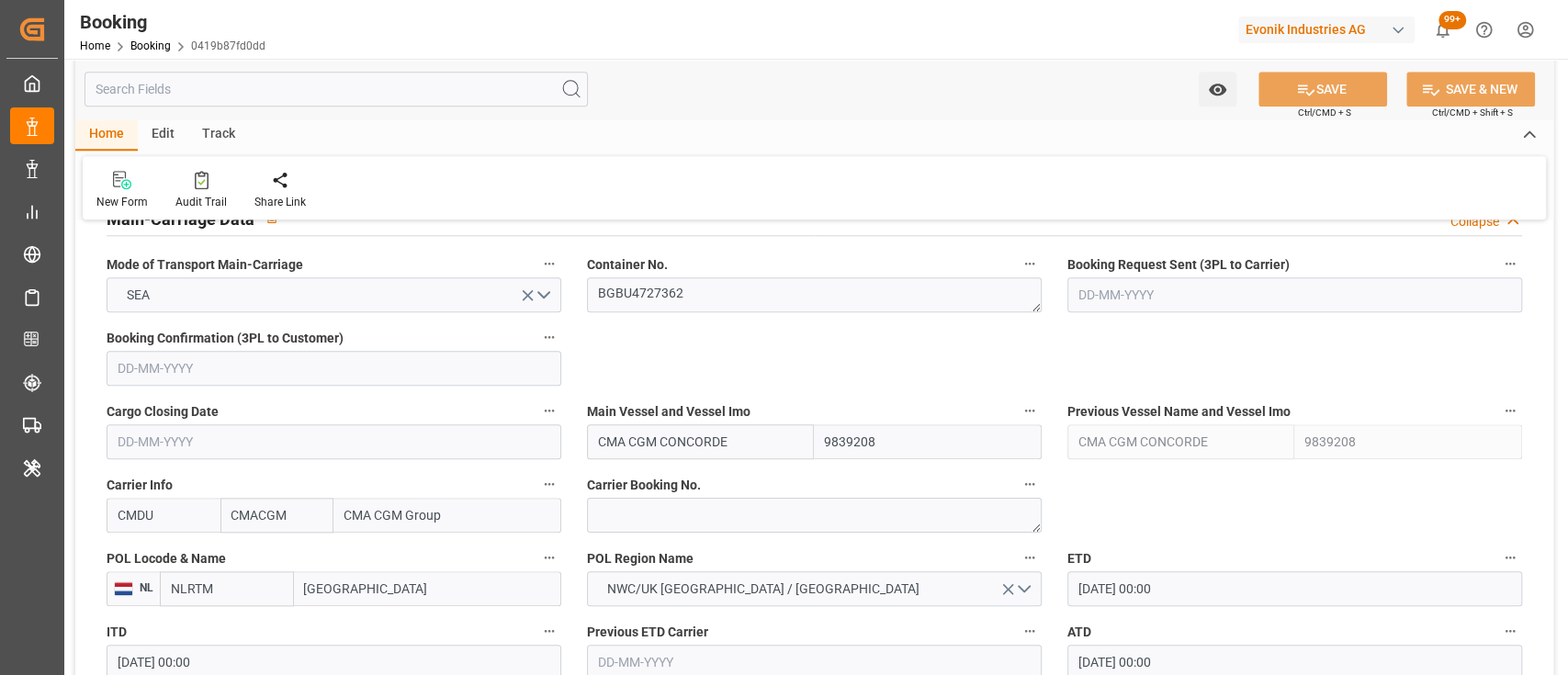
scroll to position [1165, 0]
click at [662, 302] on textarea "BGBU4727362" at bounding box center [815, 293] width 455 height 35
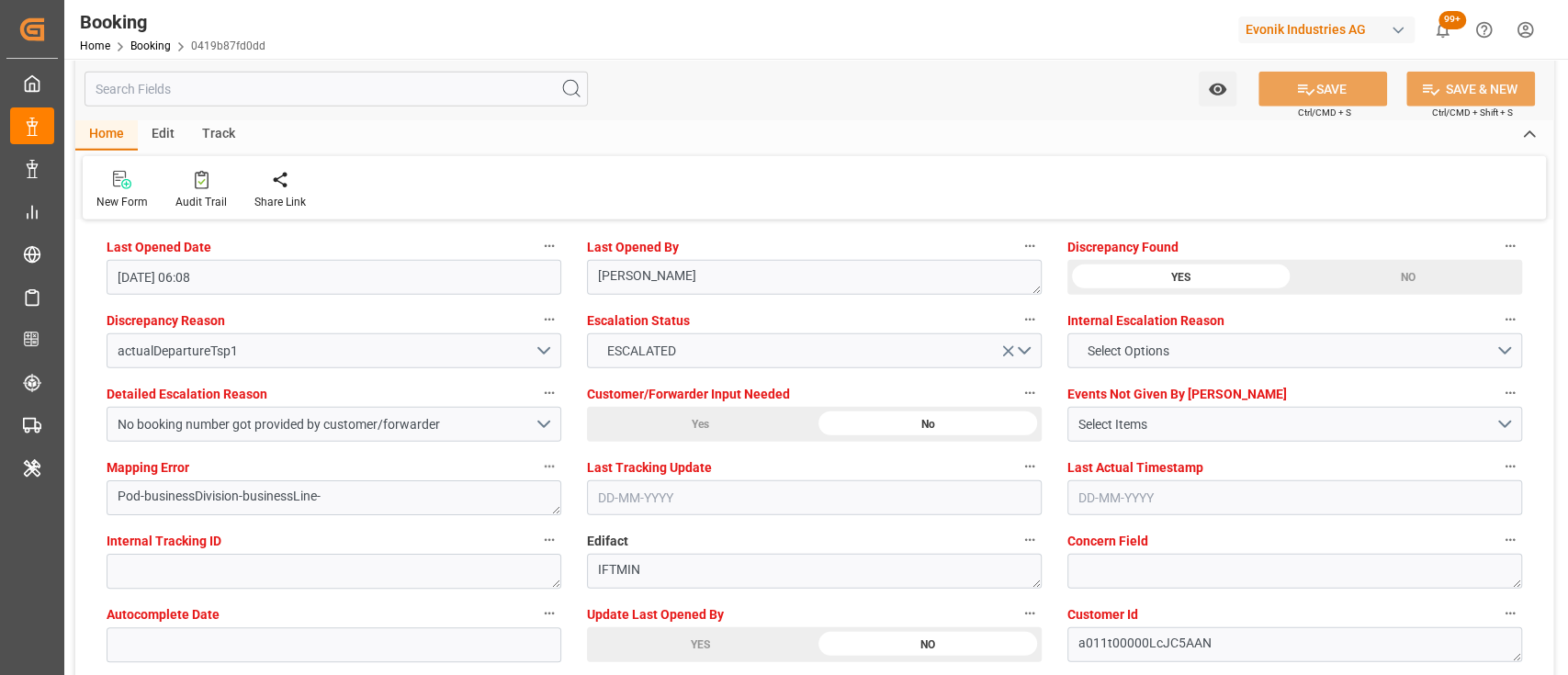
scroll to position [3491, 0]
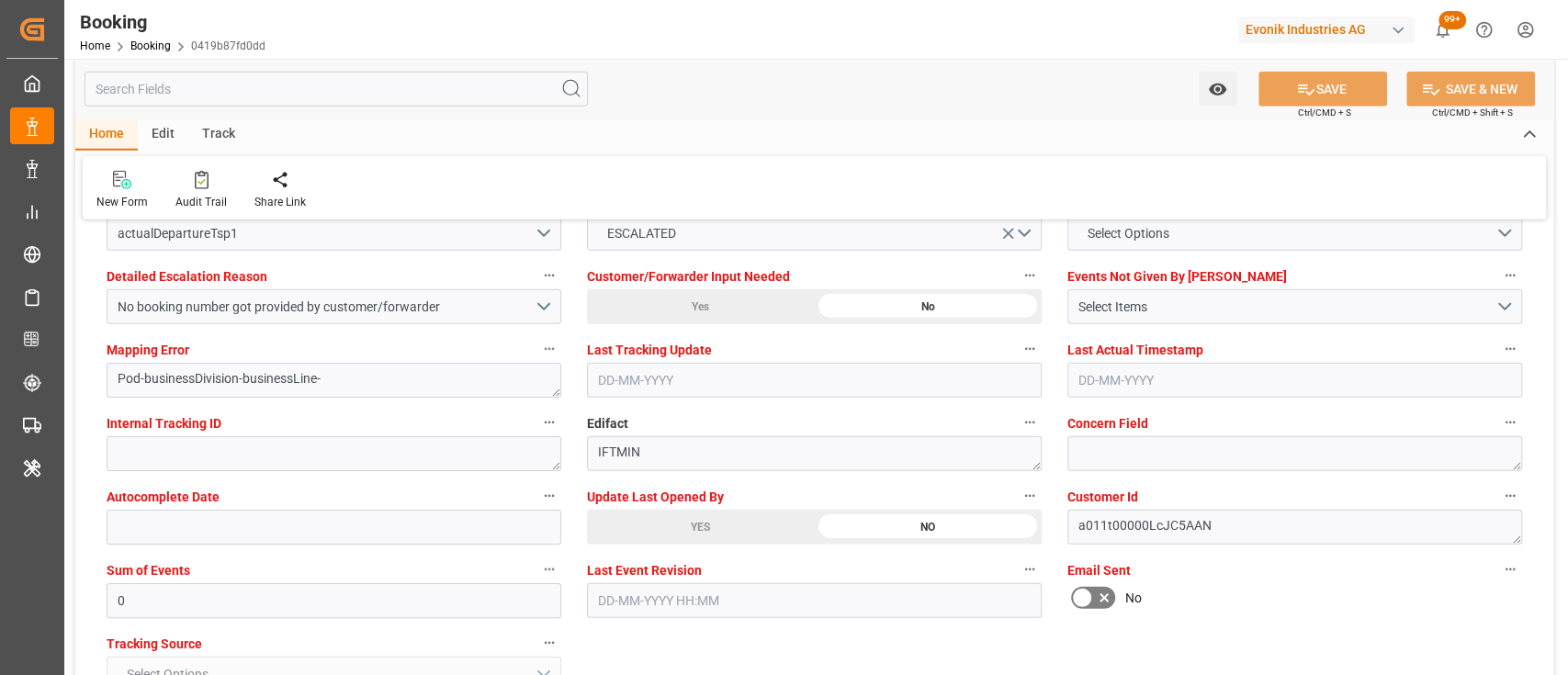
click at [691, 518] on div "YES" at bounding box center [700, 527] width 226 height 35
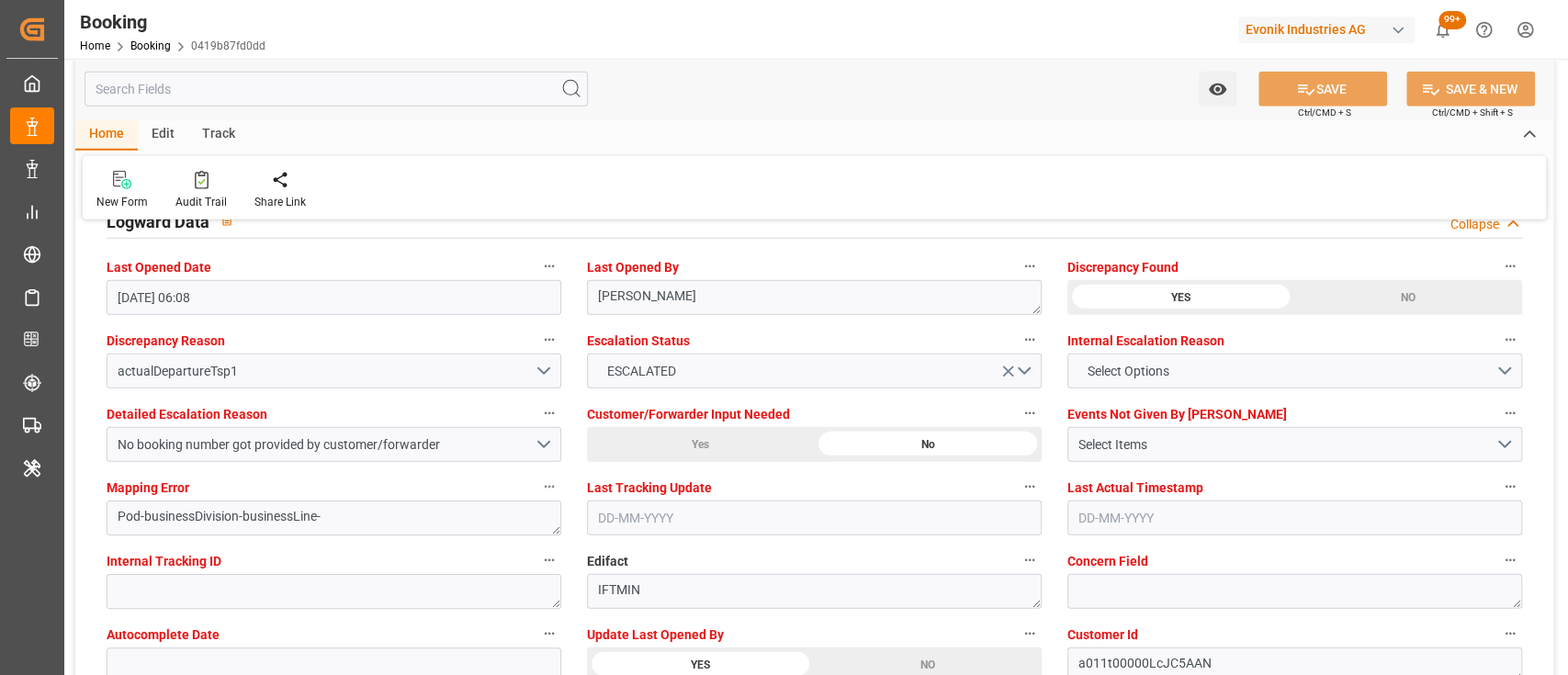
scroll to position [3345, 0]
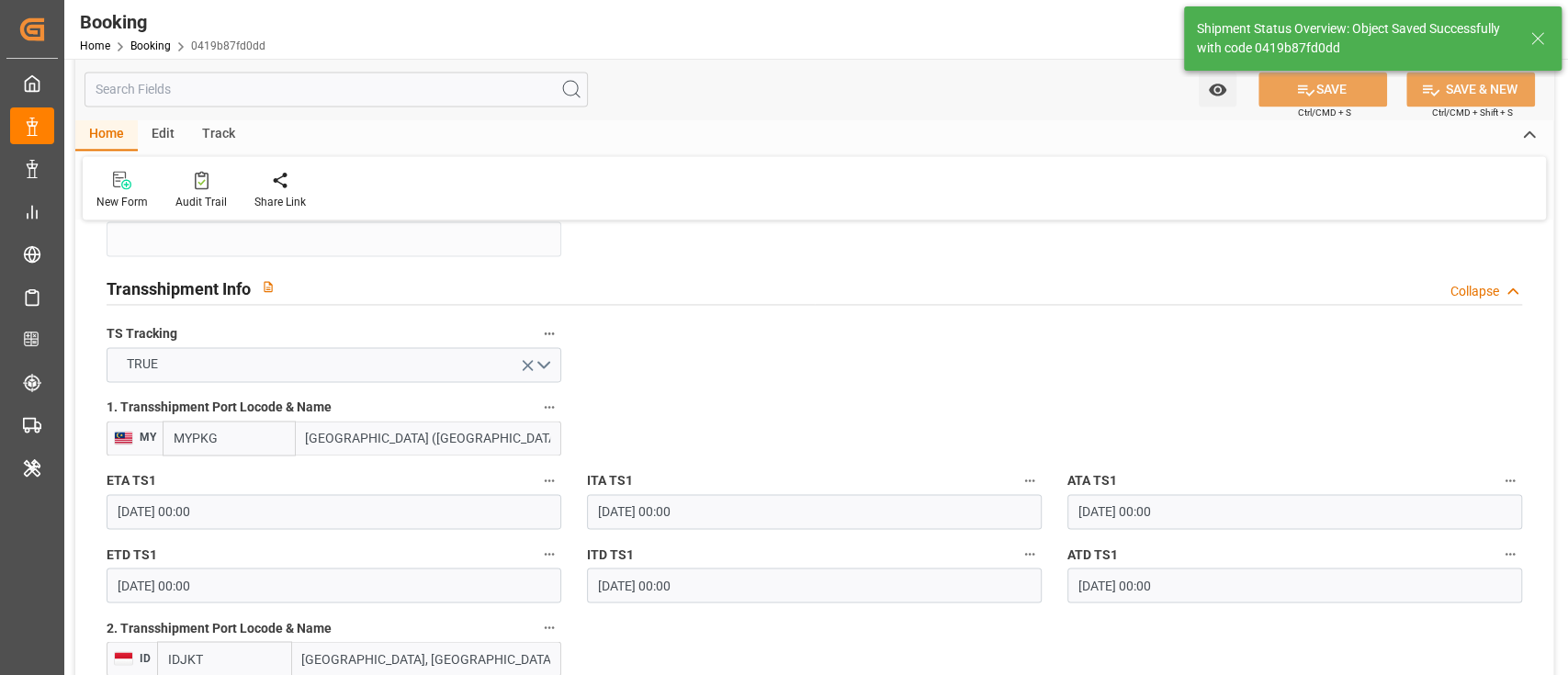
type textarea "[PERSON_NAME]"
type input "[DATE] 10:11"
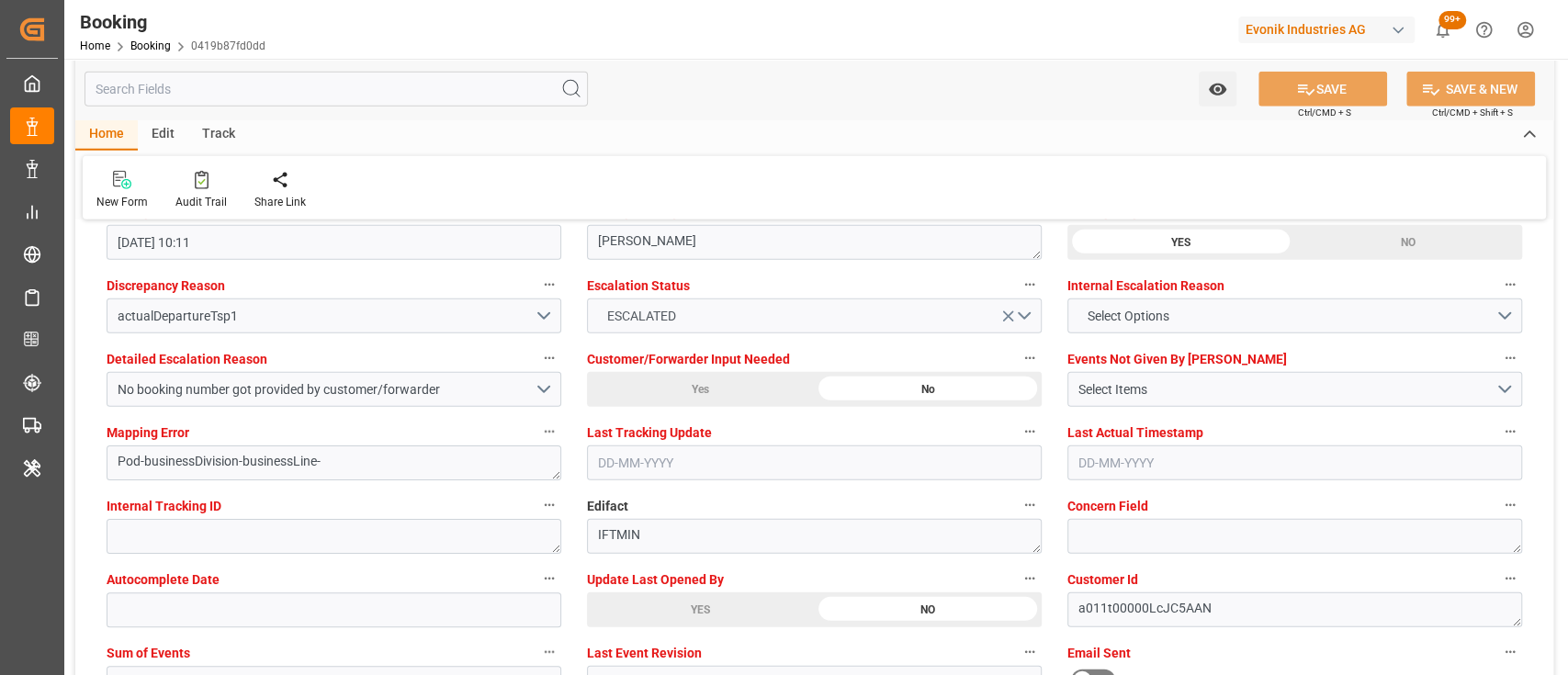
scroll to position [3410, 0]
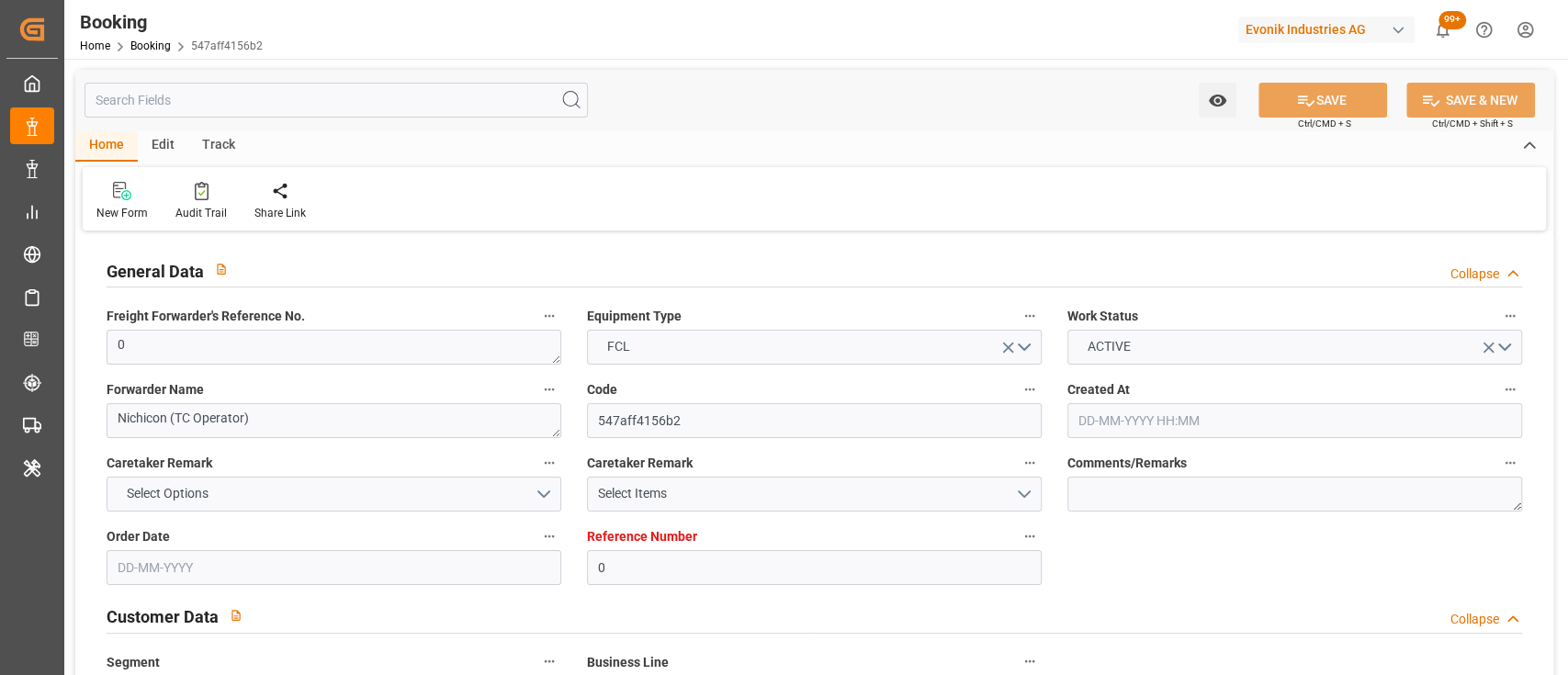
type input "0"
type input "9312810"
type input "ONE"
type input "Ocean Network Express"
type input "NLRTM"
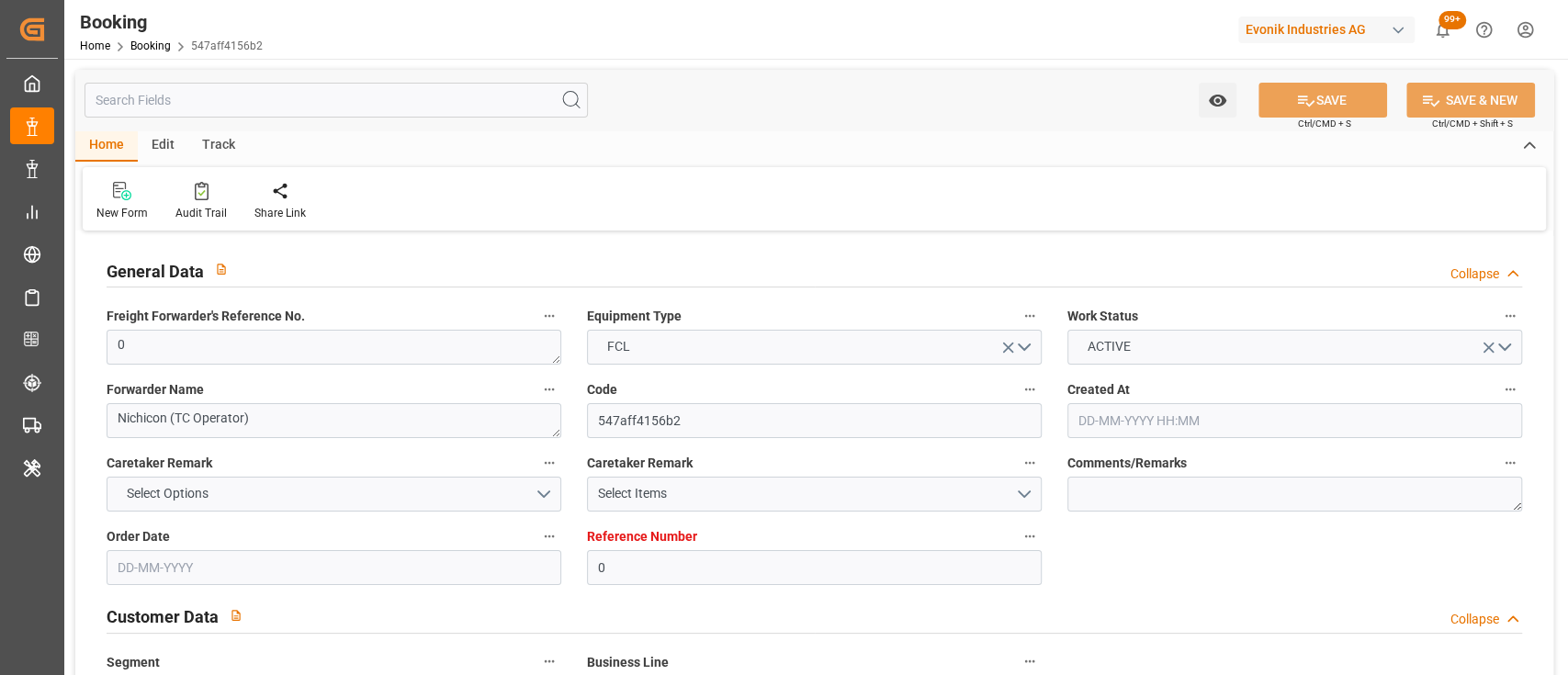
type input "JPTYO"
type input "0"
type input "25-06-2025 07:46"
type input "25-06-2025"
type input "23-07-2025"
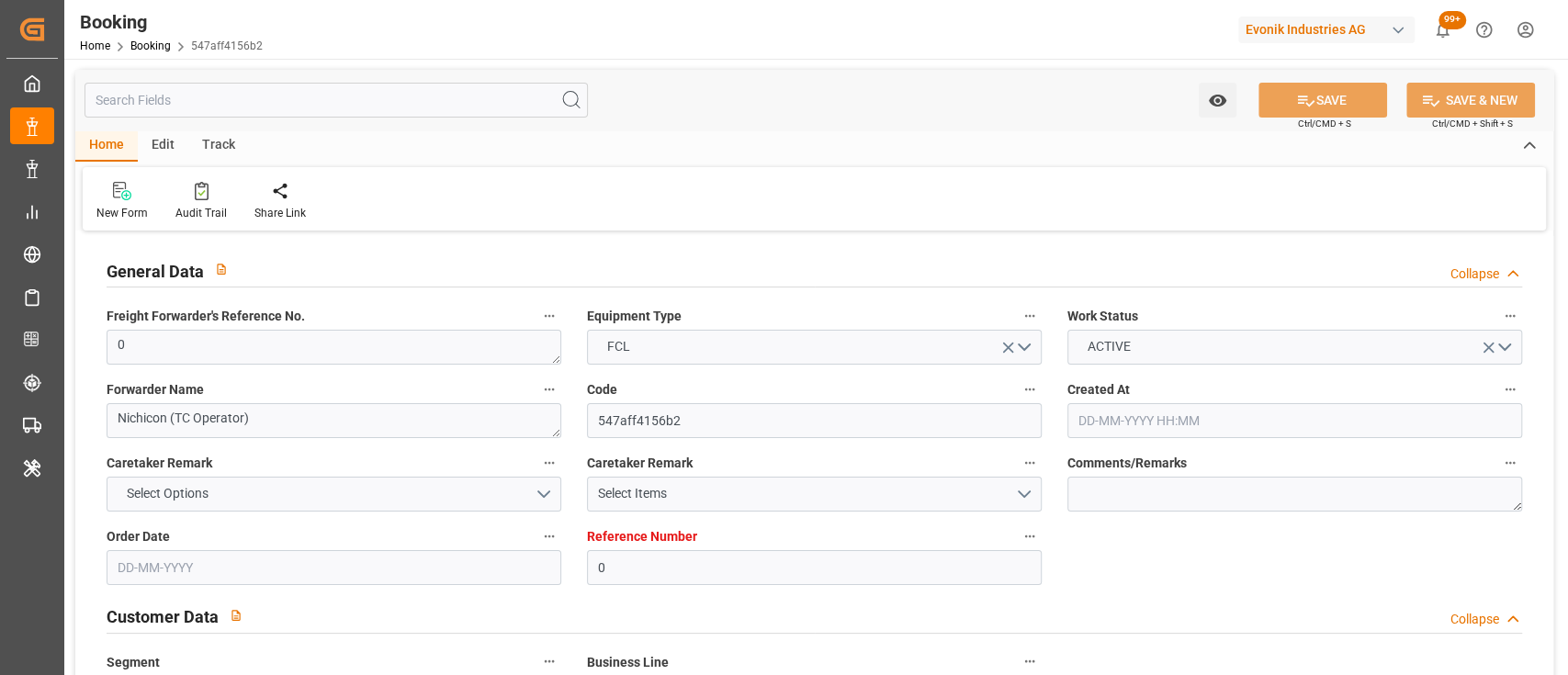
type input "25-06-2025"
type input "20-07-2025 00:00"
type input "14-07-2025 00:00"
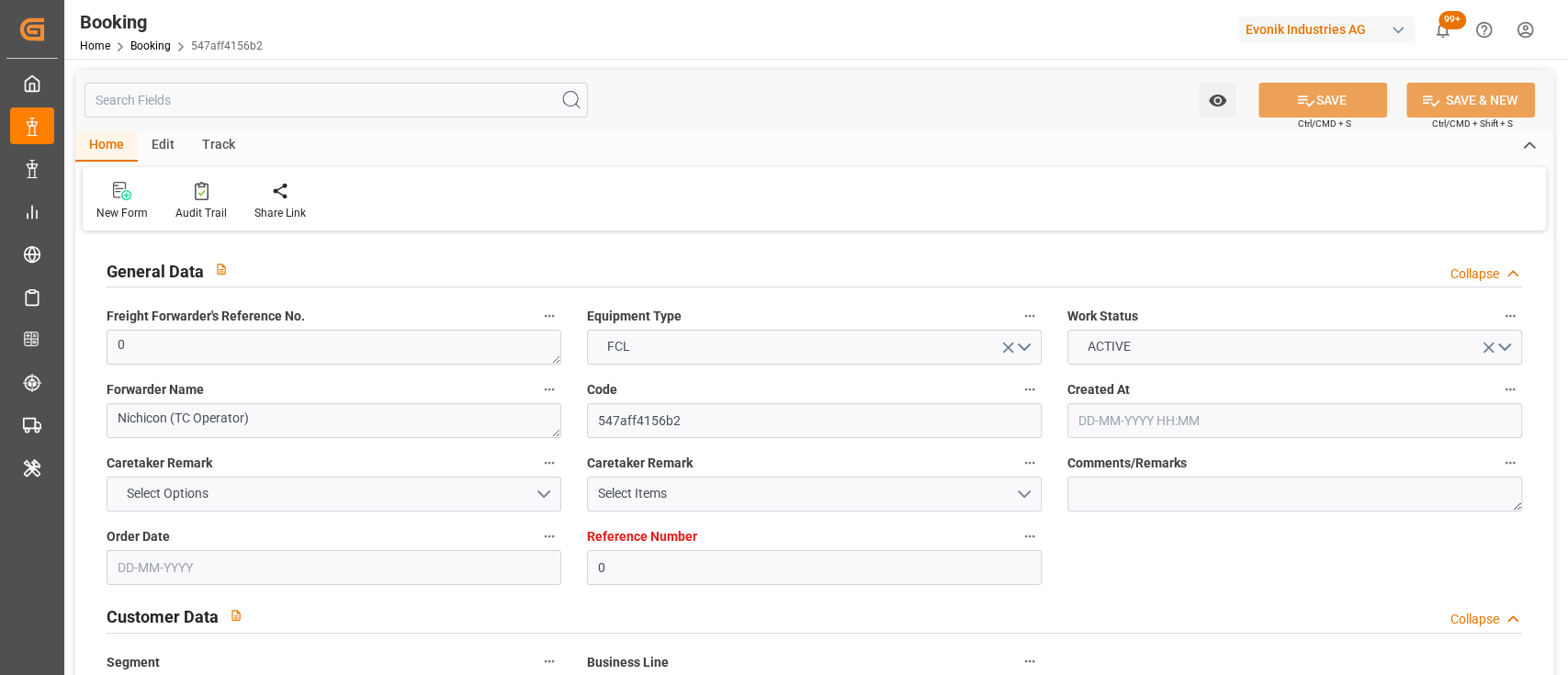
type input "11-09-2025 00:00"
type input "19-09-2025 08:22"
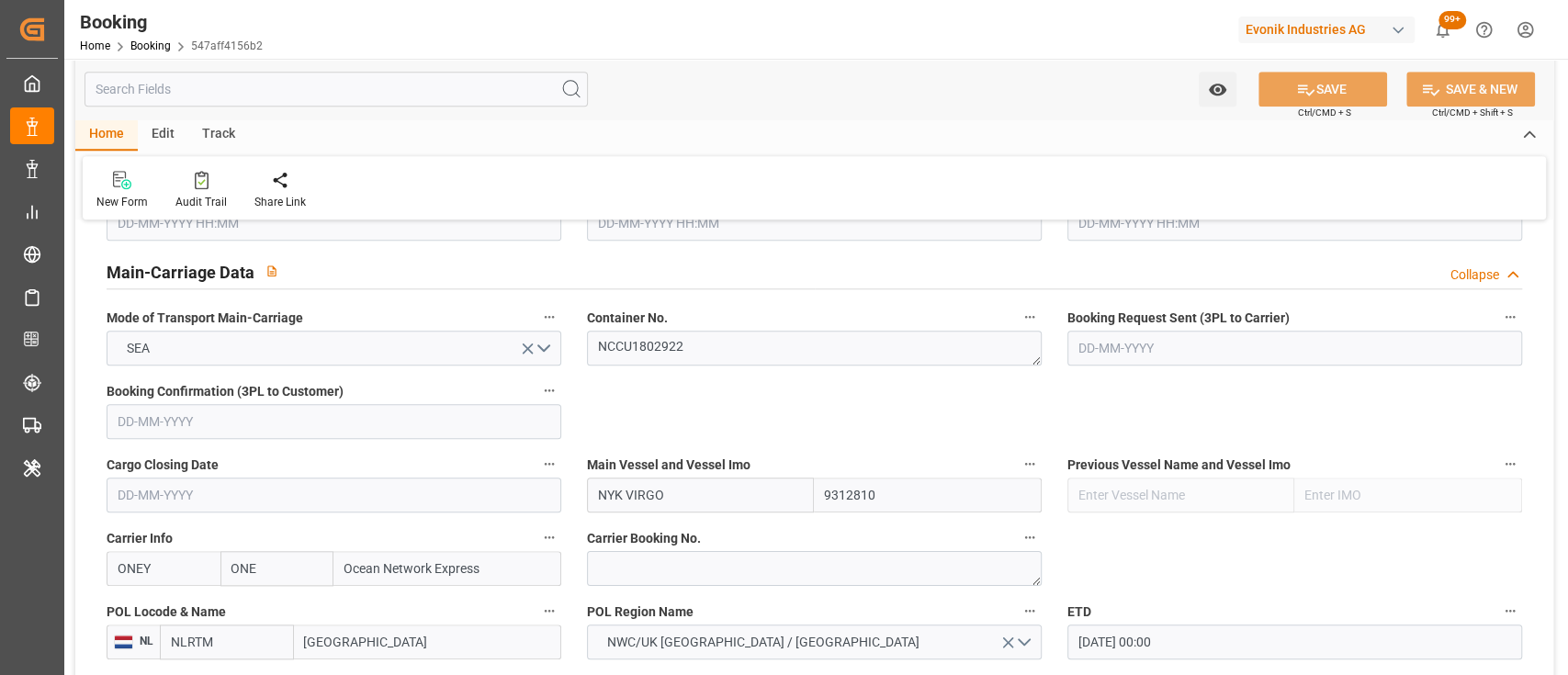
scroll to position [1106, 0]
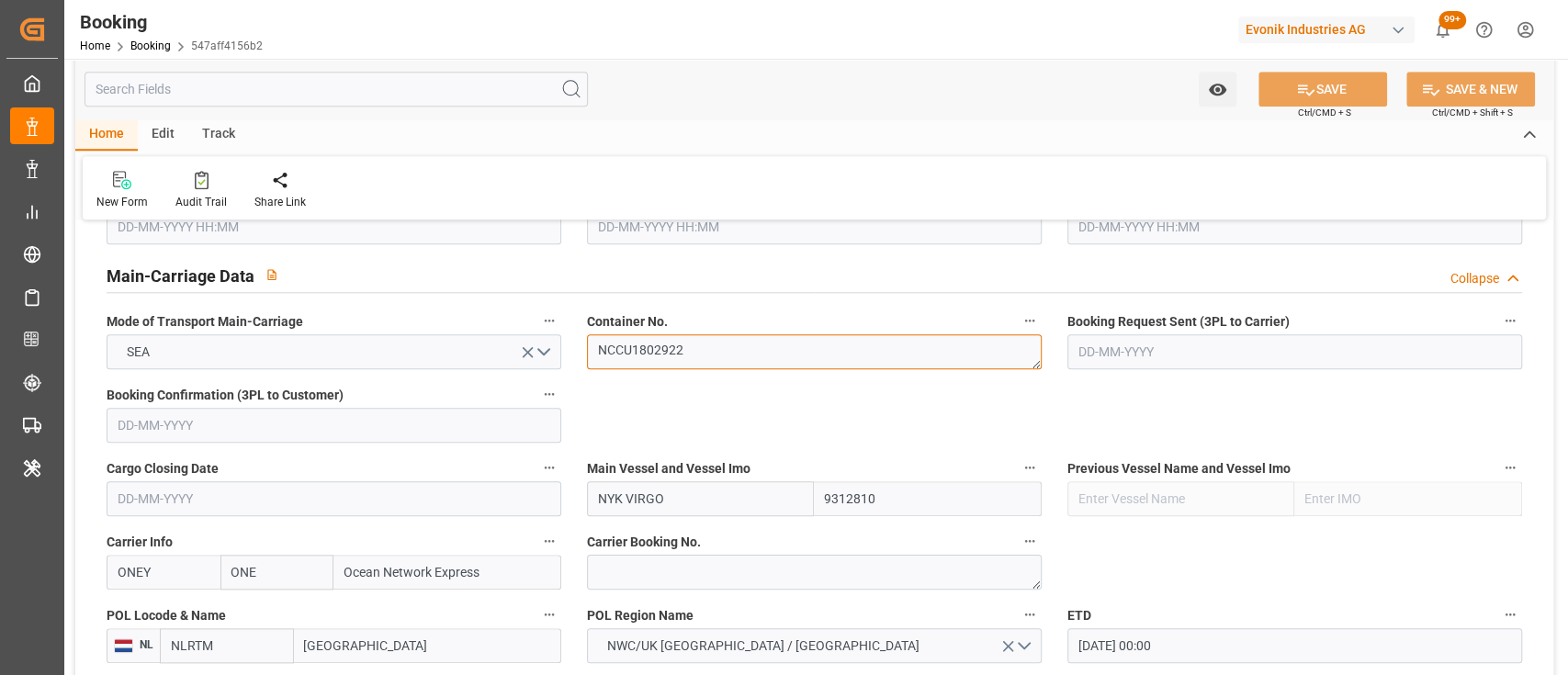
click at [657, 349] on textarea "NCCU1802922" at bounding box center [815, 352] width 455 height 35
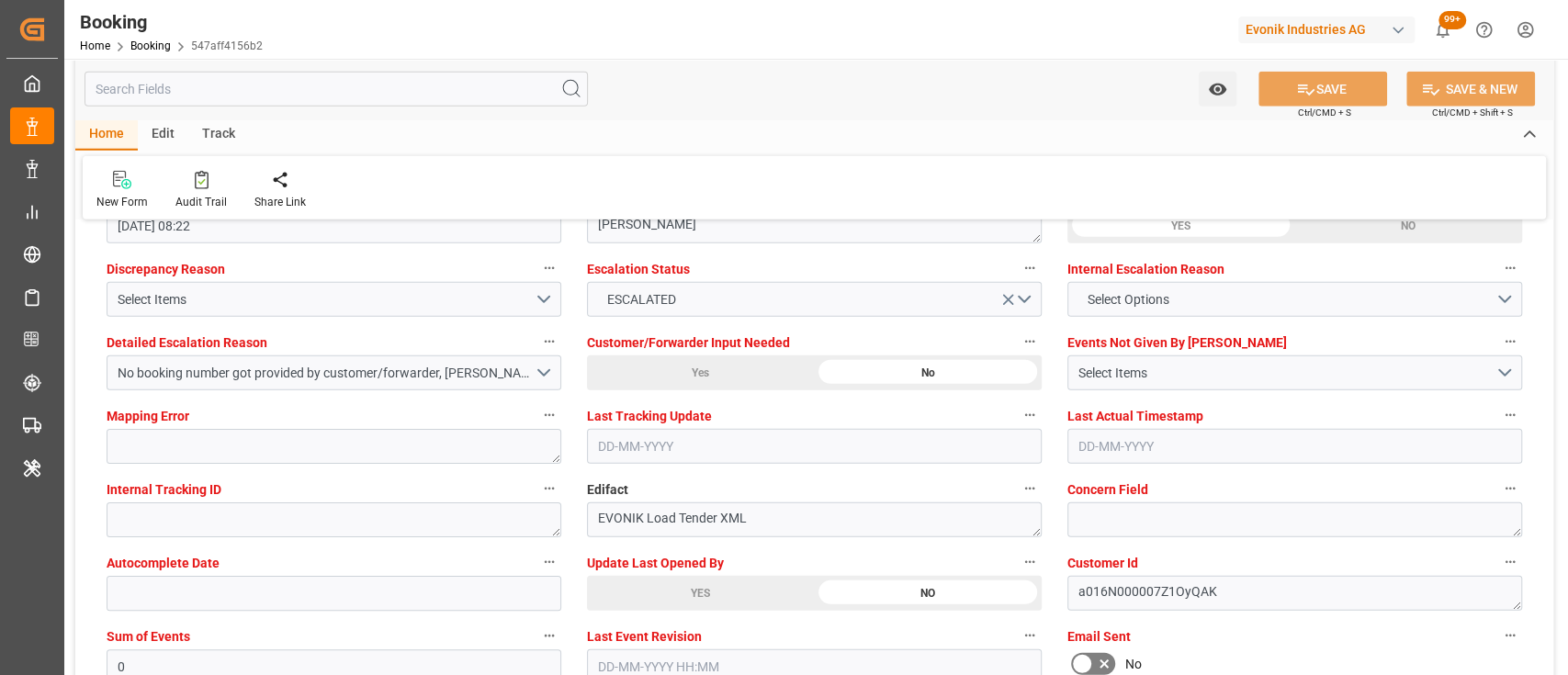
scroll to position [3428, 0]
click at [704, 586] on div "YES" at bounding box center [700, 590] width 226 height 35
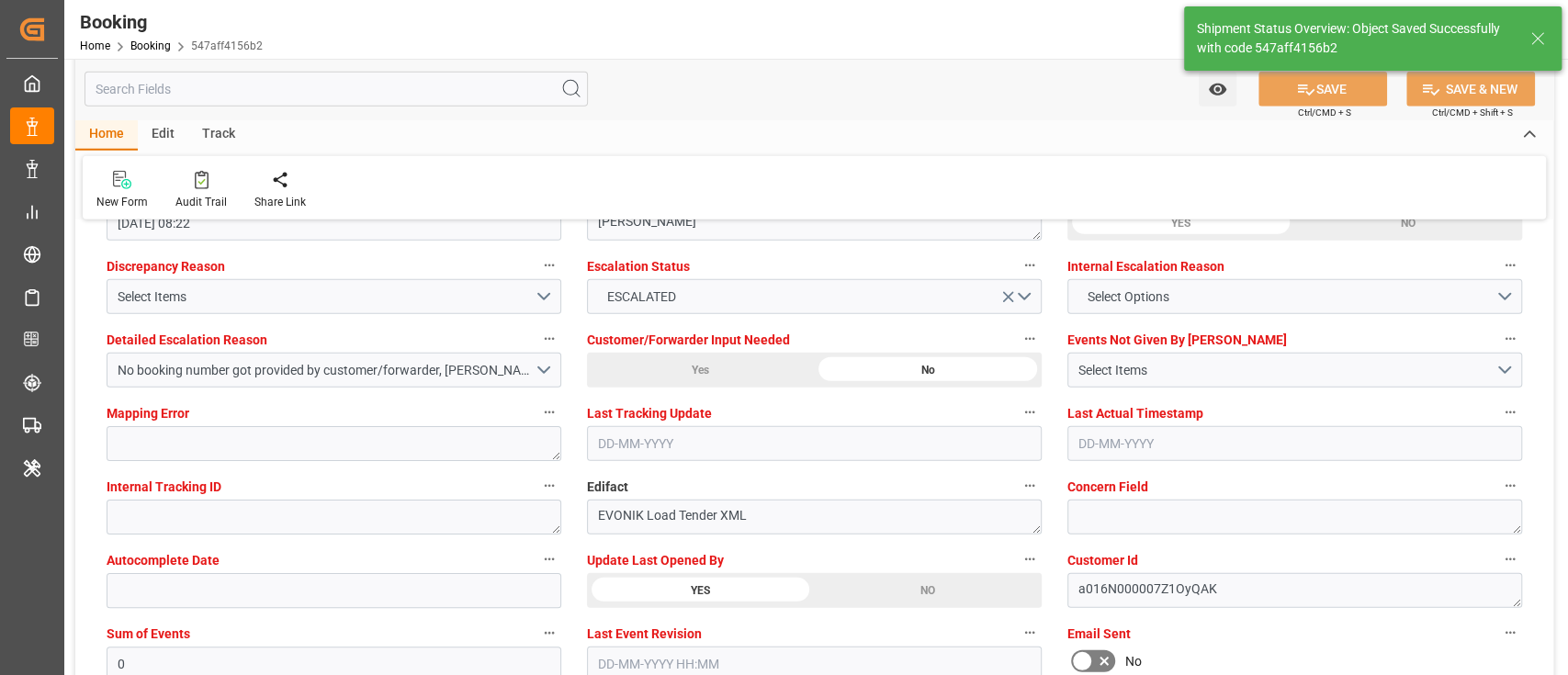
type textarea "[PERSON_NAME]"
type input "22-09-2025 10:15"
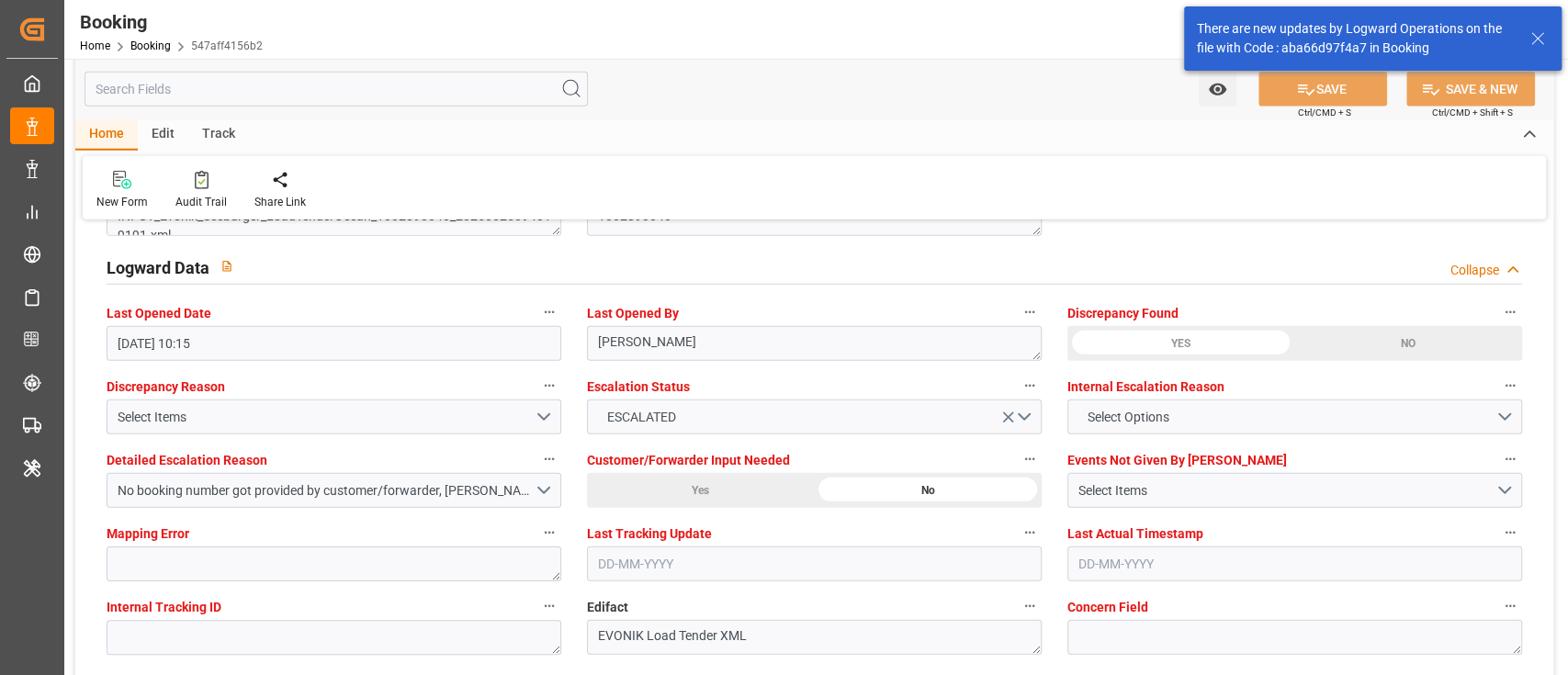
scroll to position [3305, 0]
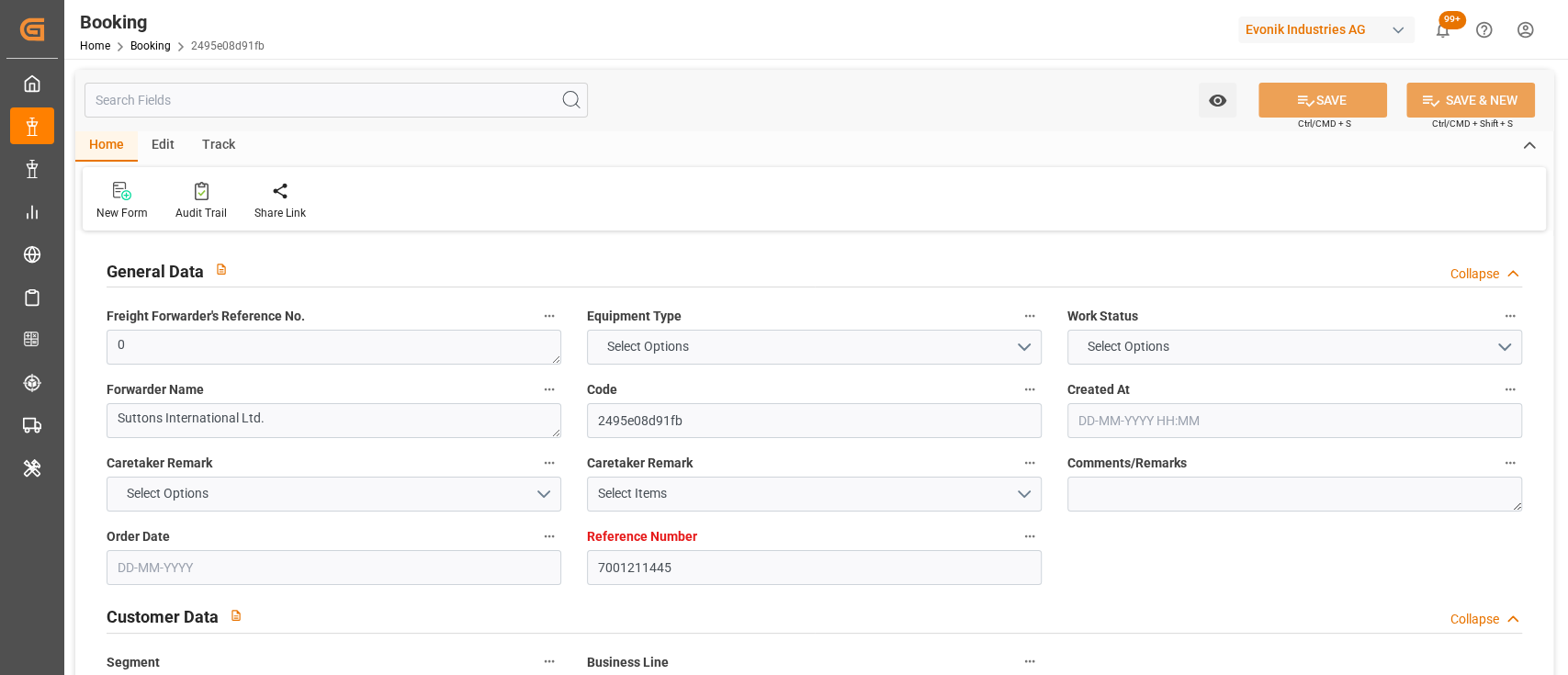
type input "7001211445"
type input "9795634"
type input "Cosco"
type input "COSCO Shipping Co. Ltd."
type input "BEANR"
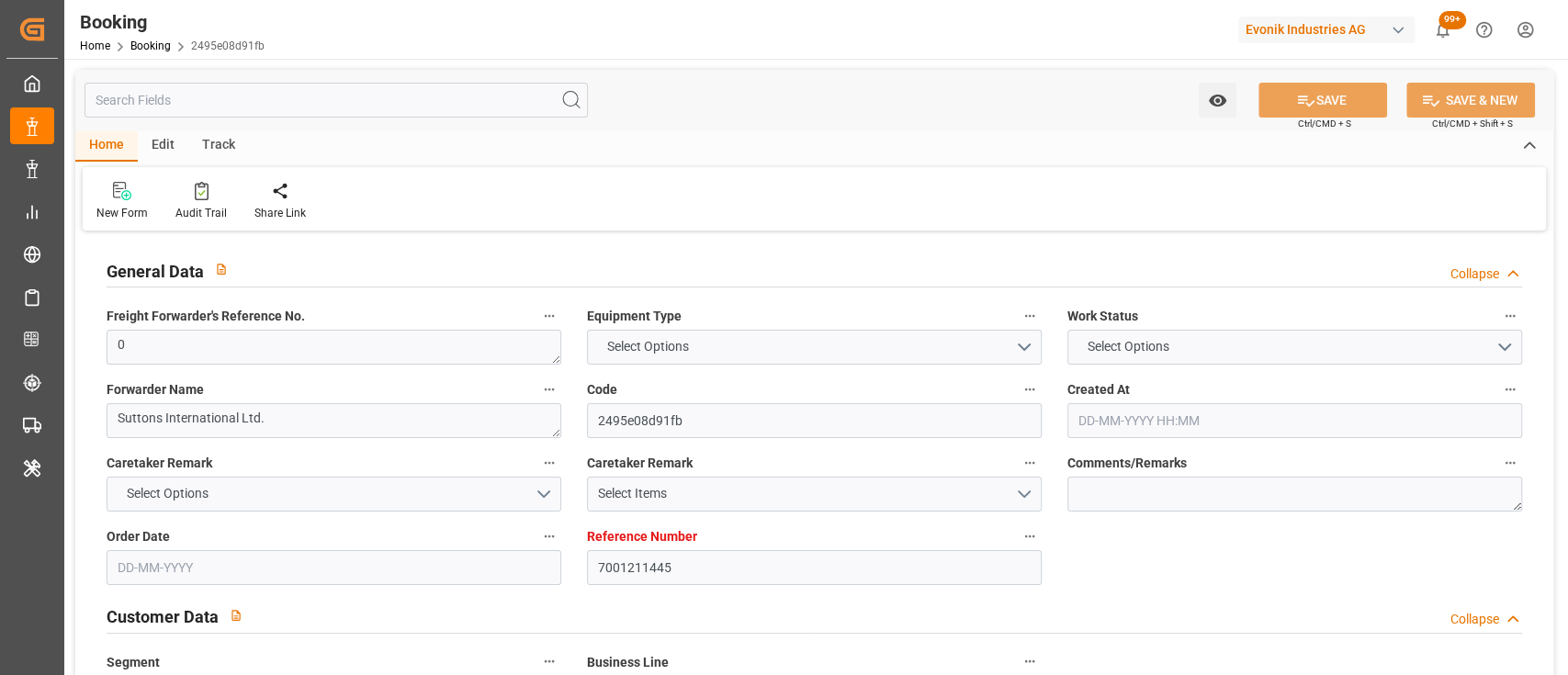
type input "KRPUS"
type input "4"
type input "[DATE] 14:22"
type input "[DATE]"
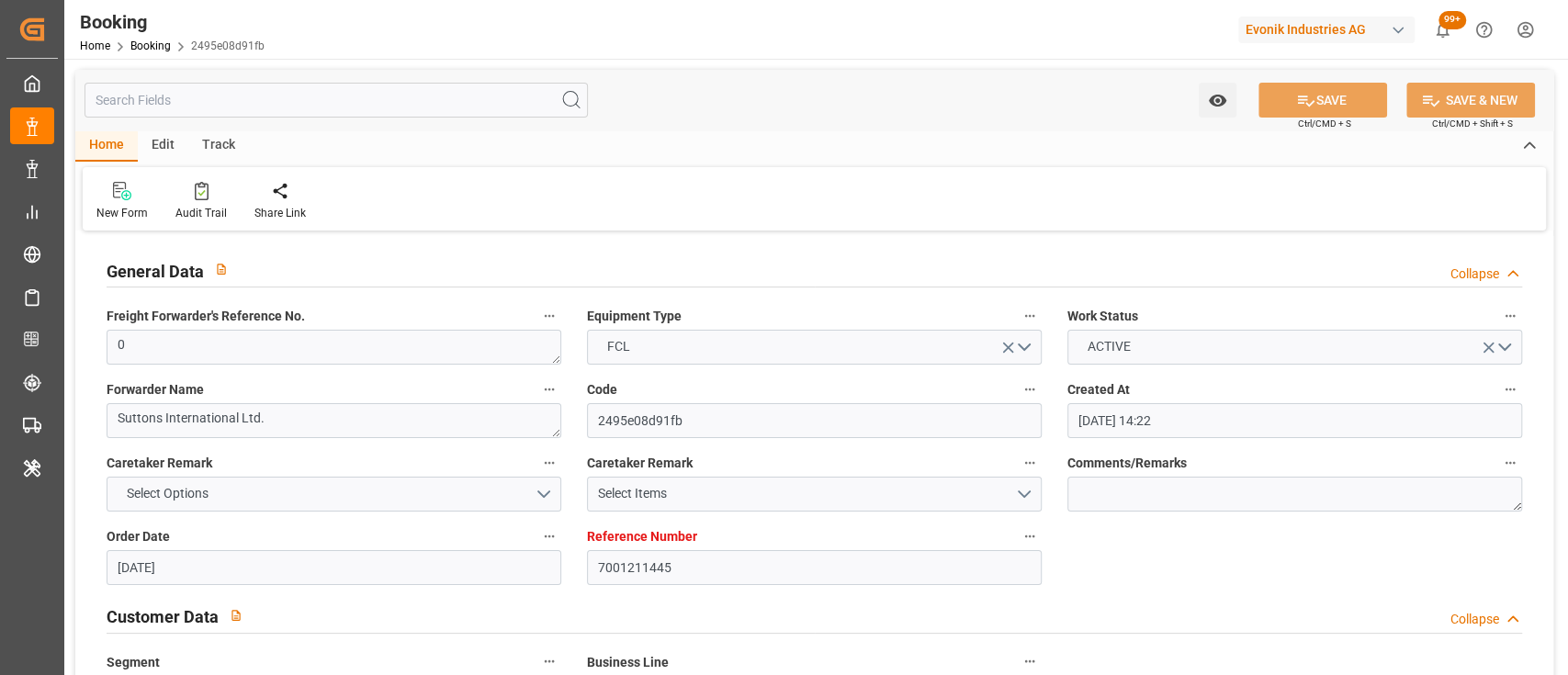
type input "[DATE]"
type input "[DATE] 00:00"
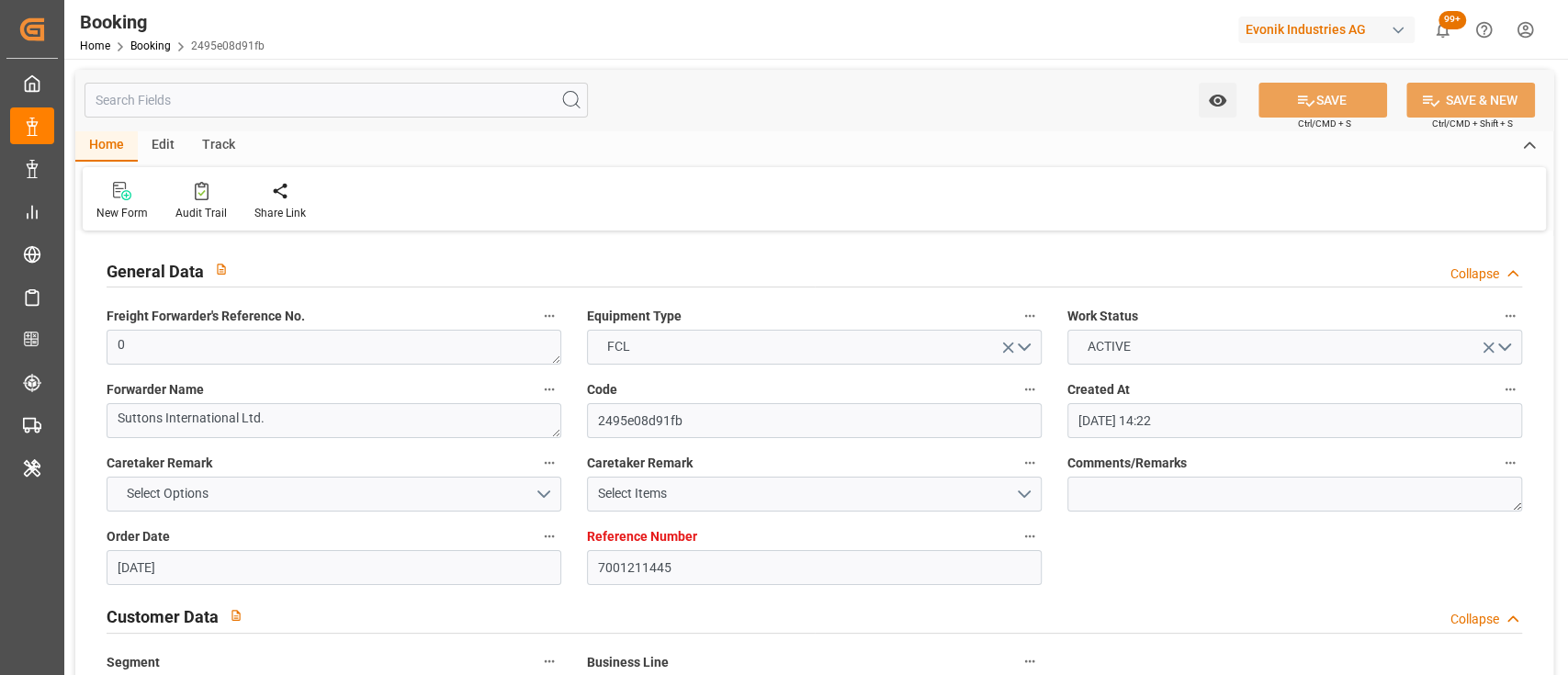
type input "[DATE] 00:00"
type input "[DATE]"
type input "[DATE] 07:34"
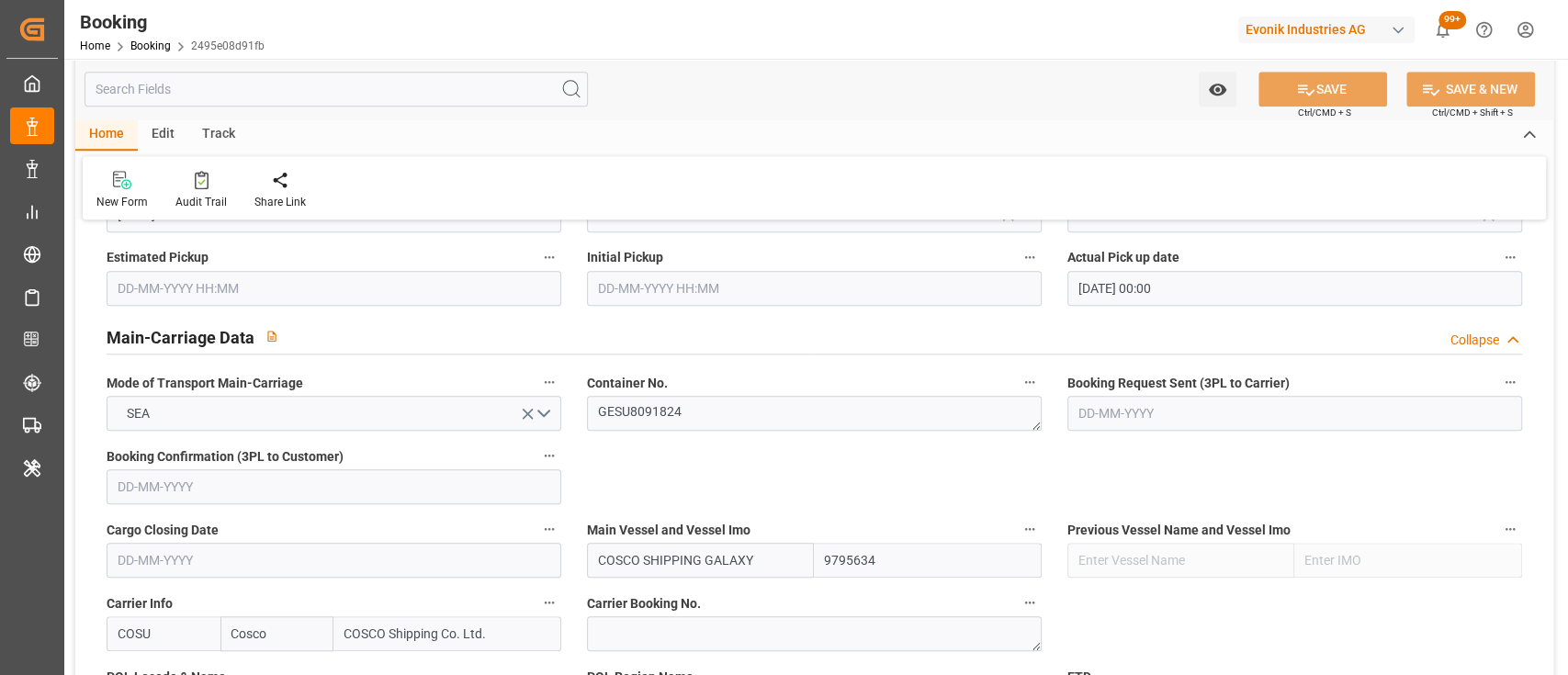
scroll to position [1022, 0]
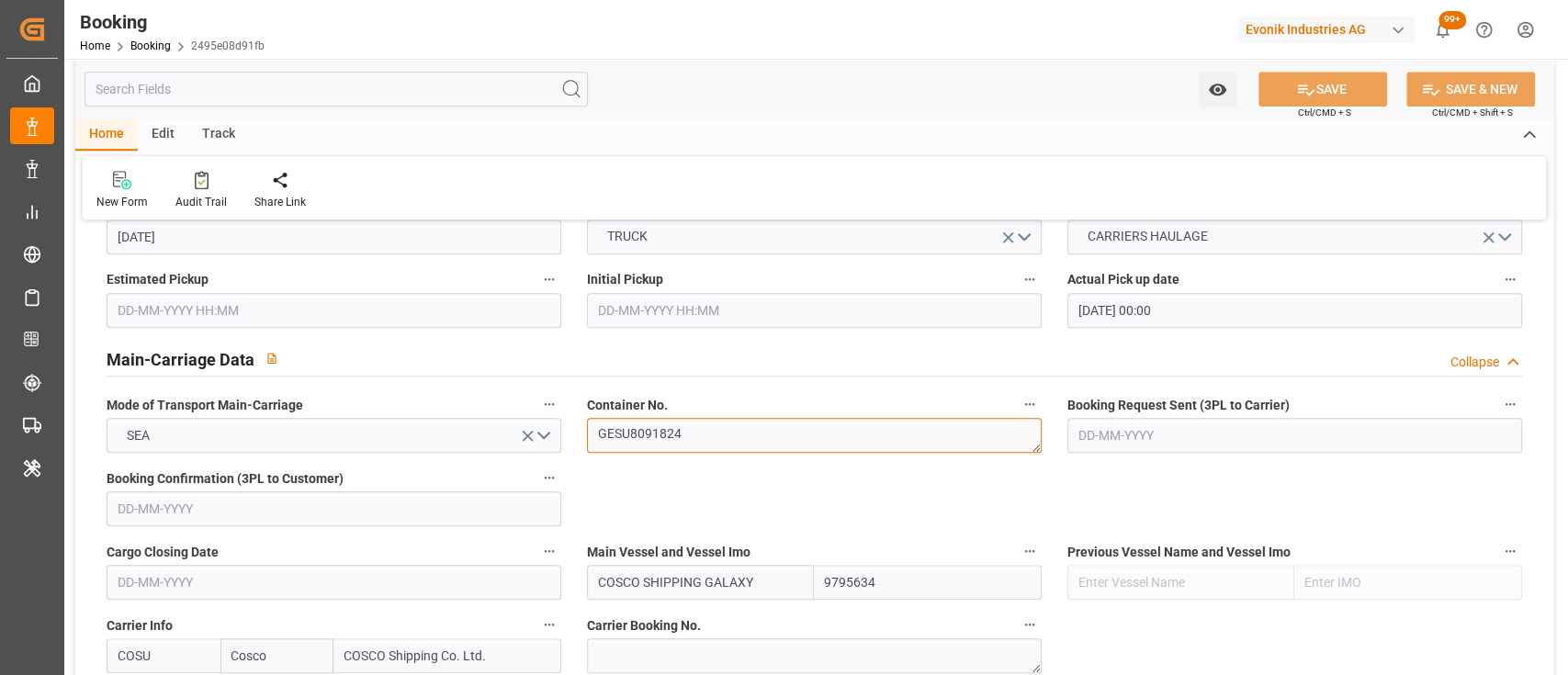
click at [685, 431] on textarea "GESU8091824" at bounding box center [815, 436] width 455 height 35
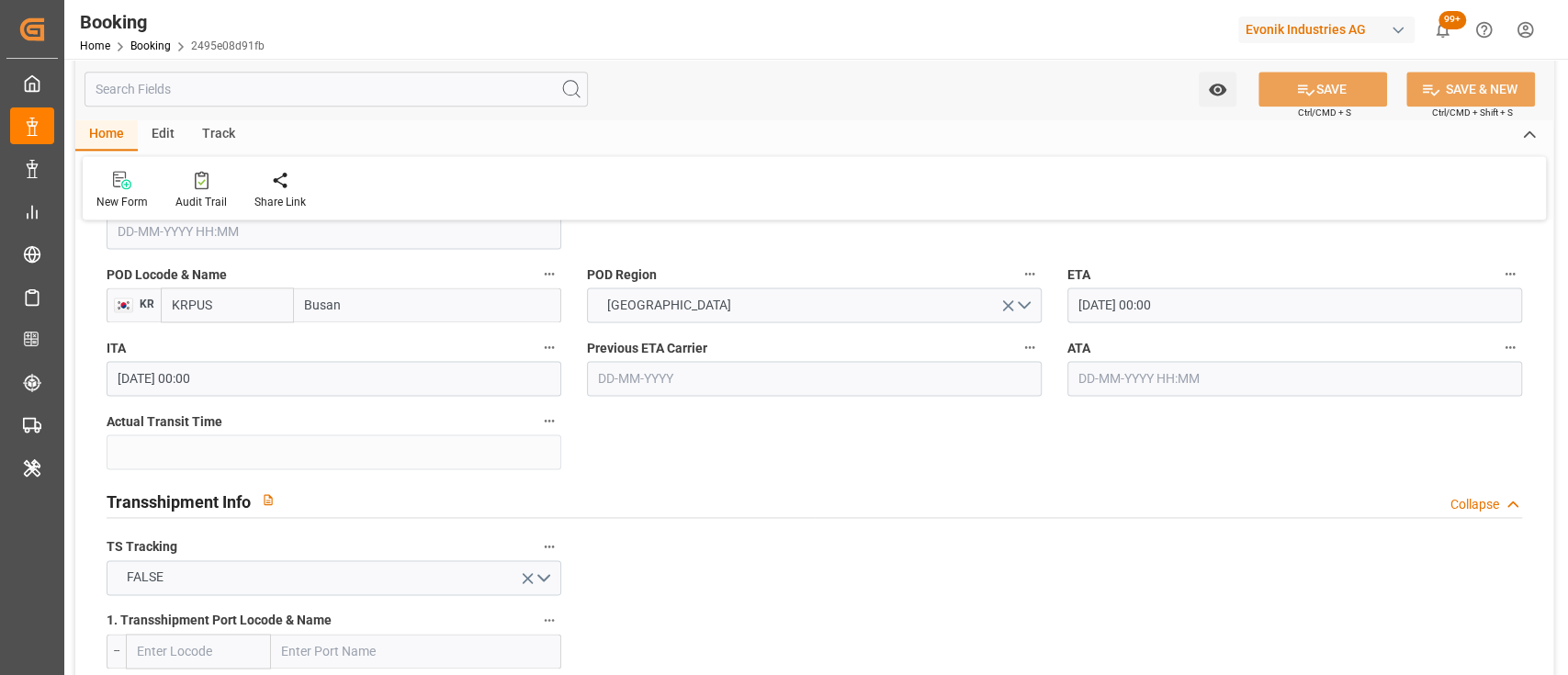
scroll to position [1668, 0]
click at [1103, 376] on input "text" at bounding box center [1295, 377] width 455 height 35
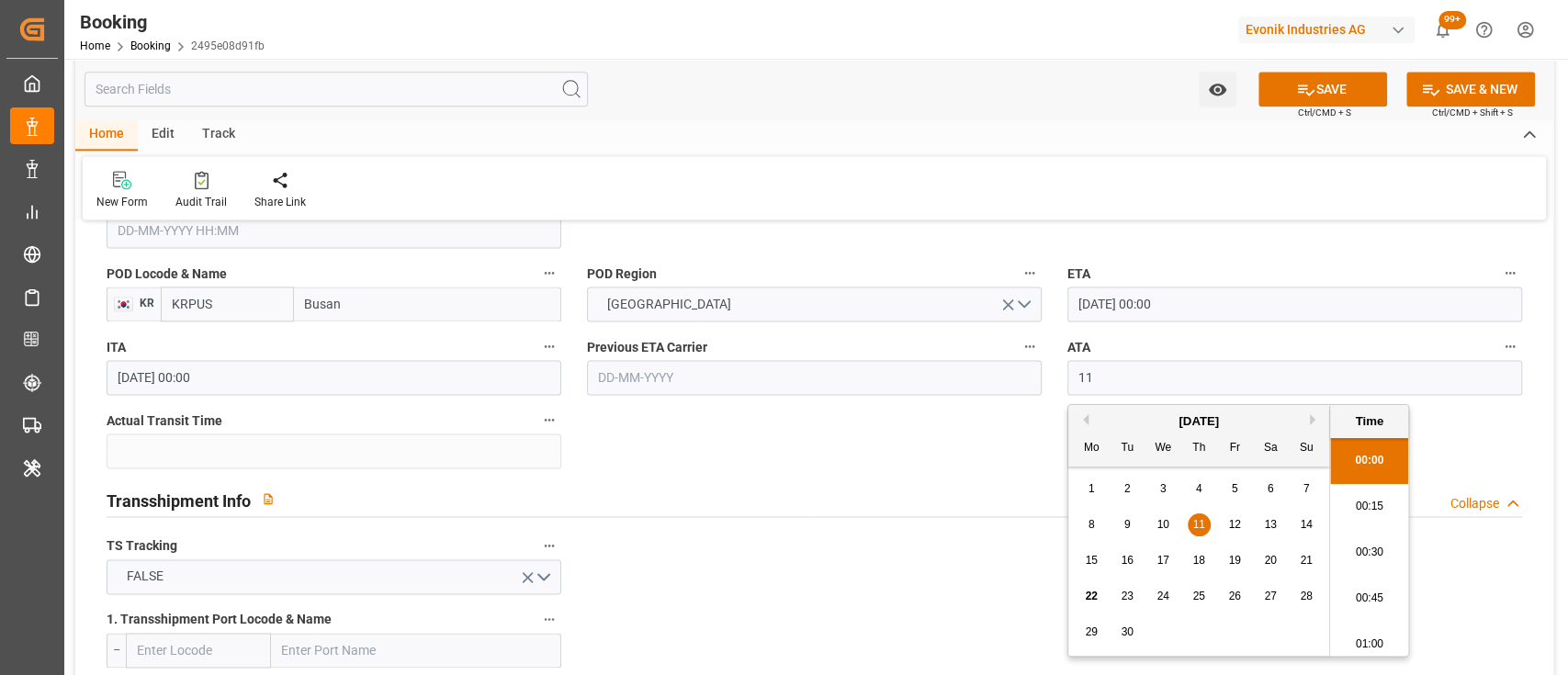
scroll to position [2808, 0]
type input "[DATE] 00:00"
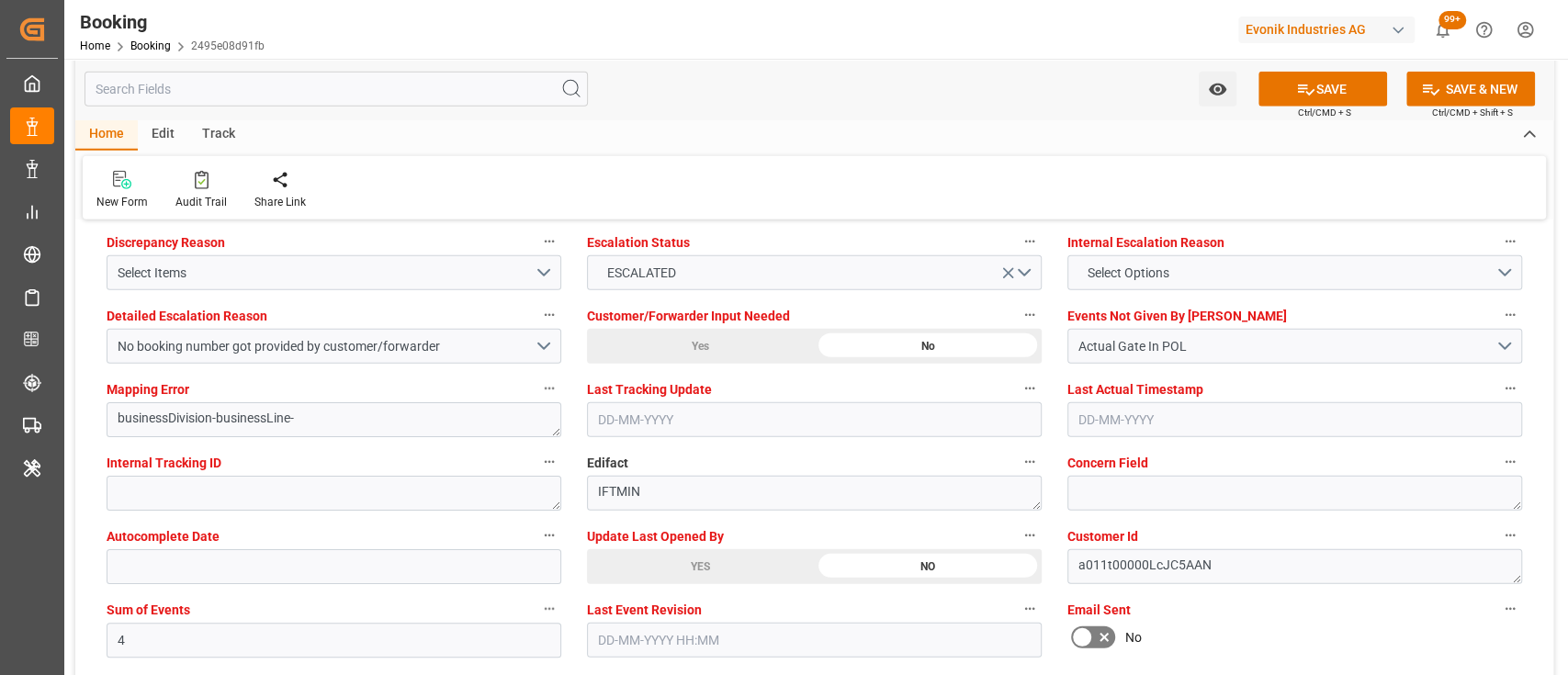
scroll to position [3452, 0]
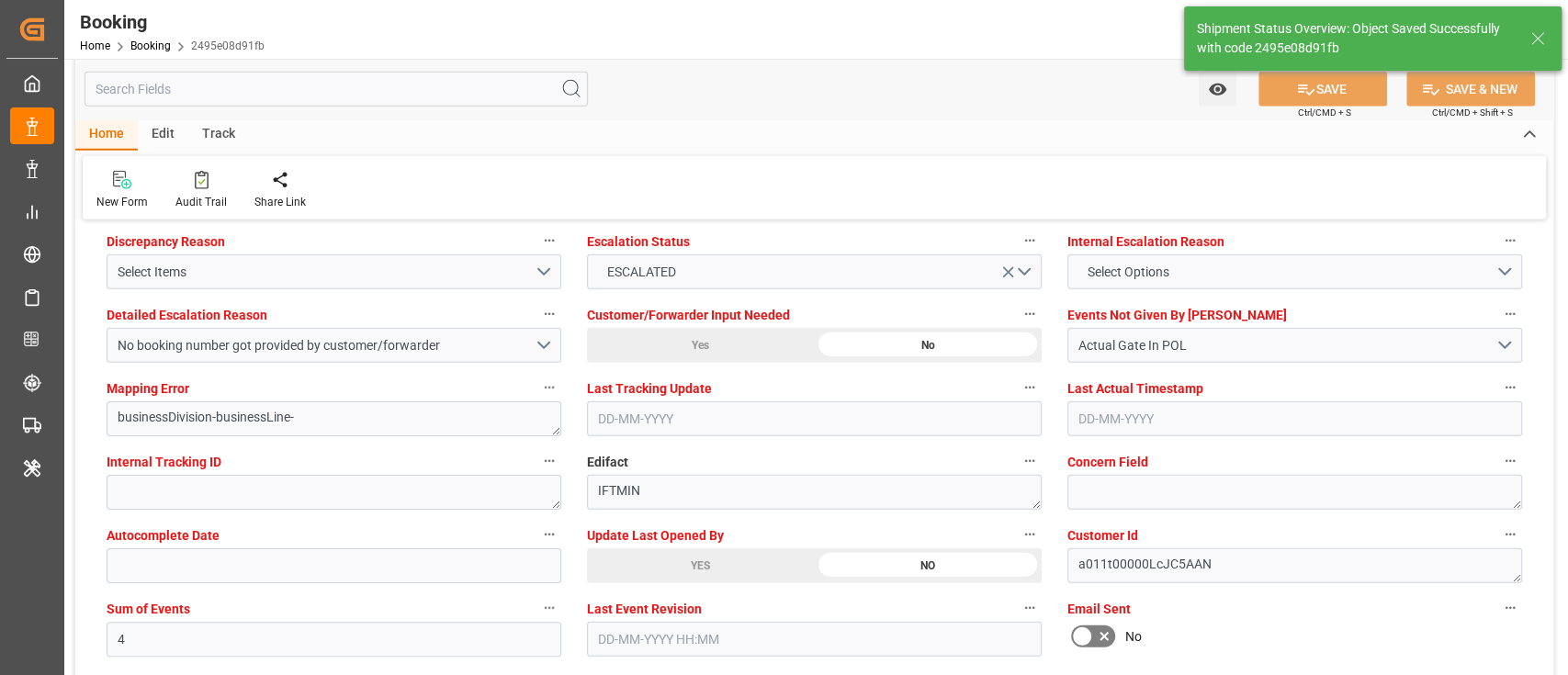
type textarea "[PERSON_NAME]"
type input "44"
type input "[DATE] 10:20"
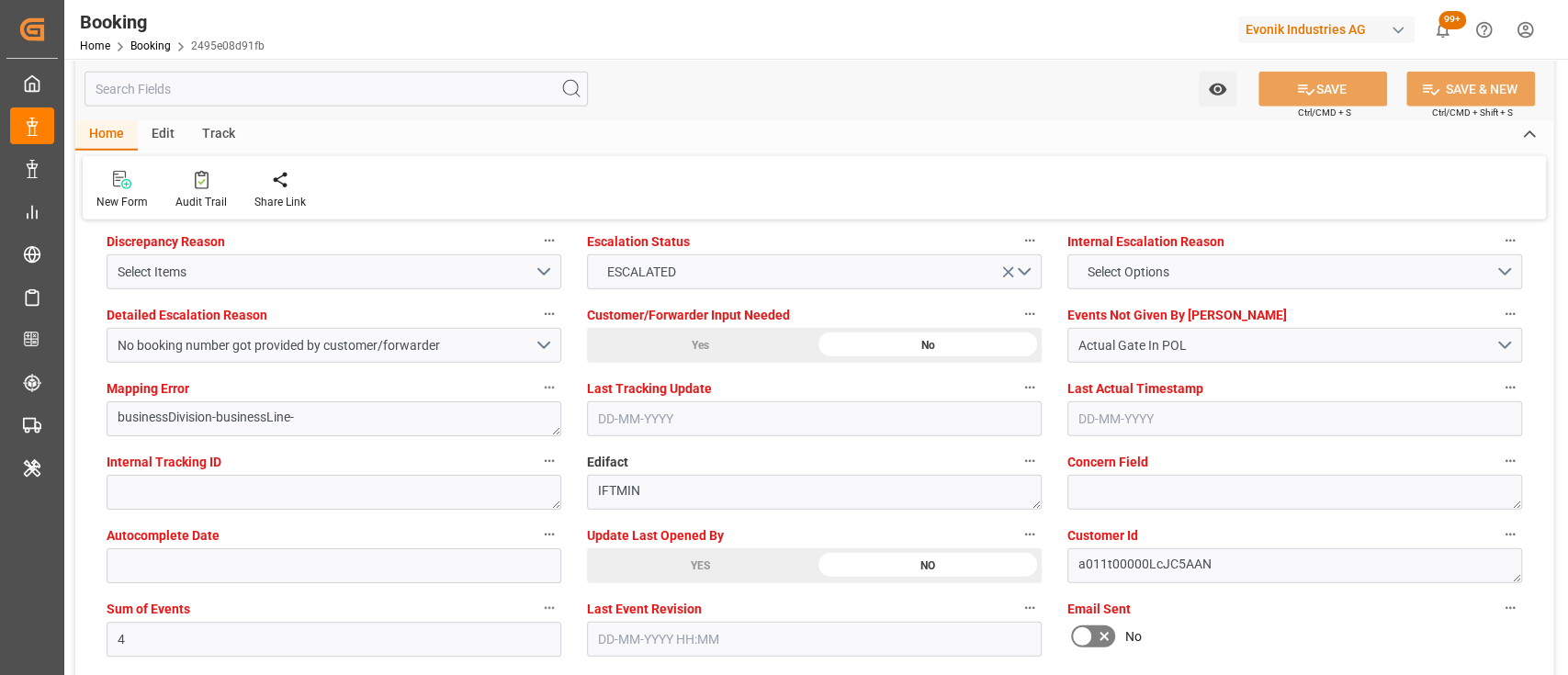
scroll to position [3425, 0]
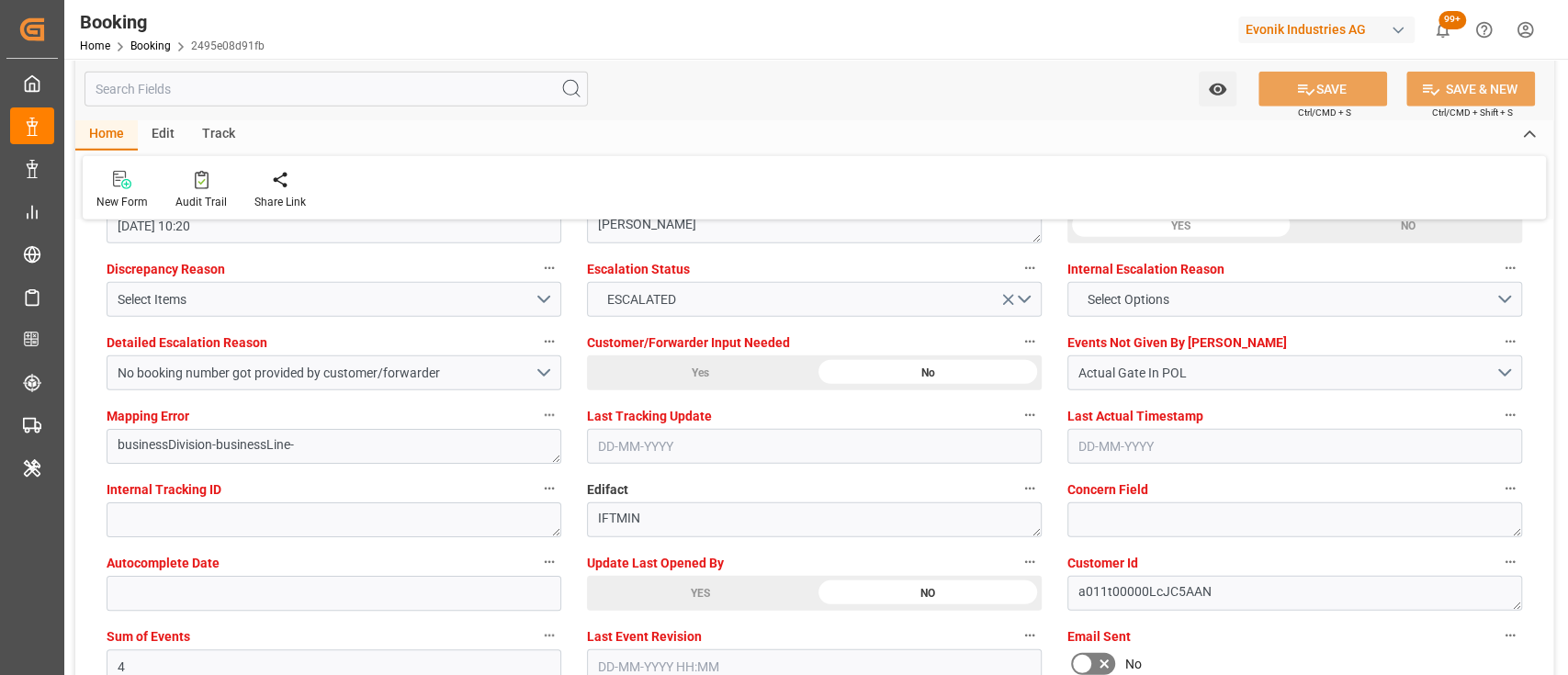
click at [891, 423] on label "Last Tracking Update" at bounding box center [815, 416] width 455 height 25
click at [1018, 423] on button "Last Tracking Update" at bounding box center [1029, 415] width 24 height 24
click at [778, 161] on div at bounding box center [784, 338] width 1568 height 675
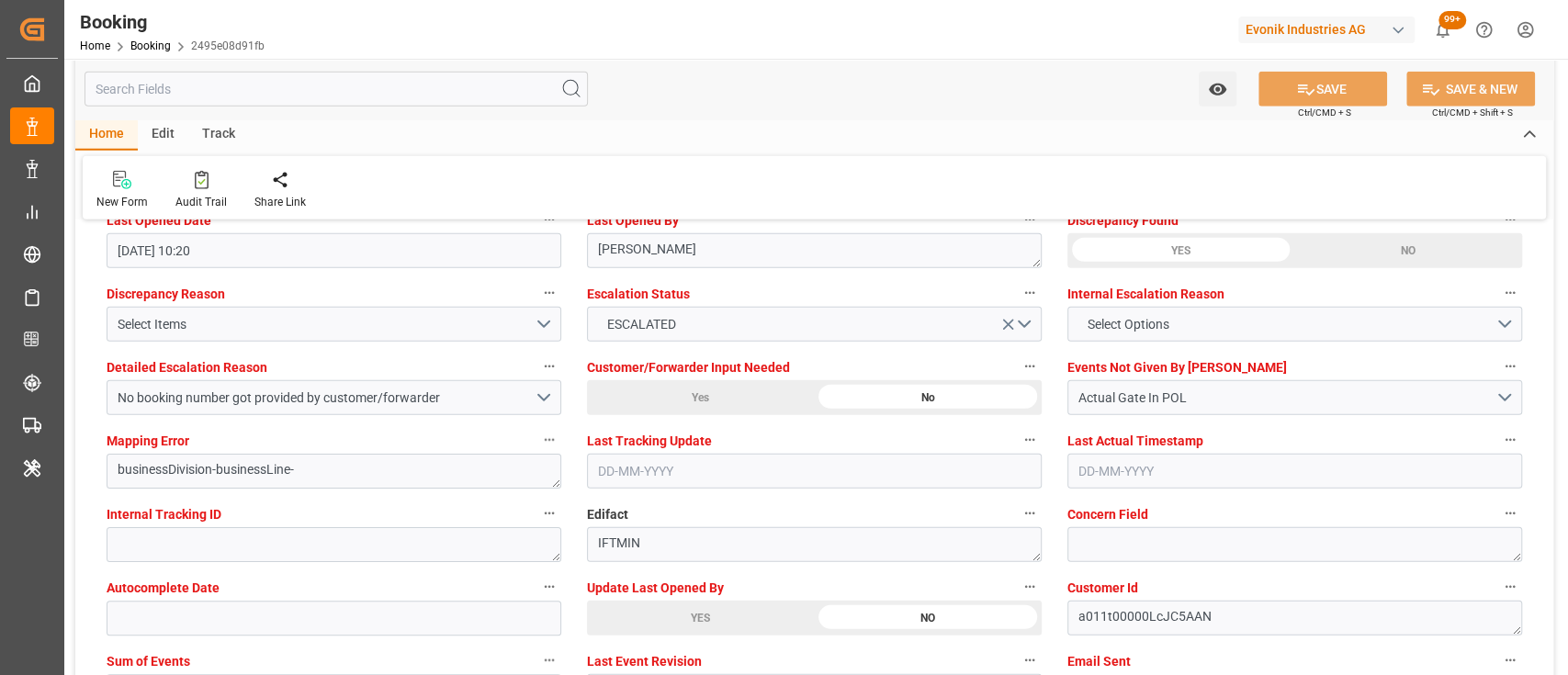
scroll to position [3400, 0]
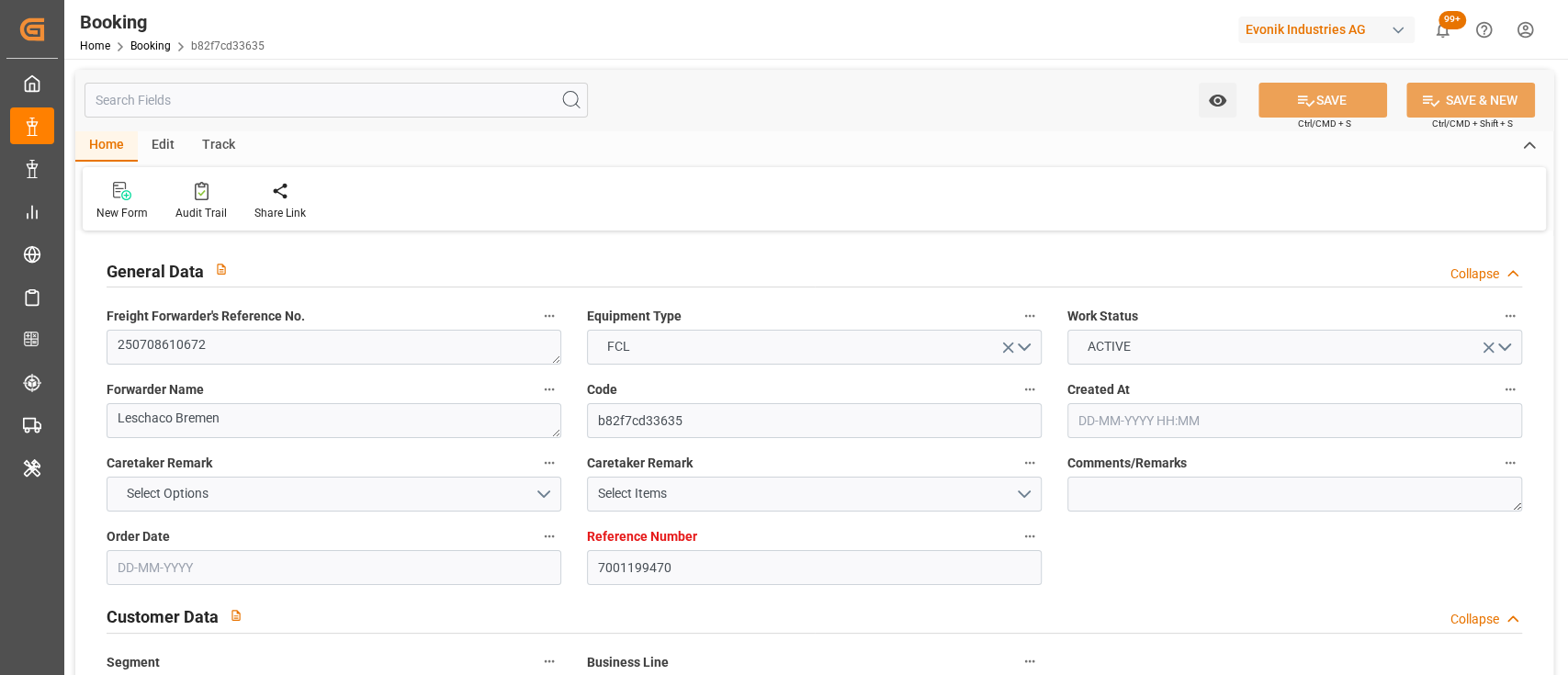
type input "7001199470"
type input "9312781"
type input "Hyundai"
type input "Hyundai Merchant Marine [DOMAIN_NAME]."
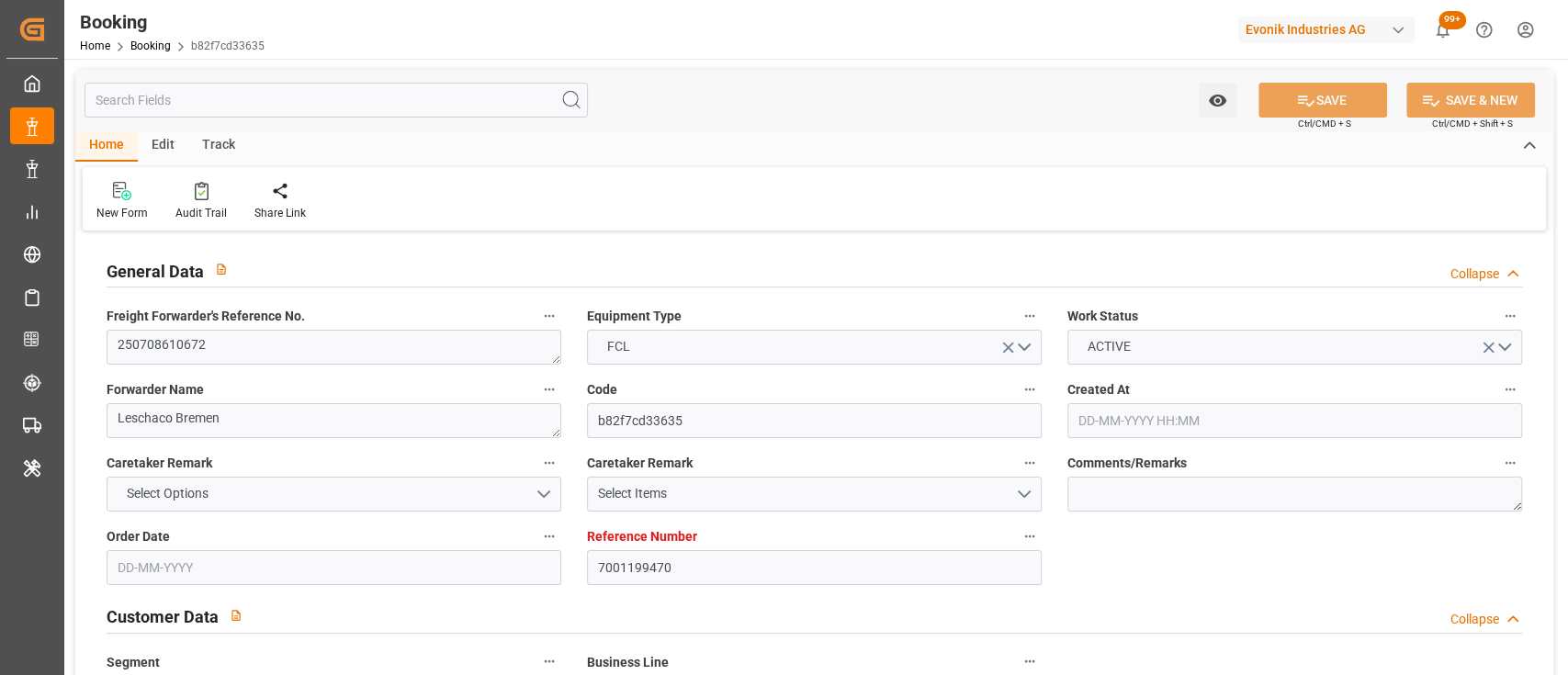
type input "NLRTM"
type input "JPUKB"
type input "0"
type input "[DATE] 15:45"
type input "[DATE]"
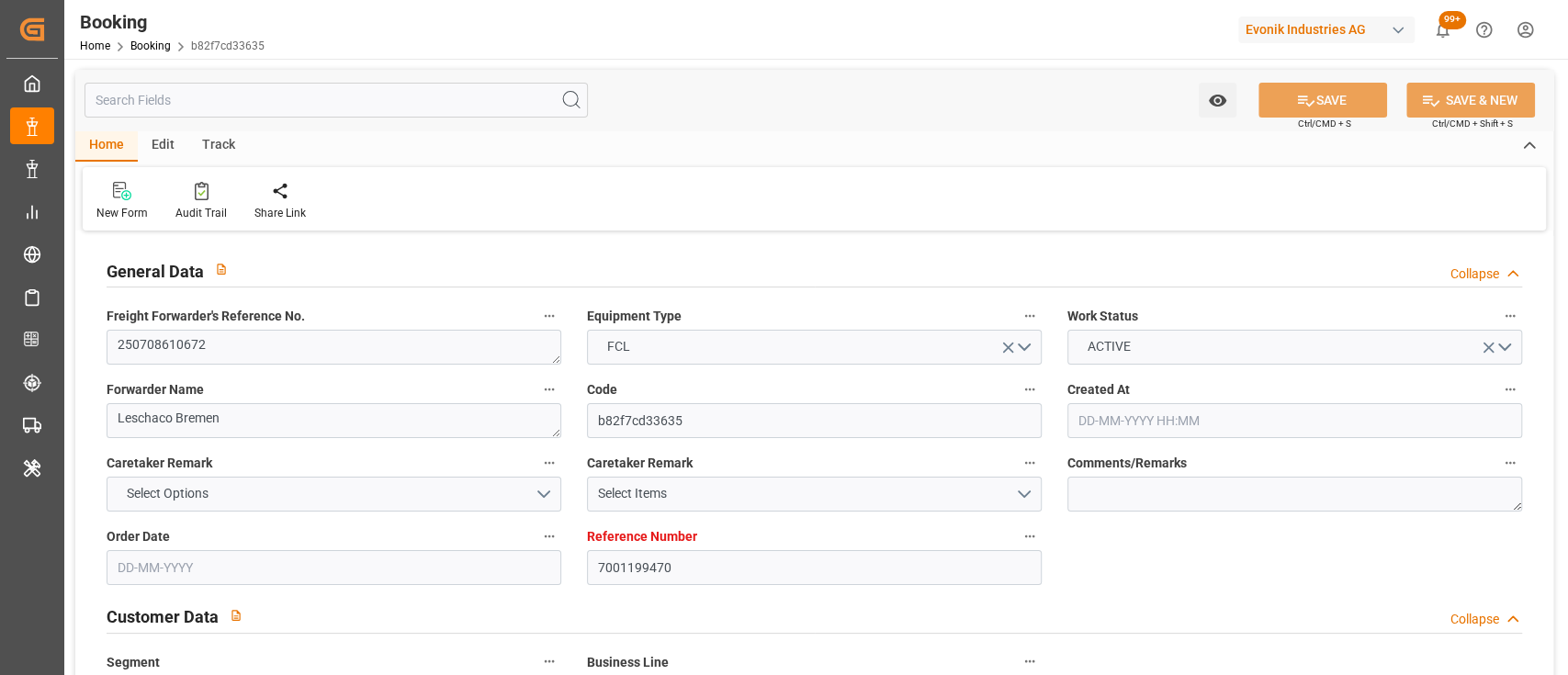
type input "[DATE]"
type input "[DATE] 00:00"
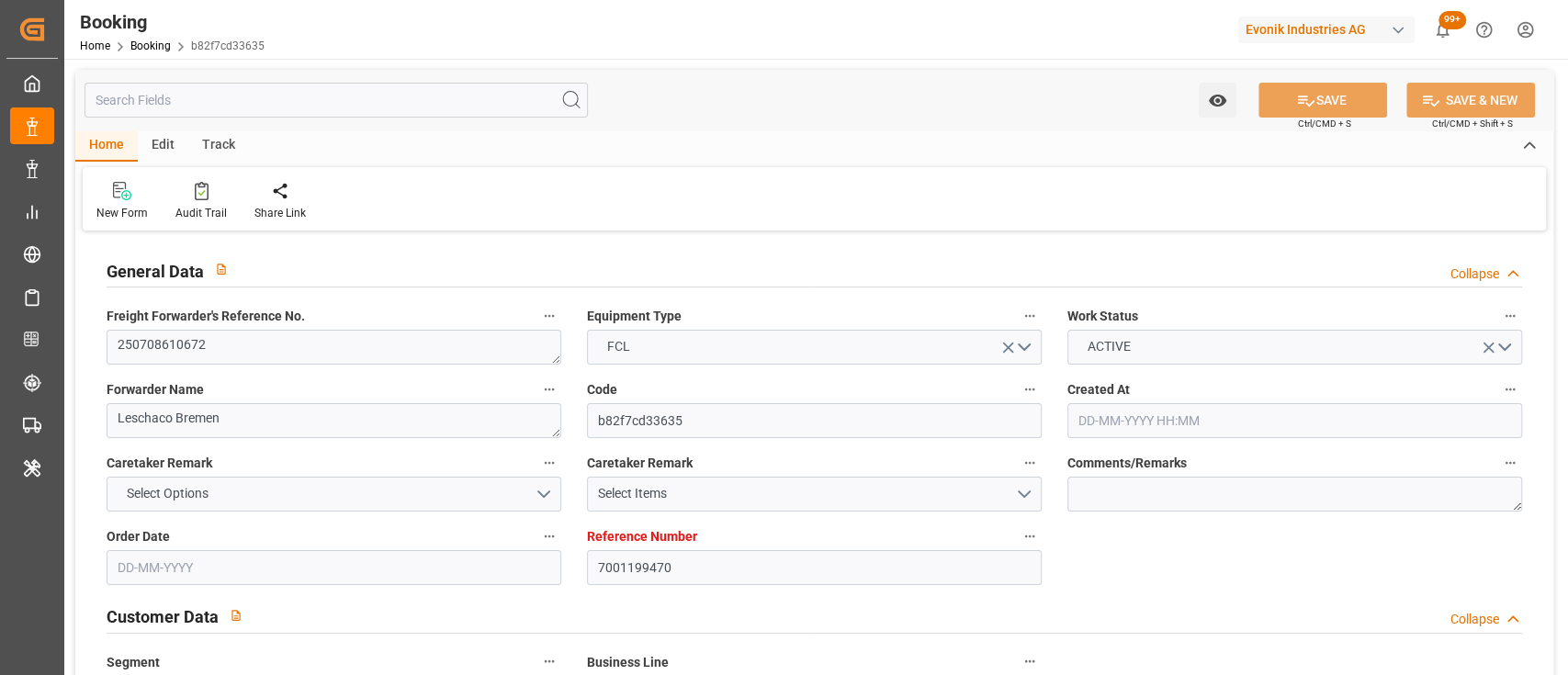
type input "[DATE] 00:00"
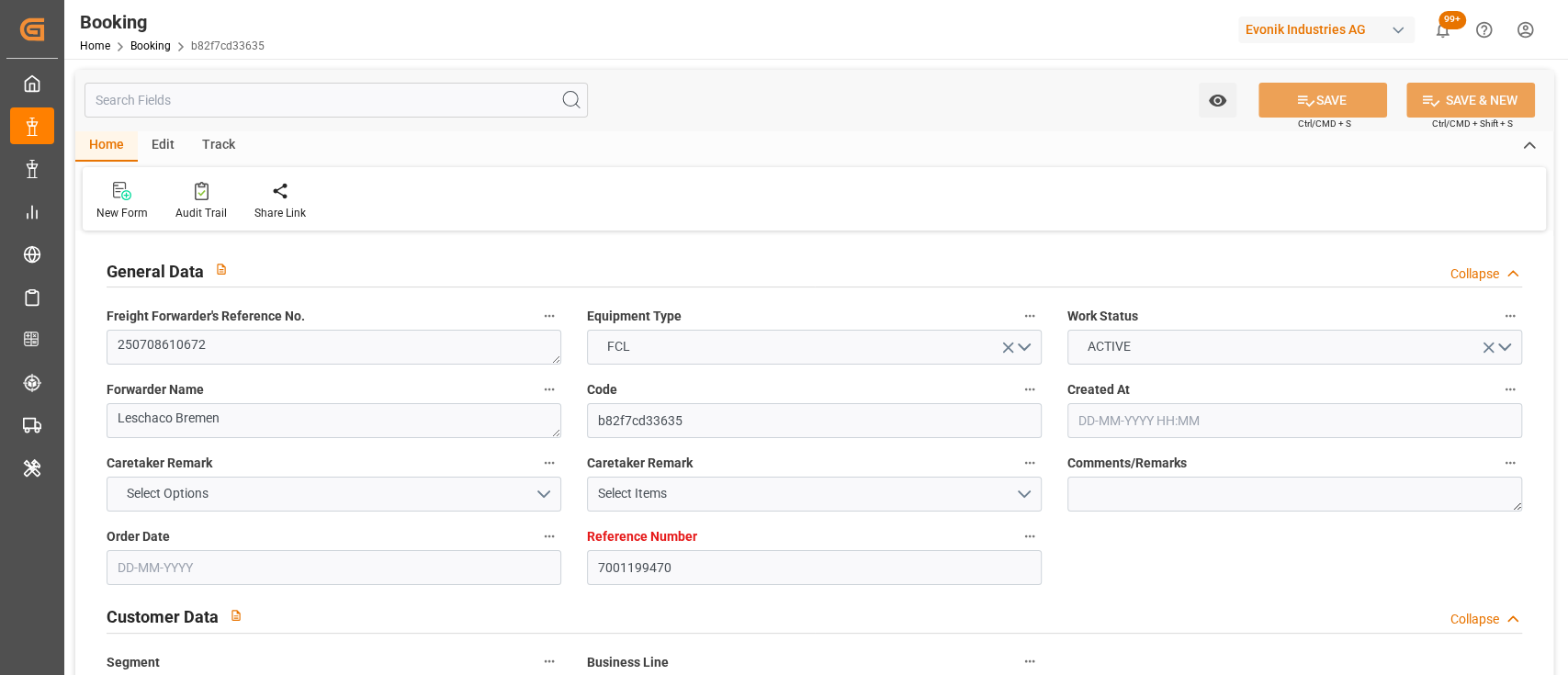
type input "[DATE]"
type input "[DATE] 05:46"
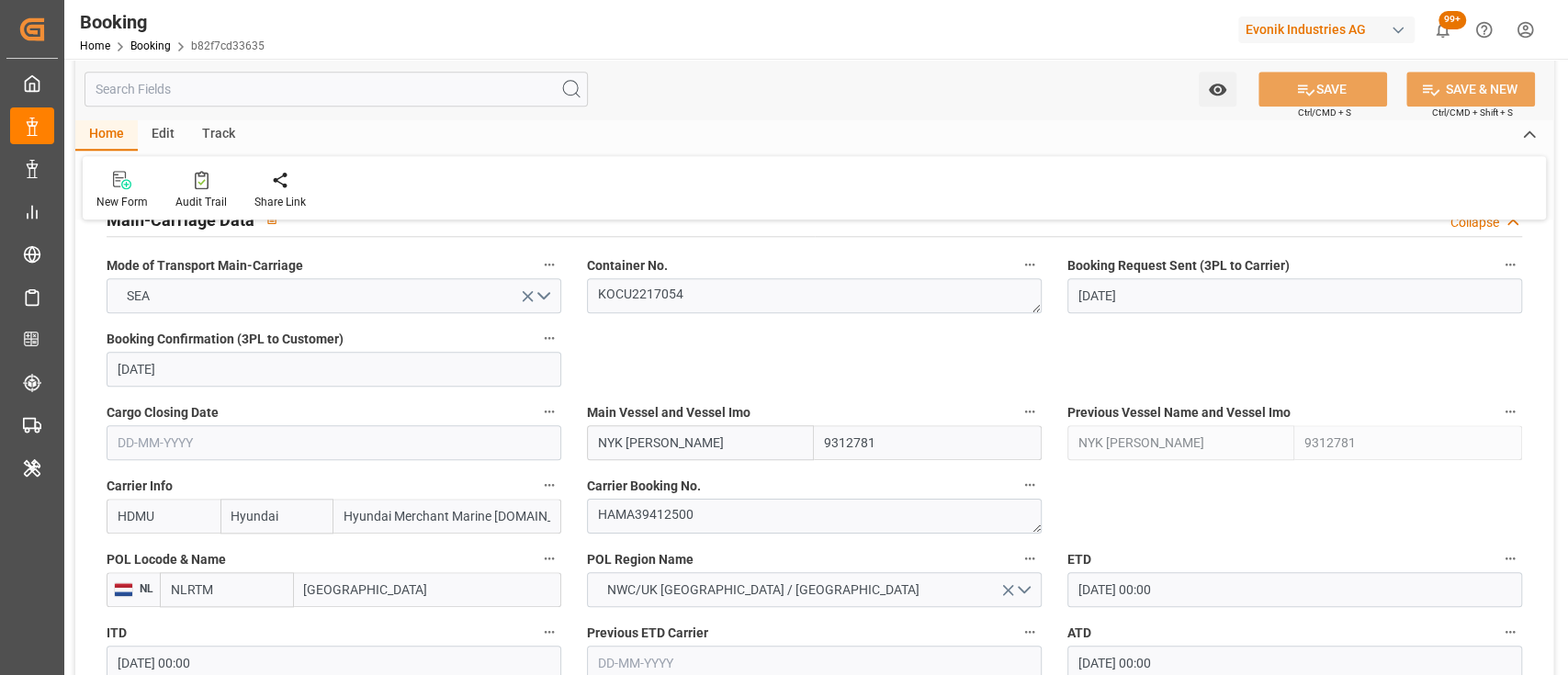
scroll to position [1155, 0]
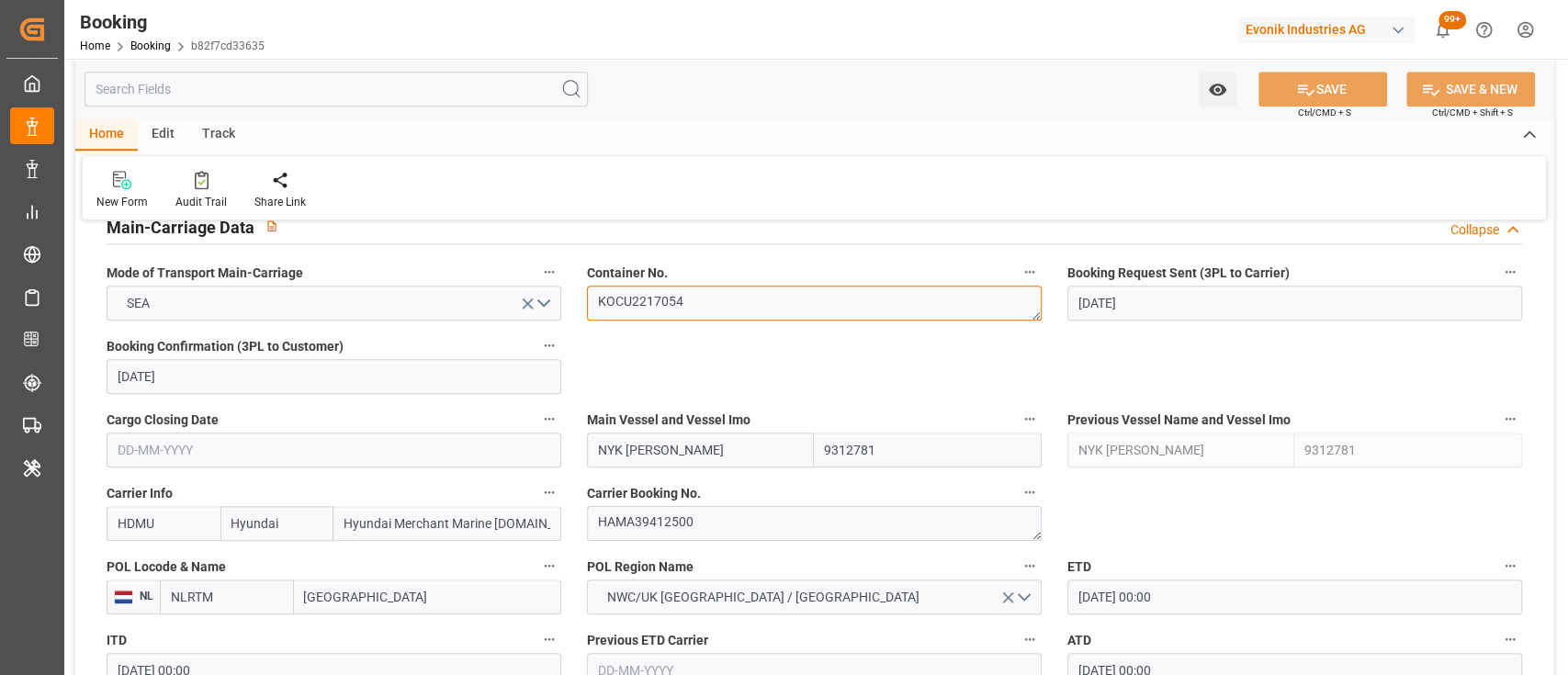
click at [651, 309] on textarea "KOCU2217054" at bounding box center [815, 303] width 455 height 35
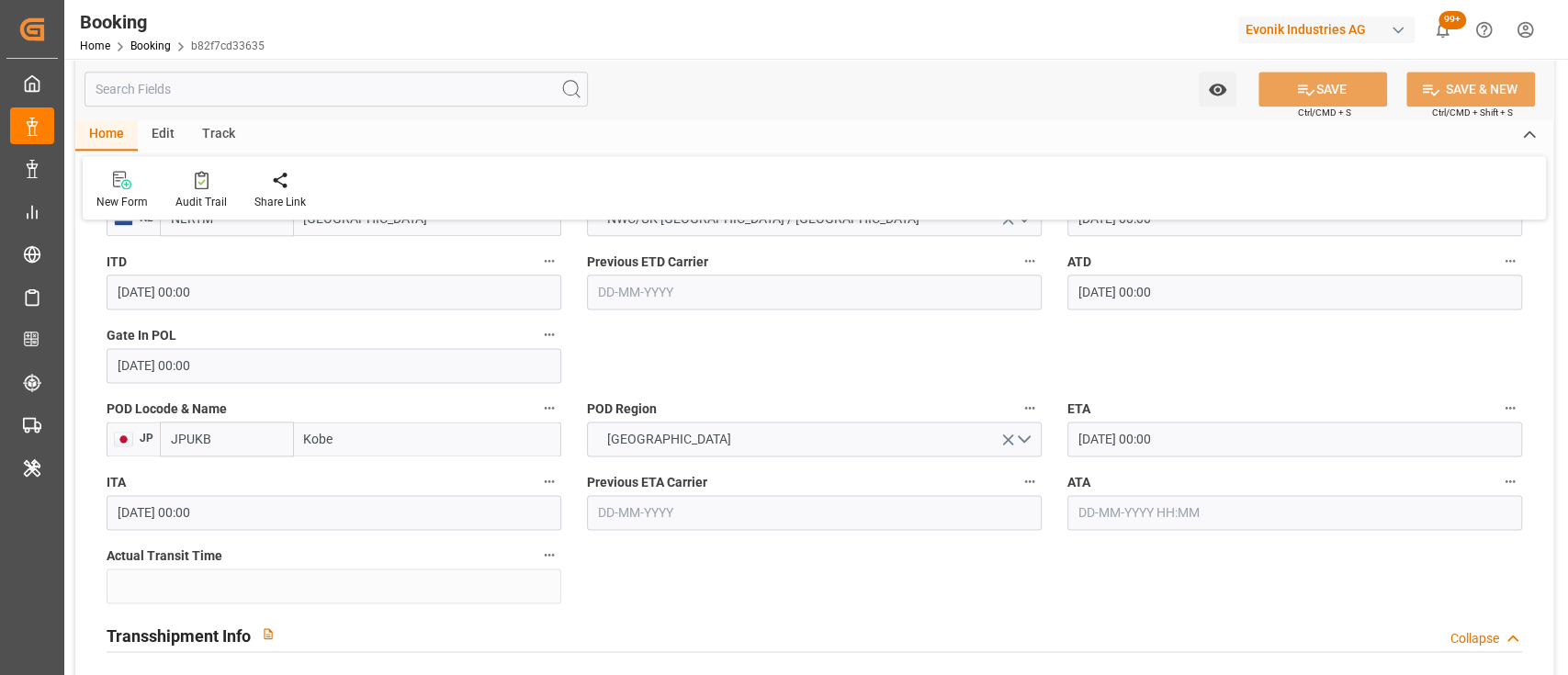
scroll to position [1537, 0]
click at [1120, 514] on input "text" at bounding box center [1295, 509] width 455 height 35
type input "21-09-2025 00:00"
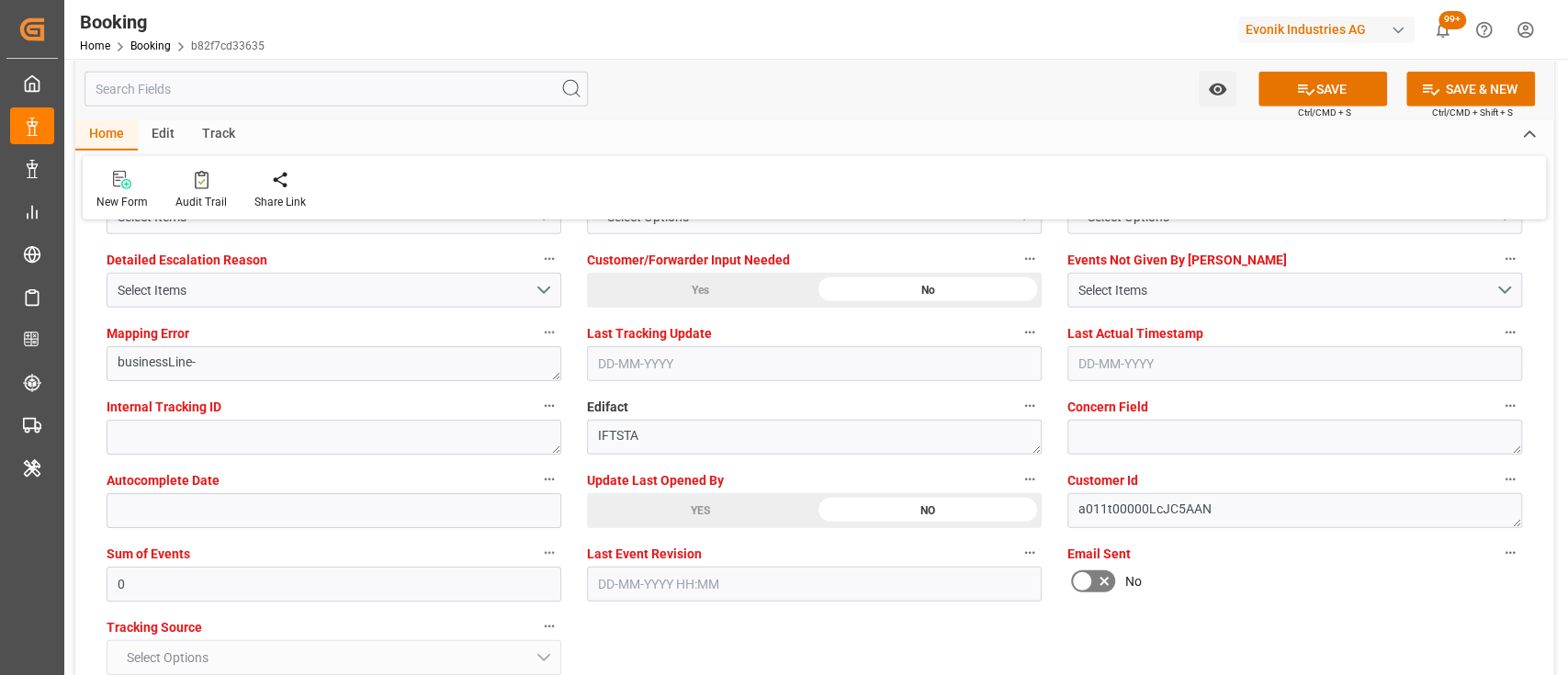
scroll to position [3535, 0]
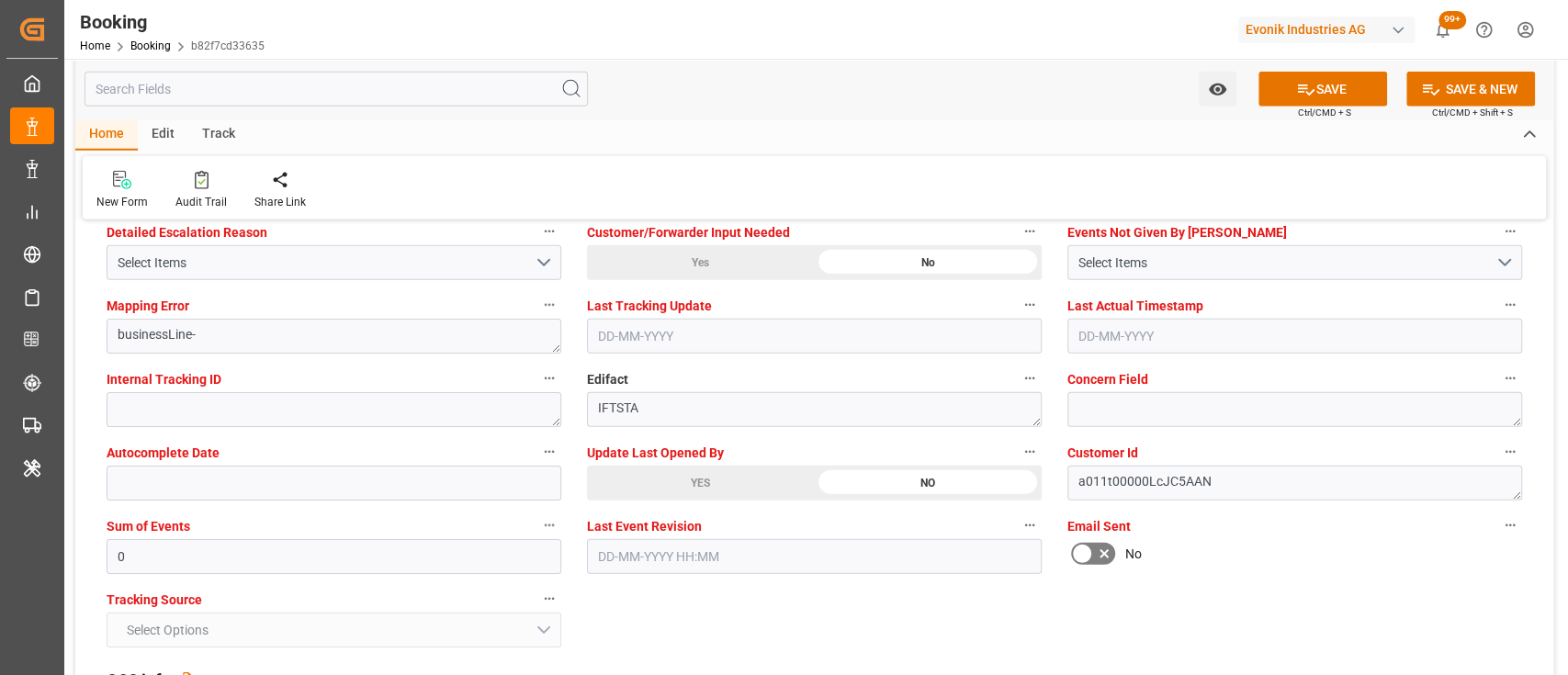
click at [702, 158] on div "New Form Audit Trail Share Link" at bounding box center [814, 188] width 1463 height 63
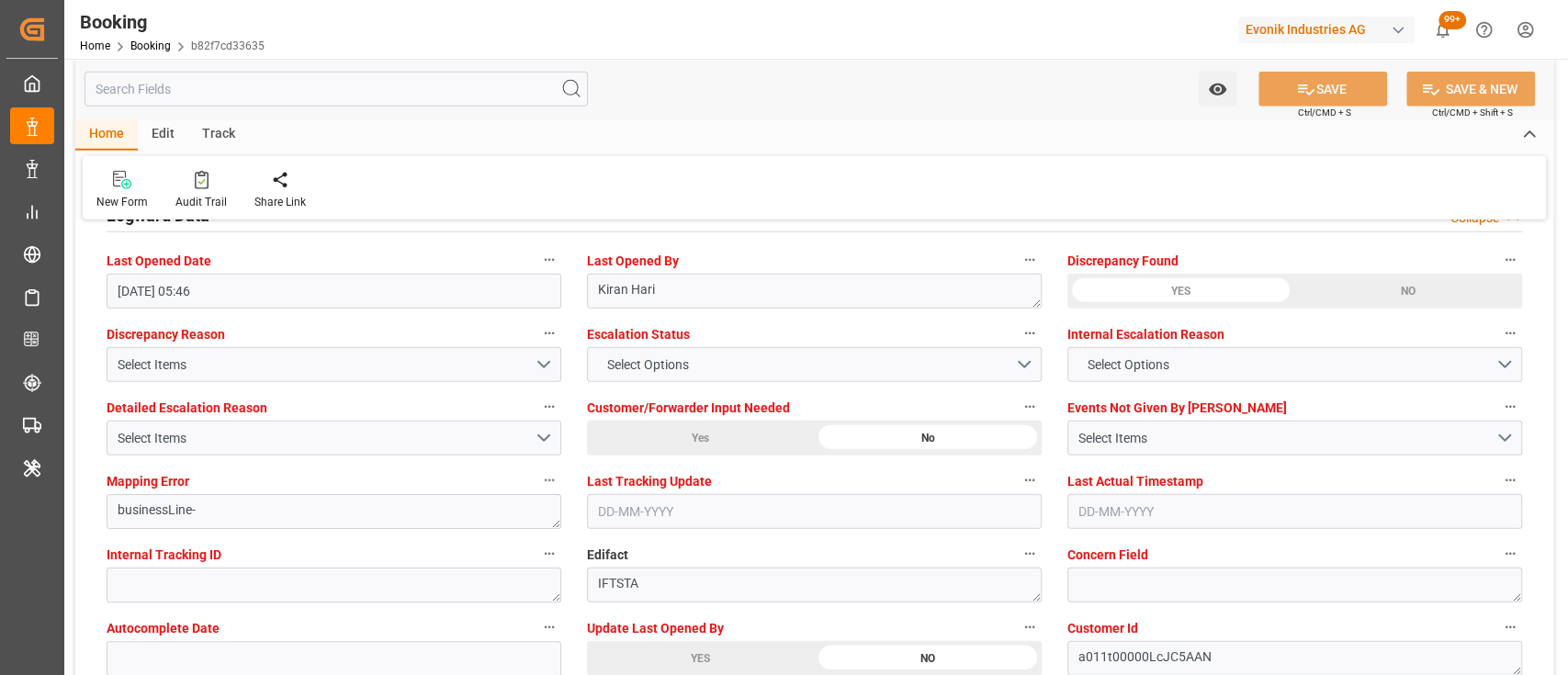
scroll to position [3345, 0]
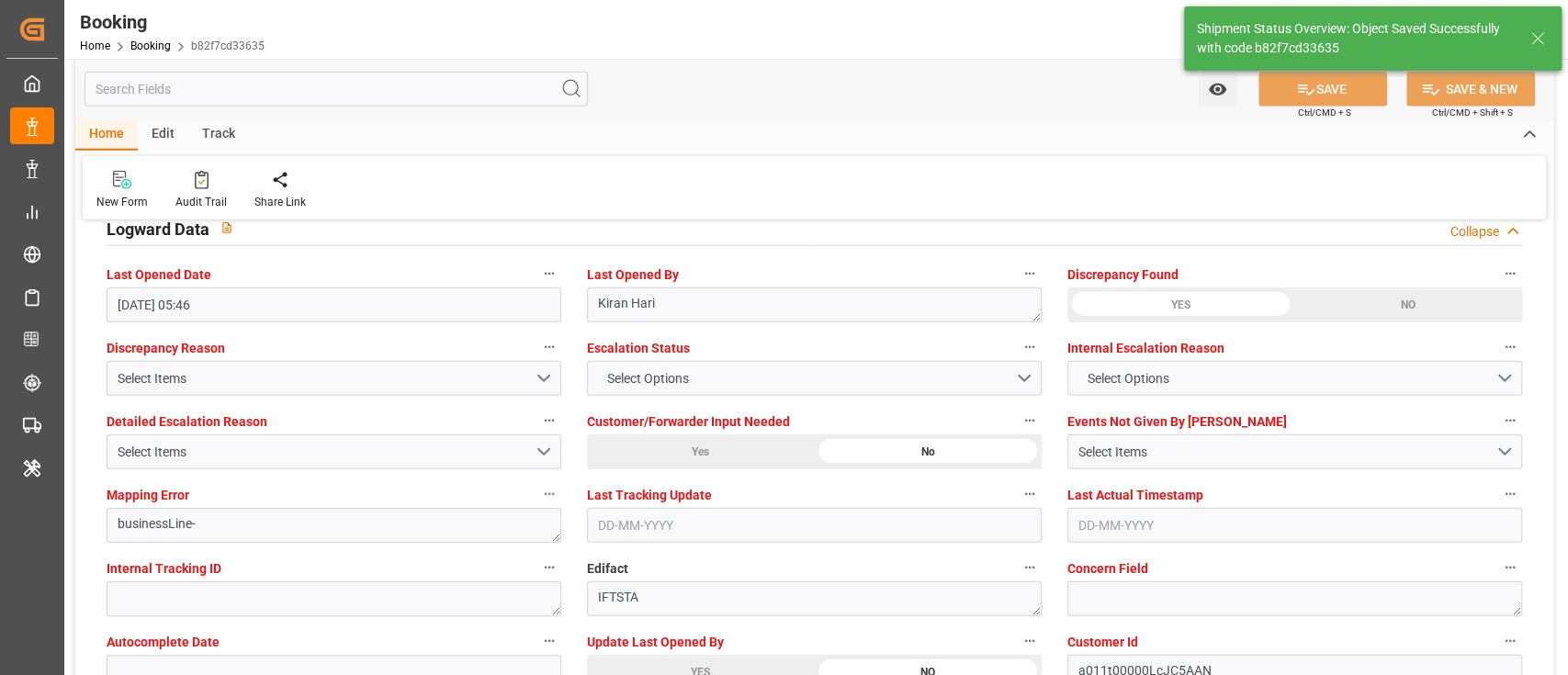
type textarea "[PERSON_NAME]"
type input "49"
type input "22-09-2025 10:23"
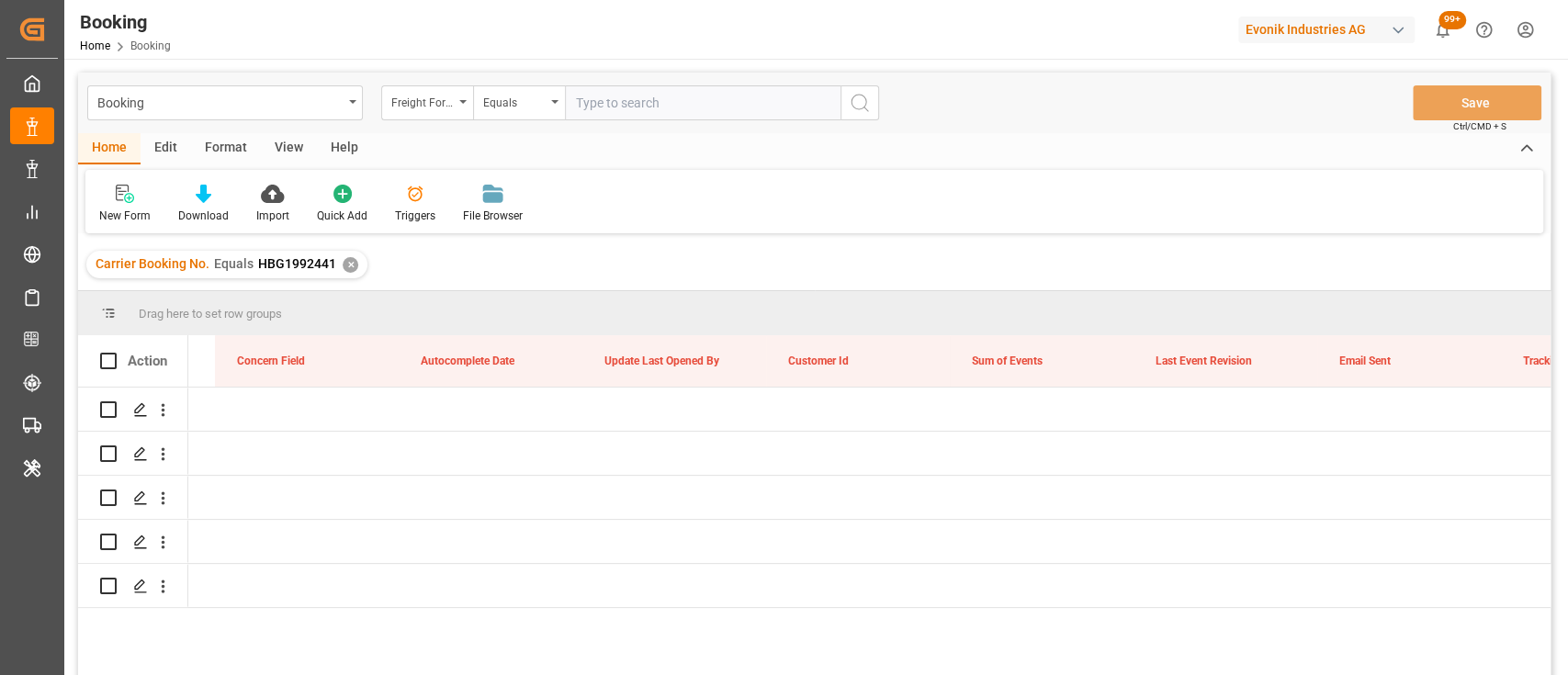
scroll to position [0, 22930]
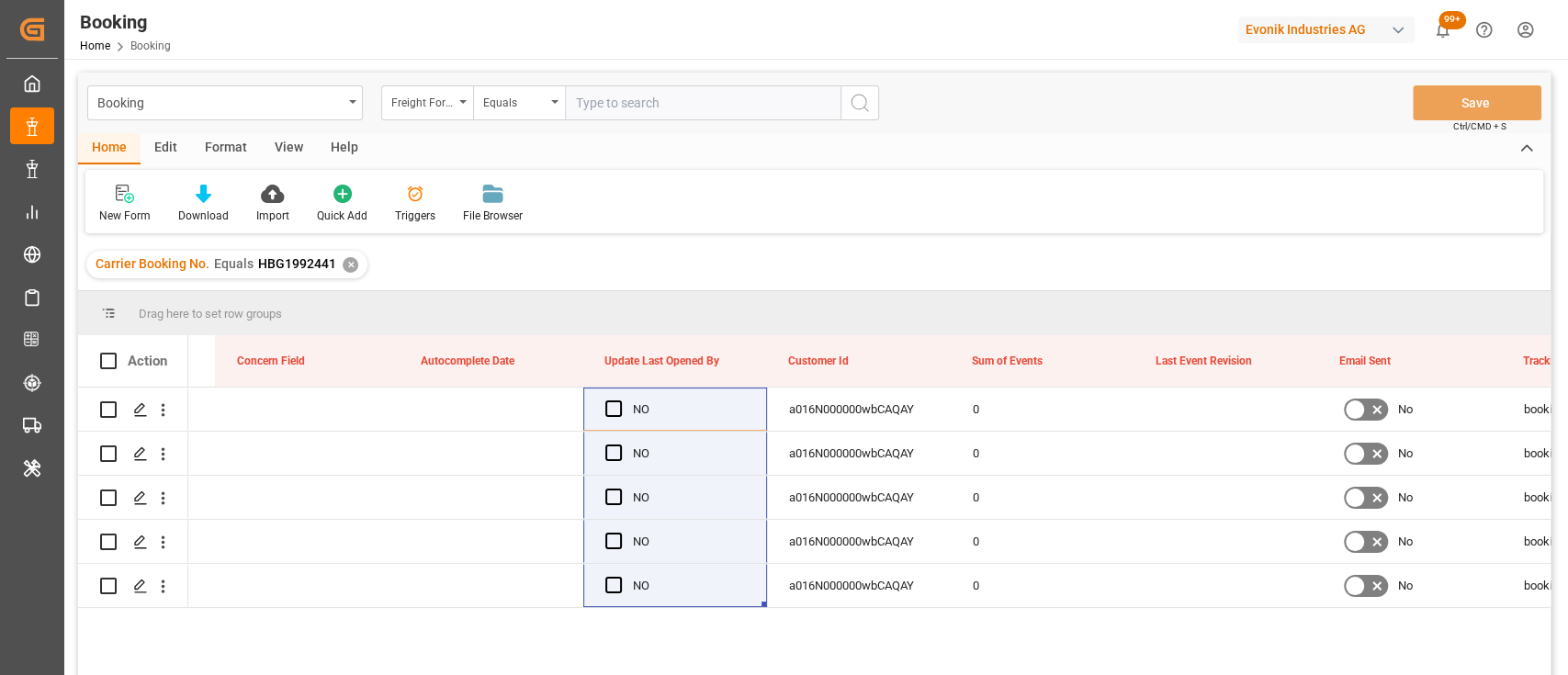
click at [231, 151] on div "Format" at bounding box center [226, 149] width 70 height 31
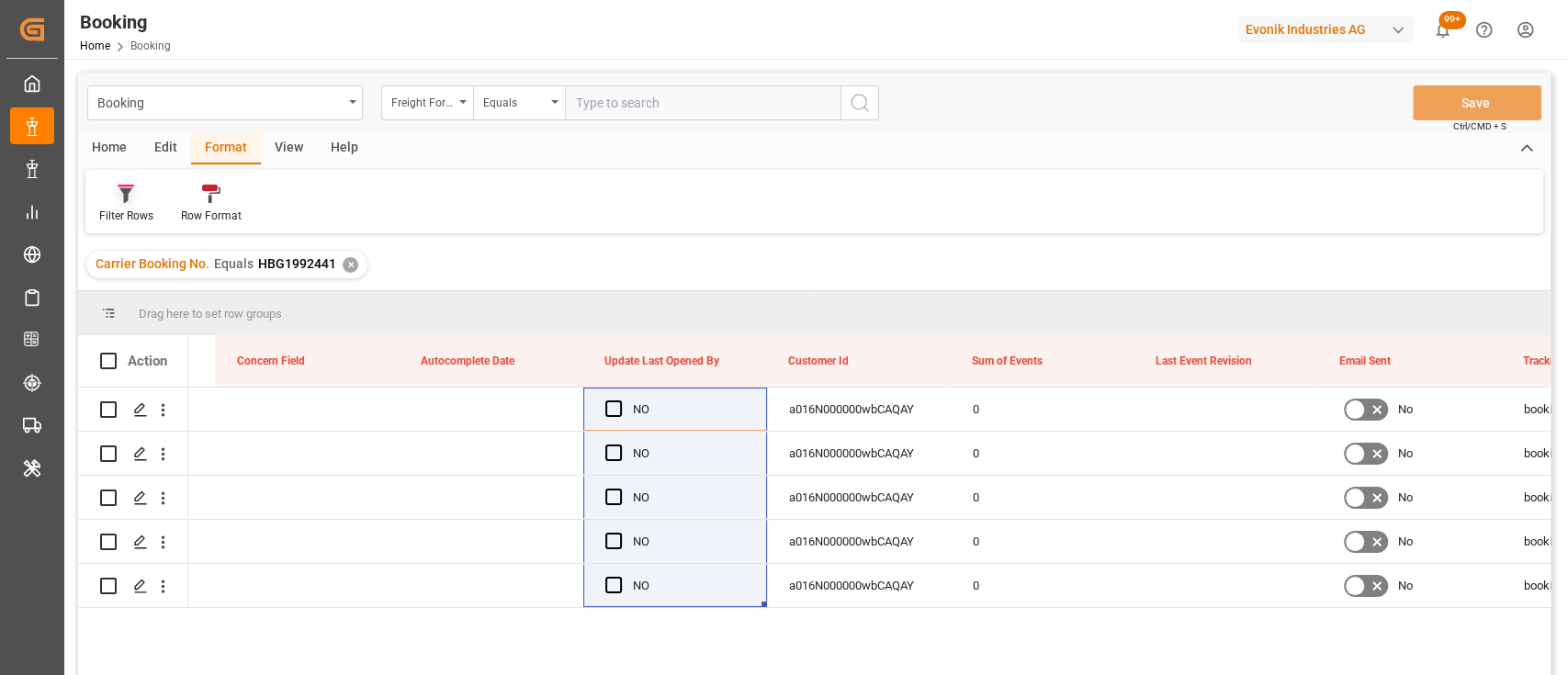
click at [109, 218] on div "Filter Rows" at bounding box center [126, 215] width 54 height 17
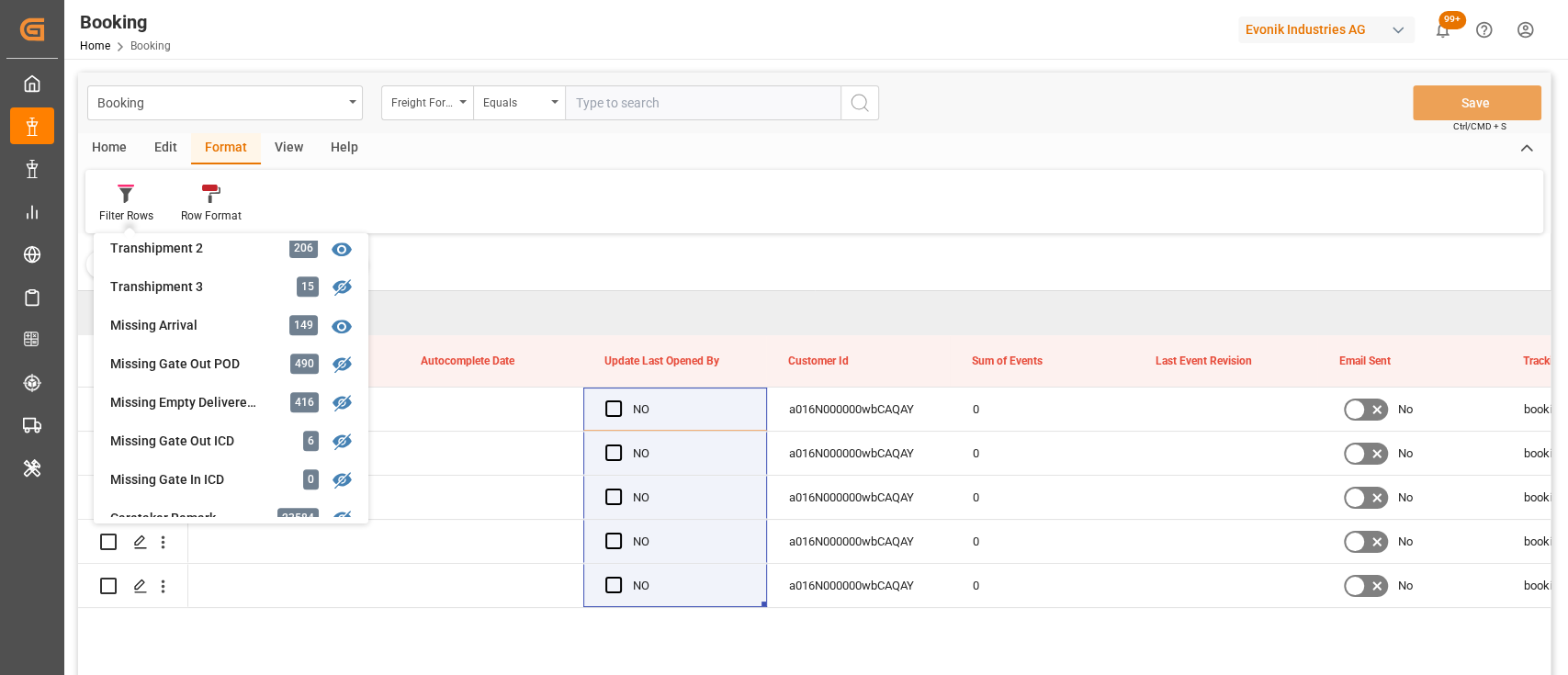
scroll to position [698, 0]
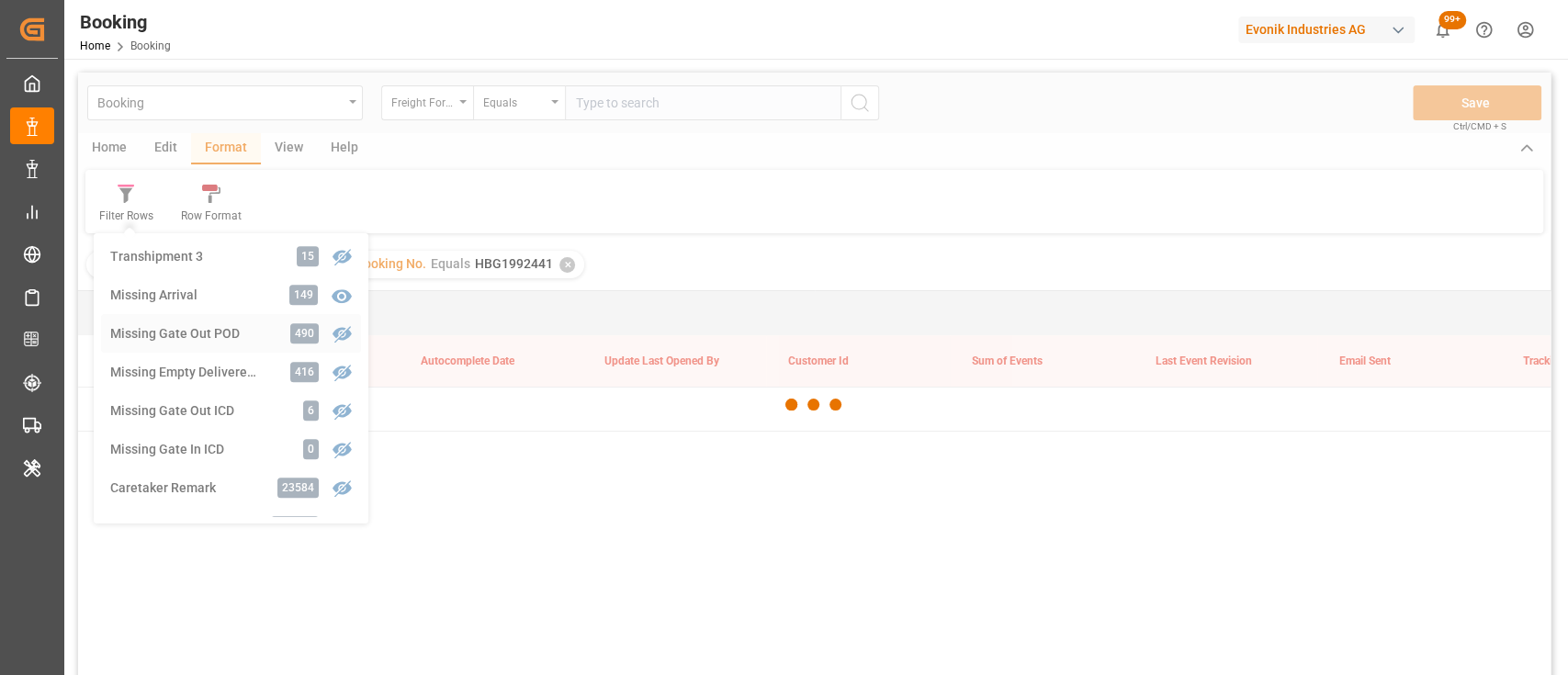
click at [181, 335] on div "Booking Freight Forwarder's Reference No. Equals Save Ctrl/CMD + S Home Edit Fo…" at bounding box center [814, 399] width 1472 height 652
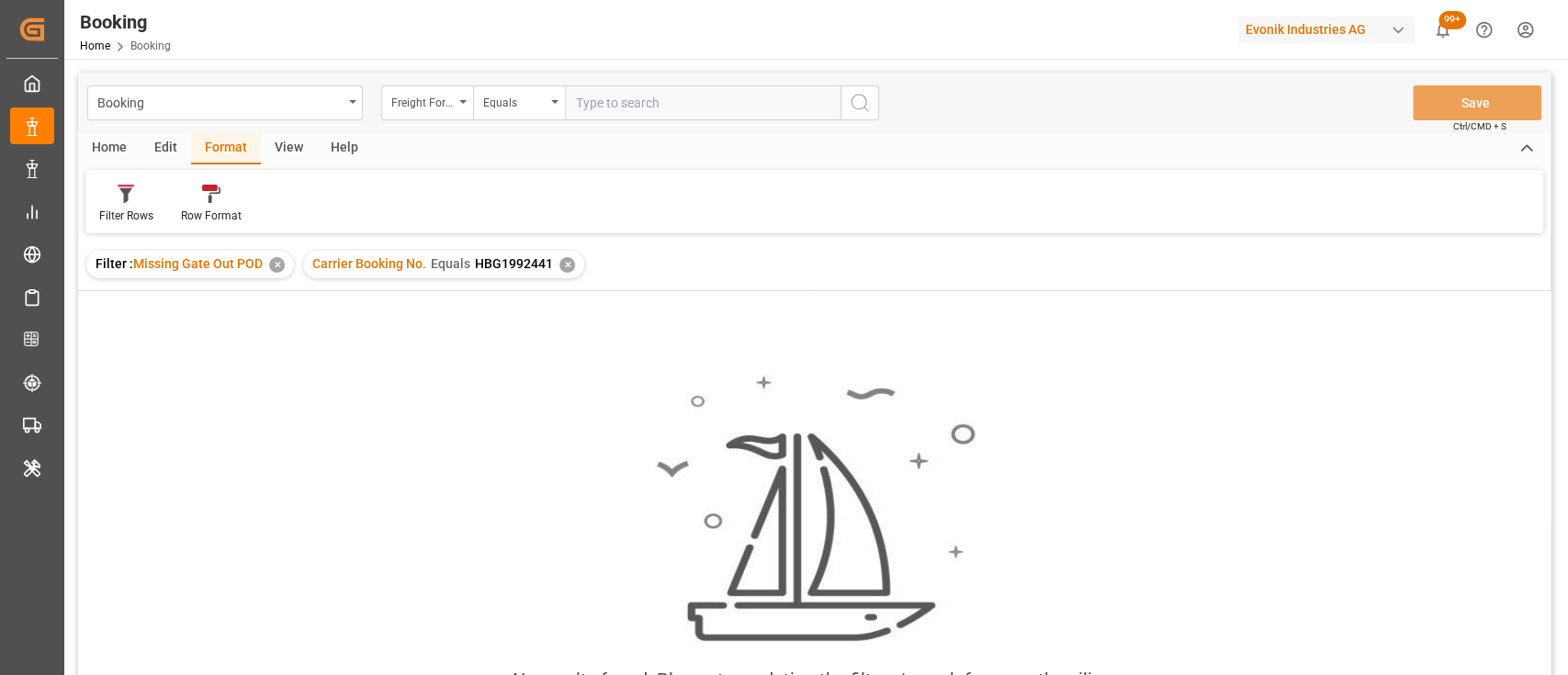
click at [562, 264] on div "✕" at bounding box center [567, 265] width 16 height 16
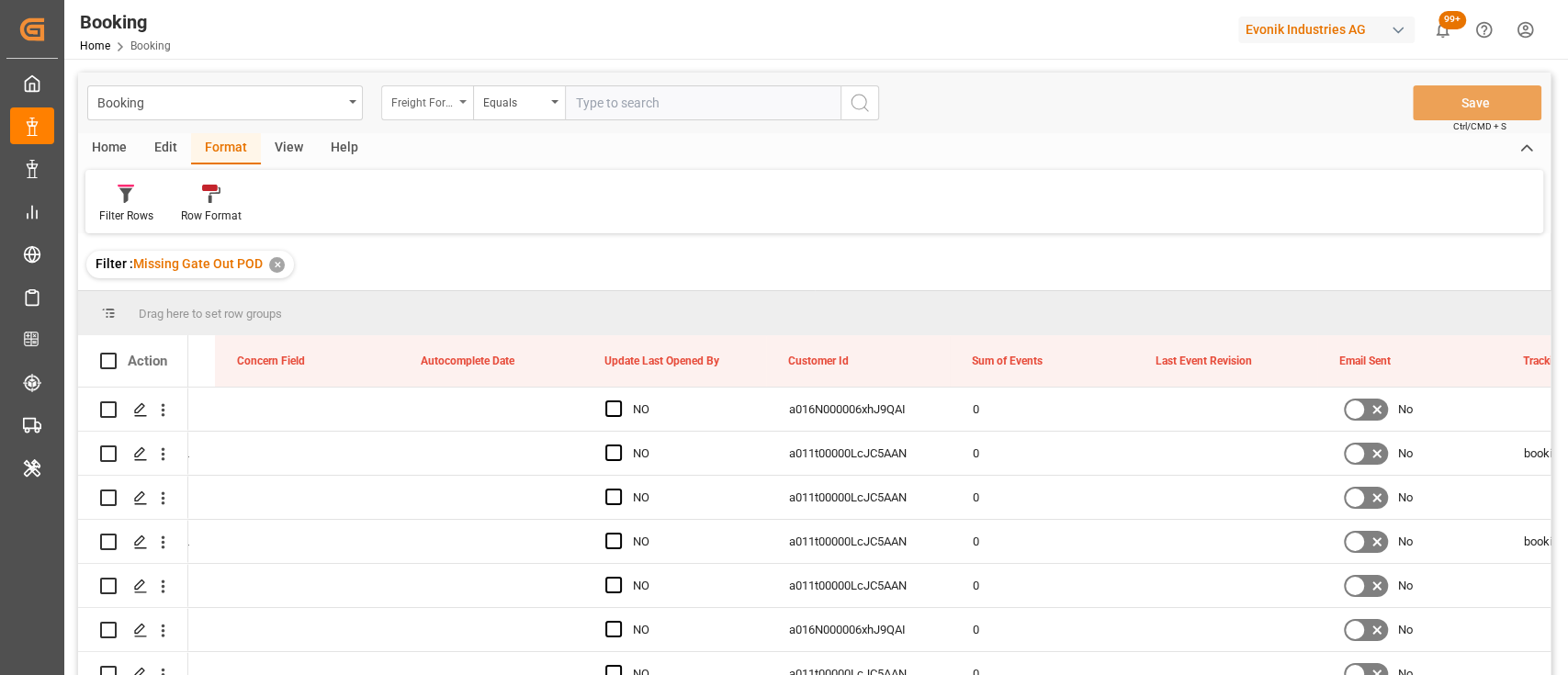
click at [459, 104] on div "Freight Forwarder's Reference No." at bounding box center [427, 103] width 91 height 35
type input "SCac"
click at [477, 182] on div "Carrier SCAC" at bounding box center [519, 188] width 274 height 39
click at [625, 114] on input "text" at bounding box center [702, 103] width 275 height 35
type input "cosu"
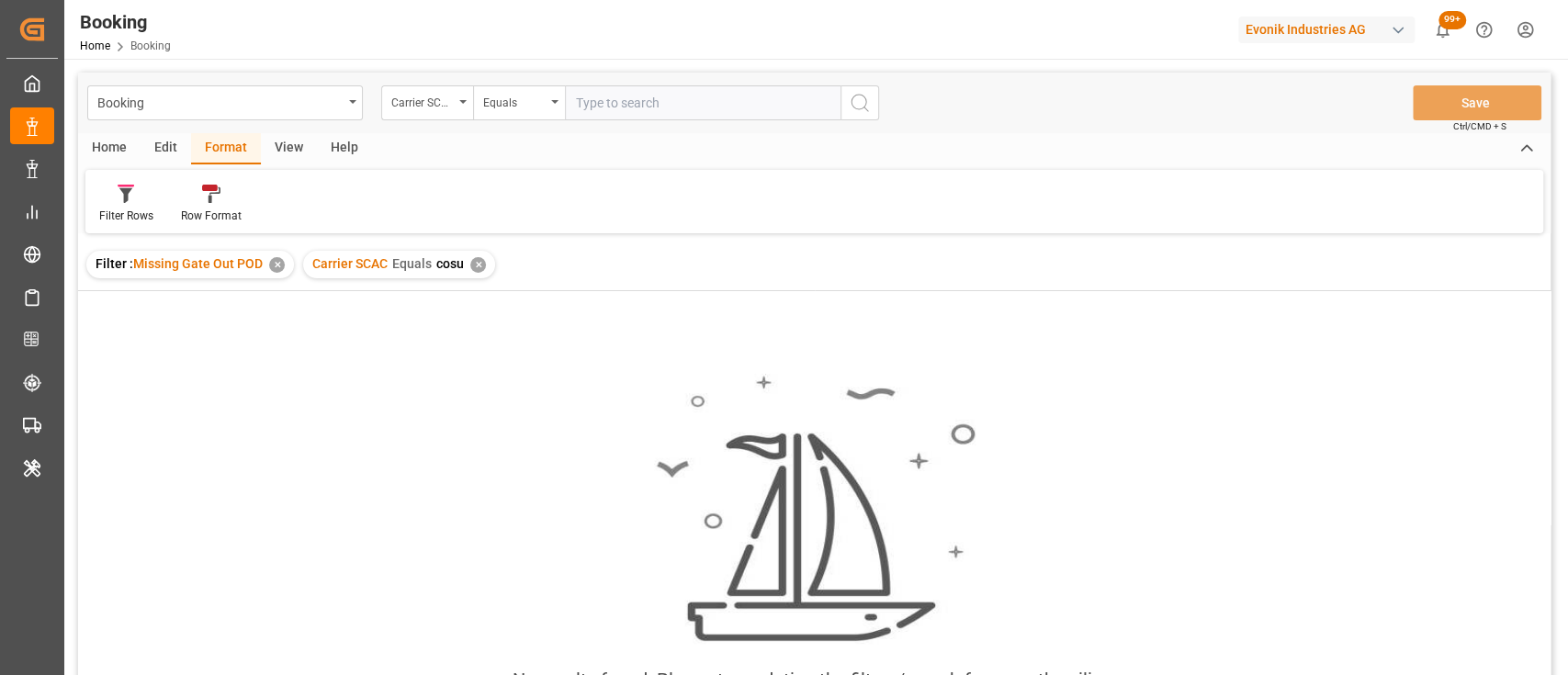
click at [650, 109] on input "text" at bounding box center [702, 103] width 275 height 35
click at [484, 266] on div "✕" at bounding box center [478, 265] width 16 height 16
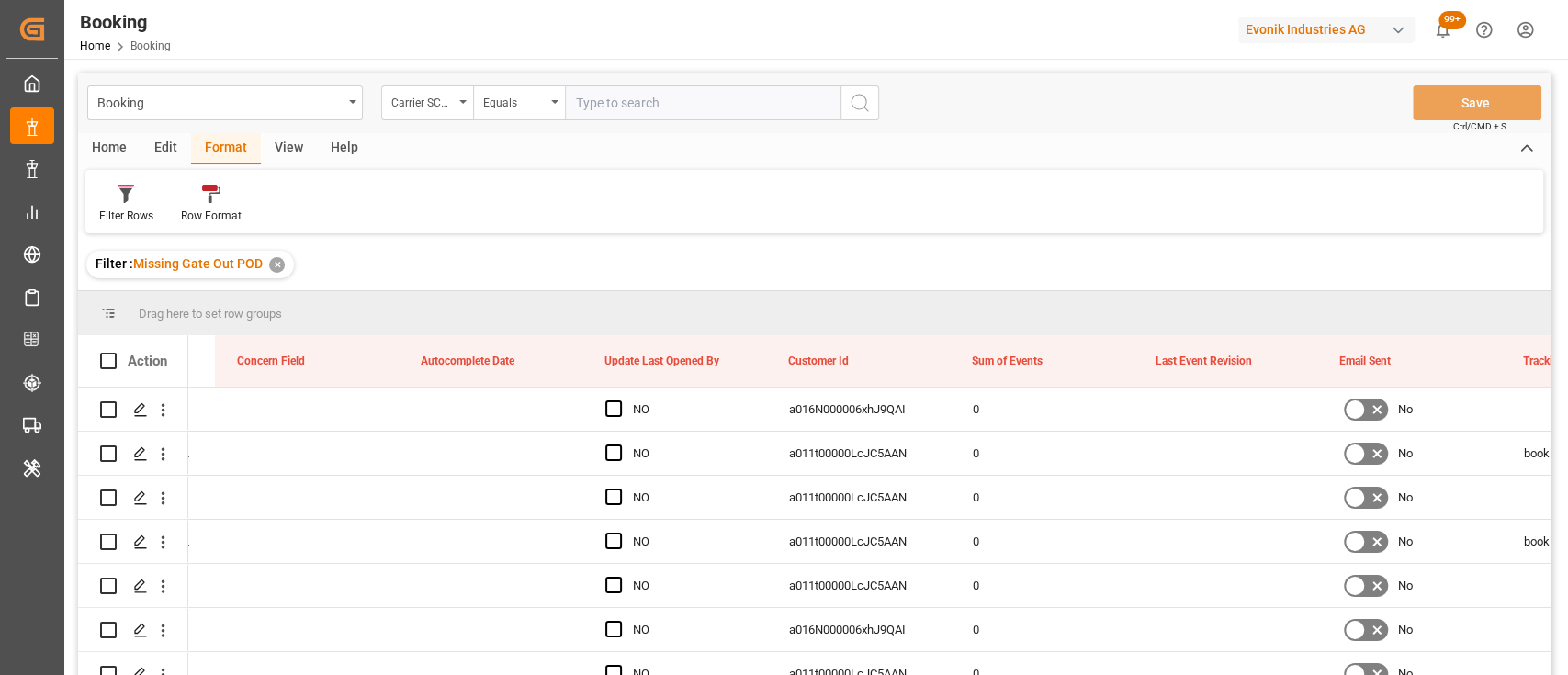
click at [614, 114] on input "text" at bounding box center [702, 103] width 275 height 35
type input "[PERSON_NAME]"
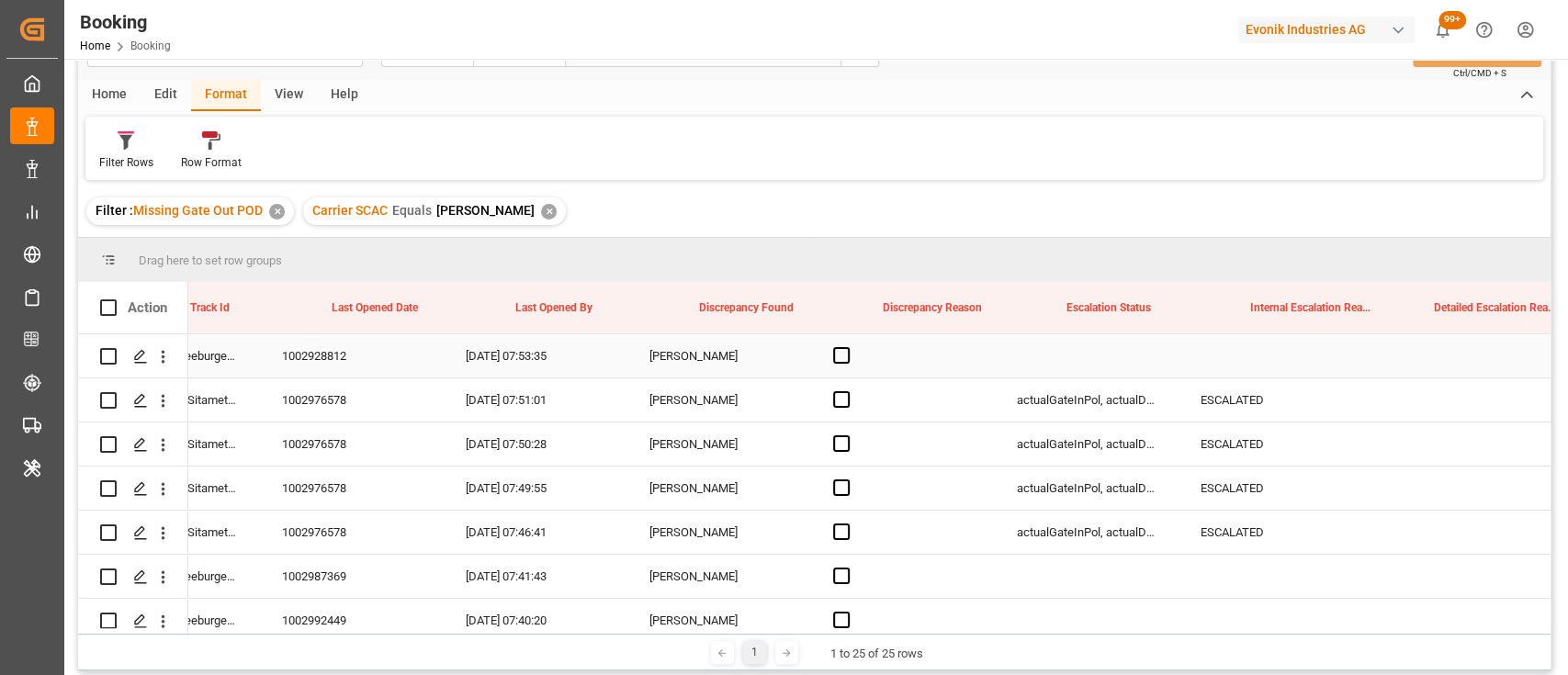
scroll to position [0, 20093]
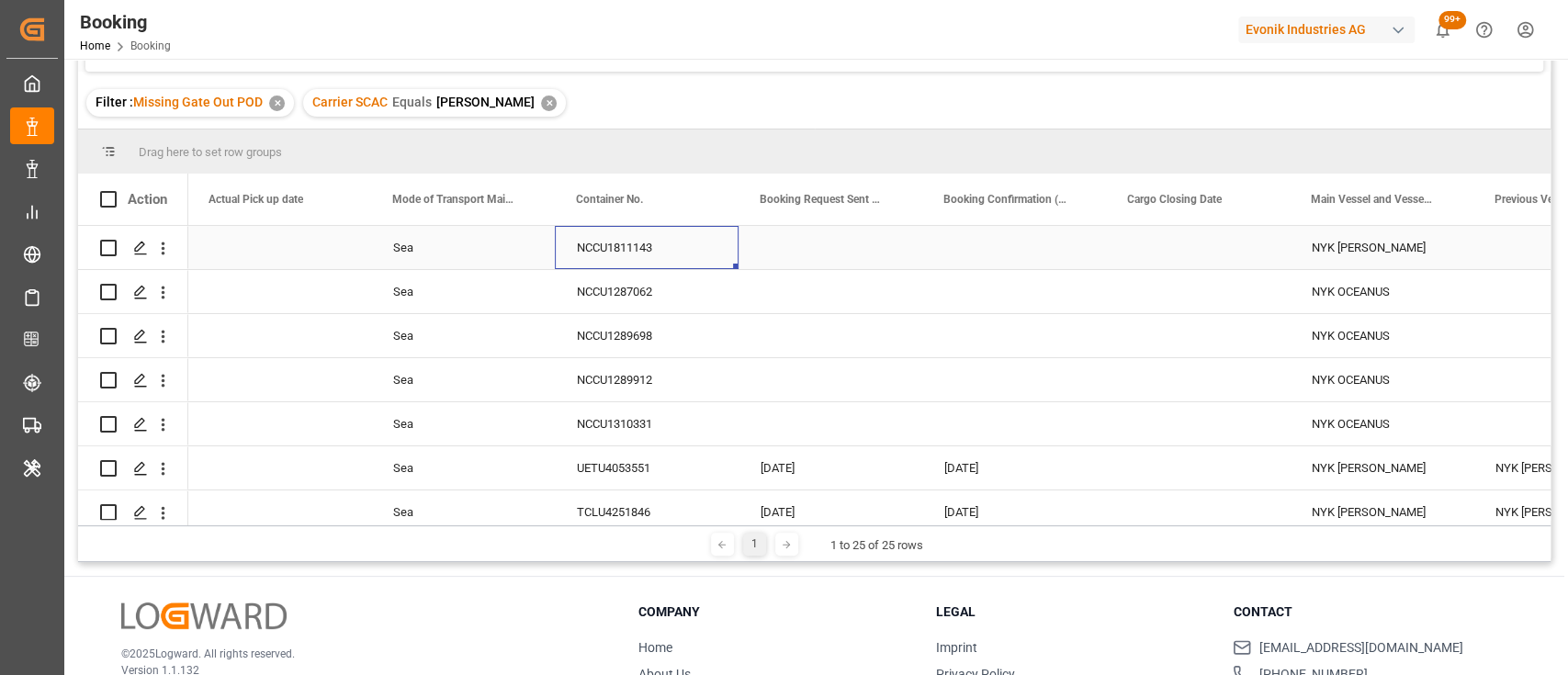
click at [612, 261] on div "NCCU1811143" at bounding box center [646, 247] width 184 height 43
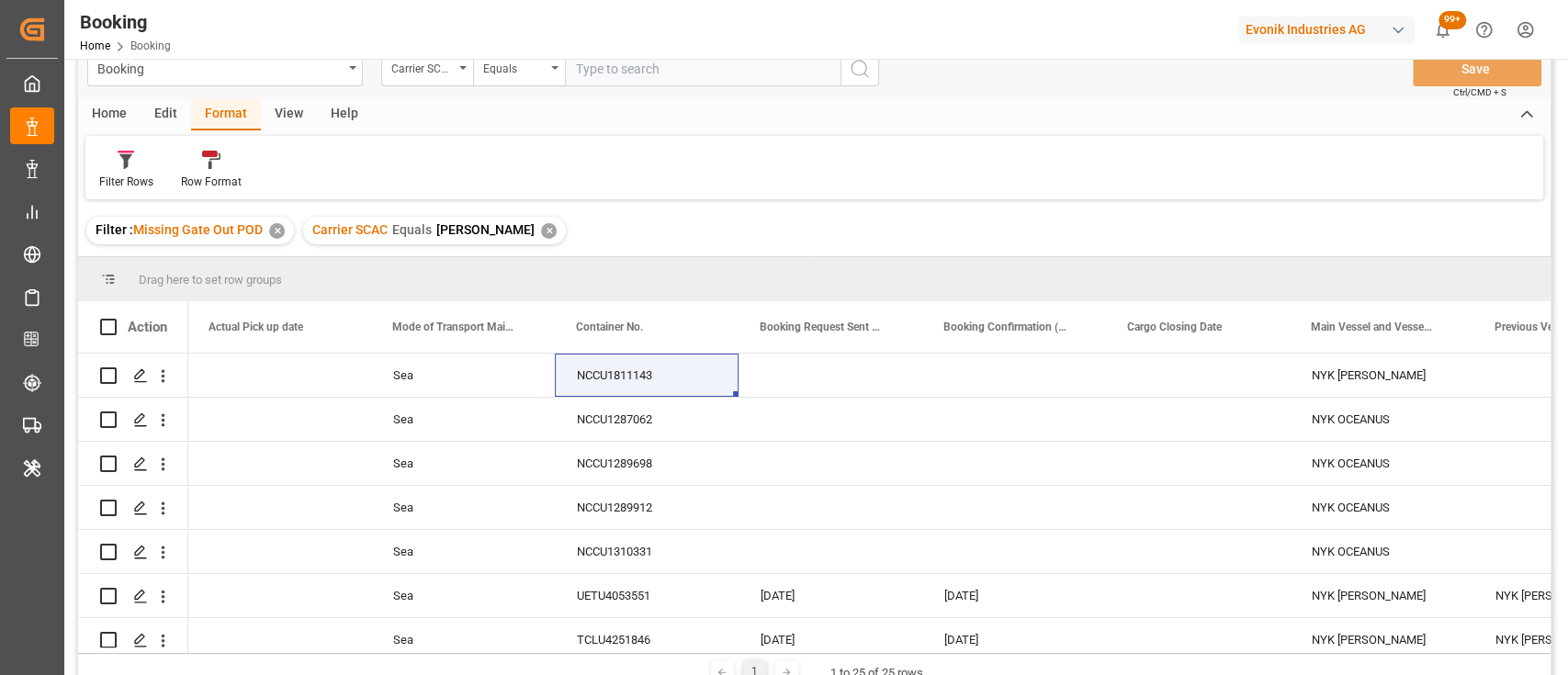
click at [289, 113] on div "View" at bounding box center [289, 115] width 56 height 31
click at [135, 174] on div "Default" at bounding box center [117, 170] width 63 height 41
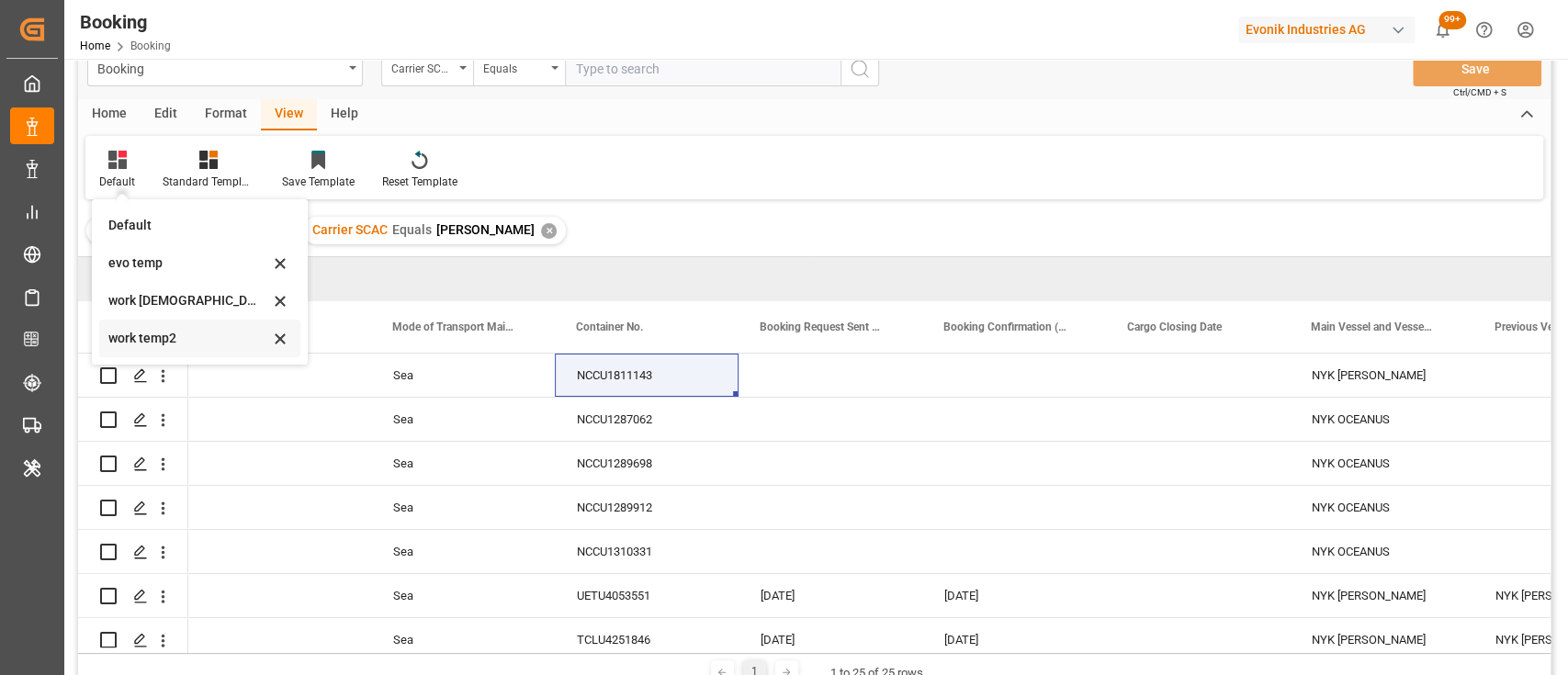
click at [181, 329] on div "work temp2" at bounding box center [188, 338] width 160 height 19
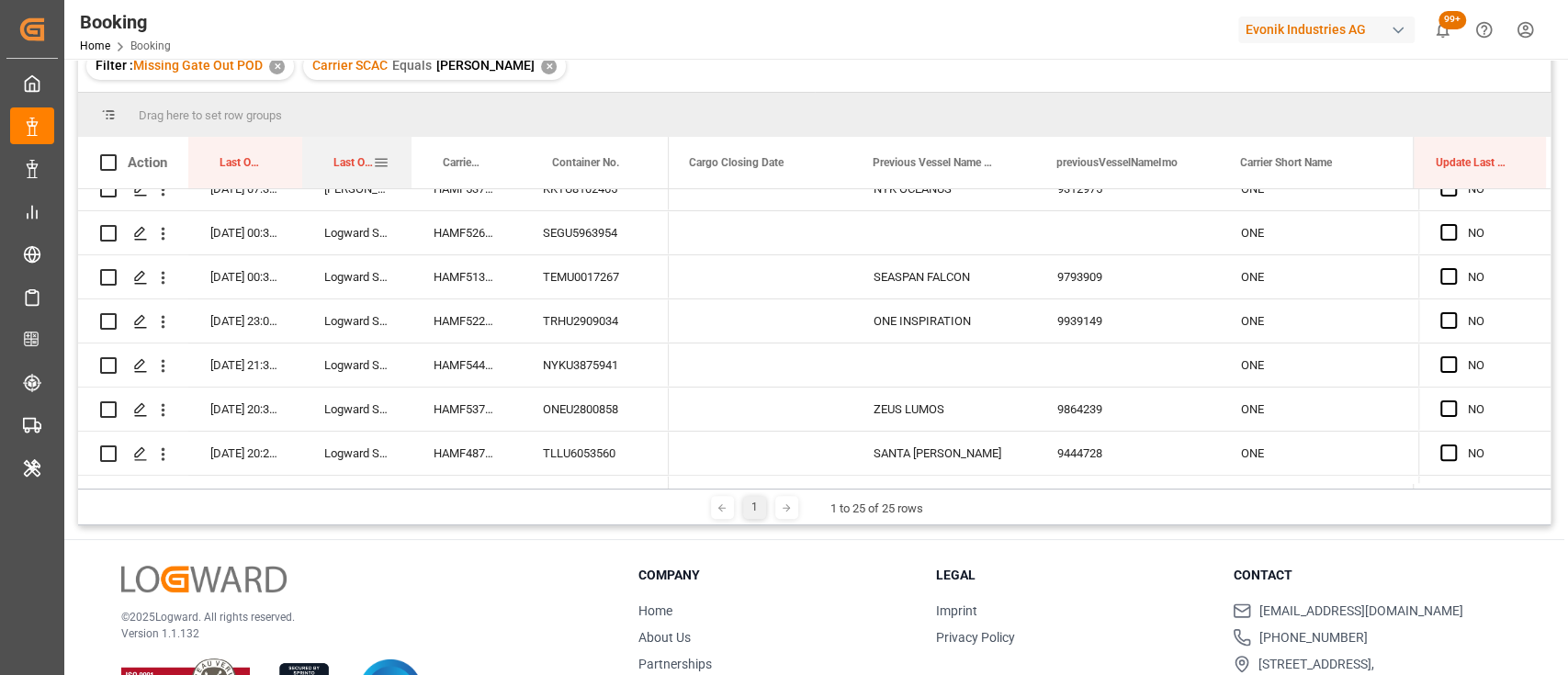
drag, startPoint x: 427, startPoint y: 158, endPoint x: 401, endPoint y: 157, distance: 26.0
click at [407, 157] on div at bounding box center [411, 162] width 8 height 52
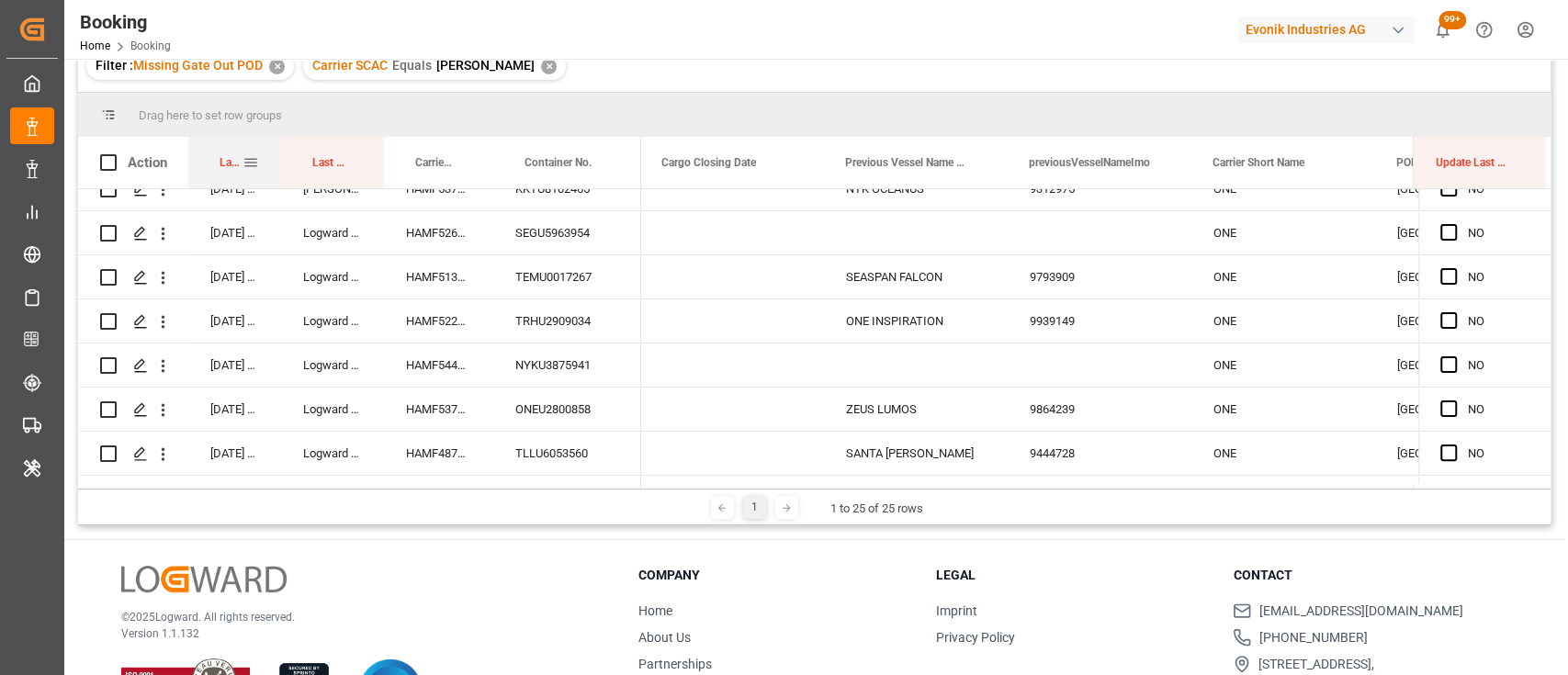
drag, startPoint x: 300, startPoint y: 161, endPoint x: 279, endPoint y: 161, distance: 21.0
click at [279, 161] on div at bounding box center [281, 162] width 8 height 52
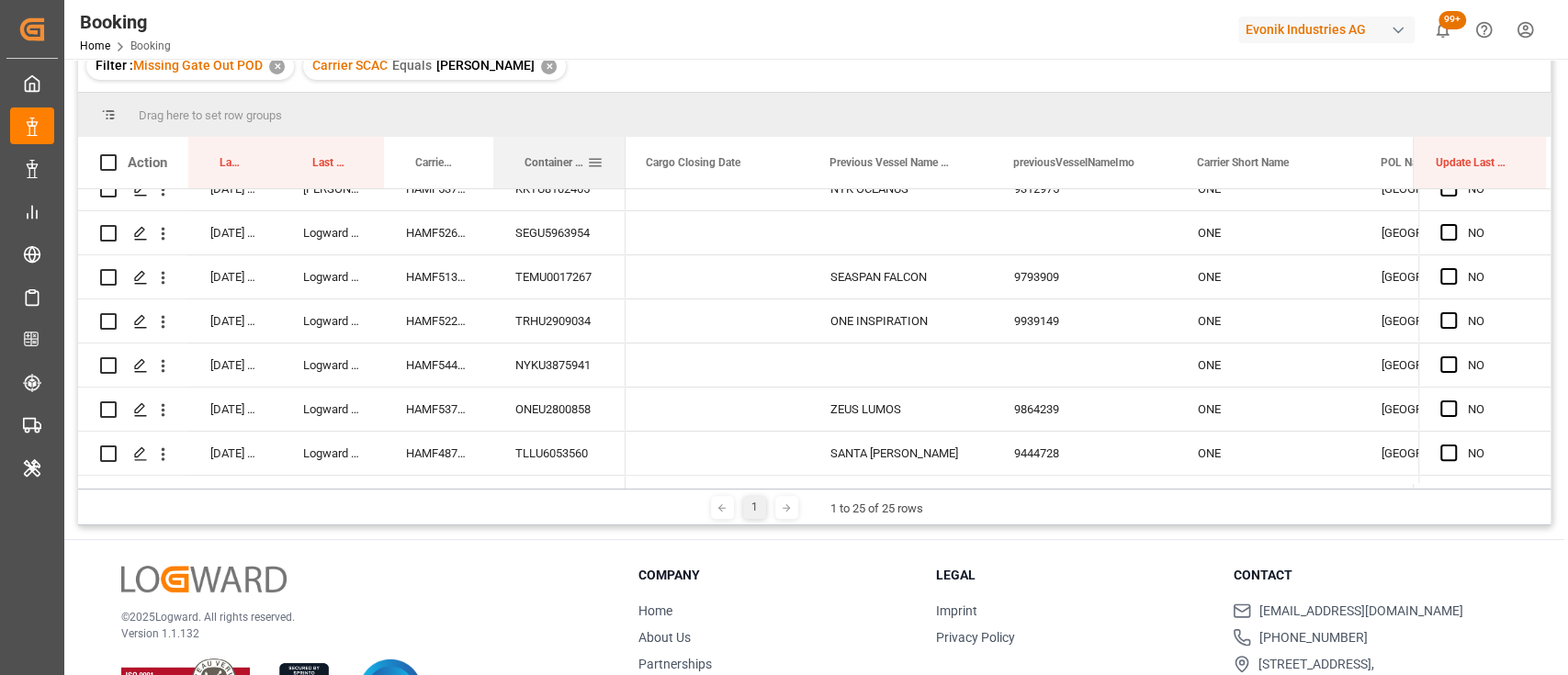
drag, startPoint x: 639, startPoint y: 149, endPoint x: 623, endPoint y: 143, distance: 17.1
click at [623, 143] on div at bounding box center [626, 162] width 8 height 52
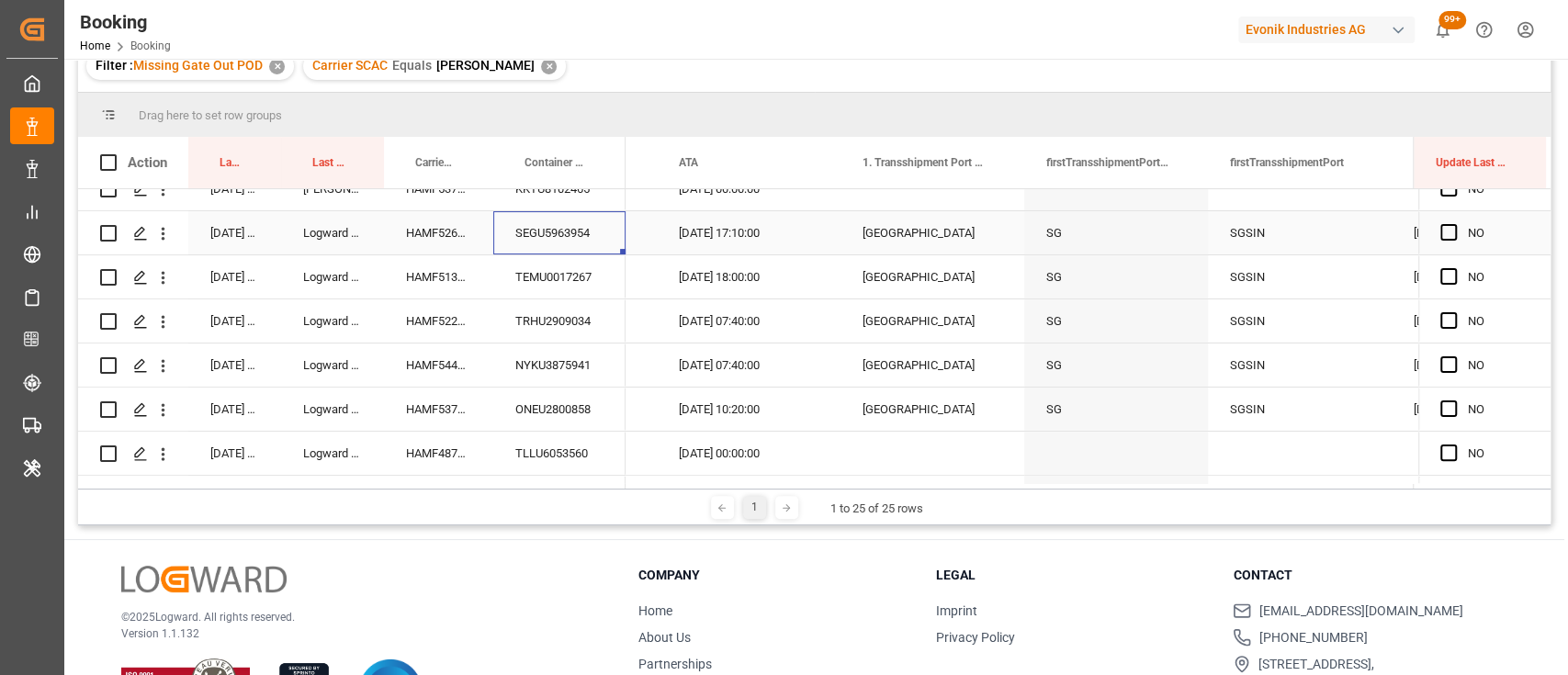
click at [580, 244] on div "SEGU5963954" at bounding box center [559, 232] width 132 height 43
click at [1440, 234] on span "Press SPACE to select this row." at bounding box center [1447, 231] width 17 height 17
click at [1453, 224] on input "Press SPACE to select this row." at bounding box center [1453, 224] width 0 height 0
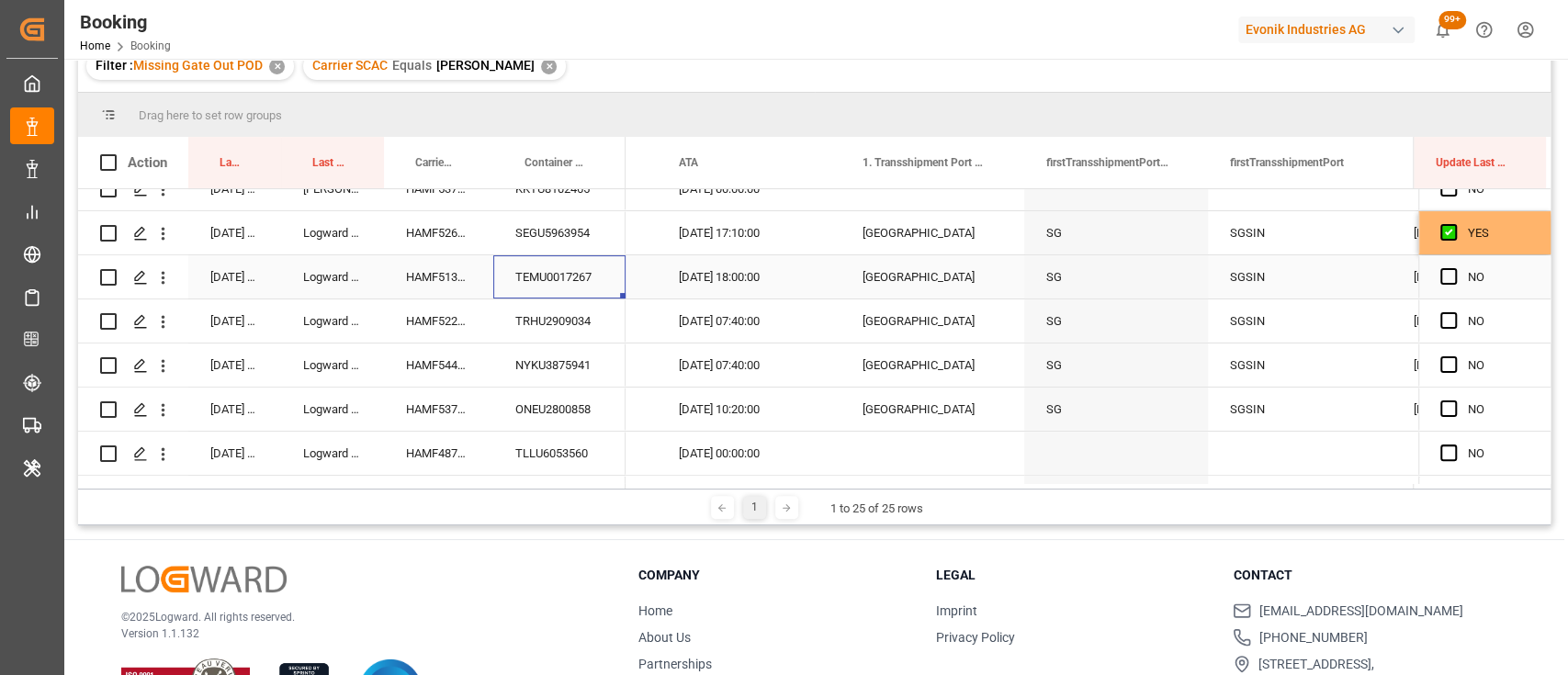
click at [564, 270] on div "TEMU0017267" at bounding box center [559, 277] width 132 height 43
click at [1440, 275] on span "Press SPACE to select this row." at bounding box center [1447, 276] width 17 height 17
click at [1453, 268] on input "Press SPACE to select this row." at bounding box center [1453, 268] width 0 height 0
click at [551, 325] on div "TRHU2909034" at bounding box center [559, 321] width 132 height 43
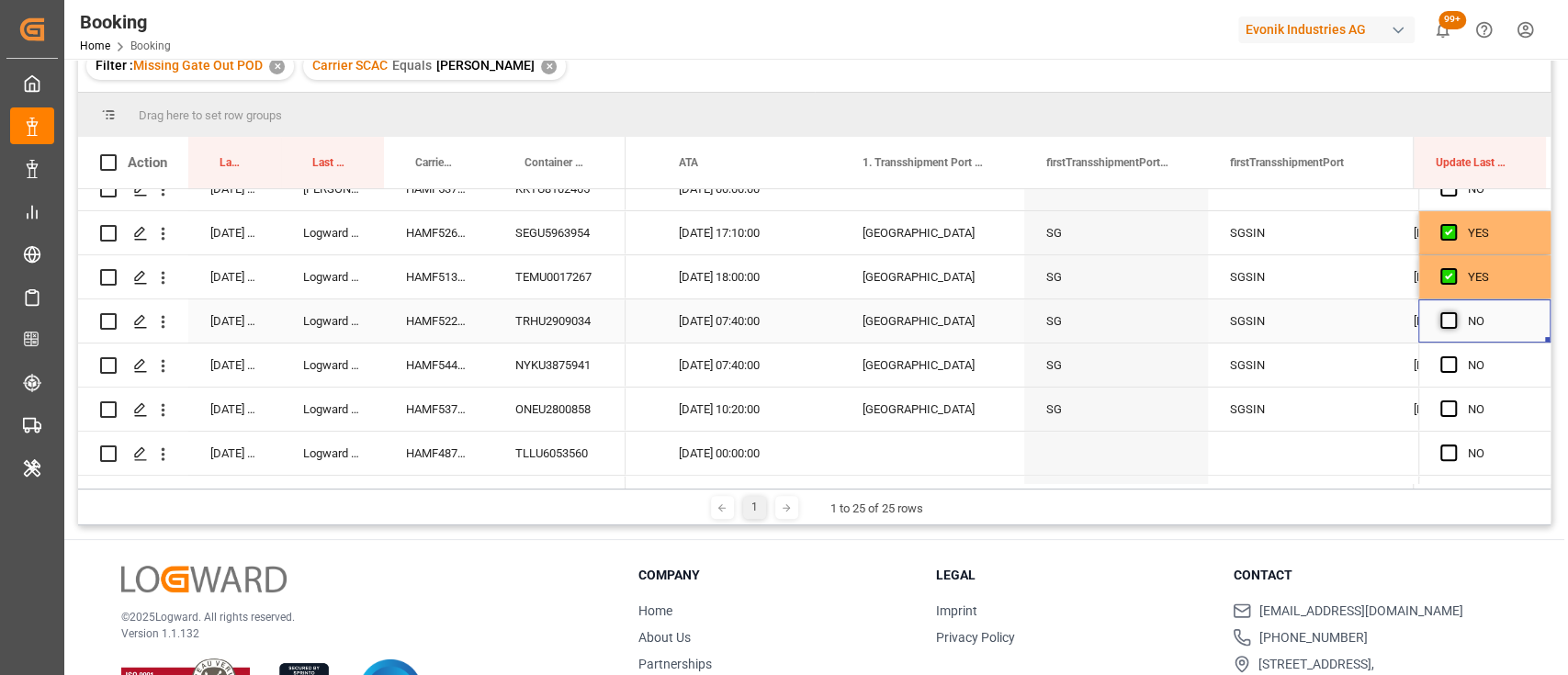
click at [1445, 320] on span "Press SPACE to select this row." at bounding box center [1447, 320] width 17 height 17
click at [1453, 312] on input "Press SPACE to select this row." at bounding box center [1453, 312] width 0 height 0
click at [1445, 364] on span "Press SPACE to select this row." at bounding box center [1447, 365] width 17 height 17
click at [1453, 357] on input "Press SPACE to select this row." at bounding box center [1453, 357] width 0 height 0
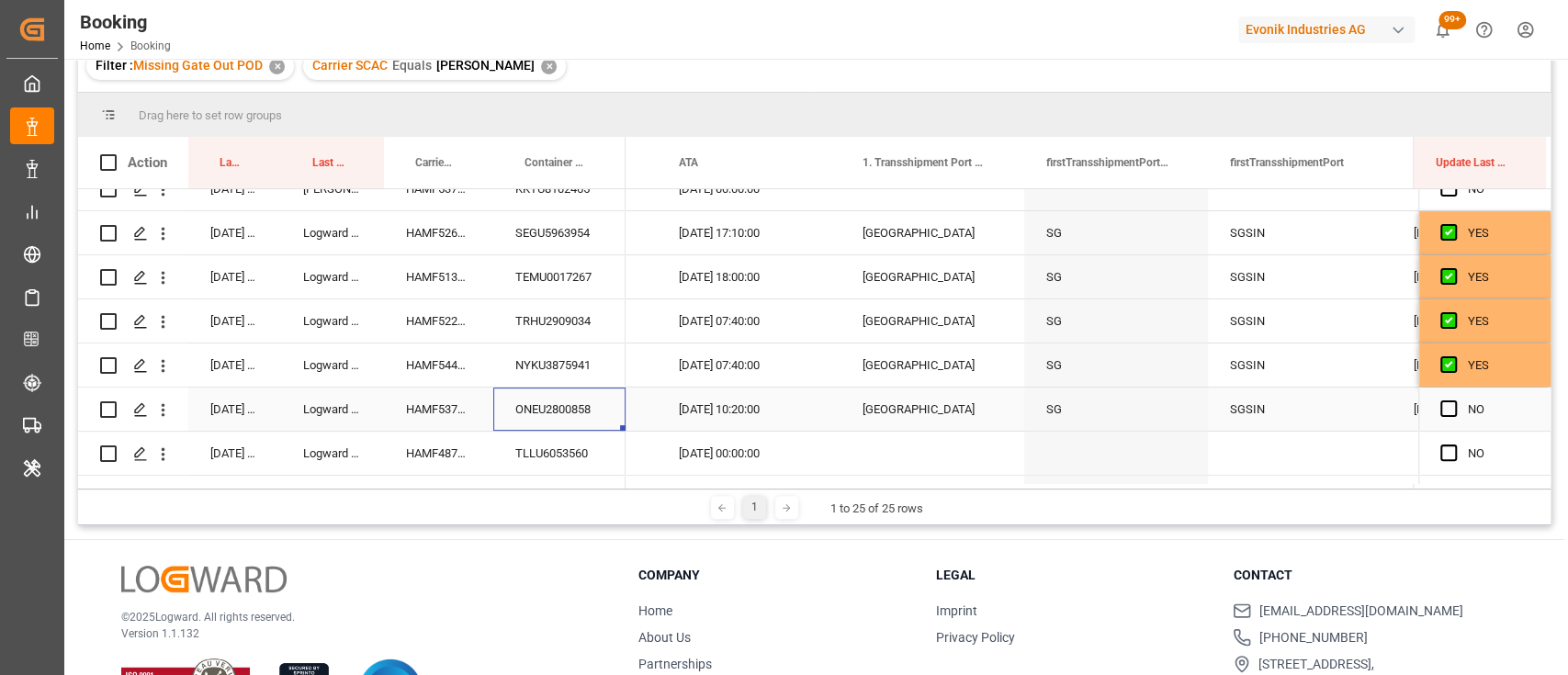
click at [587, 407] on div "ONEU2800858" at bounding box center [559, 409] width 132 height 43
click at [1442, 412] on span "Press SPACE to select this row." at bounding box center [1447, 409] width 17 height 17
click at [1453, 401] on input "Press SPACE to select this row." at bounding box center [1453, 401] width 0 height 0
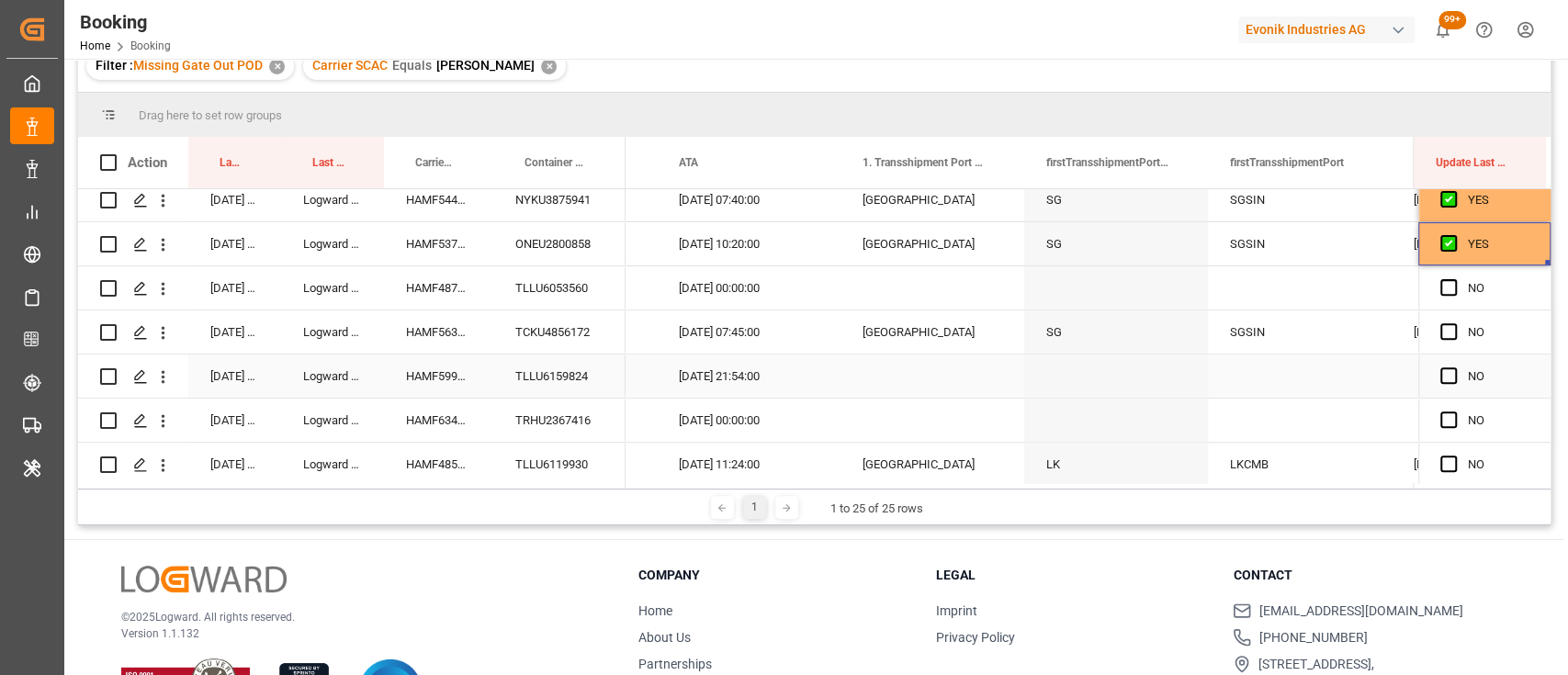
scroll to position [497, 0]
click at [546, 285] on div "TLLU6053560" at bounding box center [559, 287] width 132 height 43
click at [163, 285] on icon "open menu" at bounding box center [163, 288] width 19 height 19
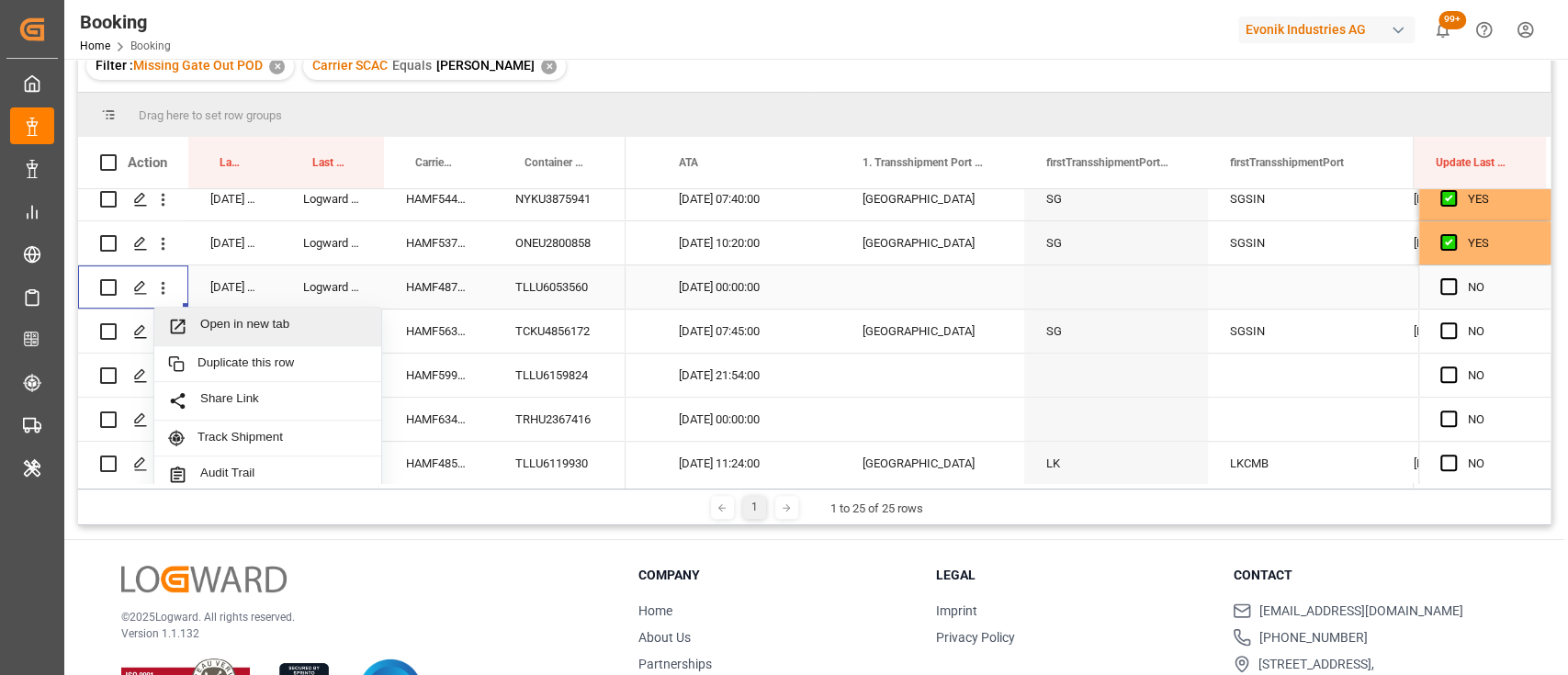
click at [232, 317] on span "Open in new tab" at bounding box center [284, 327] width 167 height 19
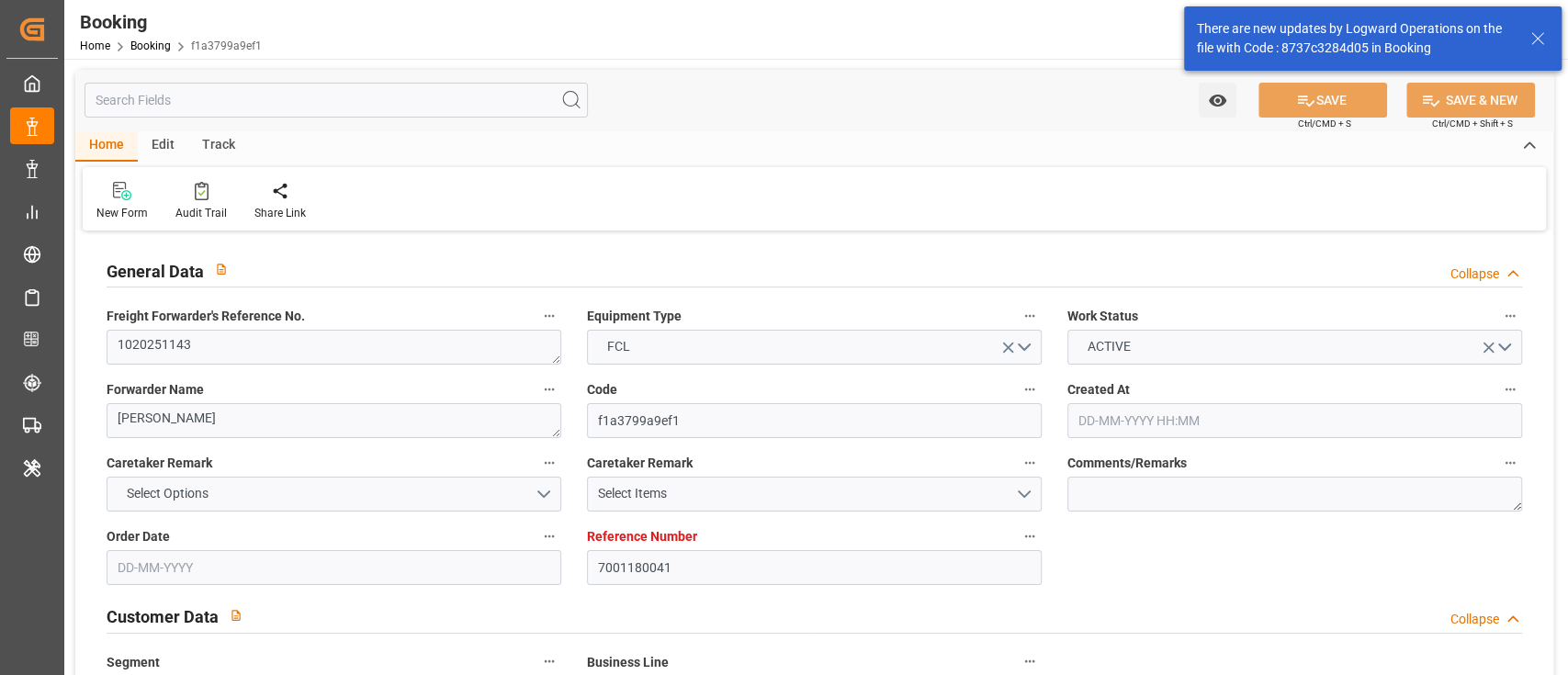
type input "7001180041"
type input "9444728"
type input "ONE"
type input "Ocean Network Express"
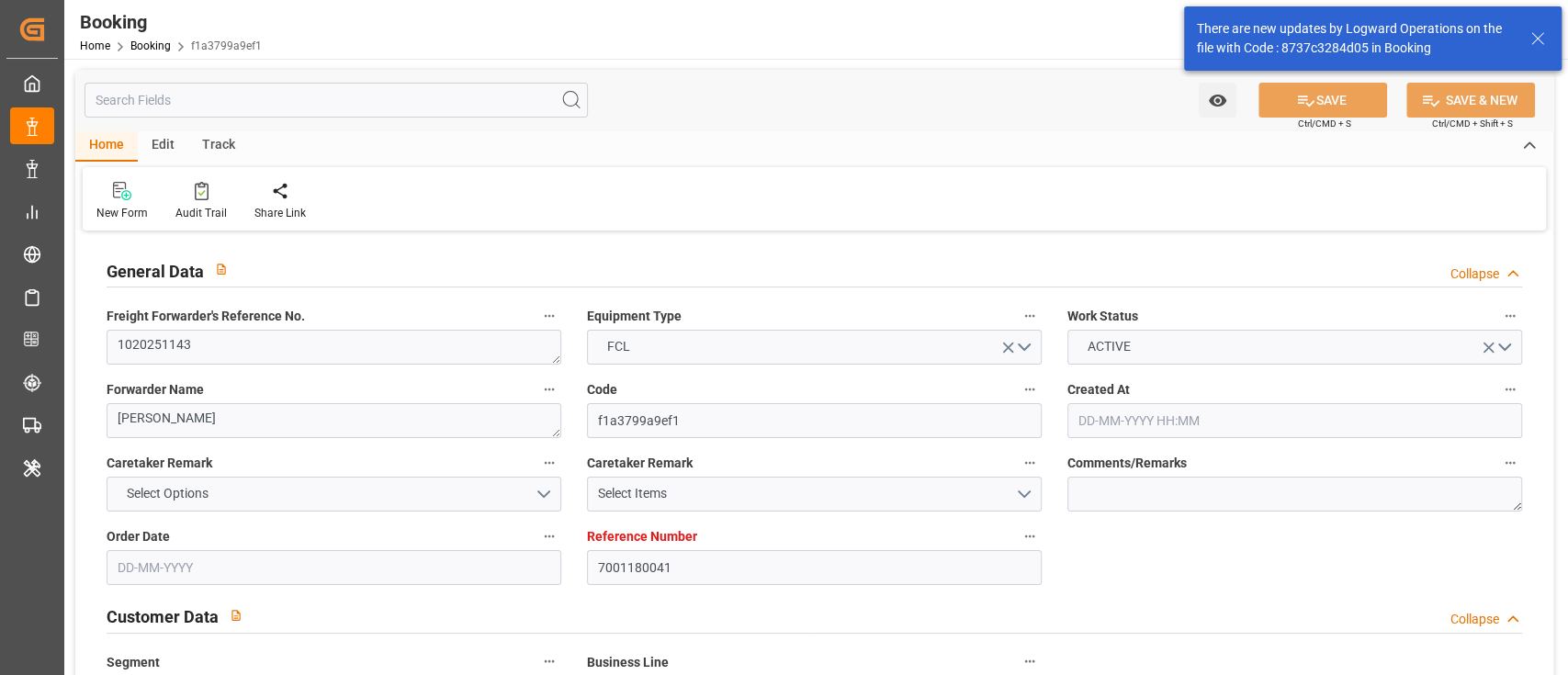
type input "NLRTM"
type input "ZACPT"
type input "40"
type input "0"
type input "NLRTM"
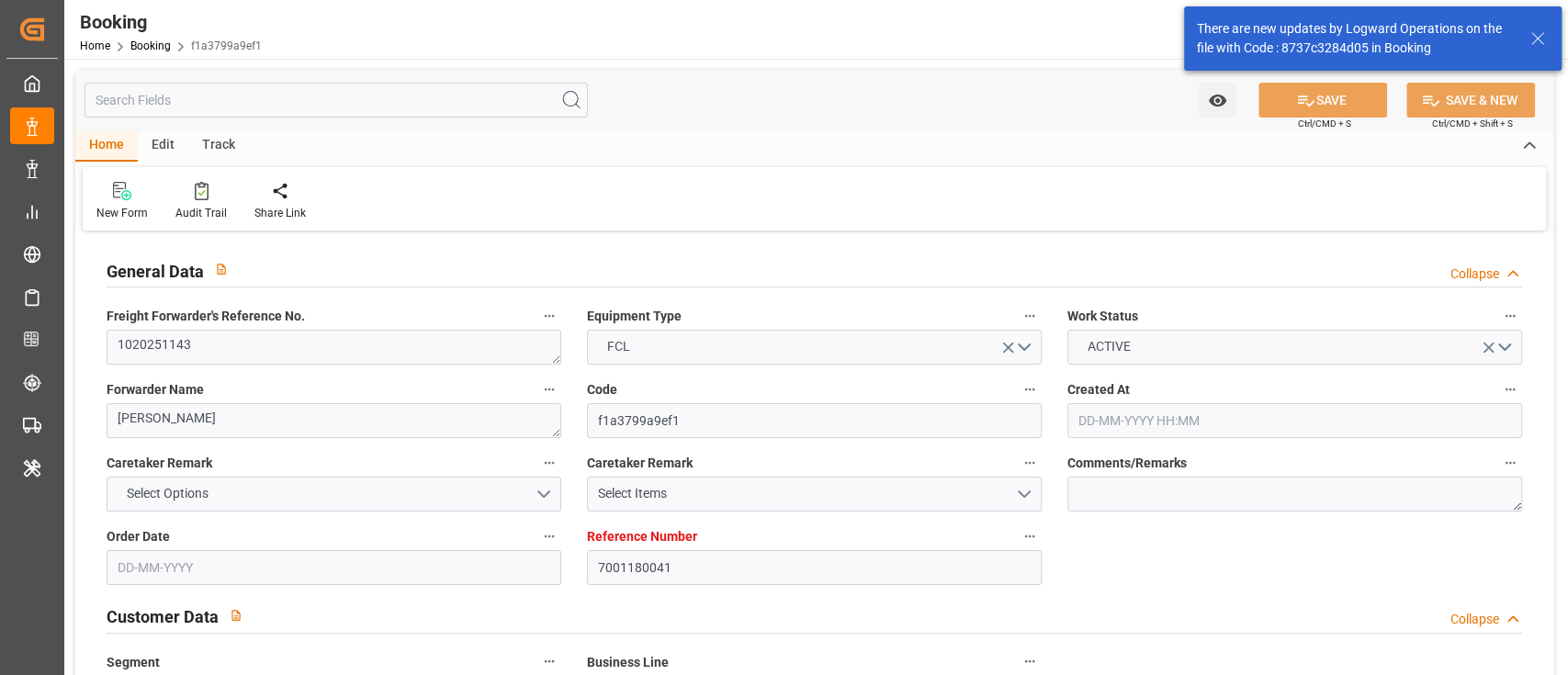
type input "ZACPT"
type input "9444728"
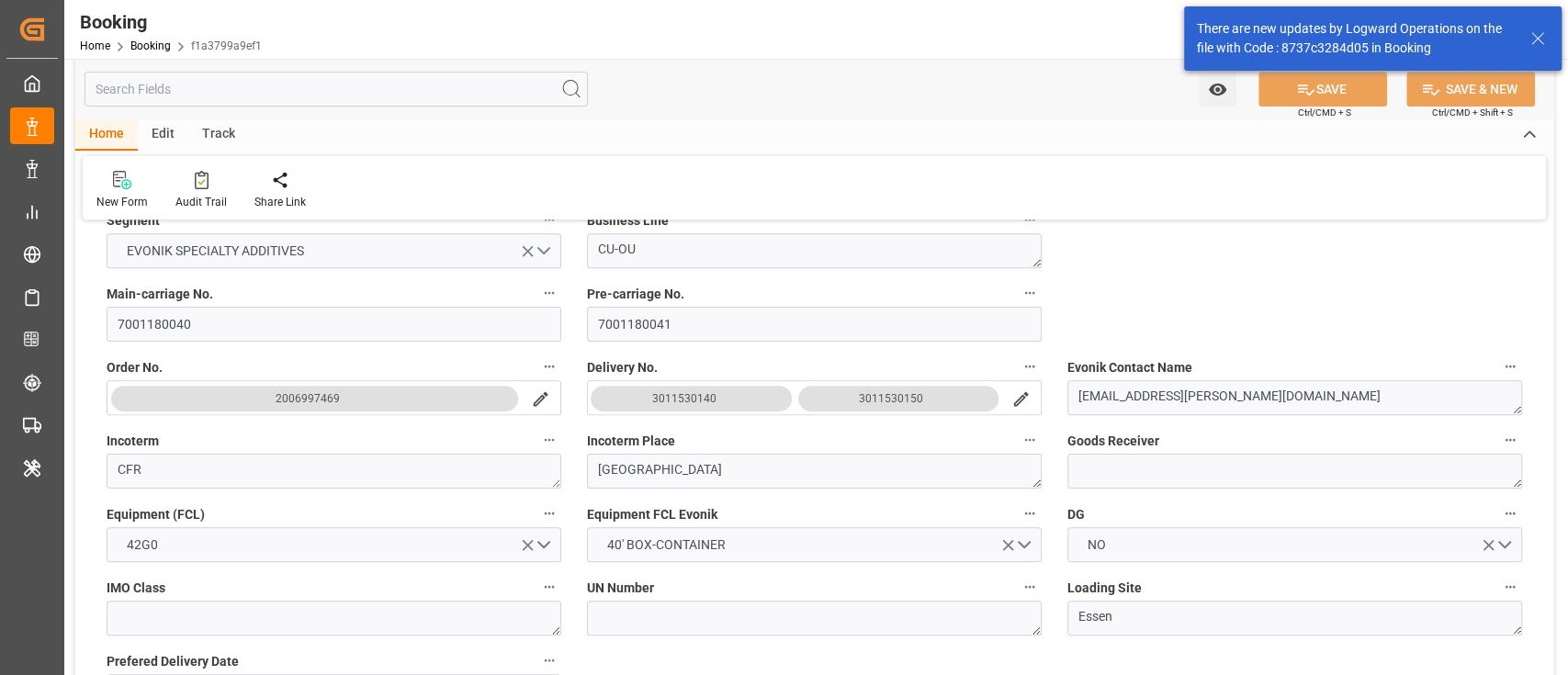
type input "[DATE] 07:53"
type input "[DATE]"
type input "[DATE] 21:07"
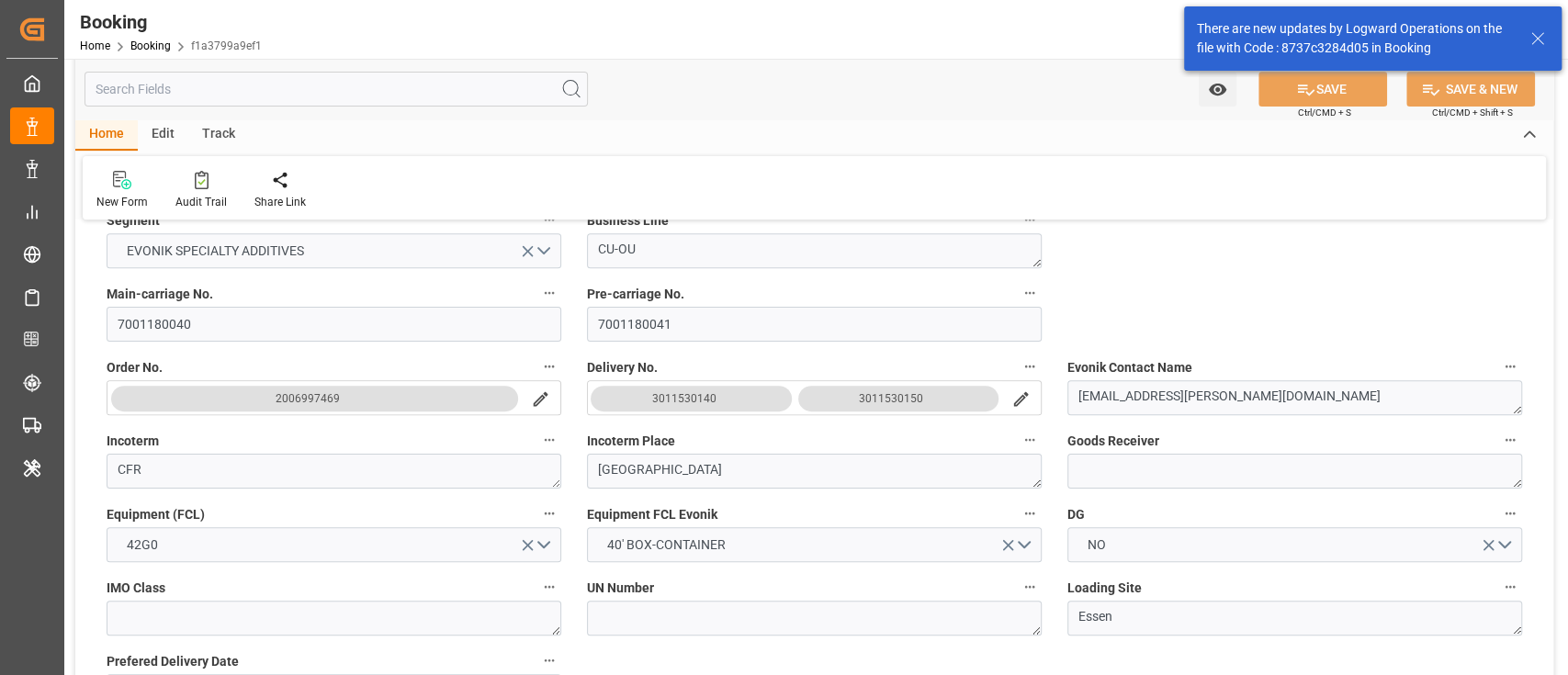
type input "[DATE] 00:00"
type input "[DATE] 09:15"
type input "[DATE] 07:00"
type input "[DATE] 00:00"
type input "[DATE] 05:30"
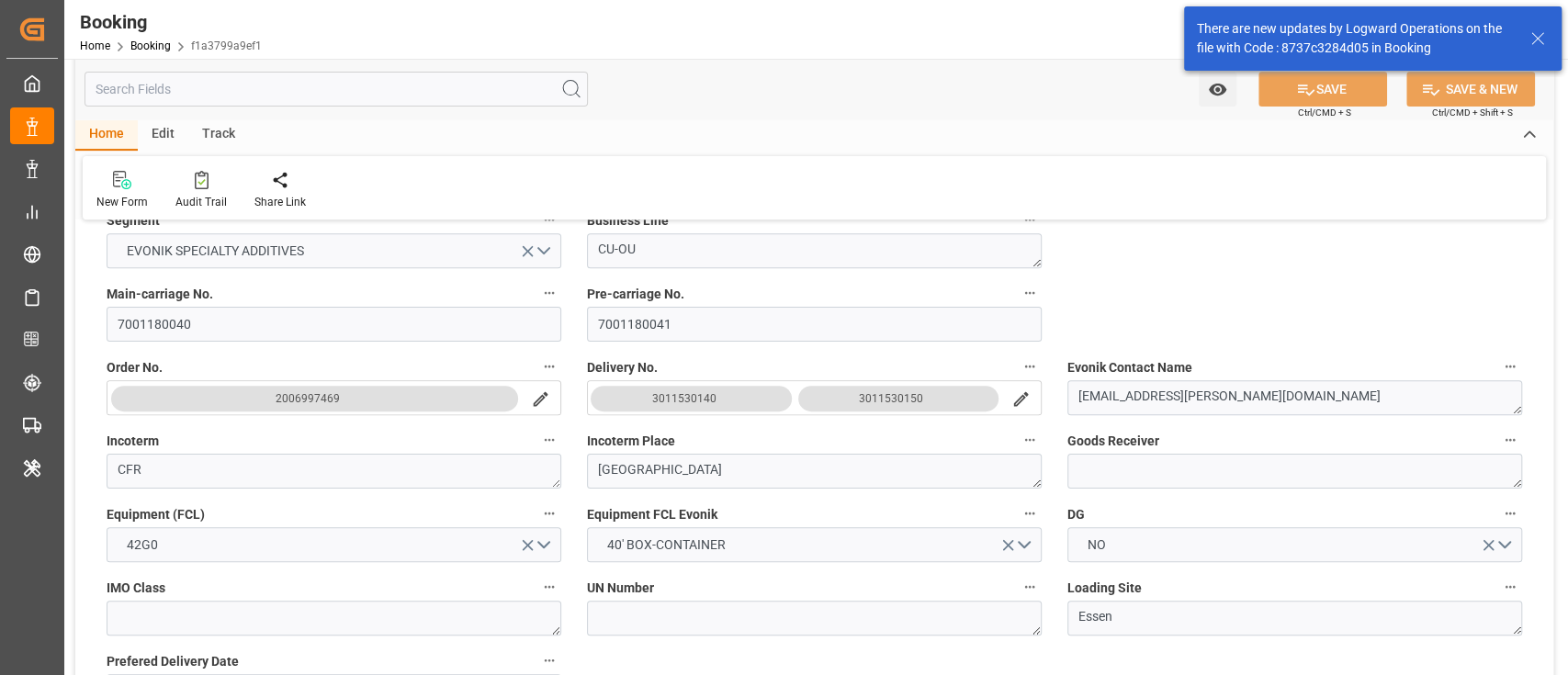
type input "[DATE] 05:52"
type input "[DATE] 06:00"
type input "[DATE] 00:00"
type input "[DATE]"
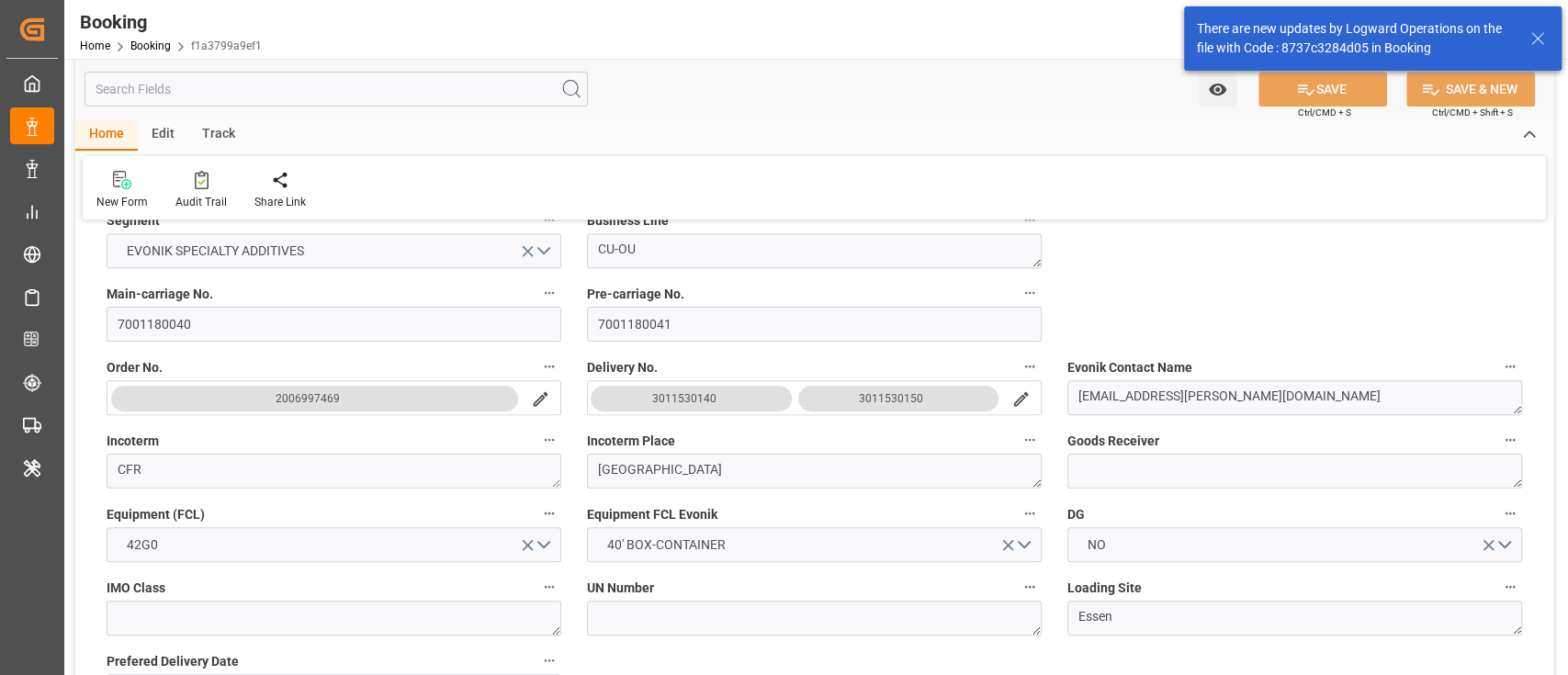
type input "[DATE] 20:29"
type input "[DATE]"
type input "[DATE] 06:55"
type input "[DATE] 01:43"
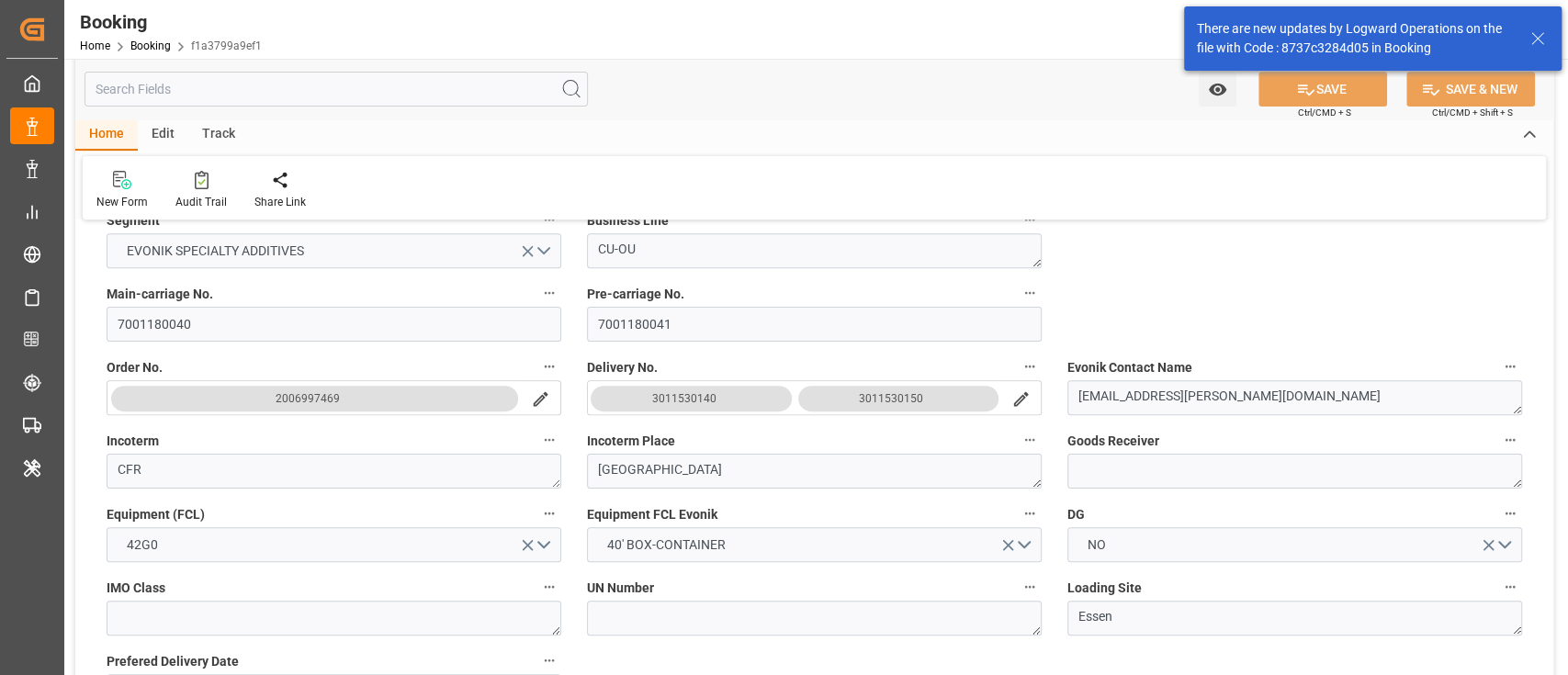
type input "[DATE] 11:05"
type input "[DATE] 23:00"
type input "[DATE] 23:13"
type input "[DATE] 13:39"
type input "[DATE] 03:39"
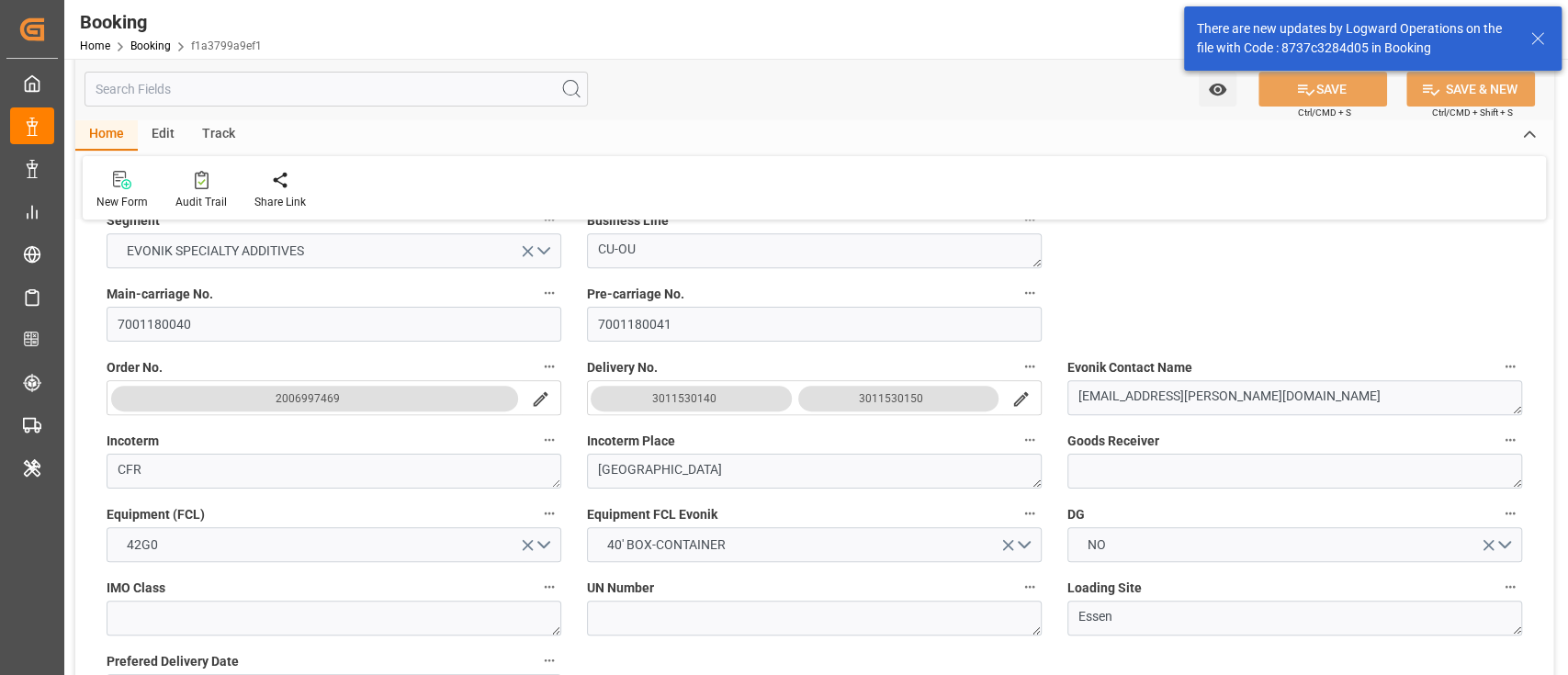
type input "[DATE] 22:27"
type input "[DATE] 07:00"
type input "[DATE] 06:01"
type input "[DATE] 06:00"
type input "[DATE] 05:09"
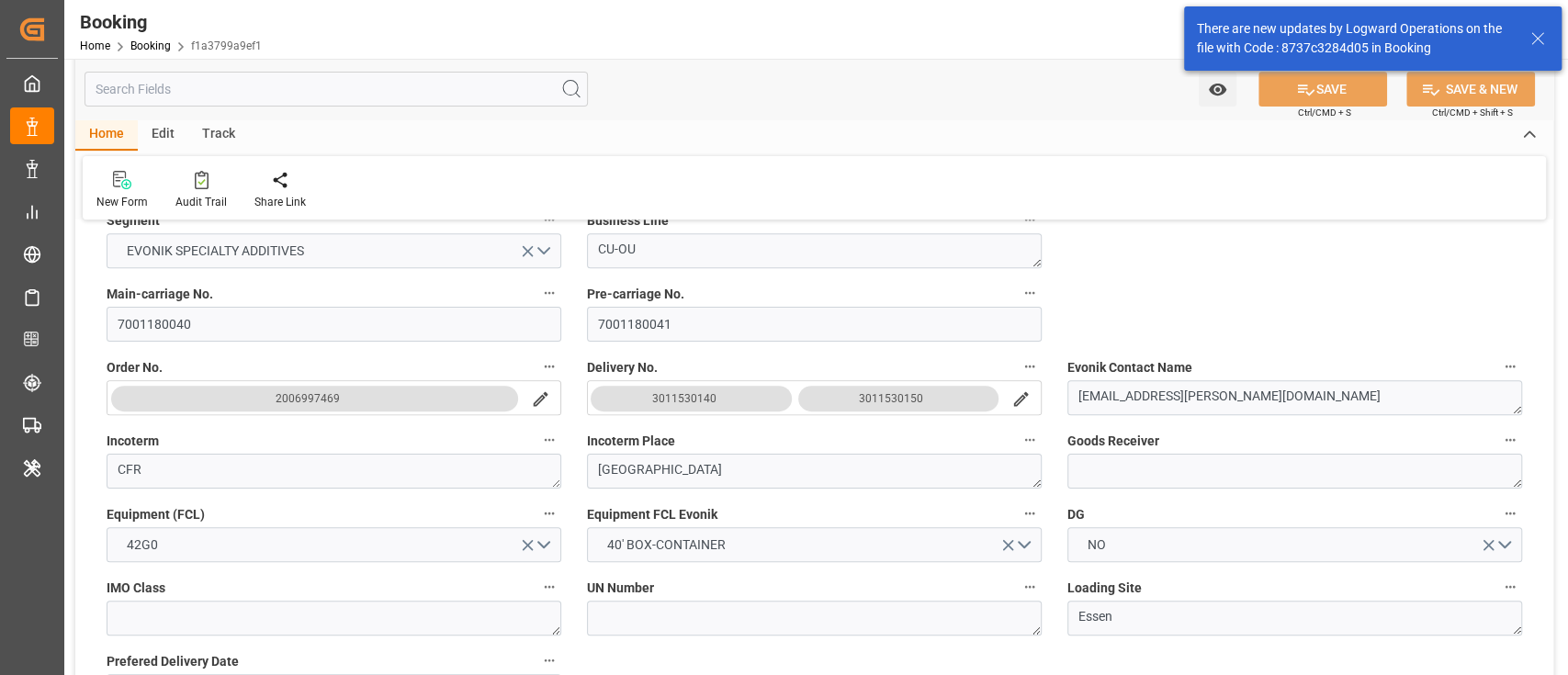
type input "[DATE] 01:31"
type input "[DATE] 07:30"
type input "[DATE] 15:38"
type input "[DATE] 20:08"
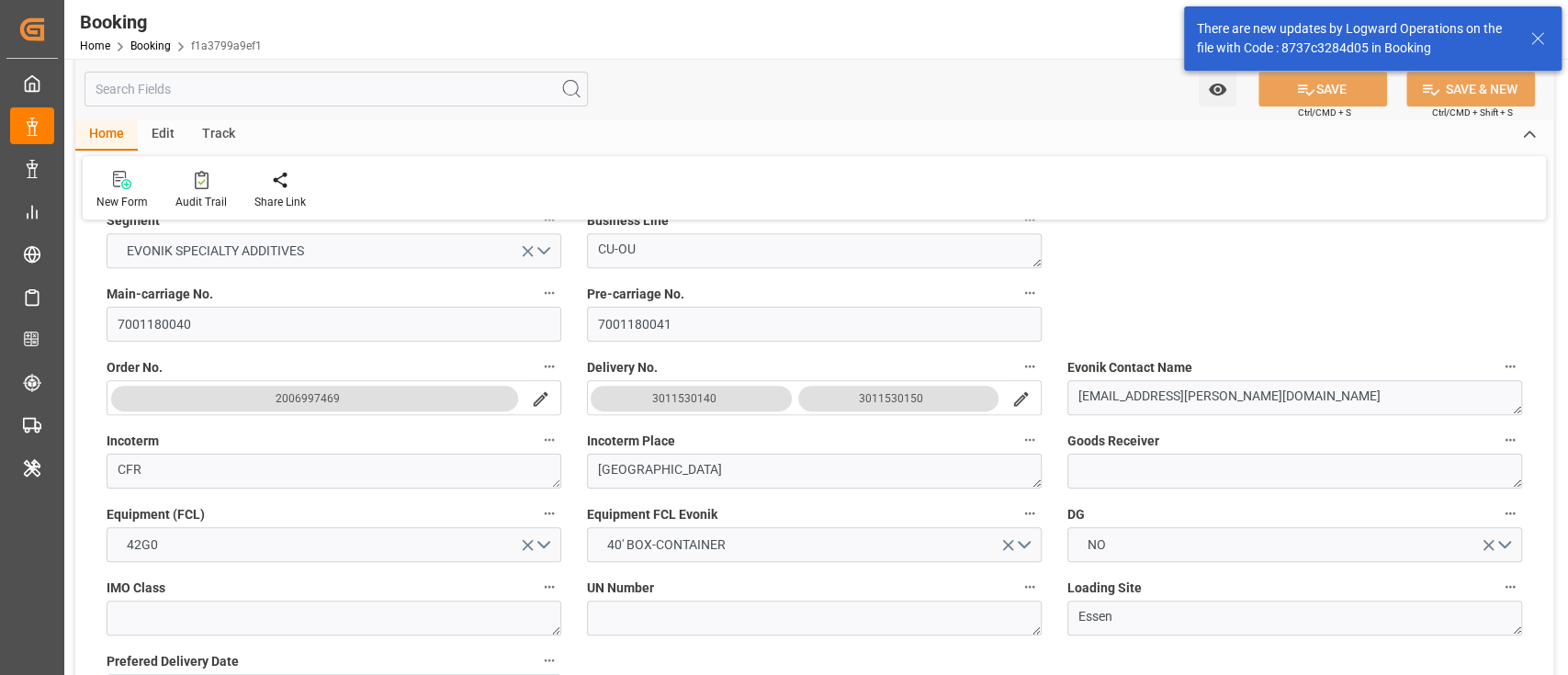
type input "[DATE] 12:00"
type input "[DATE] 15:38"
type input "[DATE] 00:08"
type input "[DATE] 16:00"
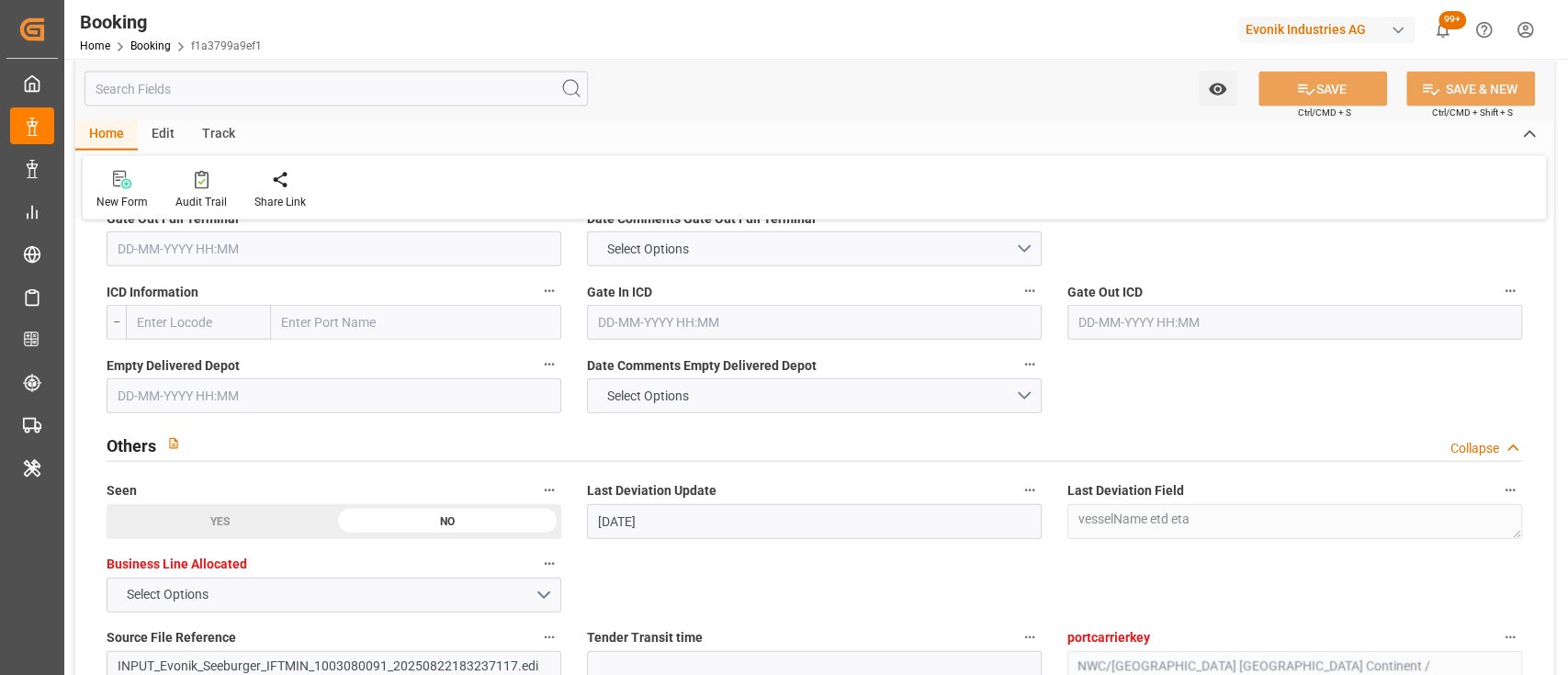
scroll to position [2788, 0]
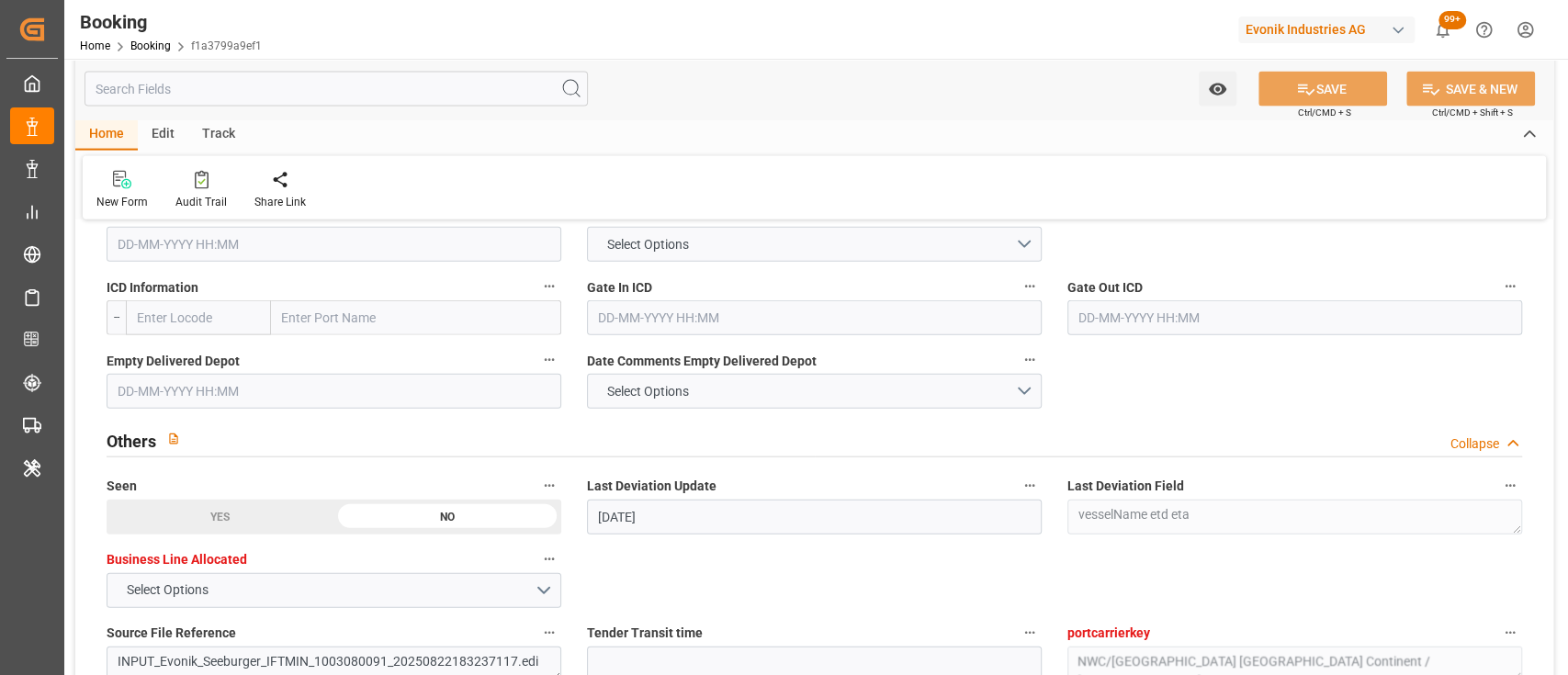
click at [515, 237] on input "text" at bounding box center [334, 244] width 455 height 35
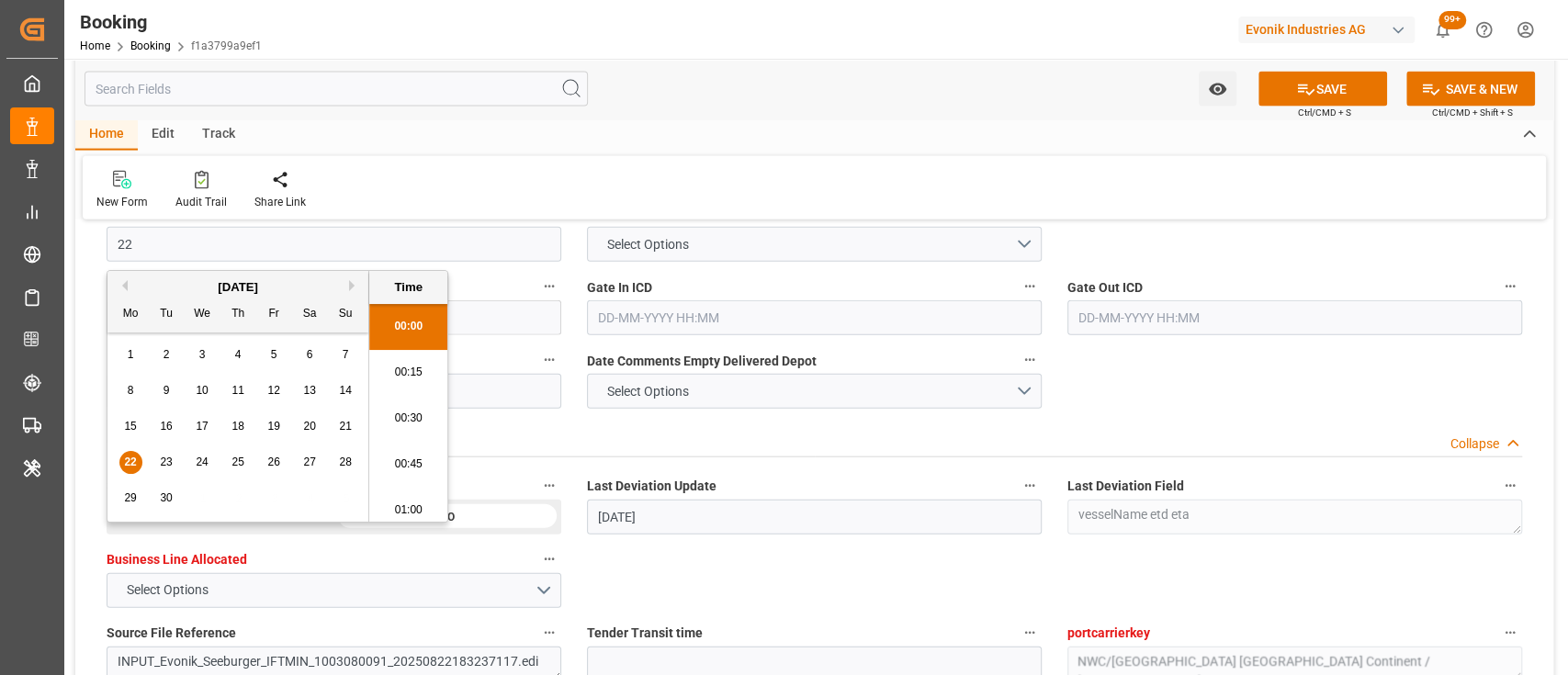
scroll to position [2899, 0]
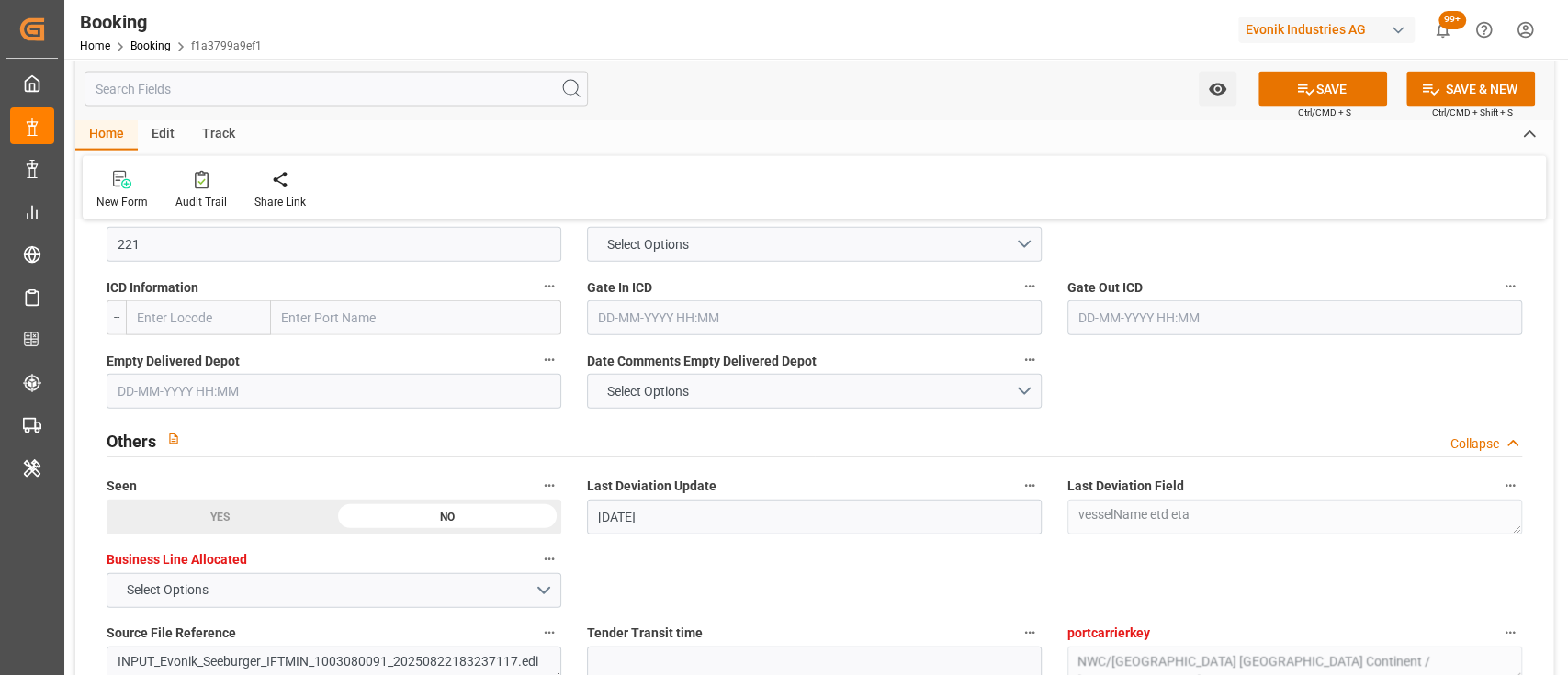
type input "[DATE] 00:00"
click at [133, 246] on input "[DATE] 00:00" at bounding box center [334, 244] width 455 height 35
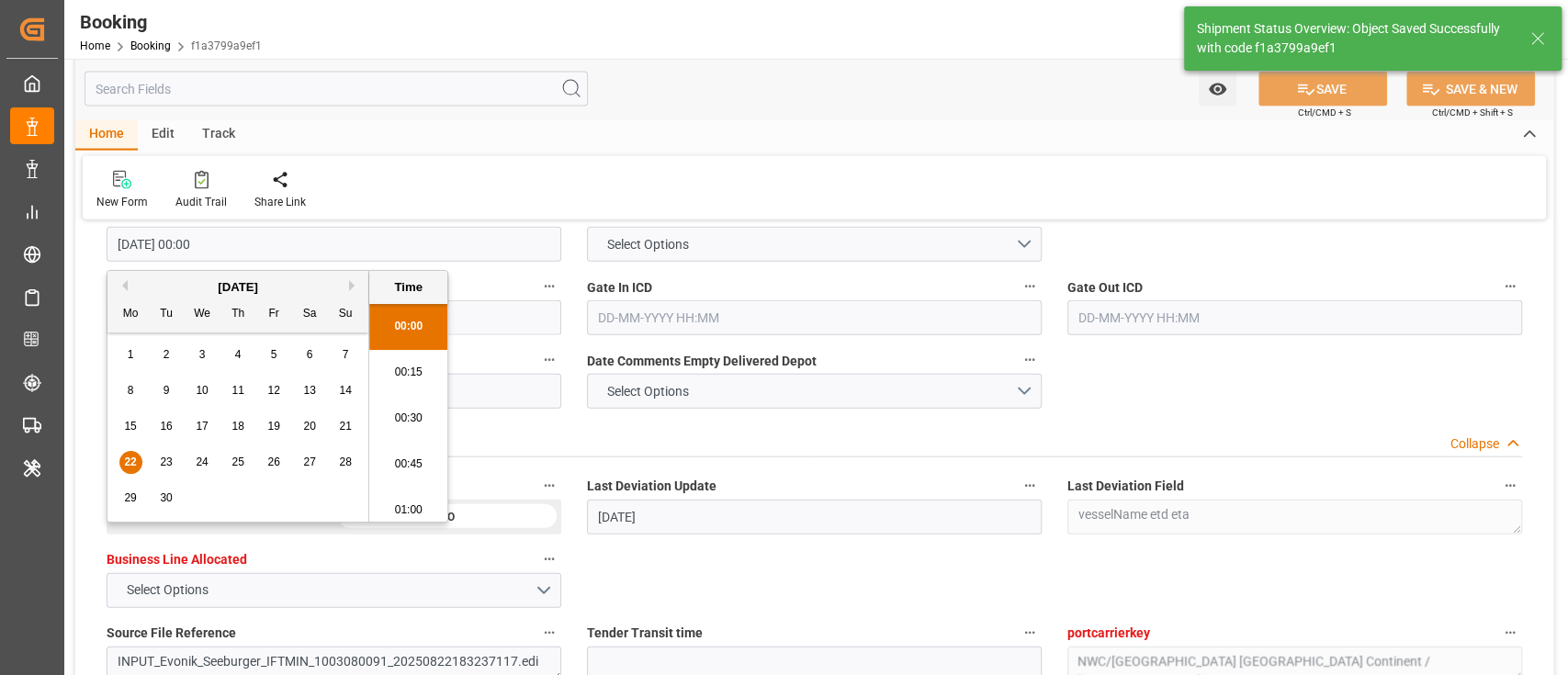
type textarea "[PERSON_NAME]"
type input "[DATE] 10:42"
click at [133, 243] on input "[DATE] 00:00" at bounding box center [334, 244] width 455 height 35
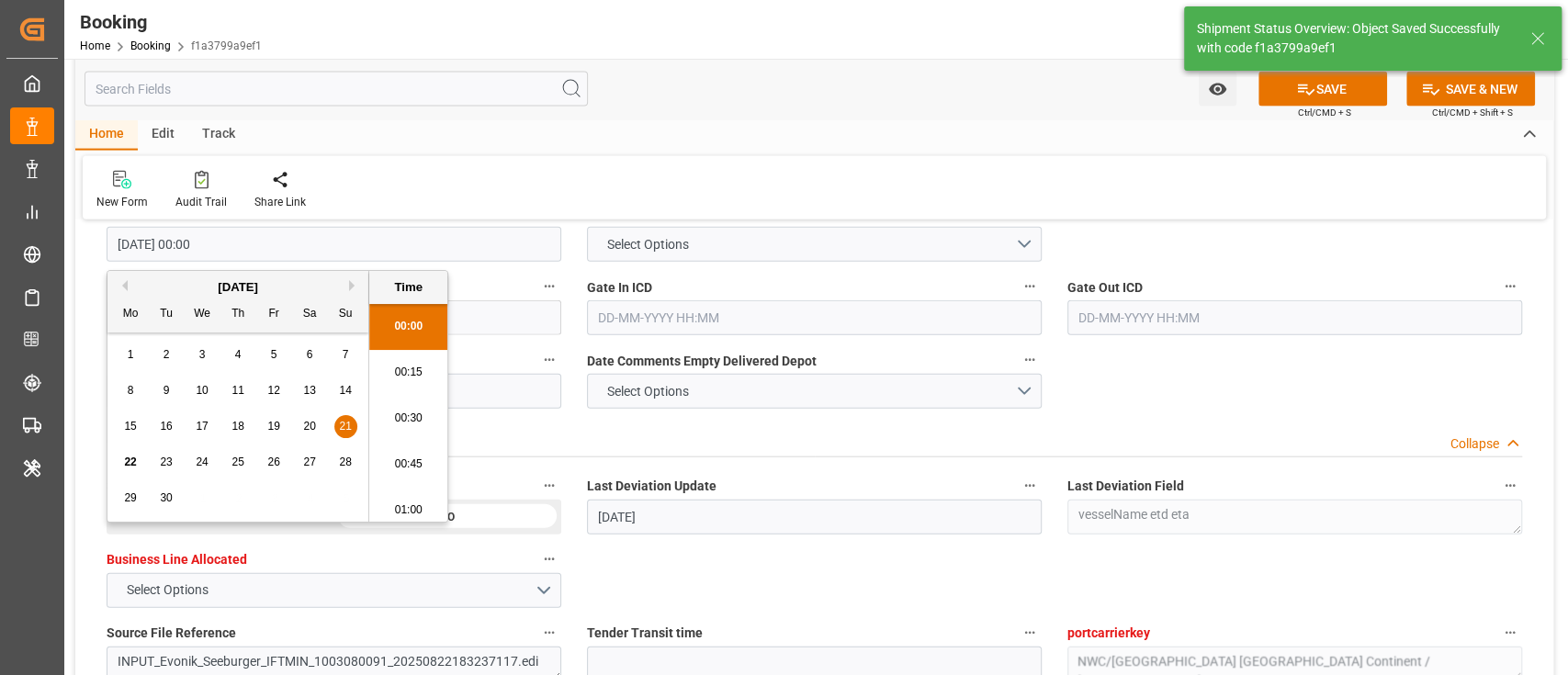
type input "[DATE] 00:00"
